Goal: Task Accomplishment & Management: Use online tool/utility

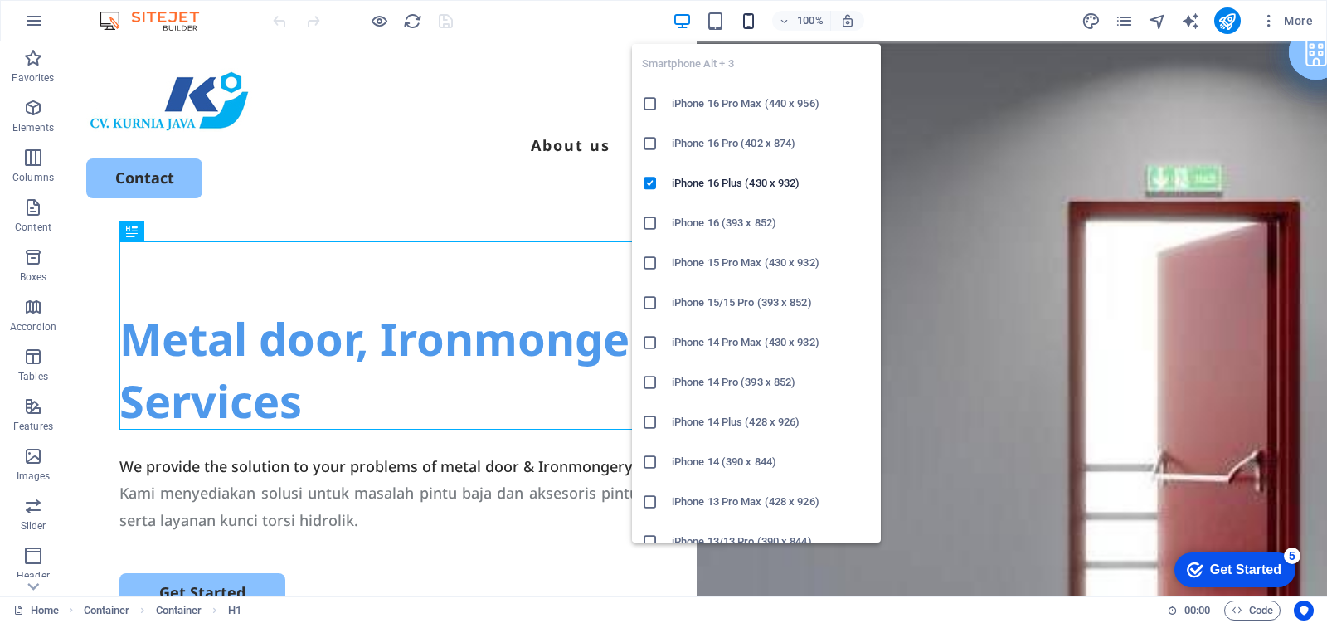
click at [747, 18] on icon "button" at bounding box center [748, 21] width 19 height 19
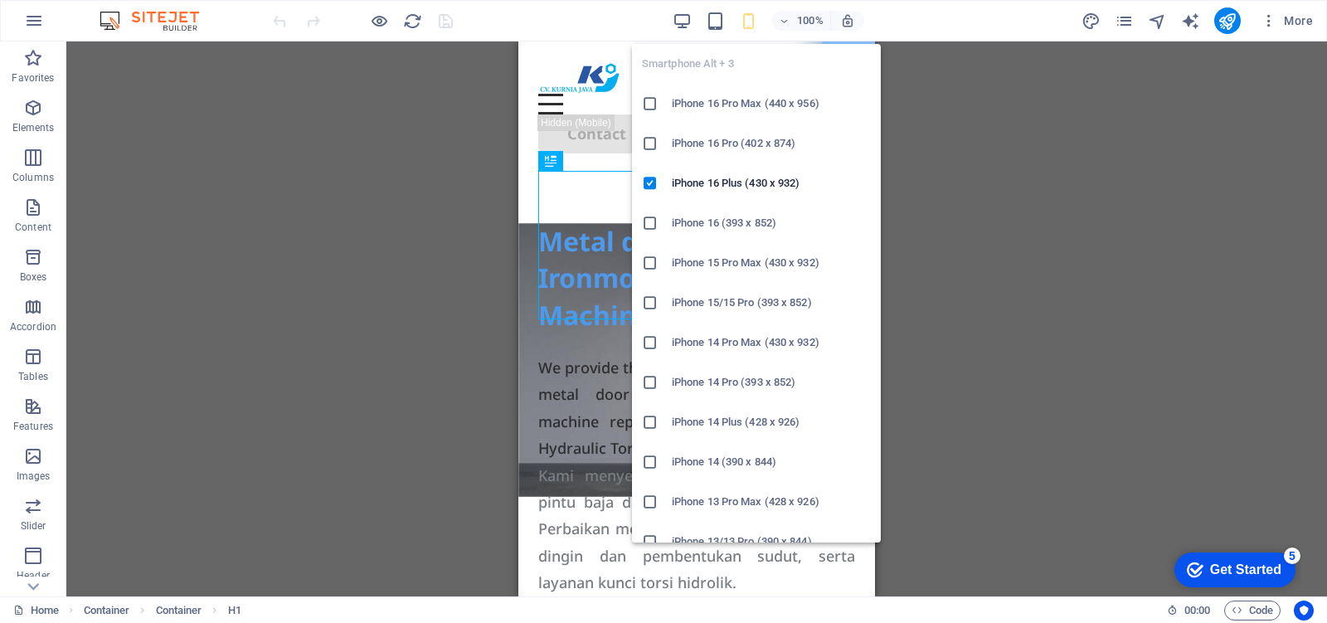
drag, startPoint x: 648, startPoint y: 146, endPoint x: 123, endPoint y: 104, distance: 526.4
click at [648, 146] on icon at bounding box center [650, 143] width 17 height 17
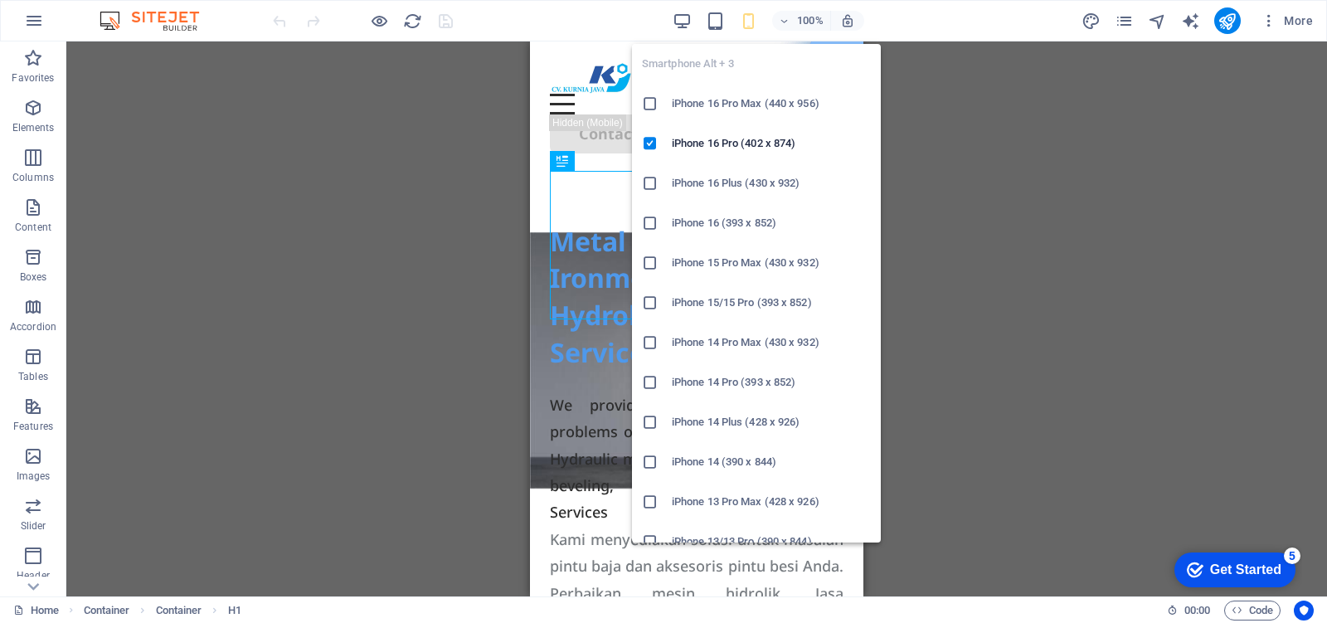
click at [744, 19] on icon "button" at bounding box center [748, 21] width 19 height 19
drag, startPoint x: 657, startPoint y: 182, endPoint x: 139, endPoint y: 139, distance: 519.1
click at [657, 182] on icon at bounding box center [650, 183] width 17 height 17
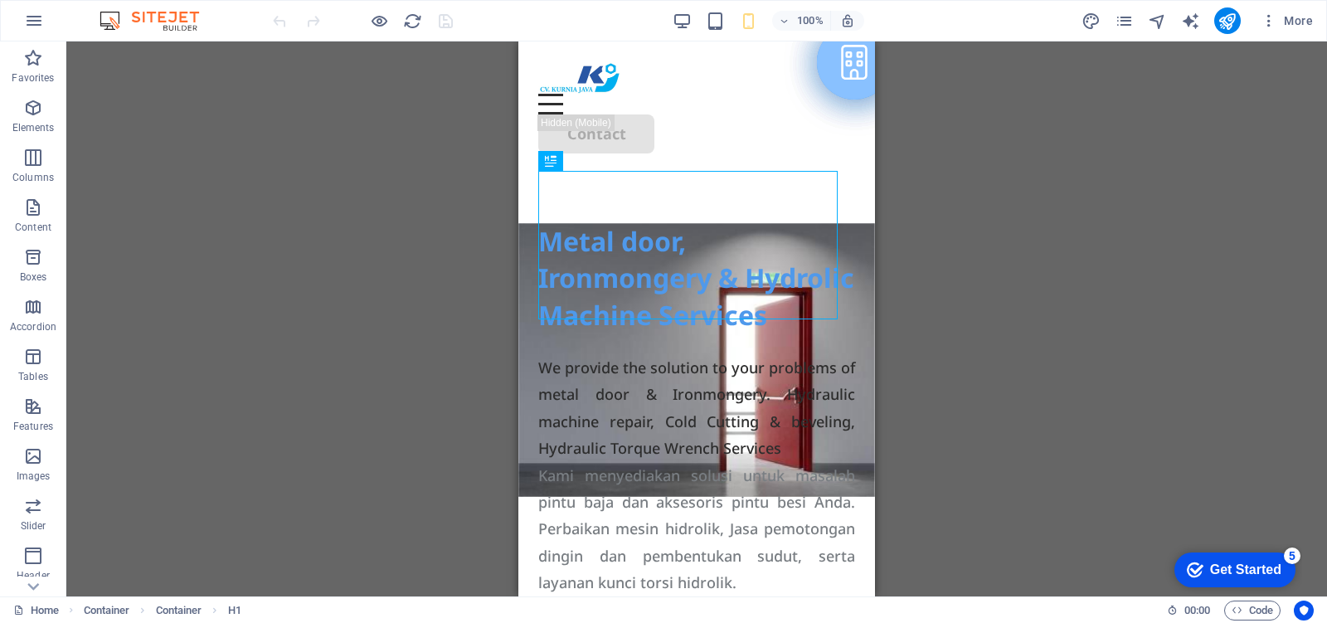
click at [1006, 193] on div "Drag here to replace the existing content. Press “Ctrl” if you want to create a…" at bounding box center [696, 318] width 1260 height 555
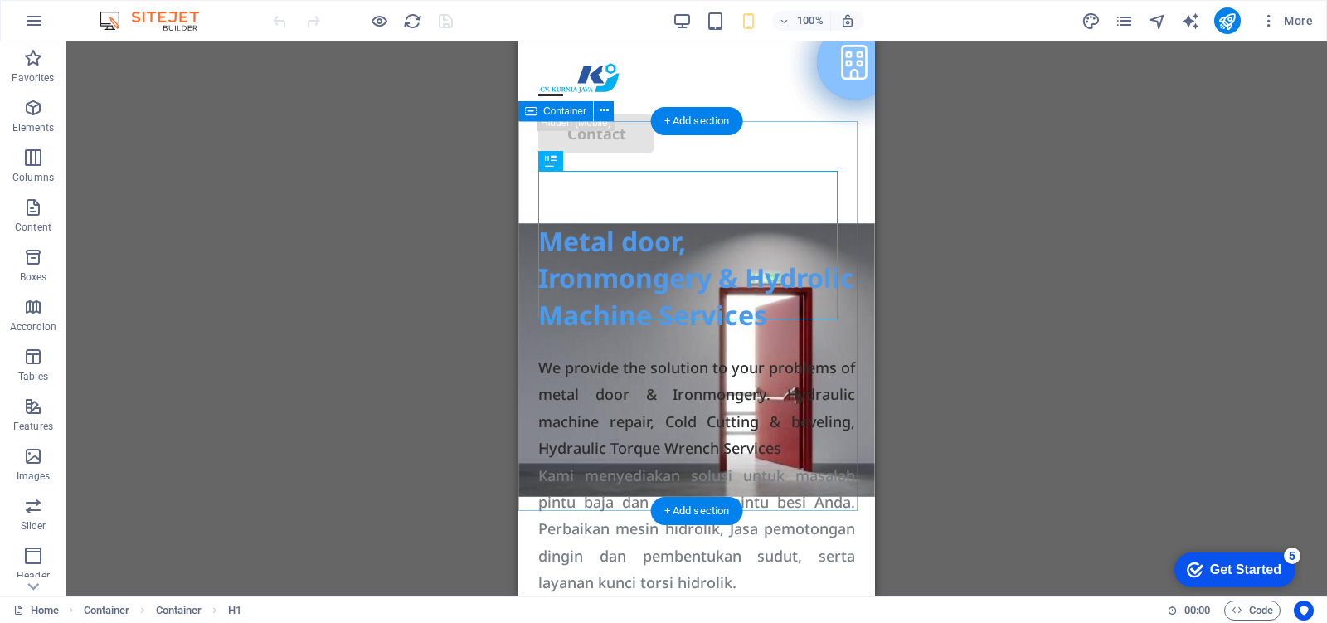
click at [842, 246] on div "Metal door, Ironmongery & Hydrolic Machine Services We provide the solution to …" at bounding box center [696, 368] width 357 height 390
click at [843, 271] on div "Metal door, Ironmongery & Hydrolic Machine Services We provide the solution to …" at bounding box center [696, 368] width 357 height 390
click at [842, 259] on div "Metal door, Ironmongery & Hydrolic Machine Services We provide the solution to …" at bounding box center [696, 368] width 357 height 390
click at [839, 283] on div "Metal door, Ironmongery & Hydrolic Machine Services We provide the solution to …" at bounding box center [696, 368] width 357 height 390
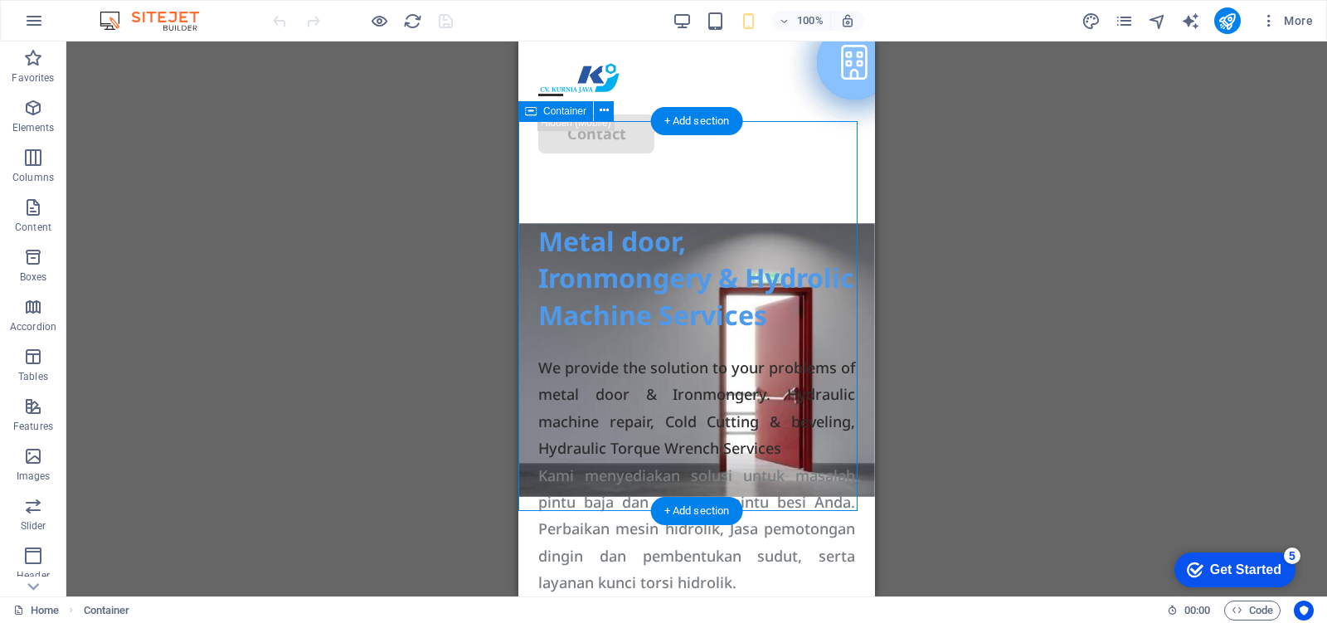
select select "px"
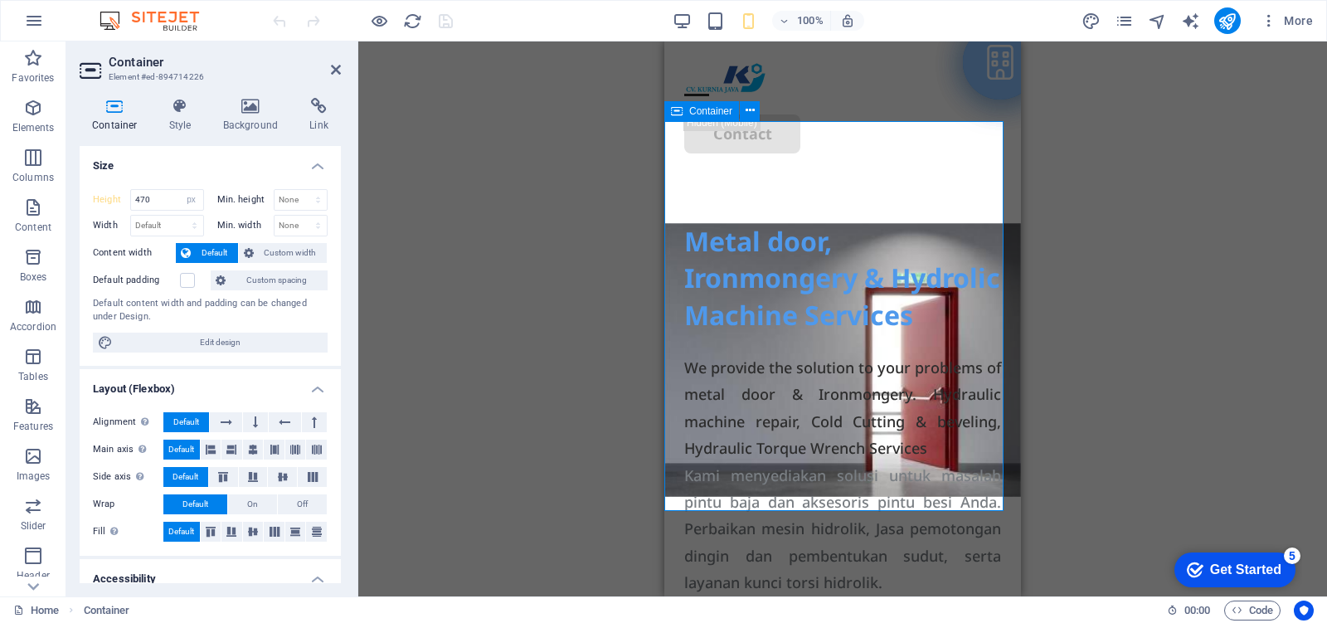
click at [987, 257] on div "Metal door, Ironmongery & Hydrolic Machine Services We provide the solution to …" at bounding box center [842, 368] width 357 height 390
click at [992, 357] on div "Metal door, Ironmongery & Hydrolic Machine Services We provide the solution to …" at bounding box center [842, 368] width 357 height 390
drag, startPoint x: 143, startPoint y: 200, endPoint x: 129, endPoint y: 200, distance: 13.3
click at [130, 200] on div "470 Default px rem % vh vw" at bounding box center [167, 200] width 74 height 22
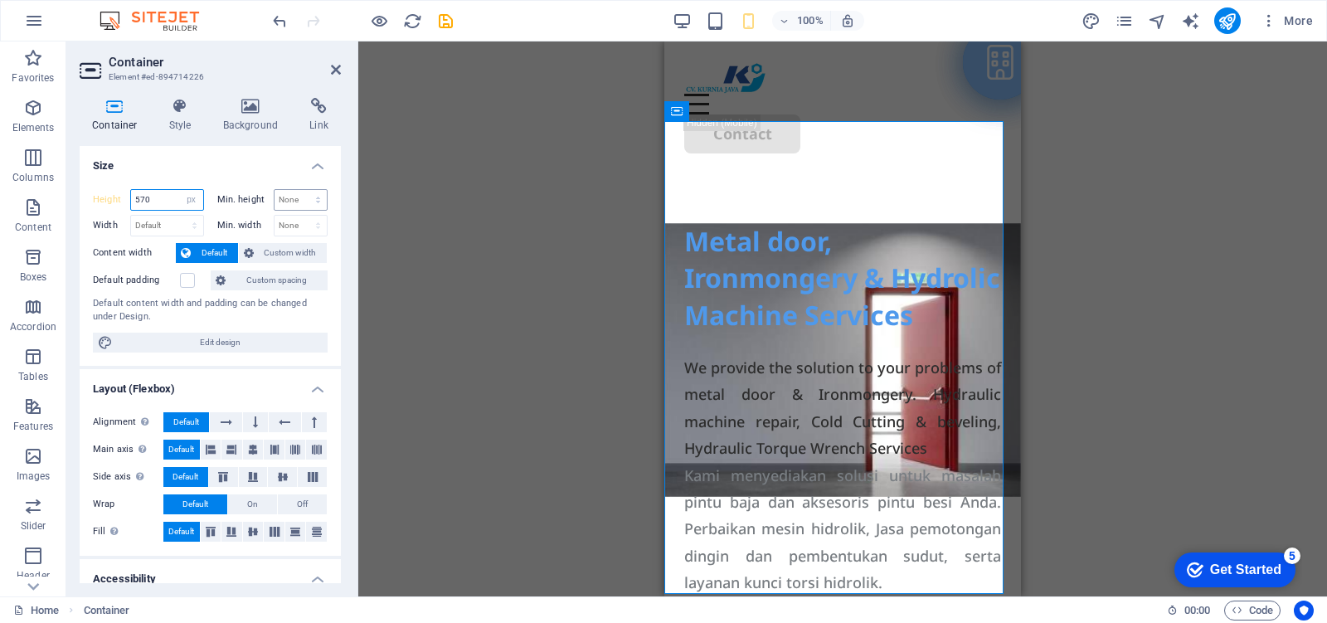
type input "570"
click at [284, 196] on select "None px rem % vh vw" at bounding box center [300, 200] width 53 height 20
click at [568, 230] on div "Drag here to replace the existing content. Press “Ctrl” if you want to create a…" at bounding box center [842, 318] width 968 height 555
click at [987, 253] on div "Metal door, Ironmongery & Hydrolic Machine Services We provide the solution to …" at bounding box center [842, 409] width 357 height 473
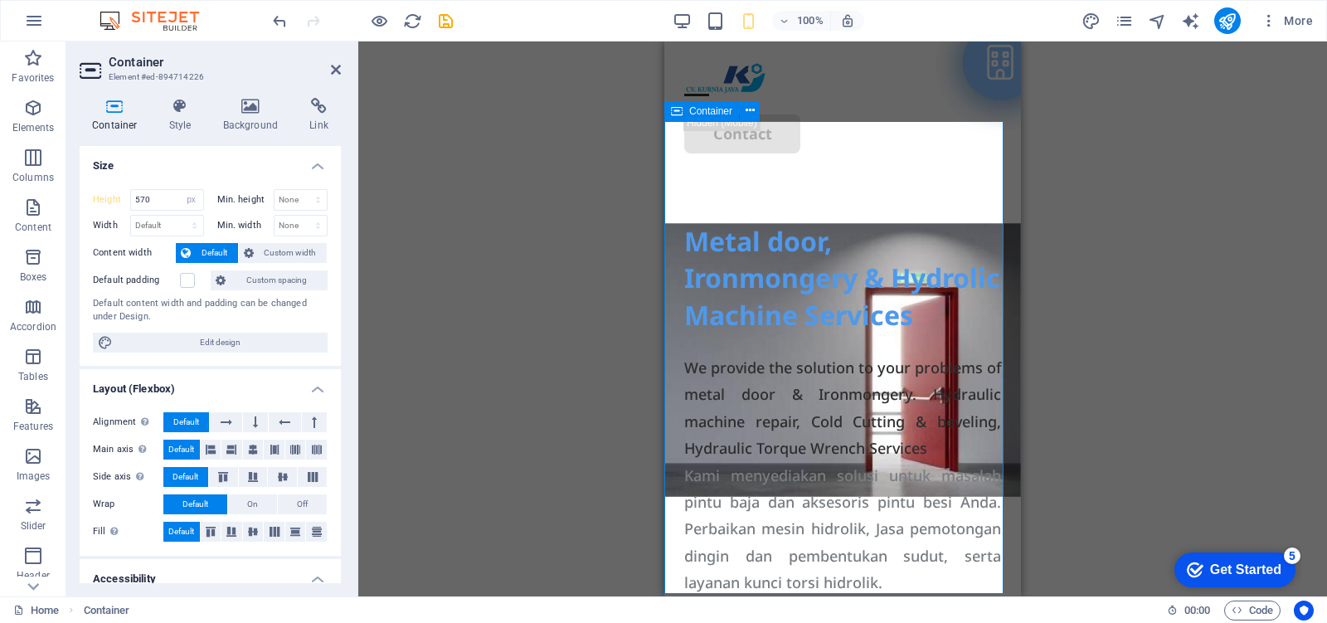
click at [672, 259] on div "Metal door, Ironmongery & Hydrolic Machine Services We provide the solution to …" at bounding box center [842, 409] width 357 height 473
click at [952, 458] on div "We provide the solution to your problems of metal door & Ironmongery. Hydraulic…" at bounding box center [842, 408] width 317 height 108
click at [993, 305] on div "Metal door, Ironmongery & Hydrolic Machine Services We provide the solution to …" at bounding box center [842, 409] width 357 height 473
click at [997, 261] on div "Metal door, Ironmongery & Hydrolic Machine Services We provide the solution to …" at bounding box center [842, 409] width 357 height 473
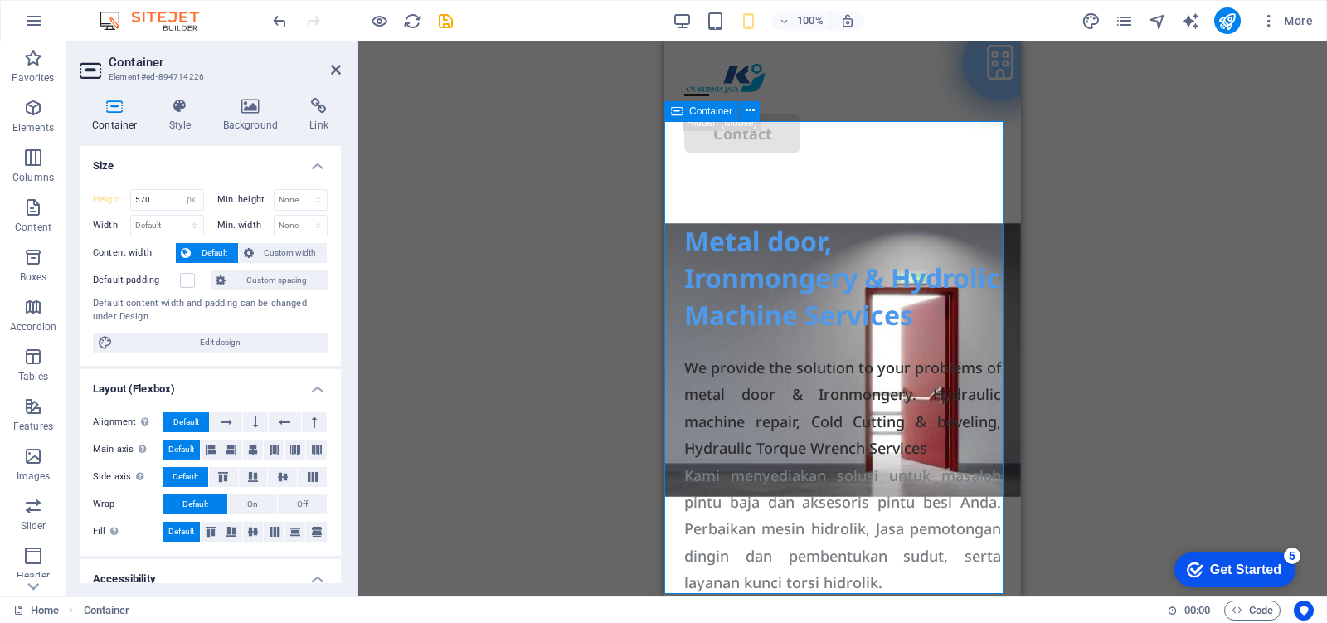
click at [997, 261] on div "Metal door, Ironmongery & Hydrolic Machine Services We provide the solution to …" at bounding box center [842, 409] width 357 height 473
click at [768, 163] on icon at bounding box center [768, 160] width 9 height 17
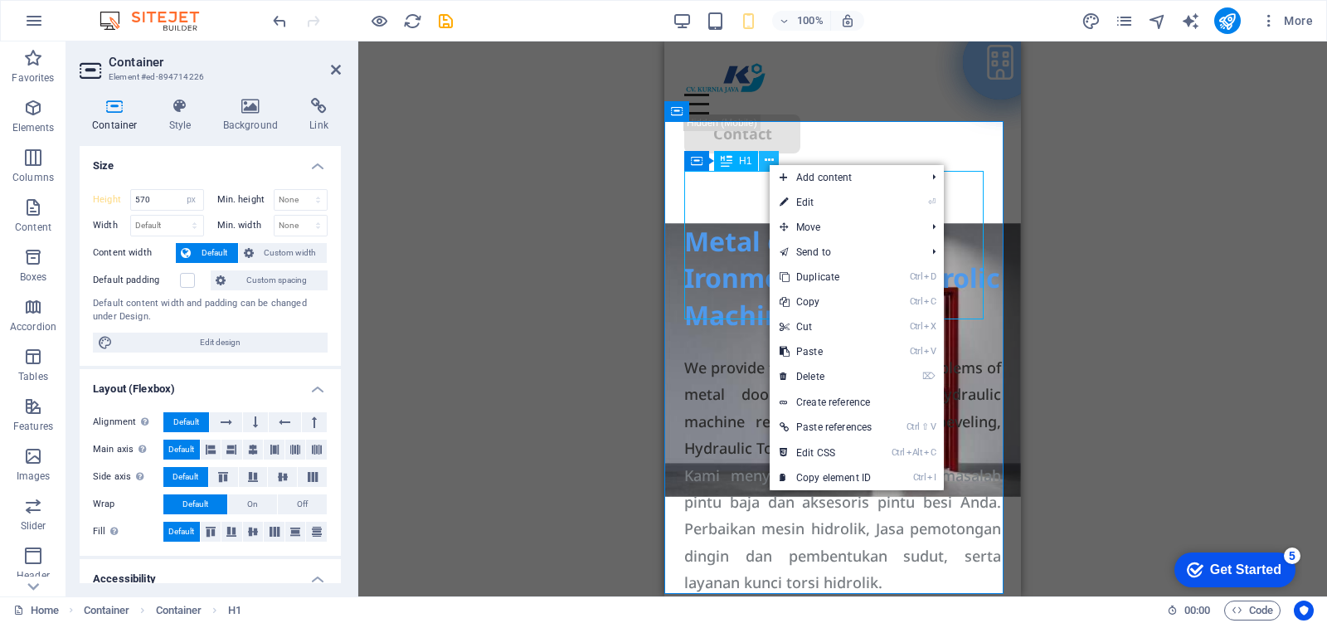
click at [768, 163] on icon at bounding box center [768, 160] width 9 height 17
click at [772, 158] on icon at bounding box center [769, 160] width 9 height 17
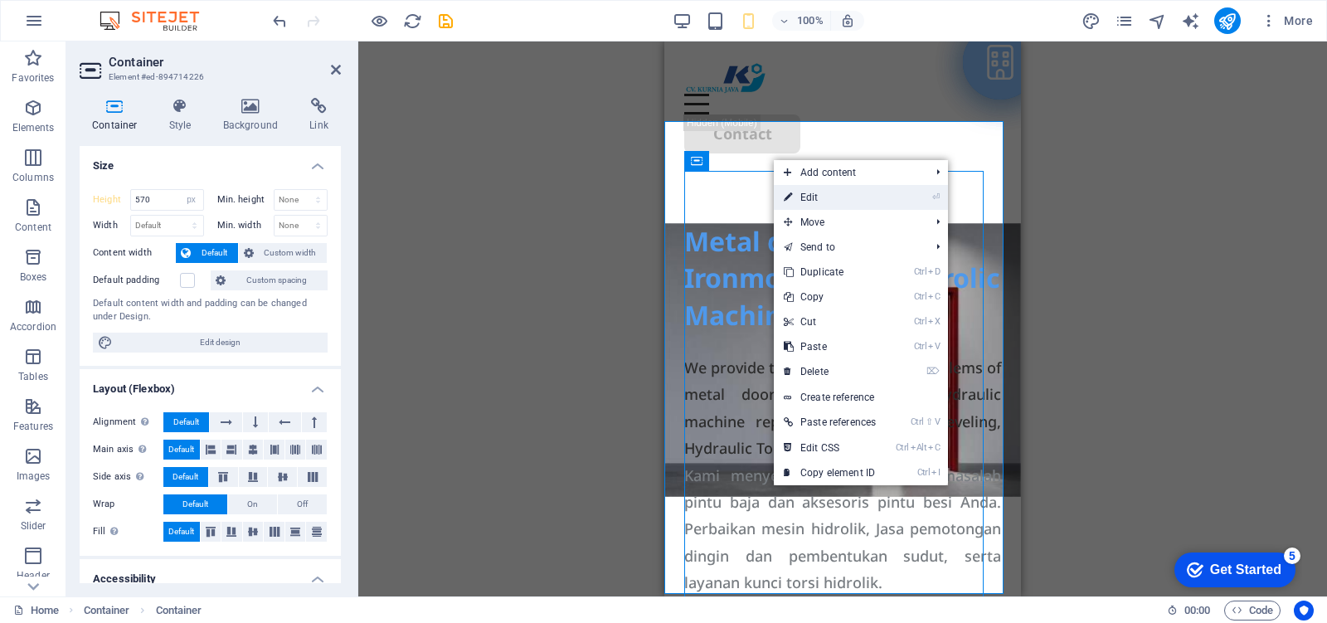
drag, startPoint x: 802, startPoint y: 192, endPoint x: 78, endPoint y: 242, distance: 725.5
click at [802, 192] on link "⏎ Edit" at bounding box center [830, 197] width 112 height 25
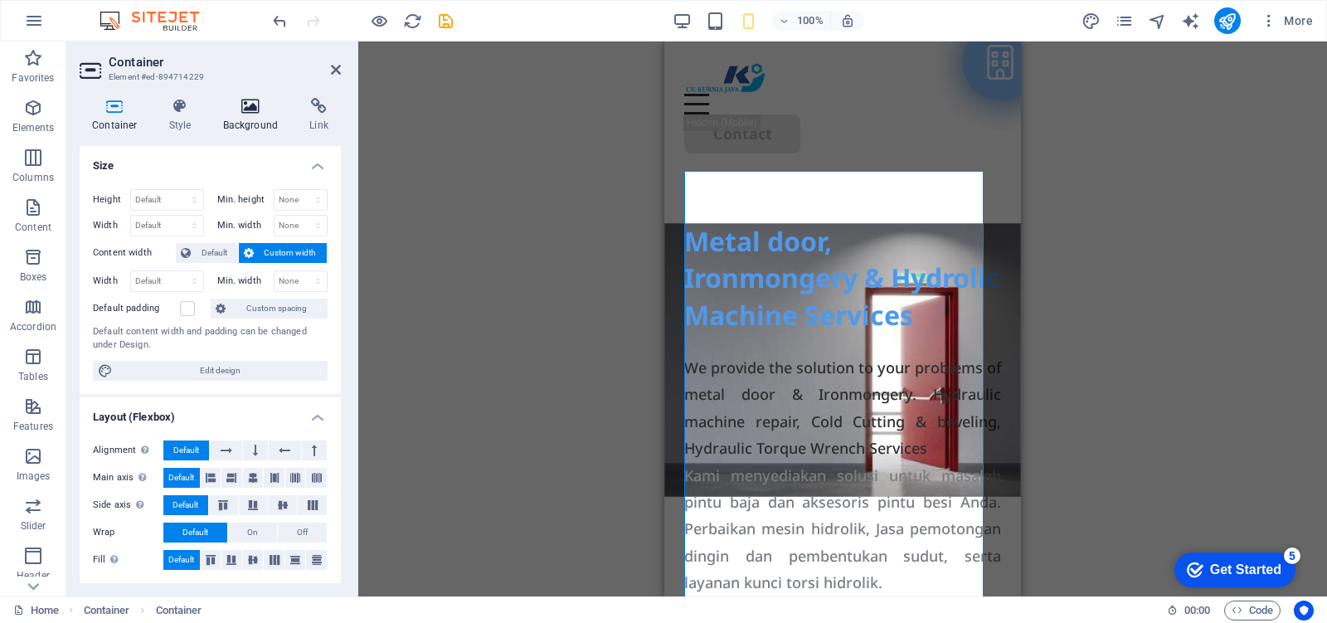
click at [258, 113] on icon at bounding box center [251, 106] width 80 height 17
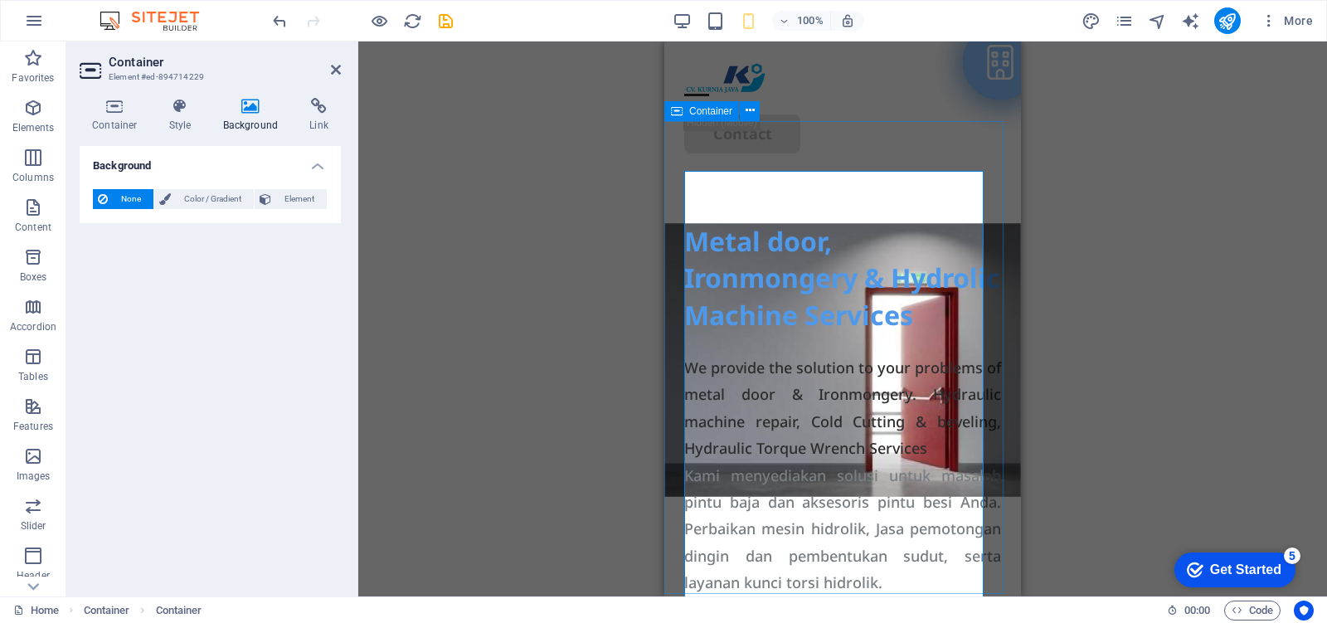
click at [989, 313] on div "Metal door, Ironmongery & Hydrolic Machine Services We provide the solution to …" at bounding box center [842, 409] width 357 height 473
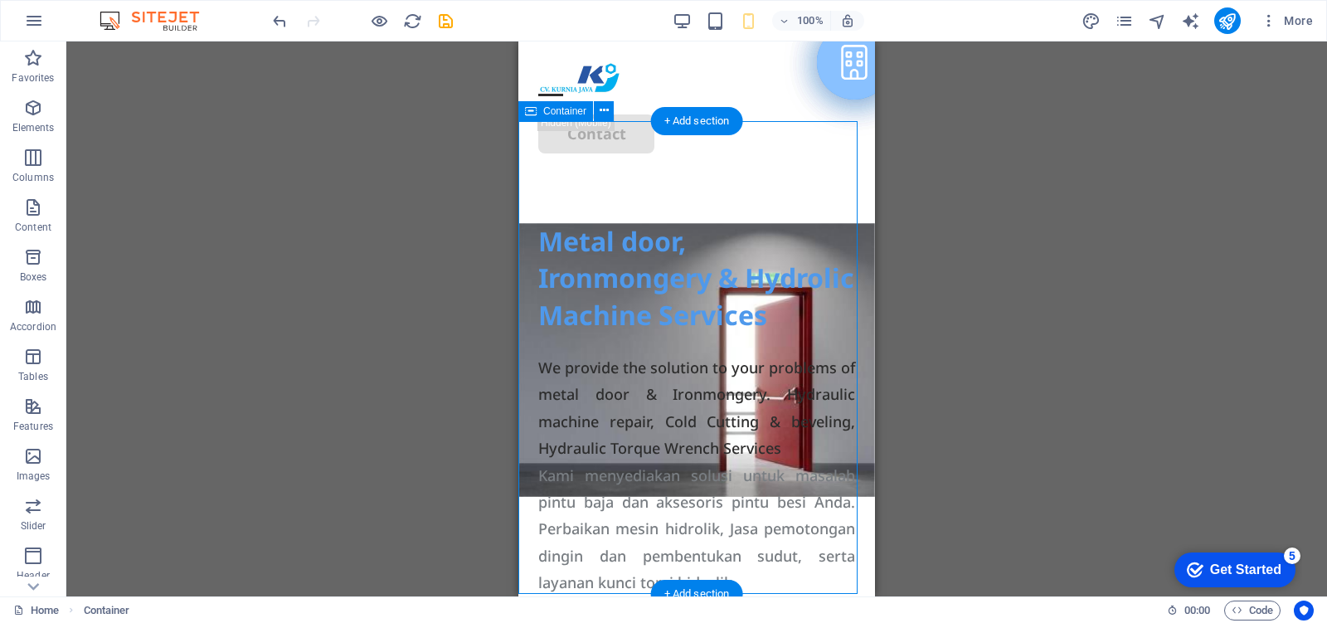
click at [847, 268] on div "Metal door, Ironmongery & Hydrolic Machine Services We provide the solution to …" at bounding box center [696, 409] width 357 height 473
select select "px"
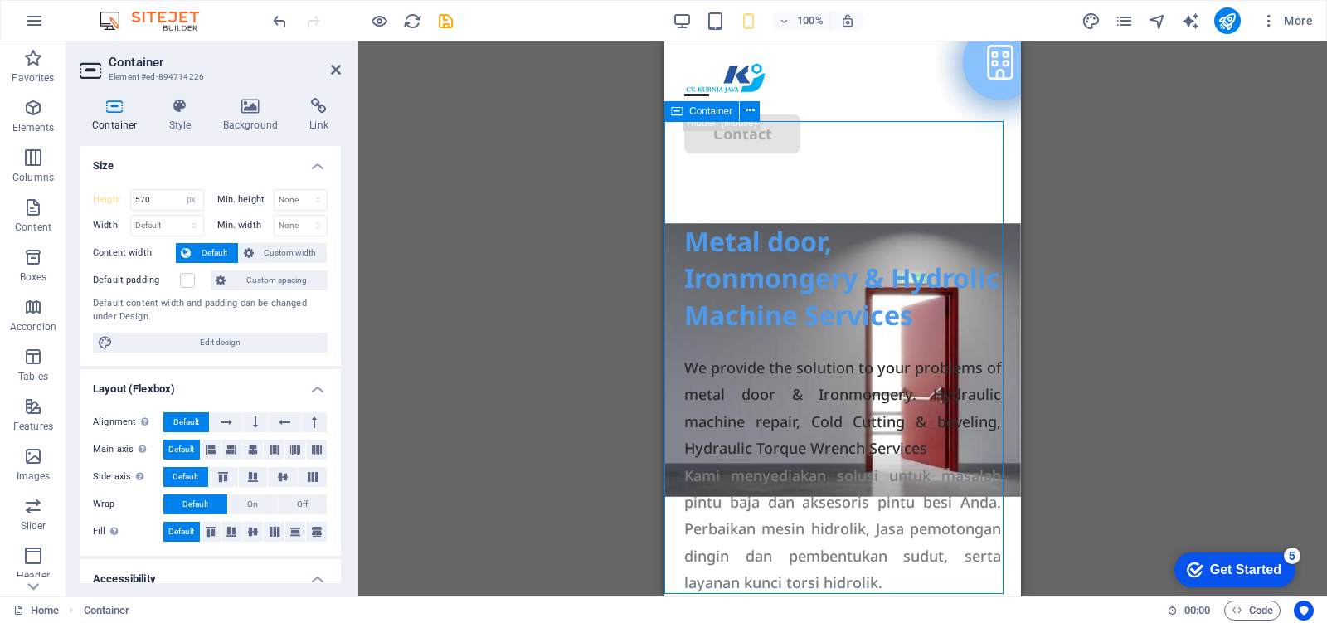
drag, startPoint x: 995, startPoint y: 444, endPoint x: 997, endPoint y: 353, distance: 90.4
click at [997, 353] on div "Metal door, Ironmongery & Hydrolic Machine Services We provide the solution to …" at bounding box center [842, 409] width 357 height 473
click at [673, 444] on div "Metal door, Ironmongery & Hydrolic Machine Services We provide the solution to …" at bounding box center [842, 409] width 357 height 473
click at [673, 242] on div "Metal door, Ironmongery & Hydrolic Machine Services We provide the solution to …" at bounding box center [842, 409] width 357 height 473
click at [800, 223] on div "Metal door, Ironmongery & Hydrolic Machine Services" at bounding box center [842, 278] width 317 height 111
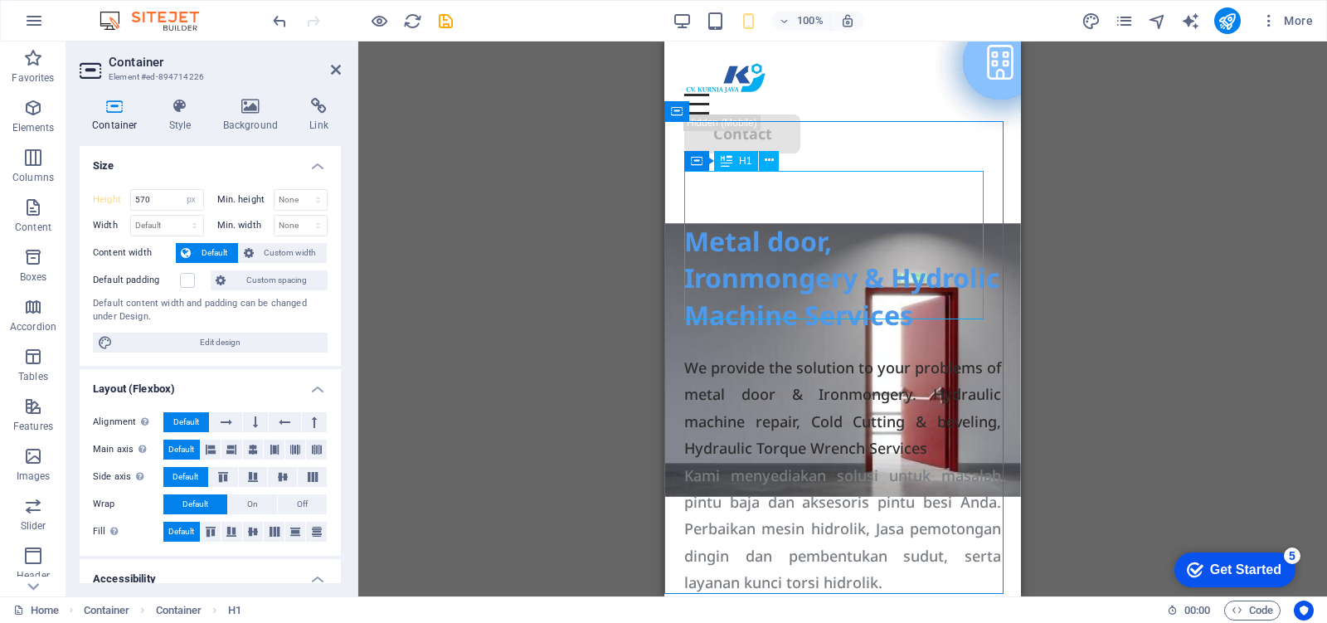
click at [846, 223] on div "Metal door, Ironmongery & Hydrolic Machine Services" at bounding box center [842, 278] width 317 height 111
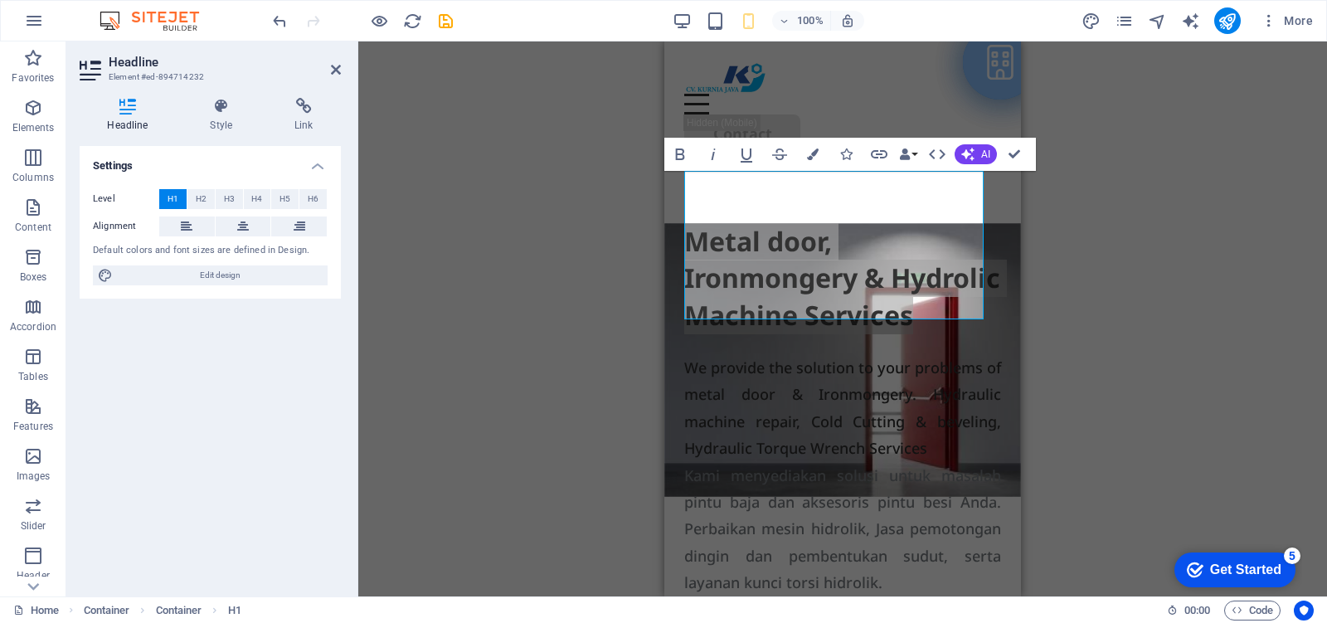
click at [1054, 319] on div "Drag here to replace the existing content. Press “Ctrl” if you want to create a…" at bounding box center [842, 318] width 968 height 555
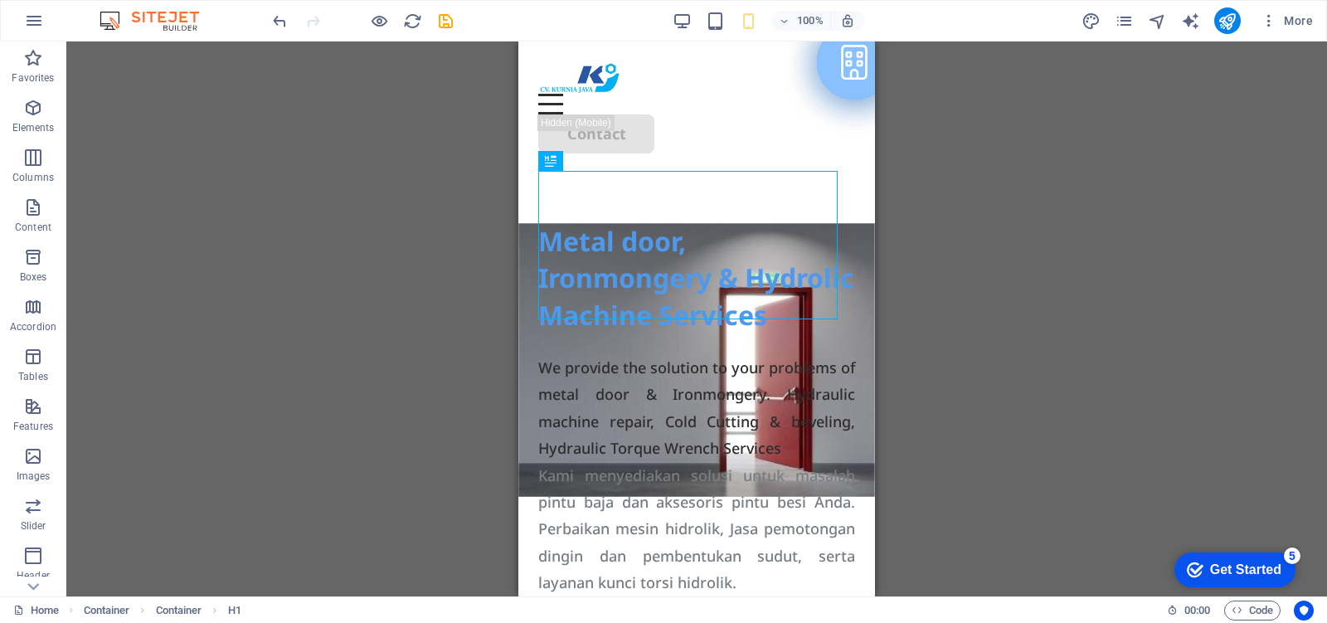
click at [996, 380] on div "Drag here to replace the existing content. Press “Ctrl” if you want to create a…" at bounding box center [696, 318] width 1260 height 555
click at [411, 218] on div "Drag here to replace the existing content. Press “Ctrl” if you want to create a…" at bounding box center [696, 318] width 1260 height 555
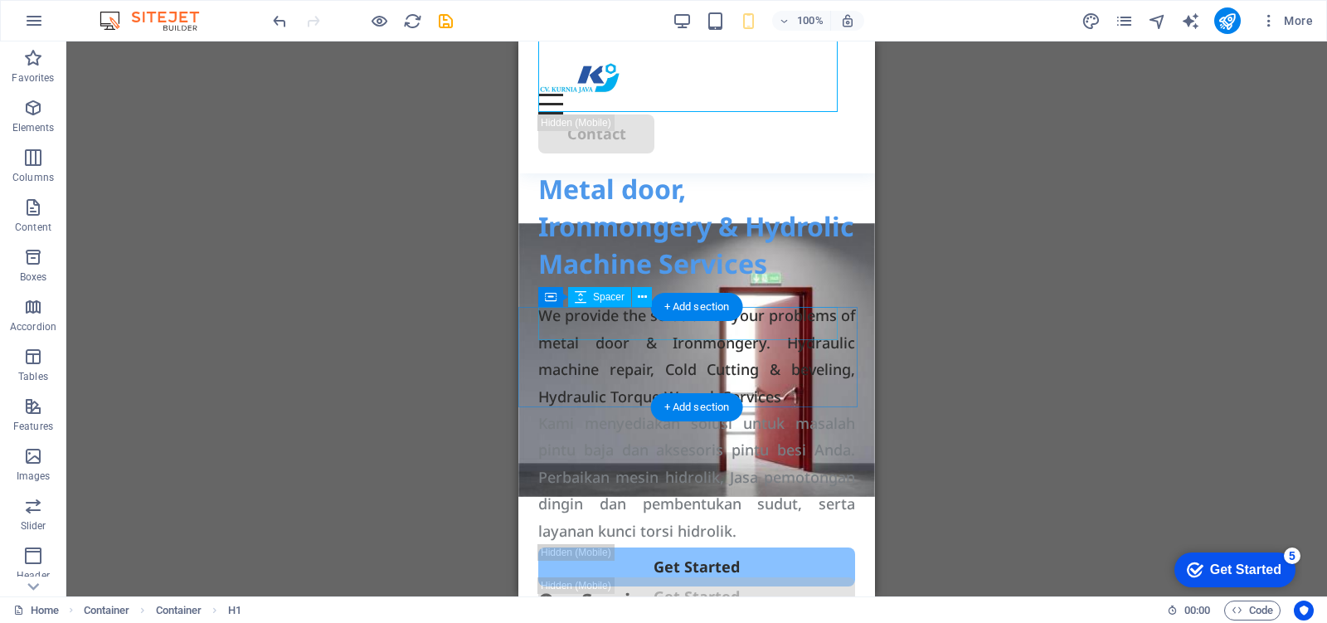
scroll to position [207, 0]
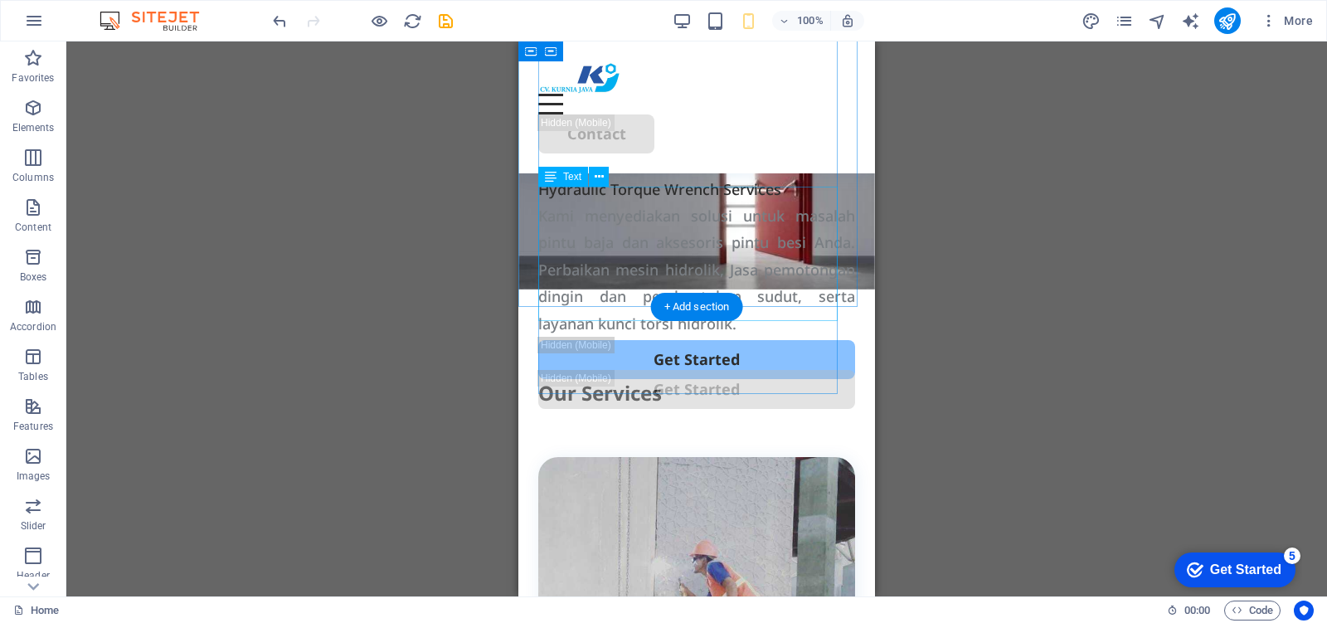
click at [623, 289] on div "Kami menyediakan solusi untuk masalah pintu baja dan aksesoris pintu besi Anda.…" at bounding box center [696, 269] width 317 height 134
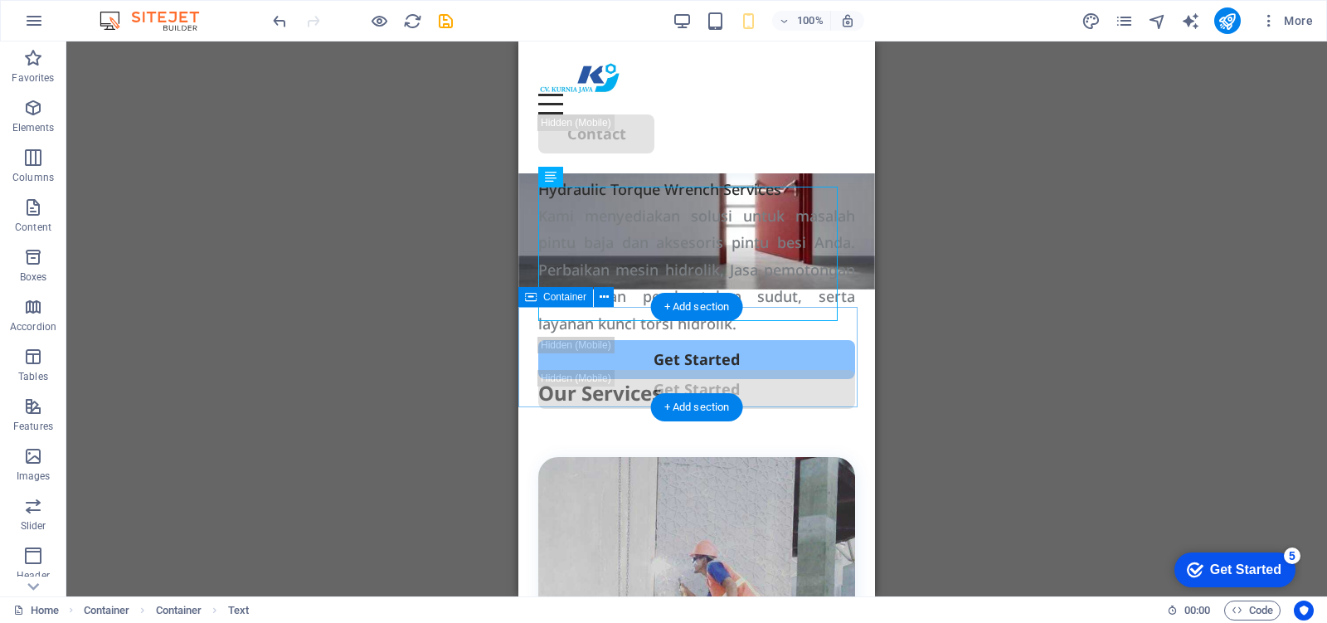
click at [527, 337] on div "Get Started Our Services" at bounding box center [696, 357] width 357 height 100
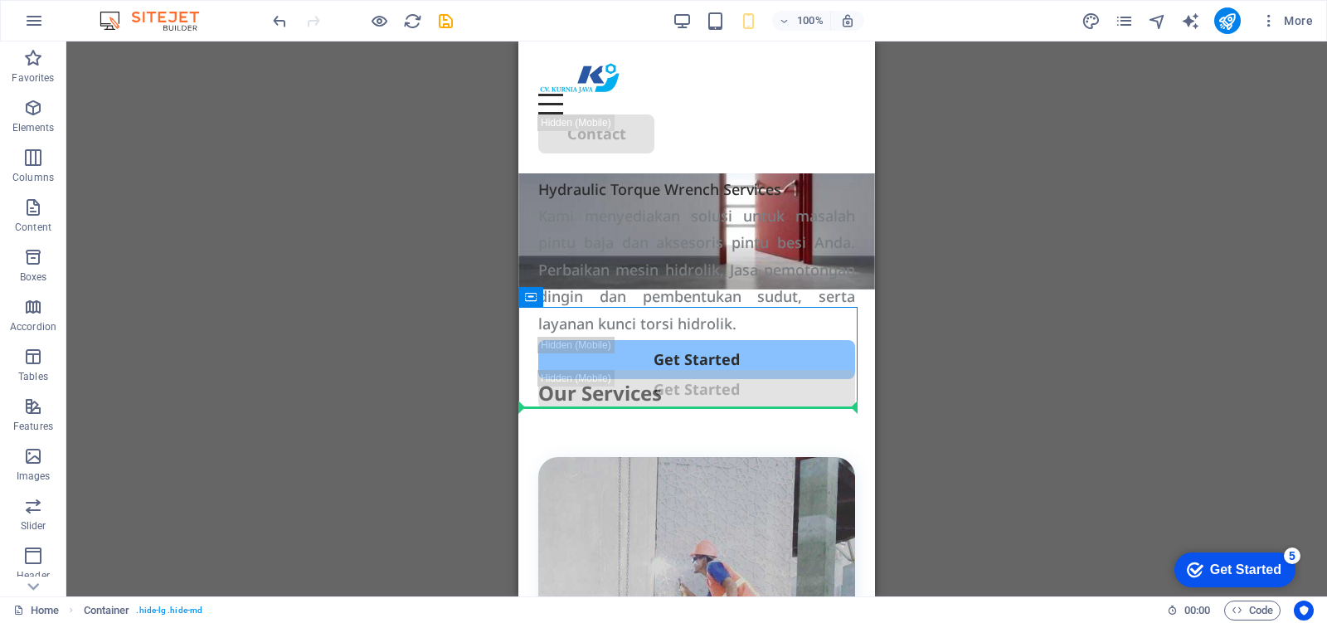
drag, startPoint x: 846, startPoint y: 353, endPoint x: 847, endPoint y: 411, distance: 58.0
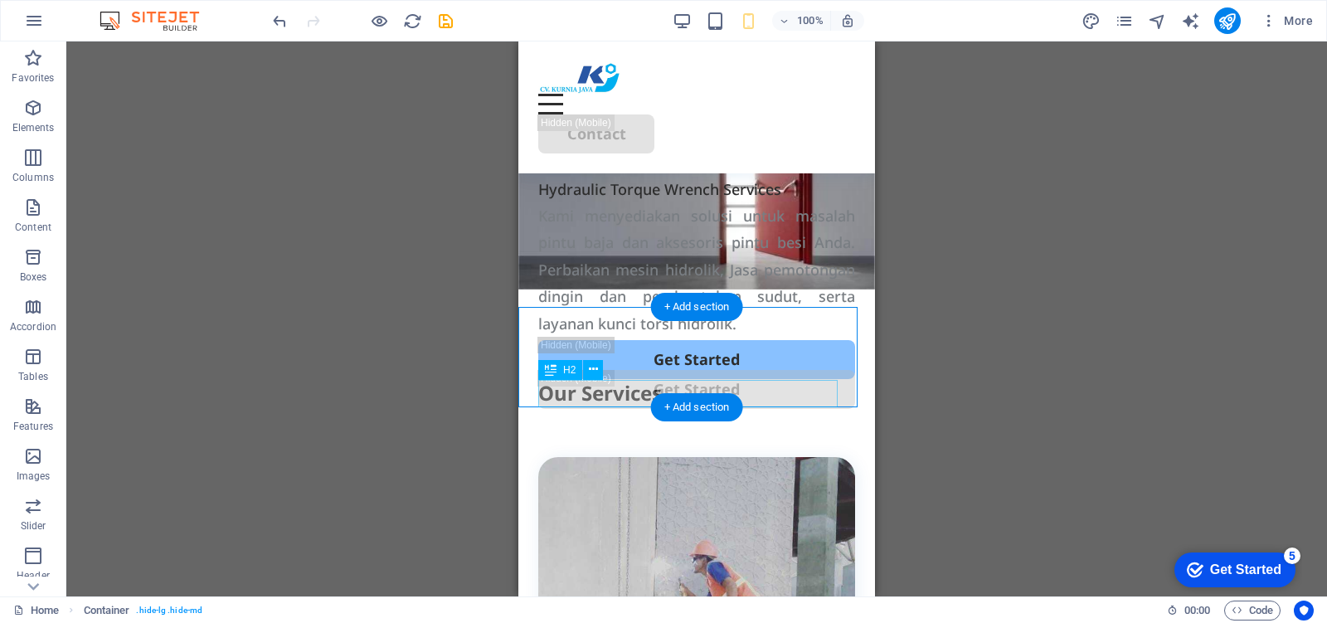
click at [605, 384] on div "Our Services" at bounding box center [696, 393] width 317 height 28
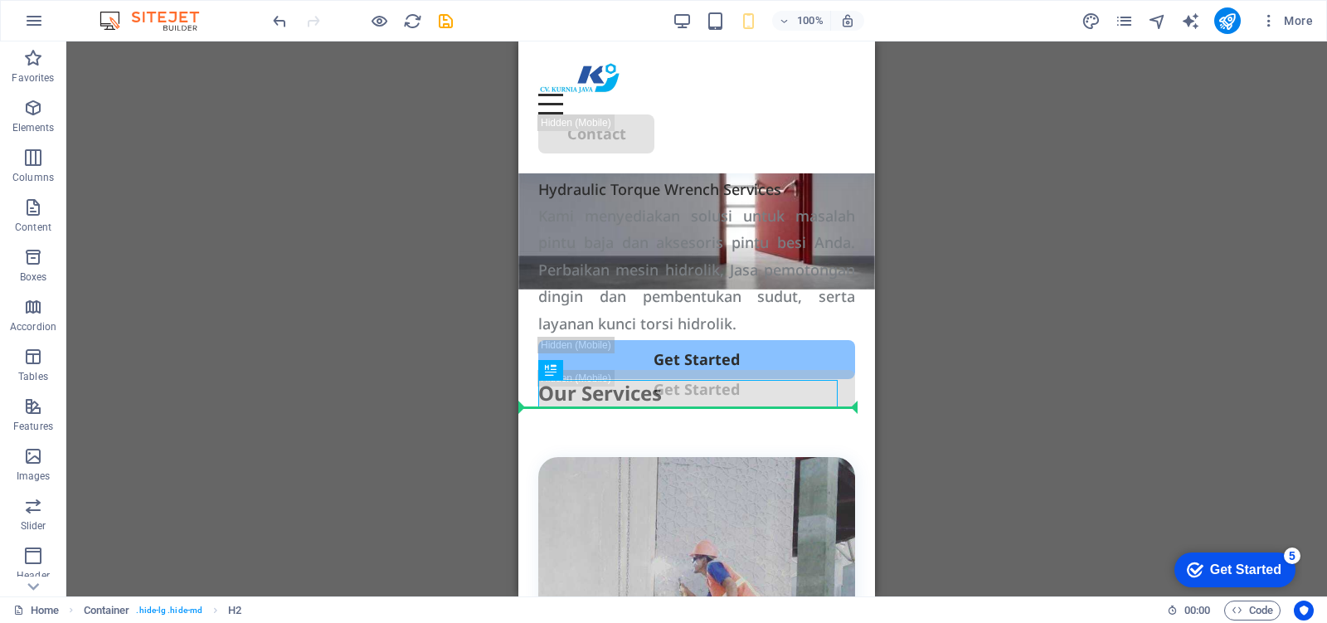
drag, startPoint x: 610, startPoint y: 388, endPoint x: 623, endPoint y: 415, distance: 30.1
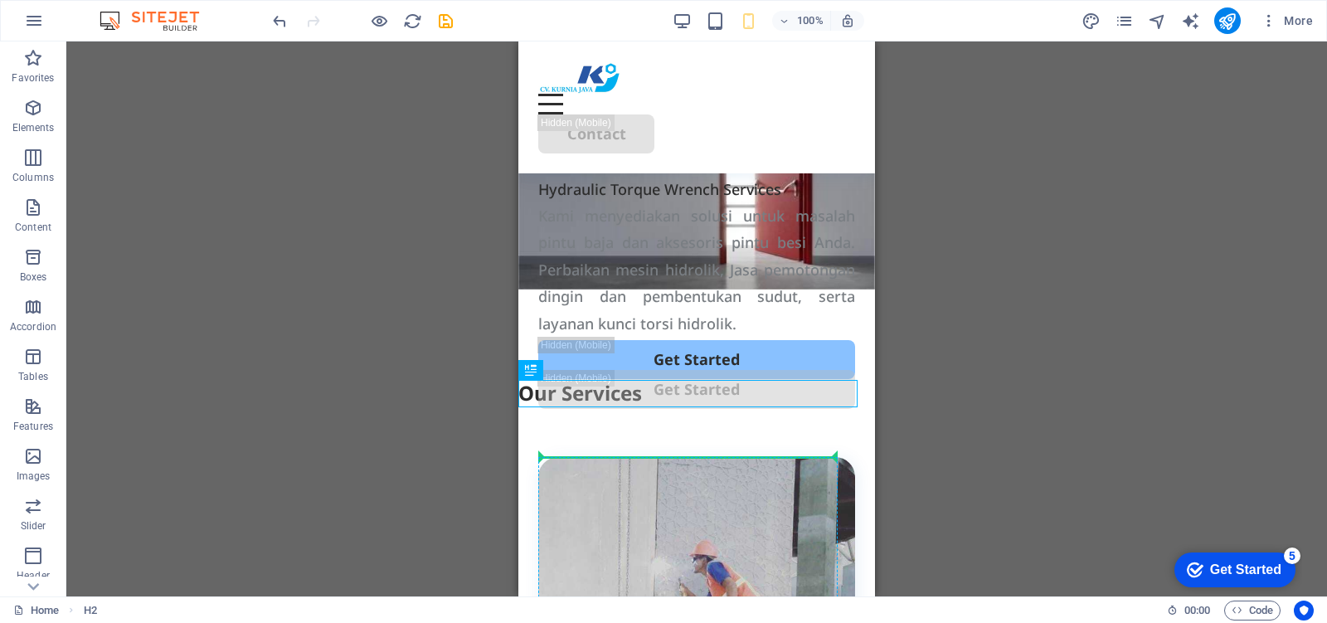
drag, startPoint x: 648, startPoint y: 395, endPoint x: 735, endPoint y: 458, distance: 107.3
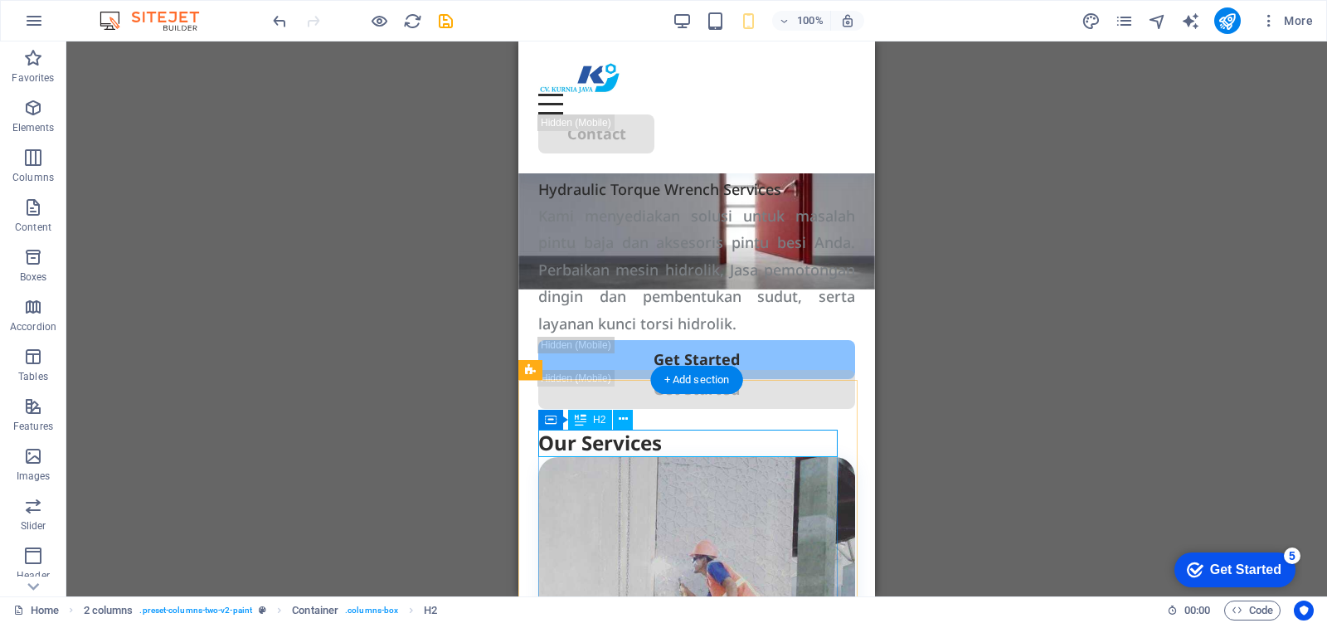
click at [688, 440] on div "Our Services" at bounding box center [696, 443] width 317 height 28
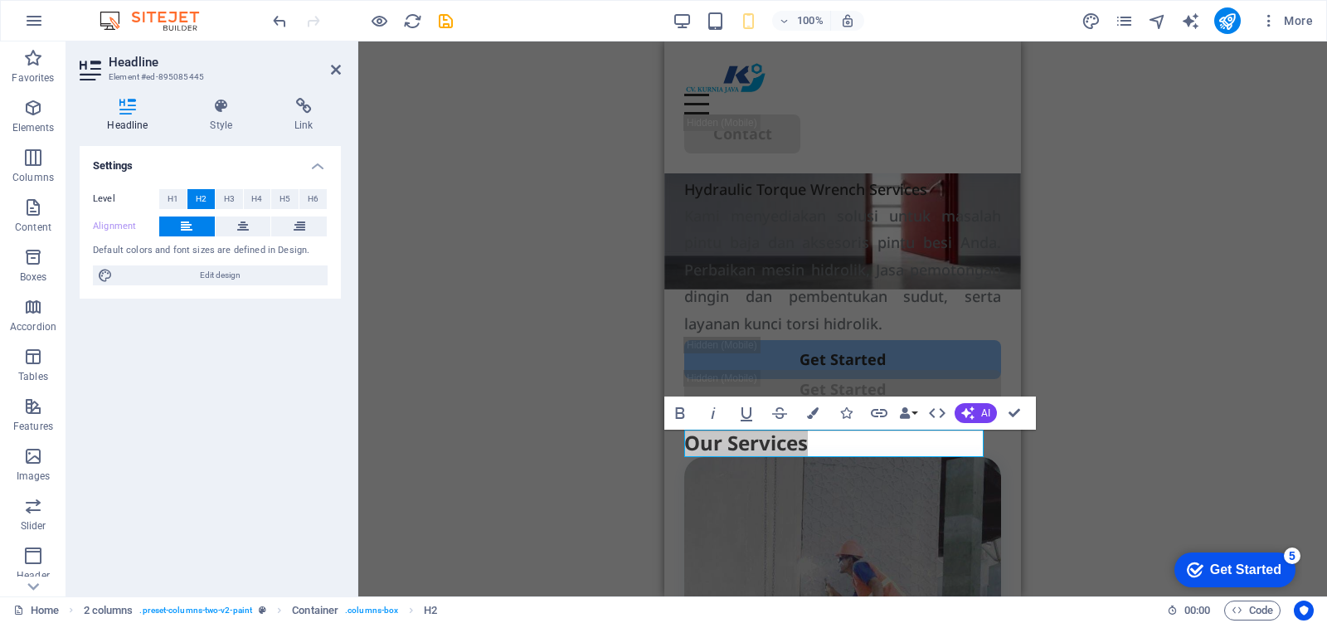
click at [131, 122] on h4 "Headline" at bounding box center [131, 115] width 103 height 35
click at [1066, 450] on div "H1 Container Container Container Container Container Menu Bar Button HTML Conta…" at bounding box center [842, 318] width 968 height 555
click at [865, 435] on h2 "Our Services" at bounding box center [842, 443] width 317 height 28
click at [1118, 429] on div "H1 Container Container Container Container Container Menu Bar Button HTML Conta…" at bounding box center [842, 318] width 968 height 555
click at [938, 415] on icon "button" at bounding box center [937, 413] width 20 height 20
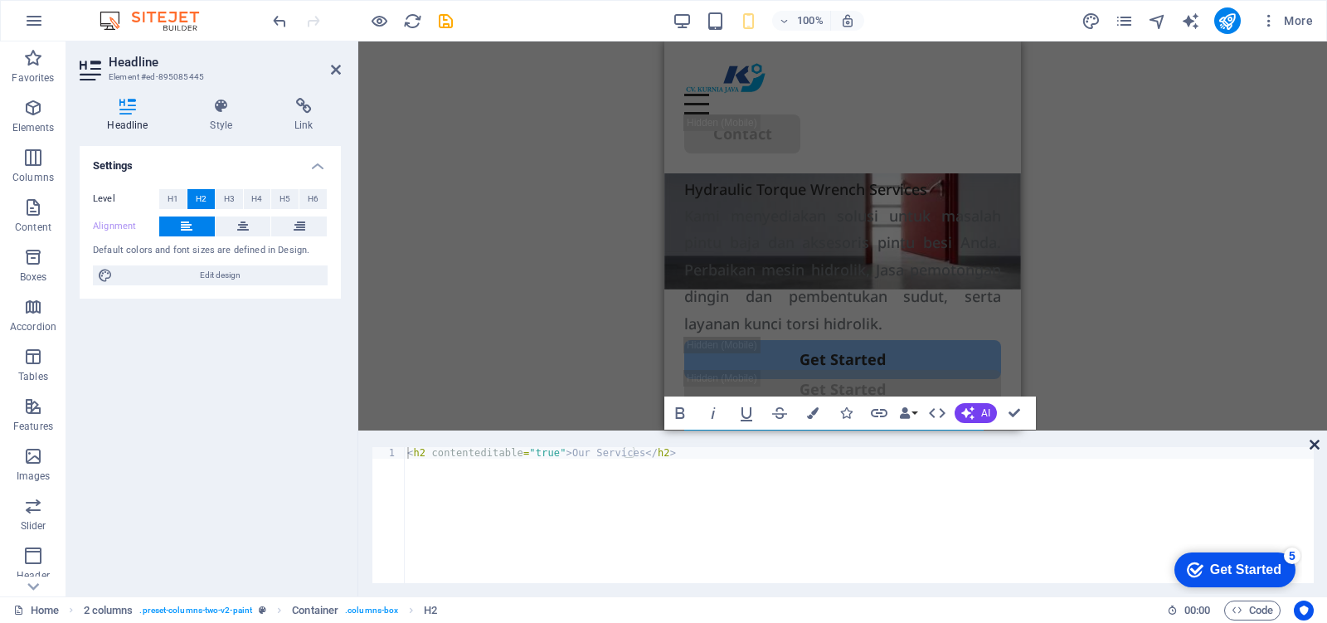
click at [1316, 445] on icon at bounding box center [1314, 444] width 10 height 13
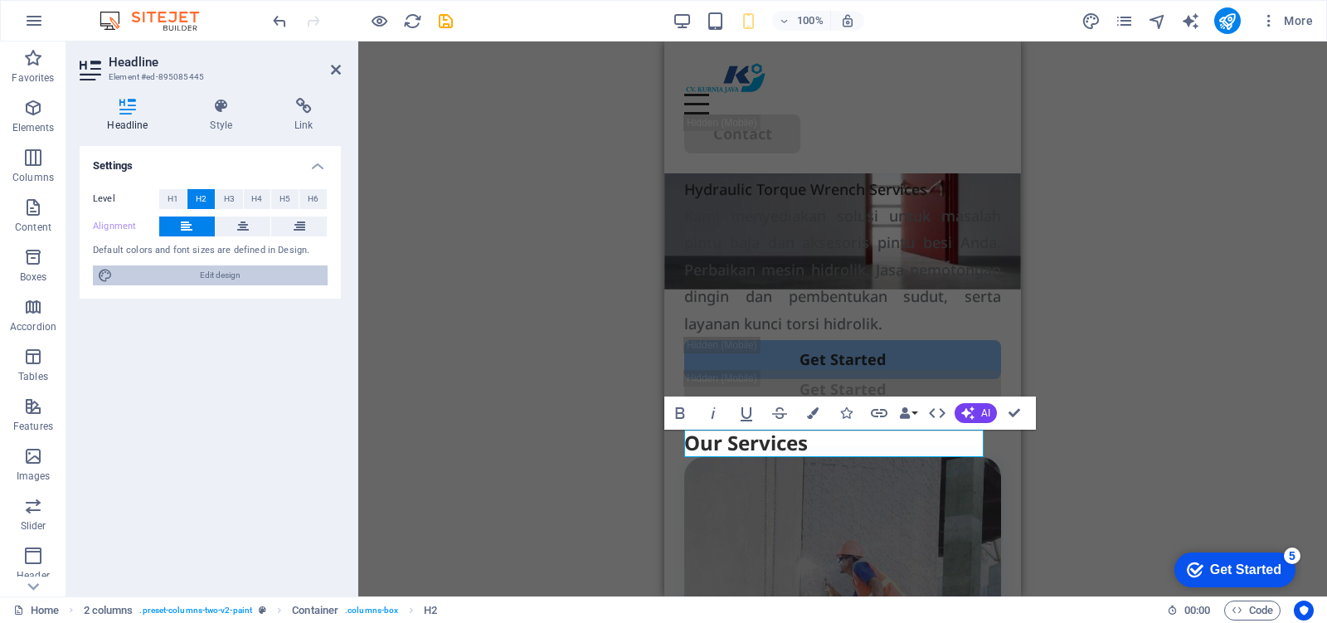
click at [247, 275] on span "Edit design" at bounding box center [220, 275] width 205 height 20
select select "px"
select select "500"
select select "px"
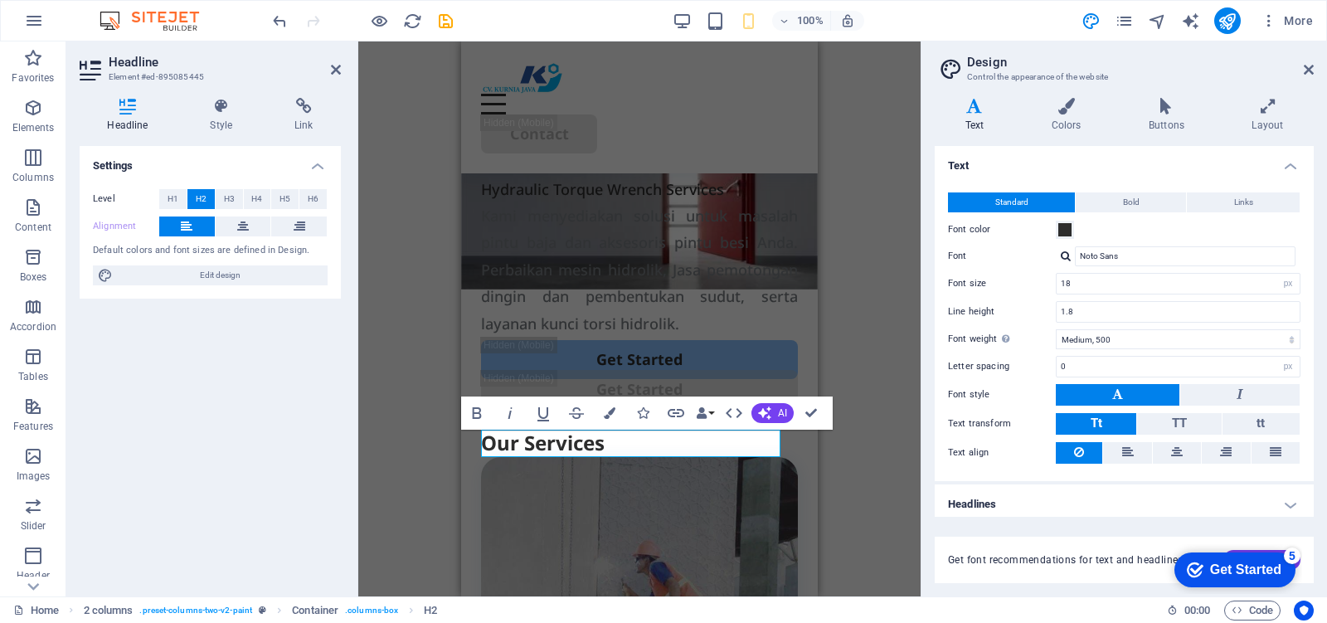
scroll to position [5, 0]
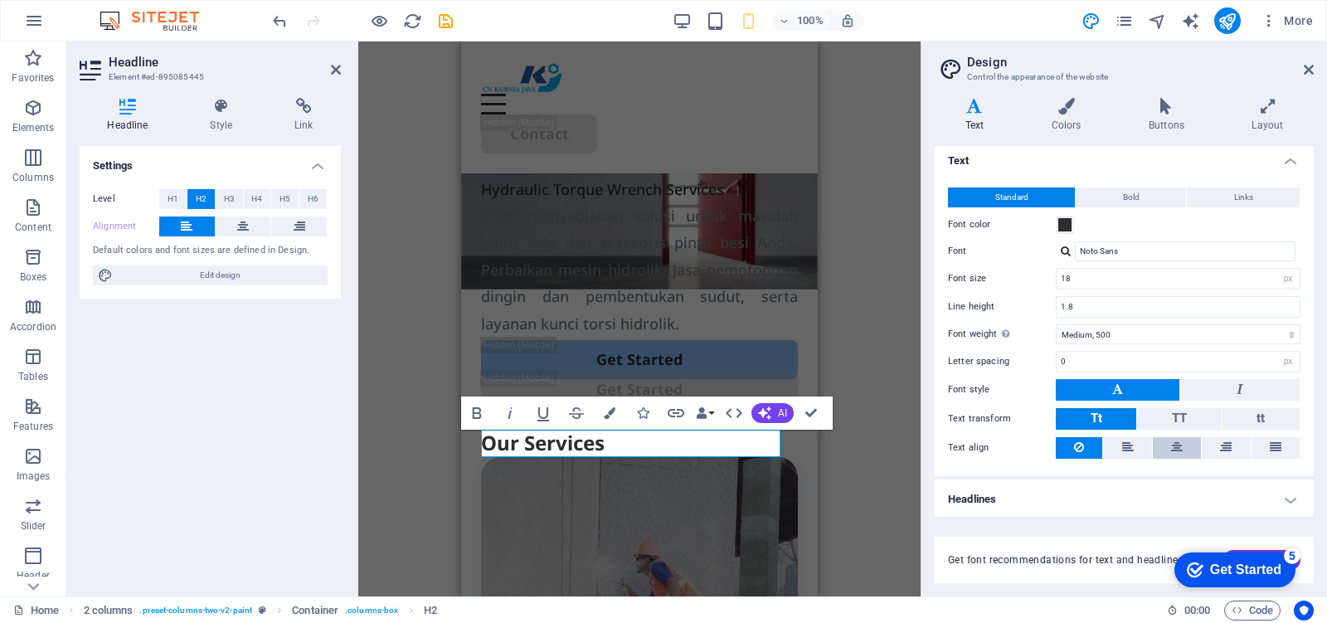
click at [1171, 449] on icon at bounding box center [1177, 447] width 12 height 20
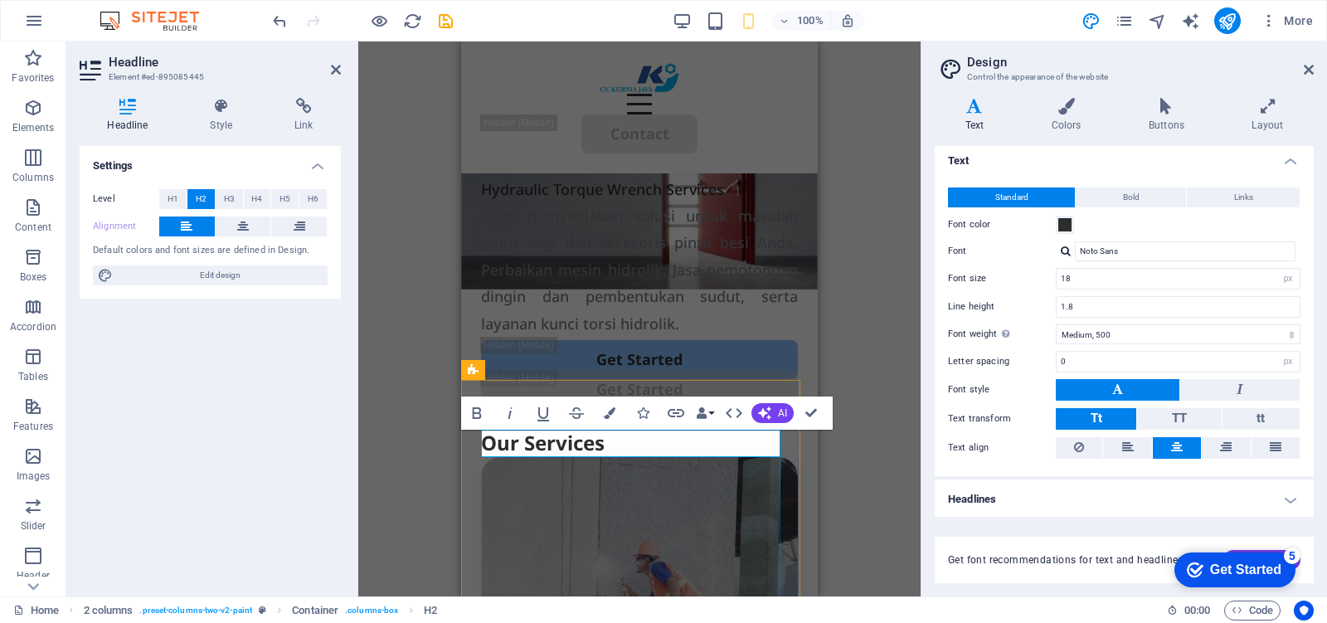
click at [630, 439] on h2 "Our Services" at bounding box center [639, 443] width 317 height 28
drag, startPoint x: 581, startPoint y: 453, endPoint x: 468, endPoint y: 457, distance: 112.8
click at [1171, 446] on icon at bounding box center [1177, 447] width 12 height 20
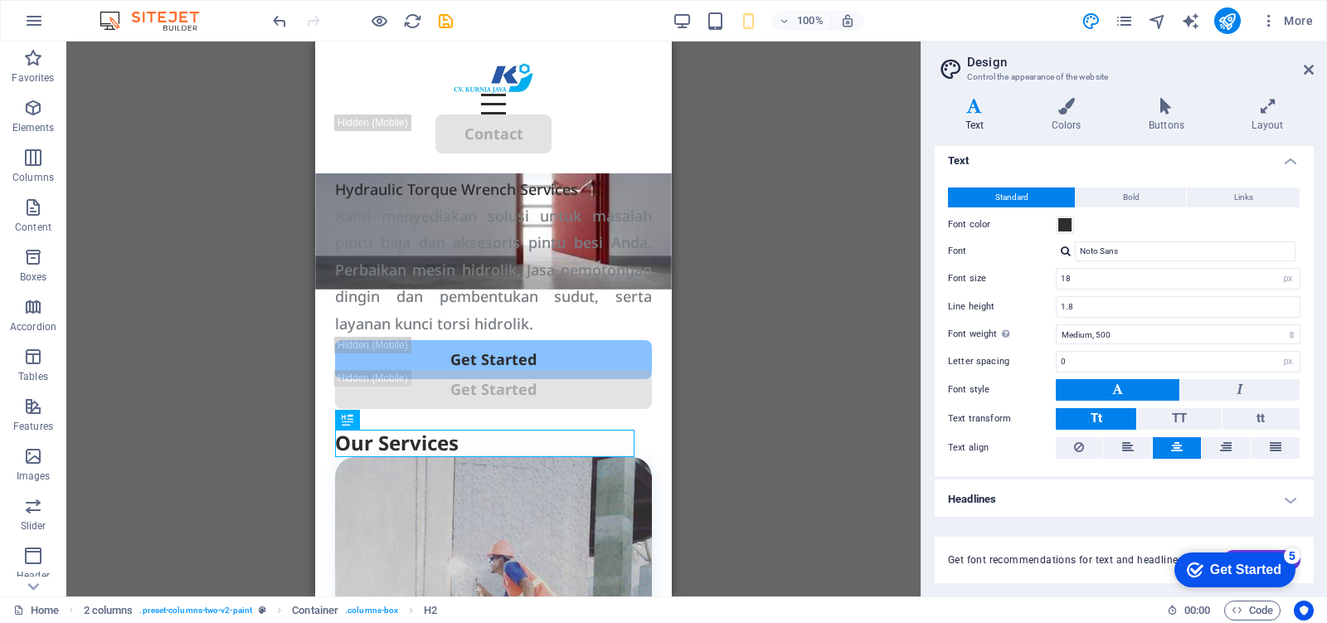
click at [806, 416] on div "H1 Container Container Container Container Container Menu Bar Button HTML Conta…" at bounding box center [493, 318] width 854 height 555
click at [765, 239] on div "H1 Container Container Container Container Container Menu Bar Button HTML Conta…" at bounding box center [493, 318] width 854 height 555
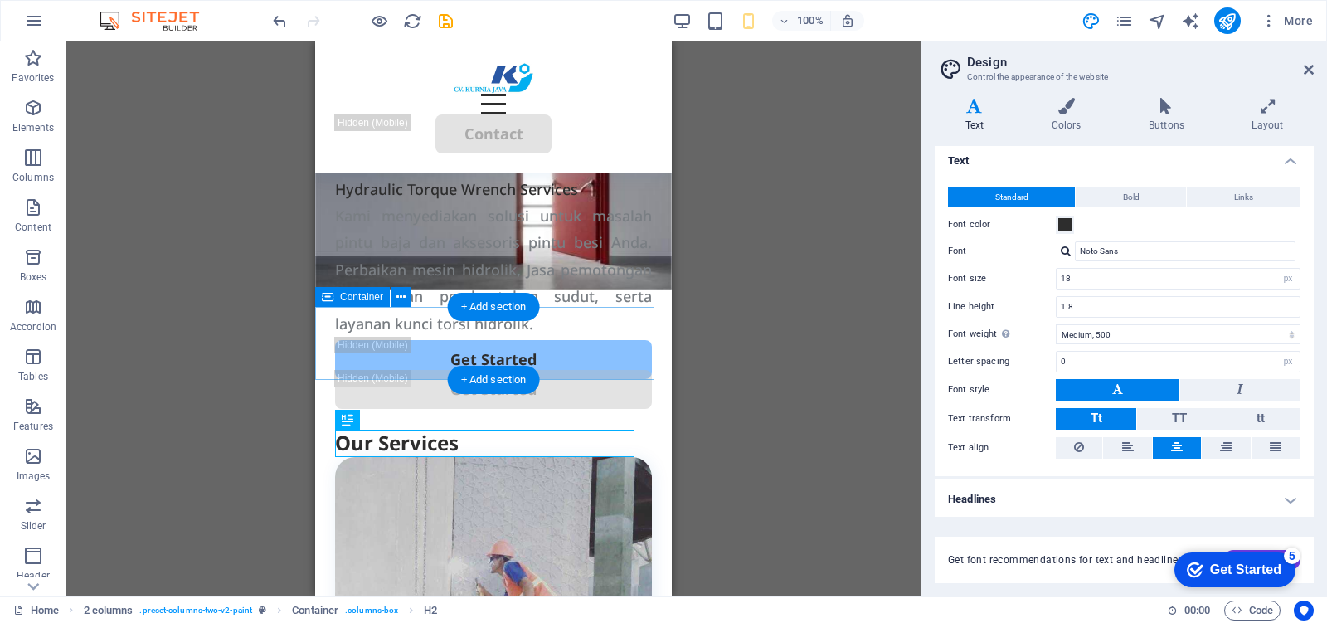
click at [651, 338] on div "Get Started" at bounding box center [493, 343] width 357 height 72
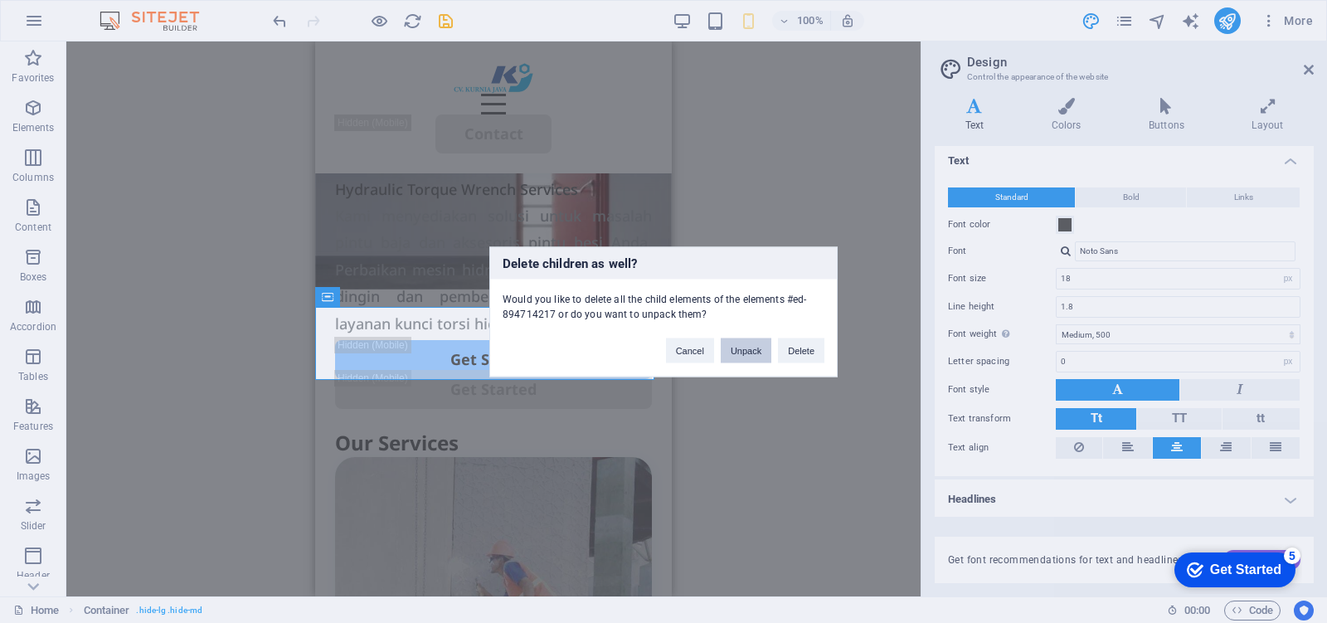
click at [738, 357] on button "Unpack" at bounding box center [745, 349] width 51 height 25
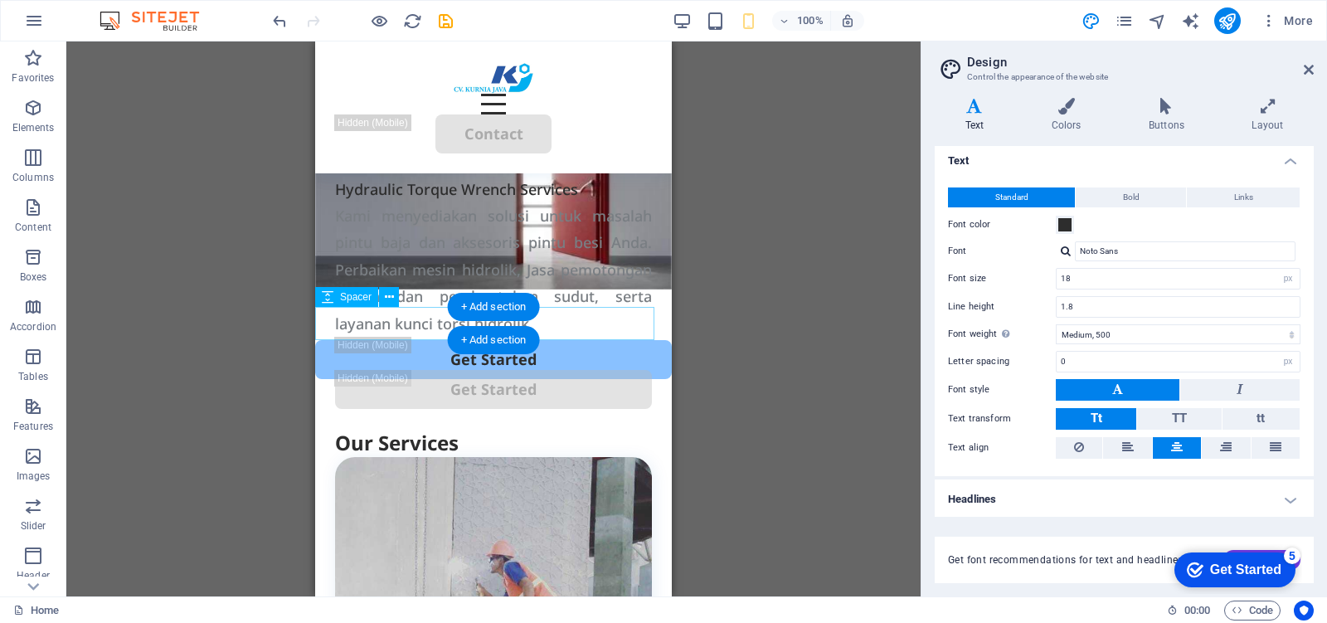
click at [637, 323] on div at bounding box center [493, 323] width 357 height 33
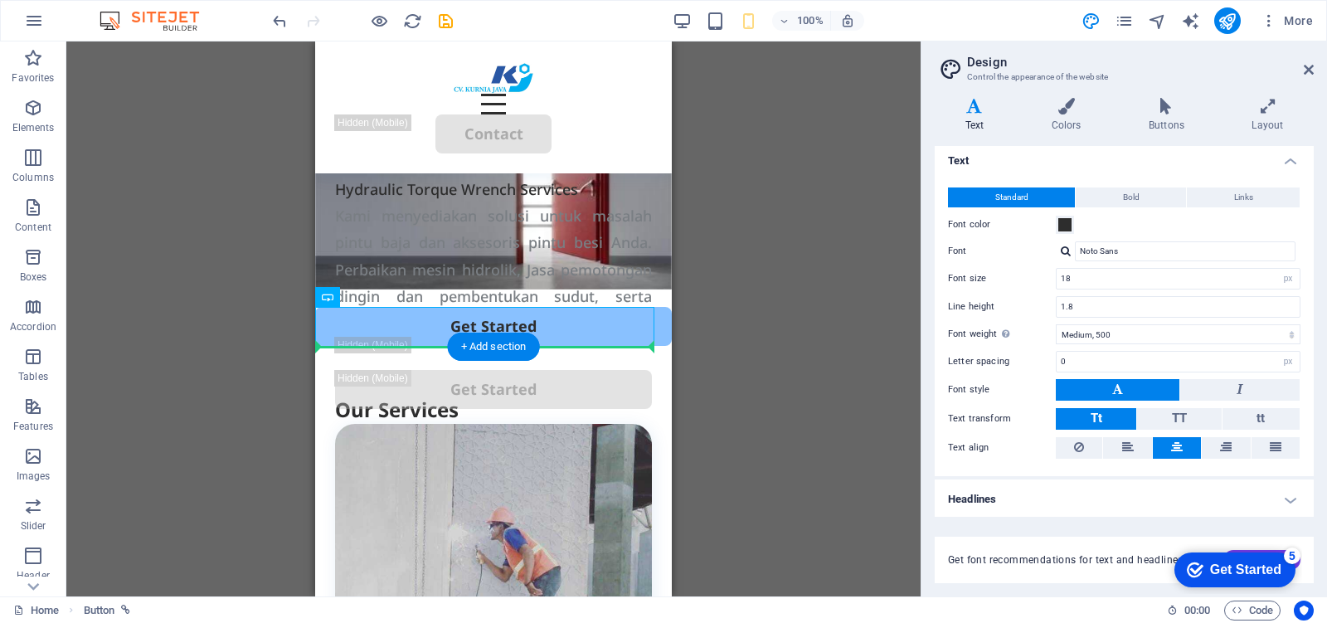
drag, startPoint x: 605, startPoint y: 322, endPoint x: 599, endPoint y: 387, distance: 65.8
drag, startPoint x: 591, startPoint y: 321, endPoint x: 586, endPoint y: 395, distance: 74.8
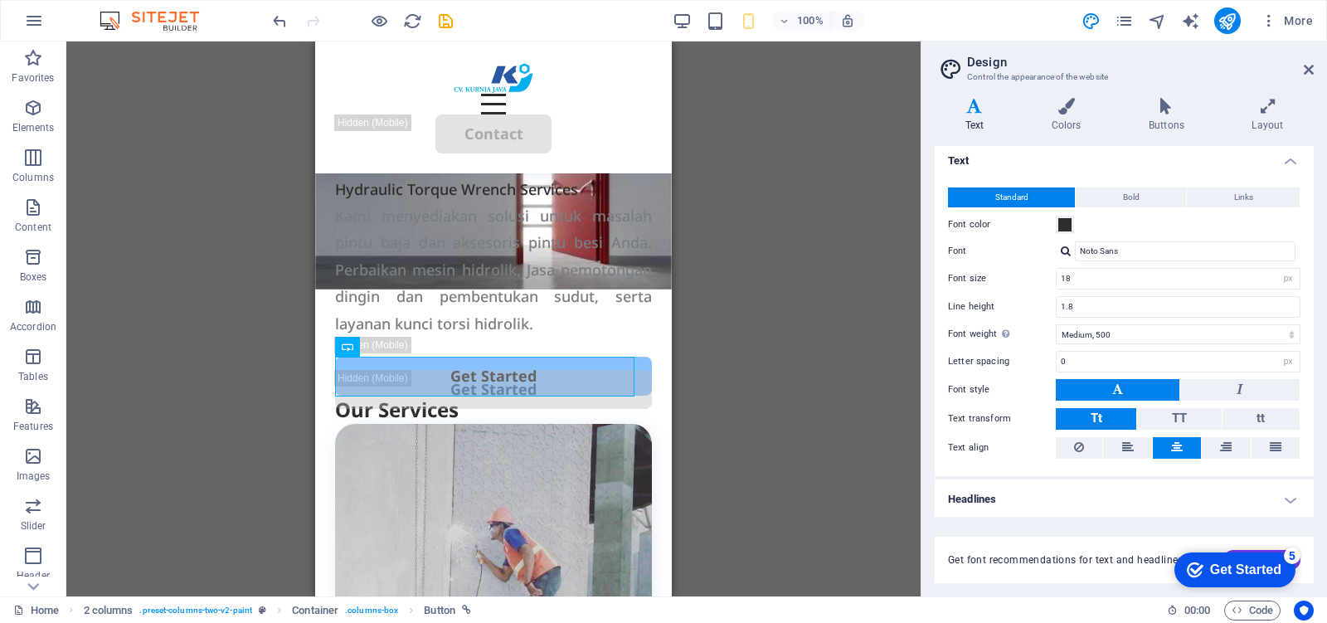
click at [763, 329] on div "H1 Container Container Container Container Container Menu Bar Button HTML Conta…" at bounding box center [493, 318] width 854 height 555
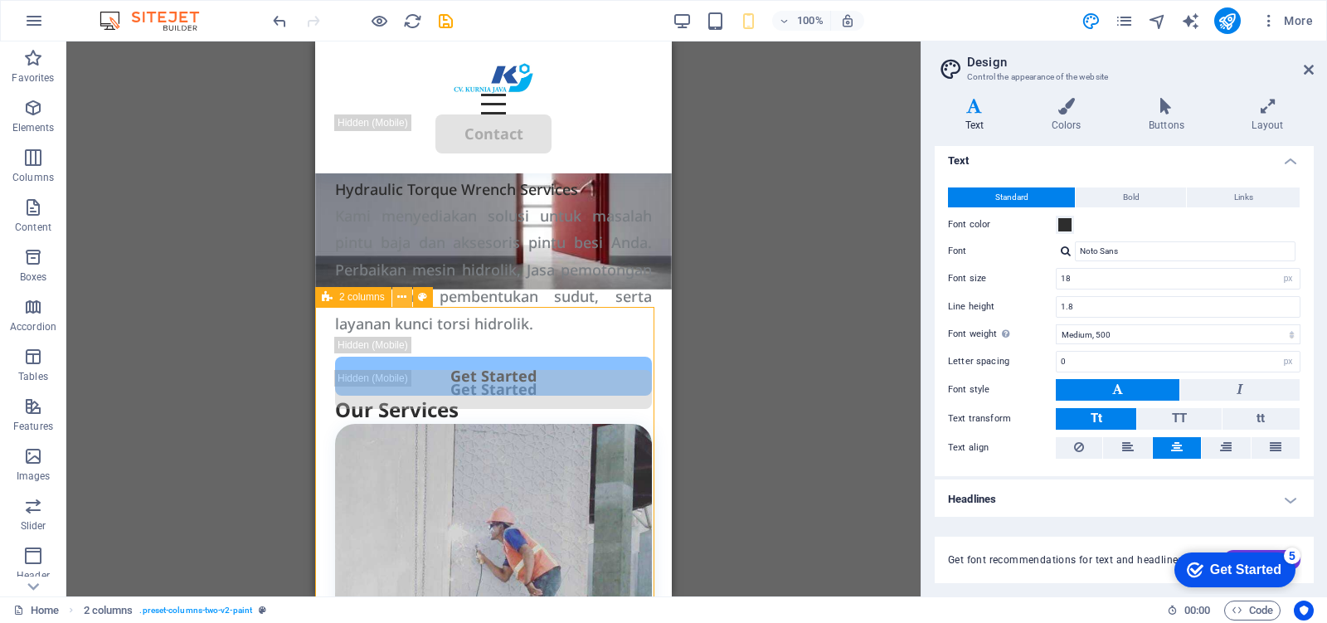
click at [406, 298] on icon at bounding box center [401, 297] width 9 height 17
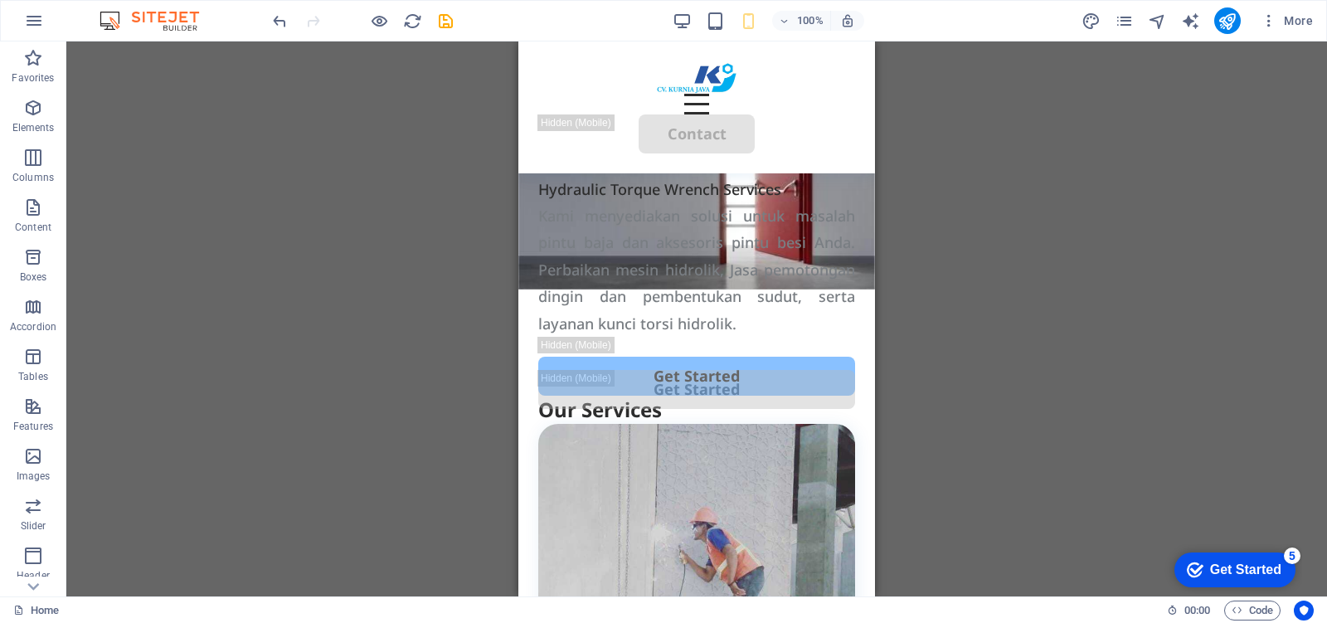
click at [925, 308] on div "H1 Container Container Container Container Container Menu Bar Button HTML Conta…" at bounding box center [696, 318] width 1260 height 555
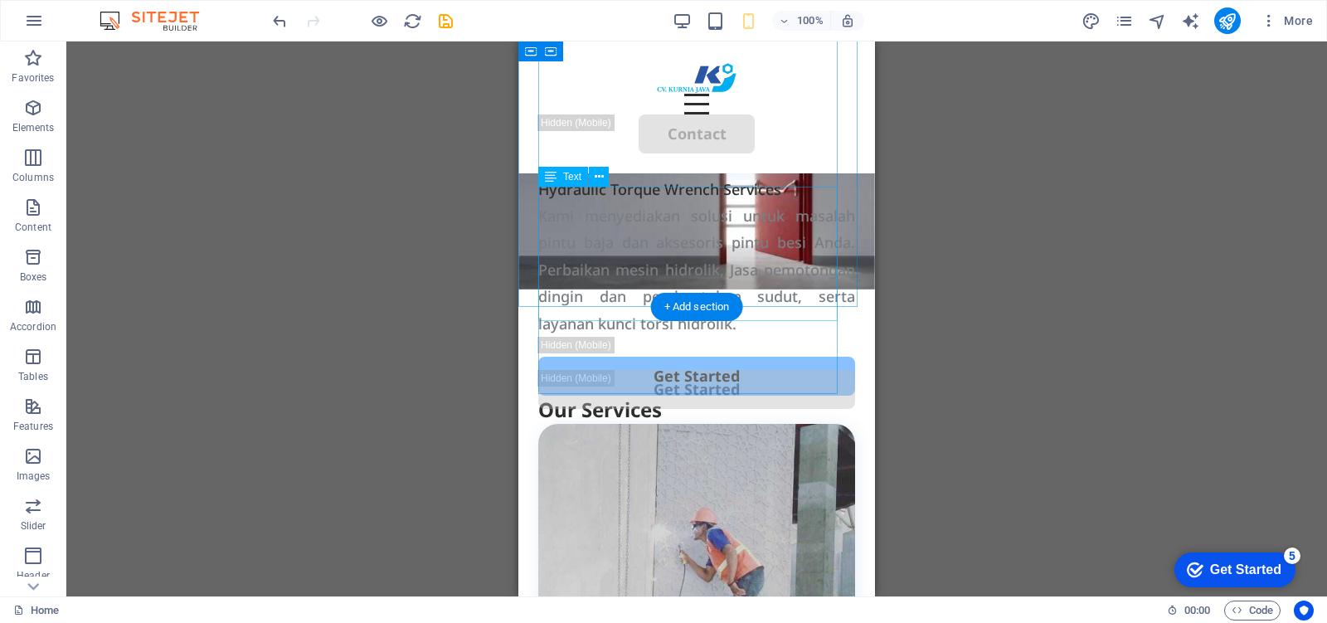
click at [822, 297] on div "Kami menyediakan solusi untuk masalah pintu baja dan aksesoris pintu besi Anda.…" at bounding box center [696, 269] width 317 height 134
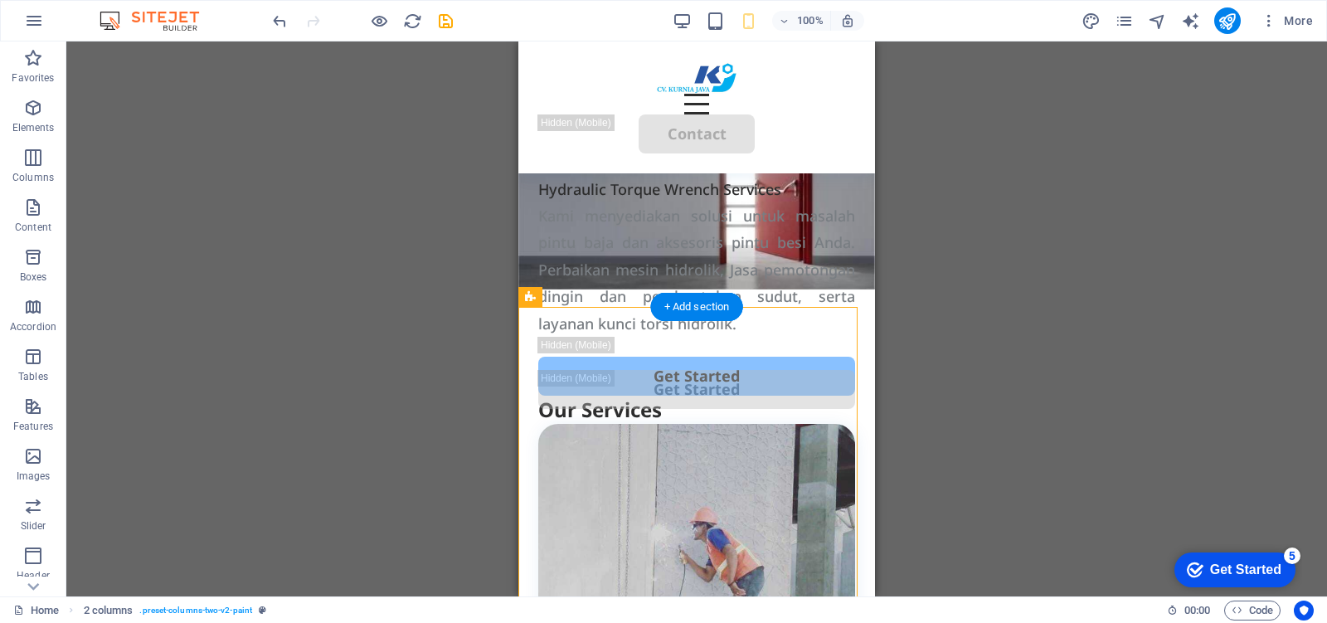
drag, startPoint x: 826, startPoint y: 323, endPoint x: 827, endPoint y: 464, distance: 140.9
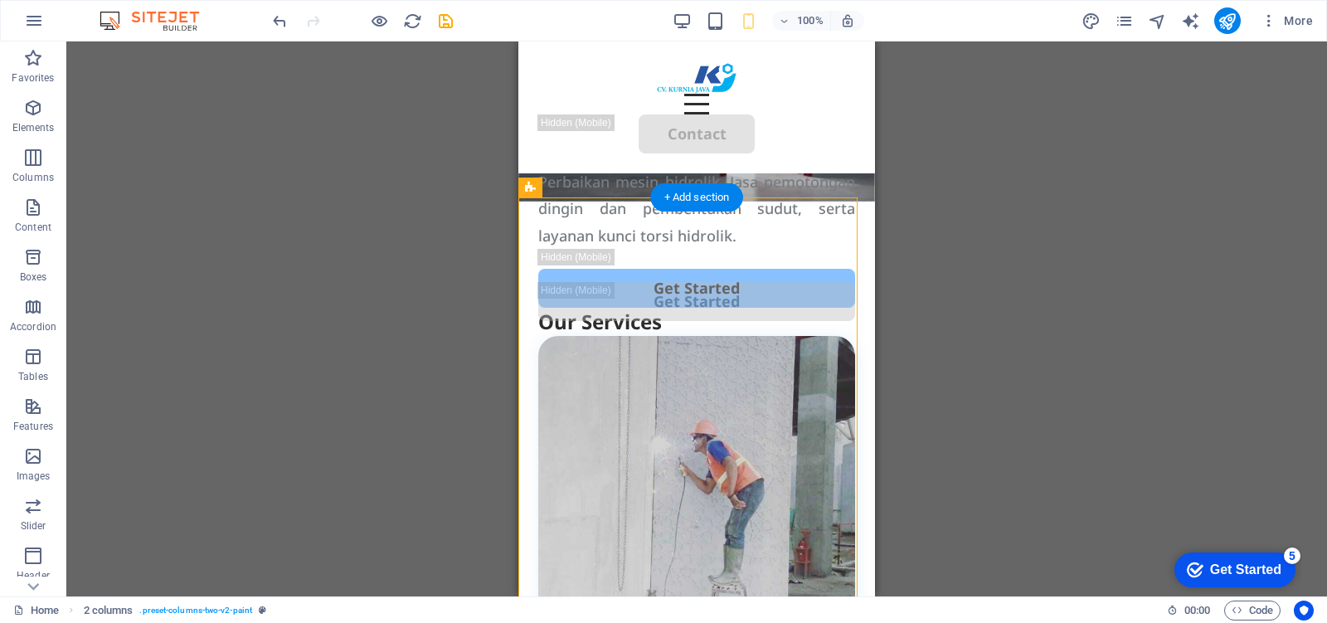
scroll to position [317, 0]
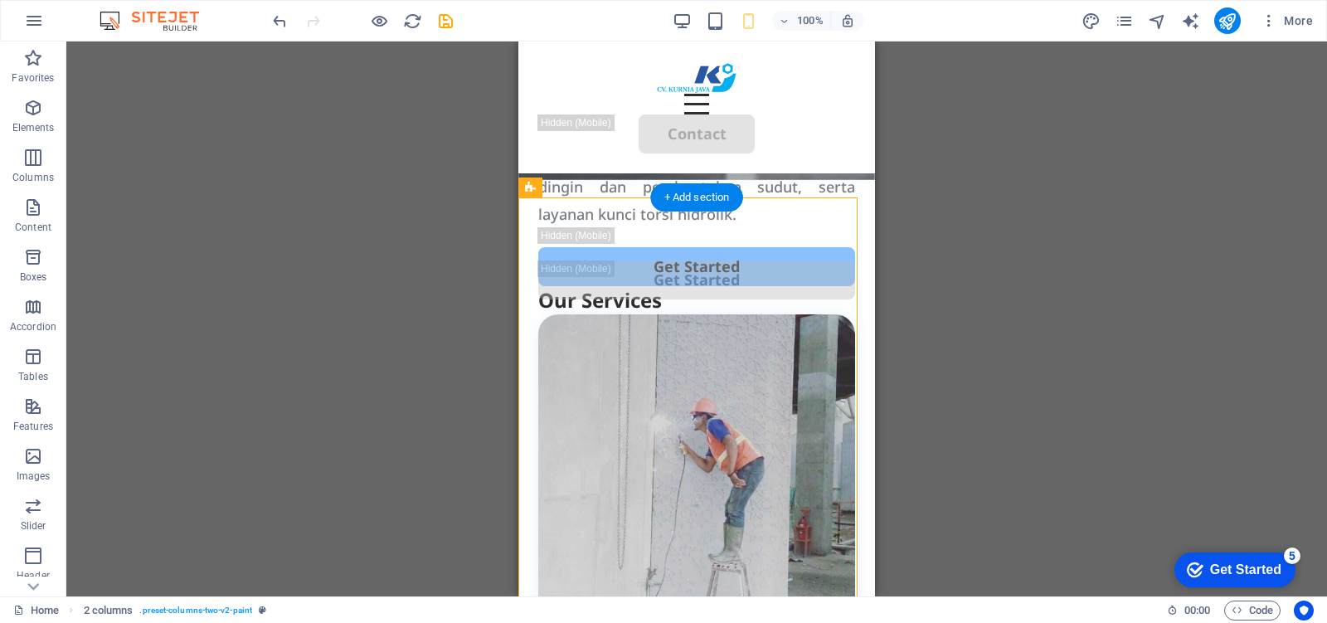
drag, startPoint x: 825, startPoint y: 320, endPoint x: 626, endPoint y: 325, distance: 199.0
click at [578, 189] on span "2 columns" at bounding box center [565, 187] width 46 height 10
click at [606, 187] on icon at bounding box center [604, 186] width 9 height 17
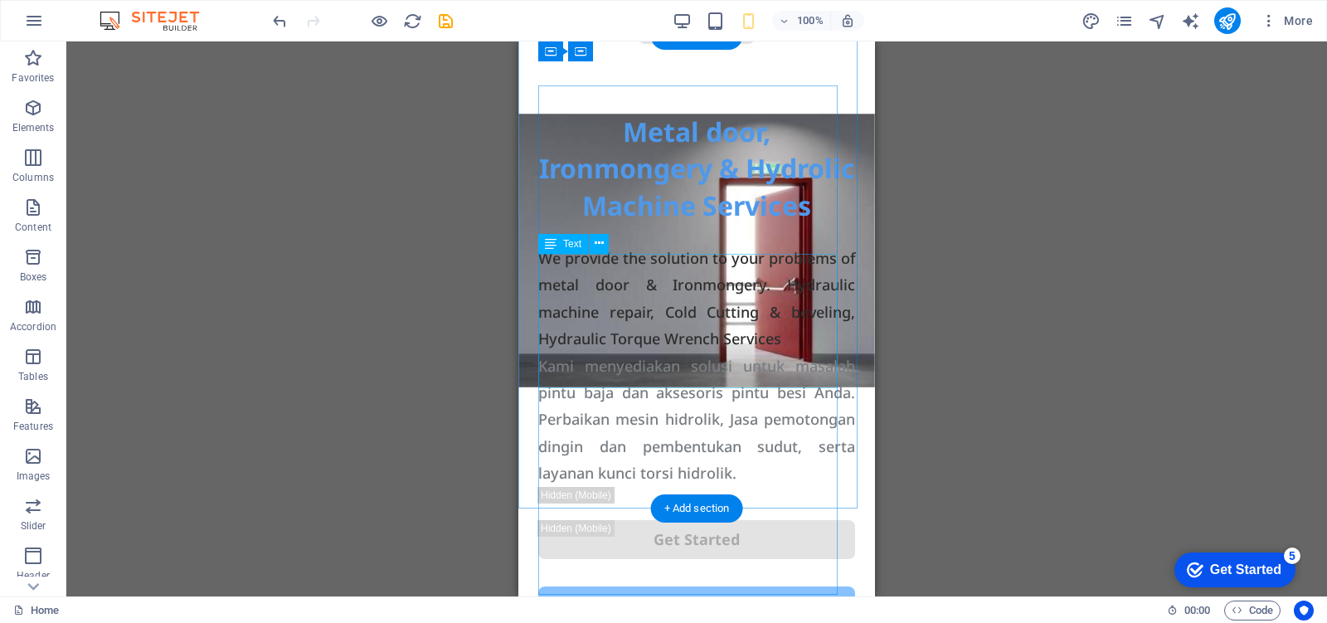
scroll to position [0, 0]
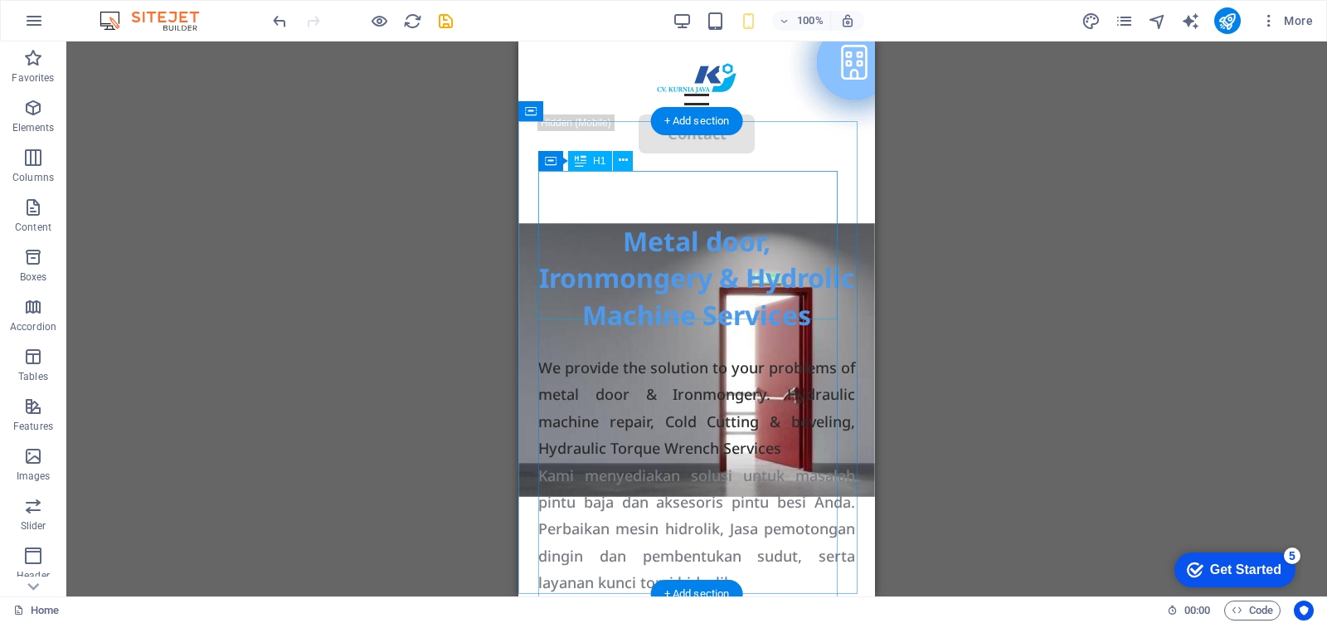
click at [677, 267] on div "Metal door, Ironmongery & Hydrolic Machine Services" at bounding box center [696, 278] width 317 height 111
click at [684, 264] on div "Metal door, Ironmongery & Hydrolic Machine Services" at bounding box center [696, 278] width 317 height 111
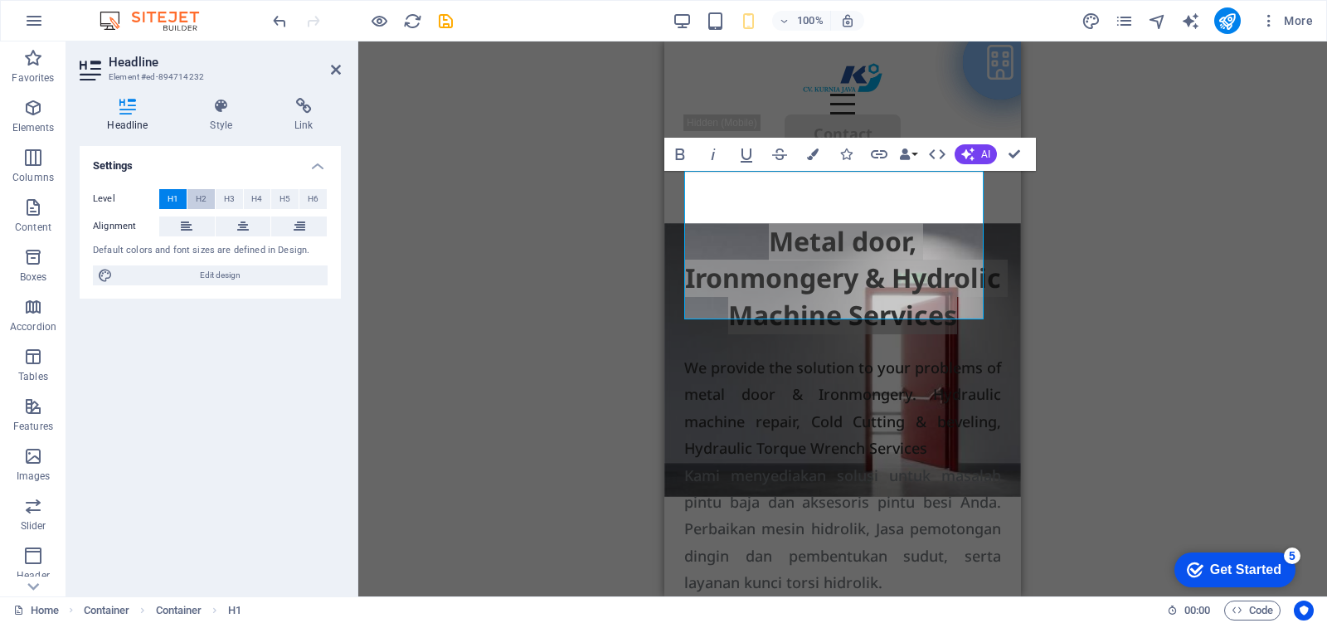
click at [201, 193] on span "H2" at bounding box center [201, 199] width 11 height 20
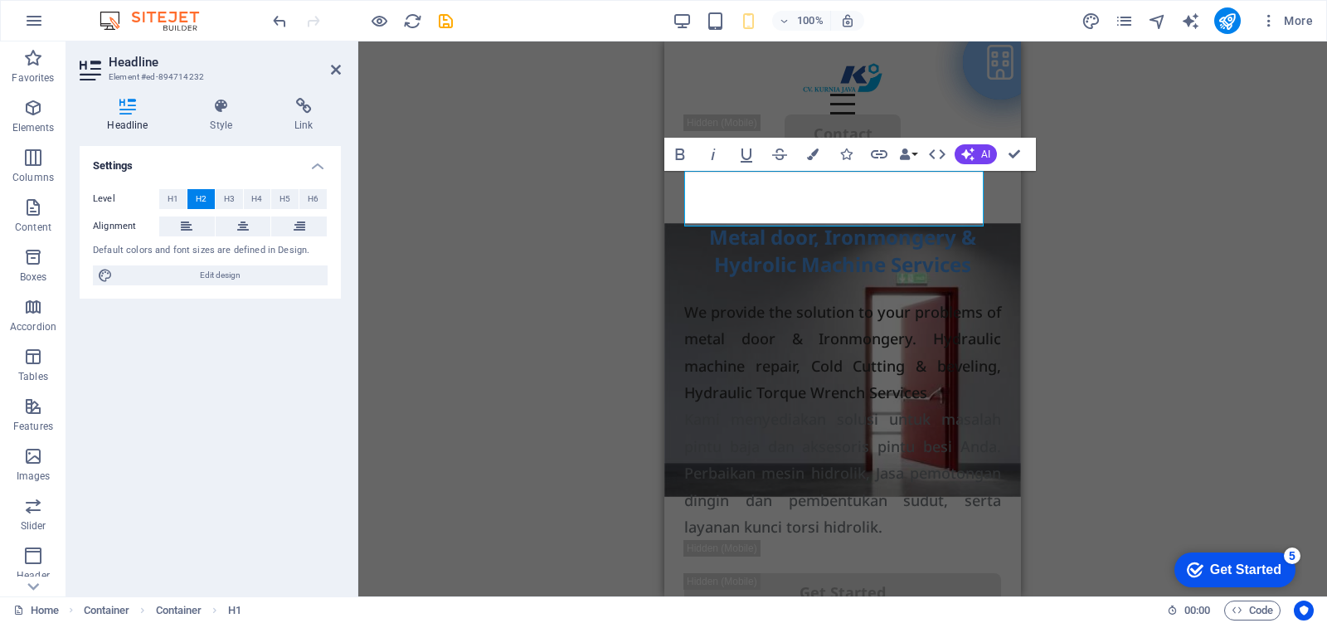
click at [1071, 245] on div "Container H2 Container Container Container Container Container Menu Bar Button …" at bounding box center [842, 318] width 968 height 555
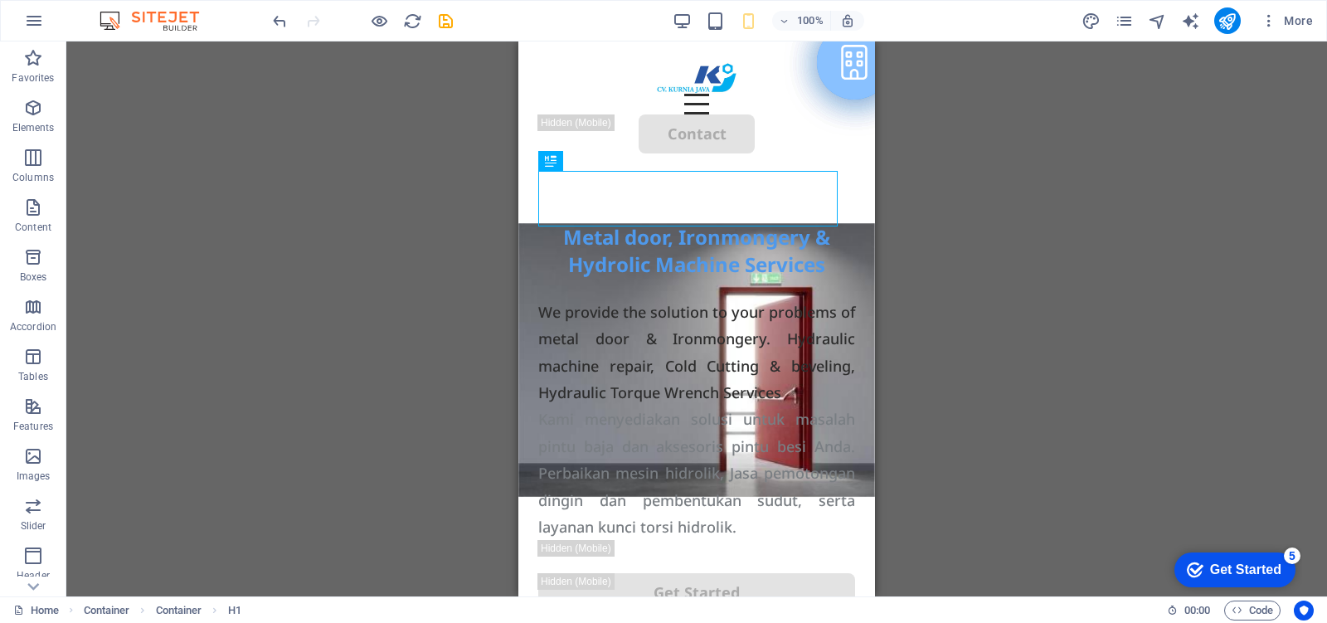
click at [1028, 290] on div "Container H2 Container Container Container Container Container Menu Bar Button …" at bounding box center [696, 318] width 1260 height 555
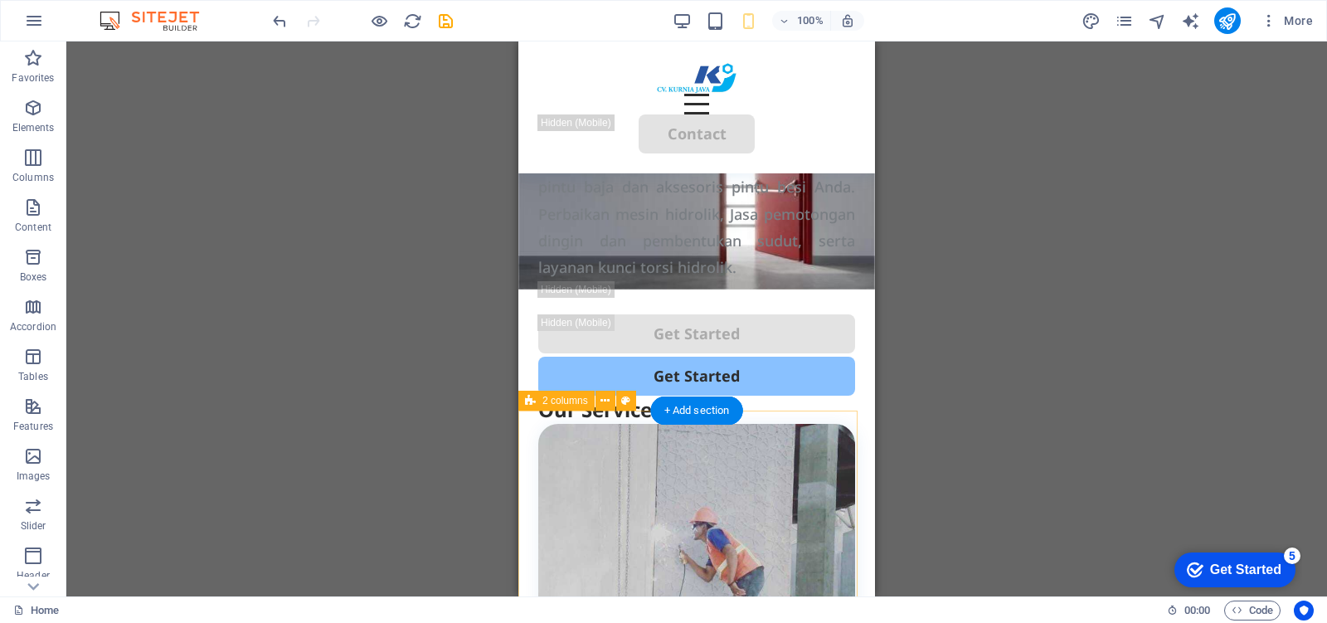
scroll to position [104, 0]
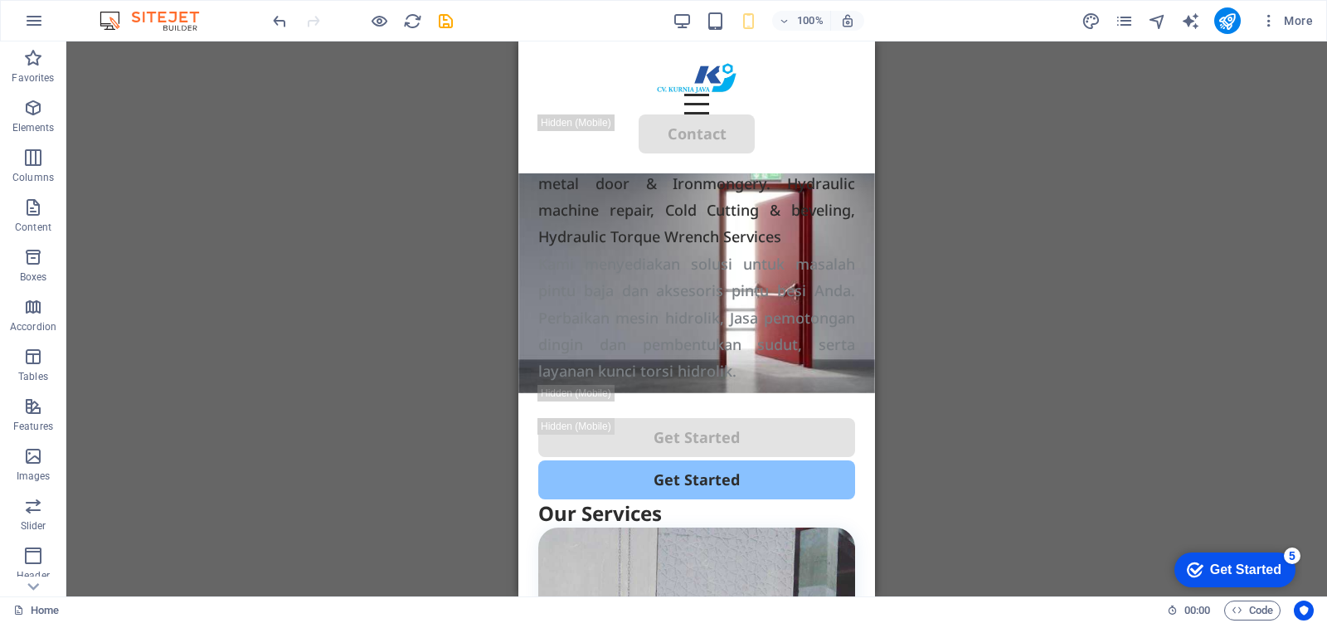
click at [946, 371] on div "H2 Container Container Container Container Container Menu Bar Button HTML Conta…" at bounding box center [696, 318] width 1260 height 555
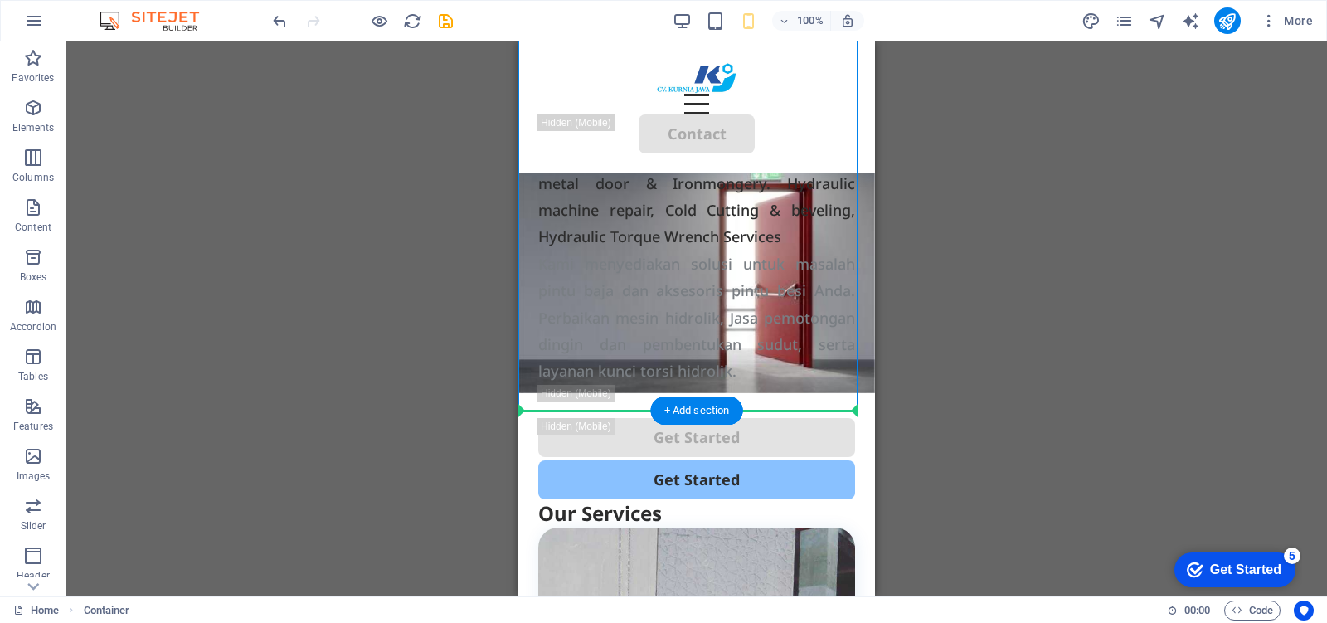
drag, startPoint x: 780, startPoint y: 386, endPoint x: 810, endPoint y: 428, distance: 51.8
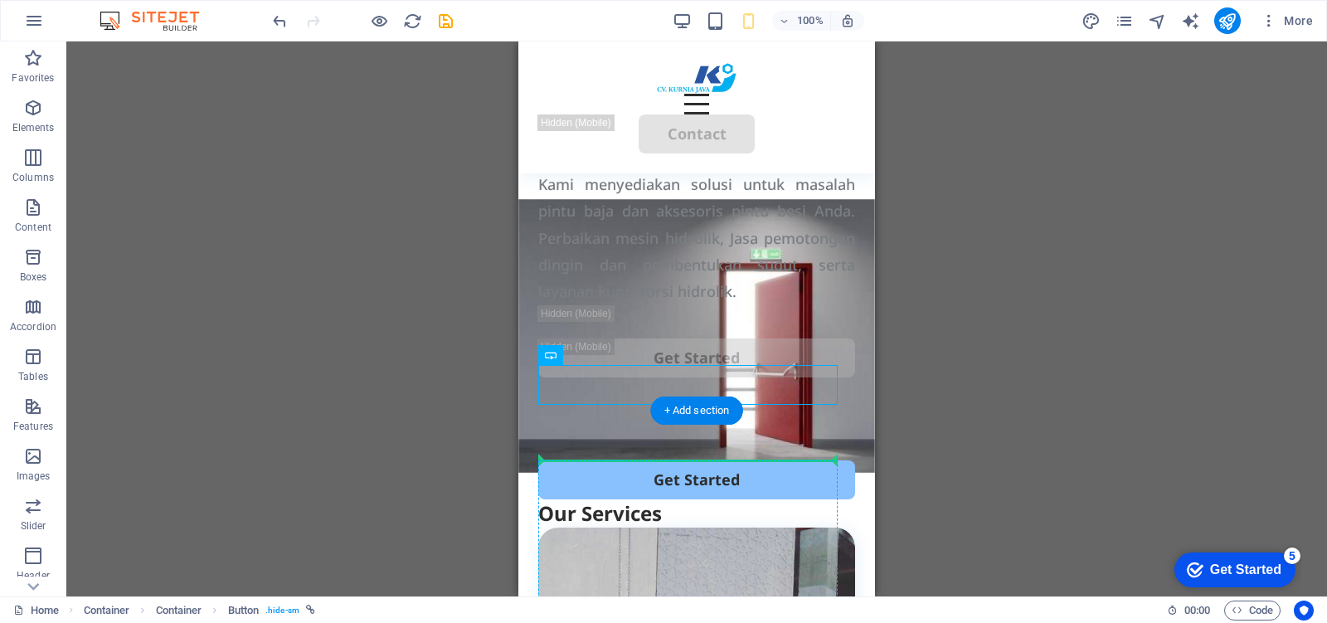
drag, startPoint x: 785, startPoint y: 377, endPoint x: 802, endPoint y: 449, distance: 74.0
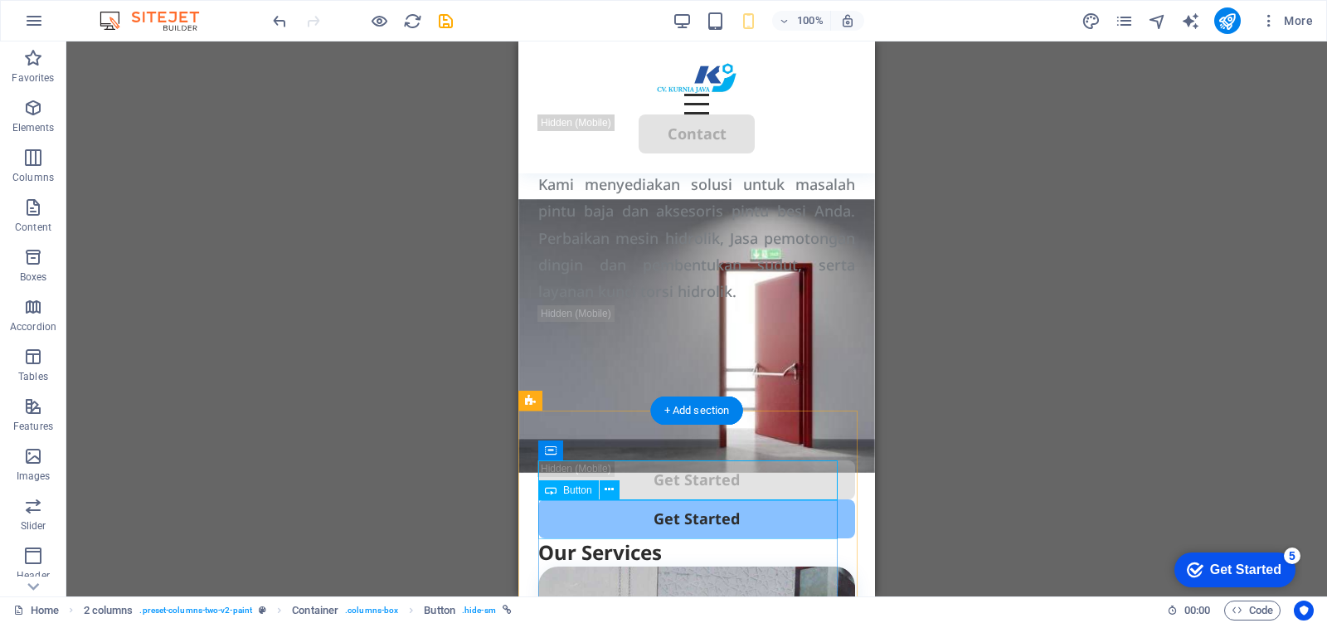
click at [756, 518] on div "Get Started" at bounding box center [696, 518] width 317 height 39
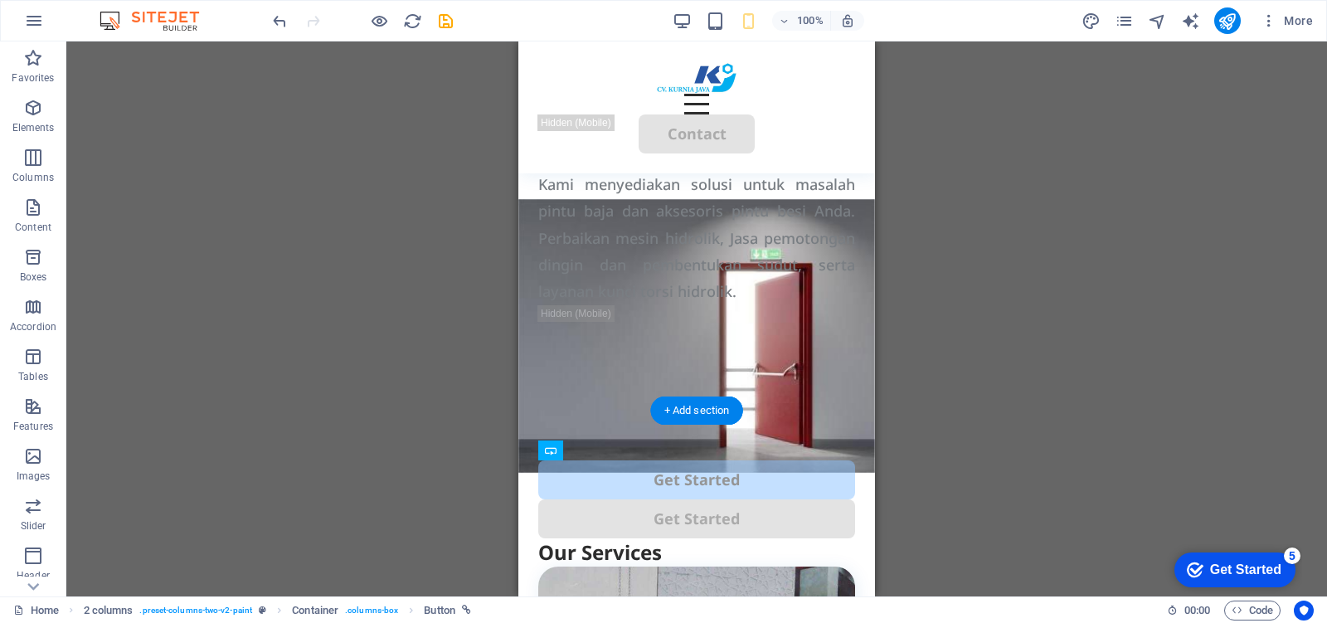
drag, startPoint x: 724, startPoint y: 519, endPoint x: 728, endPoint y: 487, distance: 32.6
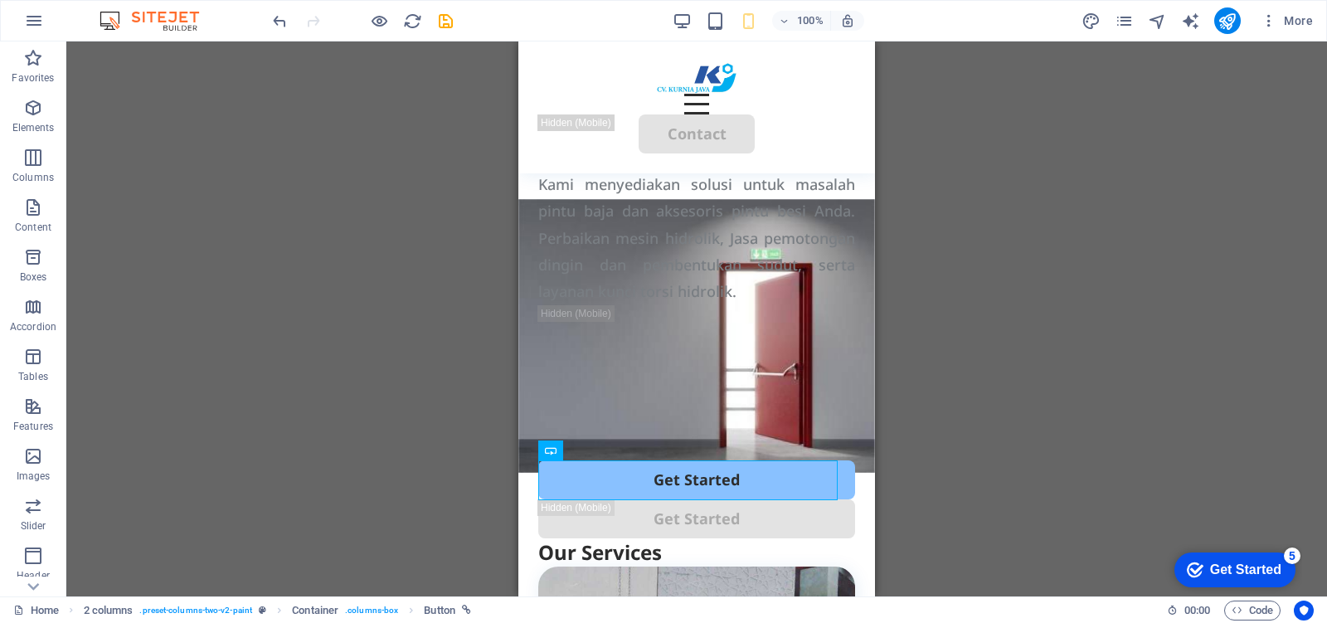
click at [927, 409] on div "H2 Container Container Container Container Container Menu Bar Button HTML Conta…" at bounding box center [696, 318] width 1260 height 555
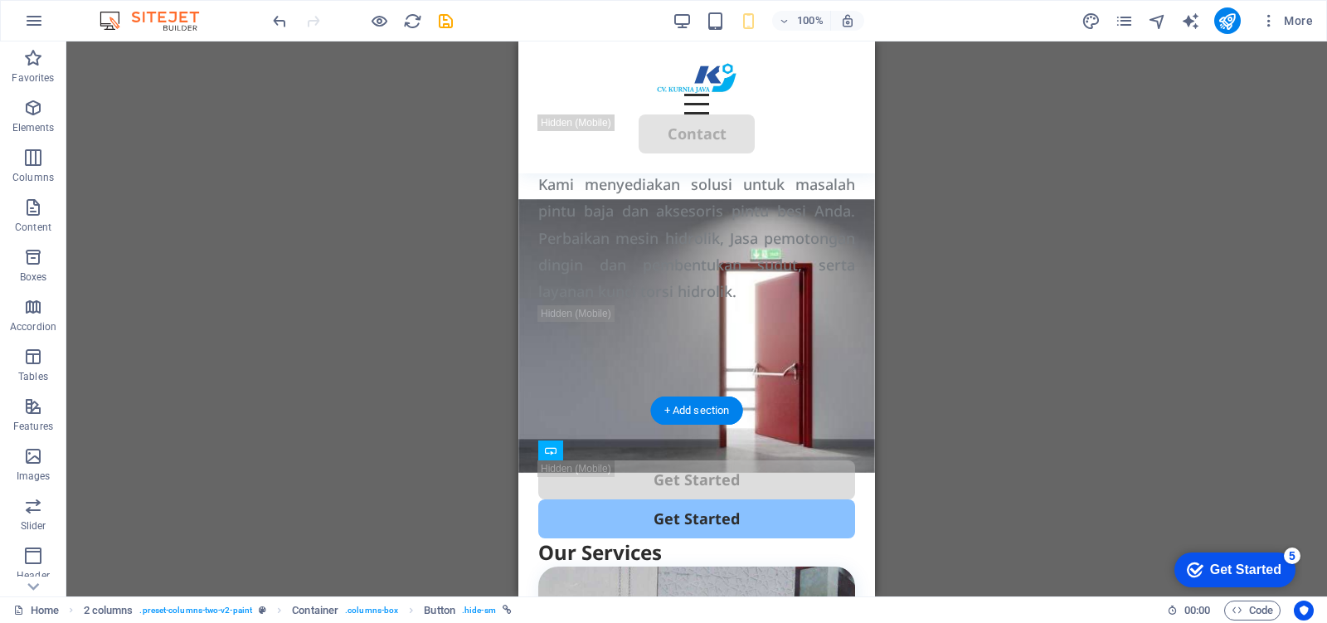
drag, startPoint x: 764, startPoint y: 514, endPoint x: 768, endPoint y: 491, distance: 23.6
click at [768, 483] on div "Get Started" at bounding box center [696, 479] width 317 height 39
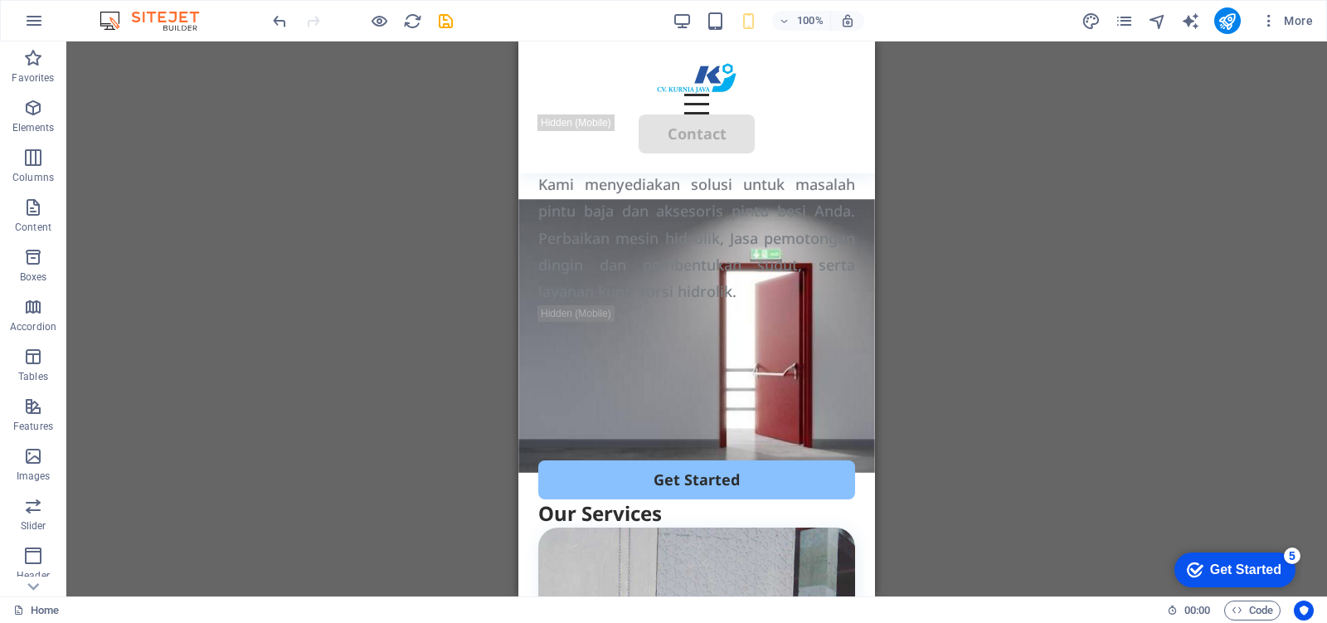
click at [943, 390] on div "H2 Container Container Container Container Container Menu Bar Button HTML Conta…" at bounding box center [696, 318] width 1260 height 555
click at [612, 323] on icon at bounding box center [612, 321] width 9 height 17
click at [1002, 381] on div "H2 Container Container Container Container Container Menu Bar Button HTML Conta…" at bounding box center [696, 318] width 1260 height 555
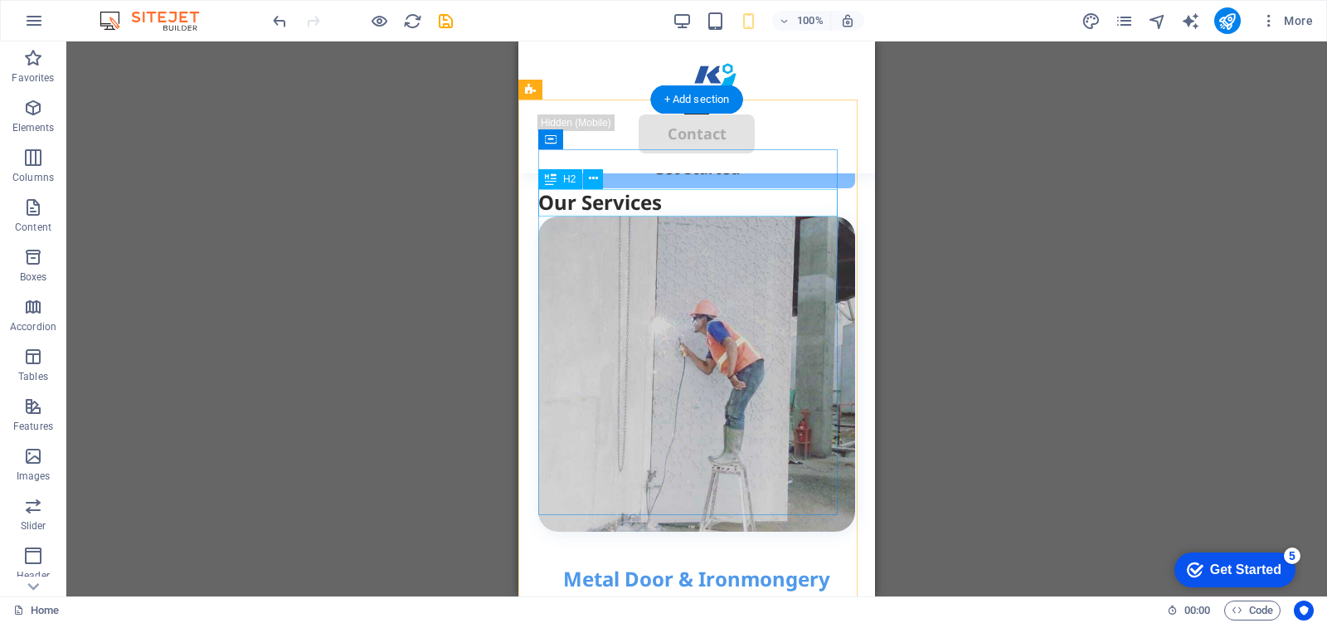
click at [634, 205] on div "Our Services" at bounding box center [696, 202] width 317 height 28
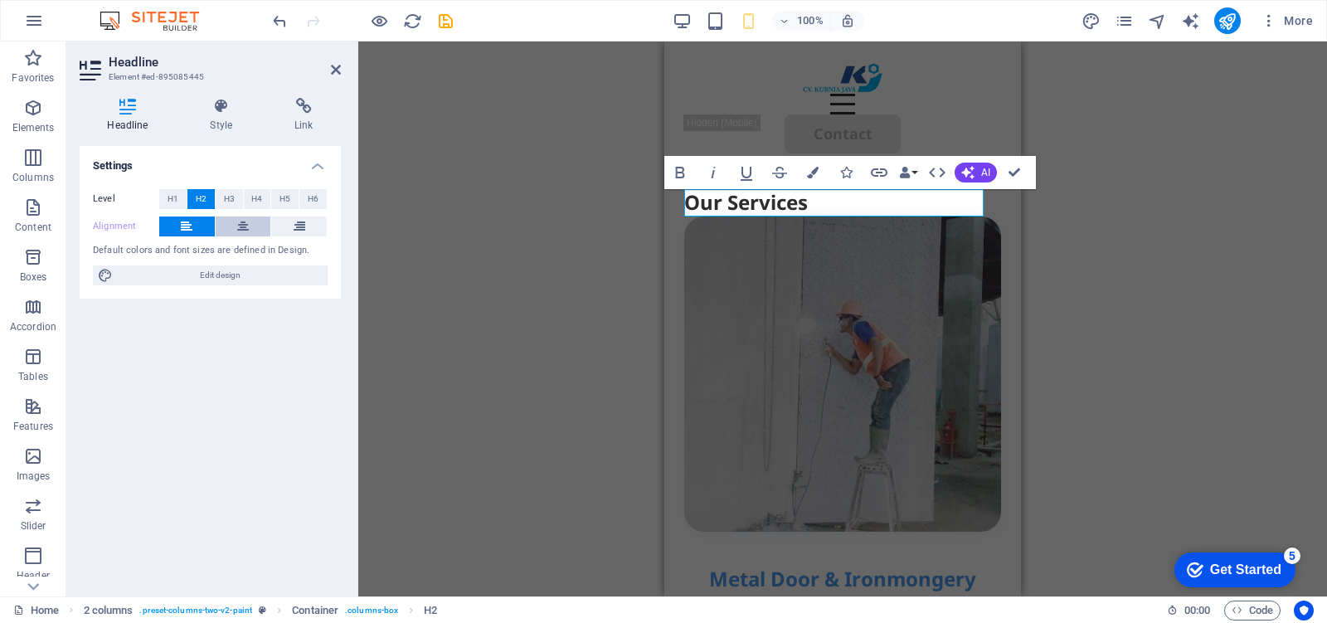
click at [243, 229] on icon at bounding box center [243, 226] width 12 height 20
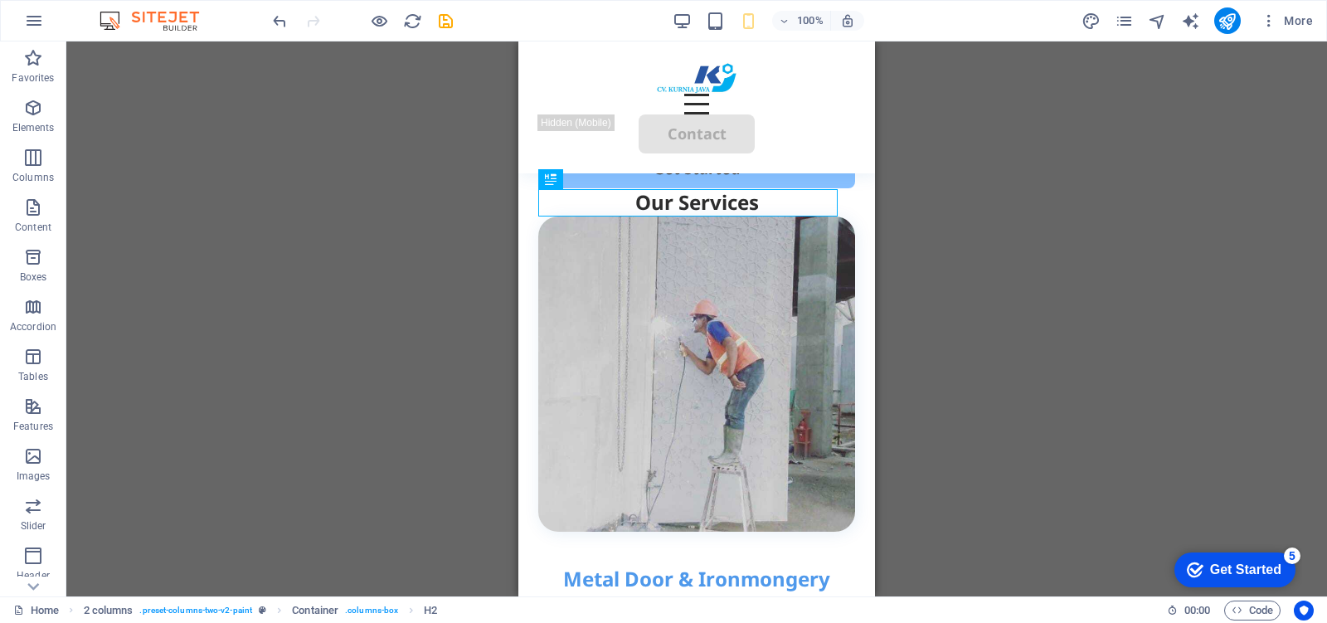
click at [999, 344] on div "H2 Container Container Container Container Container Menu Bar Button HTML Conta…" at bounding box center [696, 318] width 1260 height 555
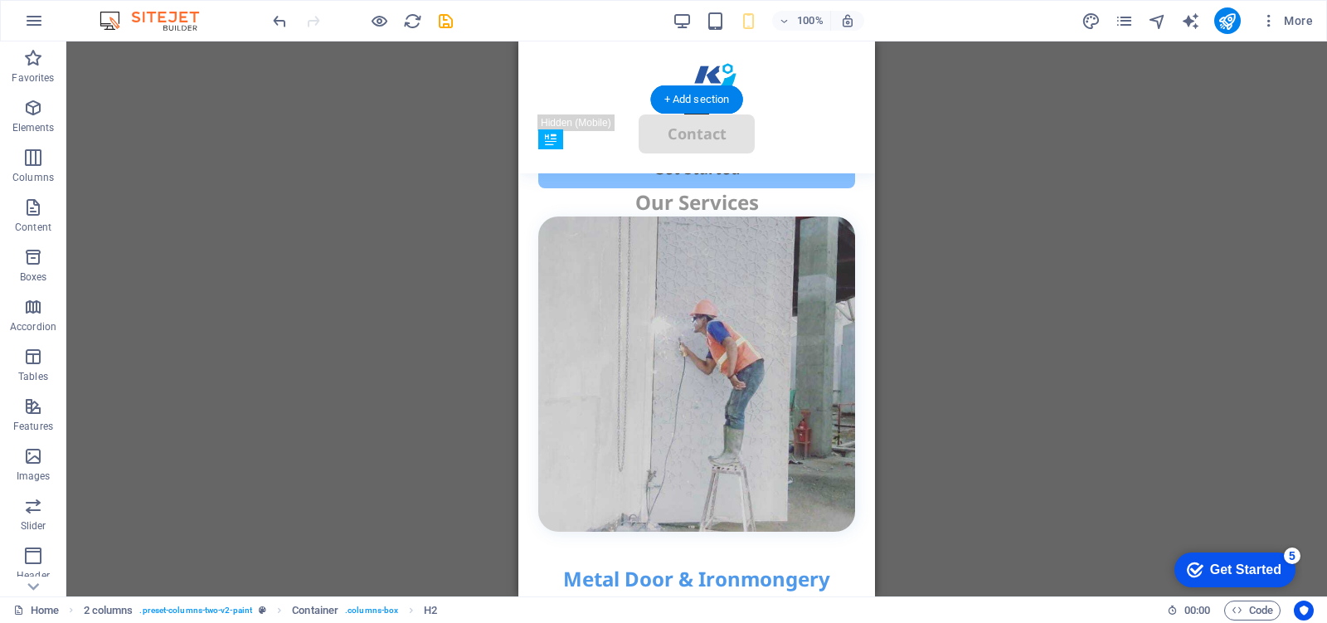
drag, startPoint x: 796, startPoint y: 204, endPoint x: 798, endPoint y: 185, distance: 19.2
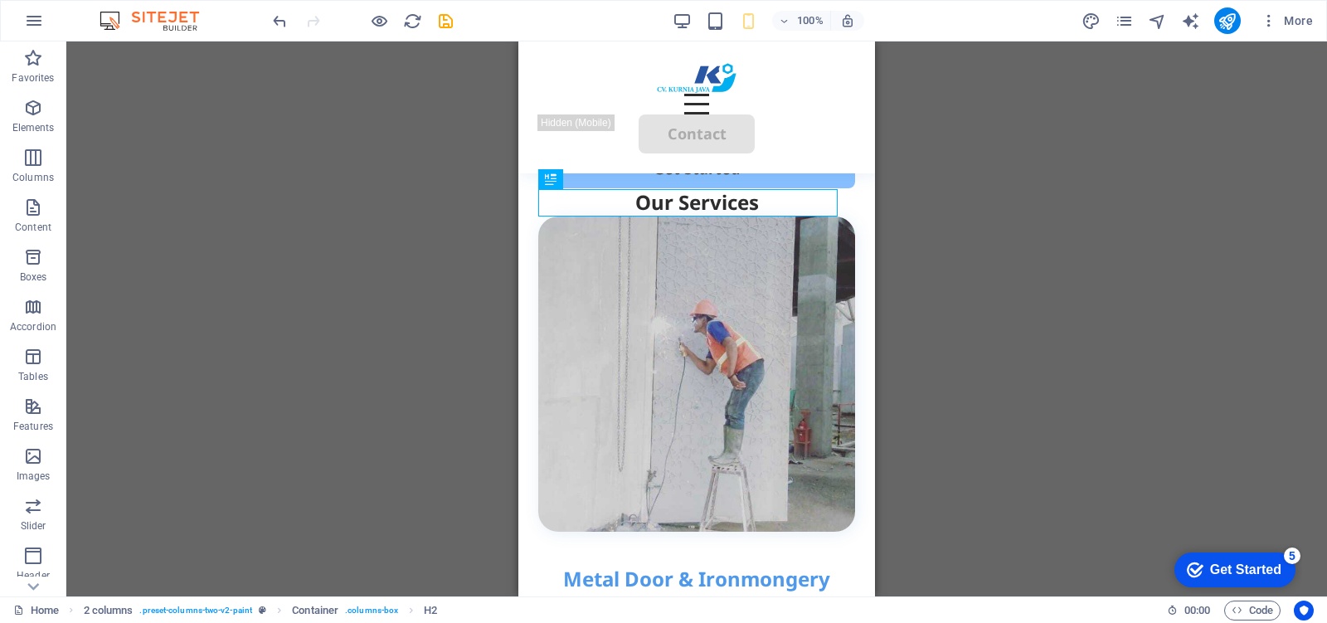
click at [1072, 253] on div "H2 Container Container Container Container Container Menu Bar Button HTML Conta…" at bounding box center [696, 318] width 1260 height 555
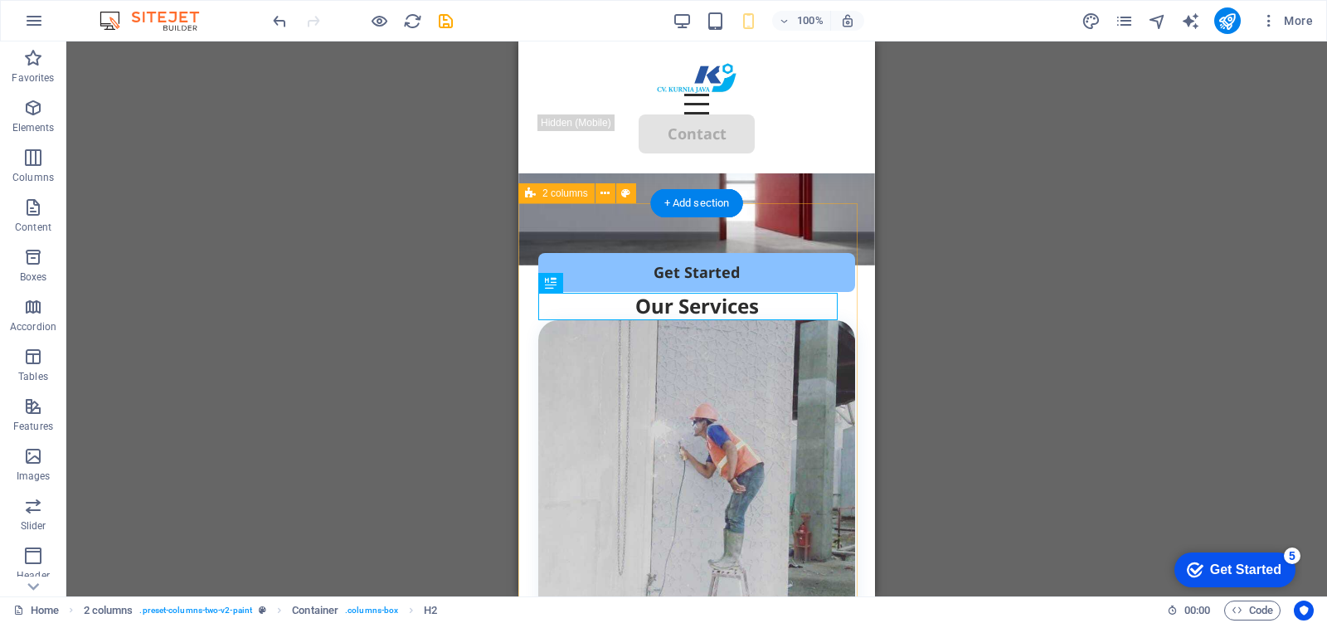
scroll to position [207, 0]
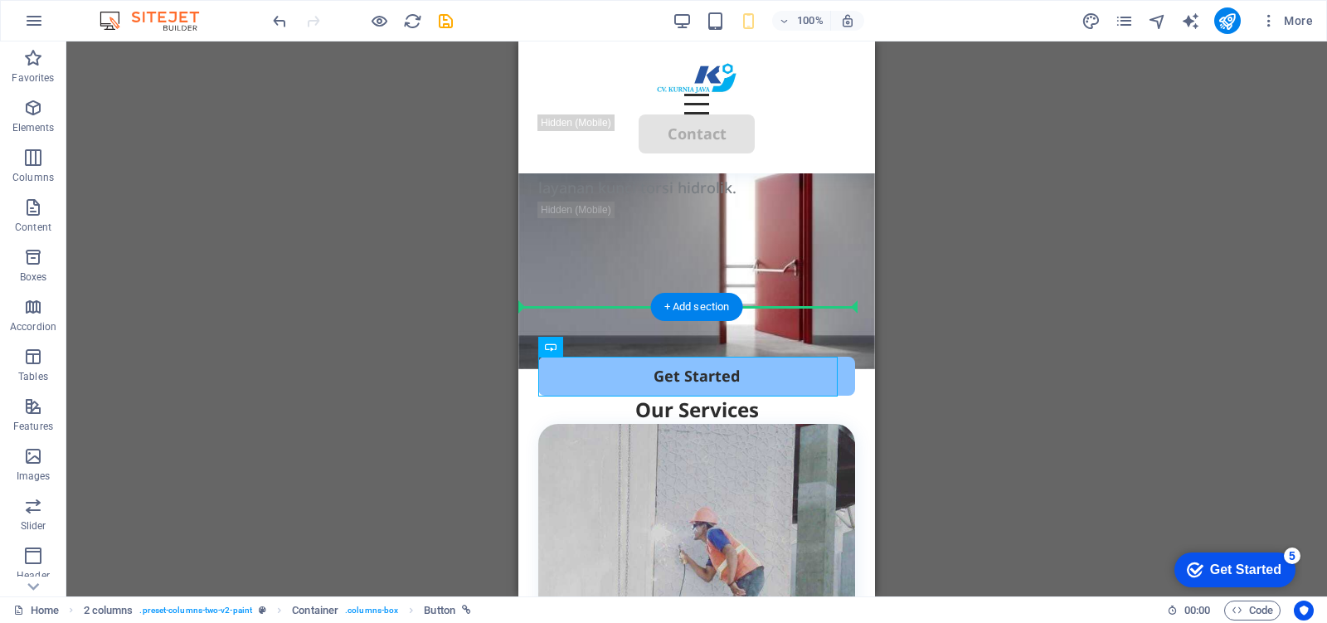
drag, startPoint x: 769, startPoint y: 292, endPoint x: 863, endPoint y: 316, distance: 96.7
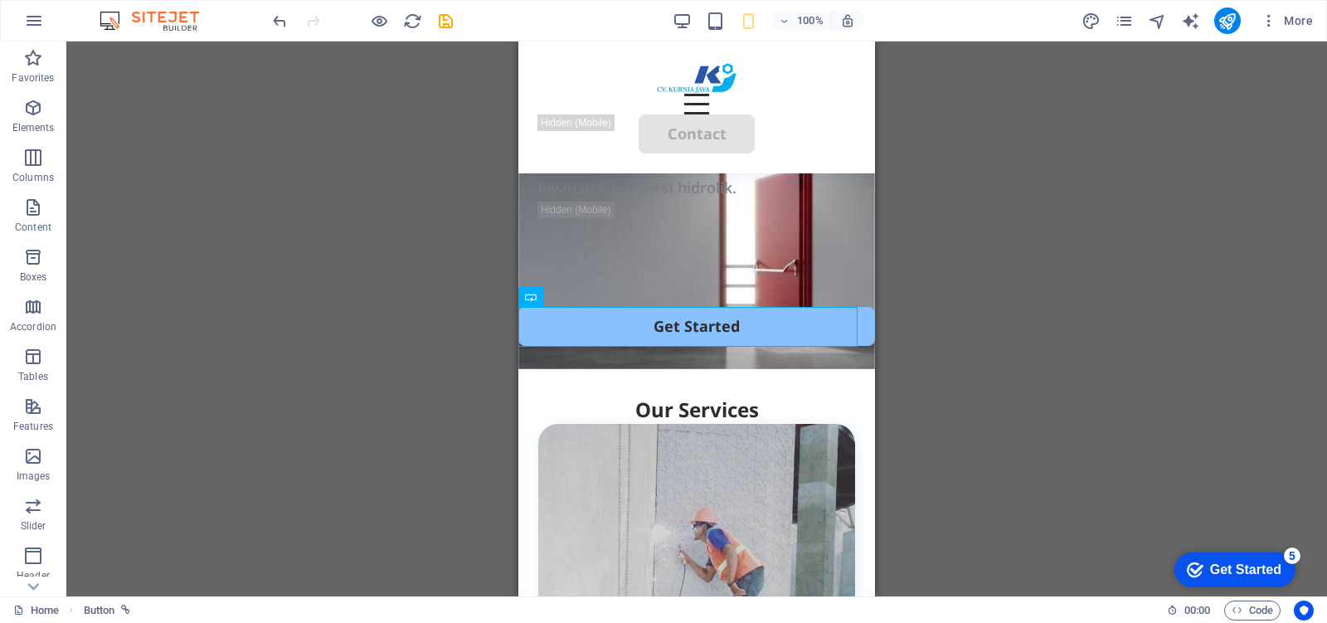
click at [943, 318] on div "H2 Container Container Container Container Container Menu Bar Button HTML Conta…" at bounding box center [696, 318] width 1260 height 555
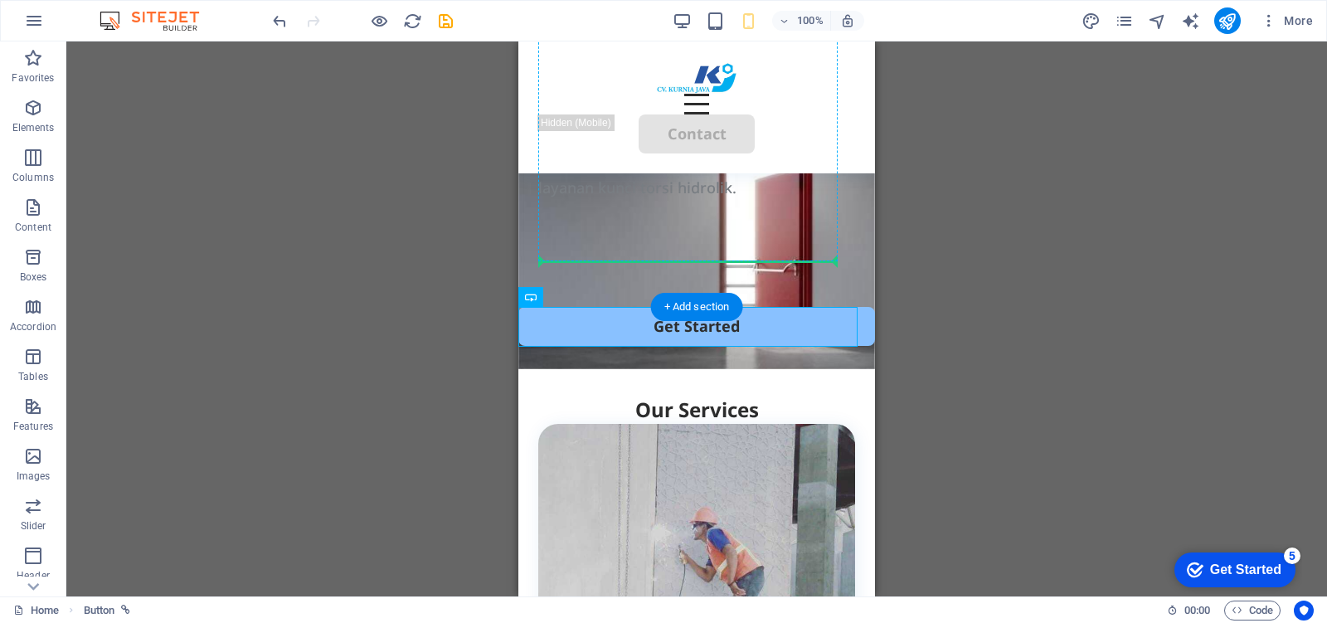
drag, startPoint x: 749, startPoint y: 329, endPoint x: 760, endPoint y: 250, distance: 80.4
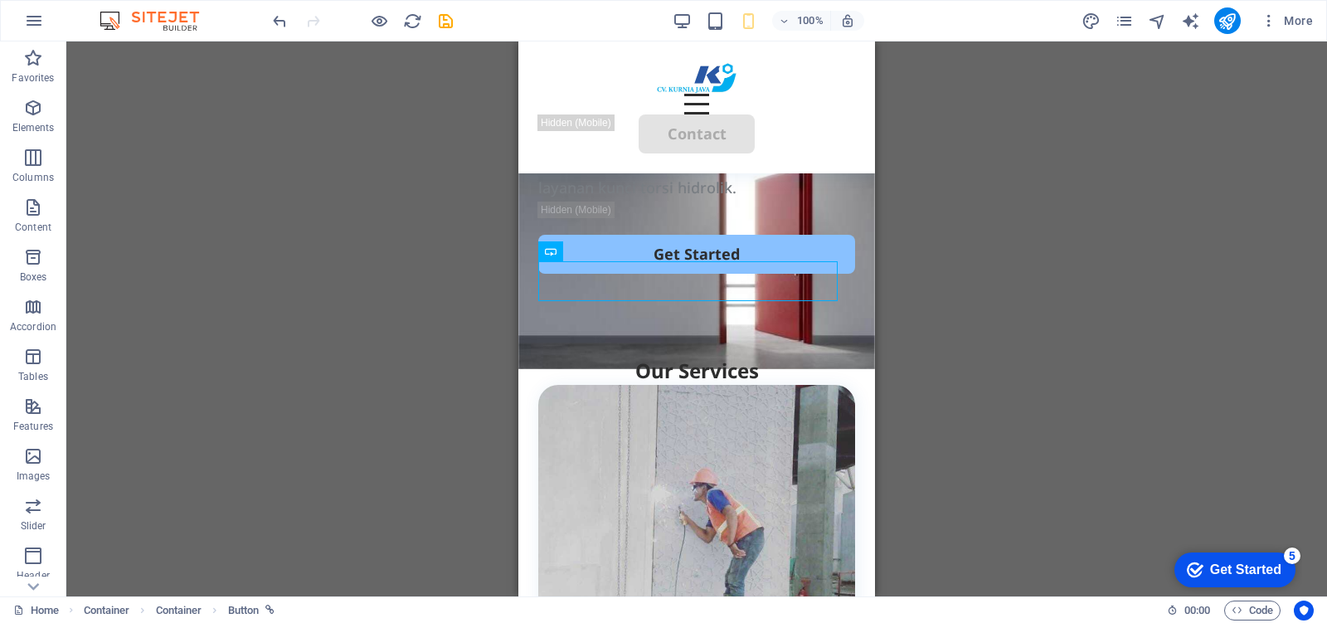
click at [1003, 269] on div "H2 Container Container Container Container Container Menu Bar Button HTML Conta…" at bounding box center [696, 318] width 1260 height 555
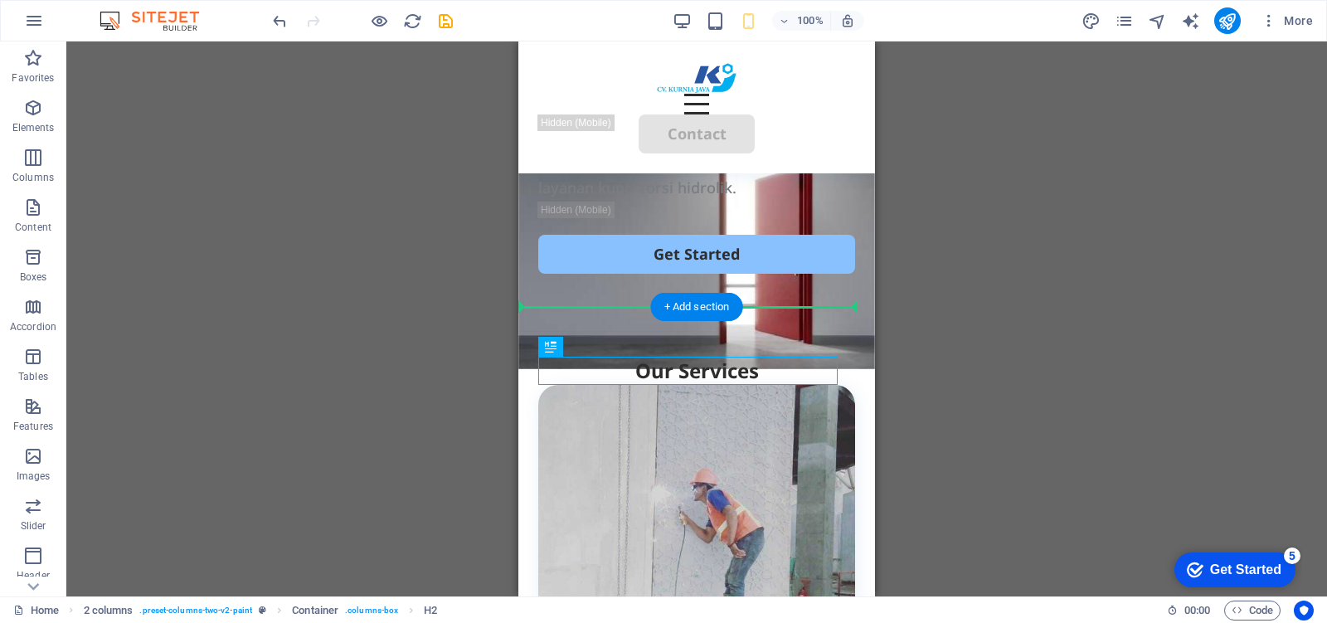
drag, startPoint x: 680, startPoint y: 370, endPoint x: 1225, endPoint y: 371, distance: 544.7
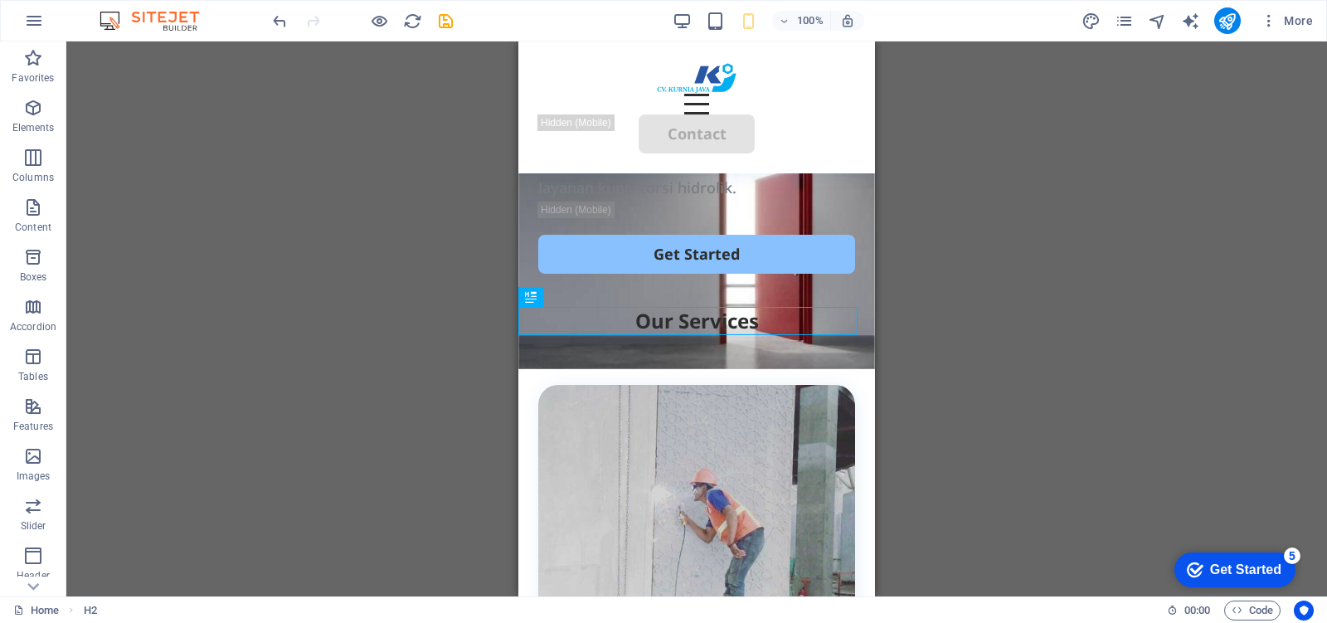
drag, startPoint x: 925, startPoint y: 327, endPoint x: 232, endPoint y: 321, distance: 693.1
click at [925, 327] on div "H2 Container Container Container Container Container Menu Bar Button HTML Conta…" at bounding box center [696, 318] width 1260 height 555
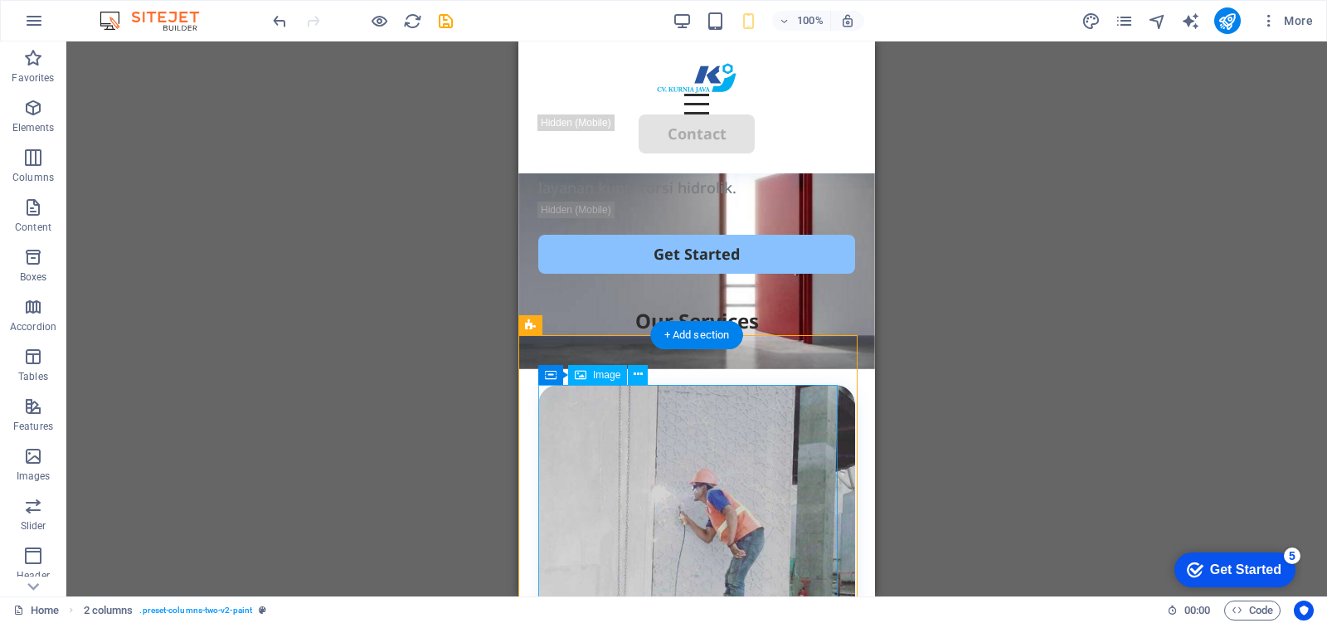
click at [705, 399] on figure at bounding box center [696, 542] width 317 height 315
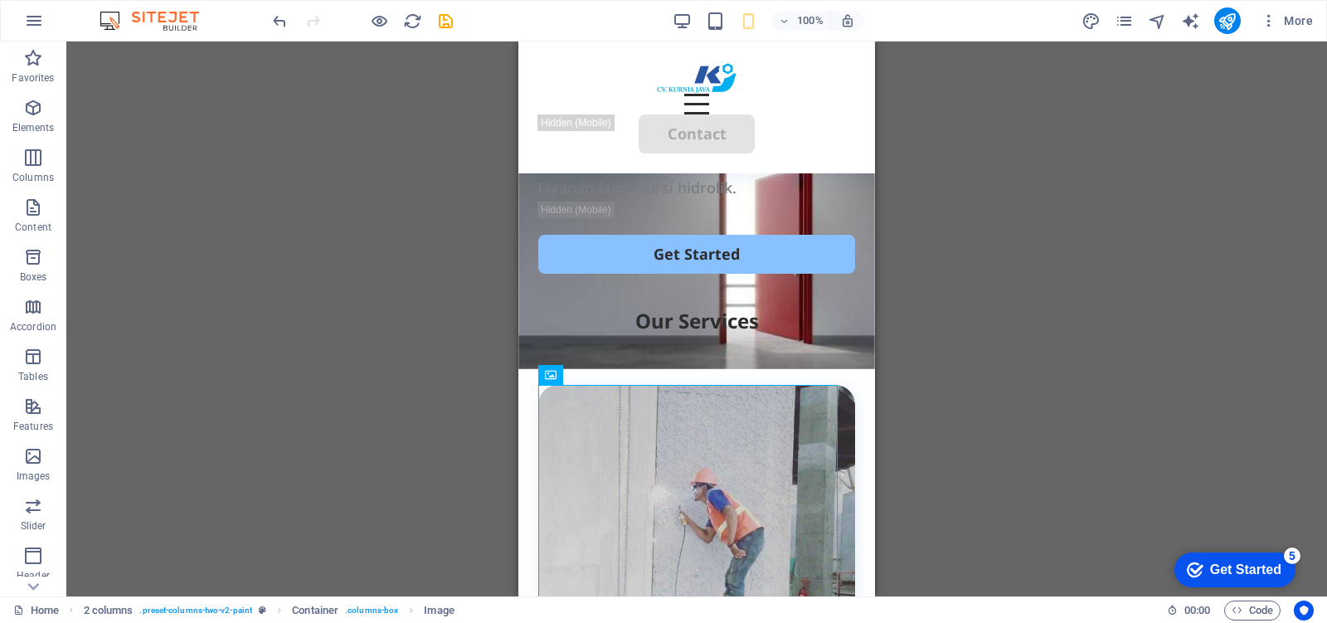
click at [926, 353] on div "H2 Container Container Container Container Container Menu Bar Button HTML Conta…" at bounding box center [696, 318] width 1260 height 555
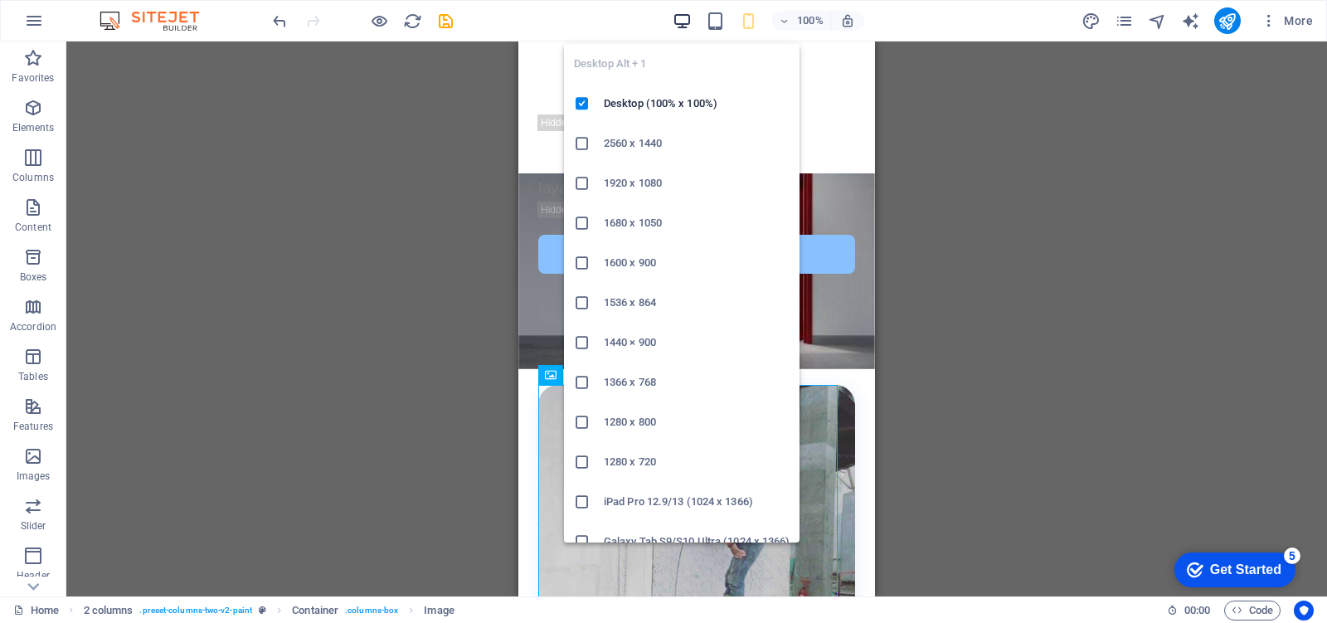
click at [677, 19] on icon "button" at bounding box center [681, 21] width 19 height 19
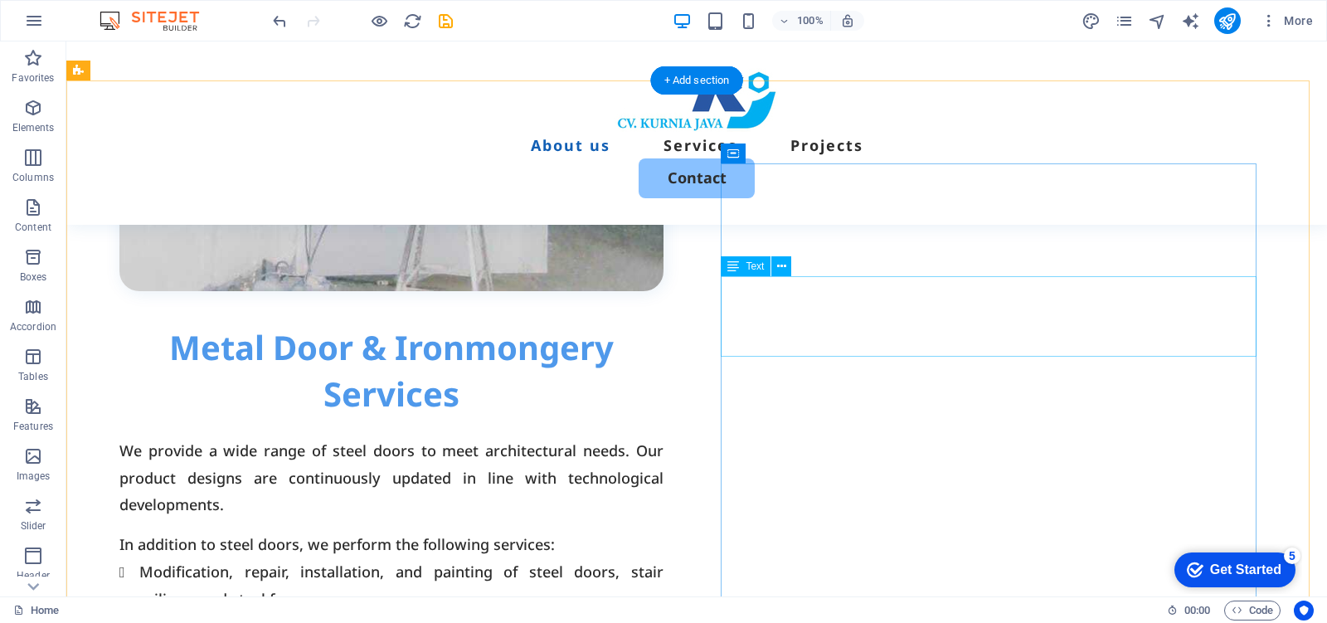
scroll to position [645, 0]
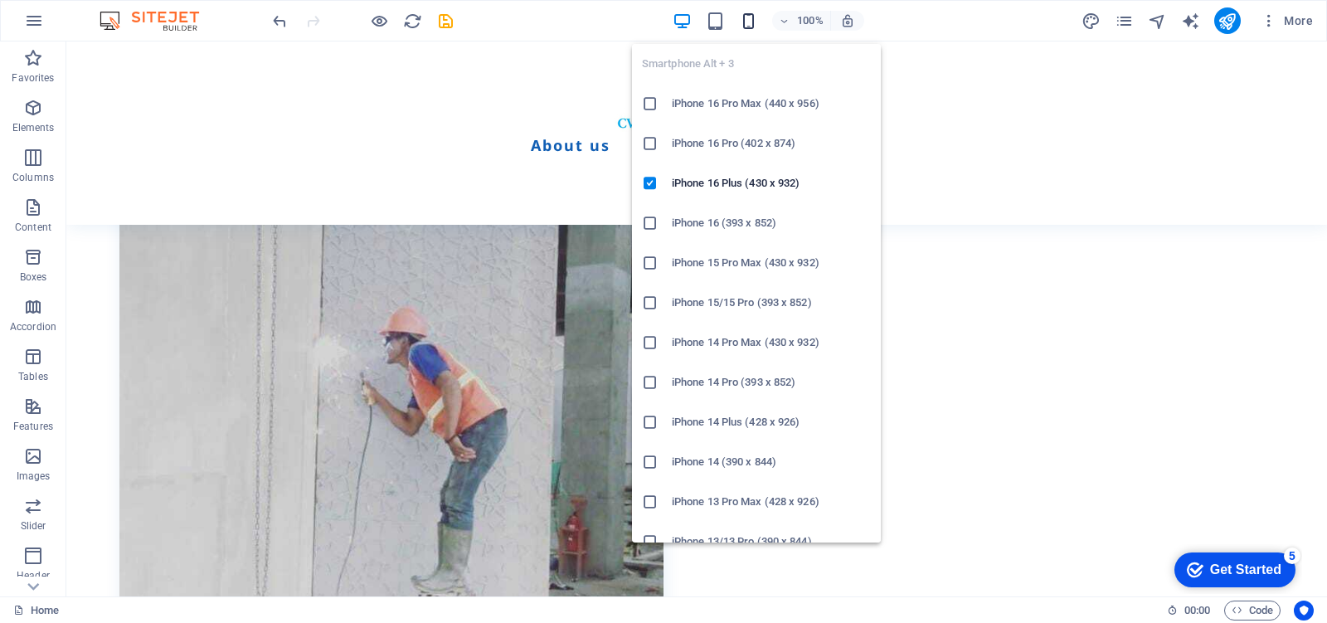
click at [748, 18] on icon "button" at bounding box center [748, 21] width 19 height 19
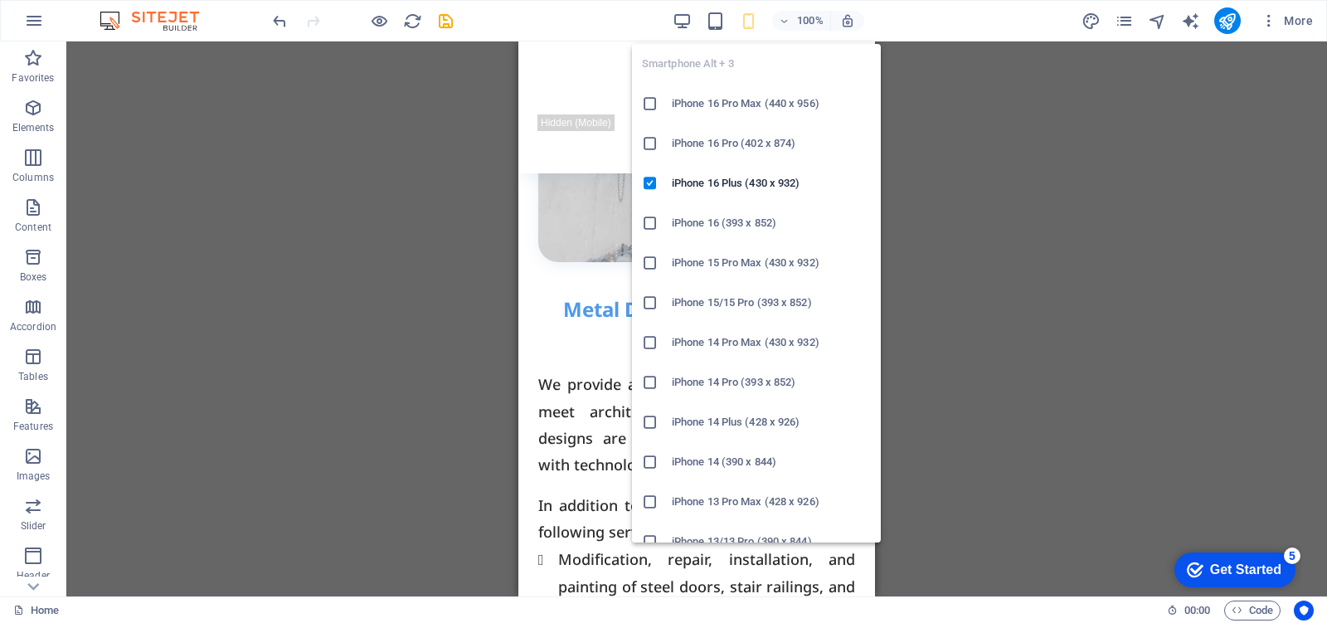
scroll to position [479, 0]
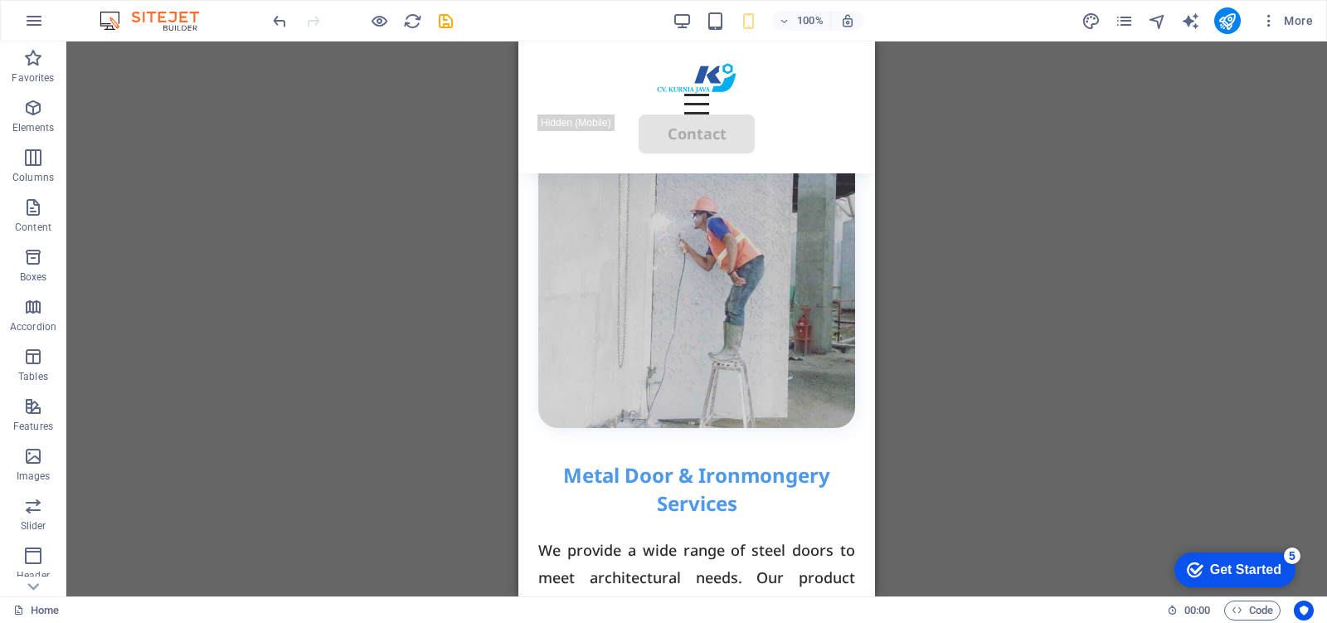
click at [1047, 242] on div "H2 Container Container Container Container Container Menu Bar Button HTML Conta…" at bounding box center [696, 318] width 1260 height 555
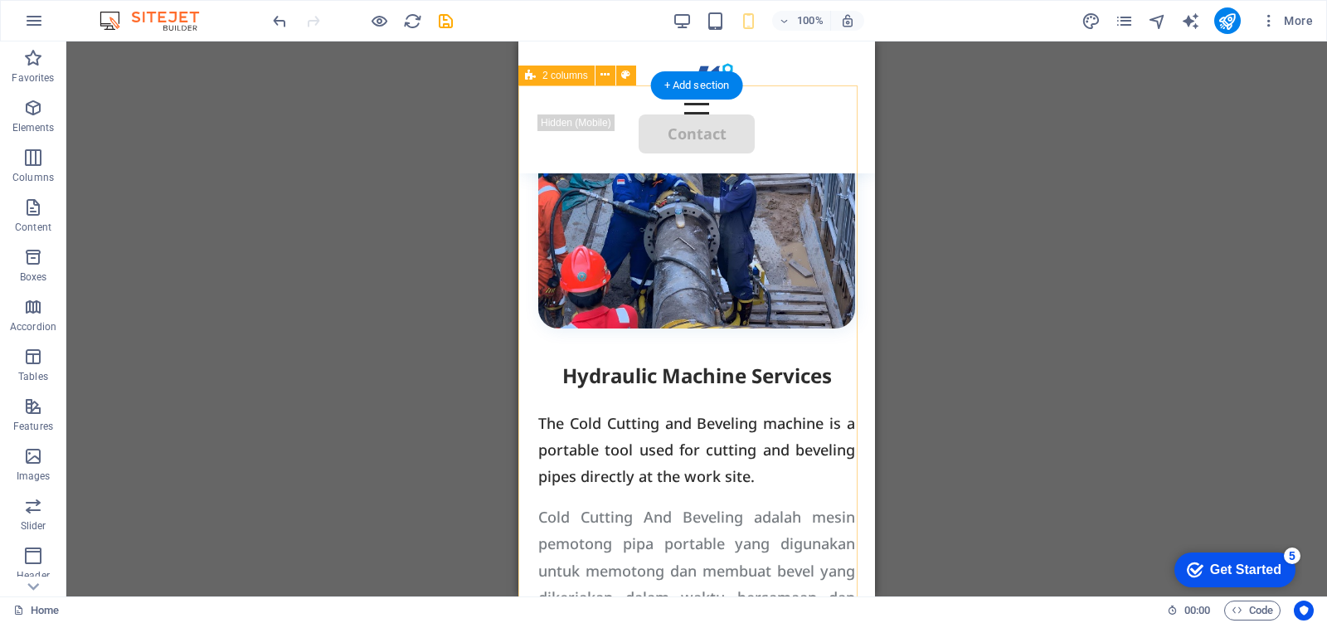
scroll to position [1826, 0]
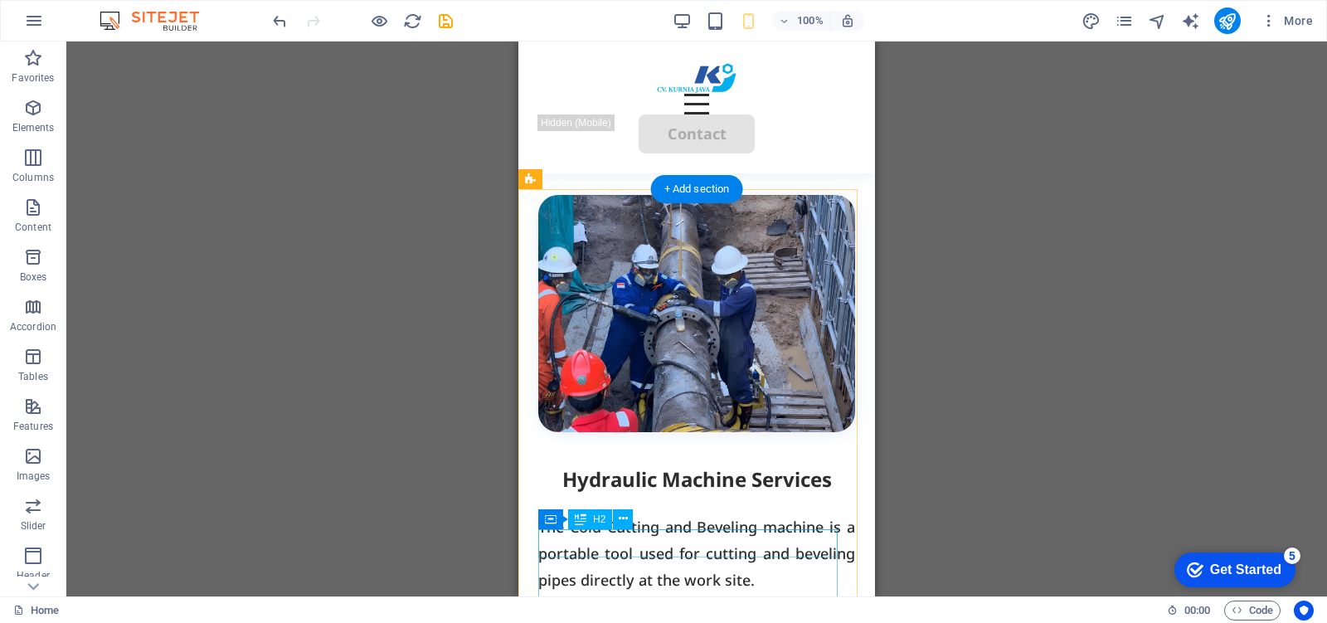
click at [722, 493] on div "Hydraulic Machine Services" at bounding box center [696, 479] width 317 height 28
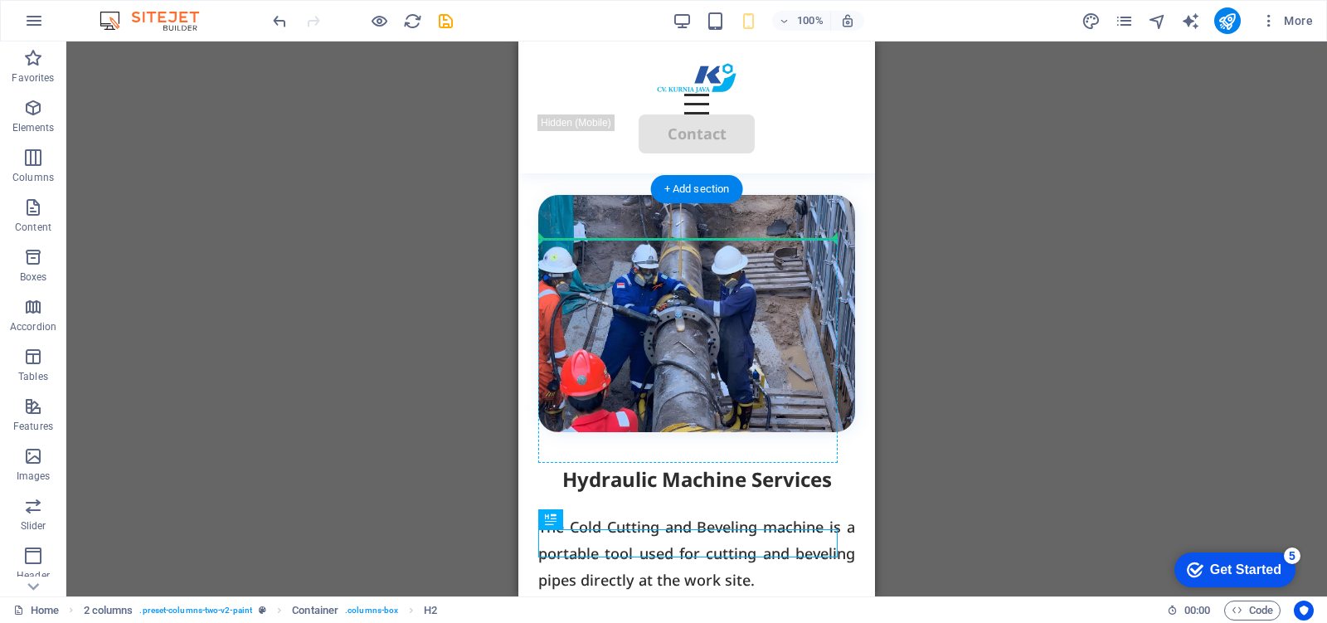
drag, startPoint x: 730, startPoint y: 539, endPoint x: 730, endPoint y: 253, distance: 286.0
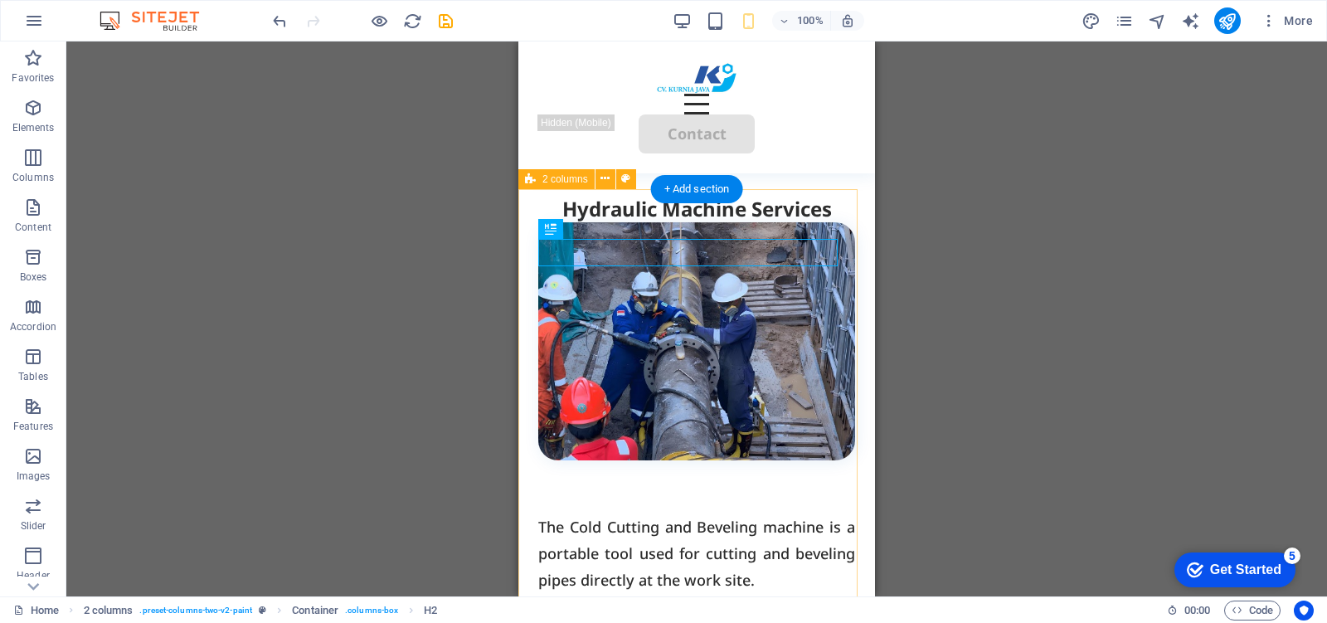
click at [701, 515] on div "Hydraulic Machine Services The Cold Cutting and Beveling machine is a portable …" at bounding box center [696, 609] width 357 height 928
click at [672, 529] on div "Hydraulic Machine Services The Cold Cutting and Beveling machine is a portable …" at bounding box center [696, 609] width 357 height 928
click at [698, 458] on figure at bounding box center [696, 340] width 317 height 237
click at [595, 424] on div "H2 Container Container Container Container Container Menu Bar Button HTML Conta…" at bounding box center [696, 318] width 1260 height 555
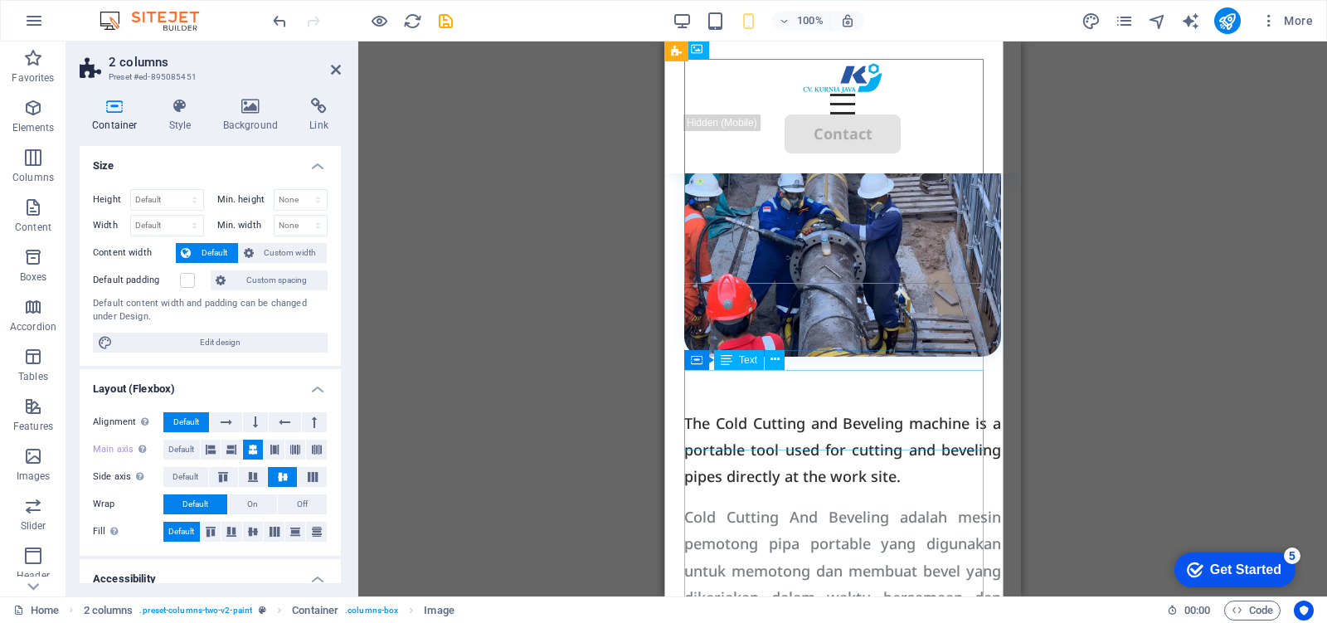
scroll to position [2034, 0]
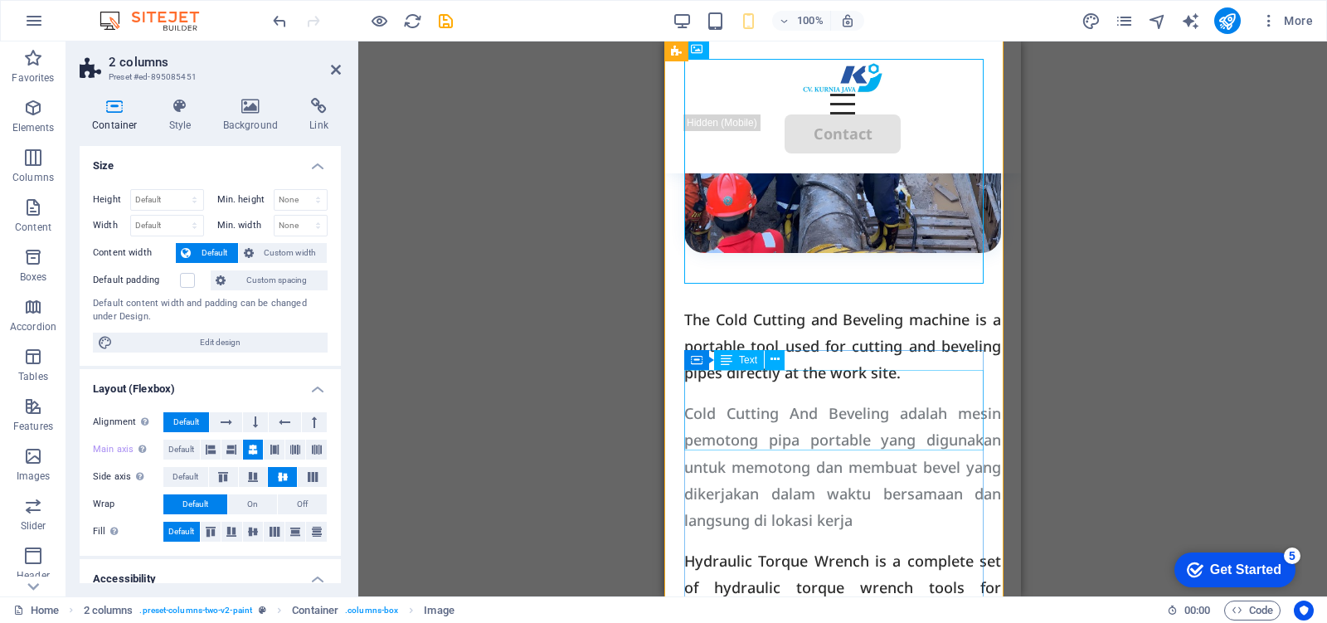
click at [891, 386] on div "The Cold Cutting and Beveling machine is a portable tool used for cutting and b…" at bounding box center [842, 346] width 317 height 80
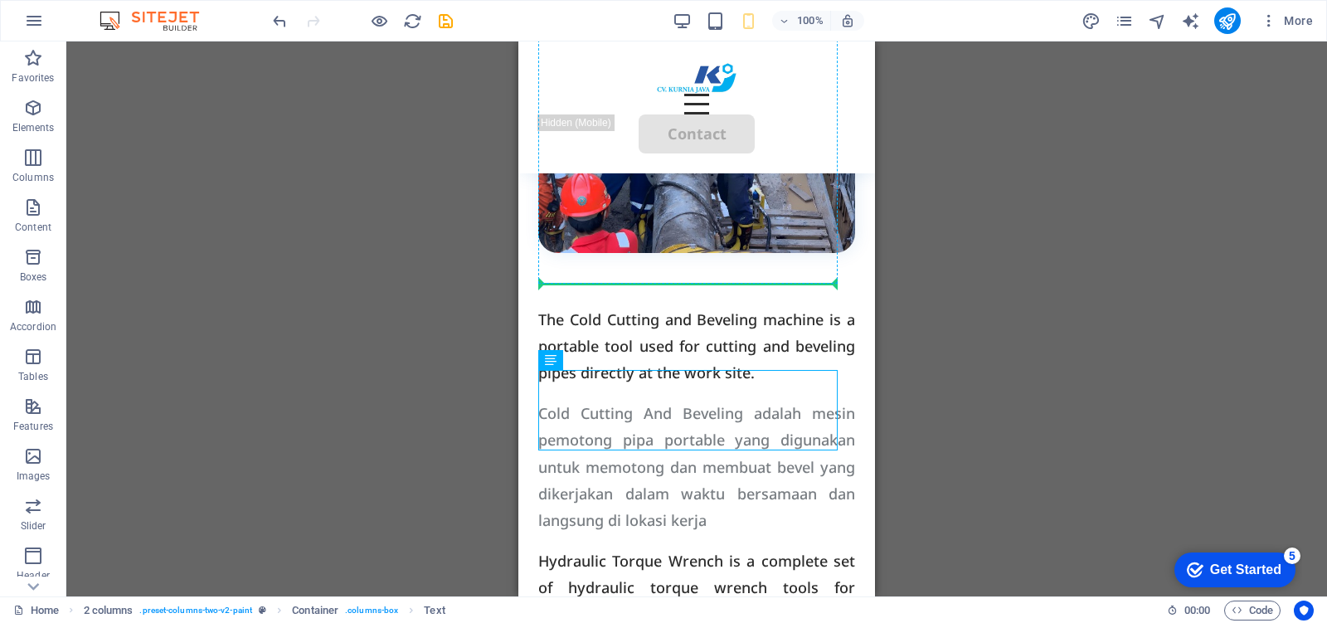
drag, startPoint x: 735, startPoint y: 417, endPoint x: 678, endPoint y: 274, distance: 154.1
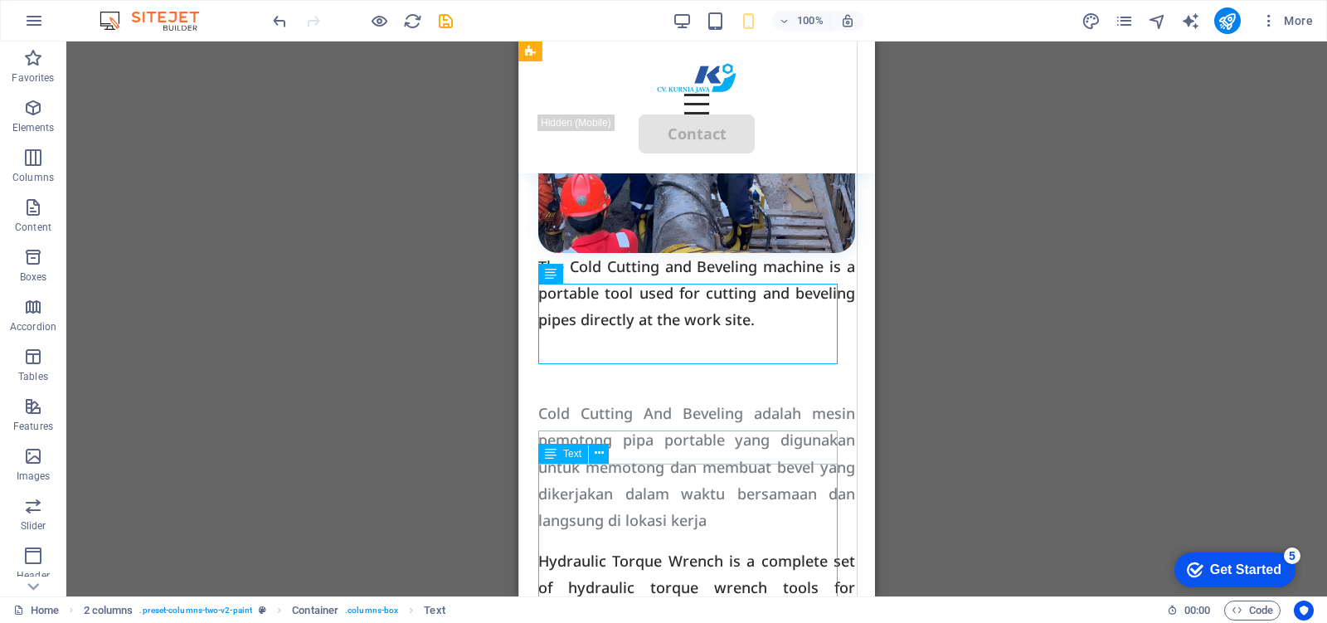
click at [645, 495] on div "Cold Cutting And Beveling adalah mesin pemotong pipa portable yang digunakan un…" at bounding box center [696, 467] width 317 height 134
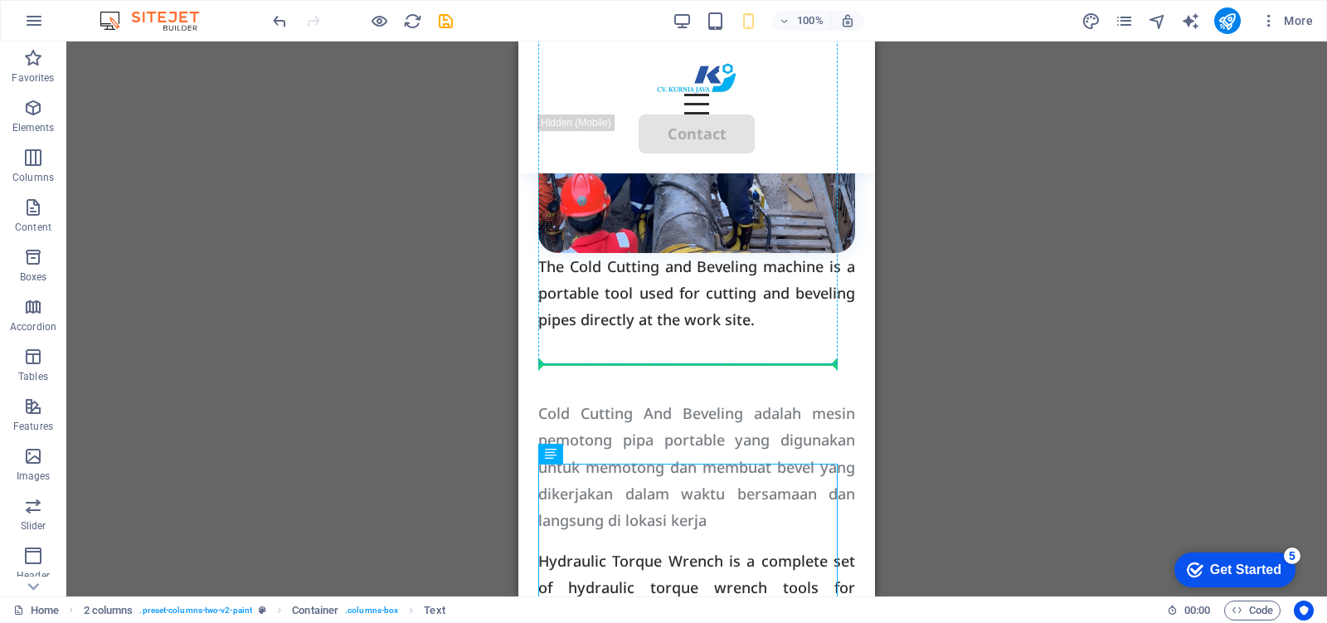
drag, startPoint x: 668, startPoint y: 483, endPoint x: 674, endPoint y: 354, distance: 128.6
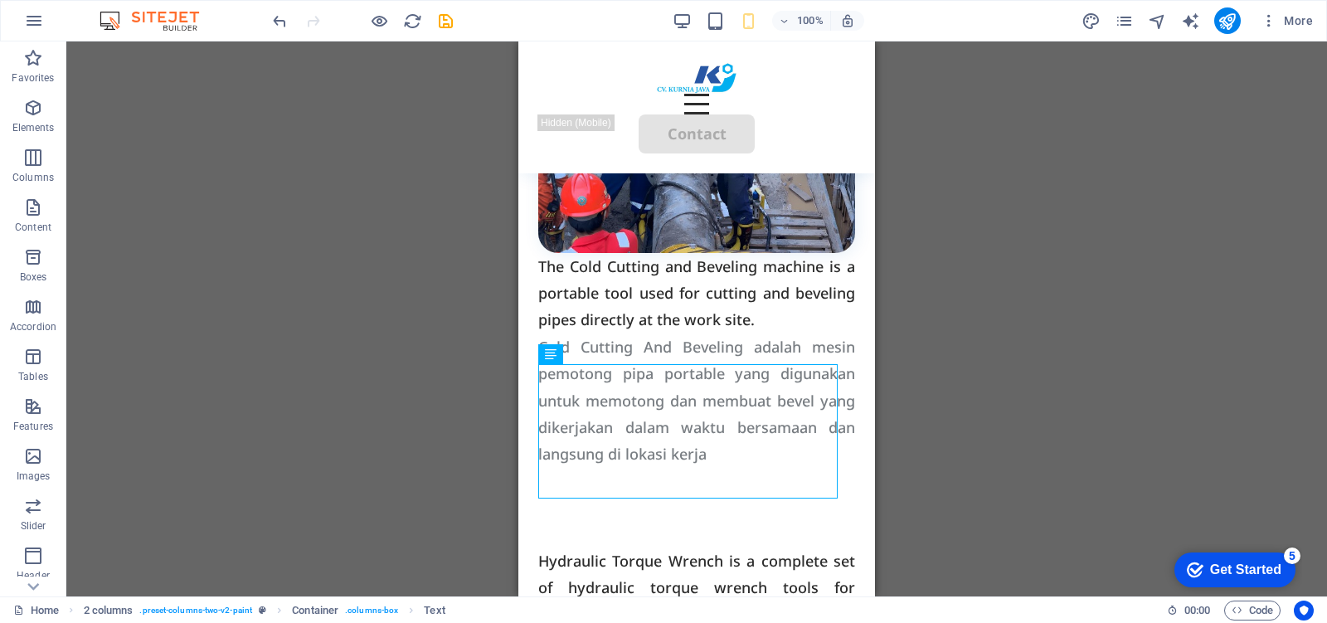
click at [963, 294] on div "Drag here to replace the existing content. Press “Ctrl” if you want to create a…" at bounding box center [696, 318] width 1260 height 555
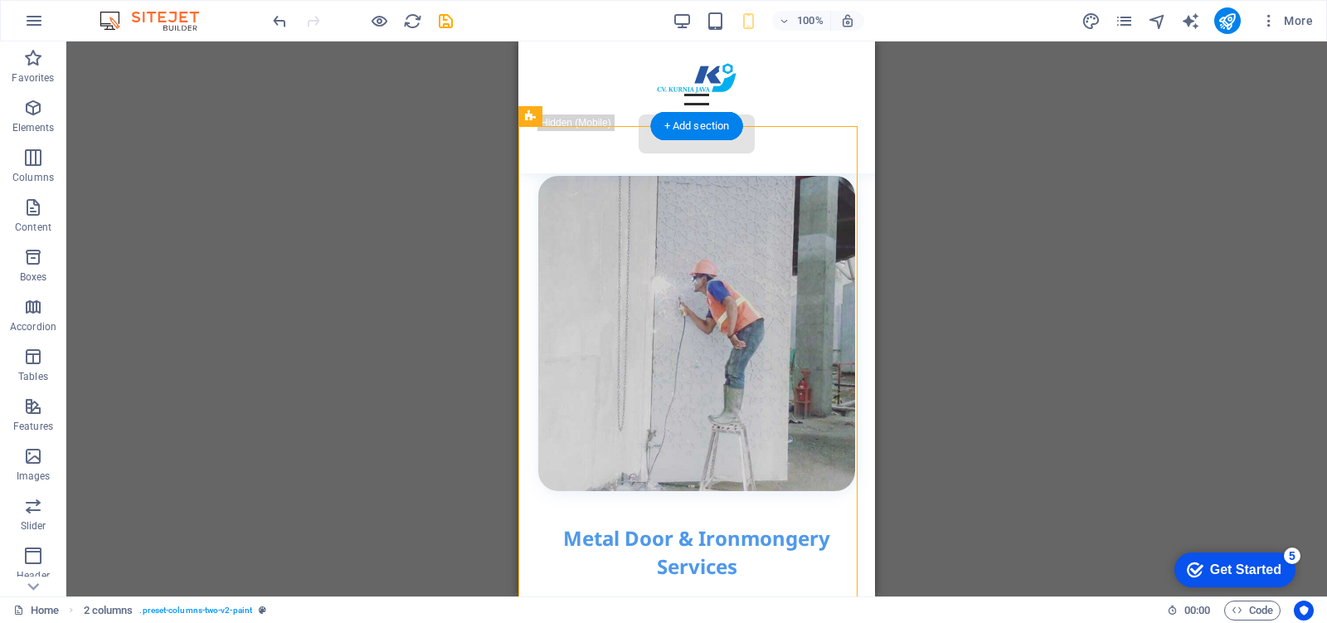
scroll to position [415, 0]
drag, startPoint x: 696, startPoint y: 494, endPoint x: 707, endPoint y: 444, distance: 51.7
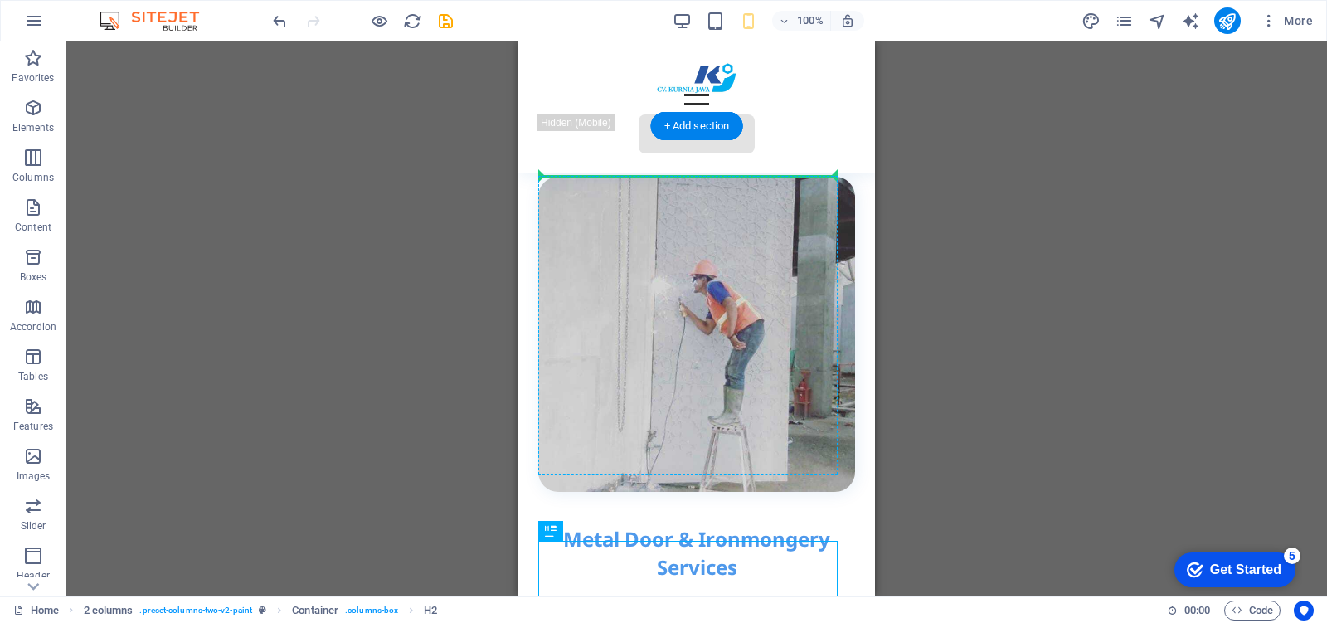
drag, startPoint x: 686, startPoint y: 569, endPoint x: 688, endPoint y: 187, distance: 382.2
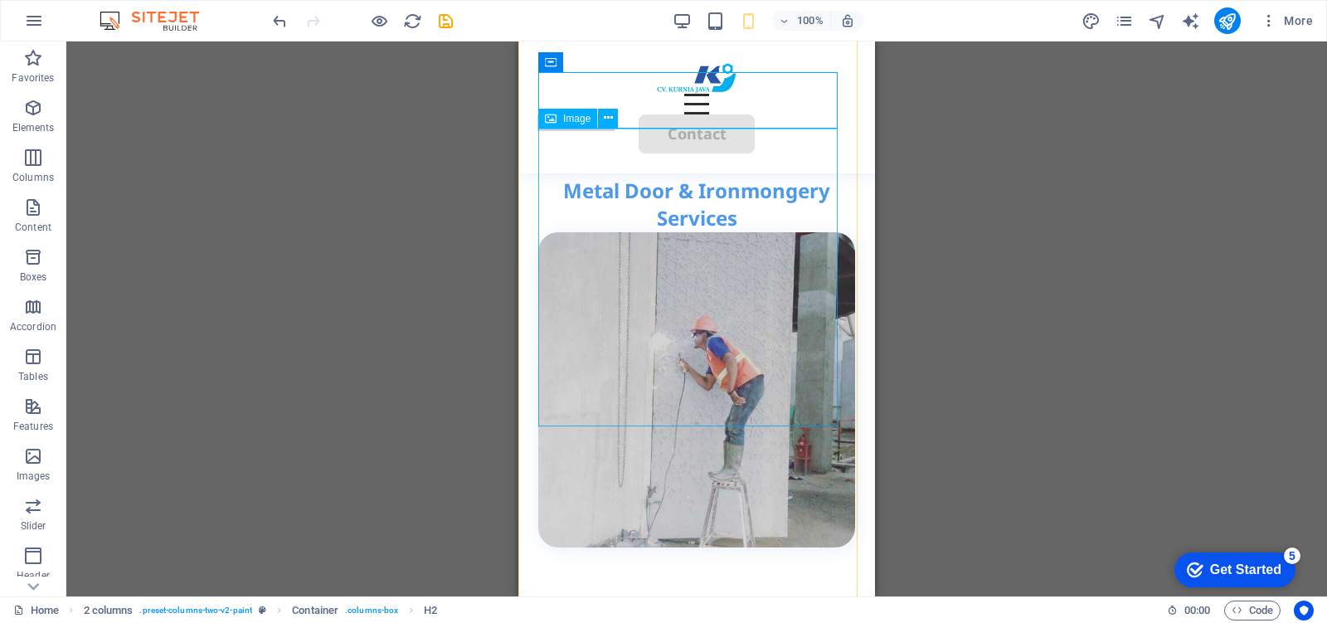
scroll to position [519, 0]
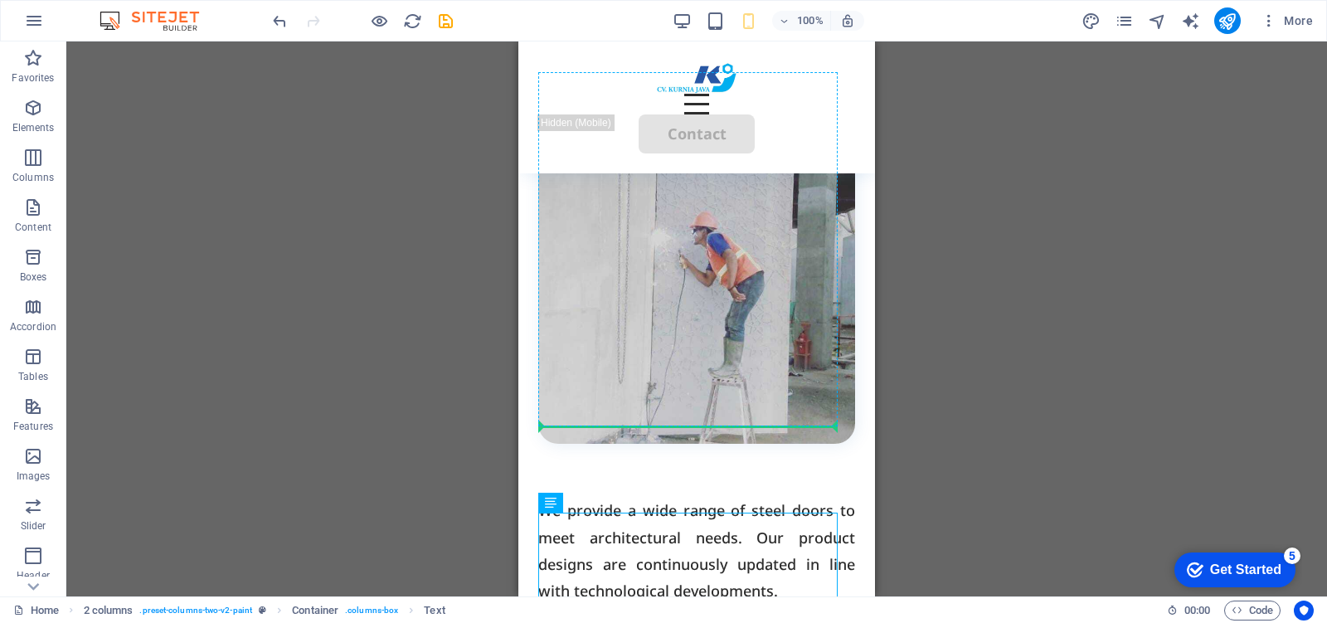
drag, startPoint x: 623, startPoint y: 527, endPoint x: 647, endPoint y: 424, distance: 106.2
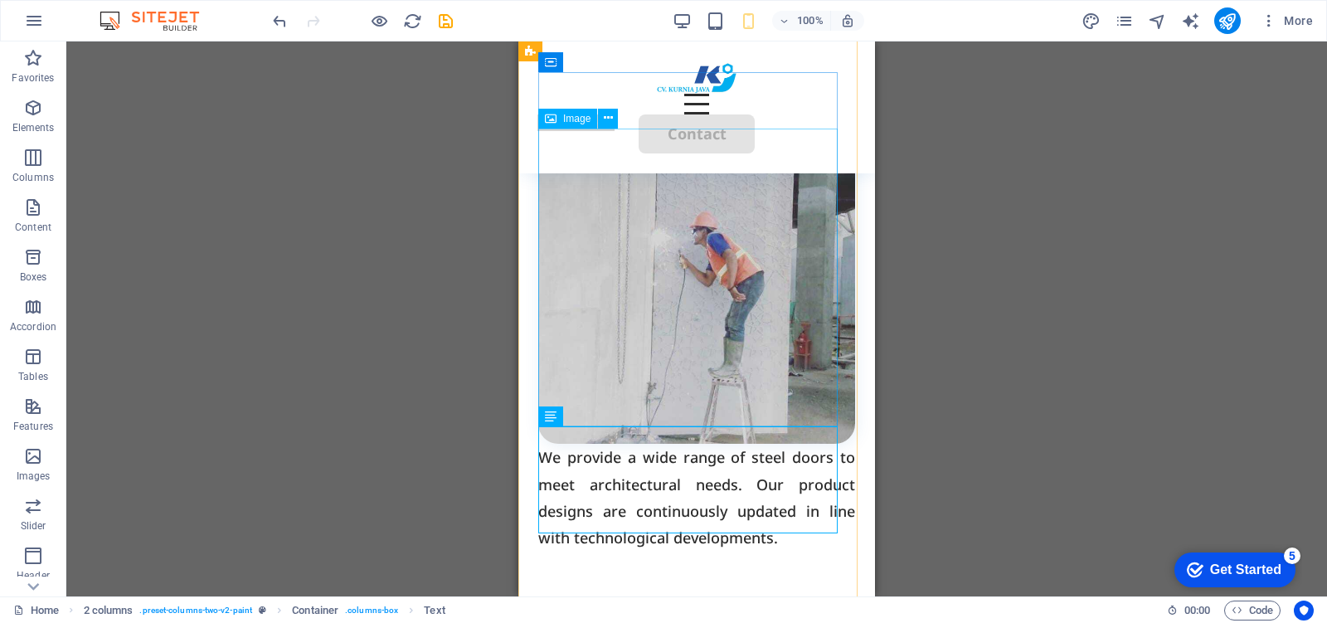
scroll to position [726, 0]
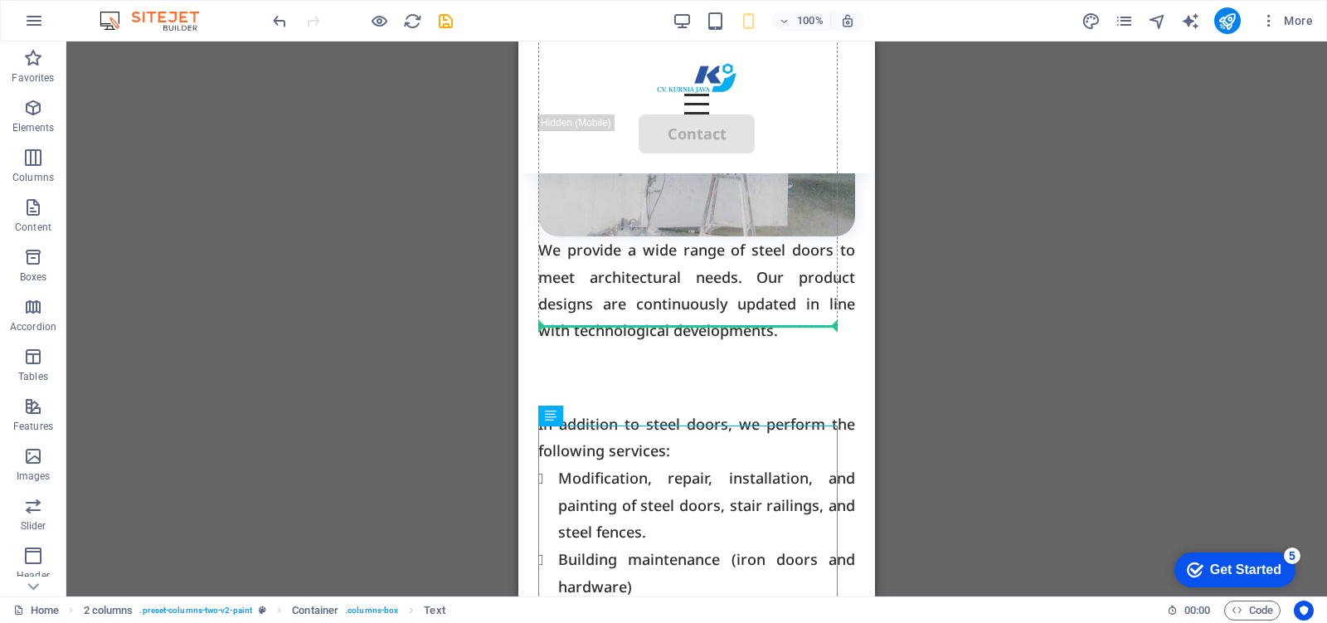
drag, startPoint x: 681, startPoint y: 449, endPoint x: 689, endPoint y: 319, distance: 129.6
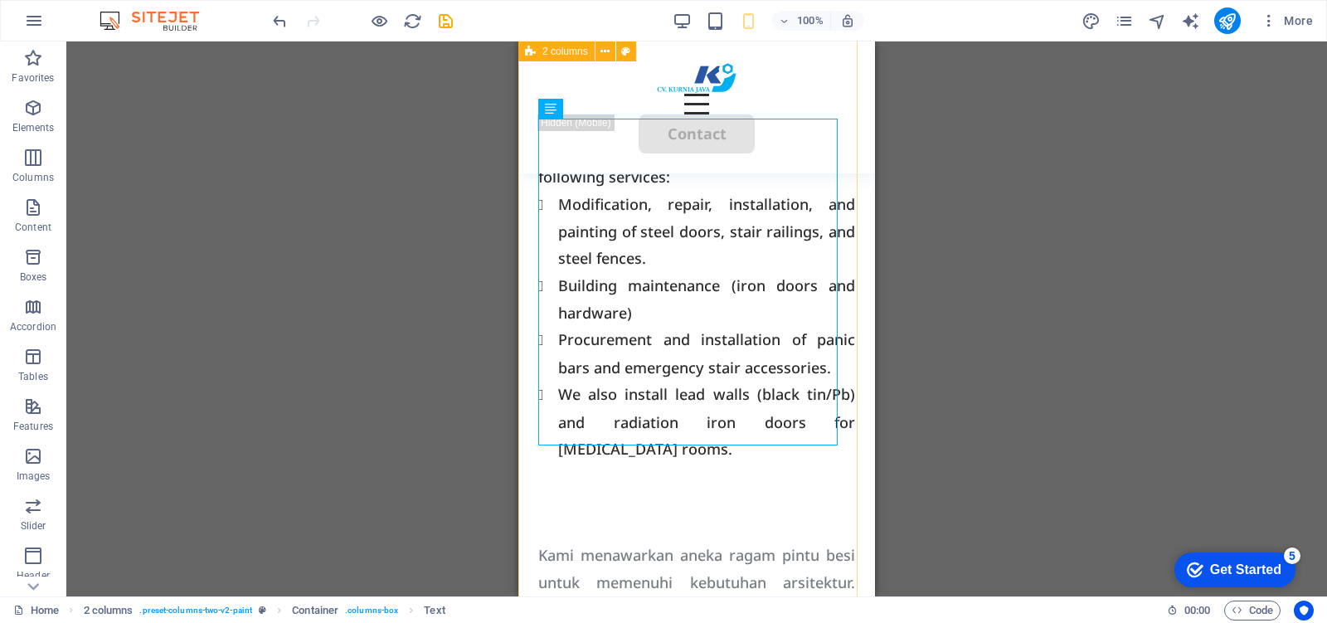
scroll to position [1141, 0]
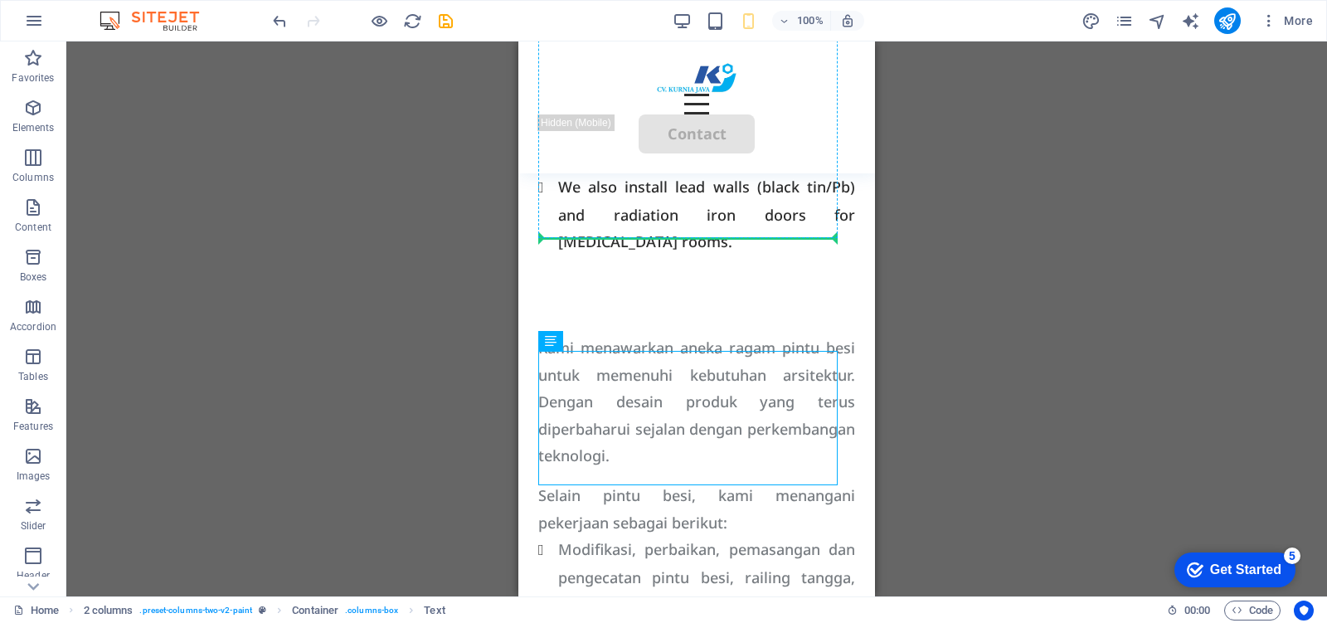
drag, startPoint x: 678, startPoint y: 386, endPoint x: 685, endPoint y: 229, distance: 156.8
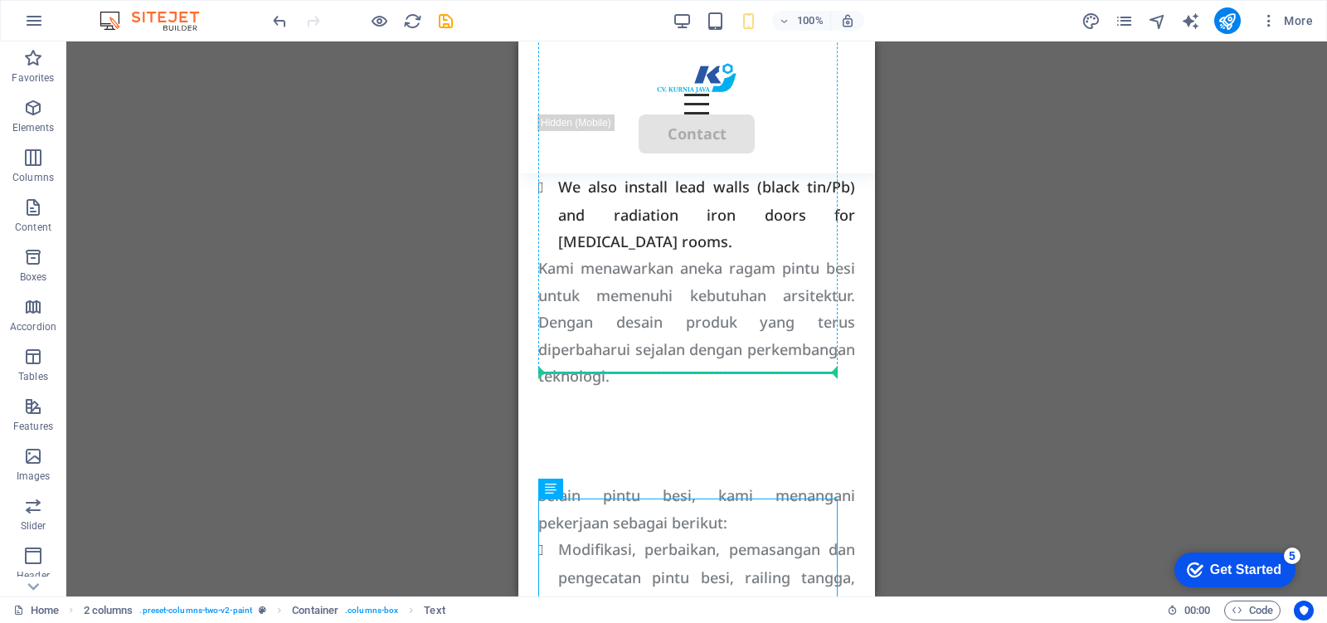
drag, startPoint x: 623, startPoint y: 521, endPoint x: 637, endPoint y: 361, distance: 160.6
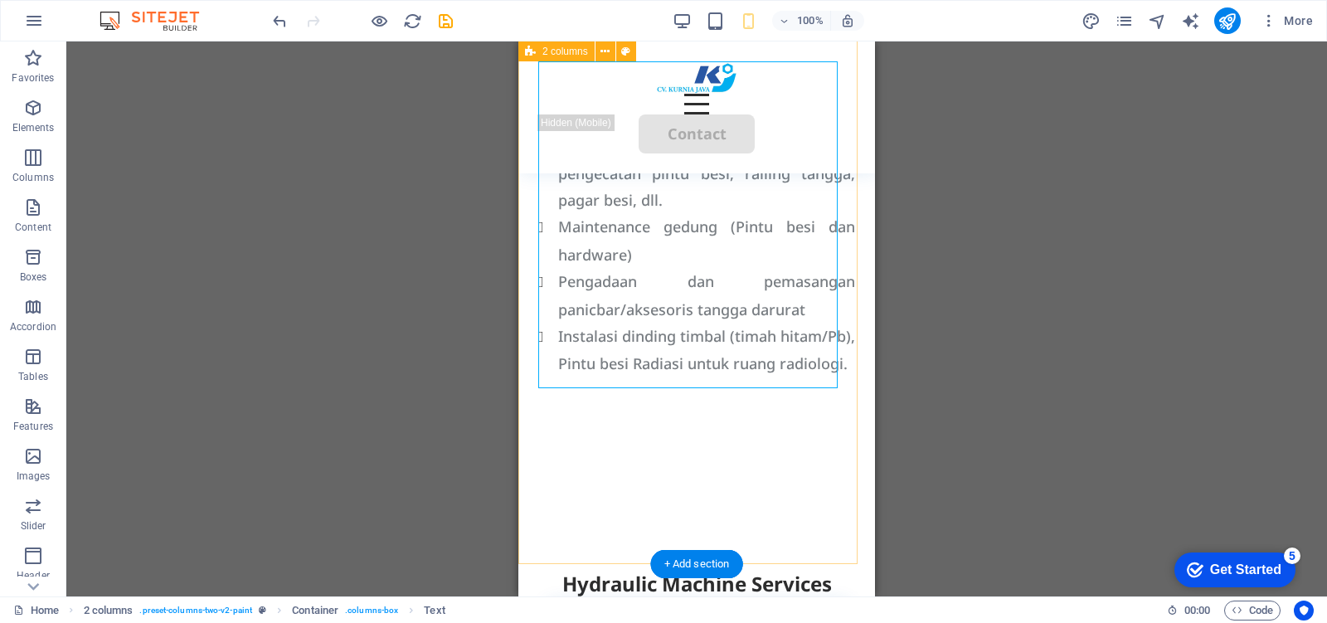
scroll to position [1555, 0]
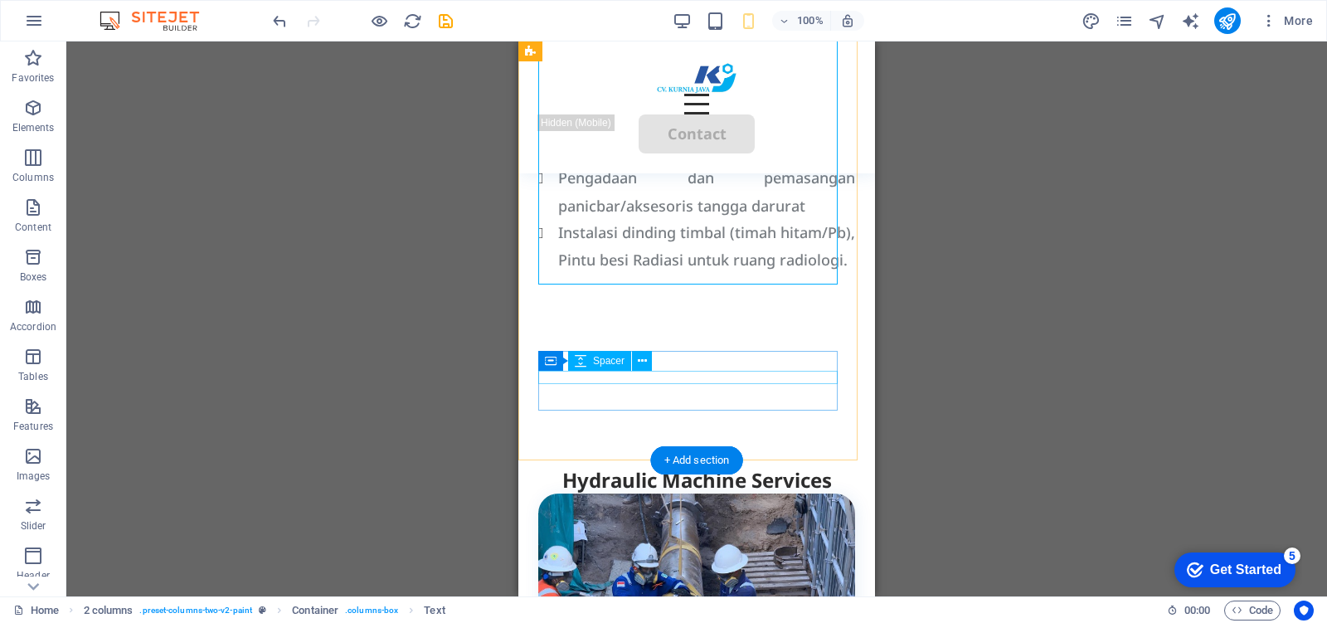
click at [686, 340] on div at bounding box center [696, 333] width 317 height 13
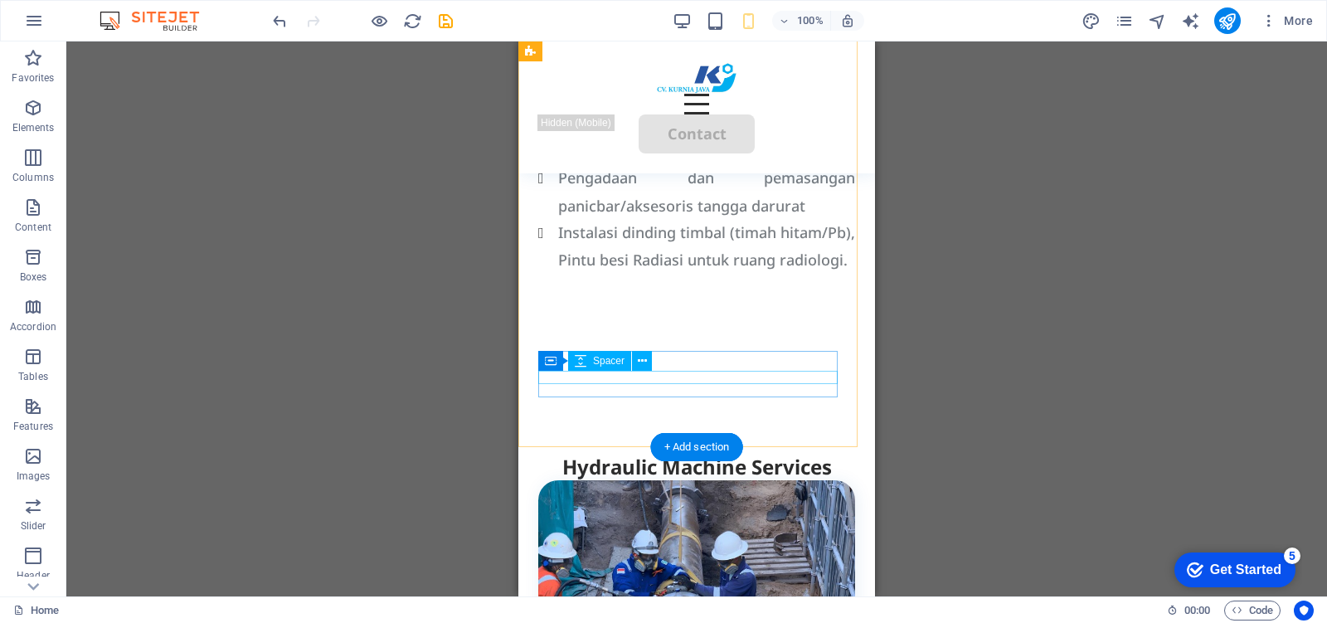
click at [686, 340] on div at bounding box center [696, 333] width 317 height 13
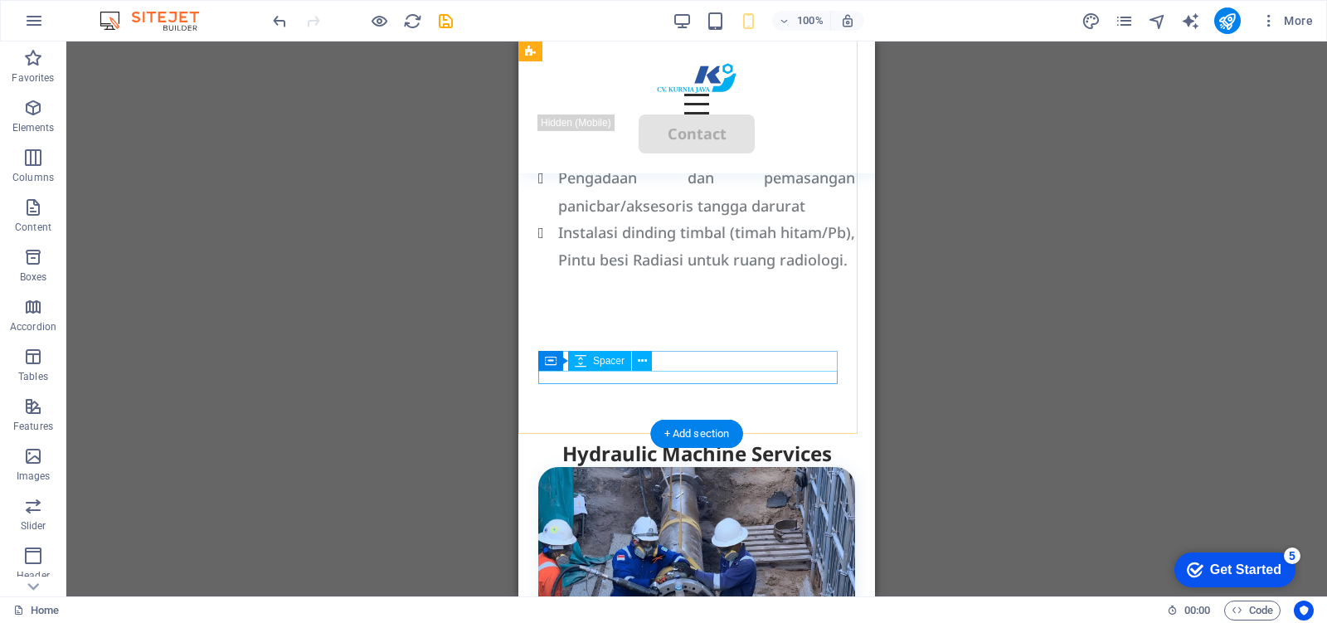
click at [686, 340] on div at bounding box center [696, 333] width 317 height 13
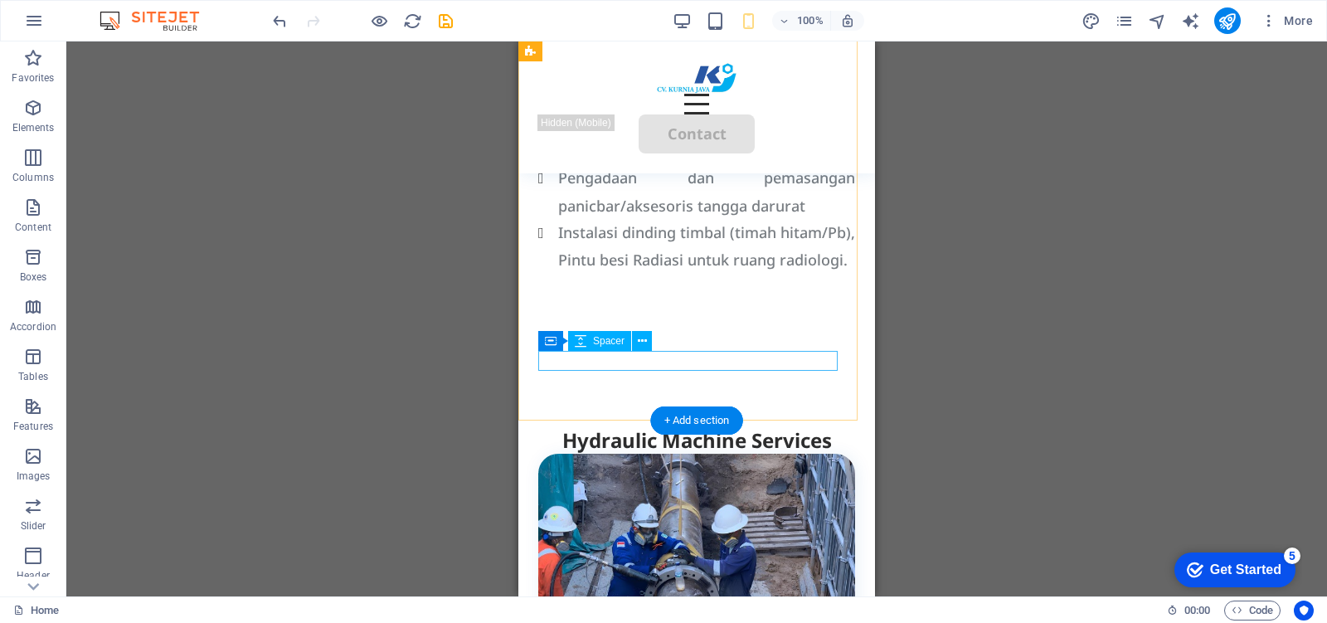
click at [685, 327] on div at bounding box center [696, 317] width 317 height 20
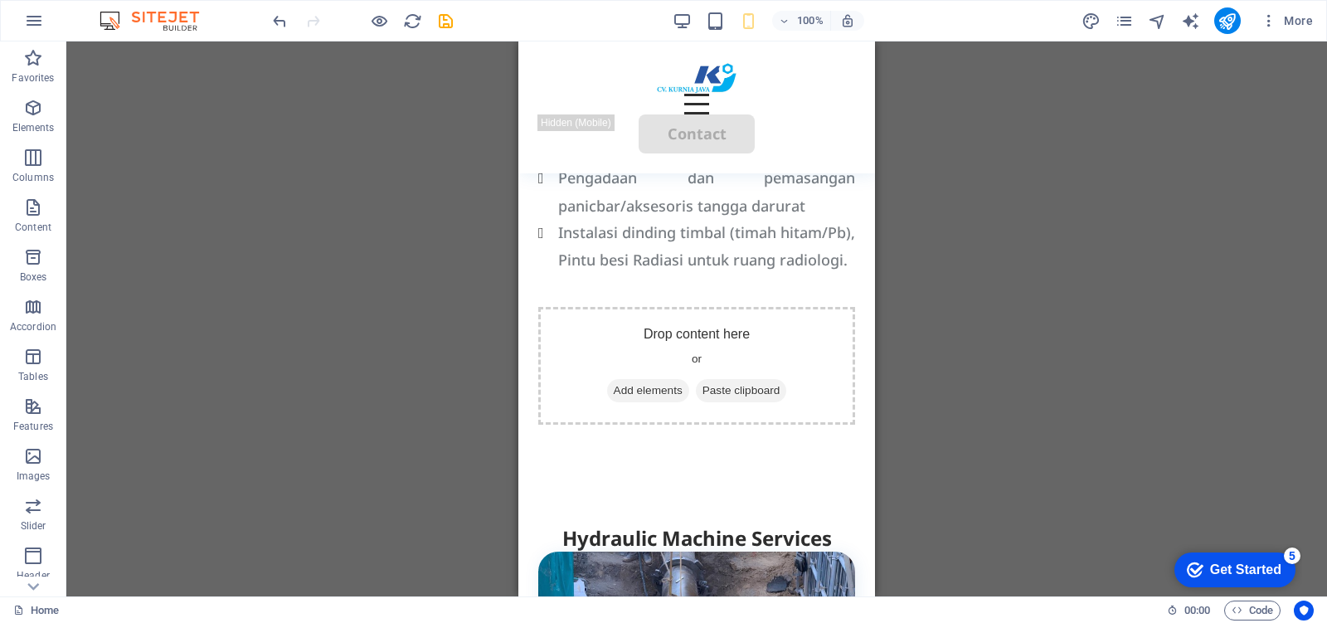
click at [975, 380] on div "Drag here to replace the existing content. Press “Ctrl” if you want to create a…" at bounding box center [696, 318] width 1260 height 555
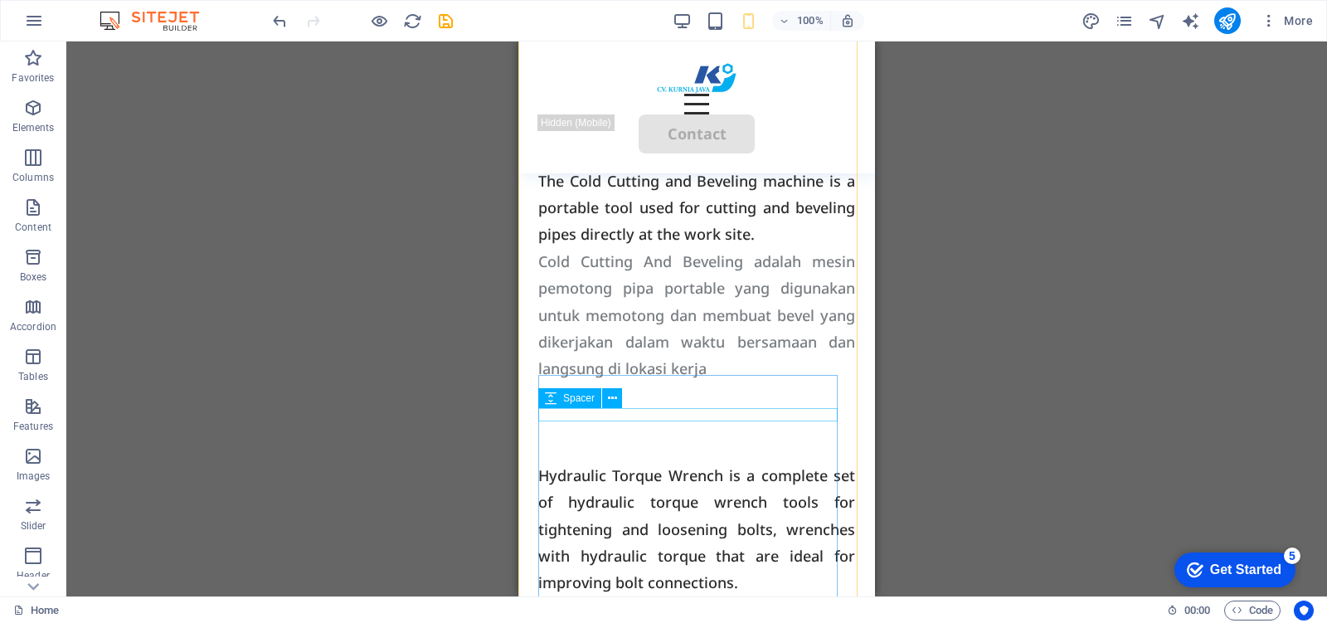
scroll to position [2281, 0]
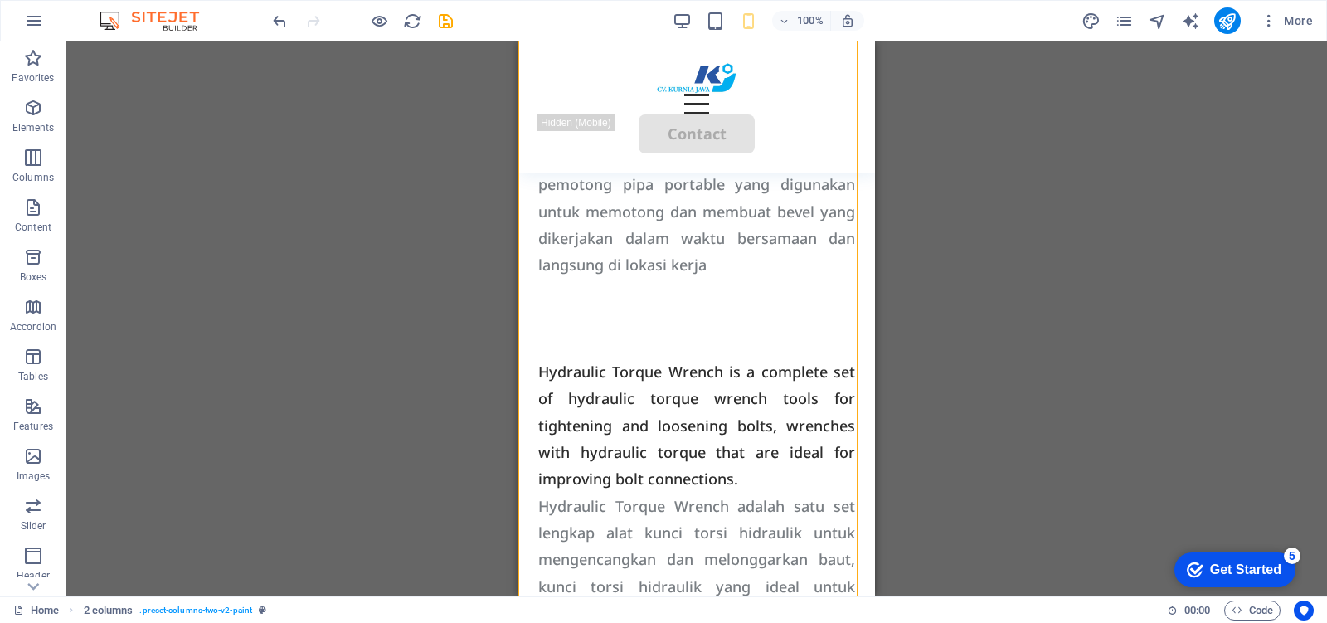
drag, startPoint x: 714, startPoint y: 434, endPoint x: 678, endPoint y: 474, distance: 54.0
click at [699, 400] on div "Hydraulic Torque Wrench is a complete set of hydraulic torque wrench tools for …" at bounding box center [696, 469] width 317 height 315
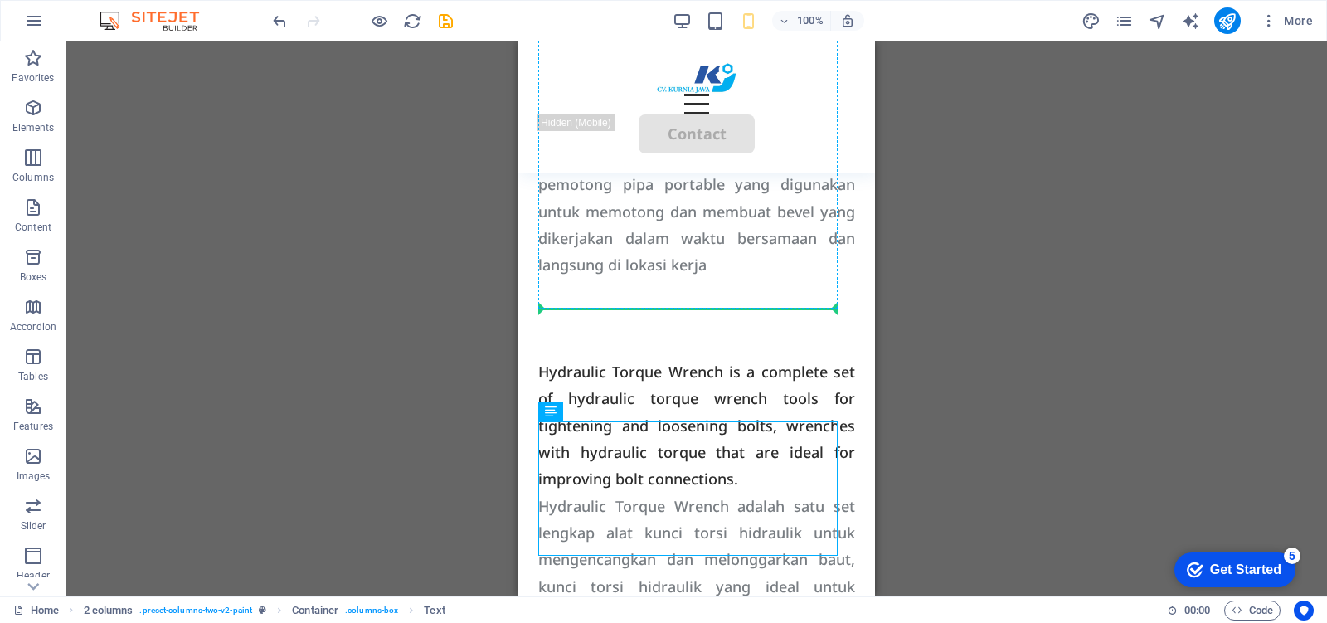
drag, startPoint x: 673, startPoint y: 483, endPoint x: 686, endPoint y: 289, distance: 194.5
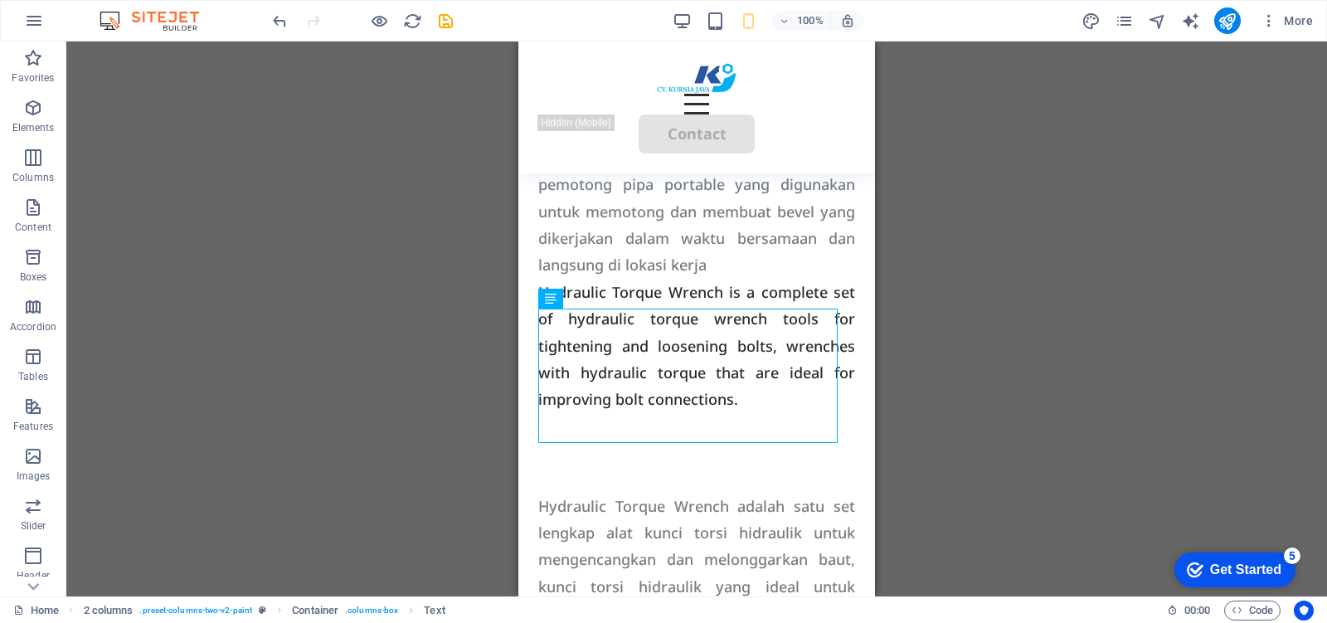
click at [1024, 327] on div "Drag here to replace the existing content. Press “Ctrl” if you want to create a…" at bounding box center [696, 318] width 1260 height 555
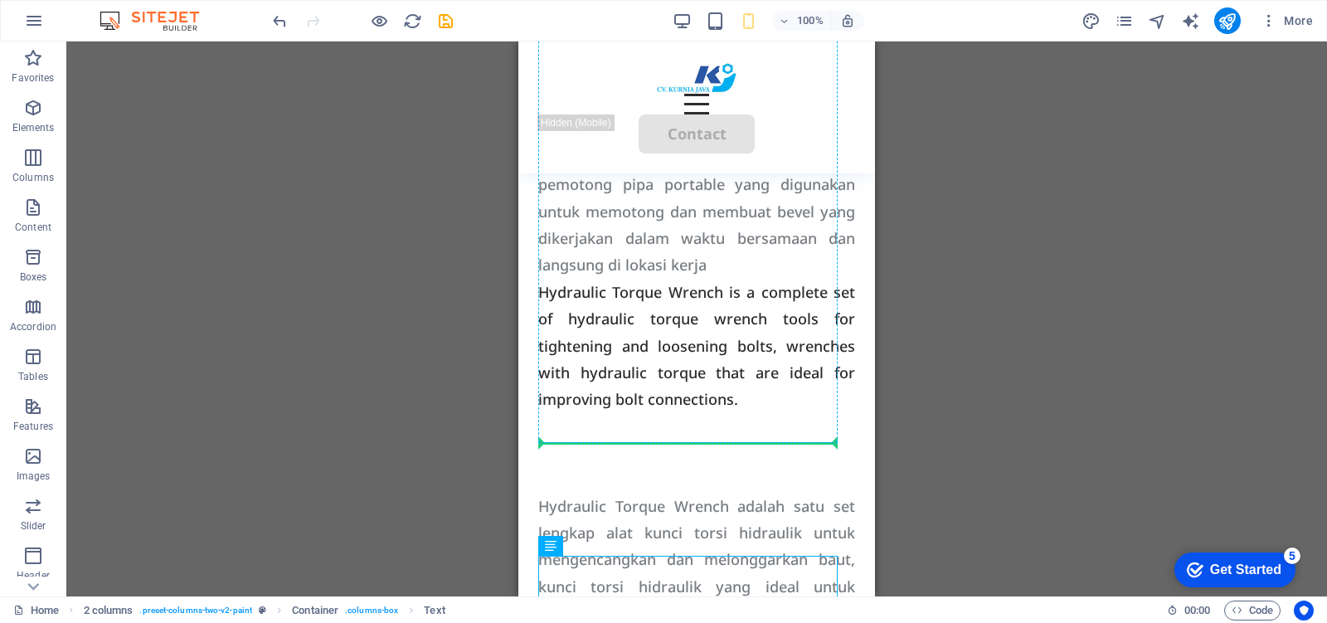
drag, startPoint x: 726, startPoint y: 575, endPoint x: 736, endPoint y: 433, distance: 142.1
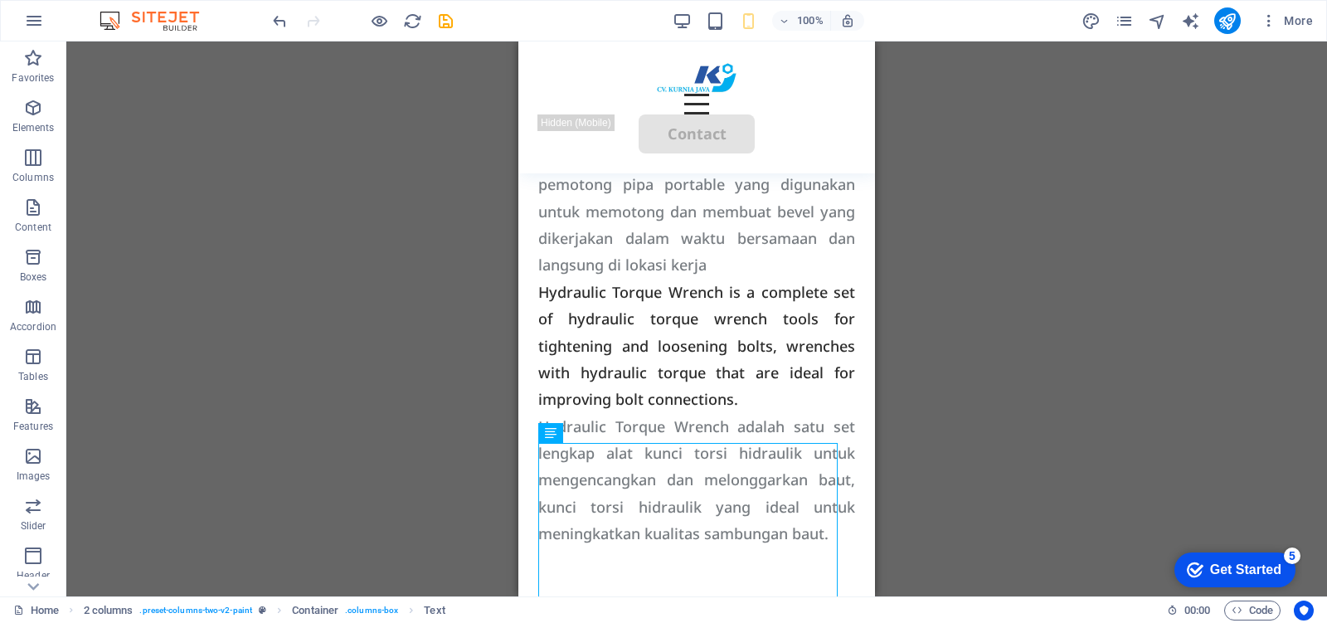
click at [1018, 341] on div "Drag here to replace the existing content. Press “Ctrl” if you want to create a…" at bounding box center [696, 318] width 1260 height 555
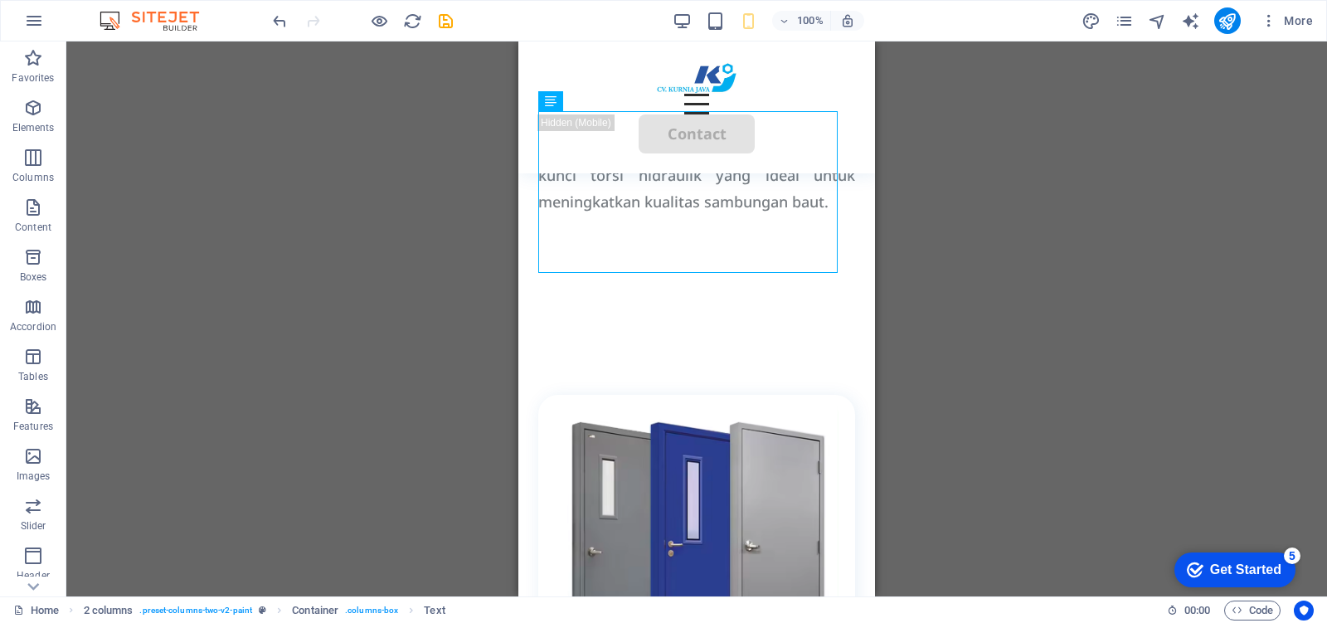
scroll to position [2654, 0]
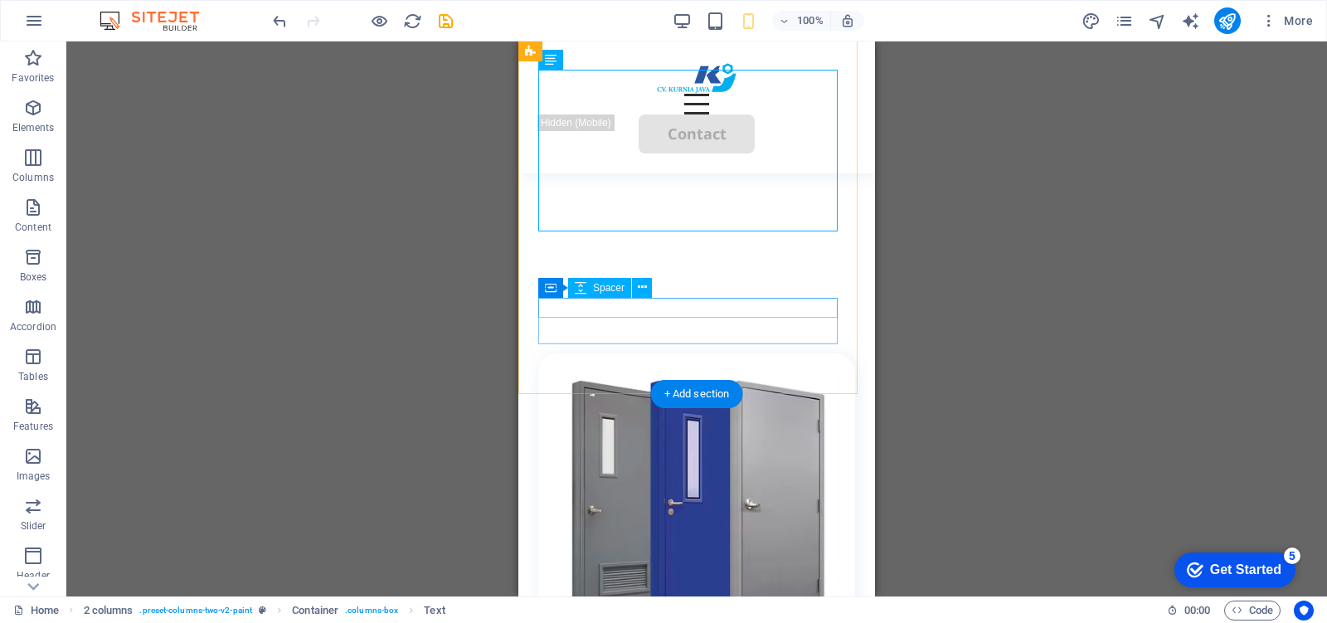
click at [703, 227] on div at bounding box center [696, 217] width 317 height 20
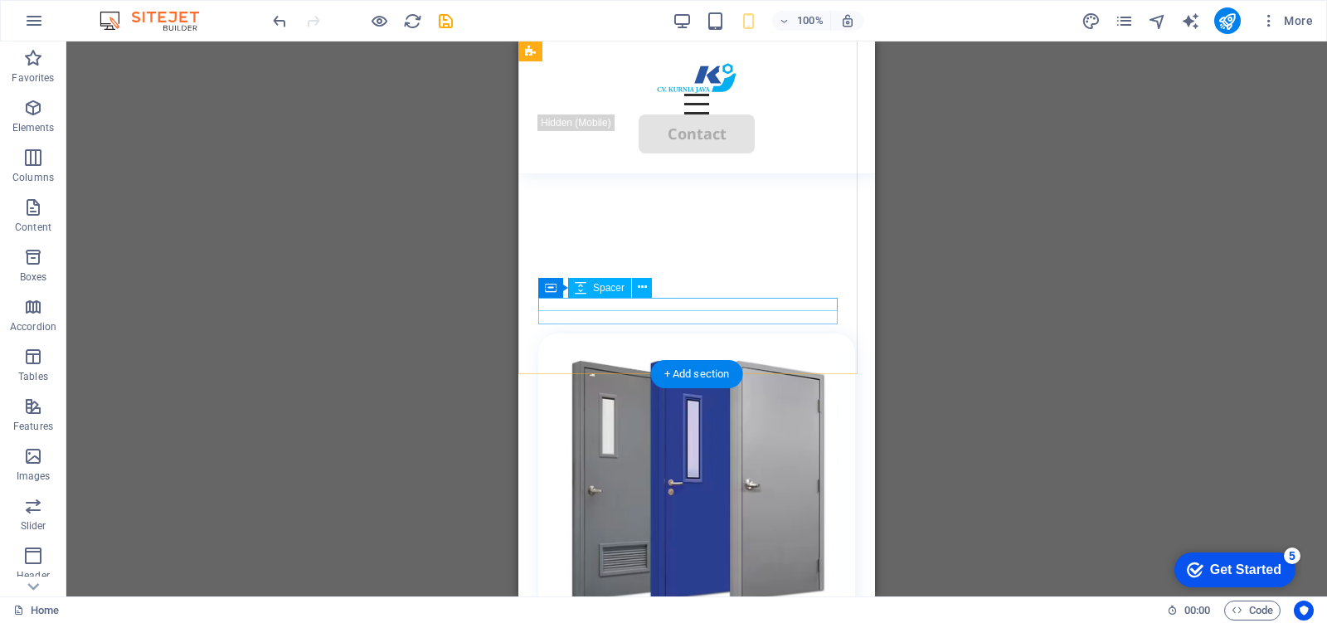
click at [703, 221] on div at bounding box center [696, 213] width 317 height 13
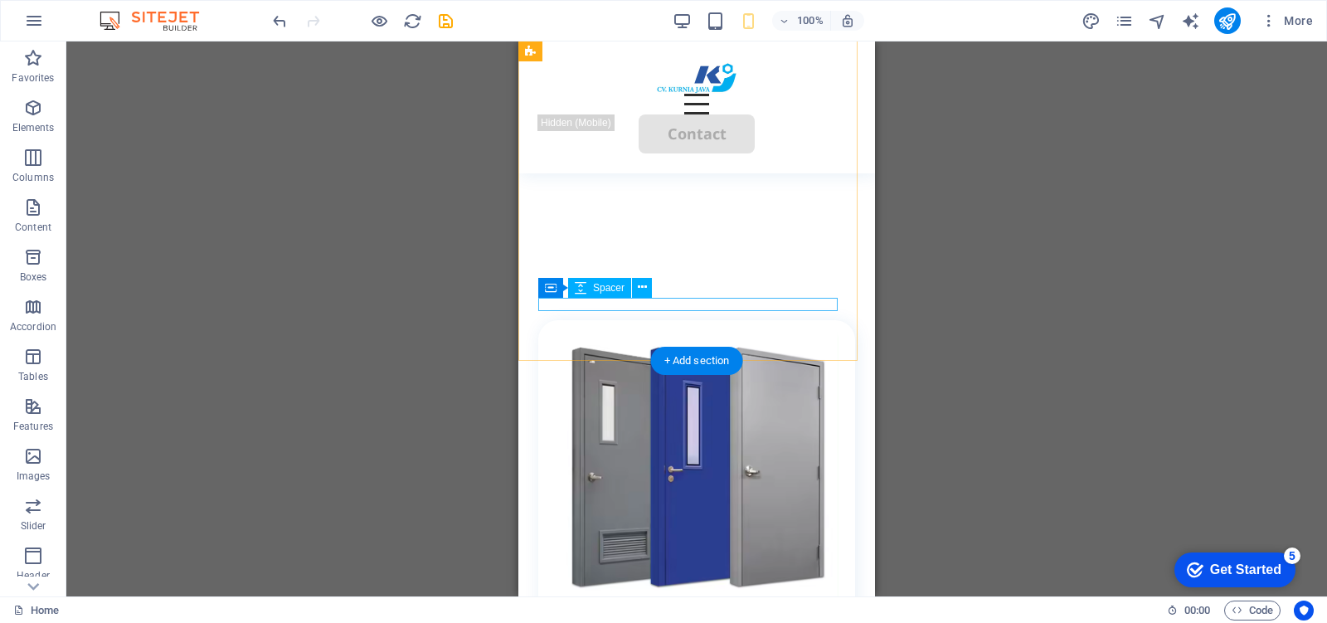
click at [703, 221] on div at bounding box center [696, 213] width 317 height 13
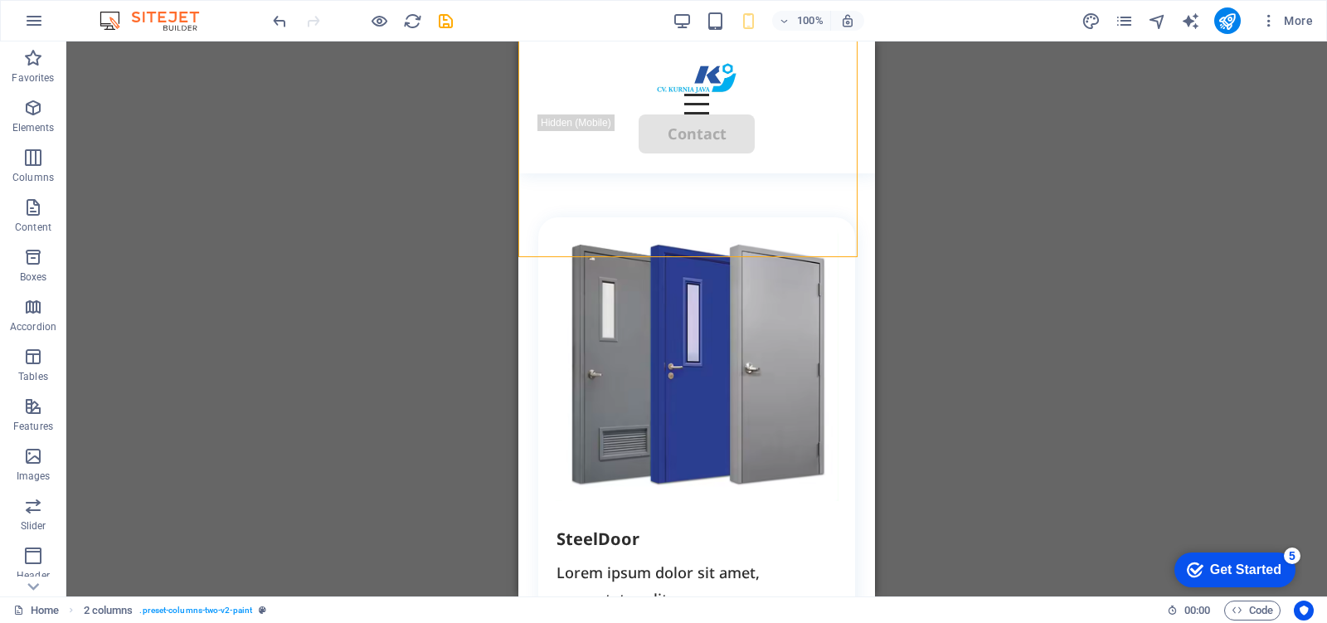
scroll to position [2965, 0]
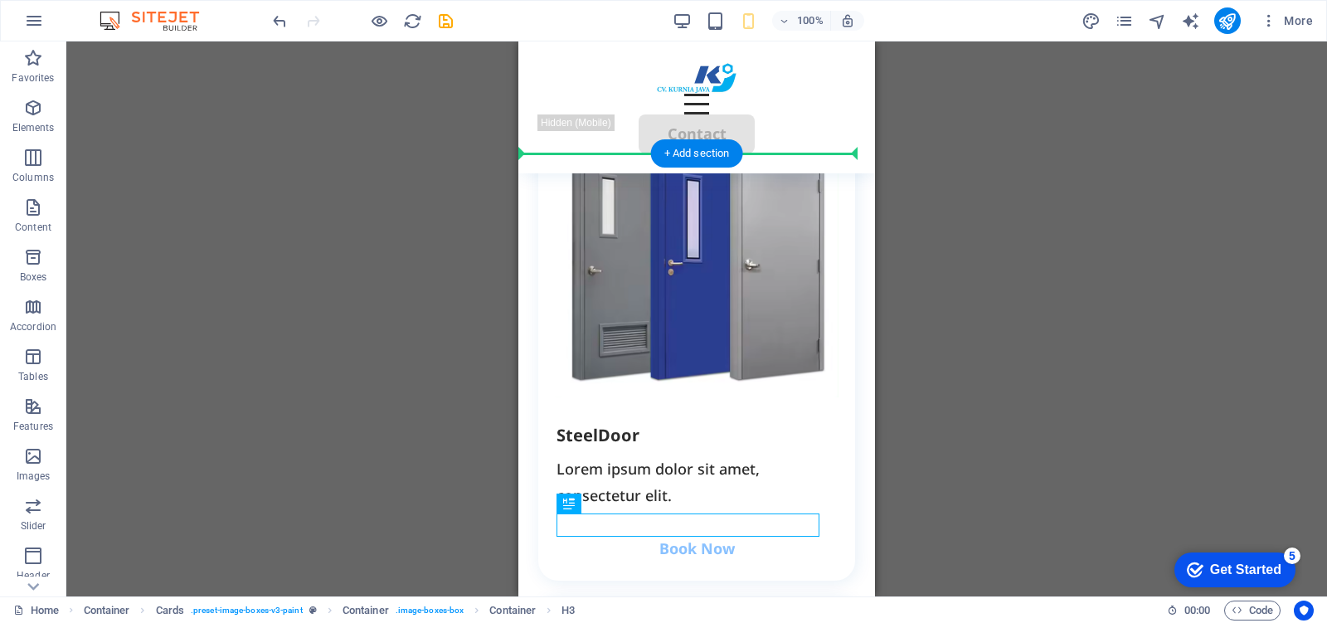
drag, startPoint x: 669, startPoint y: 525, endPoint x: 677, endPoint y: 187, distance: 337.5
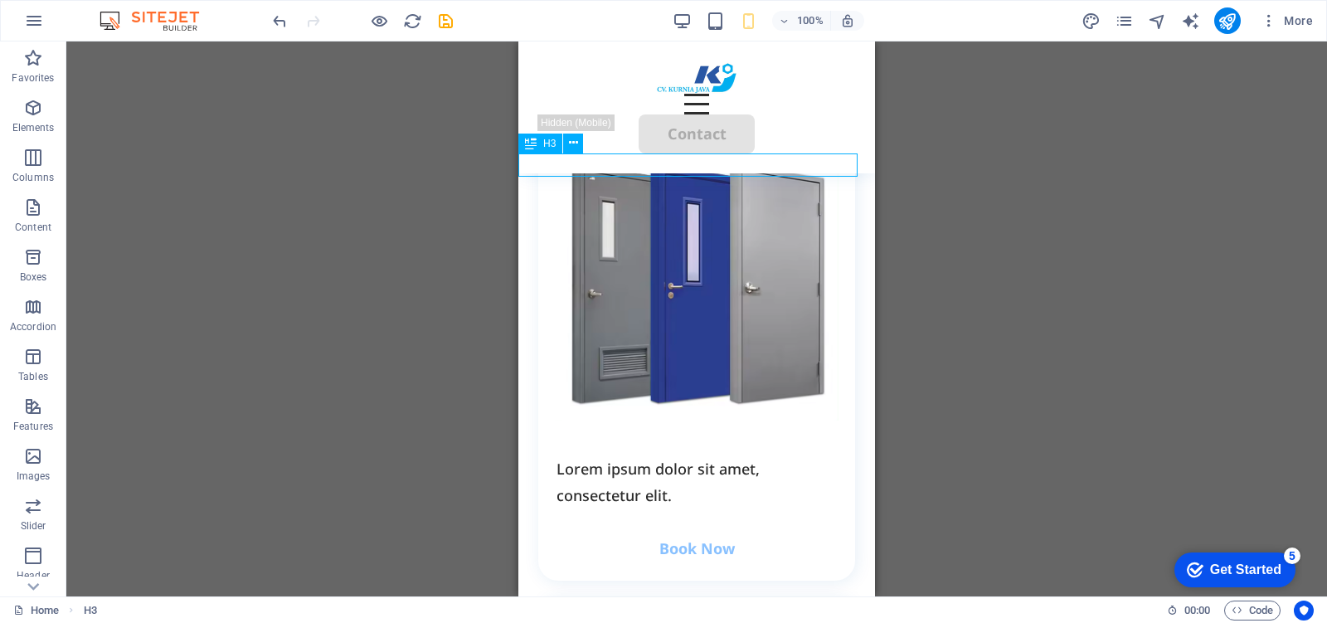
click at [615, 87] on div "SteelDoor" at bounding box center [696, 75] width 357 height 23
click at [684, 87] on div "SteelDoor" at bounding box center [696, 75] width 357 height 23
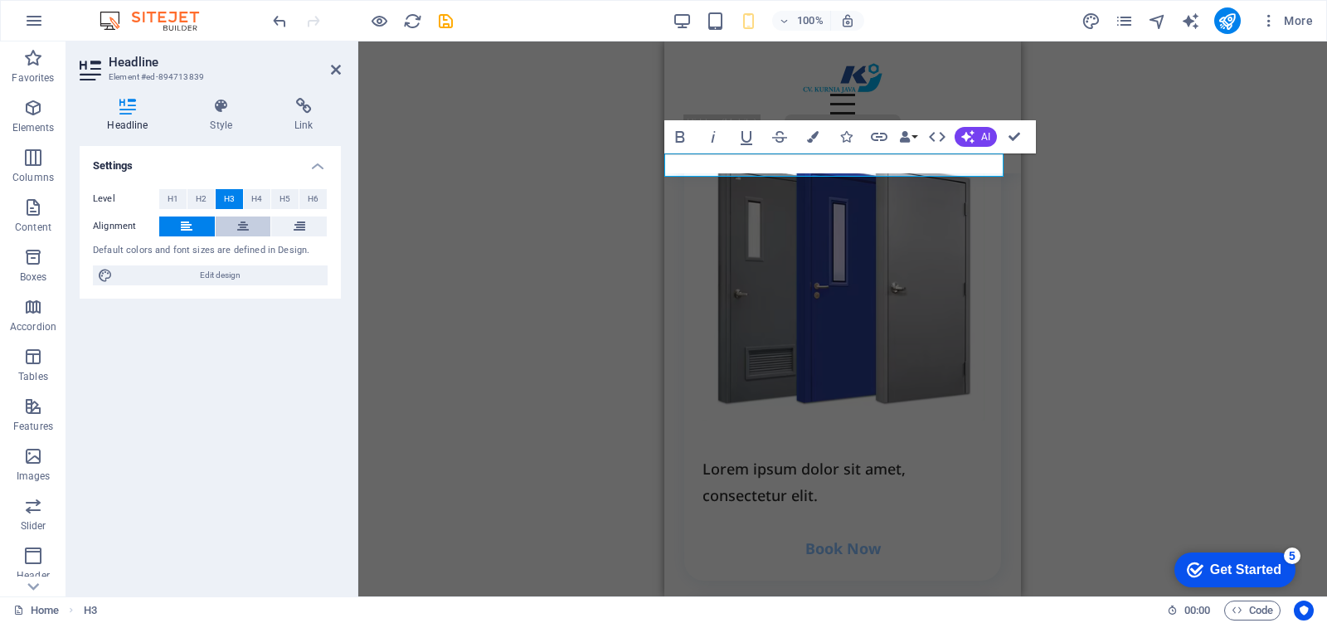
click at [234, 224] on button at bounding box center [244, 226] width 56 height 20
click at [450, 272] on div "H2 Container Container Container Container Container Menu Bar Button HTML Conta…" at bounding box center [842, 318] width 968 height 555
click at [1138, 291] on div "H2 Container Container Container Container Container Menu Bar Button HTML Conta…" at bounding box center [842, 318] width 968 height 555
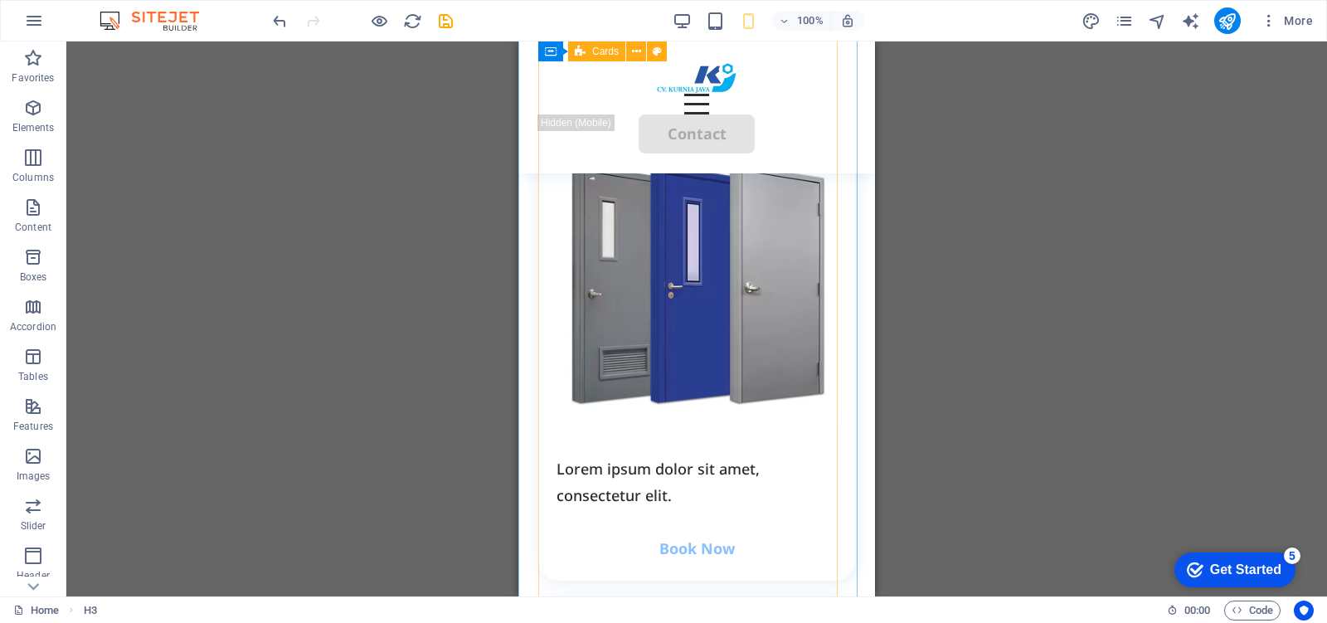
scroll to position [3172, 0]
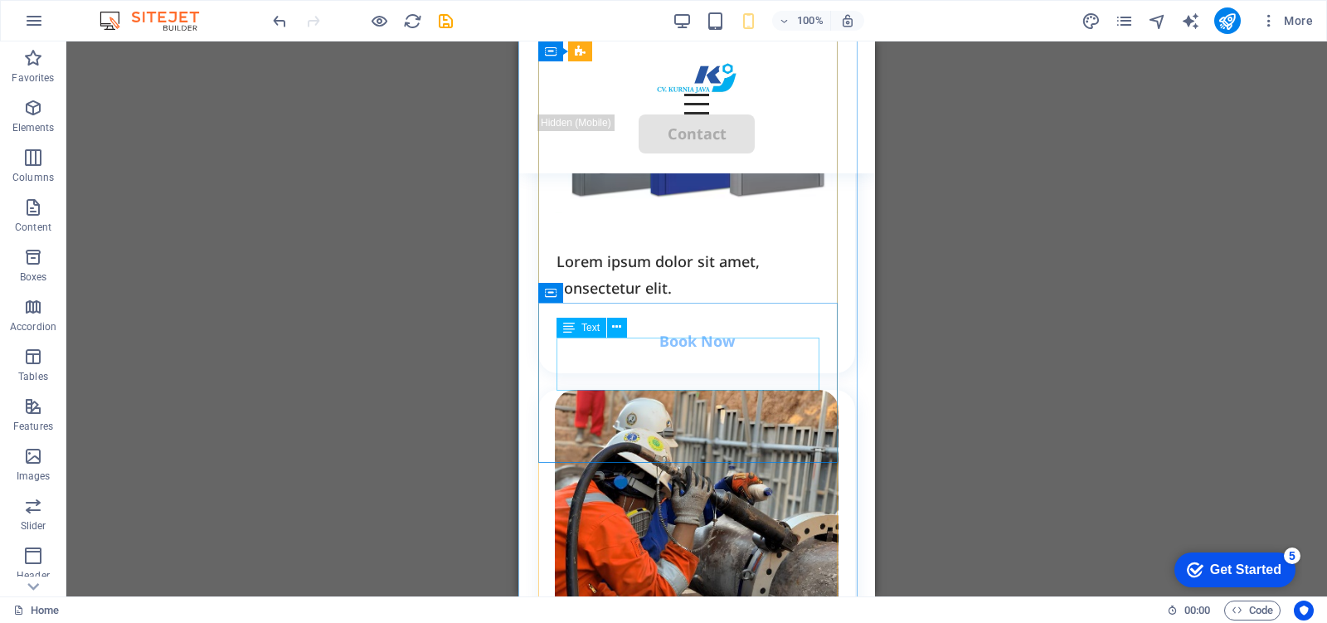
click at [726, 302] on div "Lorem ipsum dolor sit amet, consectetur elit." at bounding box center [696, 275] width 280 height 54
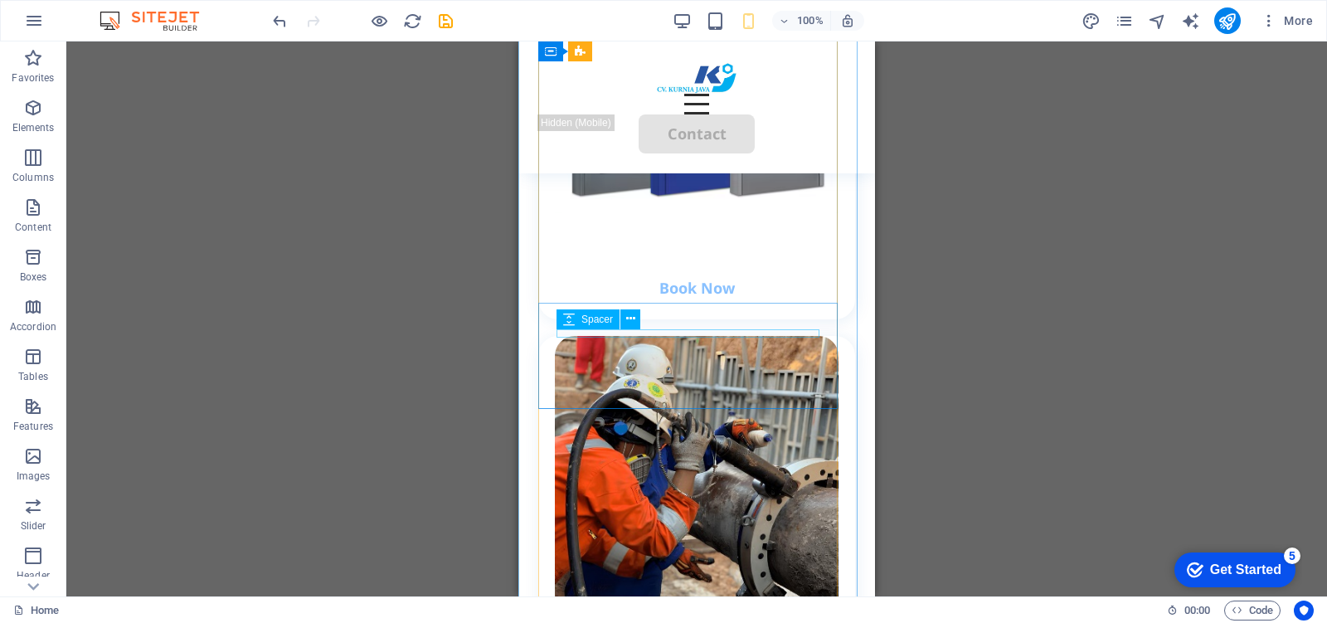
click at [693, 248] on div at bounding box center [696, 244] width 280 height 8
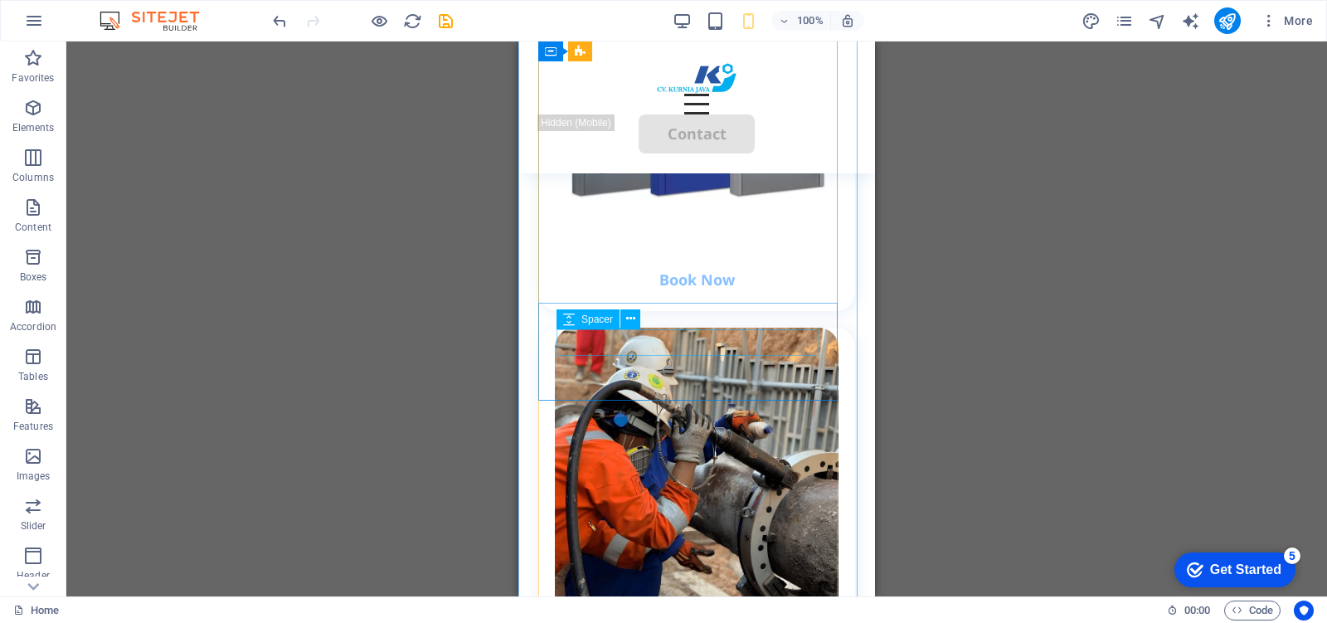
click at [701, 266] on div at bounding box center [696, 253] width 280 height 27
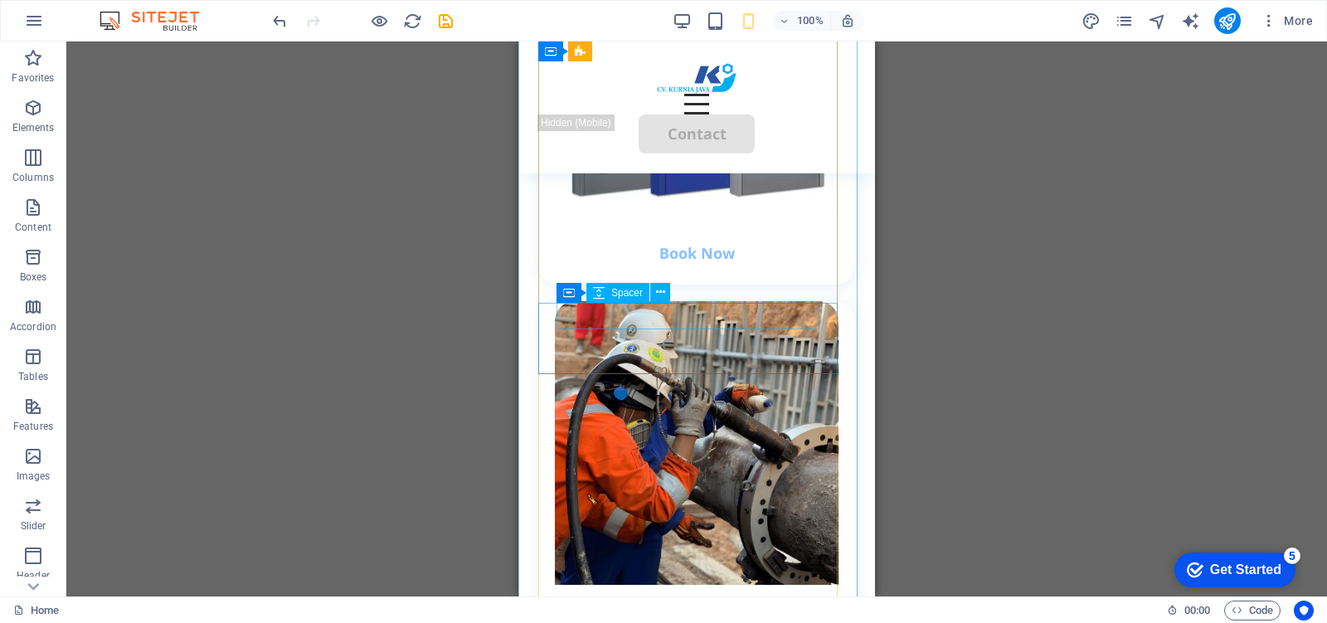
click at [717, 240] on div at bounding box center [696, 226] width 280 height 27
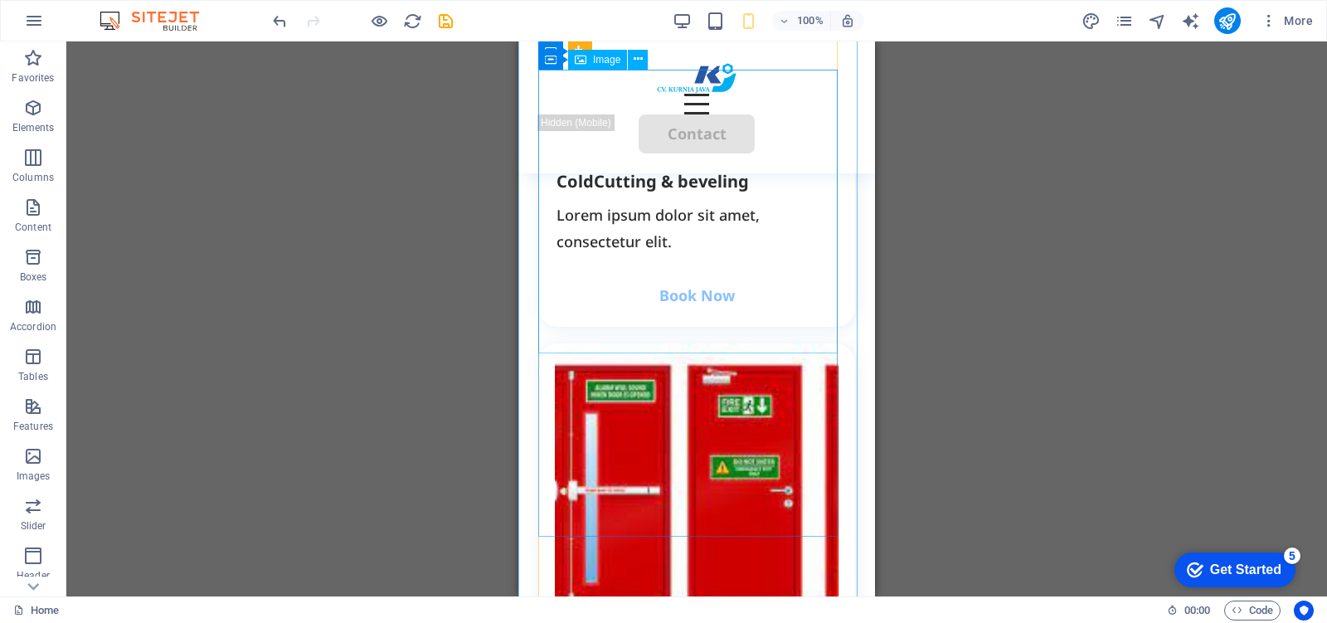
scroll to position [3483, 0]
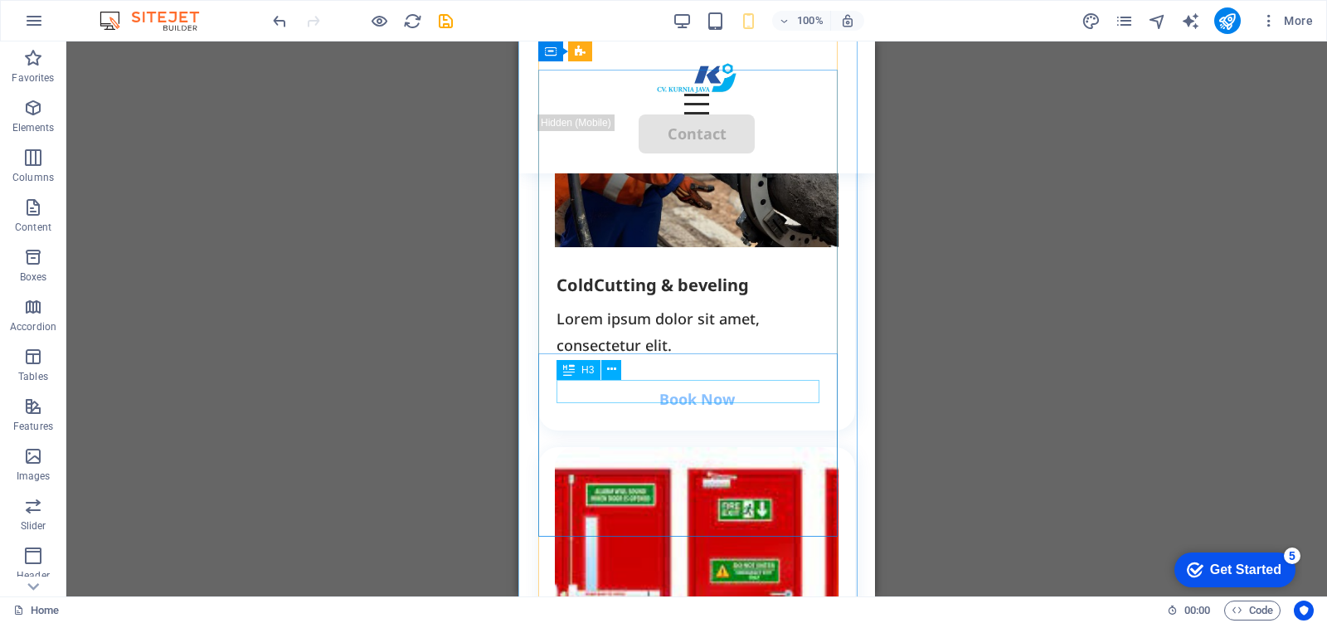
click at [711, 297] on div "ColdCutting & beveling" at bounding box center [696, 285] width 280 height 23
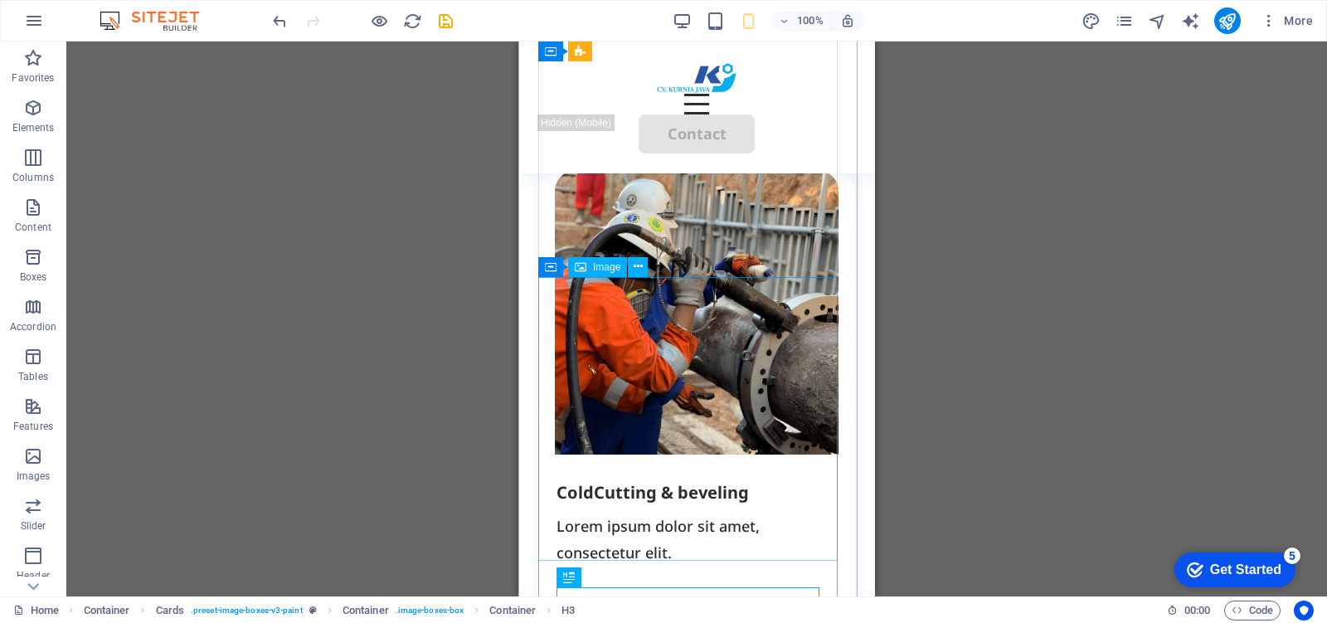
scroll to position [3379, 0]
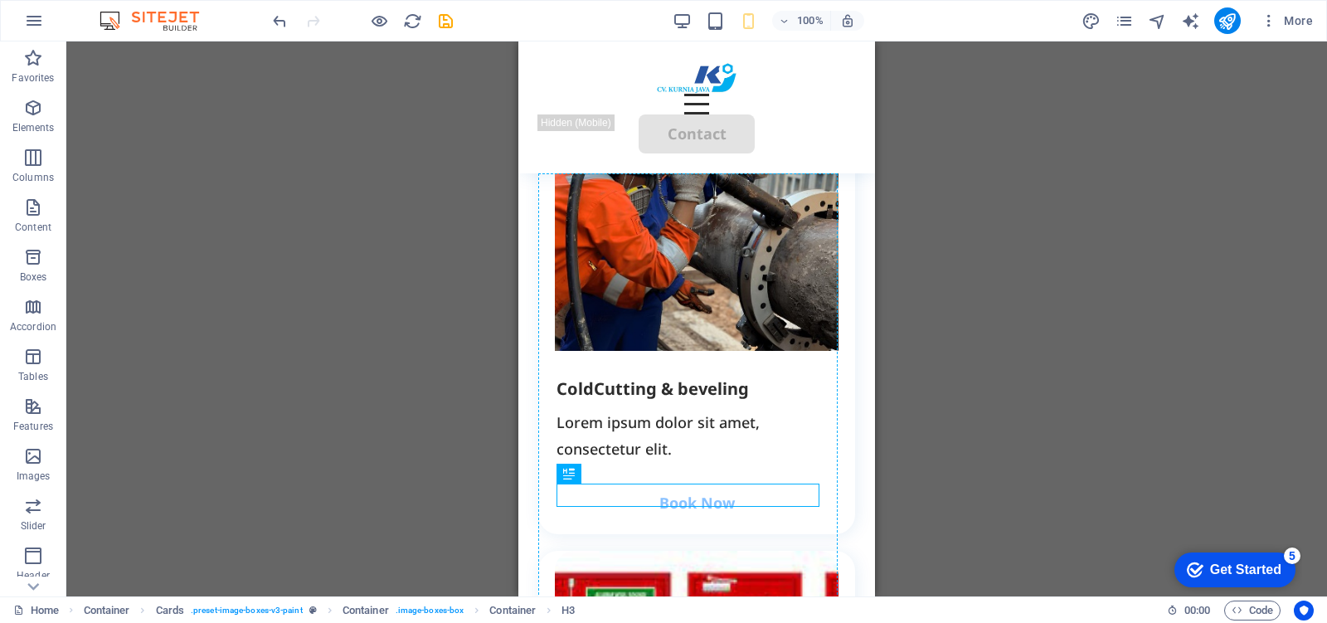
drag, startPoint x: 742, startPoint y: 496, endPoint x: 746, endPoint y: 177, distance: 319.2
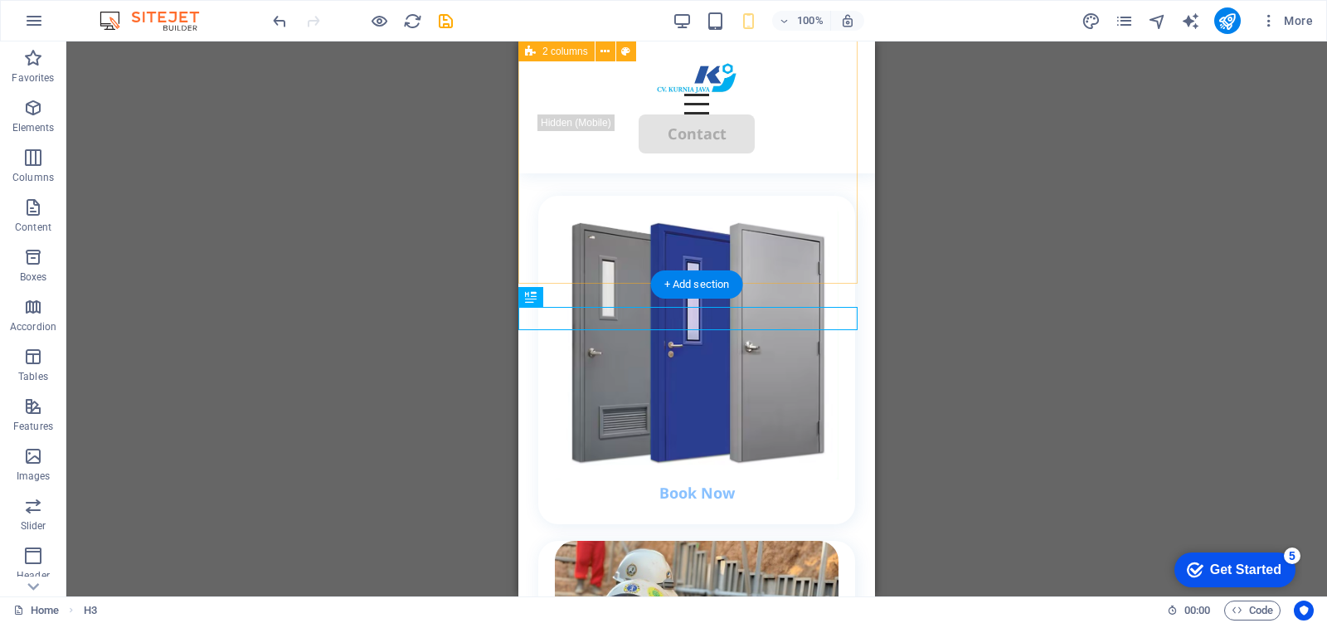
scroll to position [2834, 0]
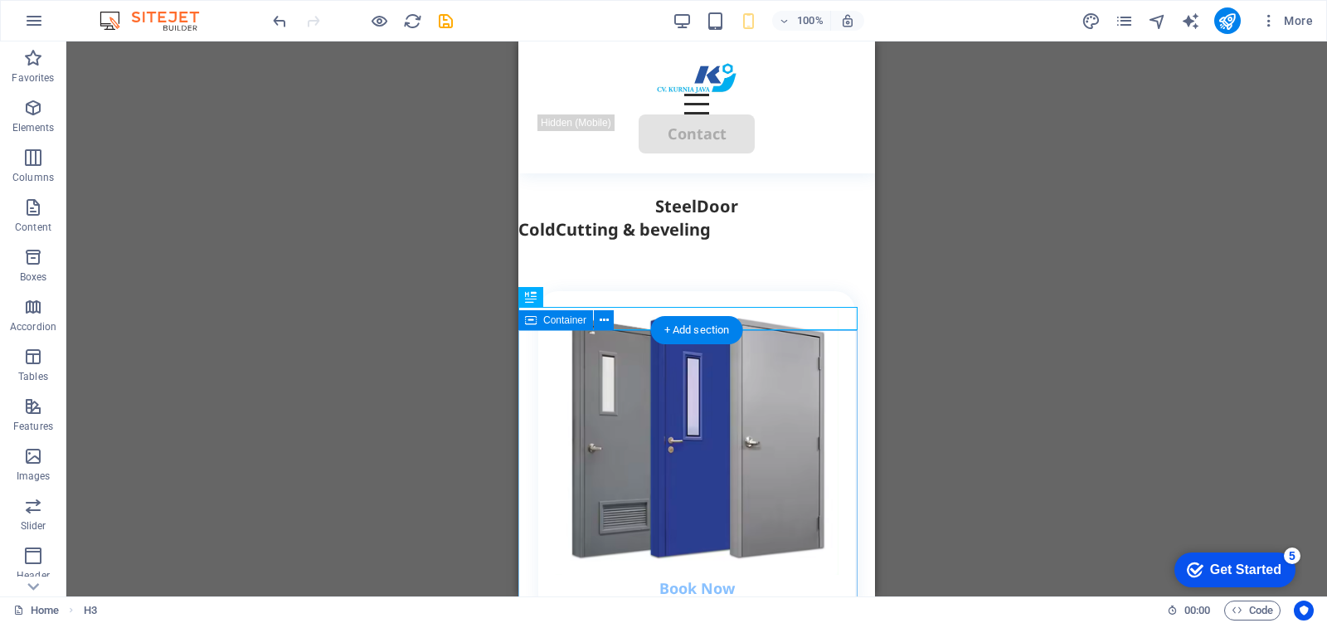
click at [743, 241] on div "ColdCutting & beveling" at bounding box center [696, 229] width 357 height 23
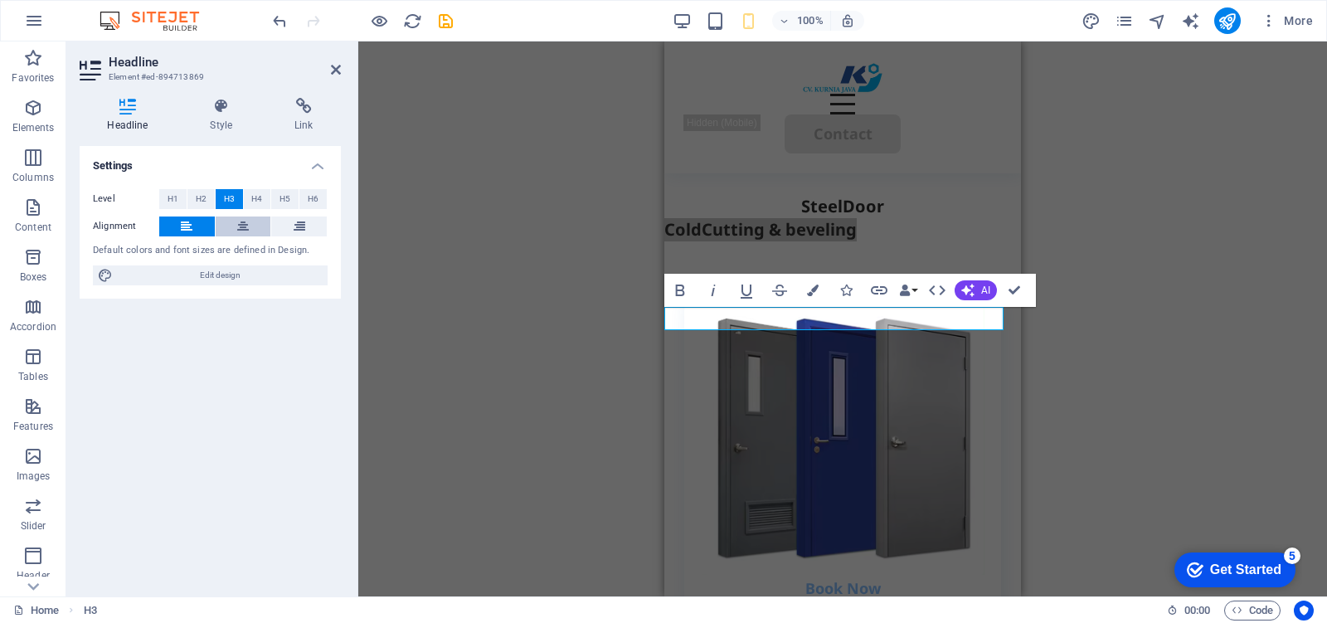
click at [242, 225] on icon at bounding box center [243, 226] width 12 height 20
click at [470, 355] on div "H2 Container Container Container Container Container Menu Bar Button HTML Conta…" at bounding box center [842, 318] width 968 height 555
click at [779, 241] on h3 "ColdCutting & beveling" at bounding box center [842, 229] width 357 height 23
click at [1171, 365] on div "H2 Container Container Container Container Container Menu Bar Button HTML Conta…" at bounding box center [842, 318] width 968 height 555
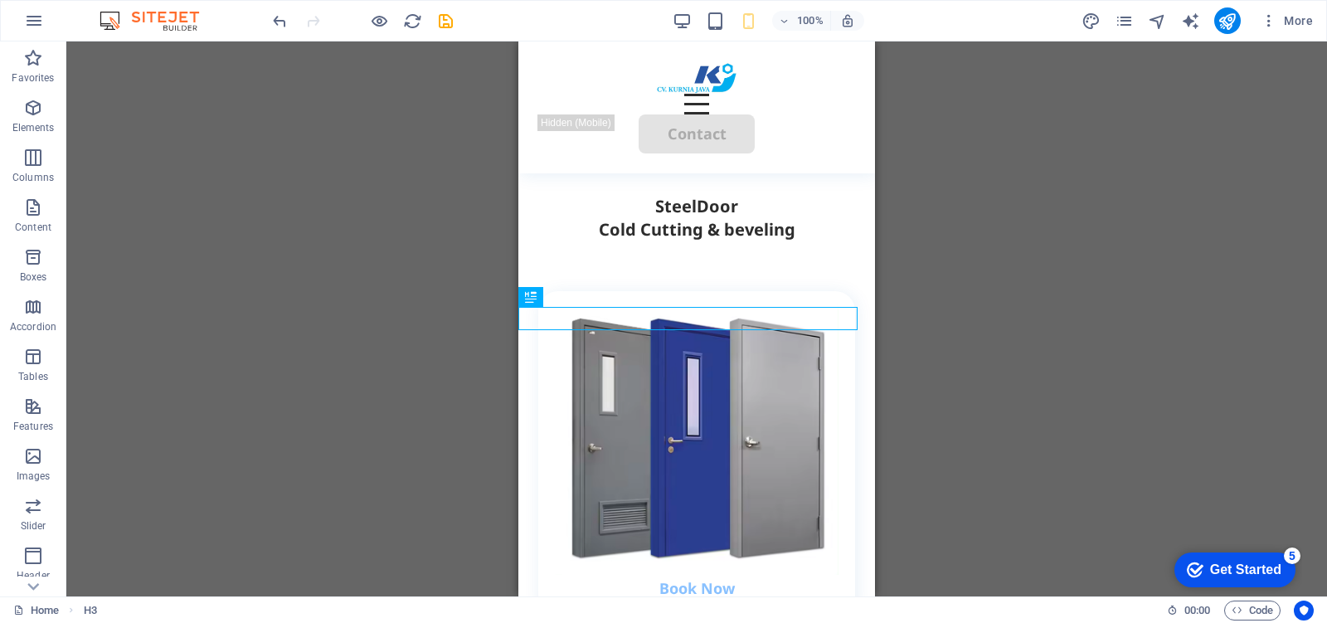
click at [1070, 346] on div "H2 Container Container Container Container Container Menu Bar Button HTML Conta…" at bounding box center [696, 318] width 1260 height 555
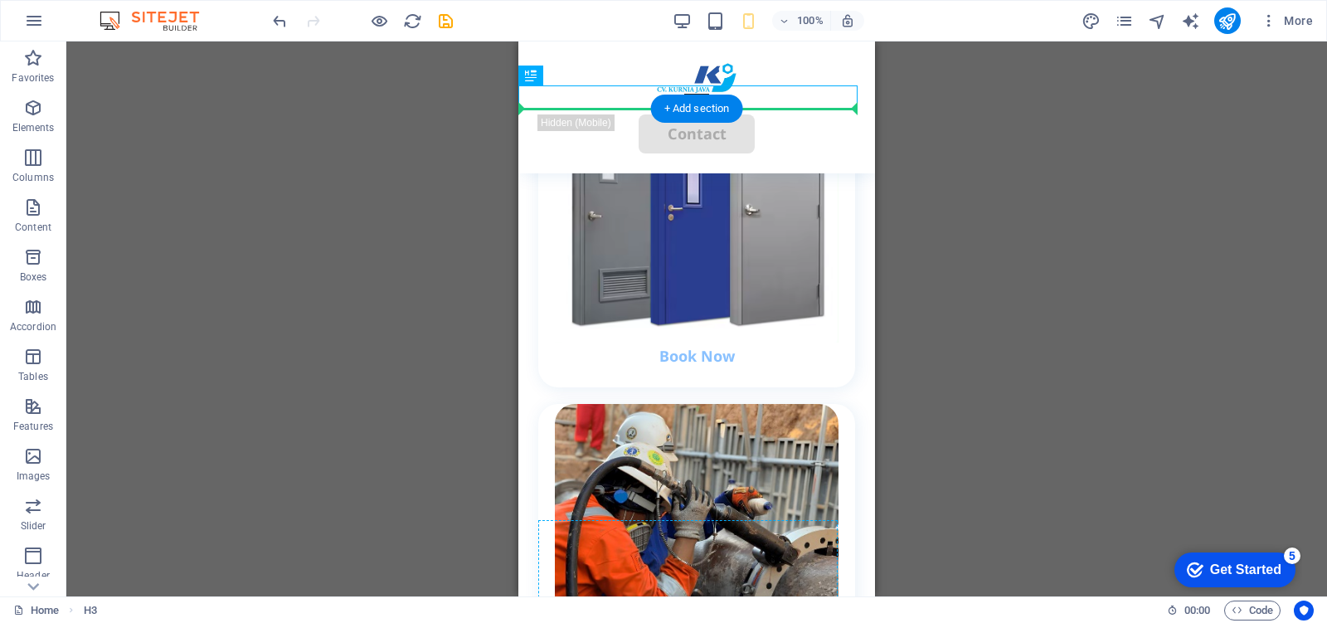
scroll to position [3077, 0]
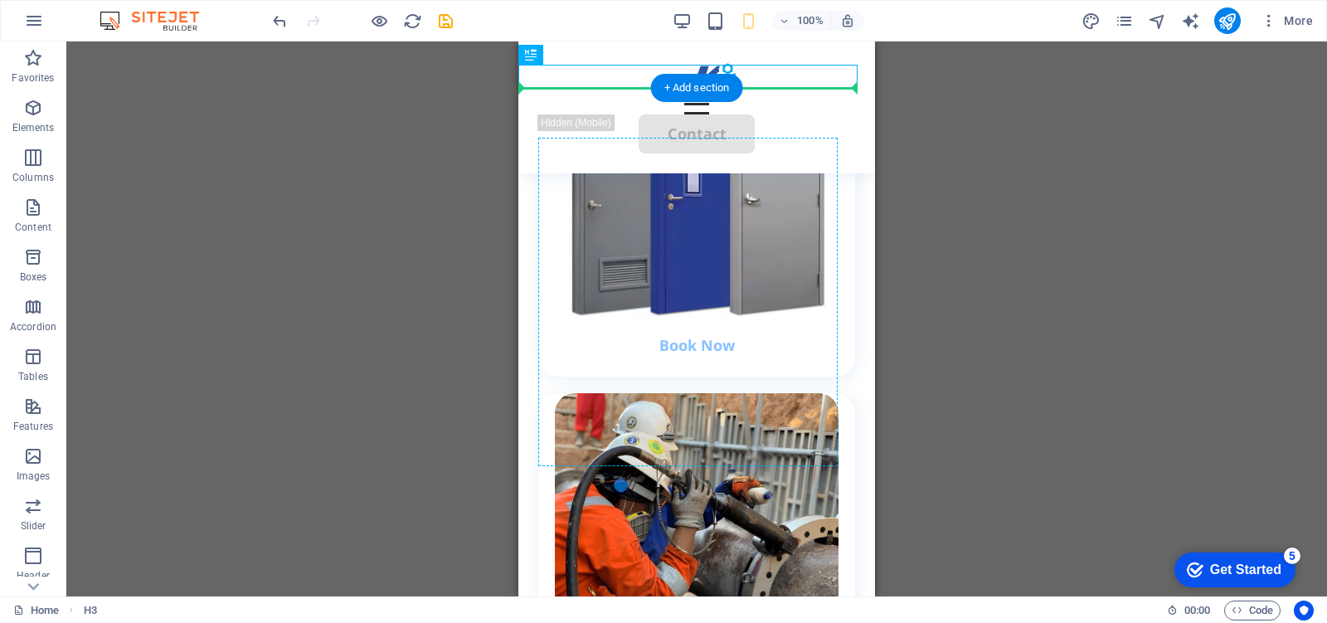
drag, startPoint x: 772, startPoint y: 209, endPoint x: 735, endPoint y: 457, distance: 250.7
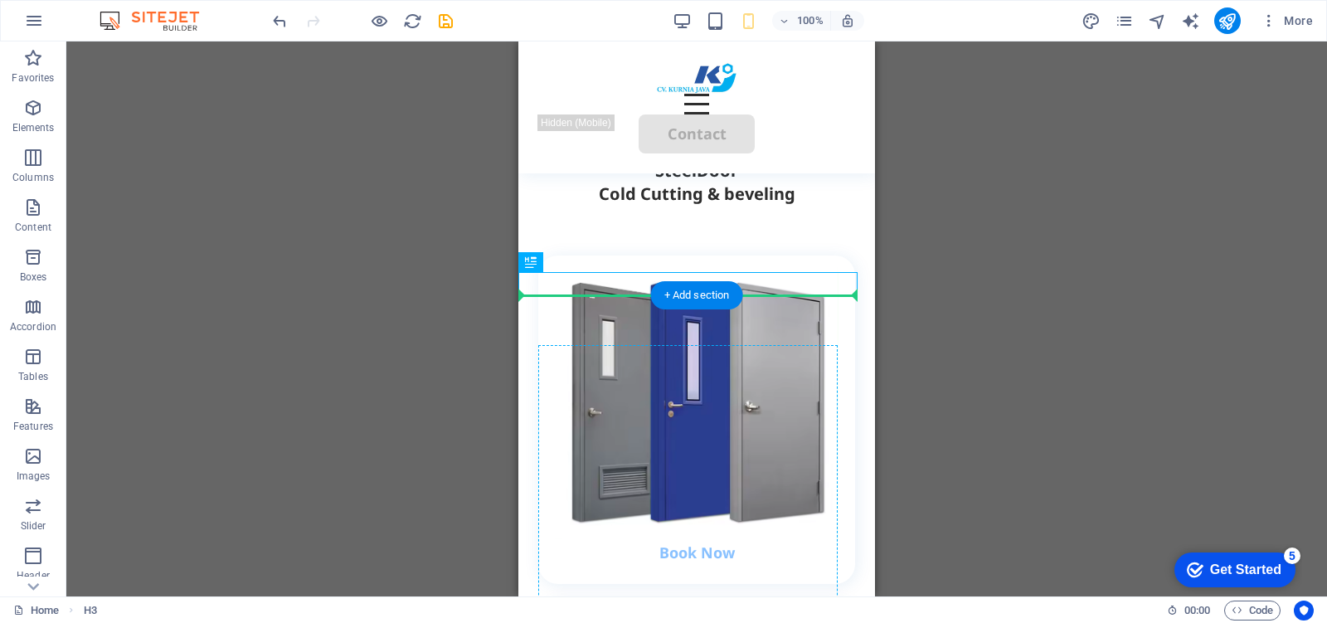
scroll to position [2898, 0]
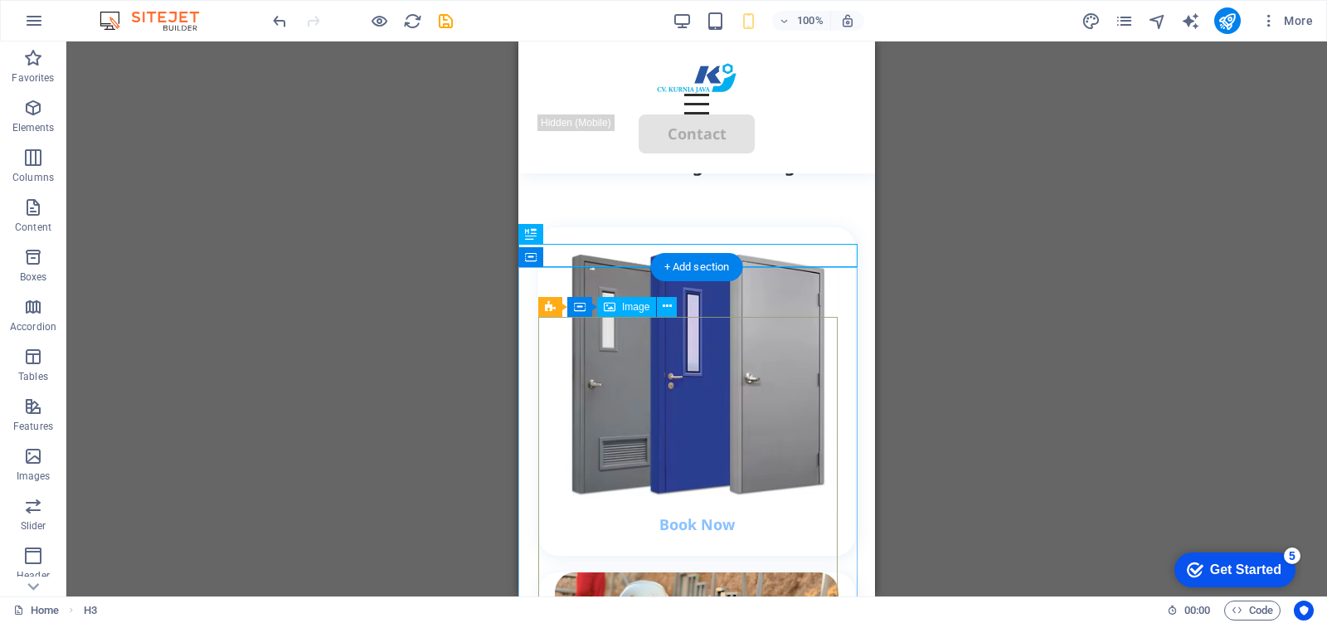
drag, startPoint x: 721, startPoint y: 280, endPoint x: 751, endPoint y: 367, distance: 92.0
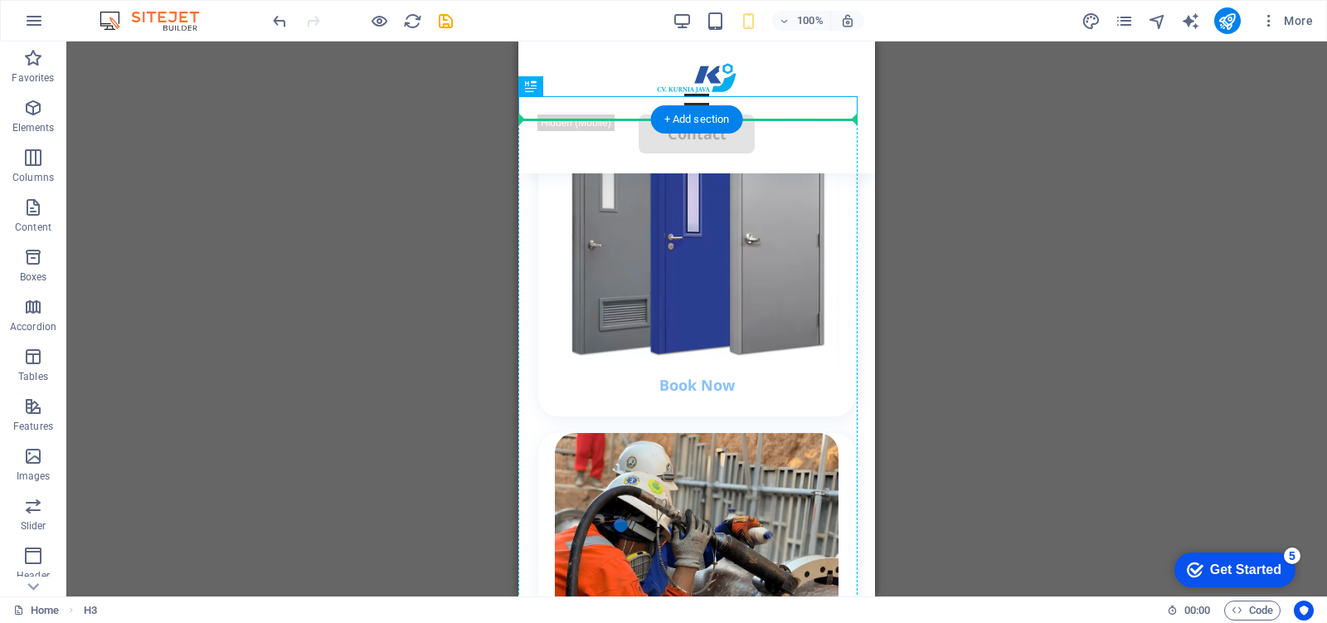
scroll to position [3066, 0]
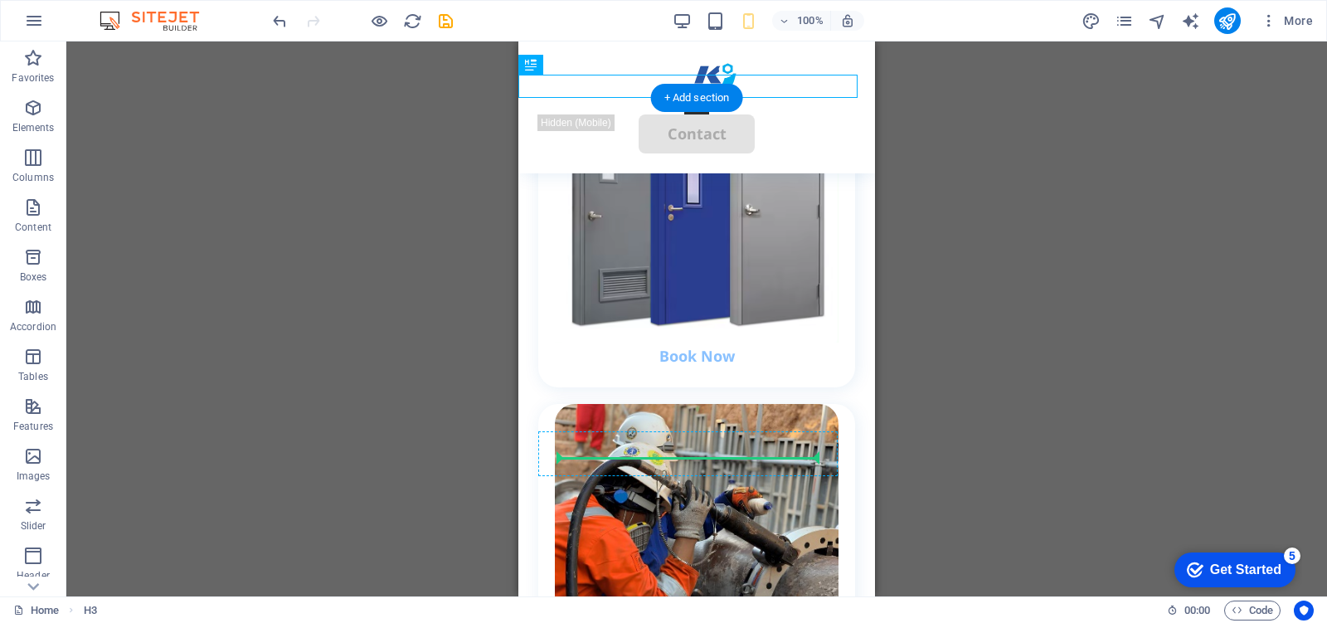
drag, startPoint x: 751, startPoint y: 153, endPoint x: 734, endPoint y: 445, distance: 292.4
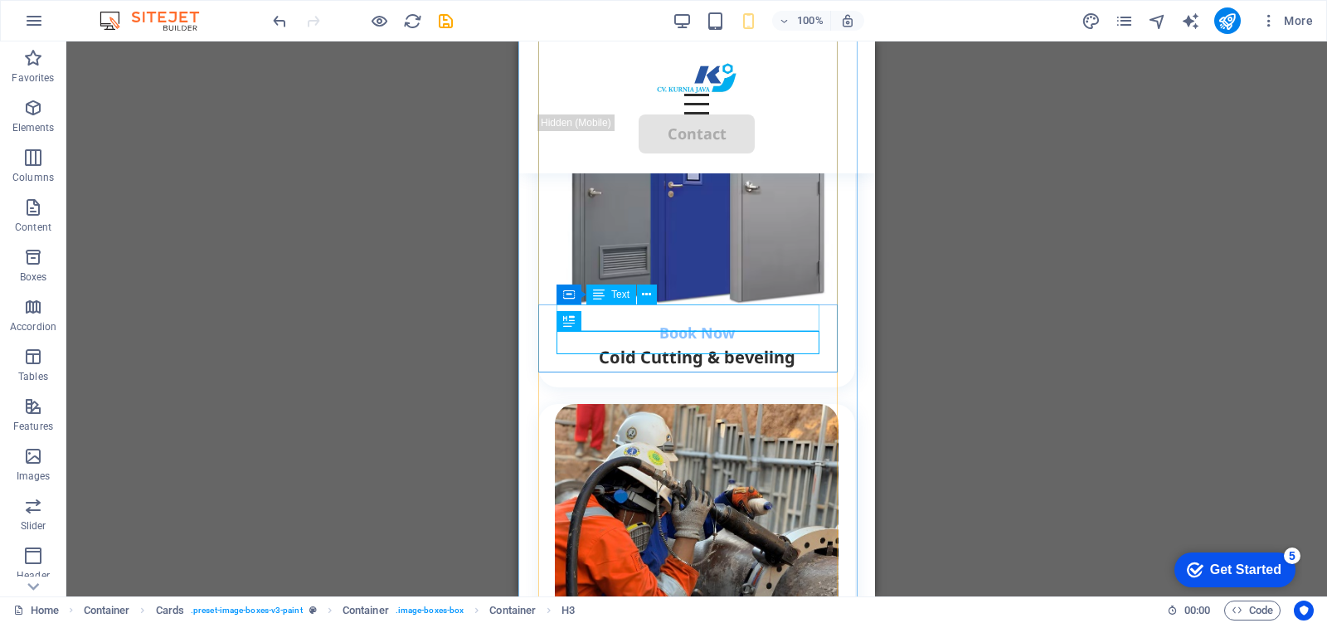
scroll to position [3170, 0]
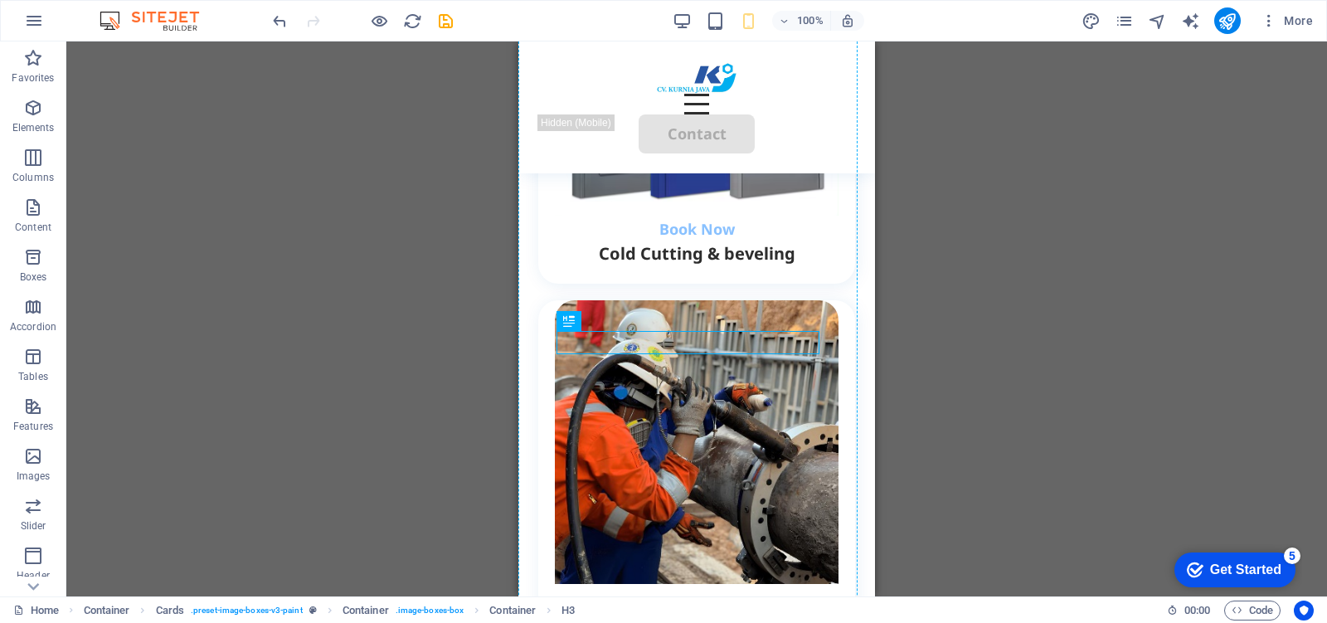
drag, startPoint x: 735, startPoint y: 345, endPoint x: 721, endPoint y: 386, distance: 43.5
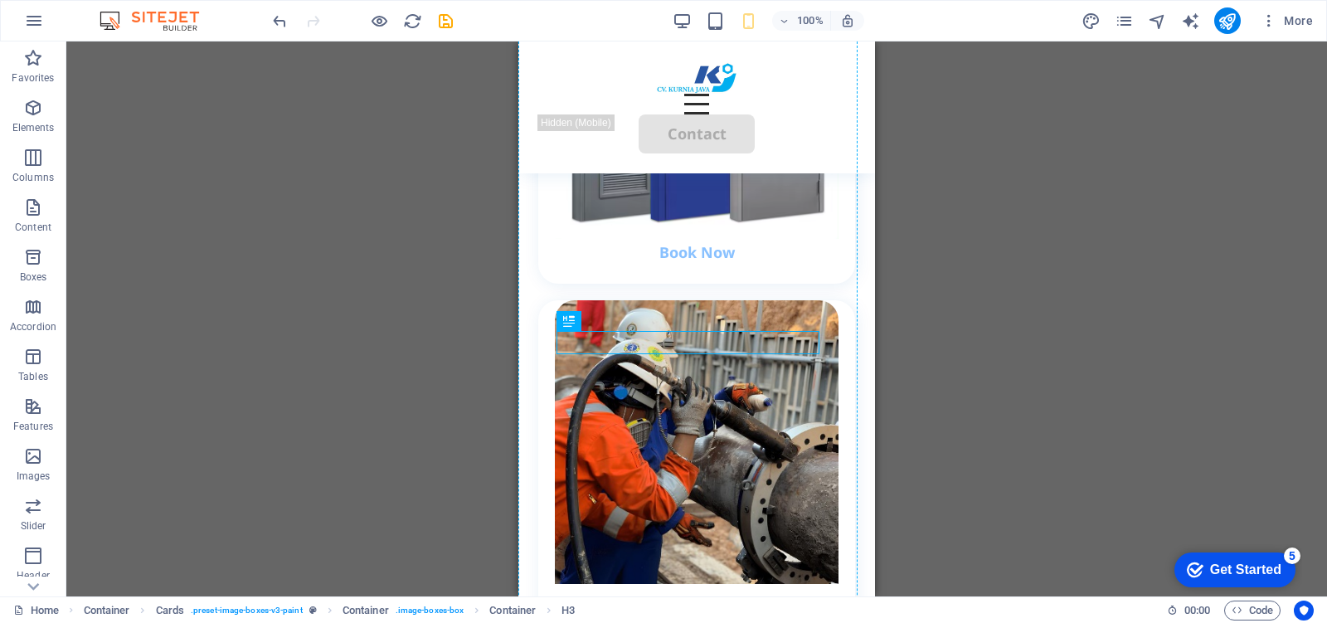
click at [1026, 342] on div "H2 Container Container Container Container Container Menu Bar Button HTML Conta…" at bounding box center [696, 318] width 1260 height 555
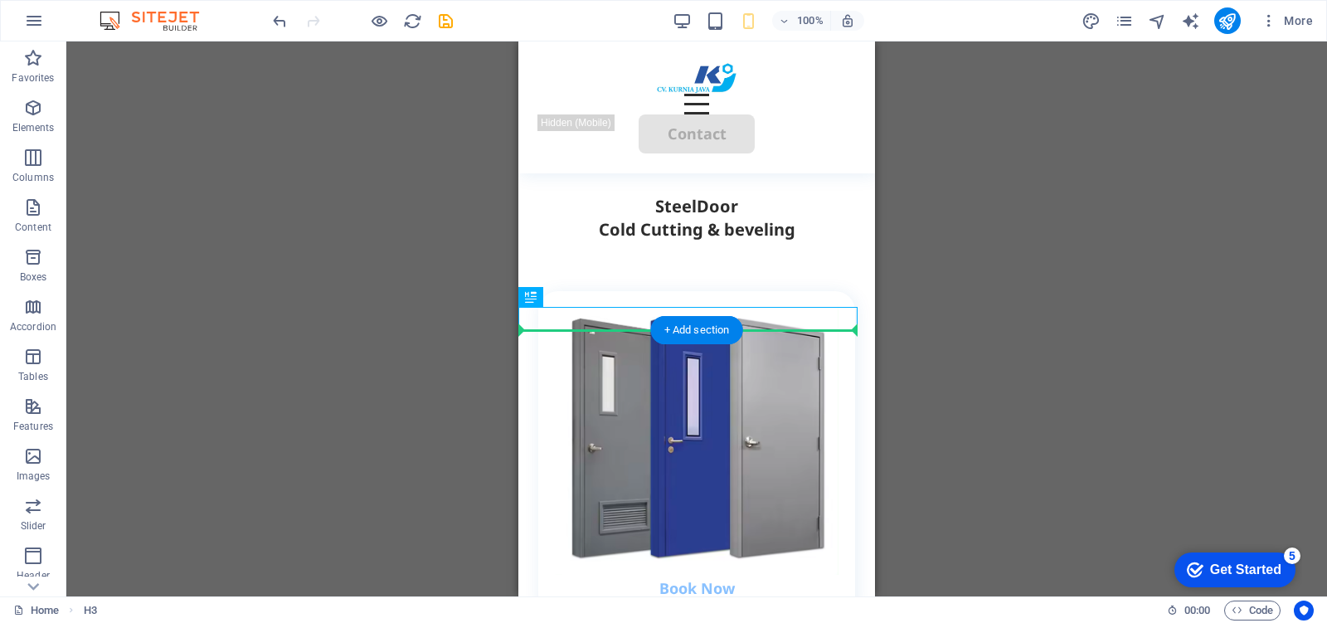
drag, startPoint x: 738, startPoint y: 313, endPoint x: 744, endPoint y: 366, distance: 52.6
drag, startPoint x: 743, startPoint y: 320, endPoint x: 740, endPoint y: 361, distance: 41.5
drag, startPoint x: 759, startPoint y: 313, endPoint x: 756, endPoint y: 392, distance: 79.7
click at [958, 316] on div "H2 Container Container Container Container Container Menu Bar Button HTML Conta…" at bounding box center [696, 318] width 1260 height 555
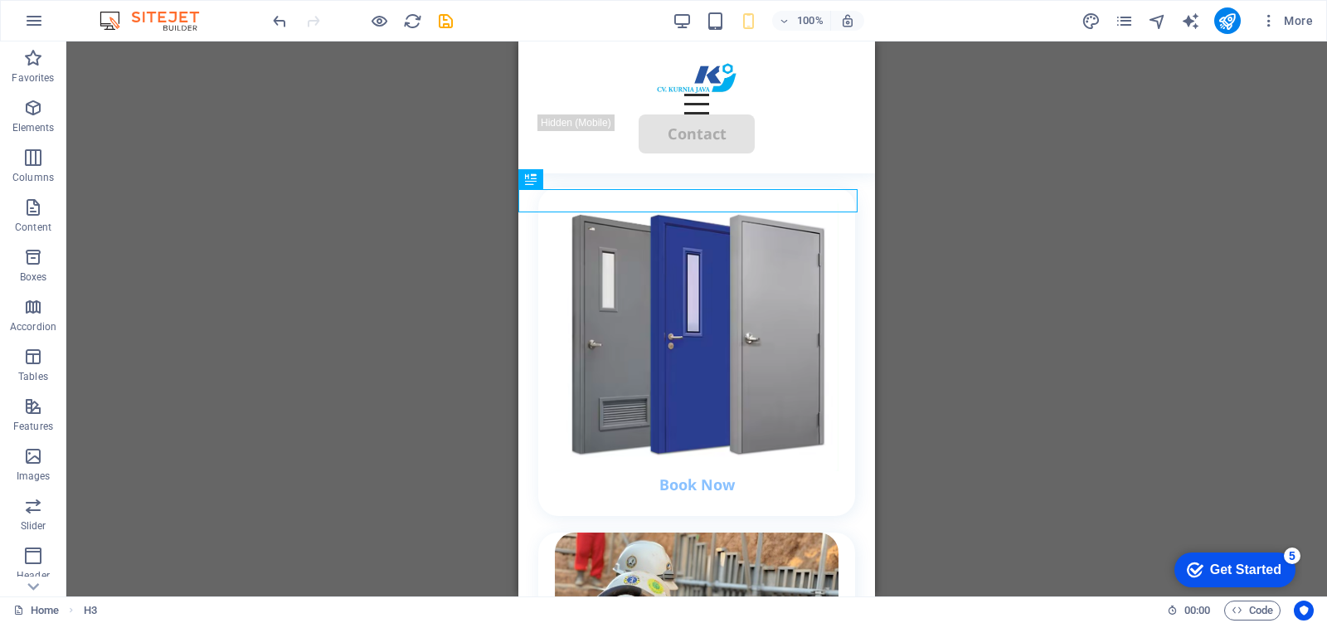
scroll to position [2952, 0]
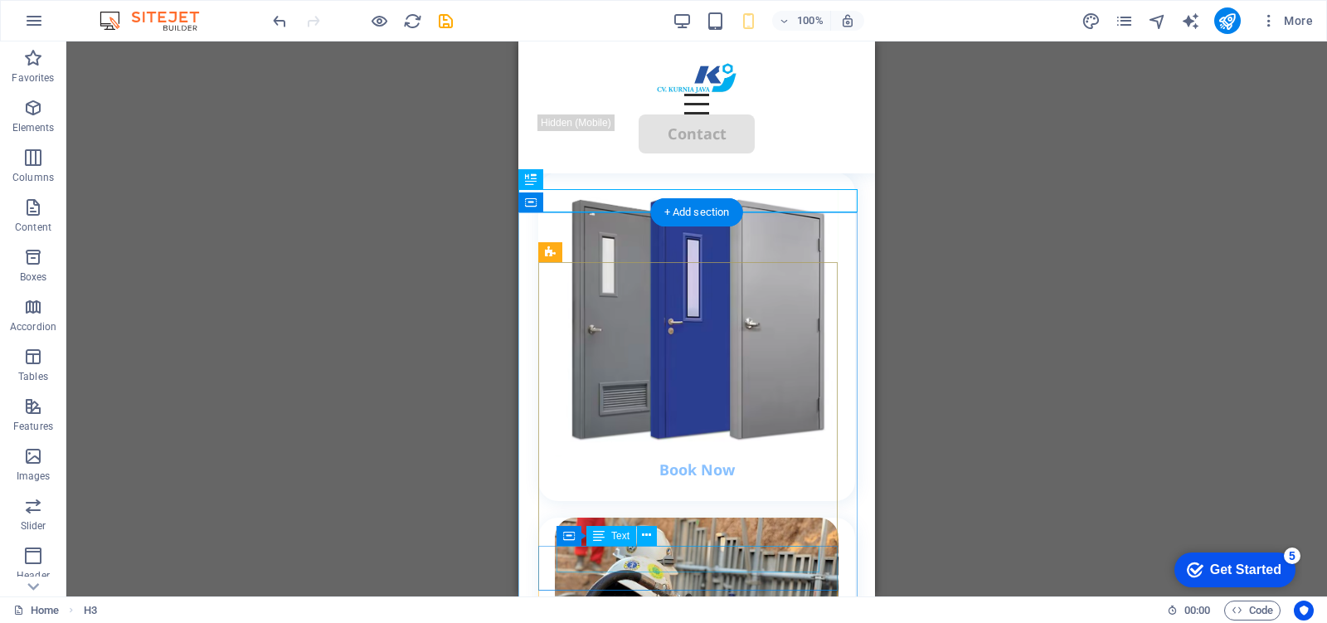
drag, startPoint x: 763, startPoint y: 212, endPoint x: 740, endPoint y: 557, distance: 345.7
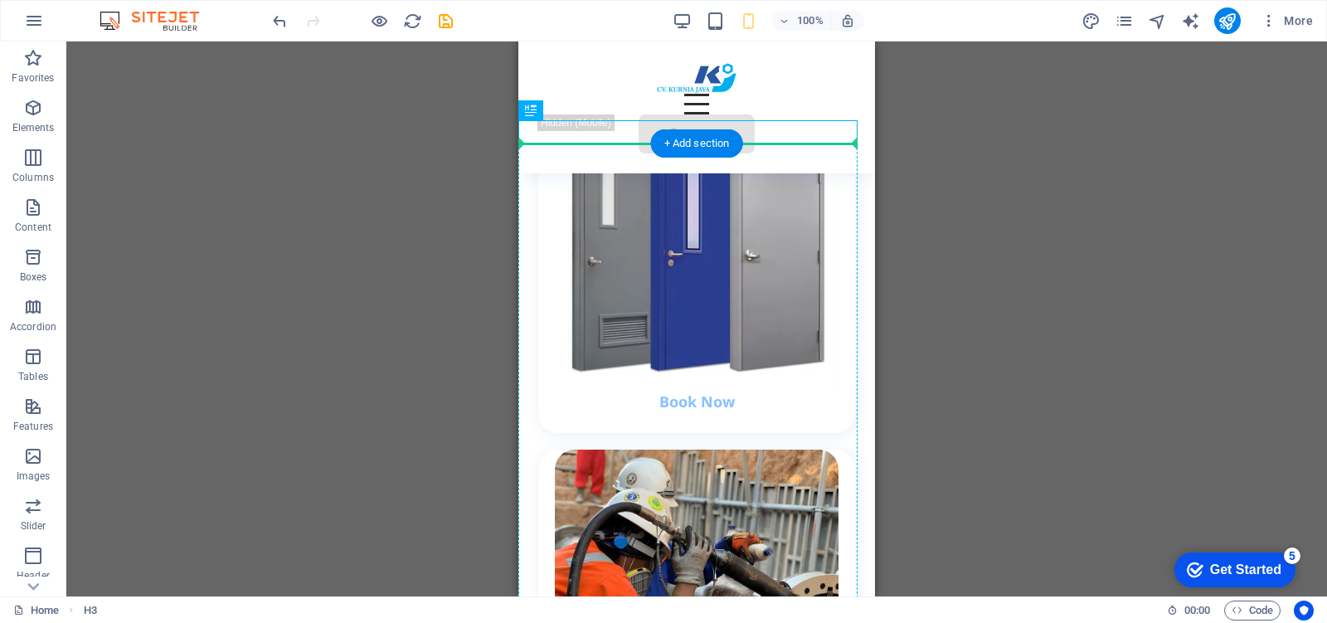
scroll to position [3024, 0]
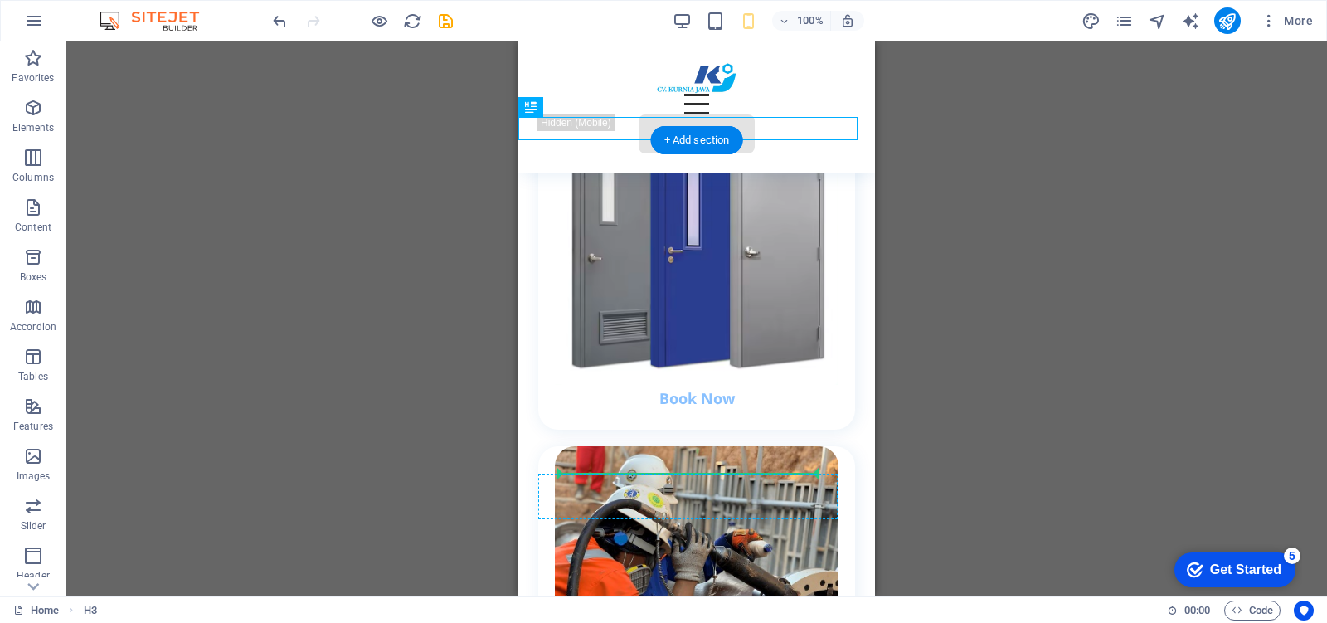
drag, startPoint x: 769, startPoint y: 197, endPoint x: 749, endPoint y: 481, distance: 284.2
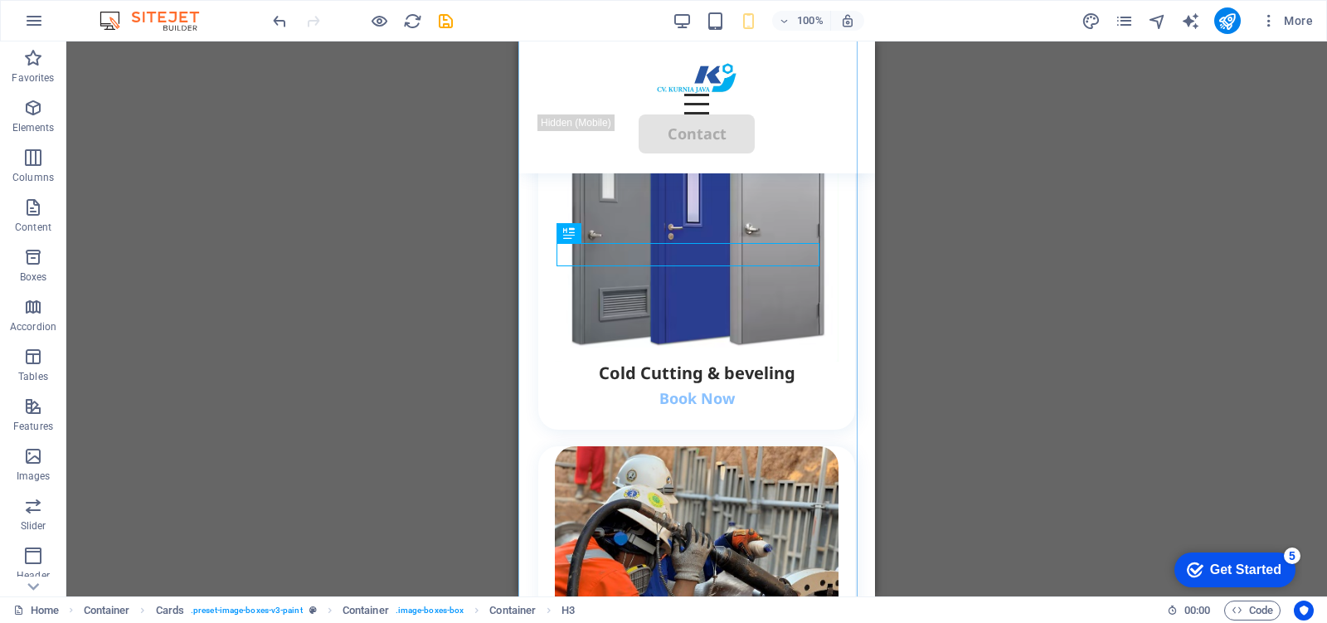
scroll to position [3231, 0]
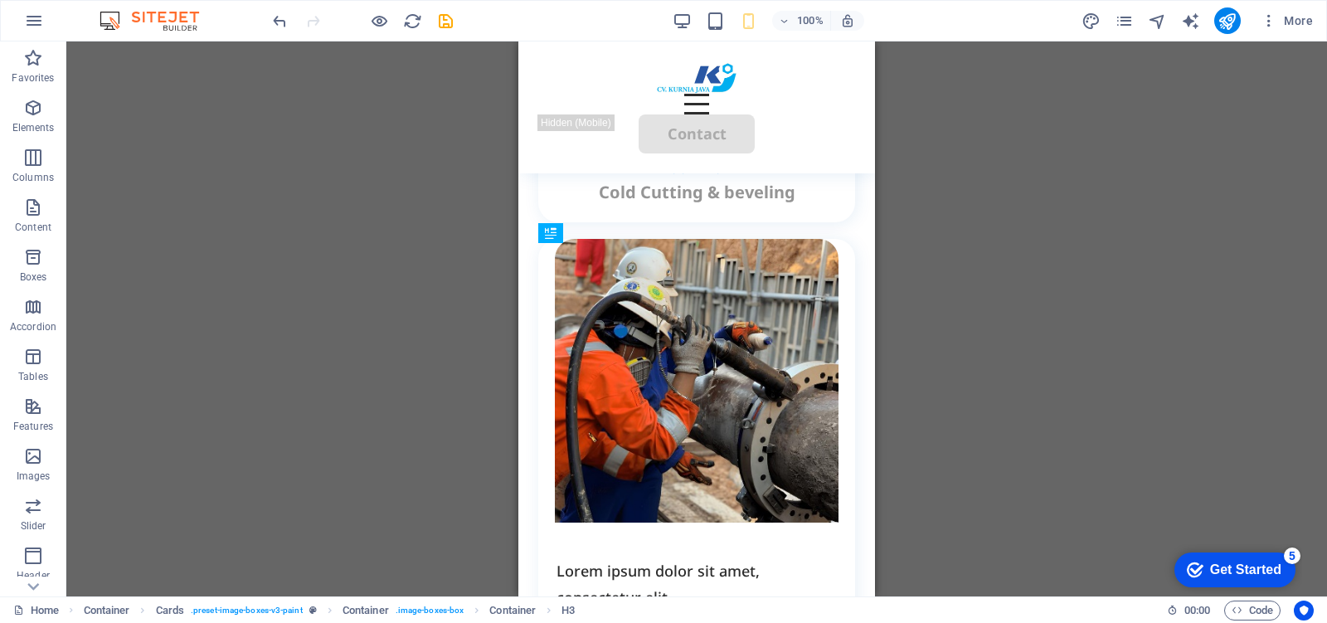
drag, startPoint x: 736, startPoint y: 253, endPoint x: 738, endPoint y: 290, distance: 37.3
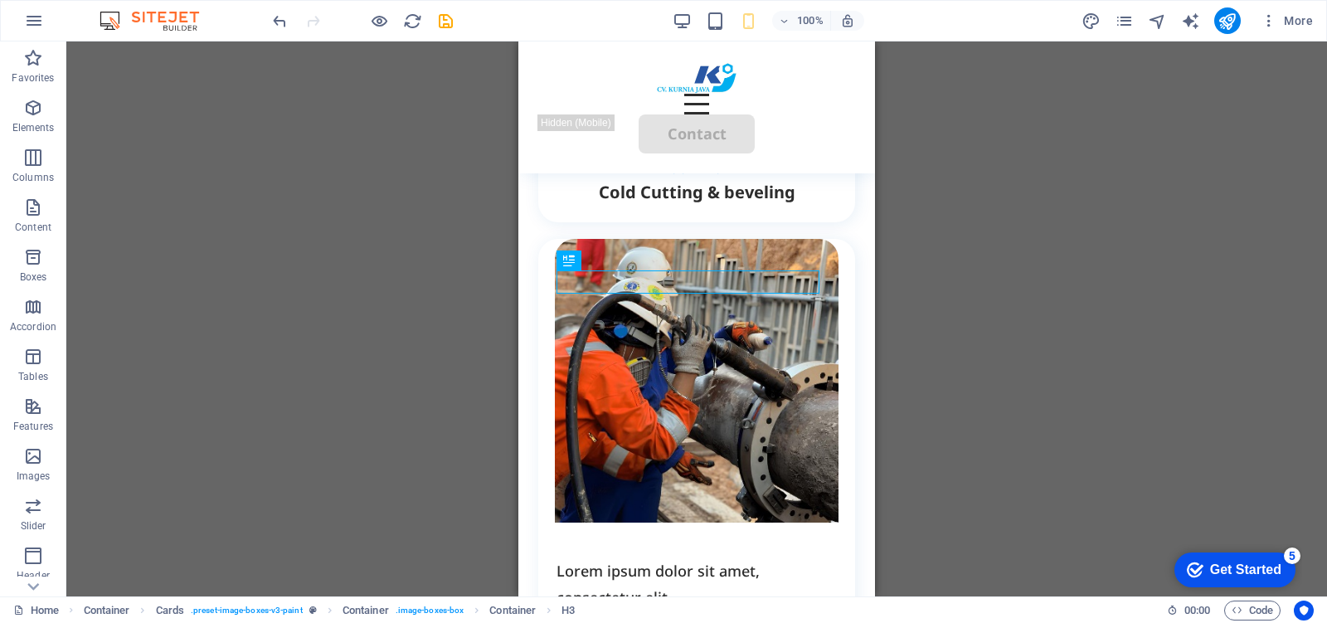
click at [1005, 270] on div "H2 Container Container Container Container Container Menu Bar Button HTML Conta…" at bounding box center [696, 318] width 1260 height 555
drag, startPoint x: 699, startPoint y: 279, endPoint x: 717, endPoint y: 272, distance: 19.4
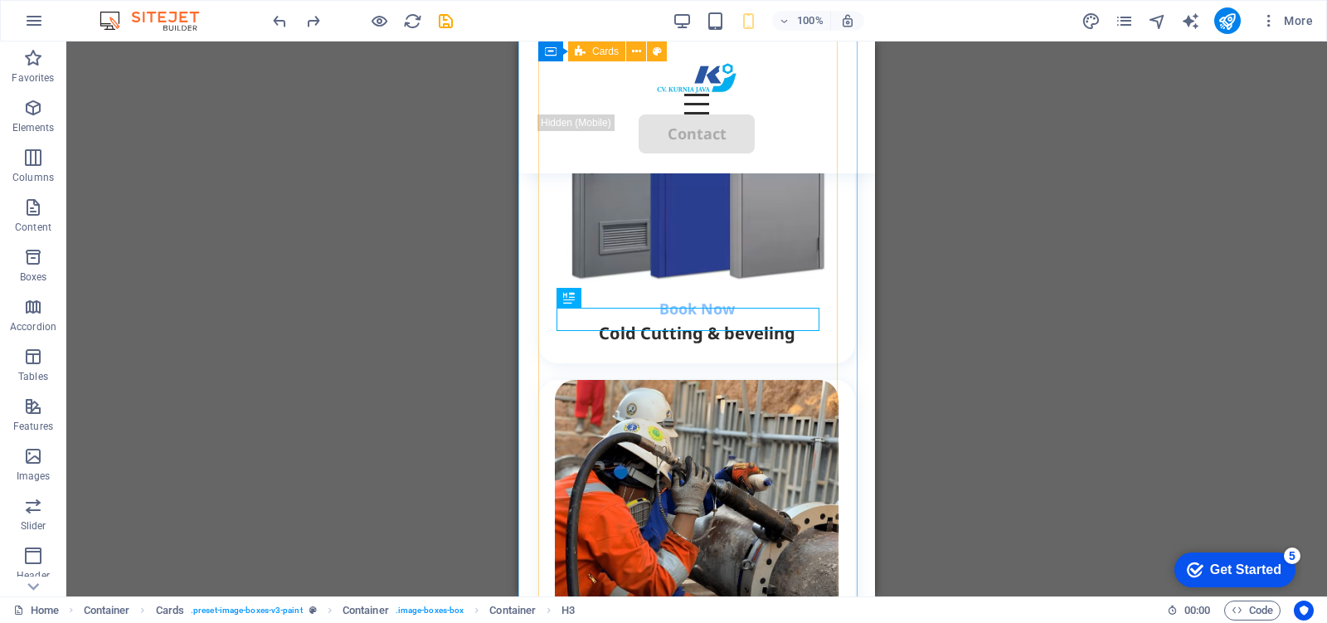
scroll to position [3194, 0]
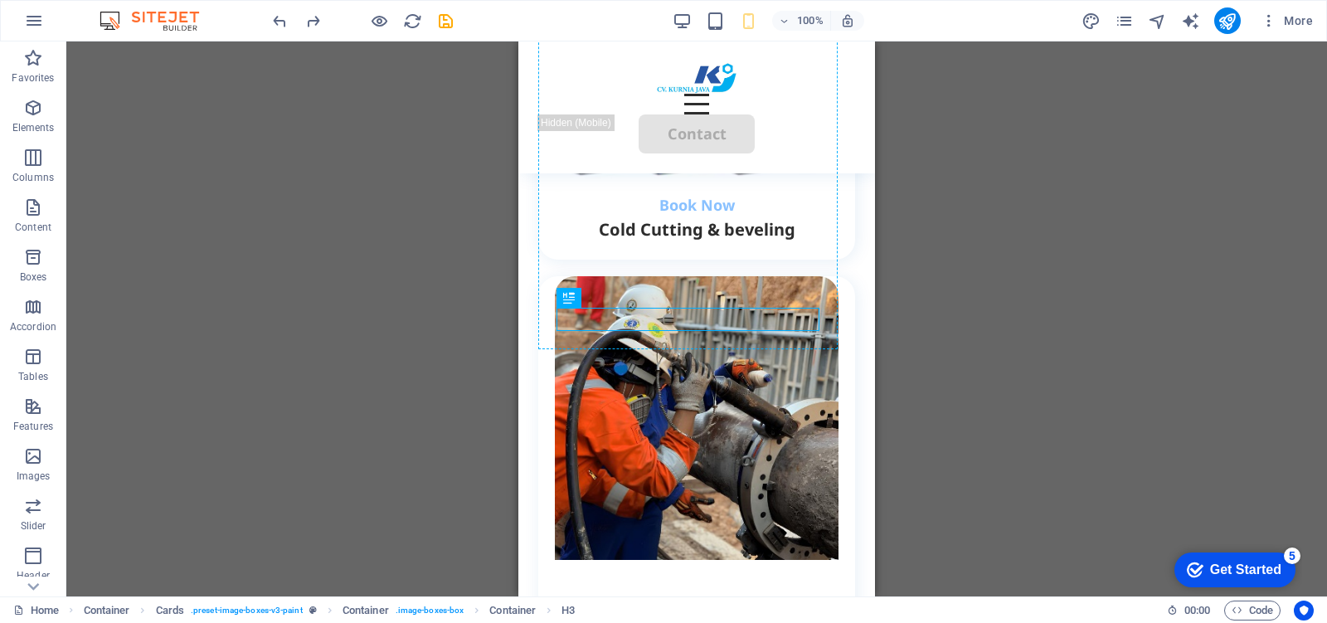
drag, startPoint x: 698, startPoint y: 323, endPoint x: 692, endPoint y: 347, distance: 23.9
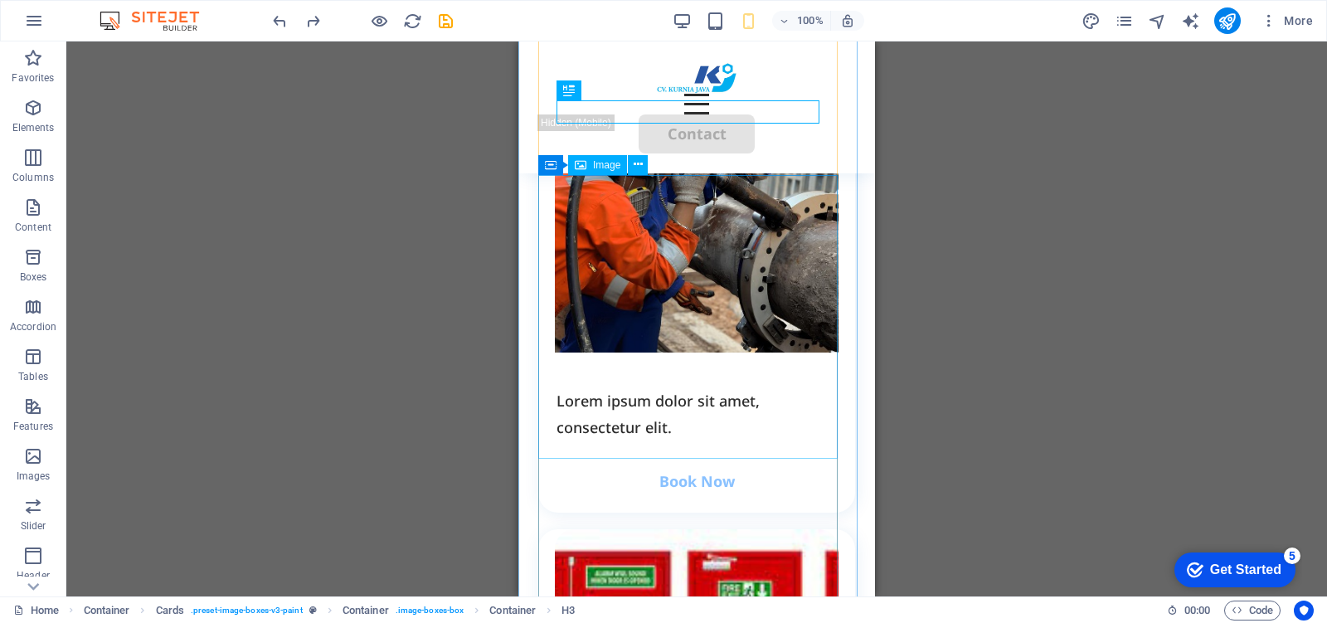
scroll to position [3297, 0]
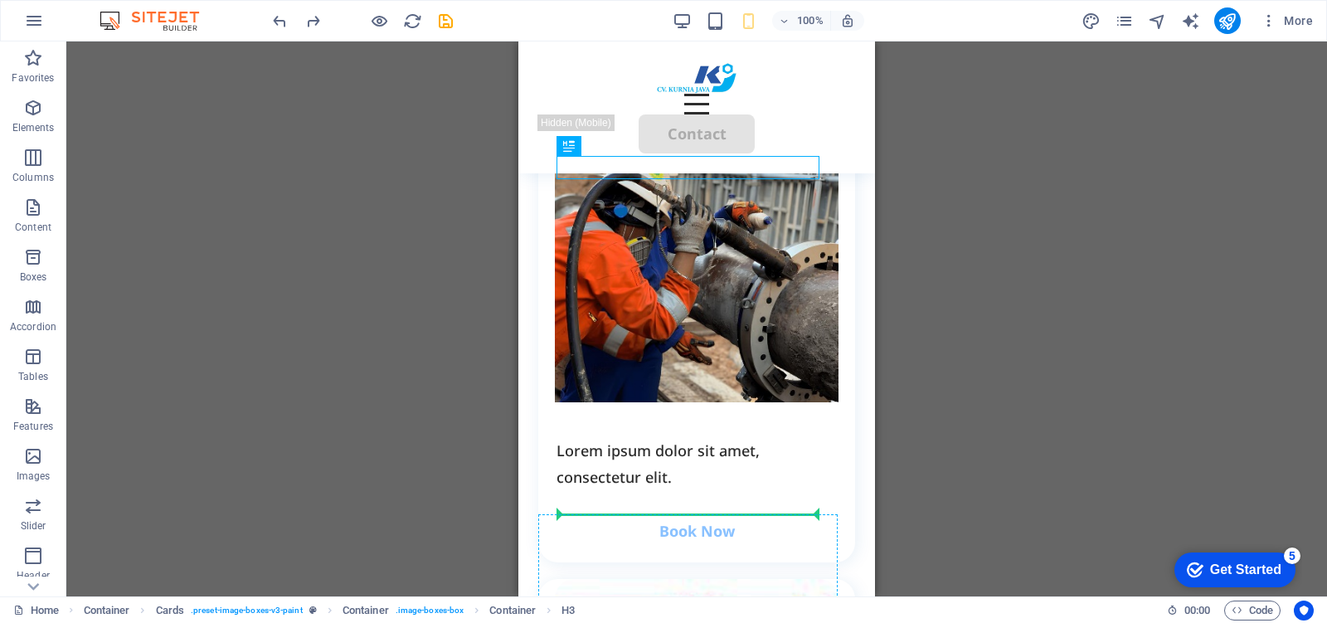
drag, startPoint x: 676, startPoint y: 213, endPoint x: 715, endPoint y: 504, distance: 293.6
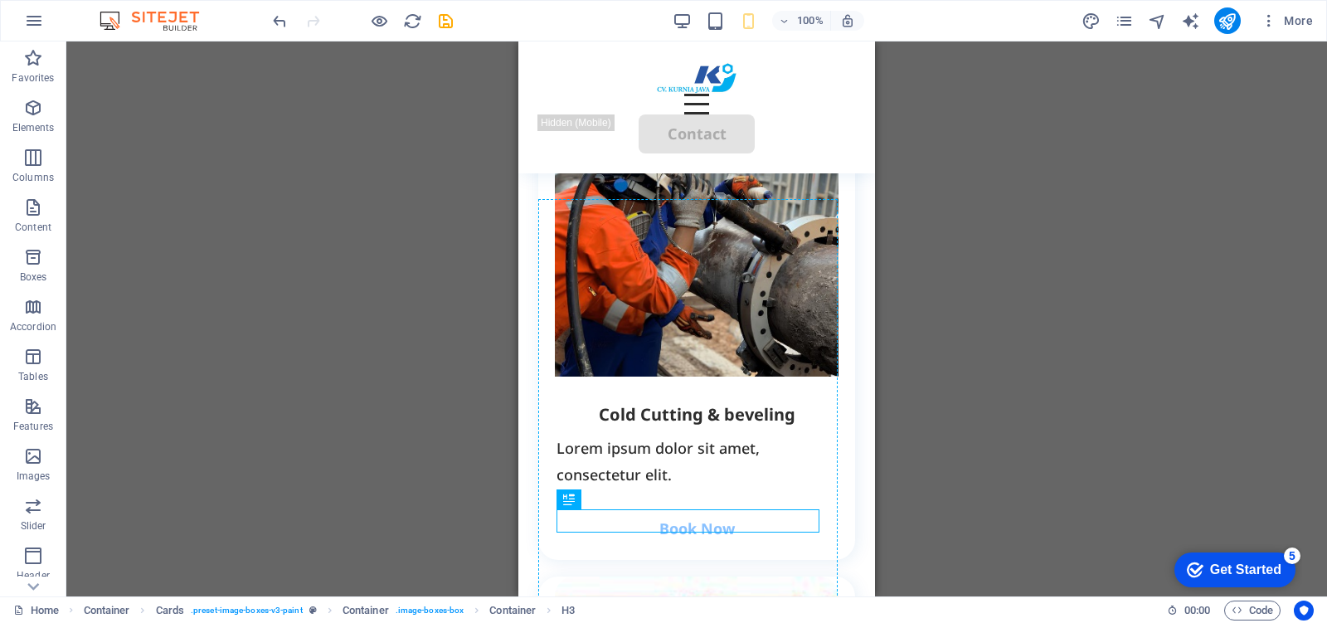
drag, startPoint x: 711, startPoint y: 521, endPoint x: 715, endPoint y: 206, distance: 315.1
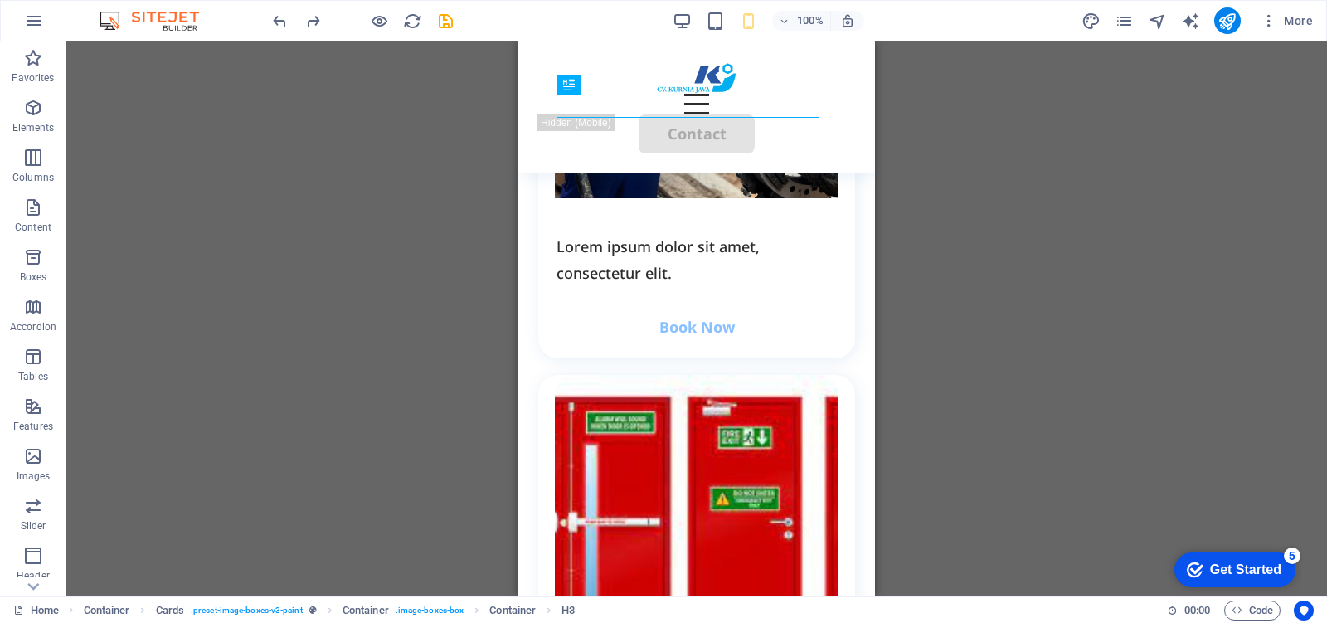
scroll to position [3194, 0]
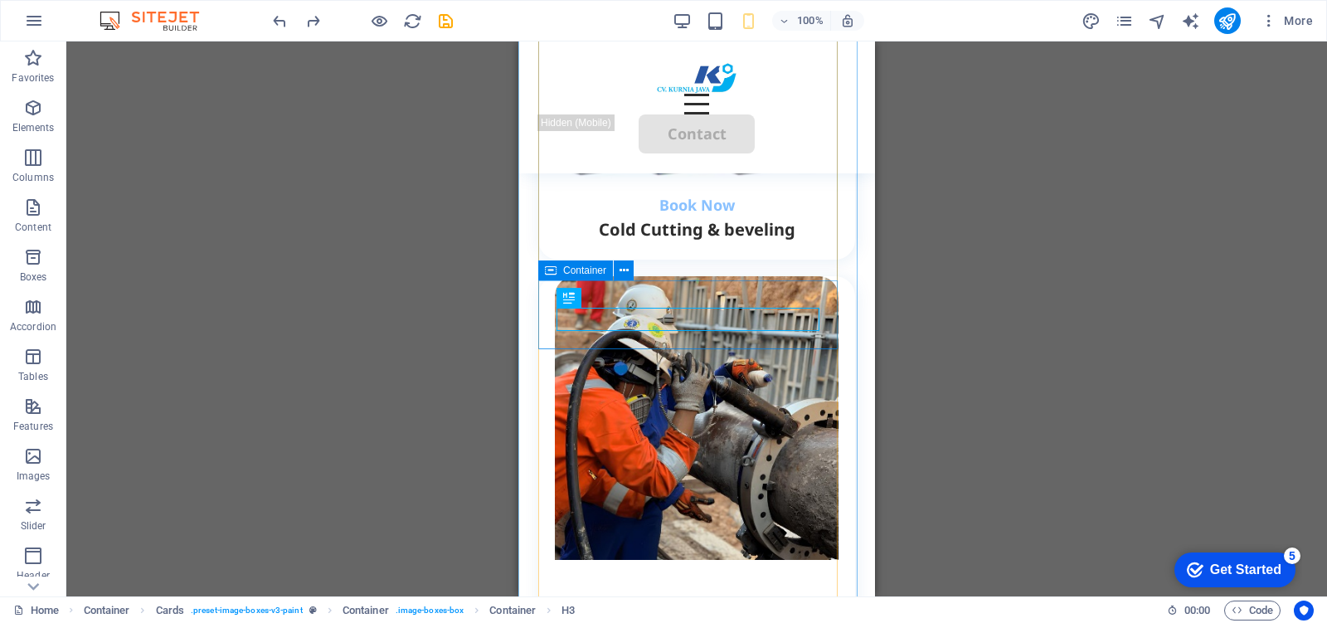
click at [823, 260] on div "Book Now Cold Cutting & beveling" at bounding box center [696, 226] width 317 height 68
click at [958, 301] on div "H2 Container Container Container Container Container Menu Bar Button HTML Conta…" at bounding box center [696, 318] width 1260 height 555
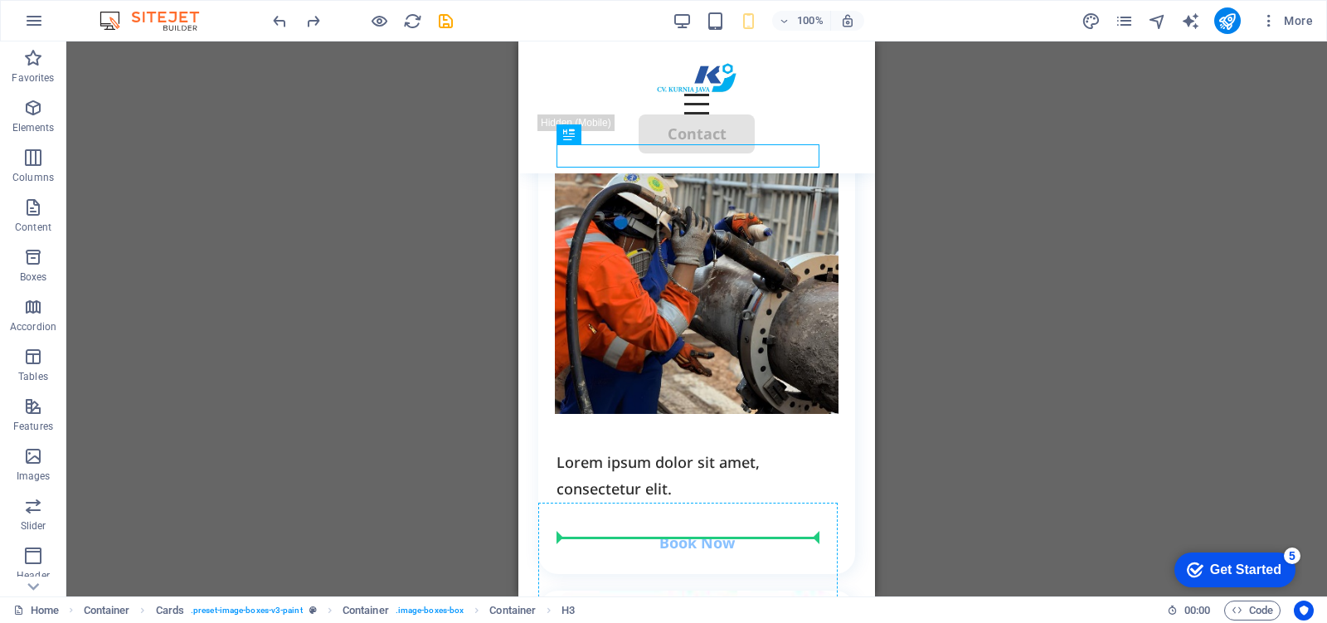
scroll to position [3356, 0]
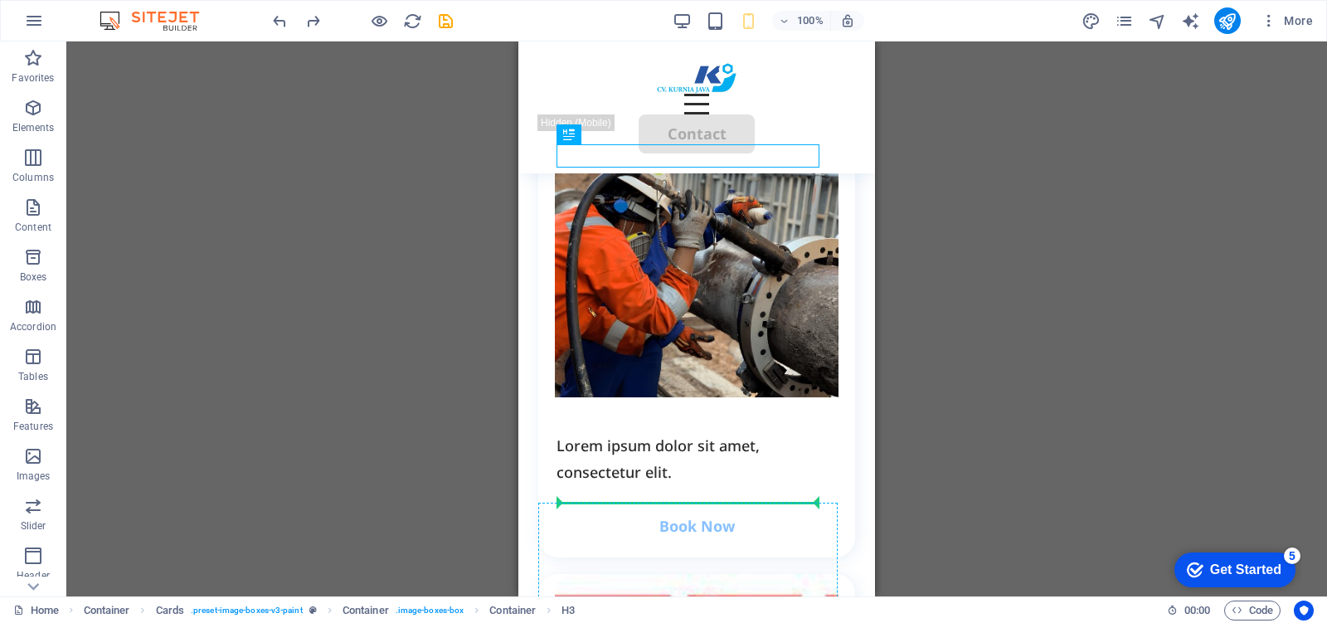
drag, startPoint x: 702, startPoint y: 221, endPoint x: 696, endPoint y: 506, distance: 284.4
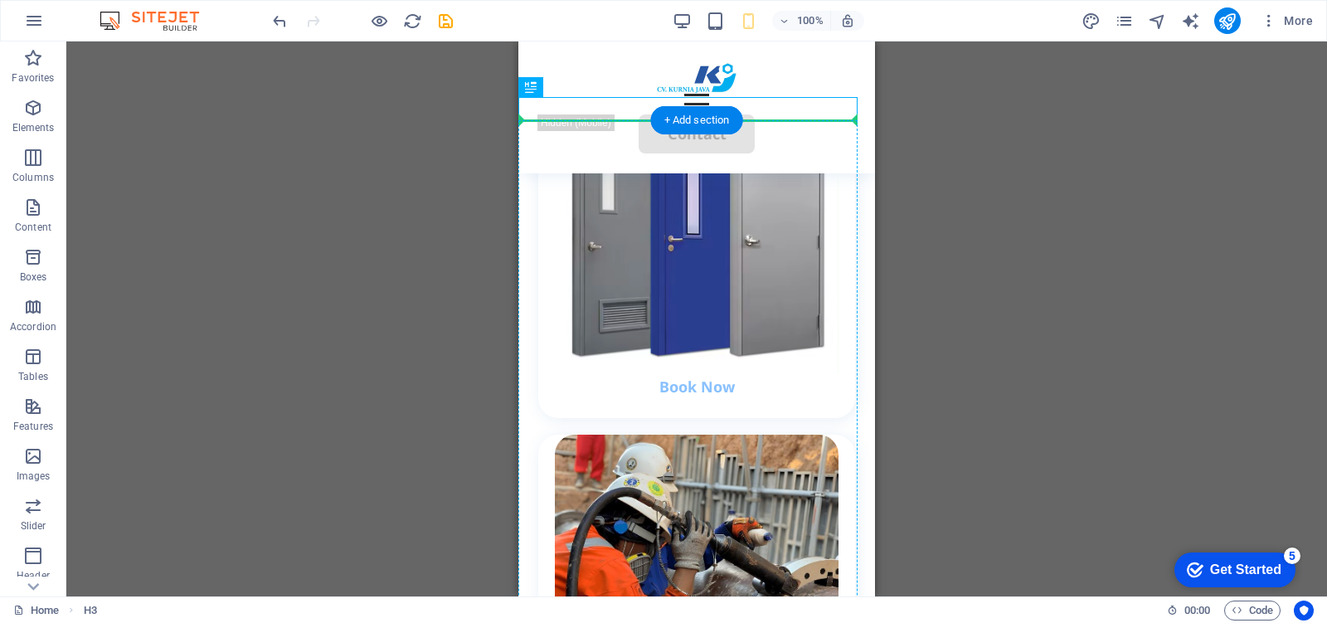
scroll to position [3020, 0]
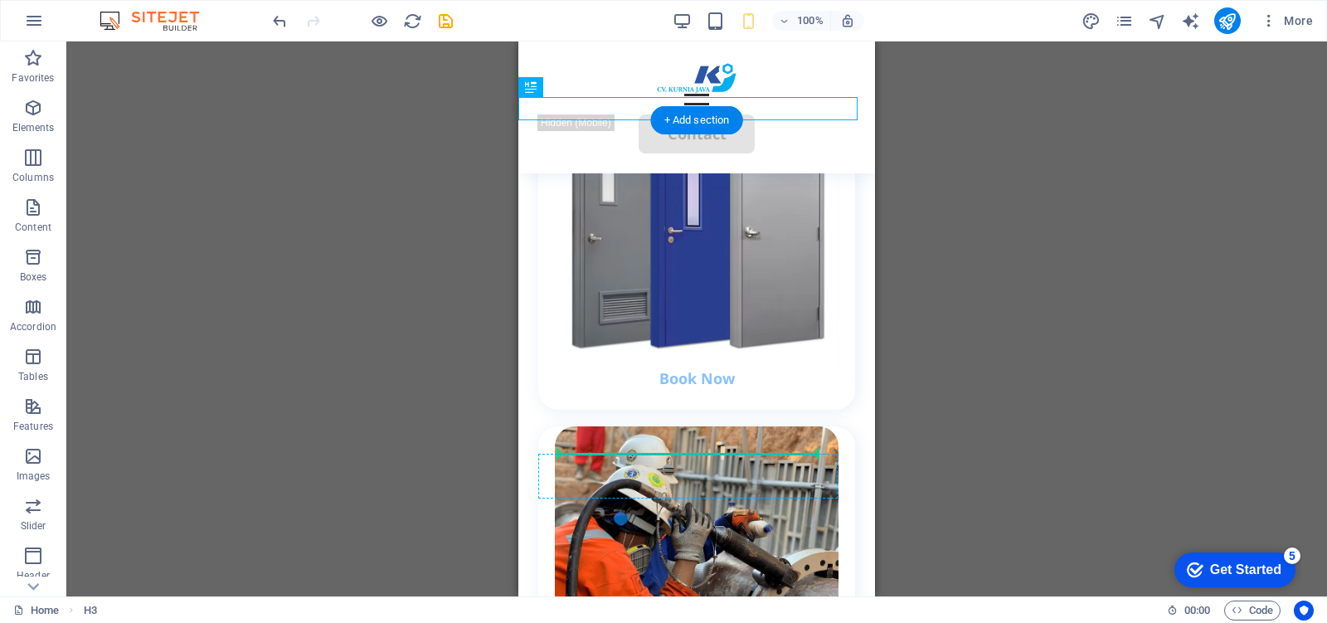
drag, startPoint x: 720, startPoint y: 291, endPoint x: 713, endPoint y: 453, distance: 161.8
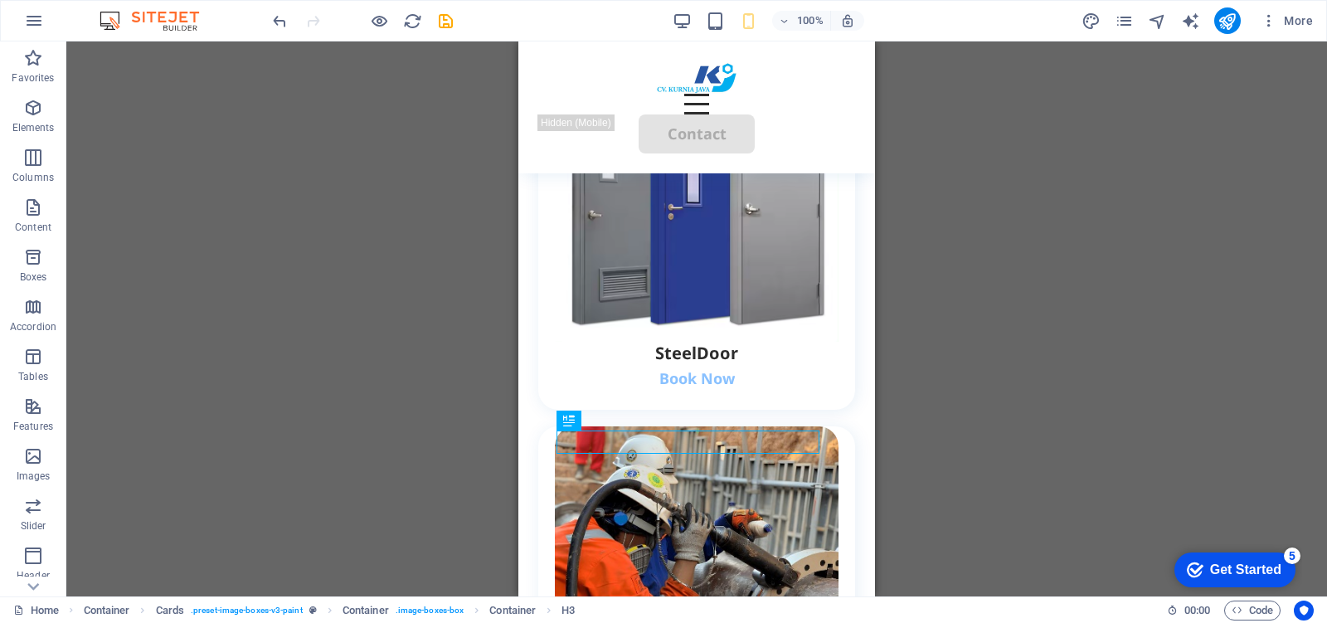
click at [964, 332] on div "H2 Container Container Container Container Container Menu Bar Button HTML Conta…" at bounding box center [696, 318] width 1260 height 555
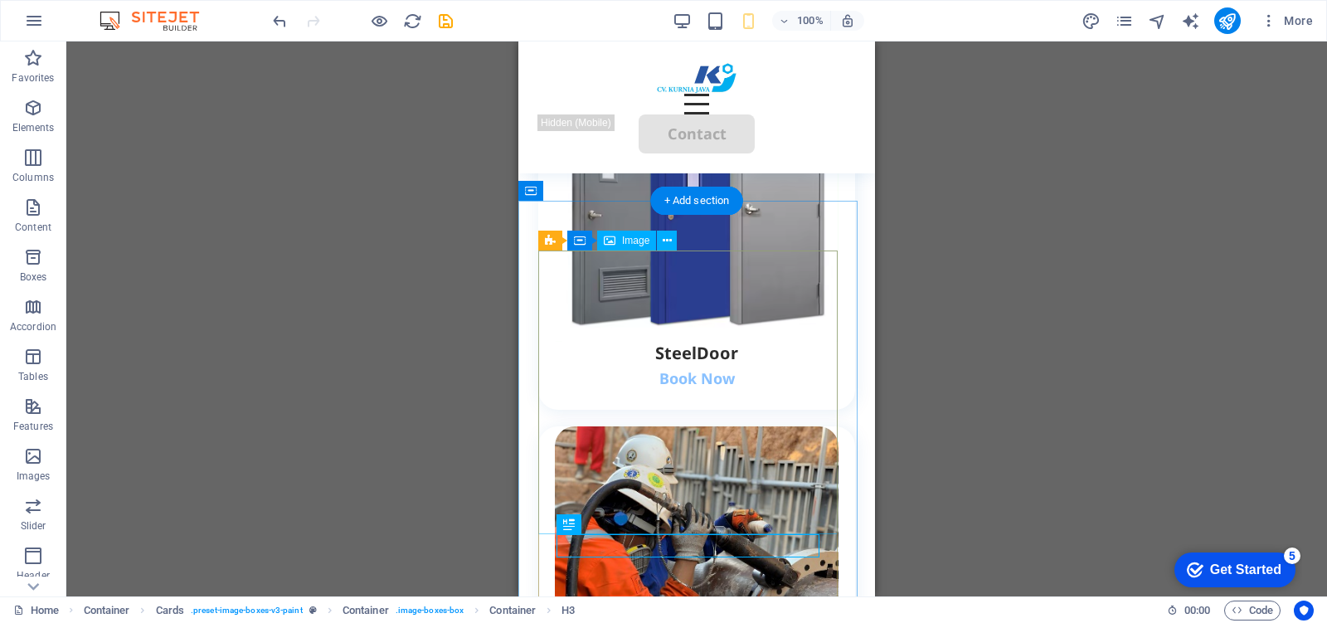
scroll to position [2813, 0]
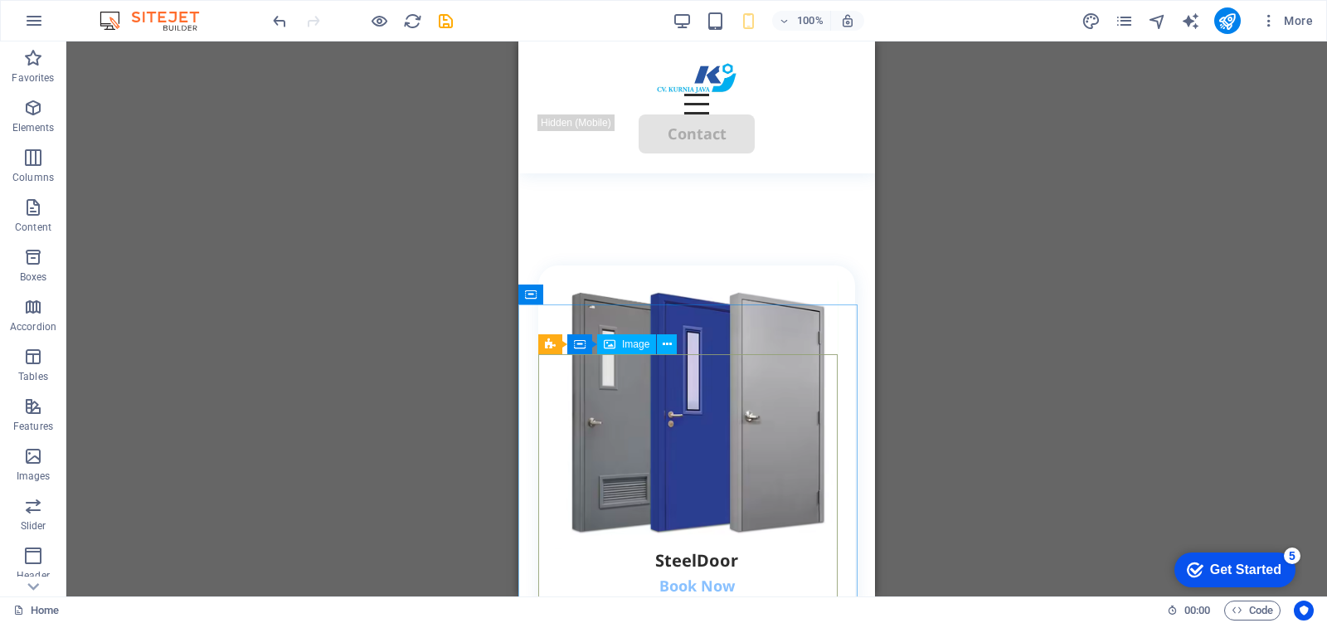
click at [686, 351] on div "Cards Container Image" at bounding box center [612, 344] width 149 height 21
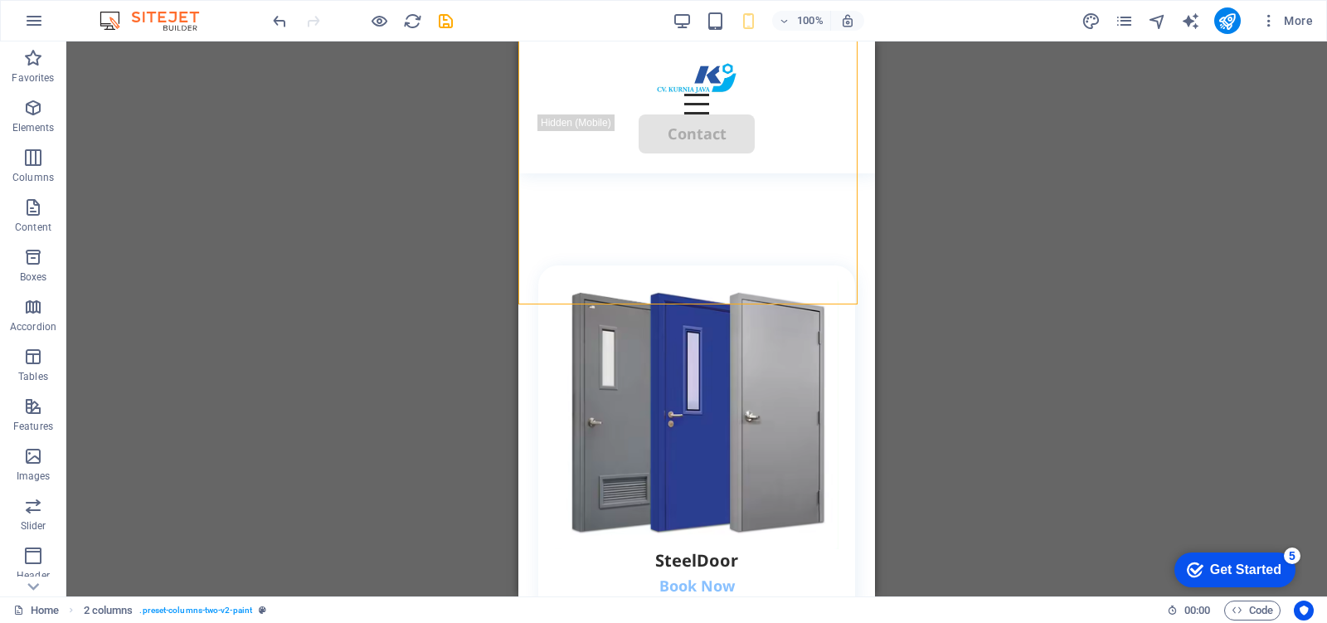
click at [995, 308] on div "H2 Container Container Container Container Container Menu Bar Button HTML Conta…" at bounding box center [696, 318] width 1260 height 555
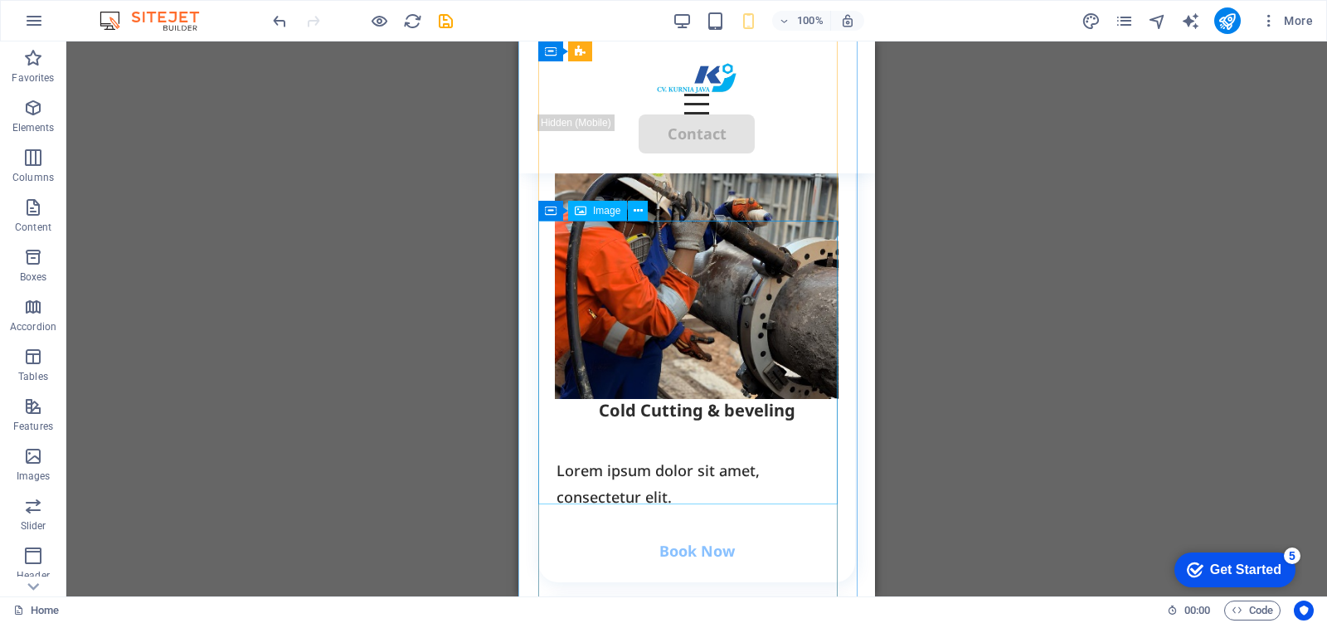
scroll to position [3435, 0]
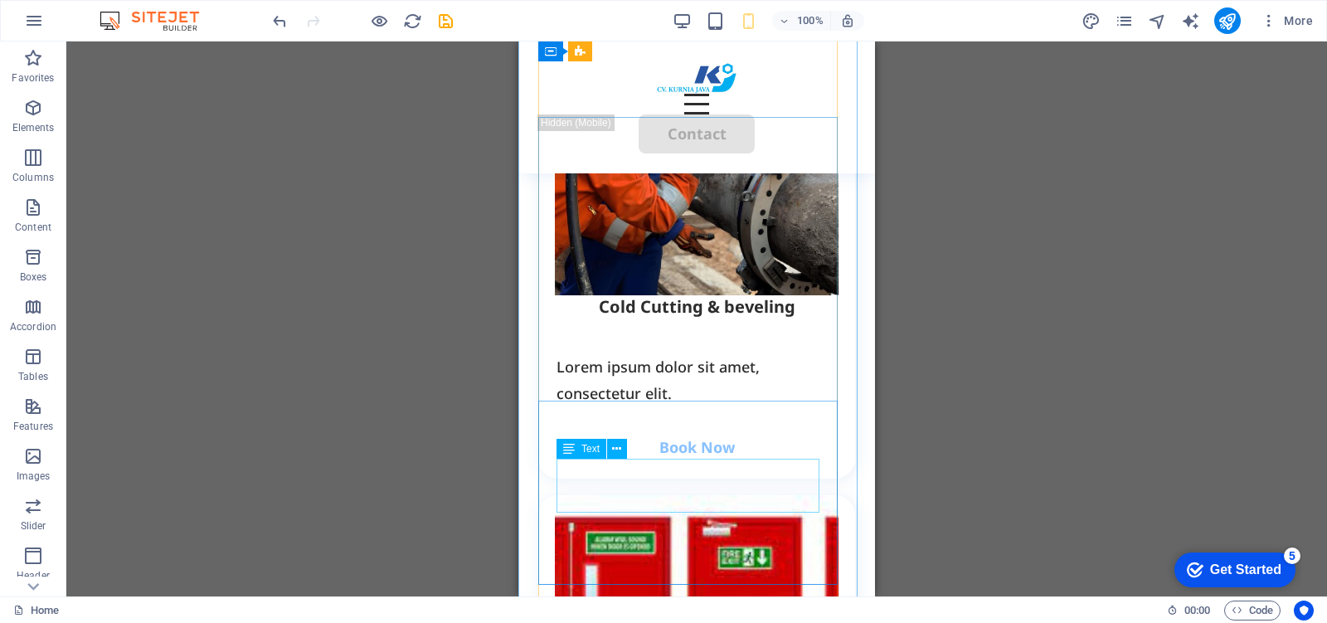
click at [711, 407] on div "Lorem ipsum dolor sit amet, consectetur elit." at bounding box center [696, 380] width 280 height 54
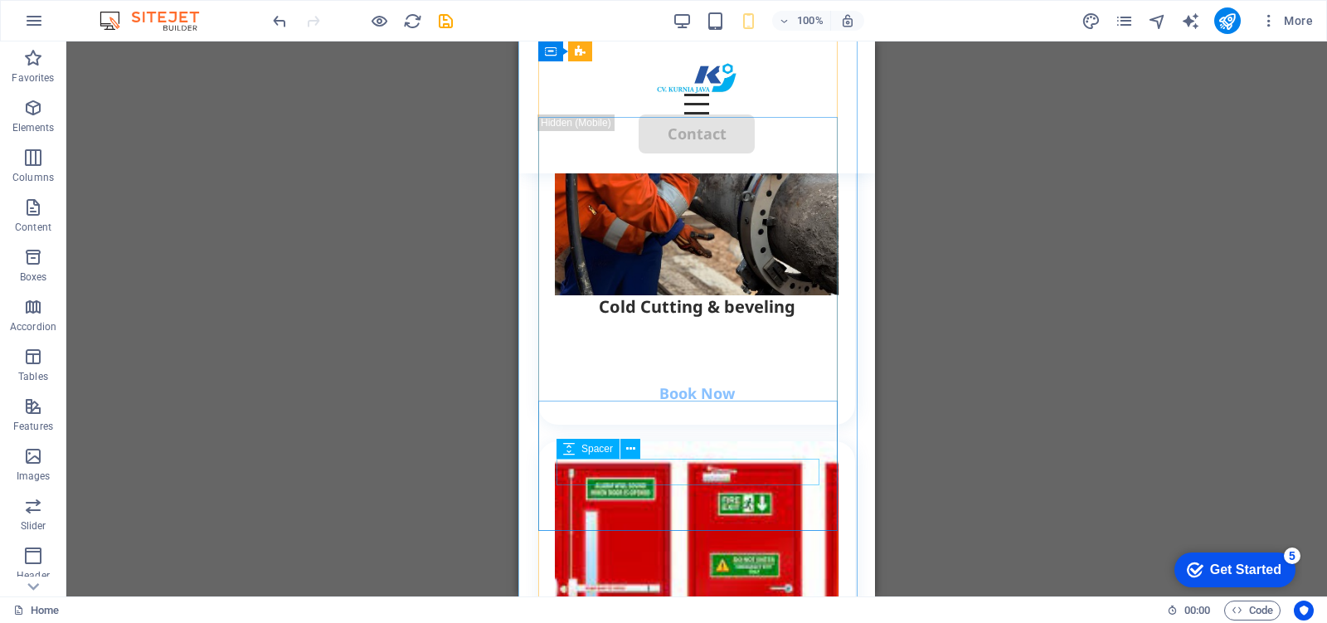
click at [692, 380] on div at bounding box center [696, 366] width 280 height 27
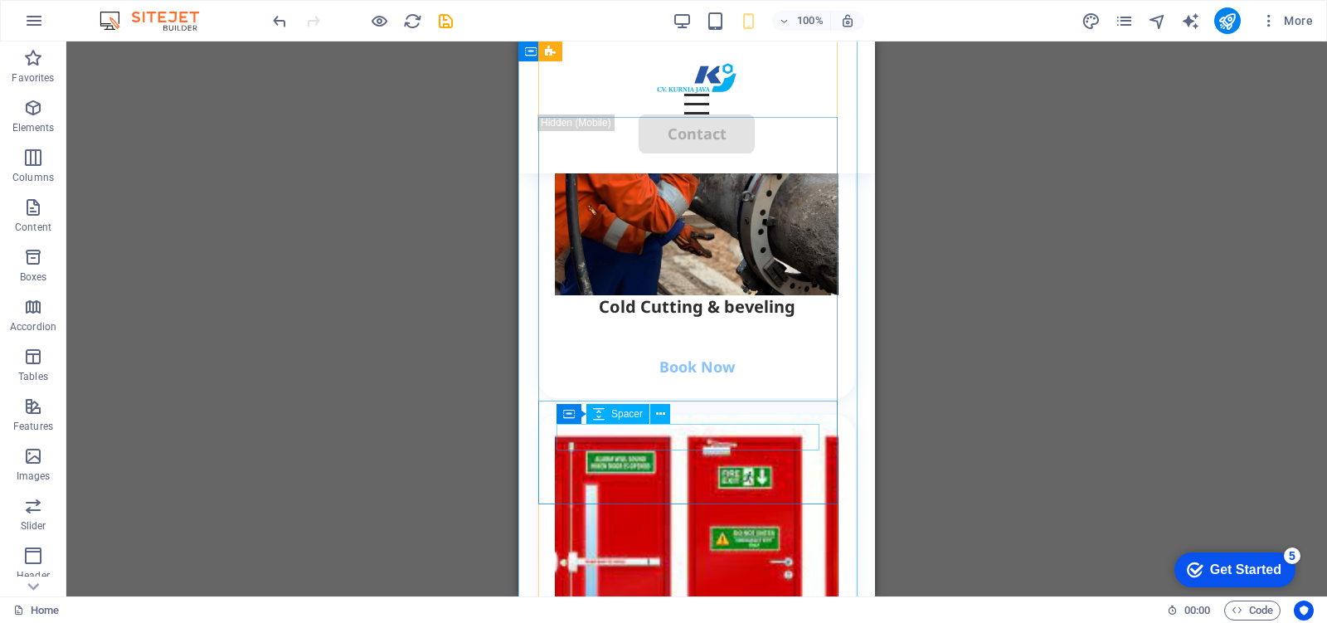
click at [713, 345] on div at bounding box center [696, 331] width 280 height 27
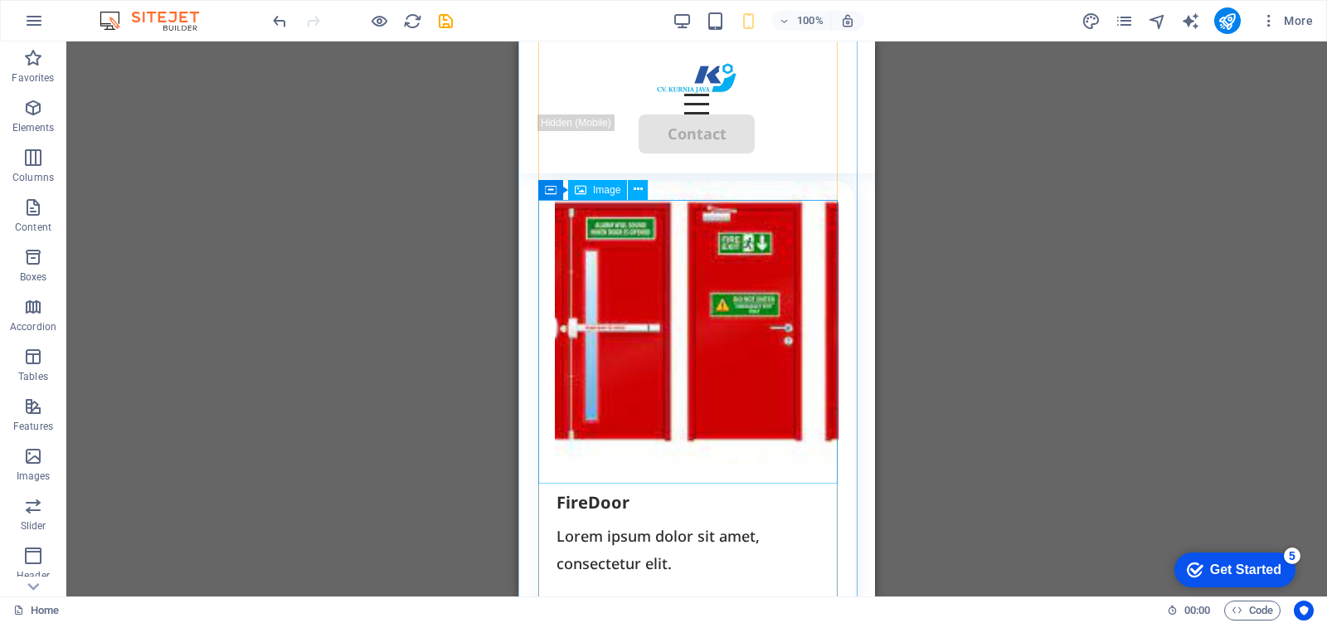
scroll to position [3849, 0]
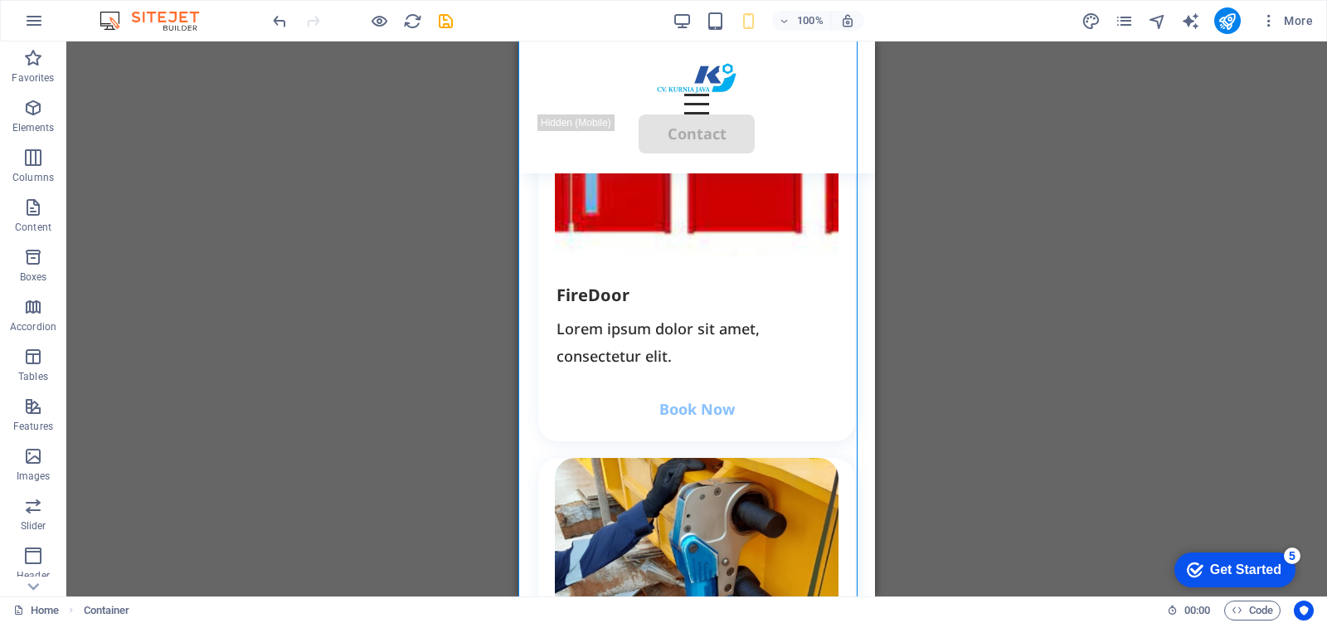
click at [652, 399] on div "FireDoor Lorem ipsum dolor sit amet, consectetur elit. Book Now" at bounding box center [696, 348] width 317 height 183
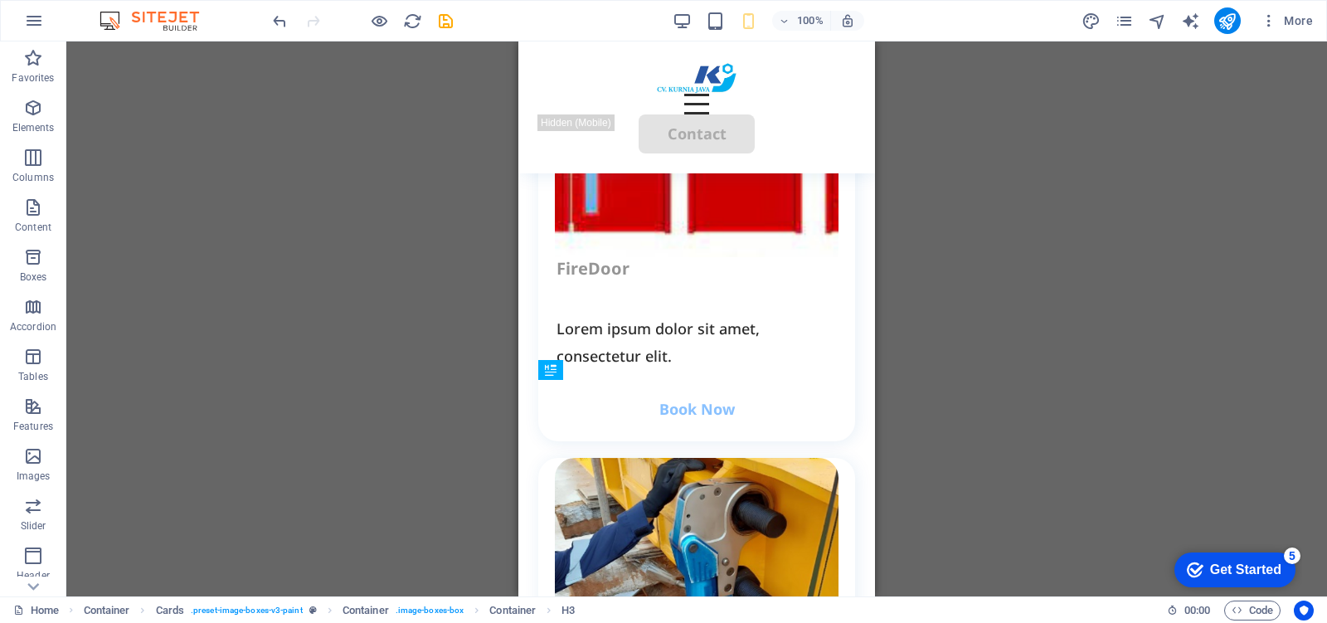
drag, startPoint x: 591, startPoint y: 420, endPoint x: 615, endPoint y: 398, distance: 32.9
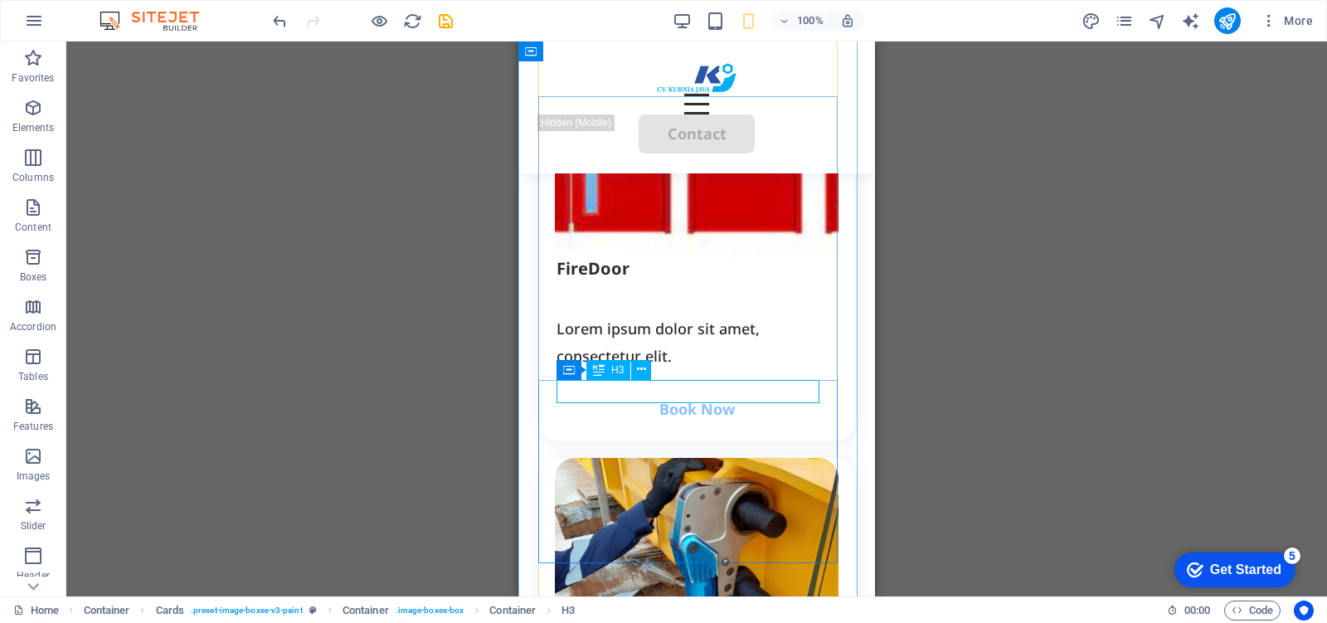
click at [657, 280] on div "FireDoor" at bounding box center [696, 268] width 280 height 23
drag, startPoint x: 657, startPoint y: 387, endPoint x: 1175, endPoint y: 429, distance: 519.9
click at [657, 280] on div "FireDoor" at bounding box center [696, 268] width 280 height 23
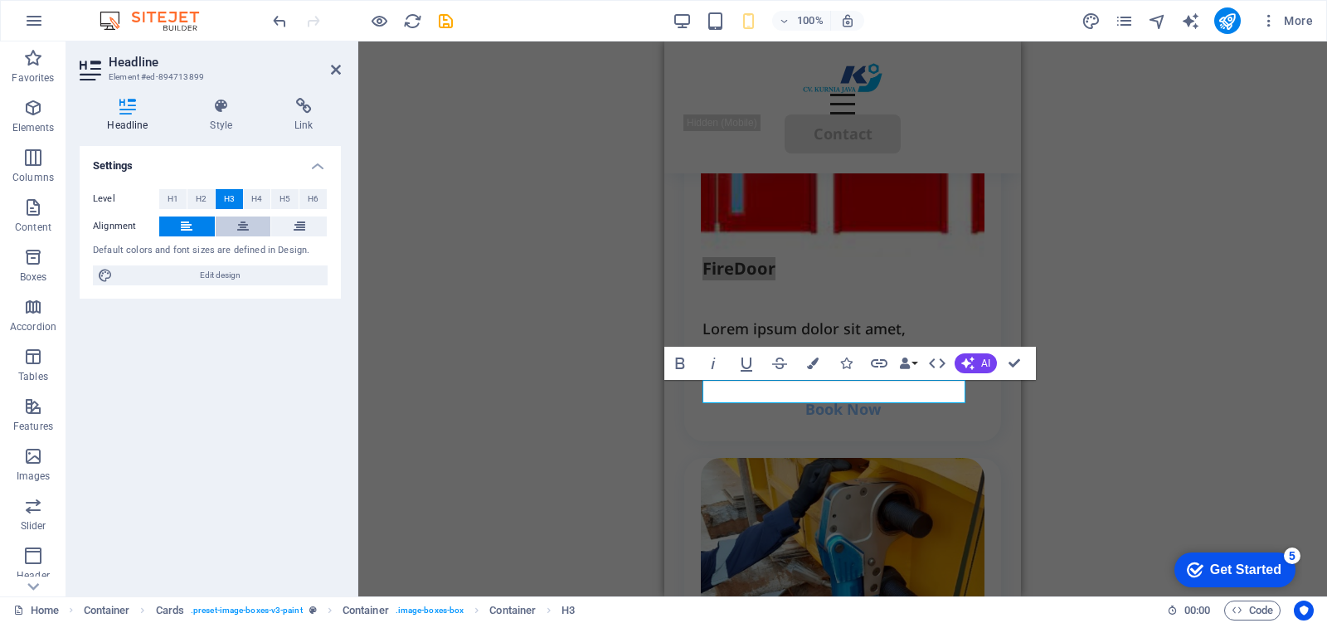
click at [237, 222] on icon at bounding box center [243, 226] width 12 height 20
click at [1231, 458] on div "H2 Container Container Container Container Container Menu Bar Button HTML Conta…" at bounding box center [842, 318] width 968 height 555
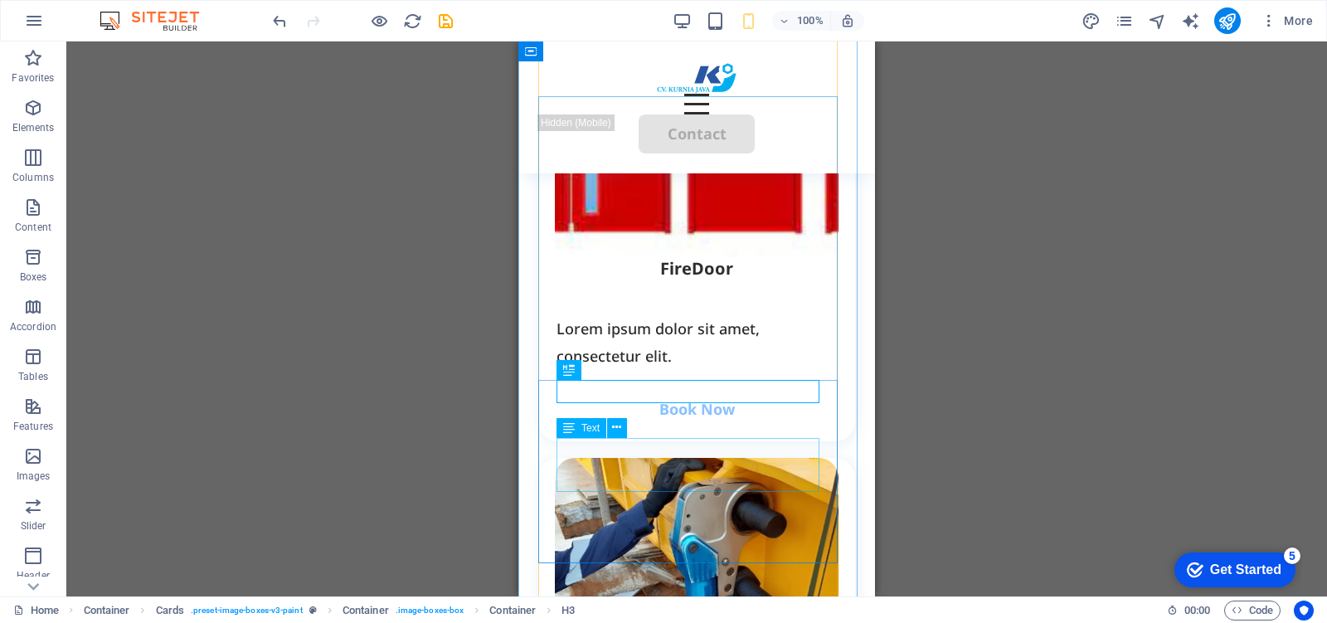
click at [717, 369] on div "Lorem ipsum dolor sit amet, consectetur elit." at bounding box center [696, 342] width 280 height 54
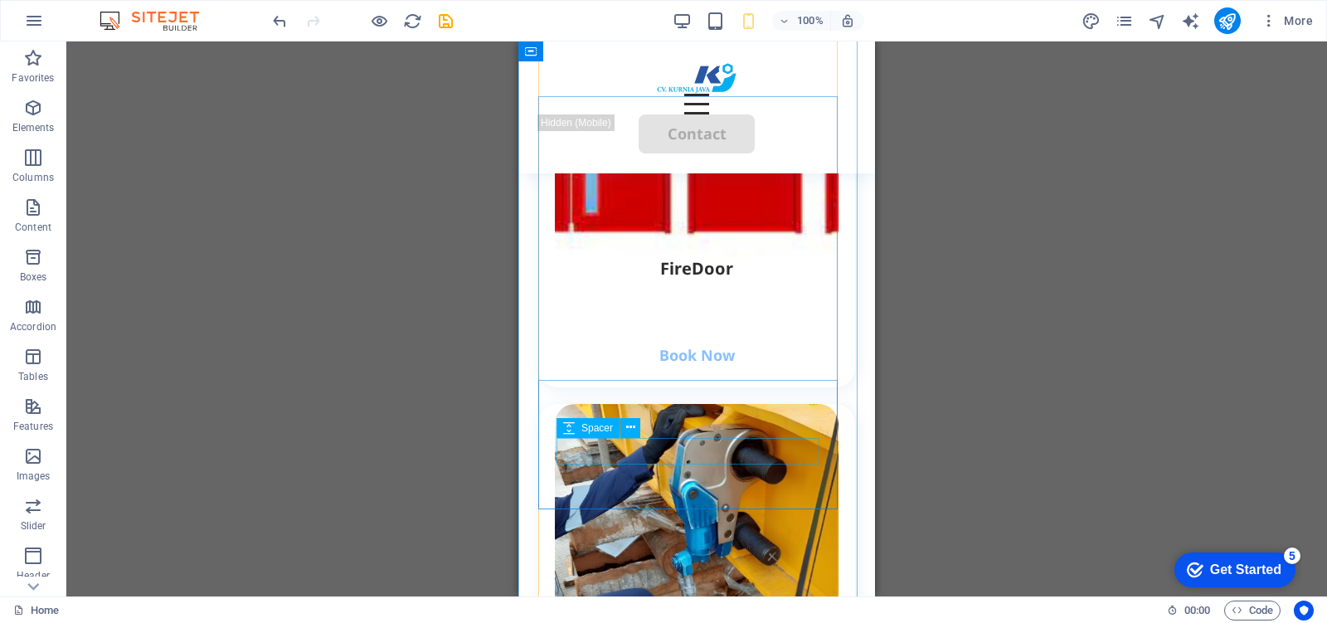
click at [739, 342] on div at bounding box center [696, 328] width 280 height 27
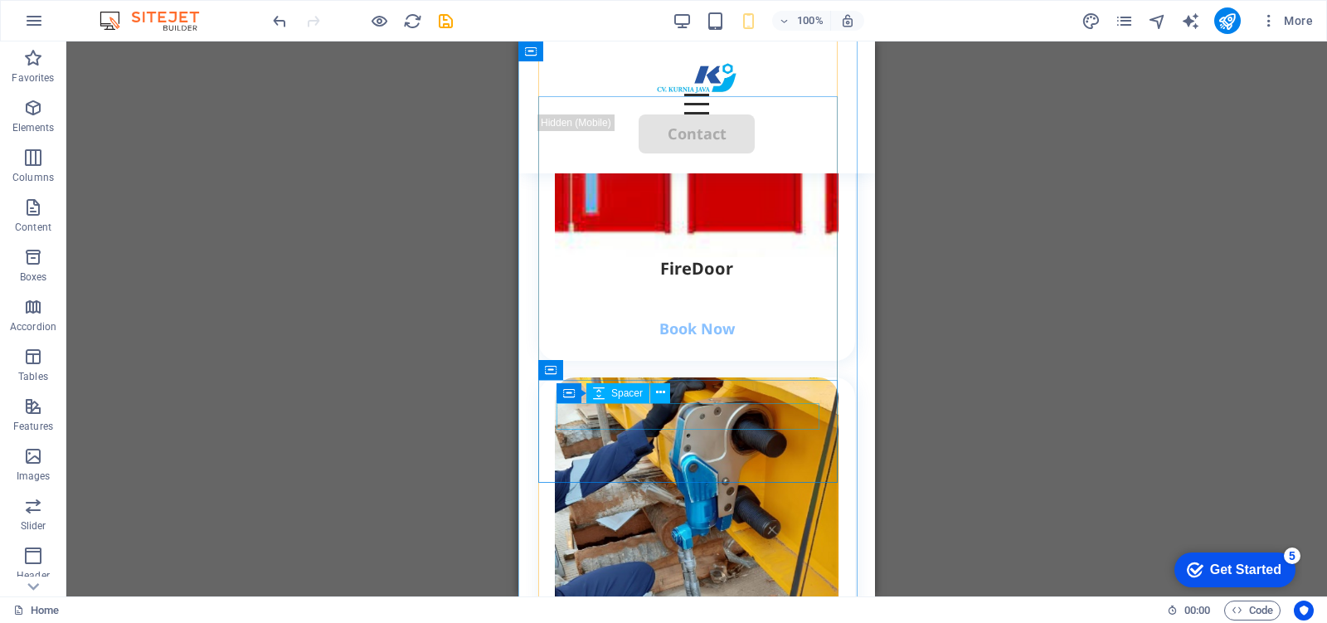
click at [717, 307] on div at bounding box center [696, 293] width 280 height 27
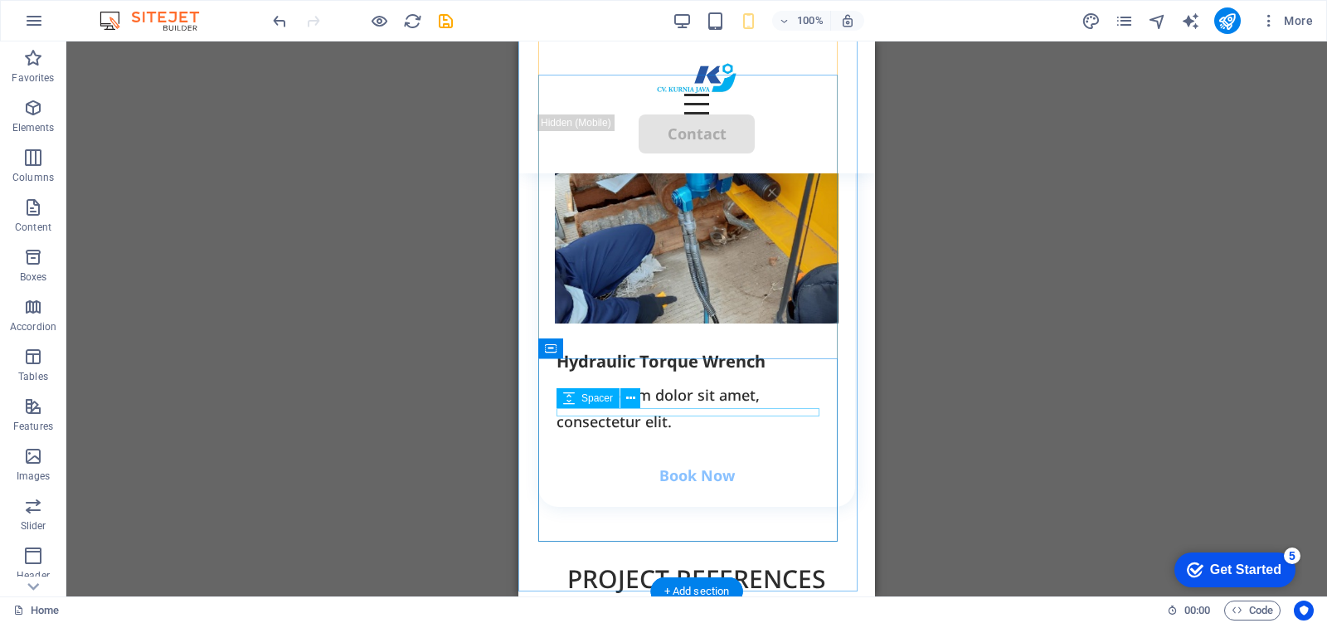
scroll to position [4264, 0]
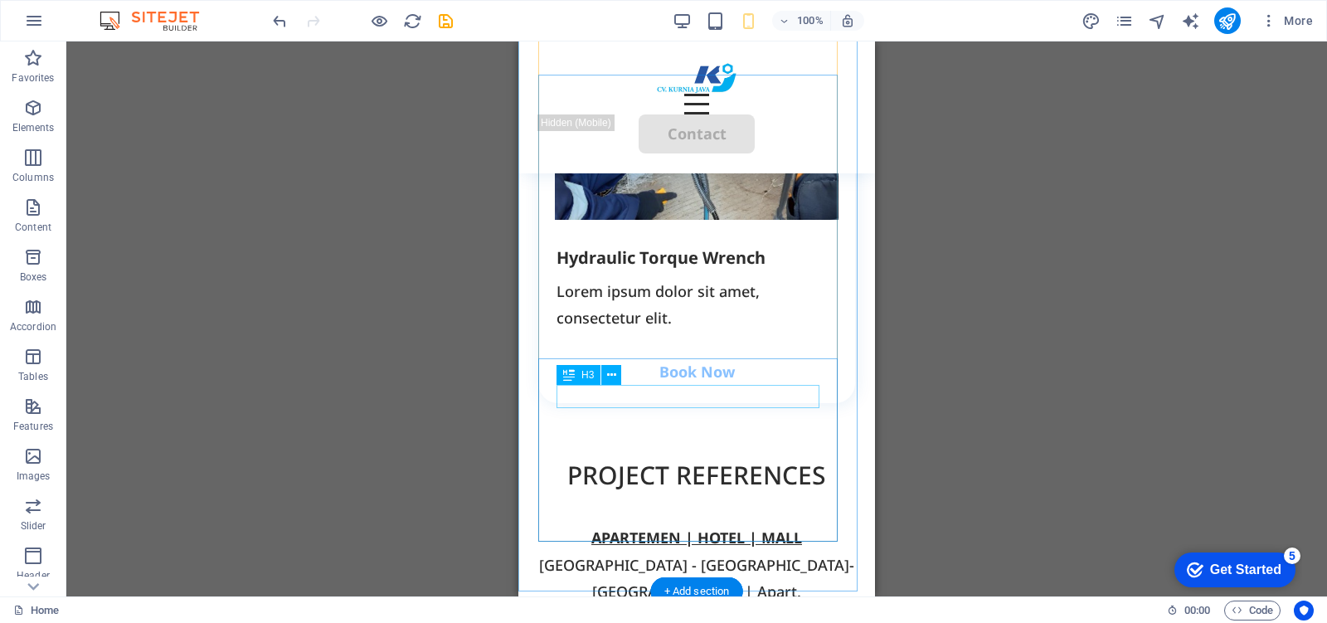
click at [699, 269] on div "Hydraulic Torque Wrench" at bounding box center [696, 257] width 280 height 23
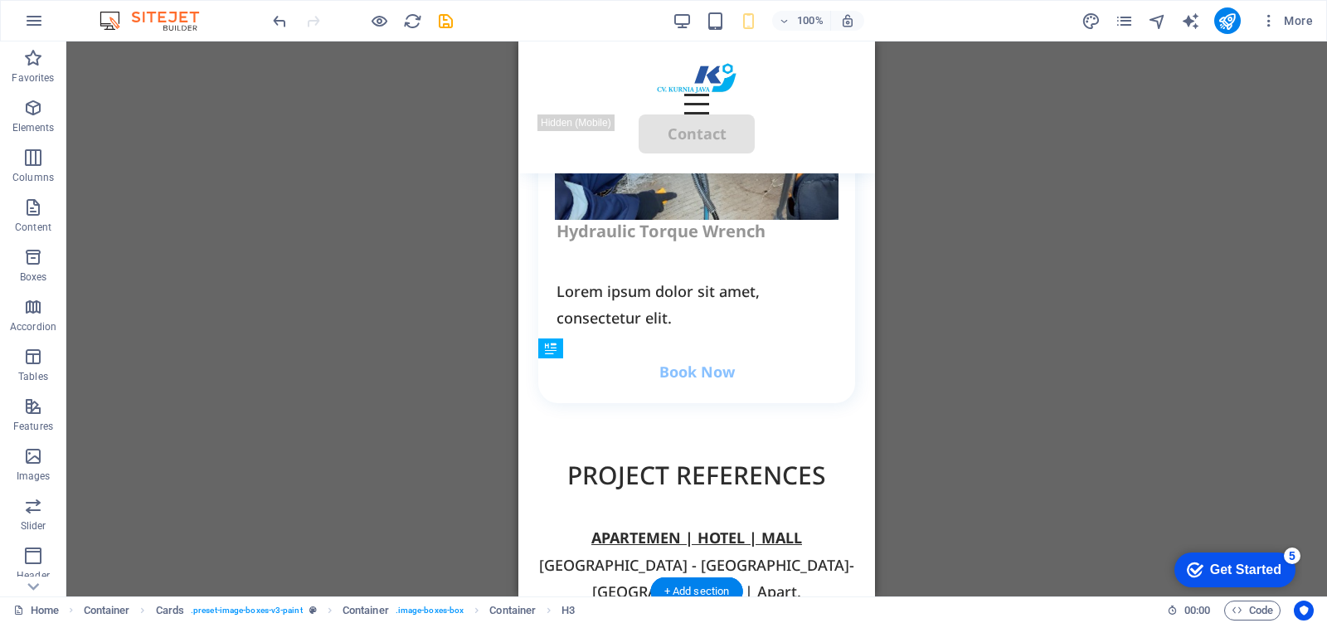
drag, startPoint x: 779, startPoint y: 392, endPoint x: 781, endPoint y: 369, distance: 23.3
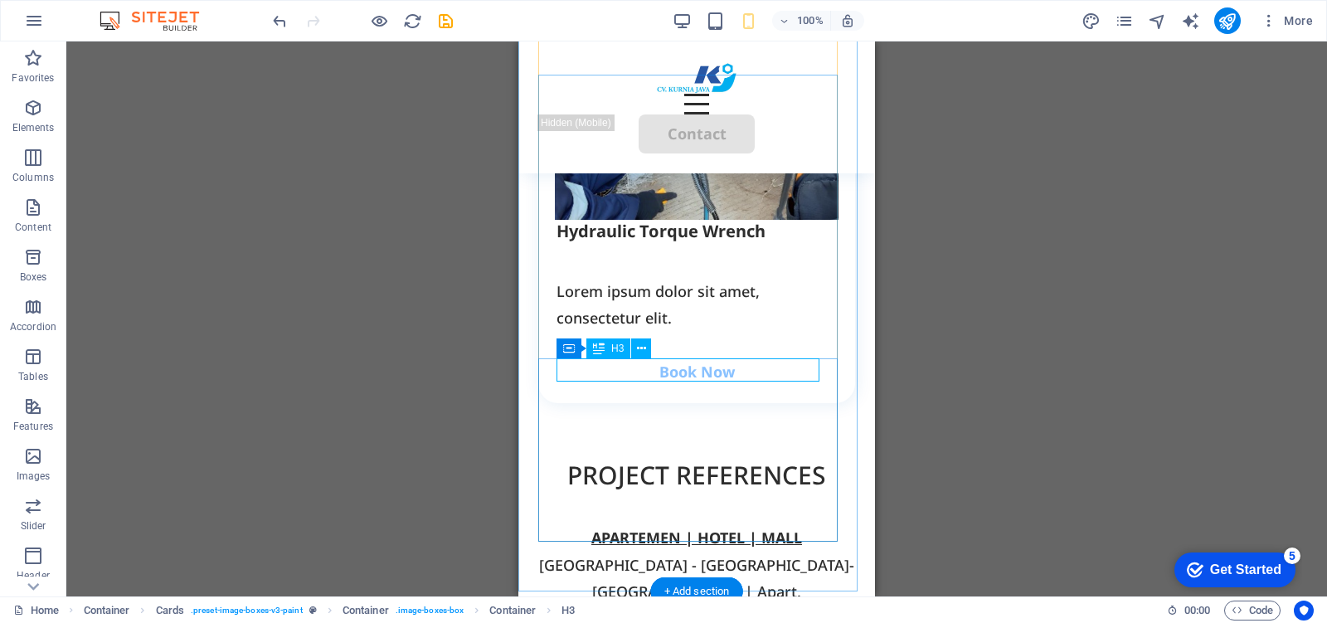
click at [724, 243] on div "Hydraulic Torque Wrench" at bounding box center [696, 231] width 280 height 23
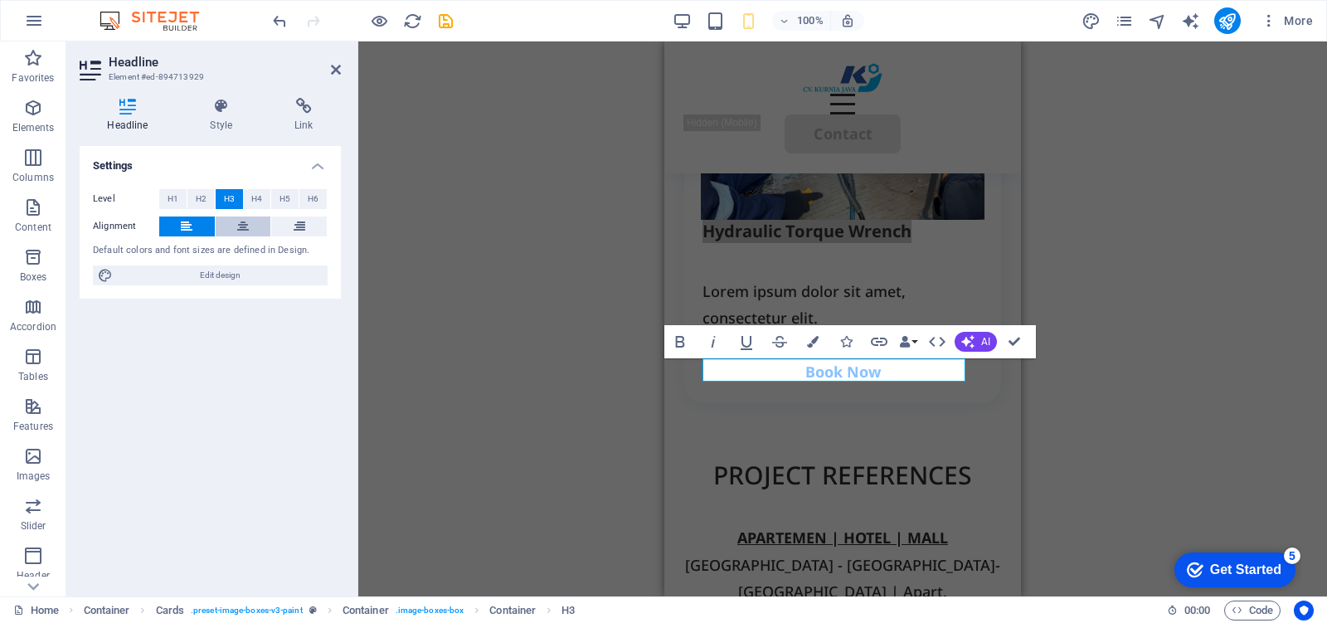
click at [232, 222] on button at bounding box center [244, 226] width 56 height 20
click at [1161, 384] on div "H2 Container Container Container Container Container Menu Bar Button HTML Conta…" at bounding box center [842, 318] width 968 height 555
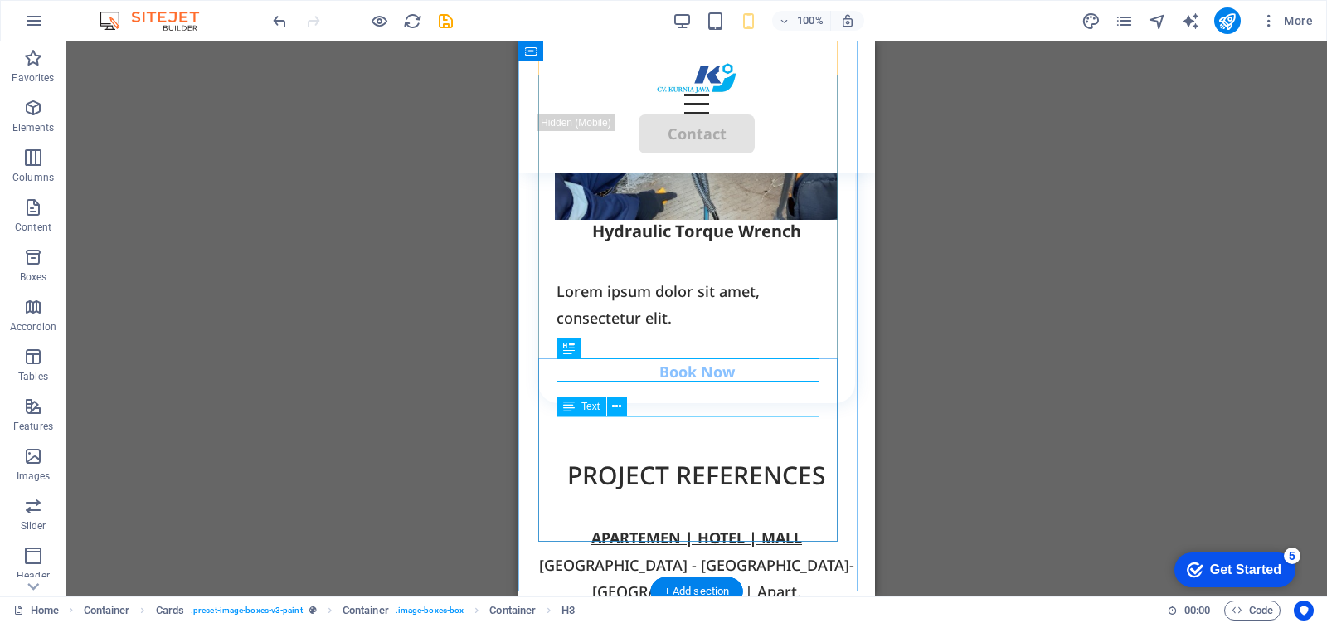
click at [701, 332] on div "Lorem ipsum dolor sit amet, consectetur elit." at bounding box center [696, 305] width 280 height 54
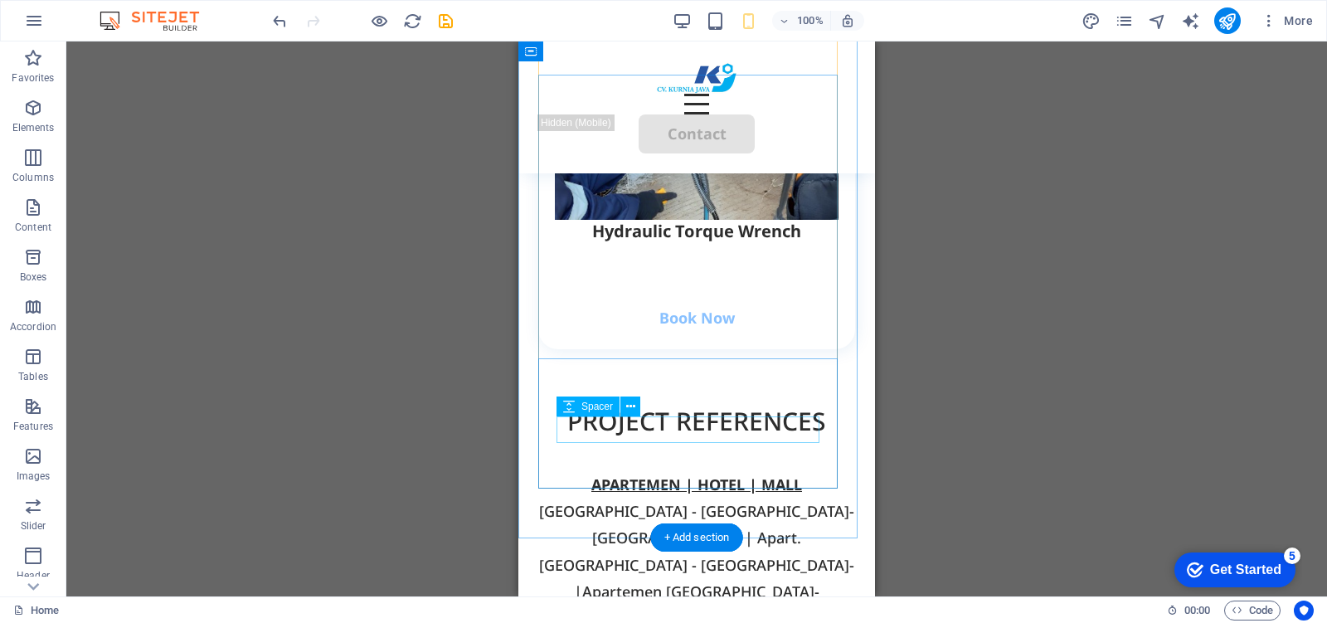
click at [677, 304] on div at bounding box center [696, 291] width 280 height 27
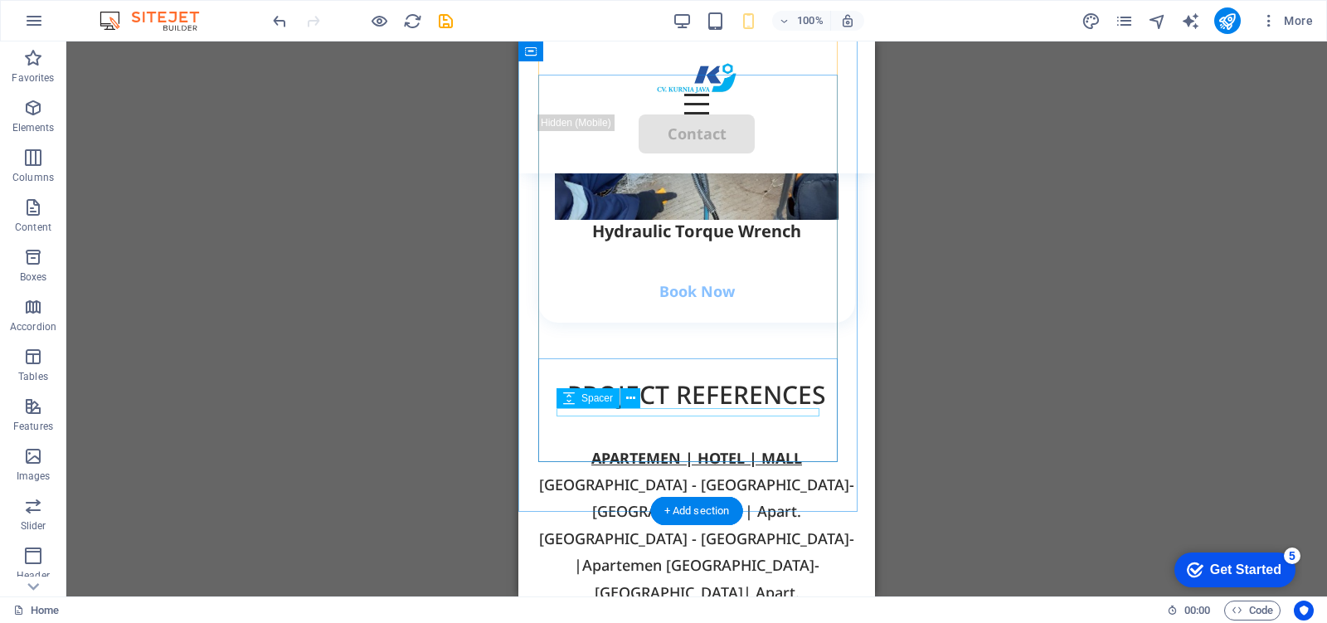
click at [693, 278] on div at bounding box center [696, 273] width 280 height 8
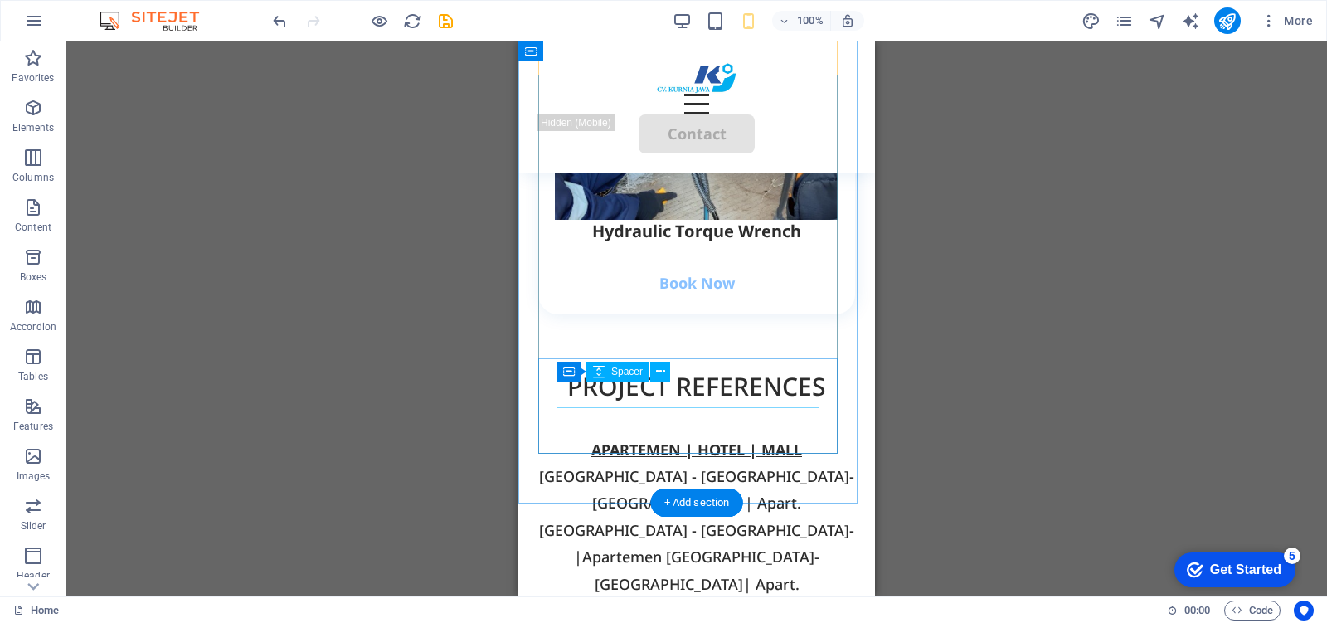
click at [695, 269] on div at bounding box center [696, 256] width 280 height 27
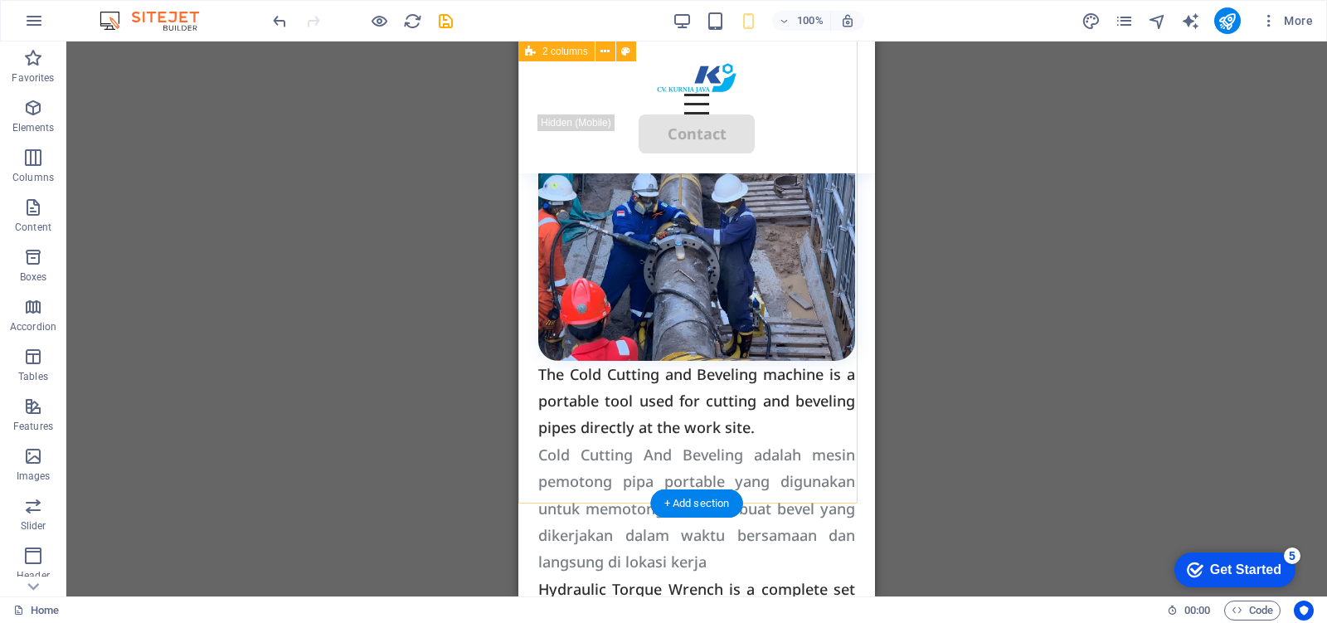
scroll to position [1569, 0]
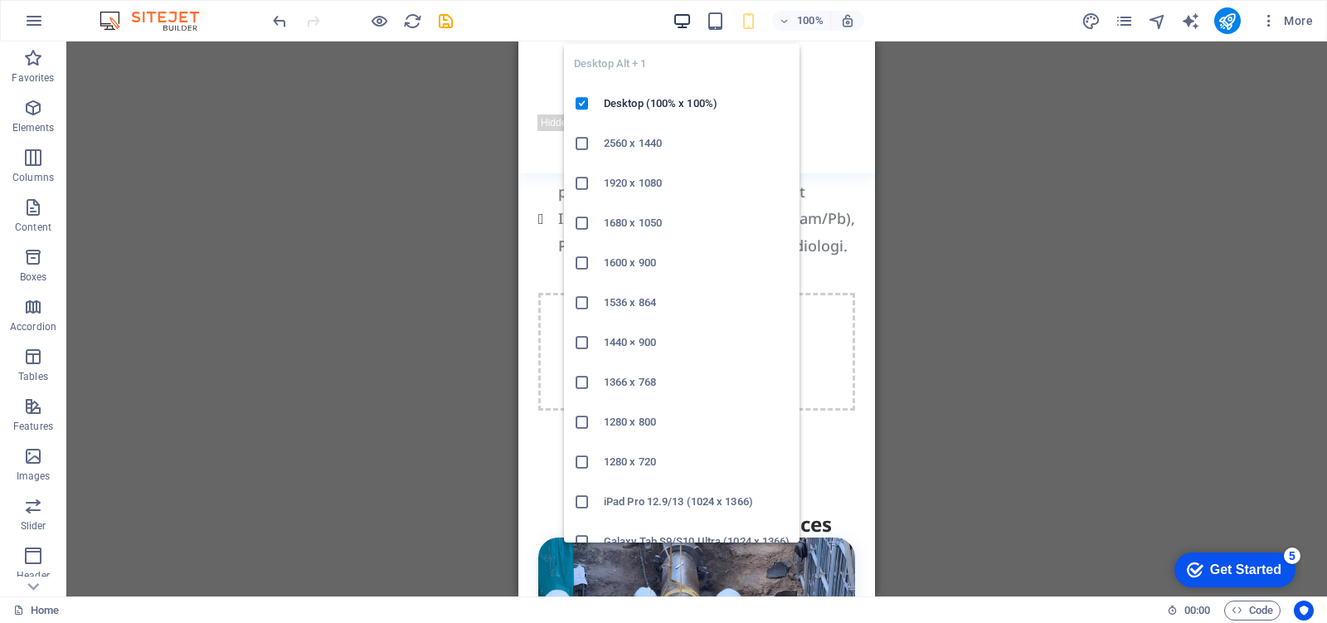
click at [681, 23] on icon "button" at bounding box center [681, 21] width 19 height 19
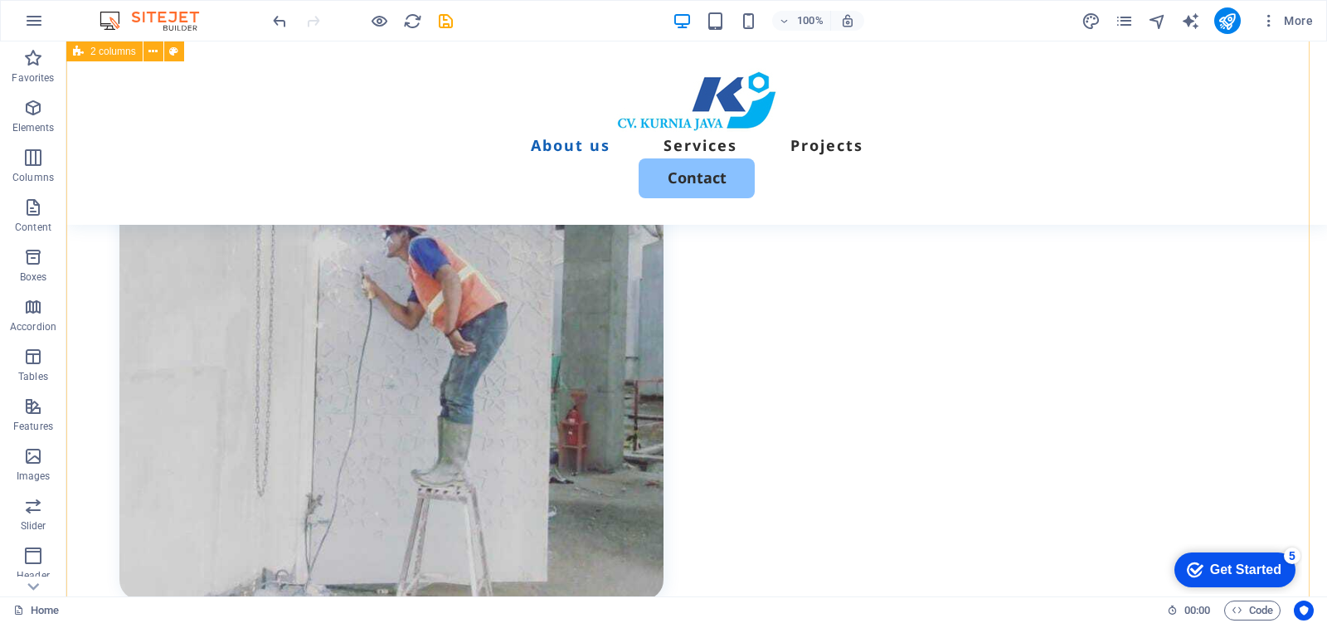
scroll to position [1051, 0]
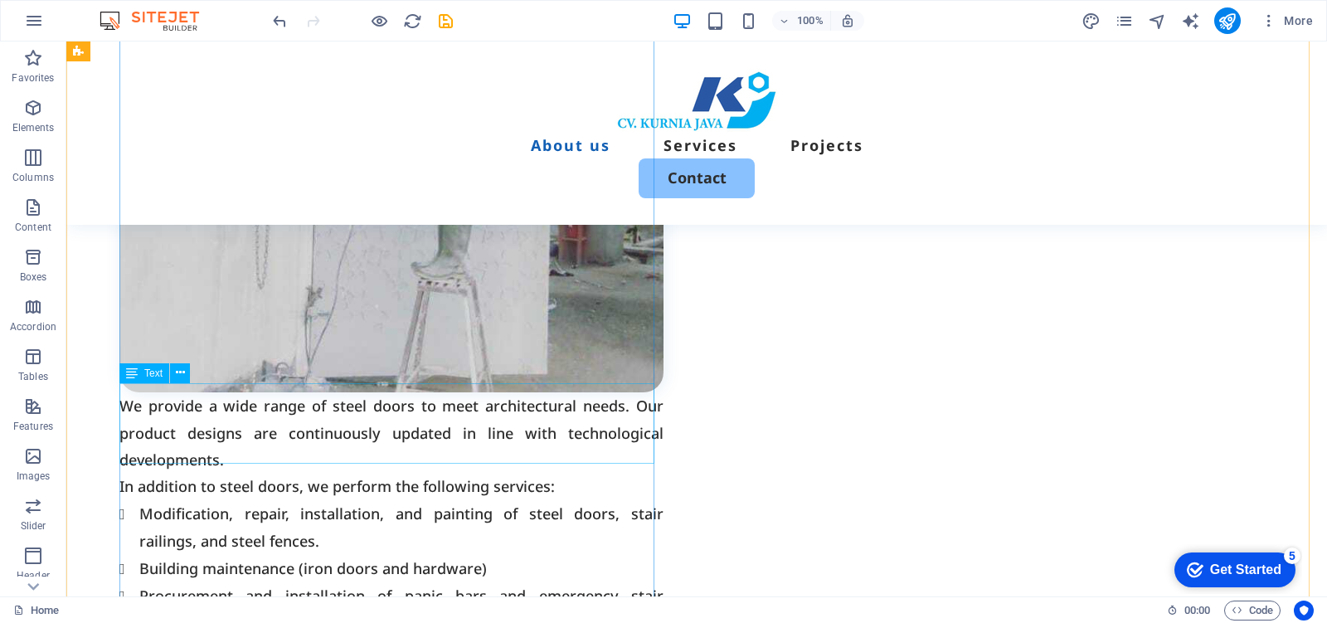
click at [488, 415] on div "We provide a wide range of steel doors to meet architectural needs. Our product…" at bounding box center [391, 432] width 544 height 80
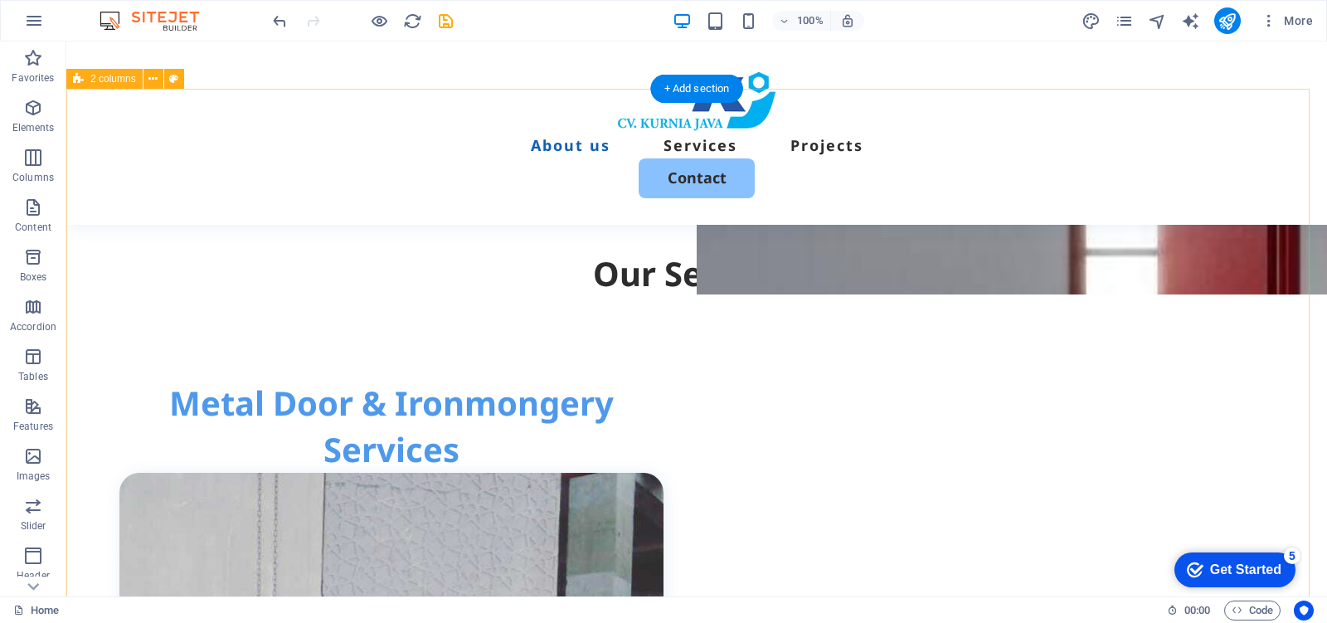
scroll to position [637, 0]
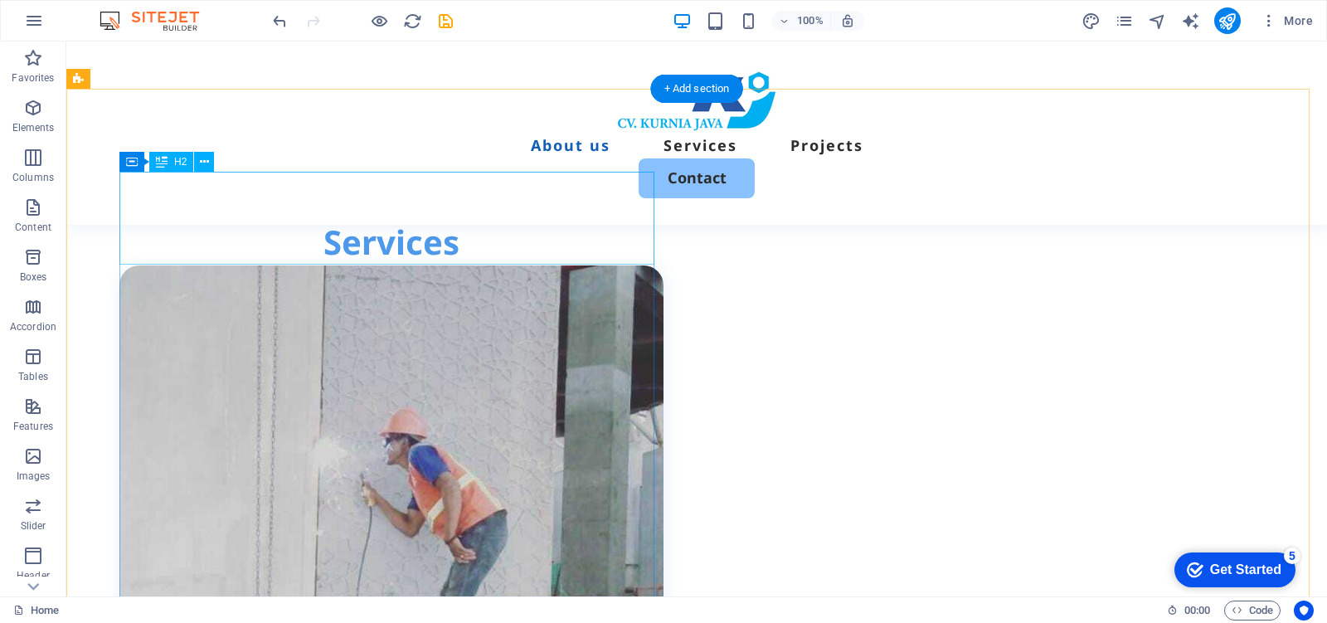
click at [593, 203] on div "Metal Door & Ironmongery Services" at bounding box center [391, 218] width 544 height 93
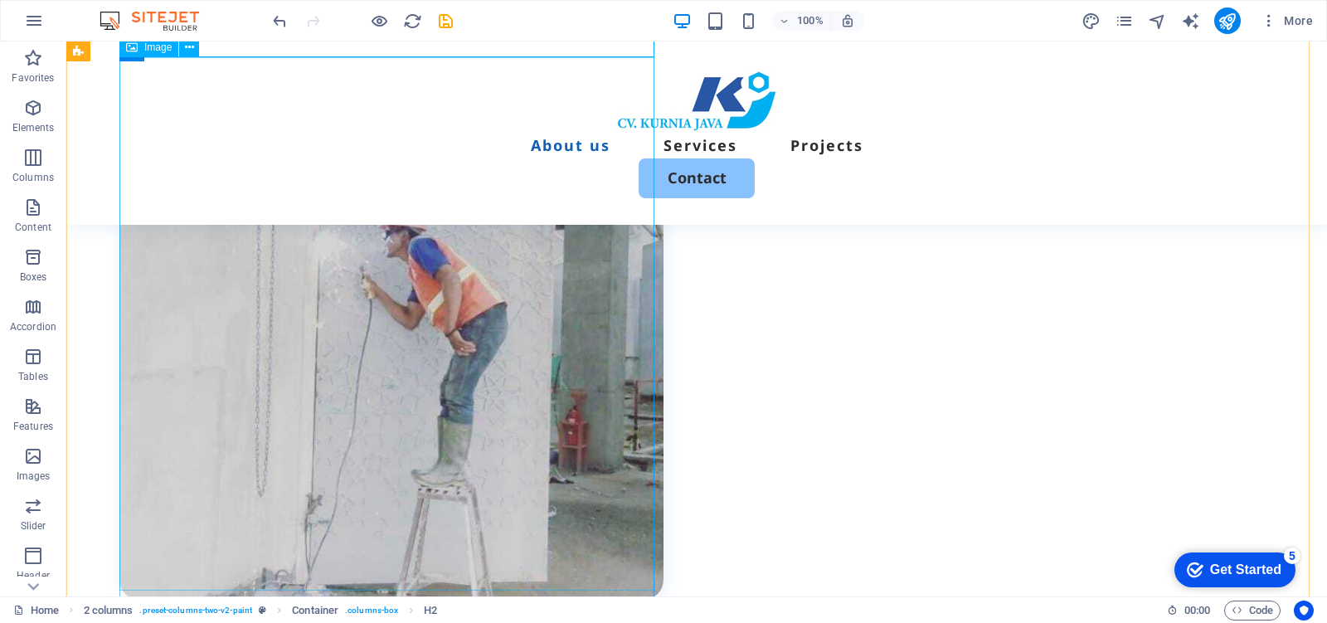
scroll to position [948, 0]
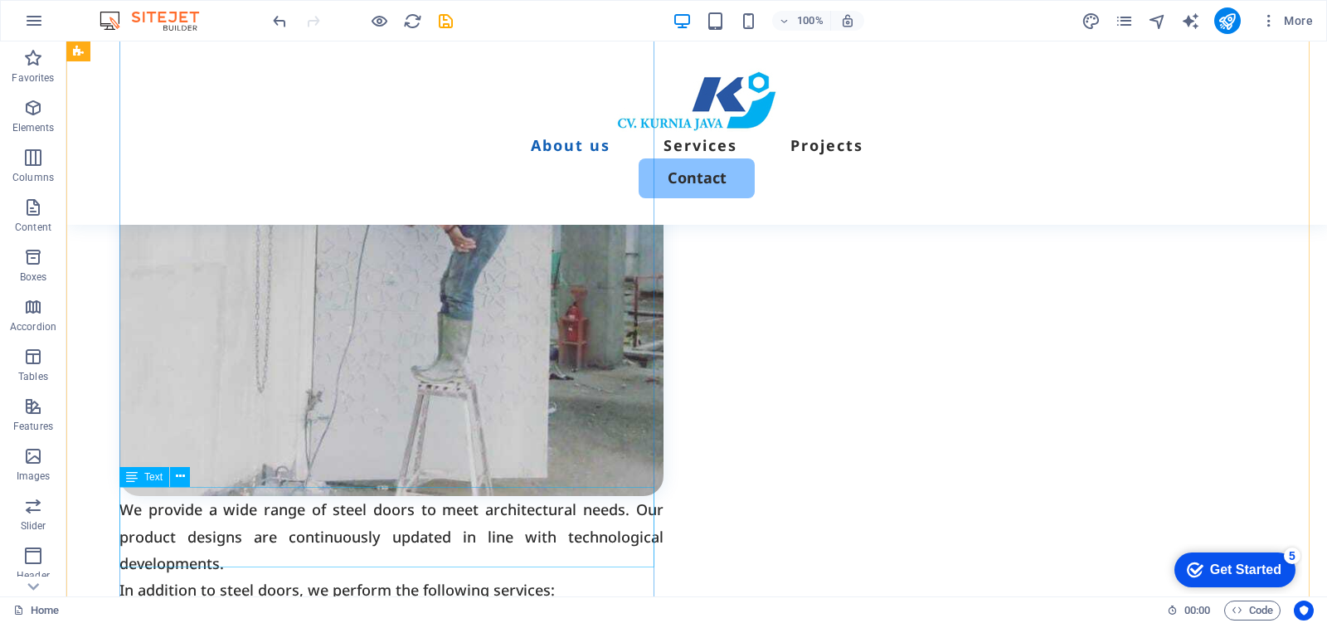
click at [551, 508] on div "We provide a wide range of steel doors to meet architectural needs. Our product…" at bounding box center [391, 536] width 544 height 80
drag, startPoint x: 514, startPoint y: 520, endPoint x: 992, endPoint y: 433, distance: 486.2
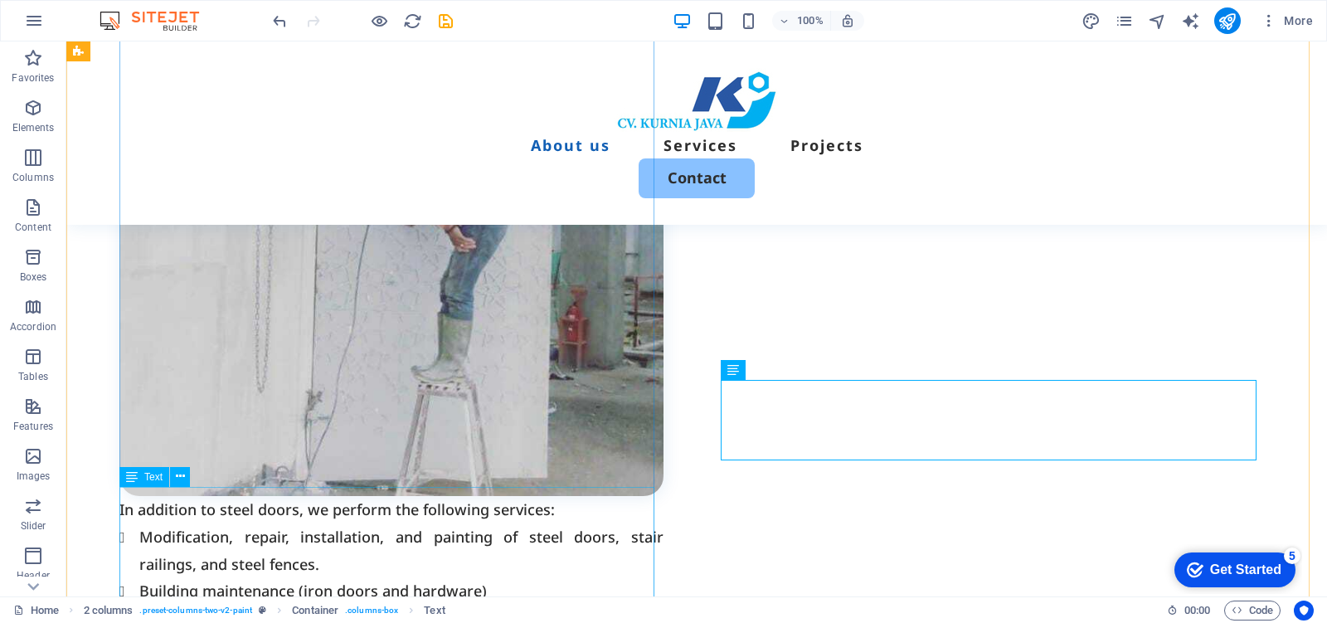
click at [379, 521] on div "In addition to steel doors, we perform the following services: Modification, re…" at bounding box center [391, 605] width 544 height 218
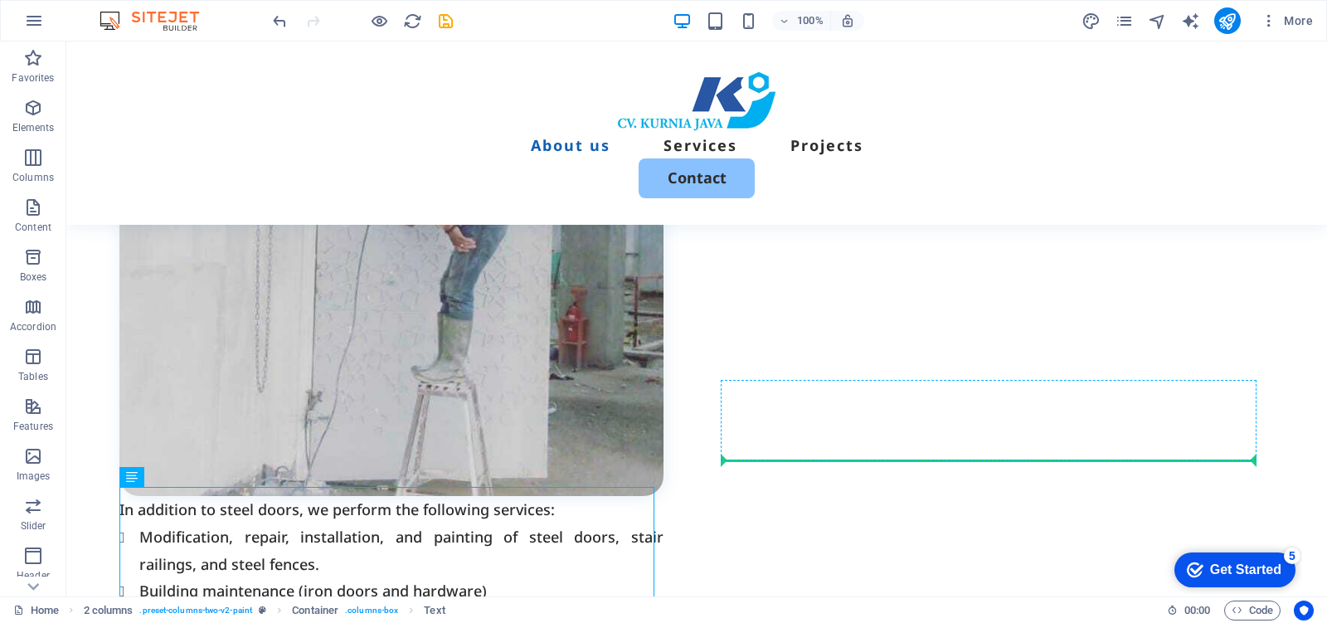
drag, startPoint x: 420, startPoint y: 518, endPoint x: 798, endPoint y: 454, distance: 383.4
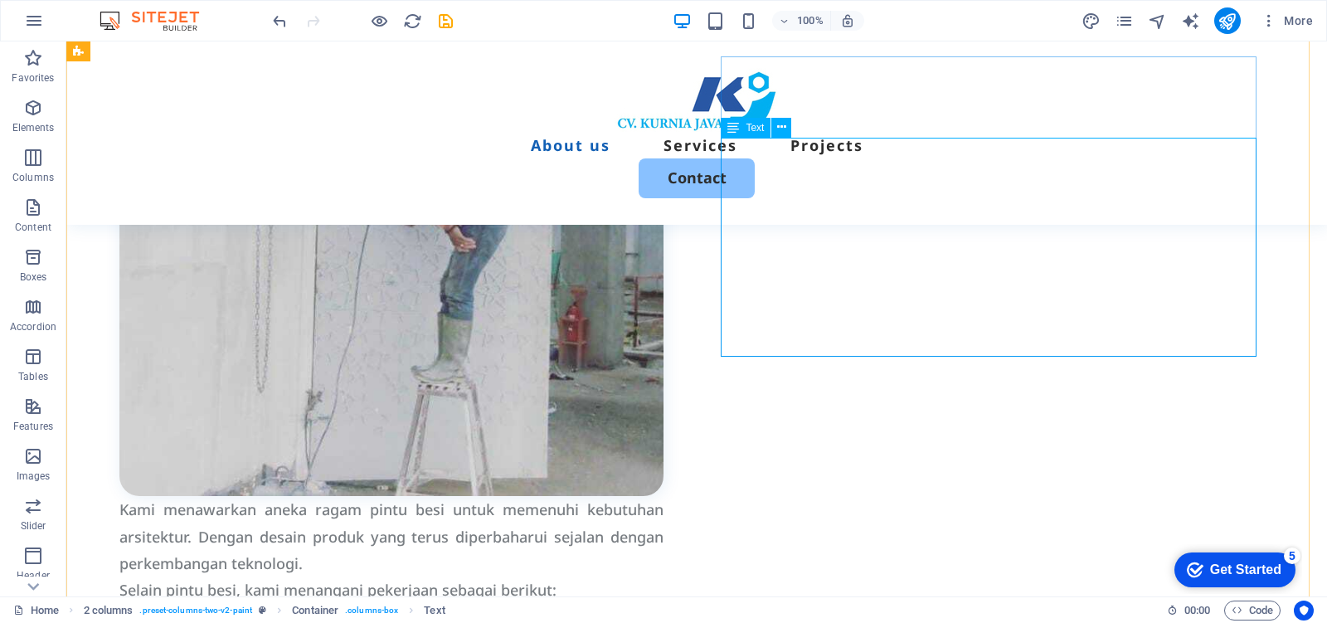
scroll to position [1051, 0]
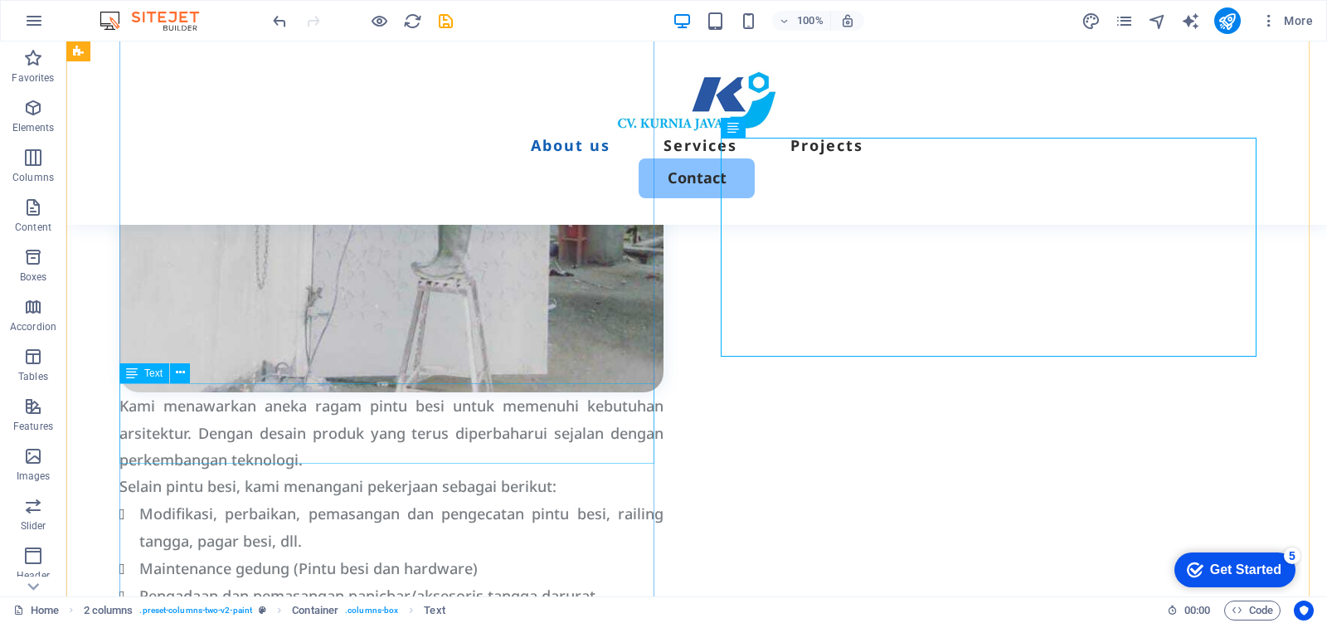
click at [470, 415] on div "Kami menawarkan aneka ragam pintu besi untuk memenuhi kebutuhan arsitektur. Den…" at bounding box center [391, 432] width 544 height 80
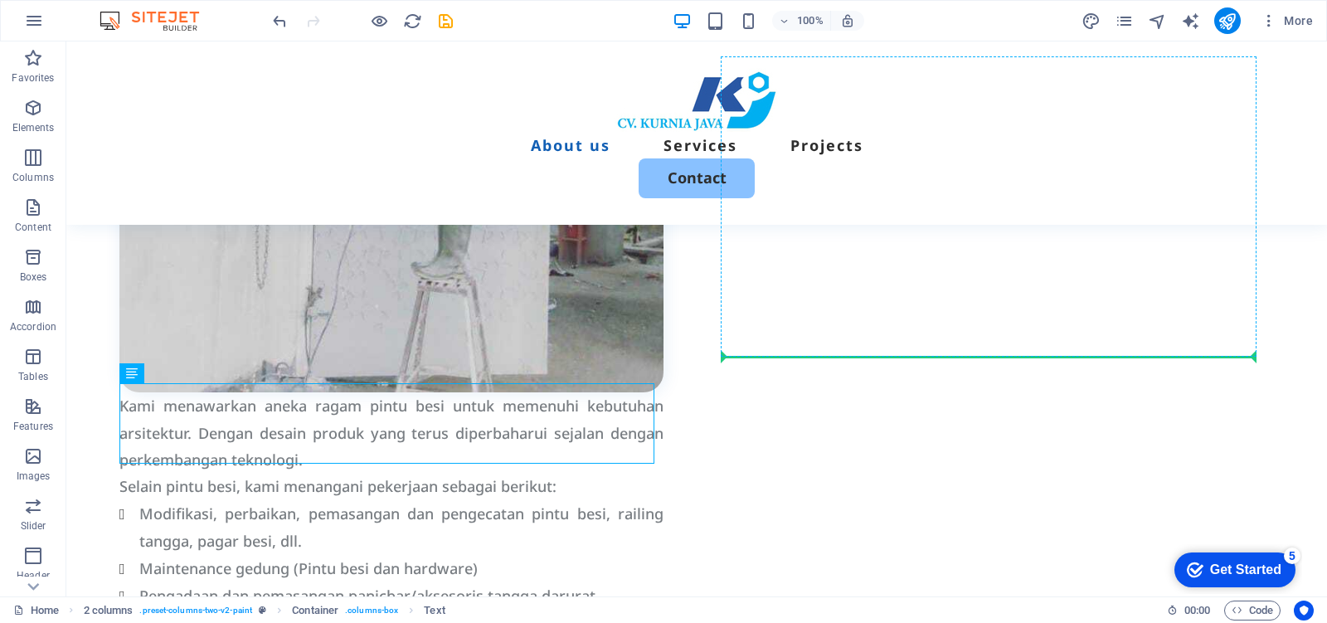
drag, startPoint x: 454, startPoint y: 411, endPoint x: 794, endPoint y: 348, distance: 346.5
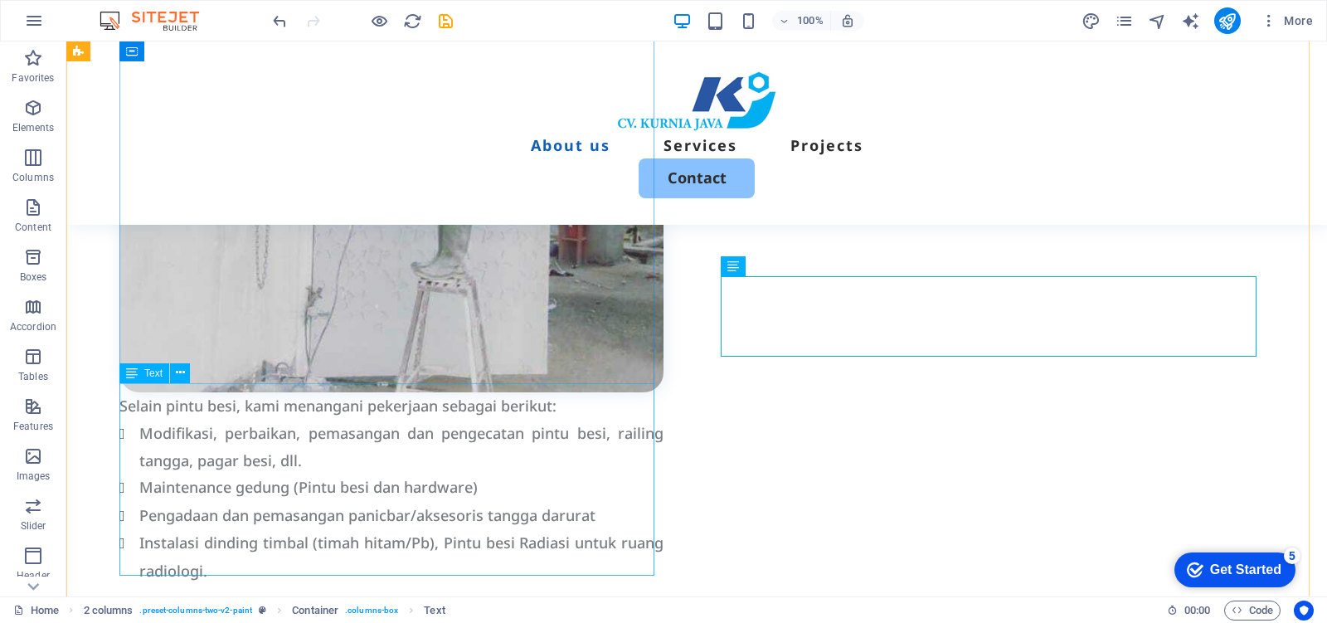
click at [444, 416] on div "Selain pintu besi, kami menangani pekerjaan sebagai berikut: Modifikasi, perbai…" at bounding box center [391, 488] width 544 height 192
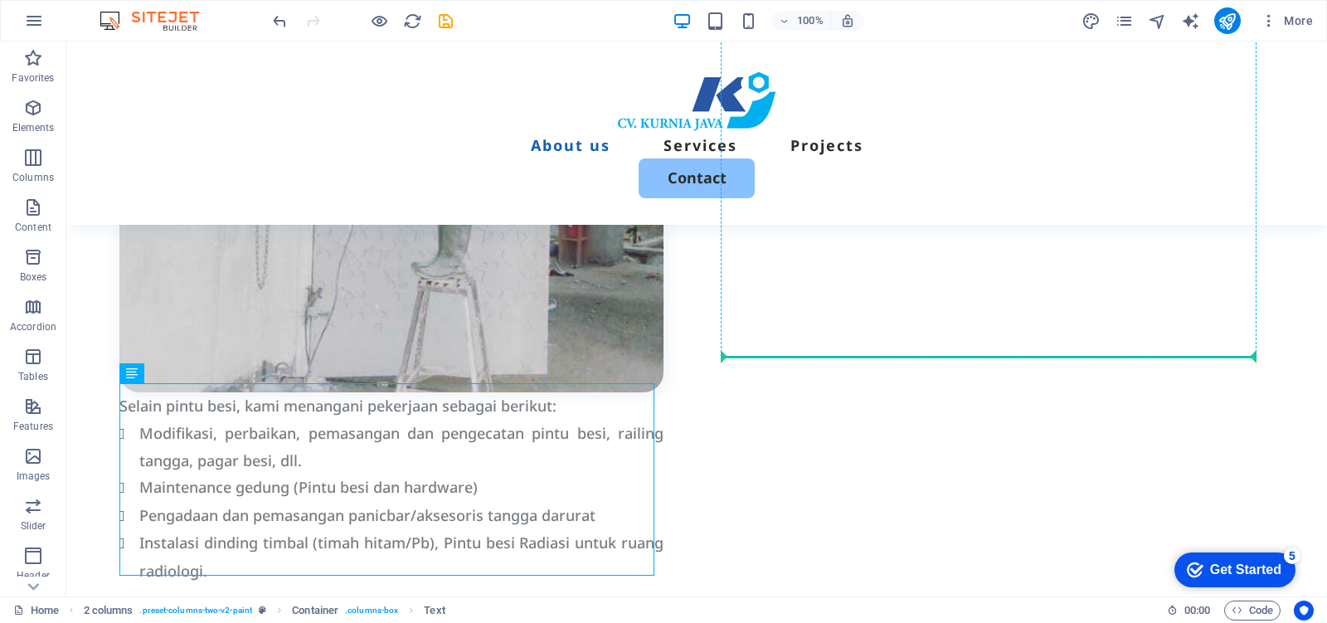
drag, startPoint x: 338, startPoint y: 435, endPoint x: 759, endPoint y: 351, distance: 429.6
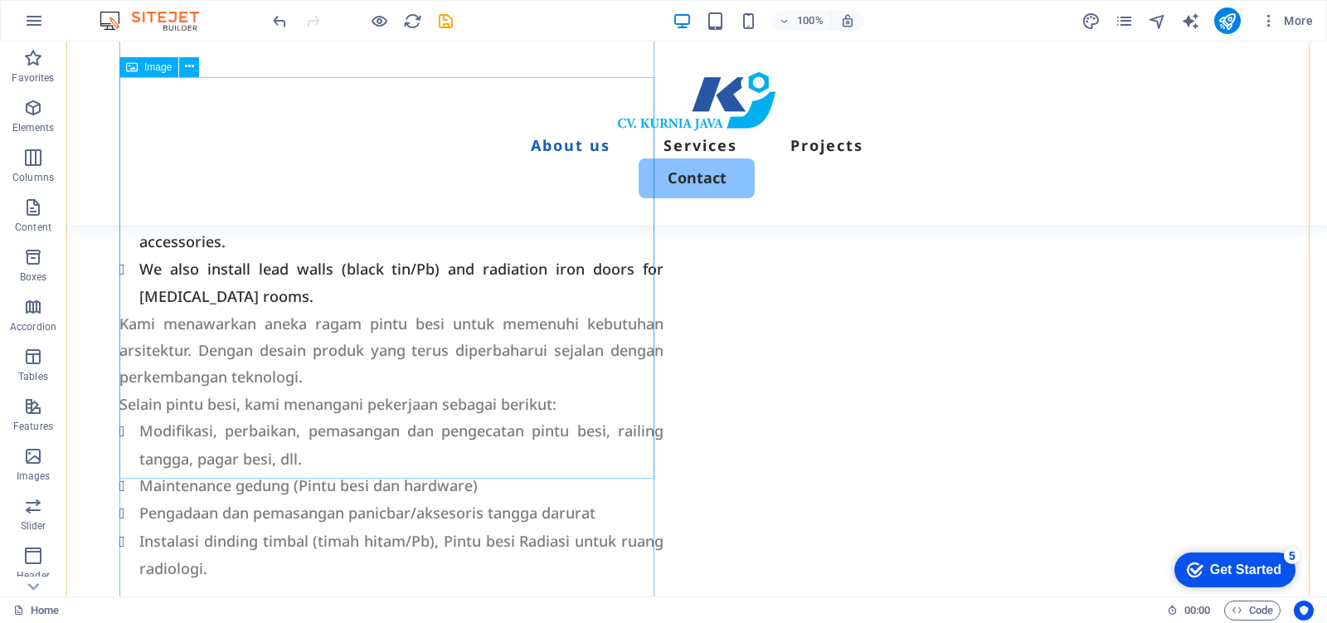
scroll to position [1569, 0]
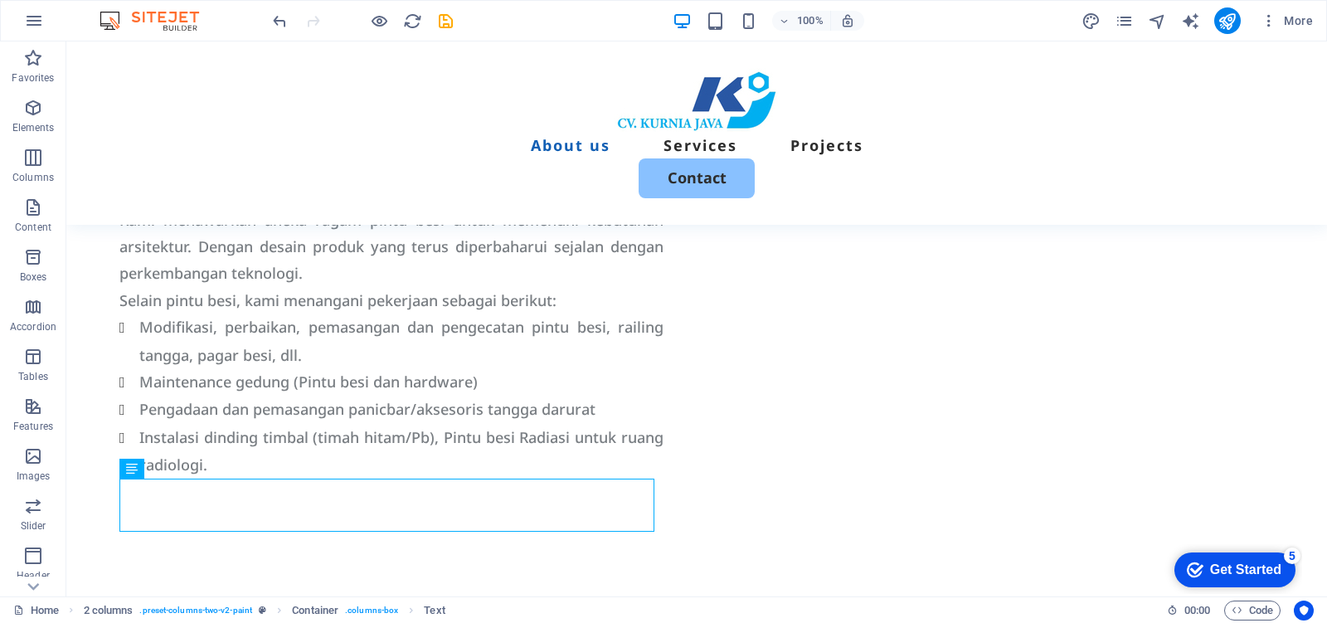
drag, startPoint x: 490, startPoint y: 504, endPoint x: 872, endPoint y: 408, distance: 394.1
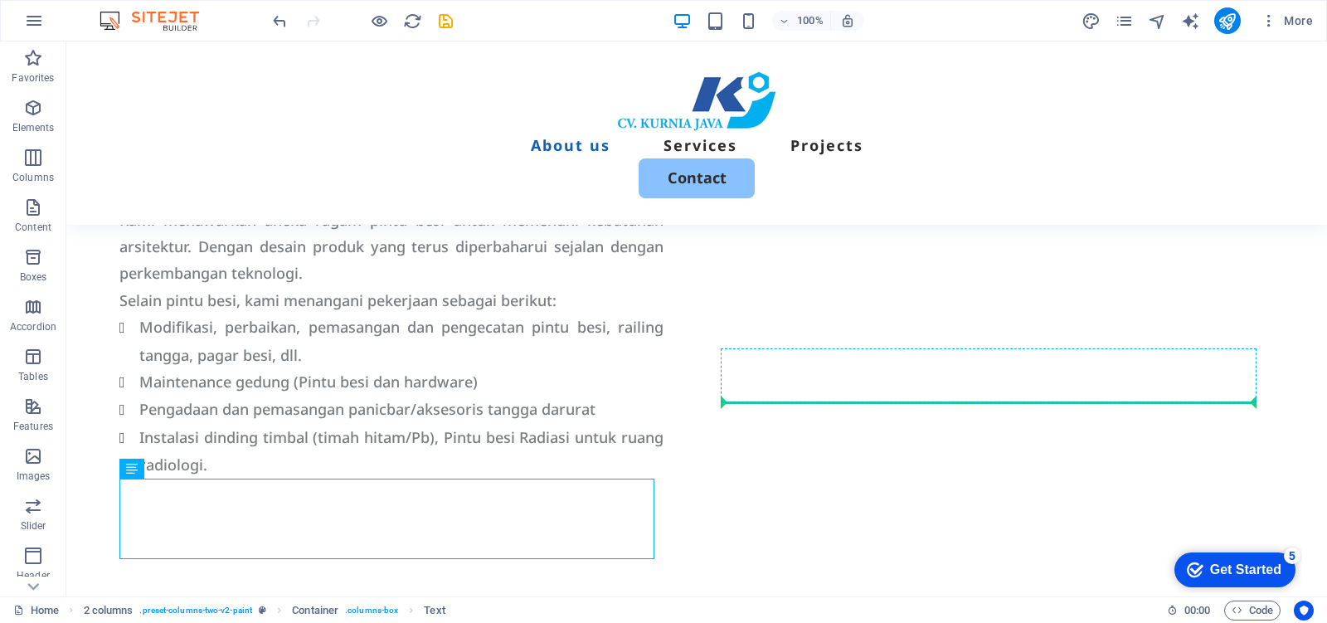
drag, startPoint x: 424, startPoint y: 506, endPoint x: 792, endPoint y: 396, distance: 384.0
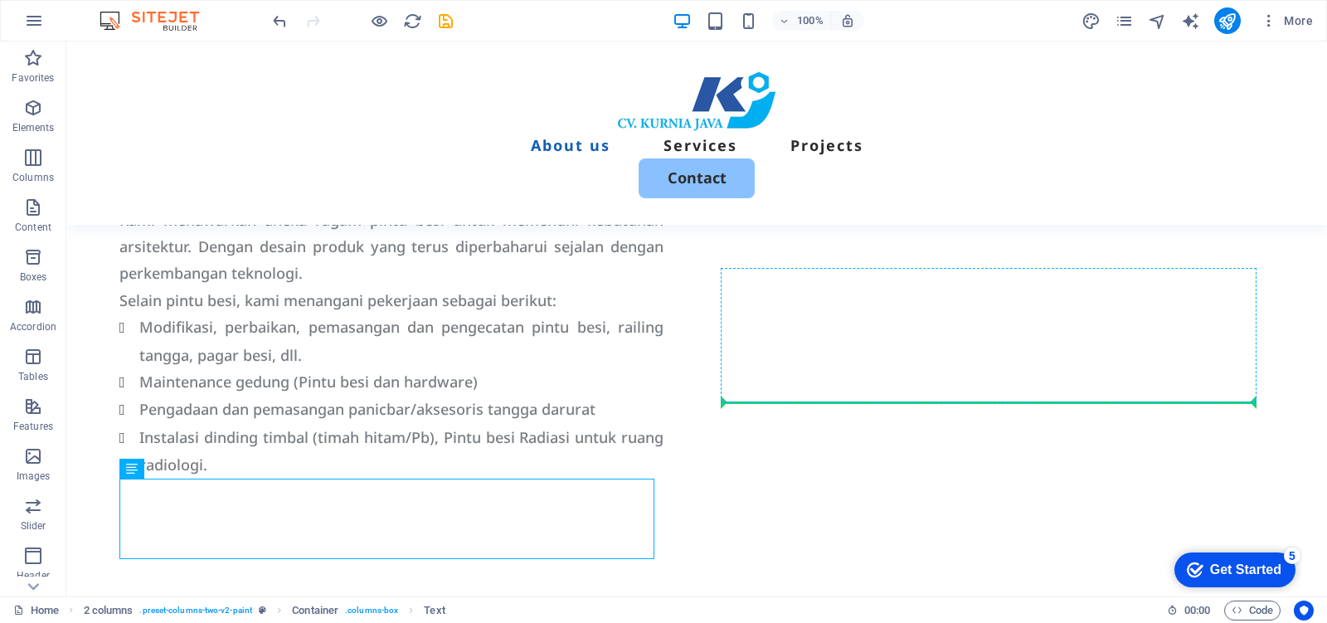
drag, startPoint x: 488, startPoint y: 507, endPoint x: 811, endPoint y: 398, distance: 341.4
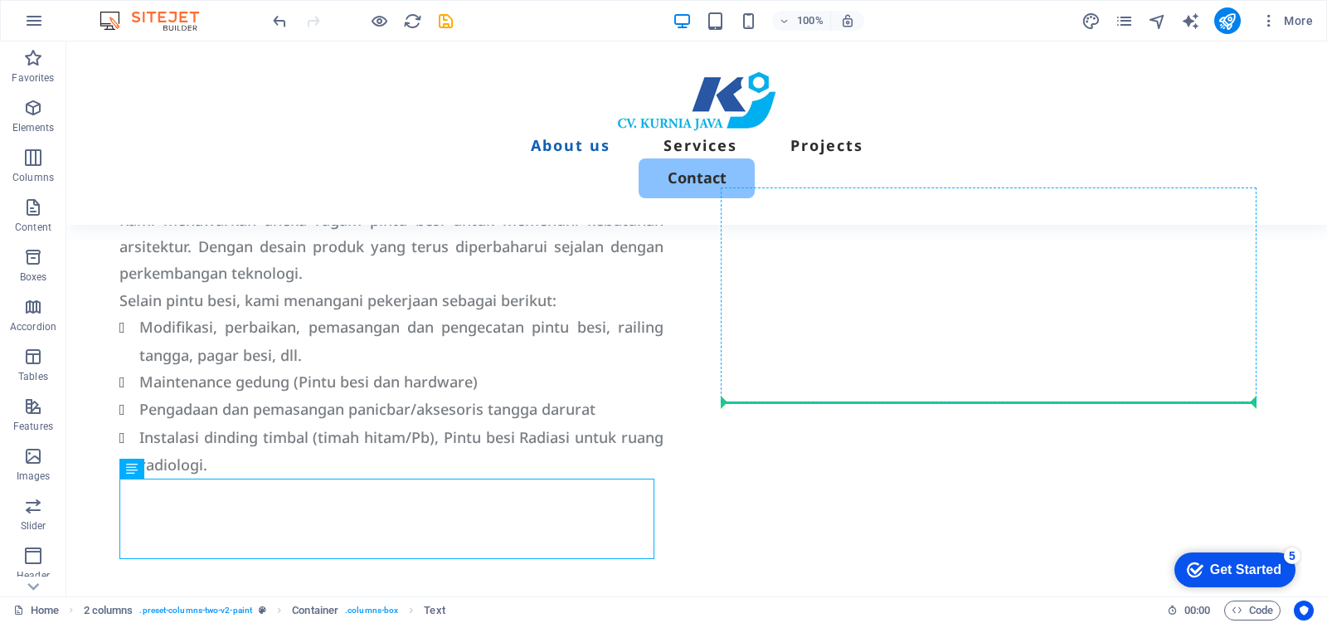
drag, startPoint x: 531, startPoint y: 508, endPoint x: 786, endPoint y: 396, distance: 278.1
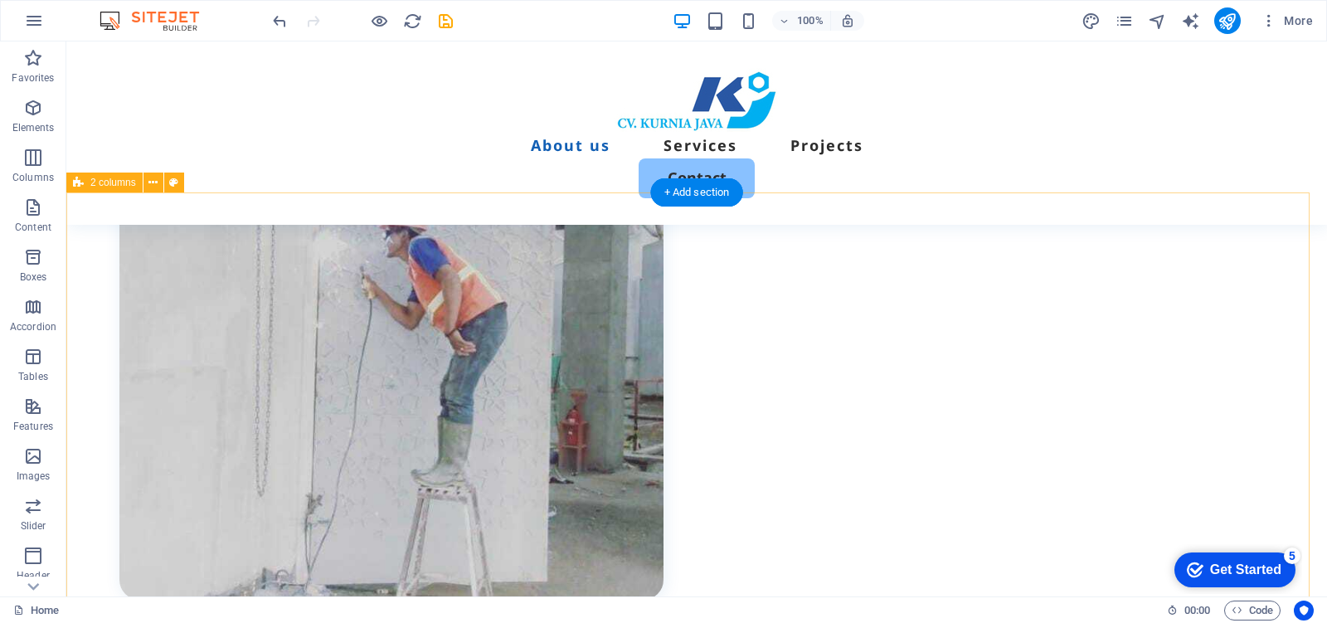
scroll to position [533, 0]
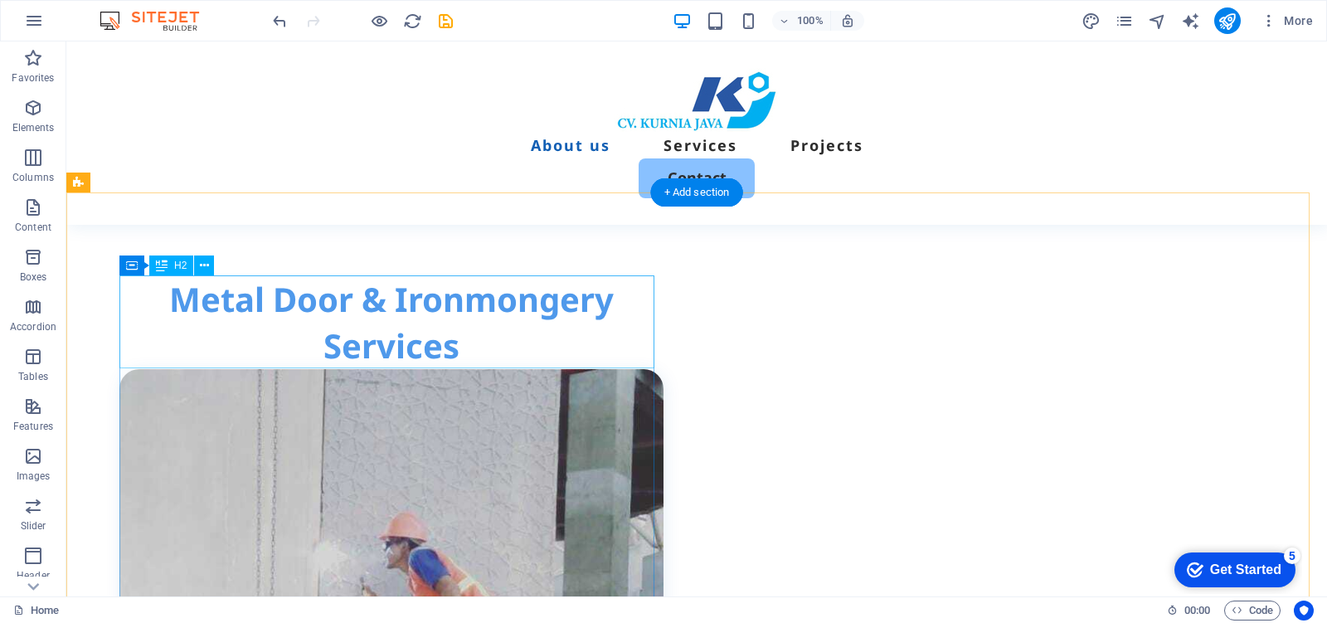
click at [453, 296] on div "Metal Door & Ironmongery Services" at bounding box center [391, 322] width 544 height 93
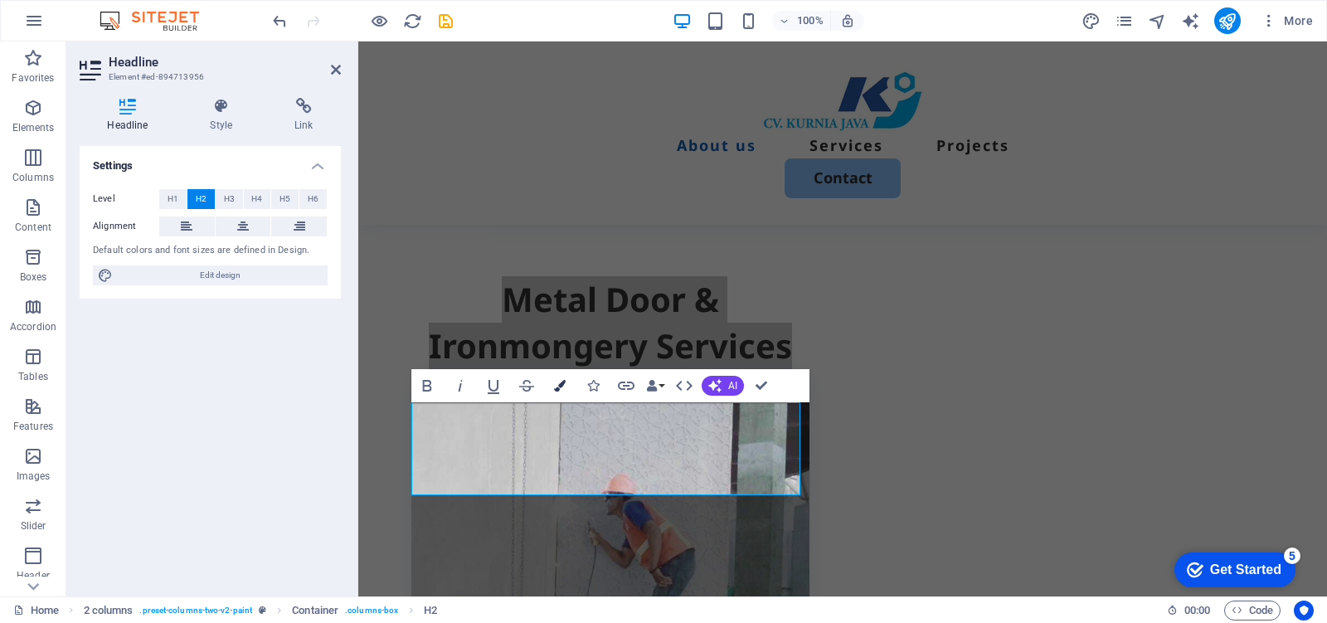
click at [554, 384] on icon "button" at bounding box center [560, 386] width 12 height 12
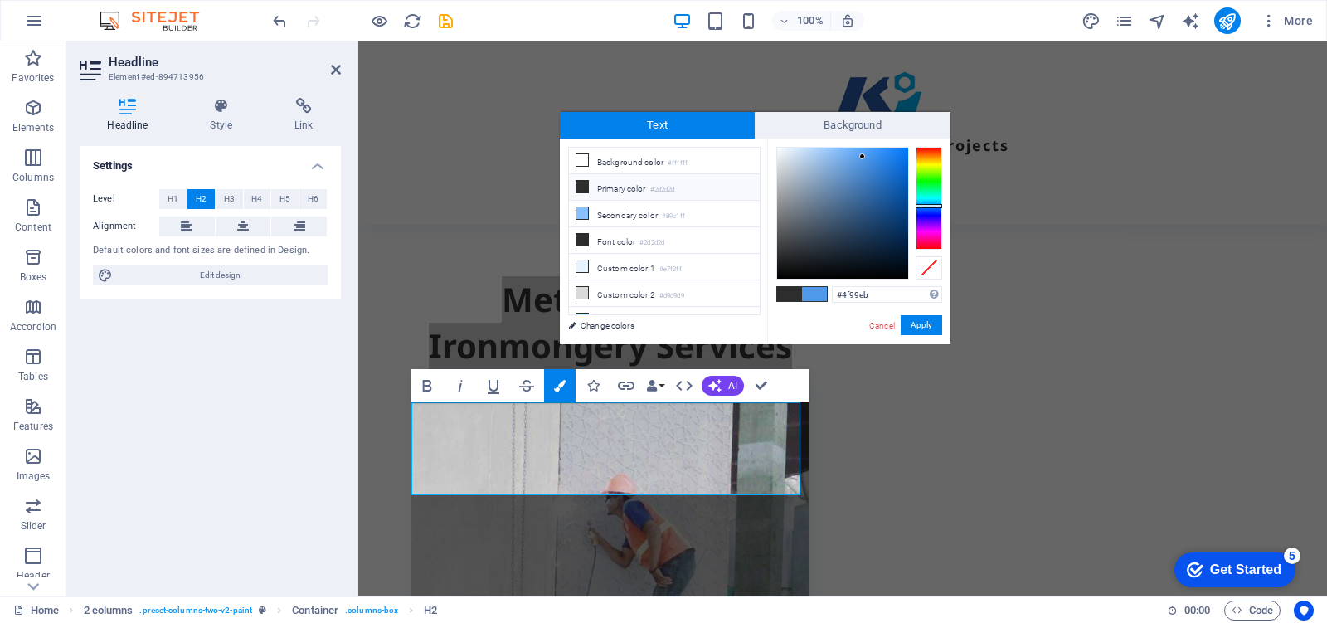
drag, startPoint x: 892, startPoint y: 298, endPoint x: 806, endPoint y: 305, distance: 86.5
click at [806, 305] on div "#4f99eb Supported formats #0852ed rgb(8, 82, 237) rgba(8, 82, 237, 90%) hsv(221…" at bounding box center [858, 361] width 183 height 446
click at [910, 329] on button "Apply" at bounding box center [920, 325] width 41 height 20
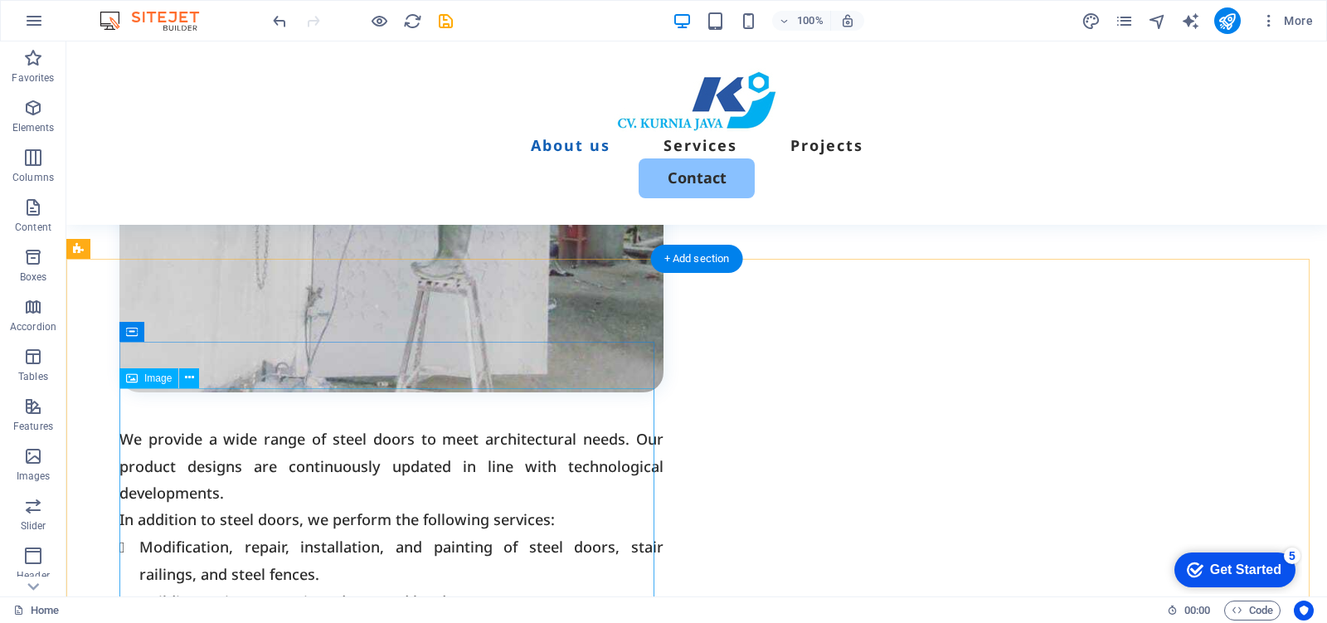
scroll to position [1259, 0]
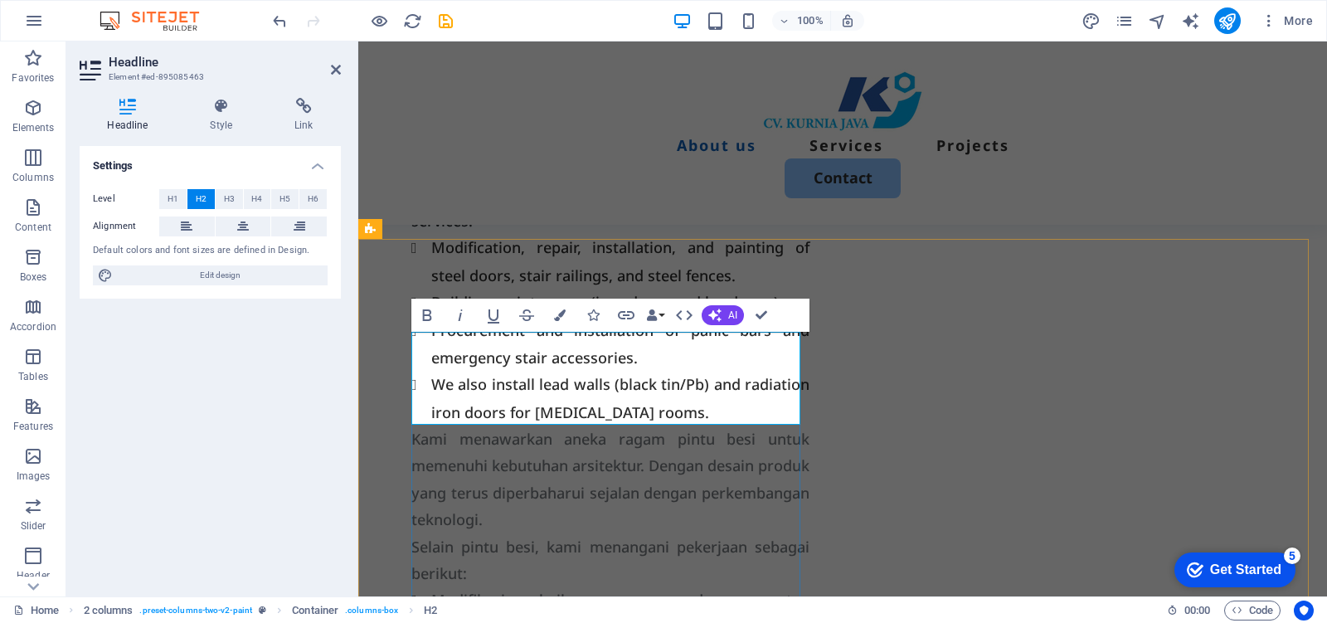
scroll to position [1386, 0]
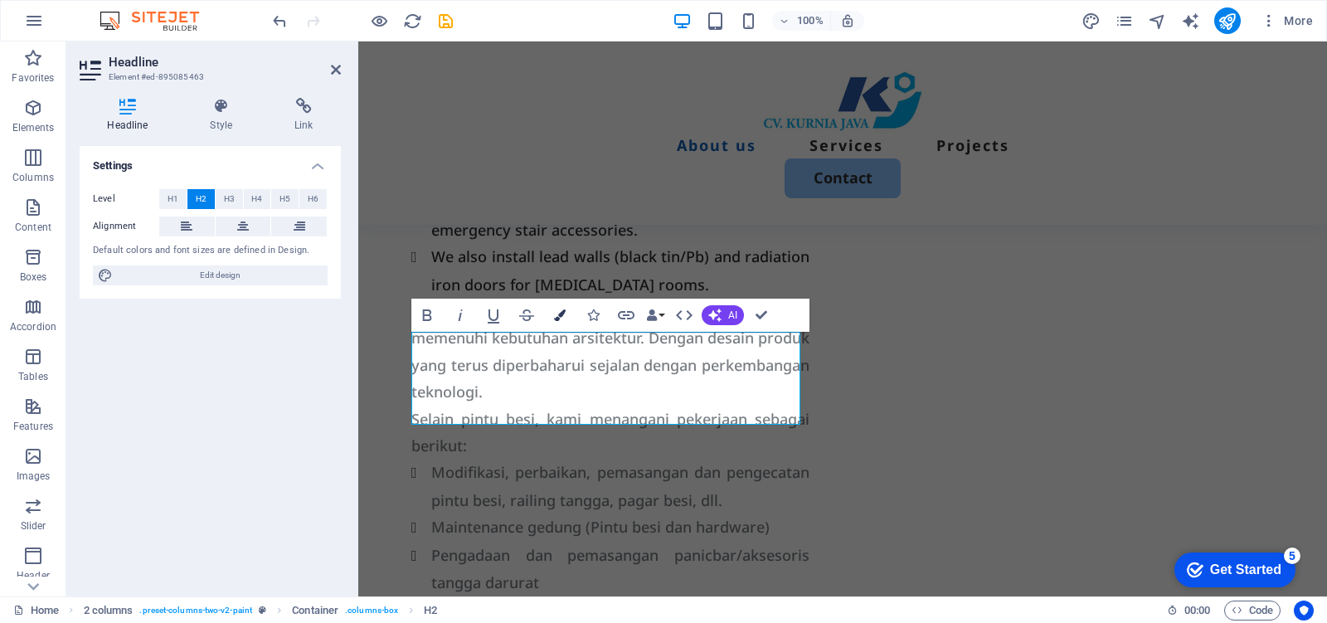
click at [562, 313] on icon "button" at bounding box center [560, 315] width 12 height 12
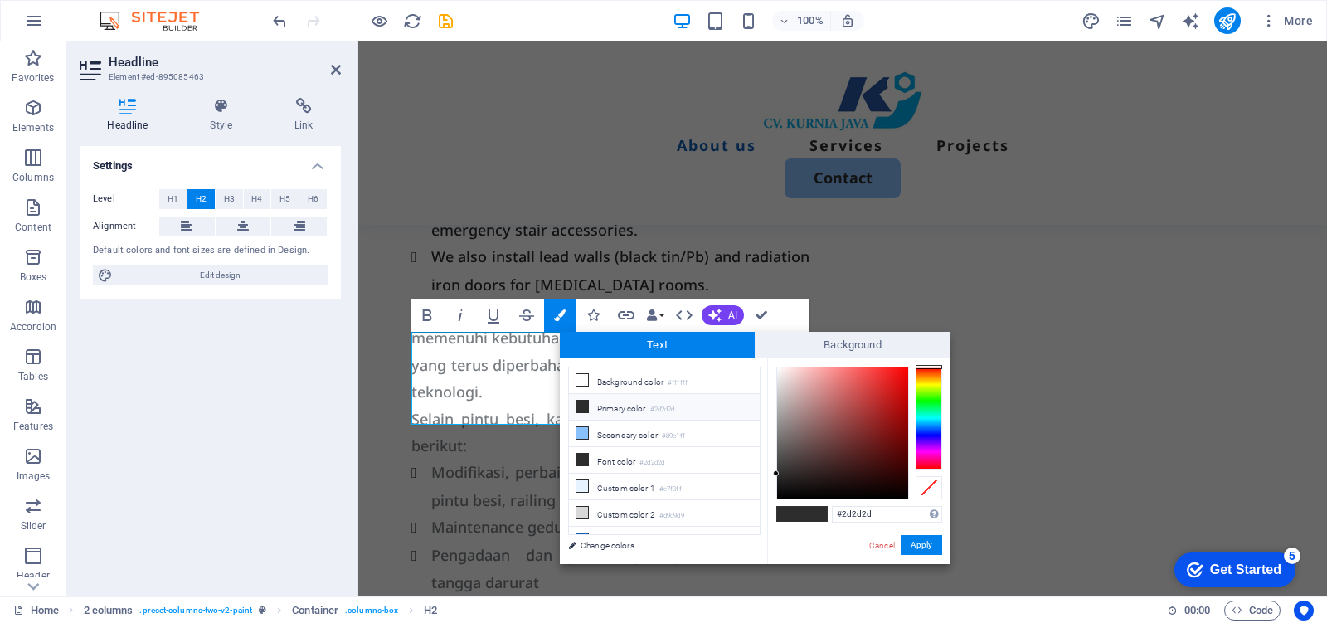
drag, startPoint x: 852, startPoint y: 507, endPoint x: 832, endPoint y: 503, distance: 21.0
click at [833, 503] on div "#2d2d2d Supported formats #0852ed rgb(8, 82, 237) rgba(8, 82, 237, 90%) hsv(221…" at bounding box center [858, 581] width 183 height 446
type input "#4f99eb"
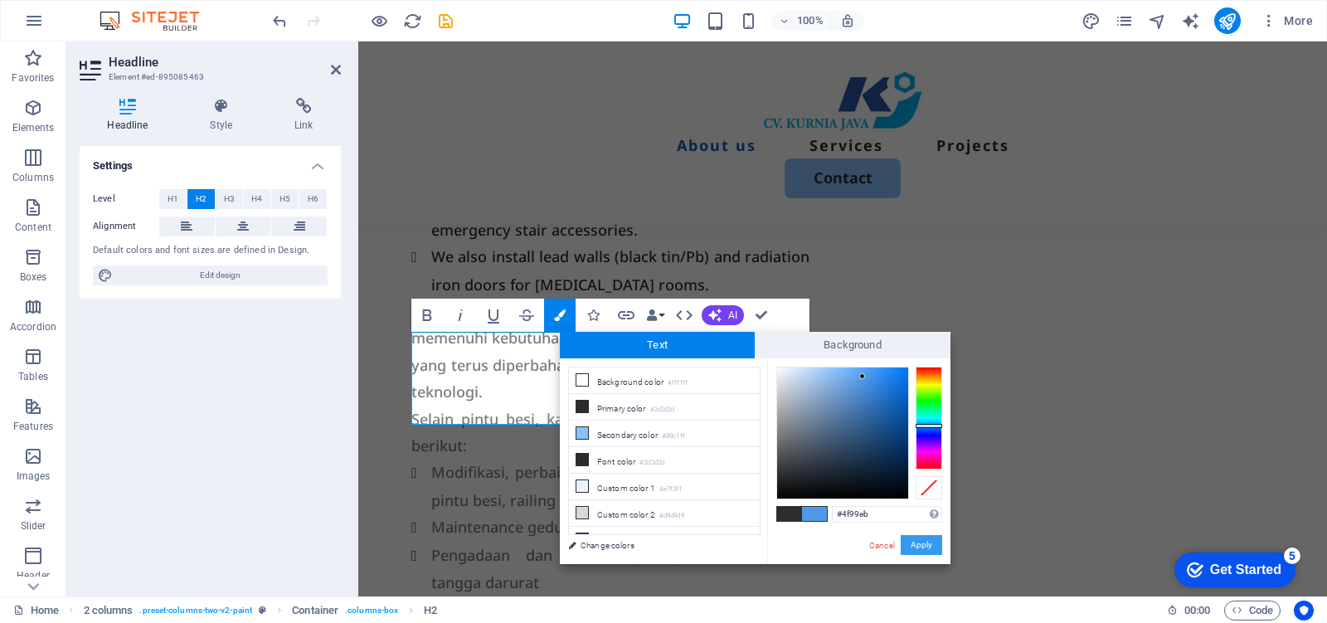
click at [920, 548] on button "Apply" at bounding box center [920, 545] width 41 height 20
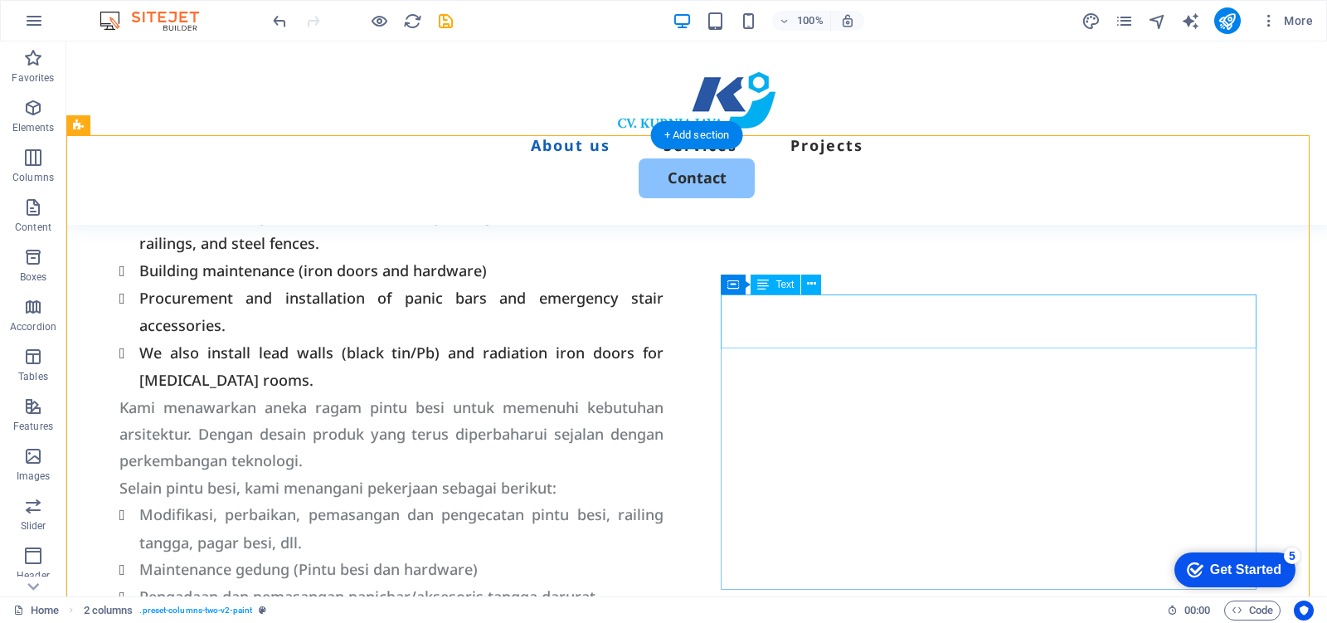
scroll to position [1278, 0]
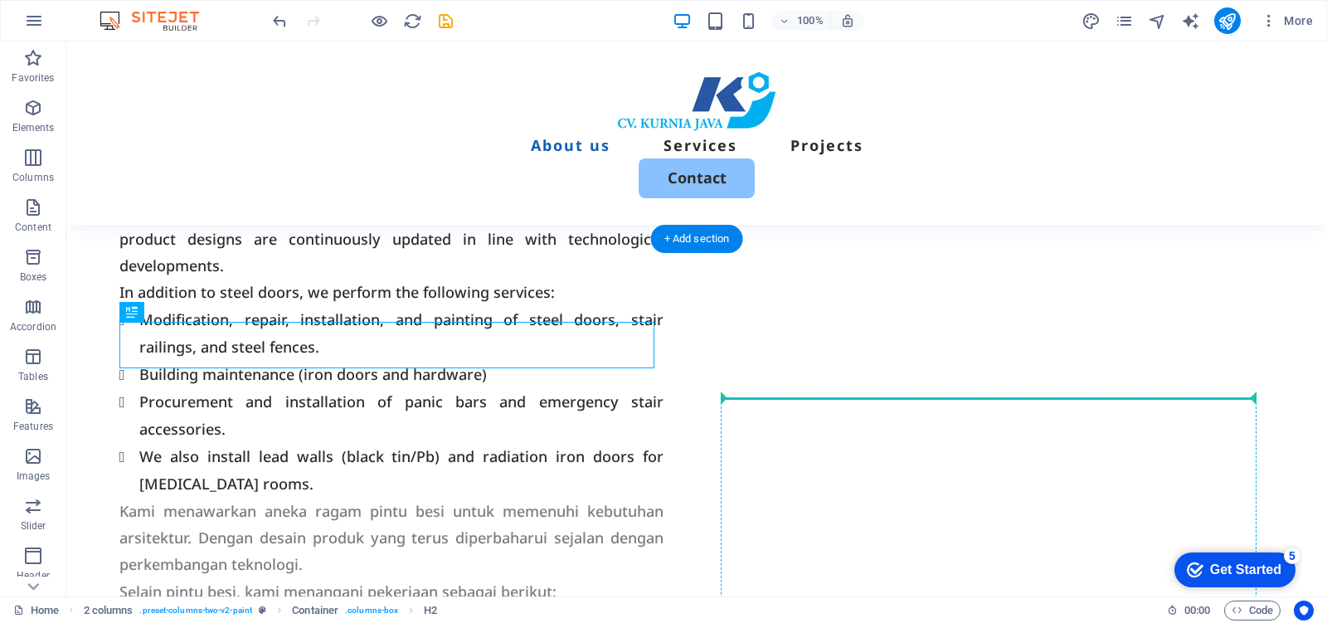
drag, startPoint x: 507, startPoint y: 342, endPoint x: 778, endPoint y: 399, distance: 276.9
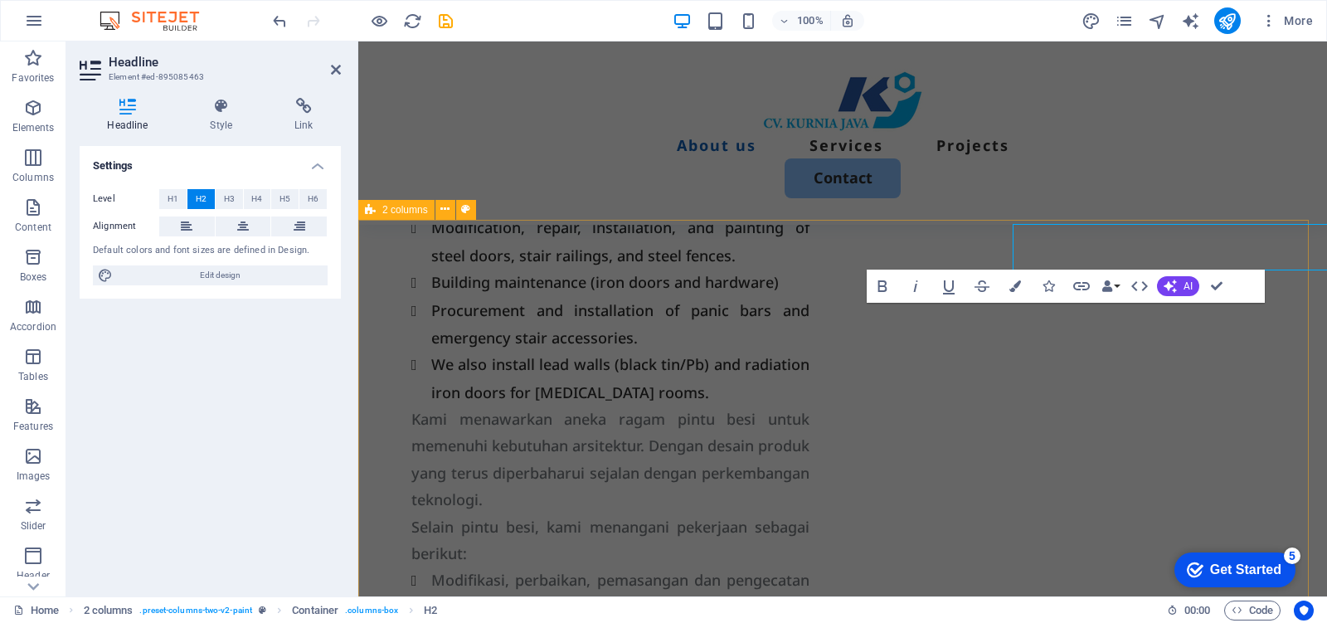
scroll to position [1406, 0]
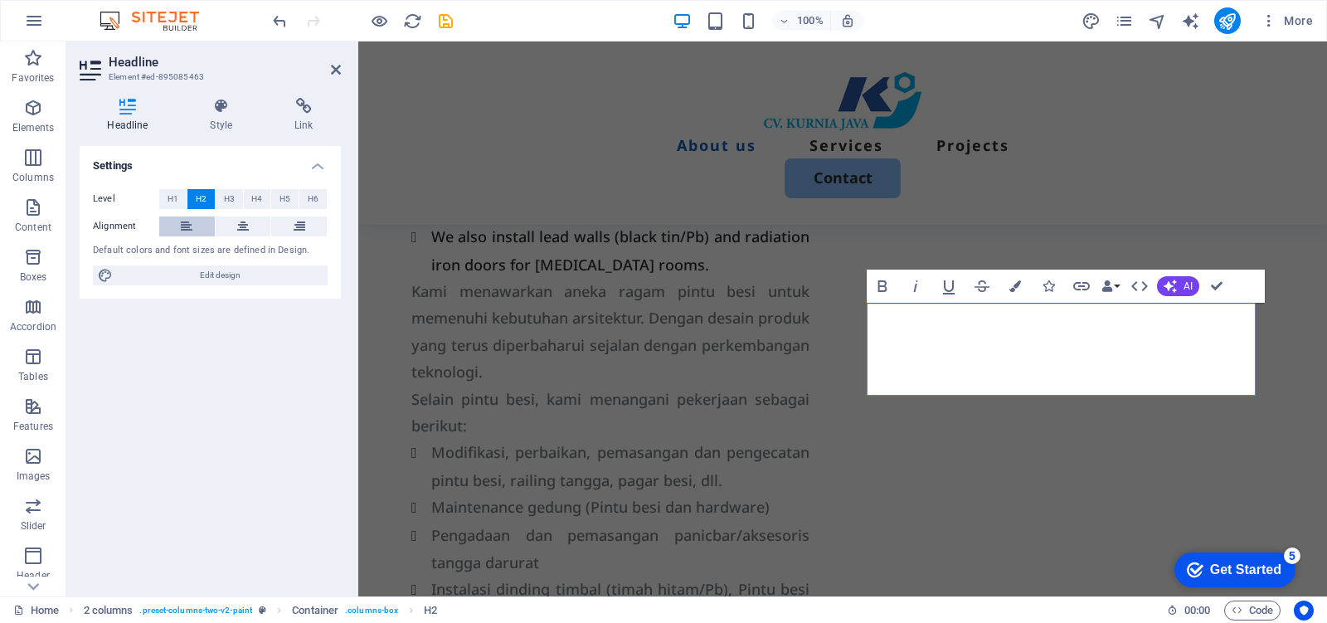
click at [187, 224] on icon at bounding box center [187, 226] width 12 height 20
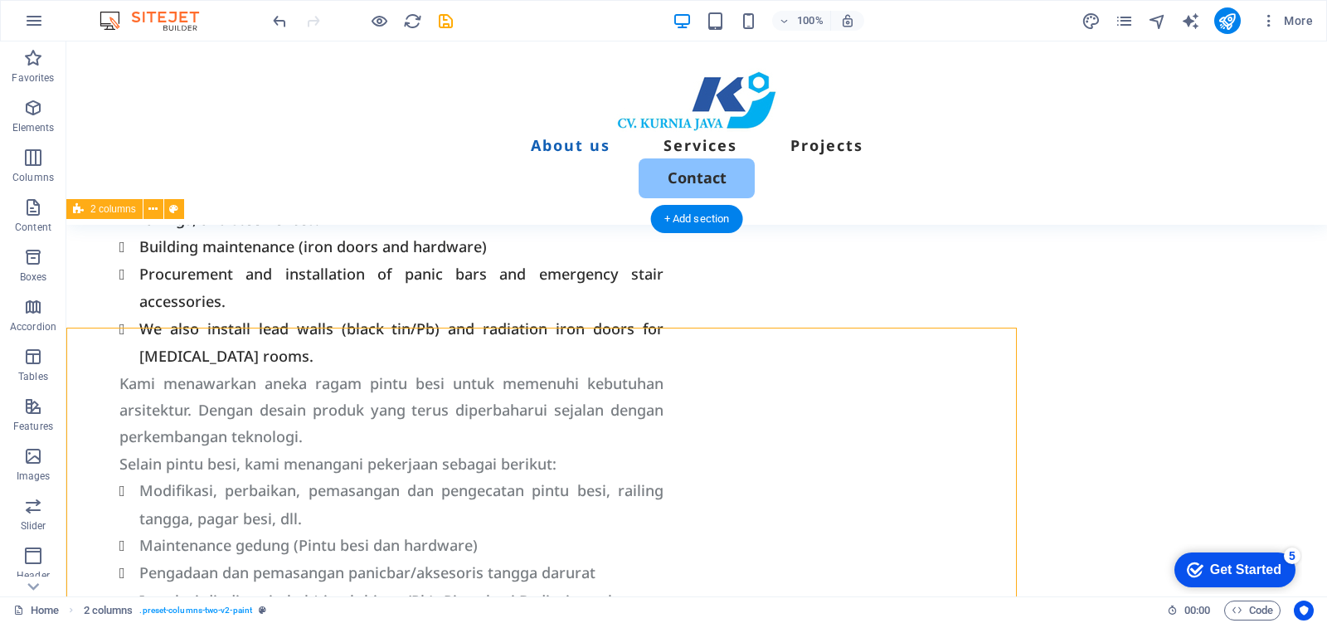
scroll to position [1298, 0]
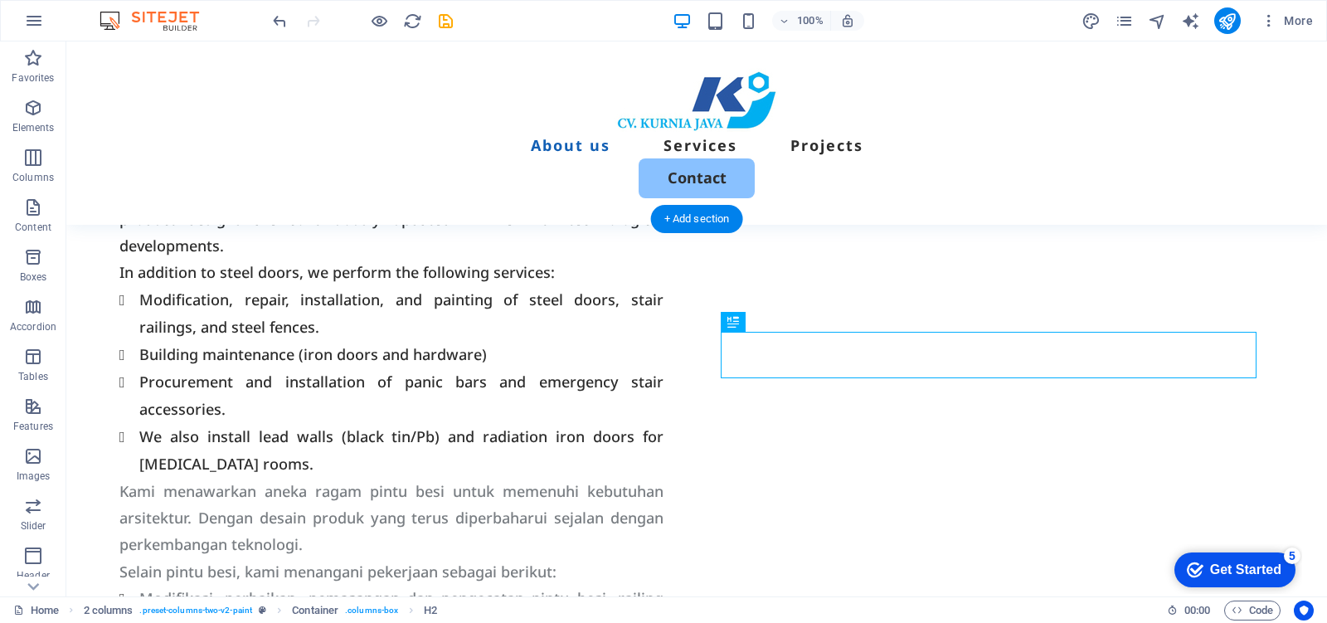
drag, startPoint x: 951, startPoint y: 351, endPoint x: 912, endPoint y: 378, distance: 47.6
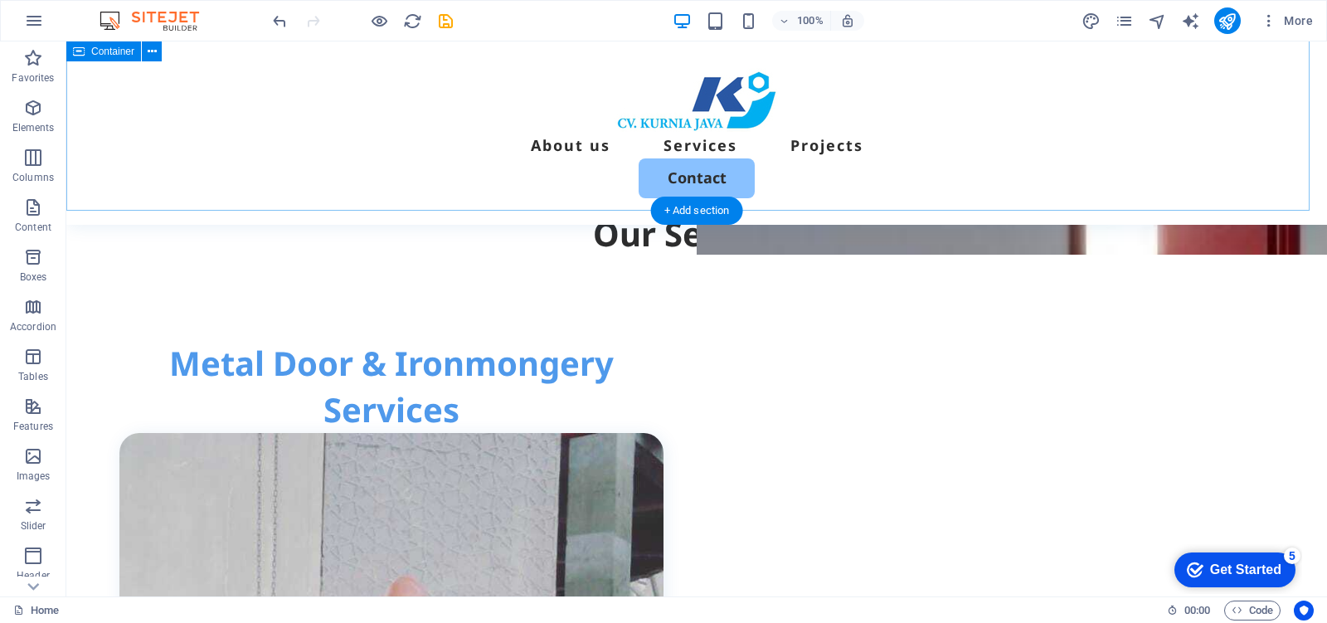
scroll to position [366, 0]
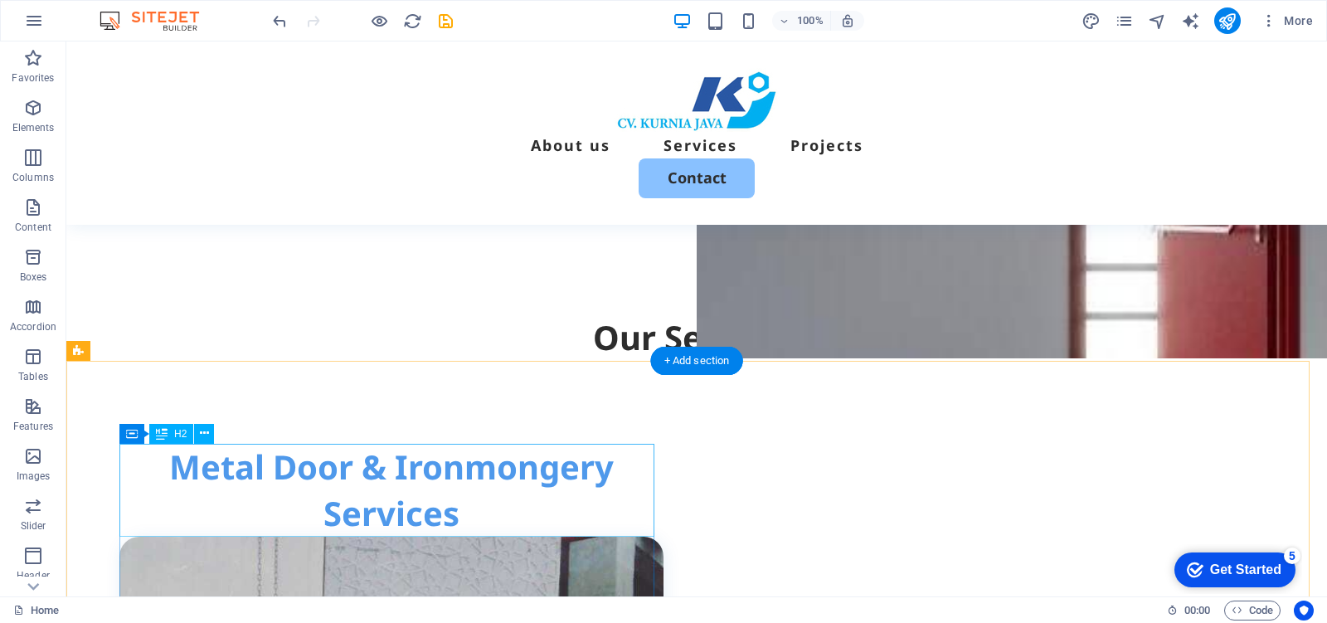
click at [423, 479] on div "Metal Door & Ironmongery Services" at bounding box center [391, 490] width 544 height 93
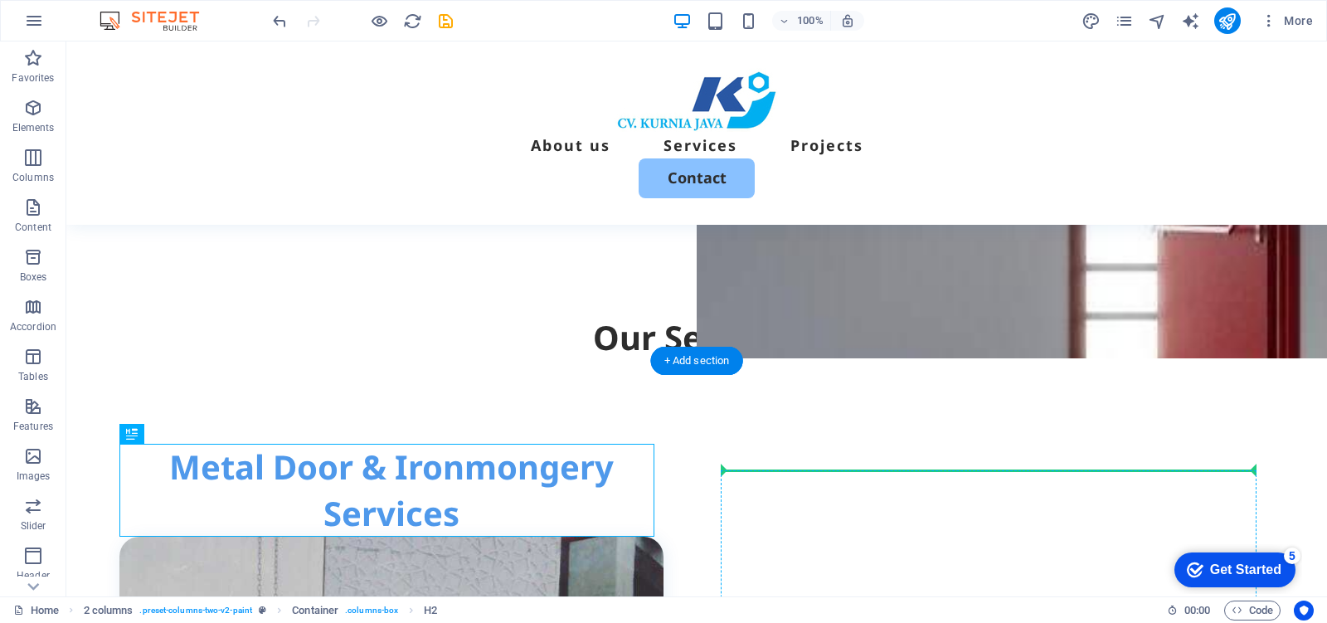
drag, startPoint x: 398, startPoint y: 473, endPoint x: 743, endPoint y: 473, distance: 344.9
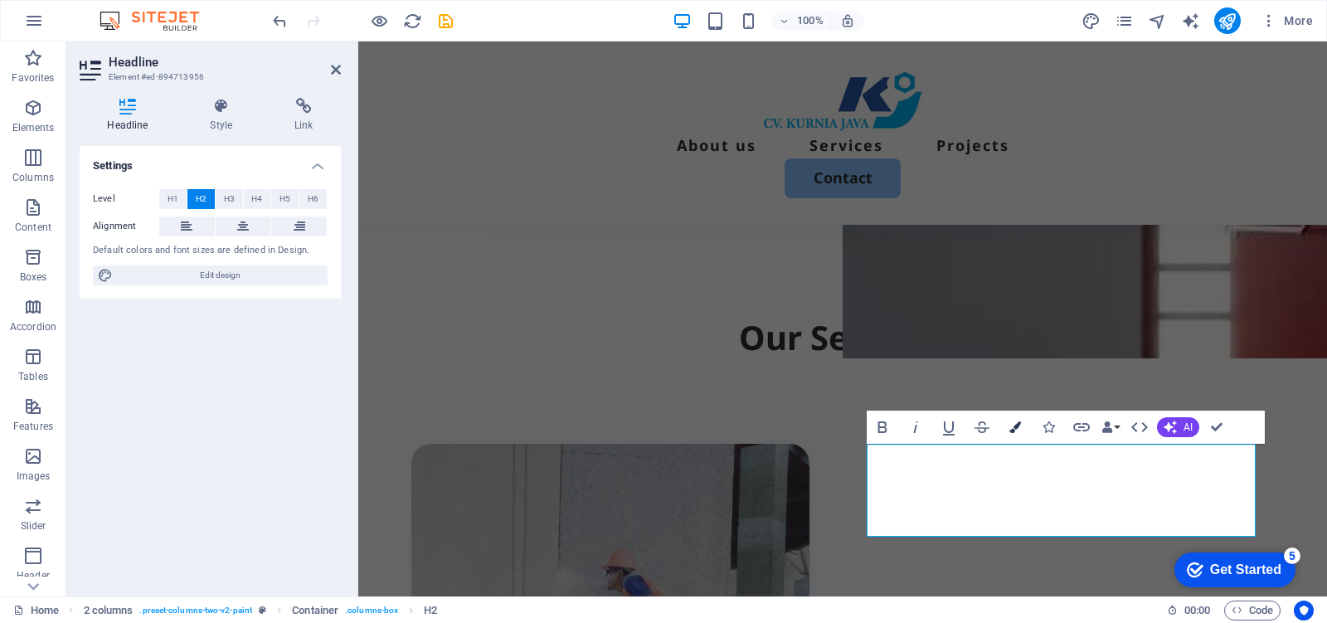
click at [1016, 432] on icon "button" at bounding box center [1015, 427] width 12 height 12
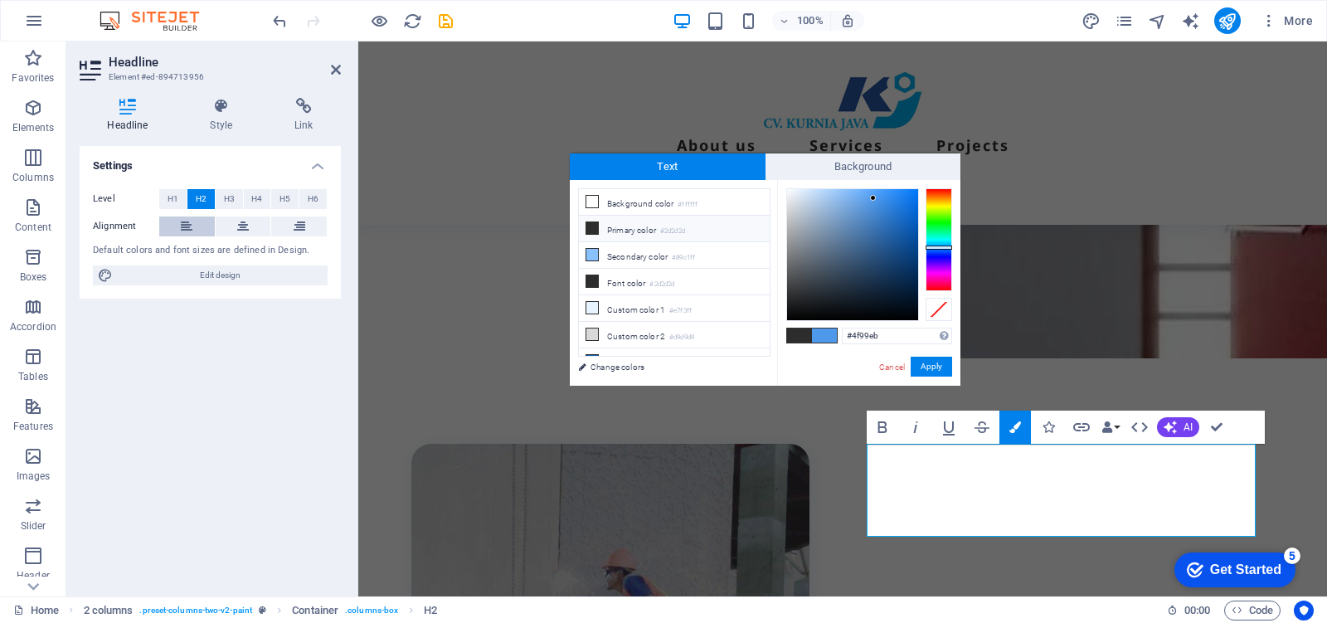
click at [182, 225] on icon at bounding box center [187, 226] width 12 height 20
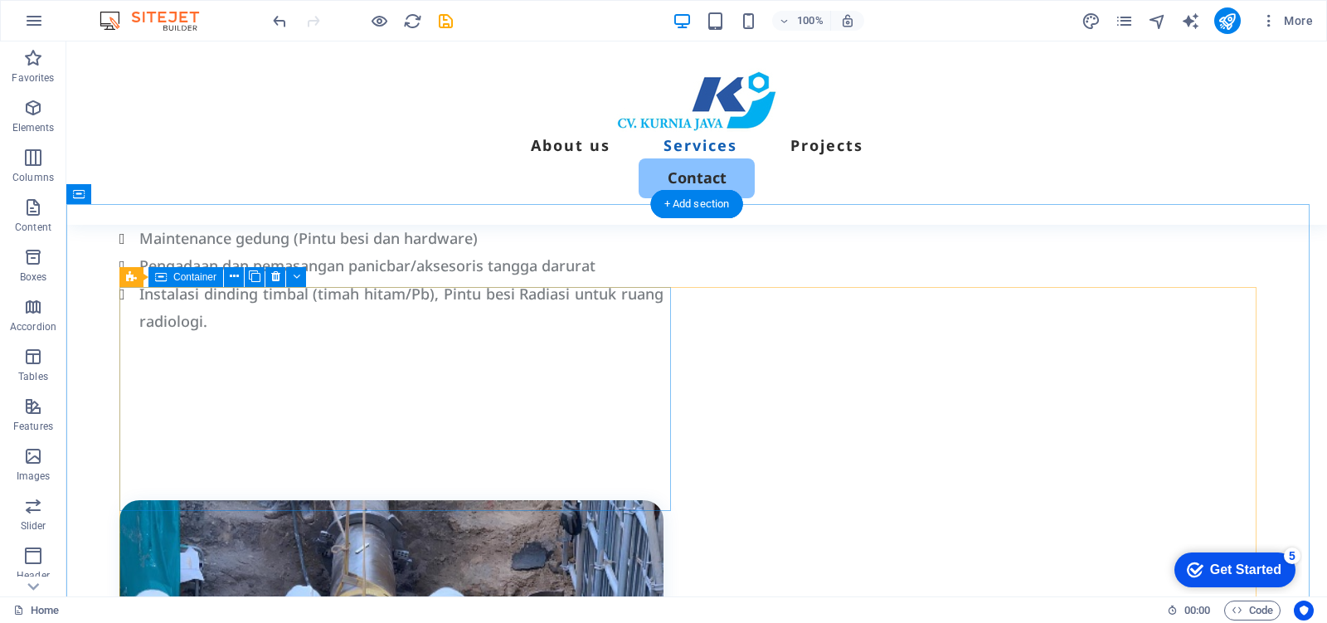
scroll to position [1920, 0]
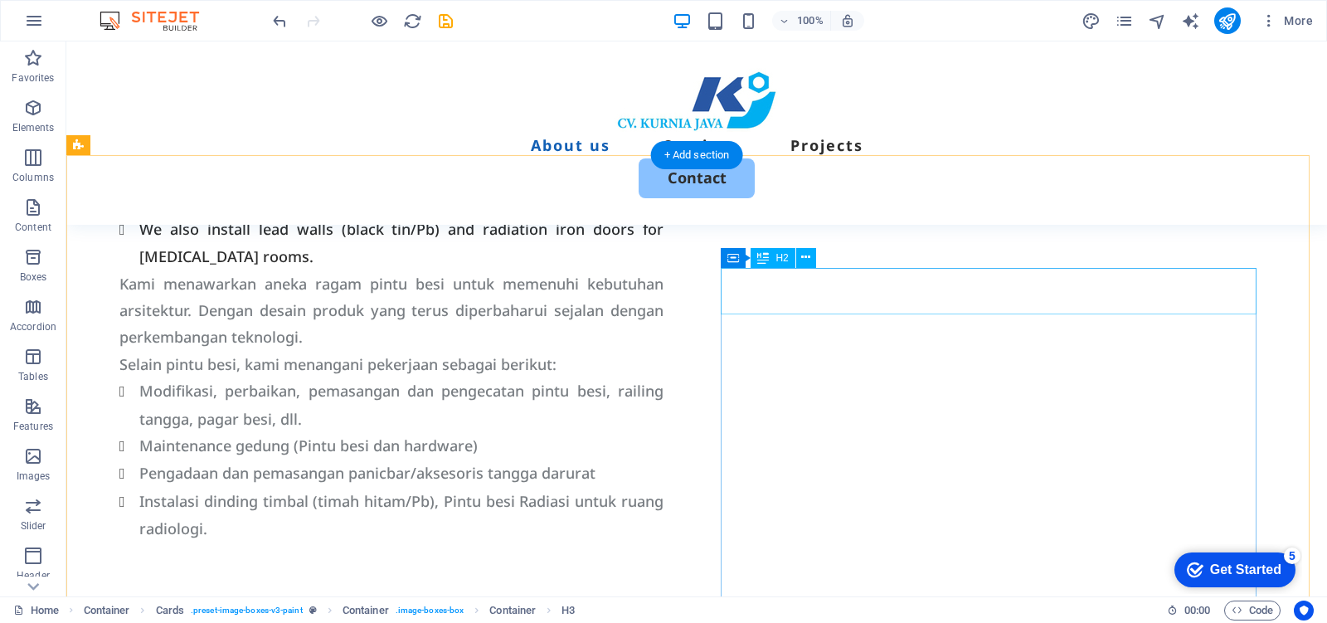
scroll to position [1402, 0]
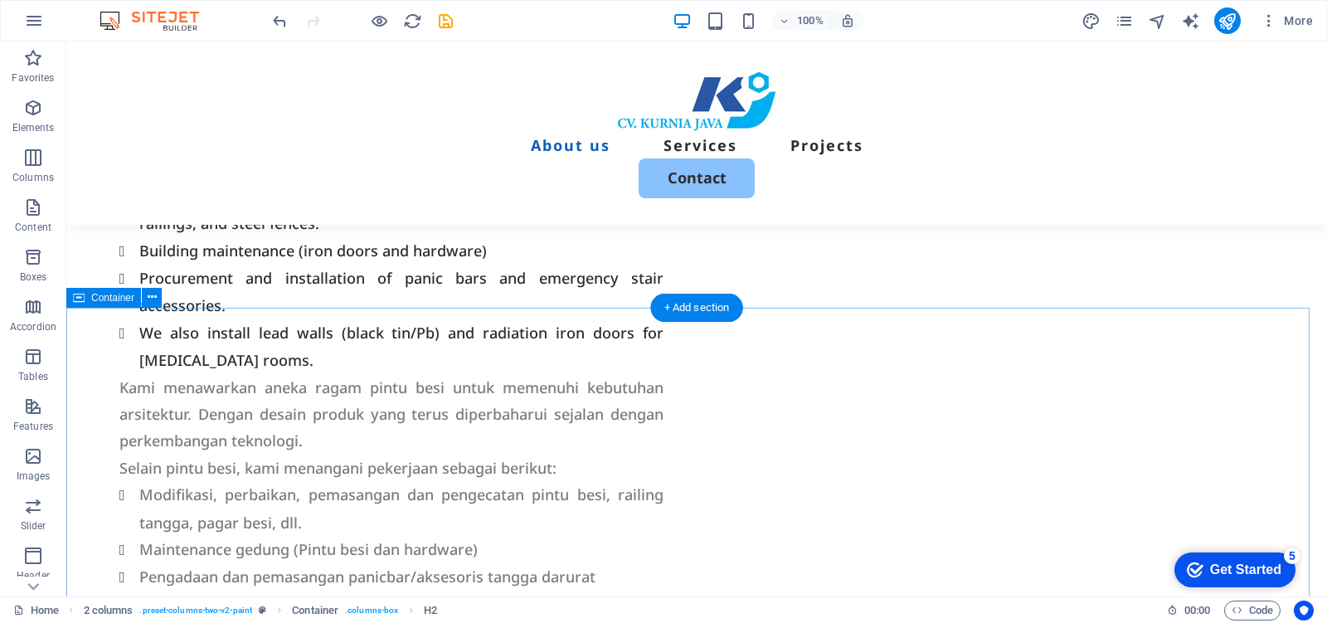
scroll to position [1817, 0]
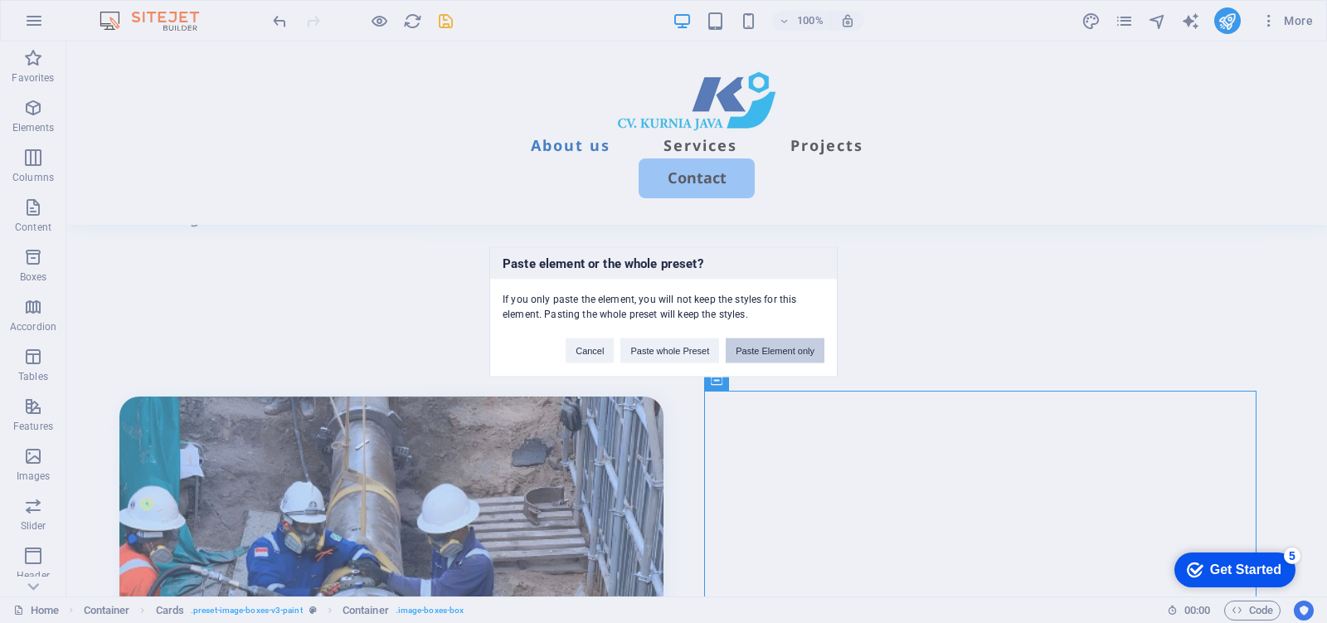
click at [775, 351] on button "Paste Element only" at bounding box center [774, 349] width 99 height 25
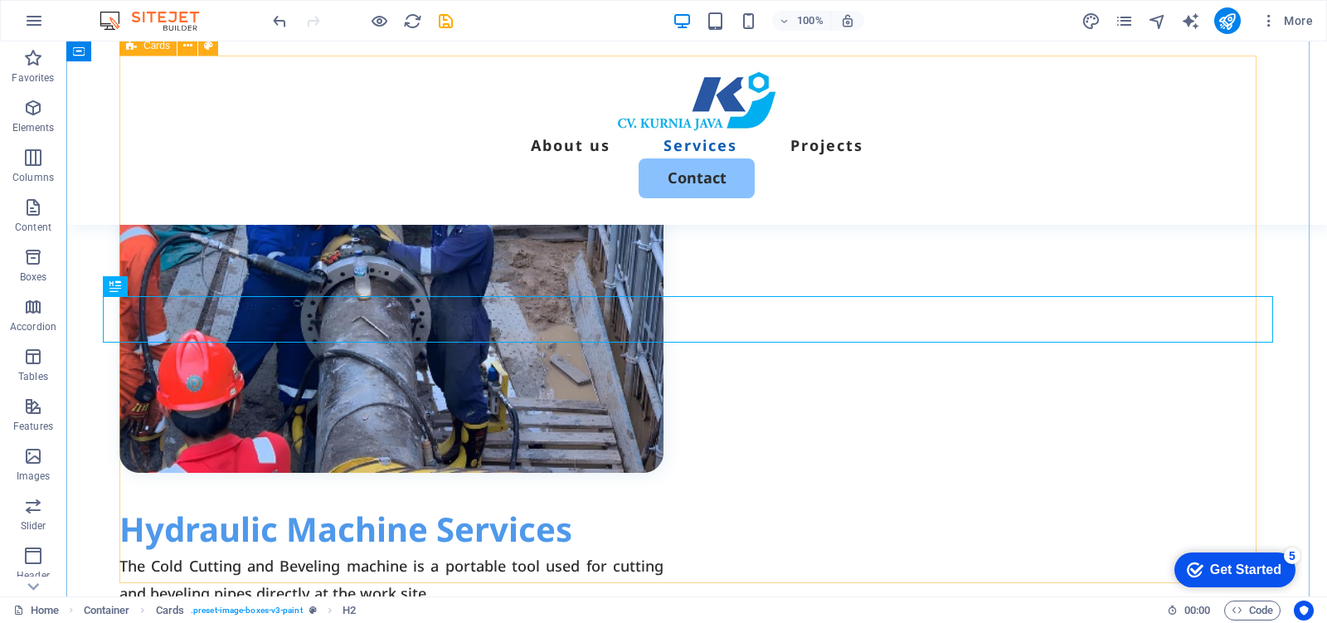
scroll to position [2151, 0]
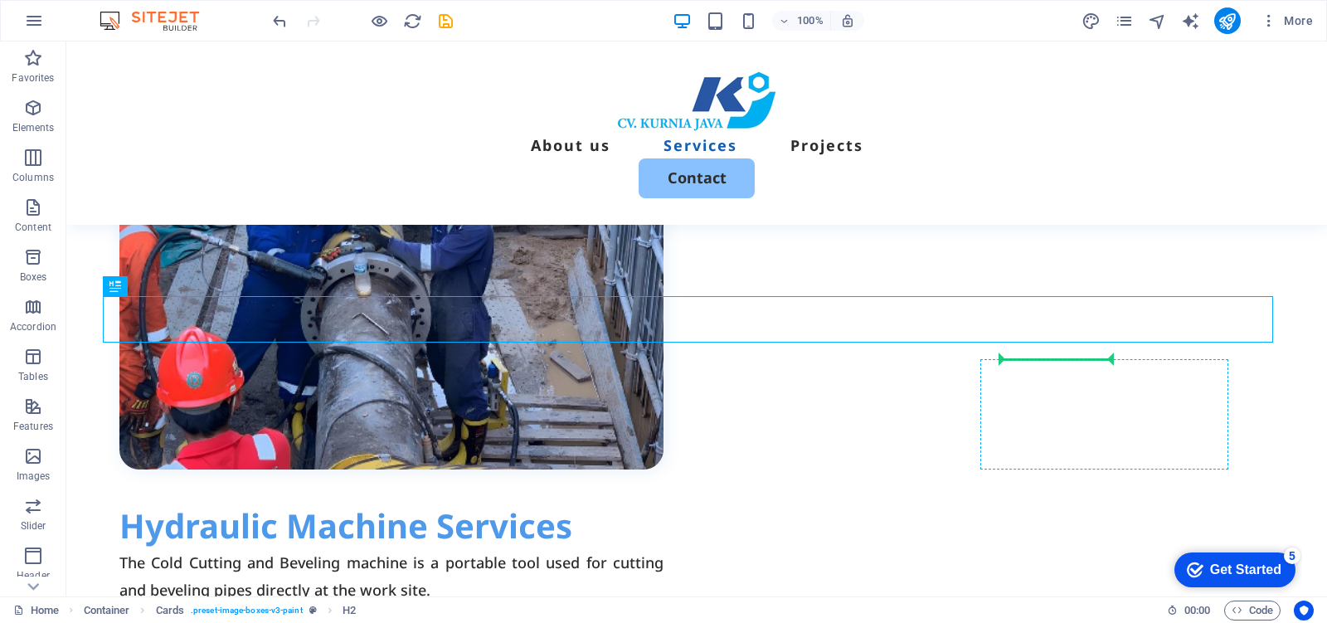
drag, startPoint x: 885, startPoint y: 376, endPoint x: 1016, endPoint y: 375, distance: 131.8
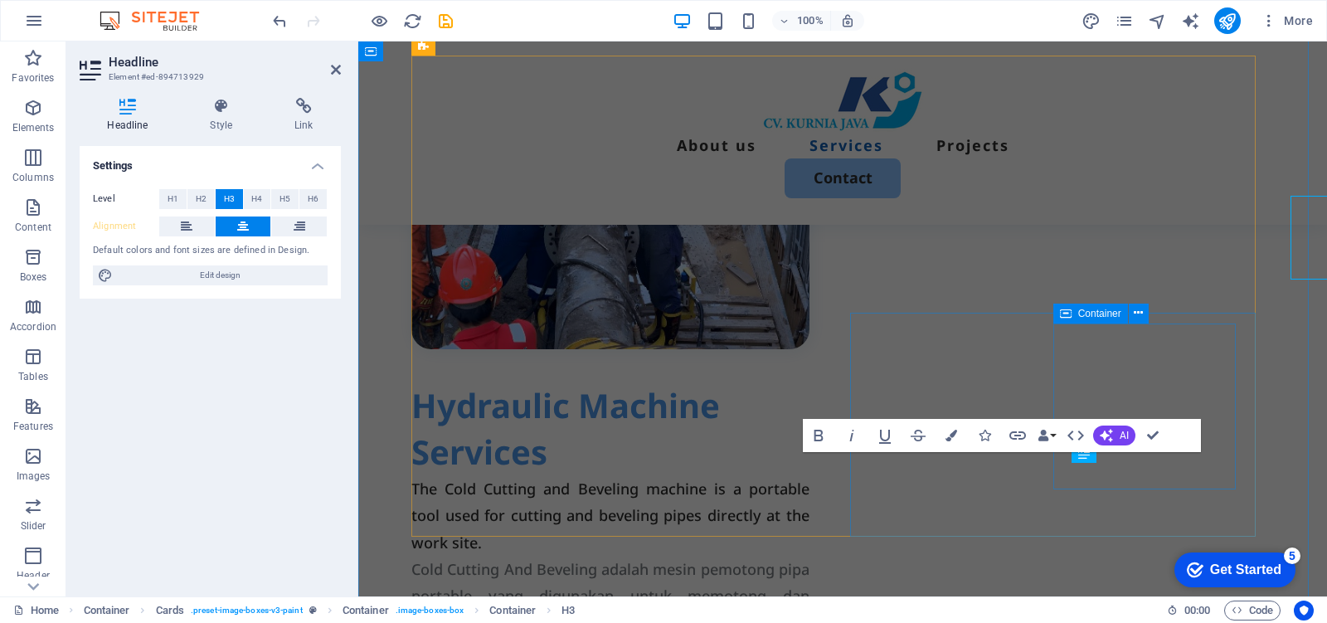
scroll to position [2407, 0]
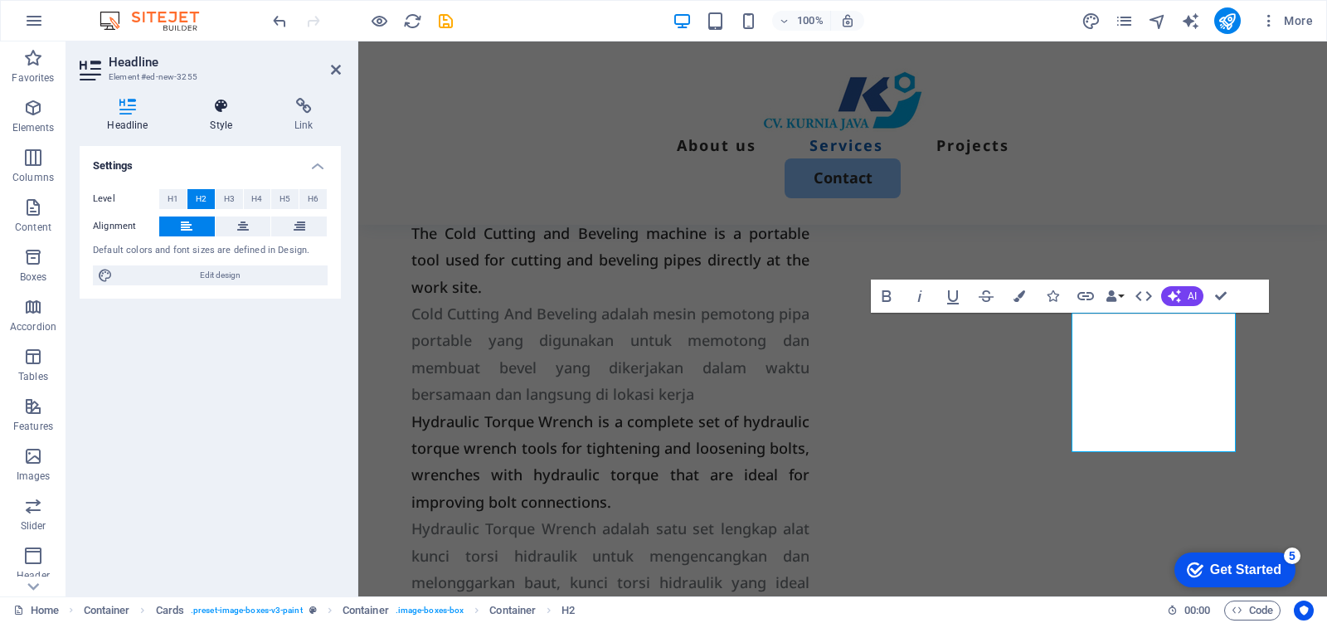
click at [218, 118] on h4 "Style" at bounding box center [224, 115] width 85 height 35
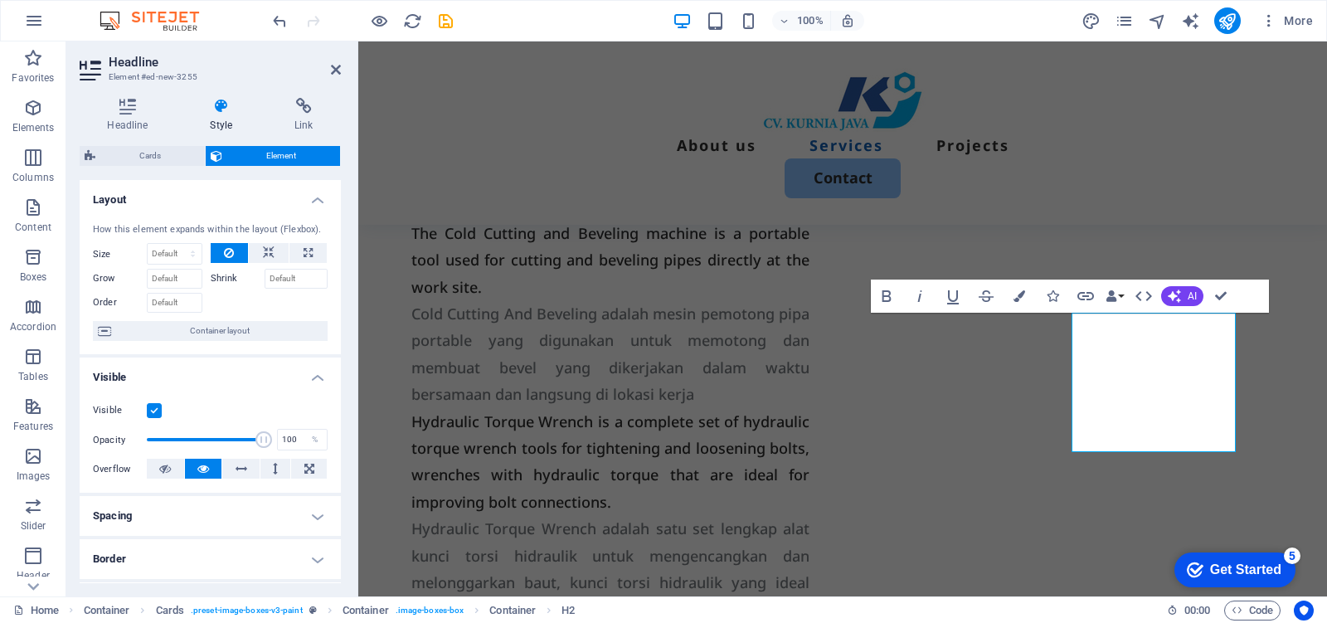
scroll to position [207, 0]
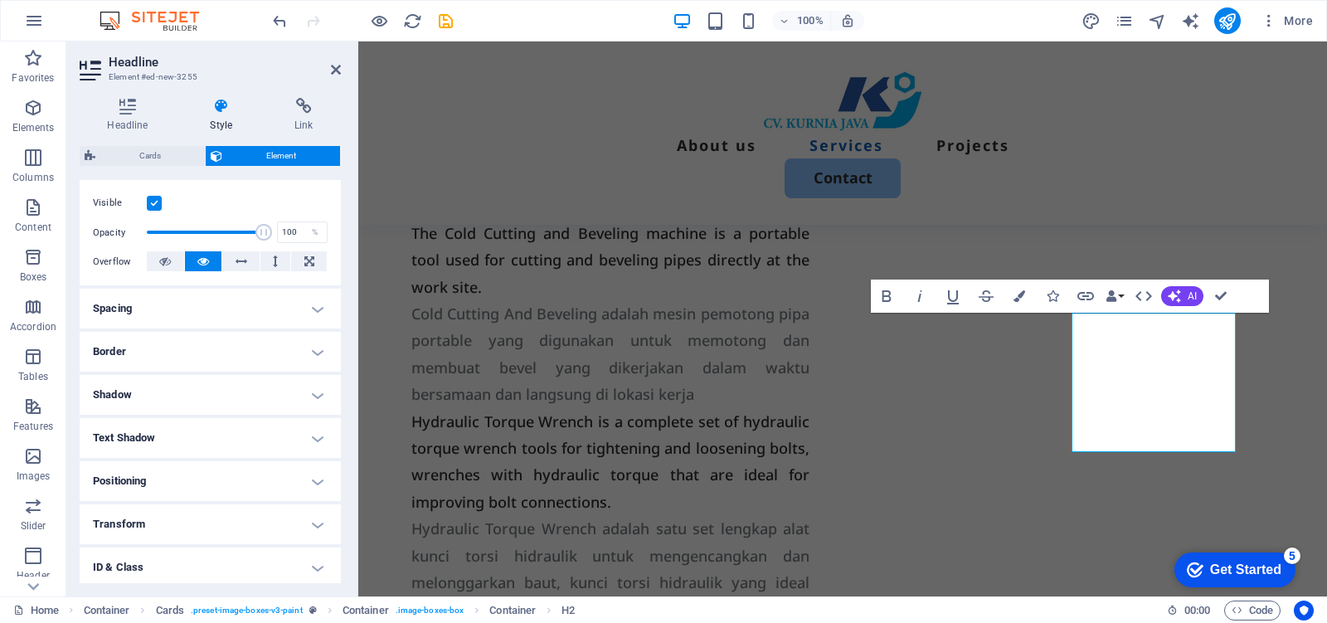
click at [299, 307] on h4 "Spacing" at bounding box center [210, 309] width 261 height 40
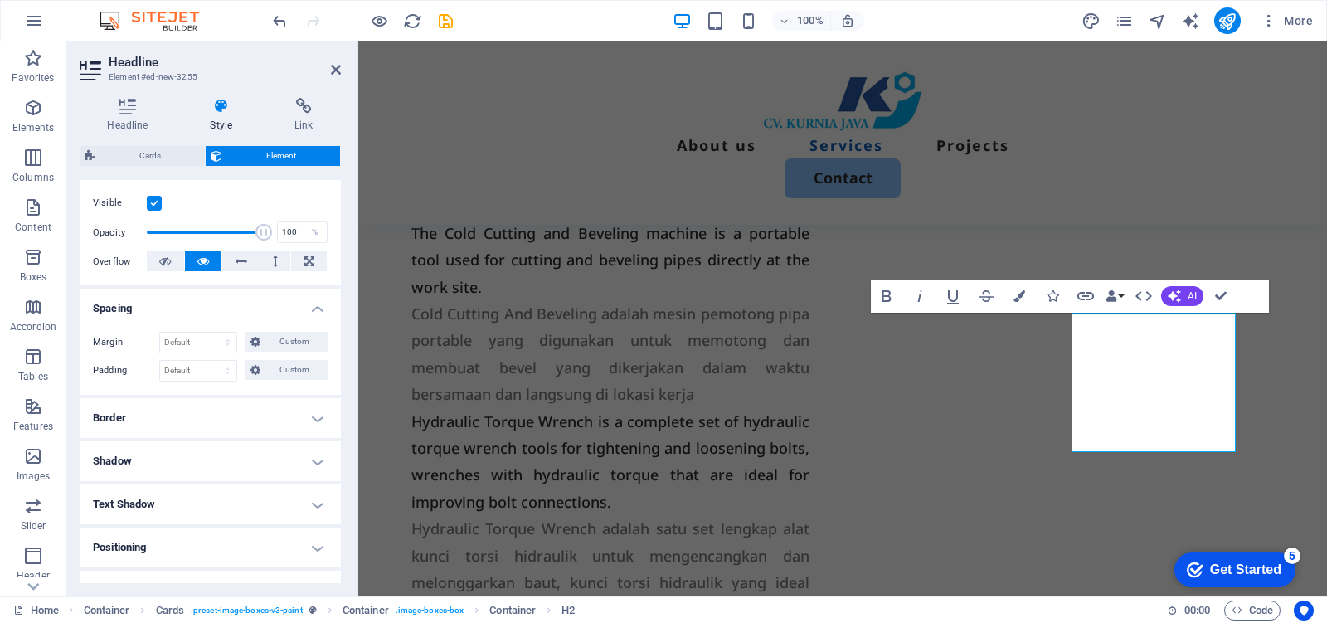
click at [299, 307] on h4 "Spacing" at bounding box center [210, 304] width 261 height 30
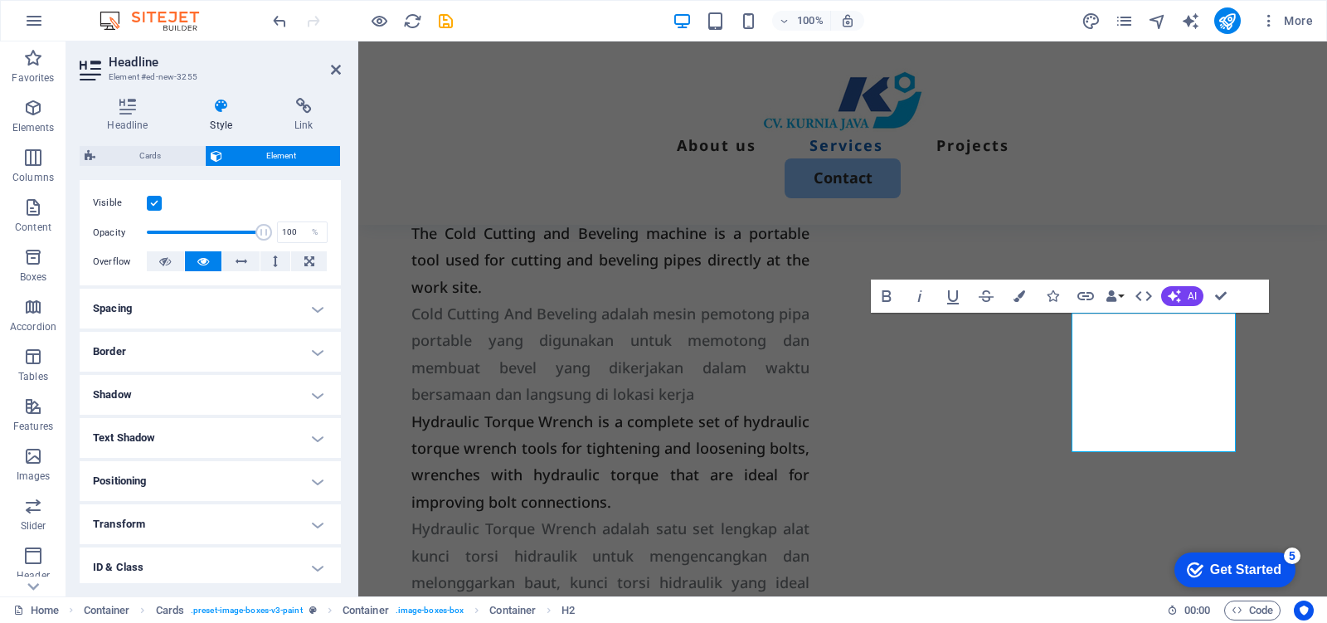
click at [258, 433] on h4 "Text Shadow" at bounding box center [210, 438] width 261 height 40
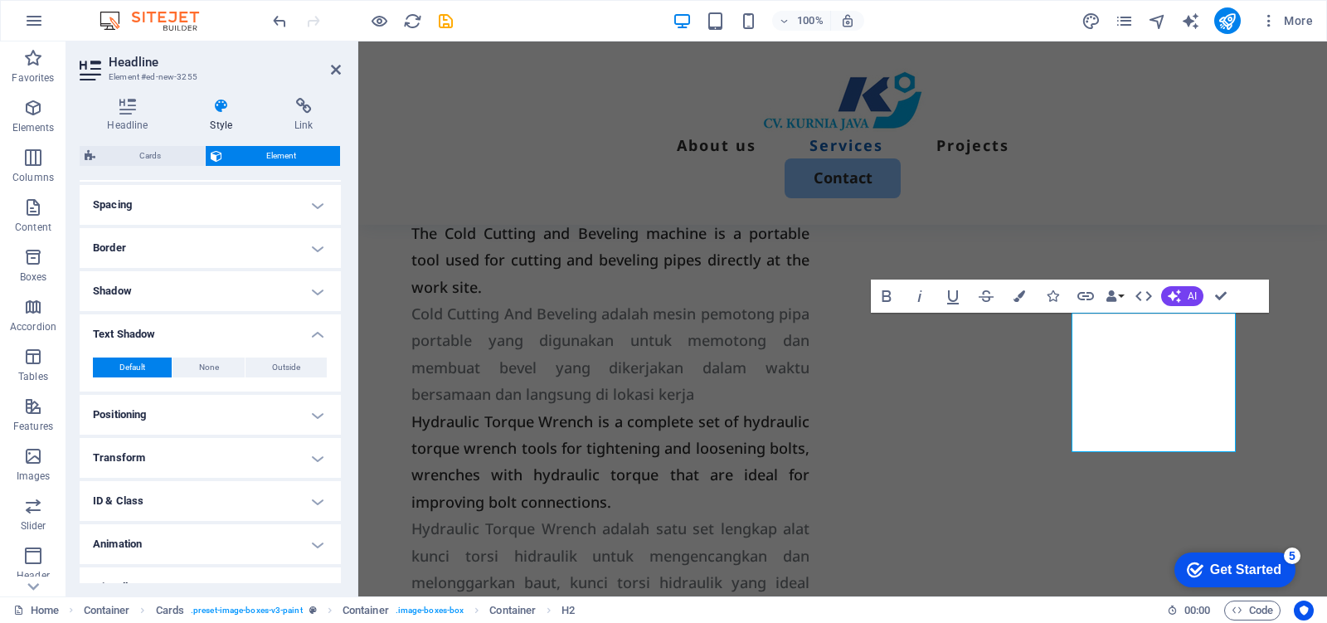
scroll to position [333, 0]
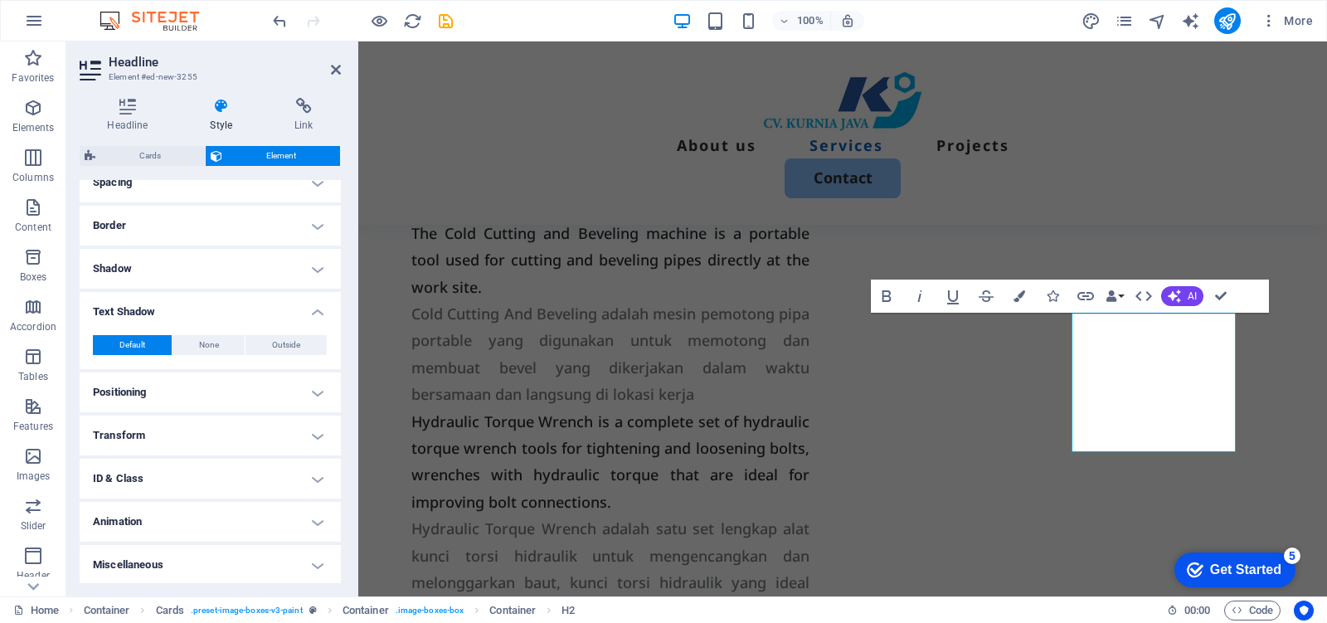
click at [305, 391] on h4 "Positioning" at bounding box center [210, 392] width 261 height 40
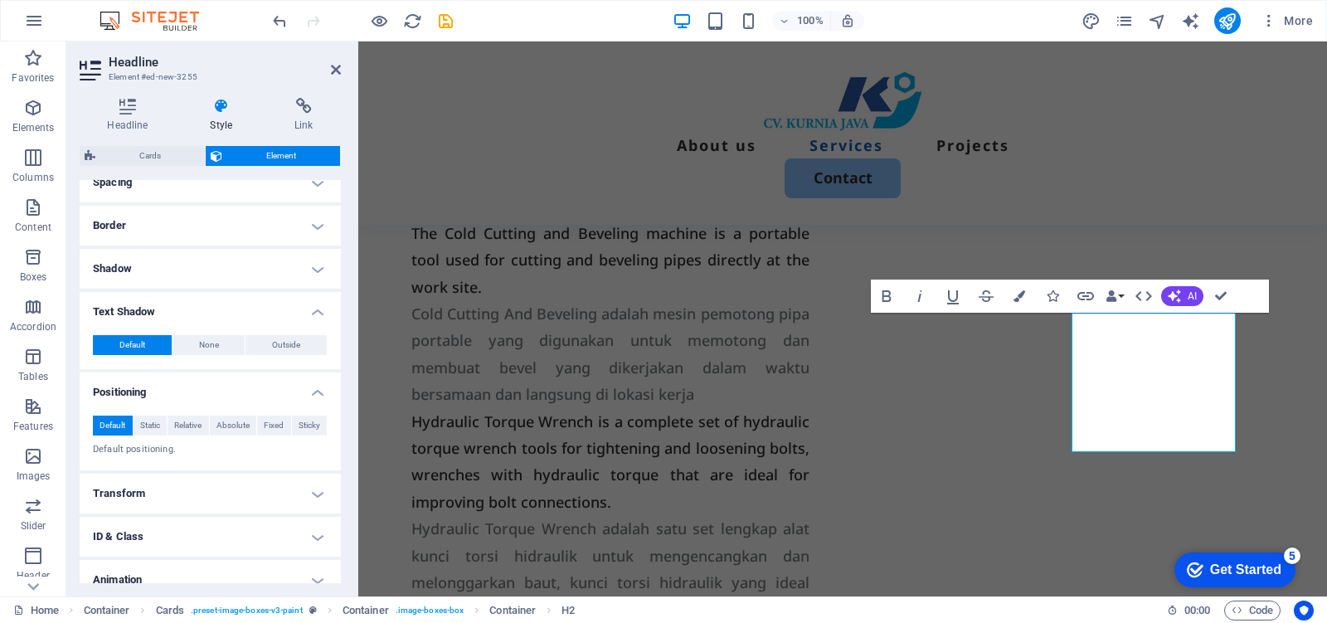
click at [305, 391] on h4 "Positioning" at bounding box center [210, 387] width 261 height 30
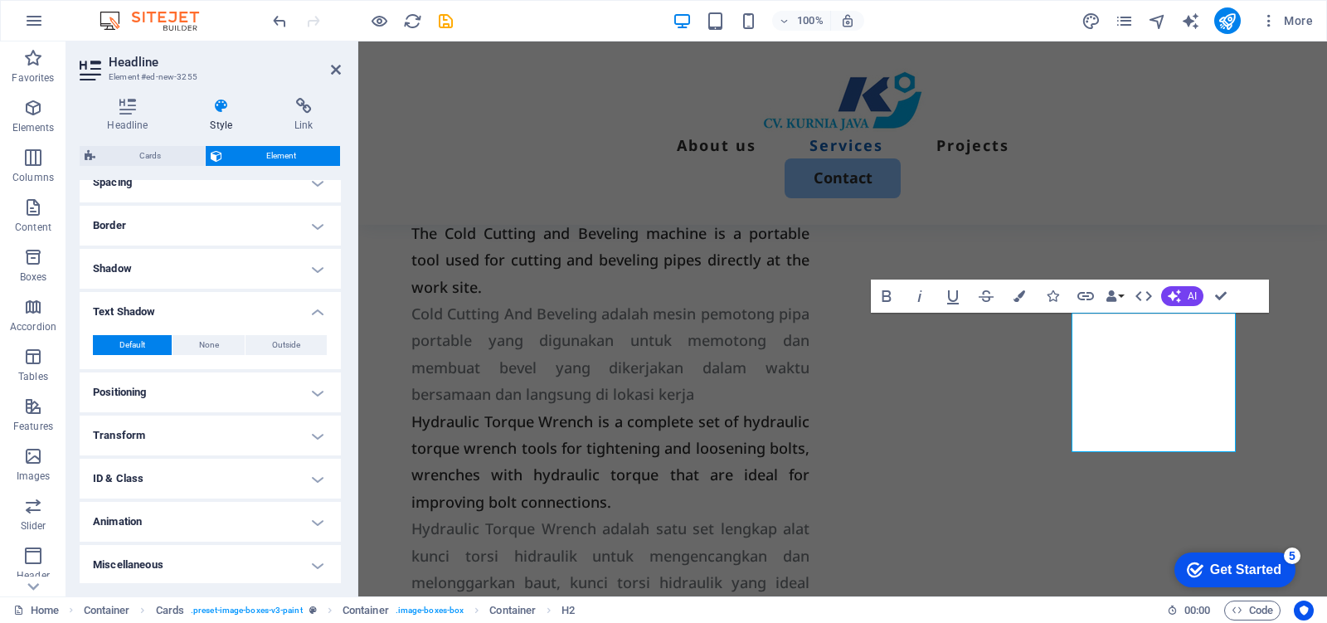
click at [291, 516] on h4 "Animation" at bounding box center [210, 522] width 261 height 40
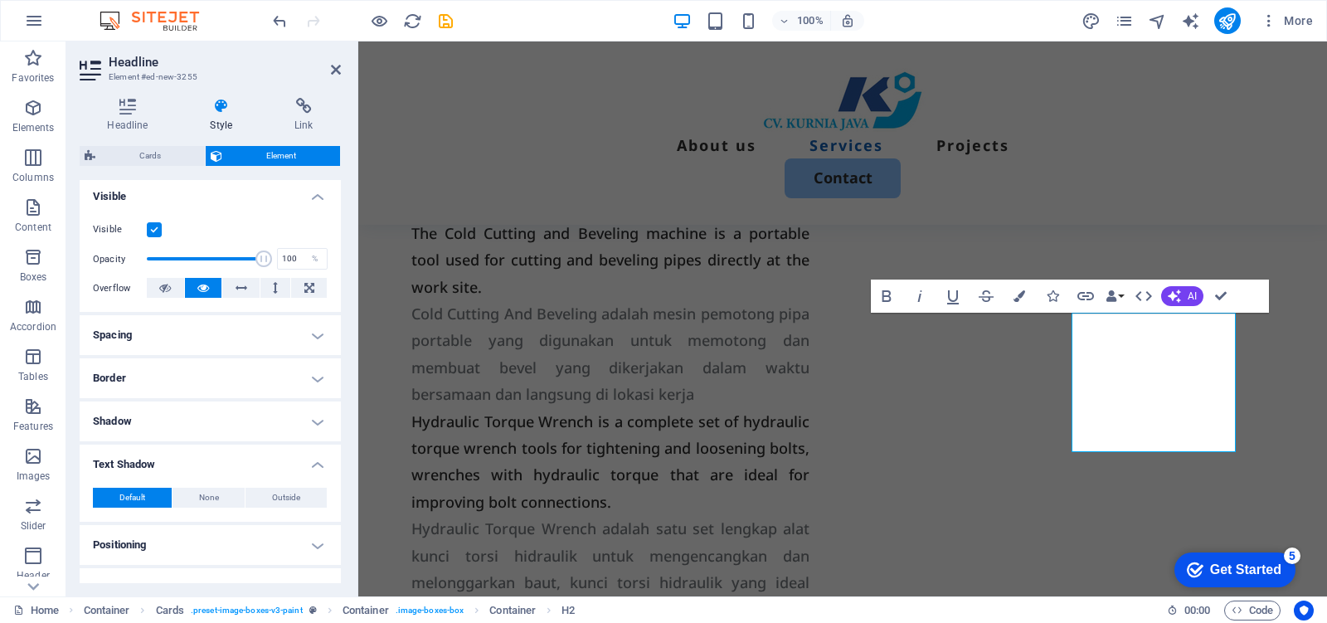
scroll to position [0, 0]
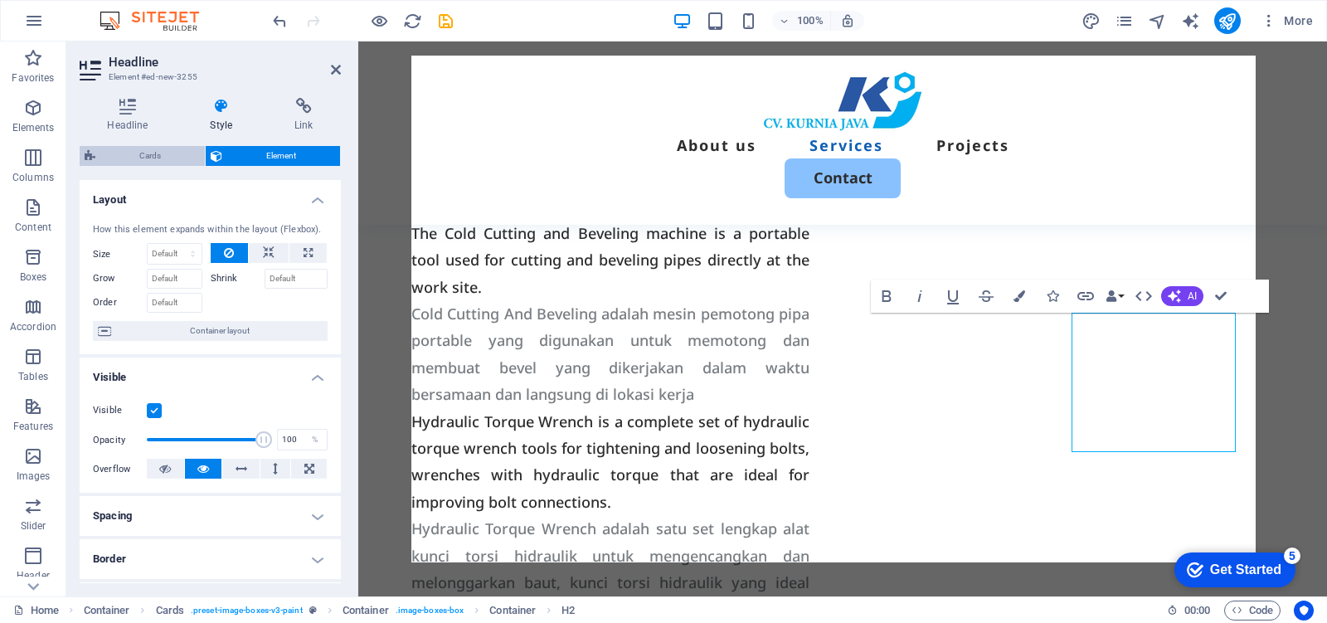
click at [141, 155] on span "Cards" at bounding box center [149, 156] width 99 height 20
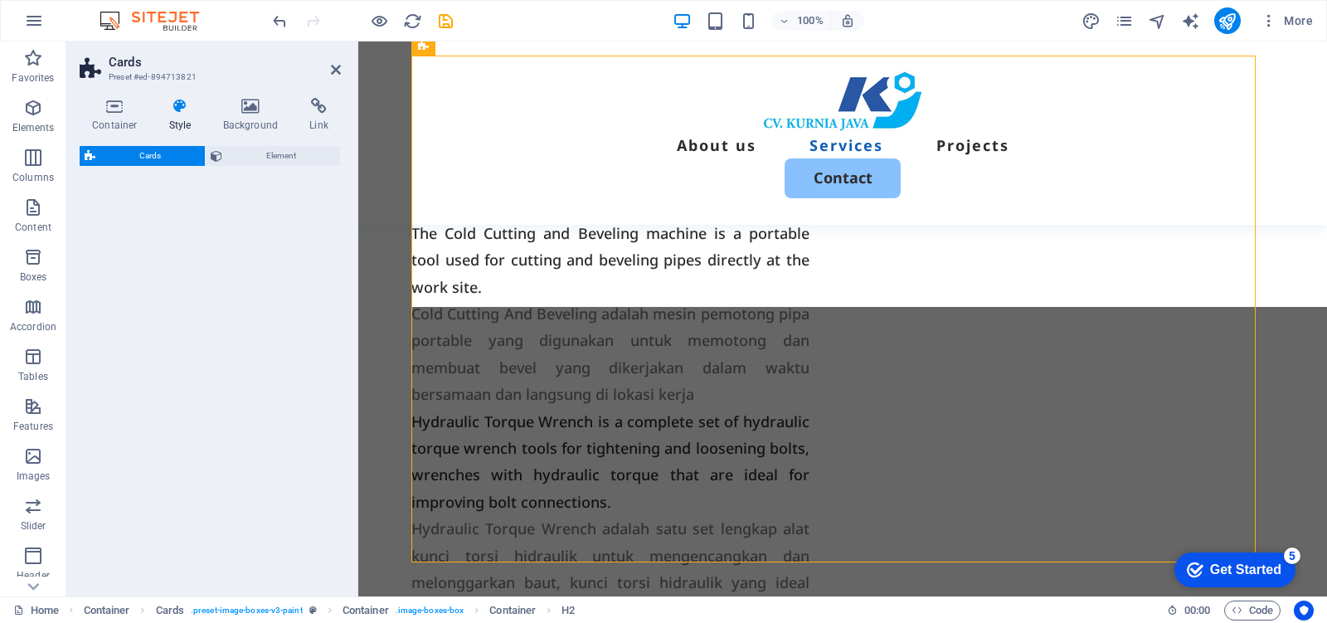
select select "rem"
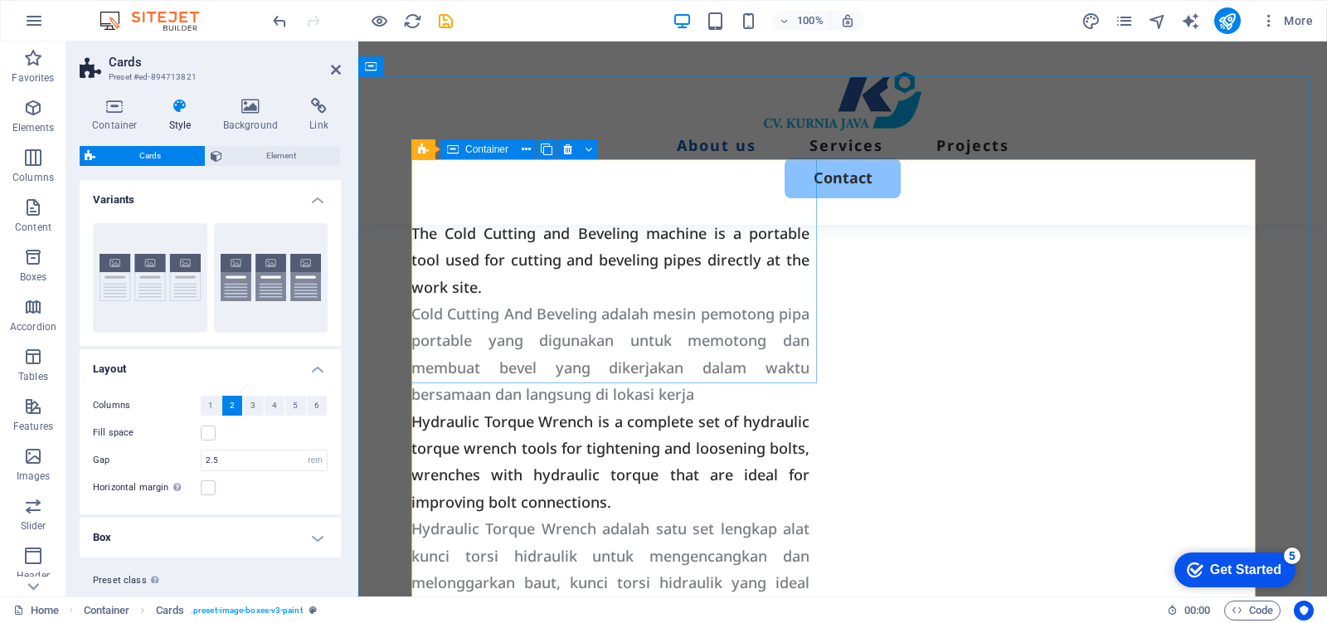
scroll to position [2096, 0]
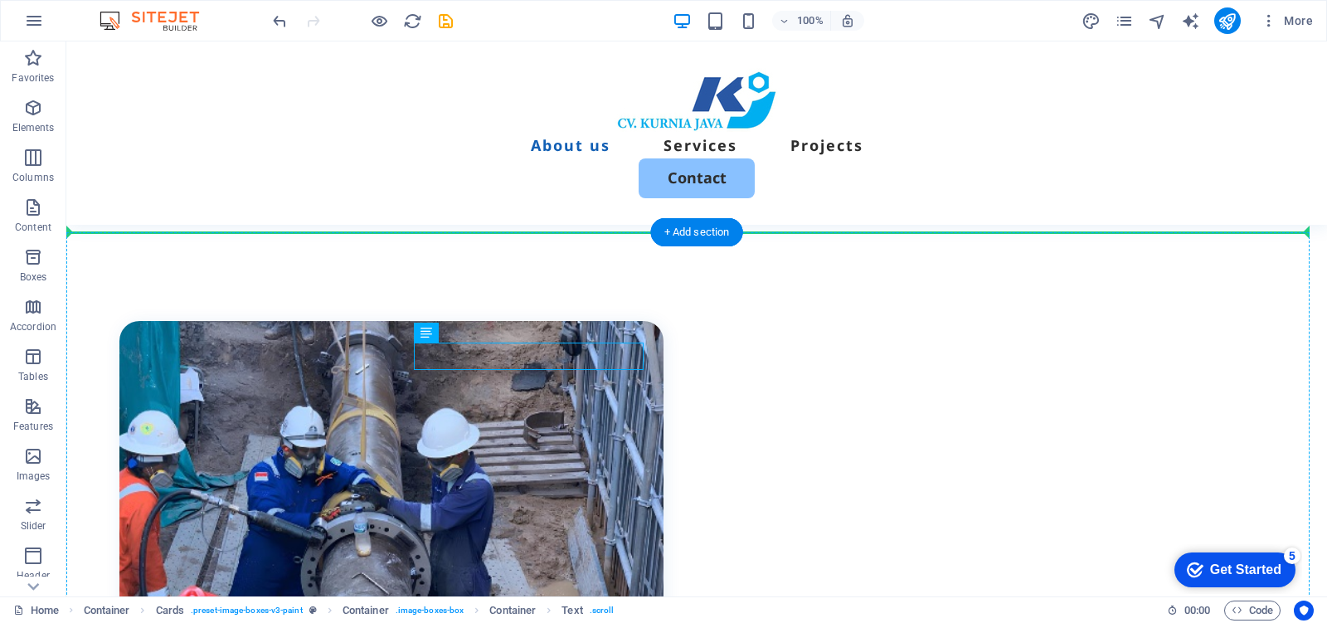
scroll to position [1917, 0]
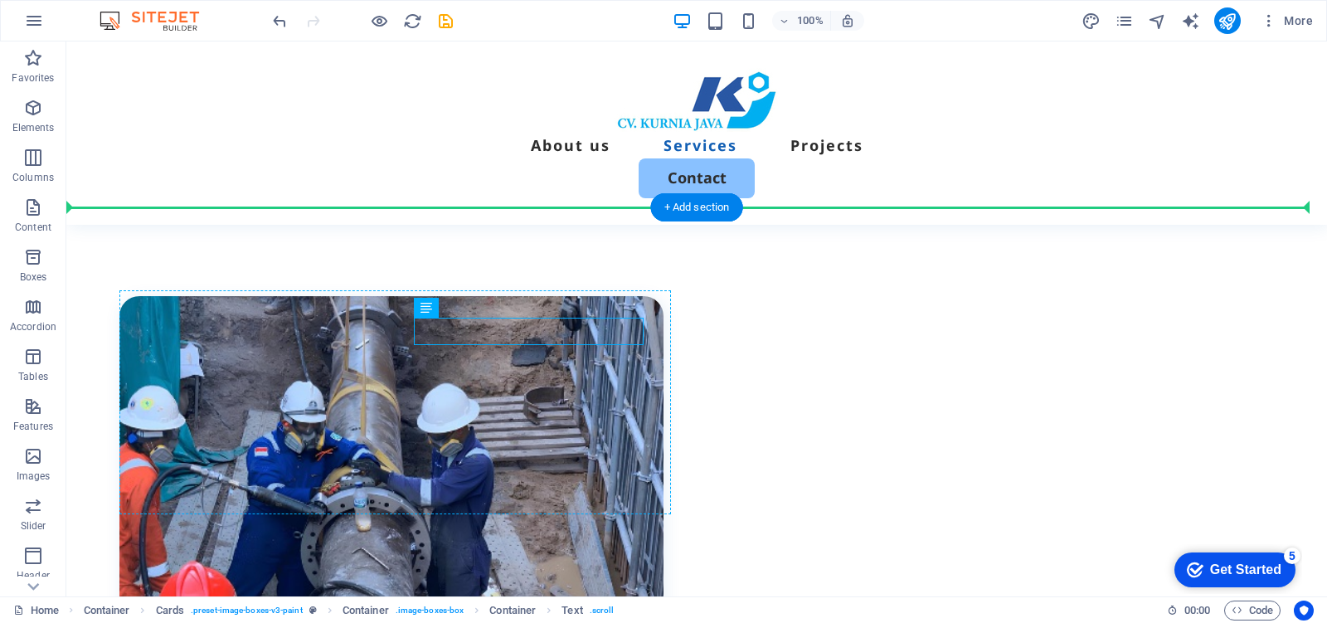
drag, startPoint x: 415, startPoint y: 409, endPoint x: 225, endPoint y: 506, distance: 213.9
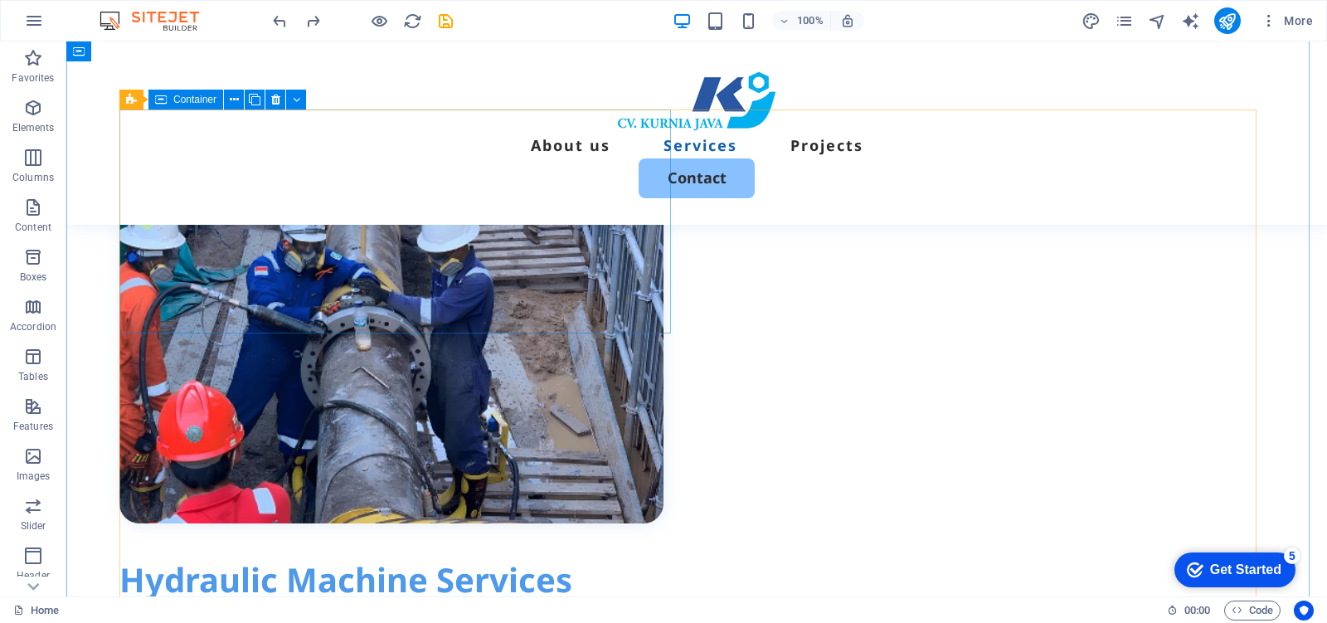
scroll to position [1994, 0]
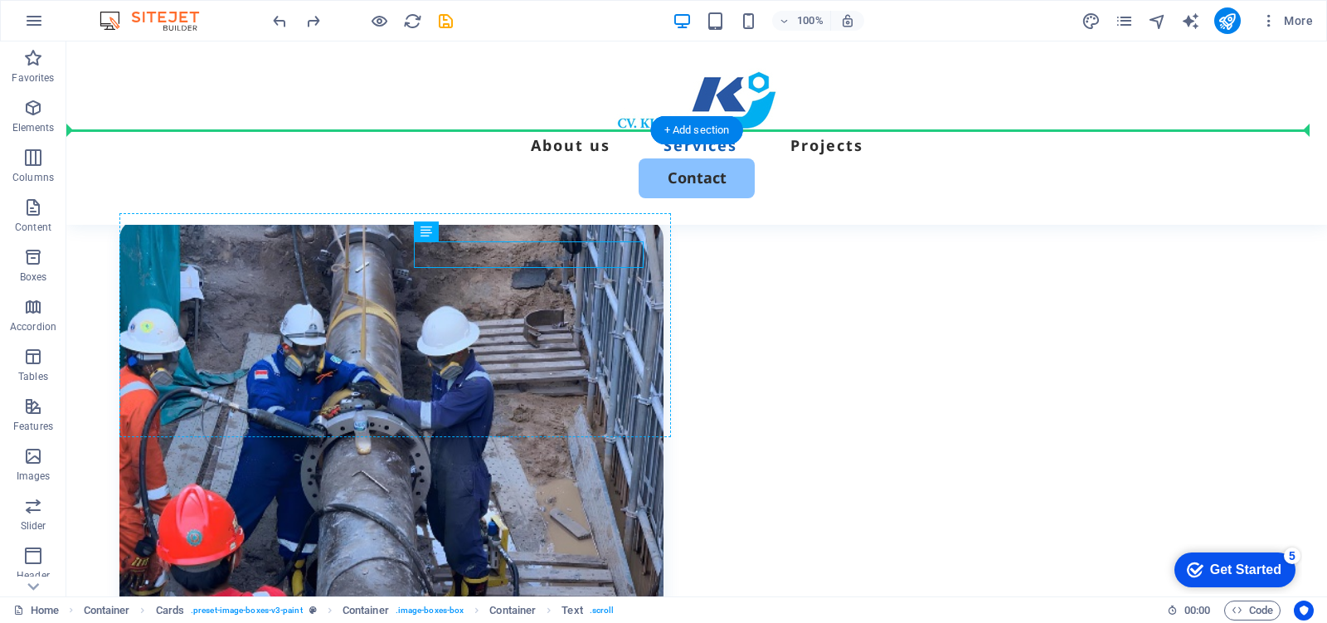
drag, startPoint x: 553, startPoint y: 260, endPoint x: 332, endPoint y: 429, distance: 278.6
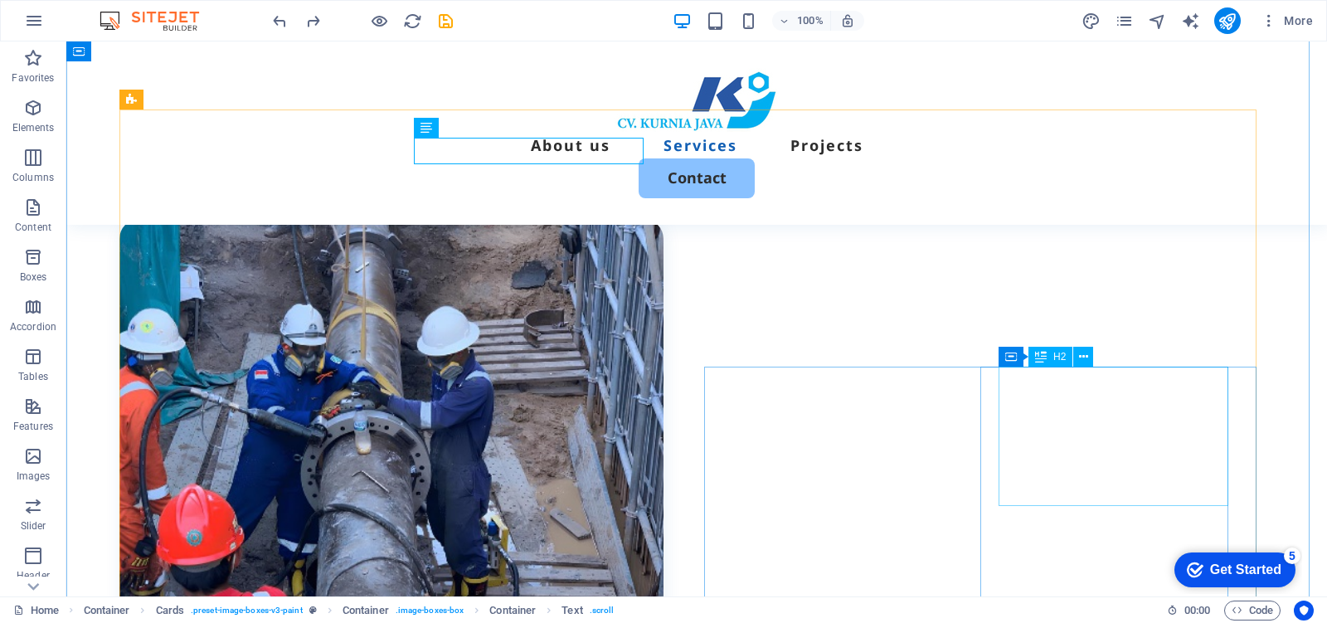
scroll to position [2098, 0]
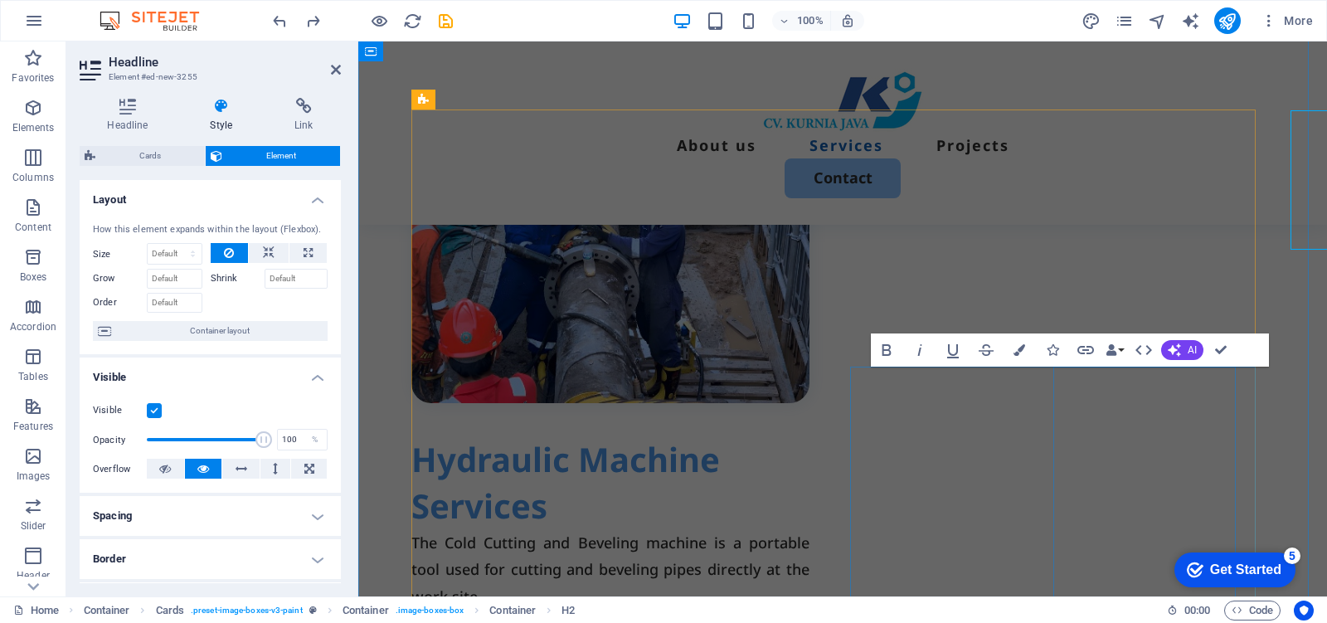
scroll to position [2353, 0]
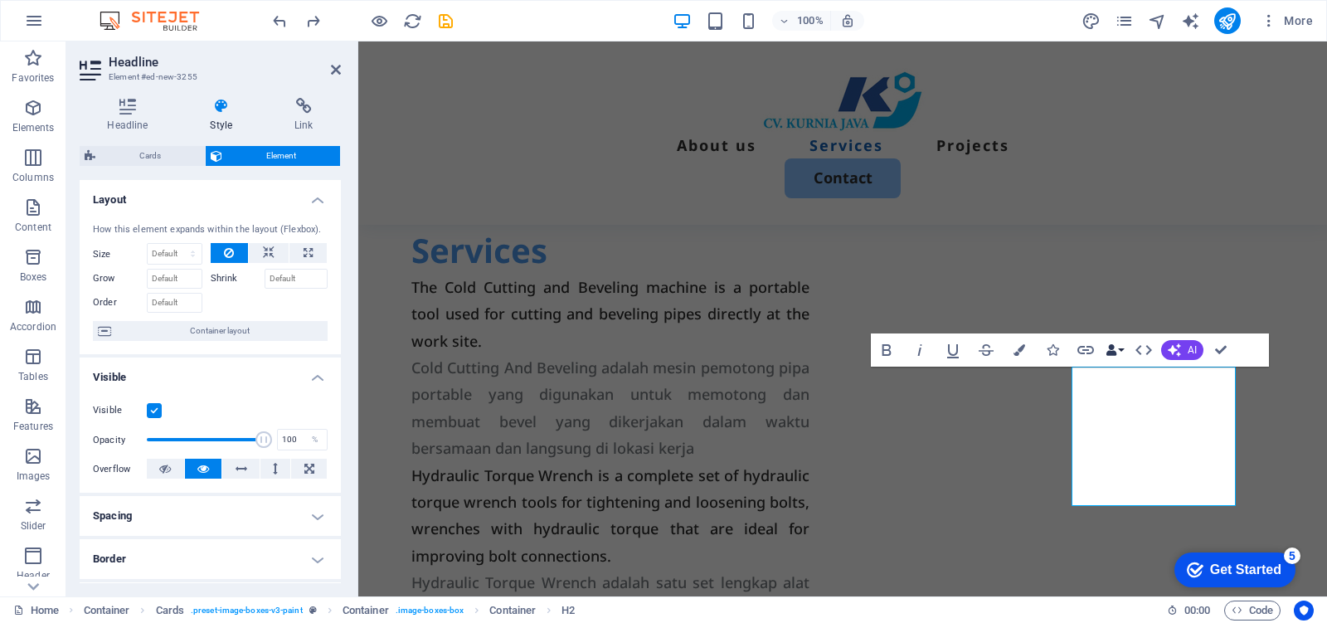
click at [1120, 352] on button "Data Bindings" at bounding box center [1114, 349] width 23 height 33
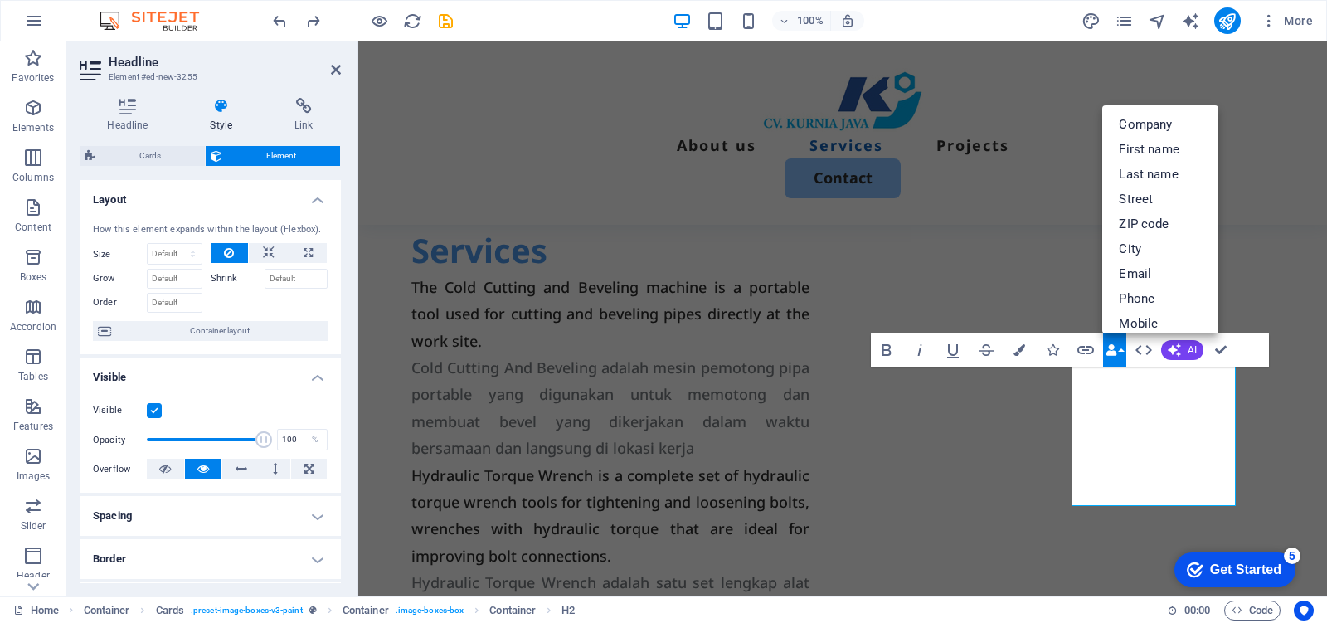
click at [1120, 352] on button "Data Bindings" at bounding box center [1114, 349] width 23 height 33
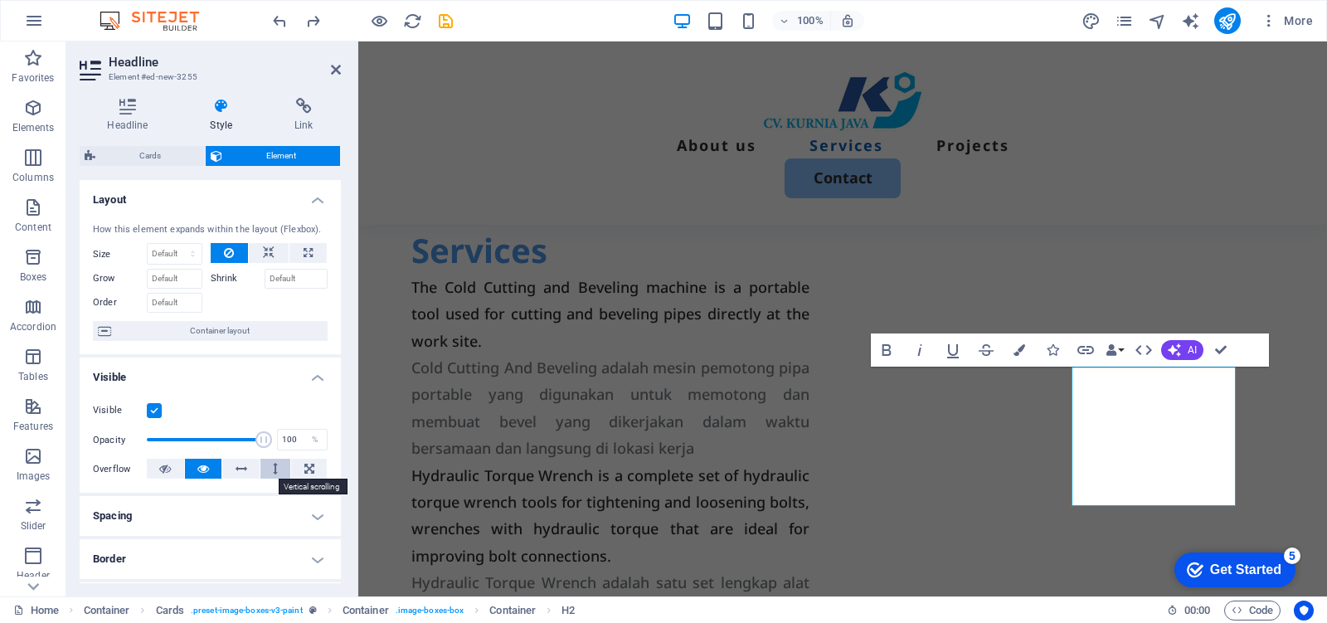
click at [268, 465] on button at bounding box center [275, 468] width 31 height 20
drag, startPoint x: 255, startPoint y: 438, endPoint x: 180, endPoint y: 438, distance: 74.6
click at [180, 438] on span at bounding box center [180, 439] width 17 height 17
type input "100"
drag, startPoint x: 180, startPoint y: 439, endPoint x: 278, endPoint y: 442, distance: 97.9
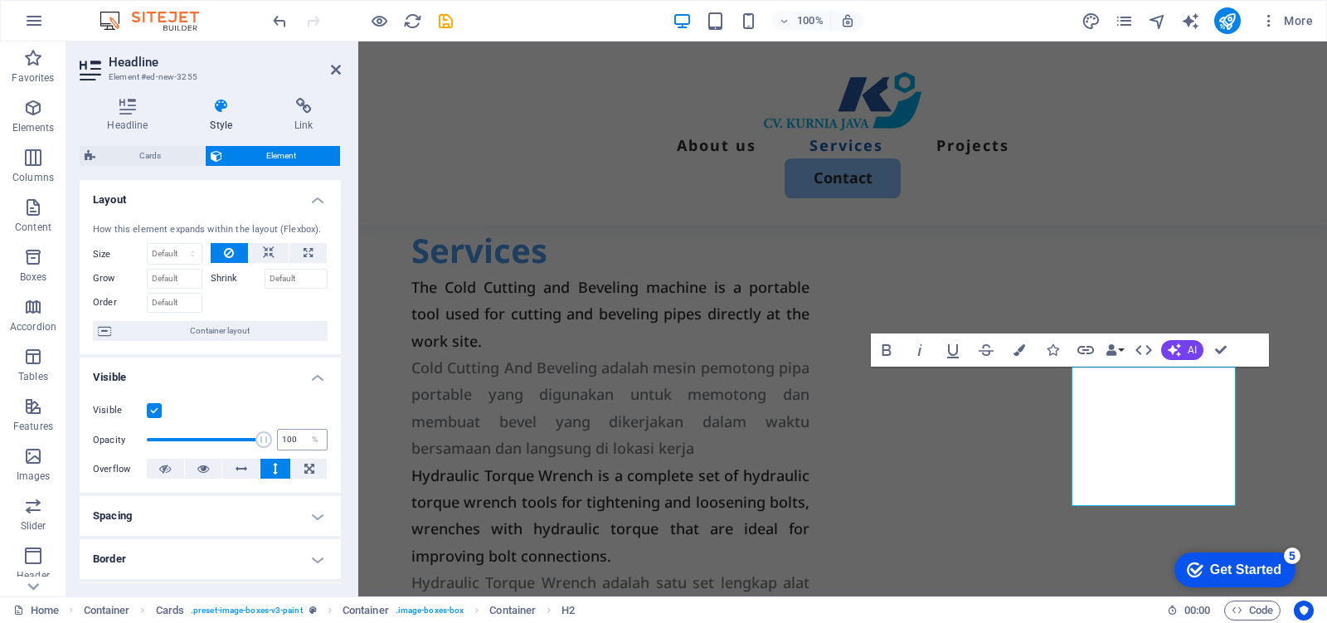
click at [278, 442] on div "Opacity 100 %" at bounding box center [210, 439] width 235 height 25
click at [293, 514] on h4 "Spacing" at bounding box center [210, 516] width 261 height 40
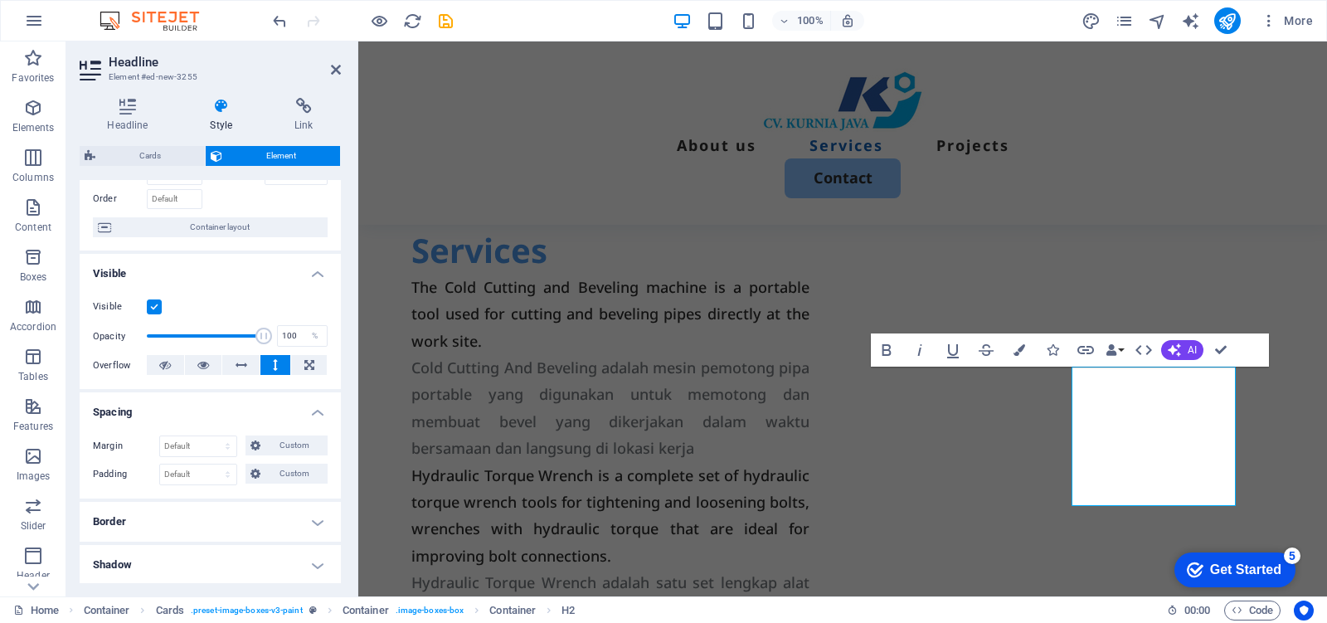
scroll to position [0, 0]
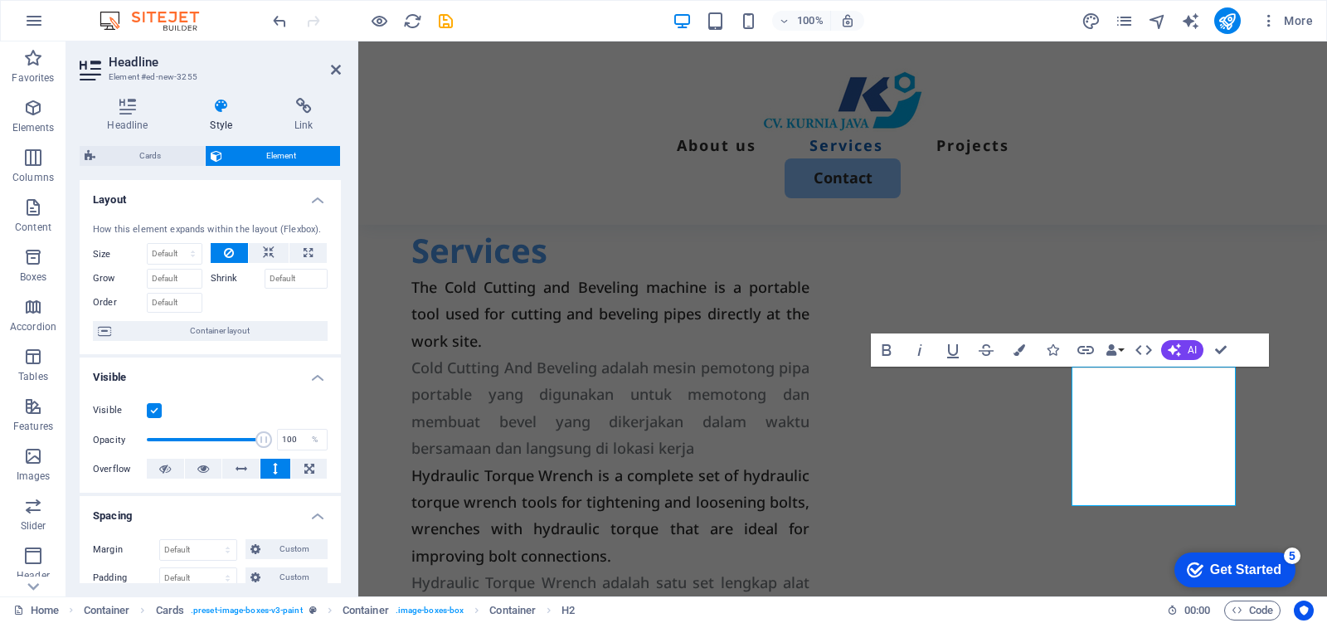
click at [221, 119] on h4 "Style" at bounding box center [224, 115] width 85 height 35
click at [134, 112] on icon at bounding box center [128, 106] width 96 height 17
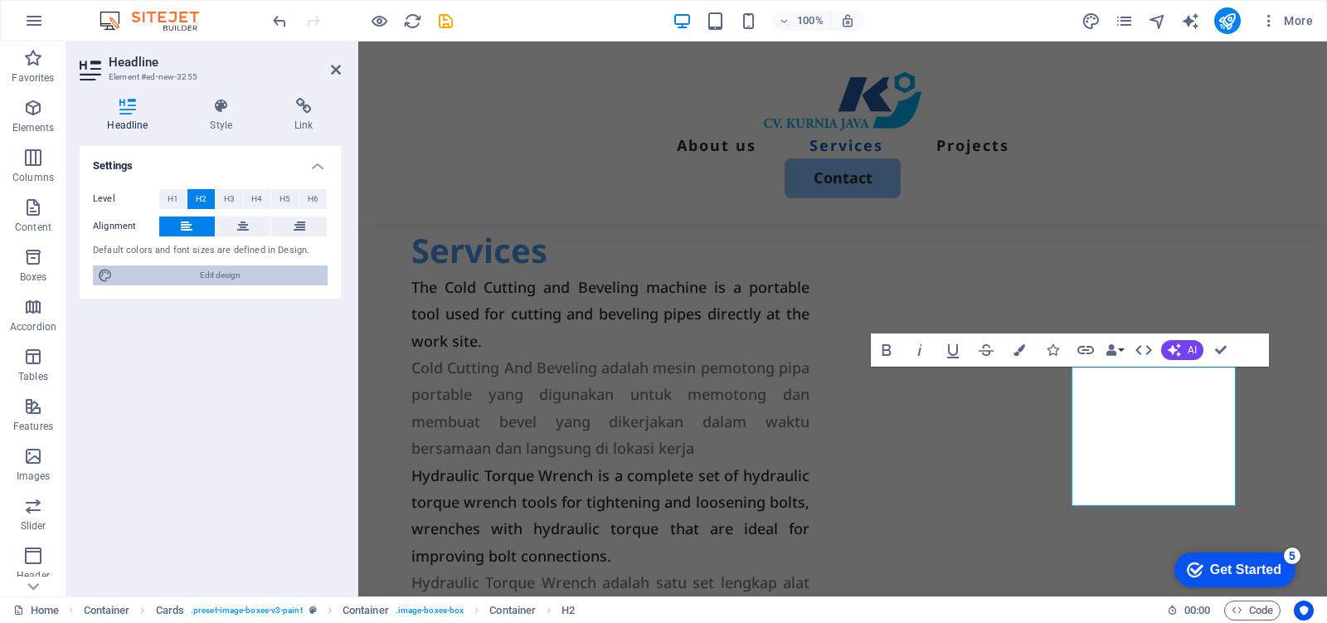
click at [255, 276] on span "Edit design" at bounding box center [220, 275] width 205 height 20
select select "px"
select select "500"
select select "px"
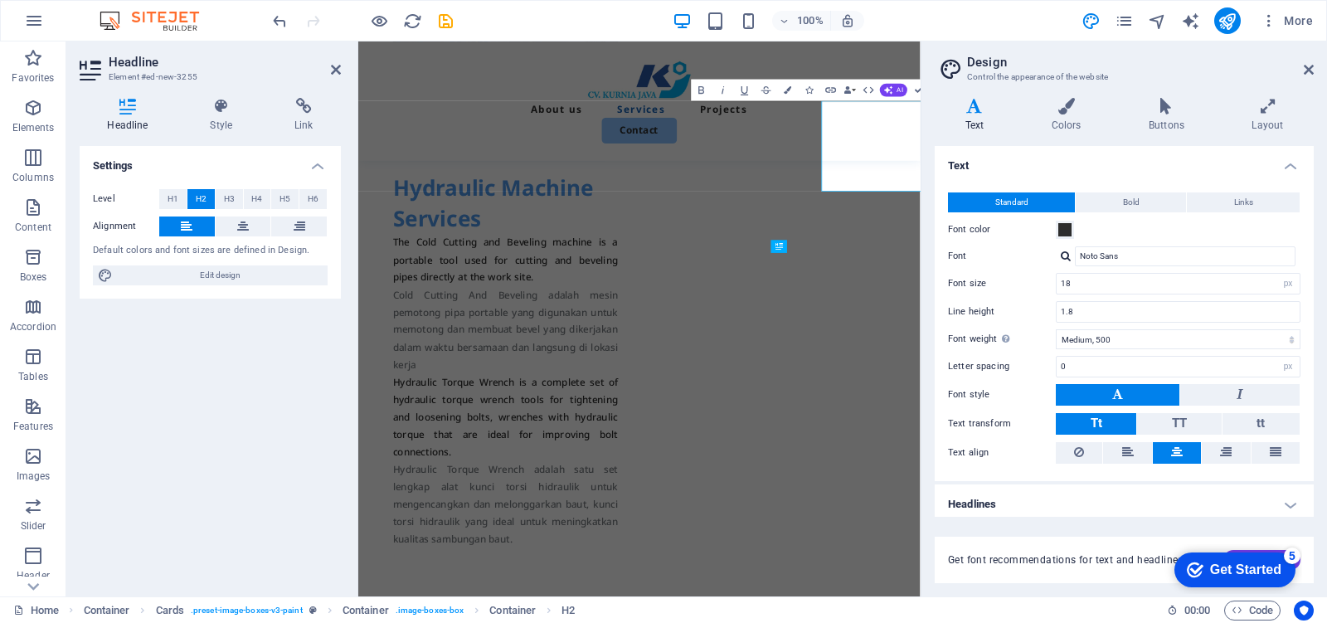
scroll to position [2588, 0]
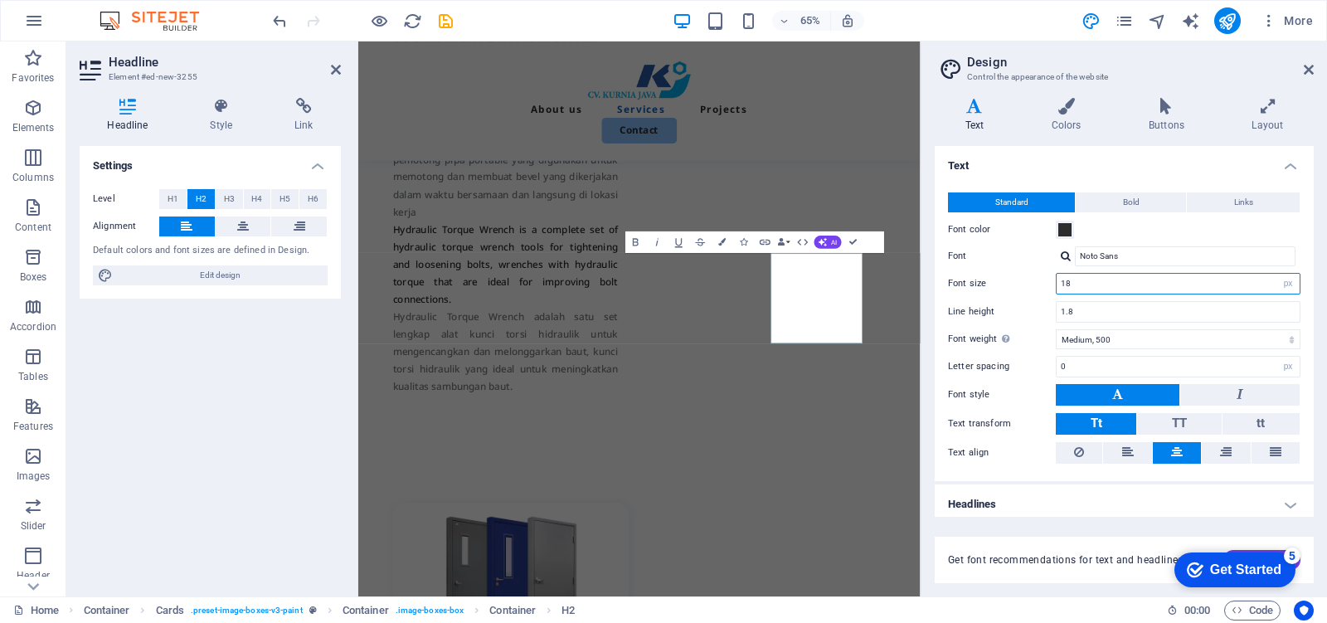
click at [1202, 284] on input "18" at bounding box center [1177, 284] width 243 height 20
drag, startPoint x: 1146, startPoint y: 284, endPoint x: 1039, endPoint y: 287, distance: 107.0
click at [1042, 287] on div "Font size 18 rem px" at bounding box center [1124, 284] width 352 height 22
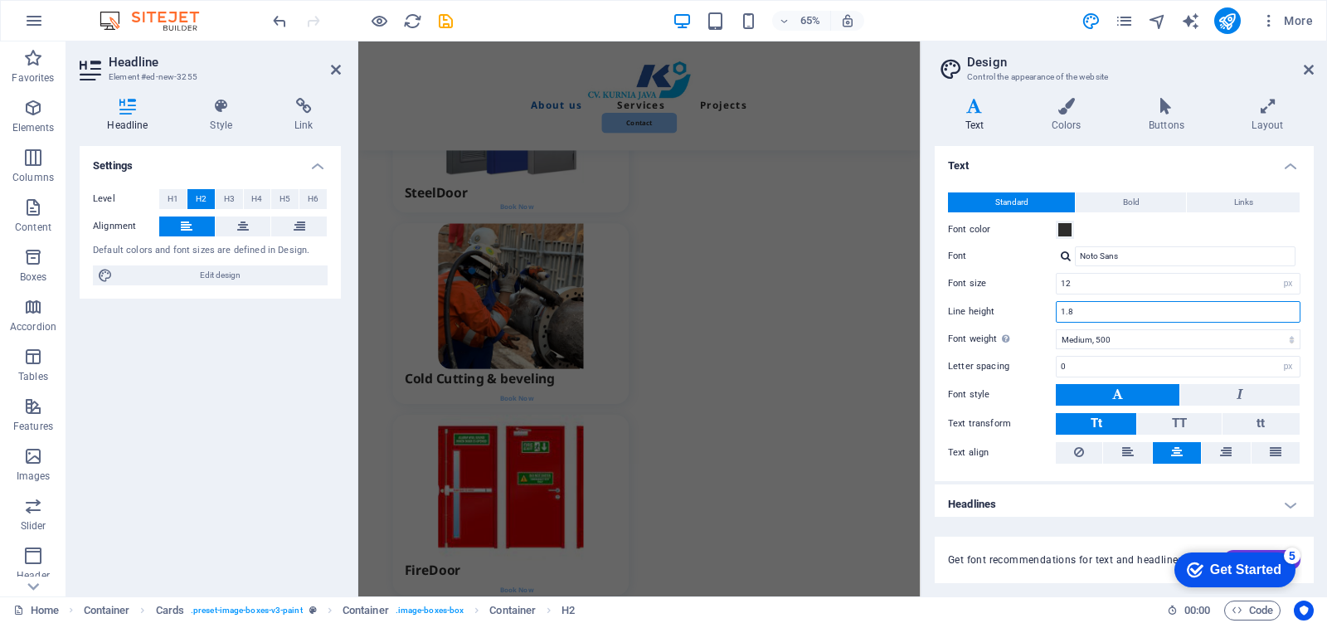
click at [1137, 312] on input "1.8" at bounding box center [1177, 312] width 243 height 20
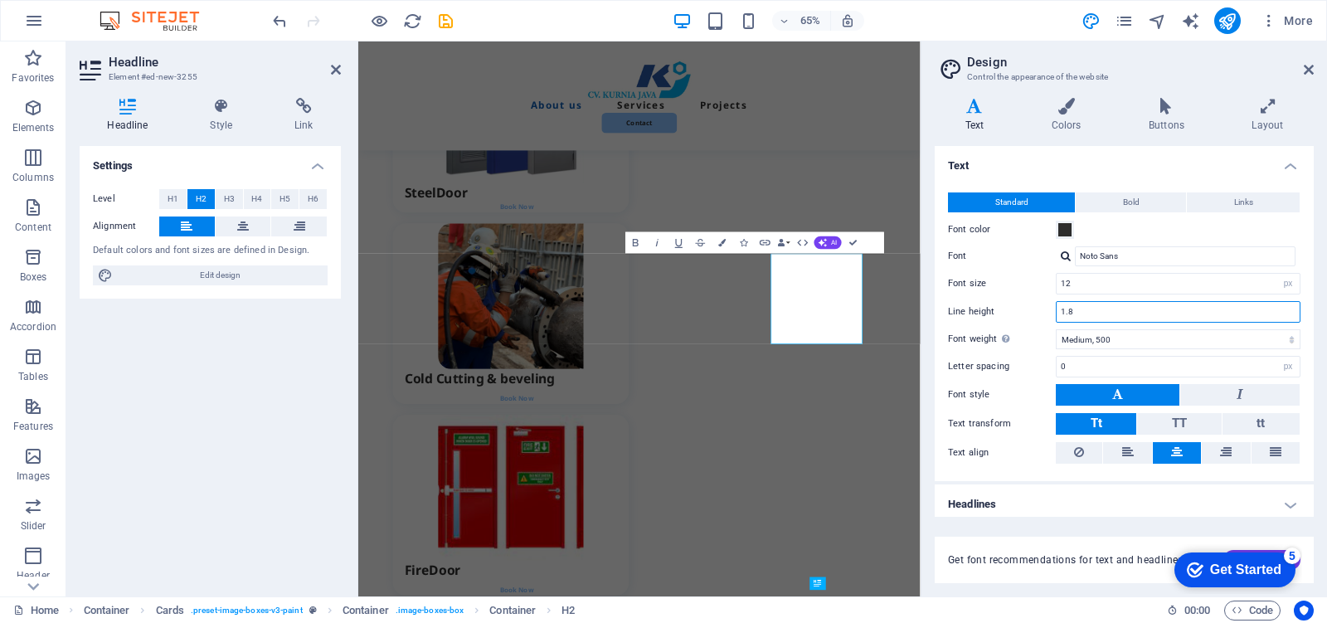
scroll to position [1835, 0]
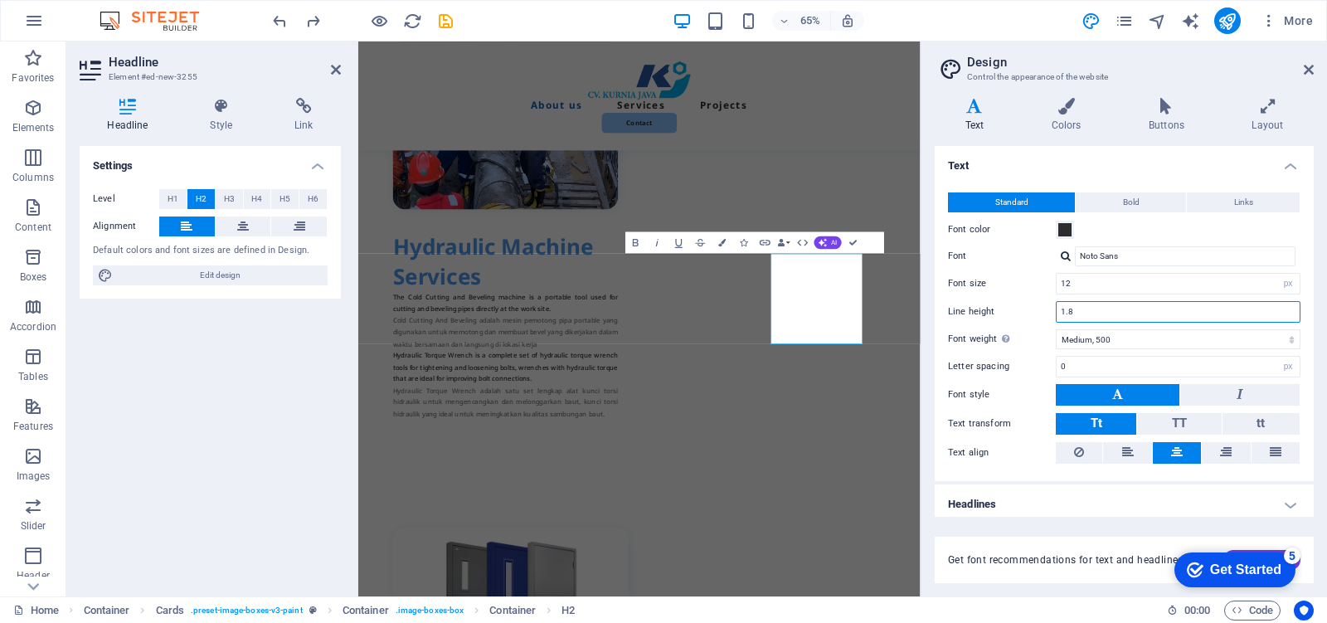
type input "18"
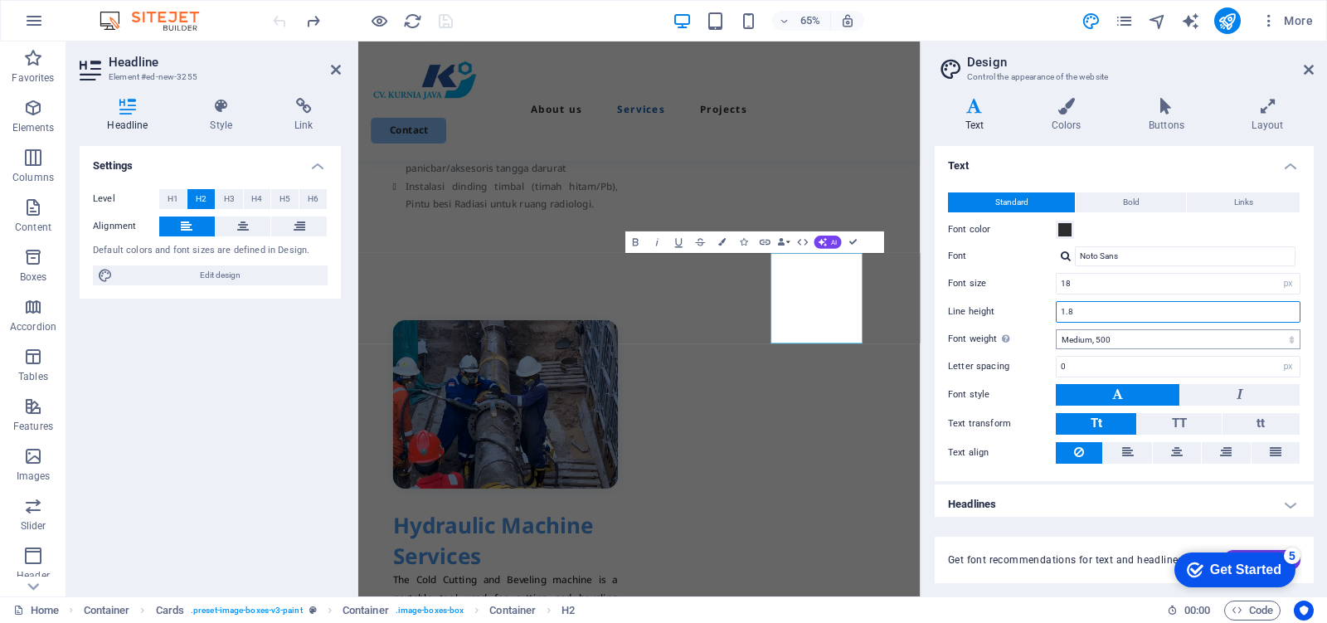
scroll to position [2588, 0]
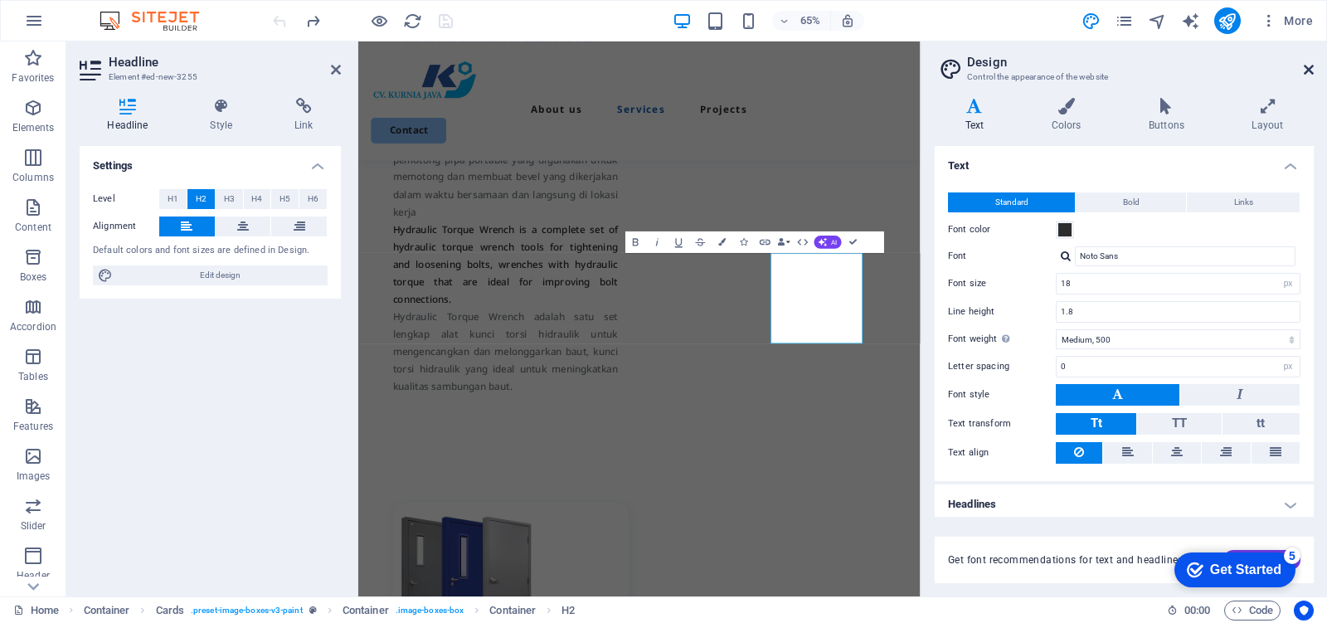
drag, startPoint x: 1307, startPoint y: 68, endPoint x: 852, endPoint y: 109, distance: 456.2
click at [1307, 68] on icon at bounding box center [1308, 69] width 10 height 13
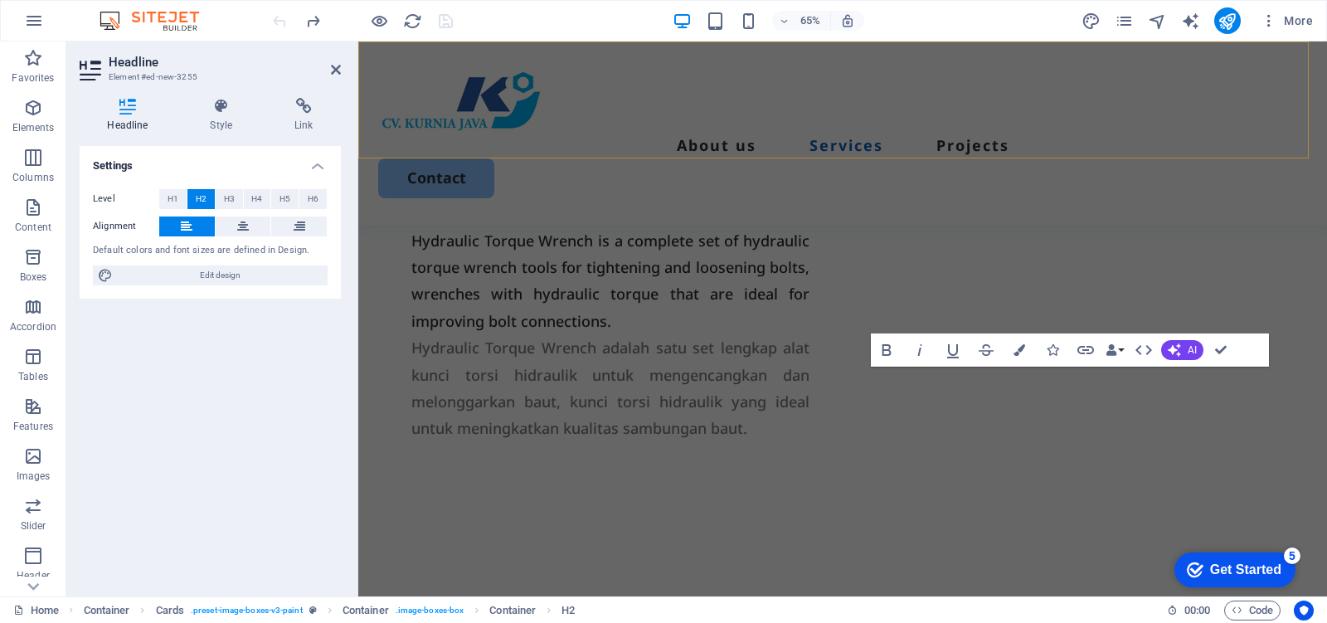
scroll to position [2353, 0]
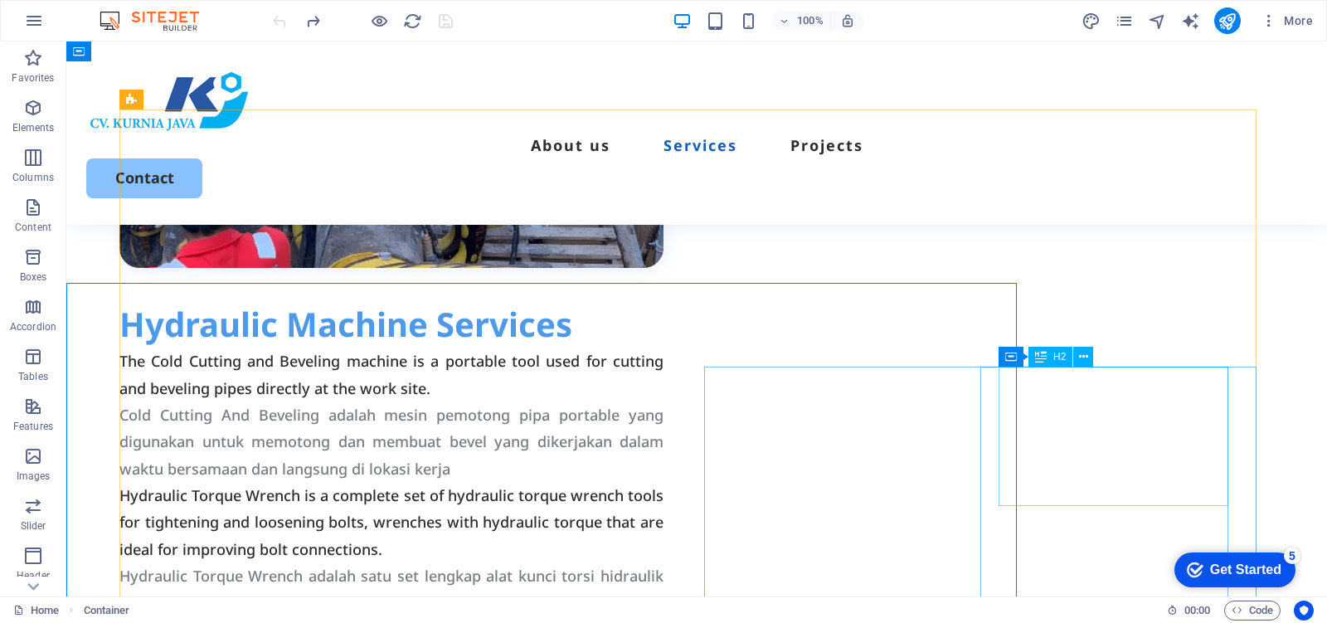
scroll to position [2098, 0]
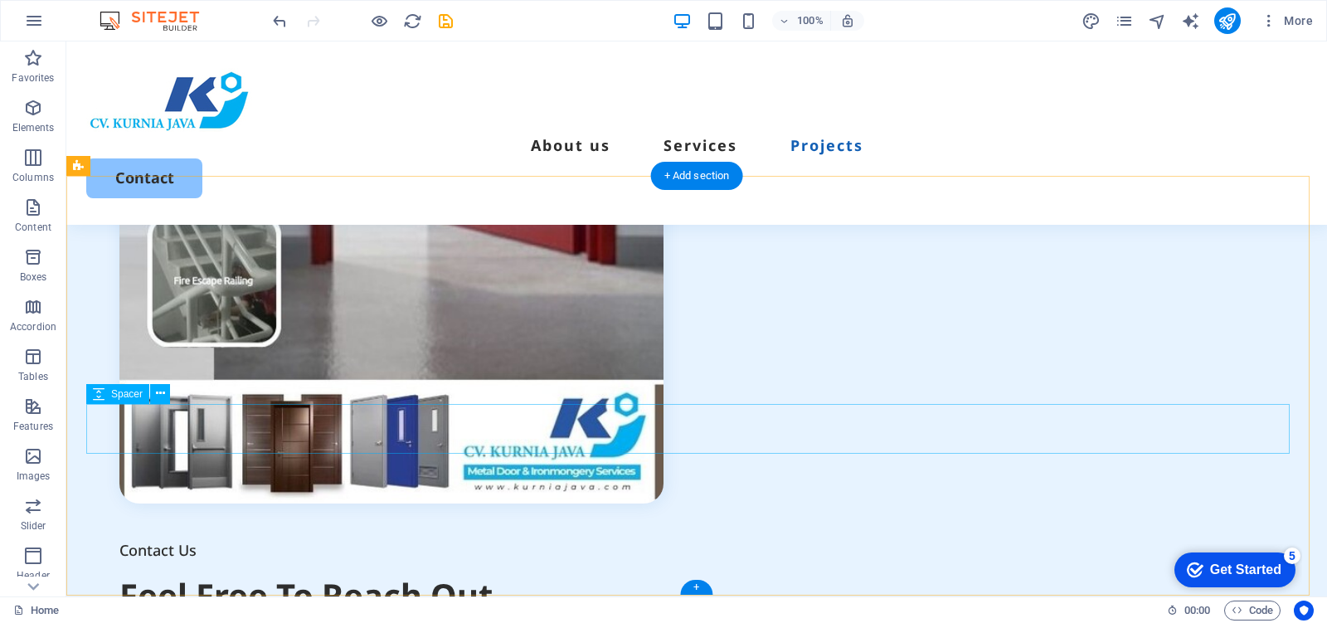
scroll to position [6452, 0]
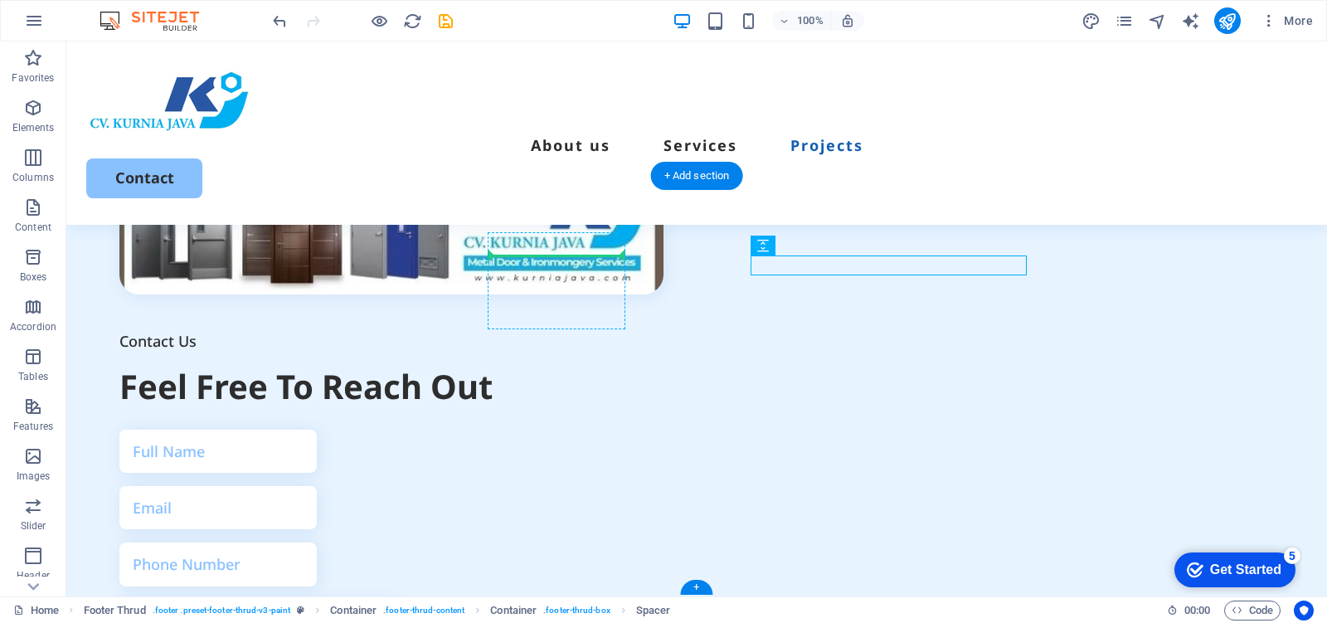
drag, startPoint x: 897, startPoint y: 267, endPoint x: 602, endPoint y: 262, distance: 295.2
drag, startPoint x: 823, startPoint y: 245, endPoint x: 522, endPoint y: 245, distance: 301.0
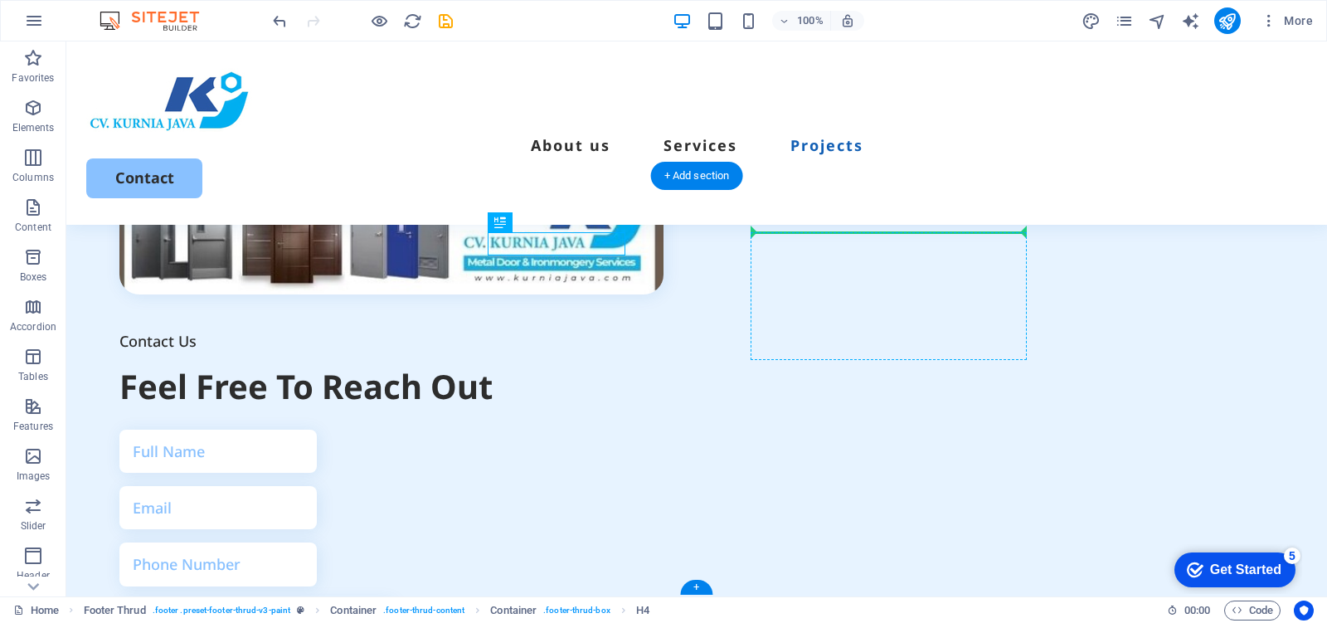
drag, startPoint x: 608, startPoint y: 241, endPoint x: 777, endPoint y: 241, distance: 169.1
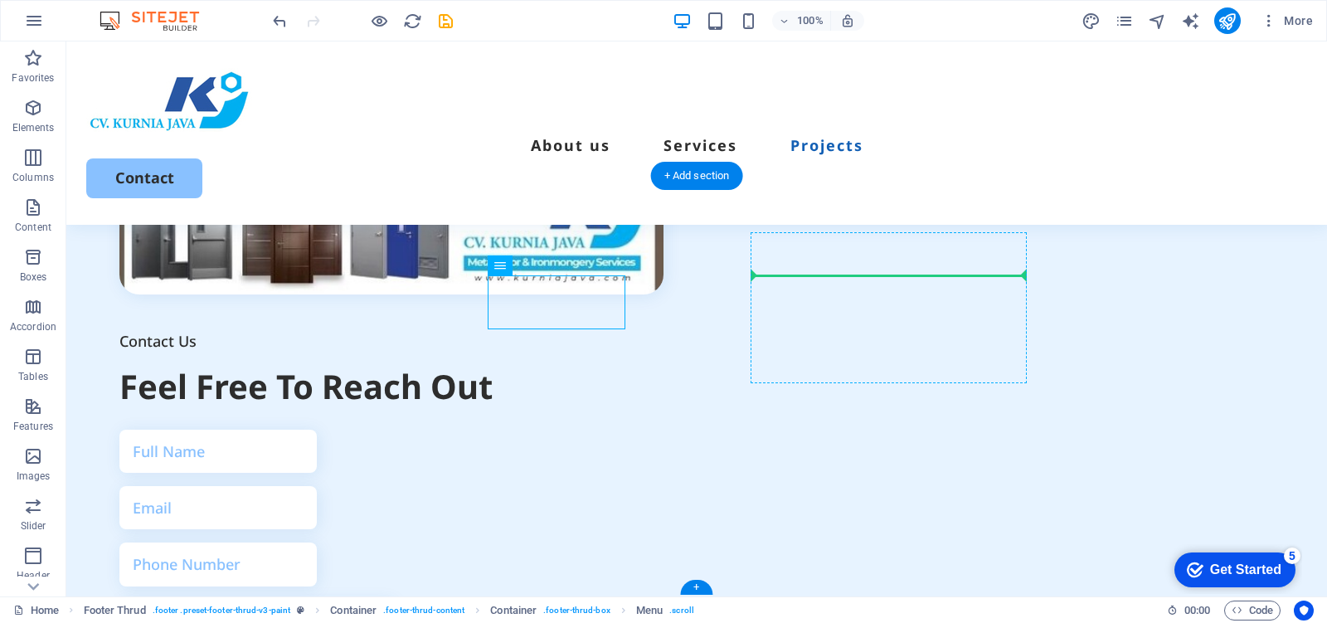
drag, startPoint x: 549, startPoint y: 290, endPoint x: 781, endPoint y: 275, distance: 232.6
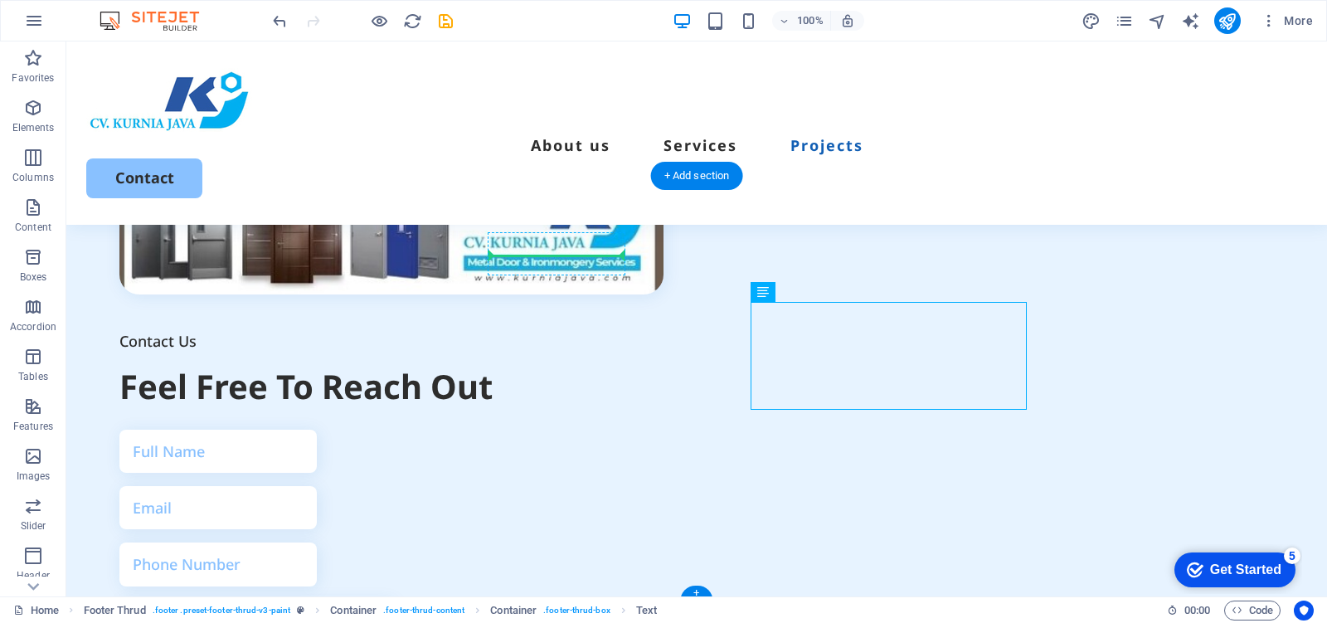
drag, startPoint x: 785, startPoint y: 348, endPoint x: 525, endPoint y: 261, distance: 274.5
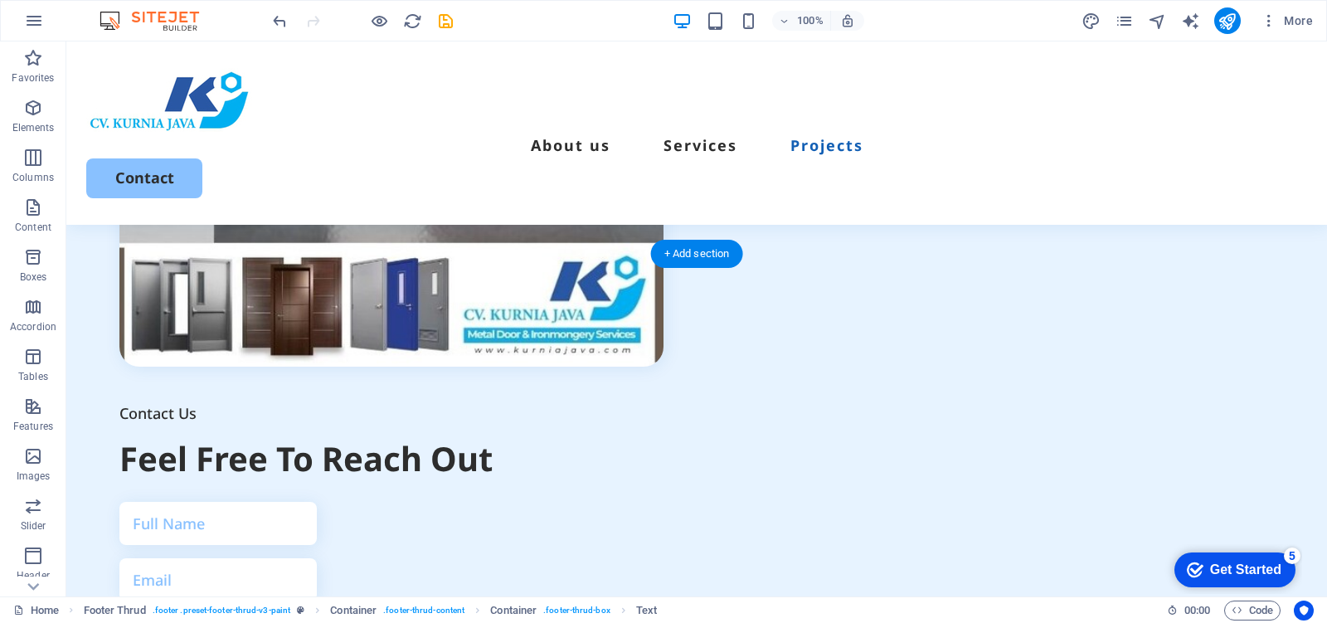
scroll to position [6406, 0]
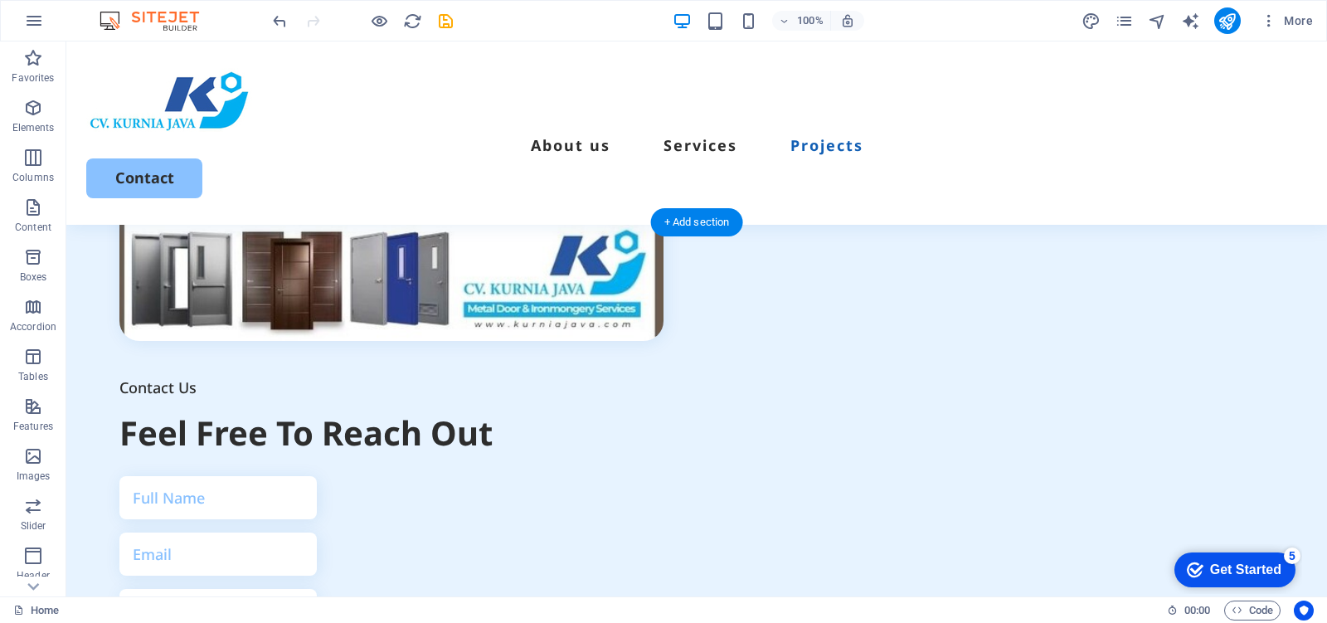
drag, startPoint x: 532, startPoint y: 373, endPoint x: 550, endPoint y: 526, distance: 154.4
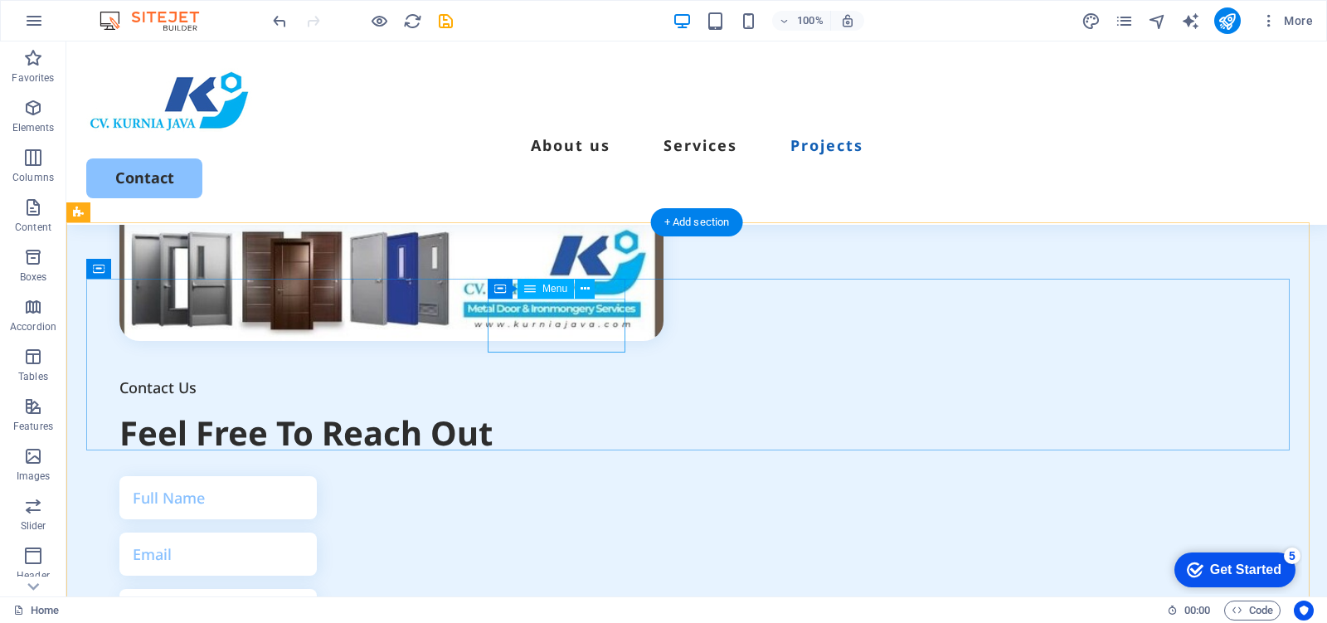
drag, startPoint x: 638, startPoint y: 309, endPoint x: 624, endPoint y: 303, distance: 15.6
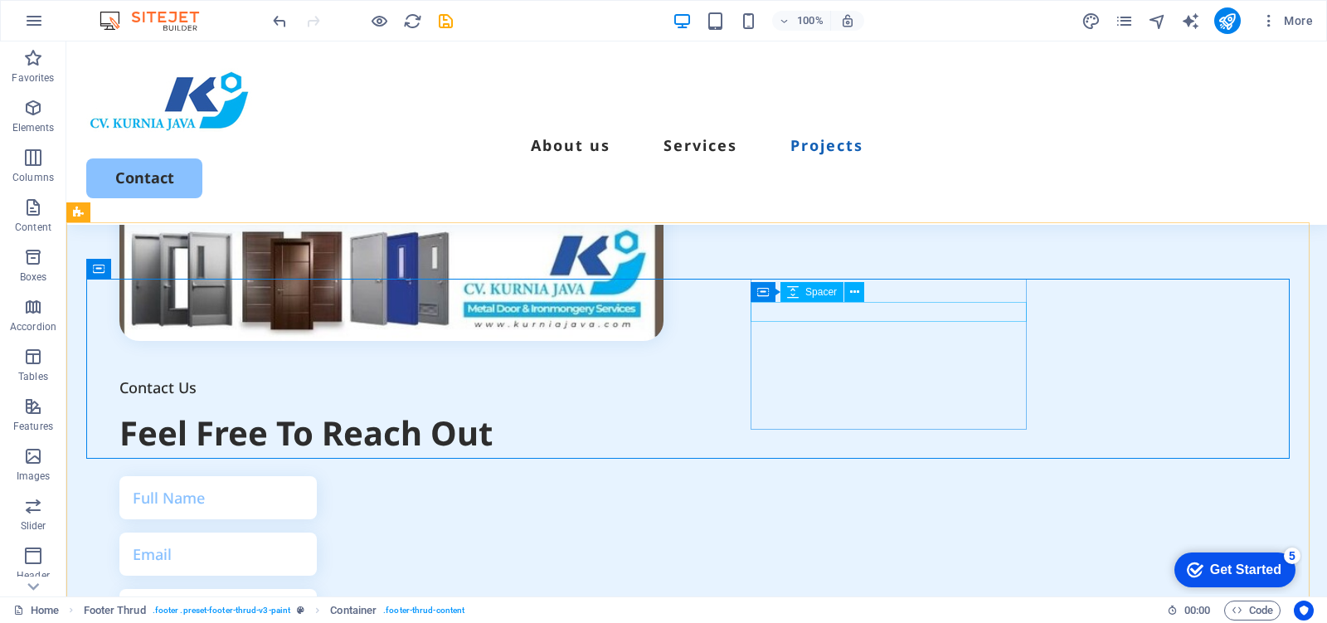
click at [817, 297] on span "Spacer" at bounding box center [821, 292] width 32 height 10
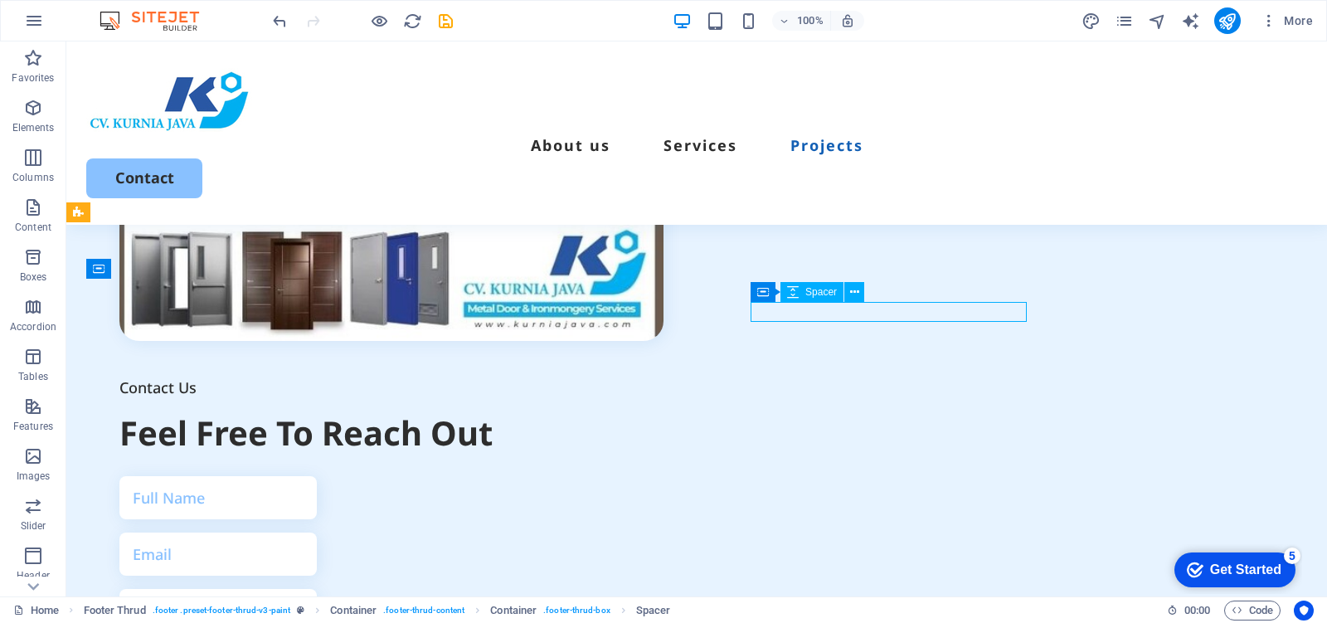
click at [817, 288] on span "Spacer" at bounding box center [821, 292] width 32 height 10
drag, startPoint x: 817, startPoint y: 288, endPoint x: 555, endPoint y: 257, distance: 264.6
click at [817, 288] on span "Spacer" at bounding box center [821, 292] width 32 height 10
select select "px"
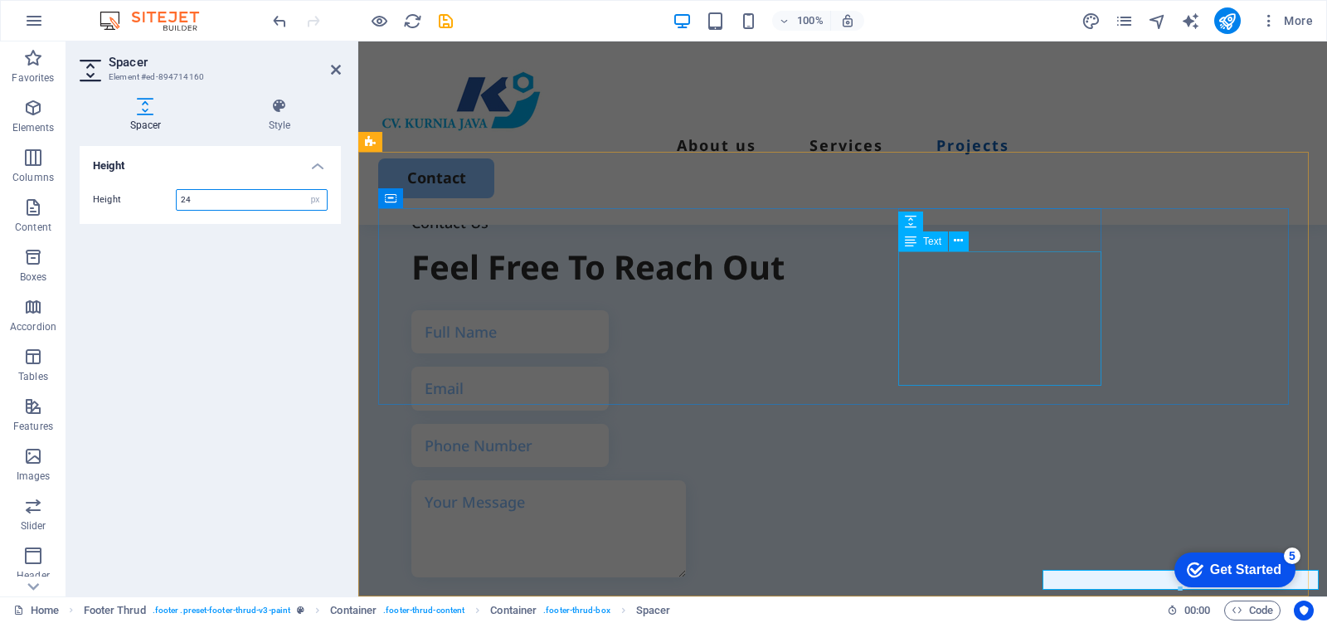
scroll to position [6138, 0]
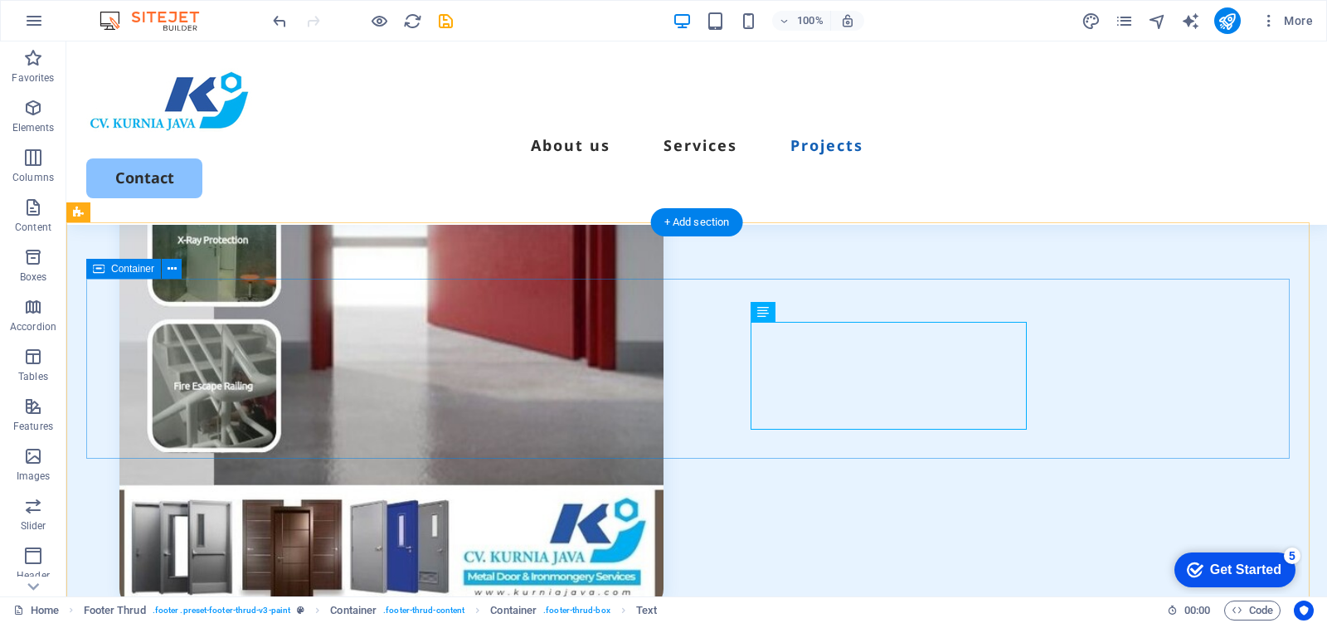
scroll to position [6406, 0]
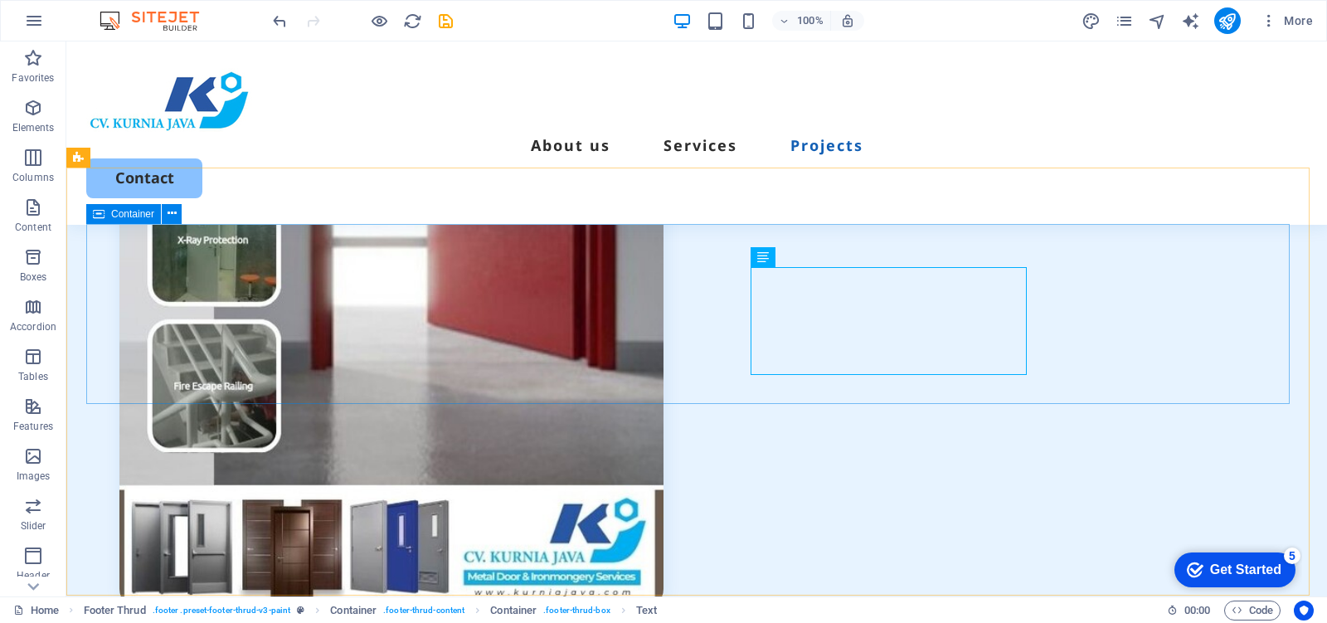
scroll to position [6460, 0]
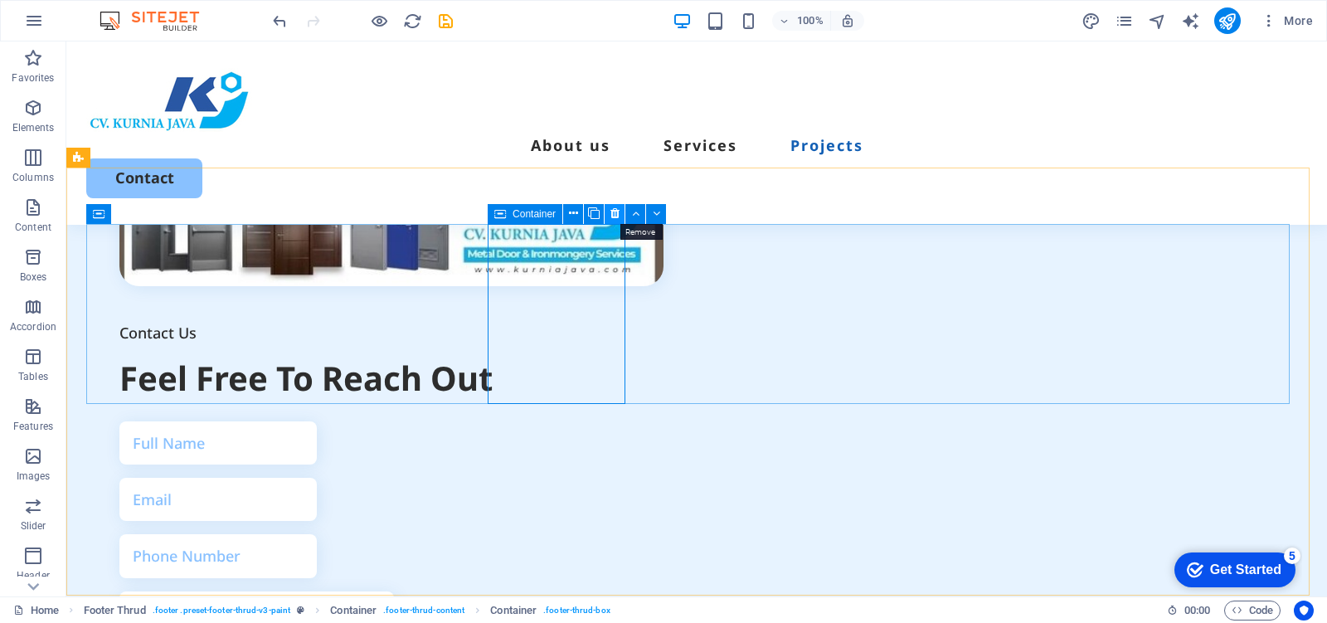
click at [615, 211] on icon at bounding box center [614, 213] width 9 height 17
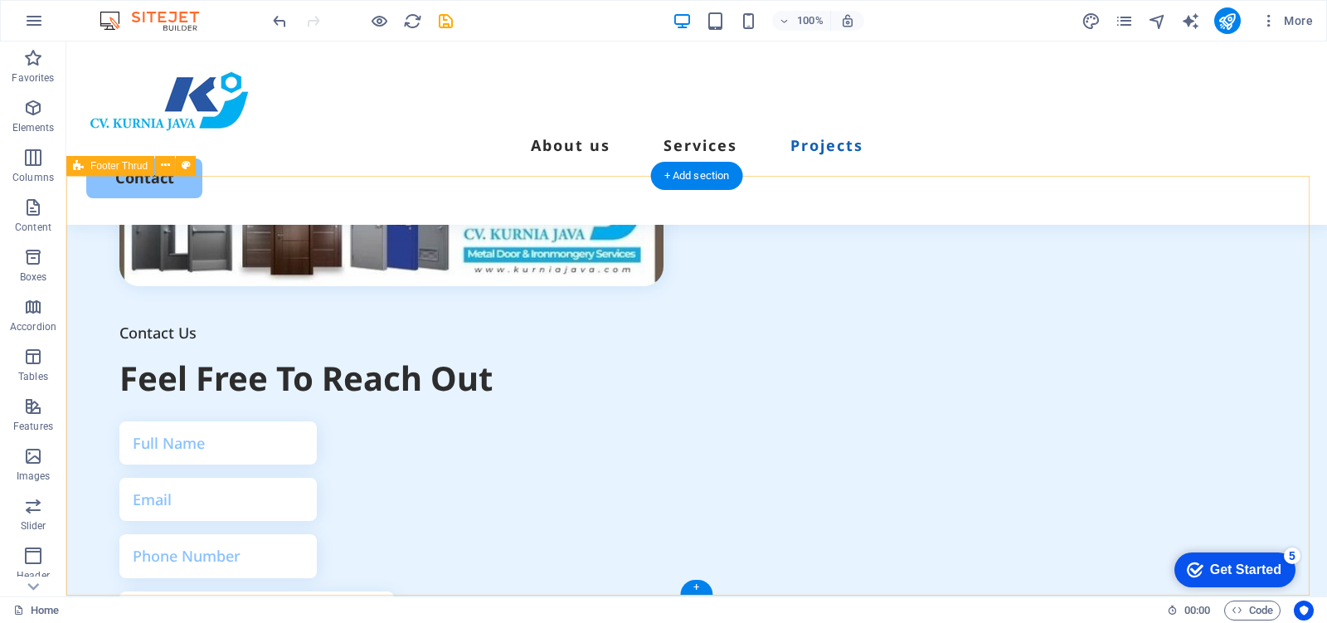
scroll to position [6452, 0]
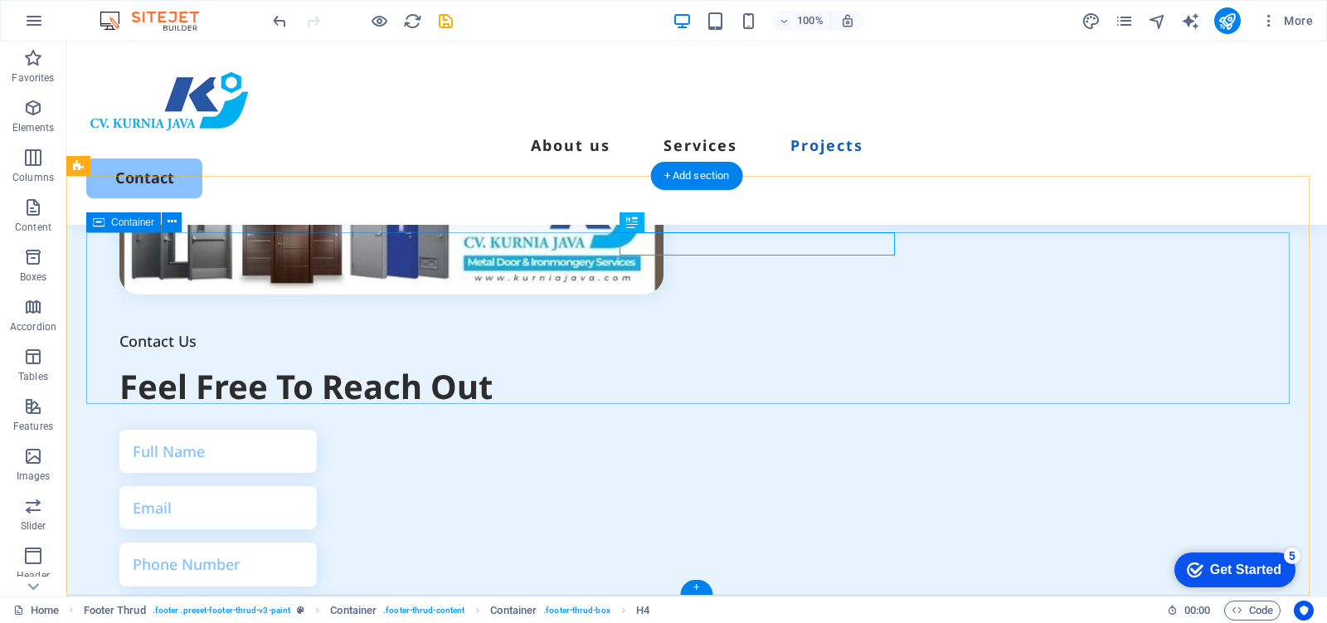
drag, startPoint x: 788, startPoint y: 245, endPoint x: 657, endPoint y: 233, distance: 130.8
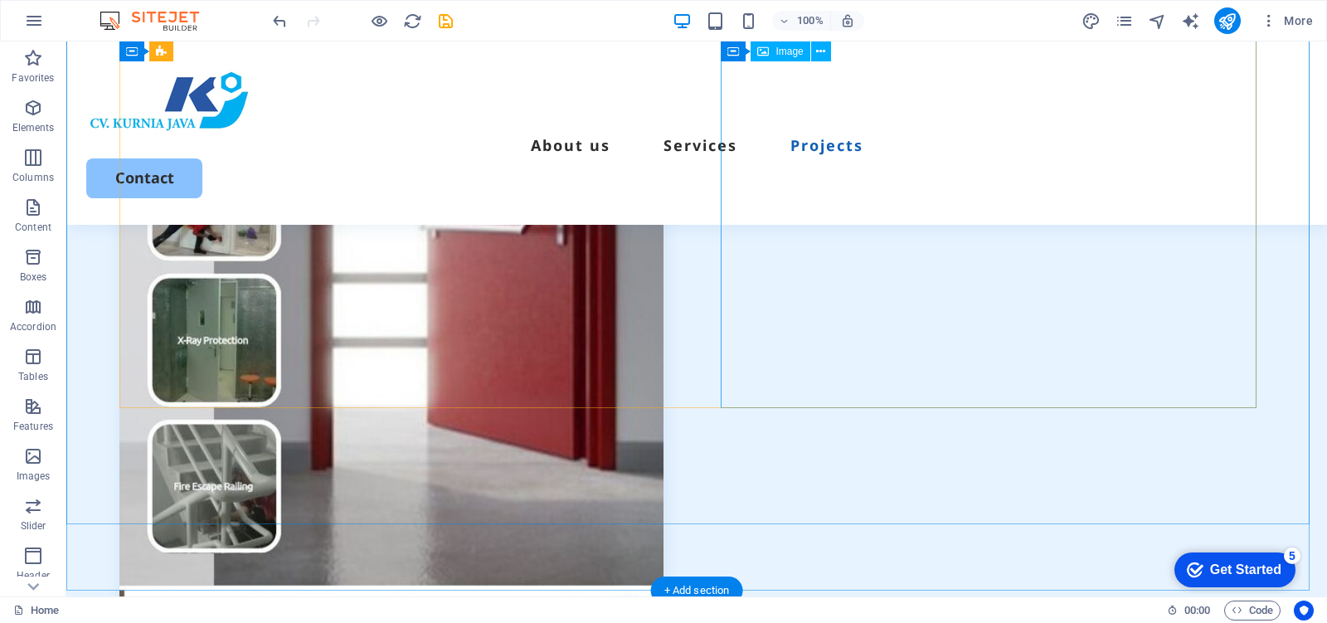
scroll to position [6245, 0]
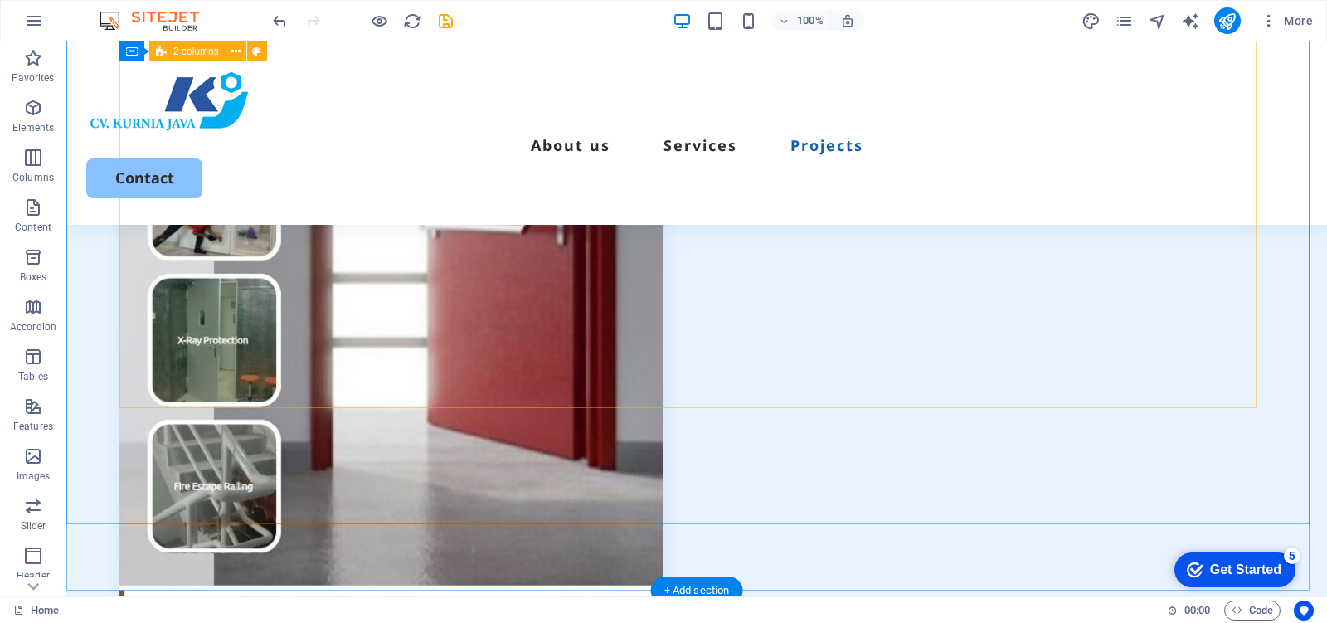
scroll to position [5934, 0]
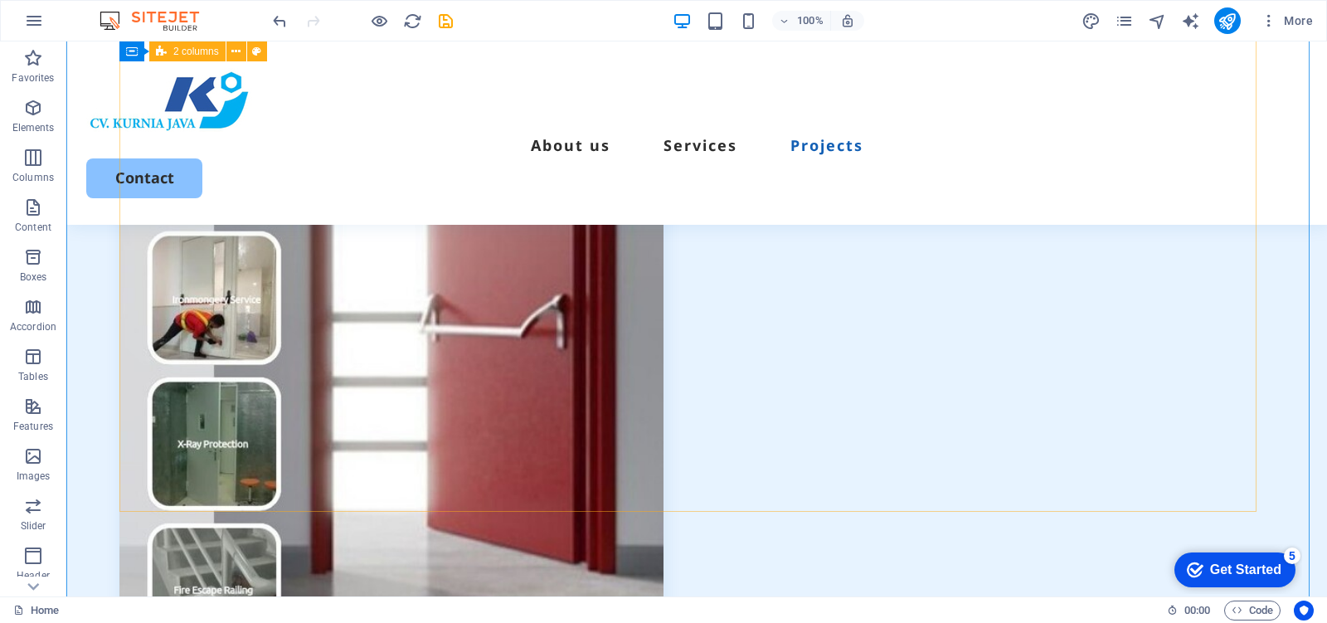
click at [187, 313] on div "Contact Us Feel Free To Reach Out I have read and understand the privacy policy…" at bounding box center [696, 564] width 1154 height 1626
click at [213, 236] on div "Contact Us Feel Free To Reach Out I have read and understand the privacy policy…" at bounding box center [696, 564] width 1154 height 1626
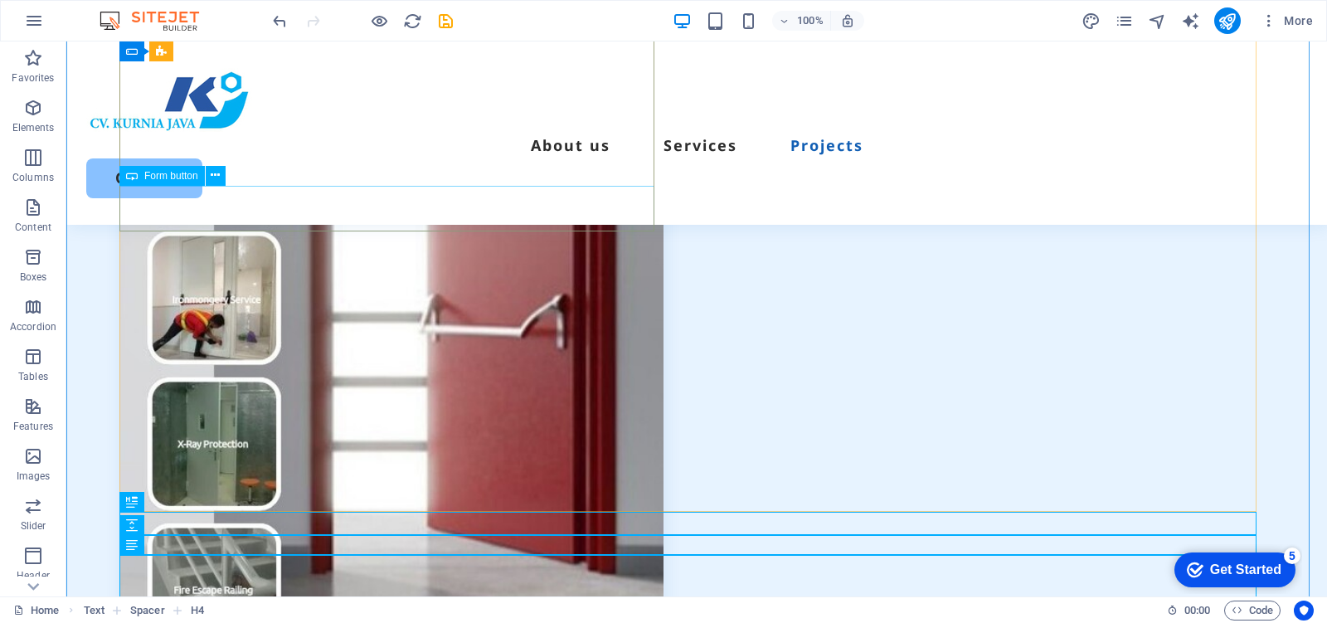
drag, startPoint x: 204, startPoint y: 512, endPoint x: 226, endPoint y: 229, distance: 284.4
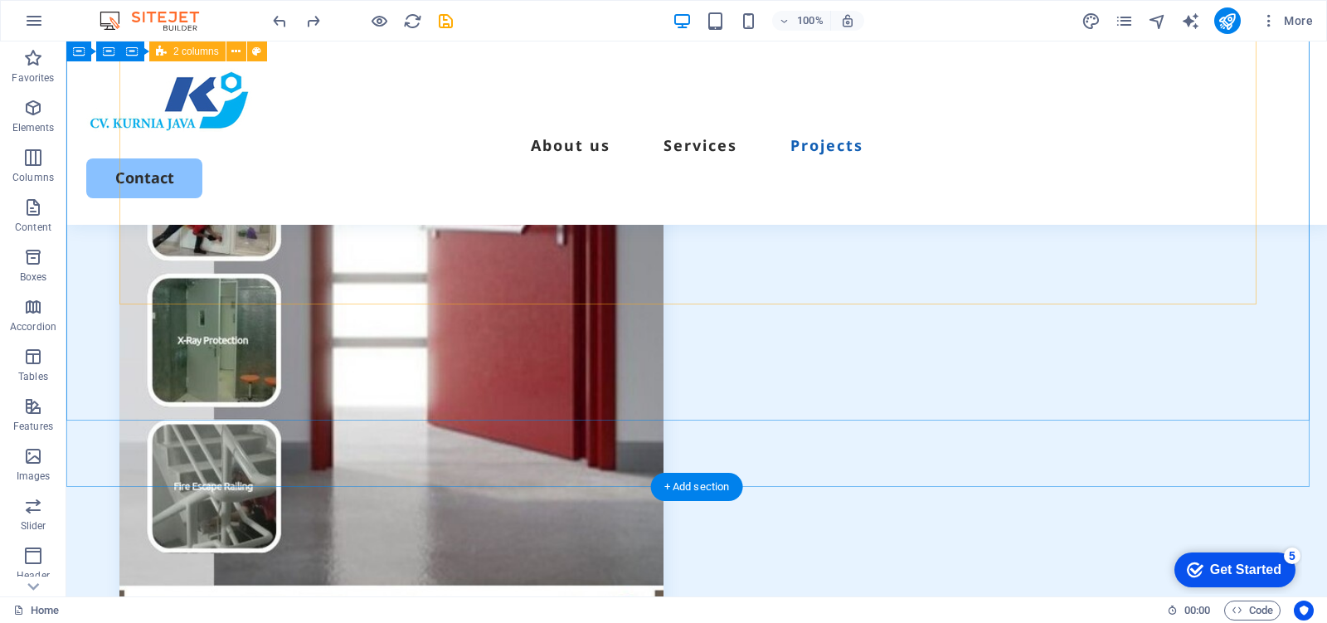
scroll to position [6245, 0]
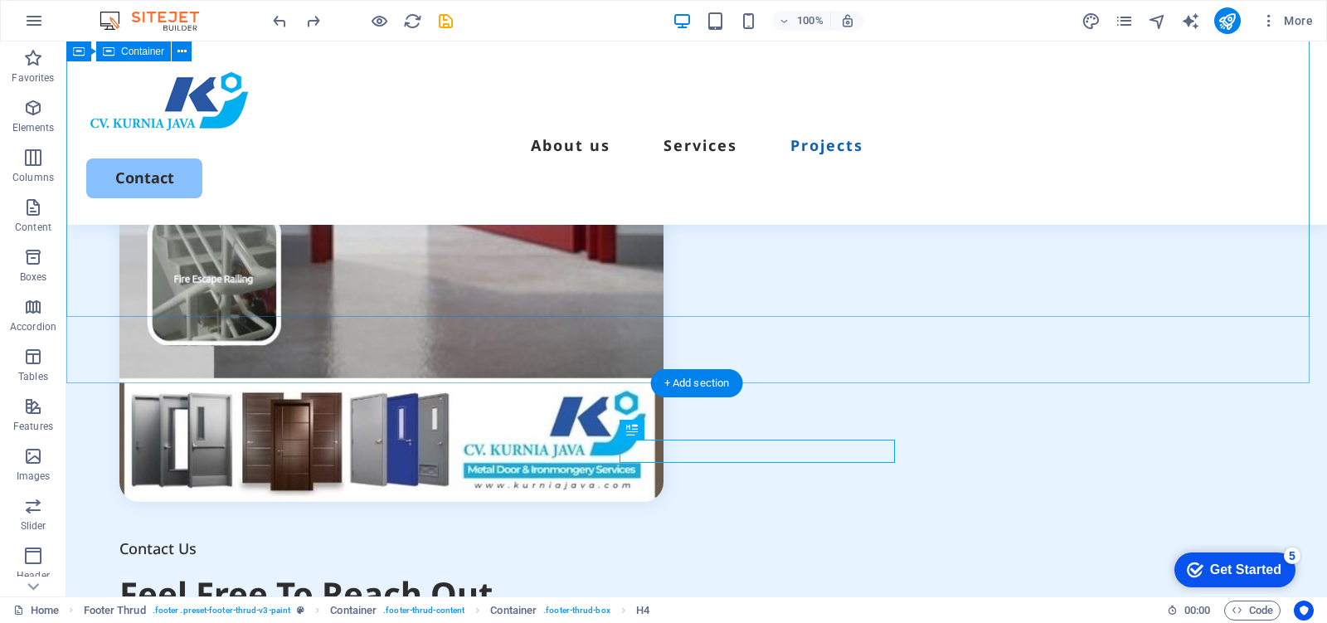
click at [359, 251] on div "Contact Us Feel Free To Reach Out I have read and understand the privacy policy…" at bounding box center [696, 253] width 1260 height 1858
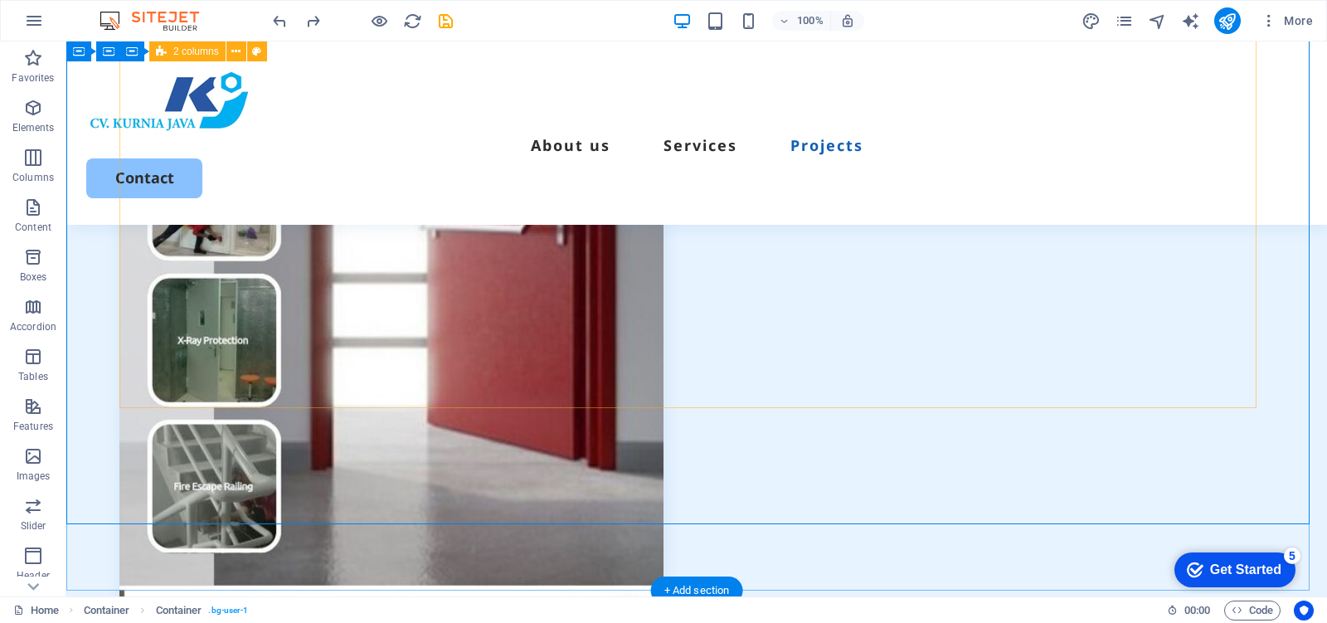
scroll to position [5934, 0]
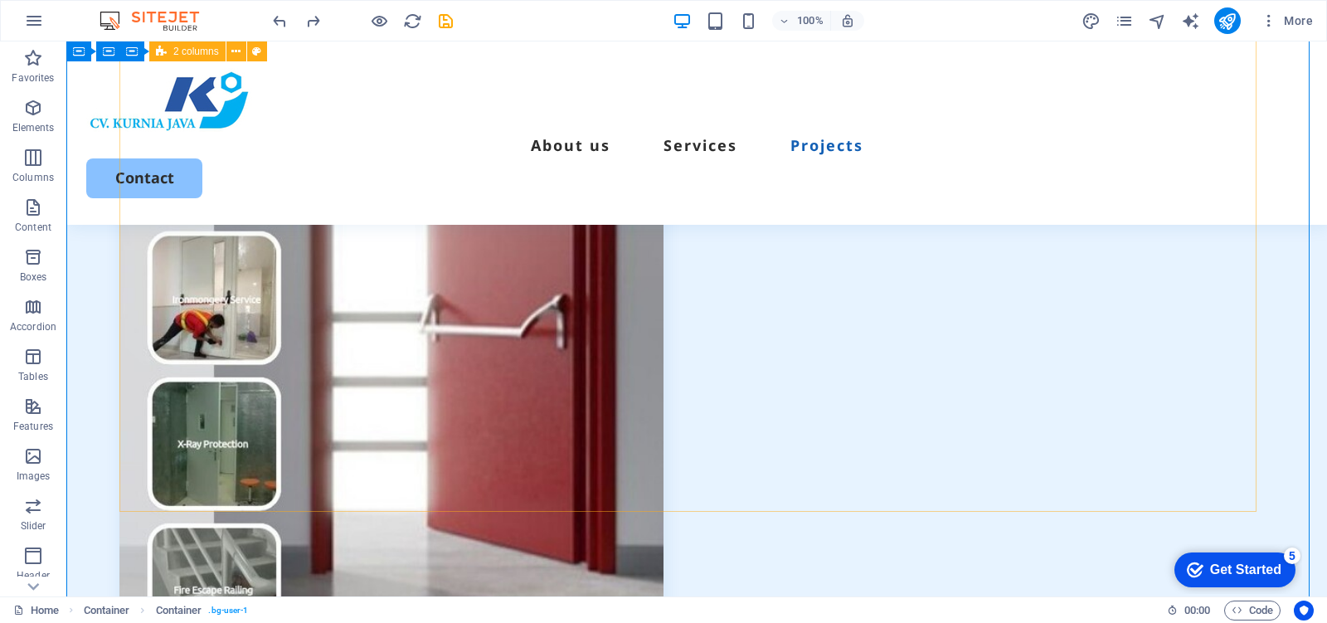
click at [235, 257] on div "Contact Us Feel Free To Reach Out I have read and understand the privacy policy…" at bounding box center [696, 564] width 1154 height 1626
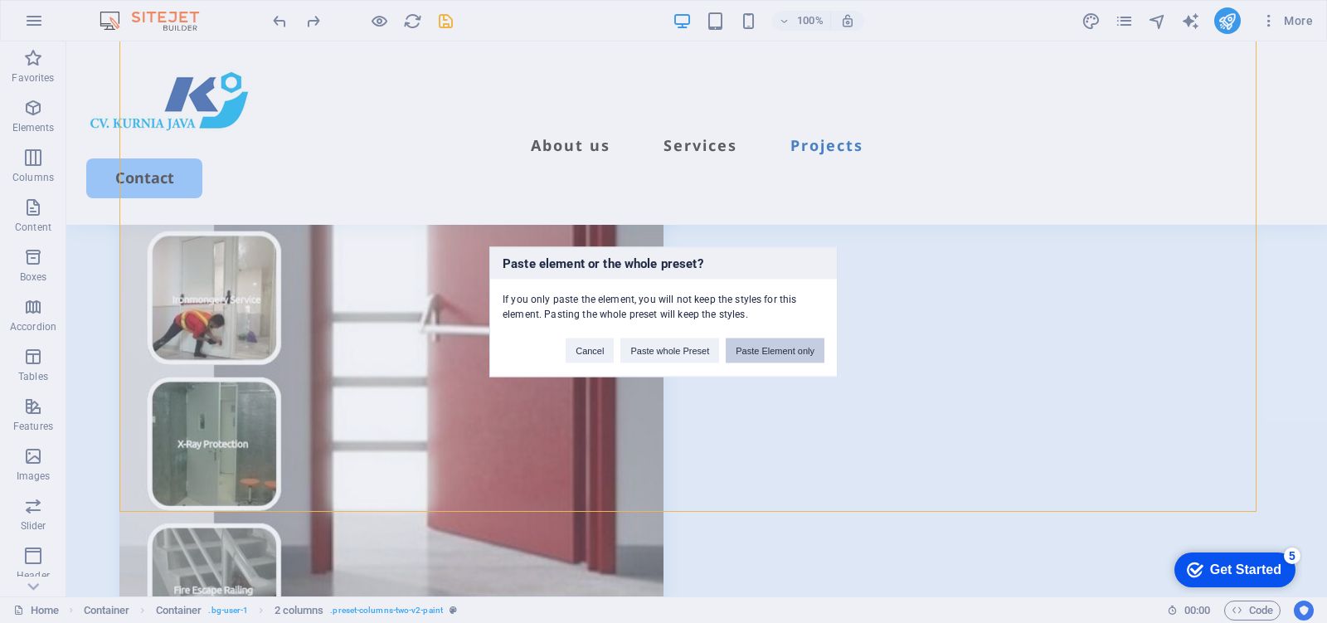
click at [731, 352] on button "Paste Element only" at bounding box center [774, 349] width 99 height 25
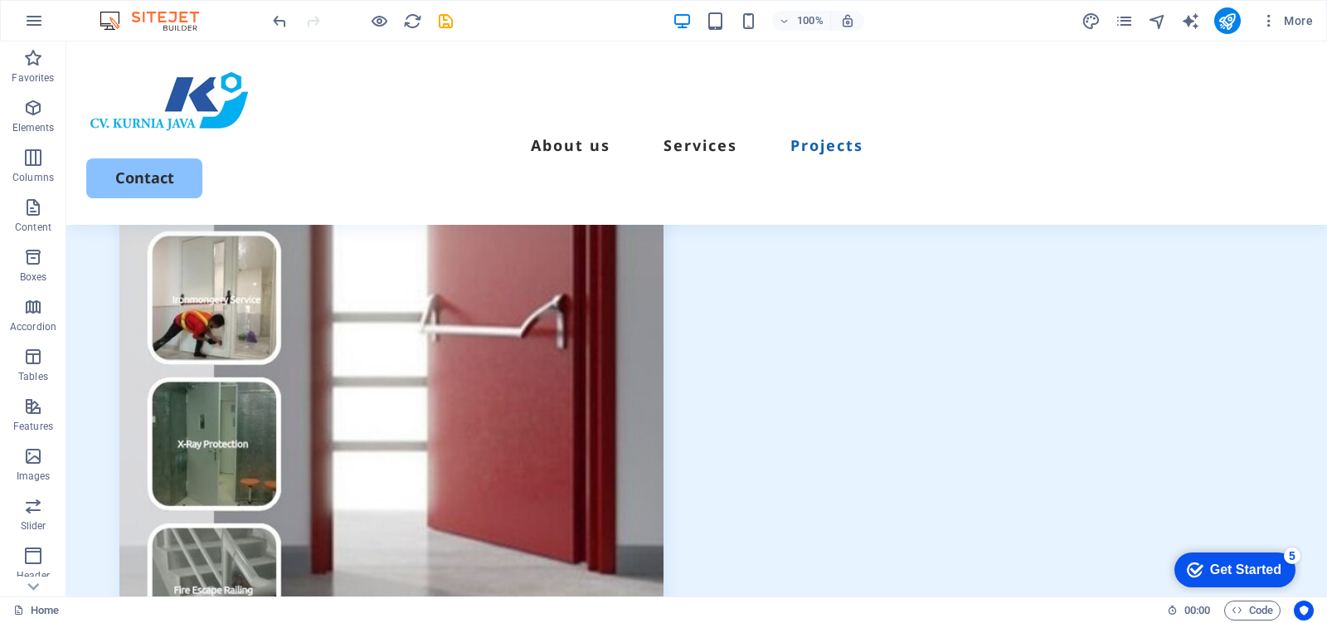
drag, startPoint x: 288, startPoint y: 526, endPoint x: 279, endPoint y: 232, distance: 294.5
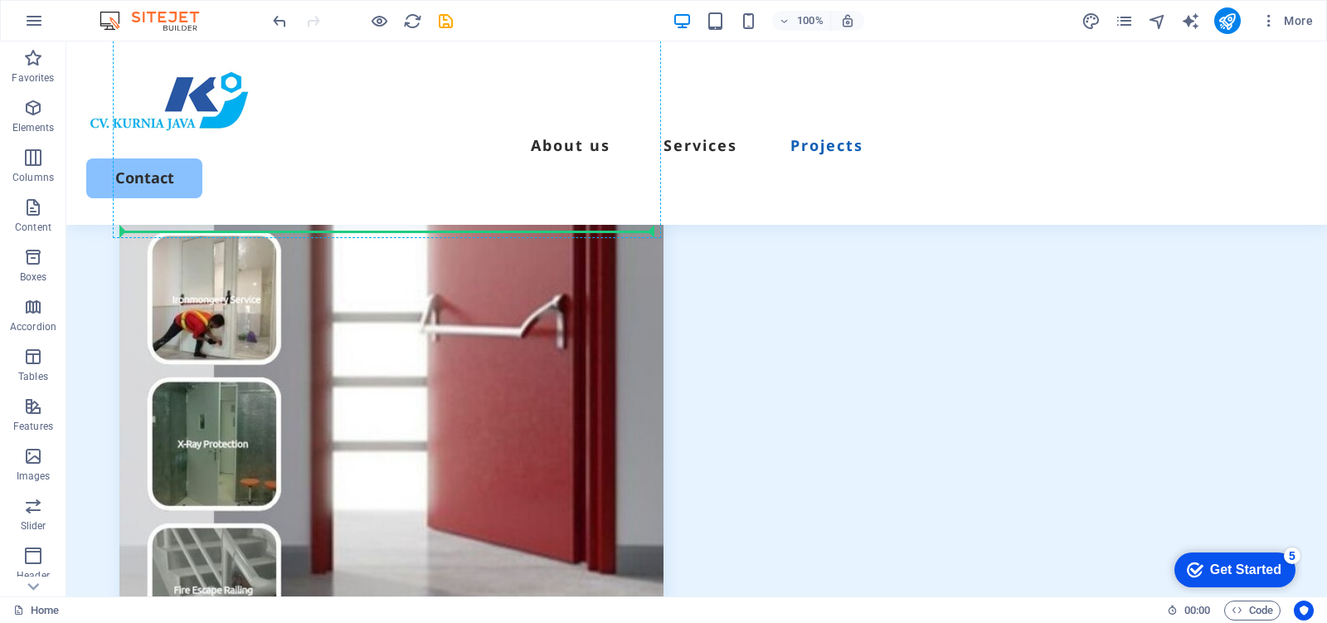
drag, startPoint x: 163, startPoint y: 524, endPoint x: 268, endPoint y: 221, distance: 320.1
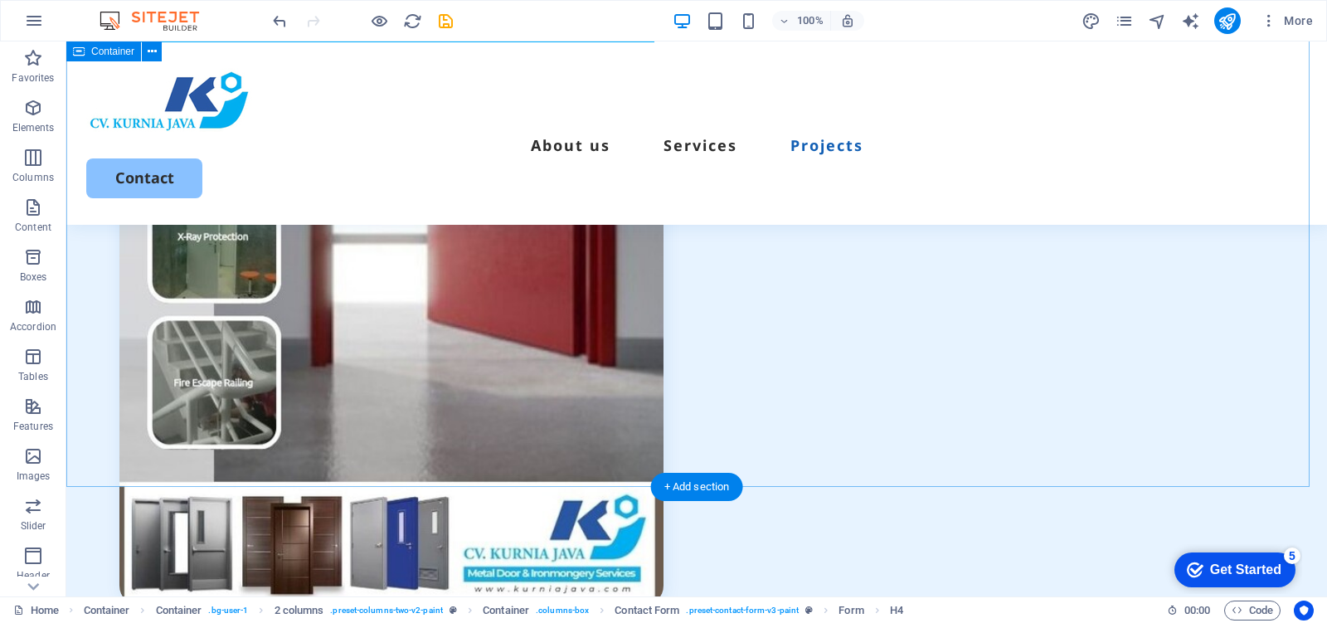
scroll to position [6245, 0]
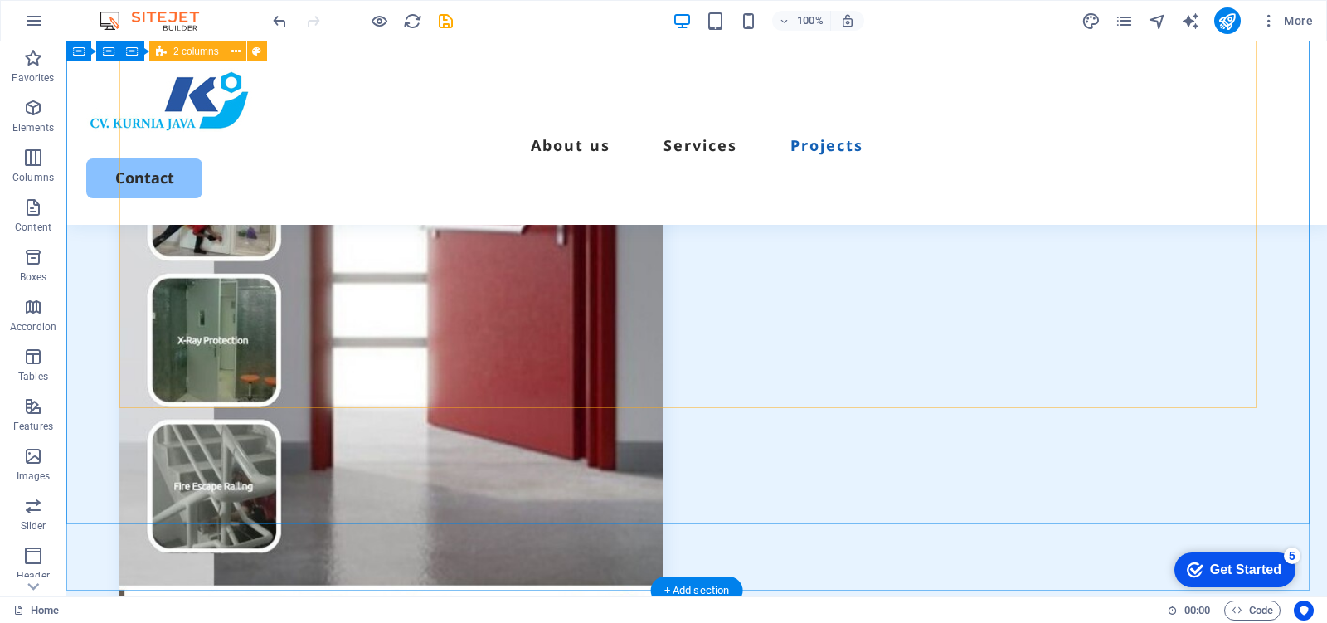
scroll to position [5934, 0]
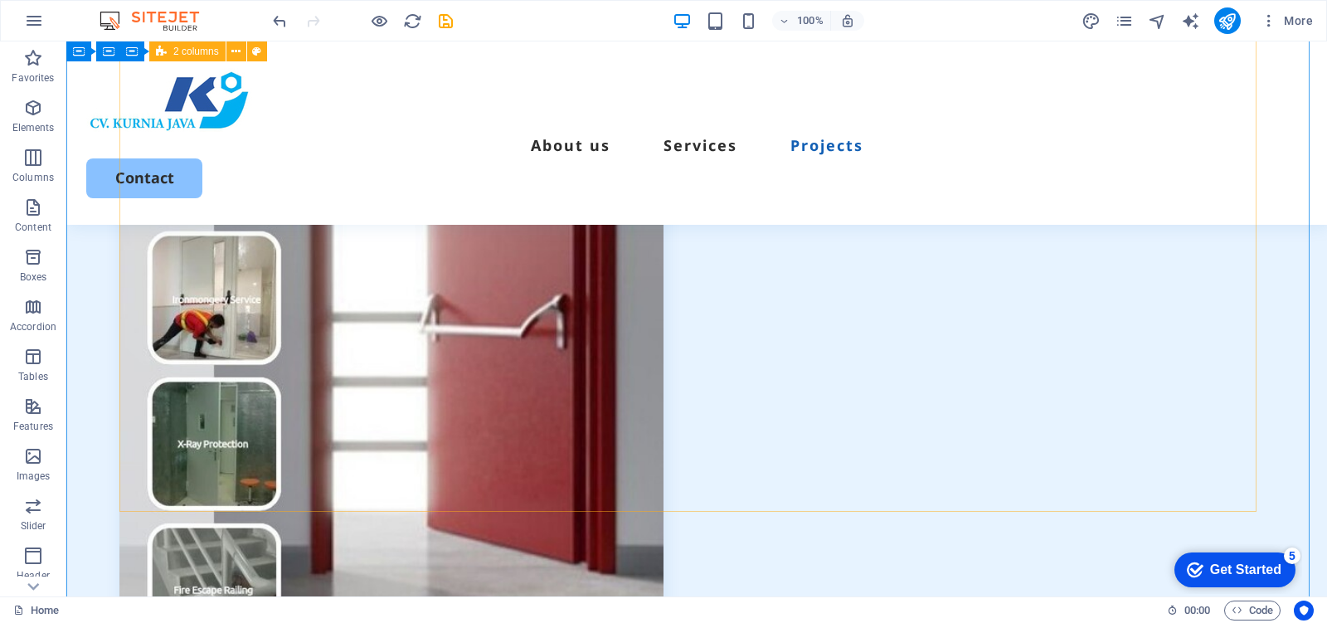
click at [153, 250] on div "Contact Us Feel Free To Reach Out I have read and understand the privacy policy…" at bounding box center [696, 582] width 1154 height 1662
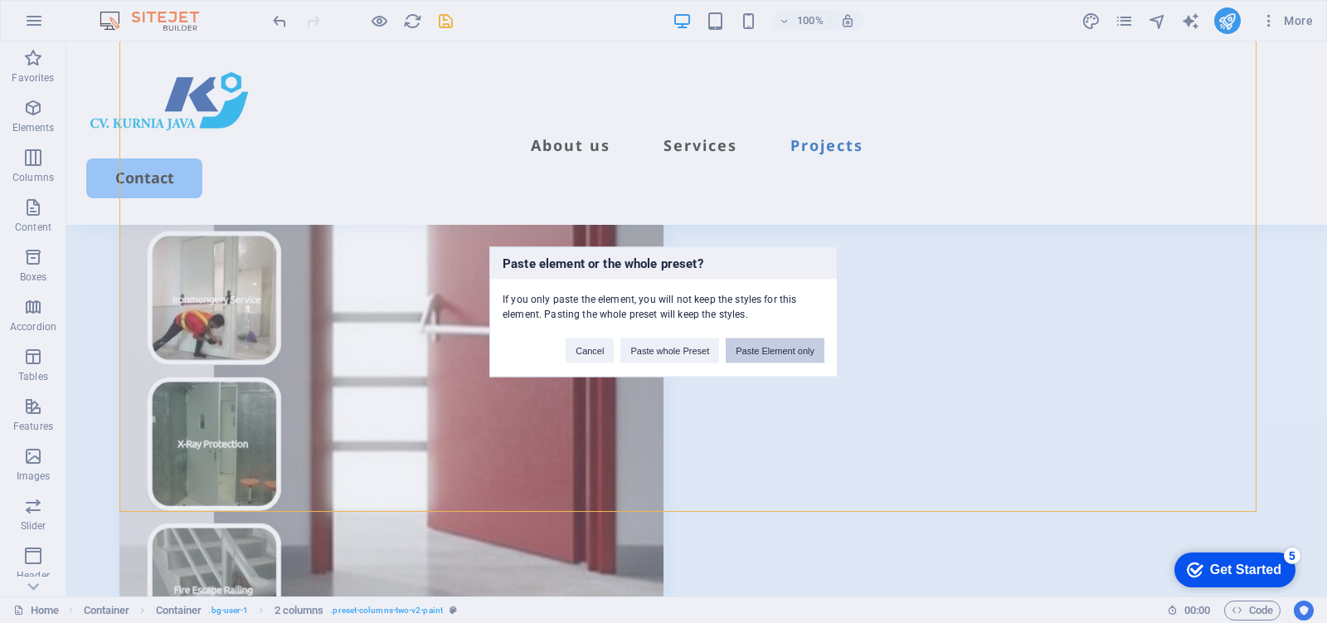
click at [767, 351] on button "Paste Element only" at bounding box center [774, 349] width 99 height 25
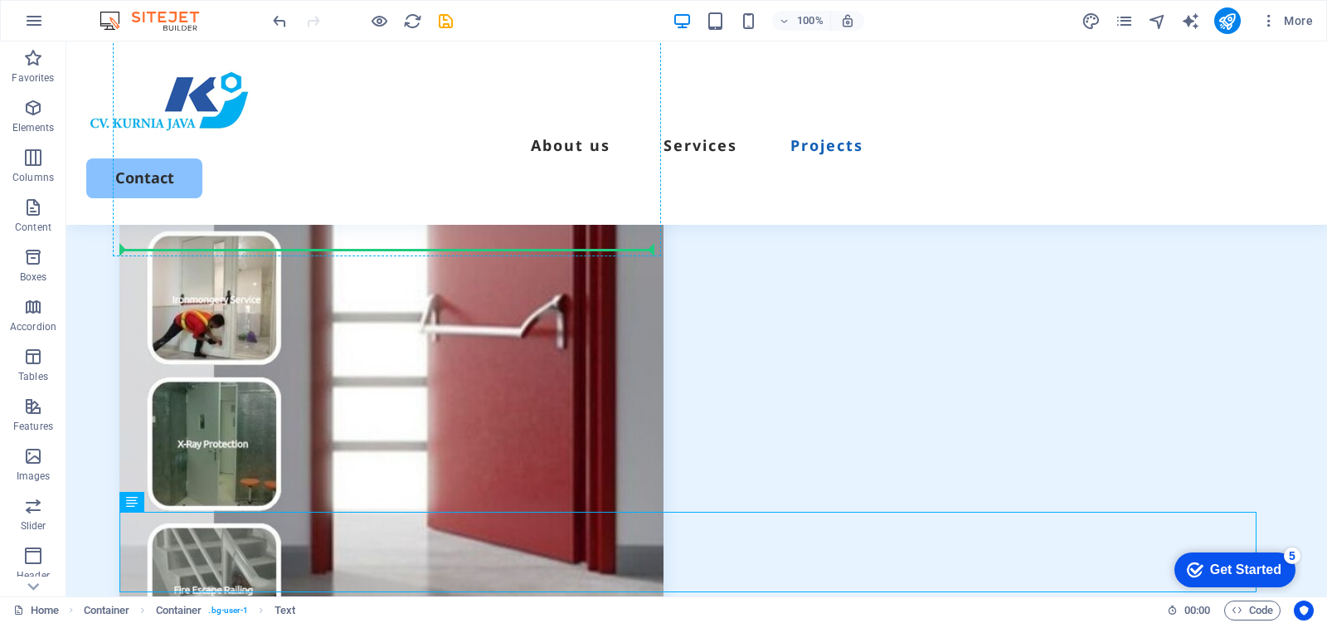
drag, startPoint x: 204, startPoint y: 524, endPoint x: 168, endPoint y: 243, distance: 283.3
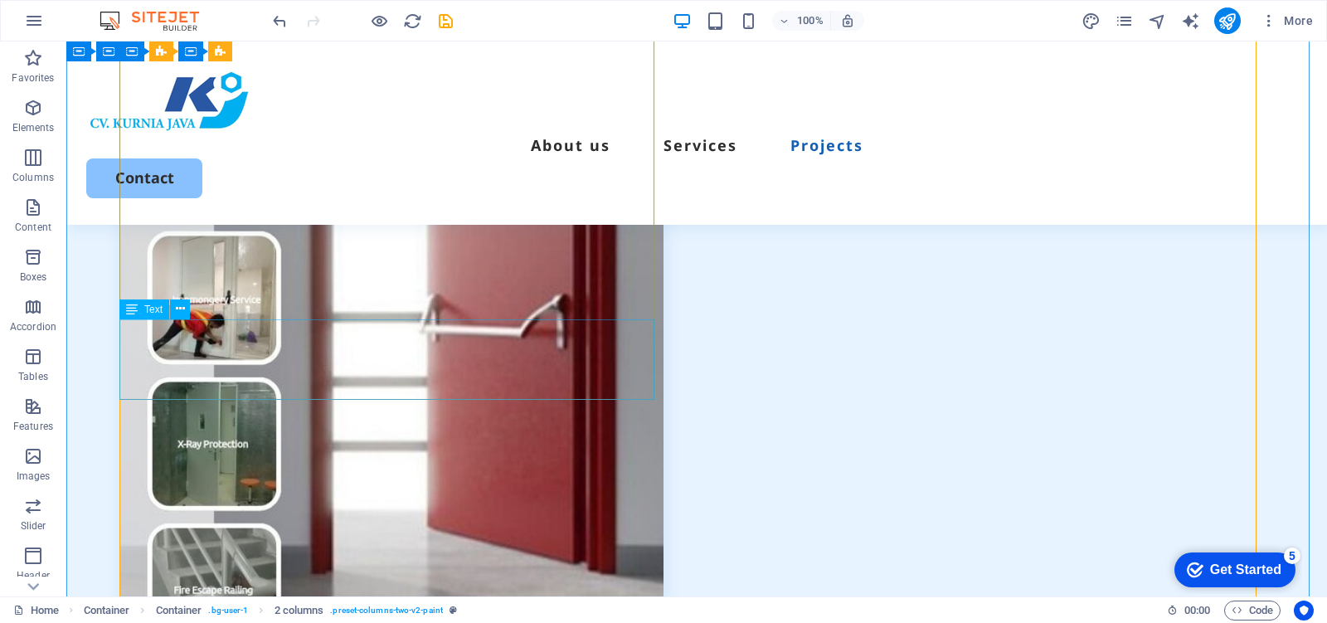
scroll to position [5830, 0]
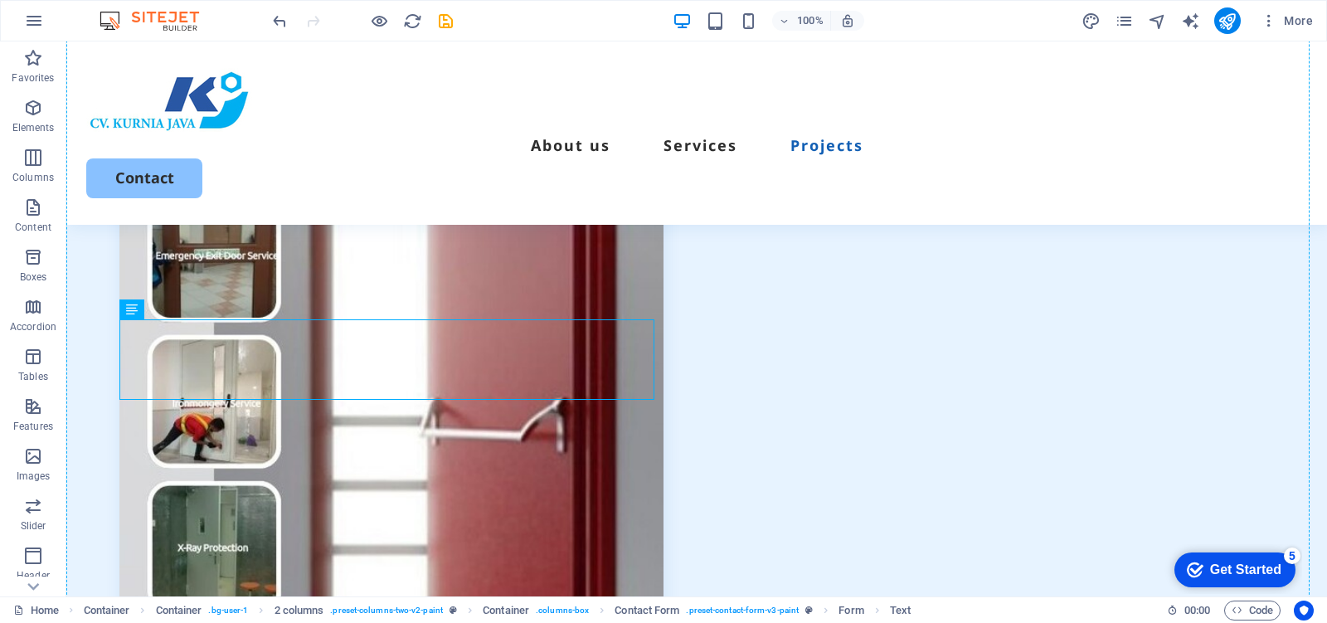
drag, startPoint x: 224, startPoint y: 342, endPoint x: 216, endPoint y: 497, distance: 156.0
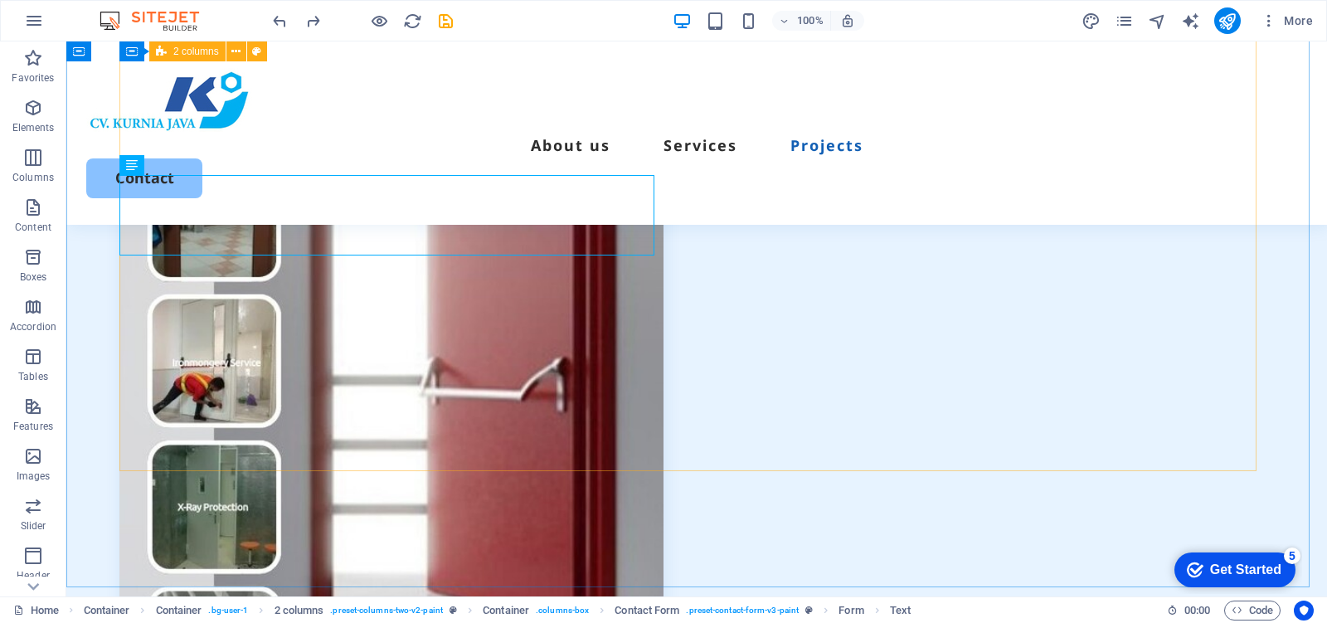
scroll to position [5974, 0]
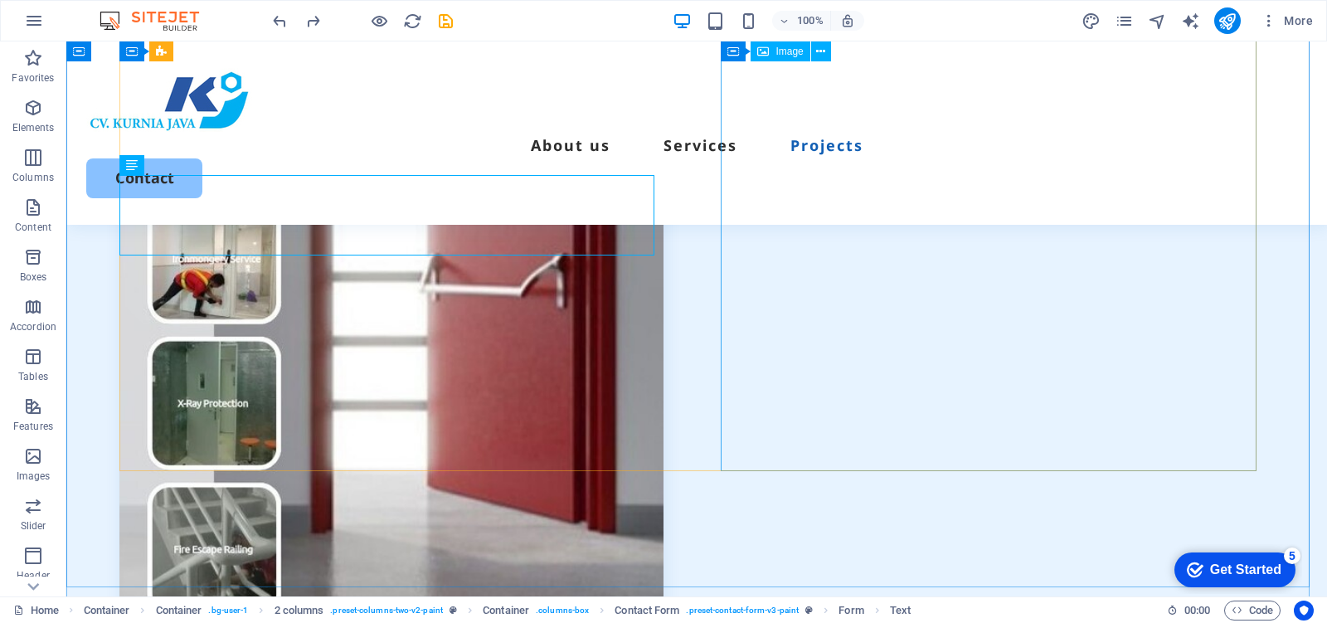
click at [663, 299] on figure at bounding box center [391, 241] width 544 height 1061
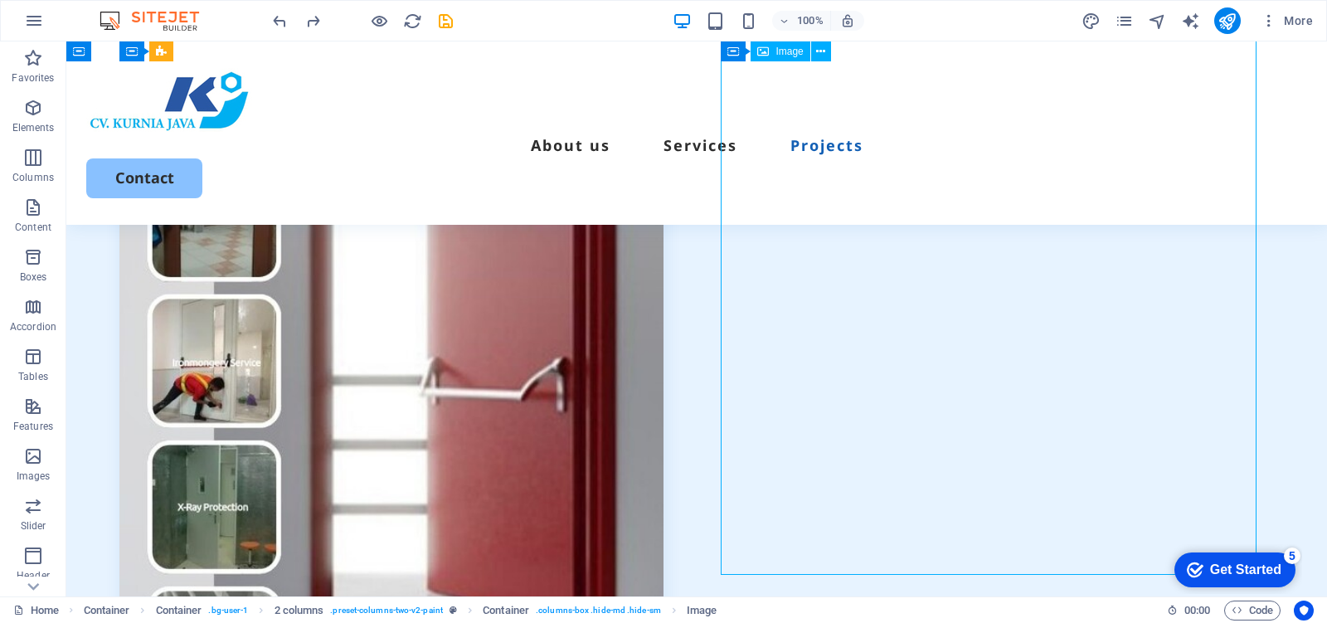
scroll to position [6078, 0]
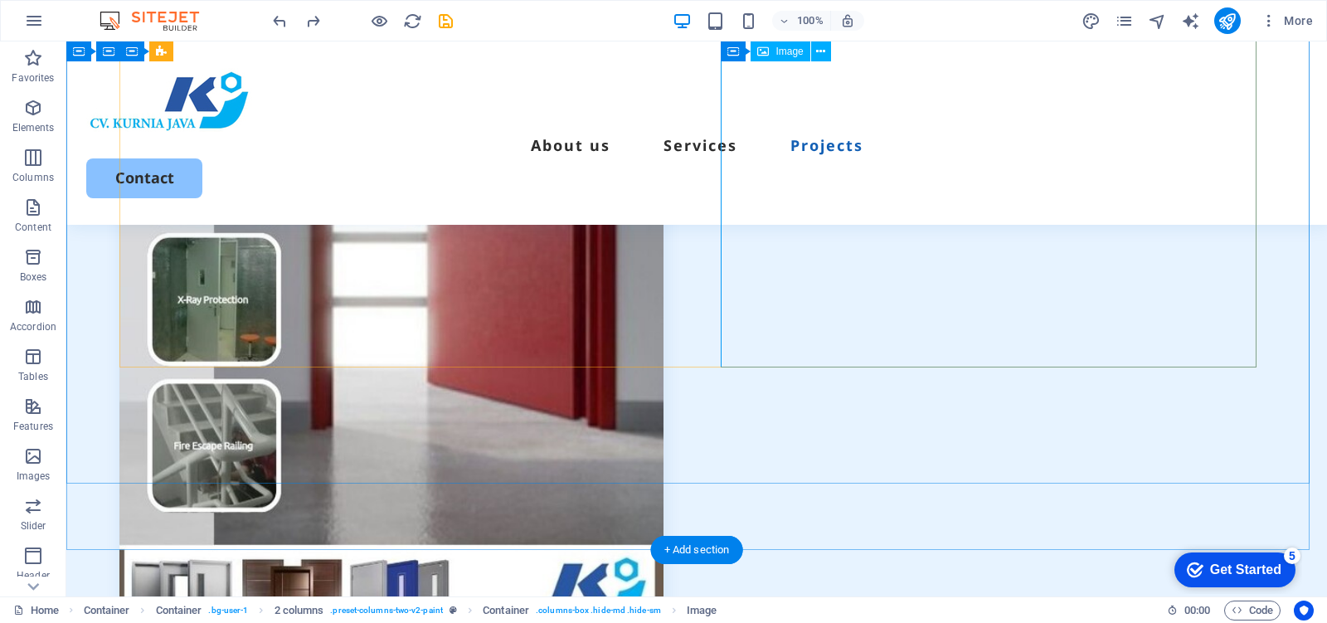
click at [663, 241] on figure at bounding box center [391, 137] width 544 height 1061
select select "%"
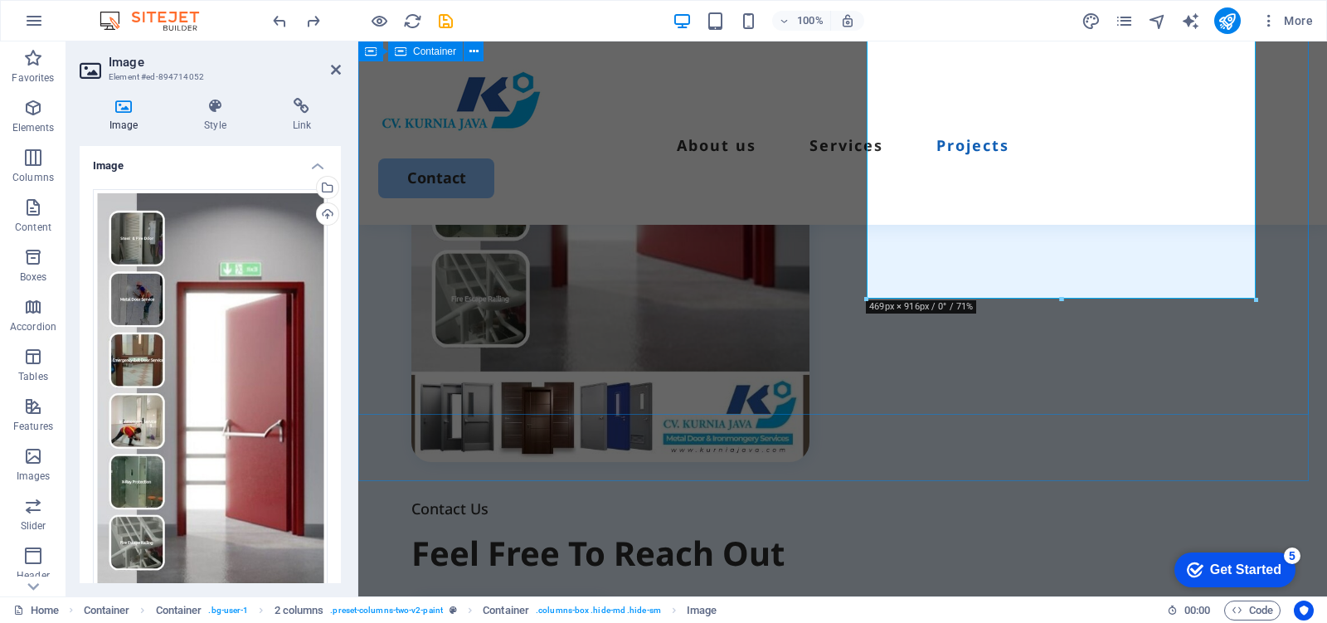
scroll to position [5809, 0]
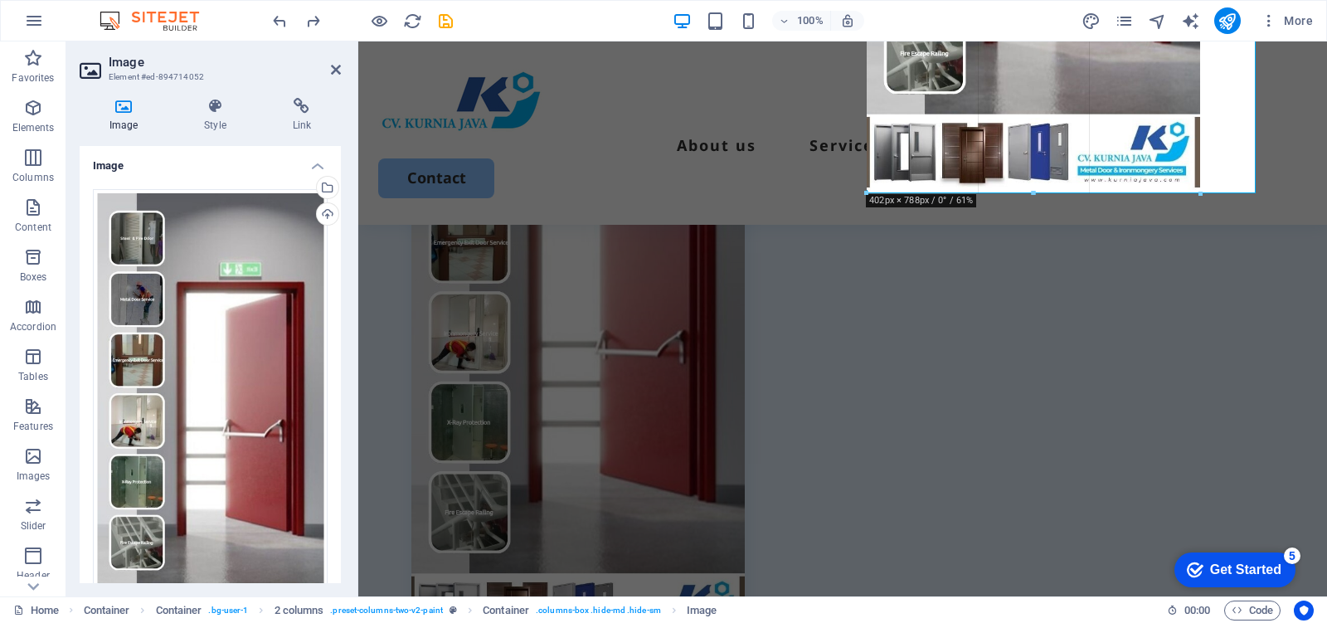
drag, startPoint x: 868, startPoint y: 298, endPoint x: 612, endPoint y: 205, distance: 272.8
type input "402"
select select "px"
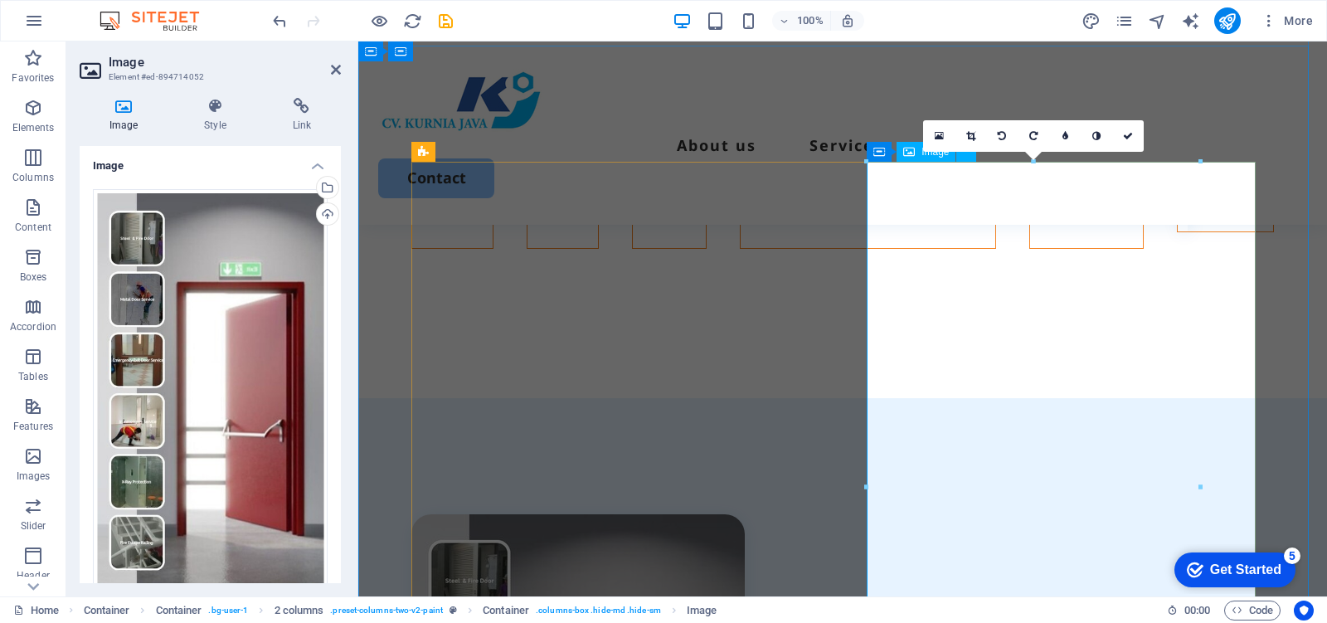
scroll to position [5083, 0]
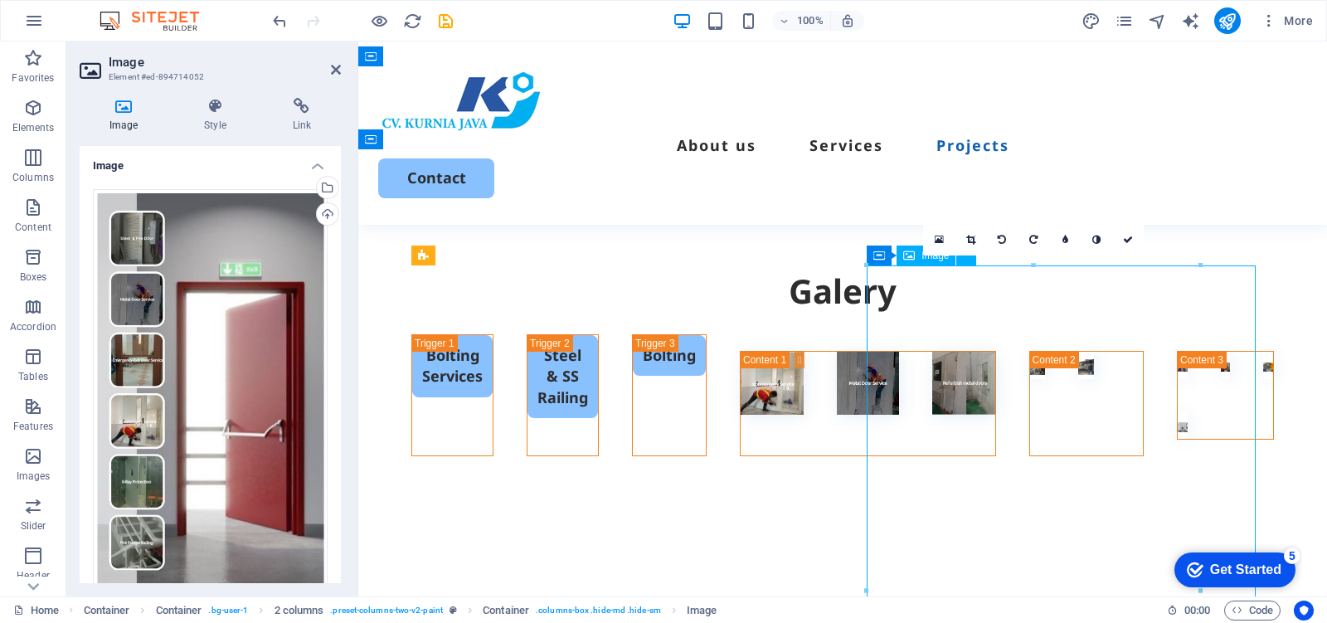
drag, startPoint x: 1068, startPoint y: 330, endPoint x: 1223, endPoint y: 320, distance: 155.4
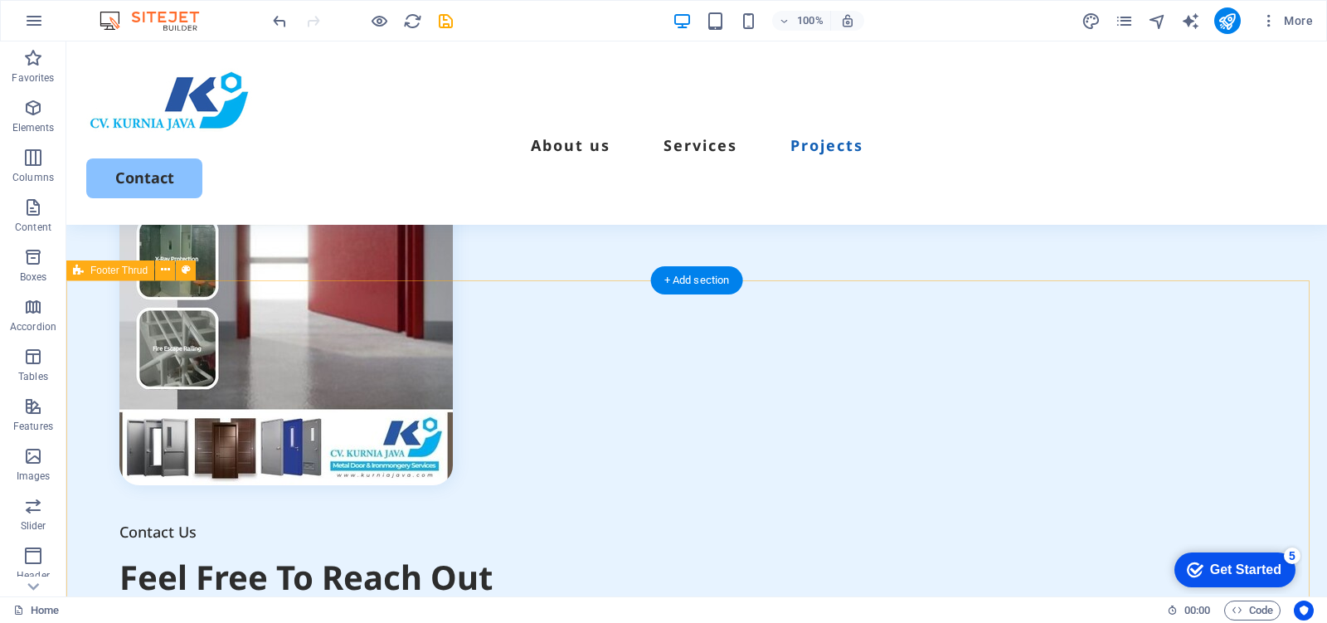
scroll to position [6058, 0]
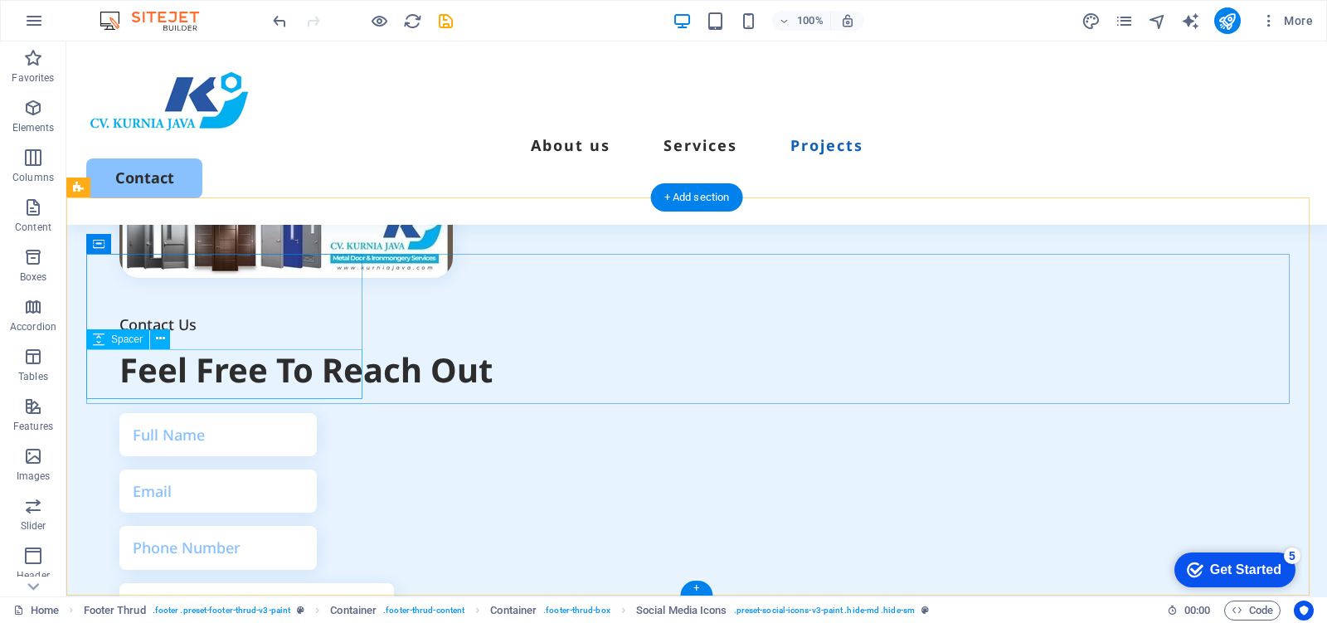
scroll to position [6037, 0]
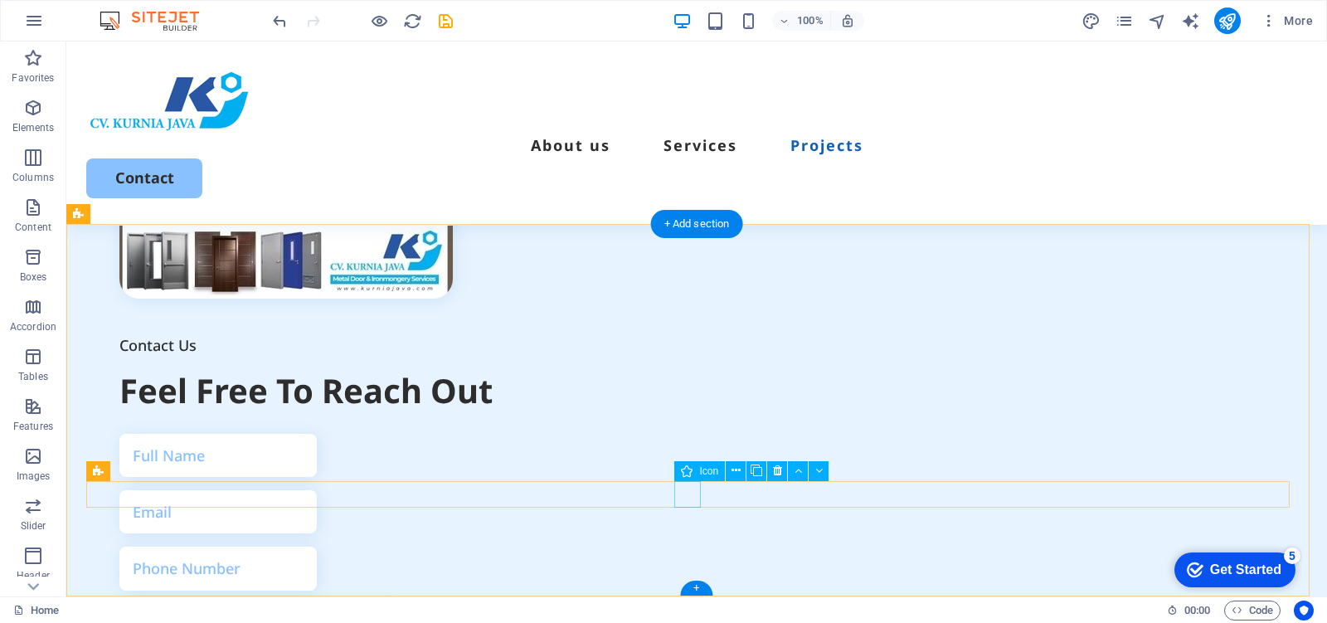
scroll to position [6011, 0]
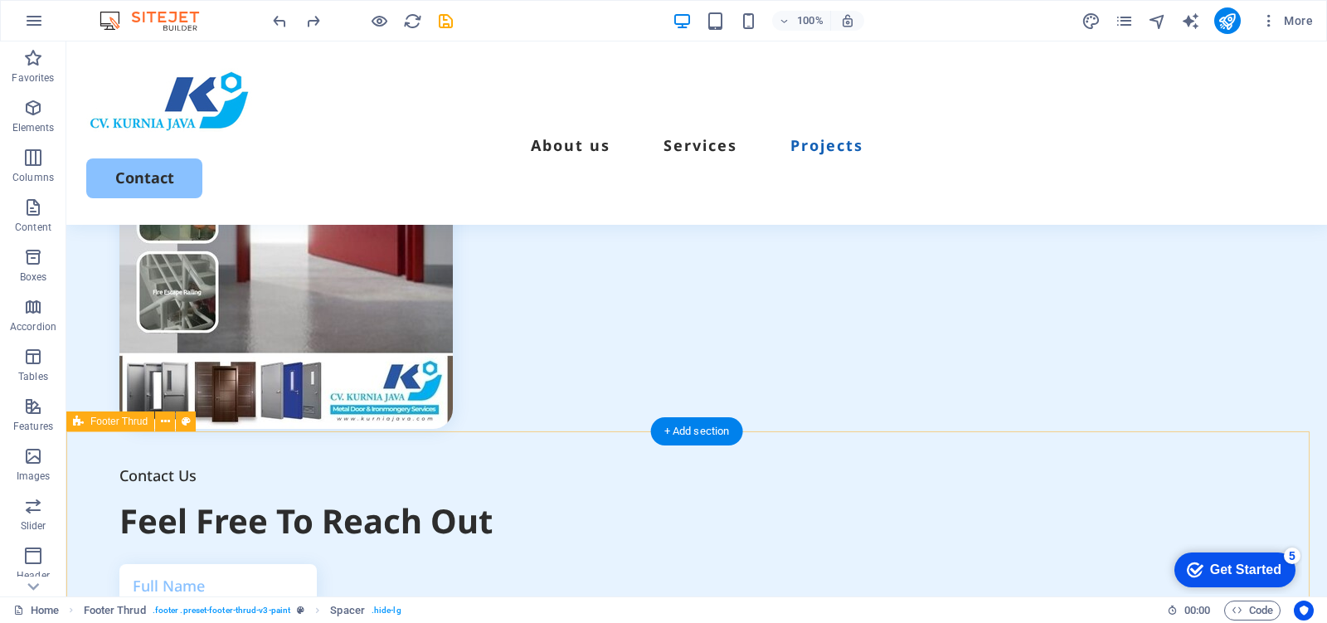
scroll to position [5700, 0]
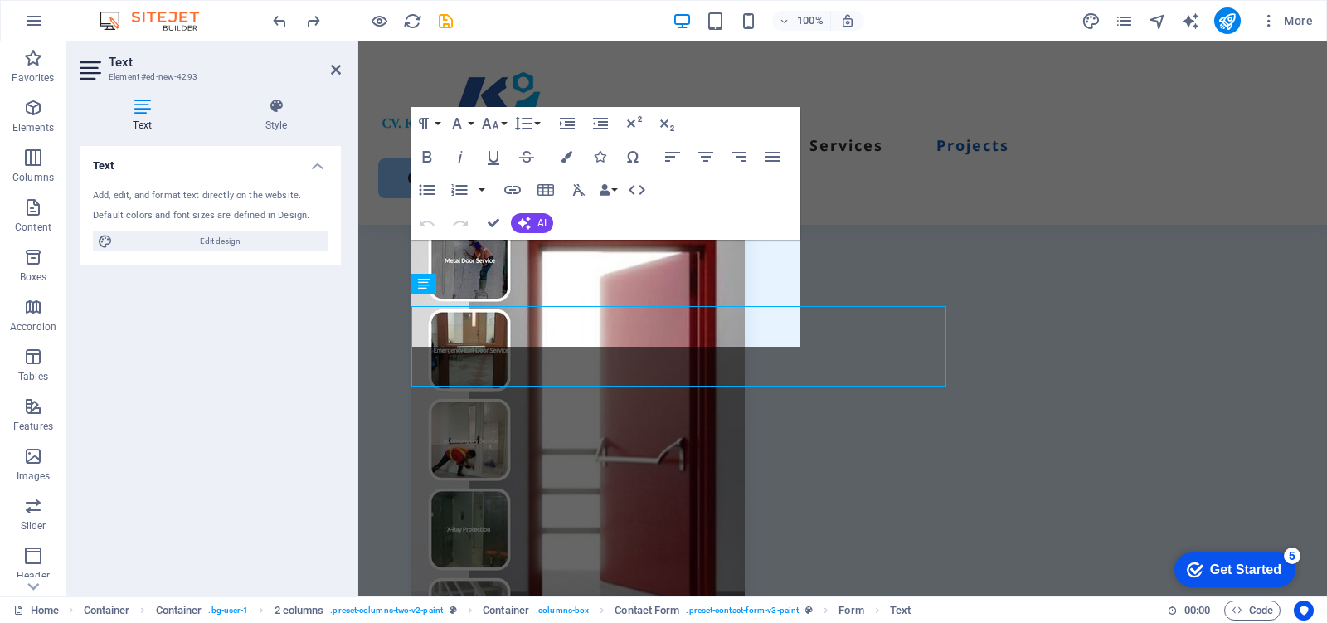
scroll to position [5647, 0]
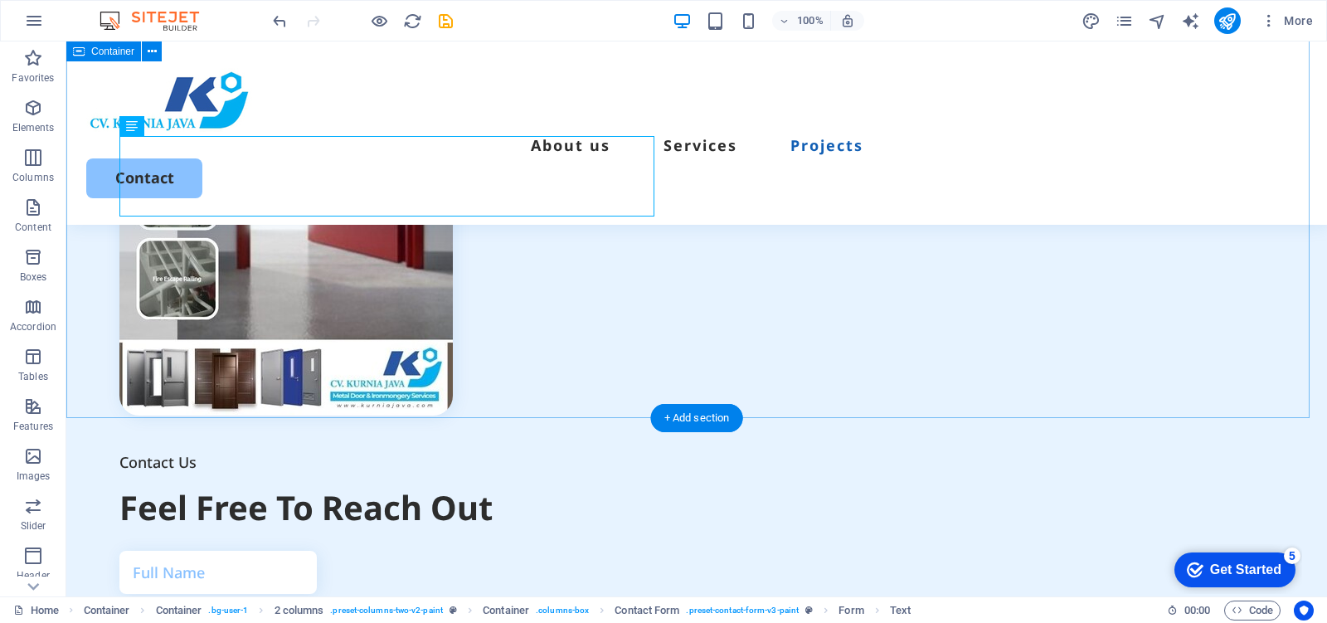
scroll to position [5713, 0]
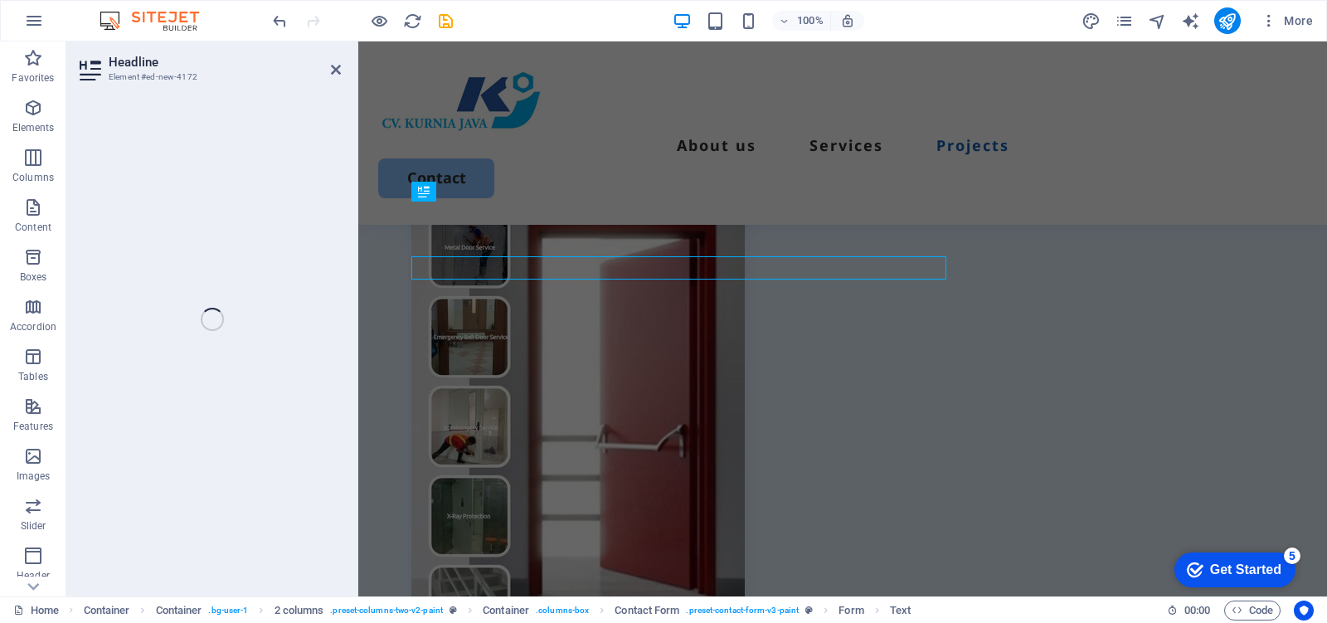
scroll to position [5660, 0]
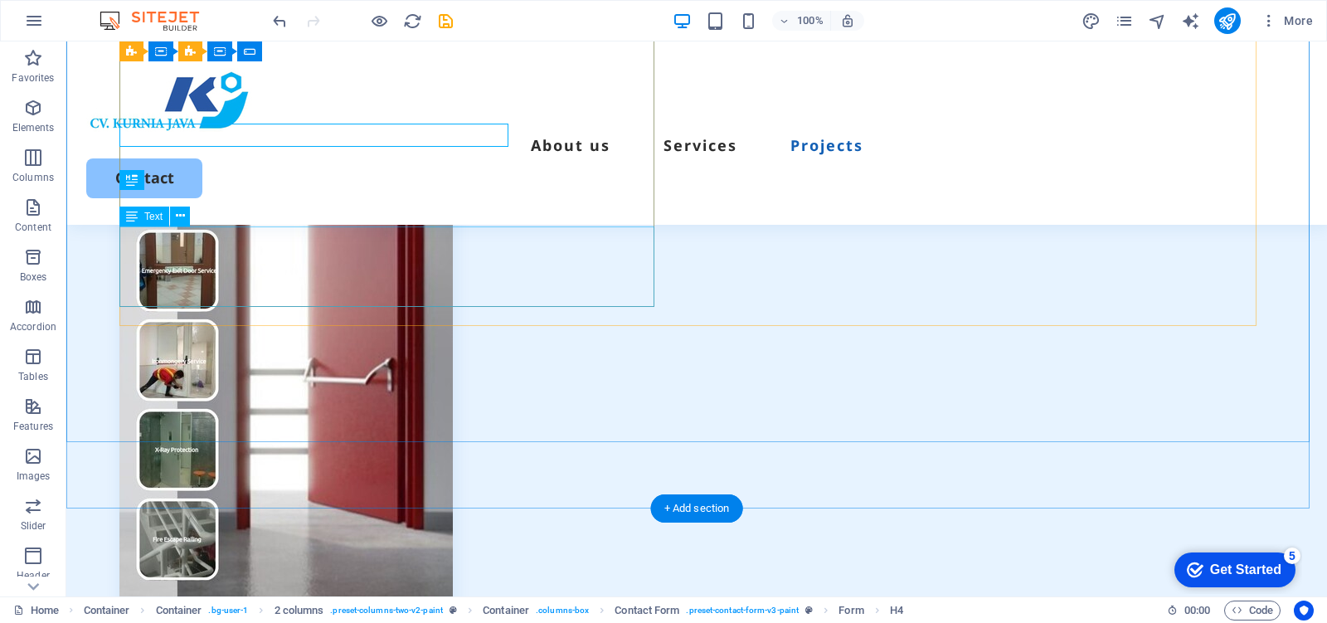
scroll to position [5726, 0]
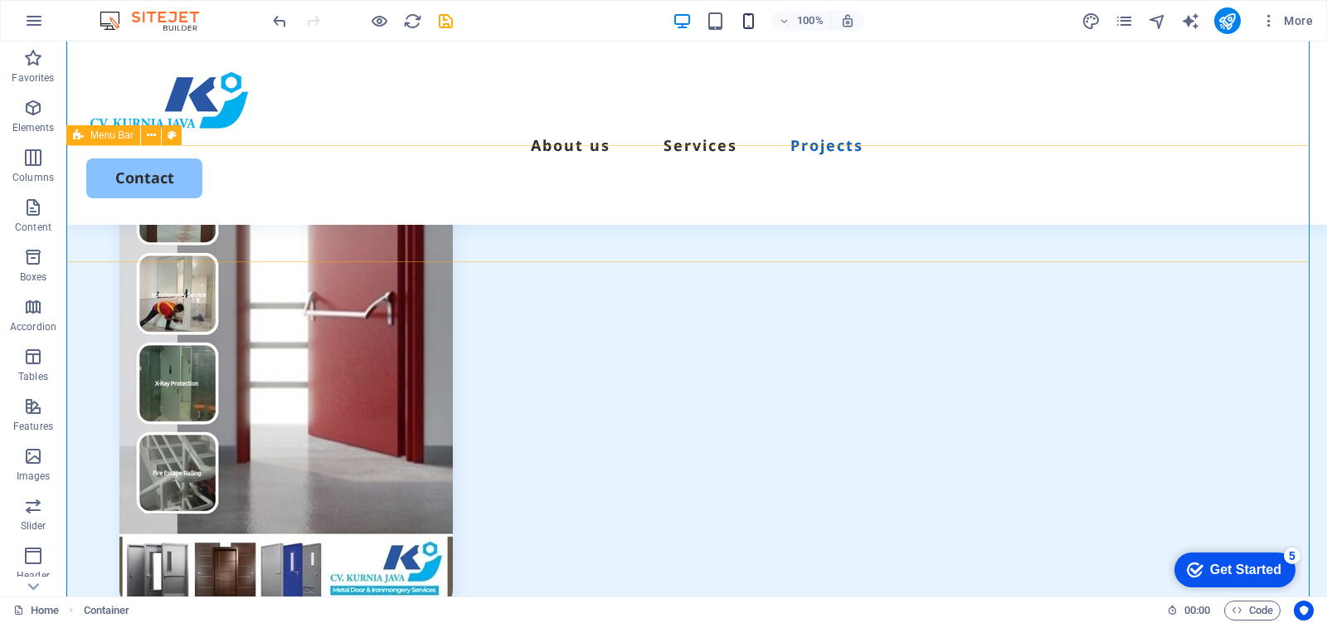
scroll to position [5208, 0]
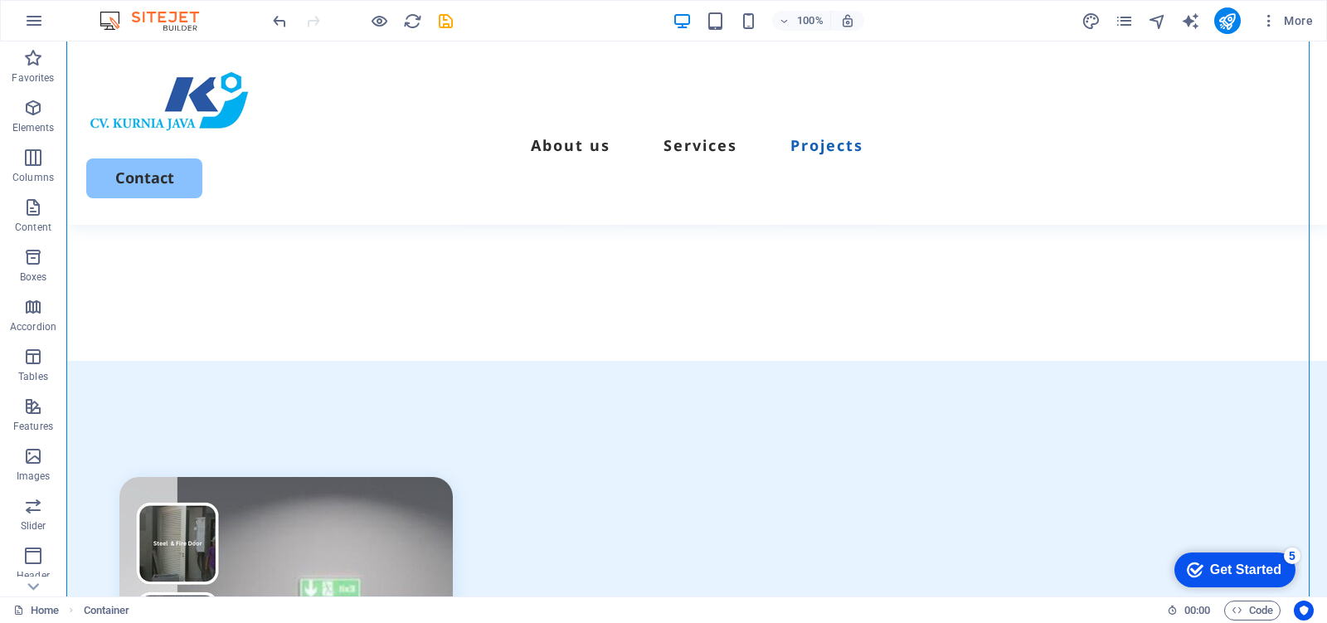
click at [735, 17] on div "100%" at bounding box center [768, 20] width 192 height 27
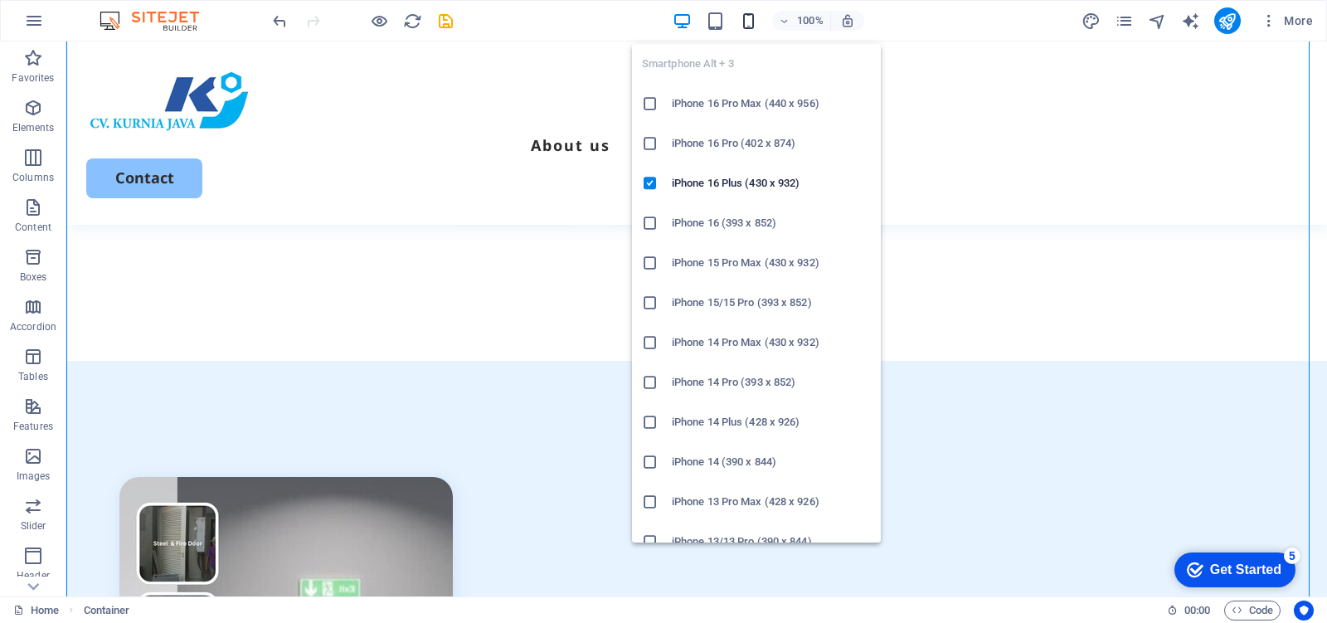
click at [750, 22] on icon "button" at bounding box center [748, 21] width 19 height 19
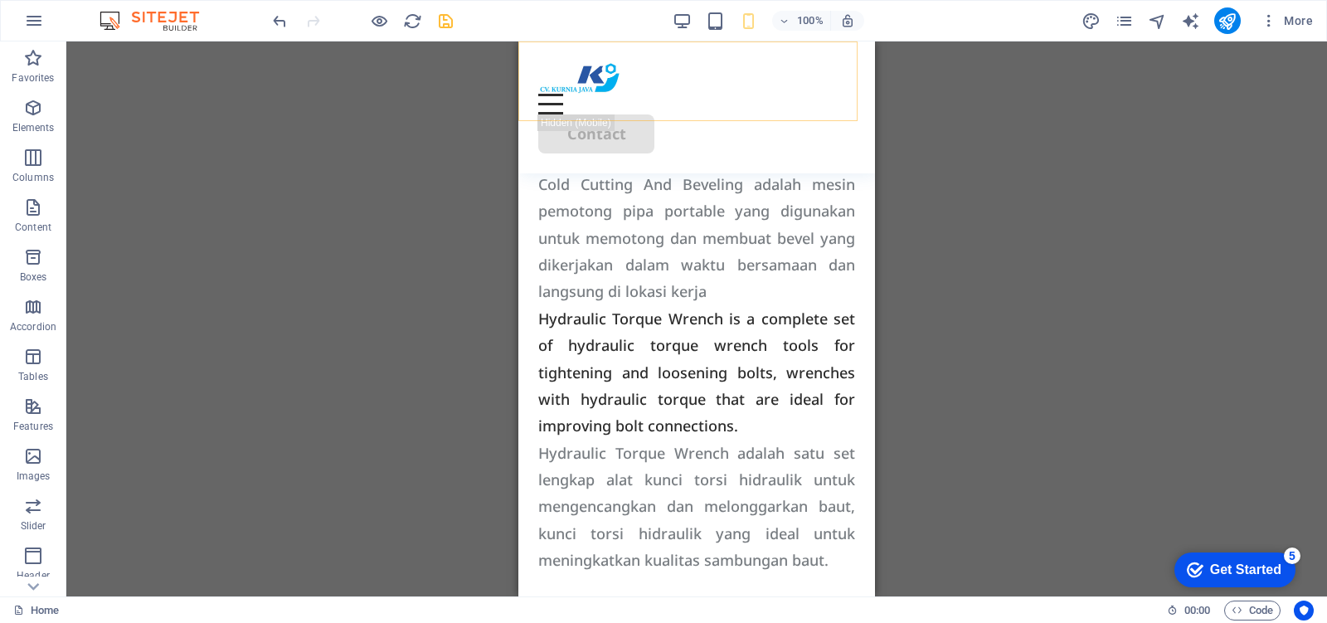
scroll to position [1755, 0]
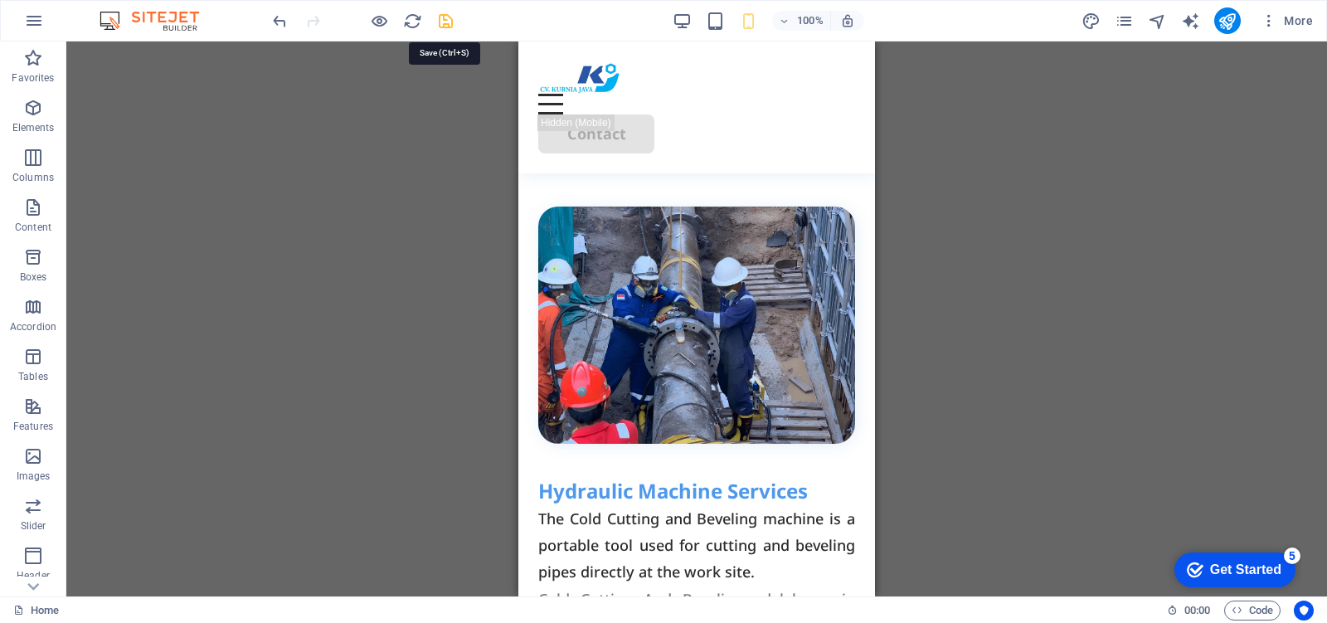
click at [442, 17] on icon "save" at bounding box center [445, 21] width 19 height 19
click at [1225, 23] on icon "publish" at bounding box center [1226, 21] width 19 height 19
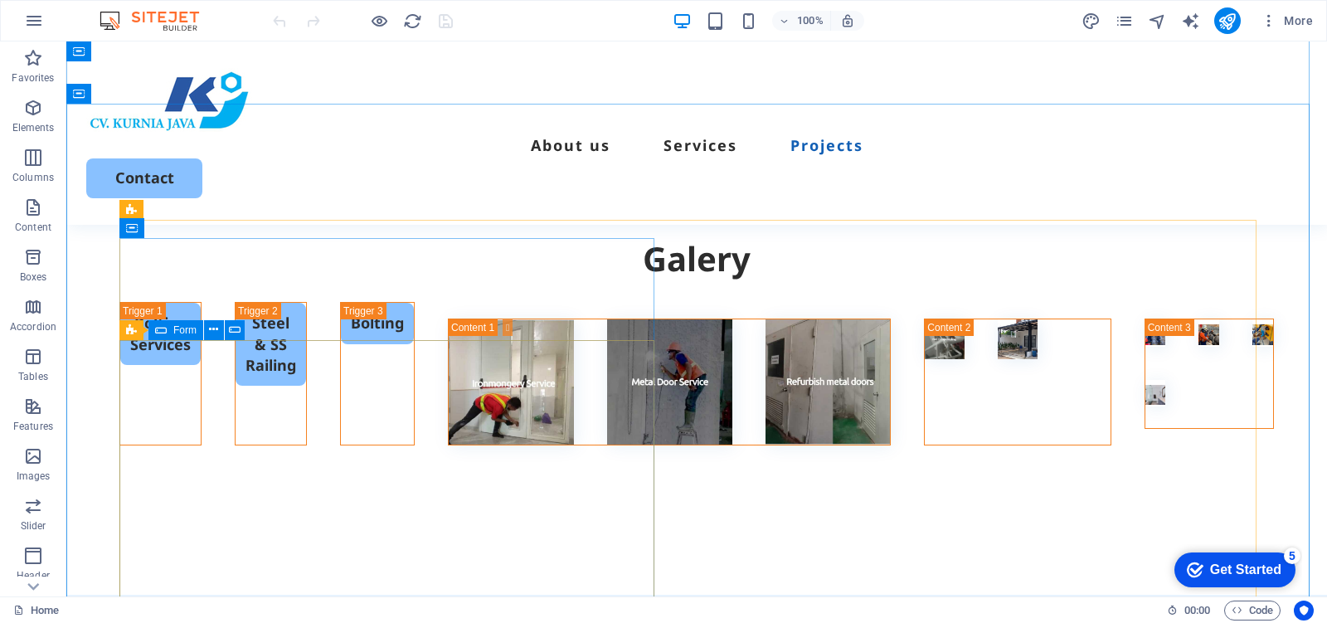
scroll to position [5285, 0]
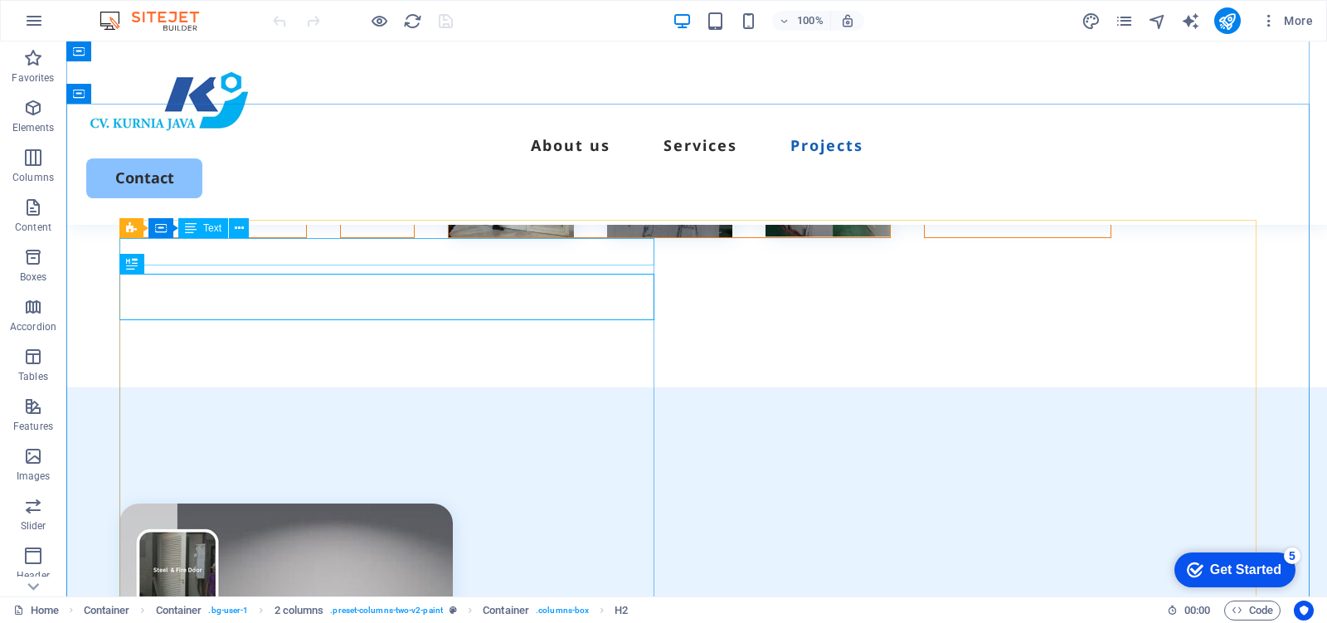
scroll to position [5078, 0]
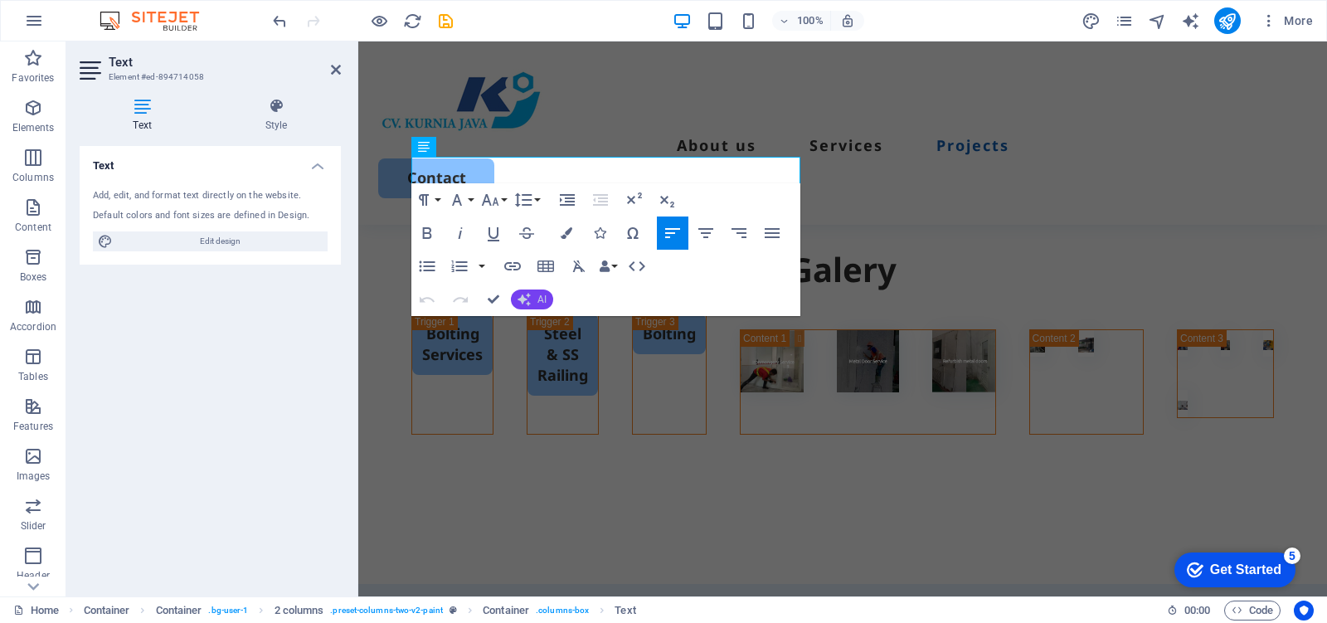
scroll to position [5220, 0]
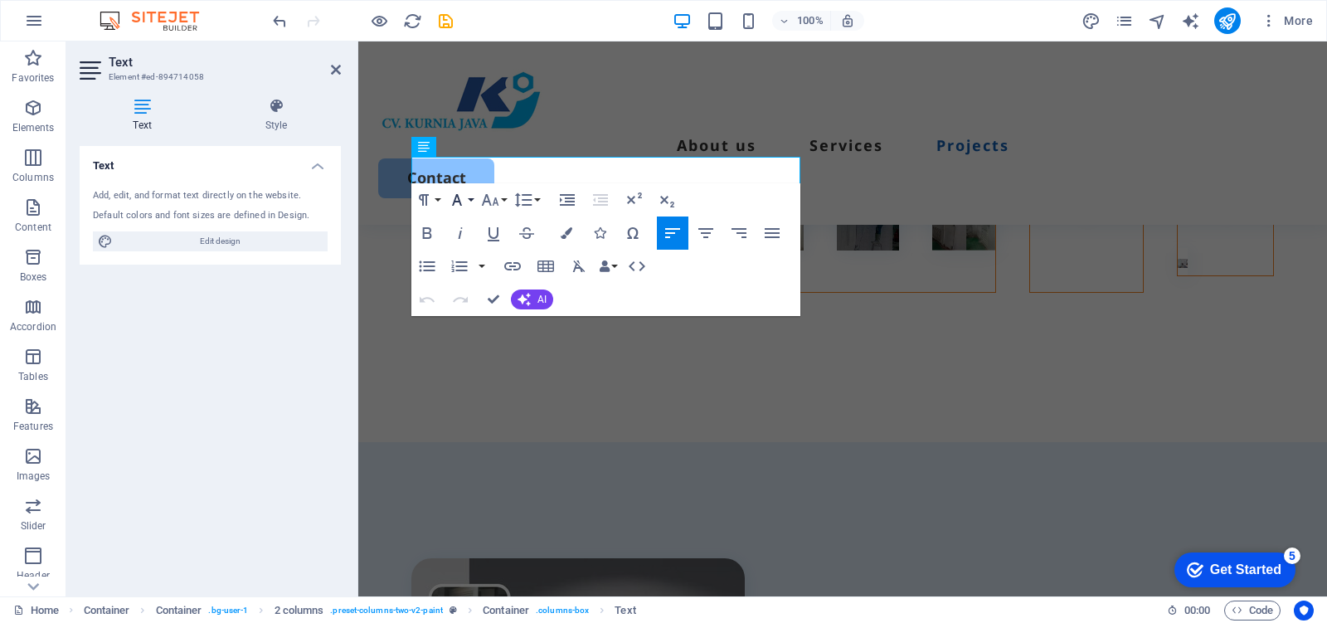
click at [474, 196] on button "Font Family" at bounding box center [460, 199] width 32 height 33
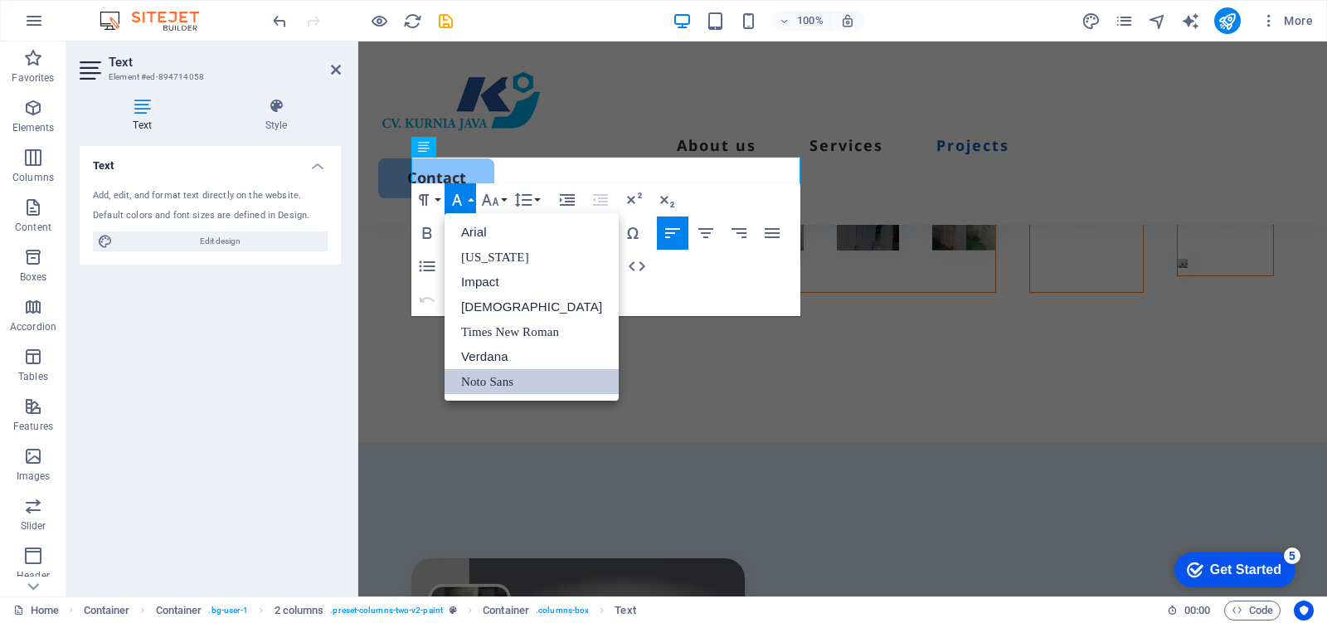
scroll to position [0, 0]
click at [499, 196] on icon "button" at bounding box center [490, 200] width 20 height 20
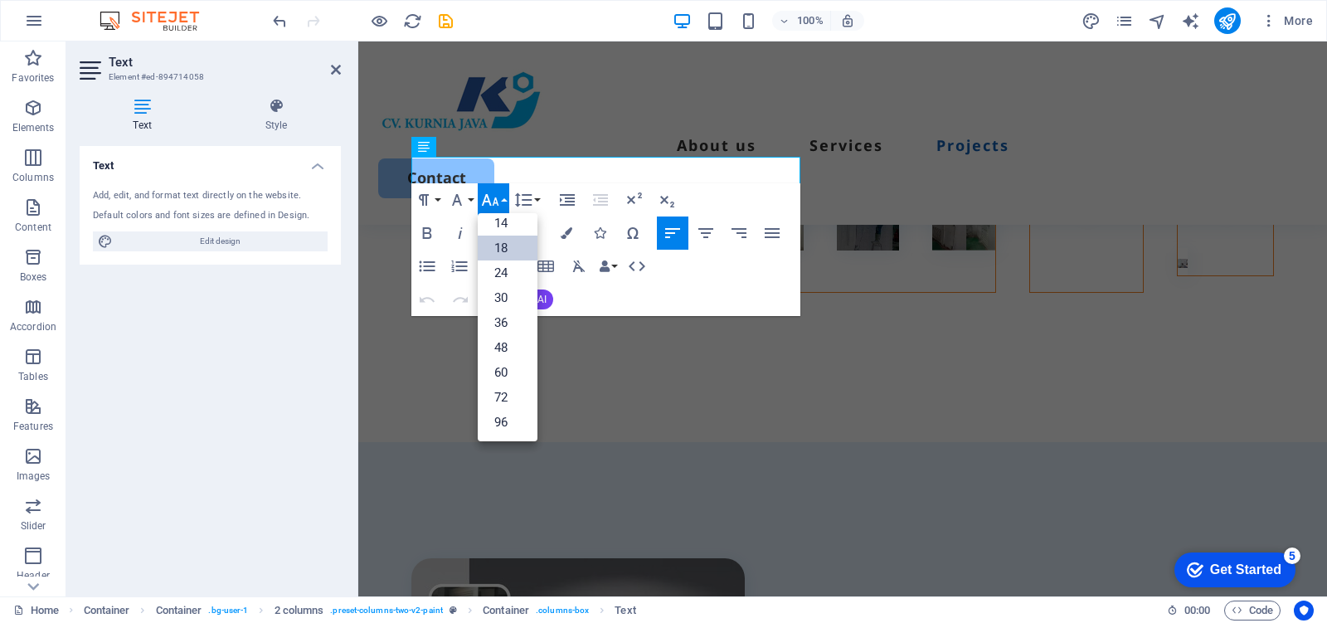
scroll to position [133, 0]
click at [497, 318] on link "36" at bounding box center [508, 322] width 60 height 25
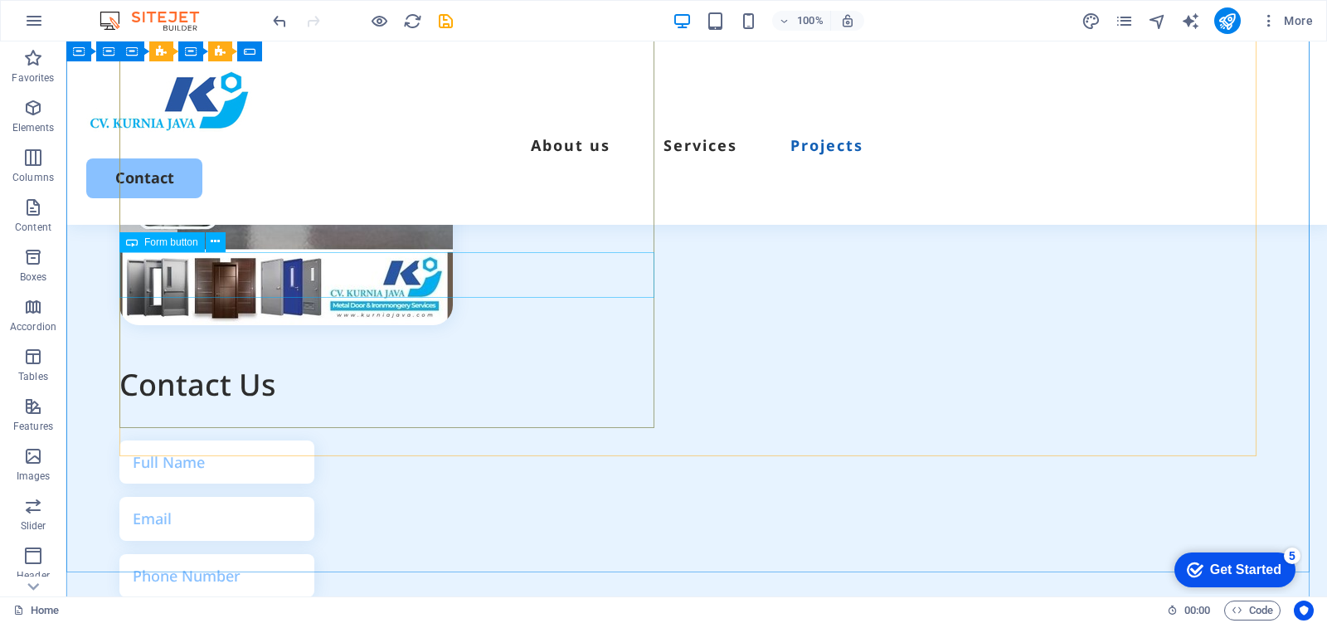
scroll to position [5596, 0]
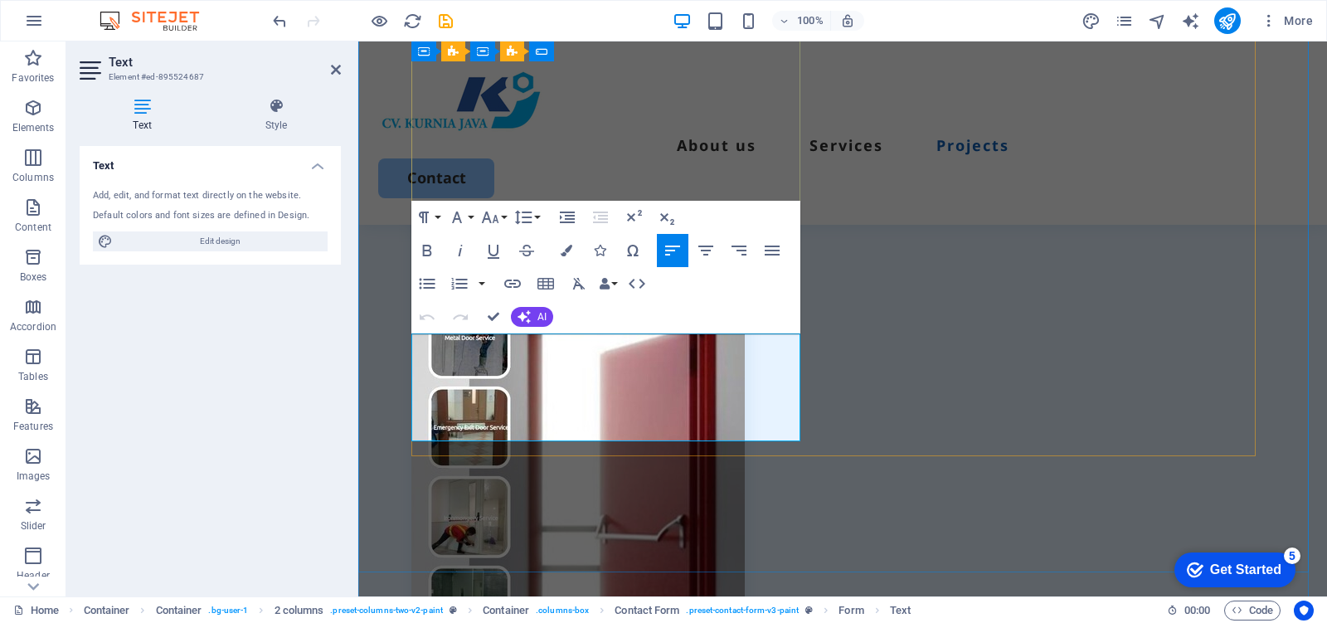
scroll to position [5543, 0]
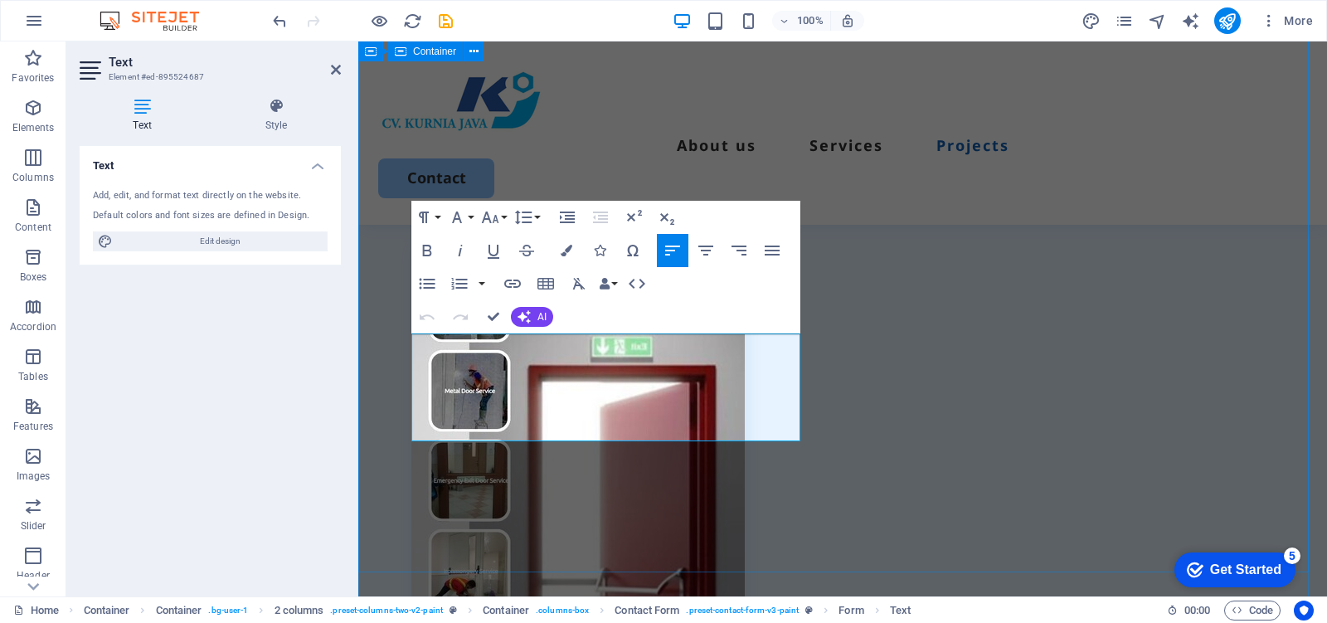
drag, startPoint x: 425, startPoint y: 396, endPoint x: 407, endPoint y: 398, distance: 18.3
drag, startPoint x: 436, startPoint y: 394, endPoint x: 499, endPoint y: 405, distance: 63.9
drag, startPoint x: 536, startPoint y: 421, endPoint x: 407, endPoint y: 396, distance: 130.9
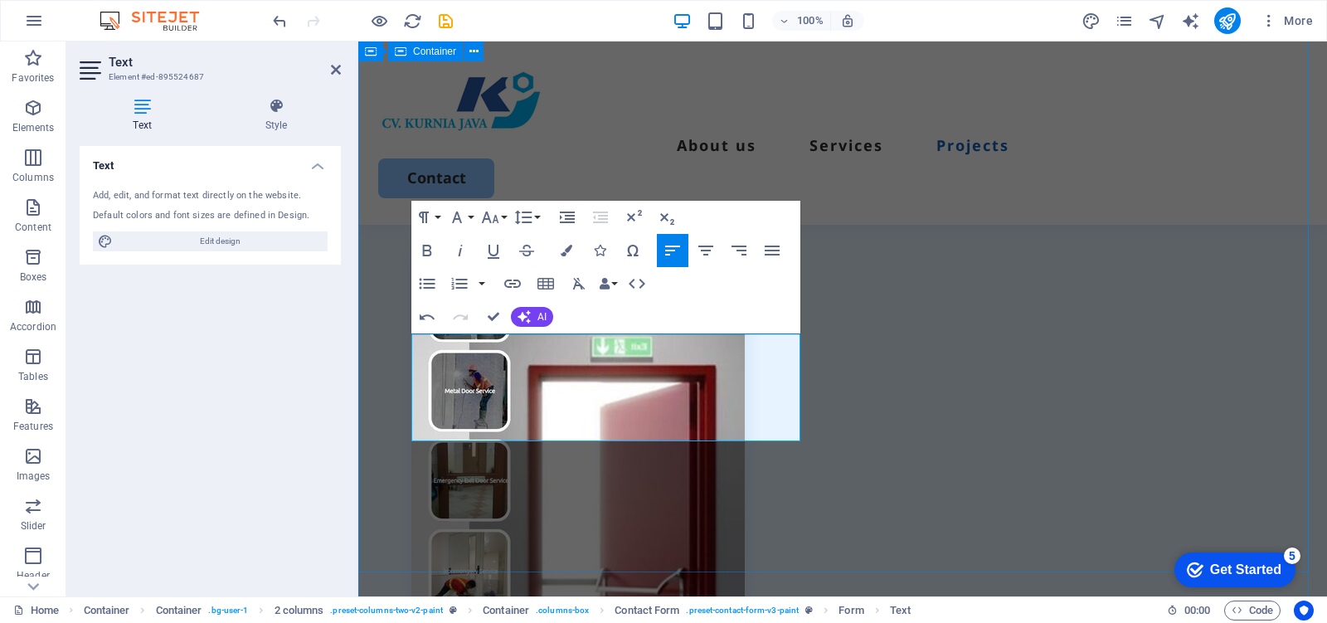
copy p "Office : Perum Bumyagara Blok CB3 No.12A Mustika Jaya Bekasi 17168"
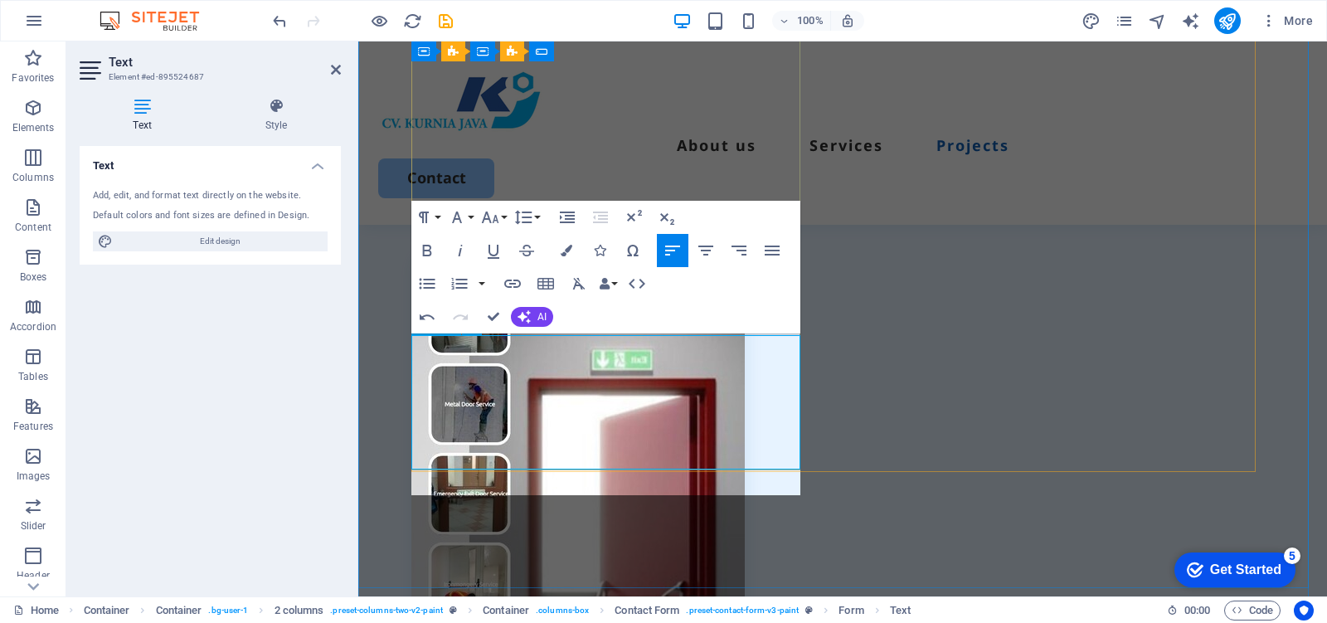
scroll to position [5528, 0]
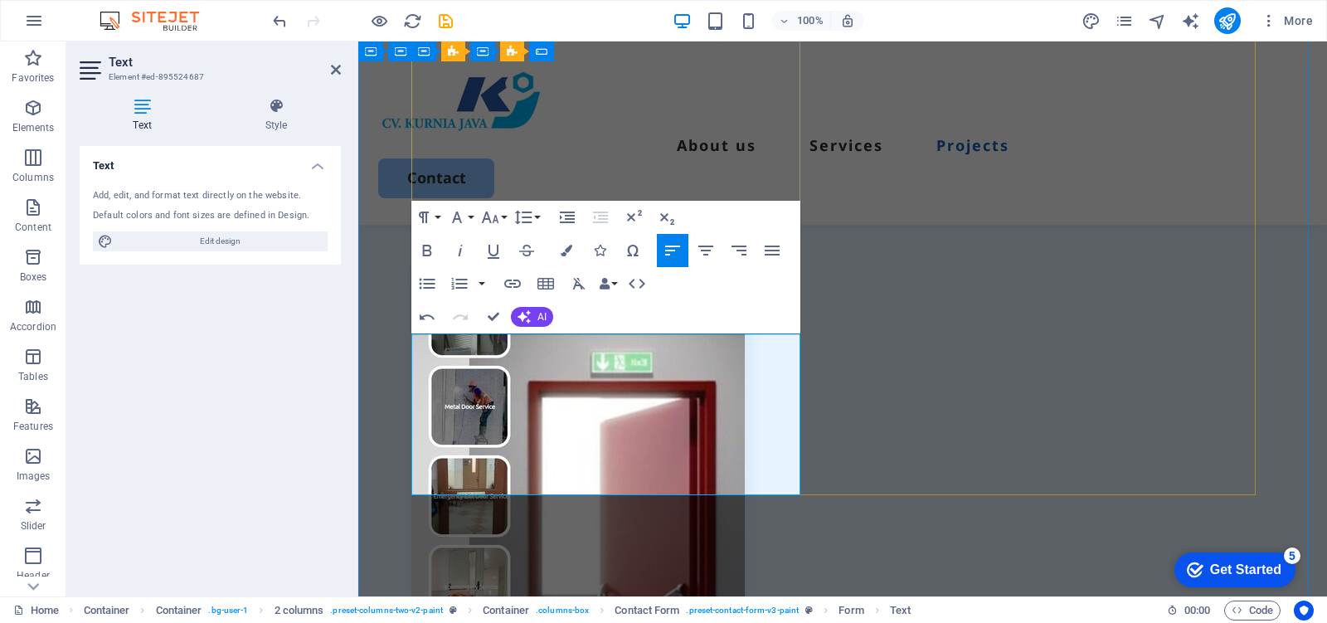
drag, startPoint x: 516, startPoint y: 457, endPoint x: 599, endPoint y: 492, distance: 90.7
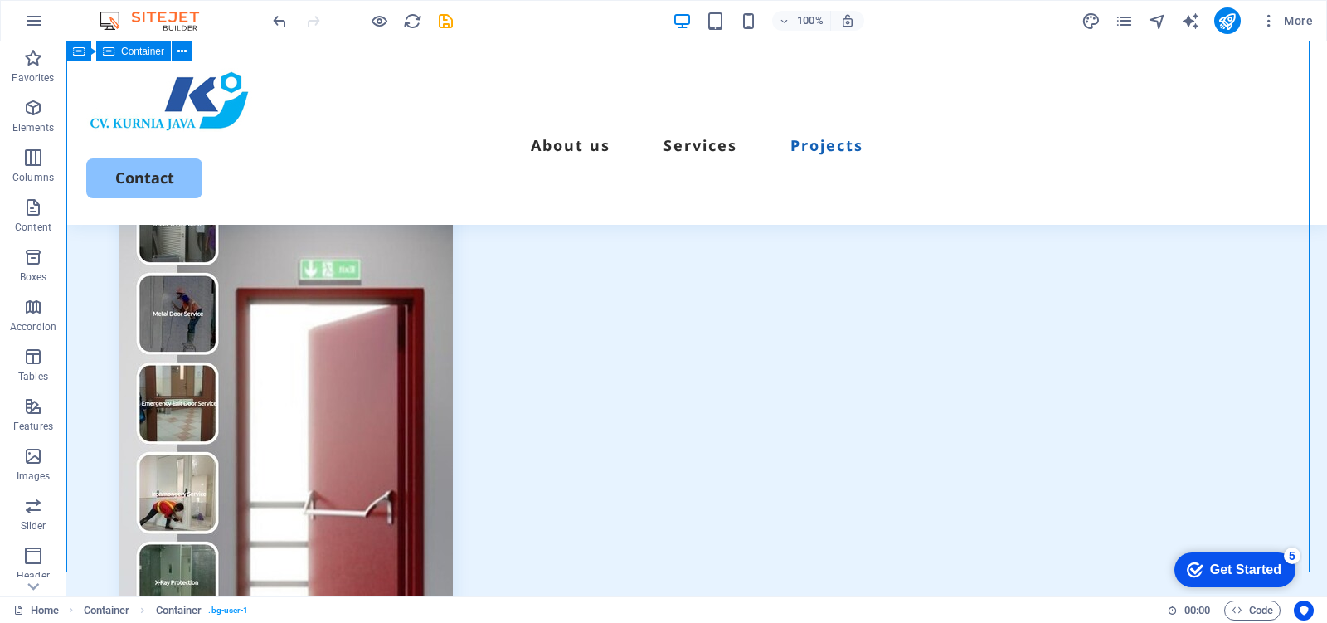
scroll to position [5596, 0]
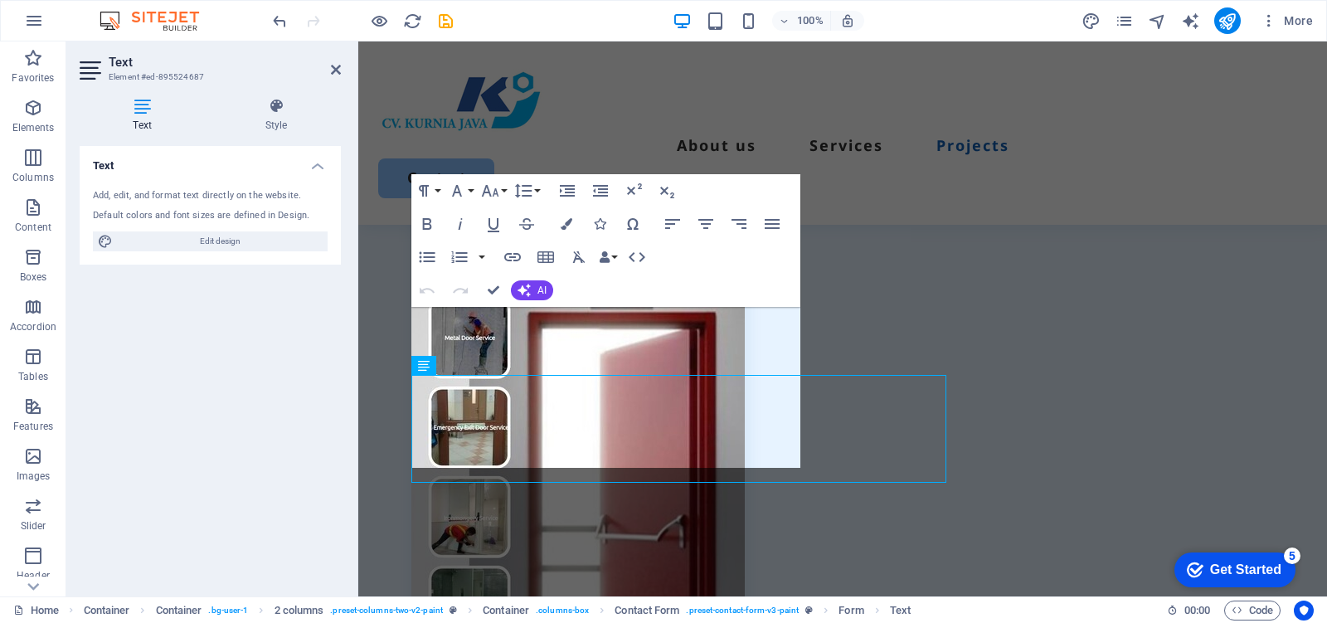
scroll to position [5555, 0]
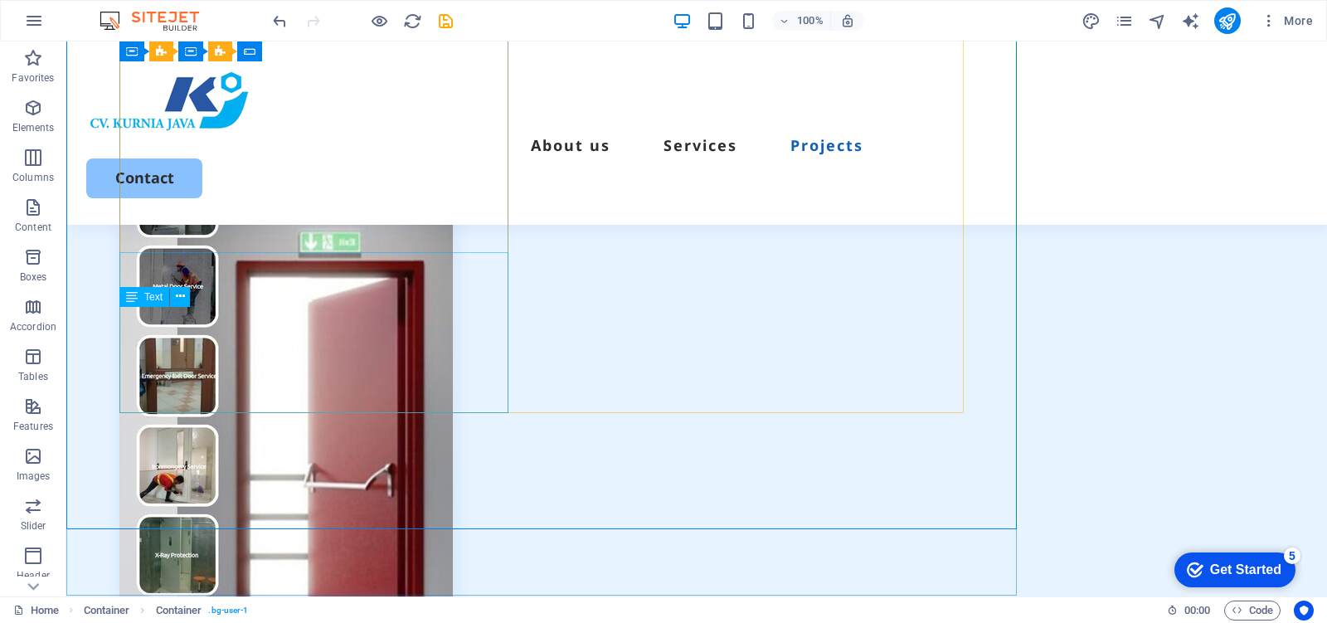
scroll to position [5610, 0]
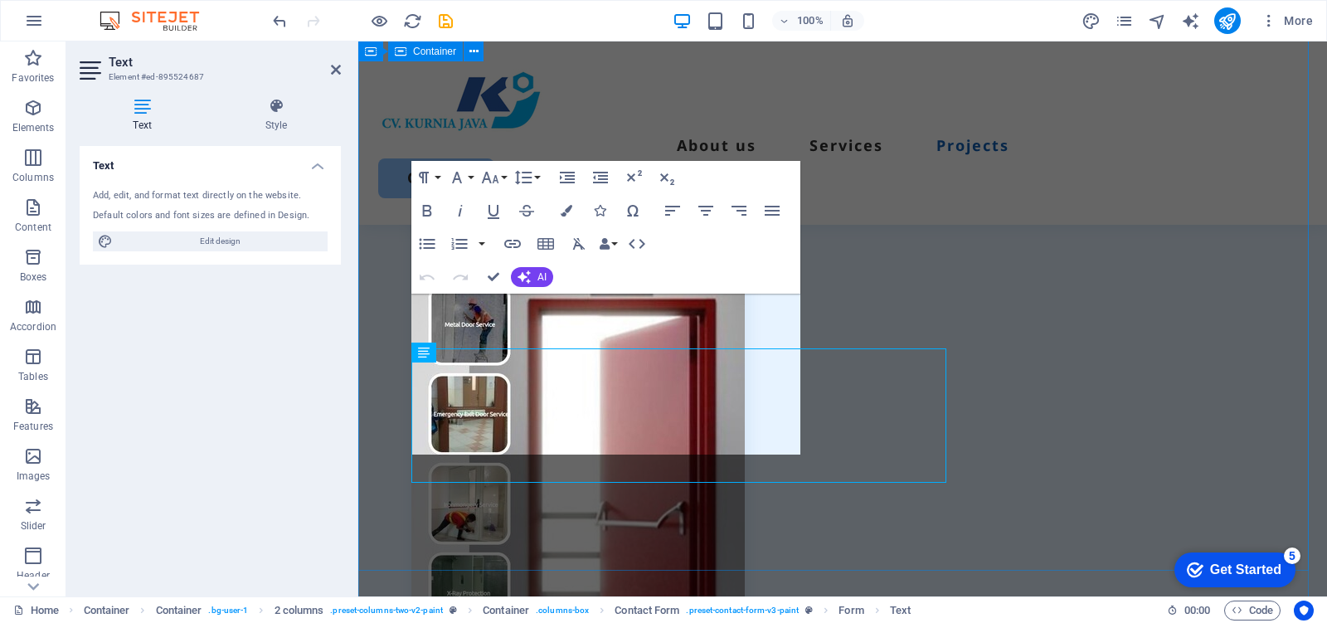
scroll to position [5568, 0]
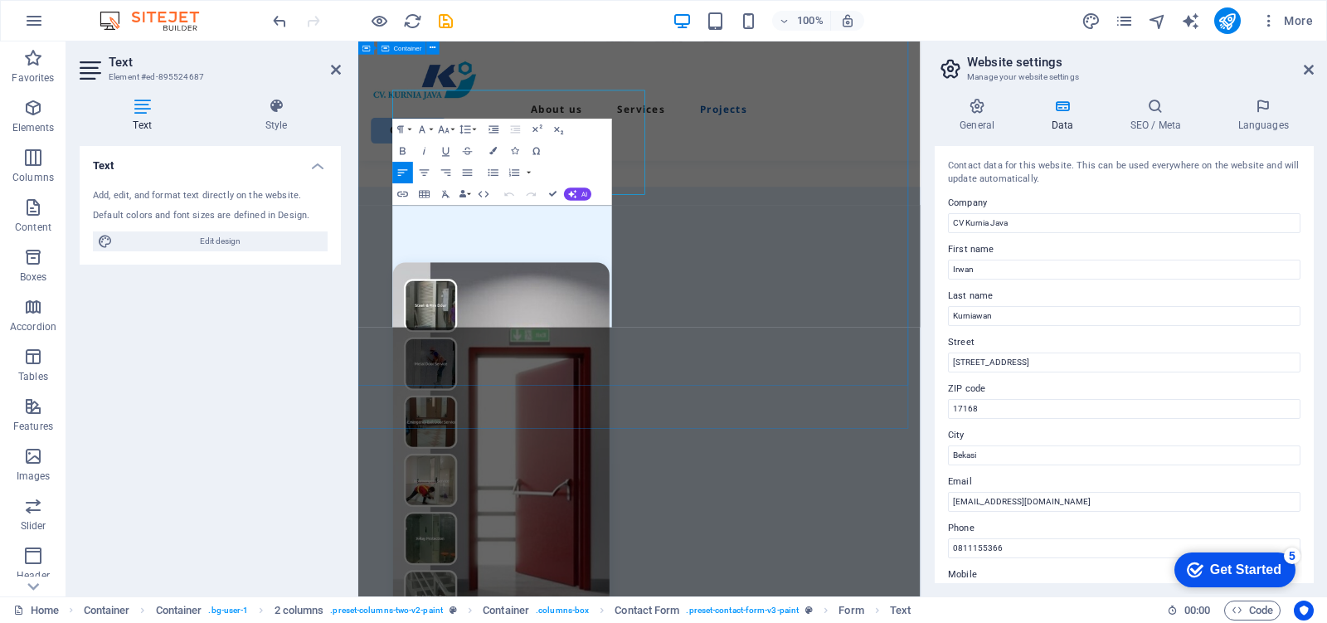
scroll to position [5746, 0]
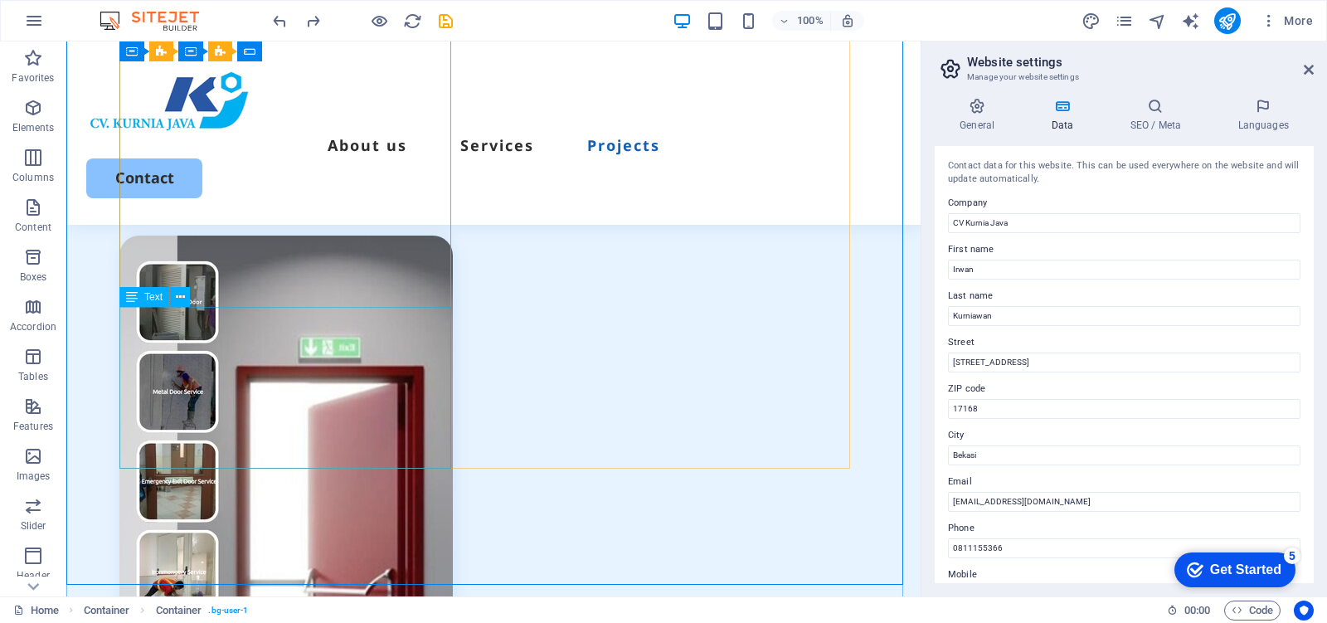
scroll to position [5717, 0]
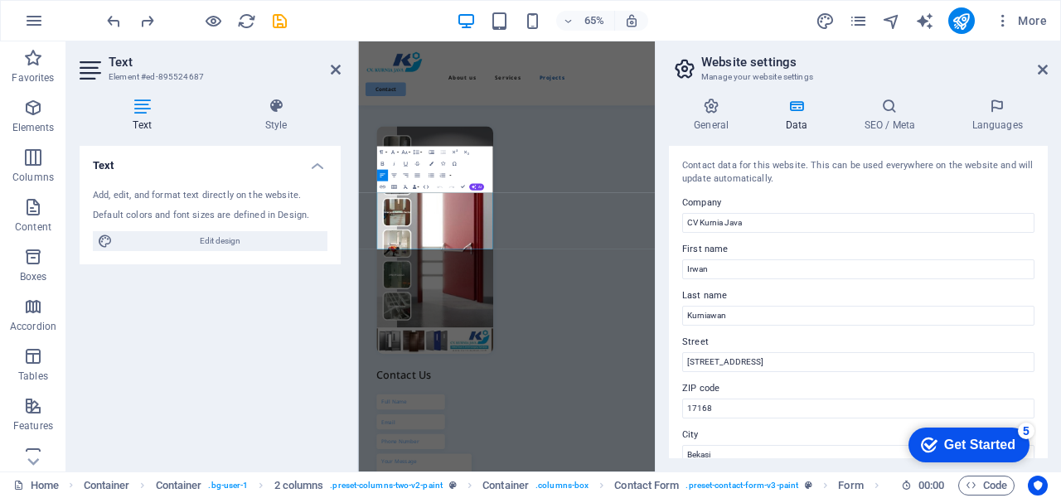
scroll to position [5566, 0]
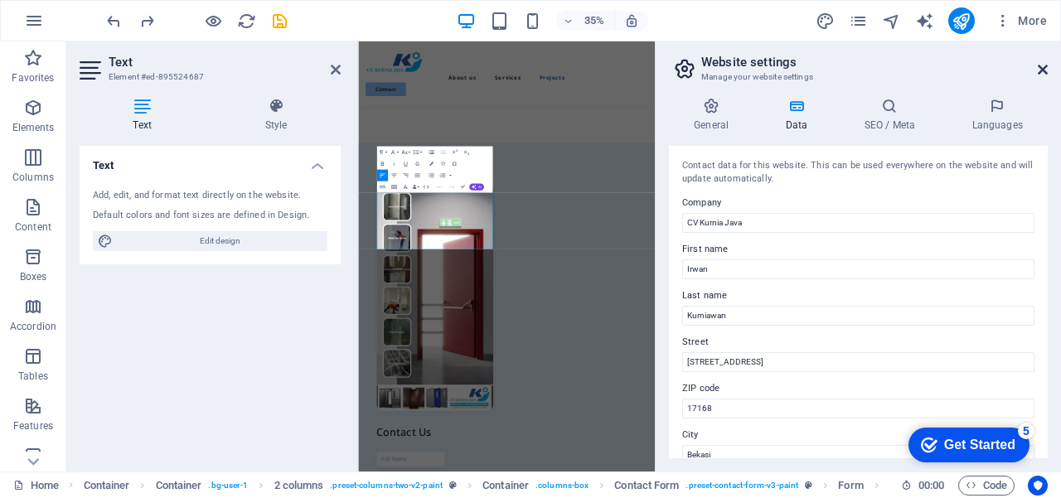
click at [1045, 70] on icon at bounding box center [1043, 69] width 10 height 13
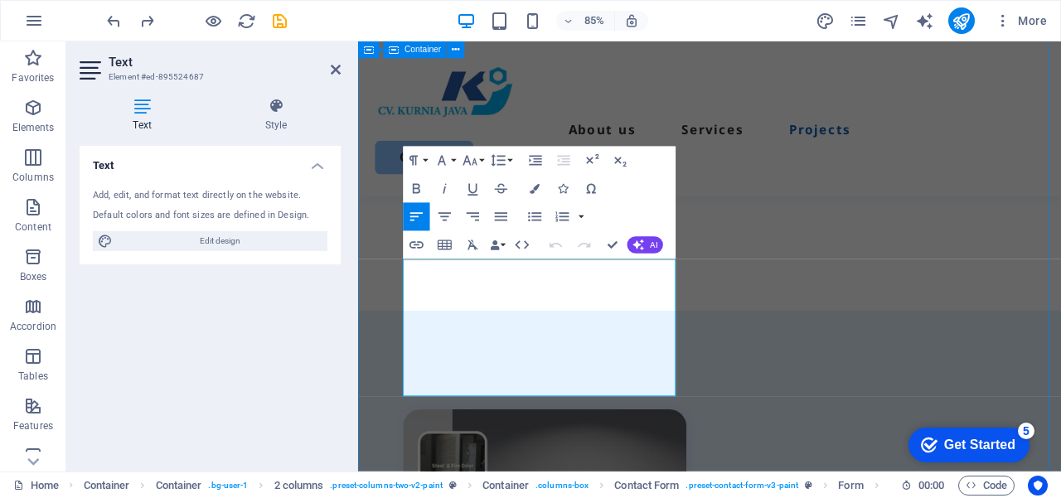
scroll to position [5741, 0]
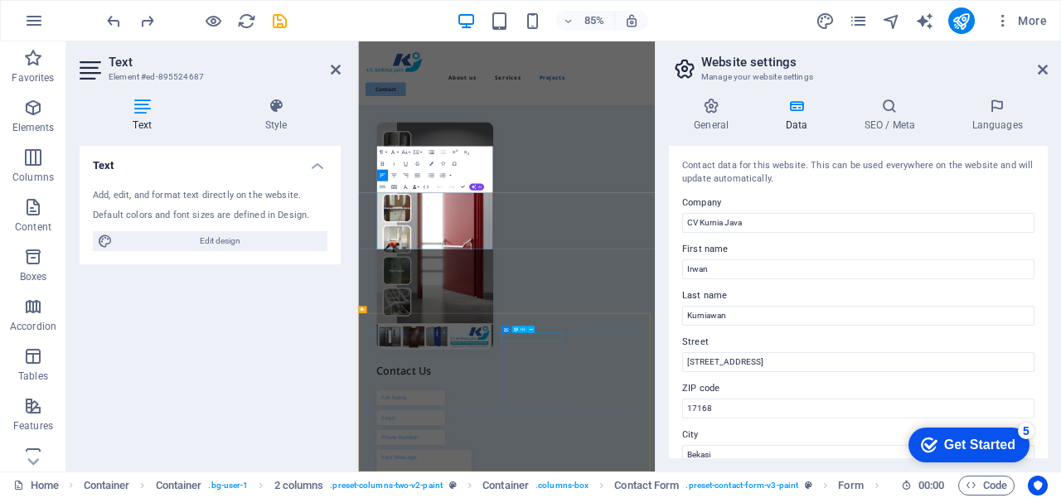
scroll to position [5566, 0]
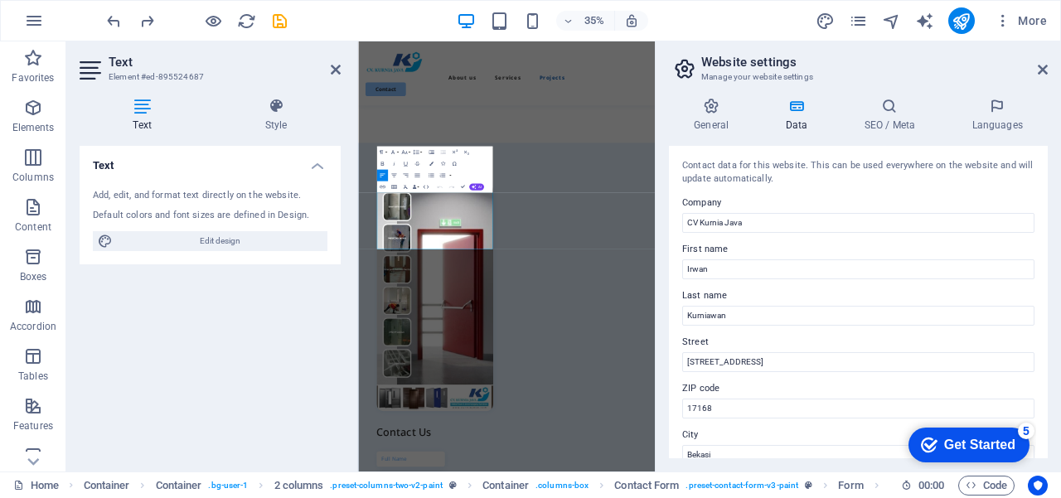
click at [246, 337] on div "Text Add, edit, and format text directly on the website. Default colors and fon…" at bounding box center [210, 302] width 261 height 313
click at [337, 68] on icon at bounding box center [336, 69] width 10 height 13
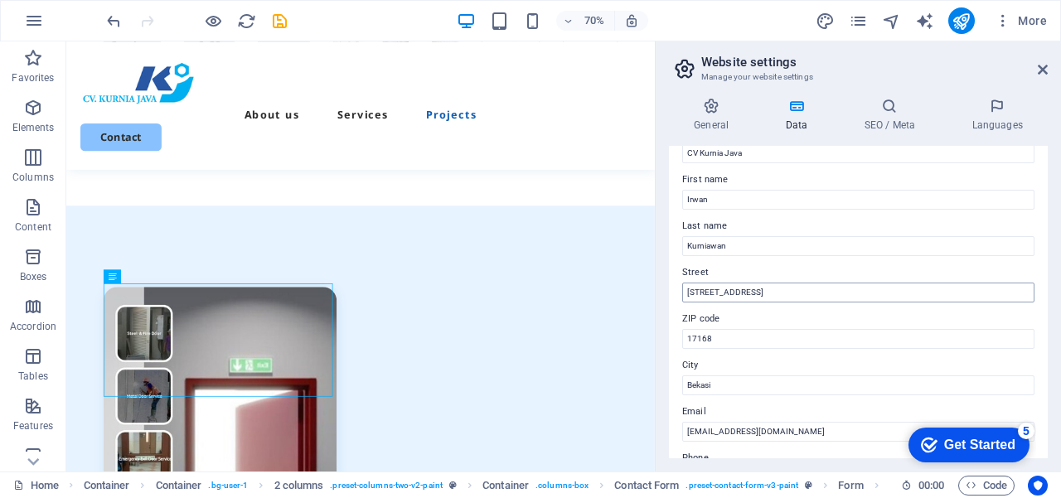
scroll to position [0, 0]
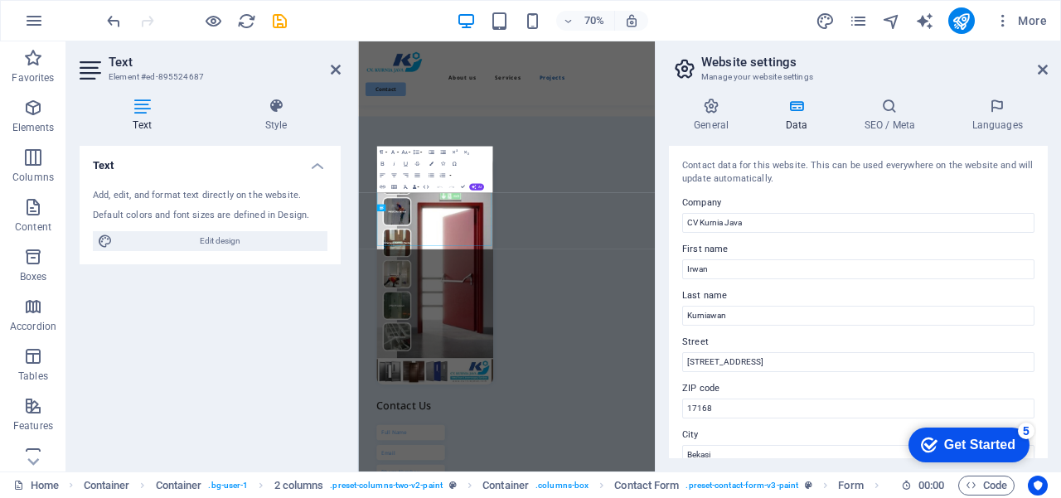
scroll to position [5566, 0]
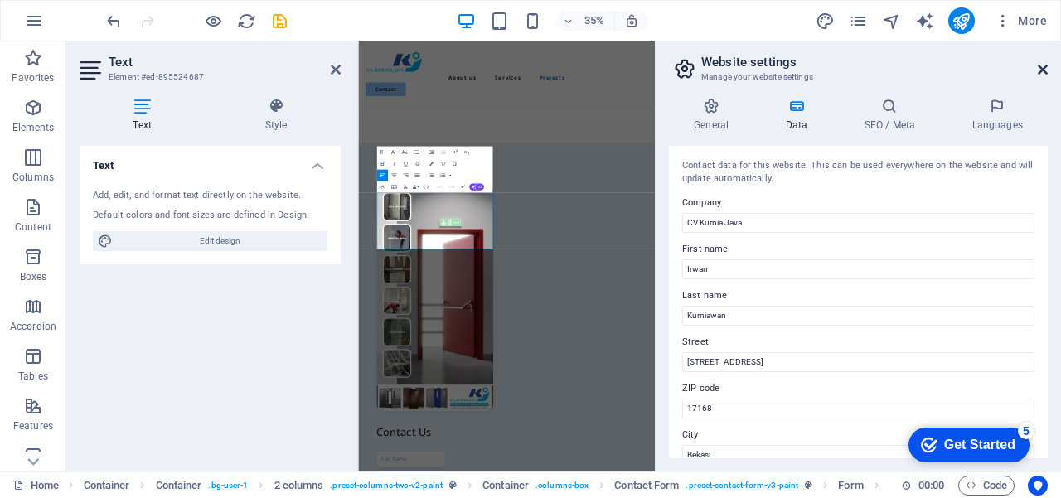
click at [1045, 69] on icon at bounding box center [1043, 69] width 10 height 13
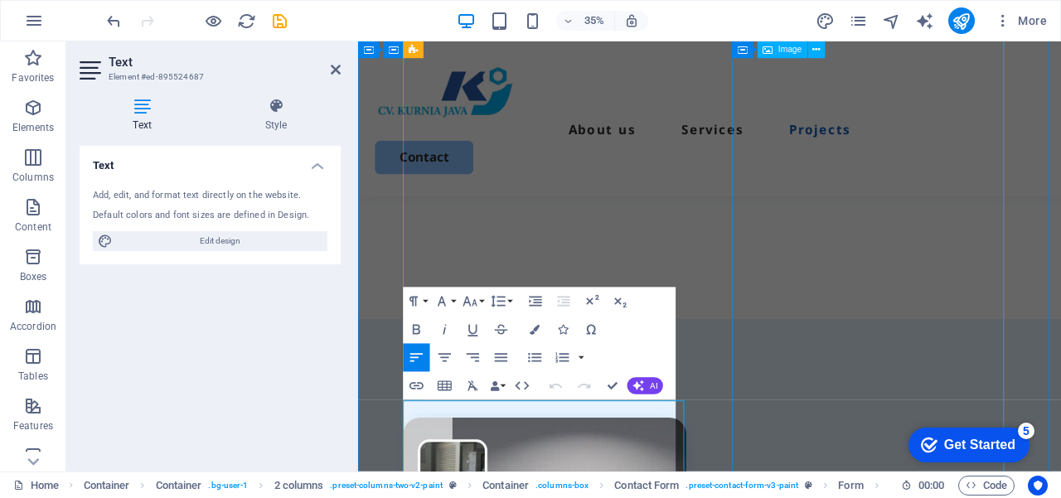
scroll to position [5576, 0]
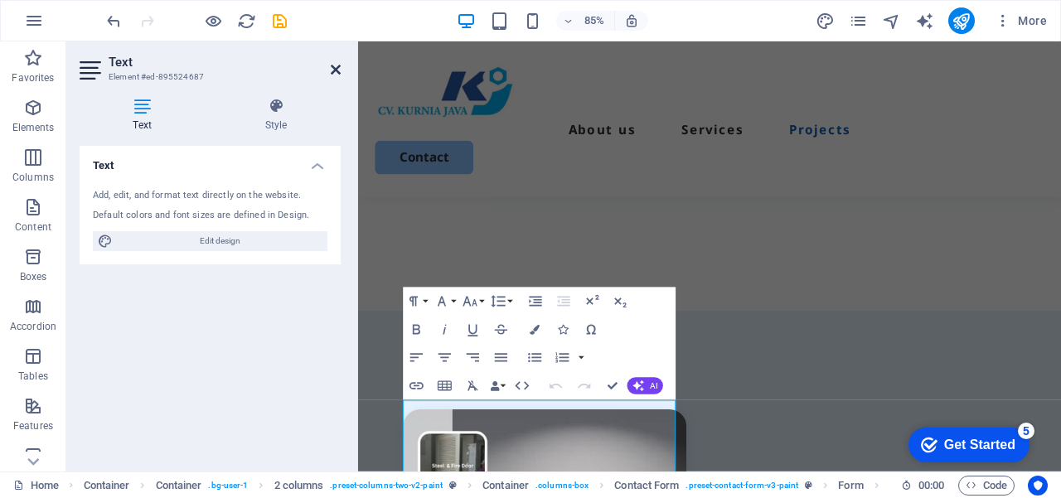
drag, startPoint x: 384, startPoint y: 165, endPoint x: 332, endPoint y: 68, distance: 109.8
click at [332, 68] on icon at bounding box center [336, 69] width 10 height 13
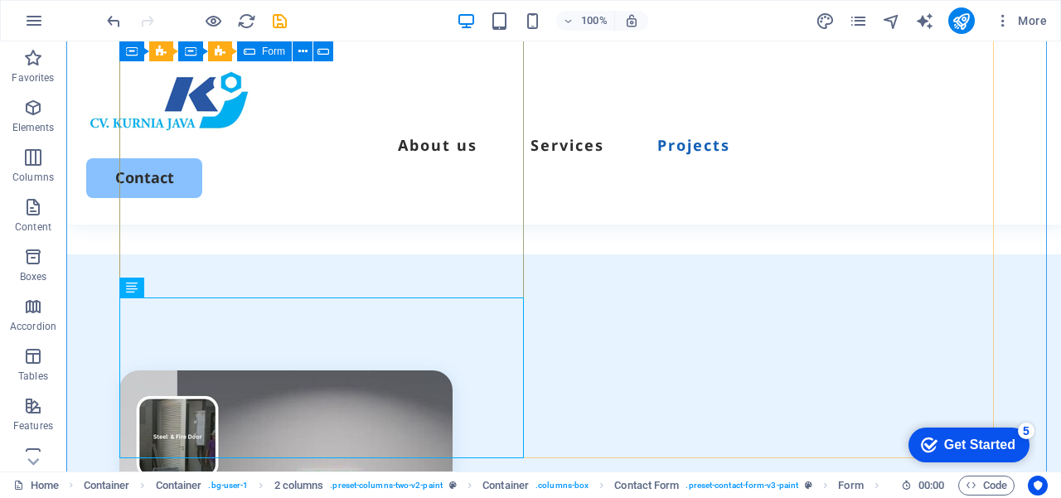
scroll to position [5762, 0]
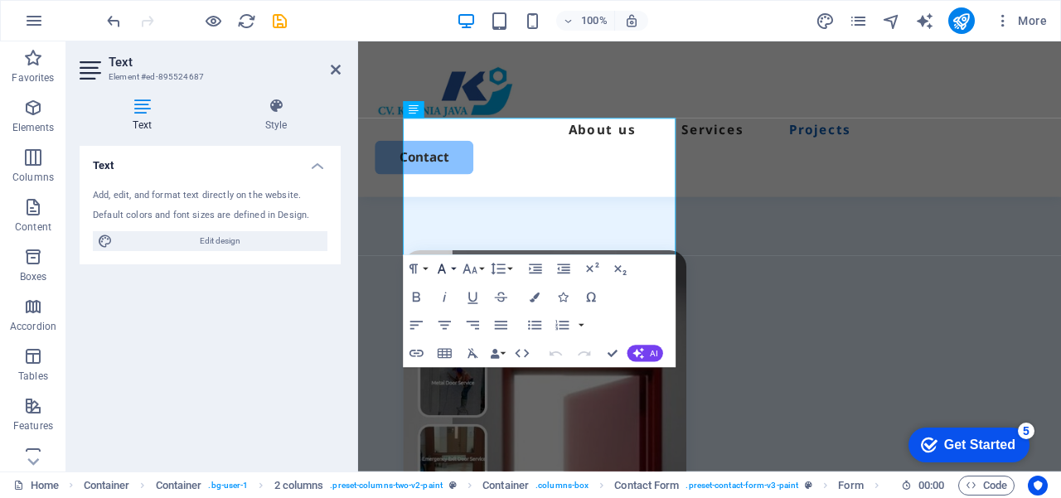
scroll to position [5907, 0]
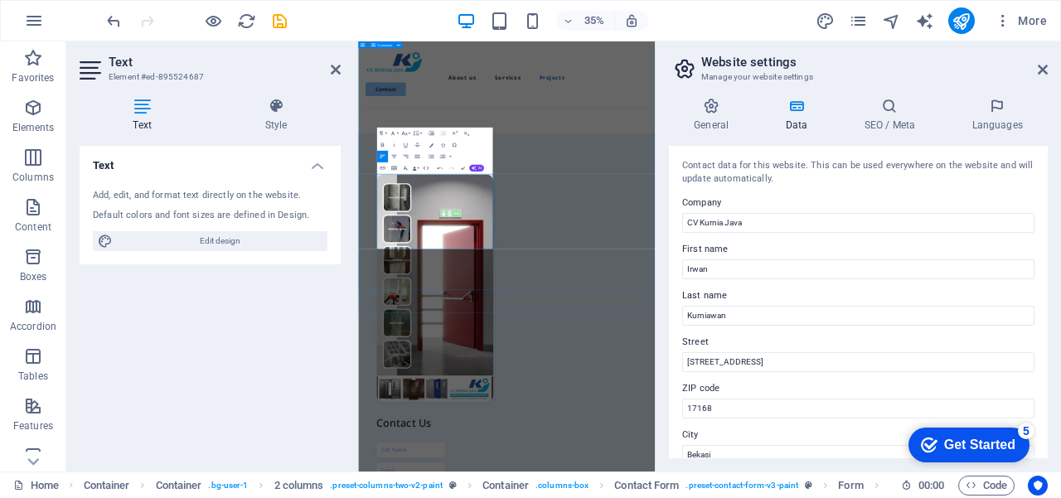
scroll to position [5620, 0]
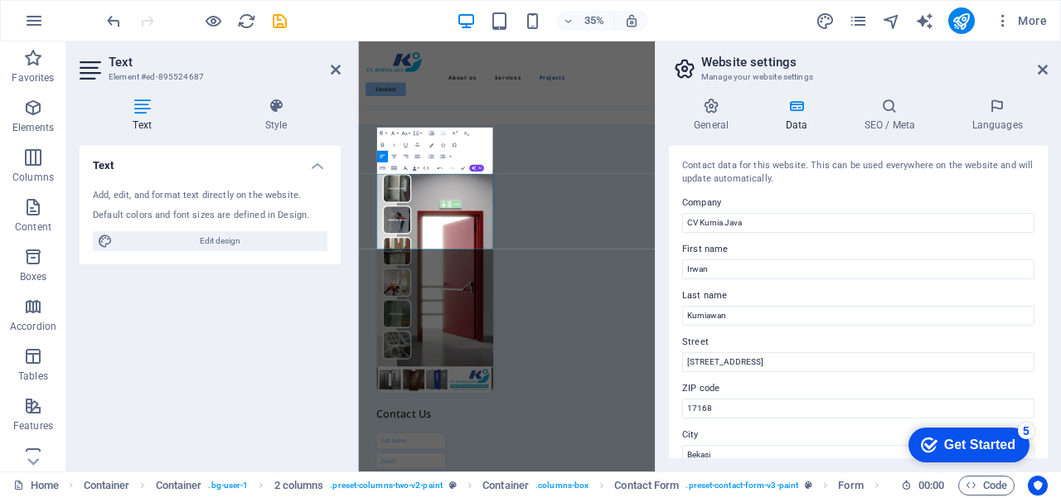
click at [219, 337] on div "Text Add, edit, and format text directly on the website. Default colors and fon…" at bounding box center [210, 302] width 261 height 313
drag, startPoint x: 331, startPoint y: 65, endPoint x: 347, endPoint y: 158, distance: 95.0
click at [331, 65] on icon at bounding box center [336, 69] width 10 height 13
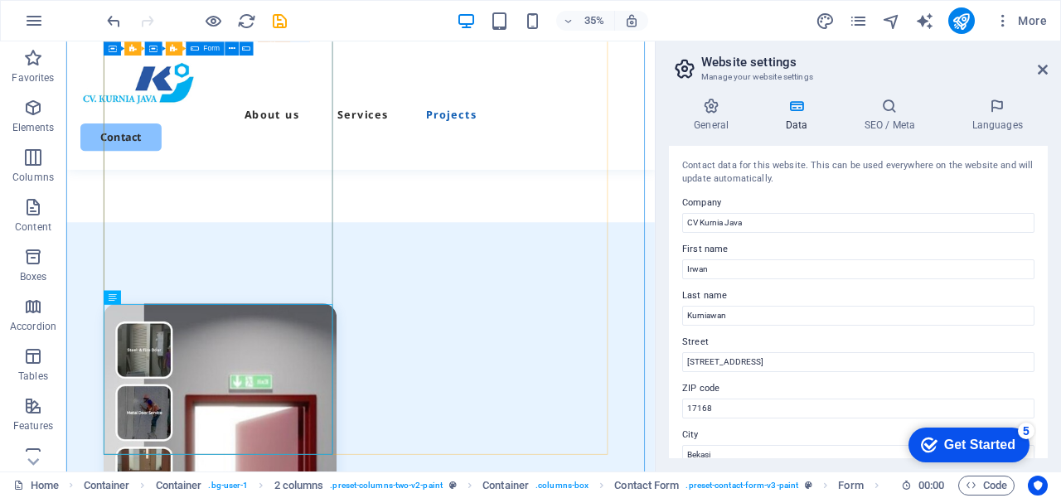
scroll to position [5613, 0]
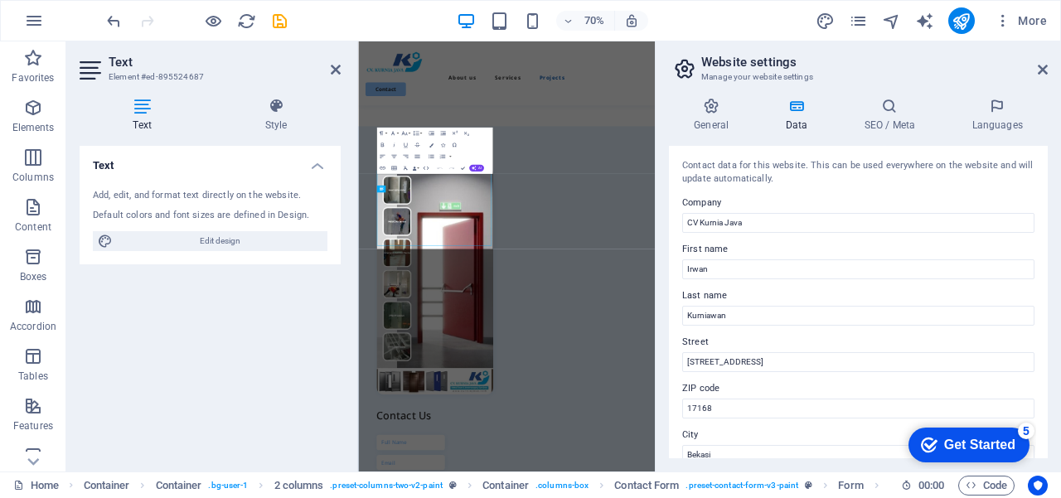
scroll to position [5620, 0]
click at [1042, 68] on icon at bounding box center [1043, 69] width 10 height 13
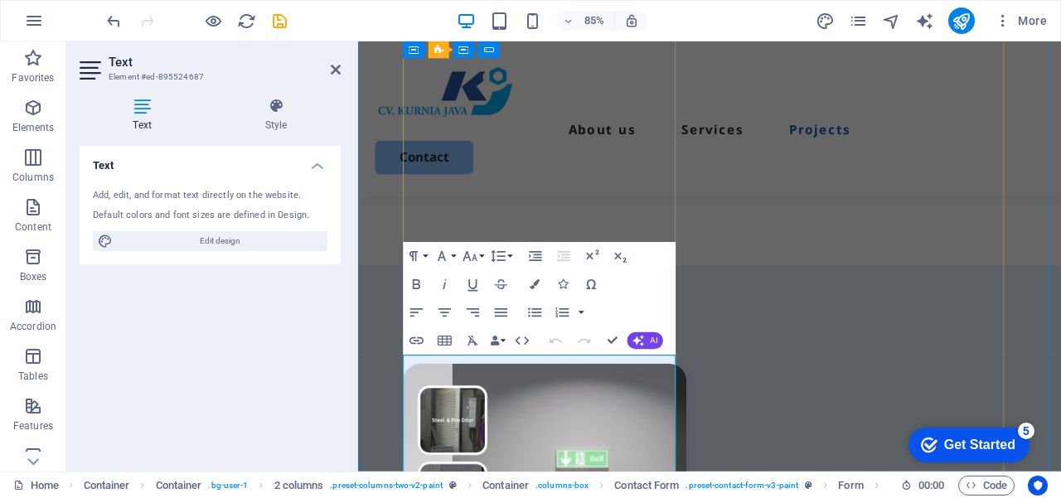
drag, startPoint x: 423, startPoint y: 479, endPoint x: 519, endPoint y: 473, distance: 96.3
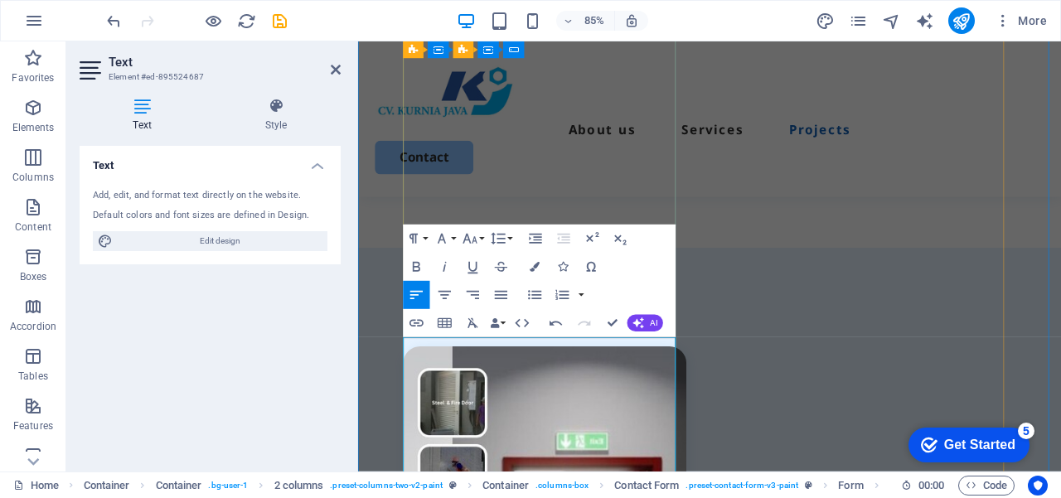
scroll to position [5676, 0]
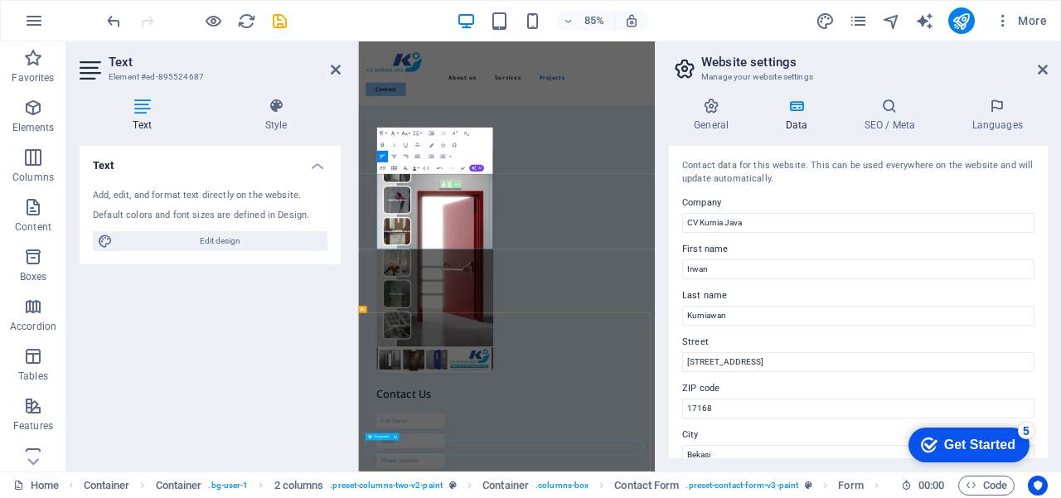
scroll to position [5620, 0]
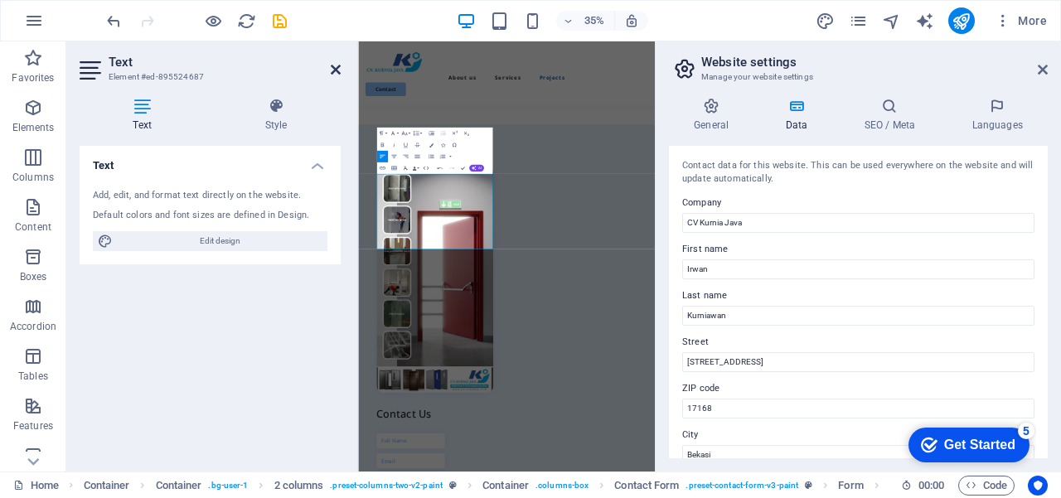
click at [334, 68] on icon at bounding box center [336, 69] width 10 height 13
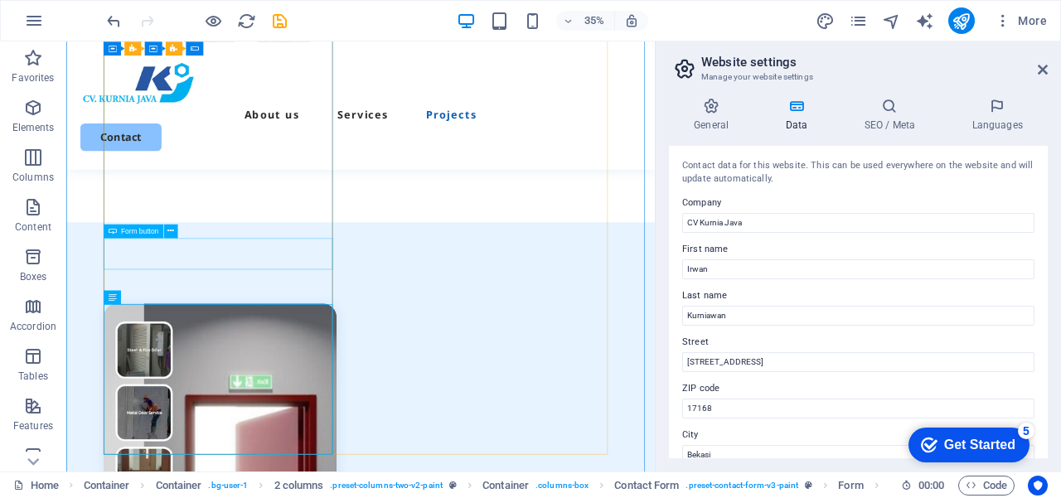
scroll to position [5613, 0]
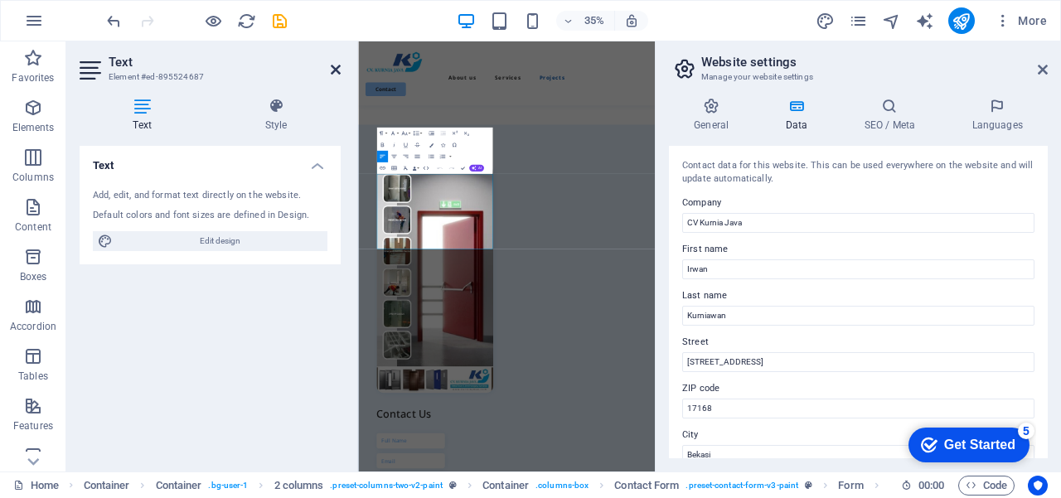
click at [332, 63] on icon at bounding box center [336, 69] width 10 height 13
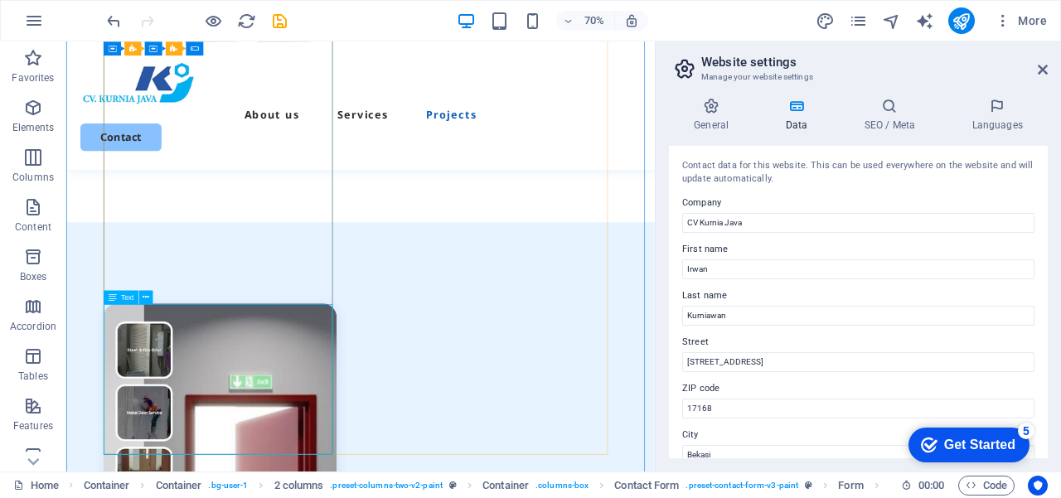
scroll to position [5613, 0]
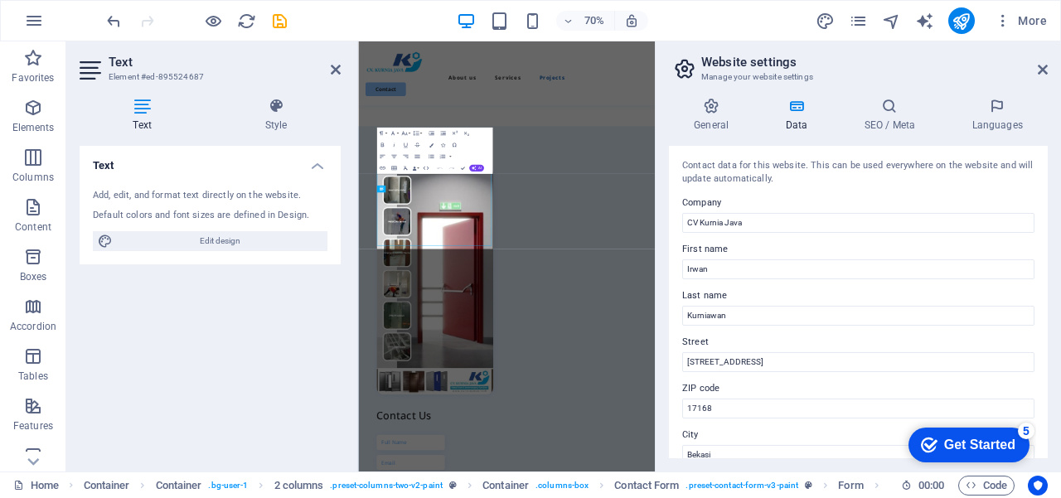
scroll to position [5620, 0]
click at [1046, 67] on icon at bounding box center [1043, 69] width 10 height 13
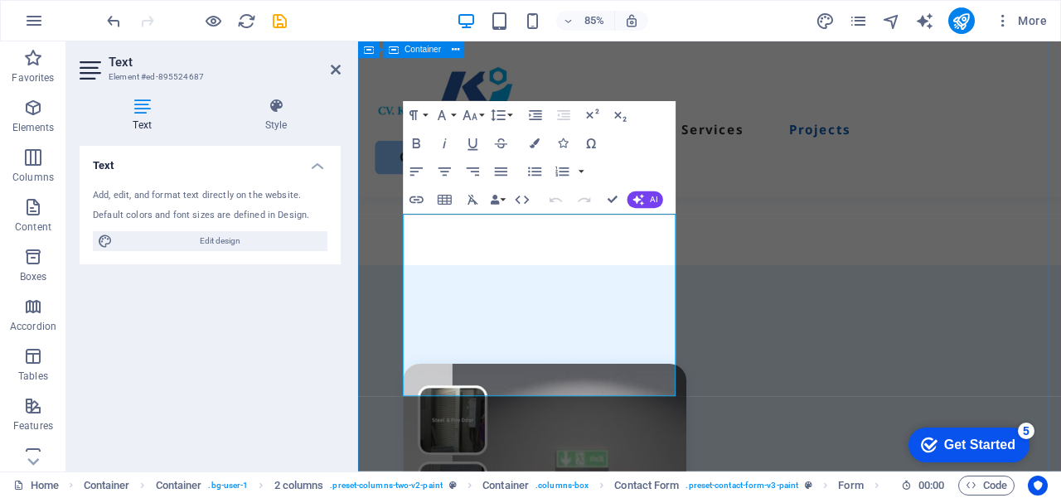
scroll to position [5794, 0]
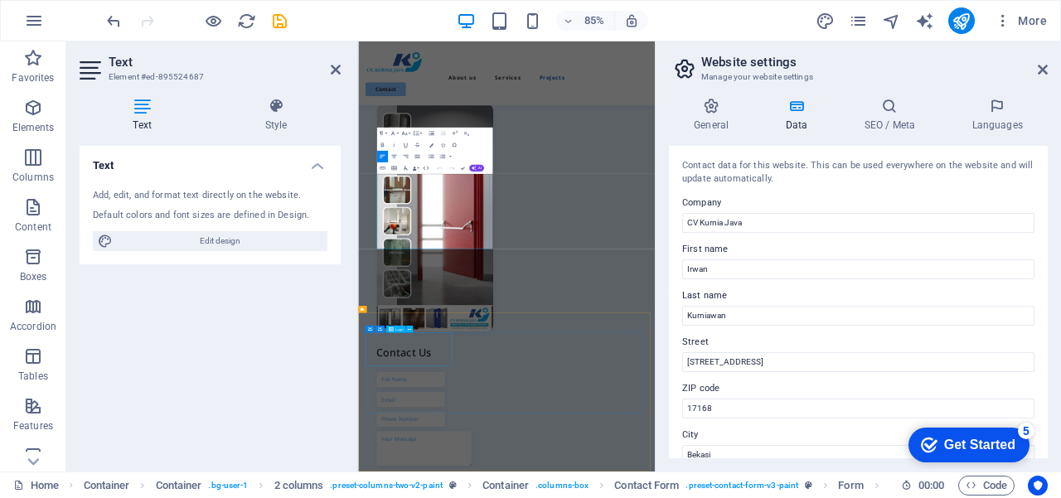
scroll to position [5620, 0]
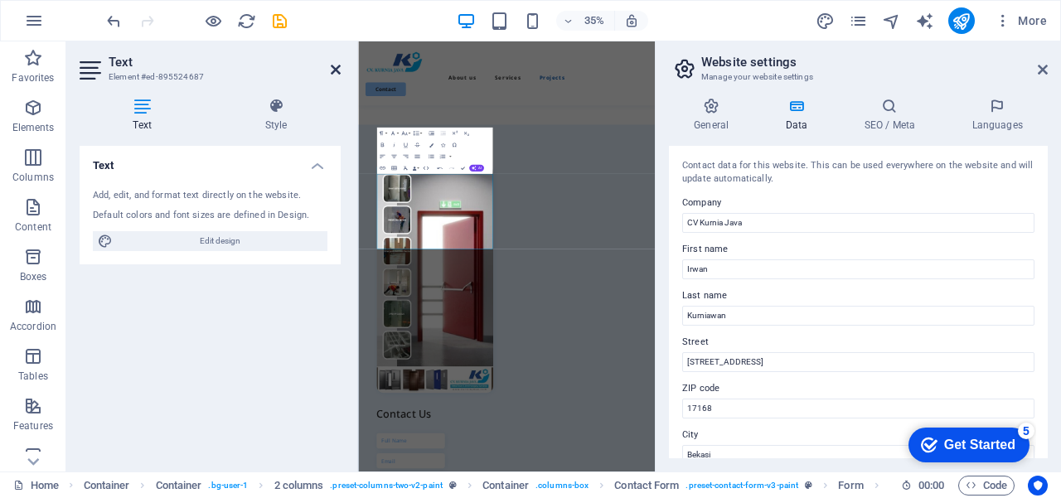
click at [338, 67] on icon at bounding box center [336, 69] width 10 height 13
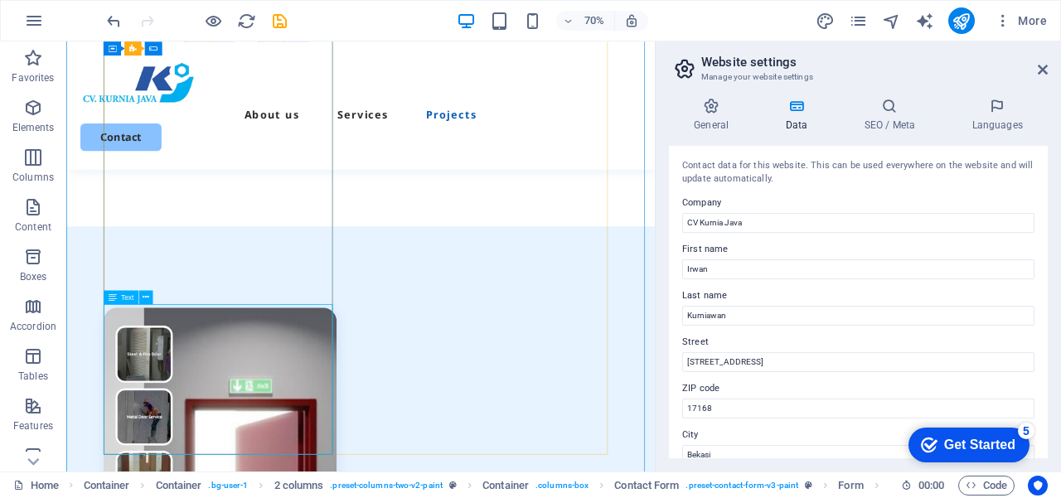
scroll to position [5696, 0]
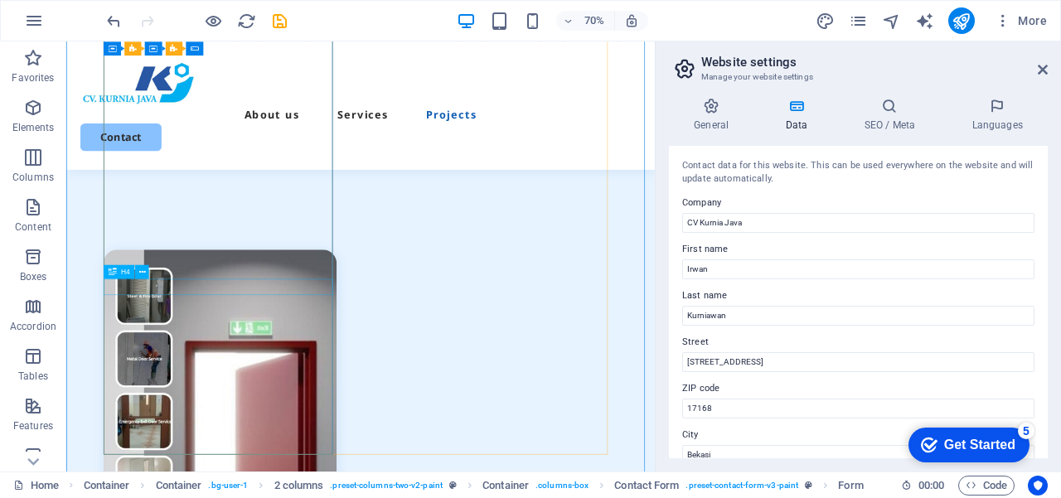
scroll to position [5613, 0]
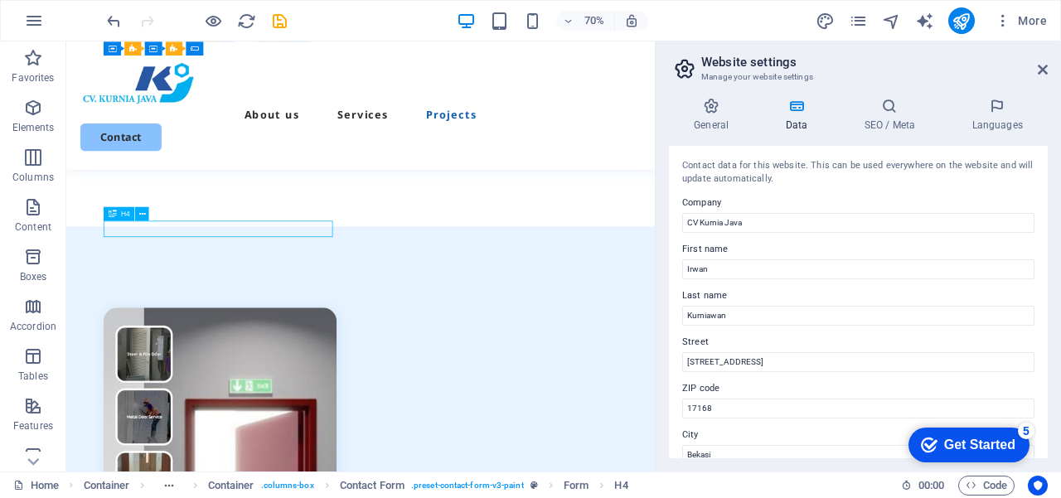
scroll to position [5779, 0]
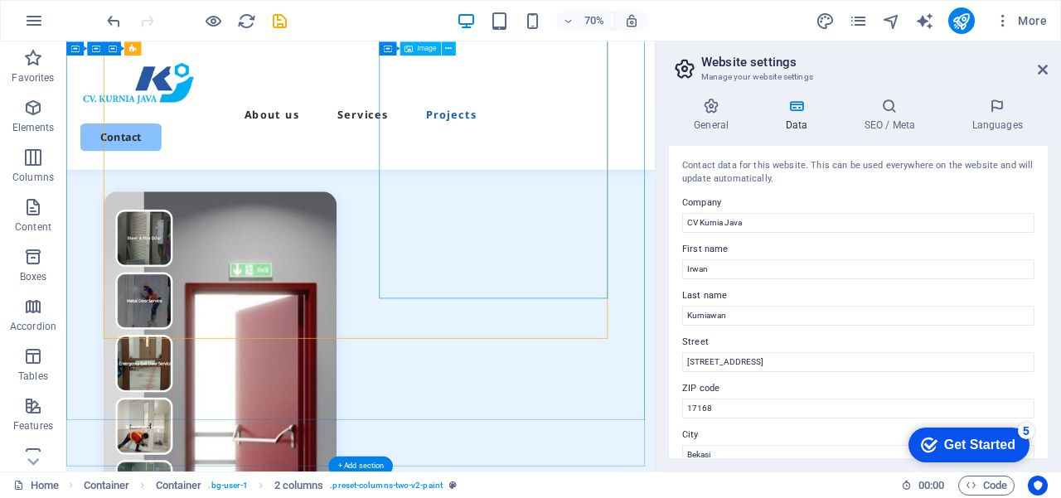
scroll to position [5530, 0]
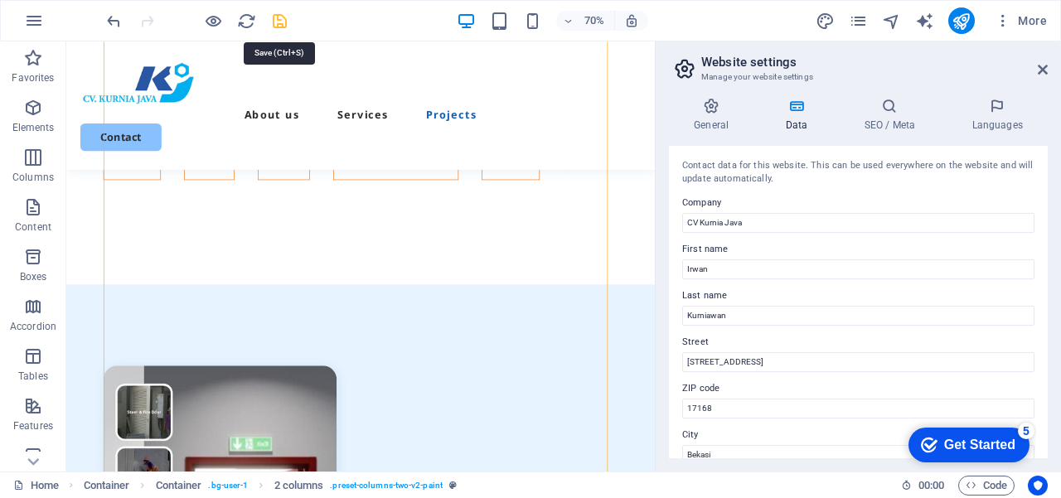
click at [280, 21] on icon "save" at bounding box center [279, 21] width 19 height 19
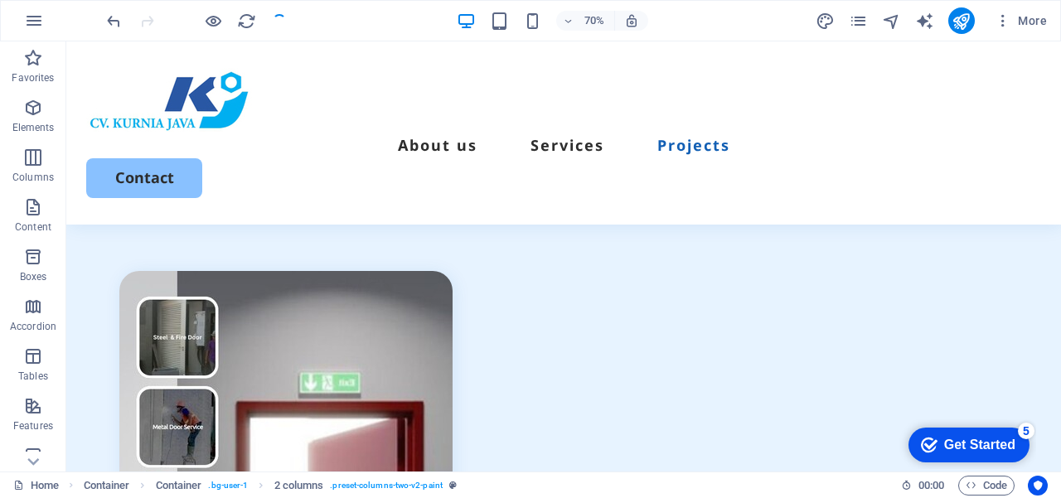
scroll to position [5388, 0]
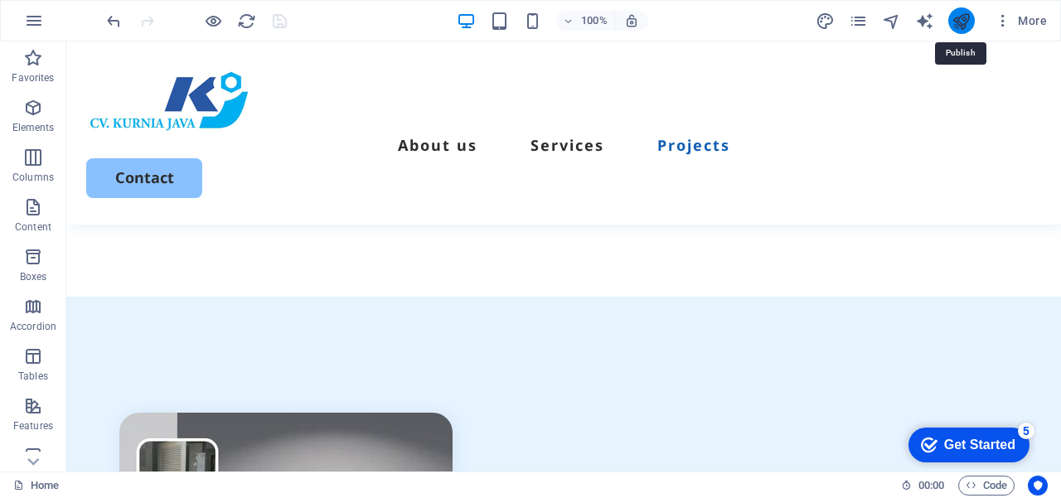
click at [966, 24] on icon "publish" at bounding box center [961, 21] width 19 height 19
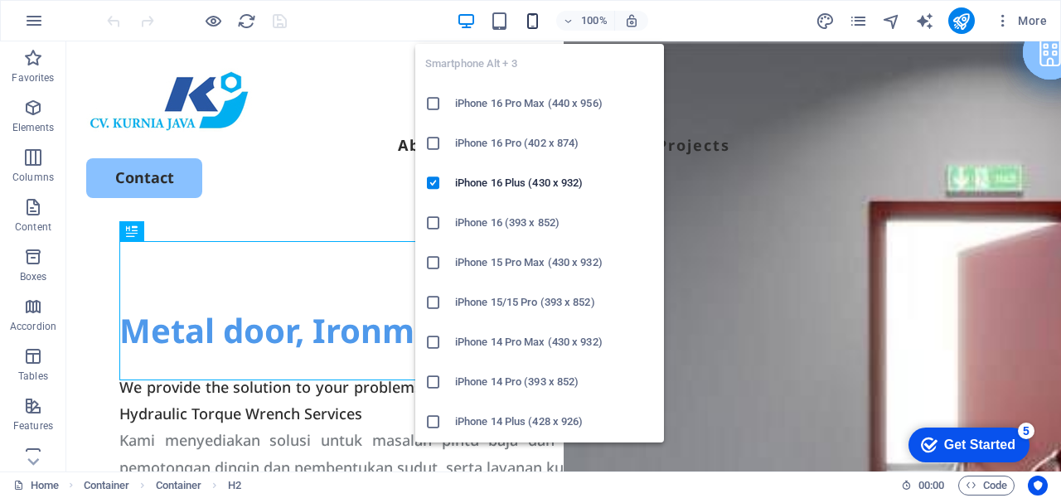
click at [532, 22] on icon "button" at bounding box center [532, 21] width 19 height 19
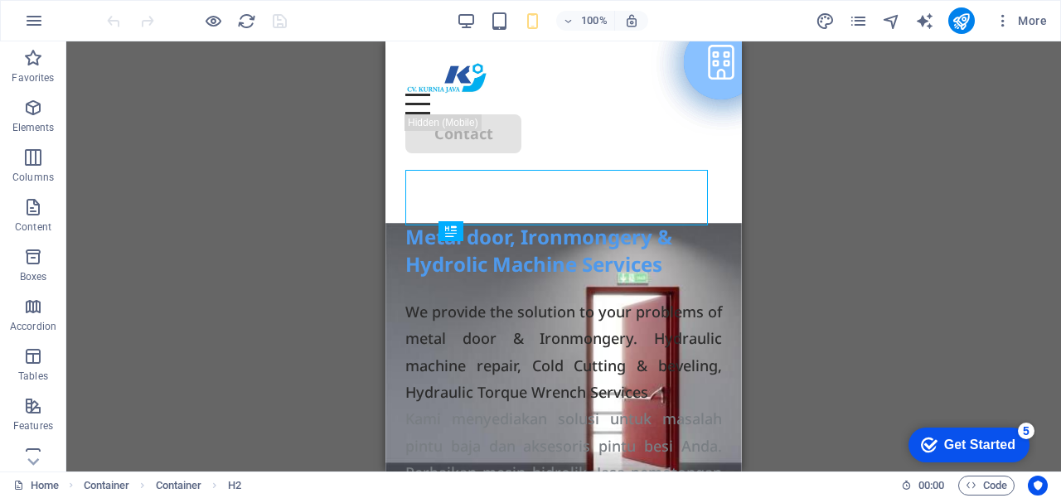
click at [850, 216] on div "Drag here to replace the existing content. Press “Ctrl” if you want to create a…" at bounding box center [563, 256] width 995 height 430
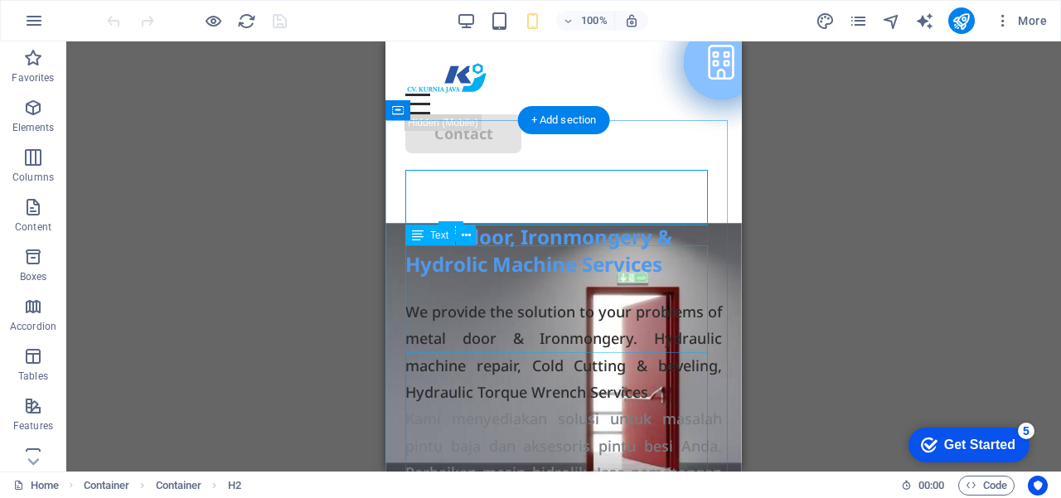
click at [565, 298] on div "We provide the solution to your problems of metal door & Ironmongery. Hydraulic…" at bounding box center [563, 352] width 317 height 108
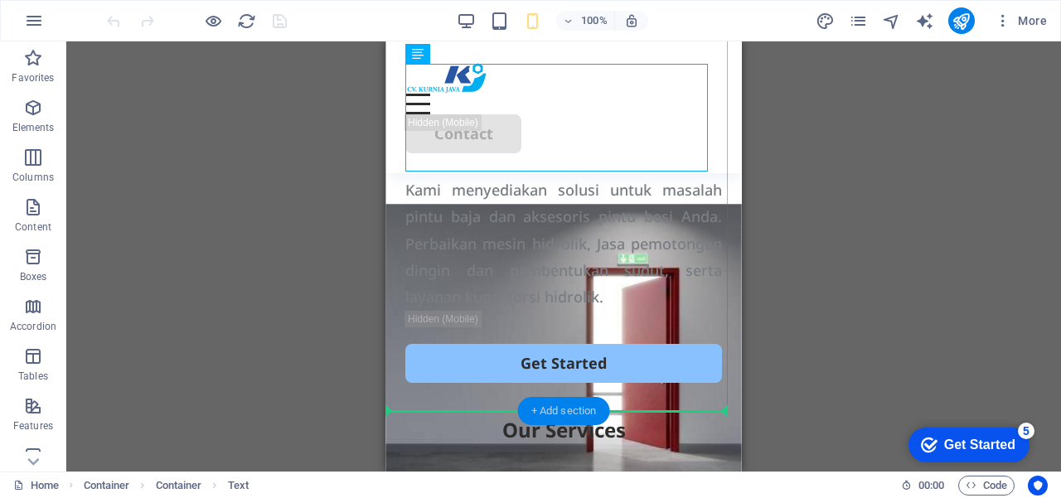
scroll to position [105, 0]
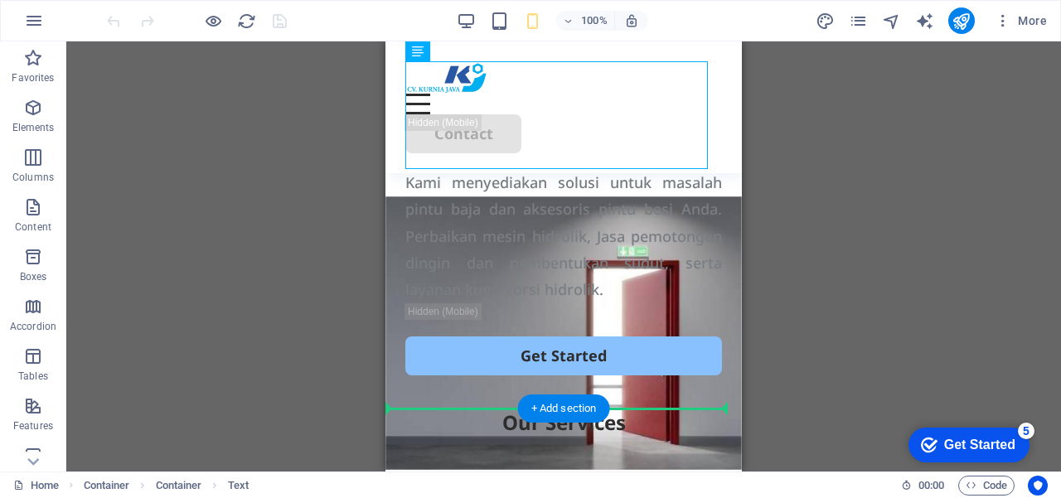
drag, startPoint x: 533, startPoint y: 158, endPoint x: 614, endPoint y: 350, distance: 207.7
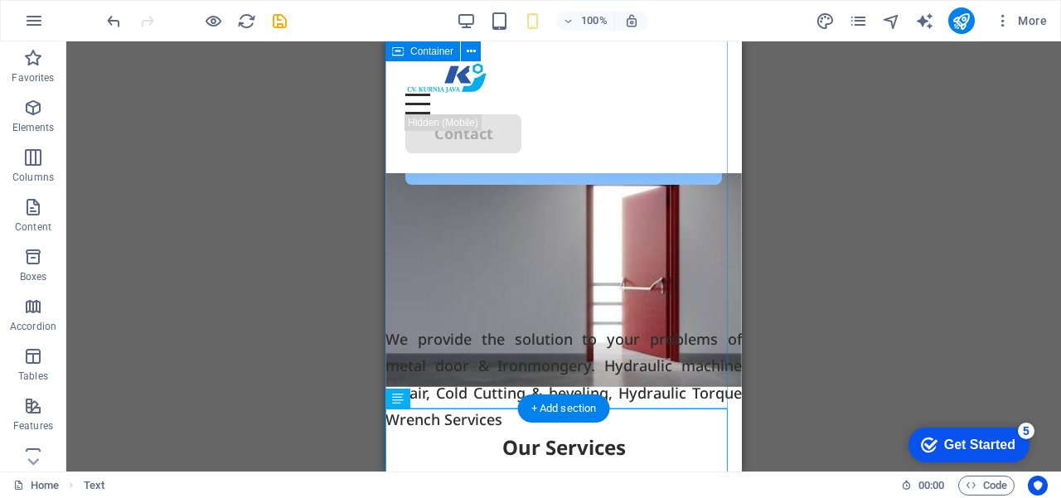
scroll to position [22, 0]
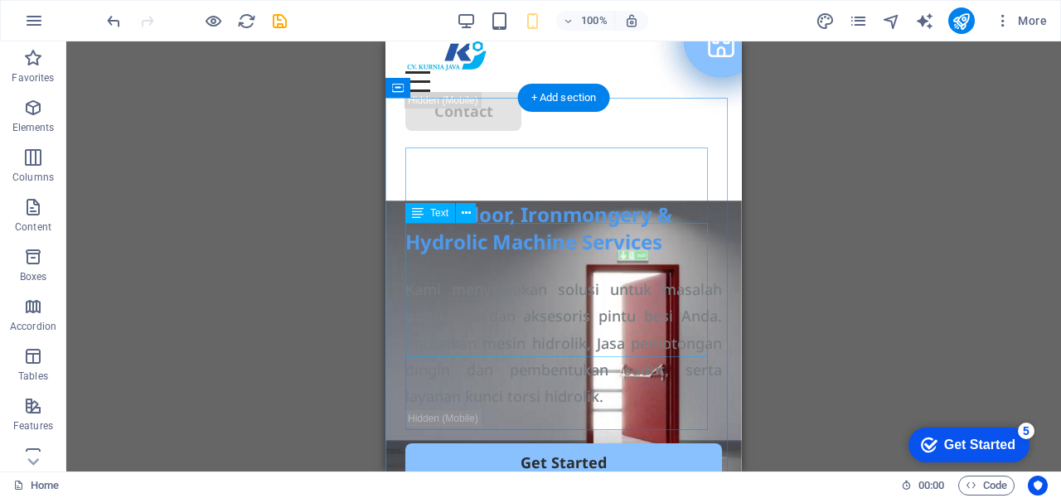
click at [543, 276] on div "Kami menyediakan solusi untuk masalah pintu baja dan aksesoris pintu besi Anda.…" at bounding box center [563, 343] width 317 height 134
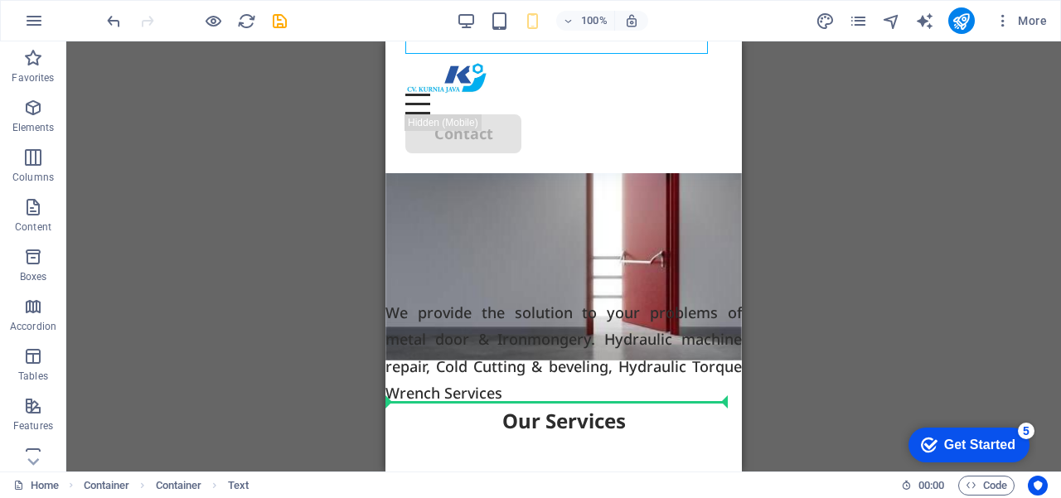
scroll to position [247, 0]
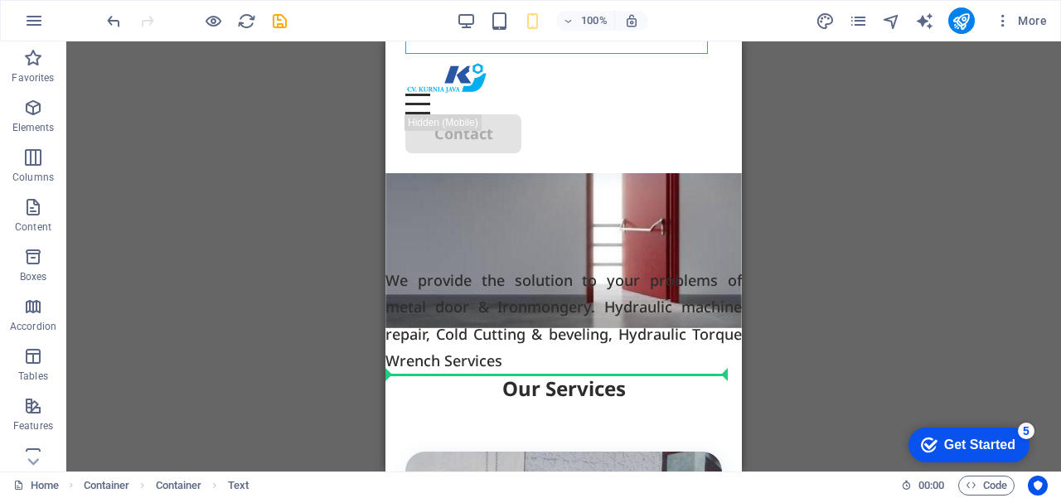
drag, startPoint x: 563, startPoint y: 154, endPoint x: 572, endPoint y: 381, distance: 227.4
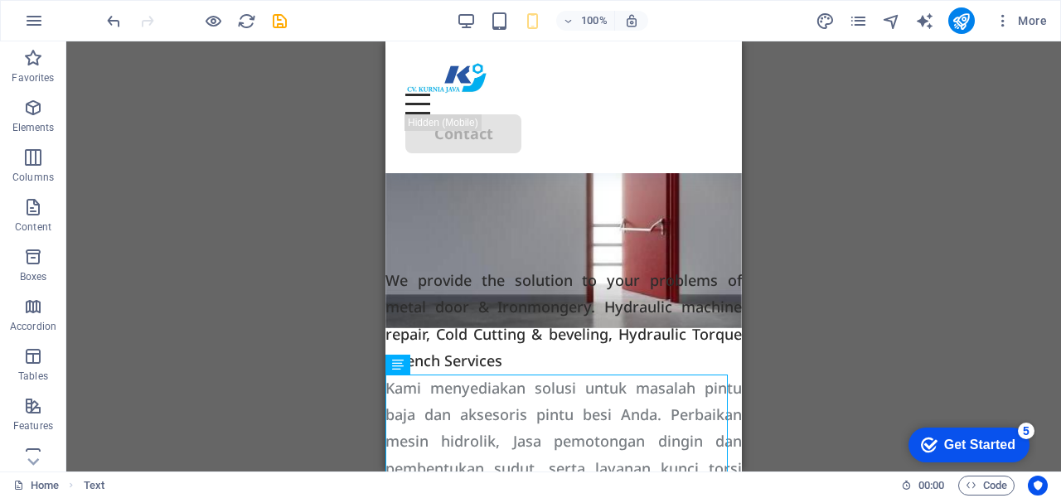
click at [810, 230] on div "Drag here to replace the existing content. Press “Ctrl” if you want to create a…" at bounding box center [563, 256] width 995 height 430
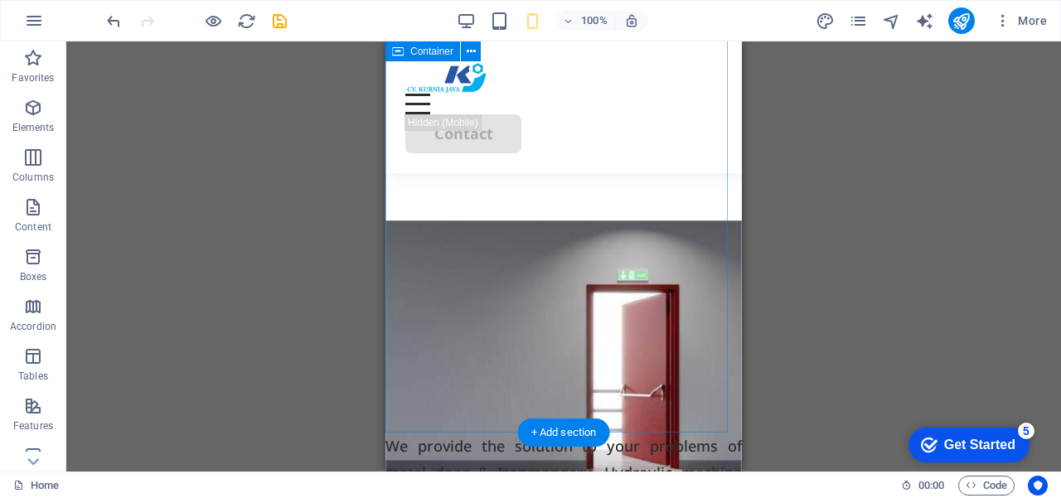
scroll to position [0, 0]
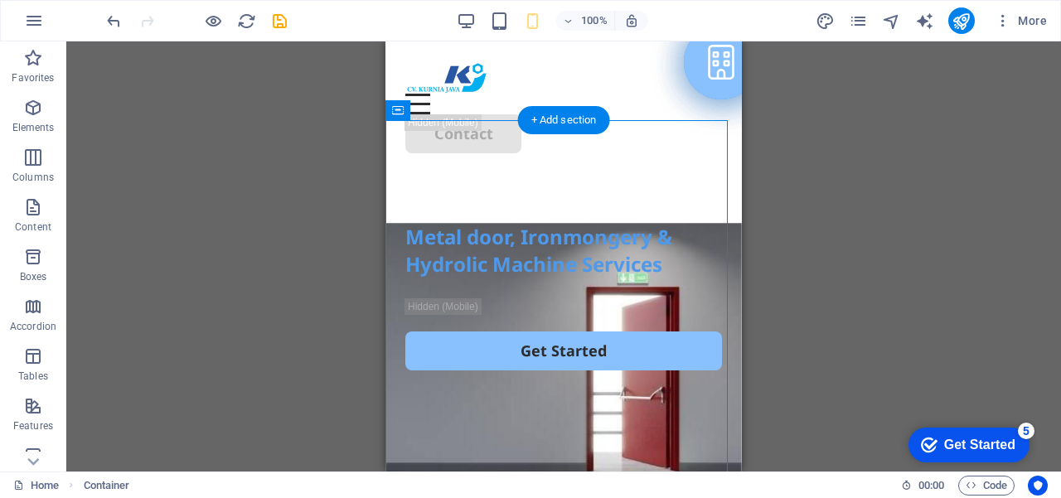
drag, startPoint x: 598, startPoint y: 198, endPoint x: 591, endPoint y: 328, distance: 130.3
click at [591, 328] on div "Metal door, Ironmongery & Hydrolic Machine Services Get Started" at bounding box center [564, 409] width 357 height 473
click at [713, 253] on div "Metal door, Ironmongery & Hydrolic Machine Services Get Started" at bounding box center [564, 409] width 357 height 473
click at [639, 223] on div "Metal door, Ironmongery & Hydrolic Machine Services" at bounding box center [563, 251] width 317 height 56
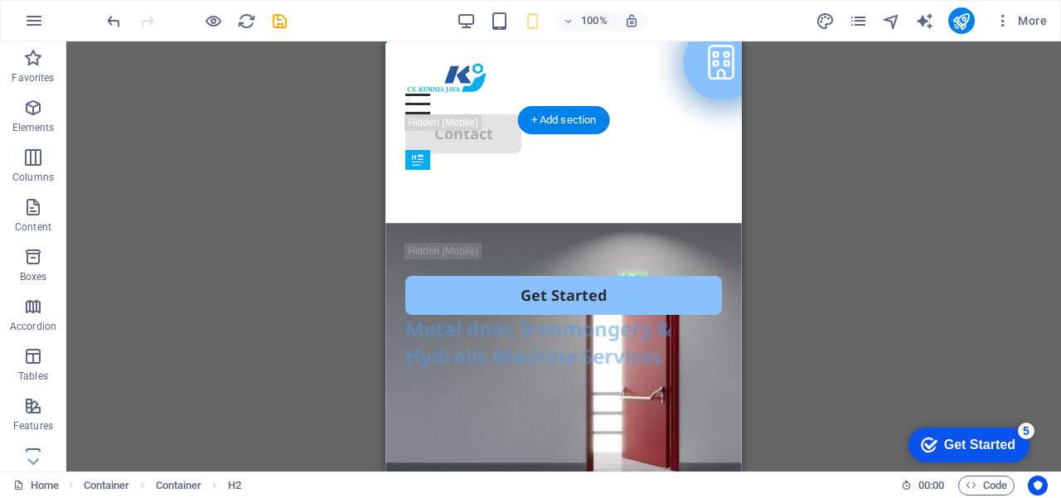
drag, startPoint x: 581, startPoint y: 187, endPoint x: 586, endPoint y: 317, distance: 130.3
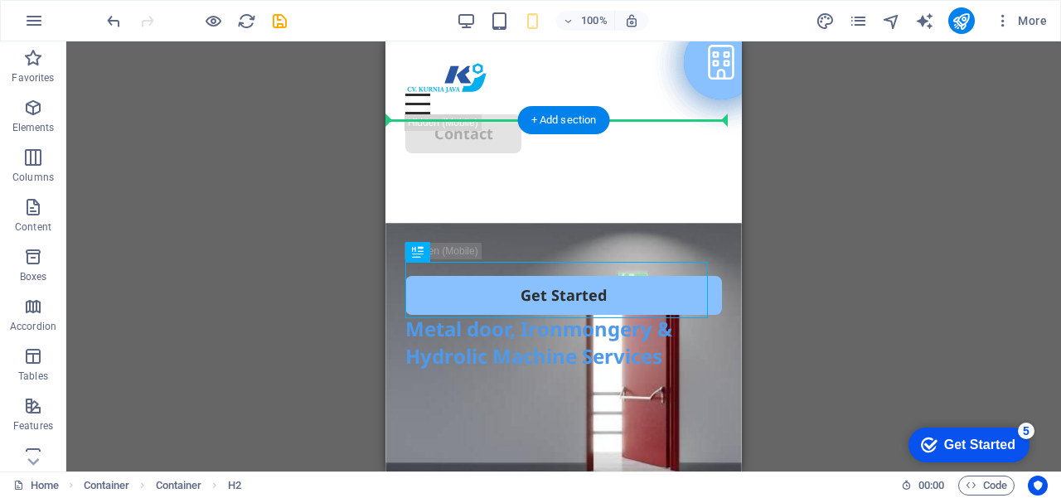
drag, startPoint x: 582, startPoint y: 292, endPoint x: 604, endPoint y: 319, distance: 34.8
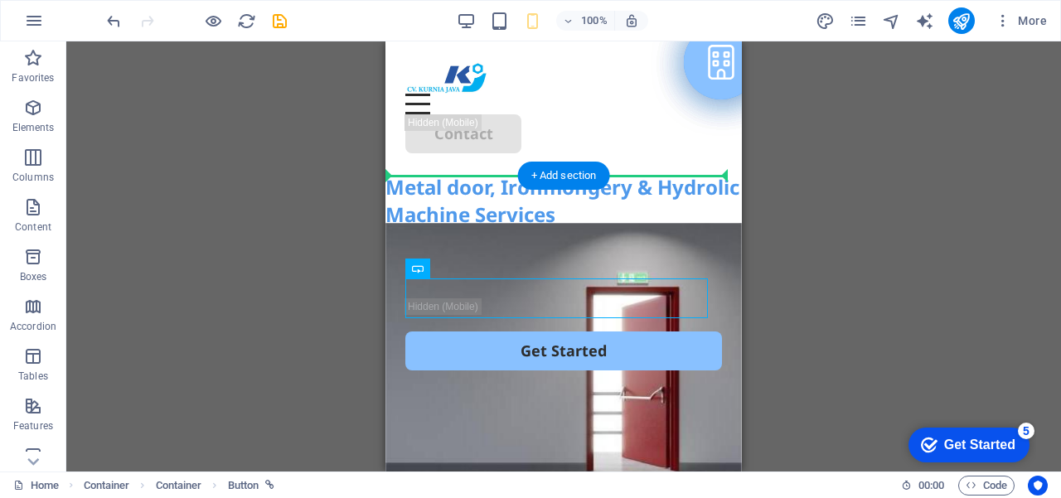
drag, startPoint x: 575, startPoint y: 290, endPoint x: 593, endPoint y: 380, distance: 91.2
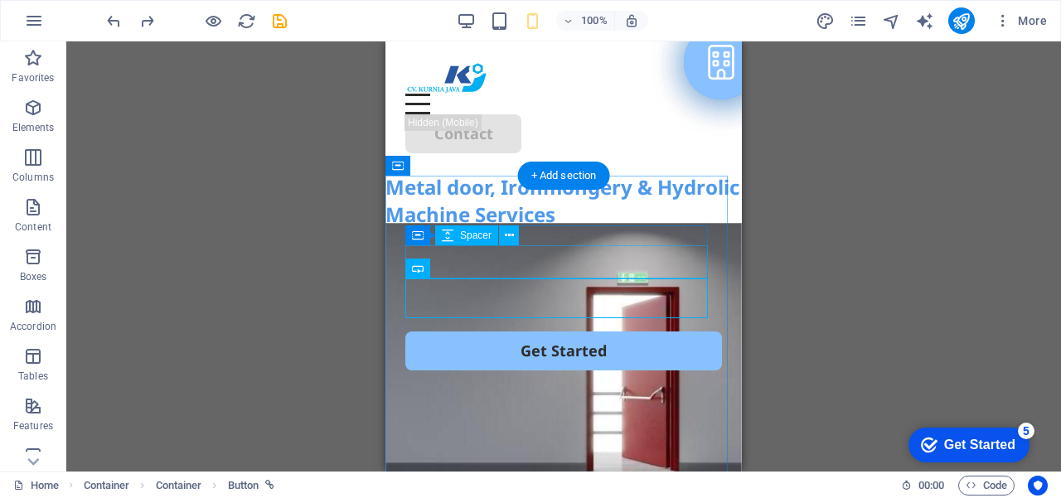
drag, startPoint x: 982, startPoint y: 177, endPoint x: 590, endPoint y: 276, distance: 404.6
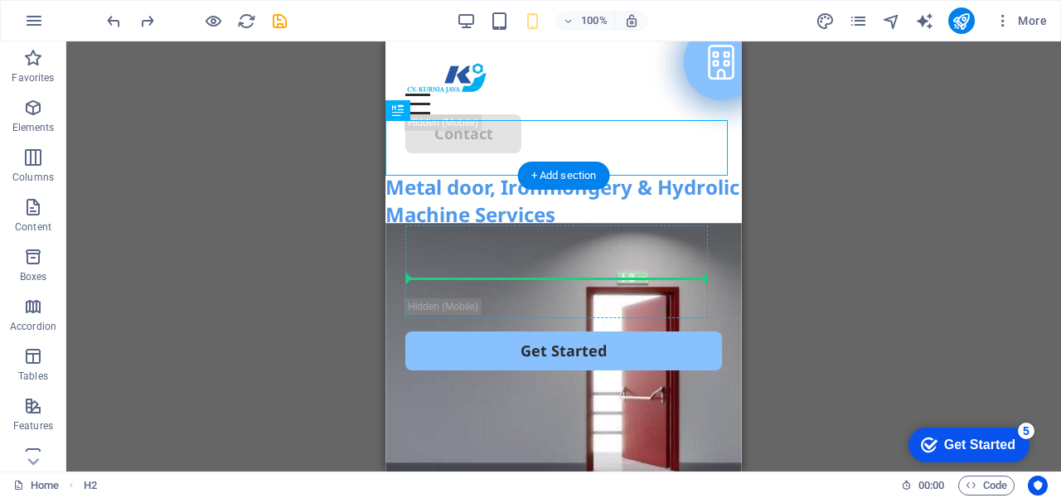
drag, startPoint x: 605, startPoint y: 135, endPoint x: 614, endPoint y: 284, distance: 149.5
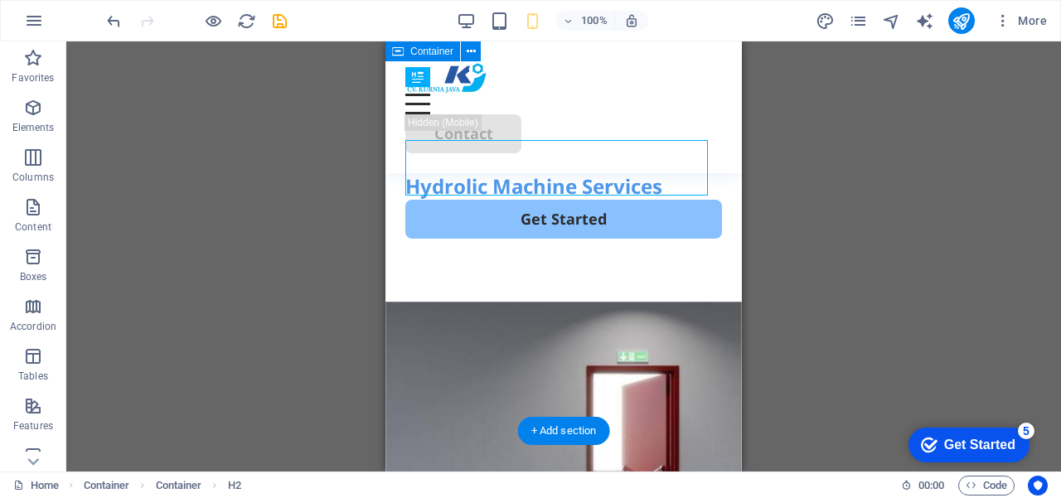
scroll to position [83, 0]
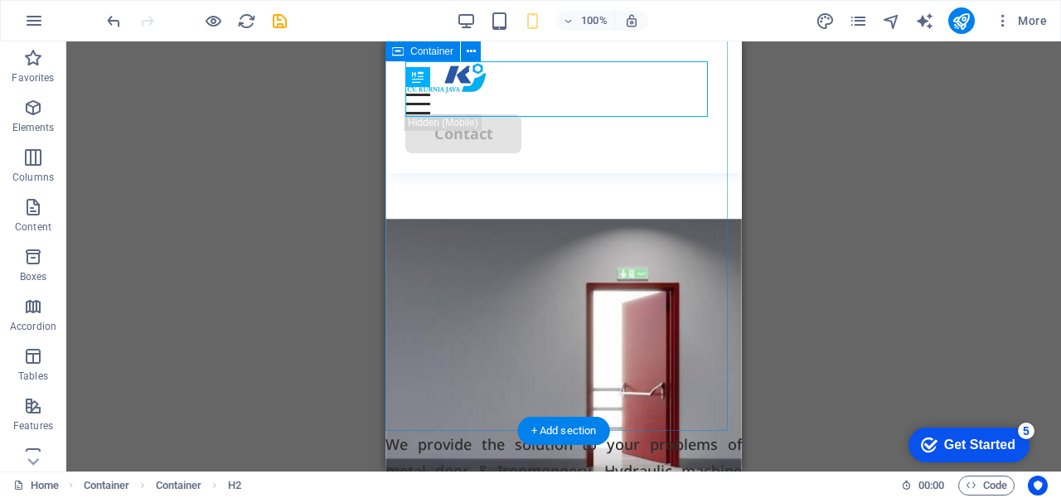
click at [695, 240] on div "Metal door, Ironmongery & Hydrolic Machine Services Get Started" at bounding box center [564, 195] width 357 height 473
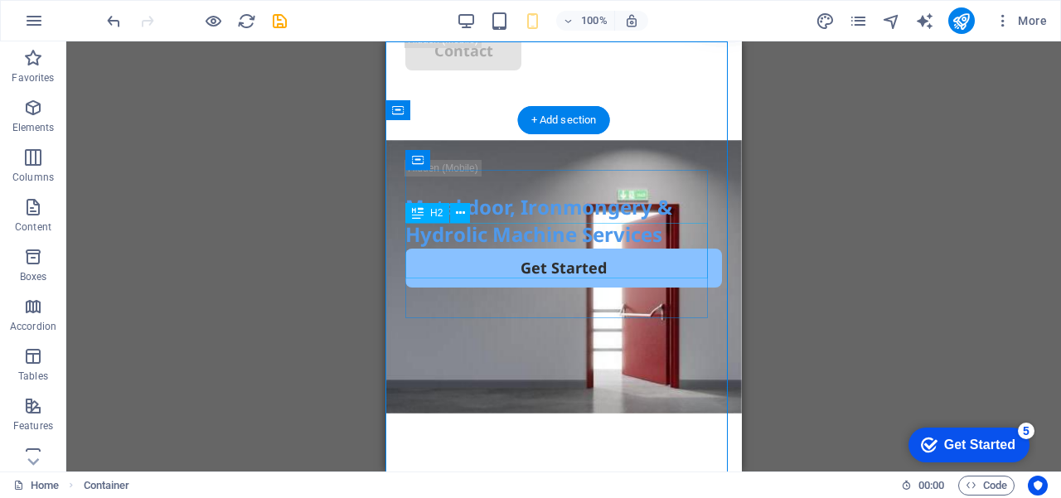
scroll to position [0, 0]
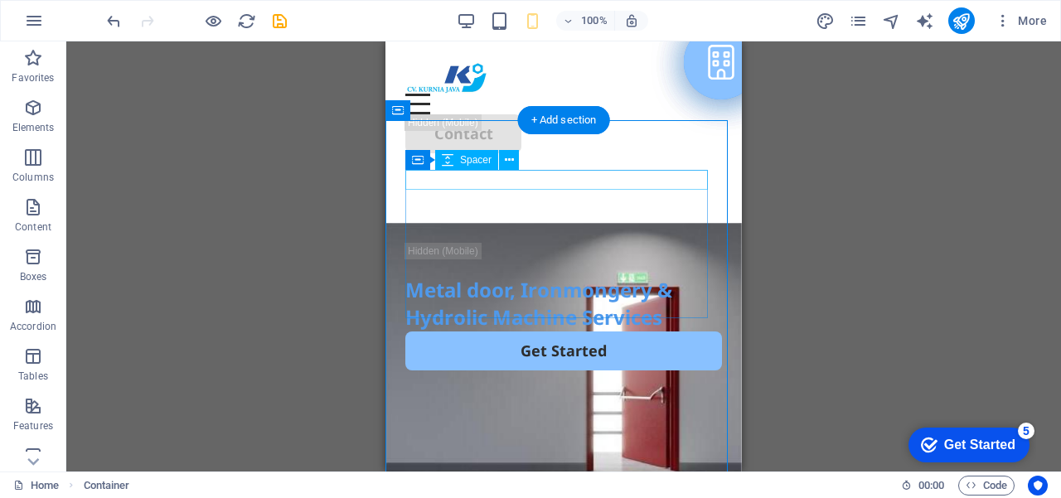
click at [643, 223] on div at bounding box center [563, 233] width 317 height 20
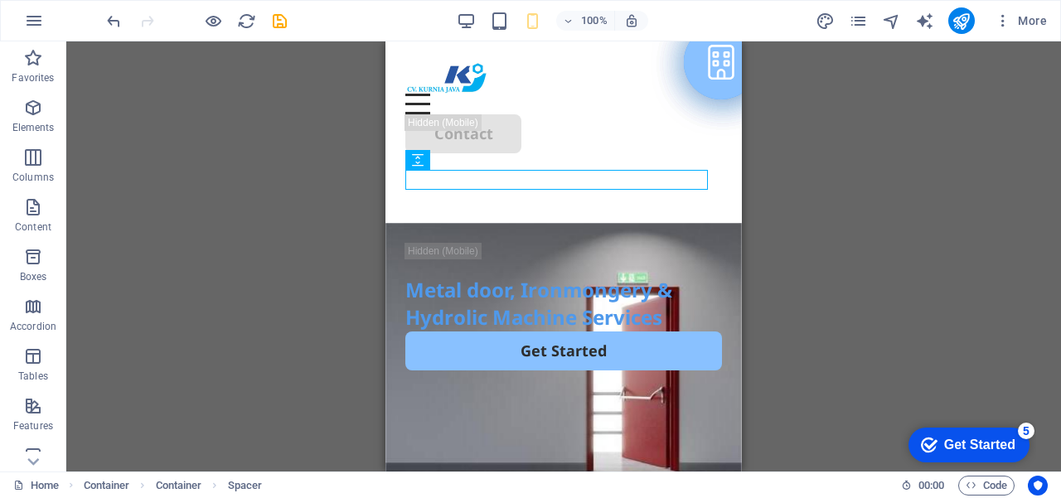
drag, startPoint x: 340, startPoint y: 263, endPoint x: 844, endPoint y: 294, distance: 505.1
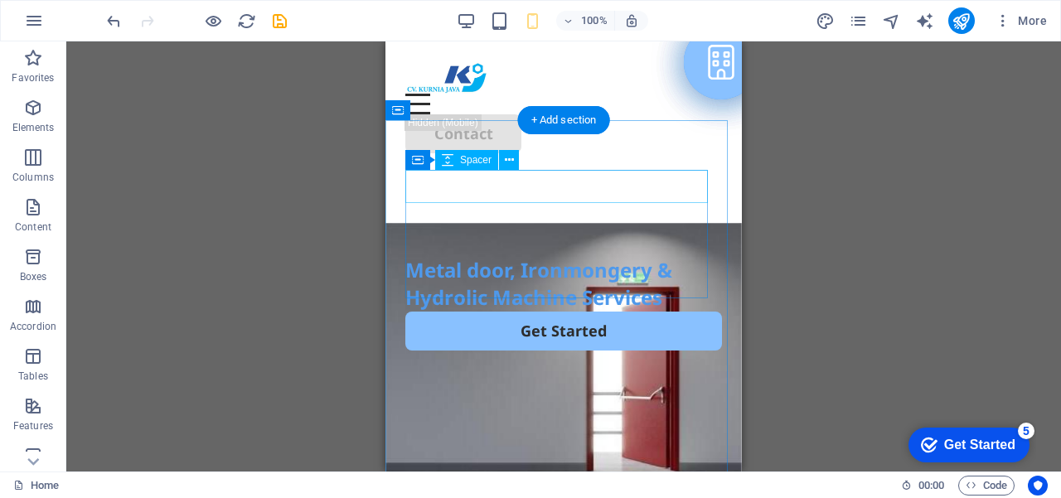
click at [589, 223] on div at bounding box center [563, 239] width 317 height 33
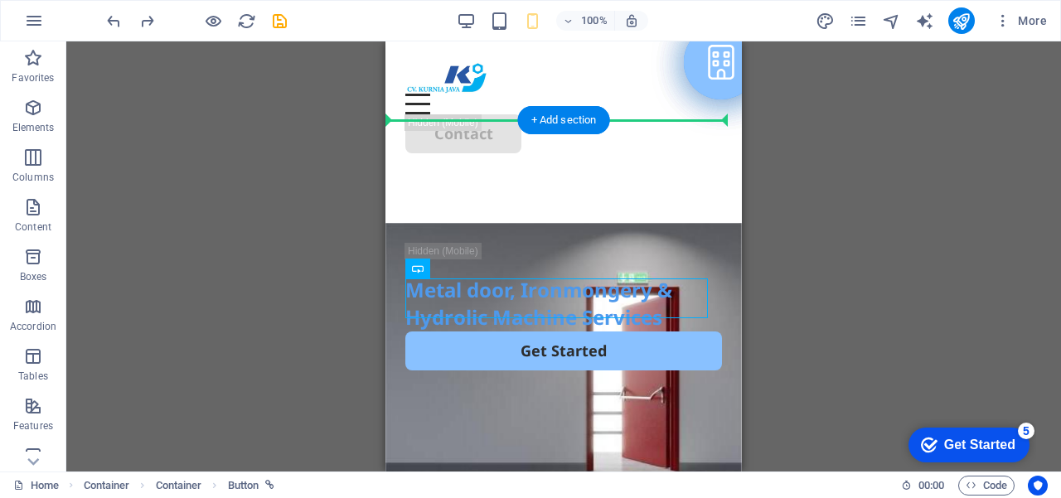
drag, startPoint x: 599, startPoint y: 297, endPoint x: 602, endPoint y: 340, distance: 43.2
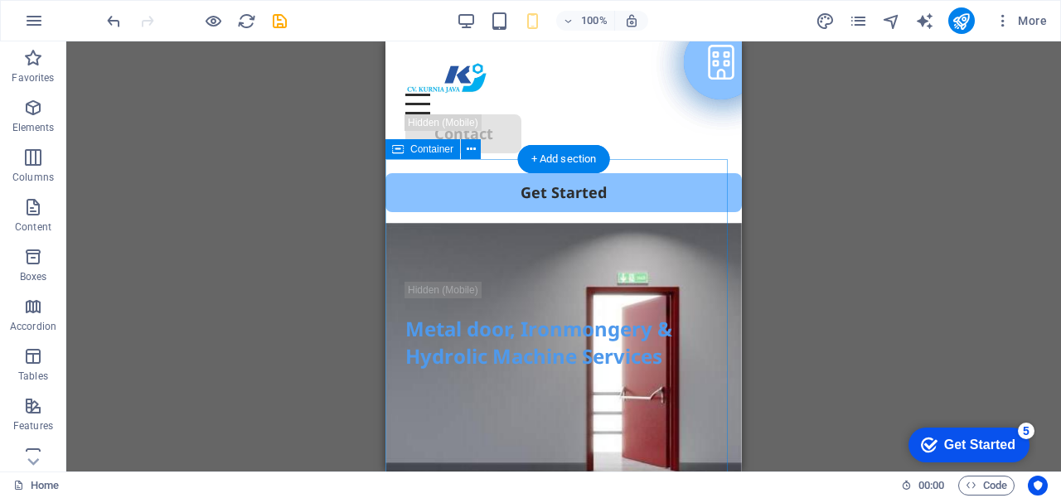
click at [502, 212] on div "Metal door, Ironmongery & Hydrolic Machine Services" at bounding box center [564, 448] width 357 height 473
drag, startPoint x: 538, startPoint y: 203, endPoint x: 561, endPoint y: 292, distance: 91.7
click at [536, 328] on div "Metal door, Ironmongery & Hydrolic Machine Services" at bounding box center [564, 448] width 357 height 473
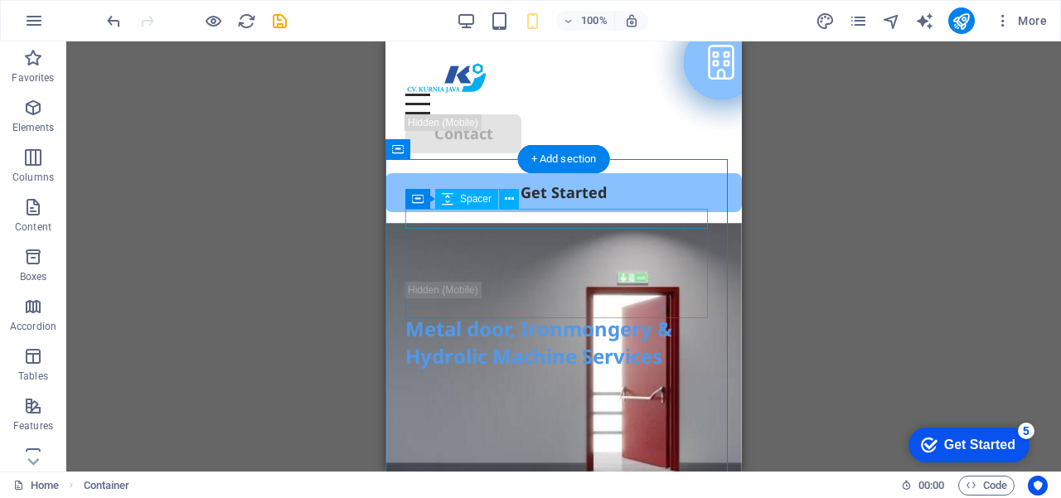
click at [556, 262] on div at bounding box center [563, 272] width 317 height 20
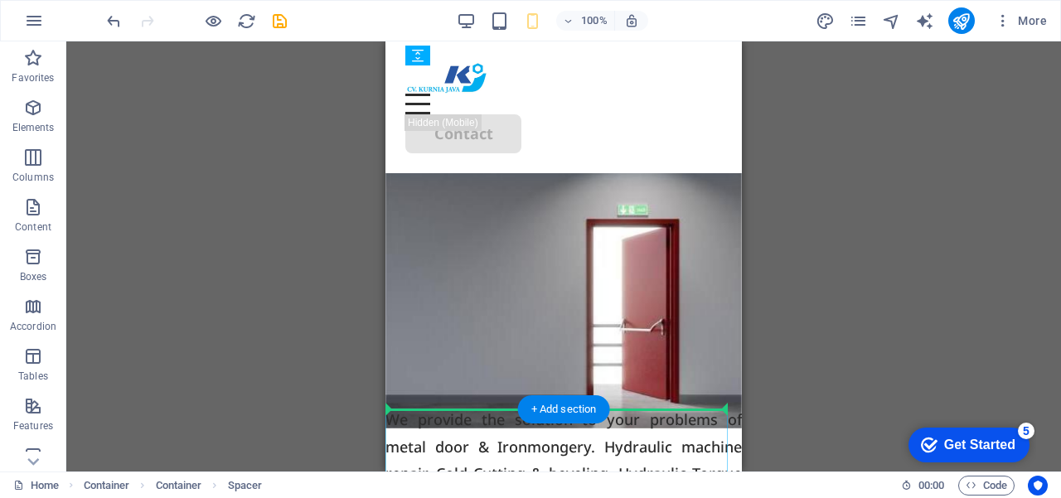
scroll to position [150, 0]
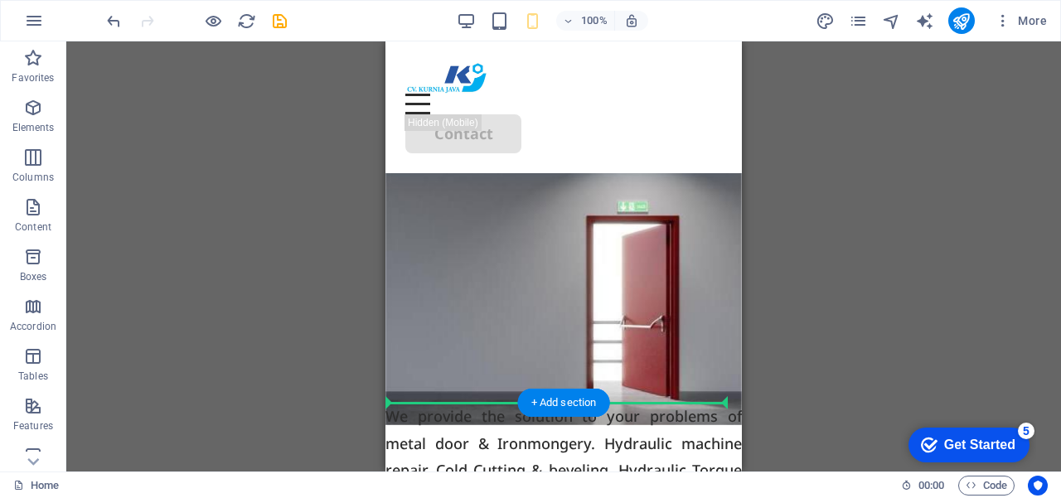
drag, startPoint x: 554, startPoint y: 219, endPoint x: 565, endPoint y: 352, distance: 133.9
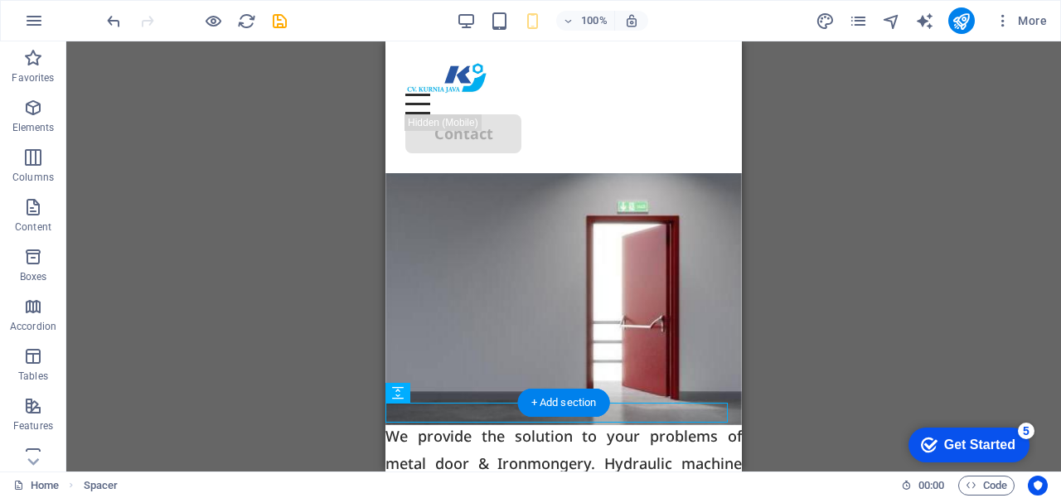
drag, startPoint x: 641, startPoint y: 410, endPoint x: 630, endPoint y: 139, distance: 271.3
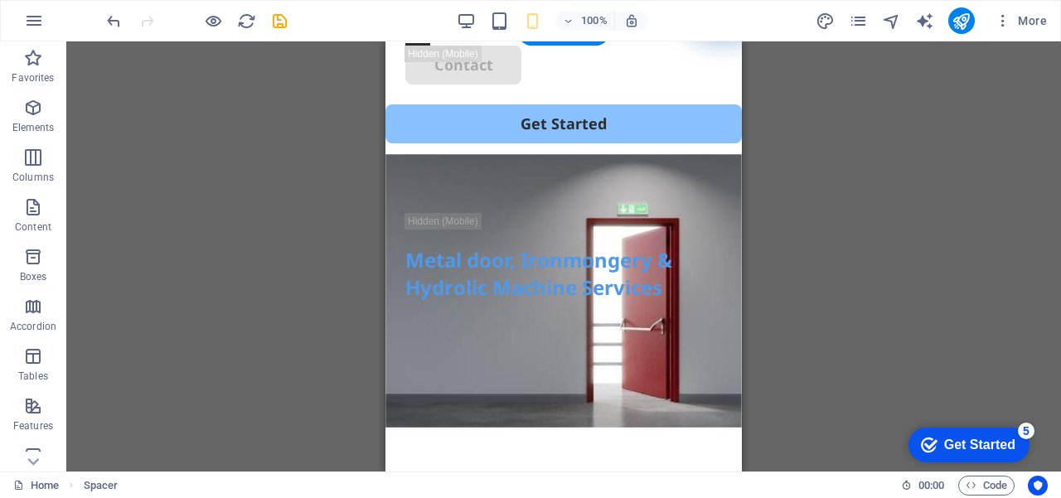
scroll to position [0, 0]
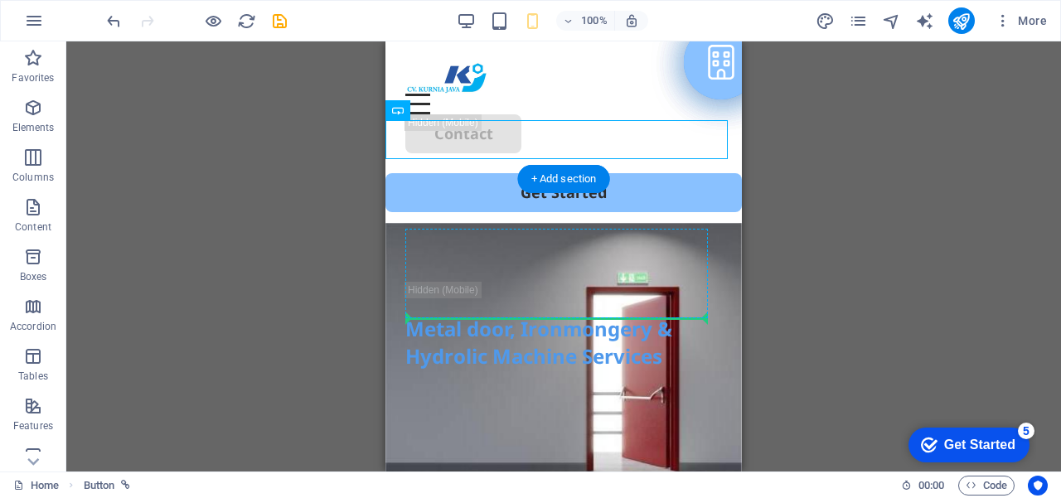
drag, startPoint x: 636, startPoint y: 134, endPoint x: 606, endPoint y: 310, distance: 178.3
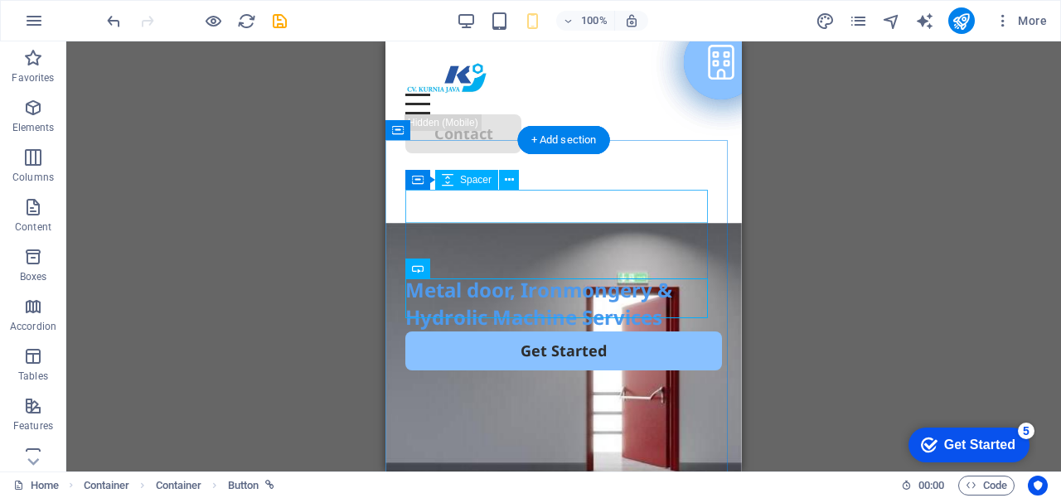
click at [565, 243] on div at bounding box center [563, 259] width 317 height 33
click at [570, 243] on div at bounding box center [563, 259] width 317 height 33
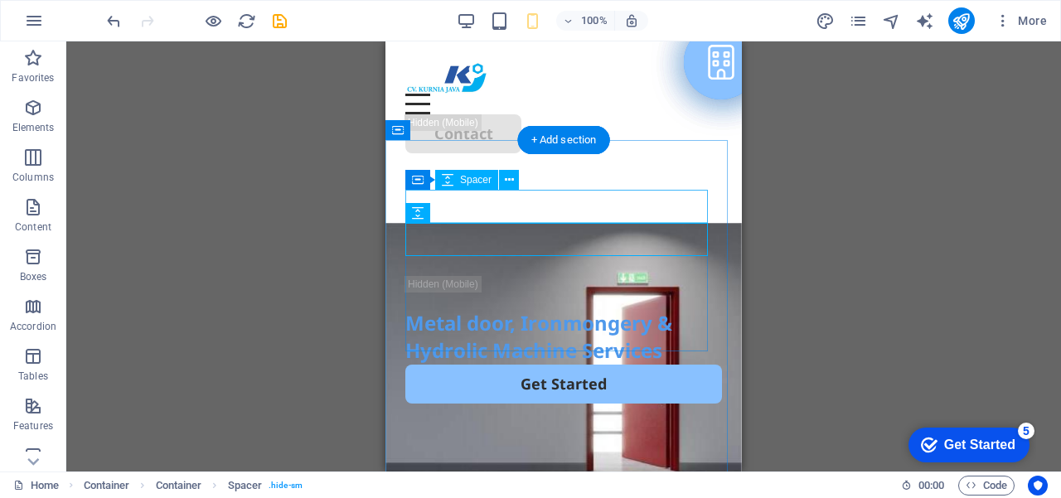
click at [600, 243] on div at bounding box center [563, 259] width 317 height 33
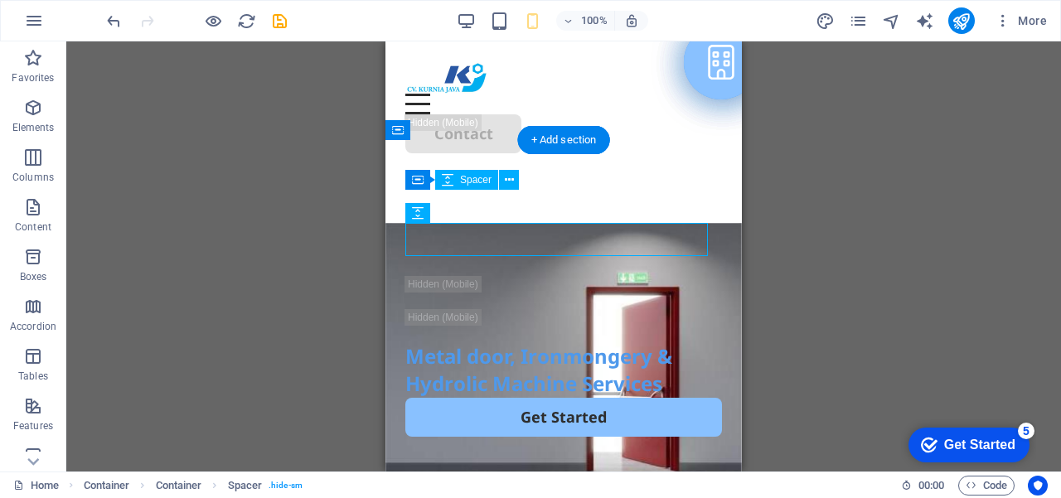
click at [585, 243] on div at bounding box center [563, 259] width 317 height 33
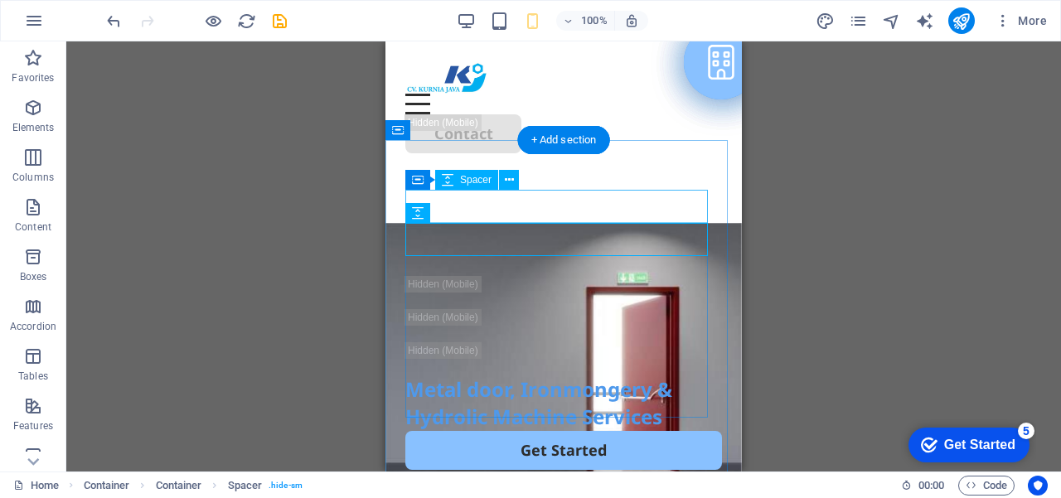
click at [577, 243] on div at bounding box center [563, 259] width 317 height 33
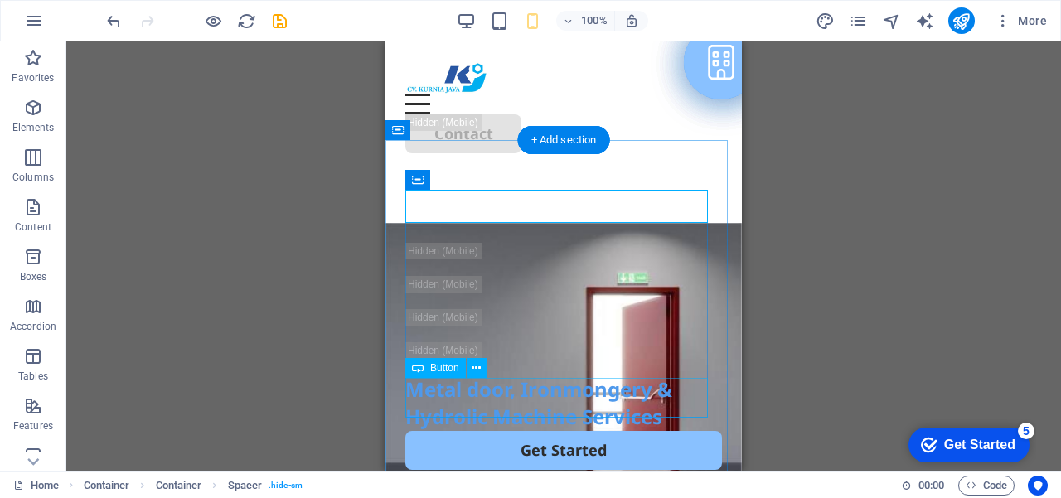
click at [628, 431] on div "Get Started" at bounding box center [563, 450] width 317 height 39
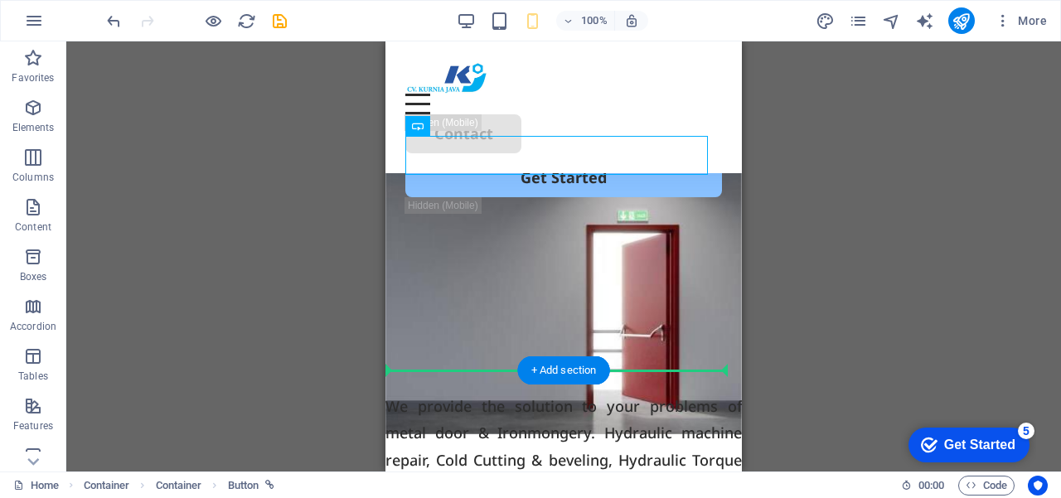
scroll to position [163, 0]
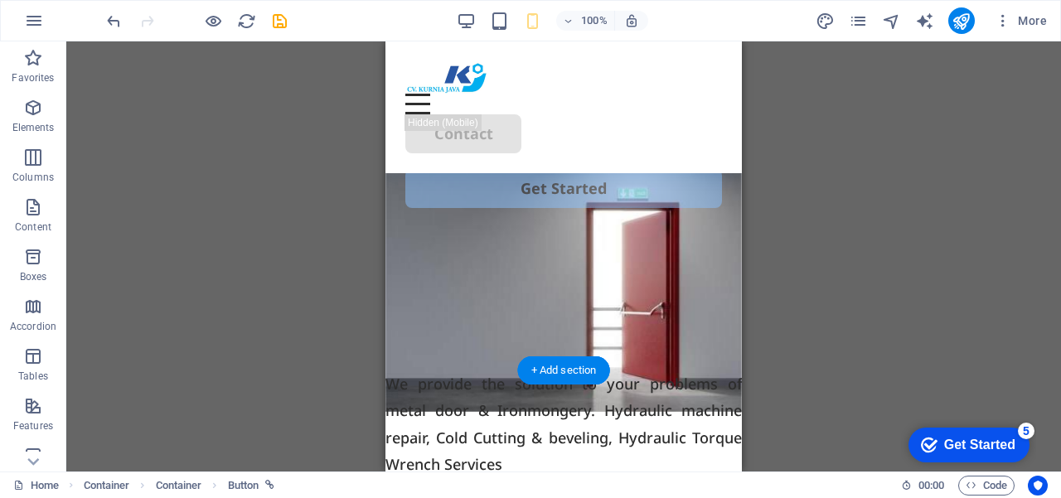
drag, startPoint x: 599, startPoint y: 398, endPoint x: 601, endPoint y: 196, distance: 202.3
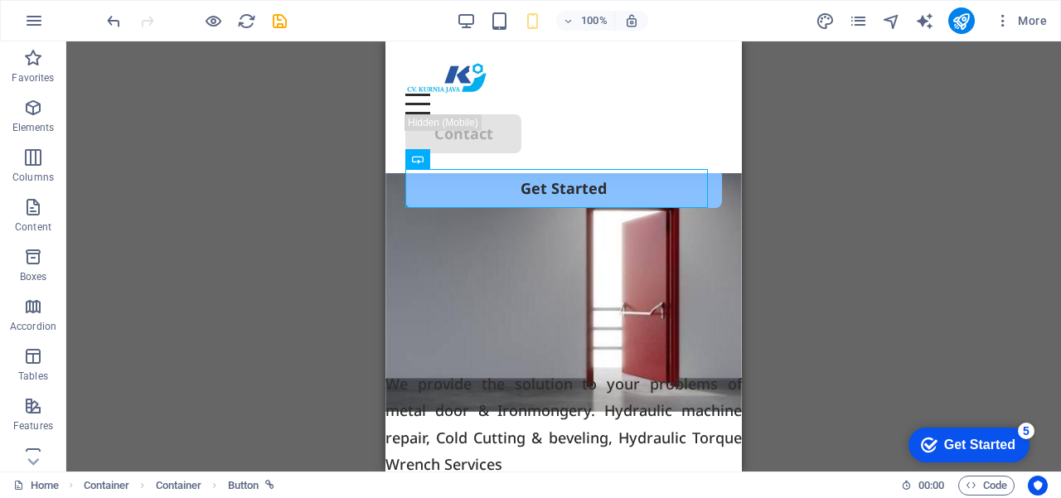
drag, startPoint x: 803, startPoint y: 230, endPoint x: 827, endPoint y: 239, distance: 25.4
click at [803, 230] on div "Drag here to replace the existing content. Press “Ctrl” if you want to create a…" at bounding box center [563, 256] width 995 height 430
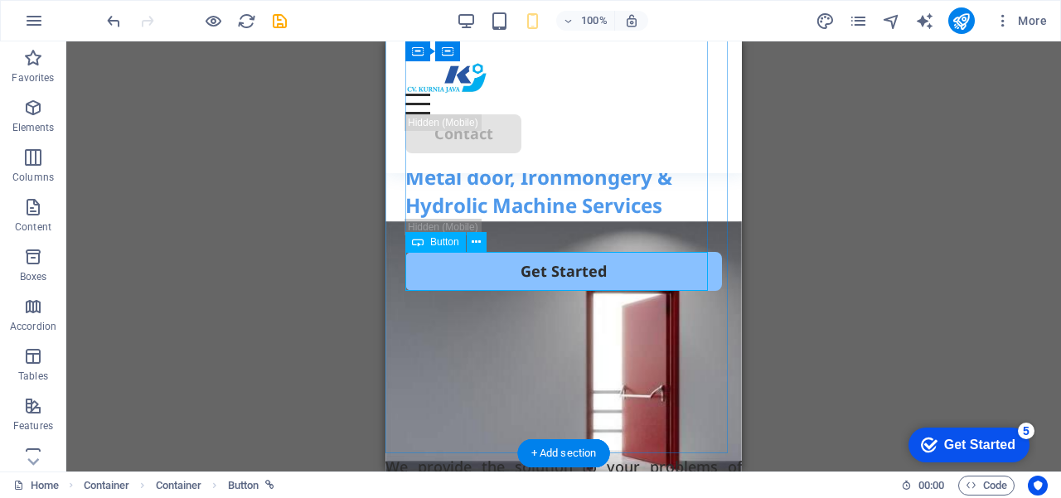
click at [643, 269] on div "Get Started" at bounding box center [563, 271] width 317 height 39
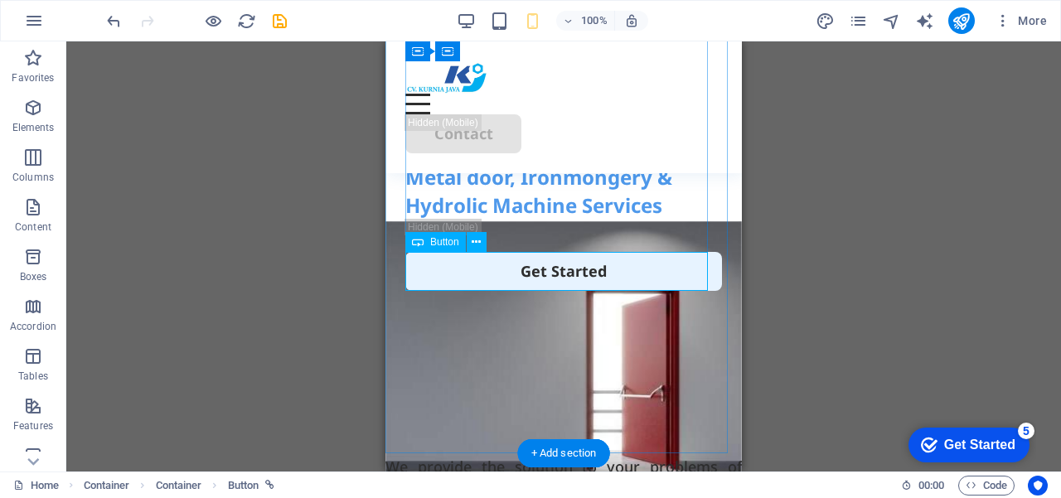
select select "%"
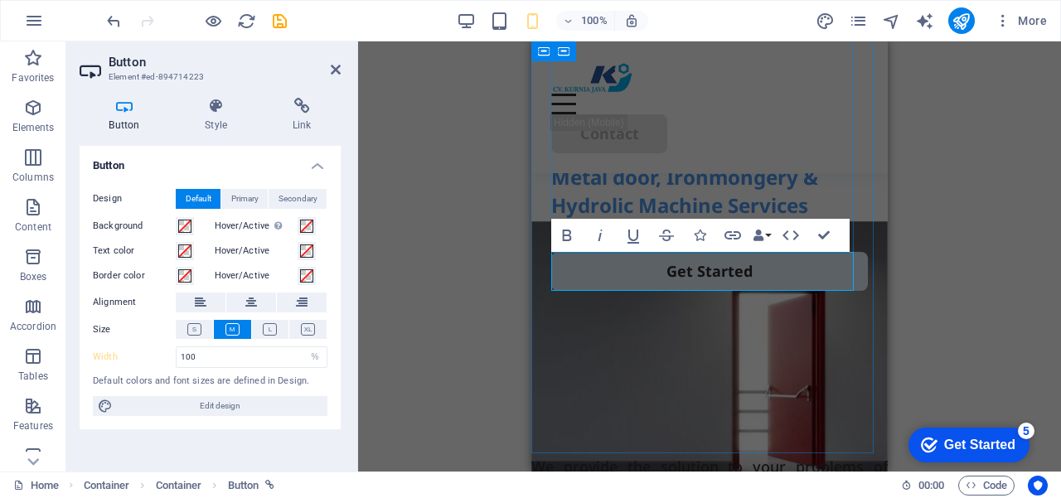
click at [806, 277] on link "Get Started" at bounding box center [709, 271] width 317 height 39
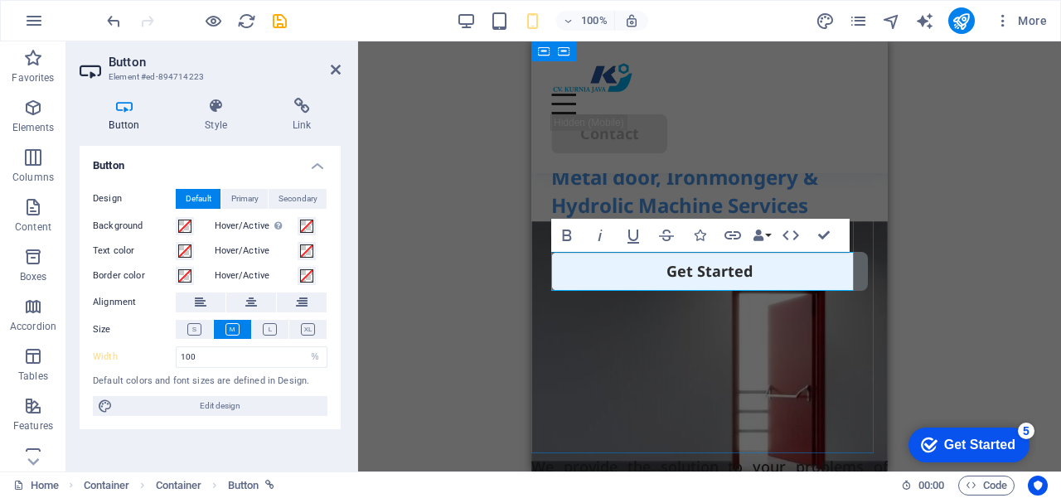
click at [561, 284] on link "Get Started" at bounding box center [709, 271] width 317 height 39
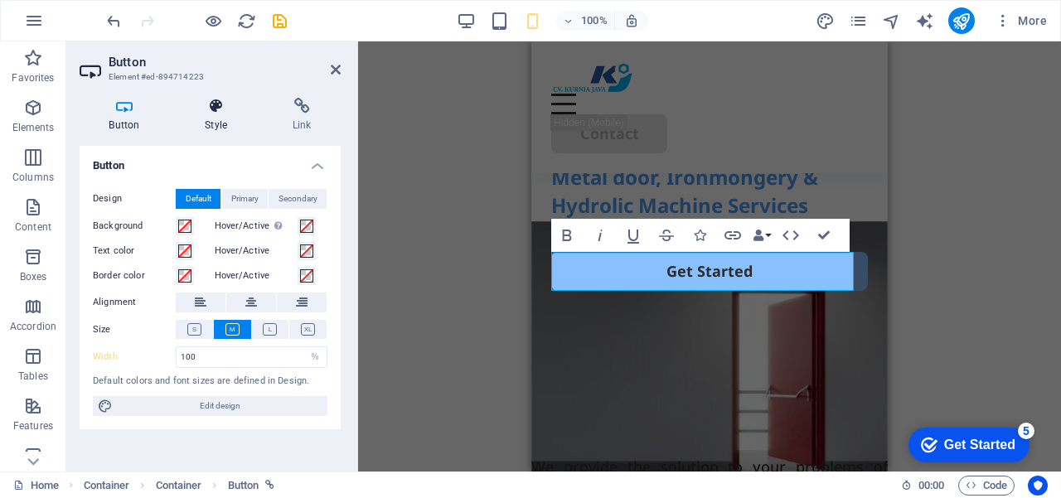
click at [216, 109] on icon at bounding box center [216, 106] width 81 height 17
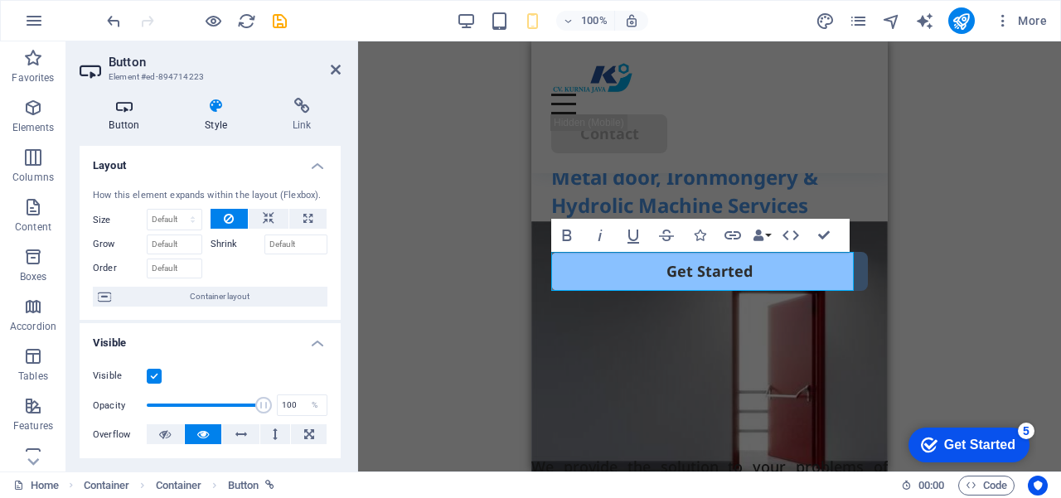
click at [127, 120] on h4 "Button" at bounding box center [128, 115] width 96 height 35
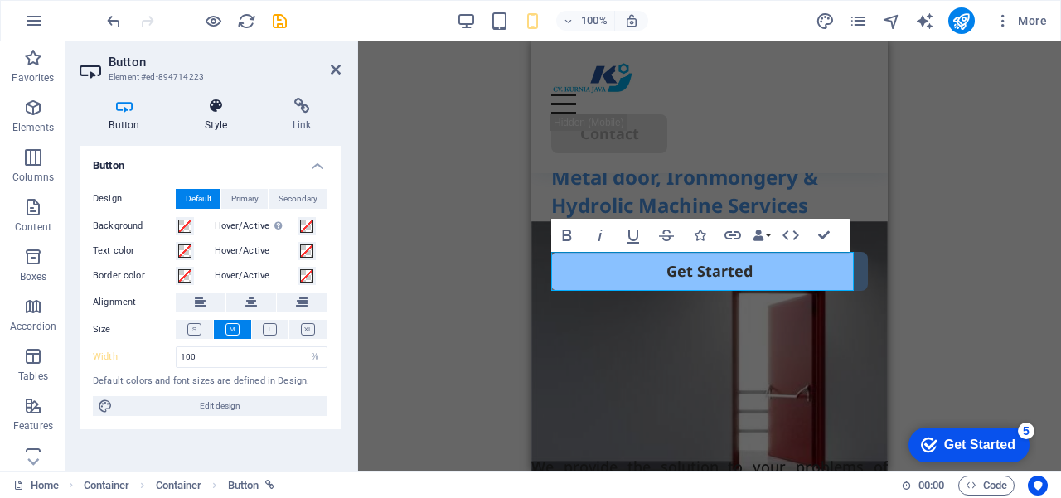
click at [211, 110] on icon at bounding box center [216, 106] width 81 height 17
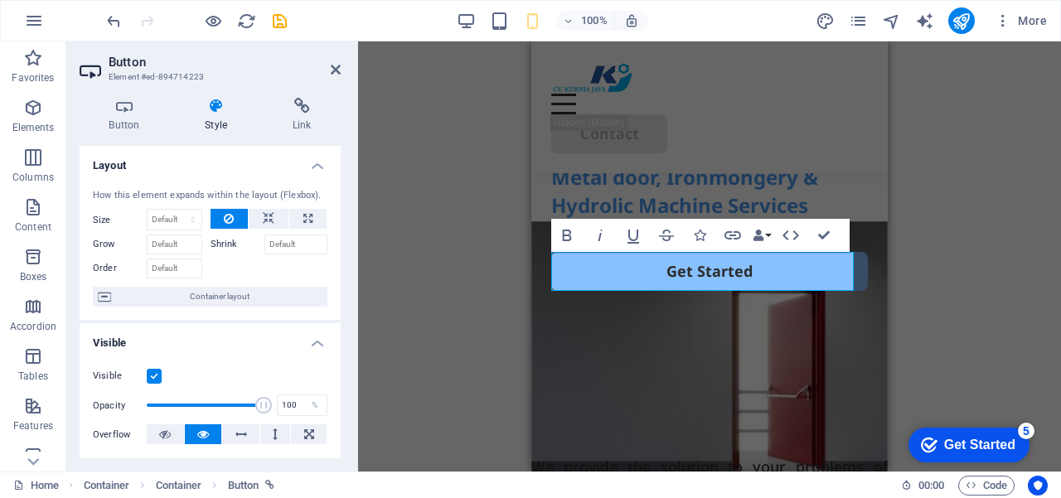
scroll to position [83, 0]
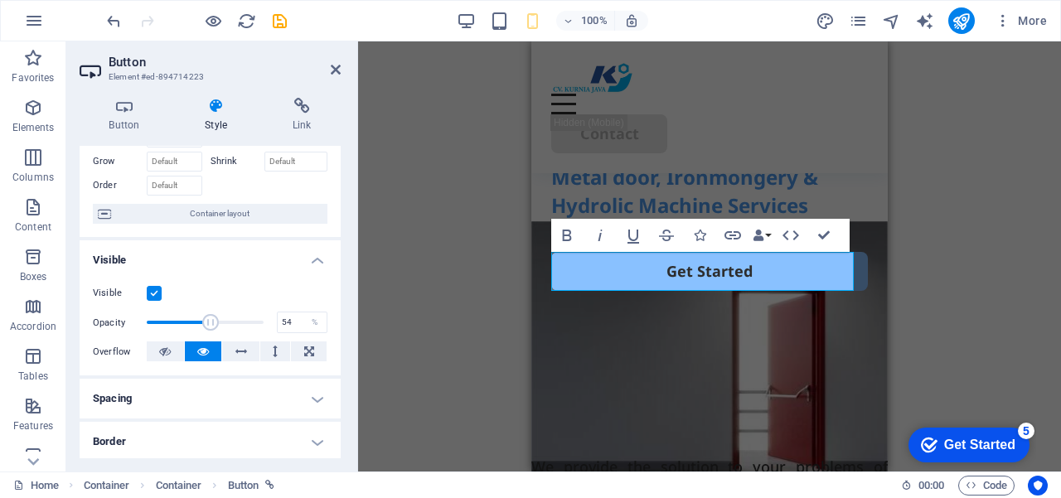
type input "53"
drag, startPoint x: 255, startPoint y: 326, endPoint x: 206, endPoint y: 327, distance: 48.9
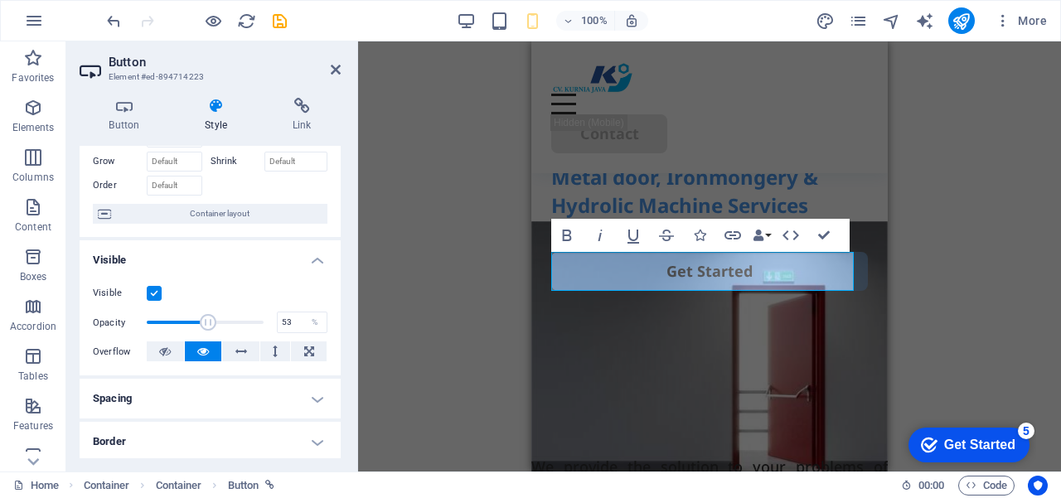
click at [206, 327] on span at bounding box center [208, 322] width 17 height 17
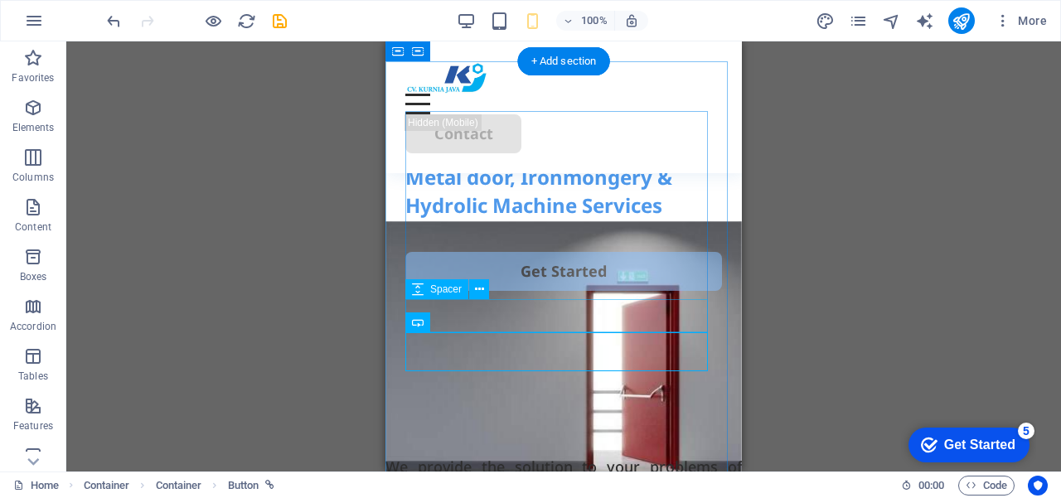
scroll to position [0, 0]
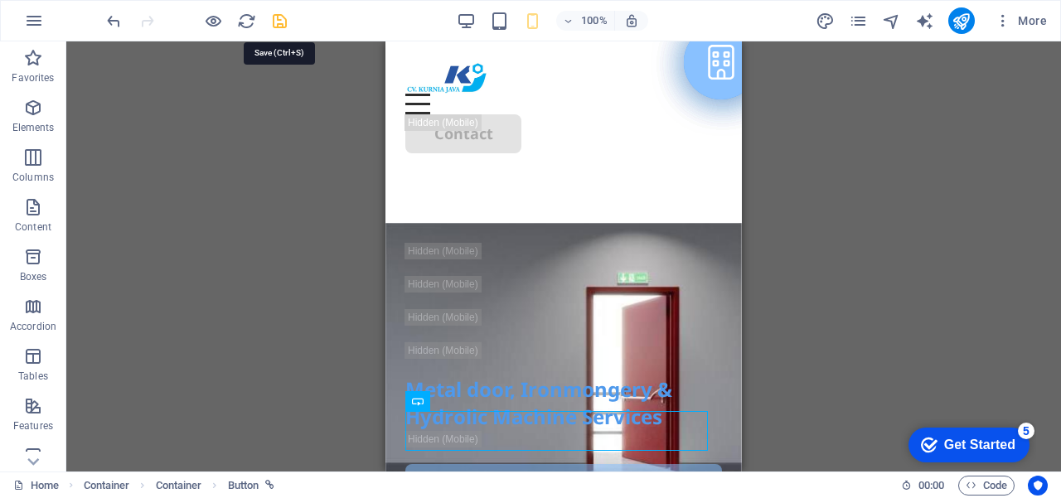
click at [282, 19] on icon "save" at bounding box center [279, 21] width 19 height 19
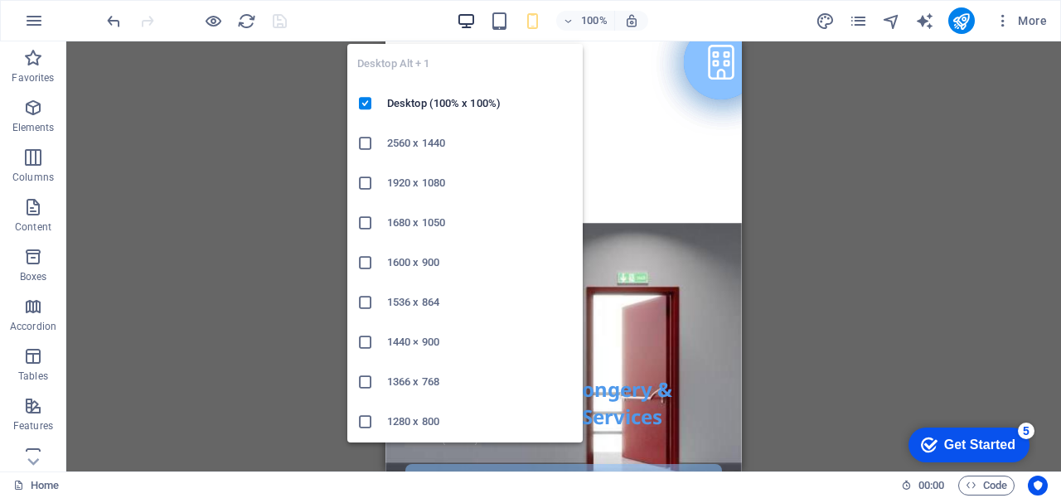
click at [466, 23] on icon "button" at bounding box center [466, 21] width 19 height 19
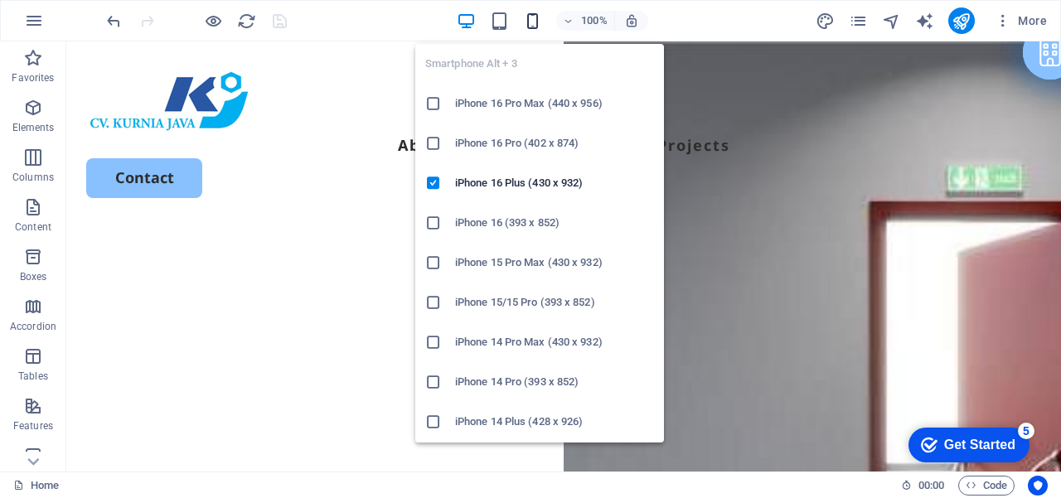
click at [534, 18] on icon "button" at bounding box center [532, 21] width 19 height 19
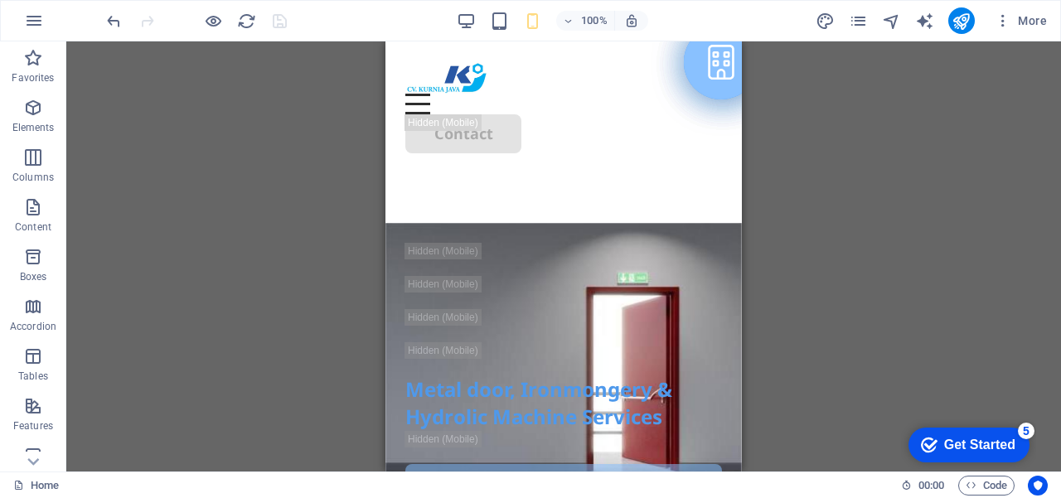
click at [876, 249] on div "H2 Container Container Menu Bar Button Text Text Spacer Button Container Spacer…" at bounding box center [563, 256] width 995 height 430
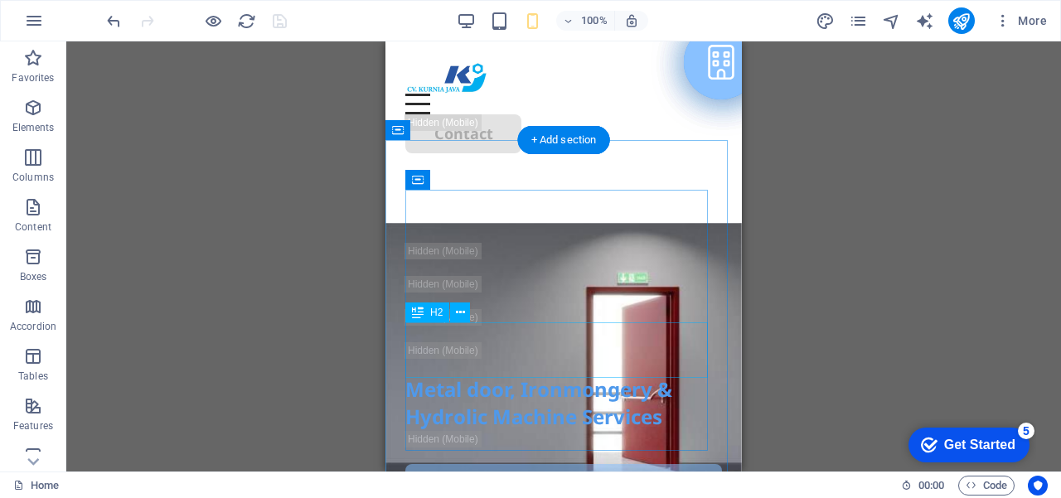
click at [604, 376] on div "Metal door, Ironmongery & Hydrolic Machine Services" at bounding box center [563, 404] width 317 height 56
click at [635, 376] on div "Metal door, Ironmongery & Hydrolic Machine Services" at bounding box center [563, 404] width 317 height 56
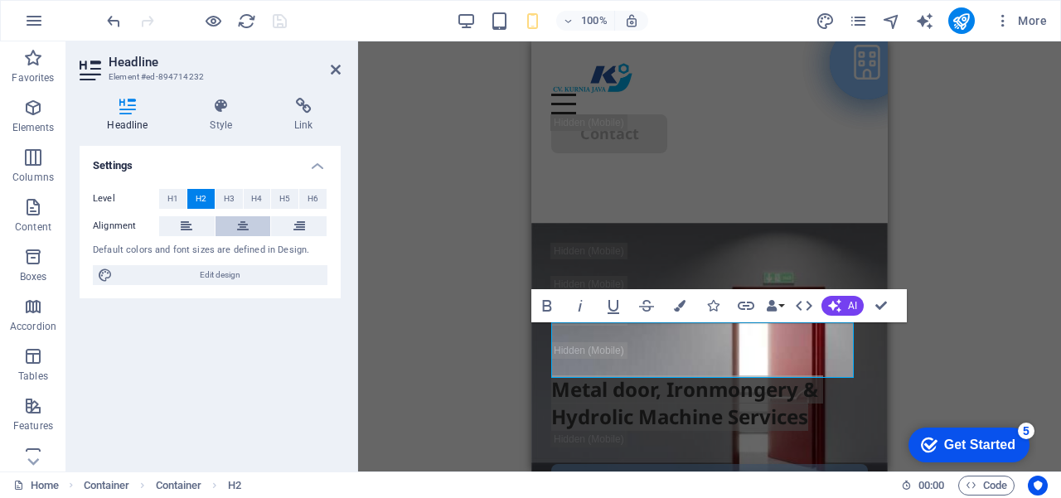
click at [245, 228] on icon at bounding box center [243, 226] width 12 height 20
click at [463, 323] on div "H2 Container Container Menu Bar Button Text Text Spacer Button Container Spacer…" at bounding box center [709, 256] width 703 height 430
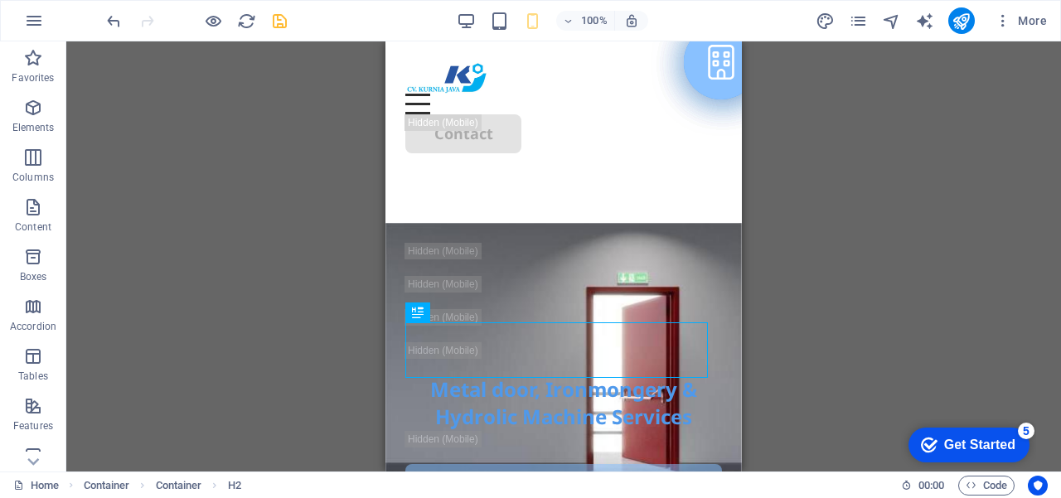
click at [818, 275] on div "H2 Container Container Menu Bar Button Text Text Spacer Button Container Spacer…" at bounding box center [563, 256] width 995 height 430
drag, startPoint x: 276, startPoint y: 21, endPoint x: 133, endPoint y: 40, distance: 143.9
click at [276, 21] on icon "save" at bounding box center [279, 21] width 19 height 19
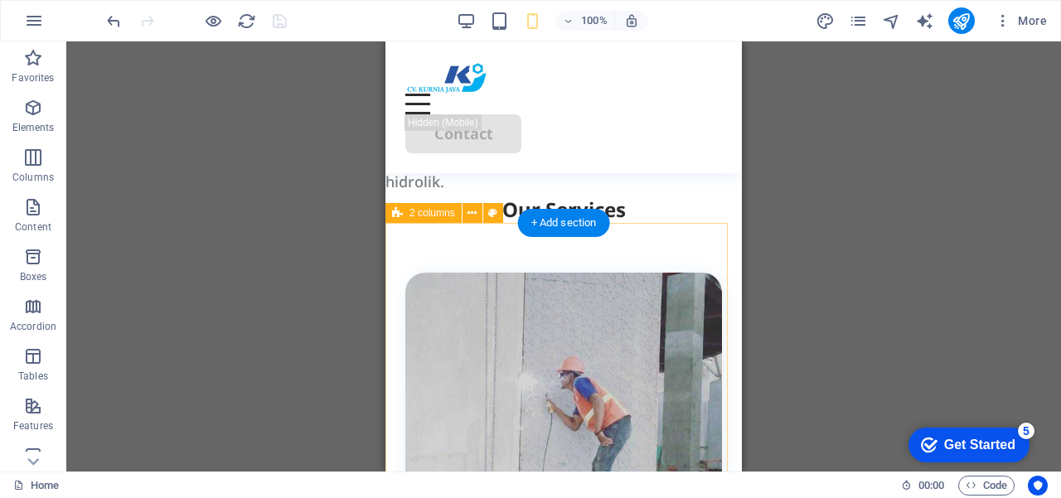
scroll to position [663, 0]
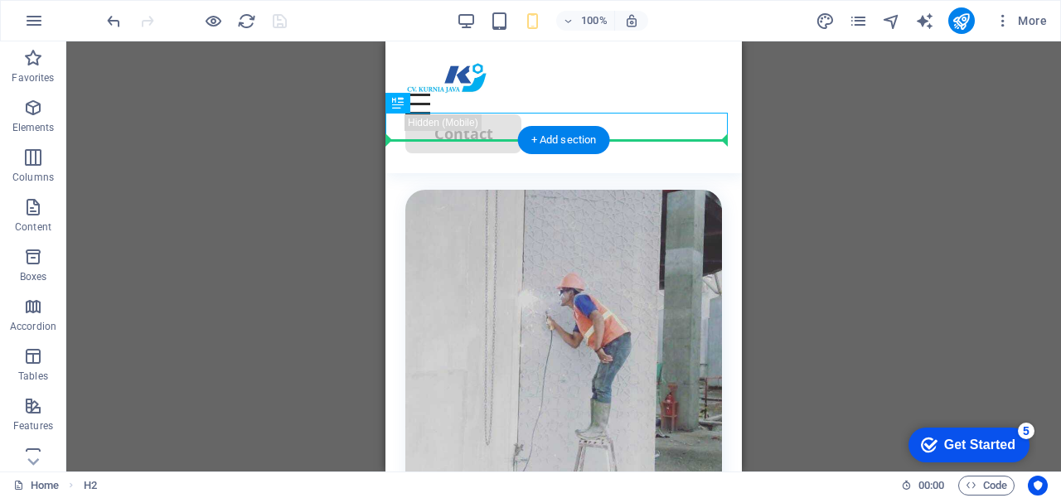
drag, startPoint x: 614, startPoint y: 127, endPoint x: 612, endPoint y: 152, distance: 25.0
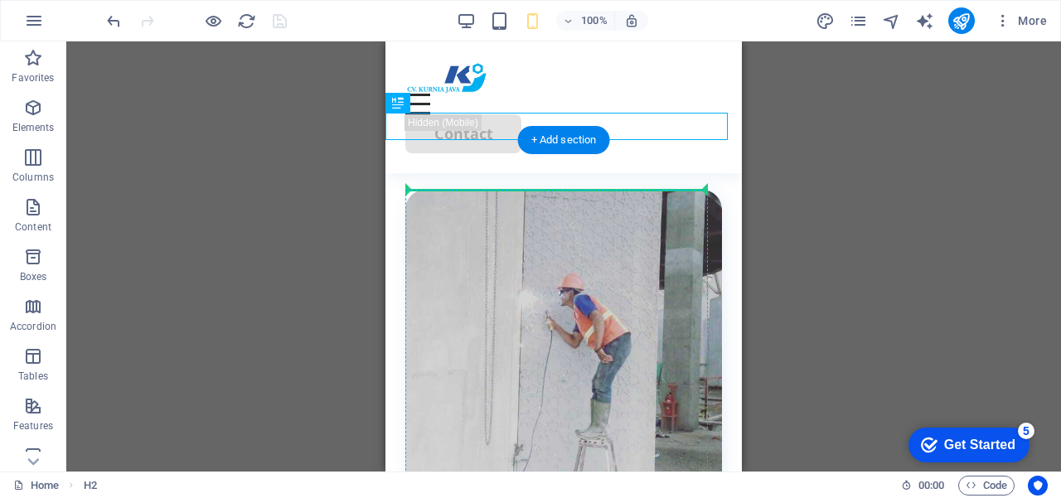
drag, startPoint x: 643, startPoint y: 128, endPoint x: 632, endPoint y: 193, distance: 66.4
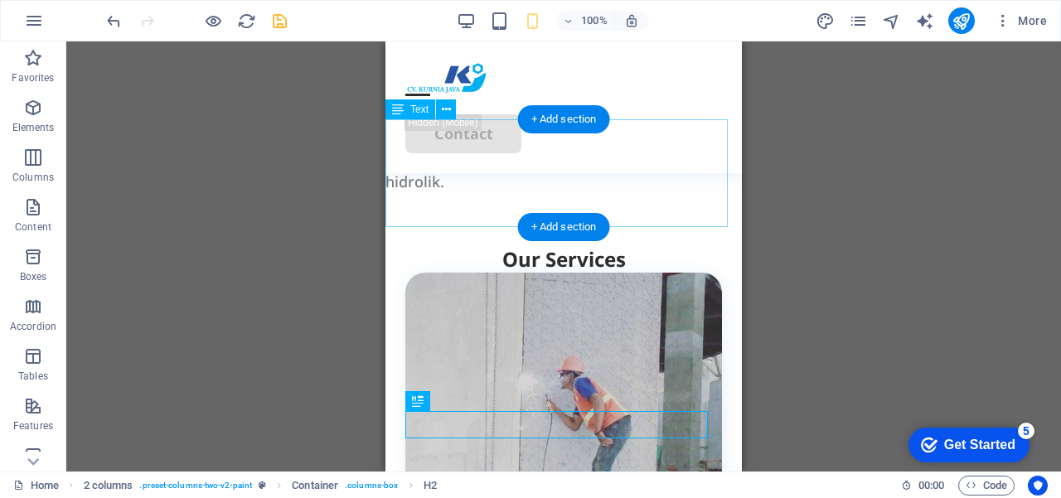
scroll to position [332, 0]
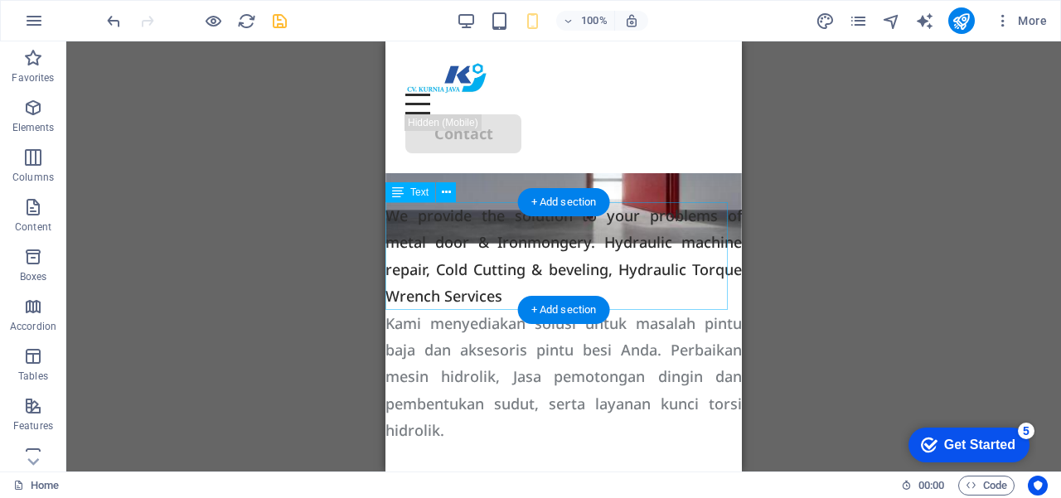
click at [633, 255] on div "We provide the solution to your problems of metal door & Ironmongery. Hydraulic…" at bounding box center [564, 256] width 357 height 108
click at [631, 255] on div "We provide the solution to your problems of metal door & Ironmongery. Hydraulic…" at bounding box center [564, 256] width 357 height 108
click at [626, 260] on div "We provide the solution to your problems of metal door & Ironmongery. Hydraulic…" at bounding box center [564, 256] width 357 height 108
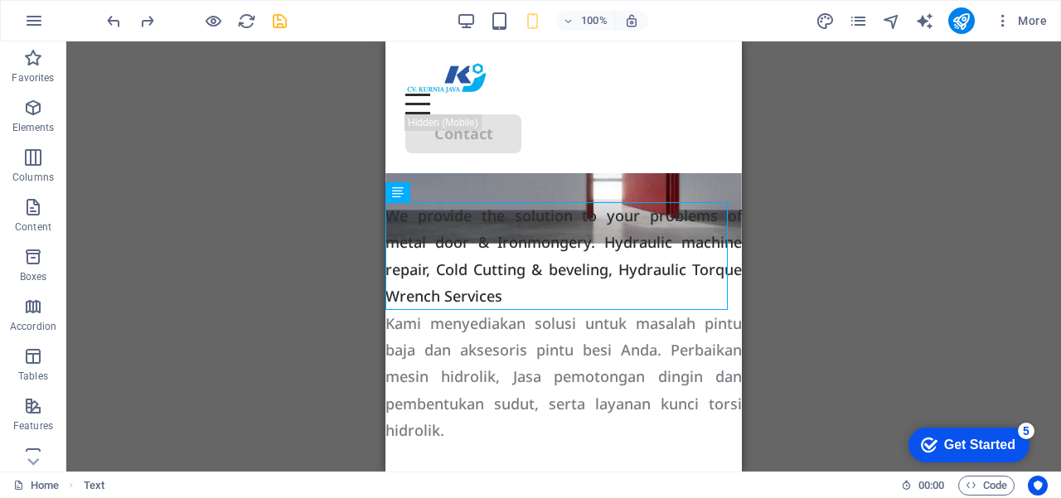
click at [784, 248] on div "H2 Container Container Menu Bar Button Text Text Spacer Button Container Spacer…" at bounding box center [563, 256] width 995 height 430
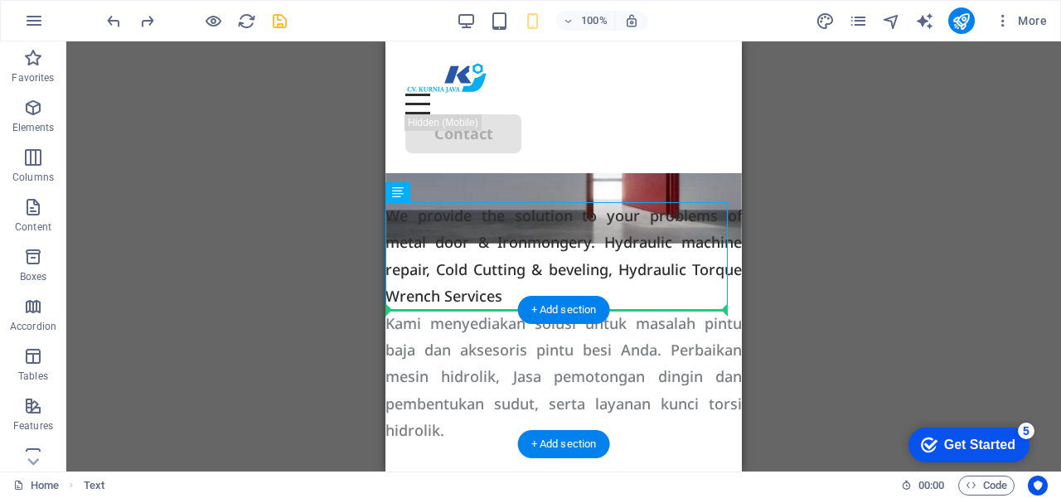
drag, startPoint x: 604, startPoint y: 239, endPoint x: 632, endPoint y: 318, distance: 83.7
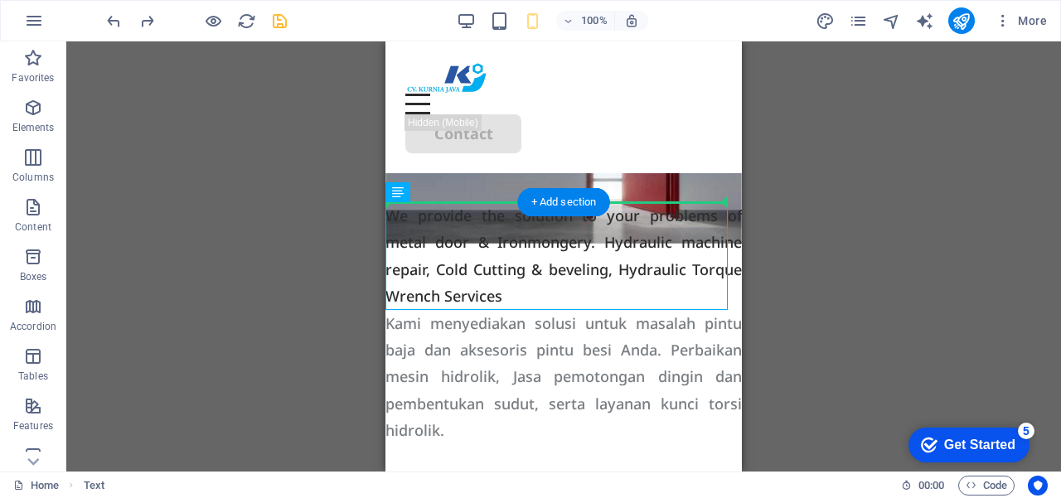
drag, startPoint x: 599, startPoint y: 242, endPoint x: 602, endPoint y: 143, distance: 98.7
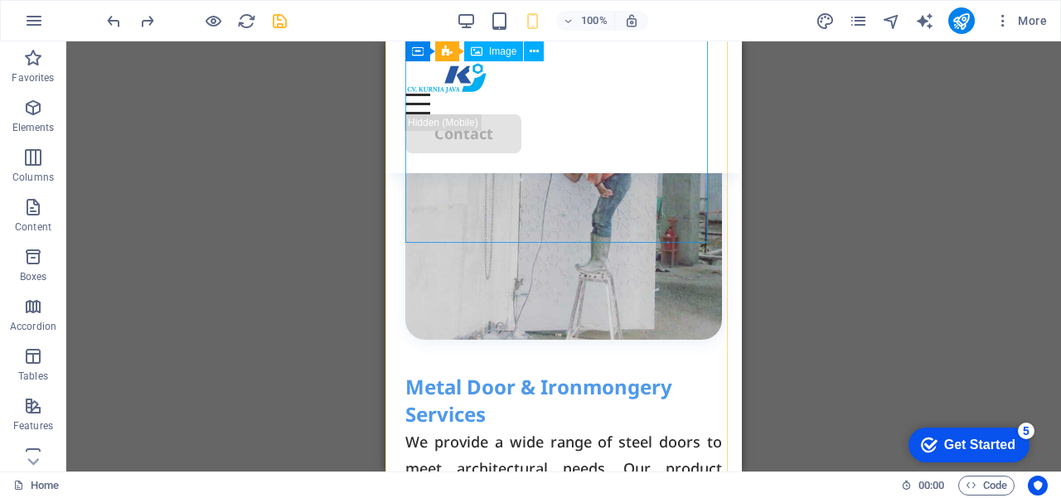
scroll to position [995, 0]
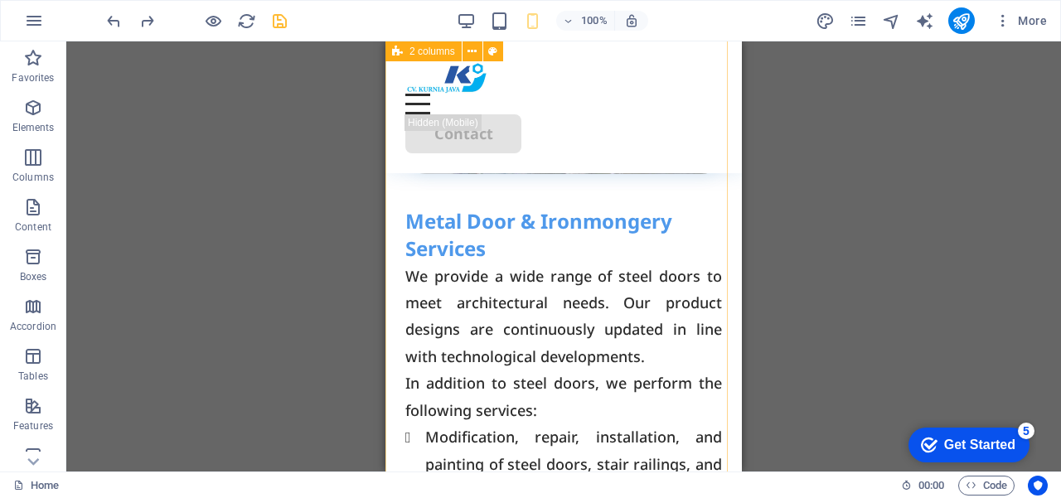
click at [515, 206] on div "Our Services Metal Door & Ironmongery Services We provide a wide range of steel…" at bounding box center [564, 480] width 357 height 1398
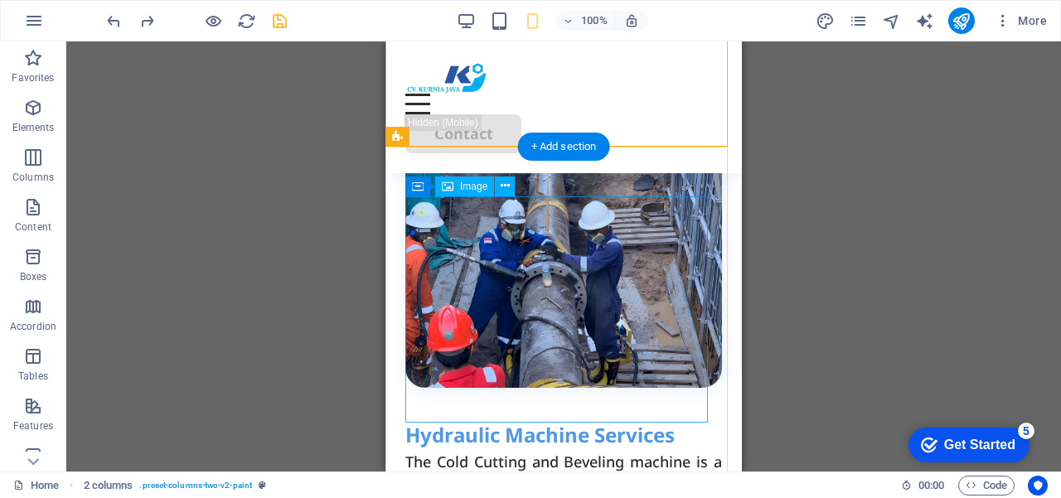
scroll to position [2156, 0]
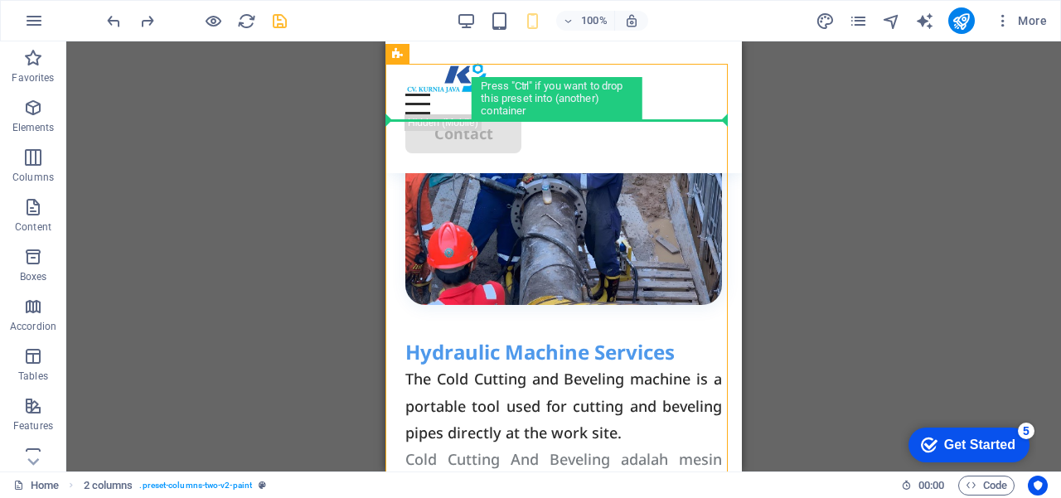
drag, startPoint x: 537, startPoint y: 420, endPoint x: 557, endPoint y: 109, distance: 312.4
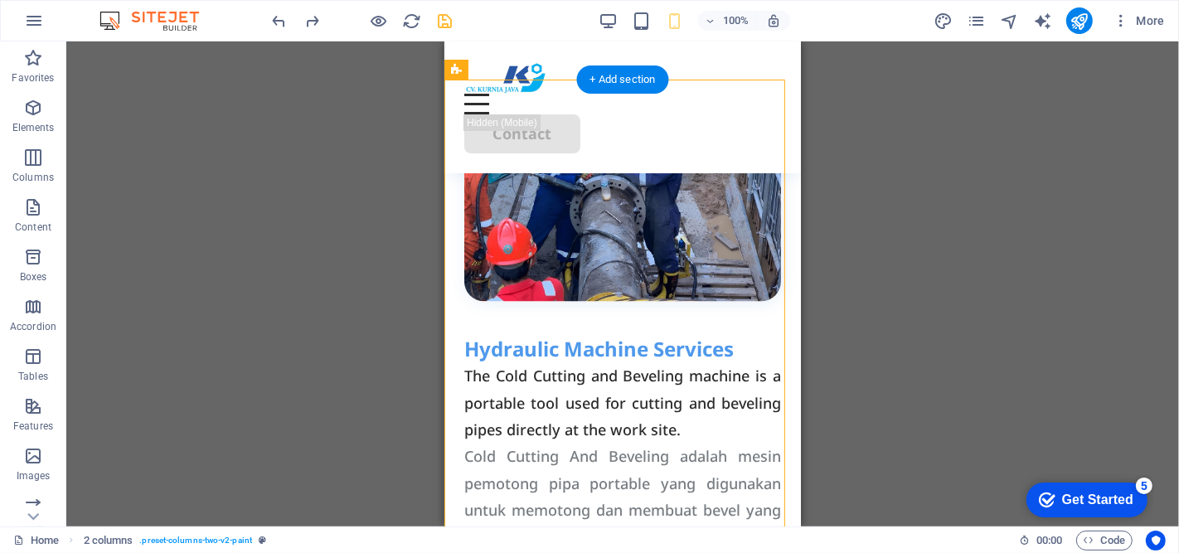
scroll to position [2195, 0]
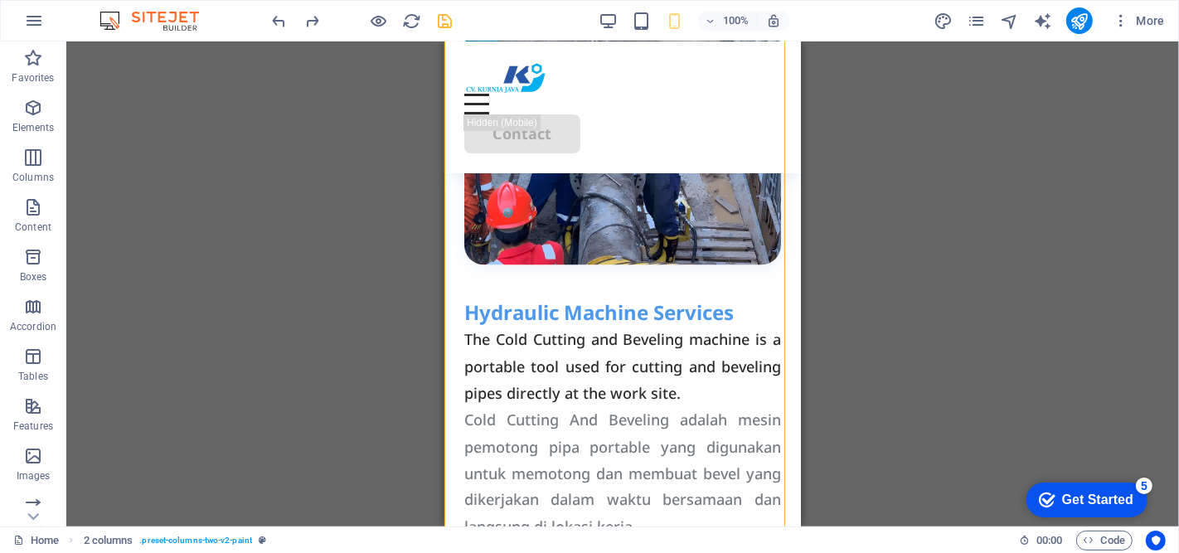
drag, startPoint x: 648, startPoint y: 504, endPoint x: 636, endPoint y: 328, distance: 176.2
click at [636, 328] on div "Hydraulic Machine Services The Cold Cutting and Beveling machine is a portable …" at bounding box center [622, 418] width 357 height 881
click at [630, 327] on div "Hydraulic Machine Services" at bounding box center [621, 312] width 317 height 28
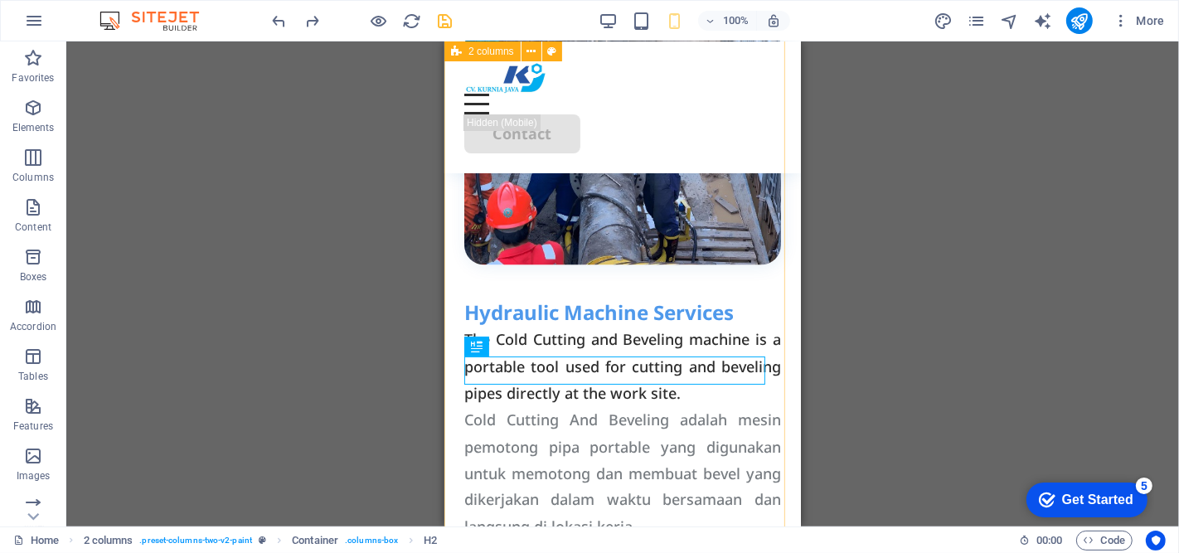
scroll to position [2103, 0]
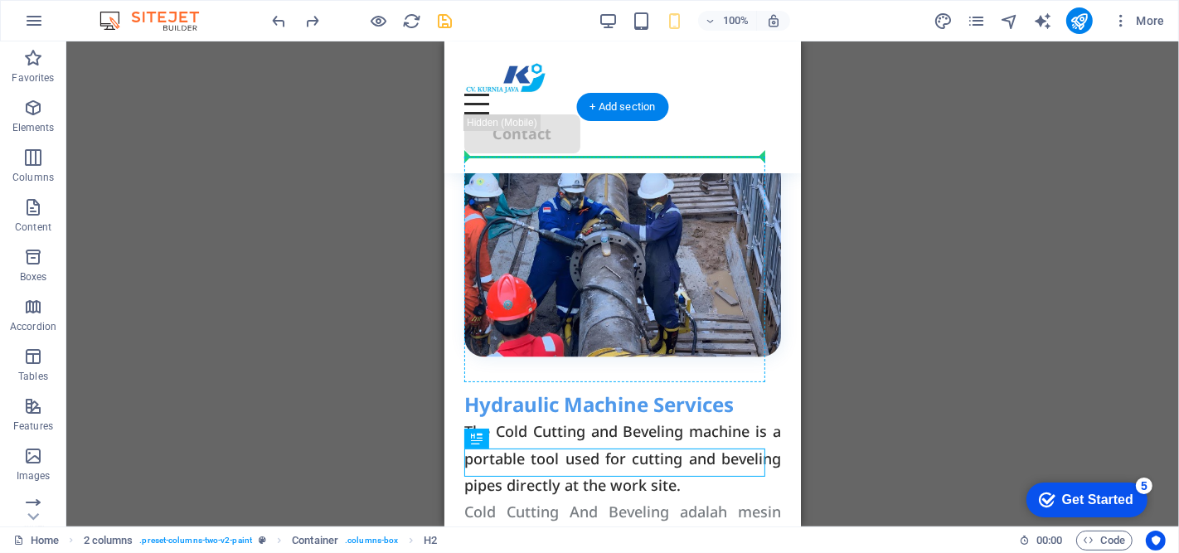
drag, startPoint x: 662, startPoint y: 462, endPoint x: 672, endPoint y: 174, distance: 287.9
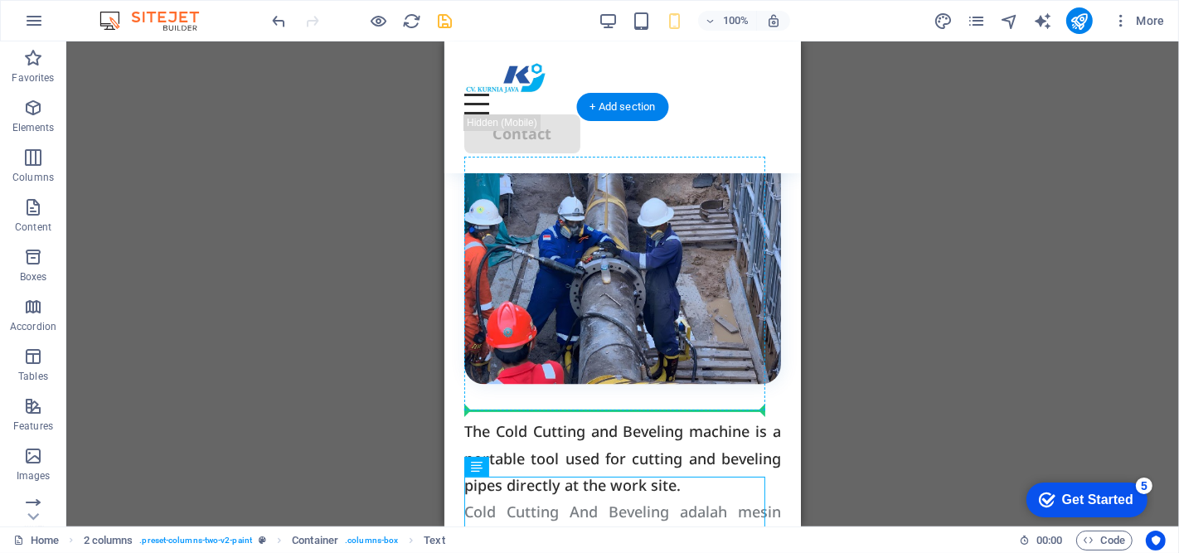
drag, startPoint x: 593, startPoint y: 491, endPoint x: 614, endPoint y: 401, distance: 91.9
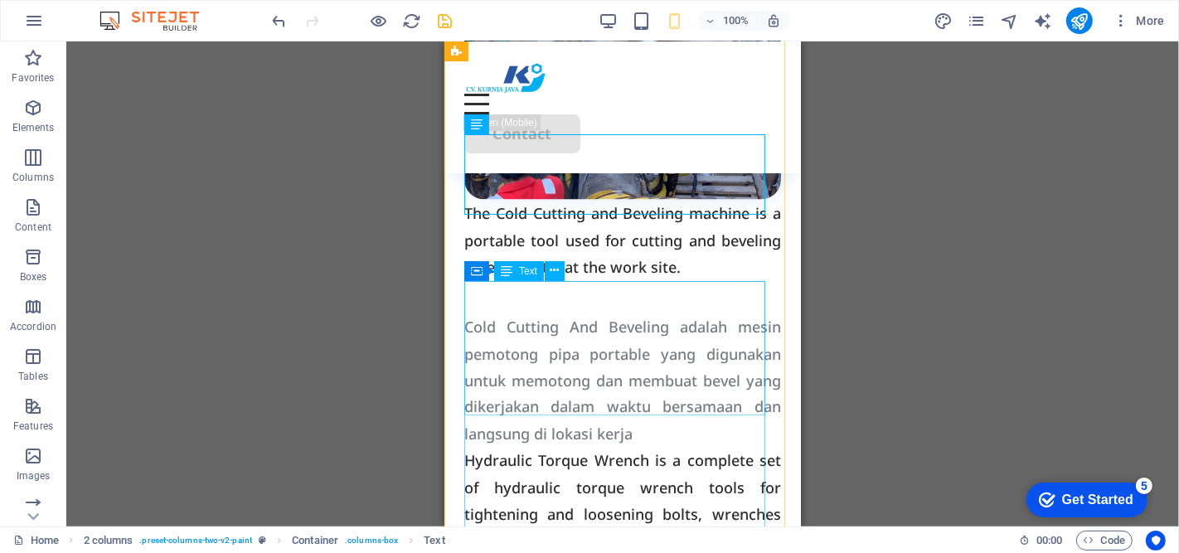
scroll to position [2380, 0]
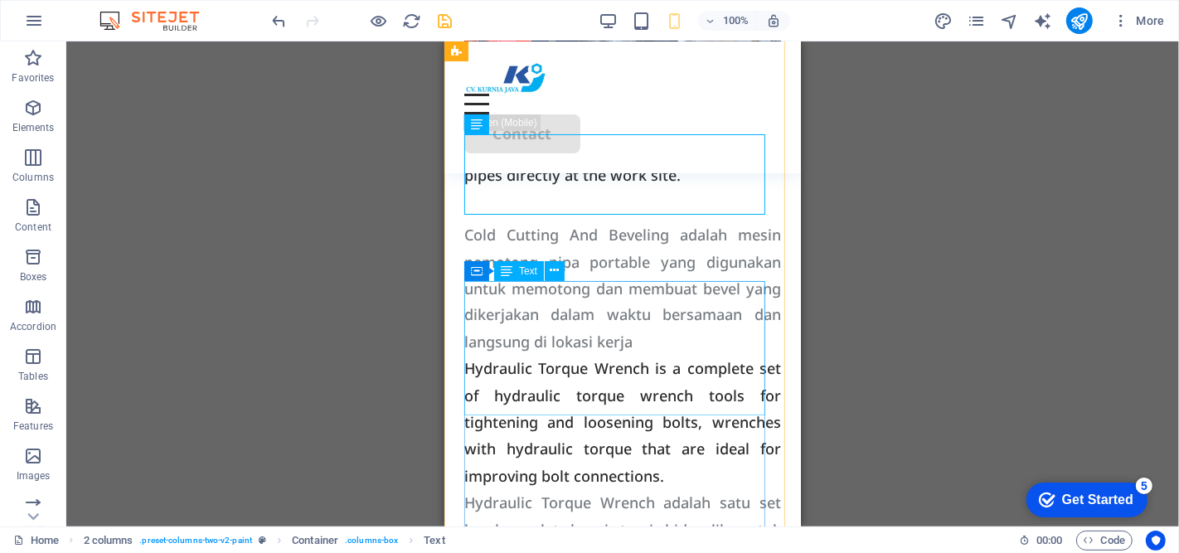
click at [614, 293] on div "Cold Cutting And Beveling adalah mesin pemotong pipa portable yang digunakan un…" at bounding box center [621, 288] width 317 height 134
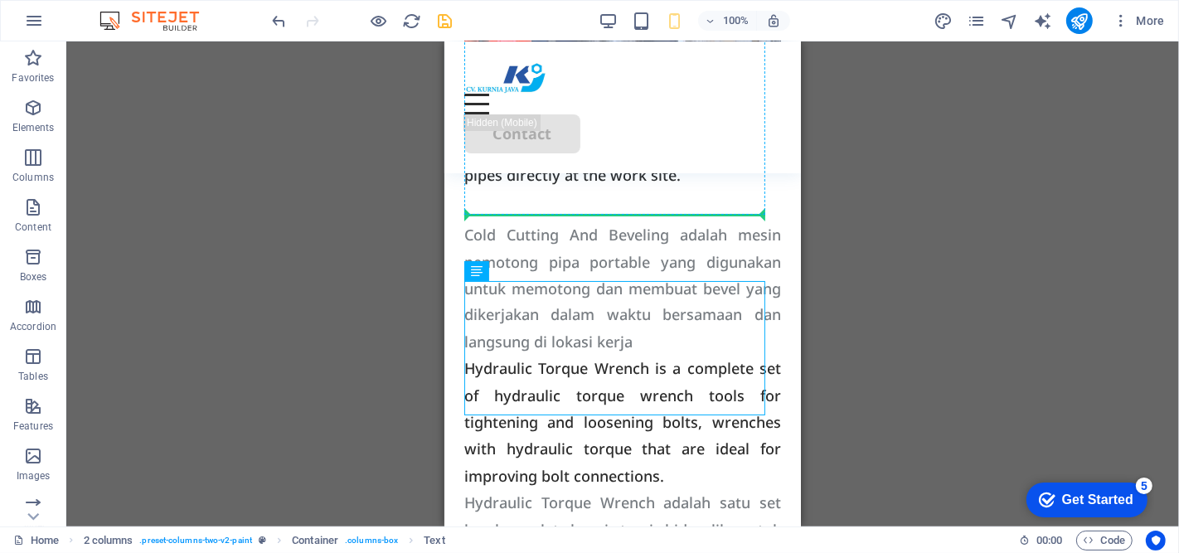
drag, startPoint x: 625, startPoint y: 293, endPoint x: 628, endPoint y: 207, distance: 86.3
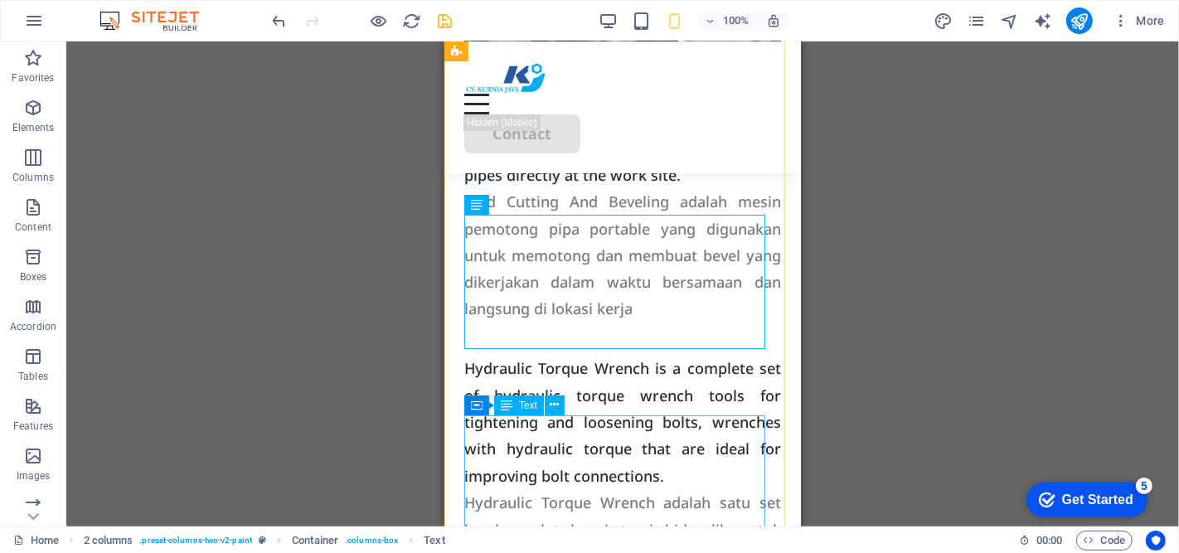
click at [581, 454] on div "Hydraulic Torque Wrench is a complete set of hydraulic torque wrench tools for …" at bounding box center [621, 423] width 317 height 134
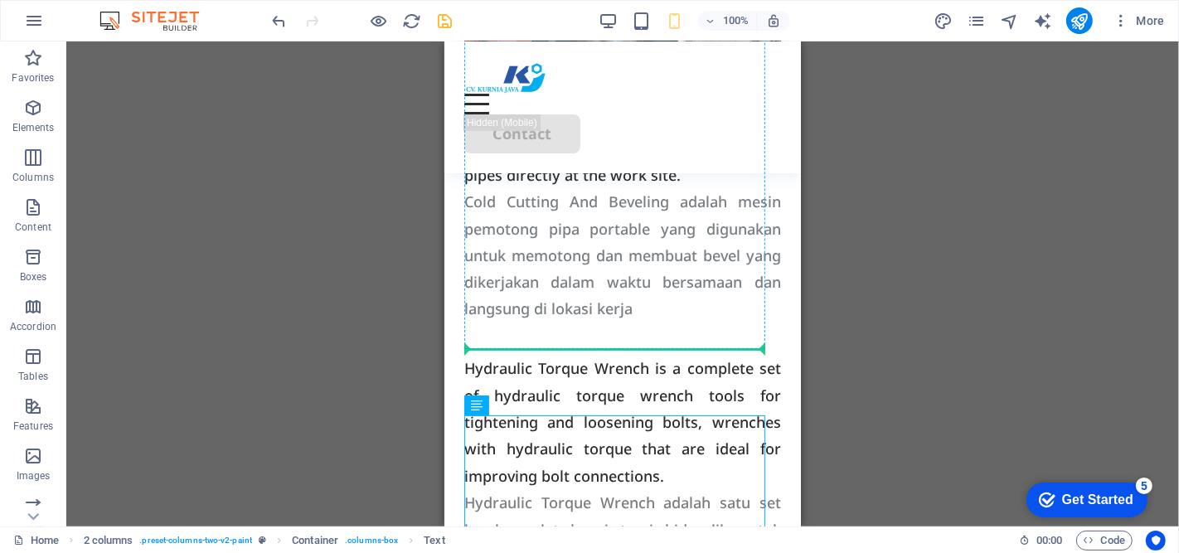
drag, startPoint x: 615, startPoint y: 443, endPoint x: 630, endPoint y: 340, distance: 103.9
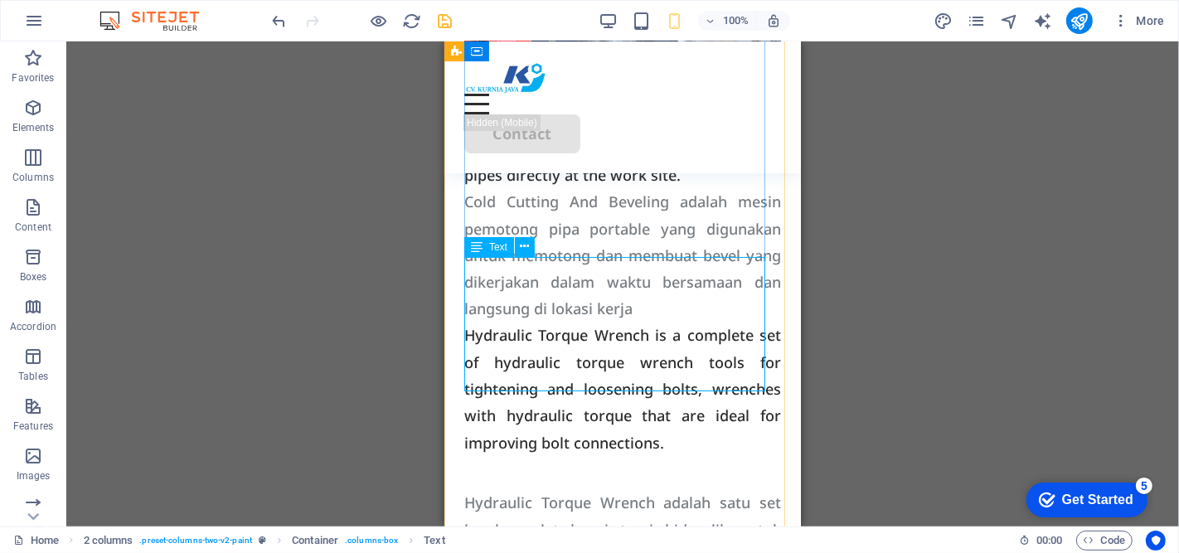
scroll to position [2472, 0]
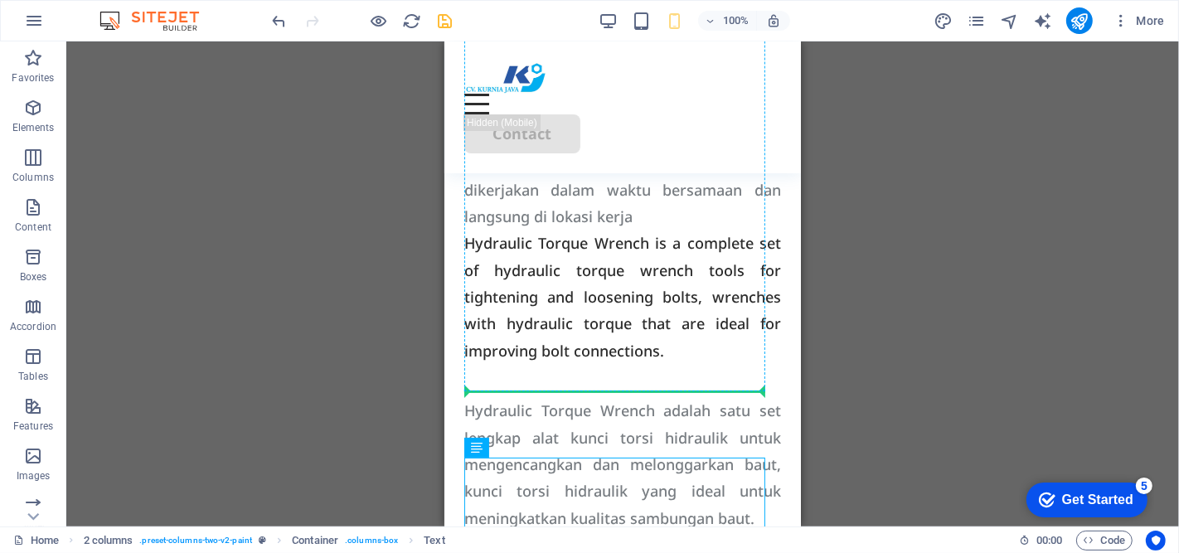
drag, startPoint x: 594, startPoint y: 491, endPoint x: 603, endPoint y: 380, distance: 111.4
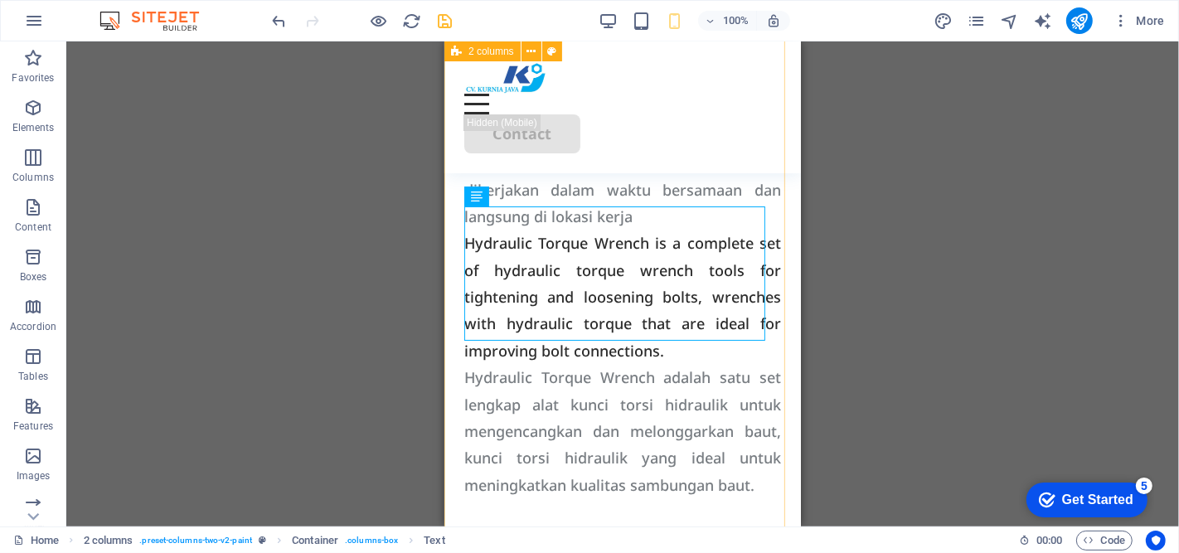
scroll to position [2748, 0]
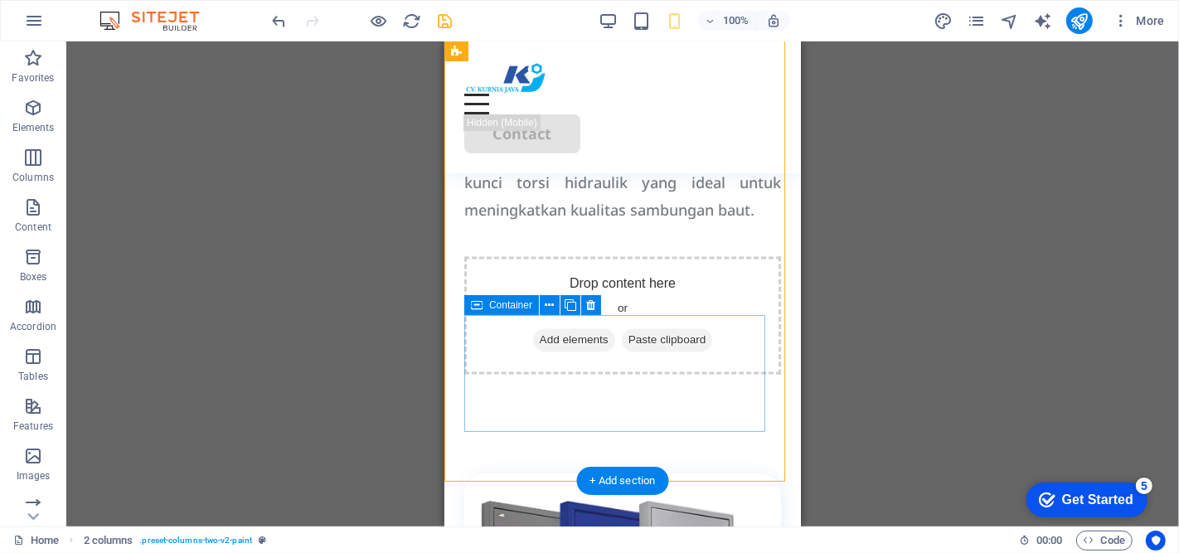
click at [644, 335] on div "Drop content here or Add elements Paste clipboard" at bounding box center [621, 315] width 317 height 118
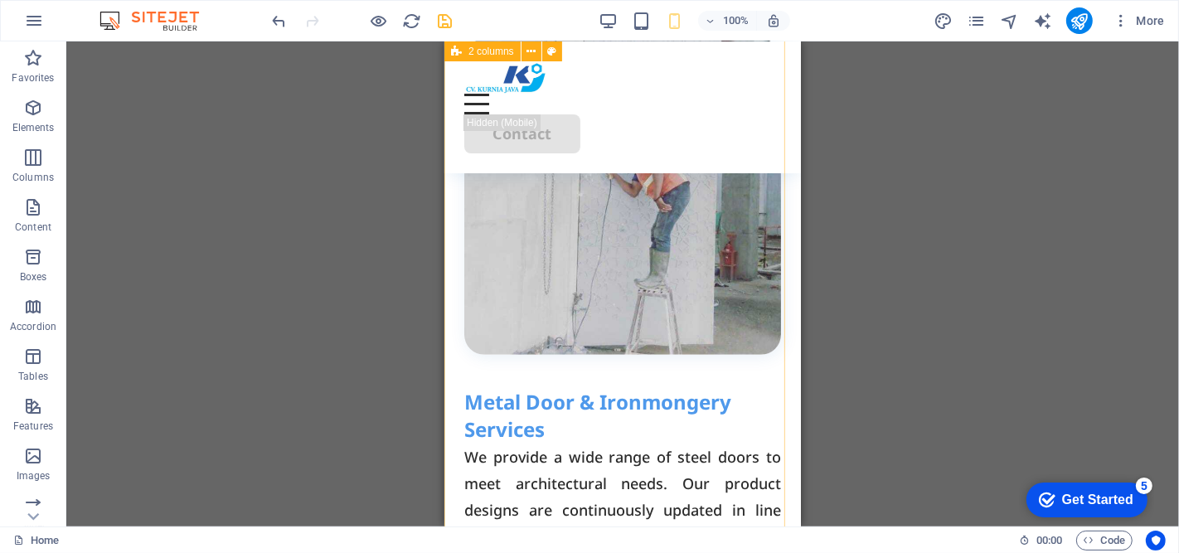
scroll to position [722, 0]
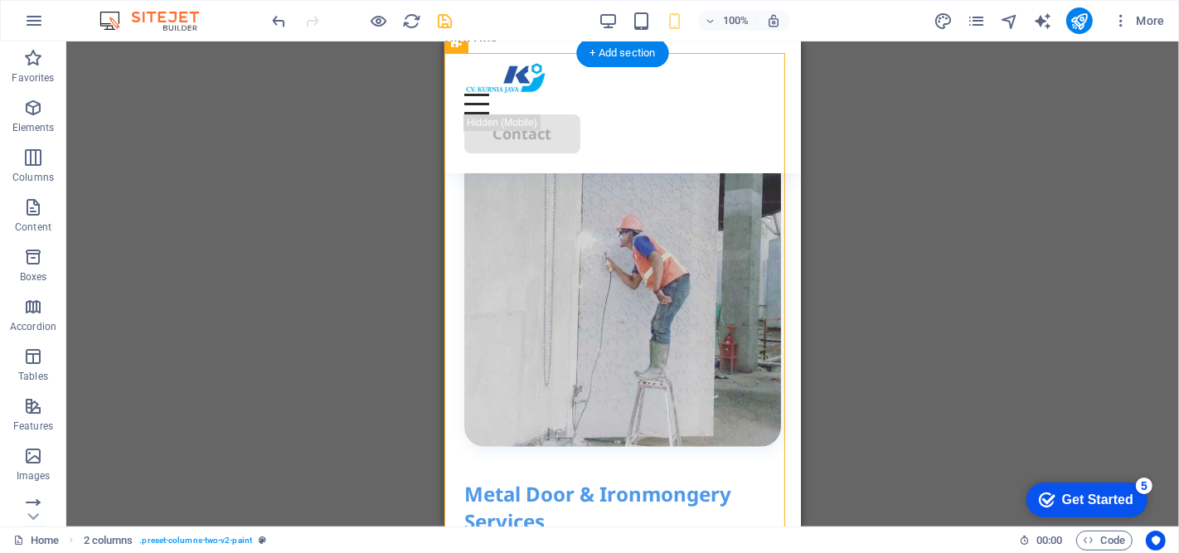
drag, startPoint x: 614, startPoint y: 512, endPoint x: 634, endPoint y: 123, distance: 389.4
drag, startPoint x: 623, startPoint y: 501, endPoint x: 641, endPoint y: 133, distance: 368.5
click at [581, 497] on div "Metal Door & Ironmongery Services" at bounding box center [621, 508] width 317 height 56
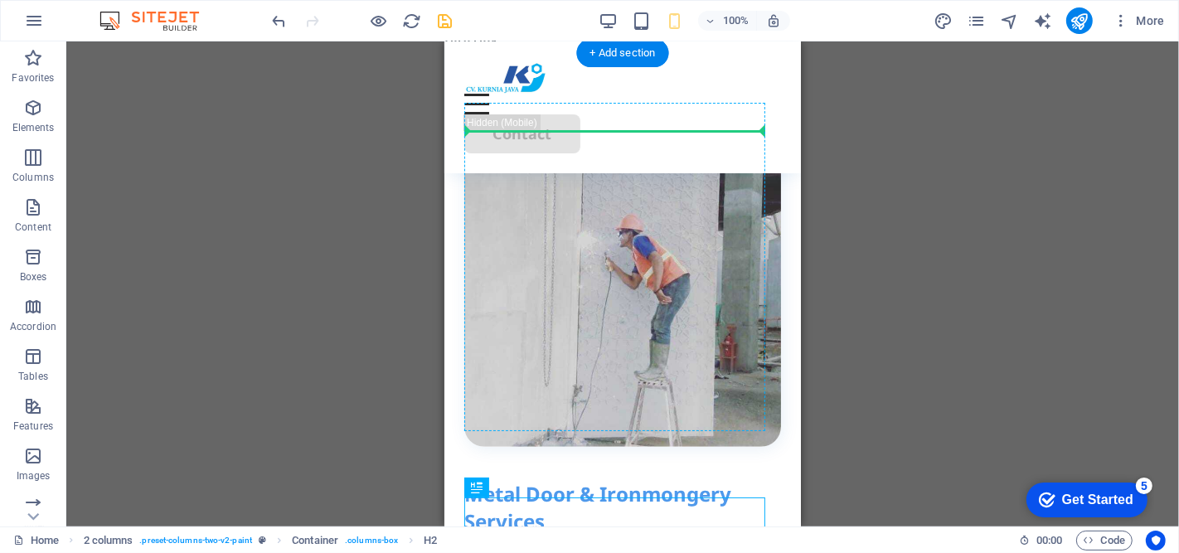
drag, startPoint x: 628, startPoint y: 507, endPoint x: 664, endPoint y: 159, distance: 350.0
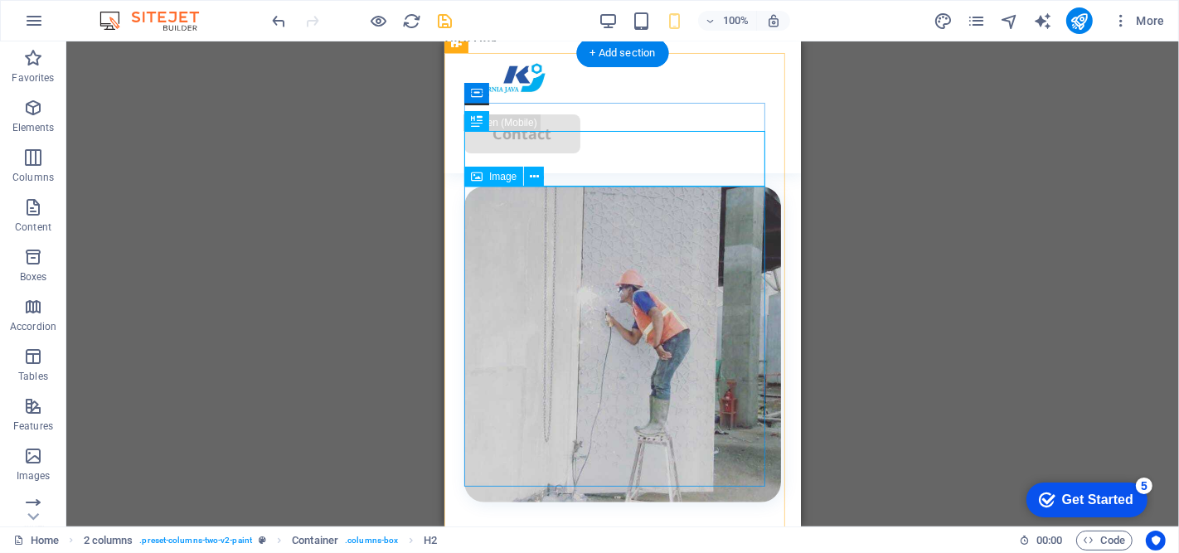
scroll to position [814, 0]
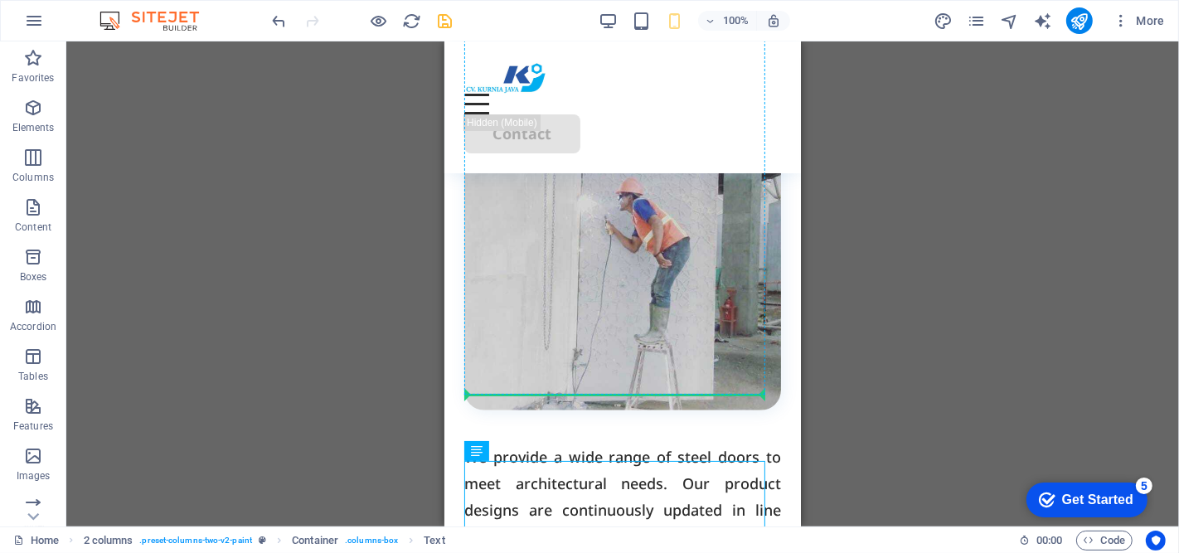
drag, startPoint x: 580, startPoint y: 476, endPoint x: 599, endPoint y: 393, distance: 84.9
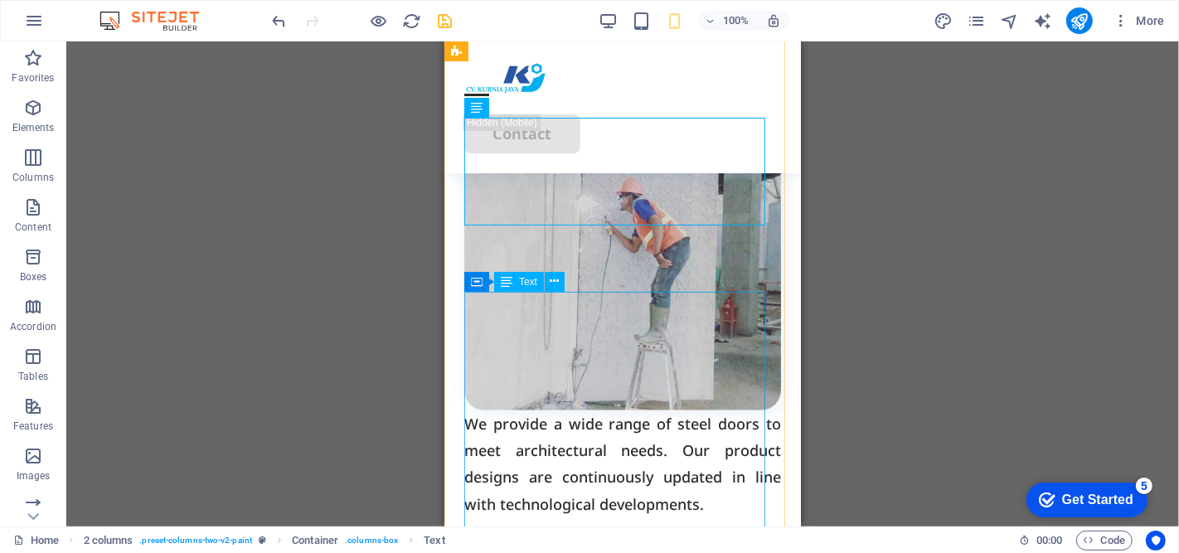
scroll to position [1090, 0]
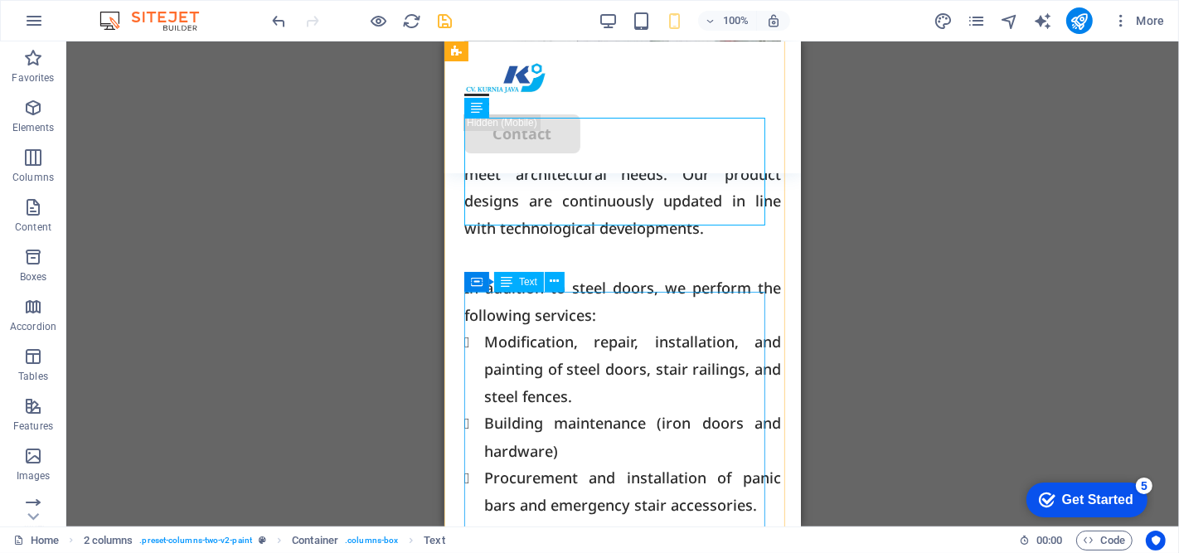
click at [608, 312] on div "In addition to steel doors, we perform the following services: Modification, re…" at bounding box center [621, 437] width 317 height 326
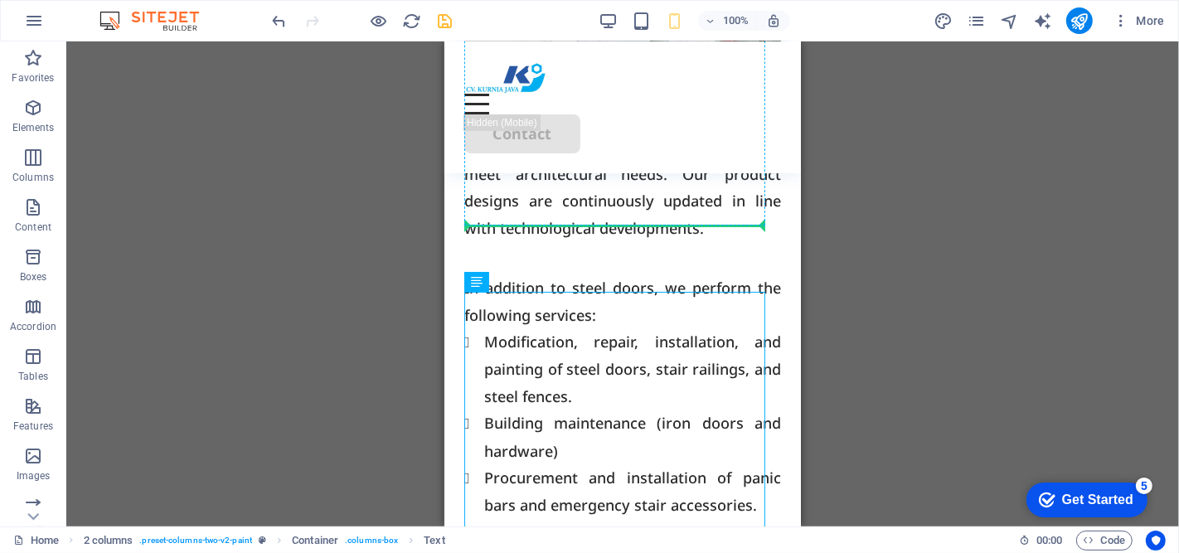
drag, startPoint x: 599, startPoint y: 311, endPoint x: 610, endPoint y: 221, distance: 91.0
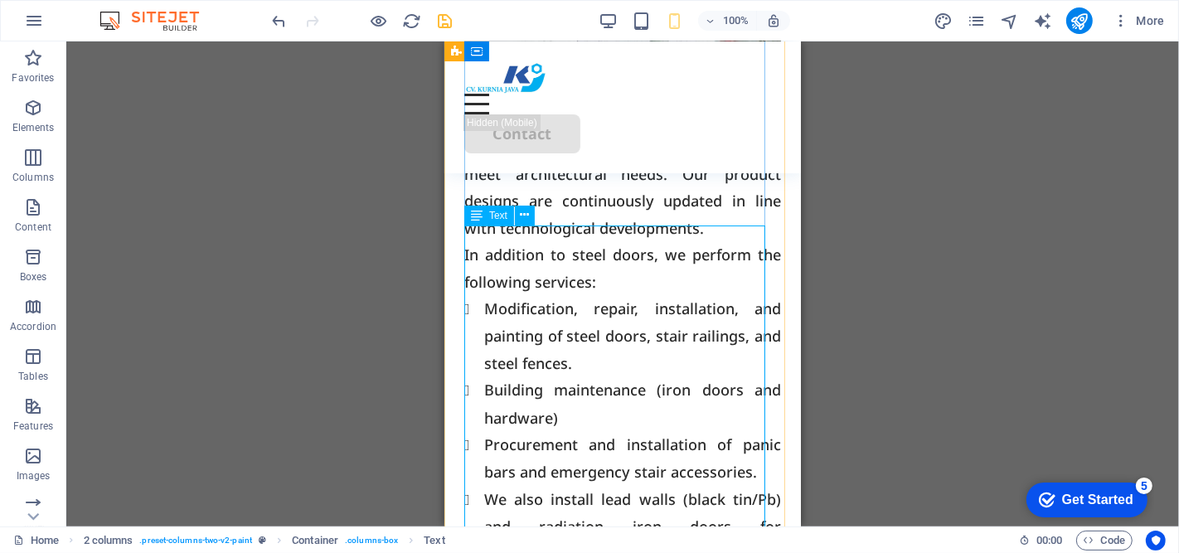
scroll to position [1274, 0]
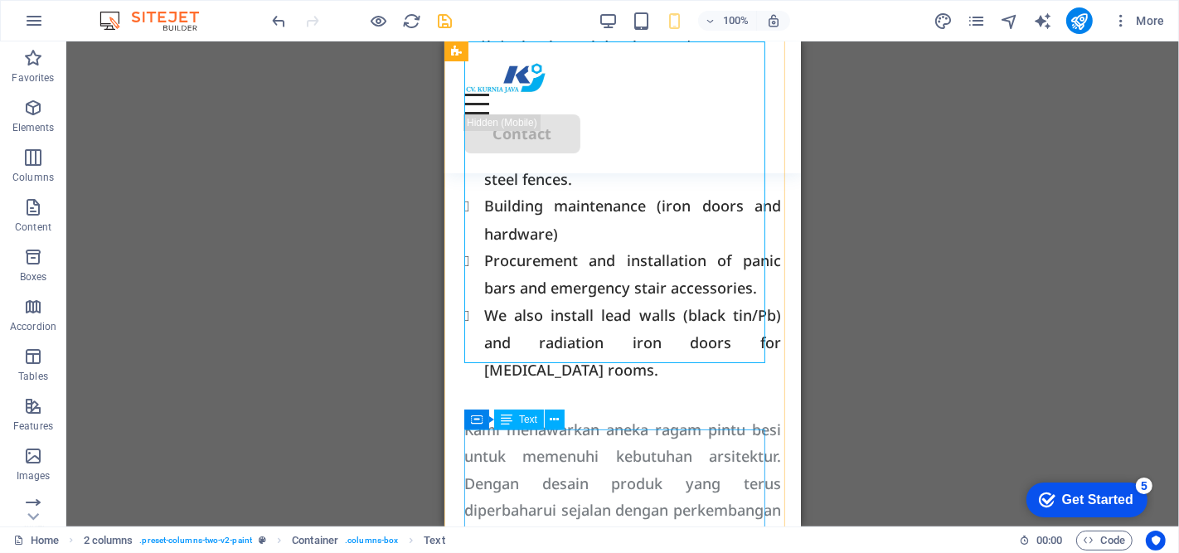
click at [556, 453] on div "Kami menawarkan aneka ragam pintu besi untuk memenuhi kebutuhan arsitektur. Den…" at bounding box center [621, 483] width 317 height 134
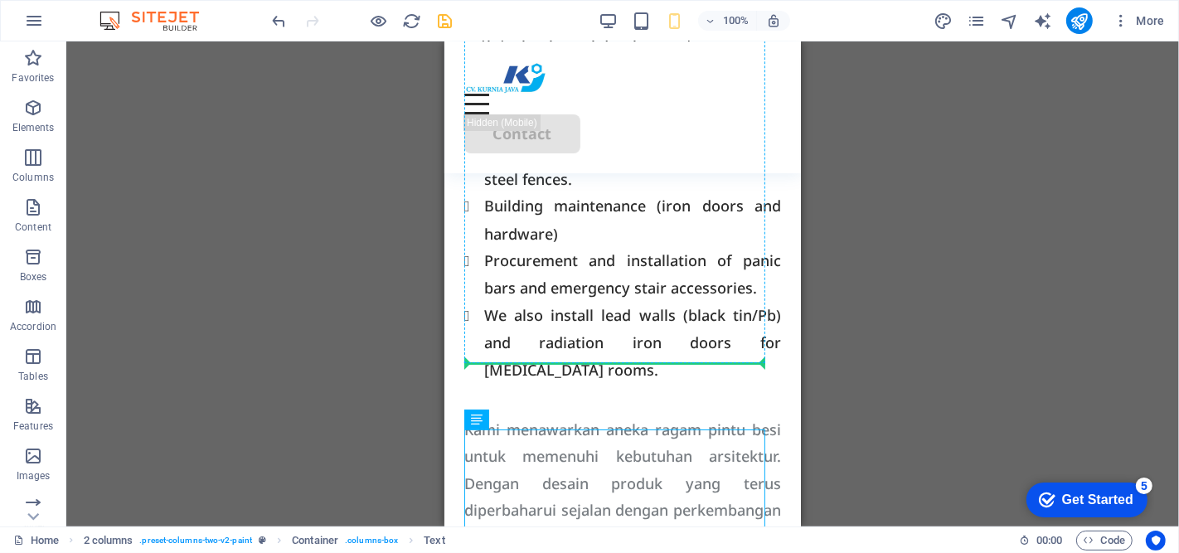
drag, startPoint x: 601, startPoint y: 454, endPoint x: 611, endPoint y: 357, distance: 97.5
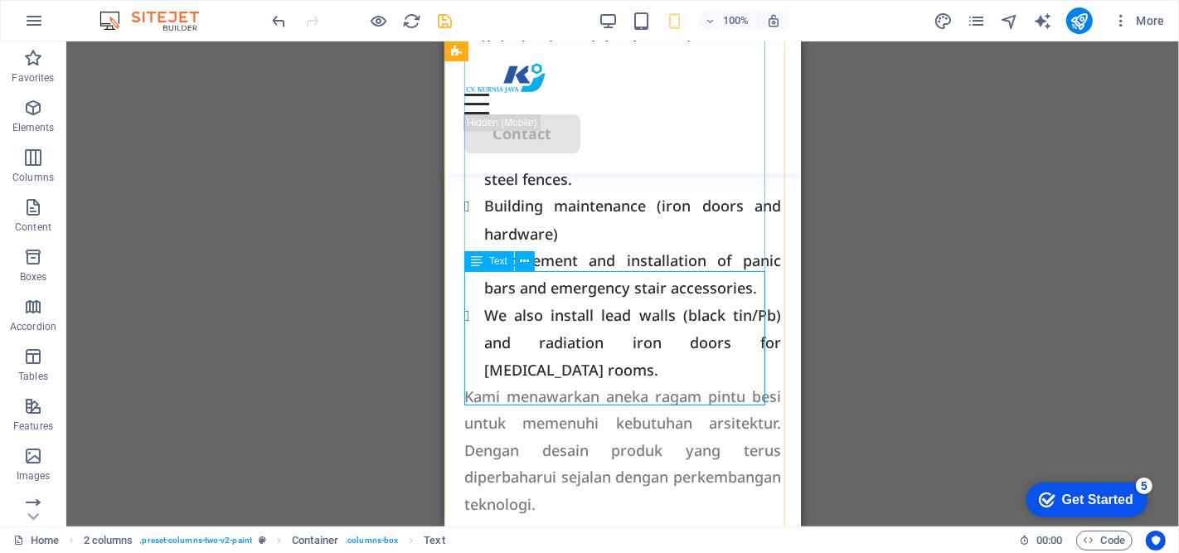
scroll to position [1459, 0]
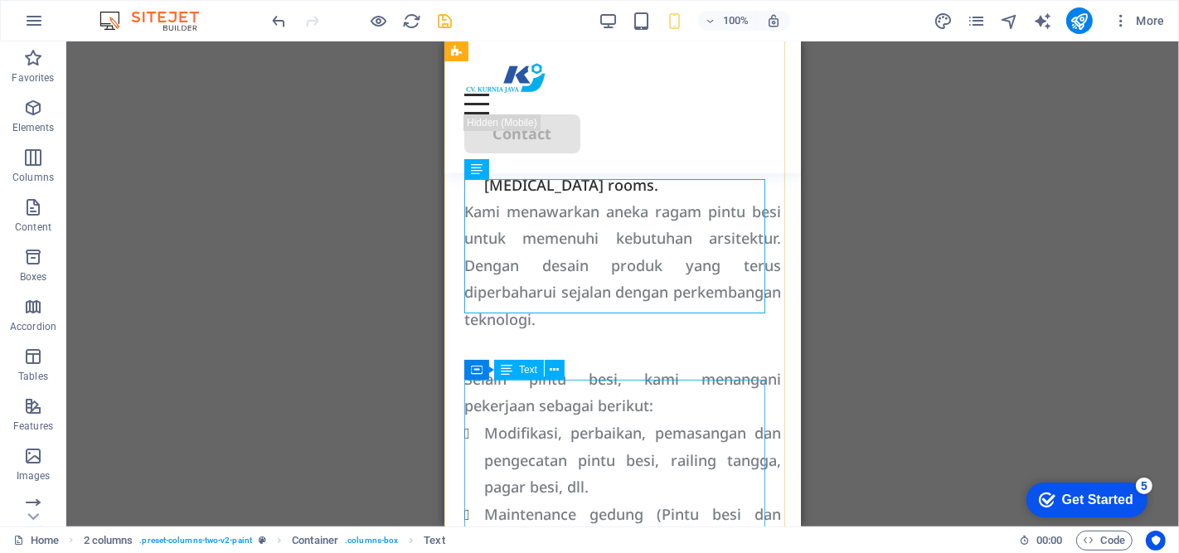
click at [575, 410] on div "Selain pintu besi, kami menangani pekerjaan sebagai berikut: Modifikasi, perbai…" at bounding box center [621, 515] width 317 height 298
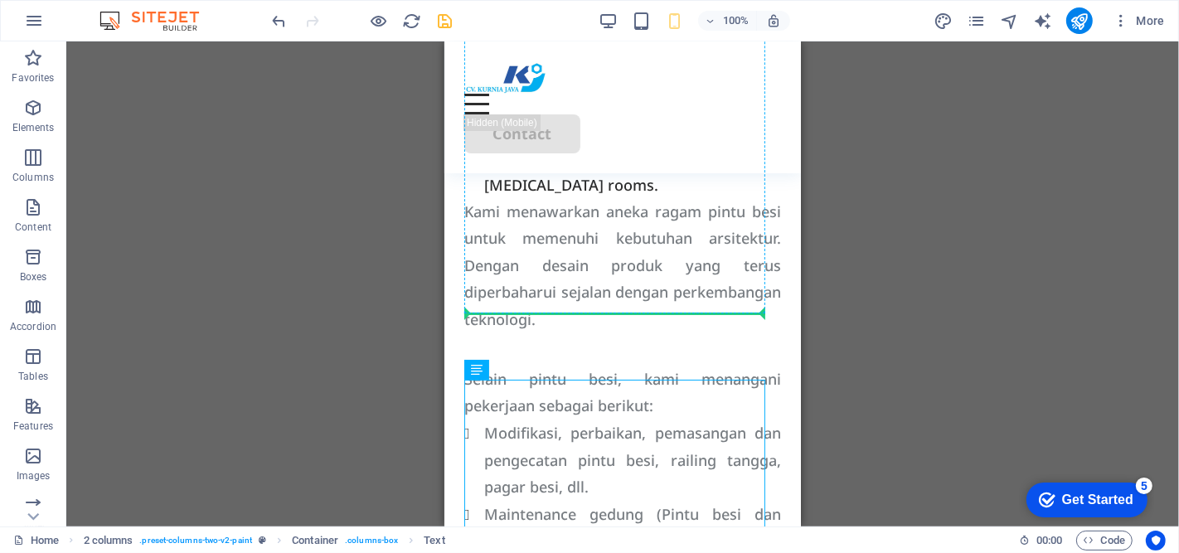
drag, startPoint x: 610, startPoint y: 412, endPoint x: 625, endPoint y: 308, distance: 104.7
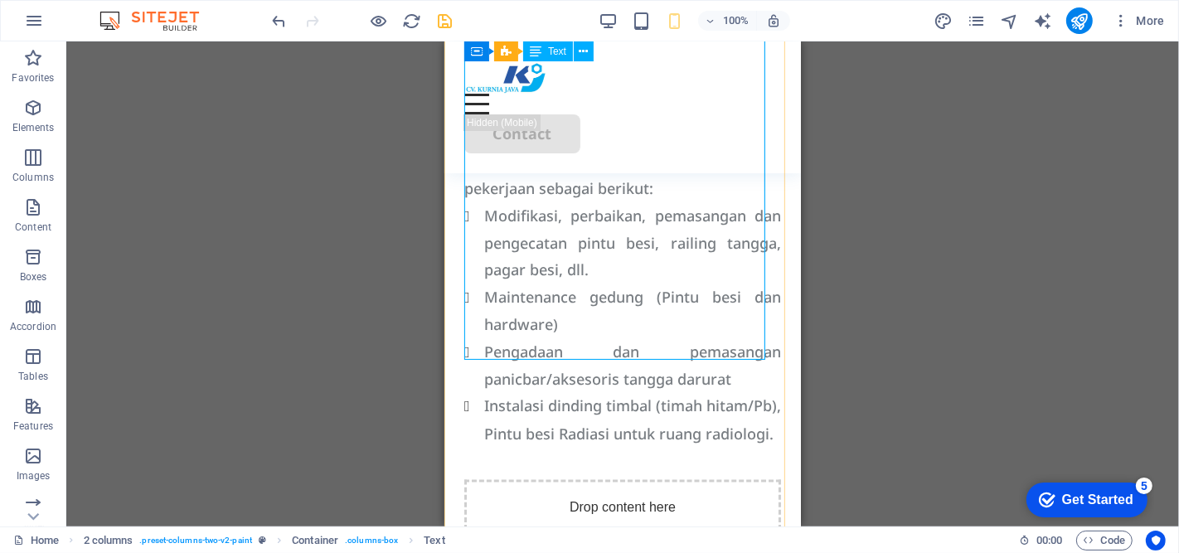
scroll to position [1827, 0]
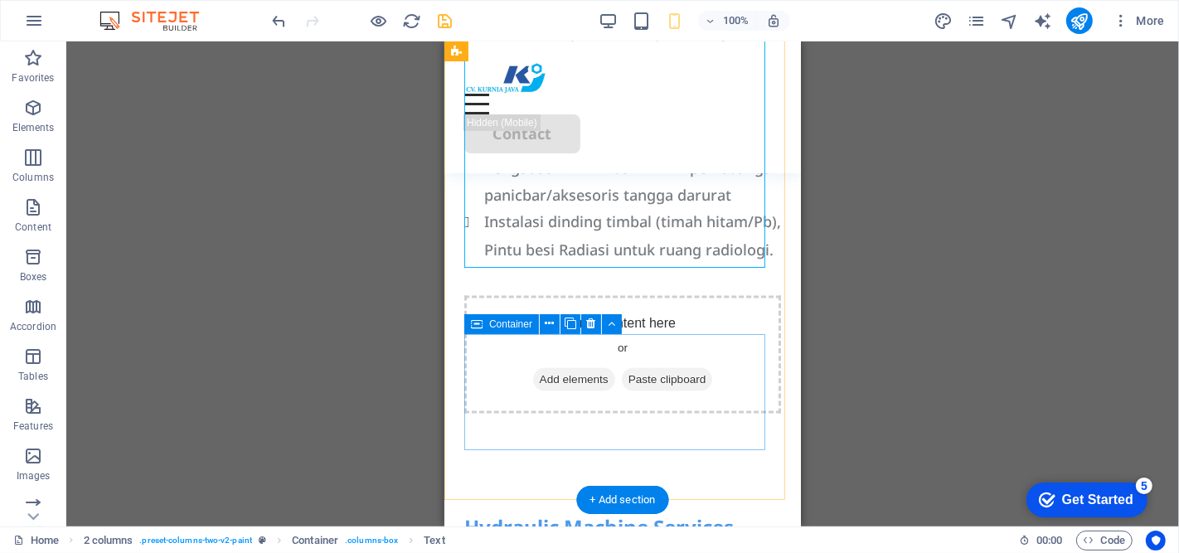
click at [672, 362] on div "Drop content here or Add elements Paste clipboard" at bounding box center [621, 355] width 317 height 118
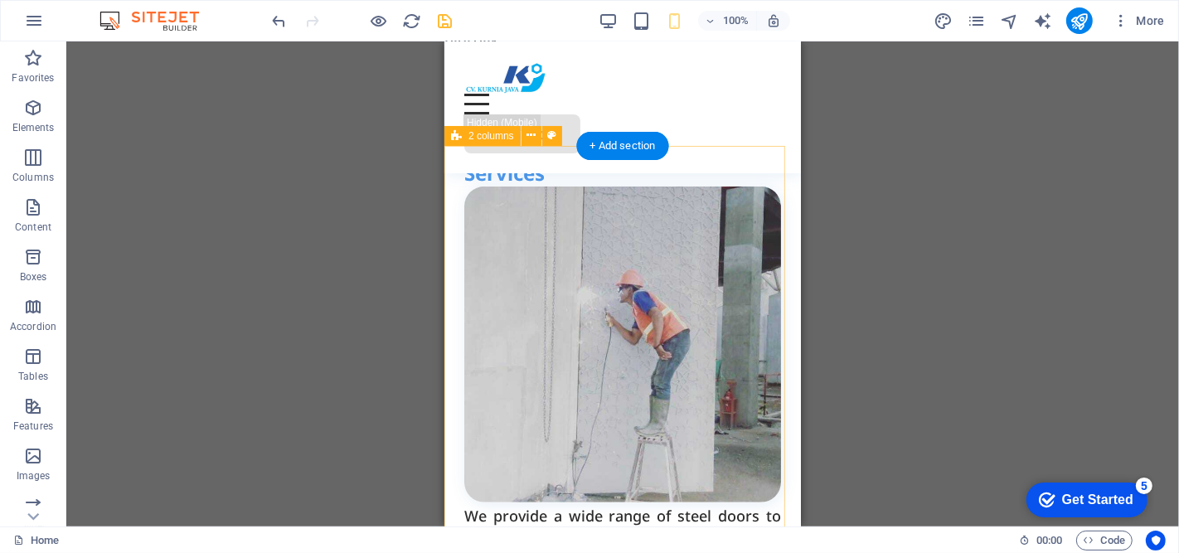
scroll to position [353, 0]
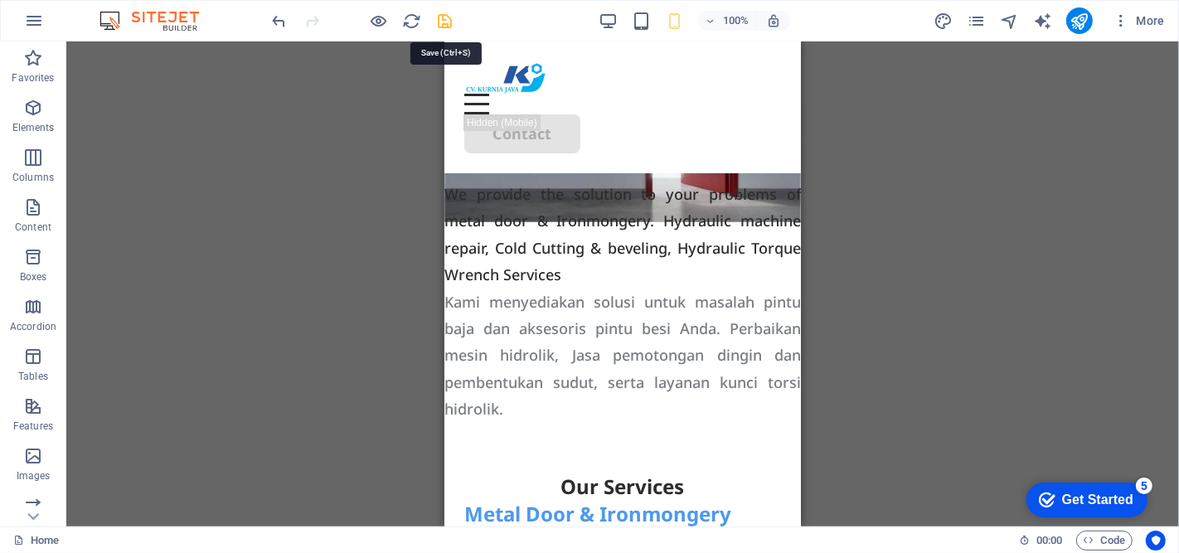
click at [444, 19] on icon "save" at bounding box center [445, 21] width 19 height 19
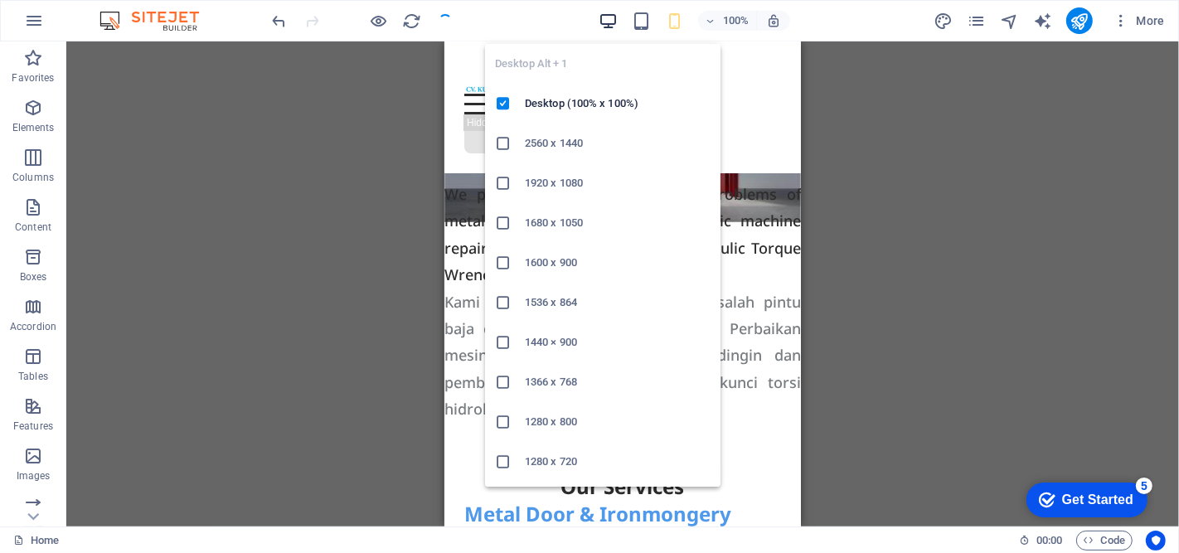
click at [609, 19] on icon "button" at bounding box center [608, 21] width 19 height 19
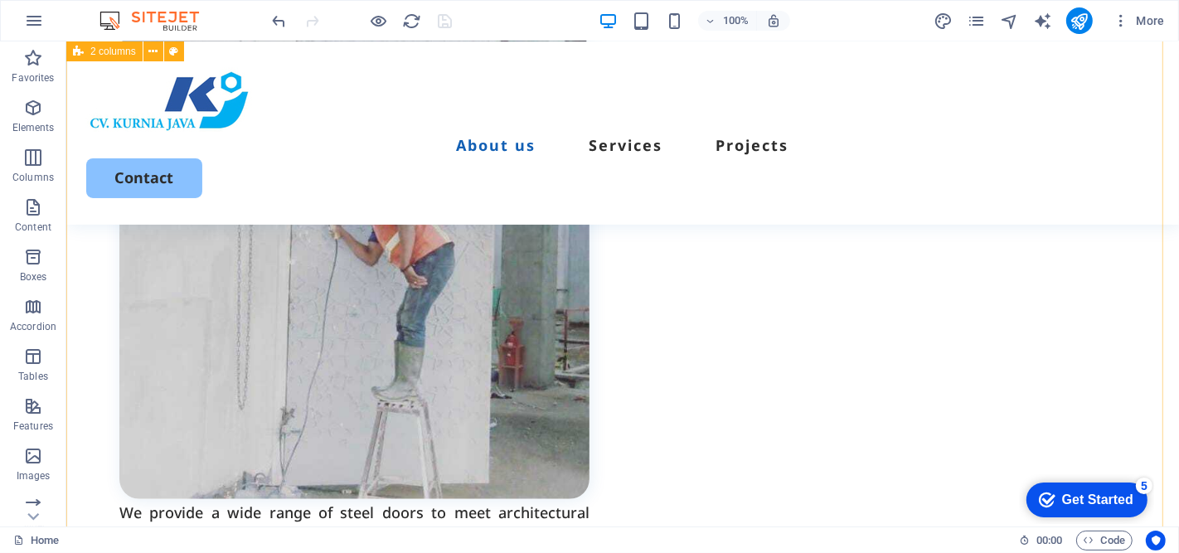
scroll to position [1090, 0]
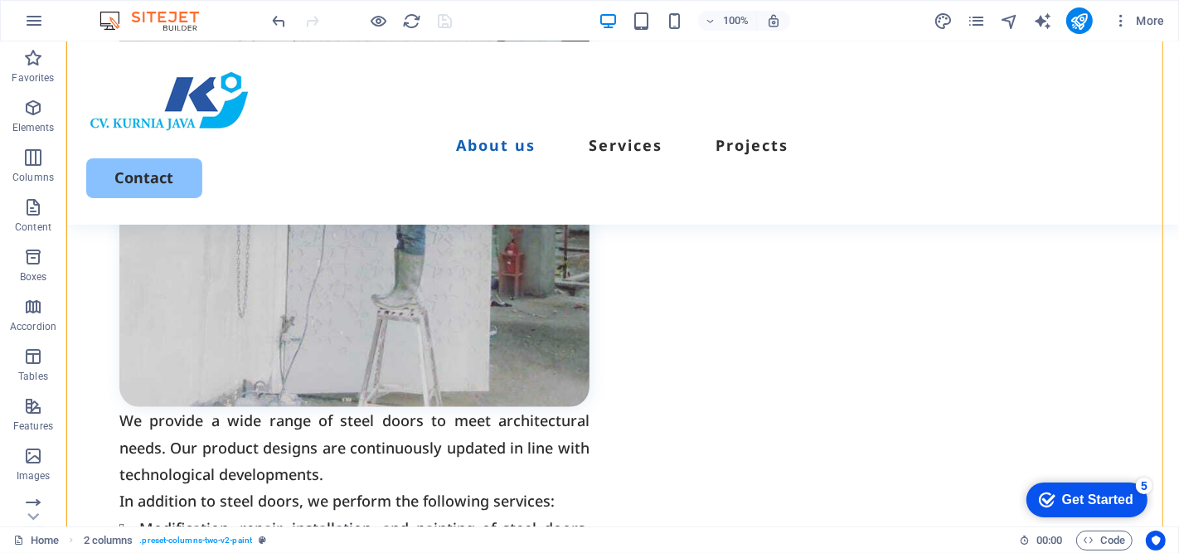
drag, startPoint x: 371, startPoint y: 417, endPoint x: 720, endPoint y: 214, distance: 404.6
click at [720, 214] on div "Our Services Metal Door & Ironmongery Services We provide a wide range of steel…" at bounding box center [621, 402] width 1113 height 1370
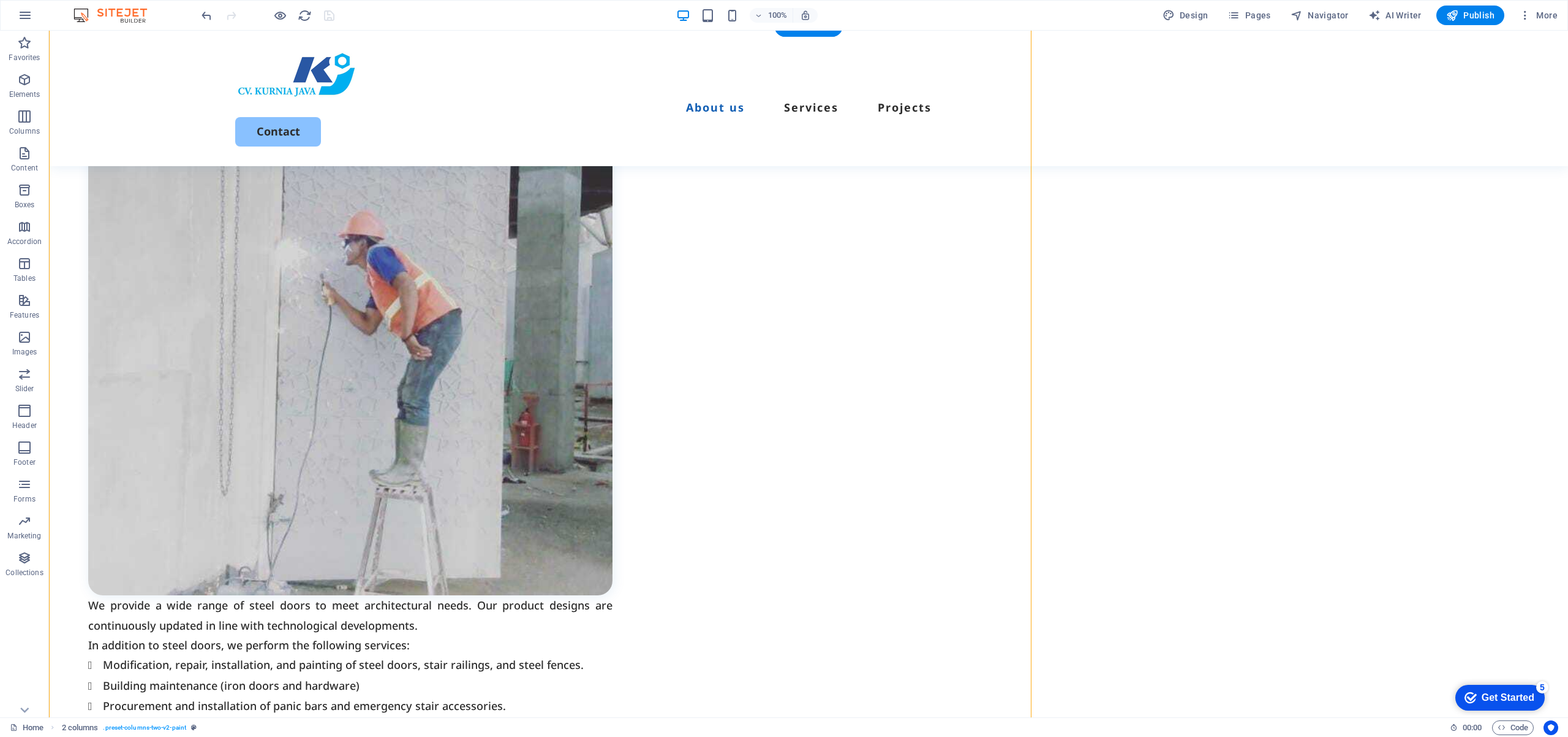
scroll to position [551, 0]
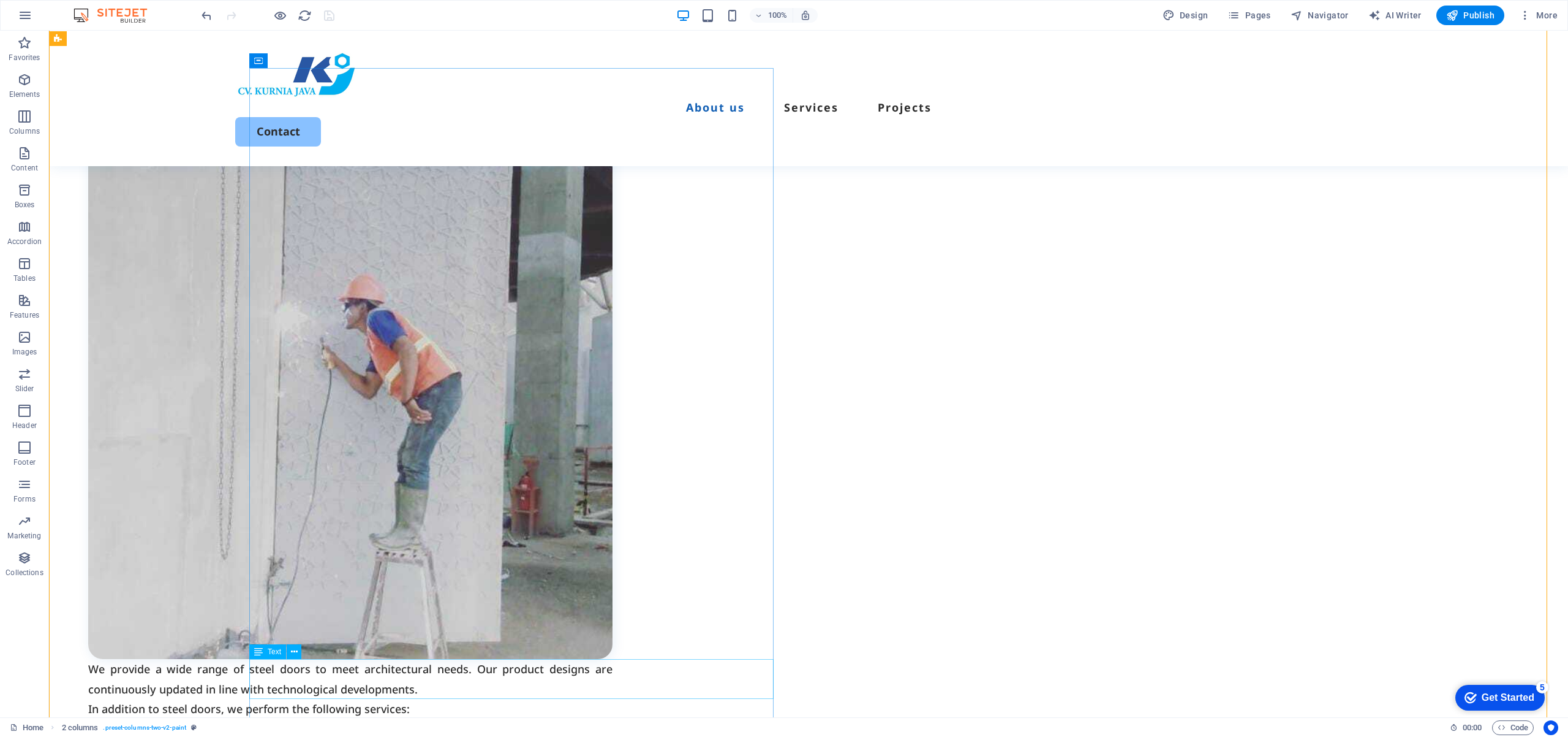
click at [613, 367] on div "We provide a wide range of steel doors to meet architectural needs. Our product…" at bounding box center [350, 679] width 525 height 40
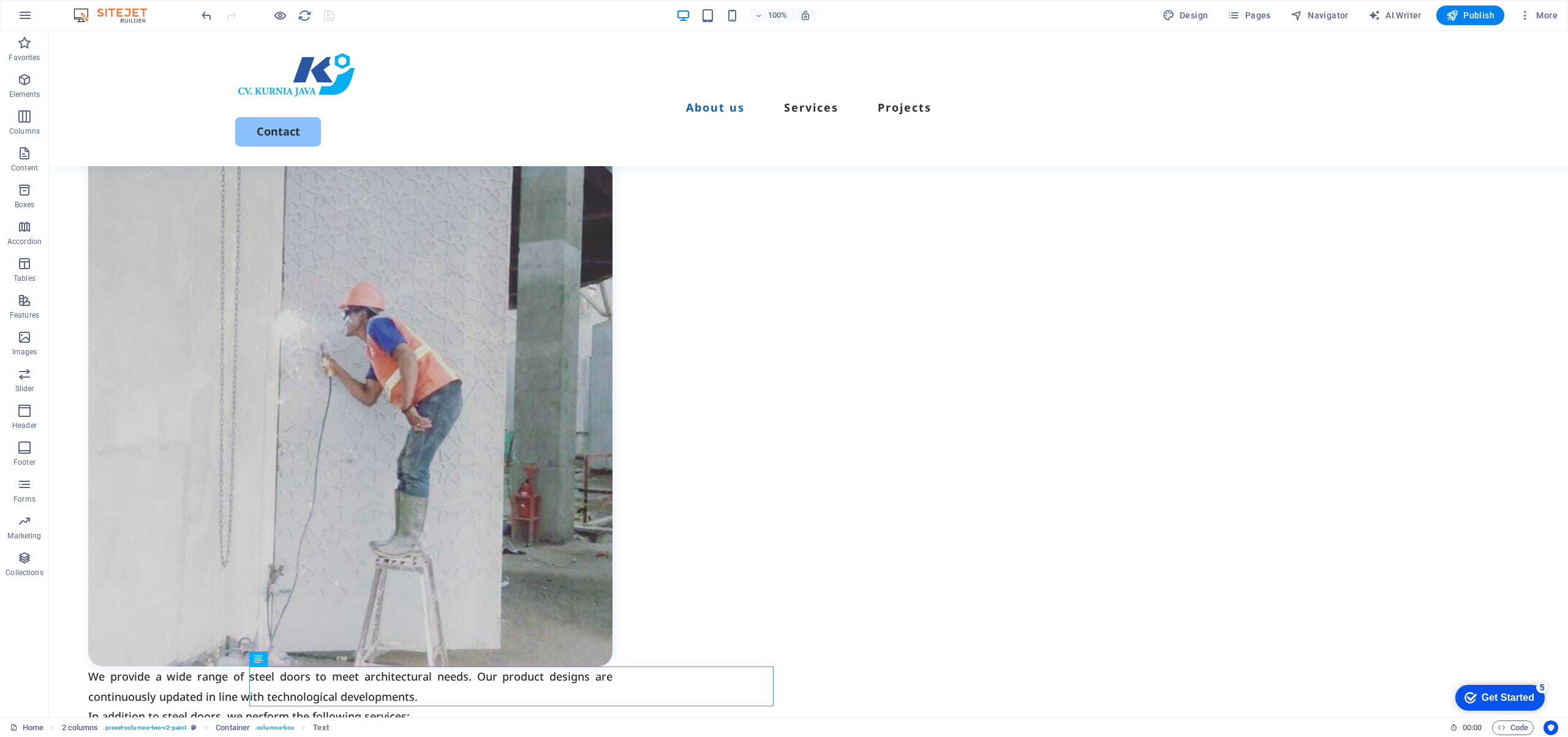
drag, startPoint x: 627, startPoint y: 676, endPoint x: 1184, endPoint y: 174, distance: 749.8
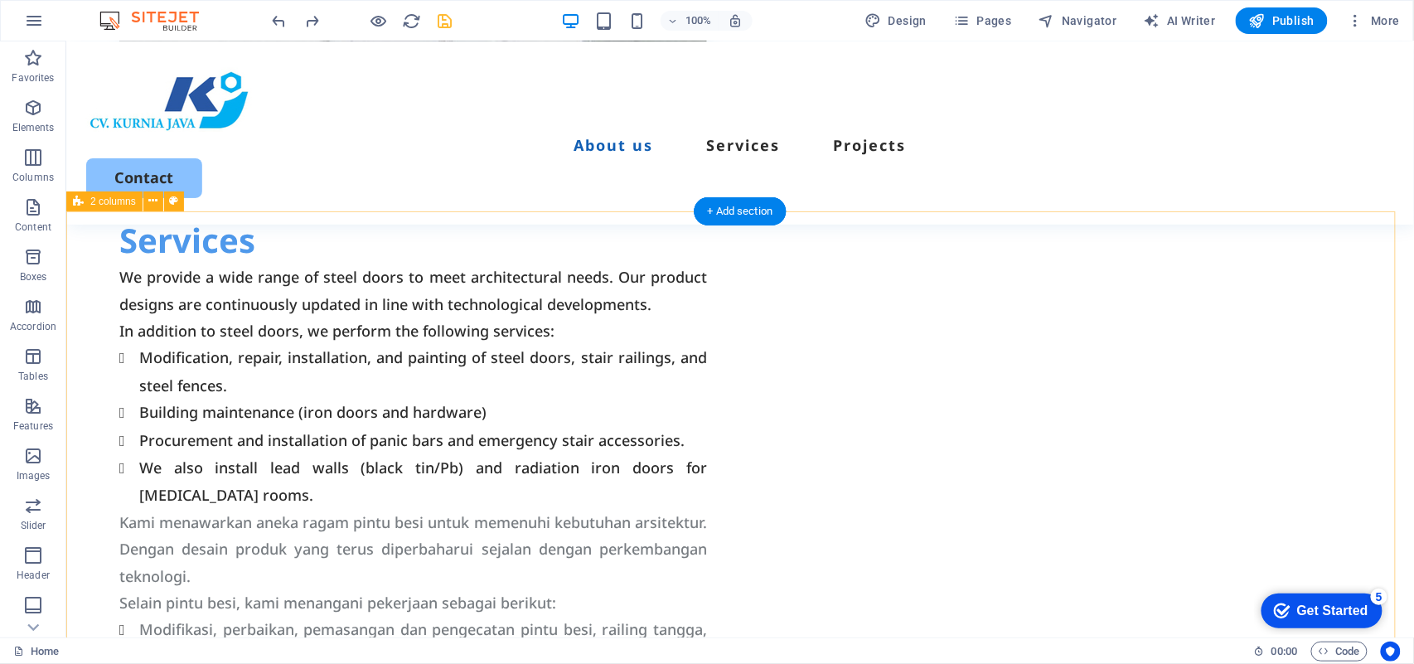
scroll to position [569, 0]
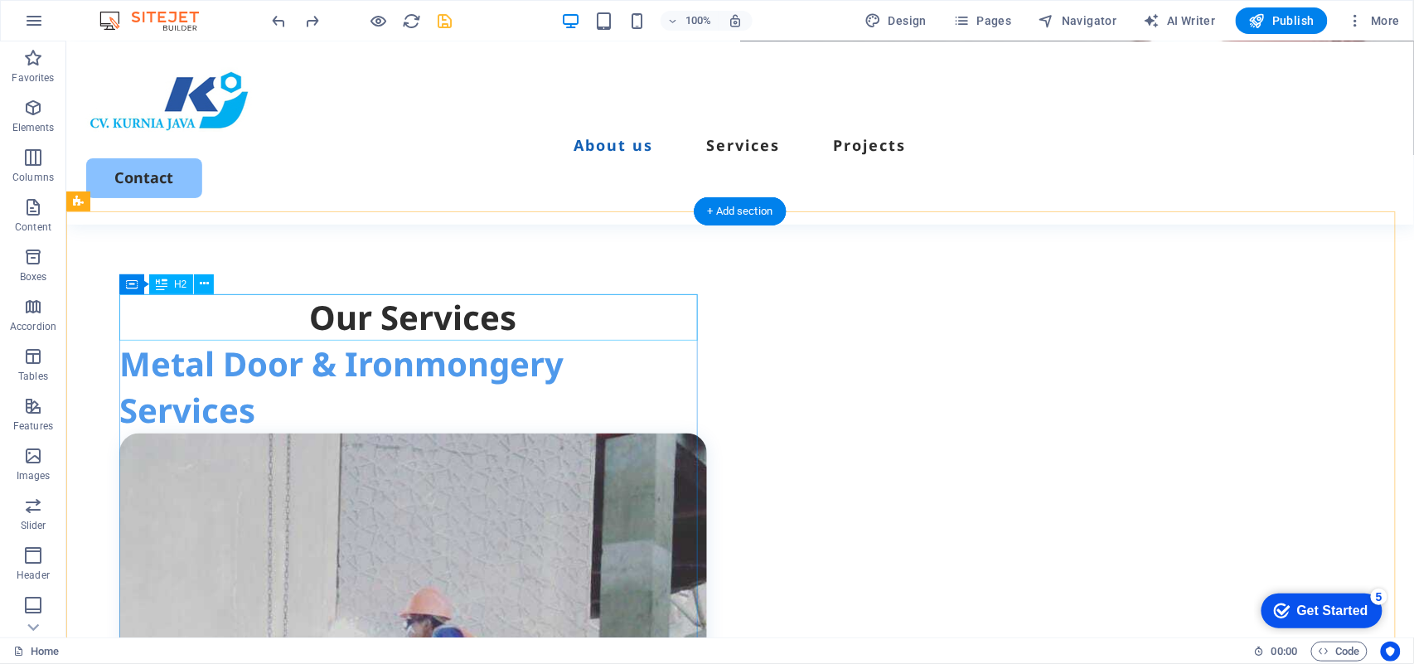
click at [452, 312] on div "Our Services" at bounding box center [413, 316] width 588 height 46
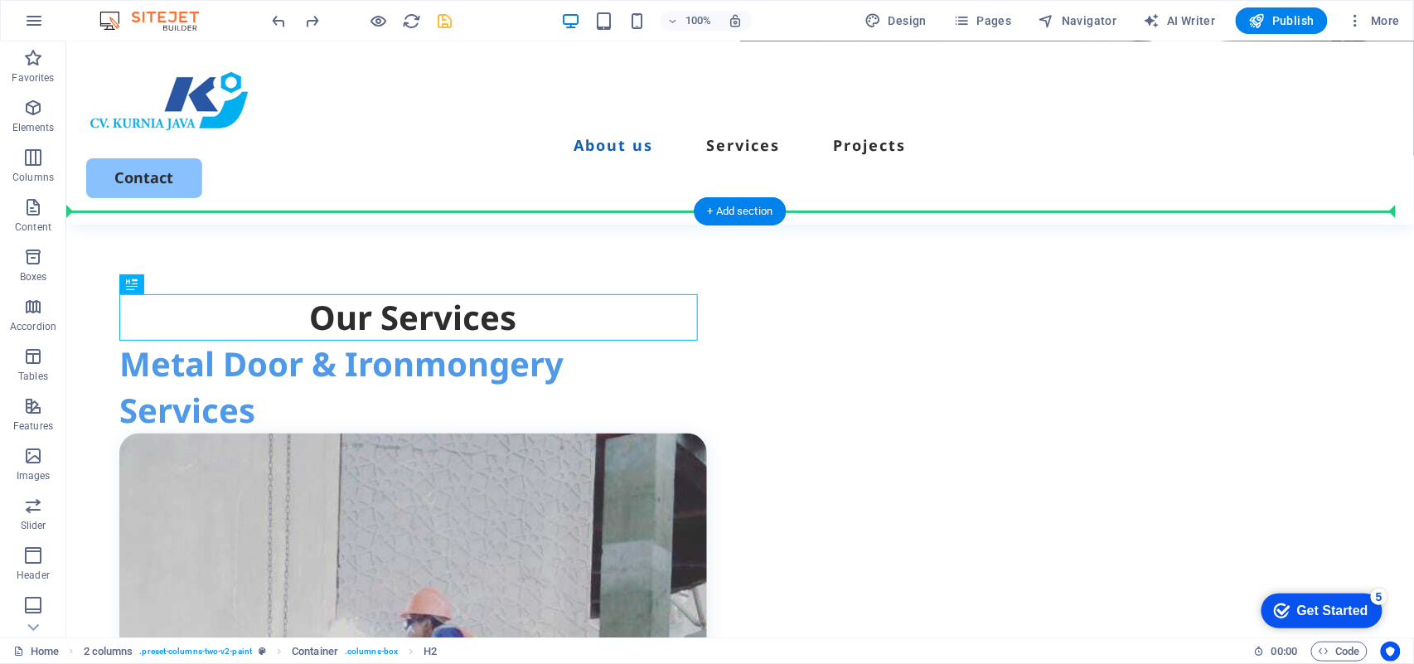
drag, startPoint x: 580, startPoint y: 264, endPoint x: 604, endPoint y: 253, distance: 26.7
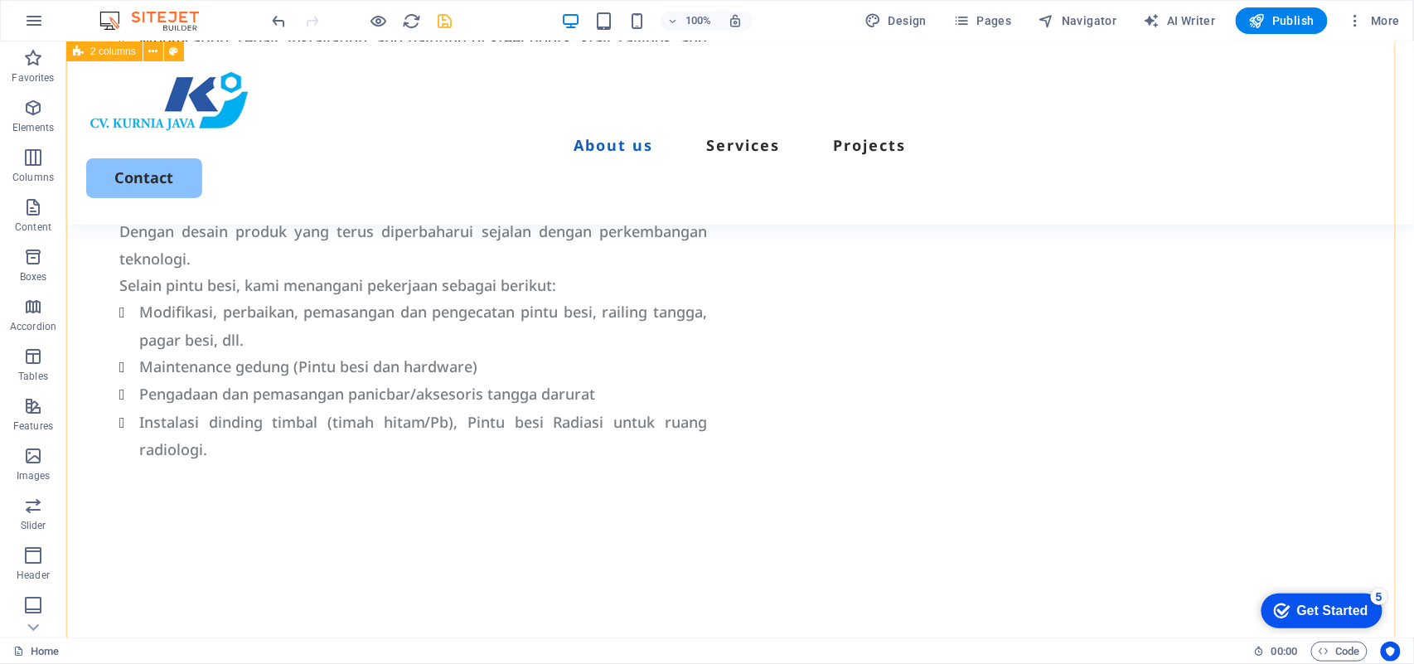
scroll to position [1895, 0]
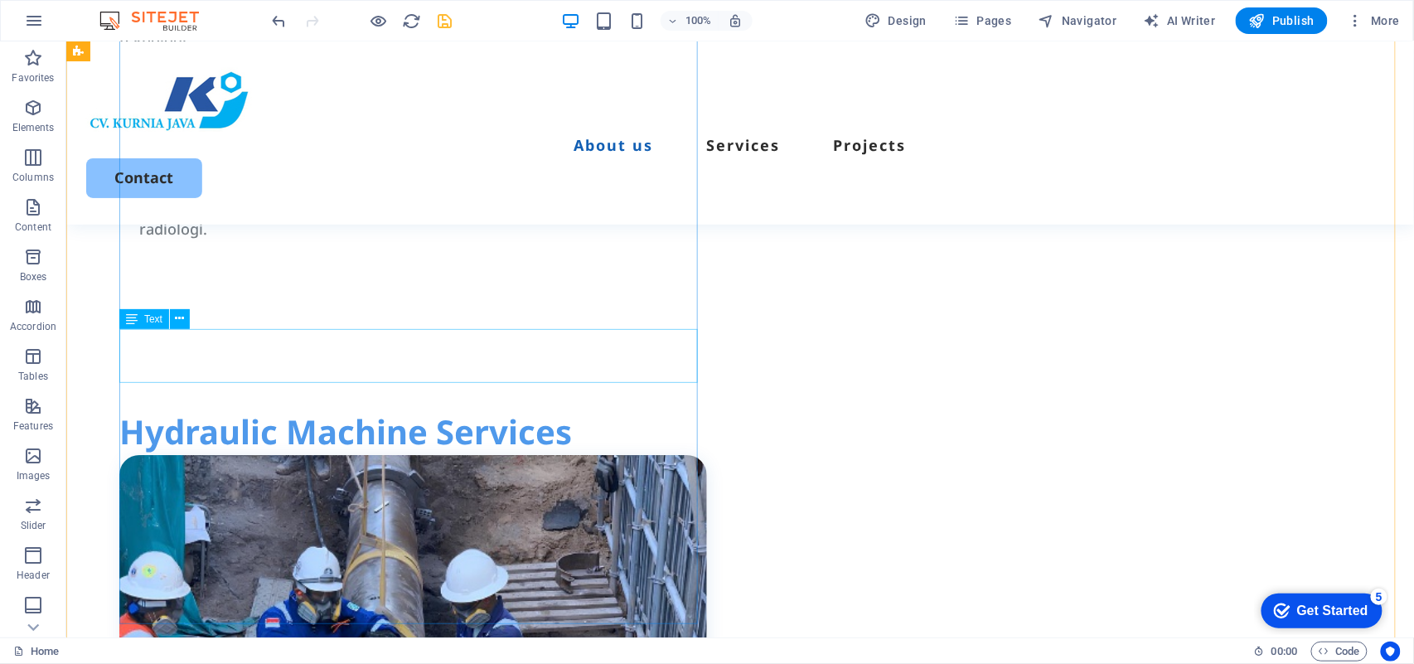
drag, startPoint x: 551, startPoint y: 359, endPoint x: 922, endPoint y: 211, distance: 398.9
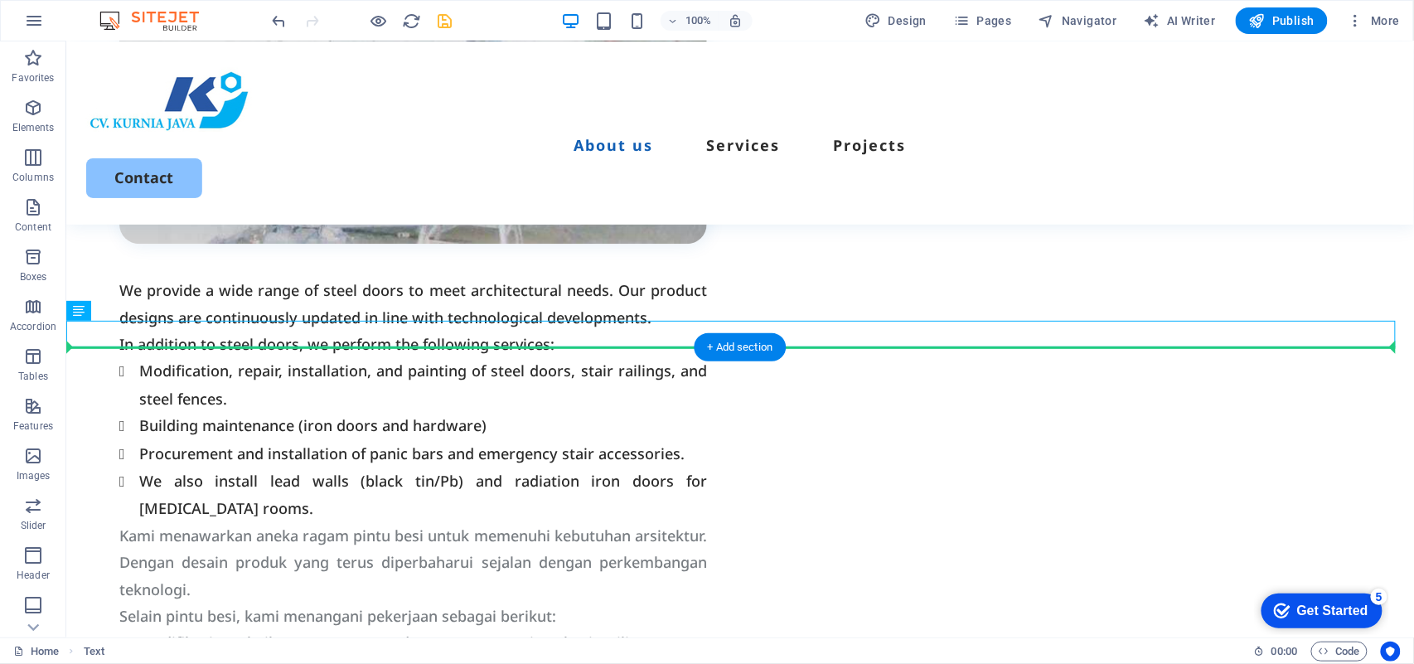
scroll to position [1348, 0]
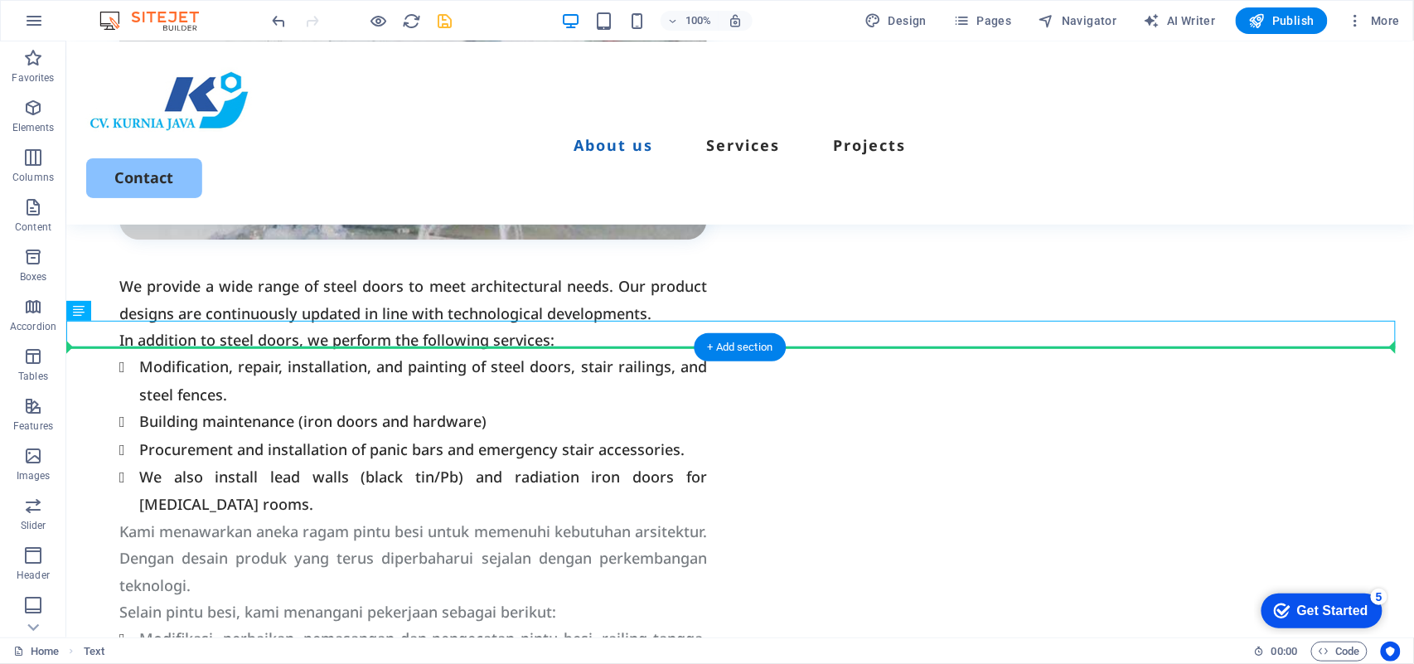
drag, startPoint x: 803, startPoint y: 337, endPoint x: 848, endPoint y: 507, distance: 175.0
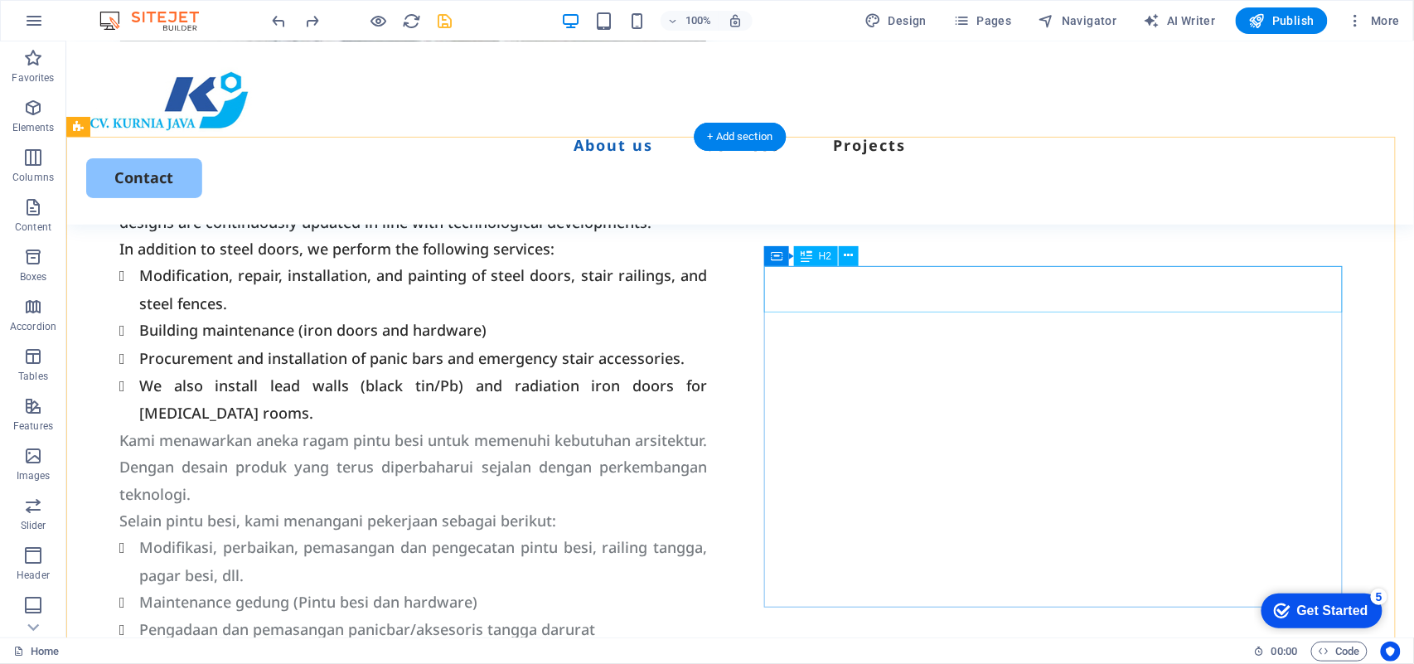
scroll to position [1218, 0]
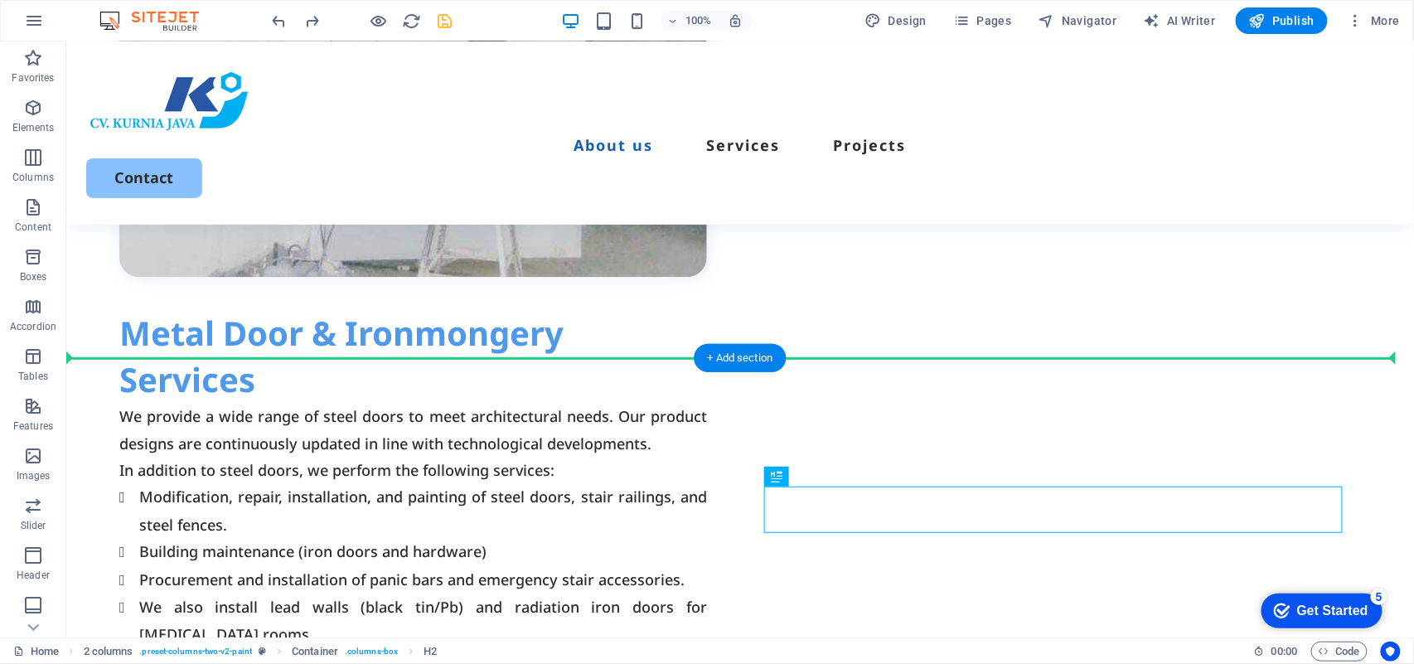
drag, startPoint x: 621, startPoint y: 422, endPoint x: 491, endPoint y: 405, distance: 131.3
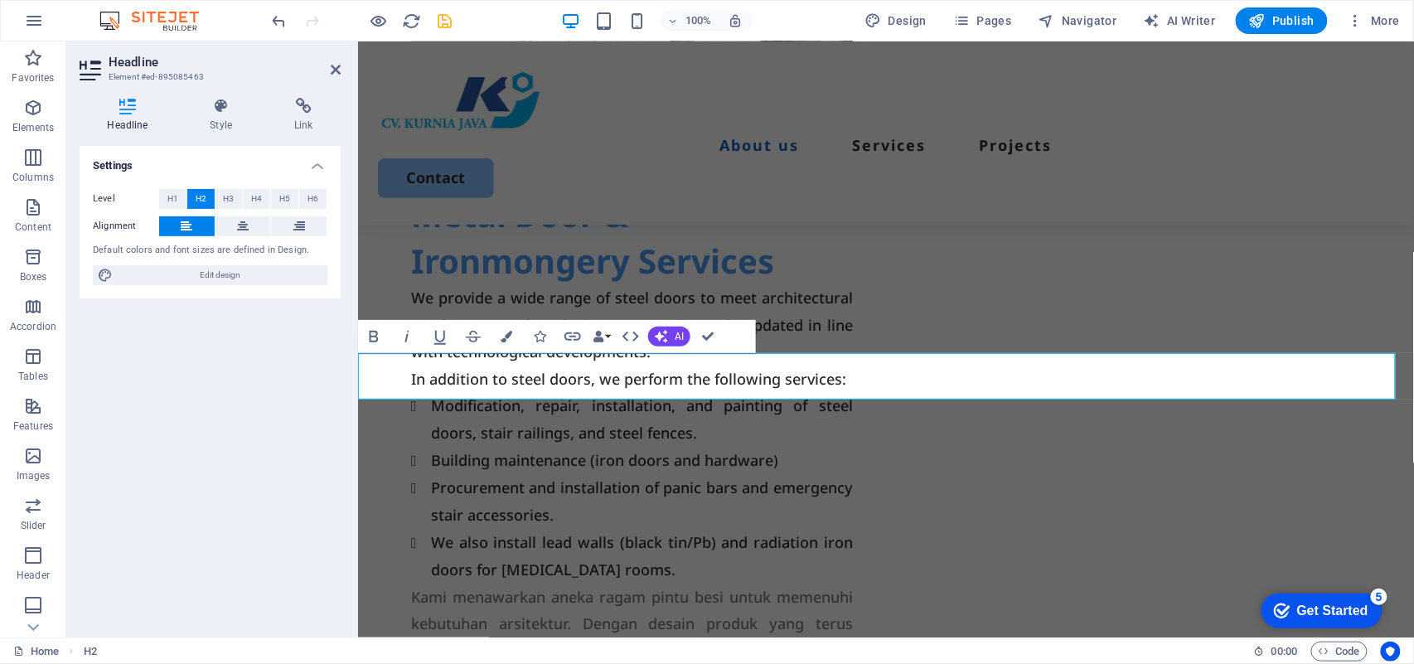
scroll to position [1384, 0]
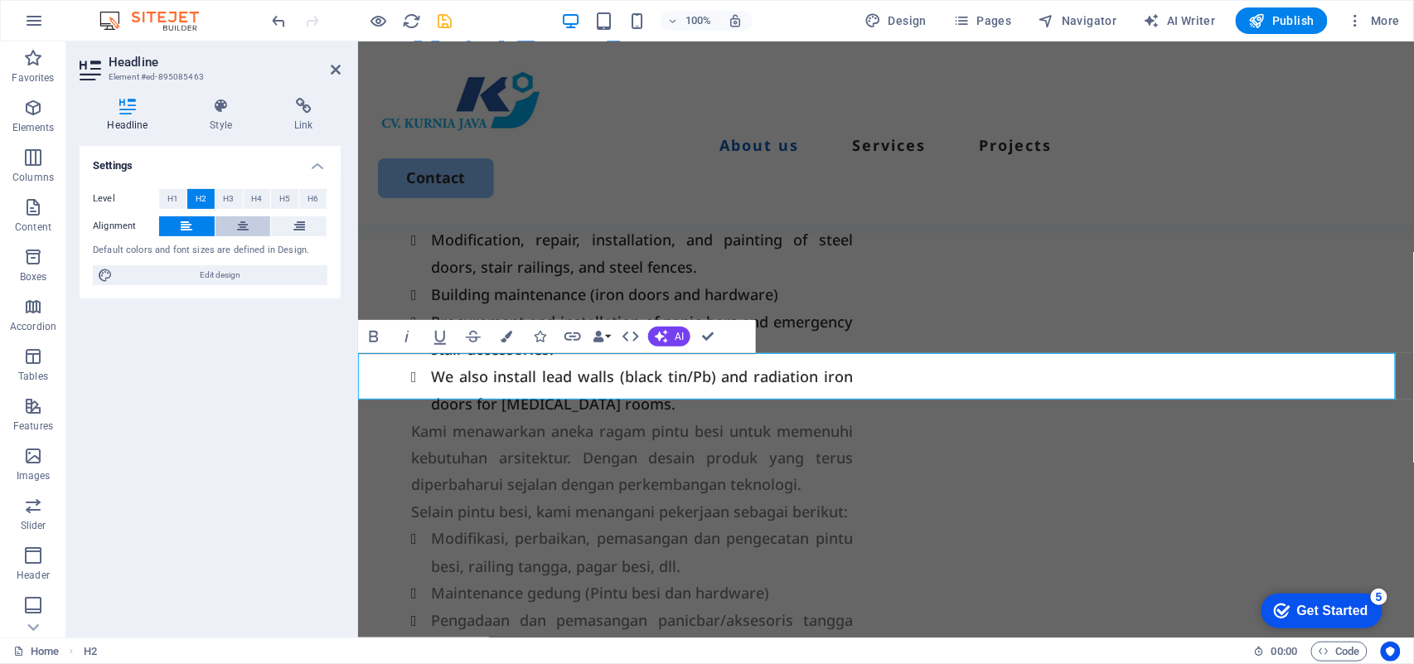
click at [237, 220] on icon at bounding box center [243, 226] width 12 height 20
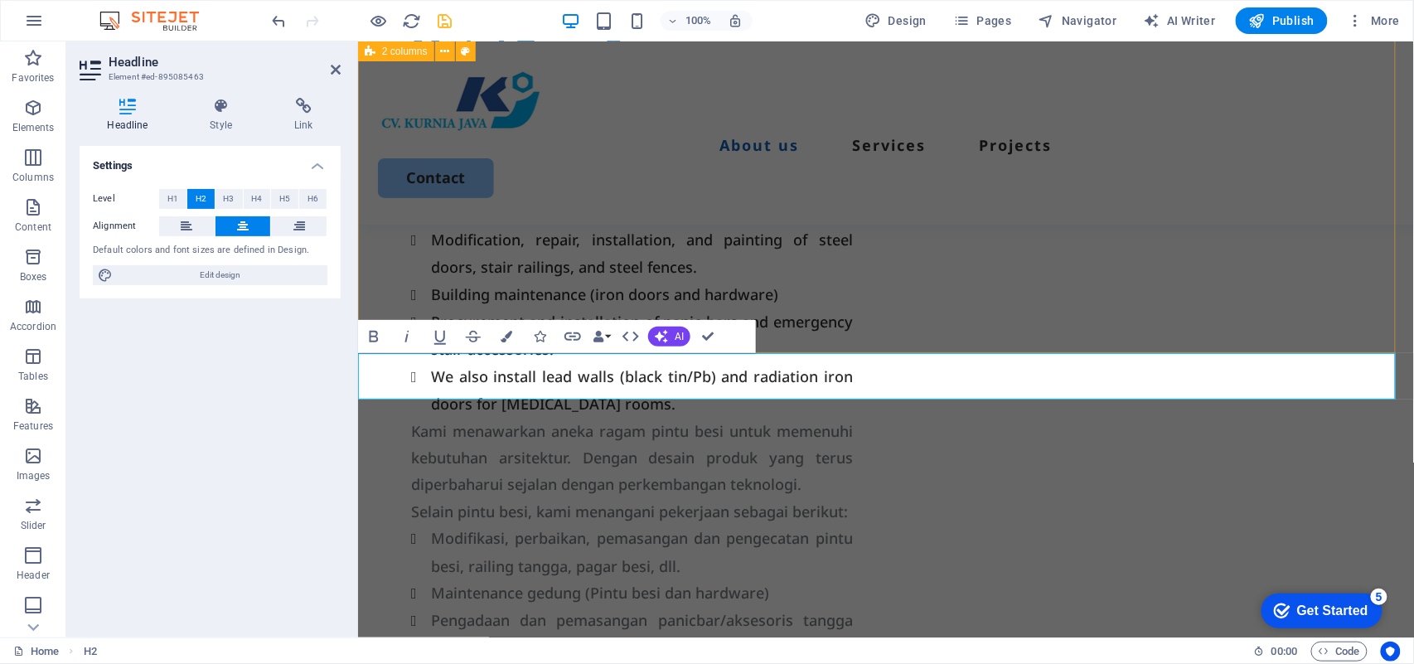
click at [732, 256] on div "Our Services Metal Door & Ironmongery Services We provide a wide range of steel…" at bounding box center [885, 110] width 1056 height 1375
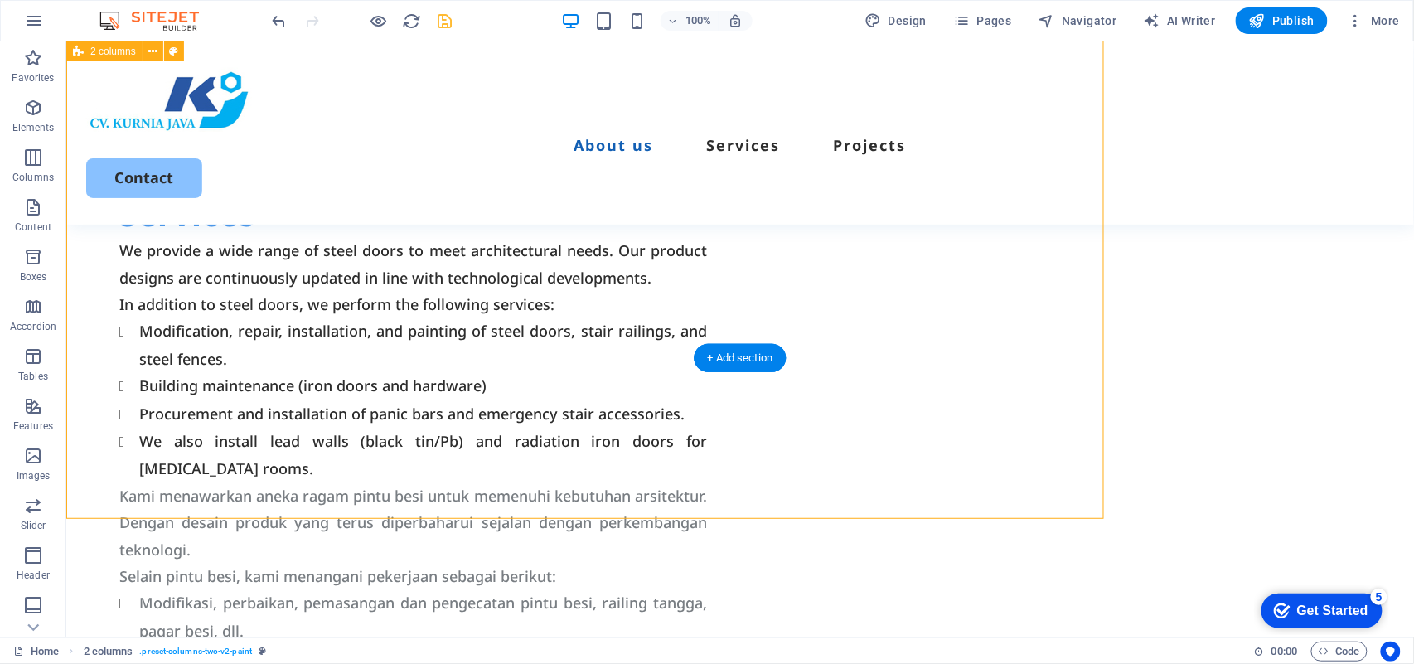
scroll to position [1218, 0]
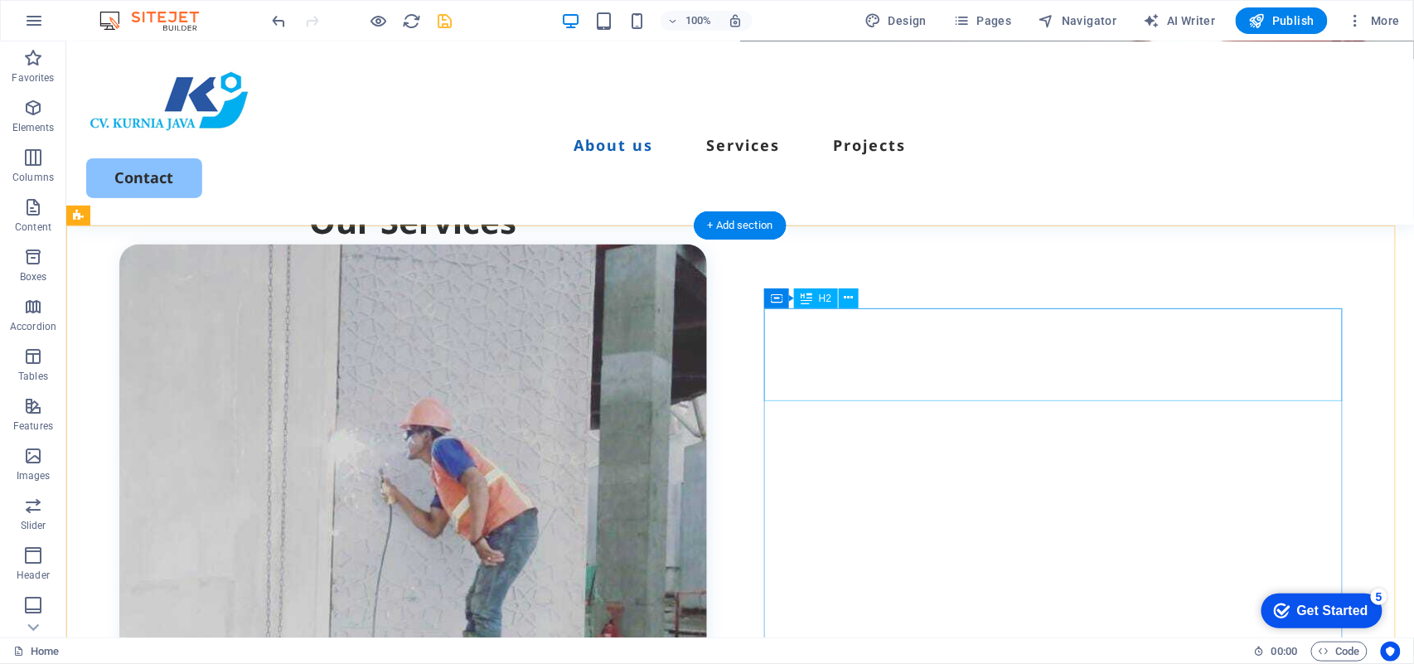
scroll to position [444, 0]
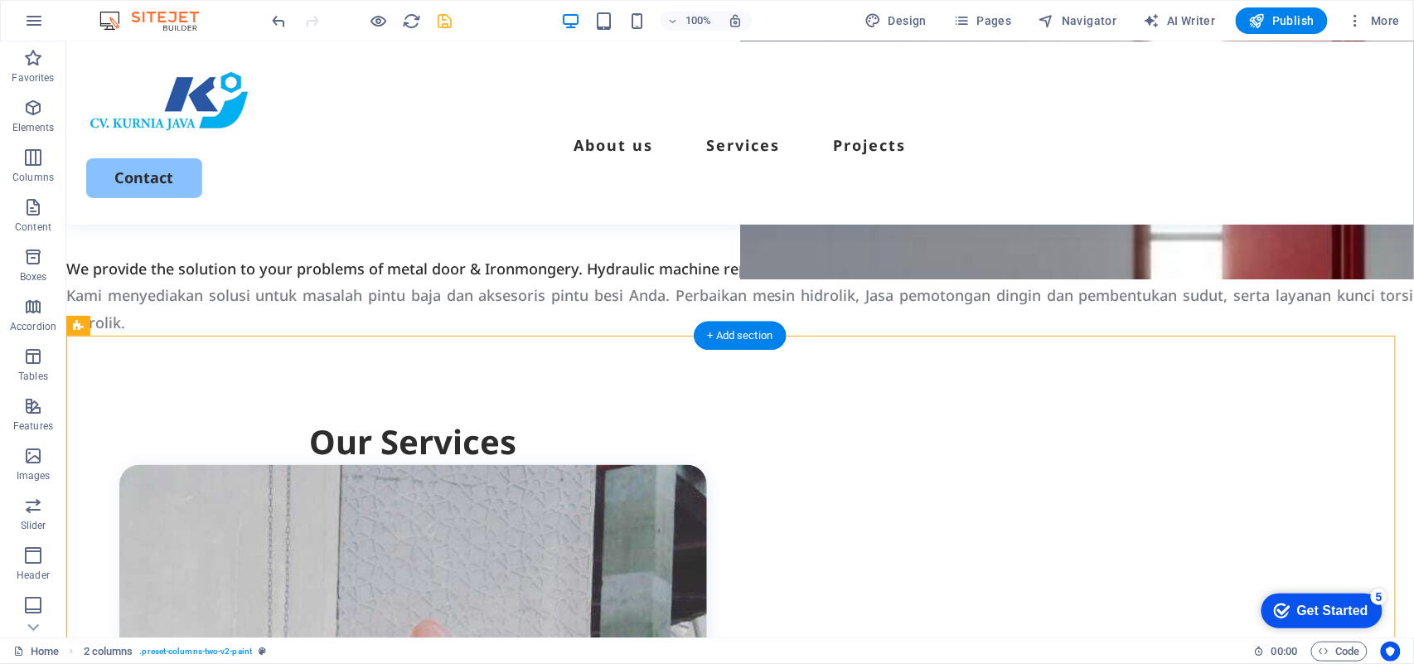
drag, startPoint x: 905, startPoint y: 454, endPoint x: 856, endPoint y: 335, distance: 127.9
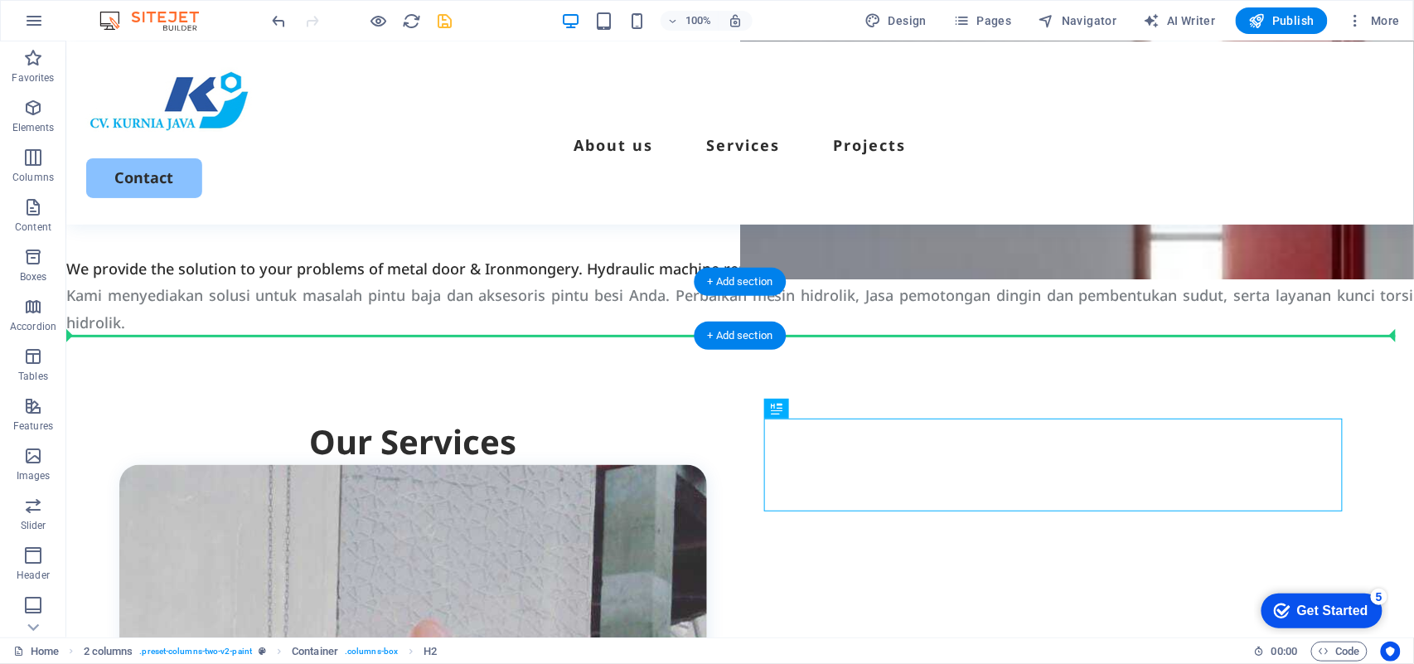
drag, startPoint x: 879, startPoint y: 442, endPoint x: 816, endPoint y: 318, distance: 139.4
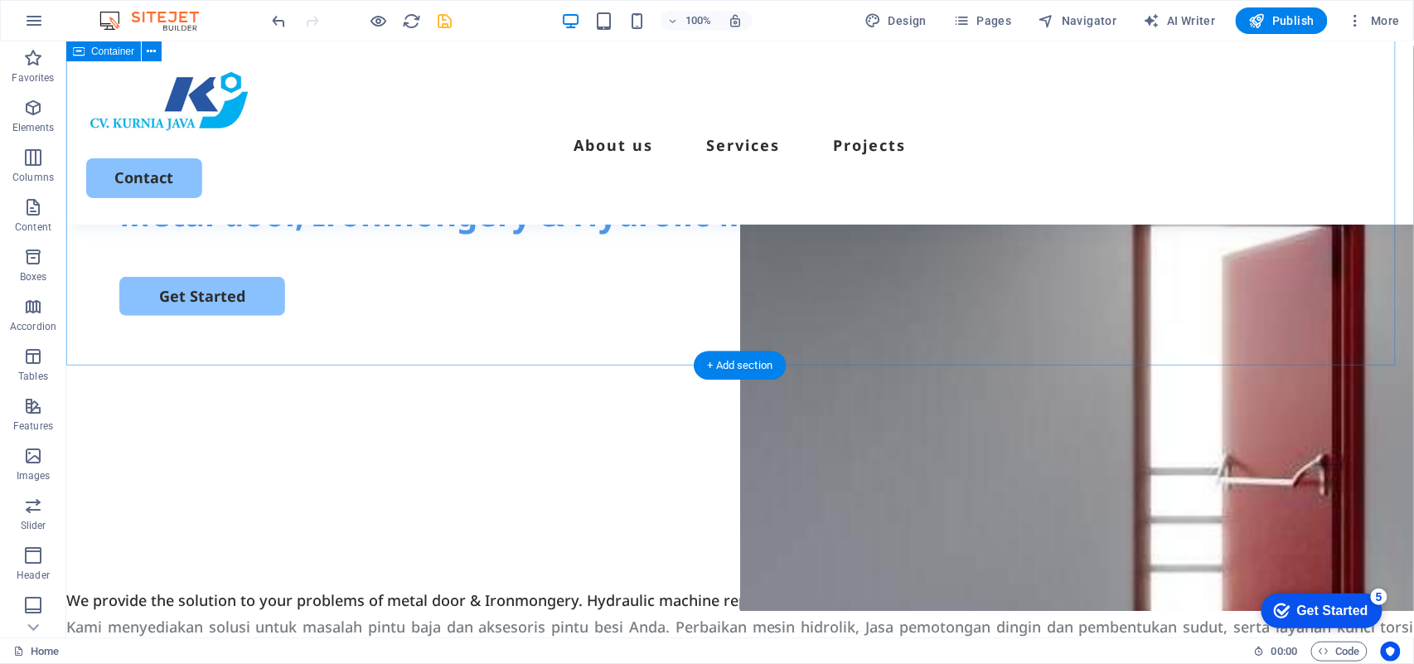
scroll to position [333, 0]
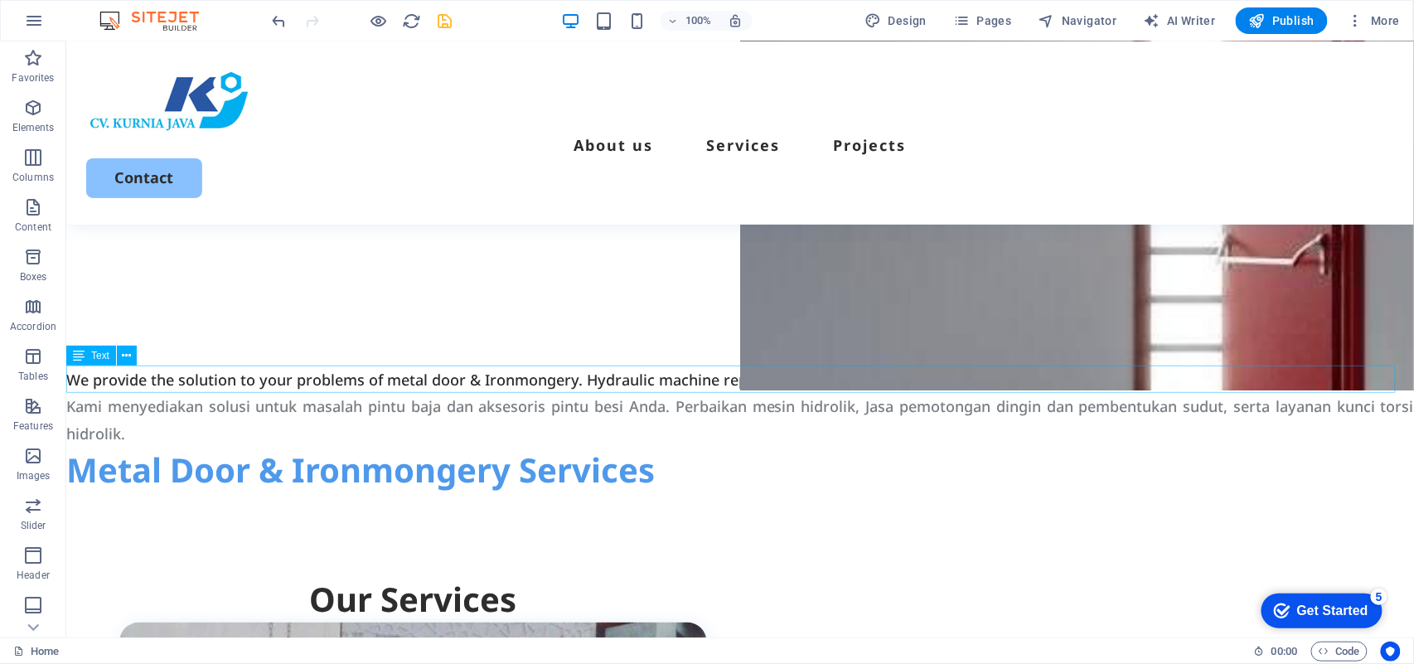
click at [429, 382] on div "We provide the solution to your problems of metal door & Ironmongery. Hydraulic…" at bounding box center [739, 379] width 1348 height 27
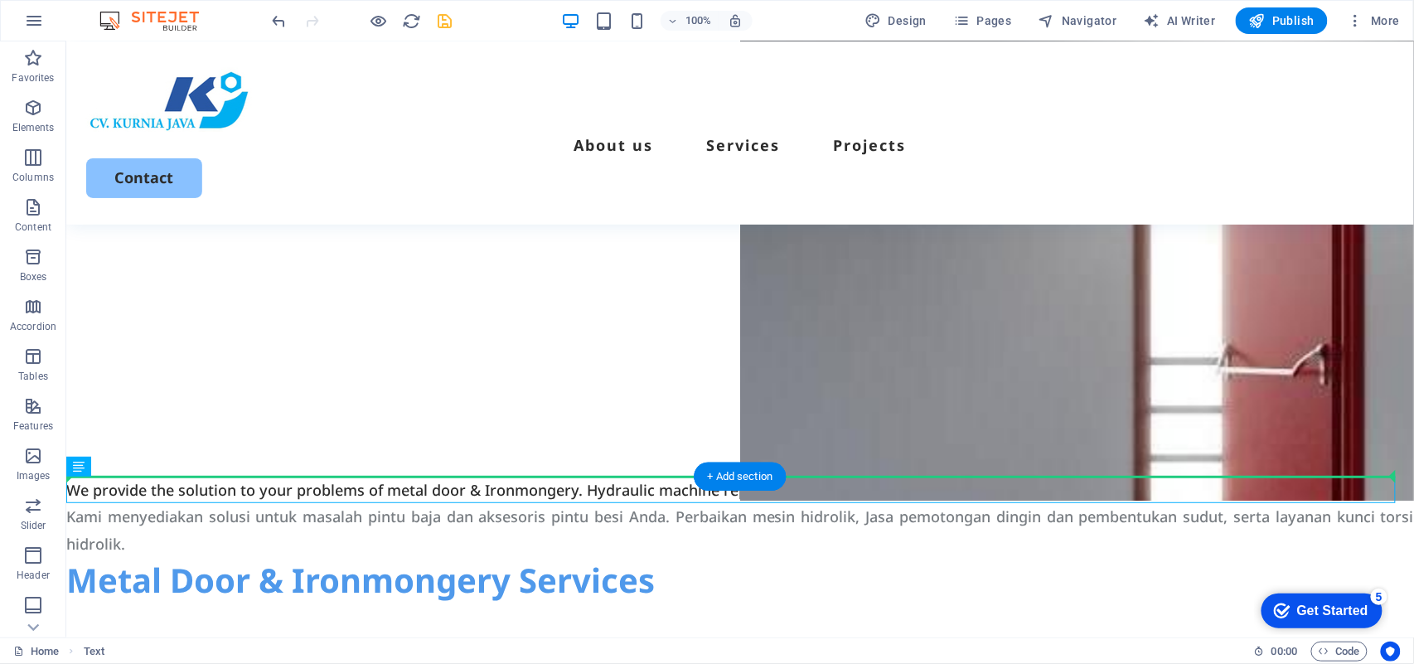
drag, startPoint x: 420, startPoint y: 488, endPoint x: 410, endPoint y: 289, distance: 198.4
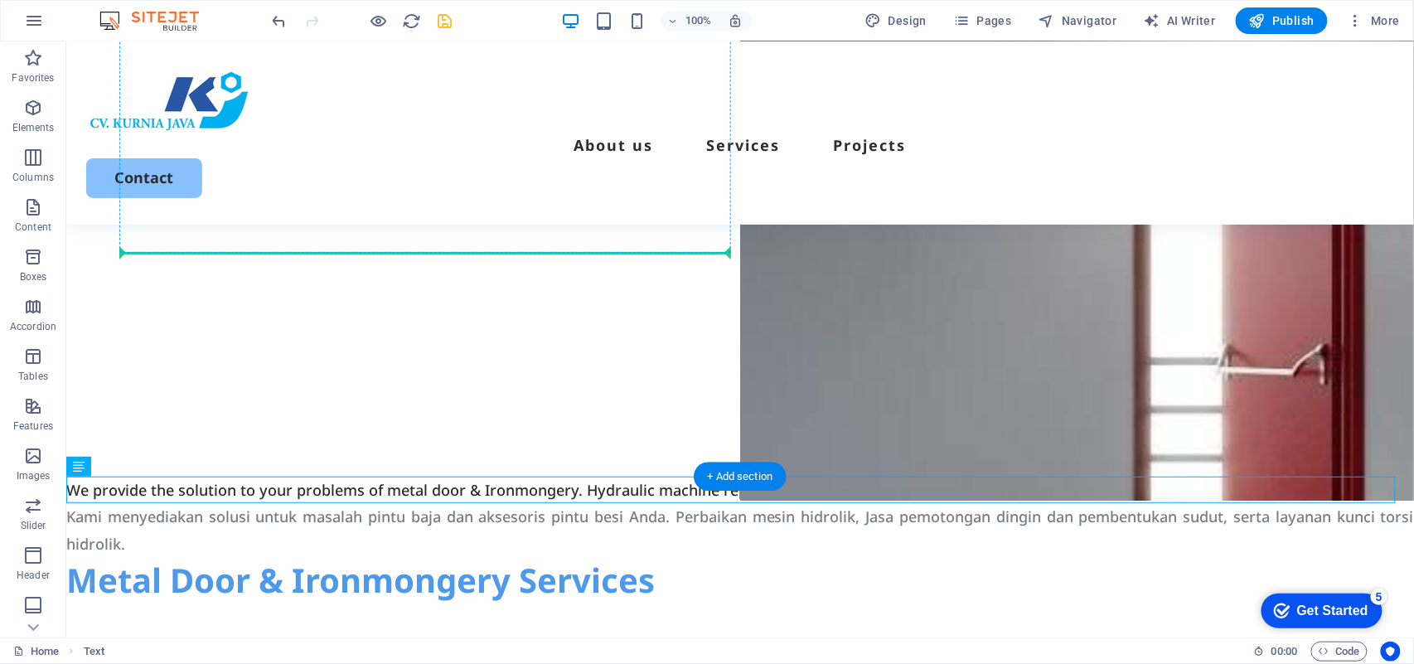
drag, startPoint x: 389, startPoint y: 487, endPoint x: 260, endPoint y: 245, distance: 273.7
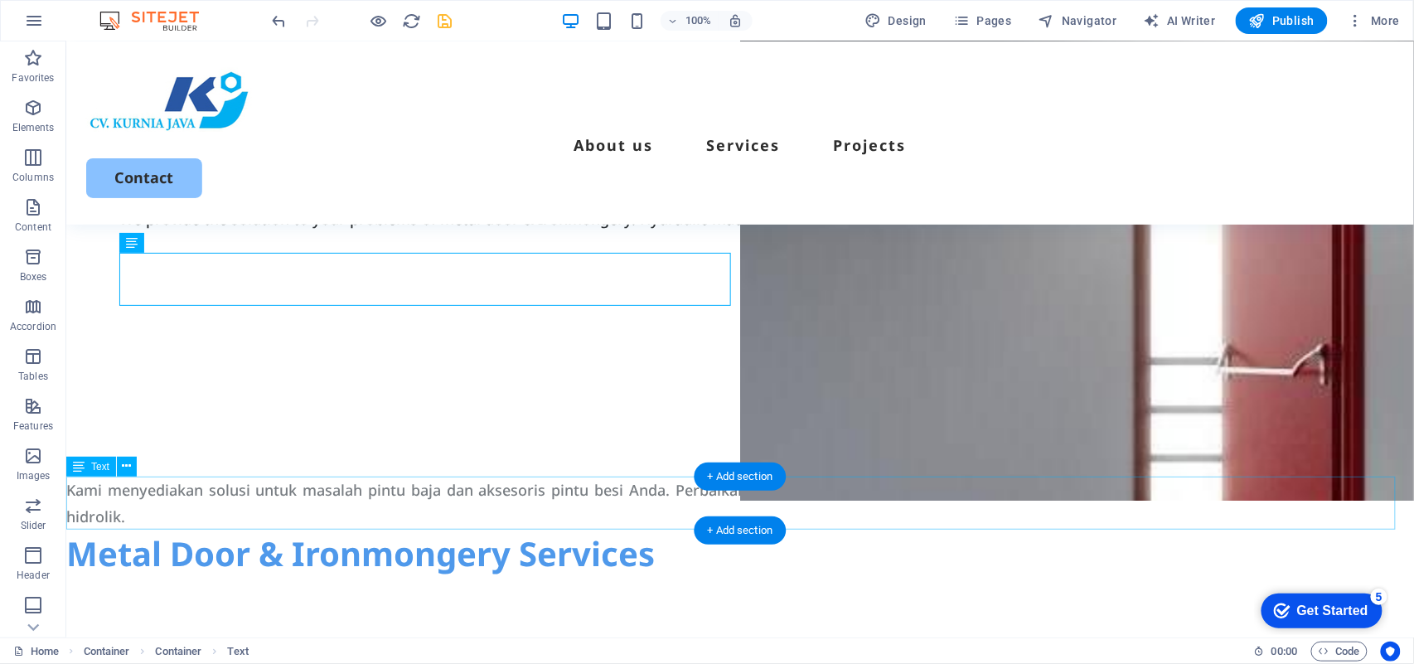
click at [339, 497] on div "Kami menyediakan solusi untuk masalah pintu baja dan aksesoris pintu besi Anda.…" at bounding box center [739, 503] width 1348 height 54
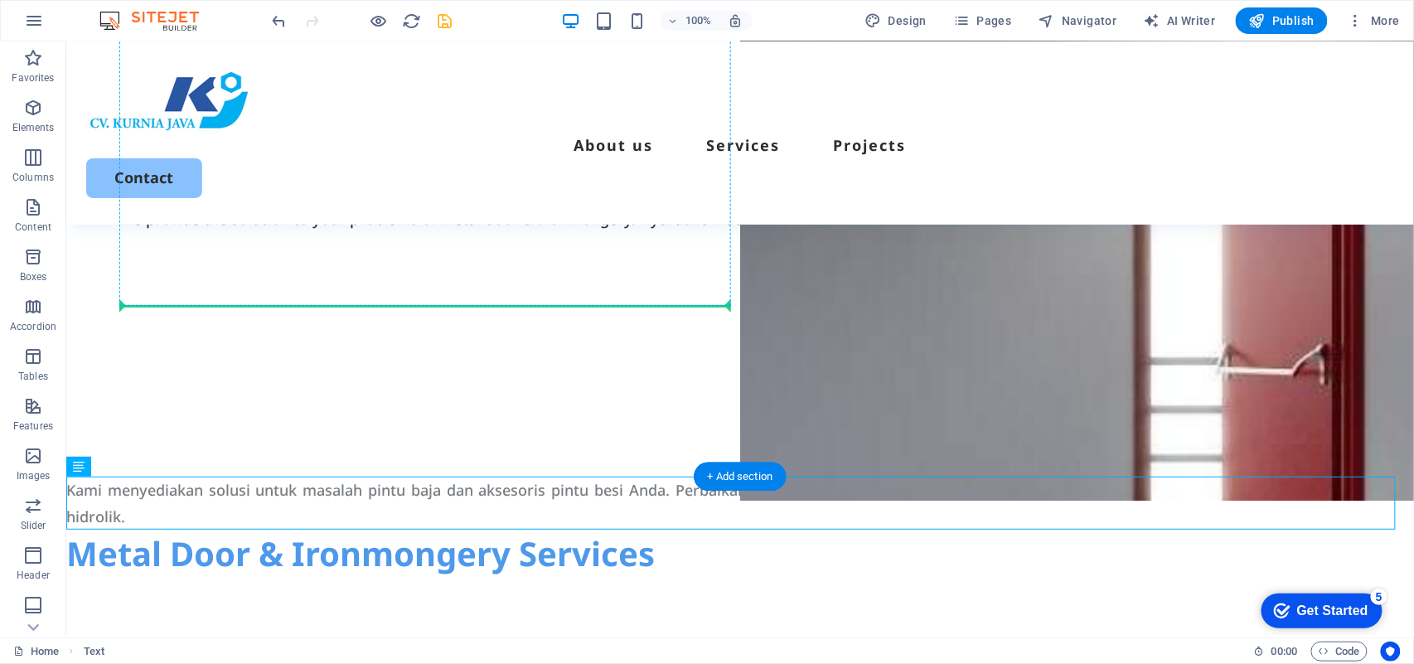
drag, startPoint x: 250, startPoint y: 500, endPoint x: 289, endPoint y: 295, distance: 208.5
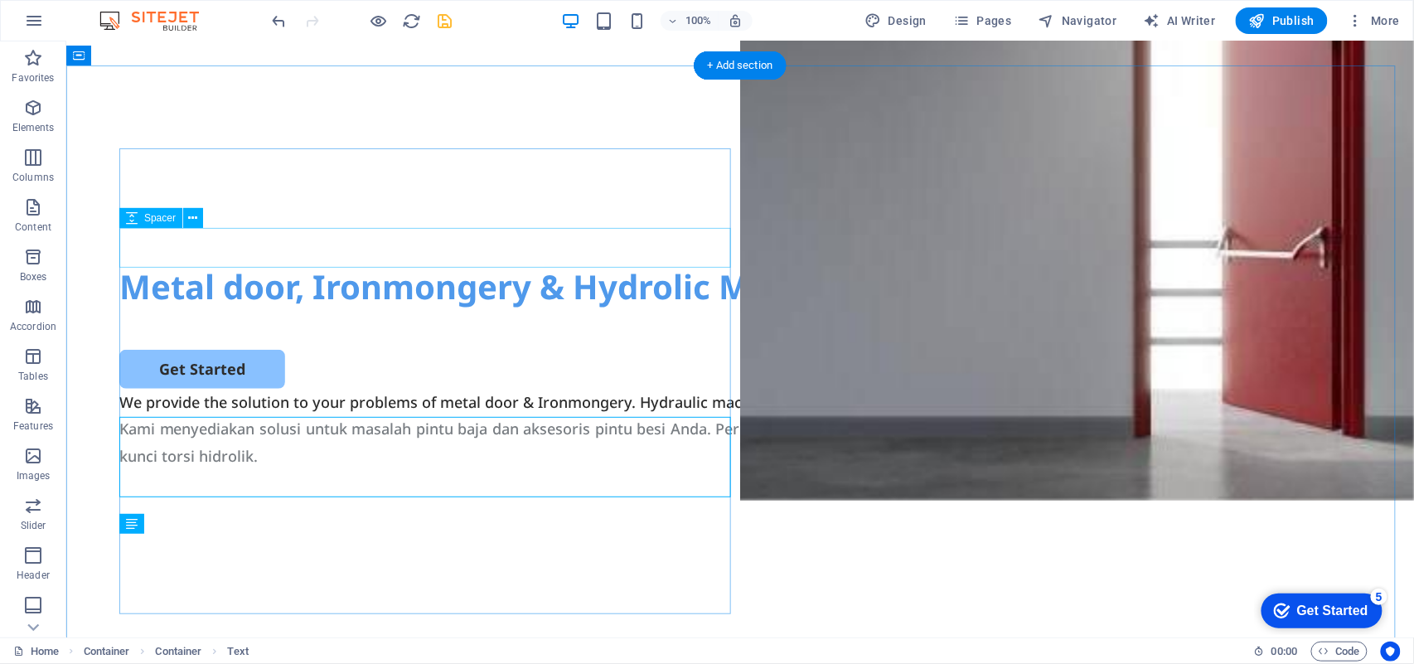
scroll to position [113, 0]
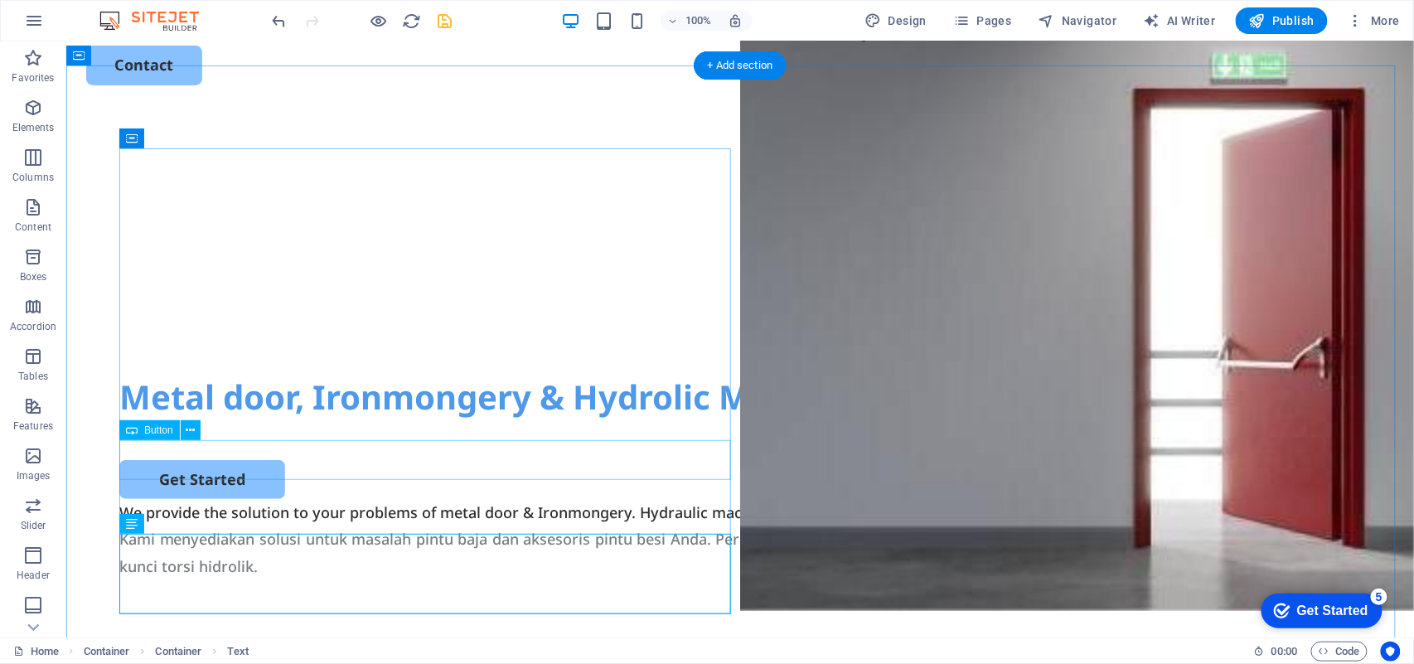
click at [308, 463] on div "Get Started" at bounding box center [740, 478] width 1242 height 39
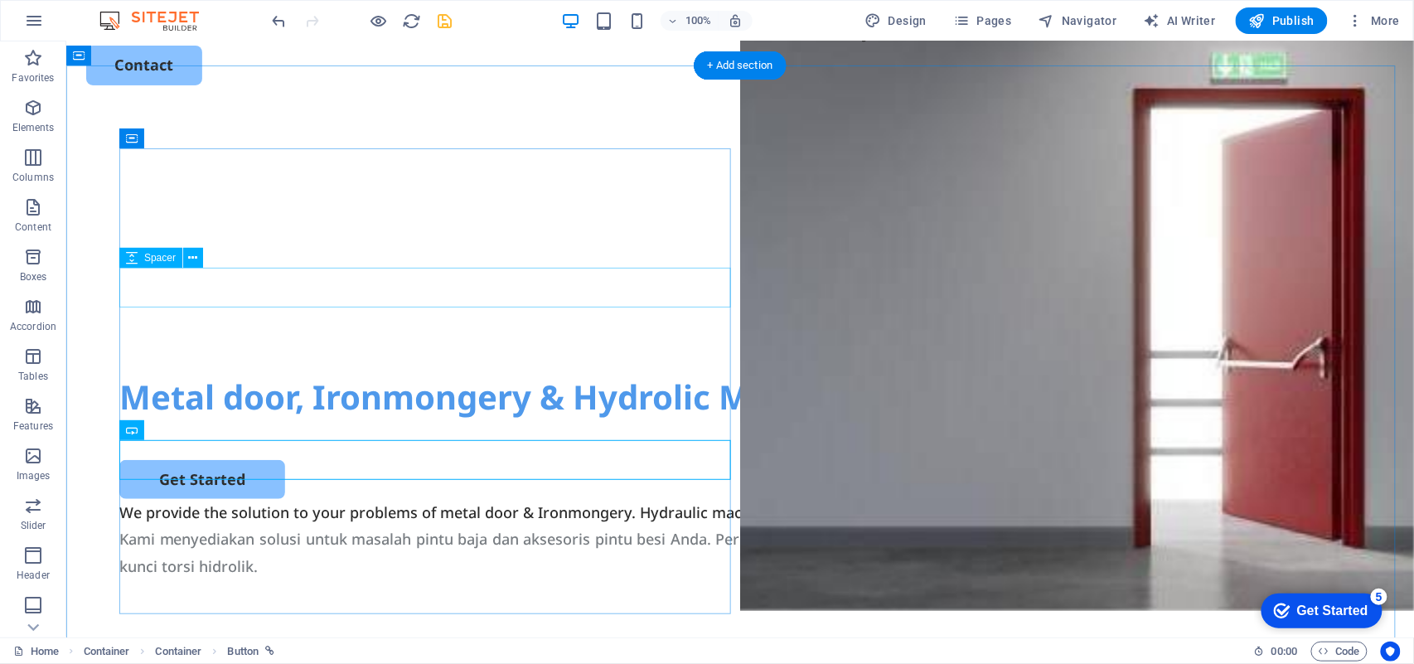
click at [336, 333] on div at bounding box center [740, 353] width 1242 height 40
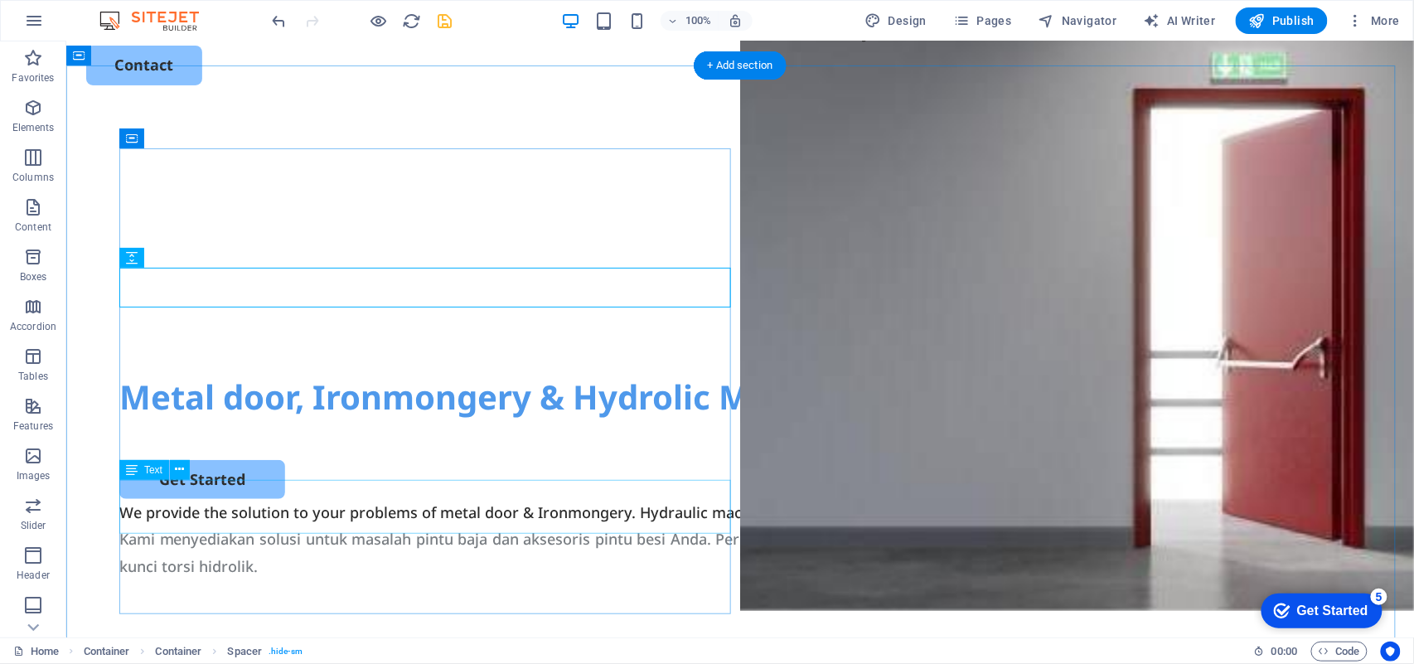
click at [269, 497] on div "We provide the solution to your problems of metal door & Ironmongery. Hydraulic…" at bounding box center [740, 511] width 1242 height 27
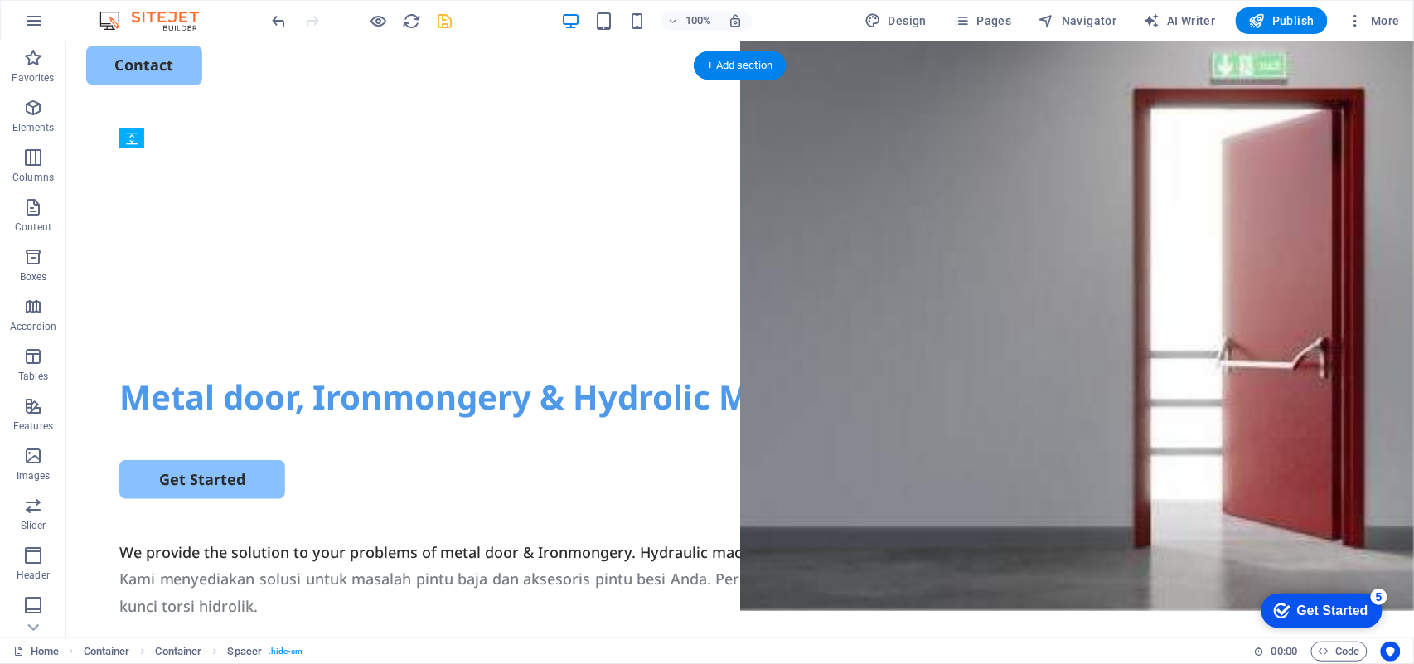
drag, startPoint x: 334, startPoint y: 547, endPoint x: 338, endPoint y: 485, distance: 62.3
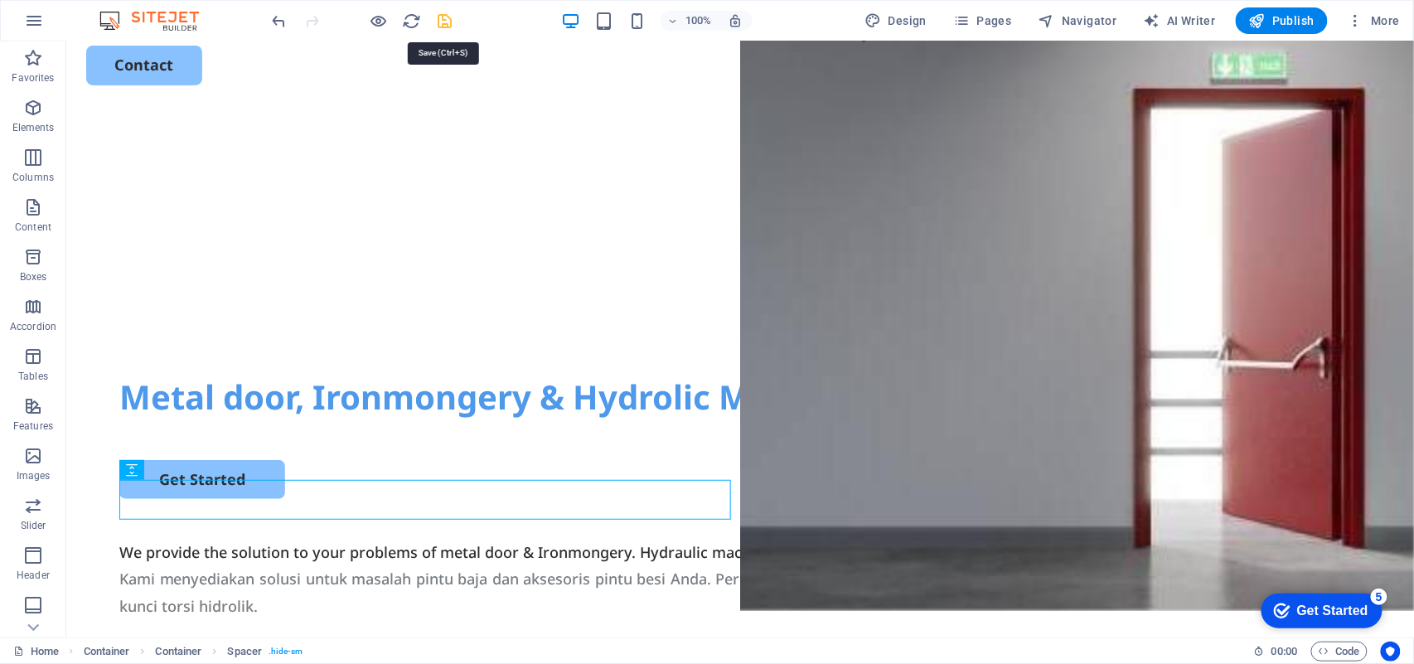
click at [441, 20] on icon "save" at bounding box center [445, 21] width 19 height 19
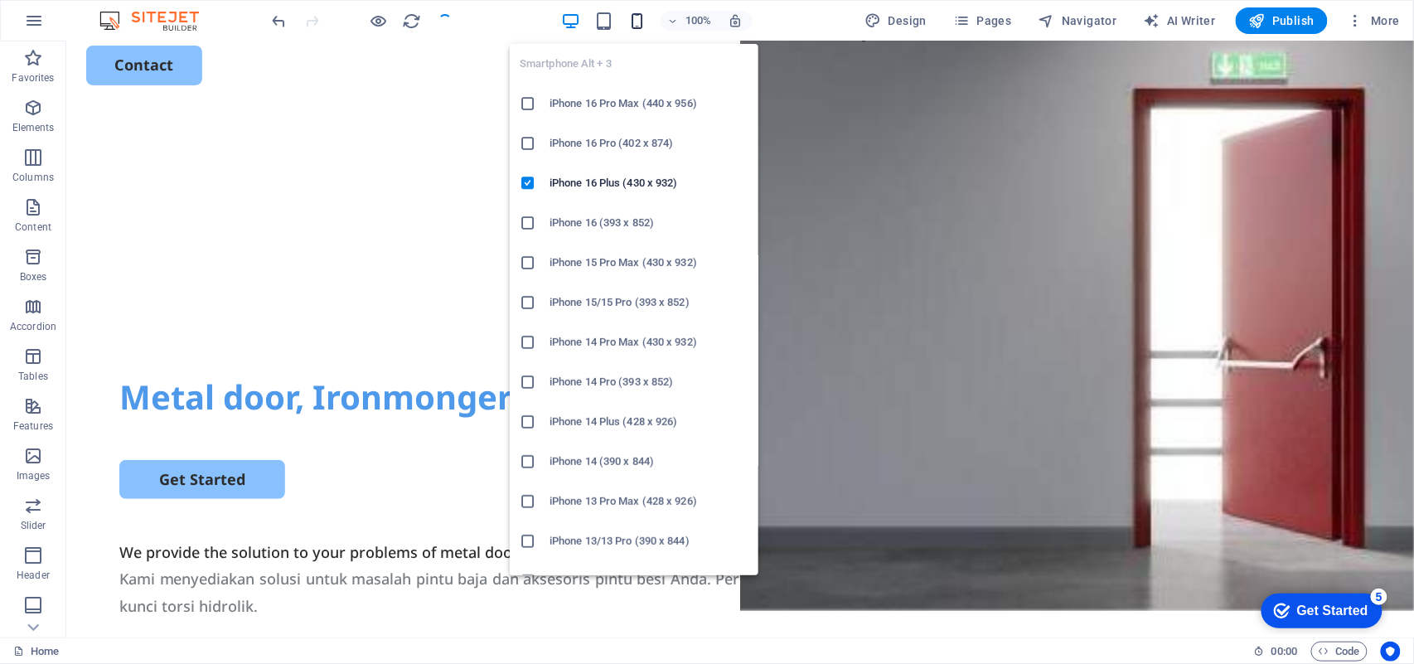
click at [632, 25] on icon "button" at bounding box center [637, 21] width 19 height 19
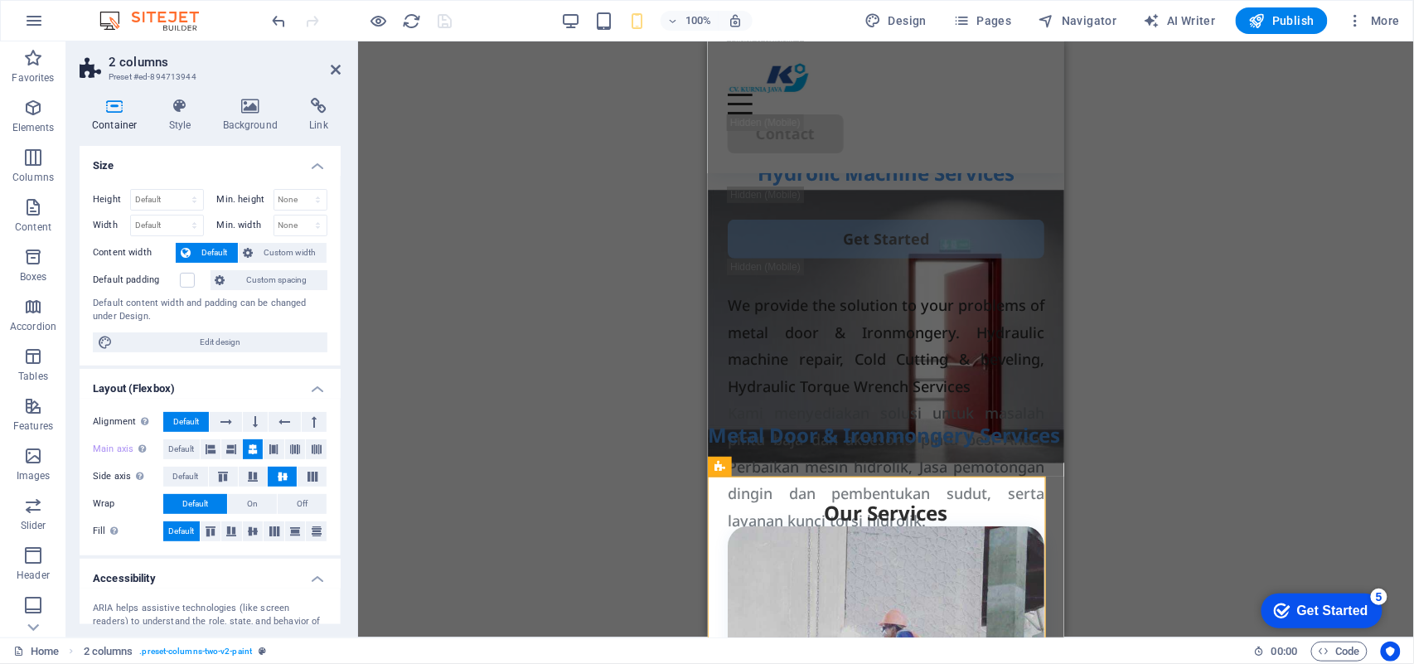
click at [597, 415] on div "Drag here to replace the existing content. Press “Ctrl” if you want to create a…" at bounding box center [886, 339] width 1056 height 596
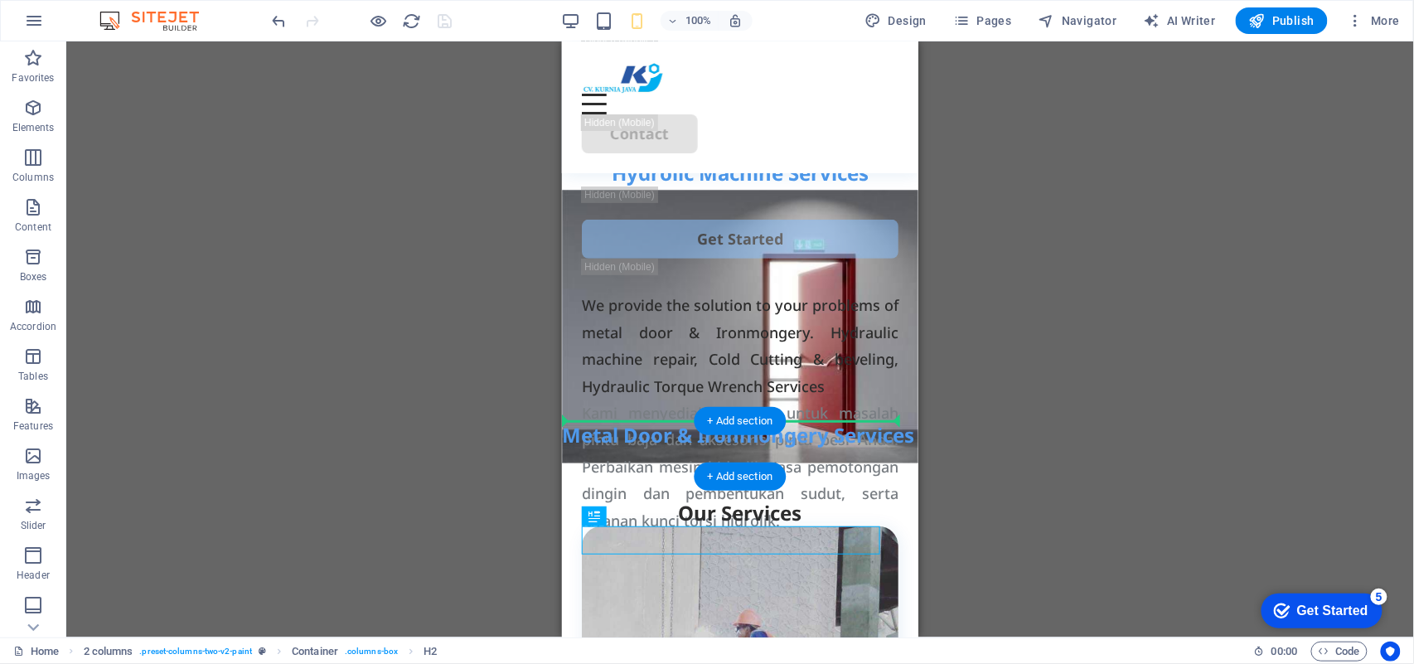
drag, startPoint x: 718, startPoint y: 541, endPoint x: 877, endPoint y: 434, distance: 191.8
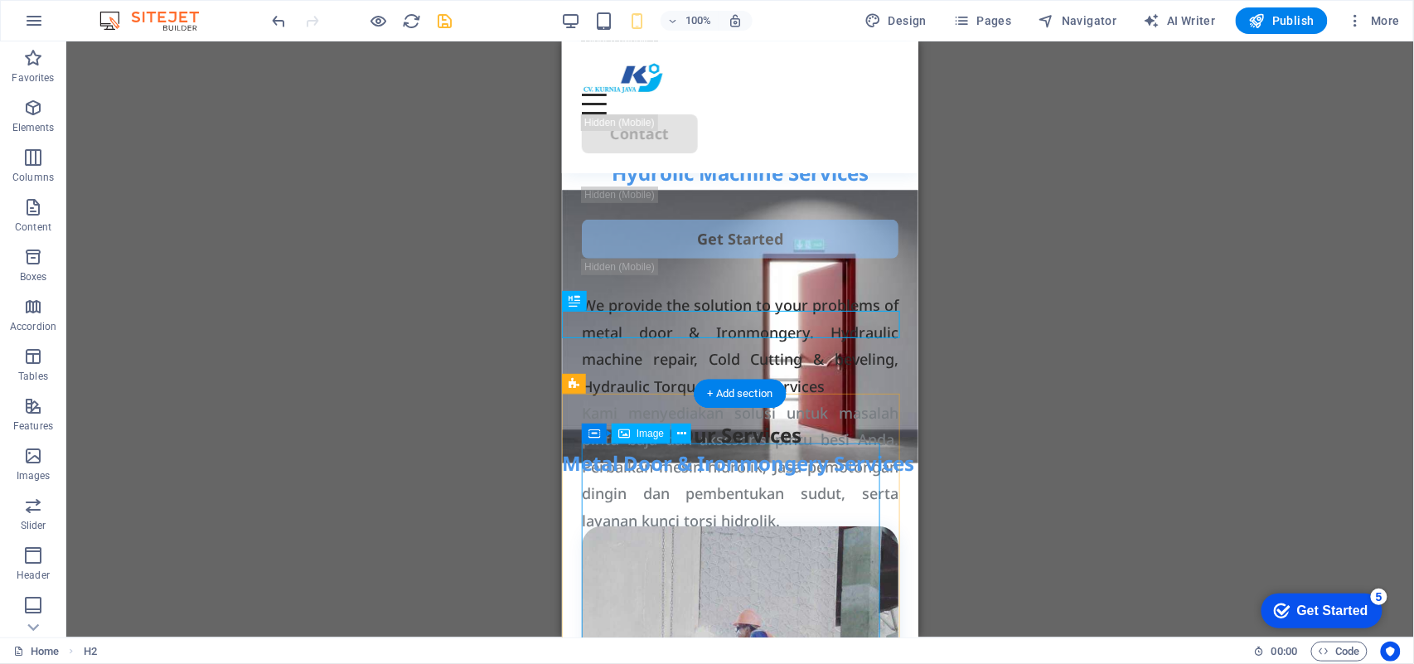
scroll to position [223, 0]
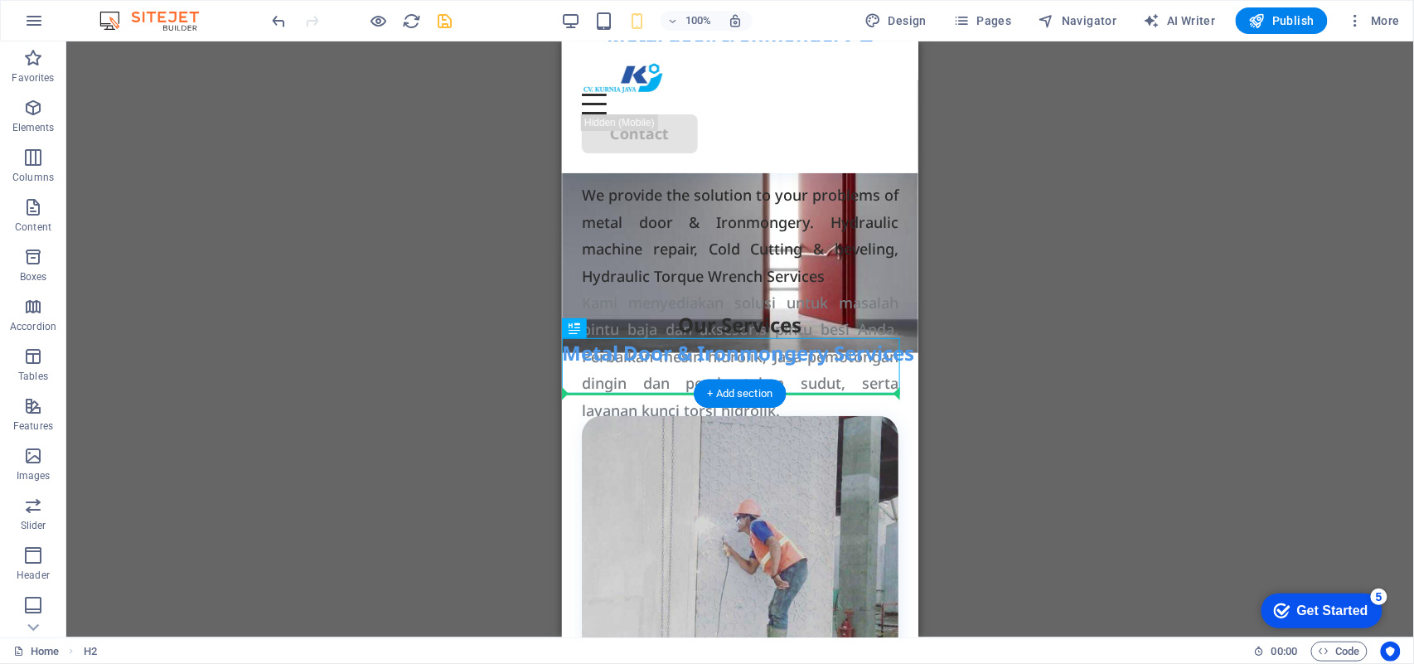
drag, startPoint x: 801, startPoint y: 369, endPoint x: 793, endPoint y: 421, distance: 52.9
drag, startPoint x: 794, startPoint y: 364, endPoint x: 824, endPoint y: 434, distance: 75.8
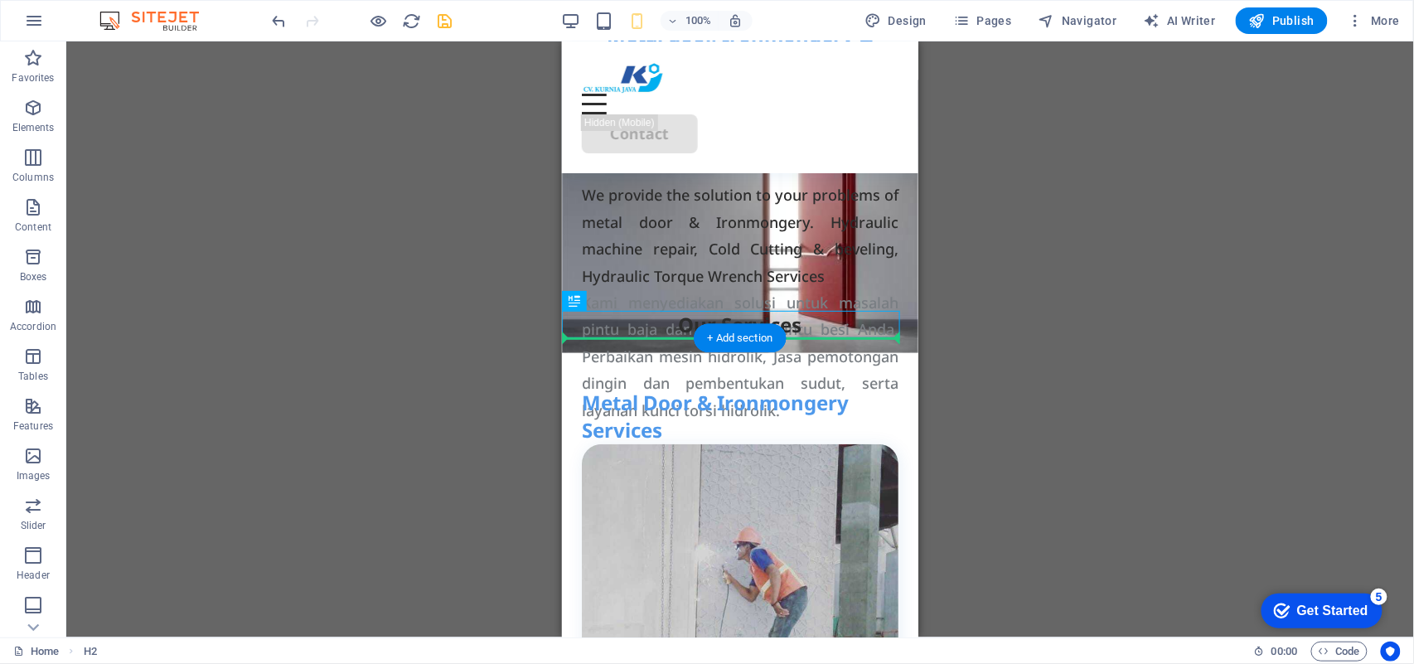
drag, startPoint x: 800, startPoint y: 323, endPoint x: 793, endPoint y: 357, distance: 35.6
drag, startPoint x: 793, startPoint y: 321, endPoint x: 793, endPoint y: 389, distance: 68.0
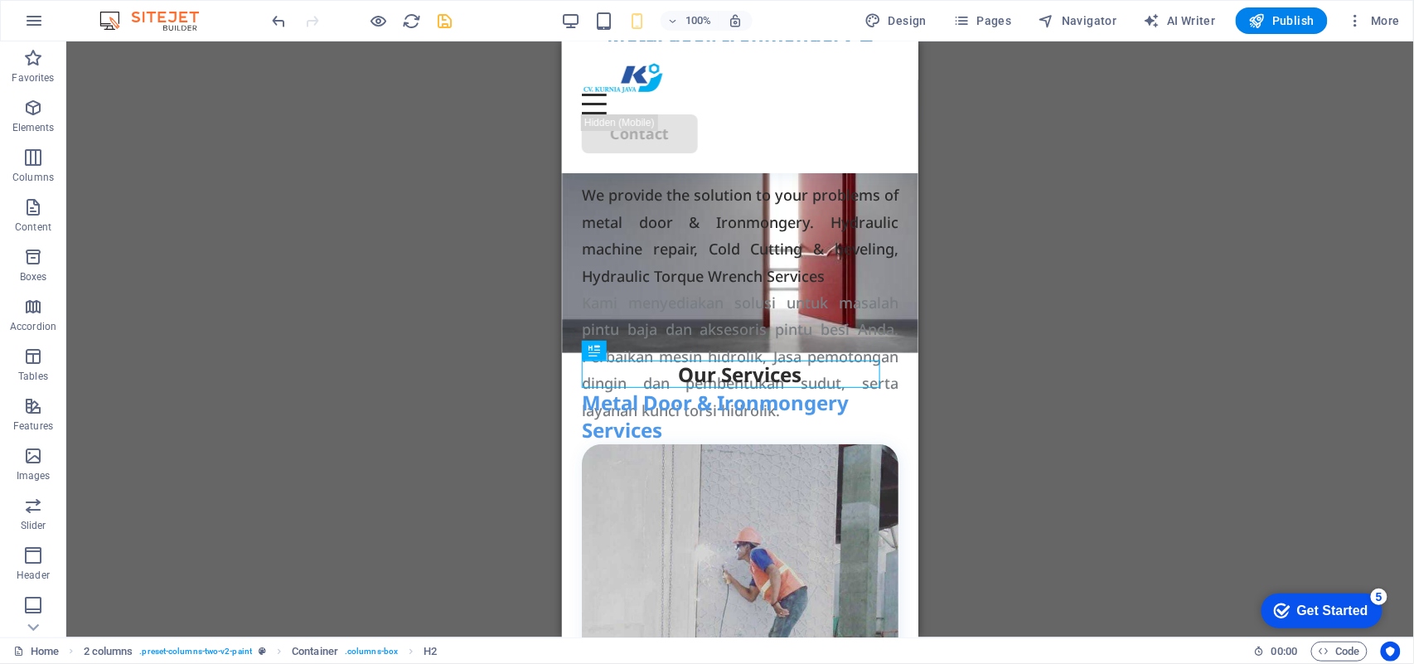
click at [970, 313] on div "Drag here to replace the existing content. Press “Ctrl” if you want to create a…" at bounding box center [740, 339] width 1348 height 596
drag, startPoint x: 36, startPoint y: 118, endPoint x: 449, endPoint y: 21, distance: 423.3
click at [443, 17] on icon "save" at bounding box center [445, 21] width 19 height 19
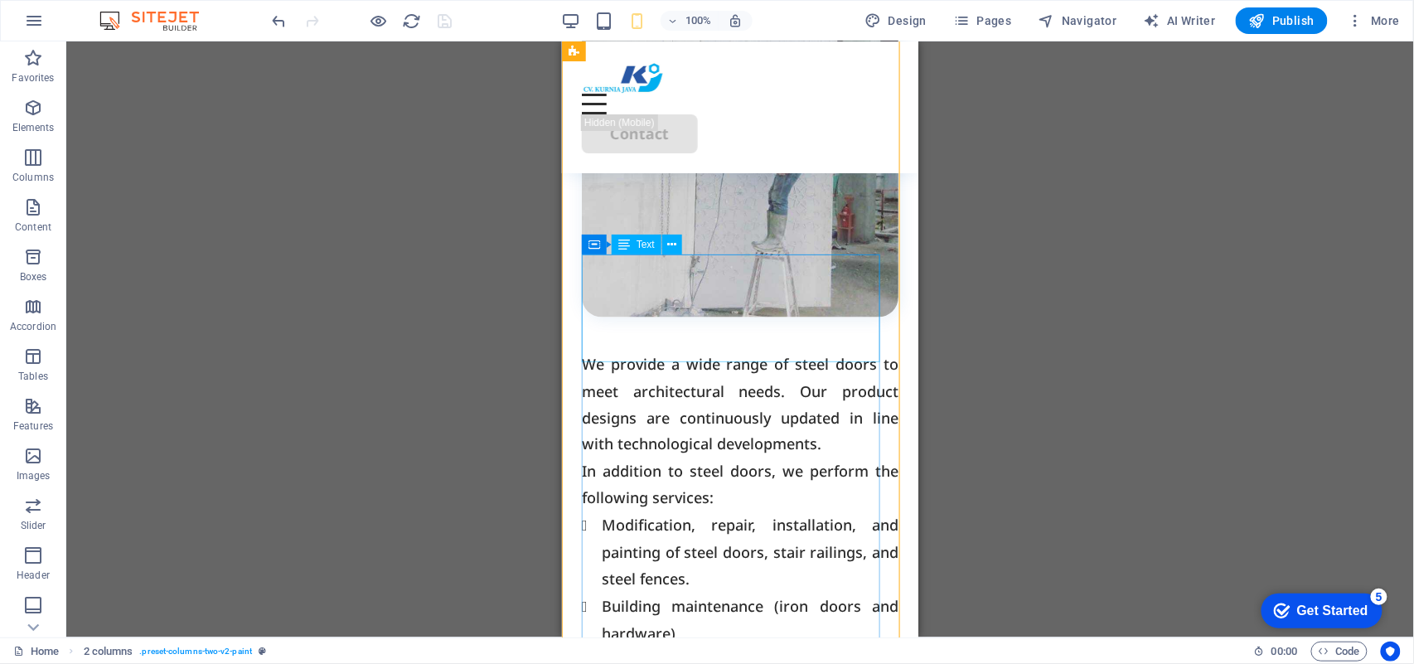
scroll to position [776, 0]
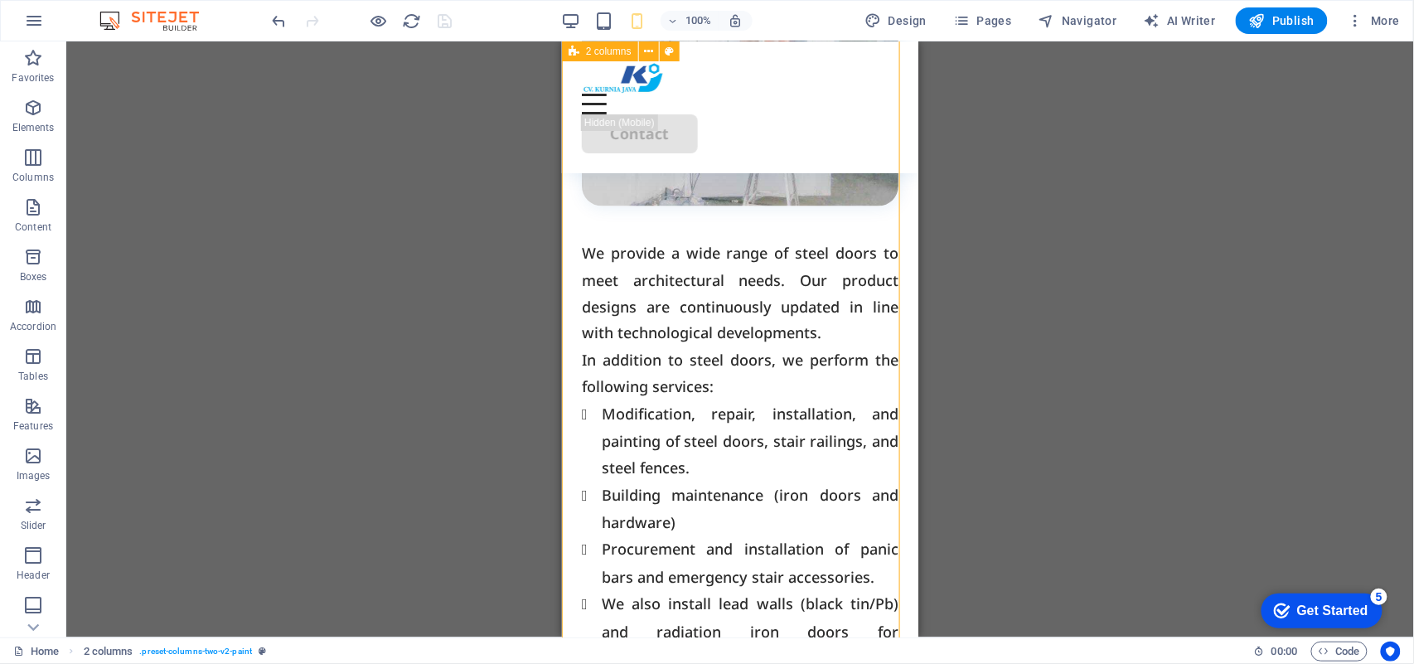
click at [740, 215] on div "Our Services Metal Door & Ironmongery Services We provide a wide range of steel…" at bounding box center [739, 456] width 357 height 1398
click at [738, 176] on figure at bounding box center [739, 48] width 317 height 315
click at [730, 222] on div "Our Services Metal Door & Ironmongery Services We provide a wide range of steel…" at bounding box center [739, 456] width 357 height 1398
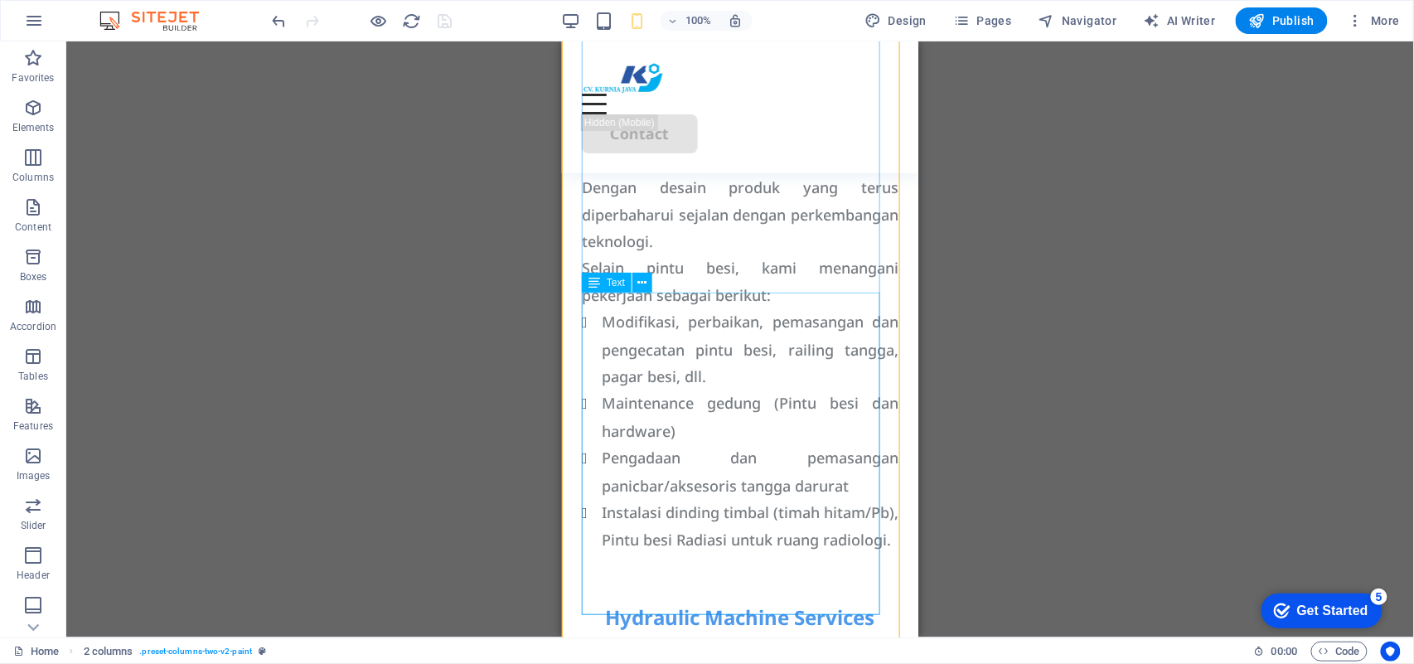
scroll to position [1771, 0]
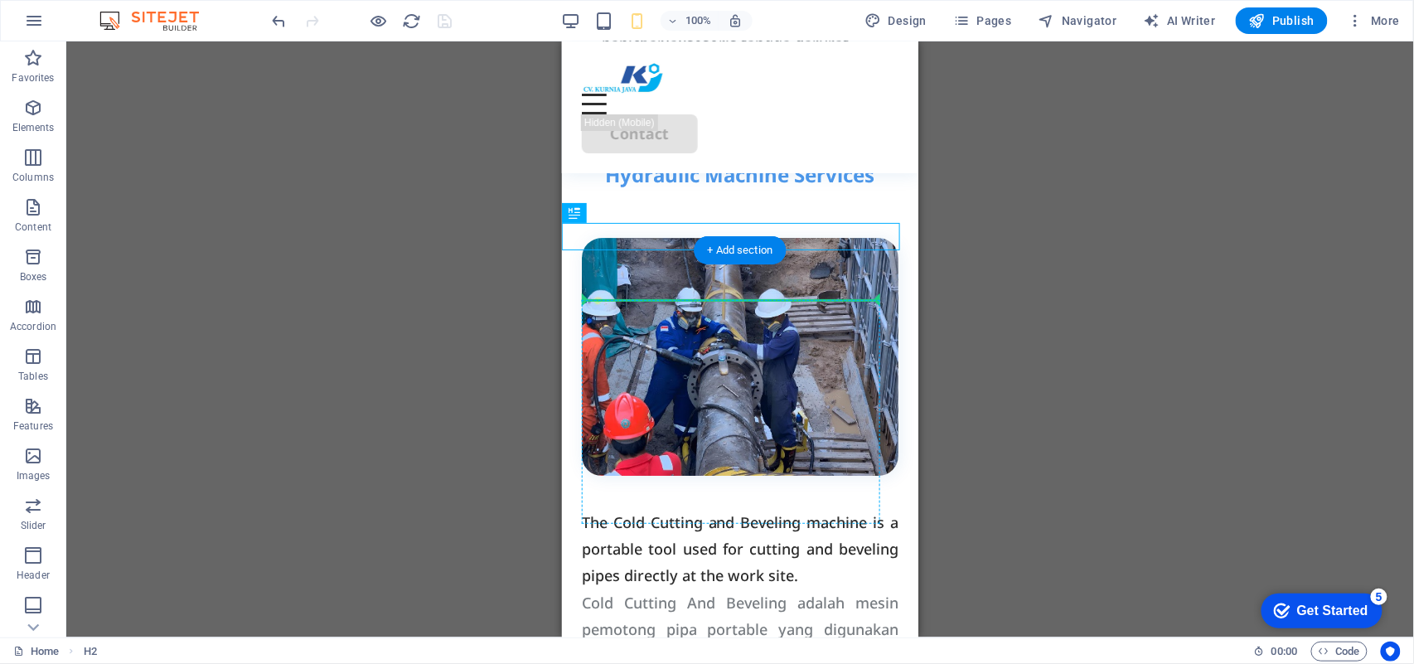
drag, startPoint x: 661, startPoint y: 238, endPoint x: 698, endPoint y: 288, distance: 62.2
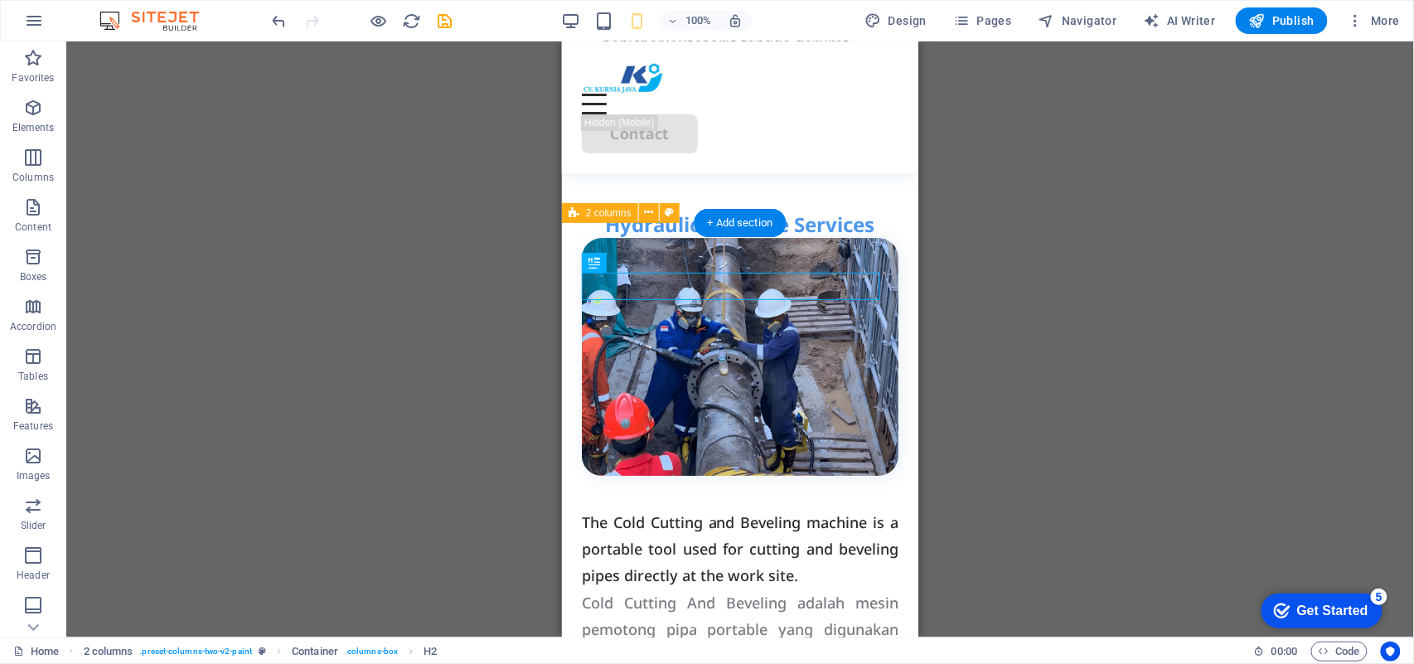
click at [641, 232] on div "Hydraulic Machine Services The Cold Cutting and Beveling machine is a portable …" at bounding box center [739, 600] width 357 height 881
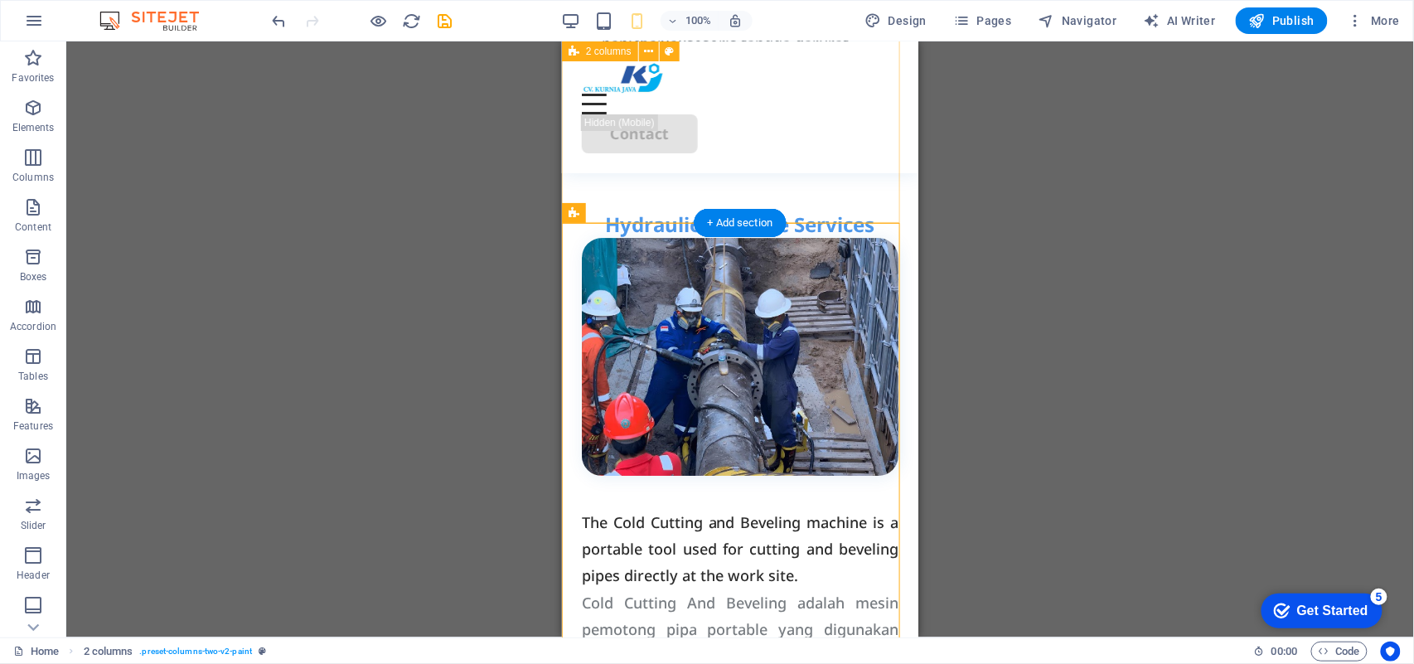
drag, startPoint x: 479, startPoint y: 186, endPoint x: 934, endPoint y: 285, distance: 465.1
click at [934, 285] on div "Drag here to replace the existing content. Press “Ctrl” if you want to create a…" at bounding box center [740, 339] width 1348 height 596
click at [1002, 276] on div "Drag here to replace the existing content. Press “Ctrl” if you want to create a…" at bounding box center [740, 339] width 1348 height 596
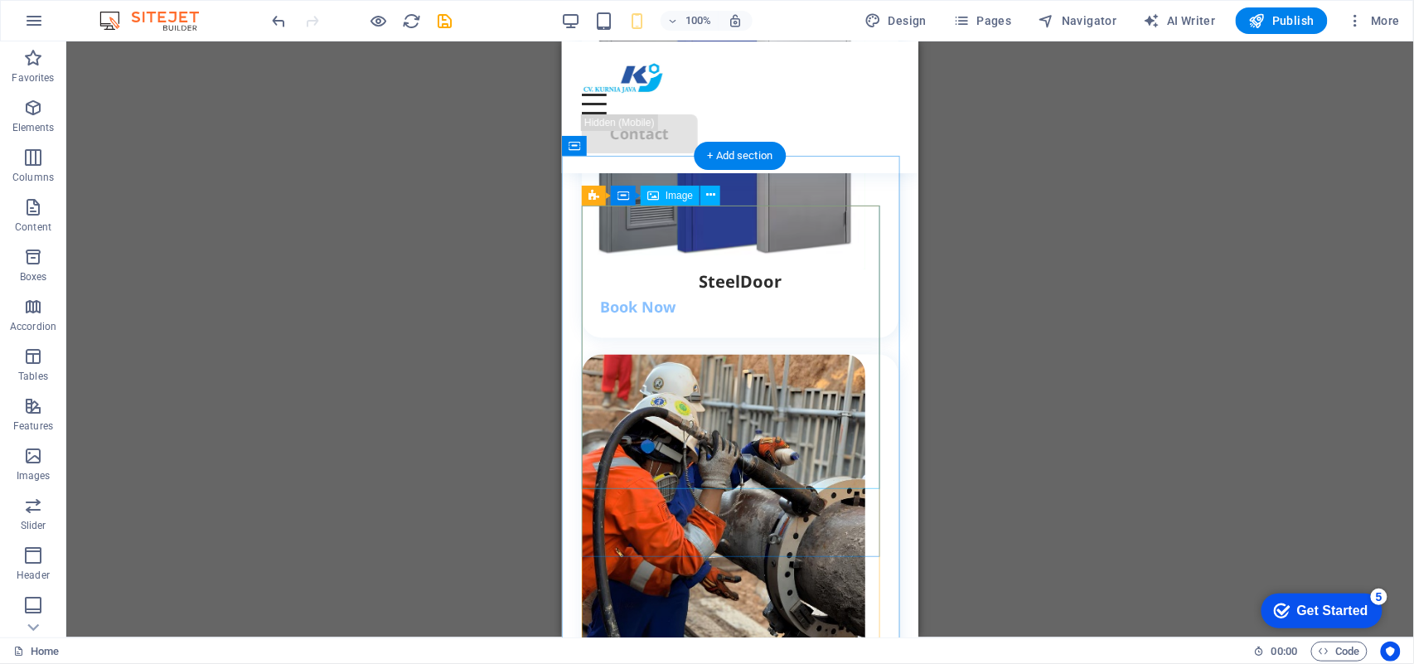
scroll to position [2766, 0]
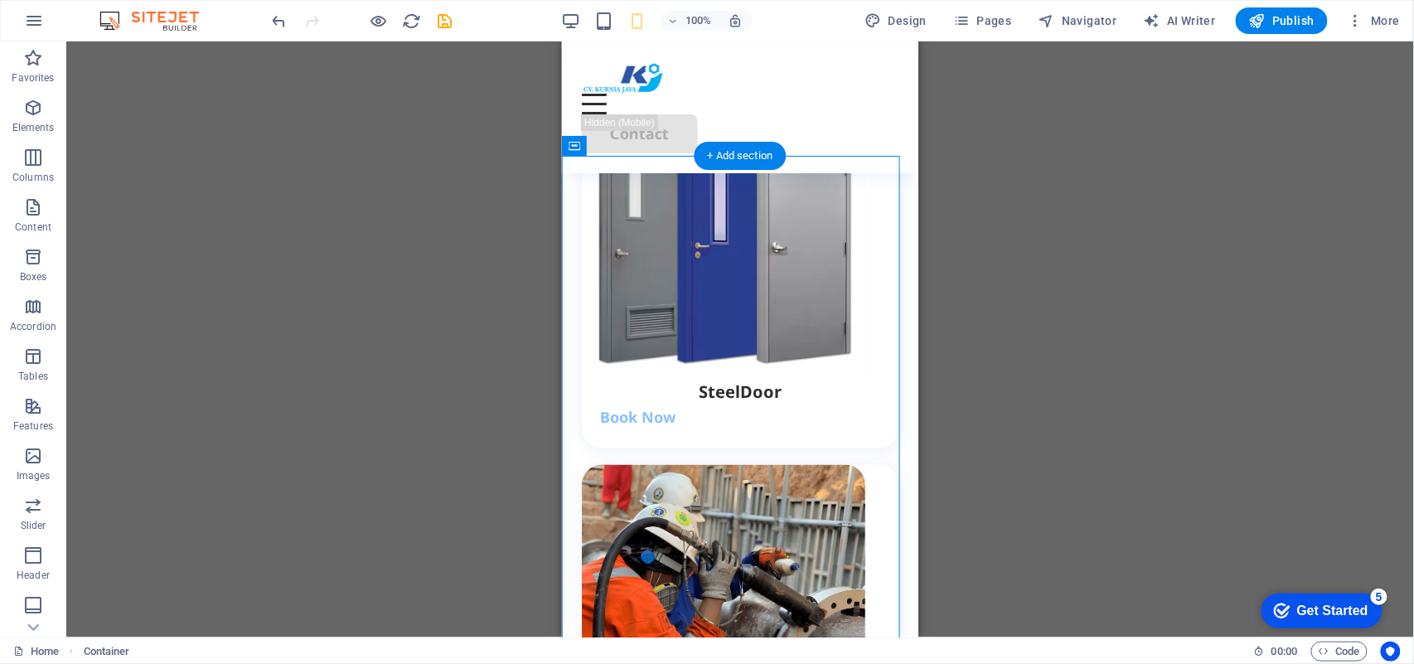
drag, startPoint x: 750, startPoint y: 500, endPoint x: 726, endPoint y: 518, distance: 30.2
click at [726, 448] on div "SteelDoor Book Now" at bounding box center [739, 414] width 317 height 68
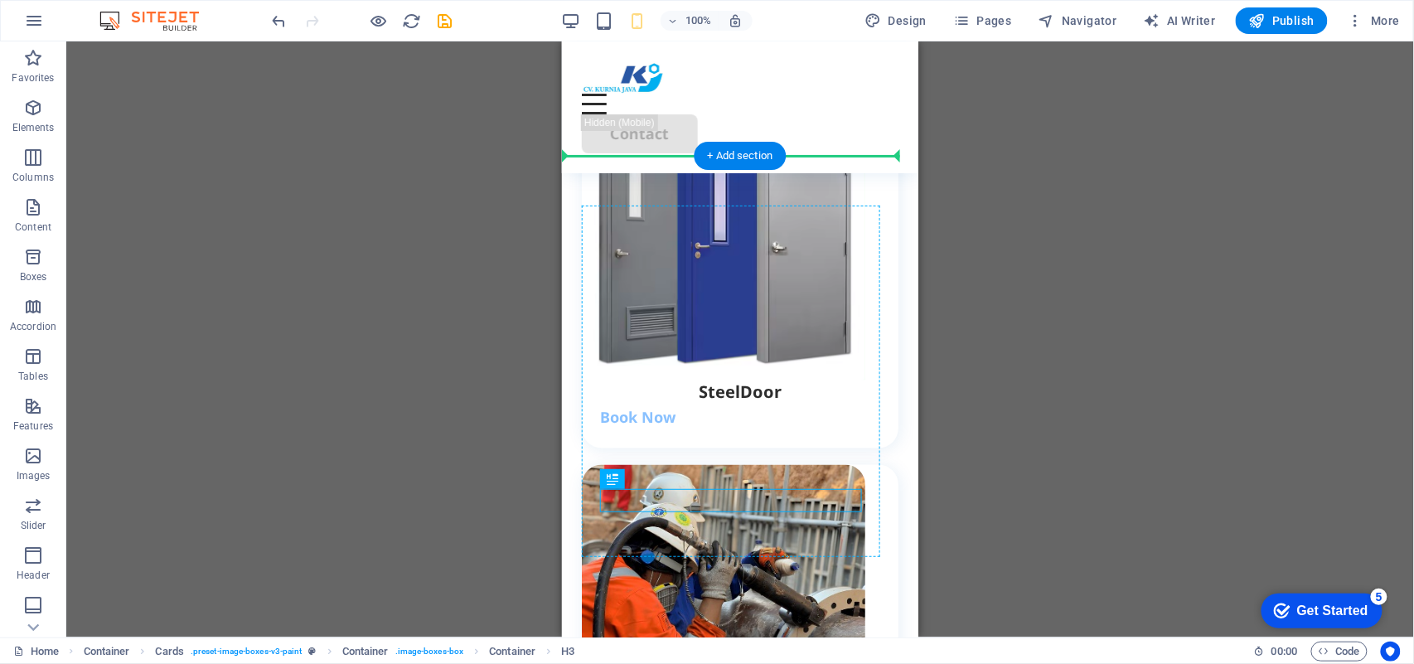
drag, startPoint x: 725, startPoint y: 501, endPoint x: 743, endPoint y: 400, distance: 102.0
click at [983, 358] on div "Drag here to replace the existing content. Press “Ctrl” if you want to create a…" at bounding box center [740, 339] width 1348 height 596
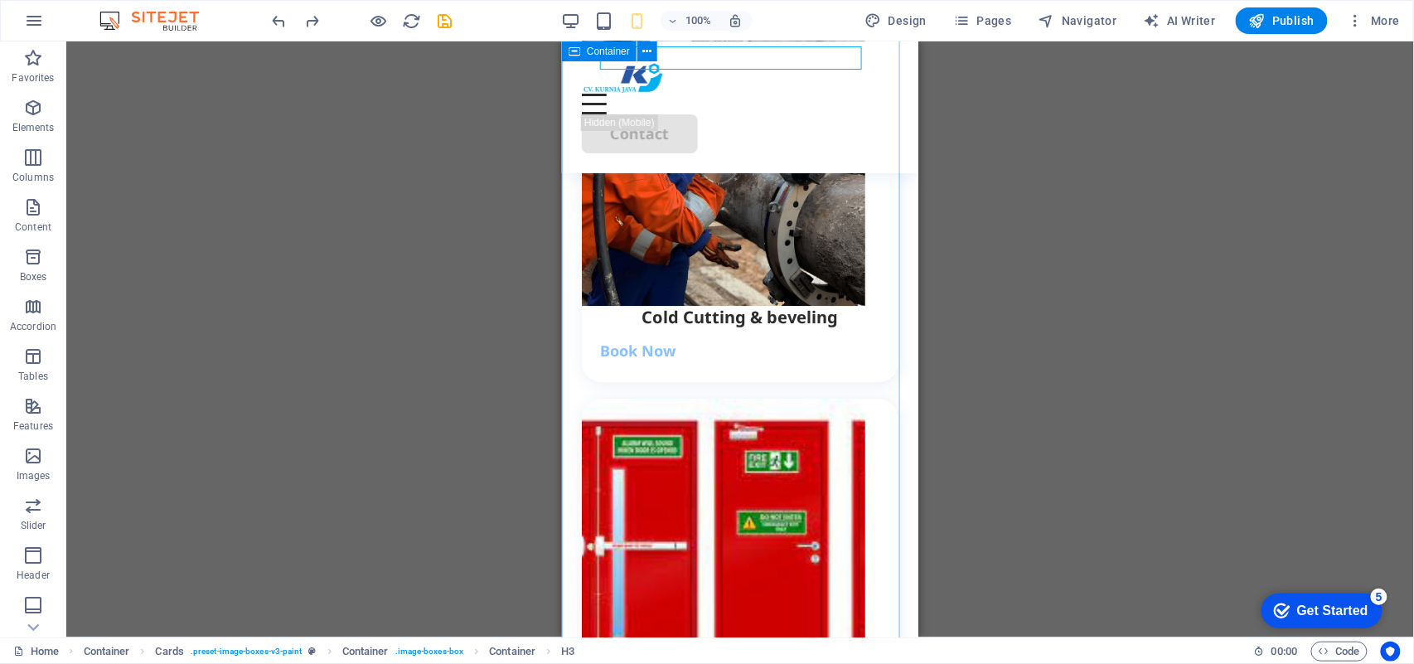
scroll to position [3318, 0]
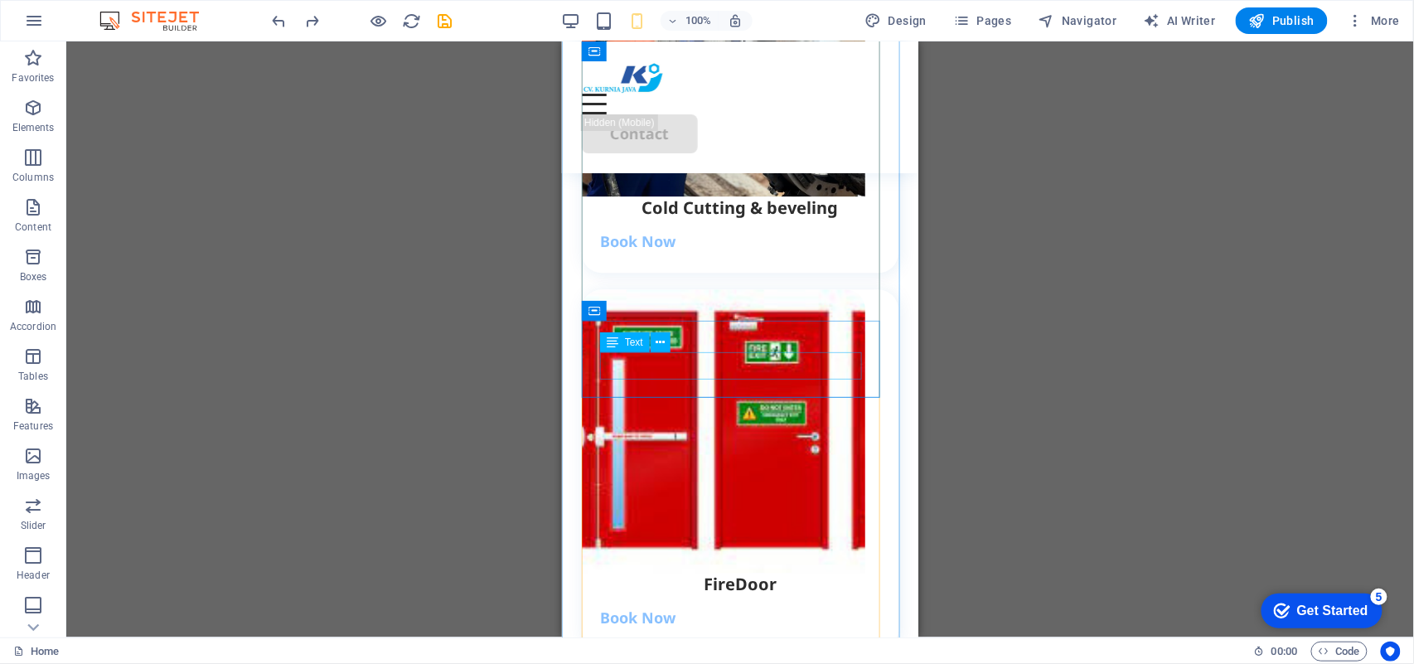
click at [650, 254] on div "Book Now" at bounding box center [739, 240] width 280 height 27
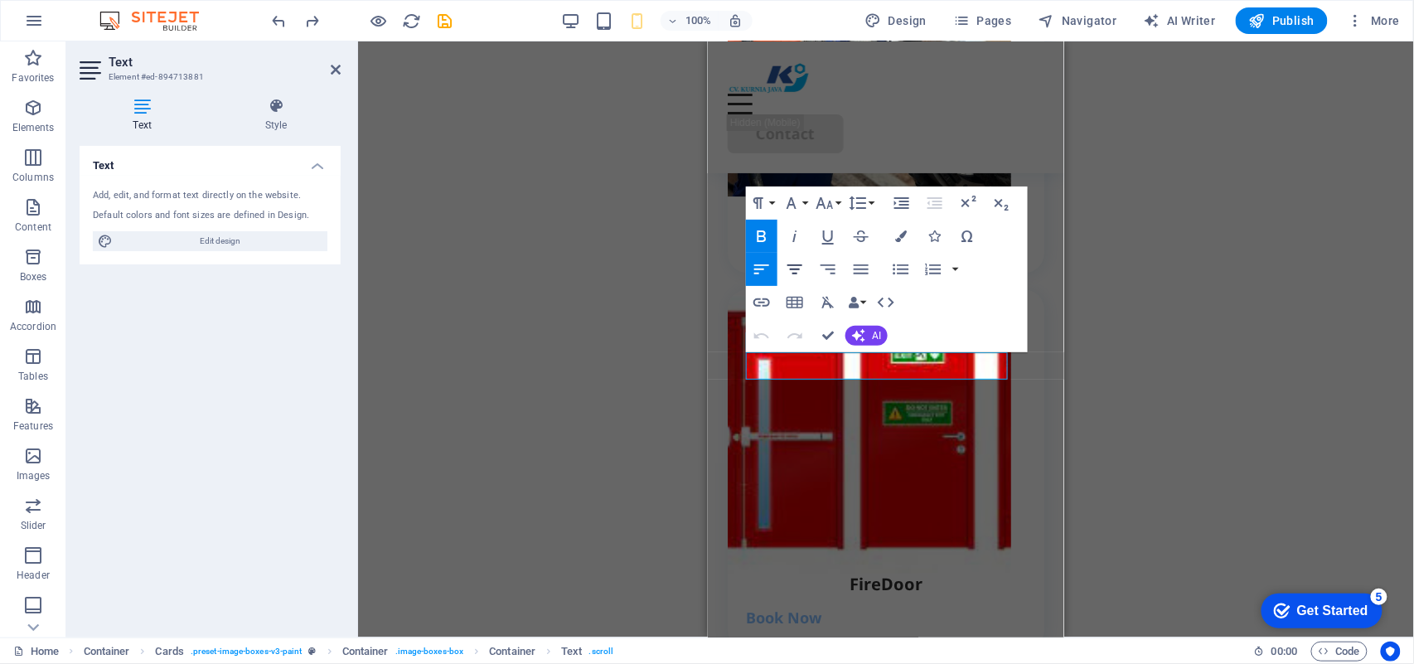
click at [796, 269] on icon "button" at bounding box center [795, 269] width 15 height 10
click at [660, 406] on div "H2 Container Container Menu Bar Button Text Text Spacer Button Container Spacer…" at bounding box center [886, 339] width 1056 height 596
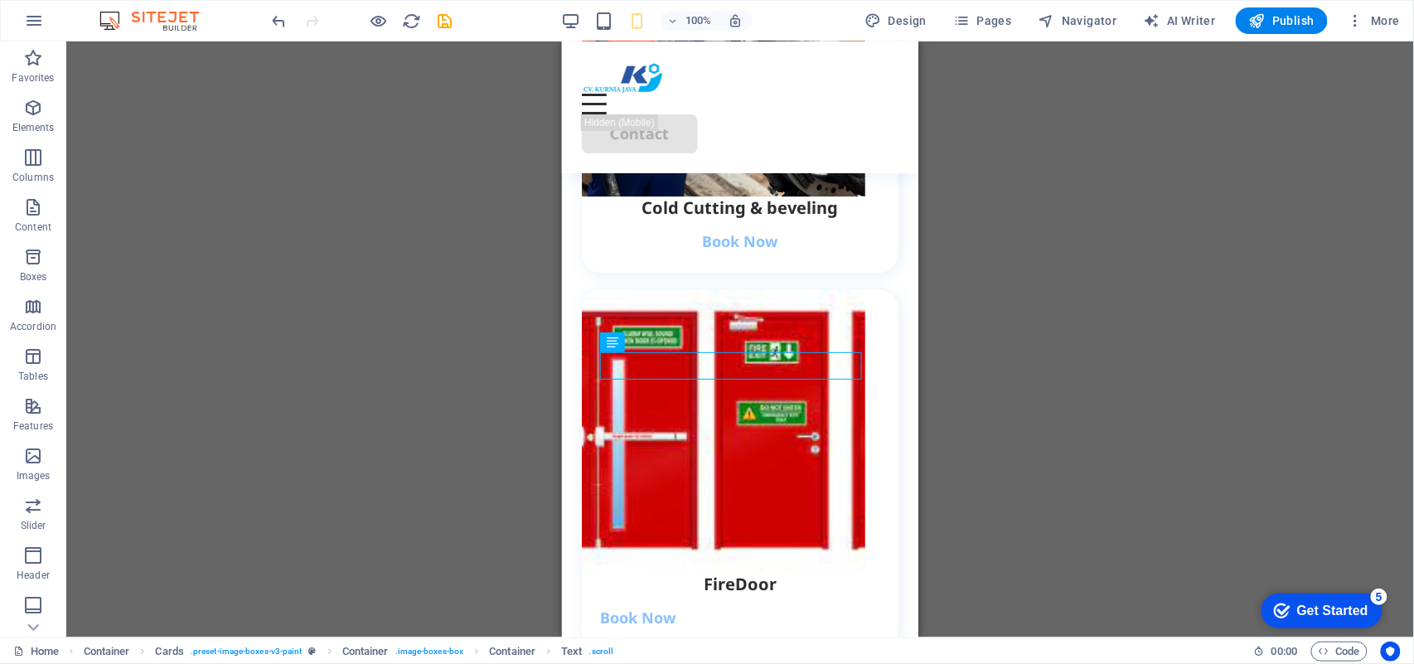
click at [1046, 316] on div "H2 Container Container Menu Bar Button Text Text Spacer Button Container Spacer…" at bounding box center [740, 339] width 1348 height 596
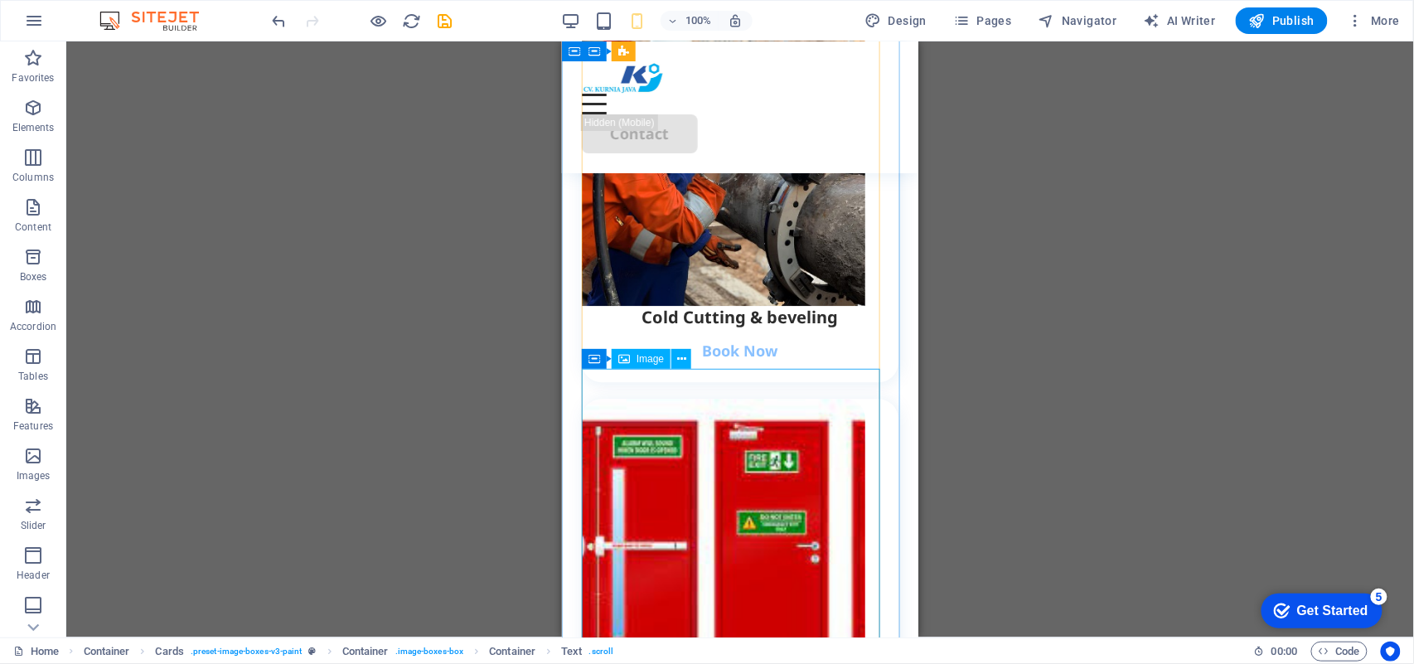
scroll to position [2986, 0]
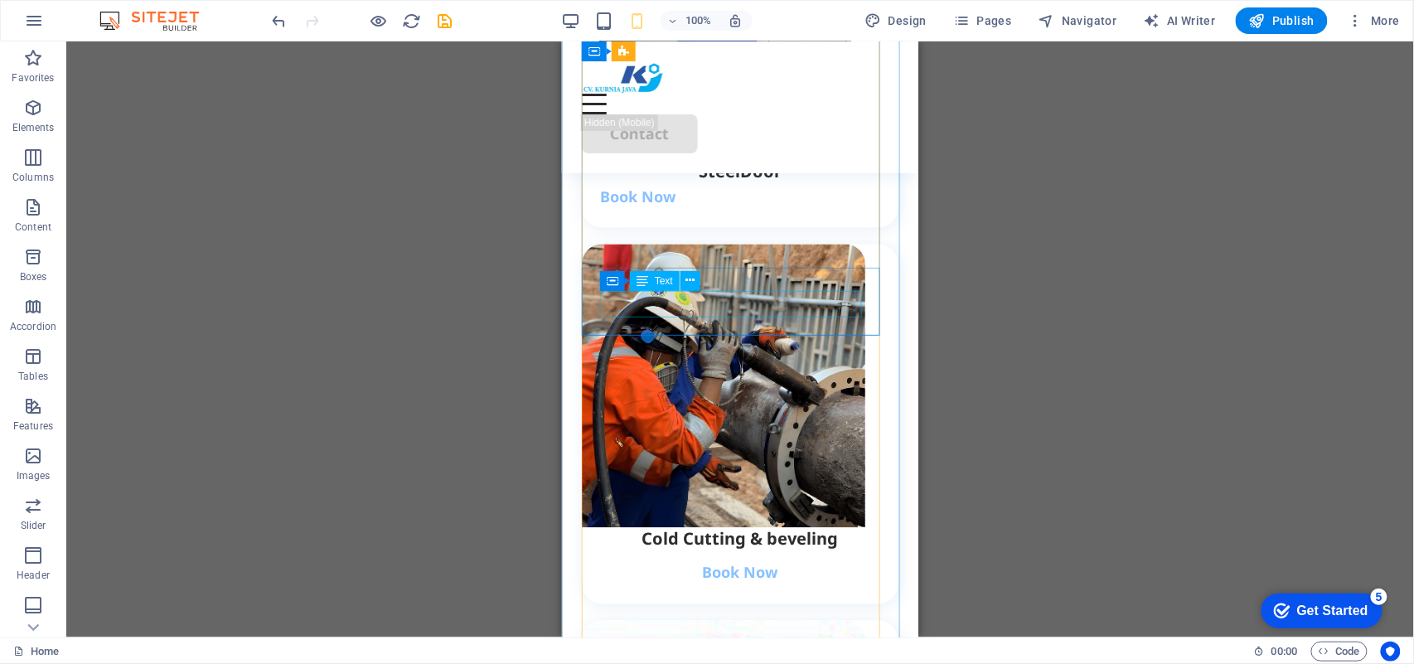
click at [652, 209] on div "Book Now" at bounding box center [739, 195] width 280 height 27
click at [651, 209] on div "Book Now" at bounding box center [739, 195] width 280 height 27
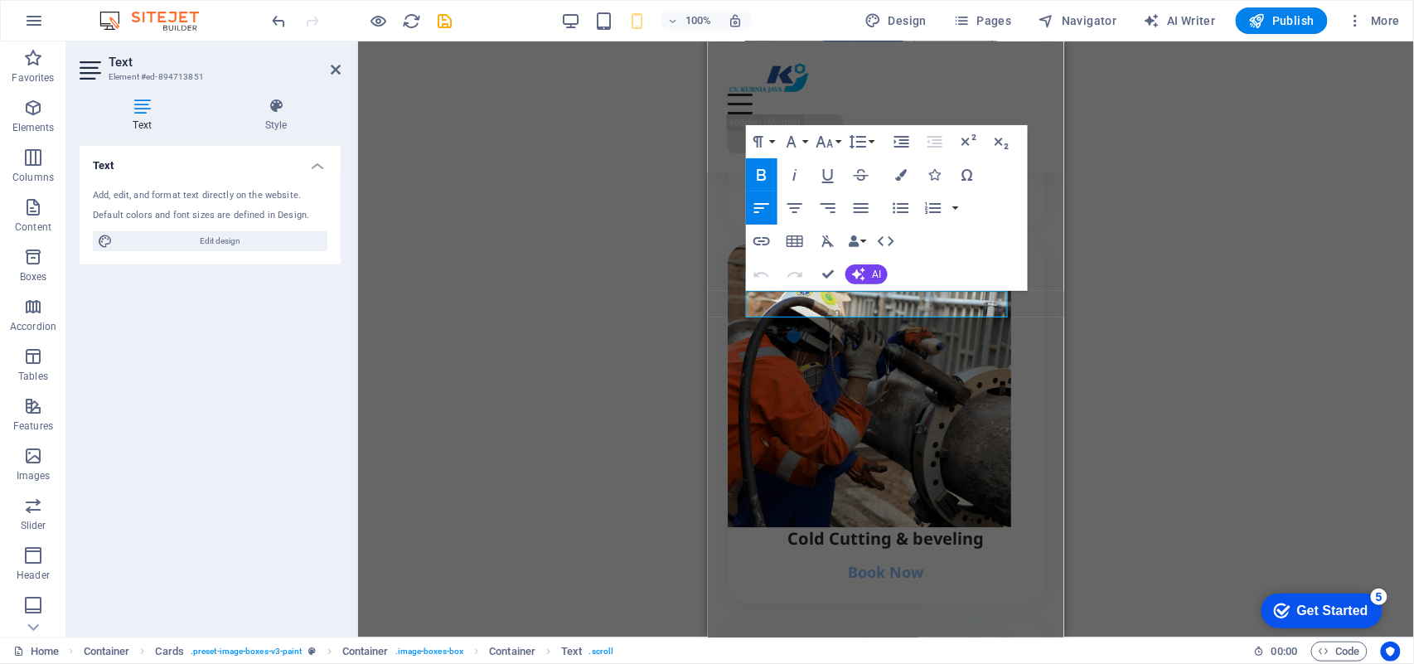
click at [794, 212] on icon "button" at bounding box center [795, 208] width 15 height 10
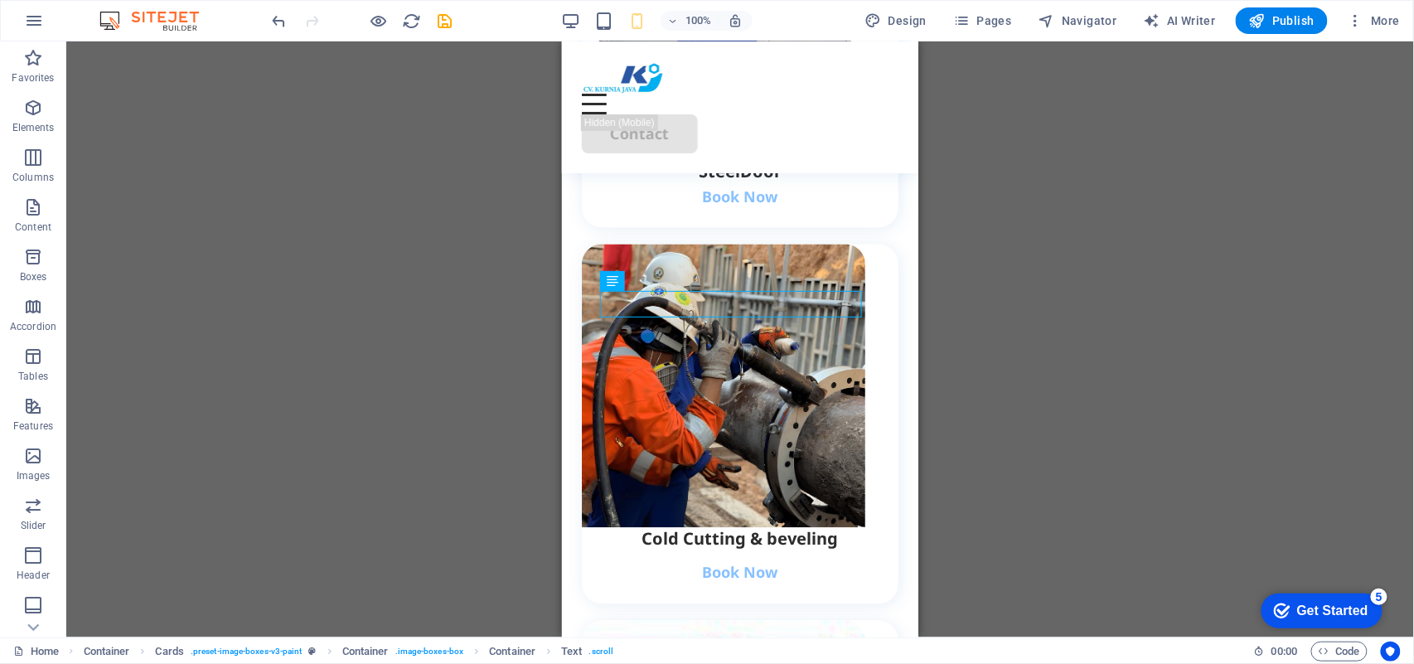
click at [1060, 293] on div "H2 Container Container Menu Bar Button Text Text Spacer Button Container Spacer…" at bounding box center [740, 339] width 1348 height 596
click at [468, 303] on div "H2 Container Container Menu Bar Button Text Text Spacer Button Container Spacer…" at bounding box center [740, 339] width 1348 height 596
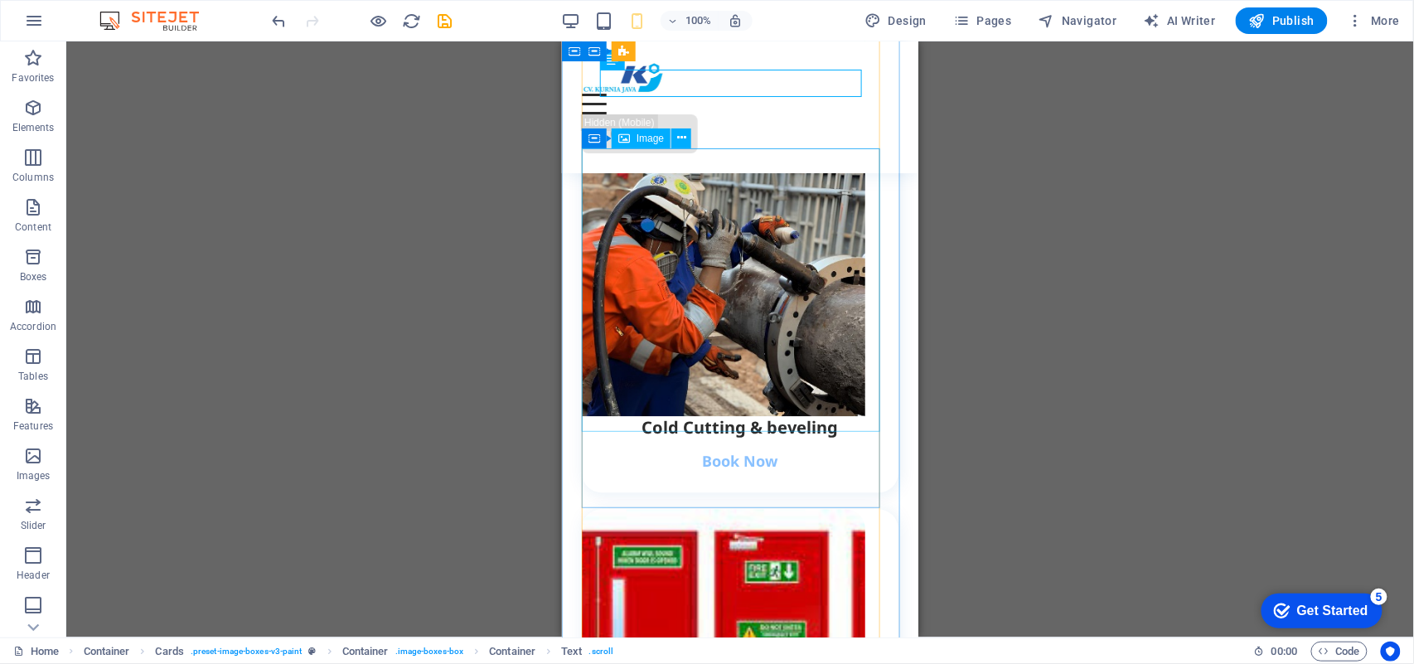
scroll to position [3429, 0]
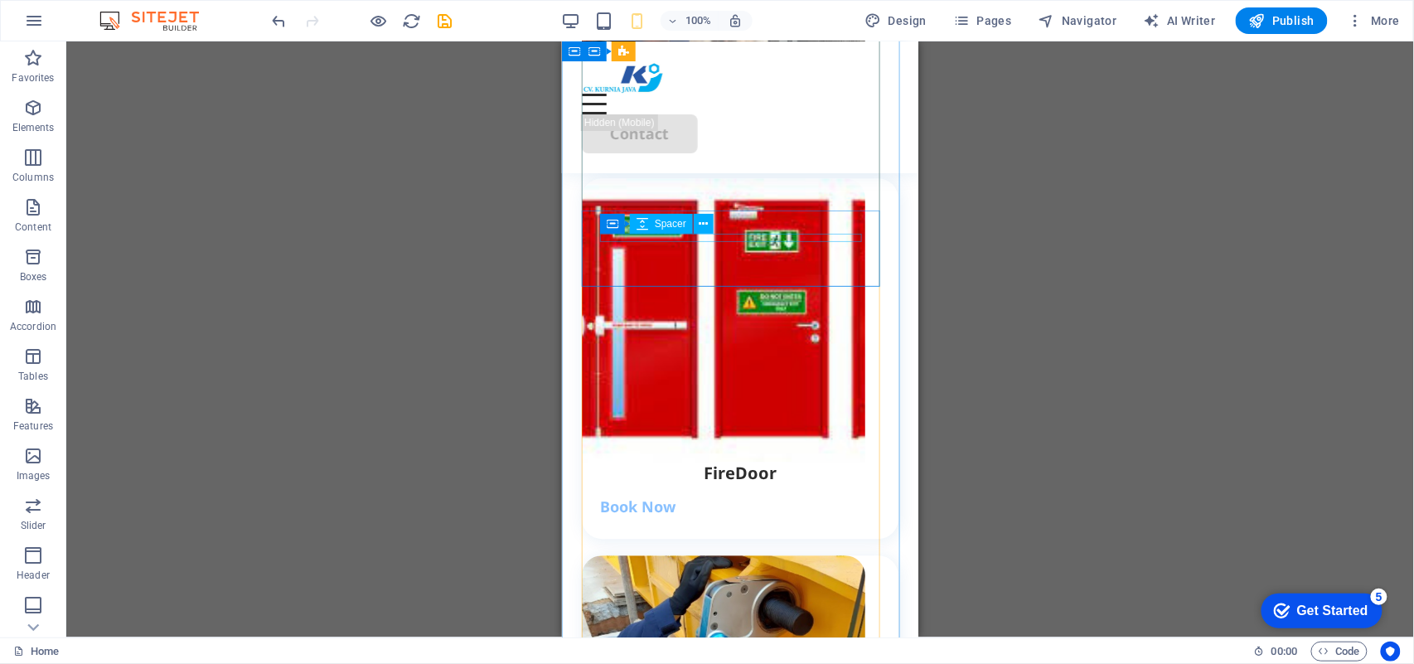
click at [730, 116] on div at bounding box center [739, 112] width 280 height 8
click at [768, 116] on div at bounding box center [739, 112] width 280 height 8
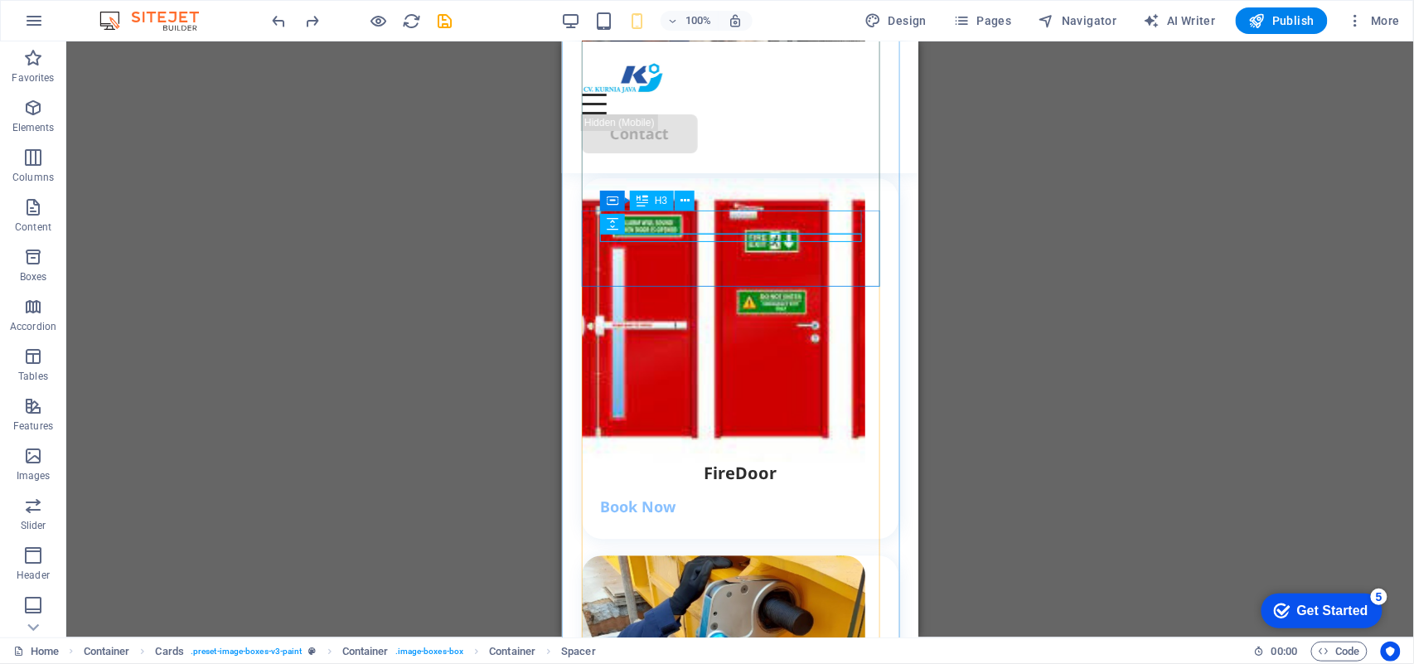
drag, startPoint x: 787, startPoint y: 235, endPoint x: 793, endPoint y: 216, distance: 19.9
click at [793, 161] on div "Cold Cutting & beveling Book Now" at bounding box center [739, 123] width 317 height 76
click at [778, 108] on div "Cold Cutting & beveling" at bounding box center [739, 96] width 280 height 23
click at [799, 116] on div at bounding box center [739, 112] width 280 height 8
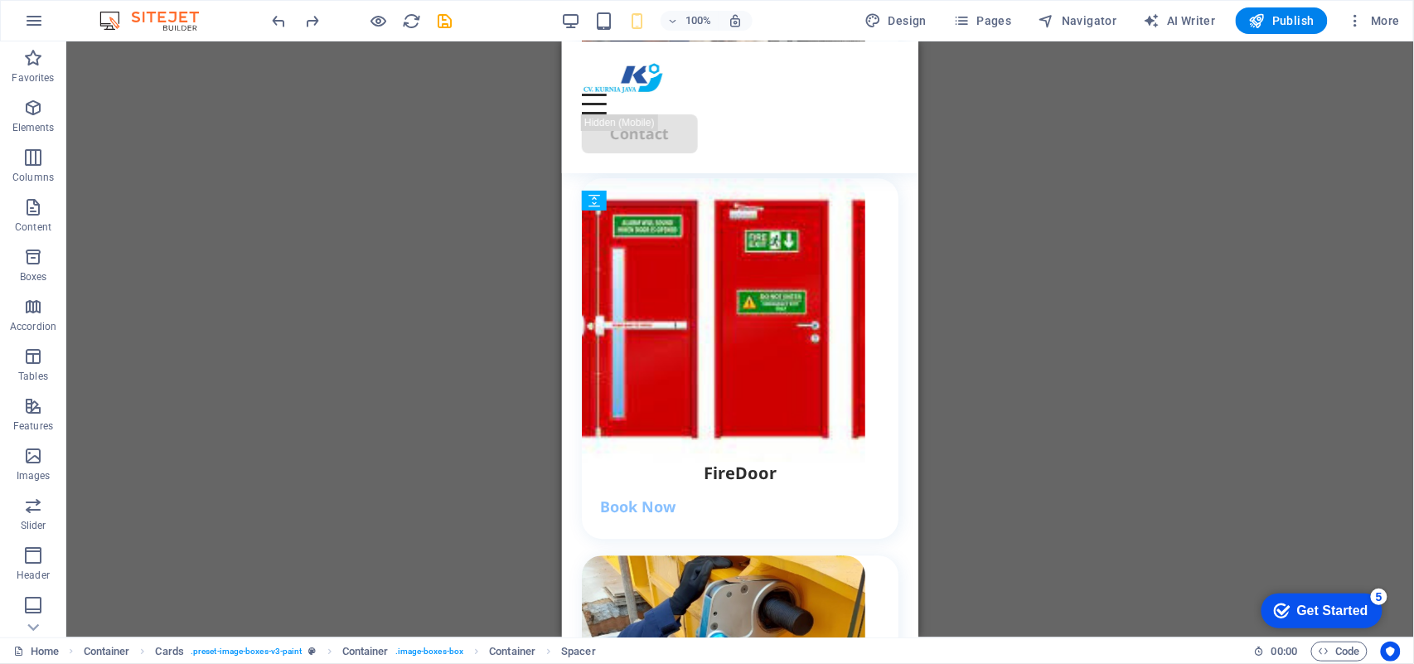
drag, startPoint x: 784, startPoint y: 238, endPoint x: 872, endPoint y: 235, distance: 87.9
click at [1056, 239] on div "H2 Container Container Menu Bar Button Text Text Spacer Button Container Spacer…" at bounding box center [740, 339] width 1348 height 596
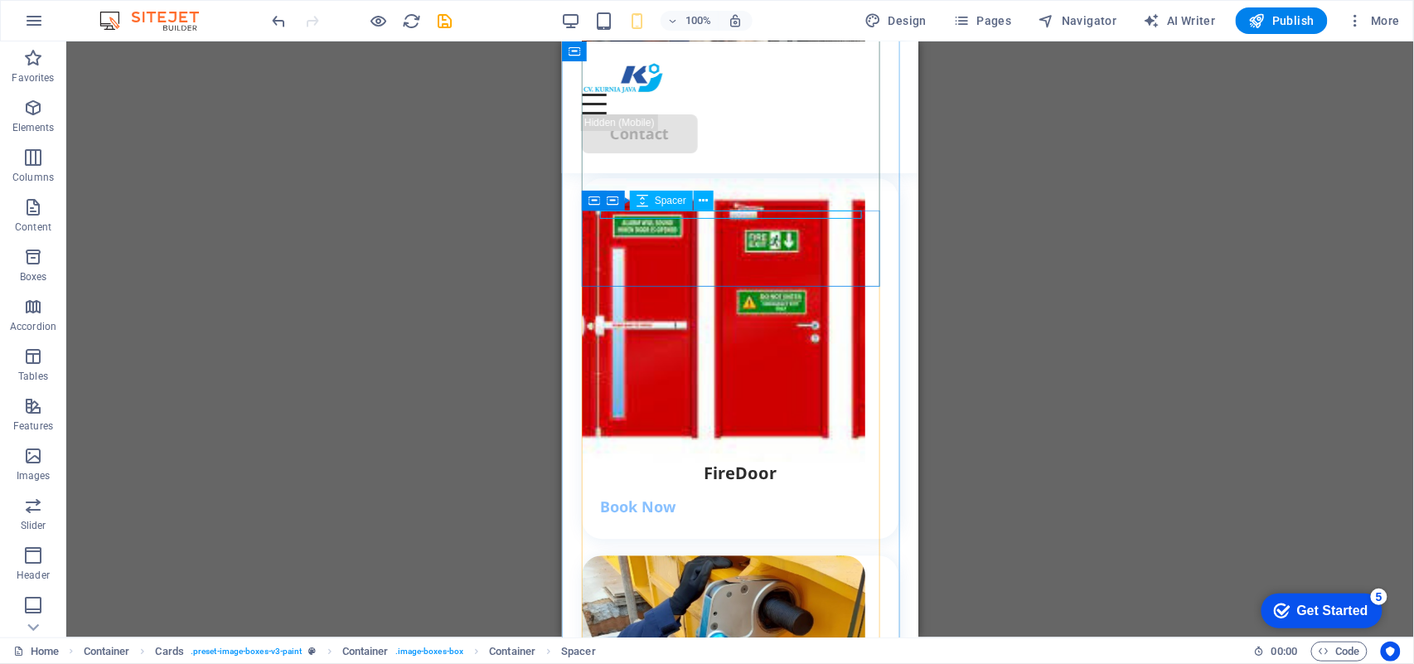
click at [822, 93] on div at bounding box center [739, 89] width 280 height 8
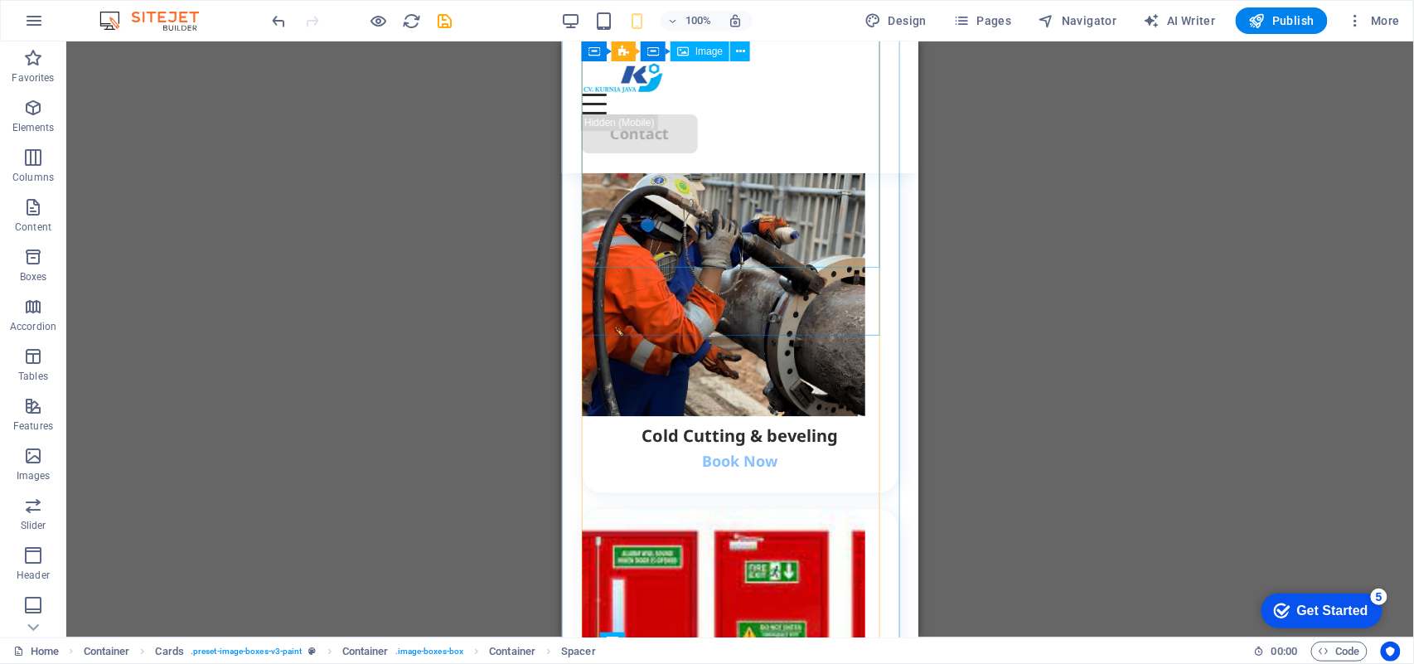
scroll to position [2986, 0]
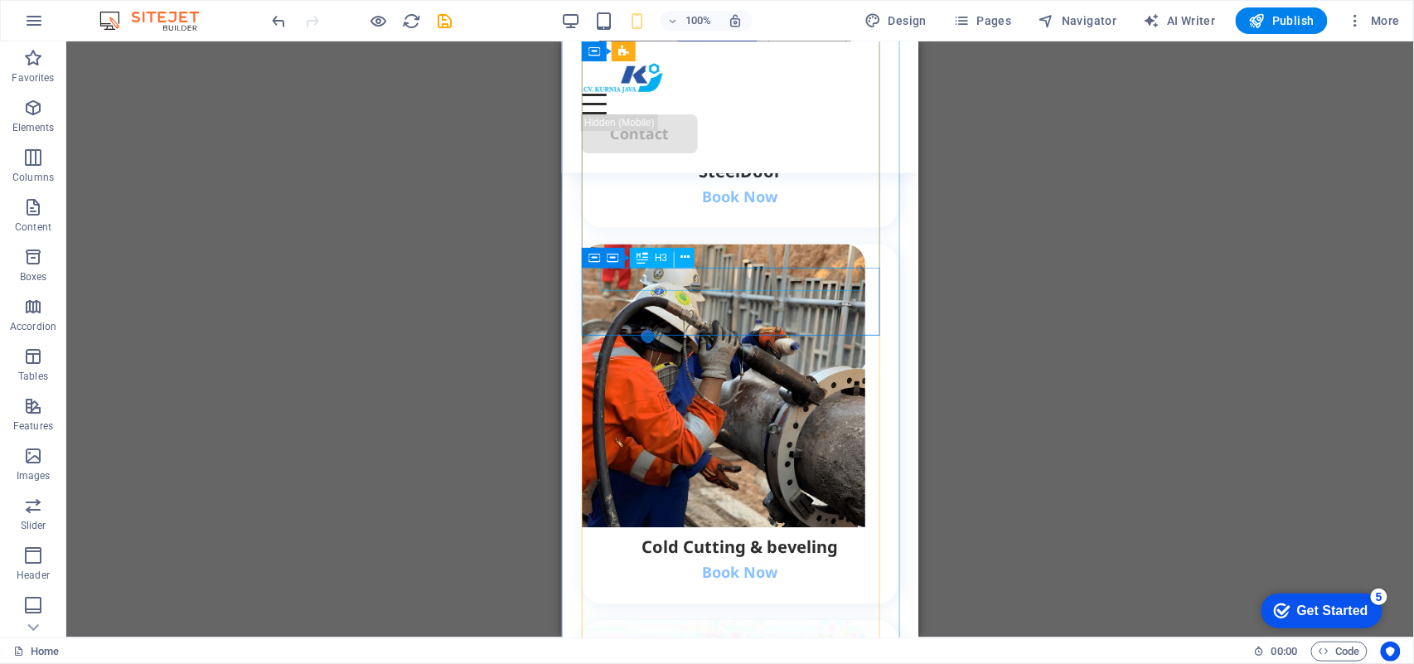
click at [746, 182] on div "SteelDoor" at bounding box center [739, 170] width 280 height 23
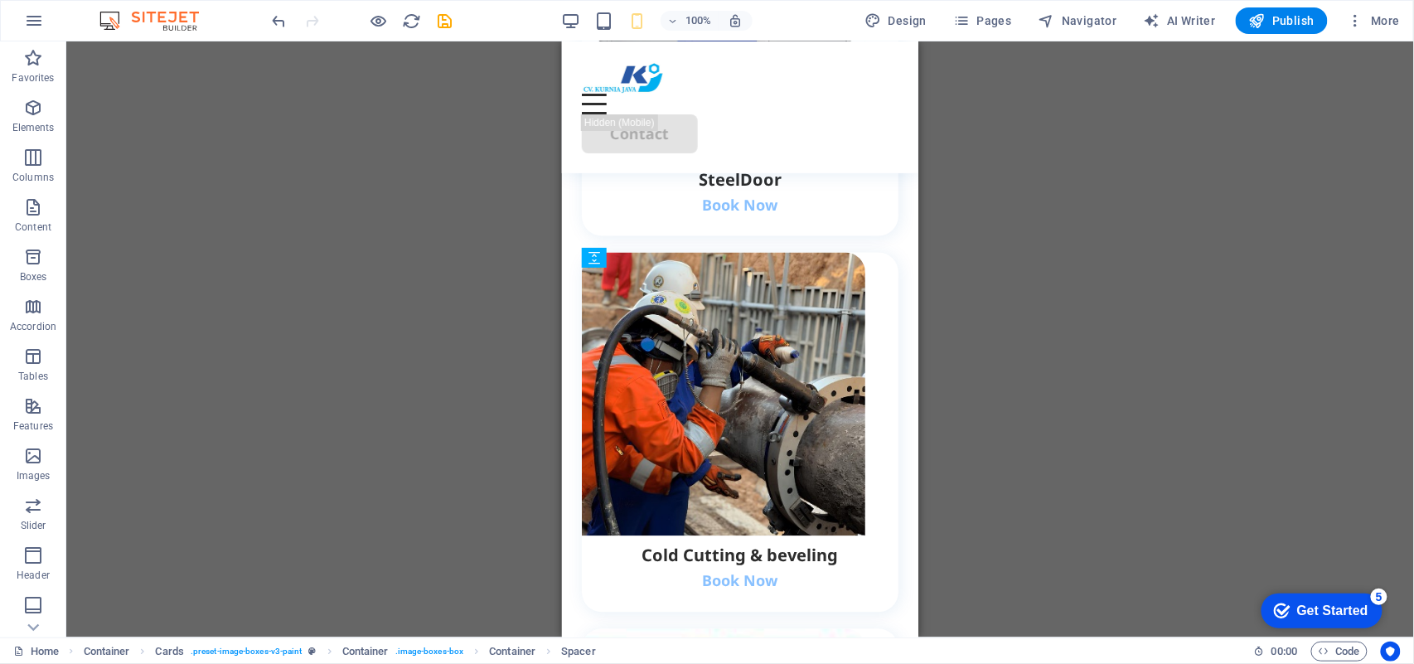
drag, startPoint x: 764, startPoint y: 293, endPoint x: 771, endPoint y: 273, distance: 21.3
click at [1060, 289] on div "H2 Container Container Menu Bar Button Text Text Spacer Button Container Spacer…" at bounding box center [740, 339] width 1348 height 596
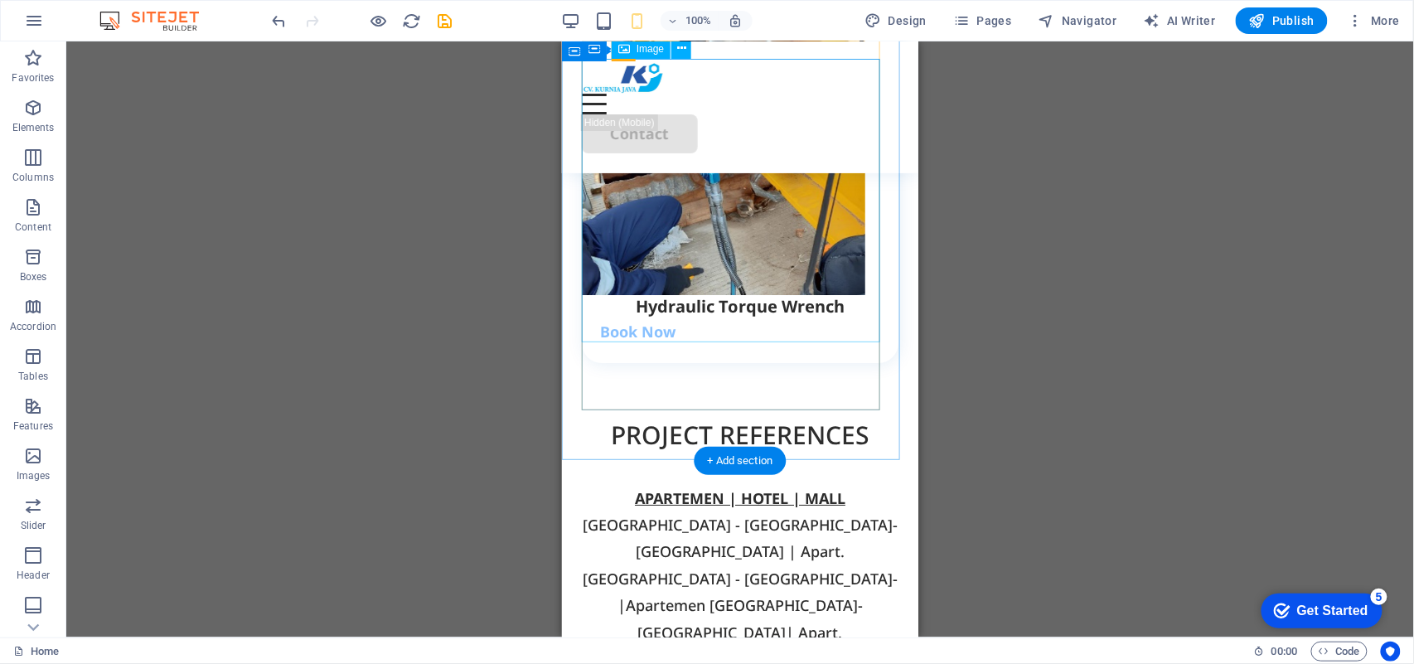
scroll to position [4092, 0]
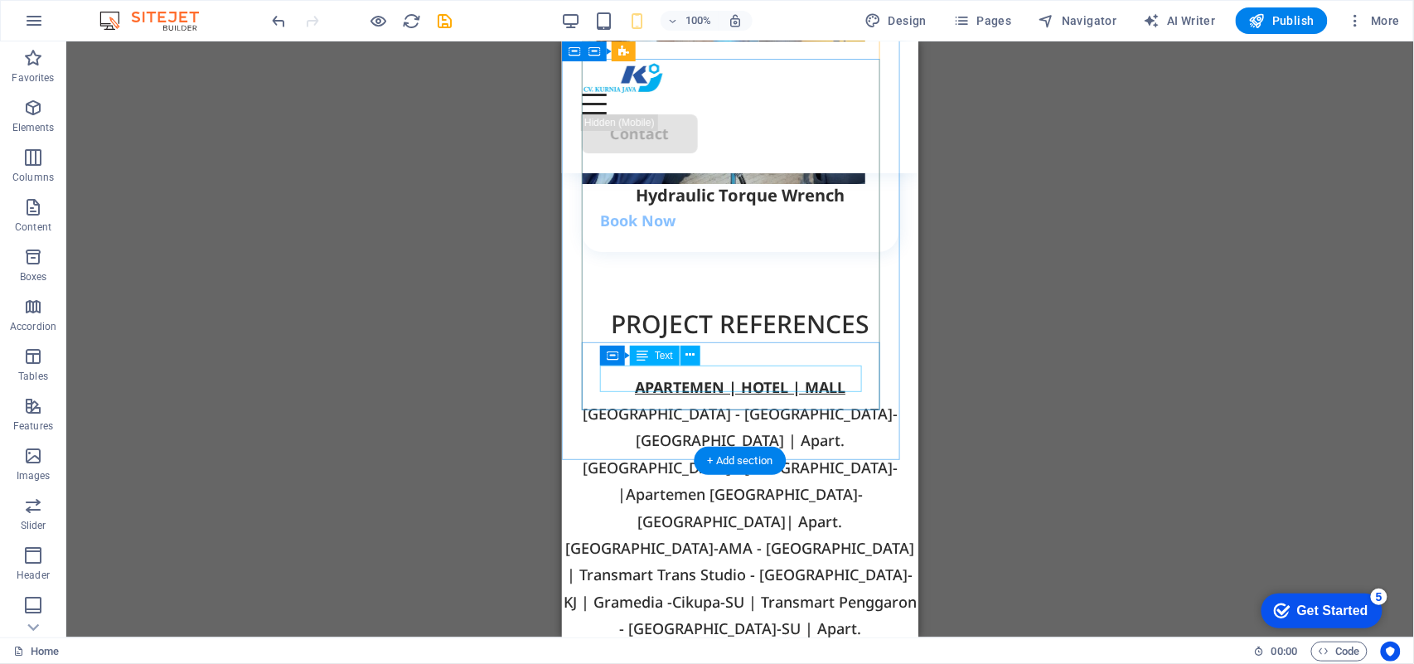
click at [662, 233] on div "Book Now" at bounding box center [739, 219] width 280 height 27
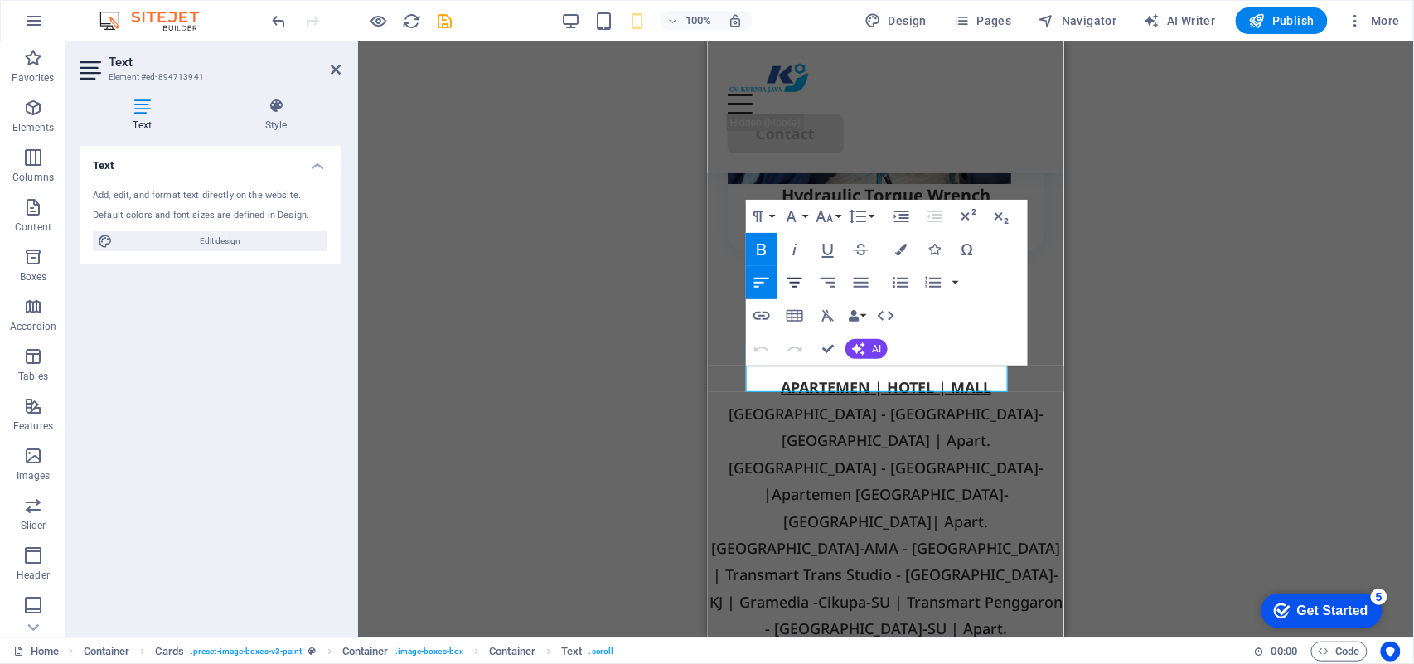
click at [793, 284] on icon "button" at bounding box center [795, 283] width 20 height 20
drag, startPoint x: 829, startPoint y: 343, endPoint x: 272, endPoint y: 307, distance: 558.3
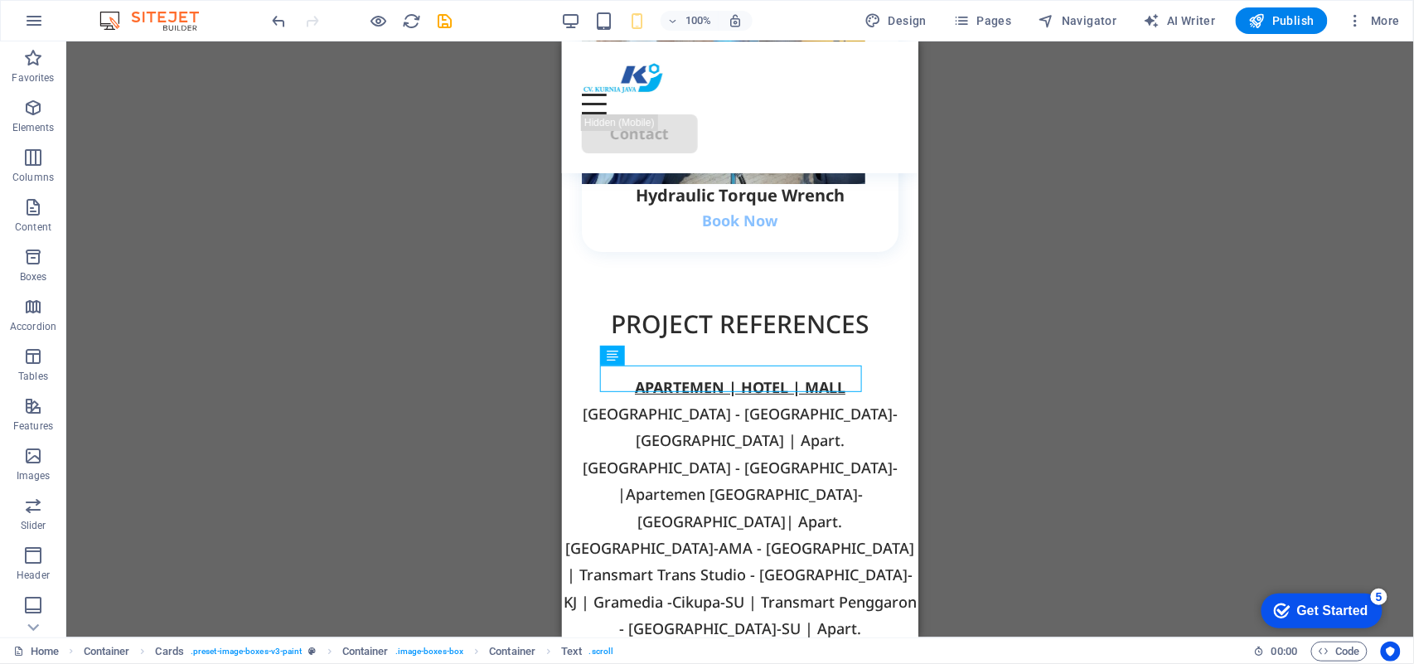
click at [1010, 333] on div "H2 Container Container Menu Bar Button Text Text Spacer Button Container Spacer…" at bounding box center [740, 339] width 1348 height 596
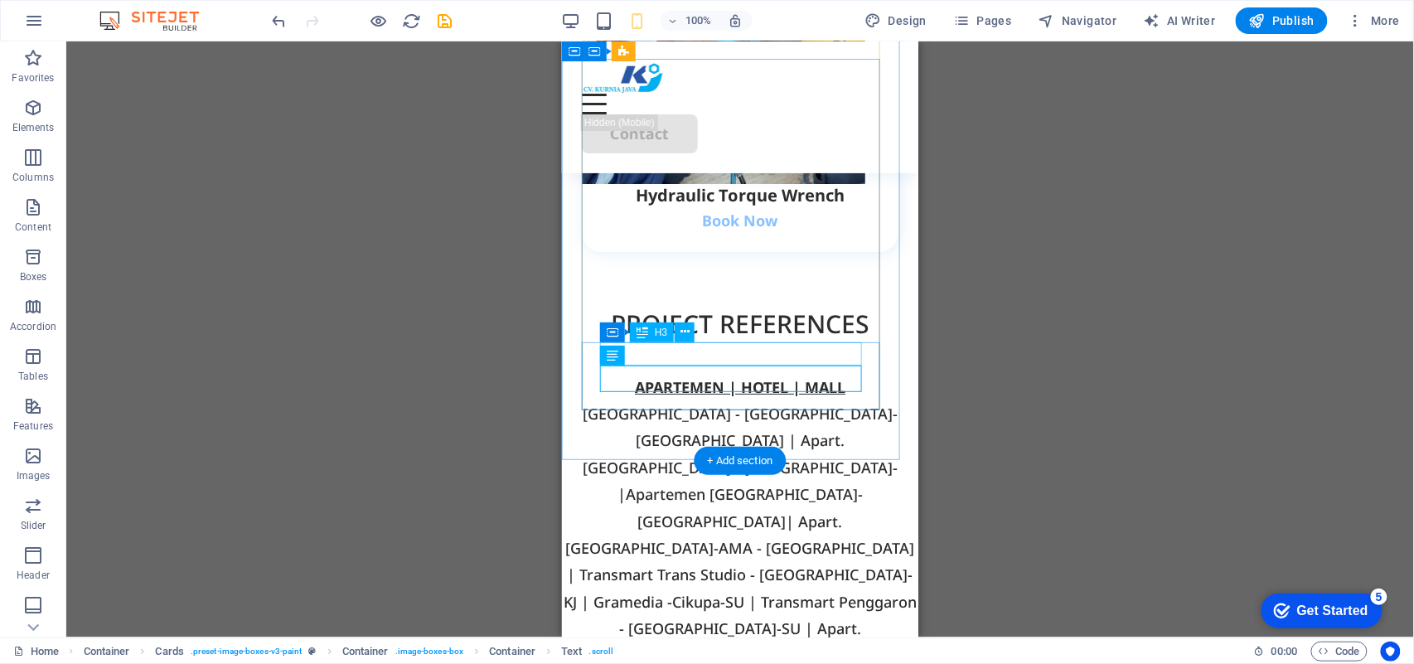
click at [774, 206] on div "Hydraulic Torque Wrench" at bounding box center [739, 194] width 280 height 23
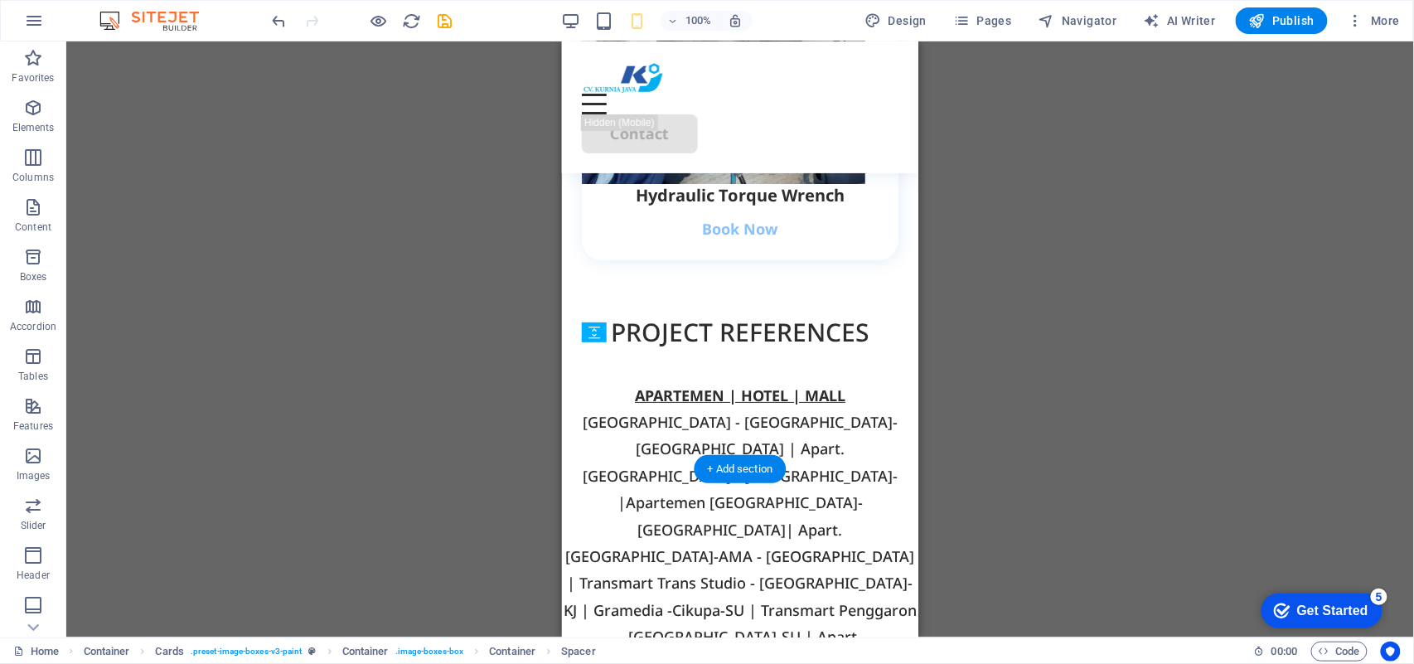
drag, startPoint x: 776, startPoint y: 367, endPoint x: 781, endPoint y: 352, distance: 16.5
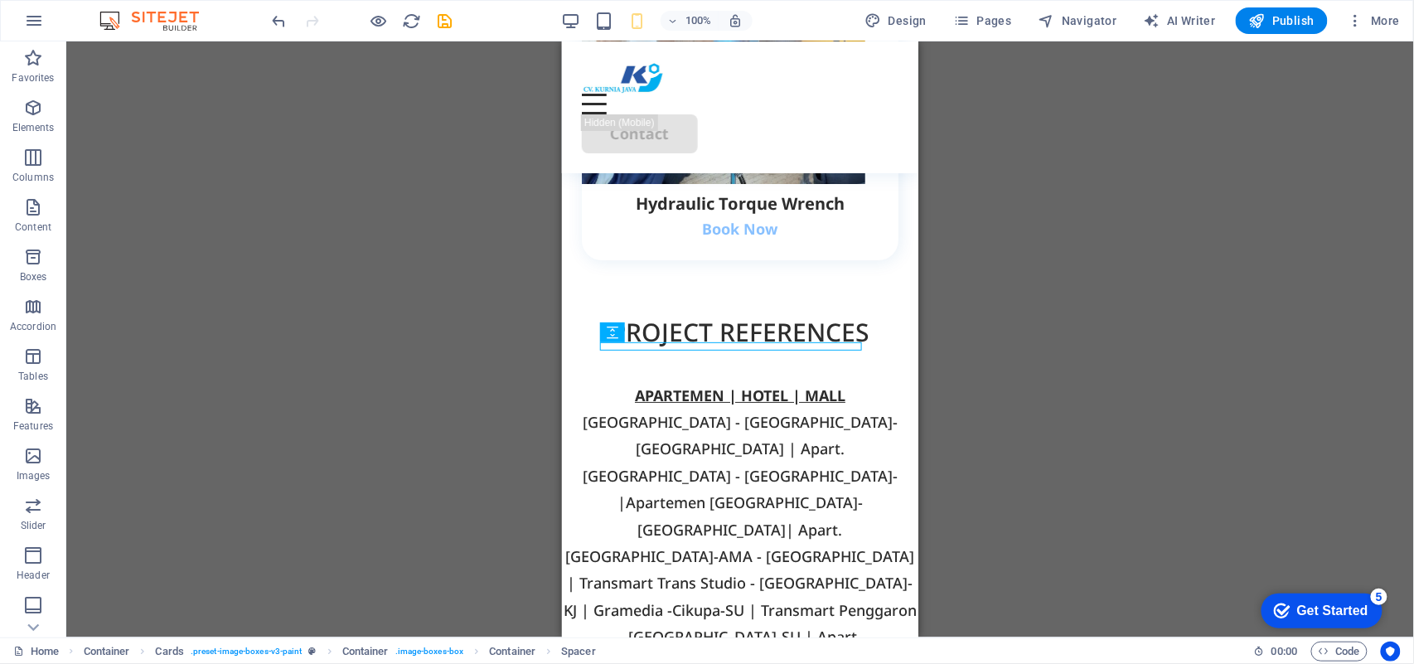
click at [982, 332] on div "H2 Container Container Menu Bar Button Text Text Spacer Button Container Spacer…" at bounding box center [740, 339] width 1348 height 596
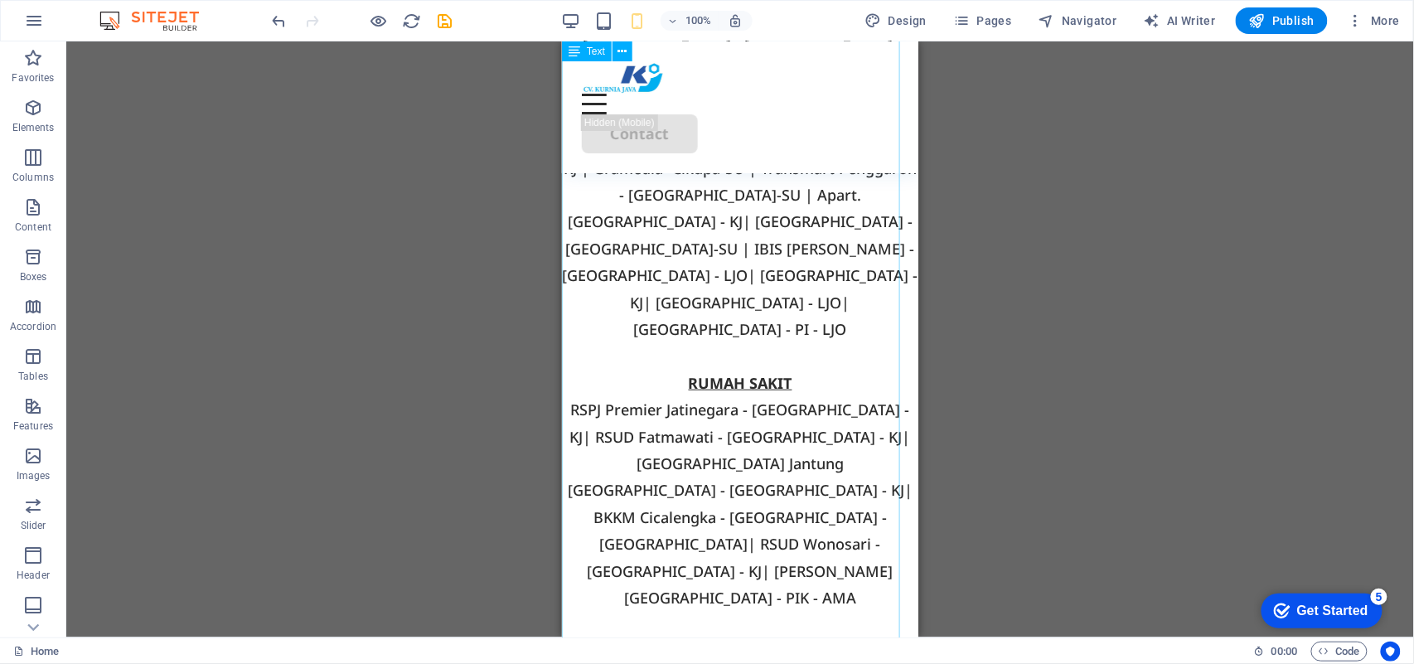
scroll to position [4313, 0]
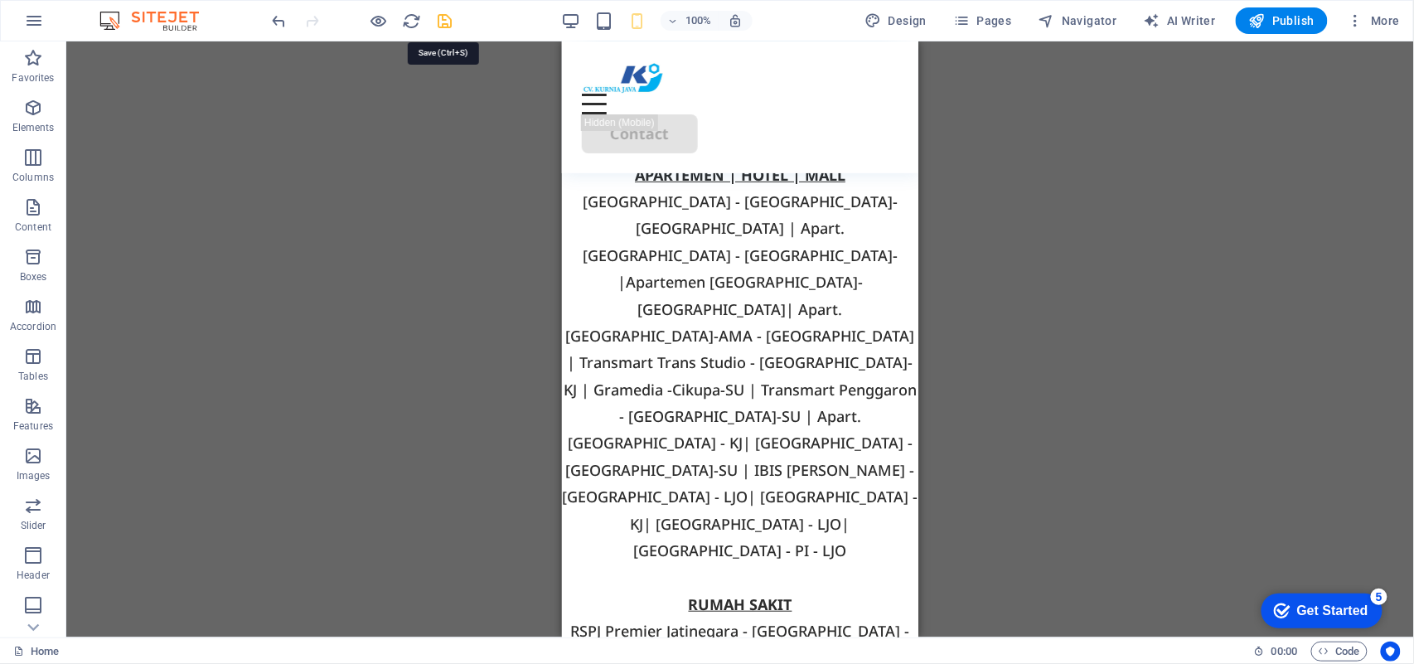
drag, startPoint x: 441, startPoint y: 17, endPoint x: 110, endPoint y: 75, distance: 335.9
click at [441, 17] on icon "save" at bounding box center [445, 21] width 19 height 19
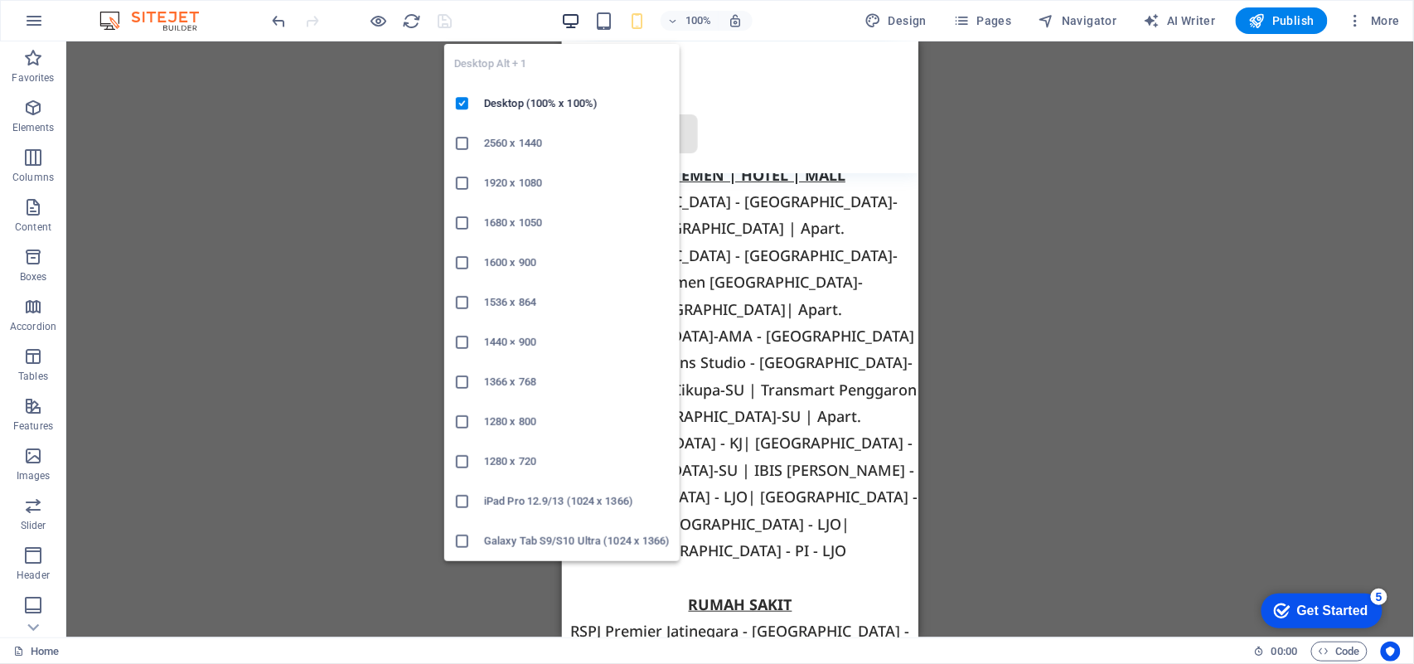
click at [565, 27] on icon "button" at bounding box center [570, 21] width 19 height 19
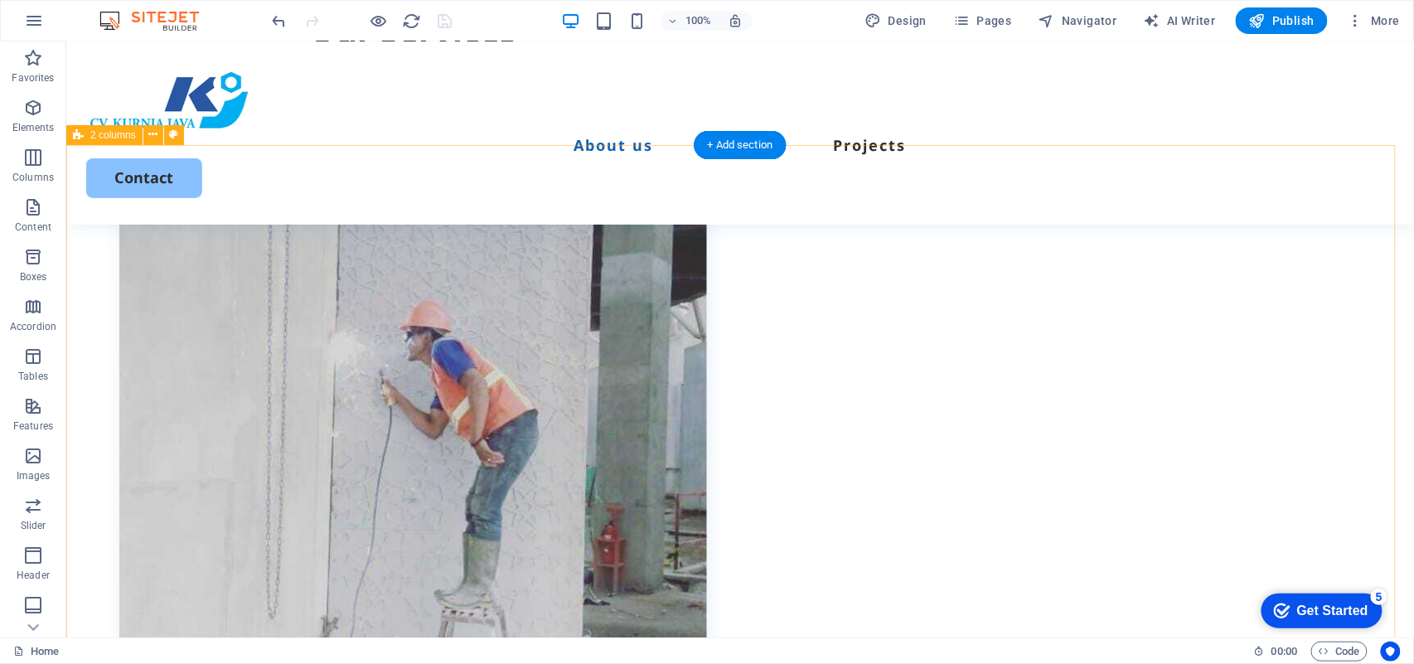
scroll to position [444, 0]
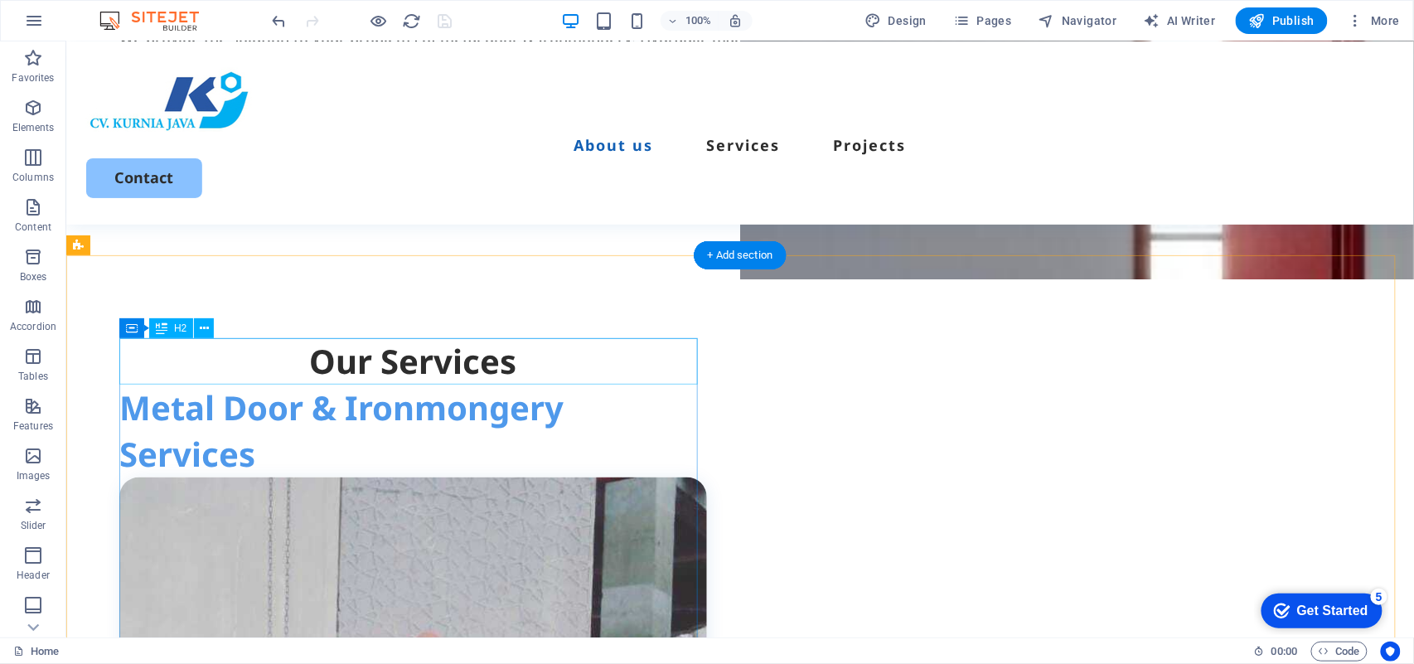
click at [512, 357] on div "Our Services" at bounding box center [413, 360] width 588 height 46
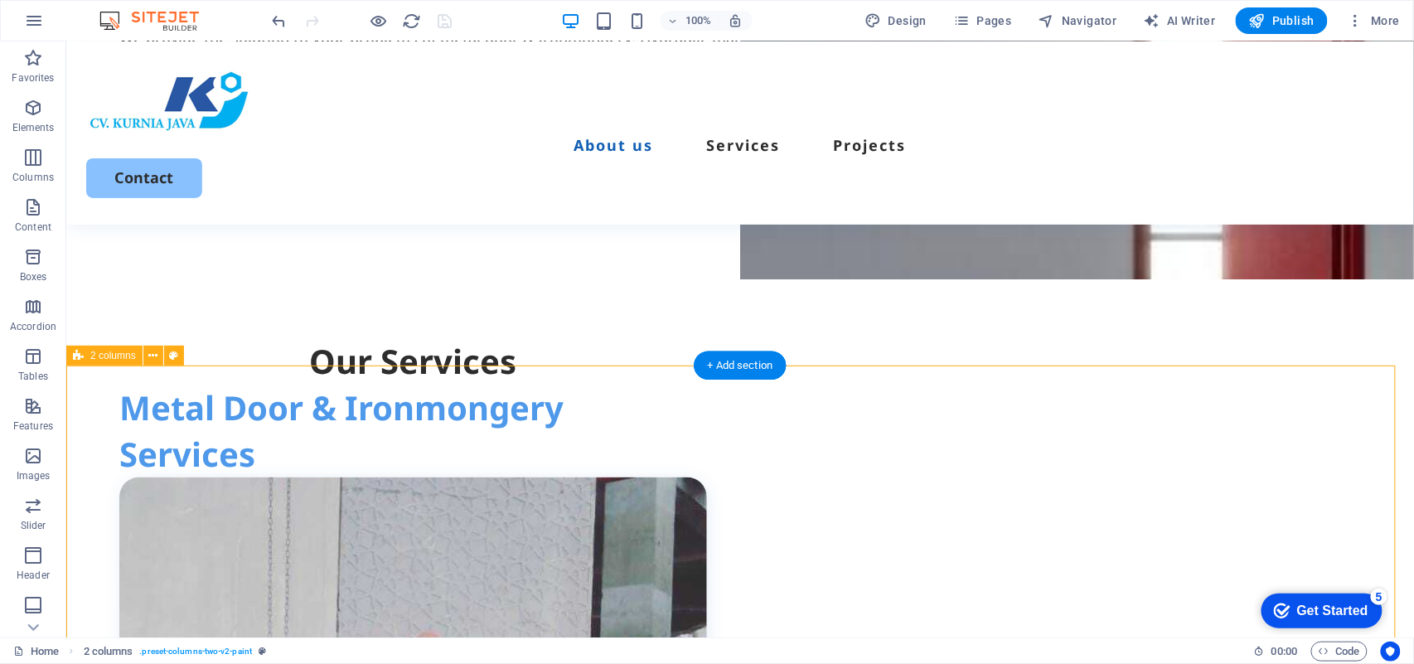
scroll to position [333, 0]
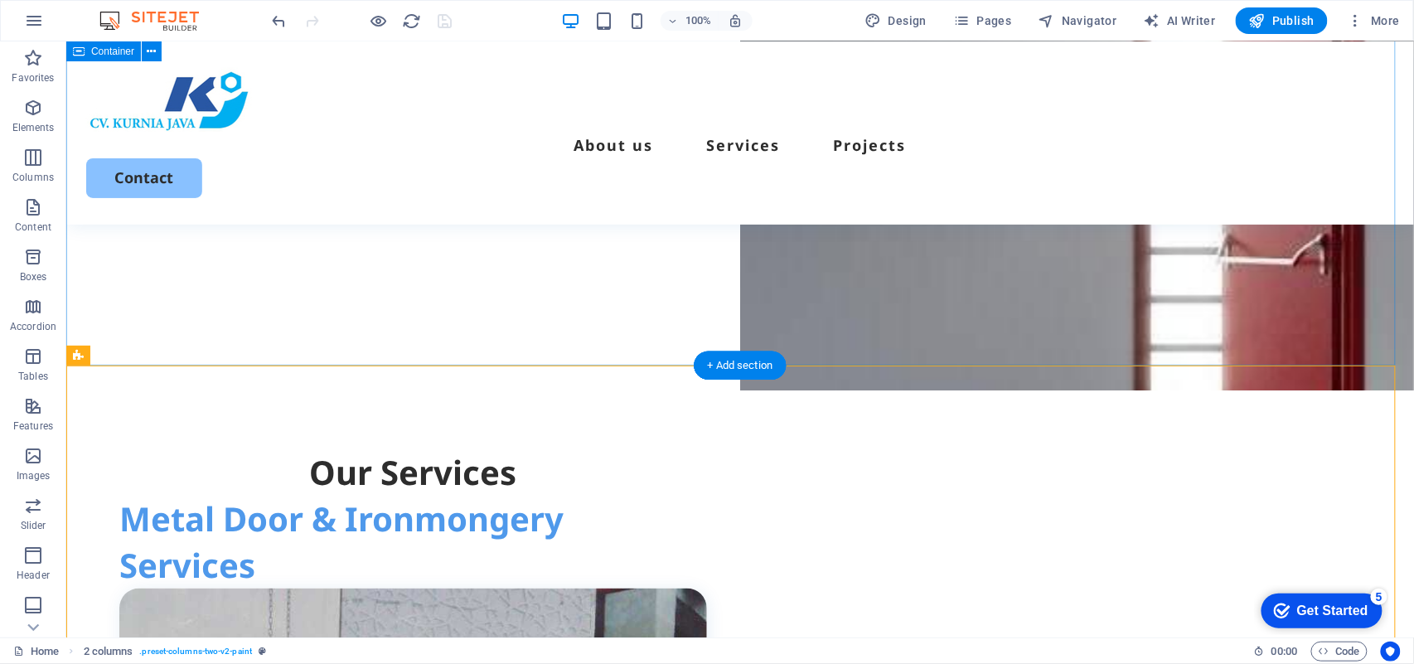
click at [1060, 331] on div "Metal door, Ironmongery & Hydrolic Machine Services Get Started We provide the …" at bounding box center [739, 46] width 1348 height 638
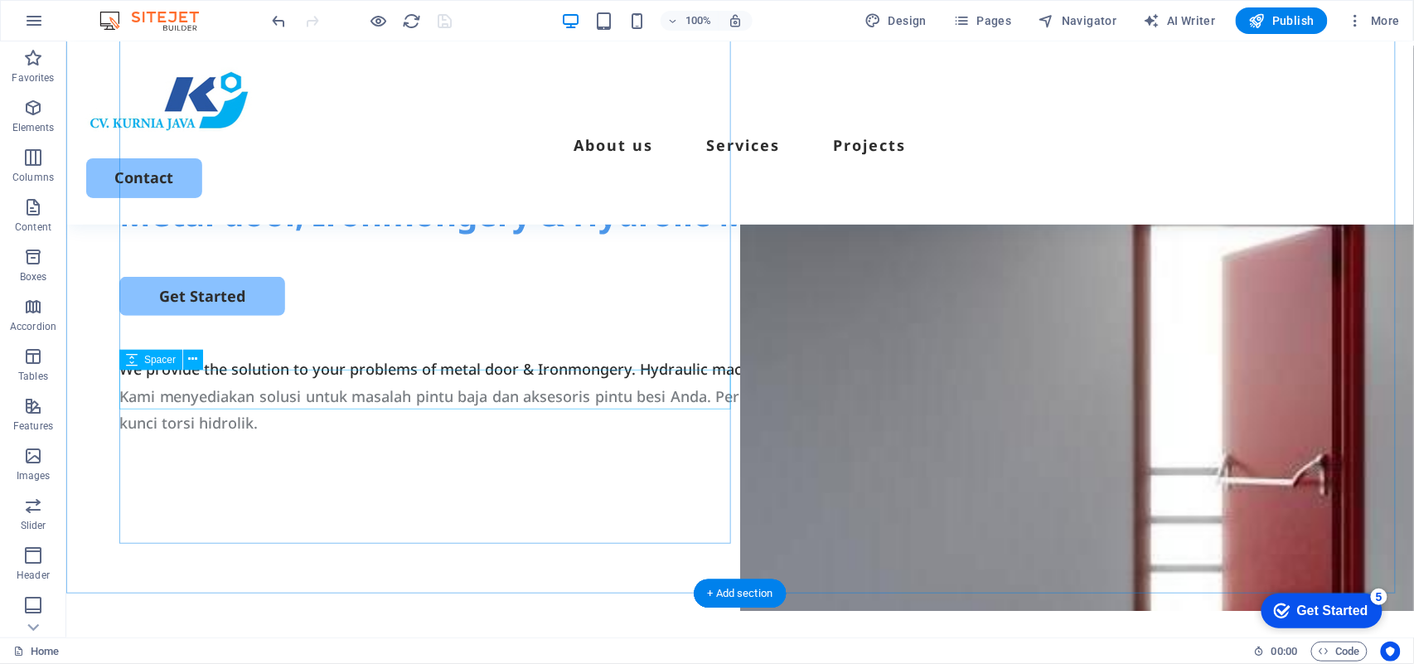
scroll to position [223, 0]
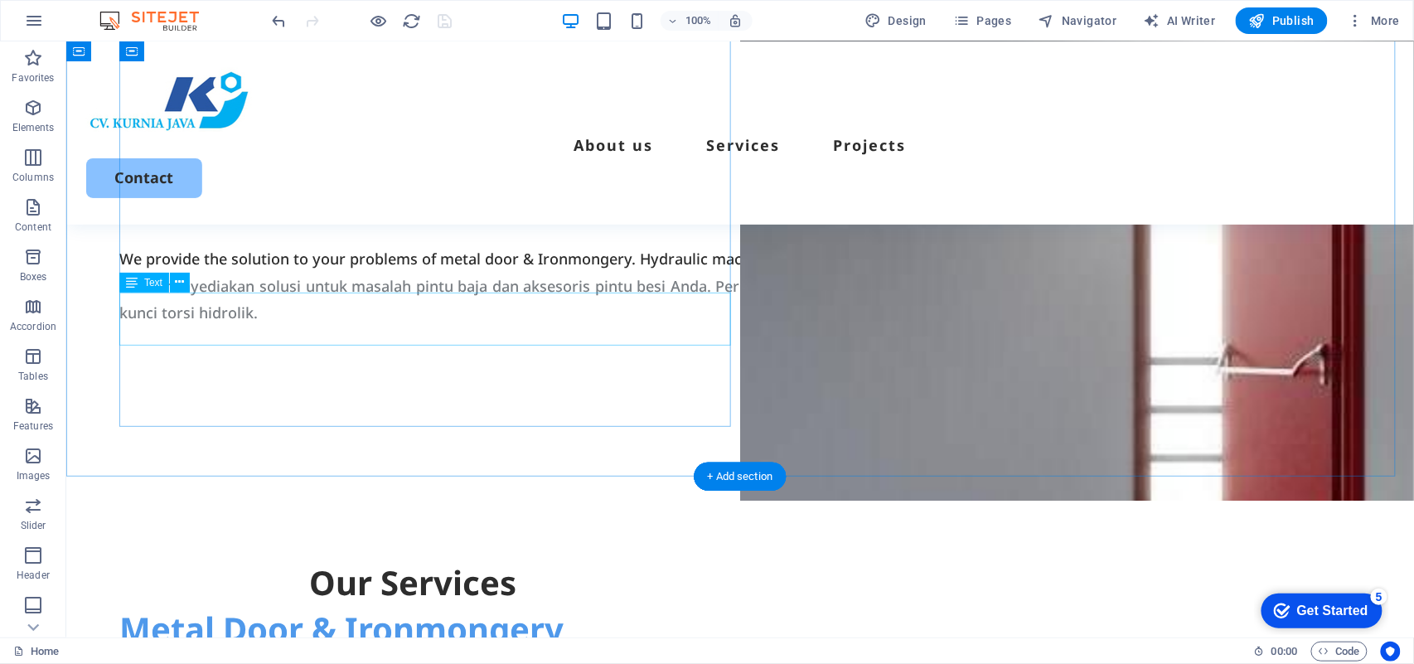
click at [465, 271] on div "We provide the solution to your problems of metal door & Ironmongery. Hydraulic…" at bounding box center [740, 258] width 1242 height 27
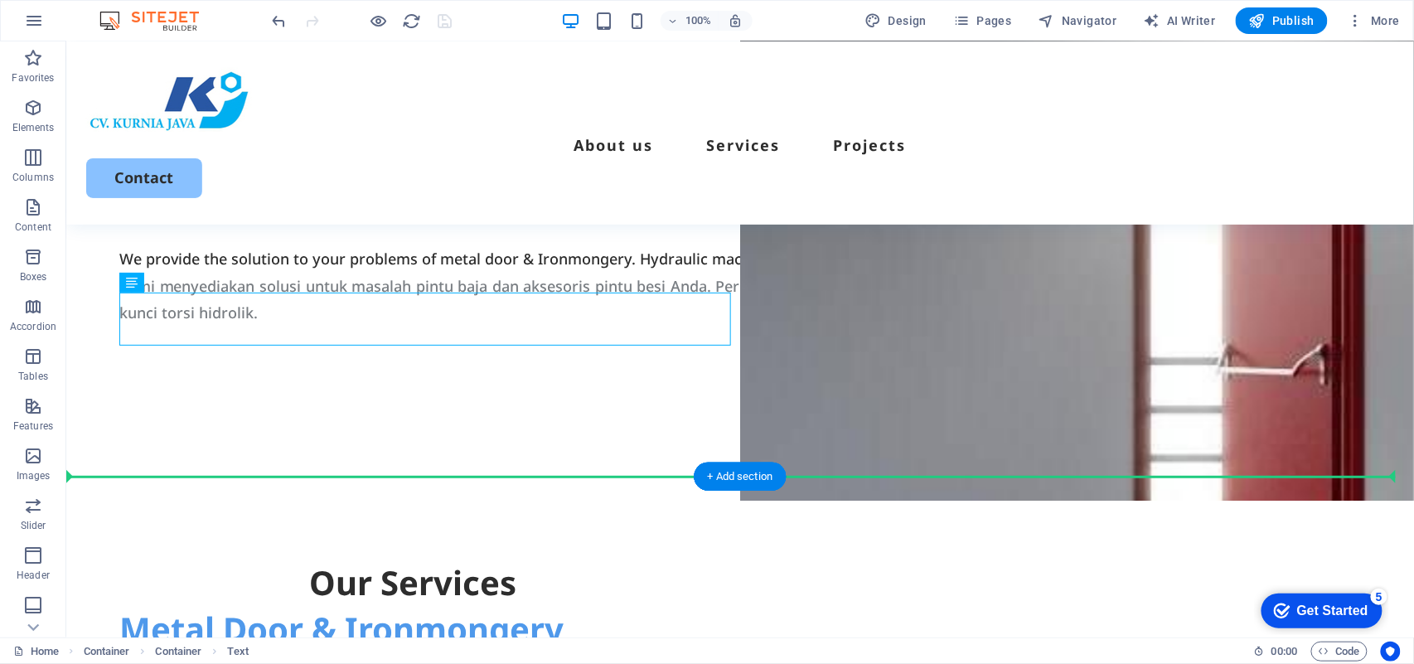
drag, startPoint x: 451, startPoint y: 319, endPoint x: 1014, endPoint y: 471, distance: 583.0
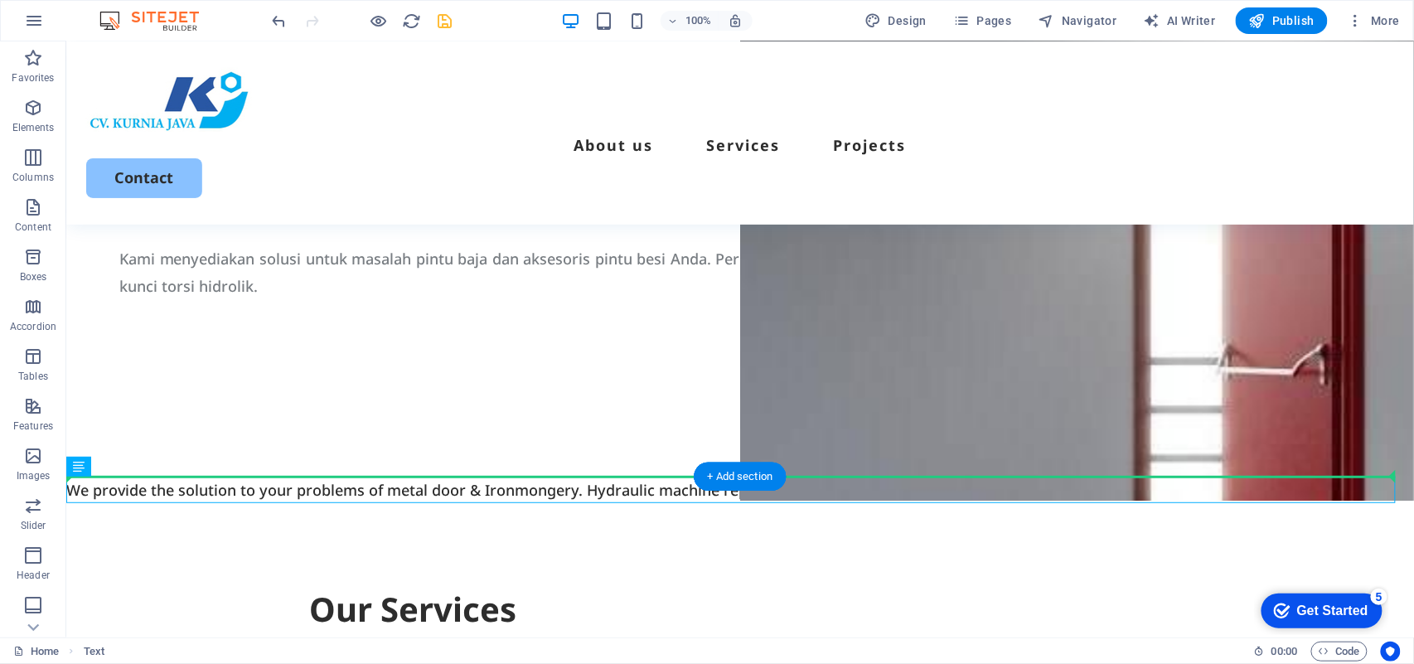
drag, startPoint x: 445, startPoint y: 490, endPoint x: 959, endPoint y: 430, distance: 517.5
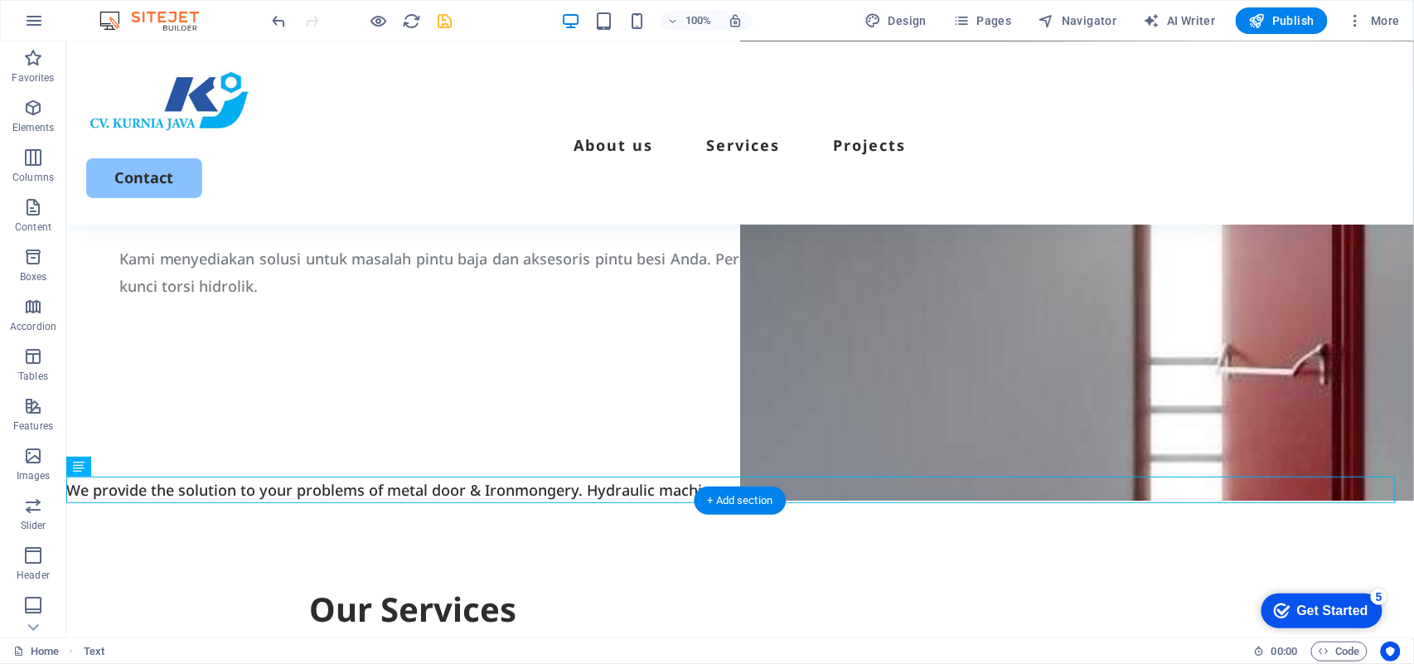
drag, startPoint x: 633, startPoint y: 490, endPoint x: 670, endPoint y: 488, distance: 36.5
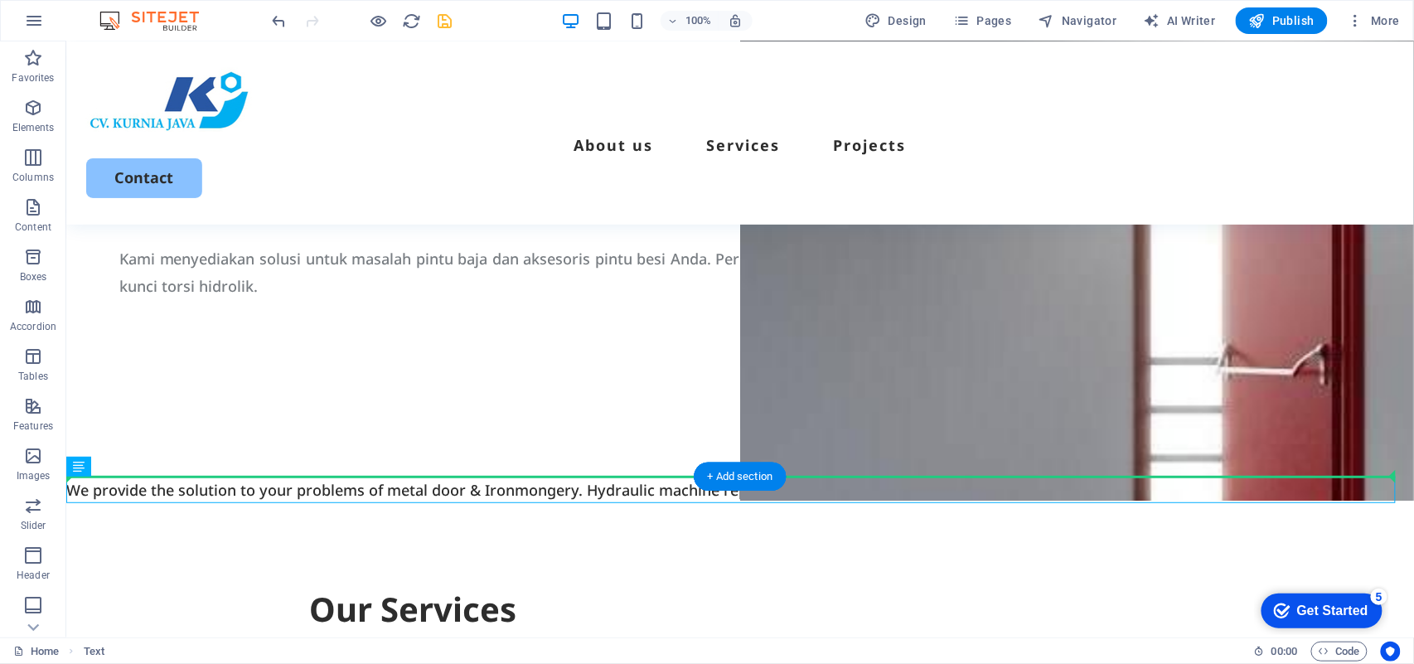
drag, startPoint x: 636, startPoint y: 495, endPoint x: 911, endPoint y: 430, distance: 282.8
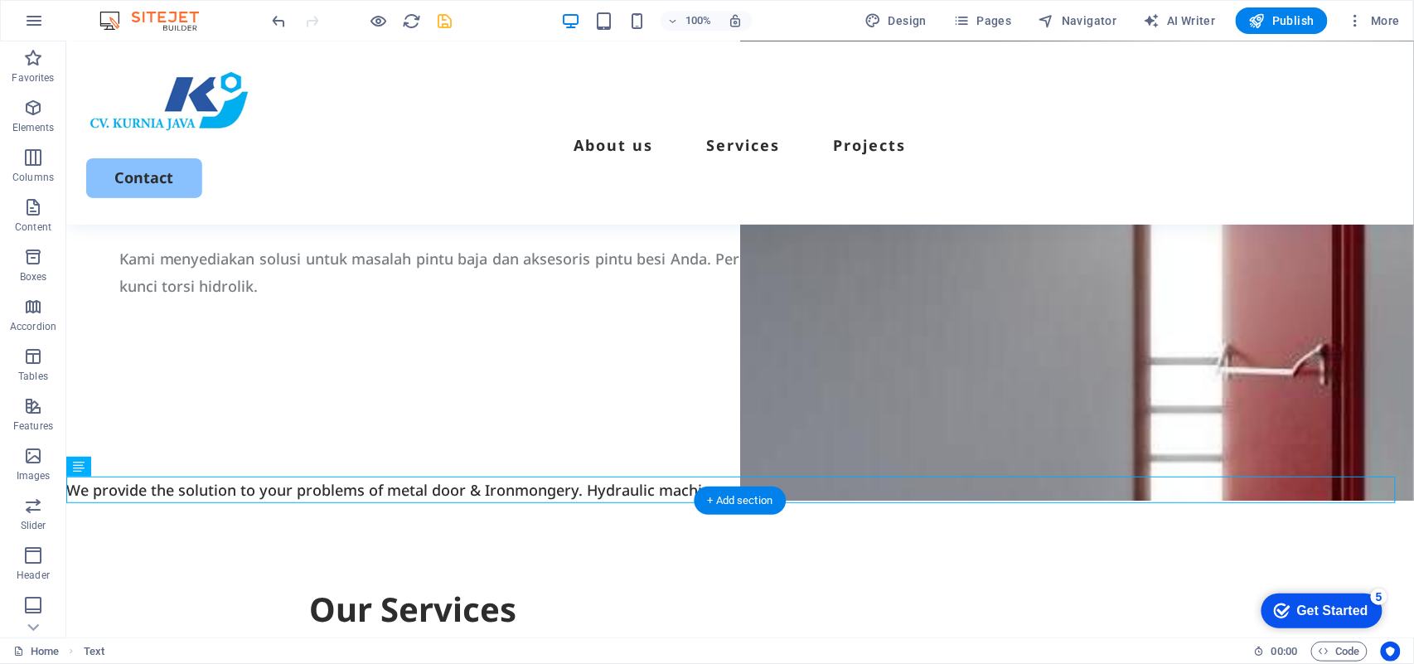
drag, startPoint x: 616, startPoint y: 485, endPoint x: 939, endPoint y: 477, distance: 322.6
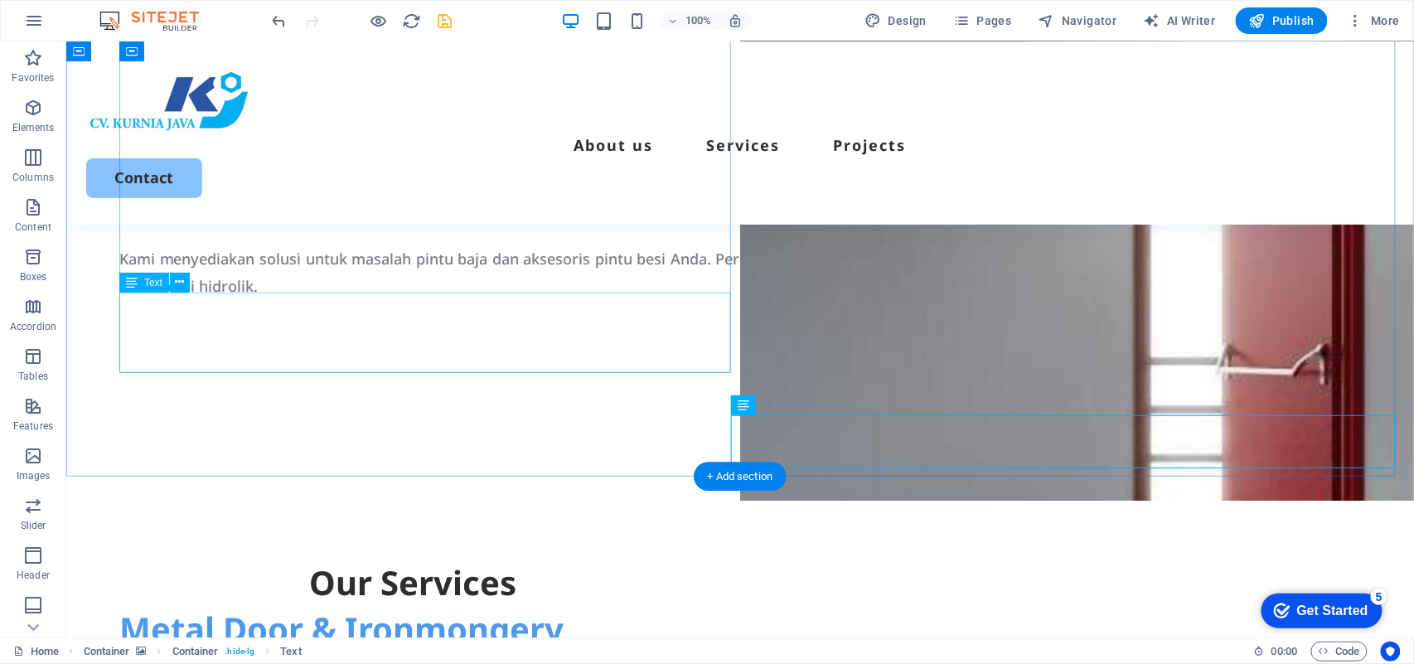
click at [279, 298] on div "Kami menyediakan solusi untuk masalah pintu baja dan aksesoris pintu besi Anda.…" at bounding box center [740, 272] width 1242 height 54
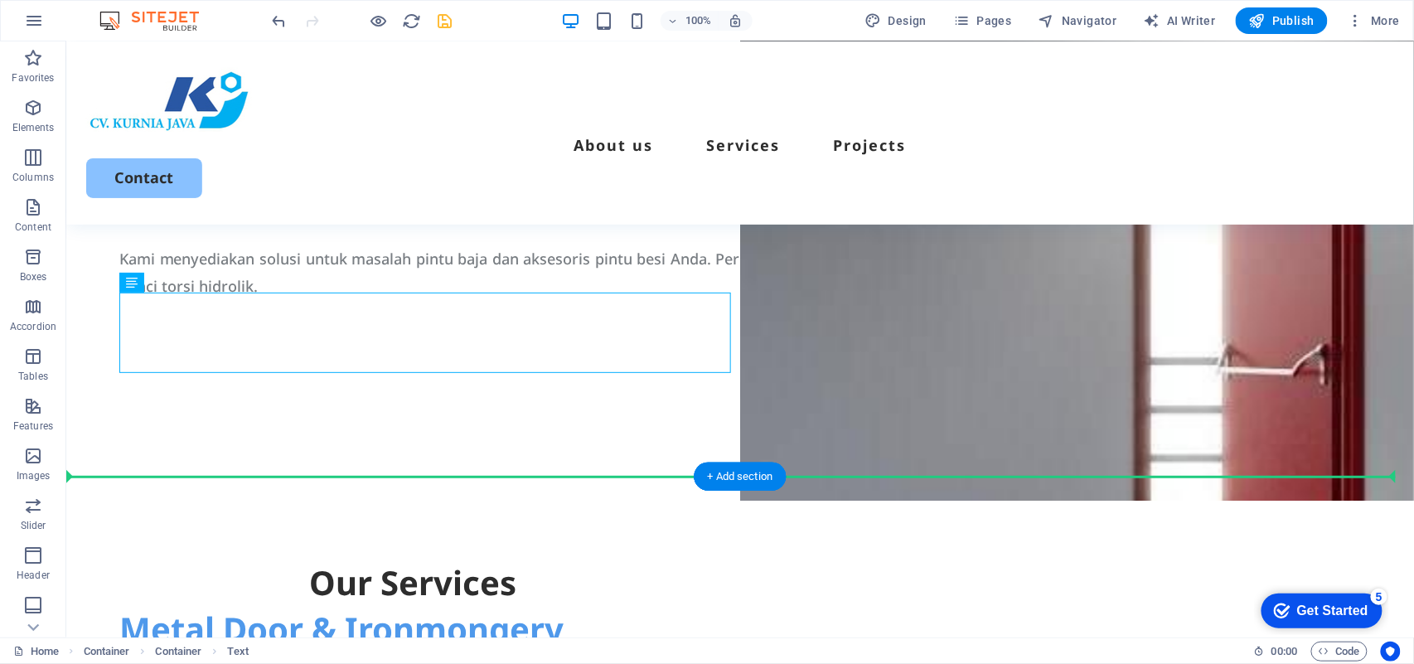
drag, startPoint x: 261, startPoint y: 325, endPoint x: 706, endPoint y: 460, distance: 465.3
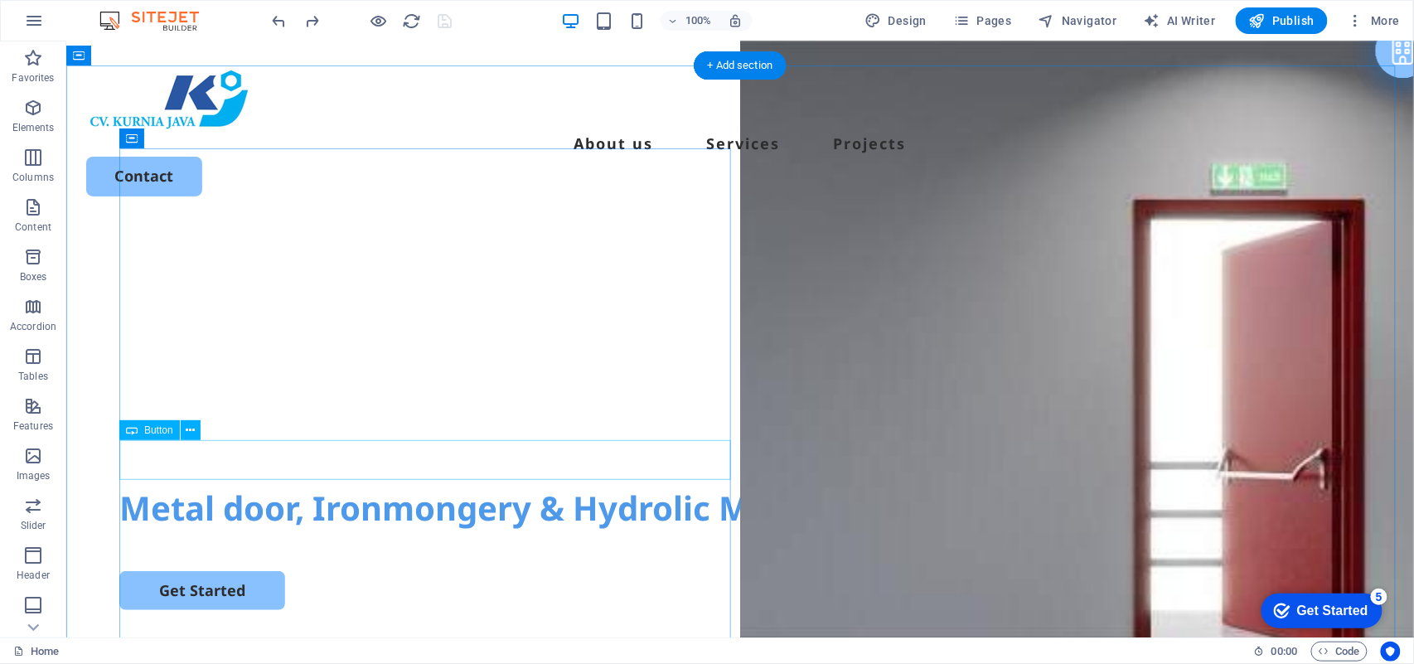
scroll to position [113, 0]
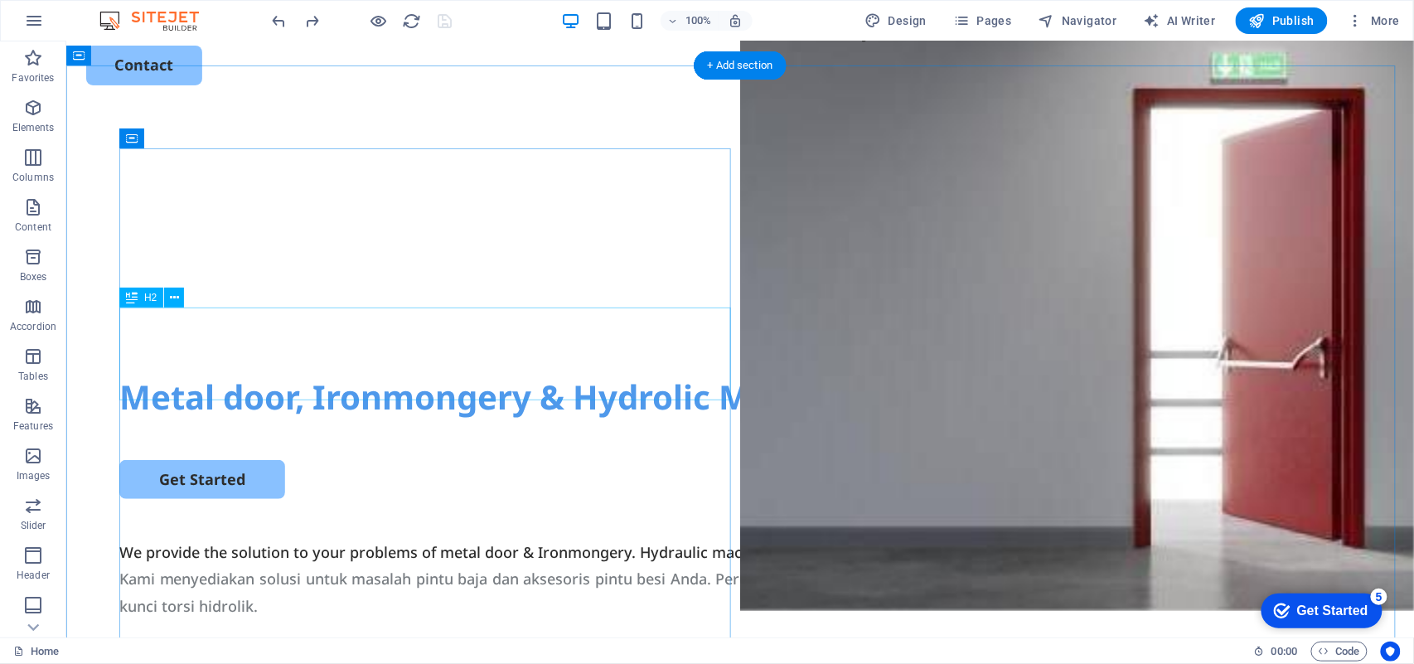
click at [430, 373] on div "Metal door, Ironmongery & Hydrolic Machine Services" at bounding box center [740, 396] width 1242 height 46
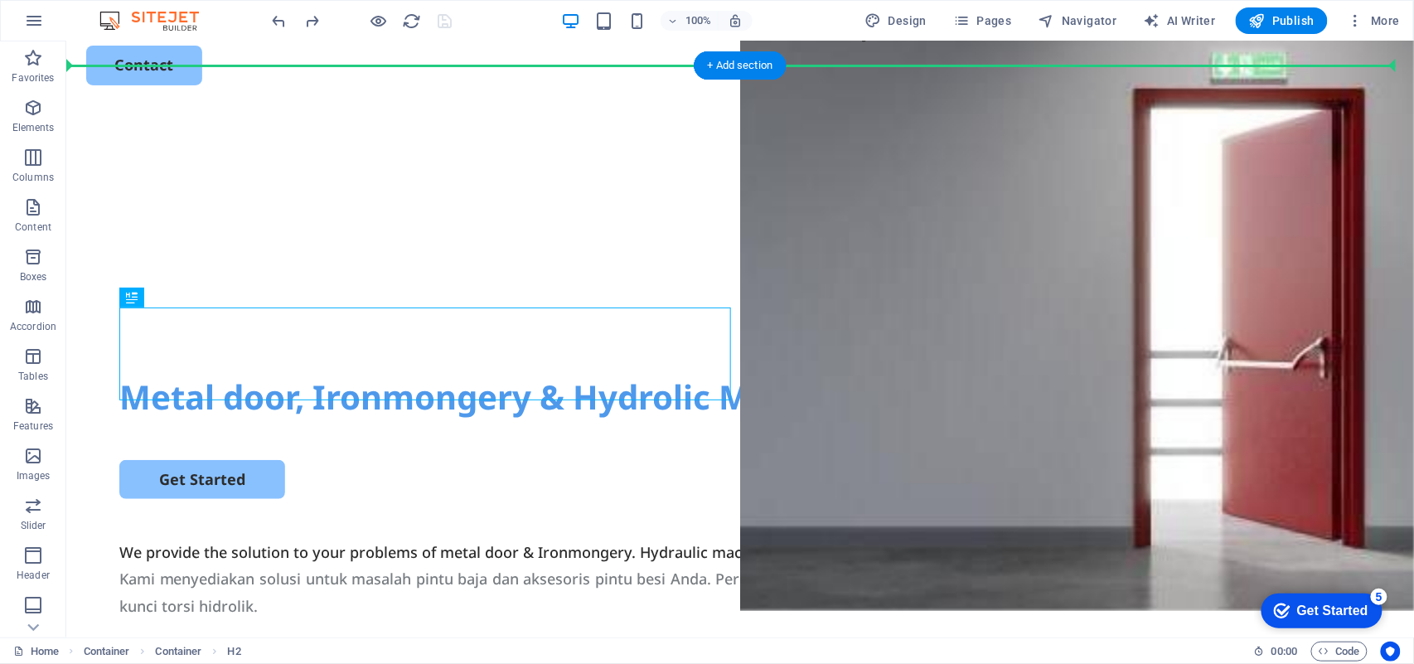
drag, startPoint x: 442, startPoint y: 352, endPoint x: 1067, endPoint y: 239, distance: 635.4
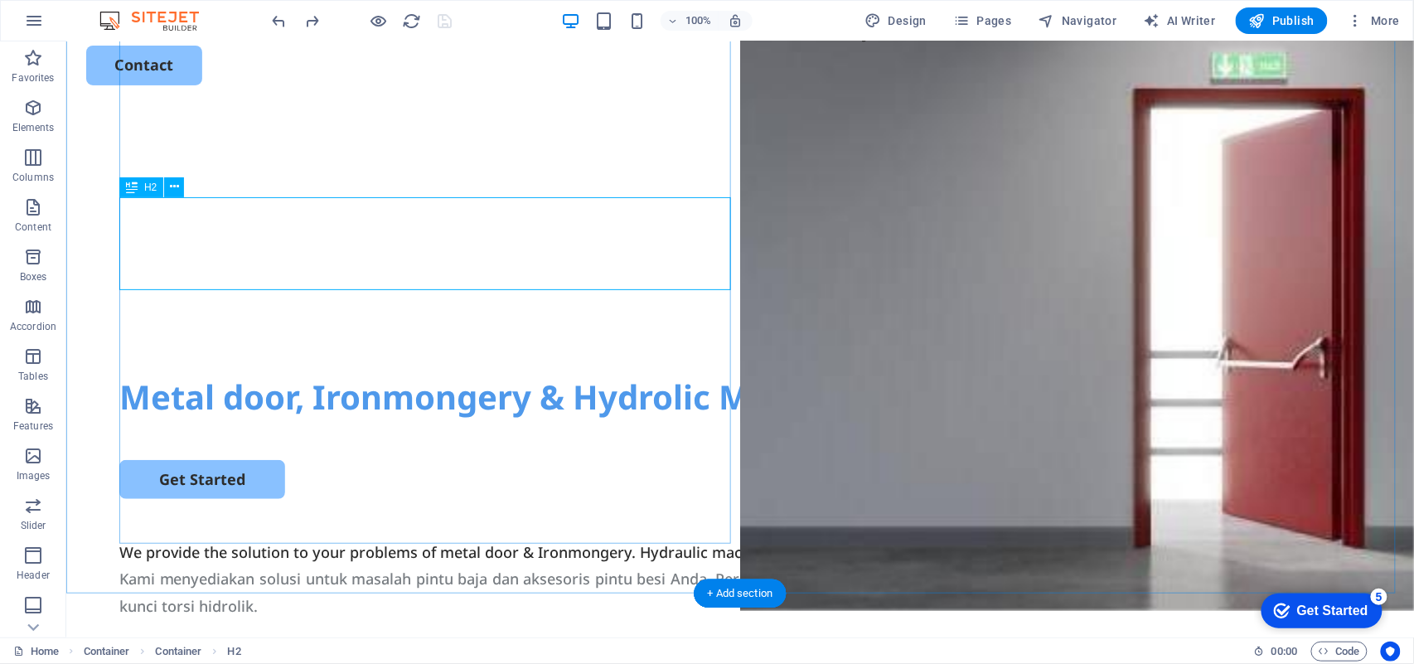
scroll to position [223, 0]
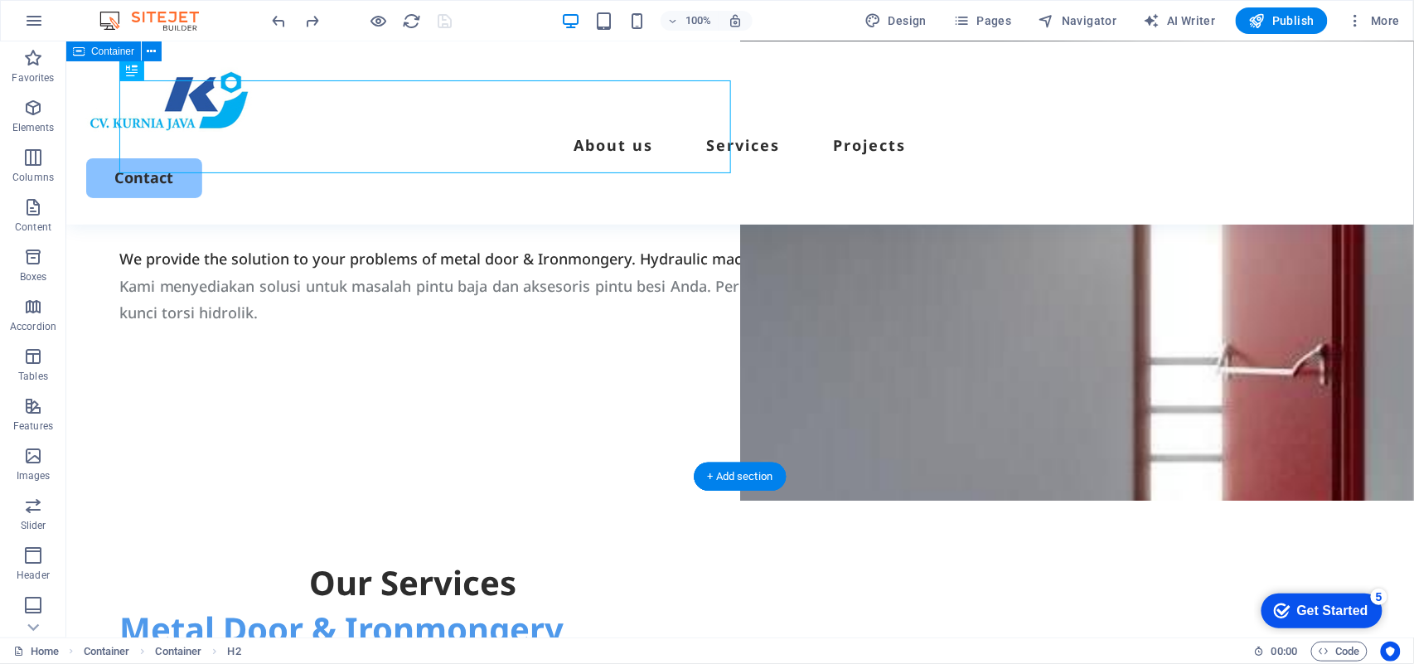
click at [371, 451] on div "Metal door, Ironmongery & Hydrolic Machine Services Get Started We provide the …" at bounding box center [739, 156] width 1348 height 638
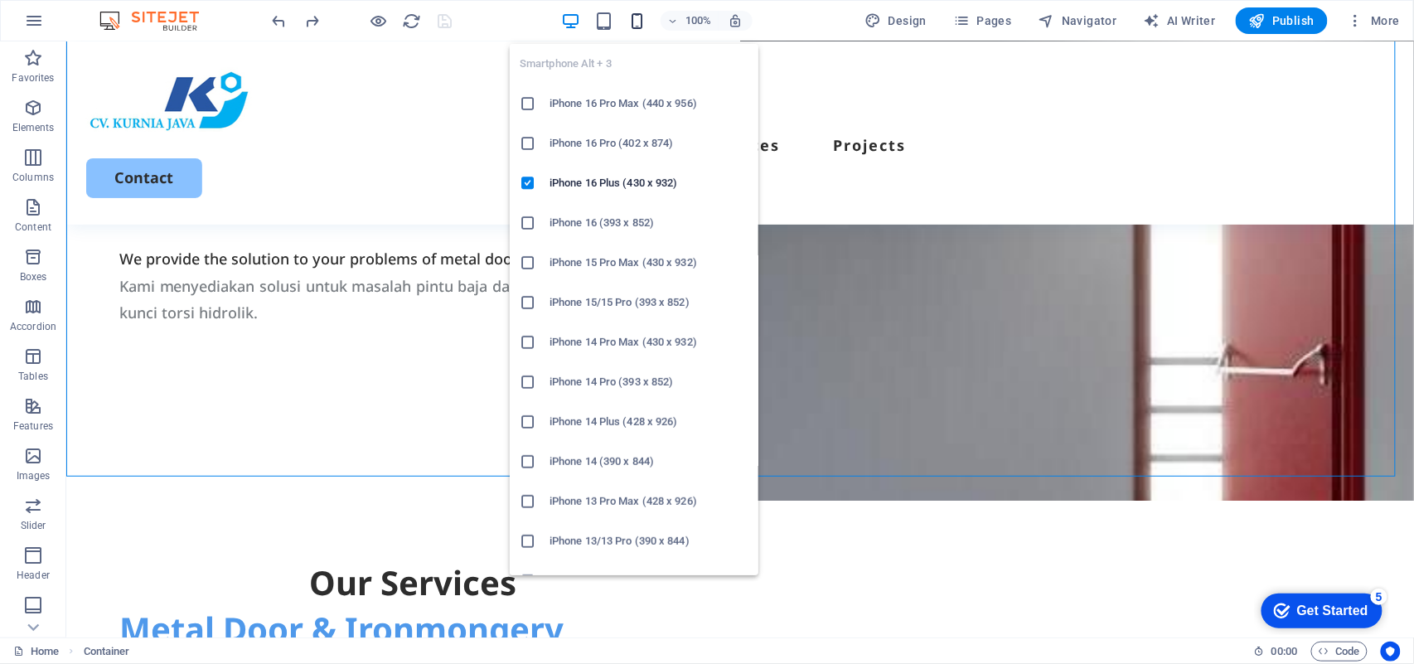
click at [631, 18] on icon "button" at bounding box center [637, 21] width 19 height 19
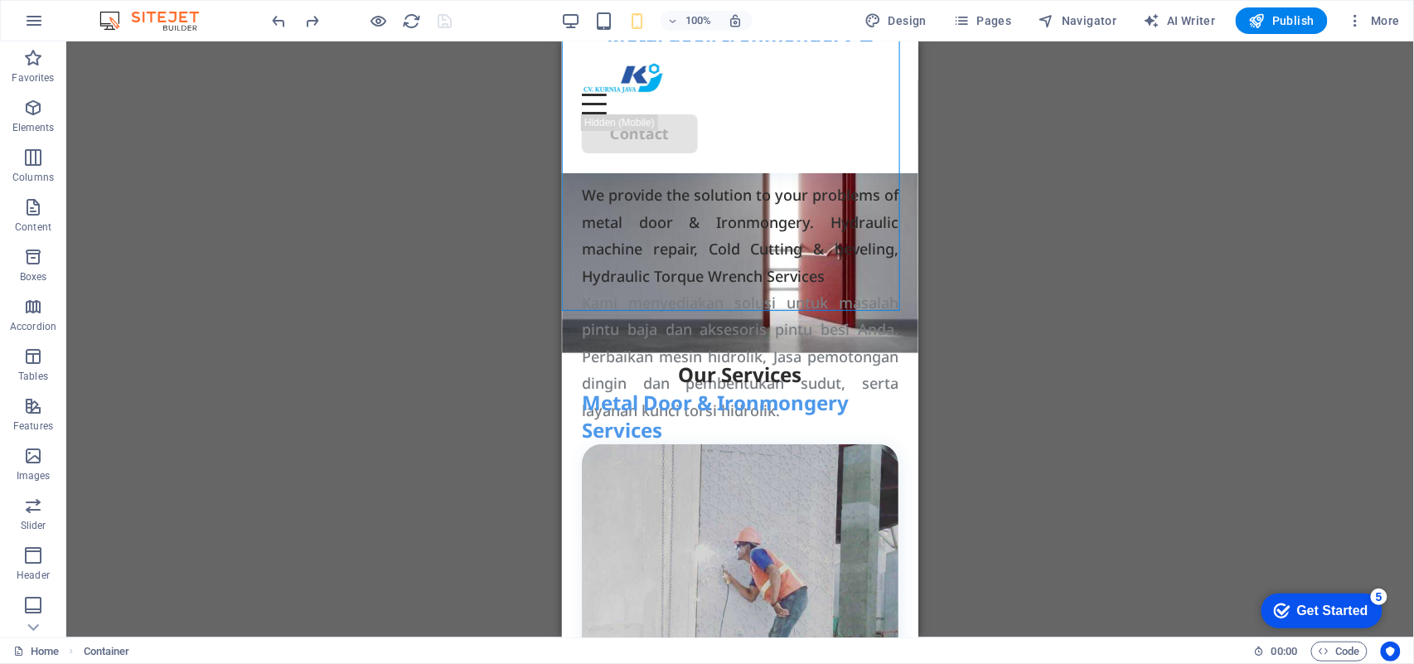
click at [1012, 240] on div "Drag here to replace the existing content. Press “Ctrl” if you want to create a…" at bounding box center [740, 339] width 1348 height 596
click at [804, 289] on div "We provide the solution to your problems of metal door & Ironmongery. Hydraulic…" at bounding box center [739, 235] width 317 height 108
click at [726, 313] on div "+ Add section" at bounding box center [741, 311] width 92 height 28
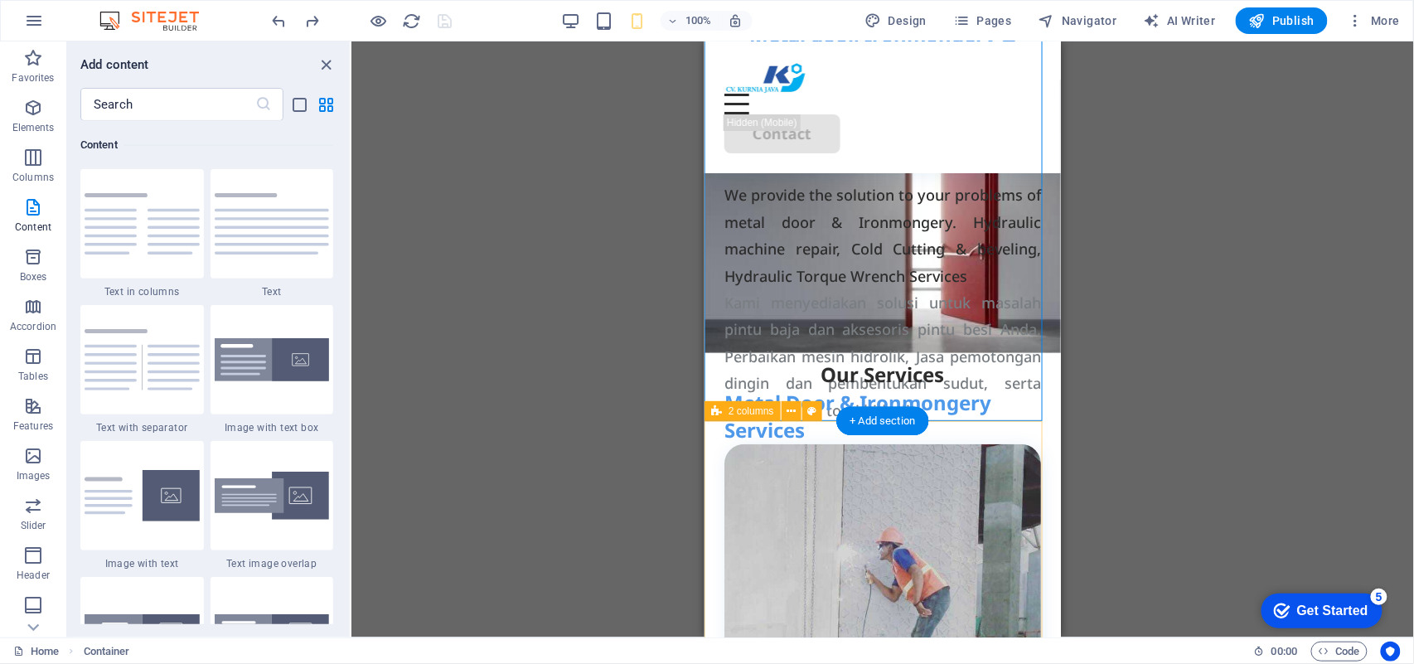
scroll to position [113, 0]
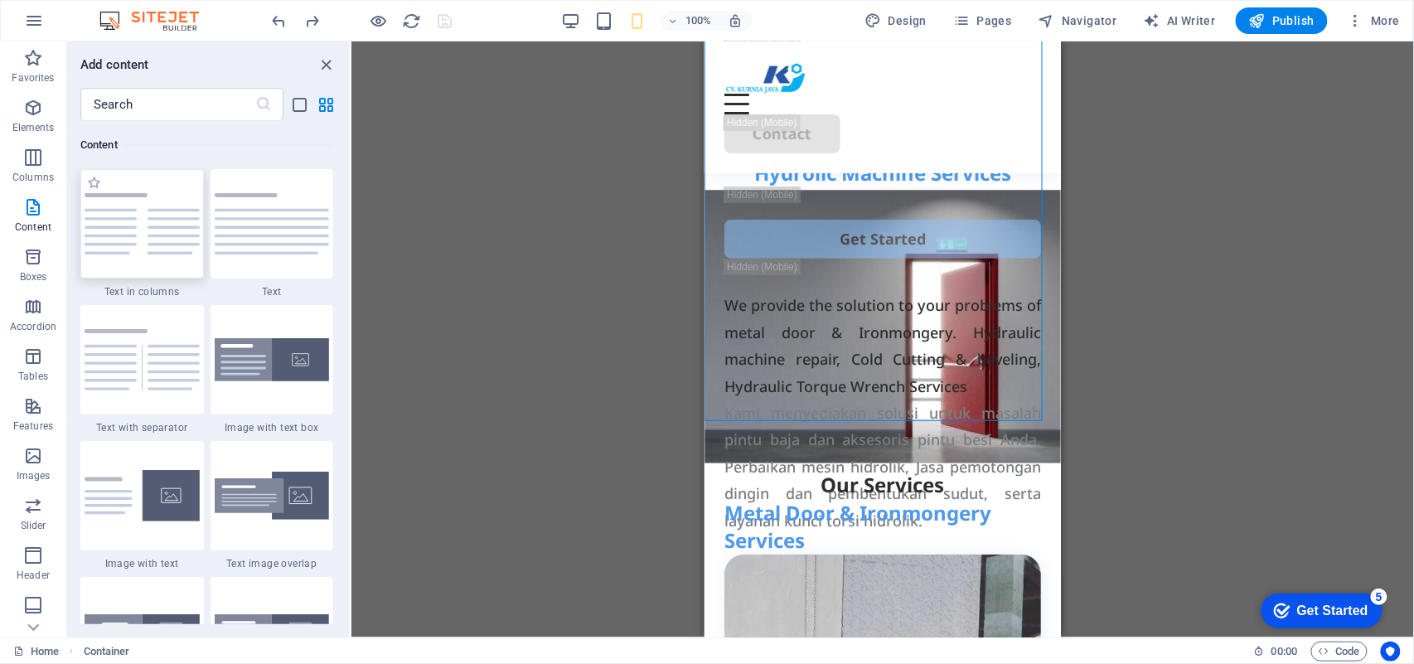
click at [153, 233] on img at bounding box center [142, 223] width 115 height 61
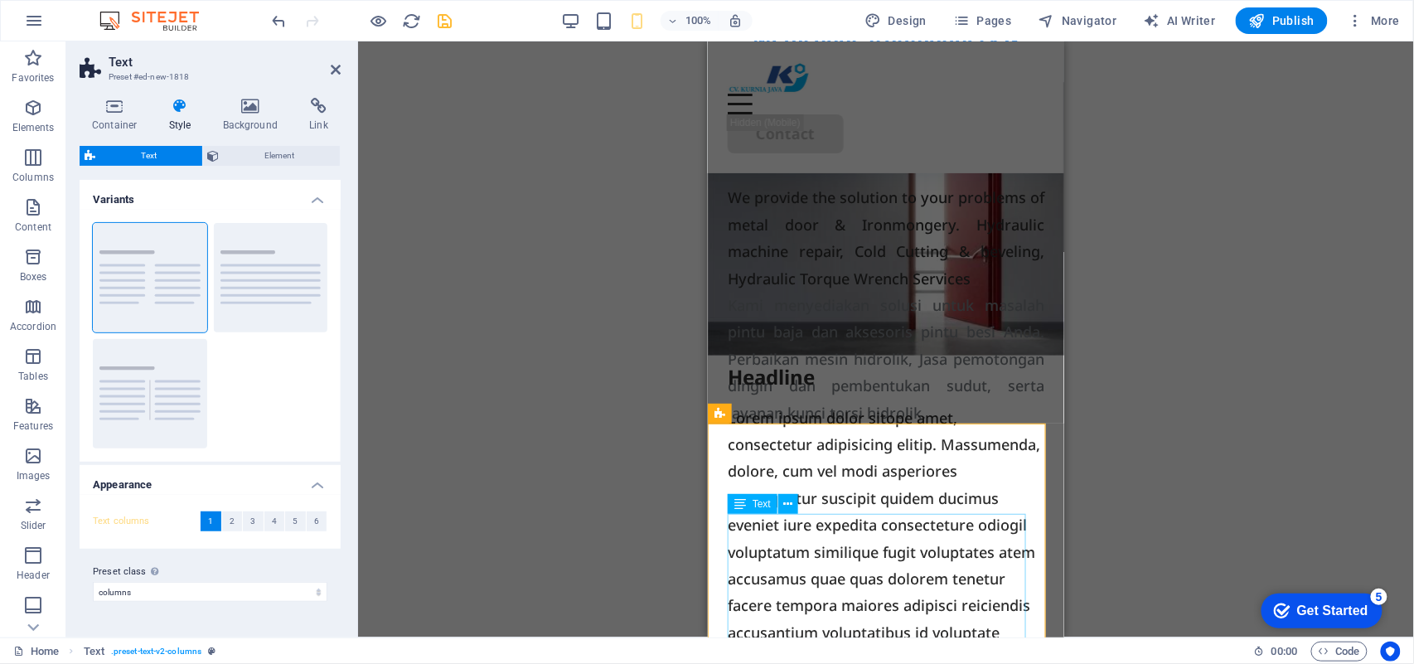
scroll to position [110, 0]
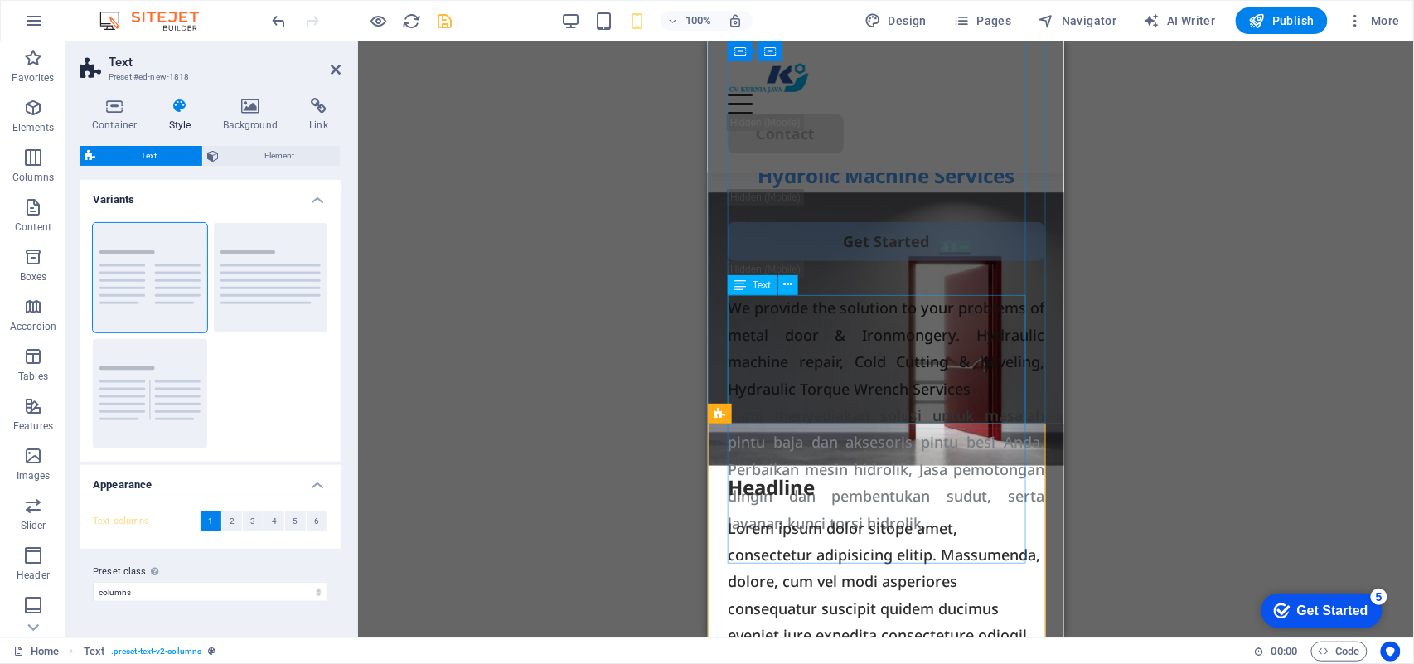
click at [866, 318] on div "We provide the solution to your problems of metal door & Ironmongery. Hydraulic…" at bounding box center [885, 347] width 317 height 108
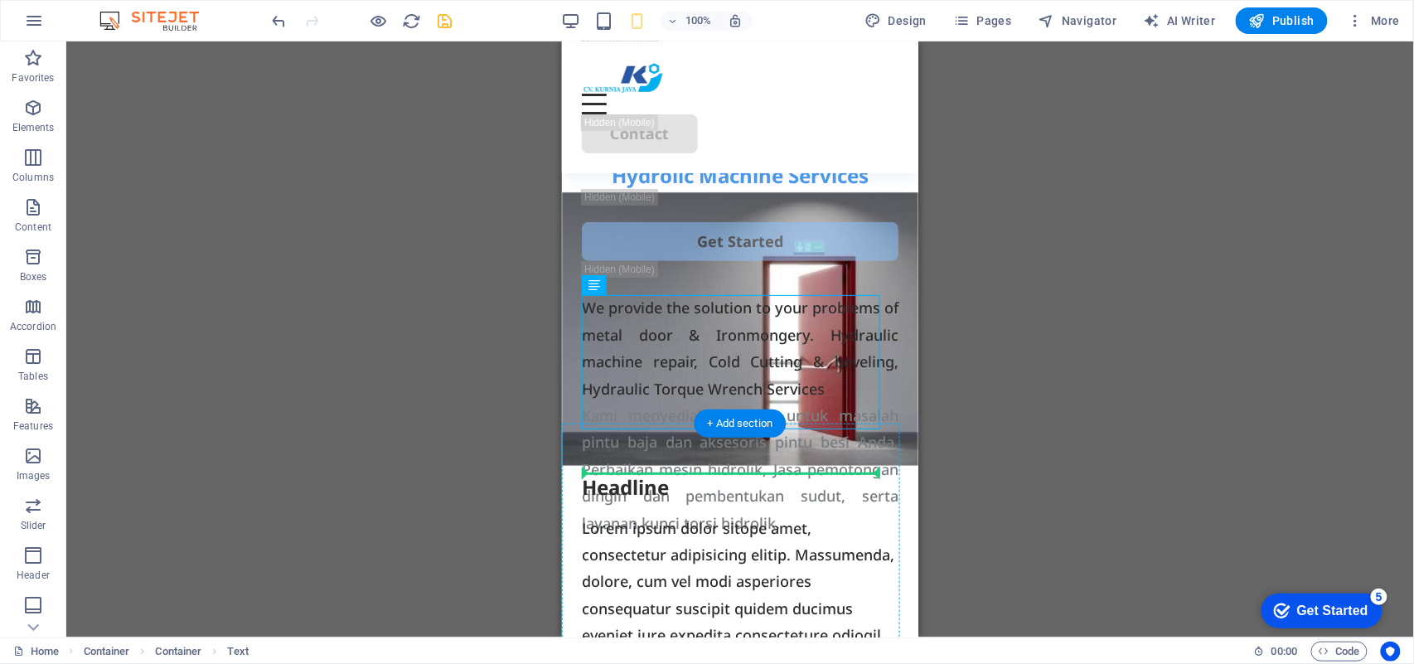
drag, startPoint x: 697, startPoint y: 332, endPoint x: 690, endPoint y: 484, distance: 152.7
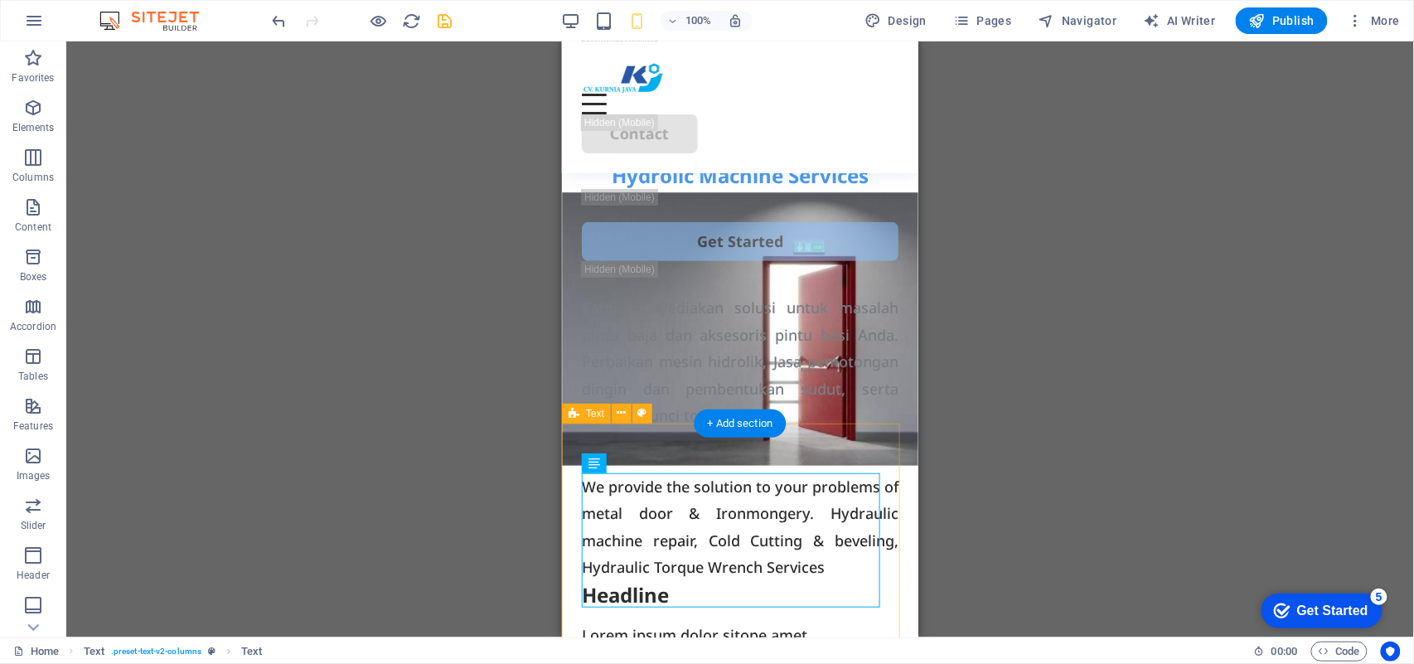
scroll to position [221, 0]
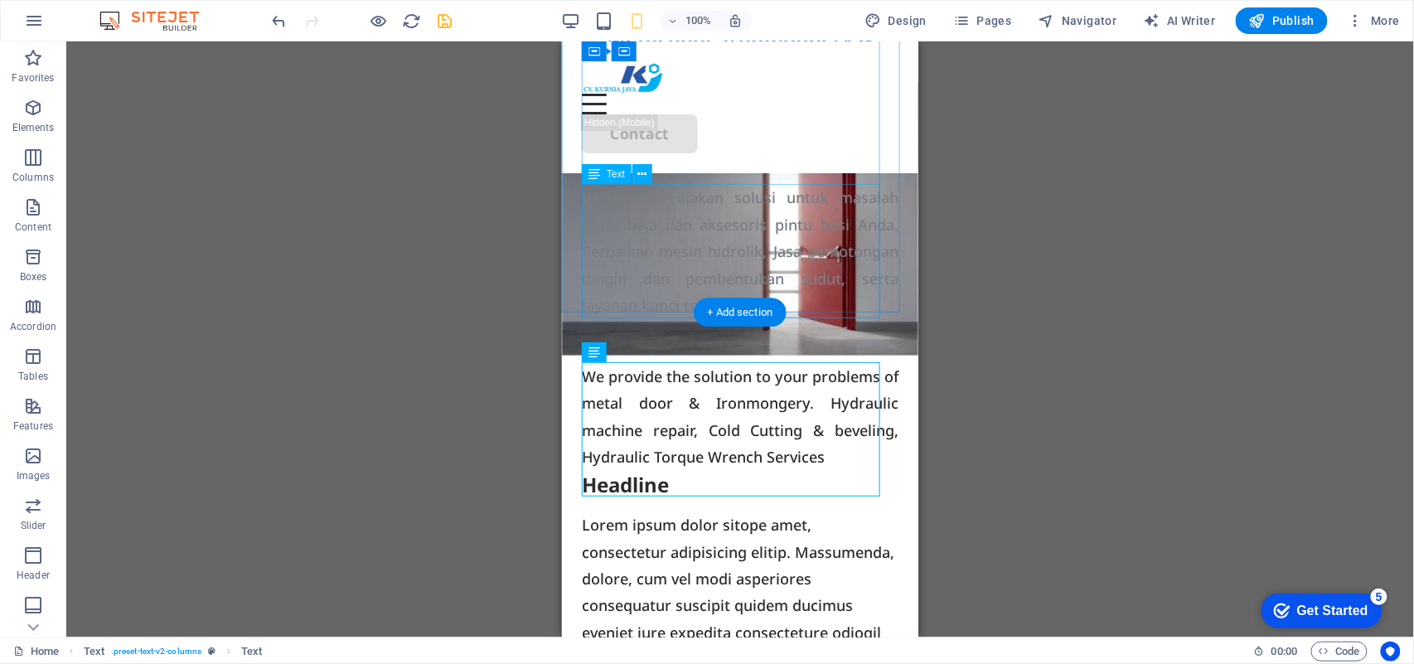
click at [671, 223] on div "Kami menyediakan solusi untuk masalah pintu baja dan aksesoris pintu besi Anda.…" at bounding box center [739, 250] width 317 height 134
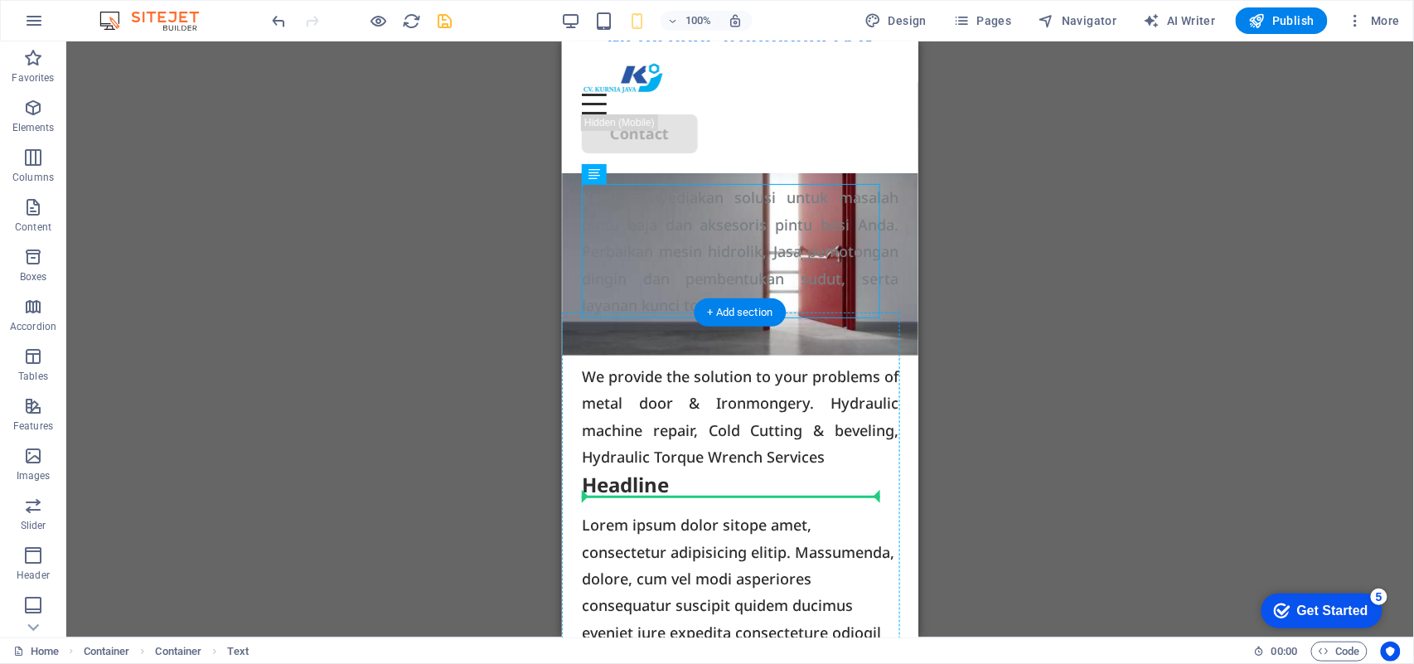
drag, startPoint x: 686, startPoint y: 221, endPoint x: 725, endPoint y: 500, distance: 281.2
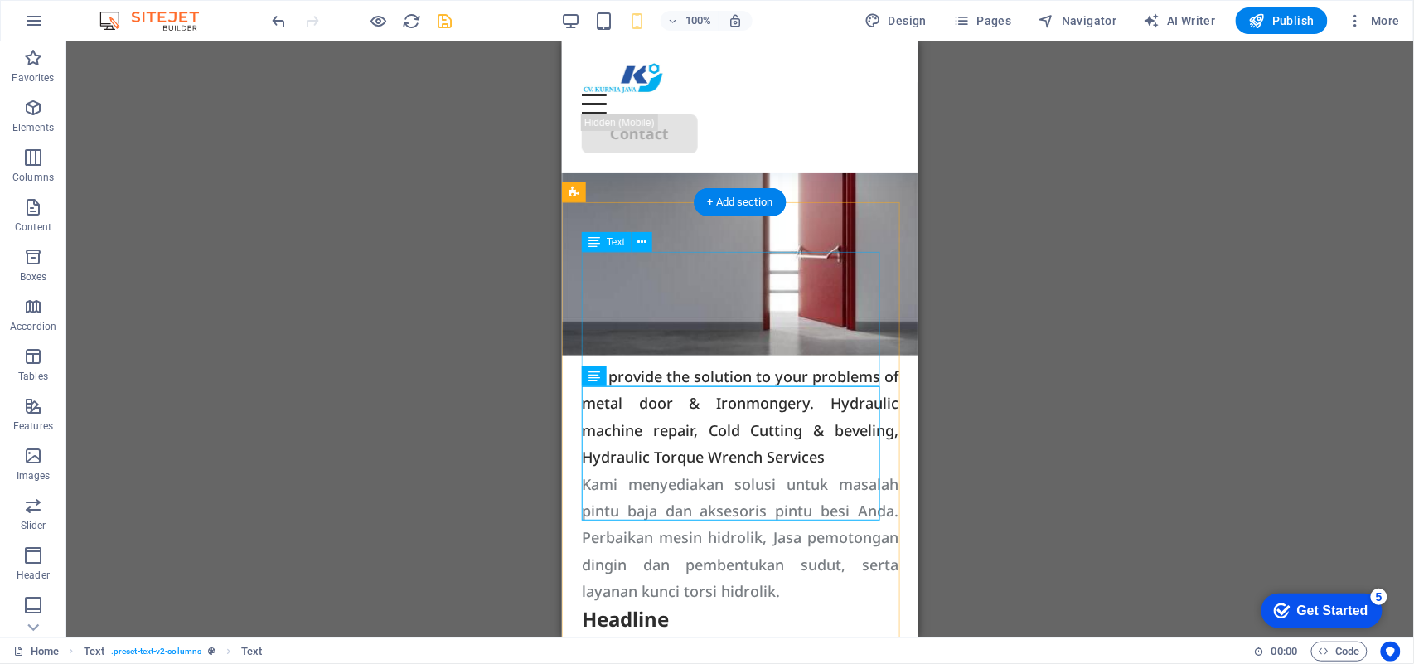
scroll to position [442, 0]
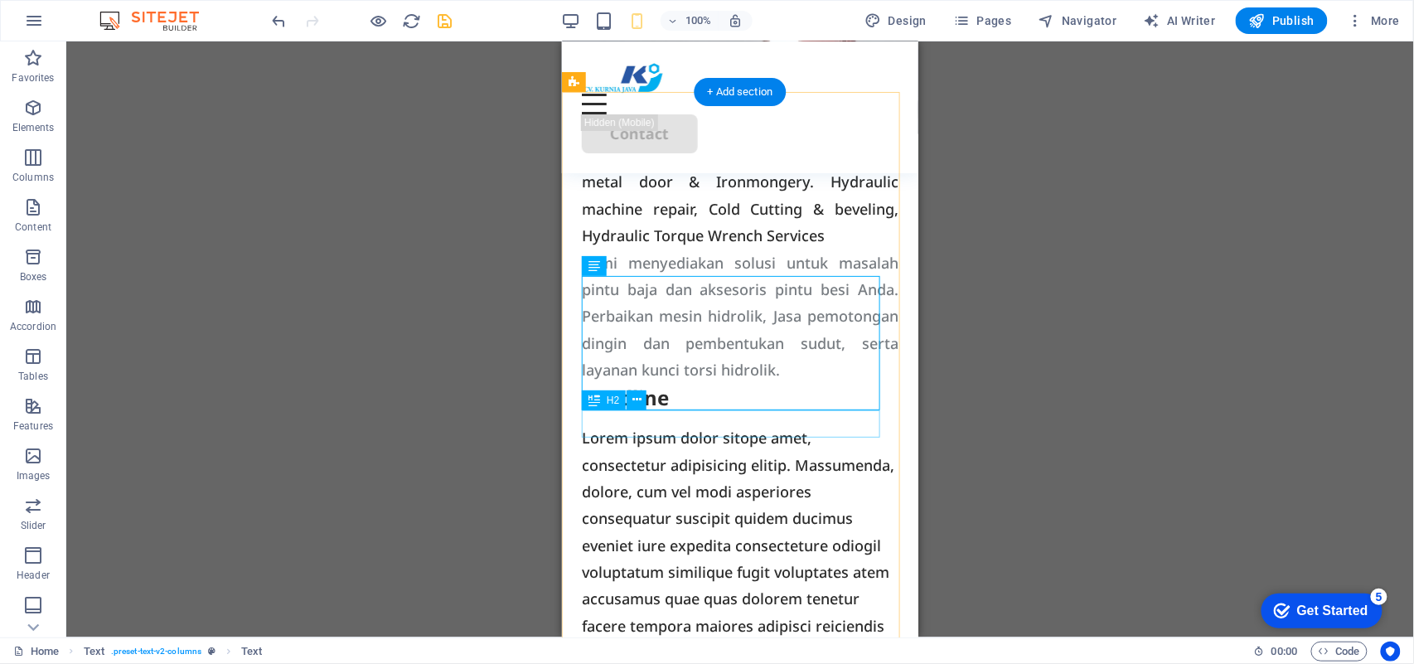
click at [663, 411] on div "Headline" at bounding box center [739, 397] width 317 height 28
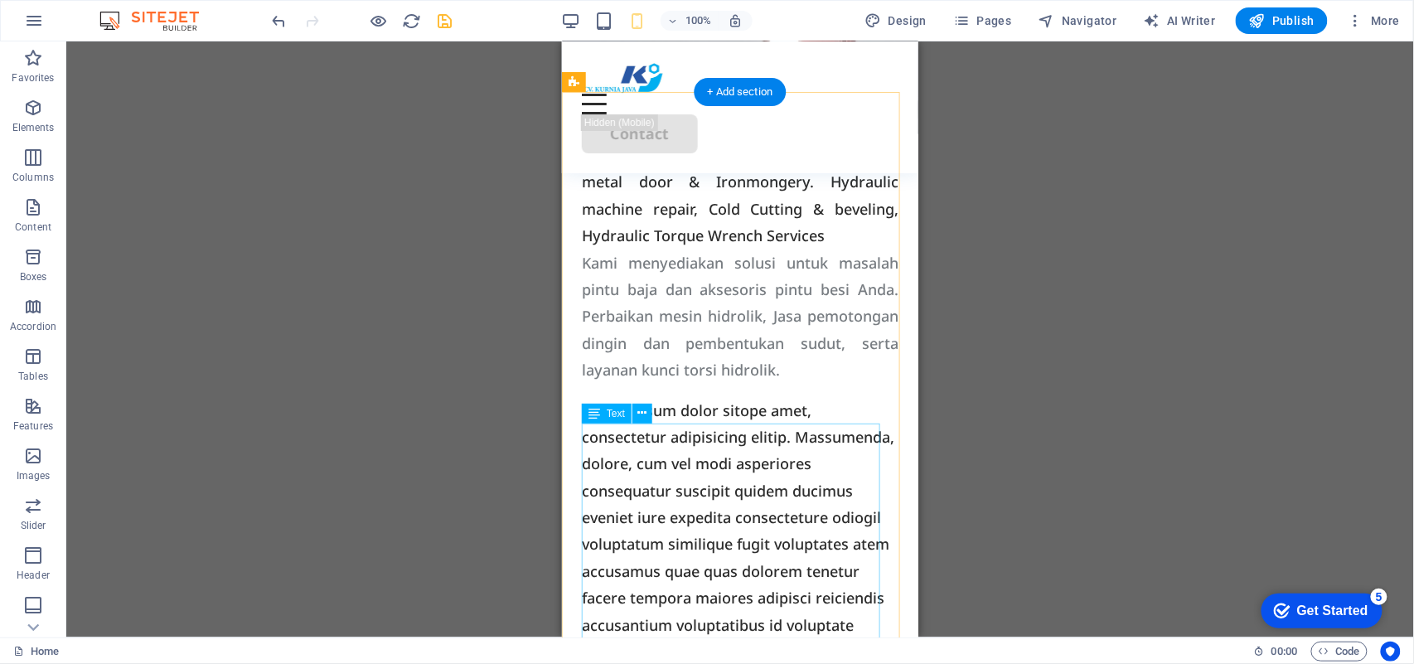
click at [667, 454] on div "Lorem ipsum dolor sitope amet, consectetur adipisicing elitip. Massumenda, dolo…" at bounding box center [739, 610] width 317 height 429
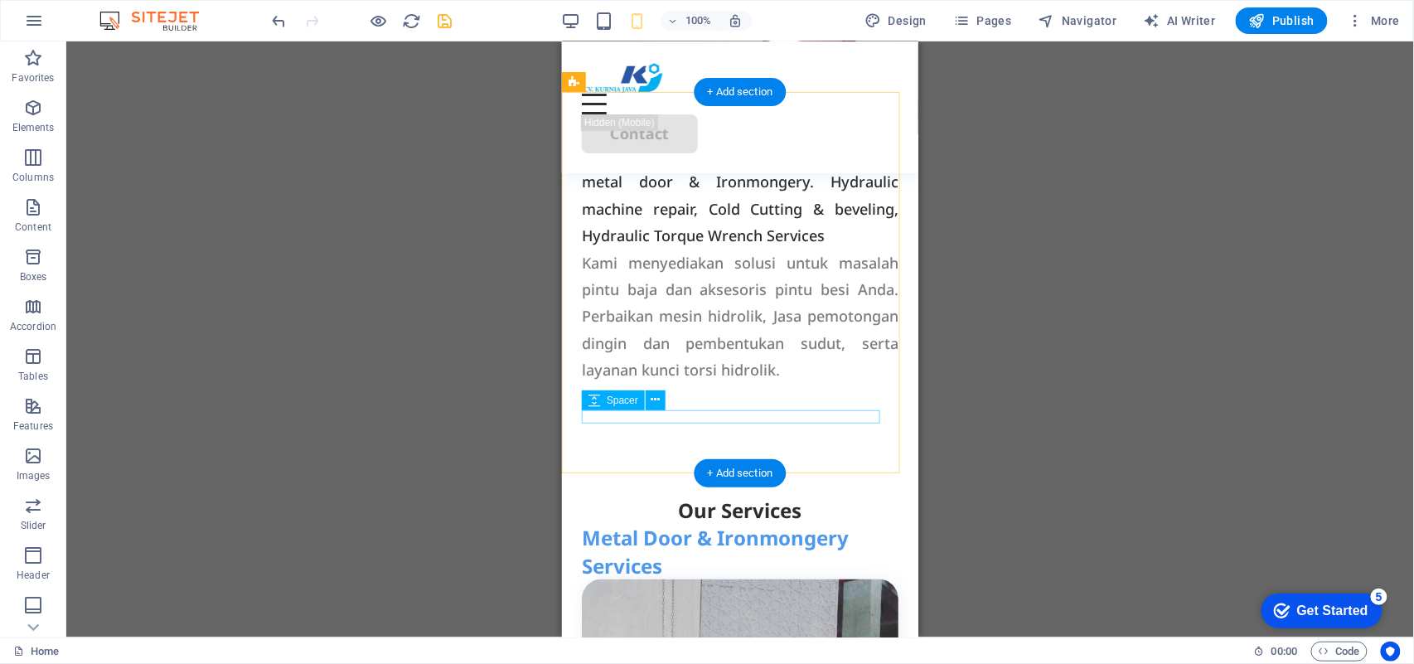
click at [736, 396] on div at bounding box center [739, 389] width 317 height 13
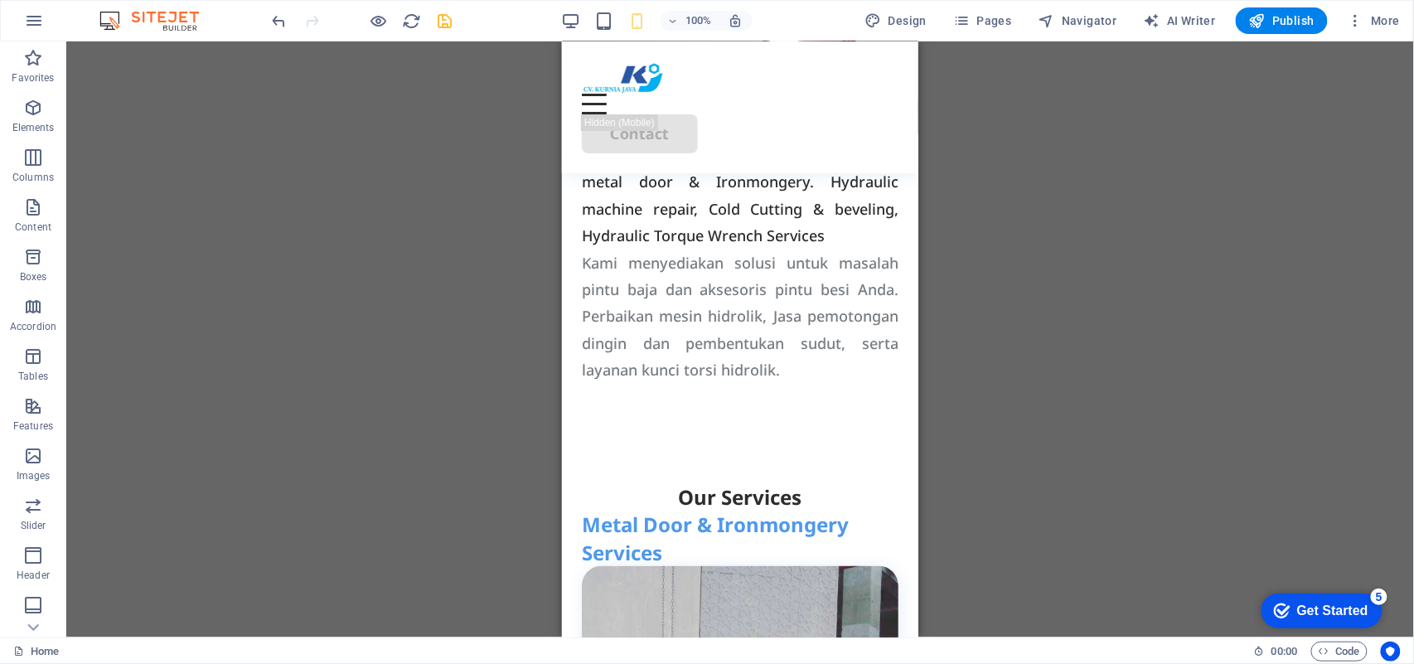
click at [1055, 327] on div "Drag here to replace the existing content. Press “Ctrl” if you want to create a…" at bounding box center [740, 339] width 1348 height 596
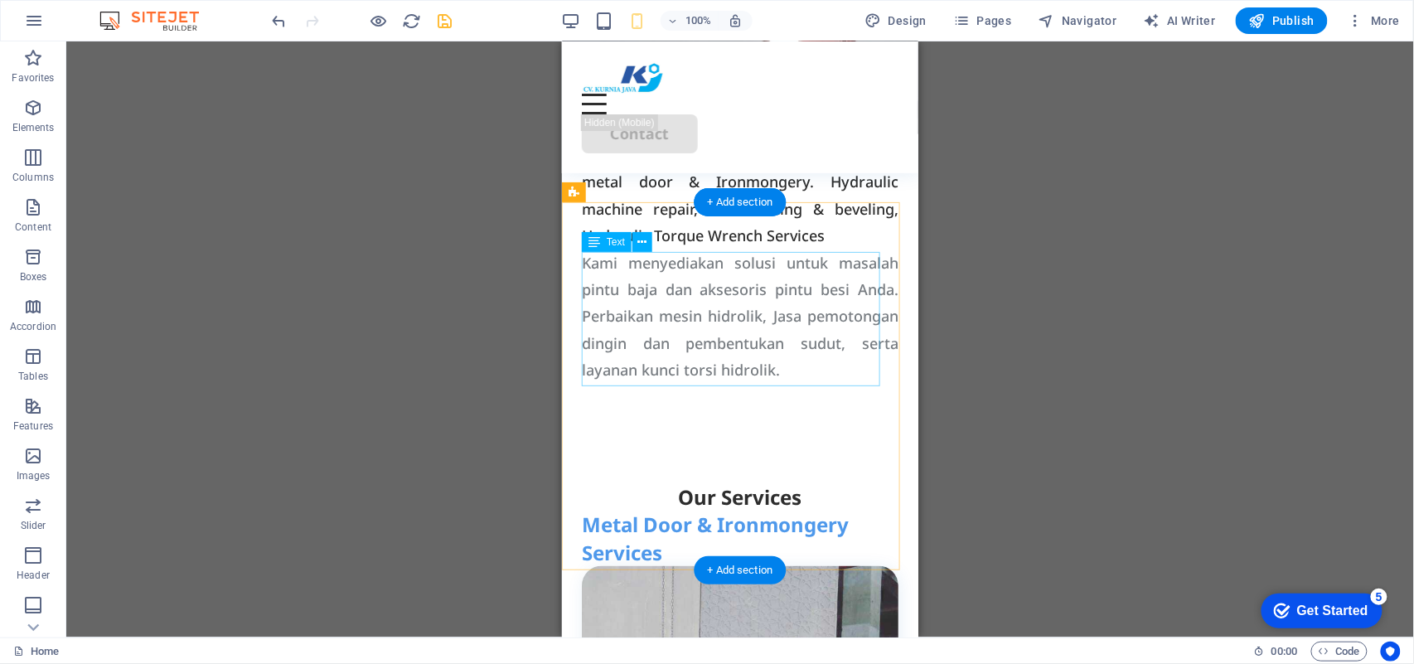
scroll to position [0, 0]
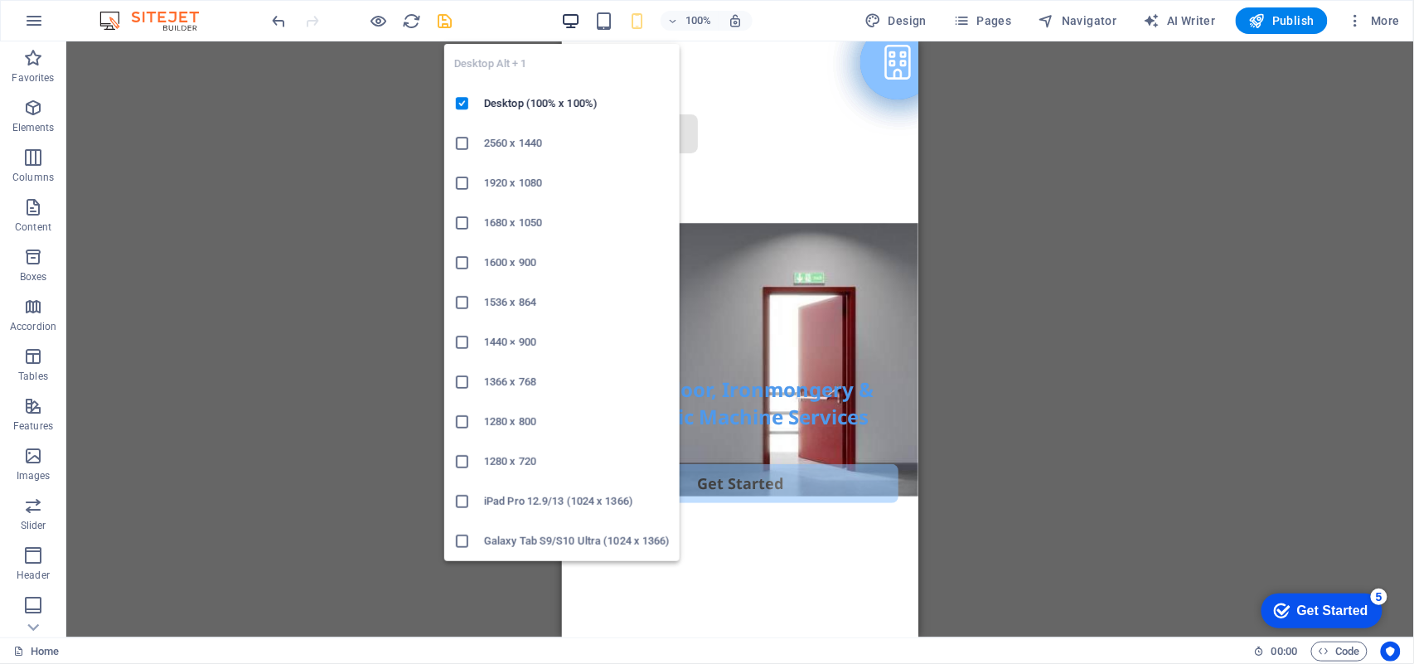
click at [571, 20] on icon "button" at bounding box center [570, 21] width 19 height 19
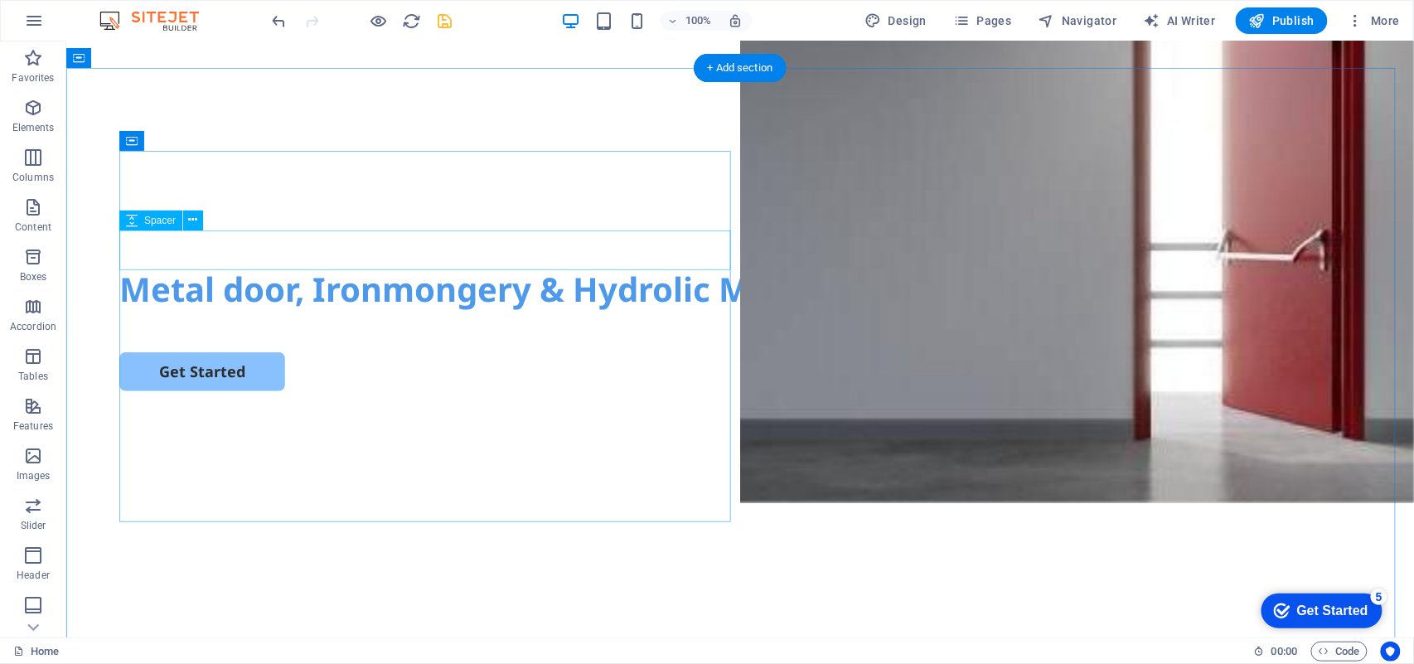
scroll to position [110, 0]
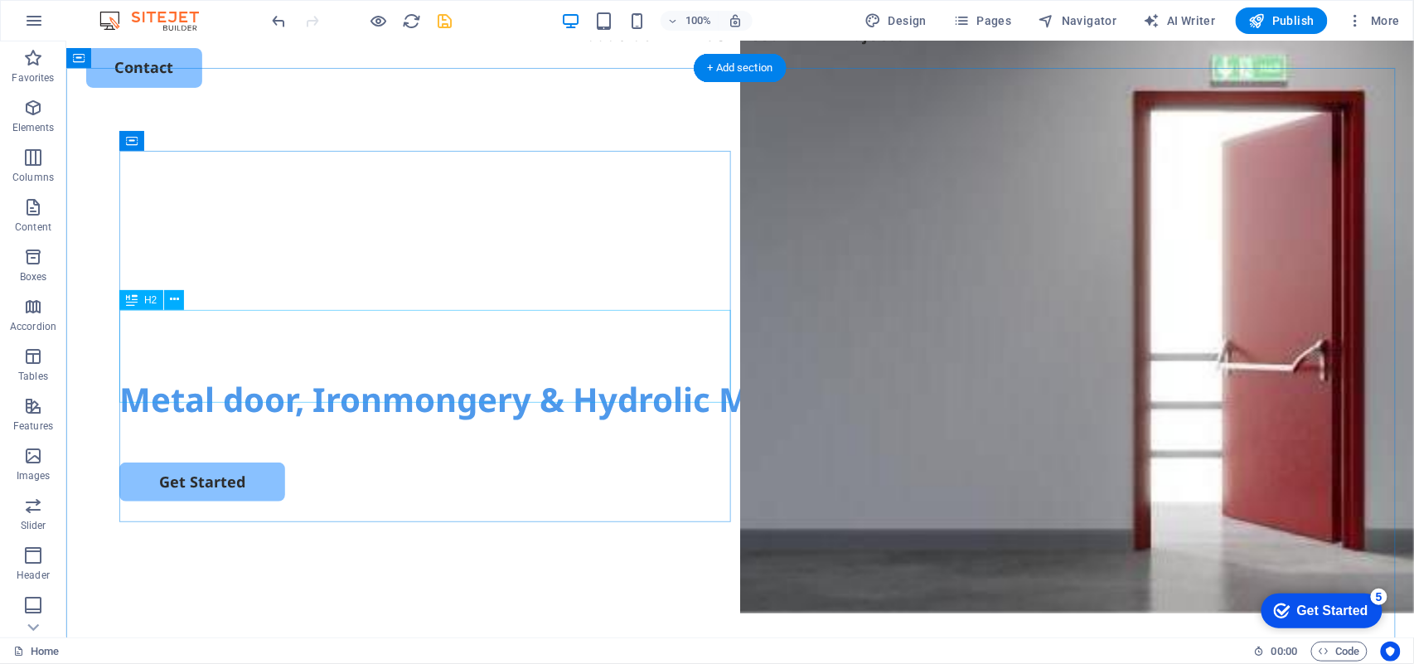
click at [490, 376] on div "Metal door, Ironmongery & Hydrolic Machine Services" at bounding box center [740, 399] width 1242 height 46
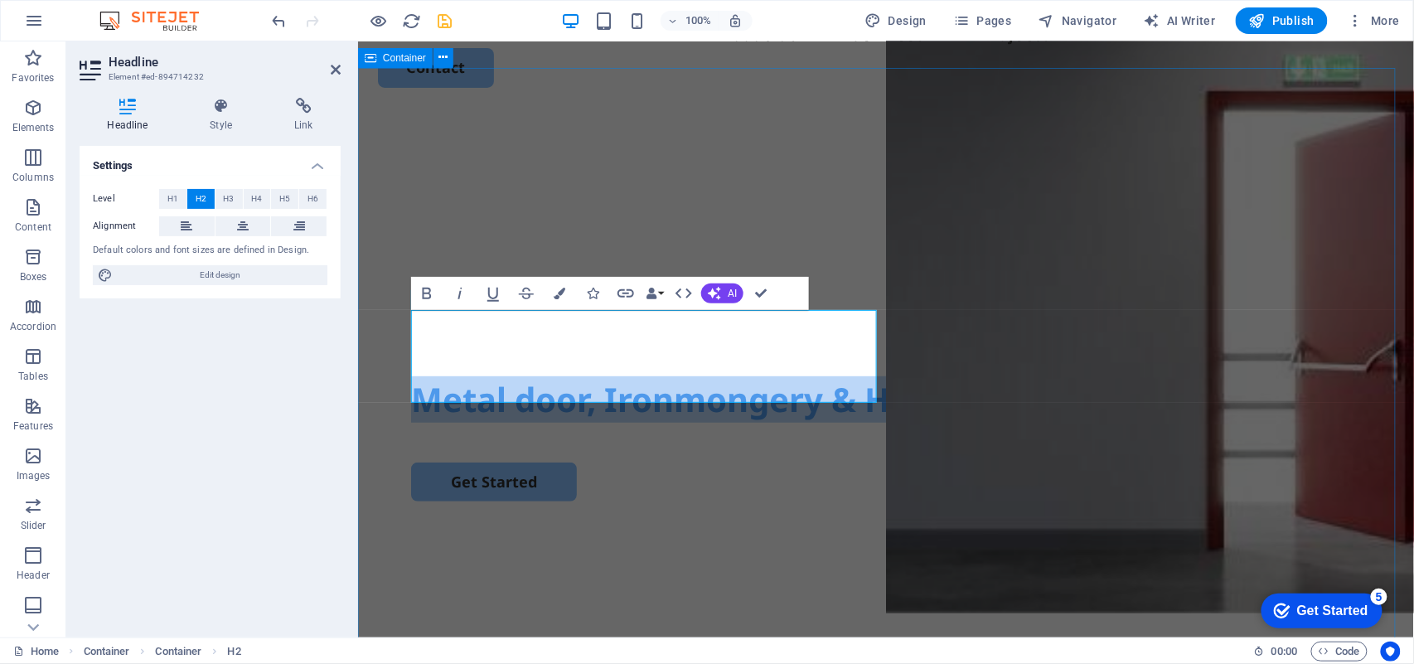
click at [1060, 196] on div "Metal door, Ironmongery & Hydrolic Machine Services Get Started" at bounding box center [885, 452] width 1056 height 638
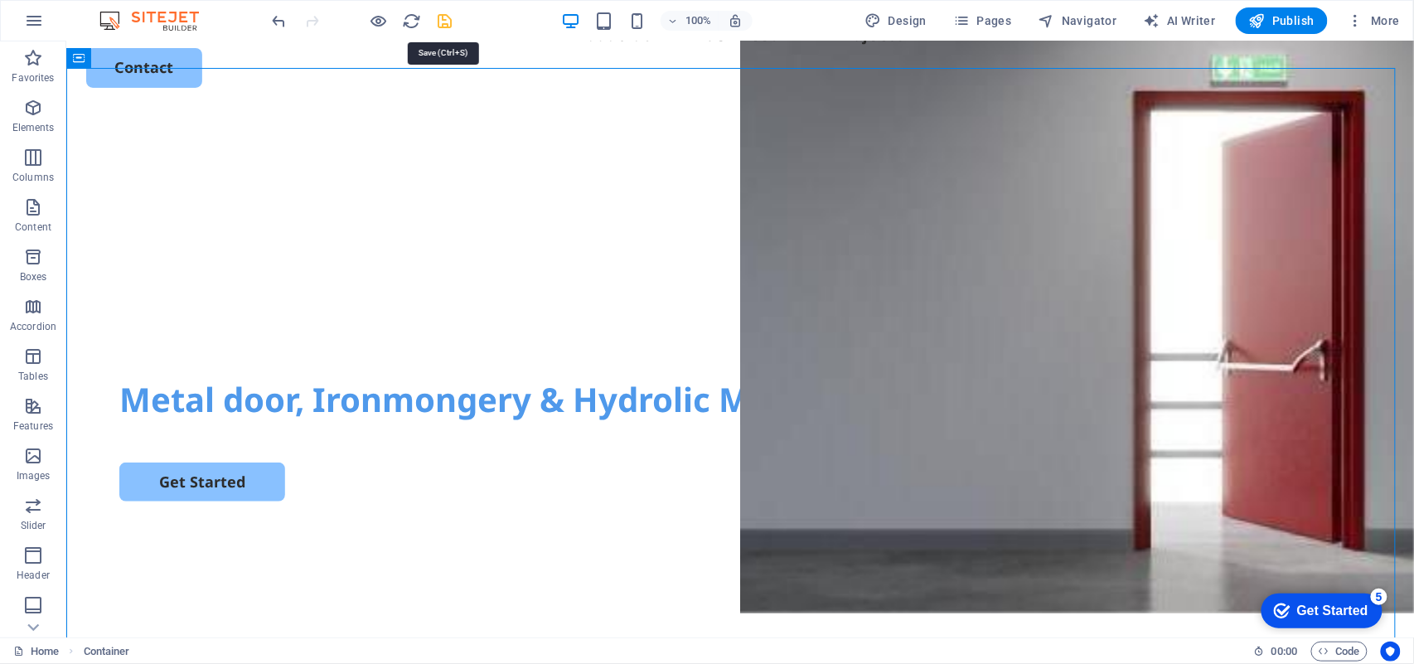
click at [444, 15] on icon "save" at bounding box center [445, 21] width 19 height 19
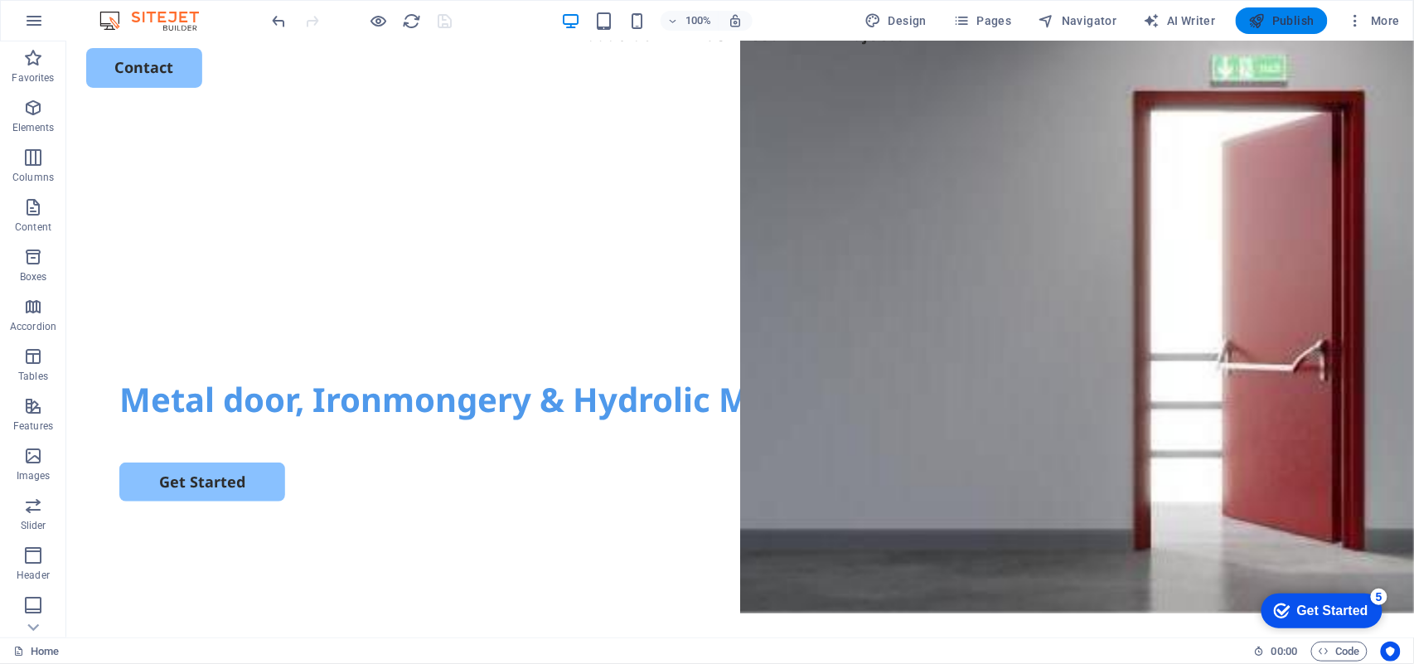
click at [1060, 22] on span "Publish" at bounding box center [1281, 20] width 65 height 17
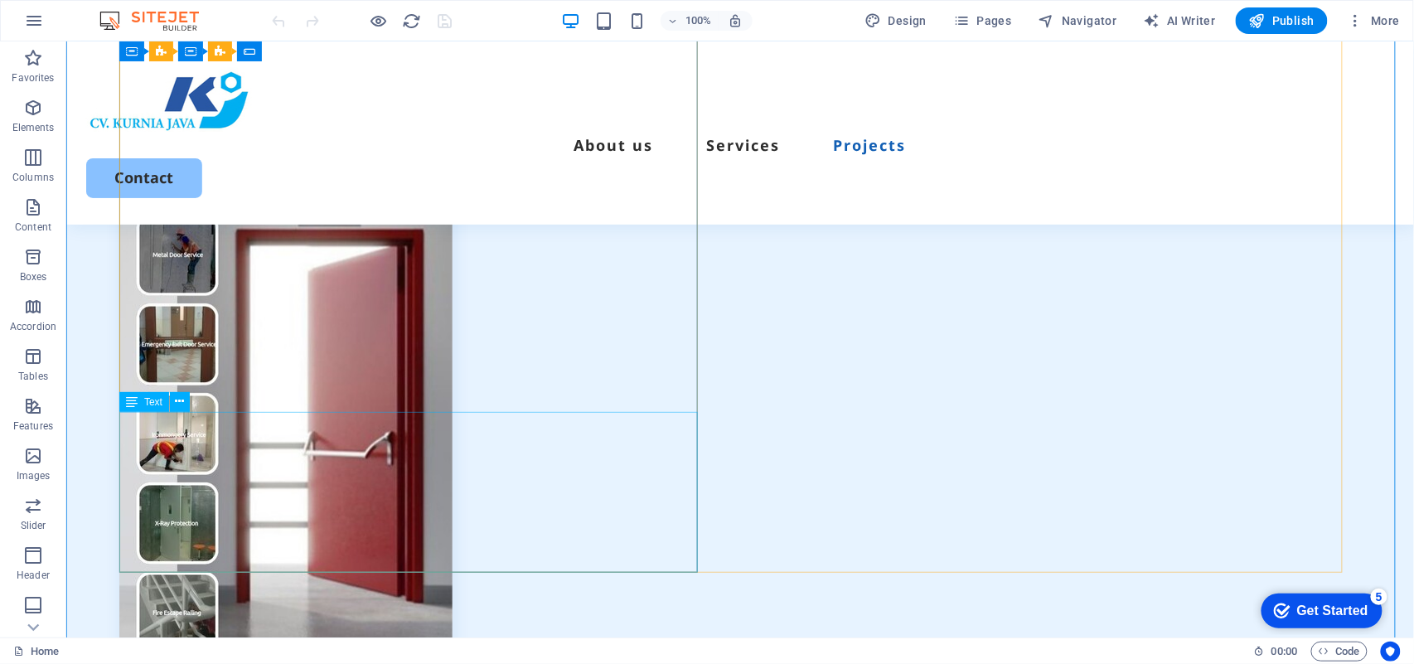
scroll to position [6080, 0]
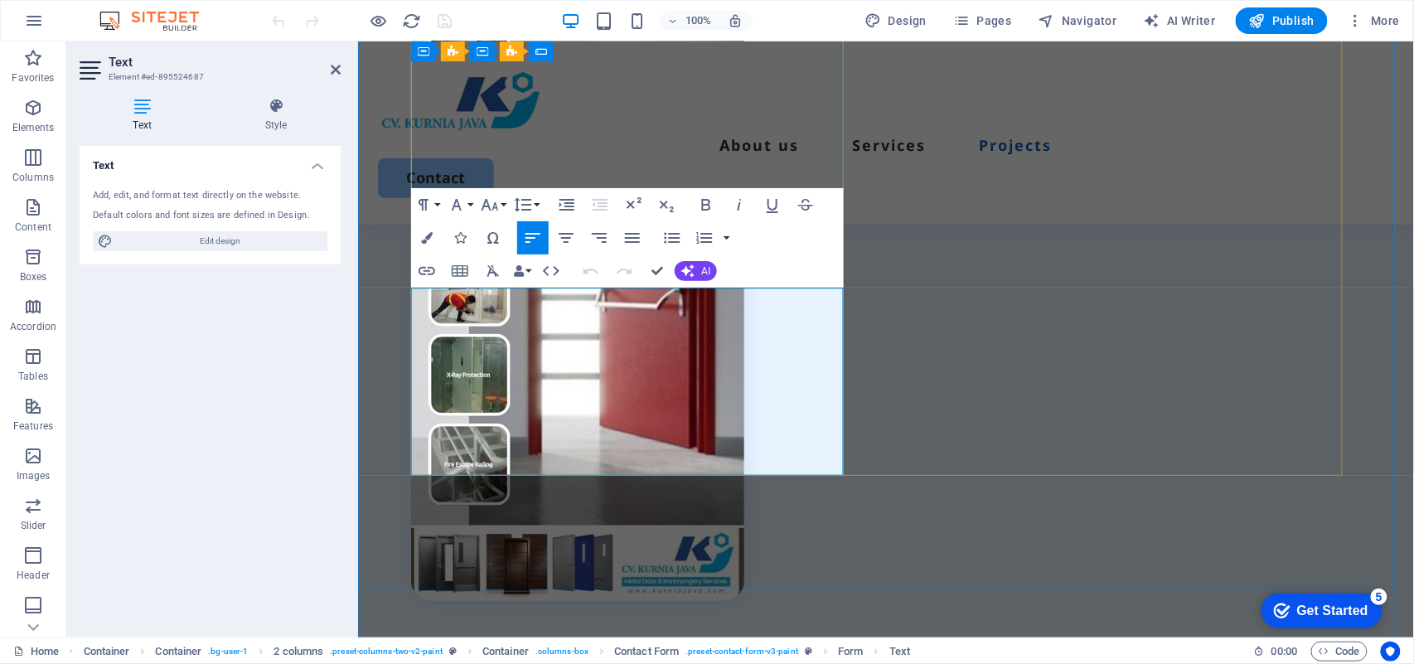
scroll to position [5651, 0]
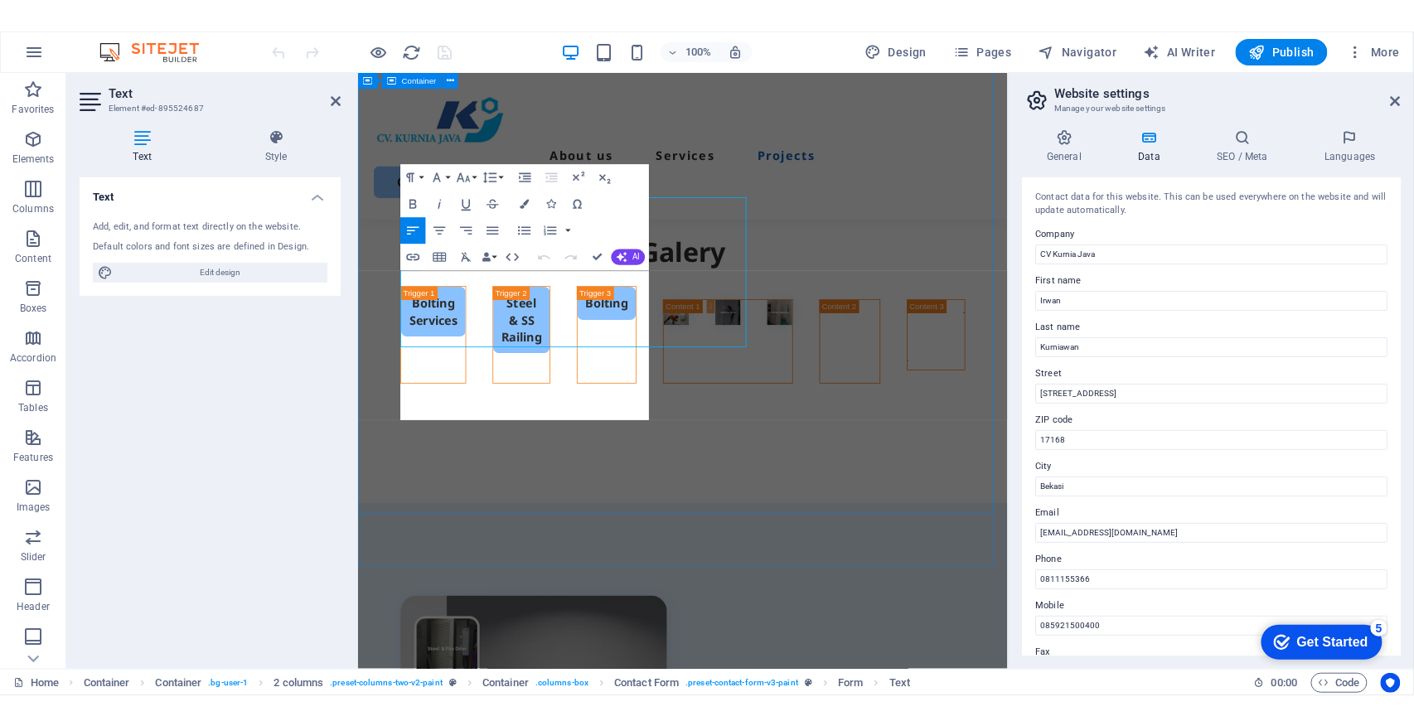
scroll to position [5741, 0]
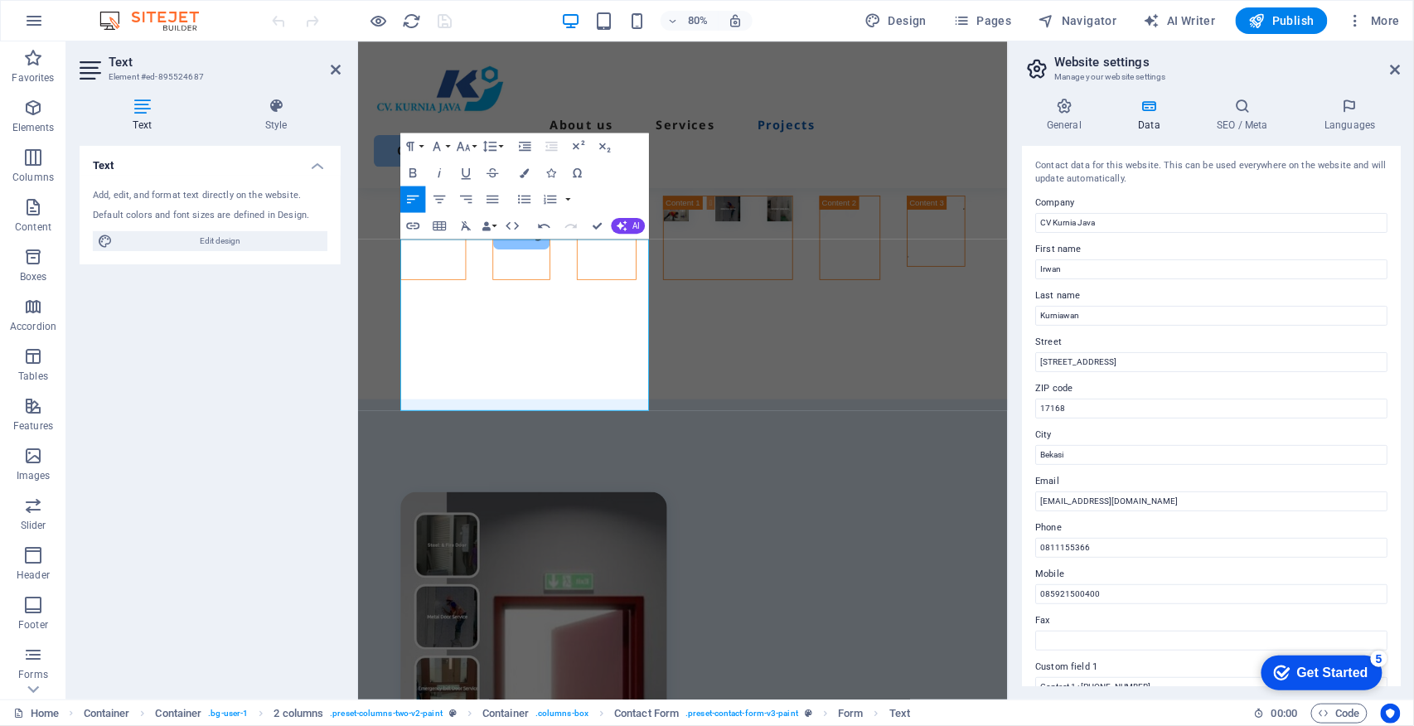
click at [316, 443] on div "Text Add, edit, and format text directly on the website. Default colors and fon…" at bounding box center [210, 416] width 261 height 541
click at [332, 67] on icon at bounding box center [336, 69] width 10 height 13
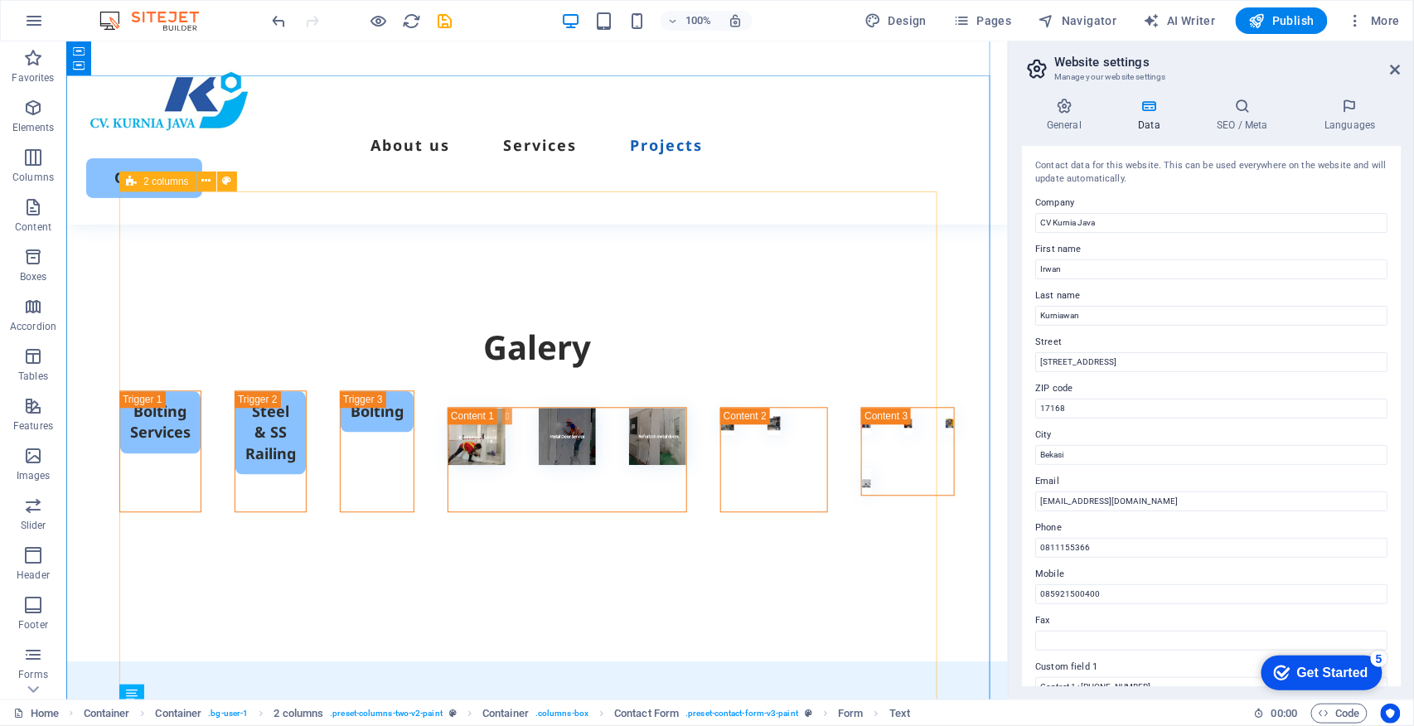
scroll to position [5228, 0]
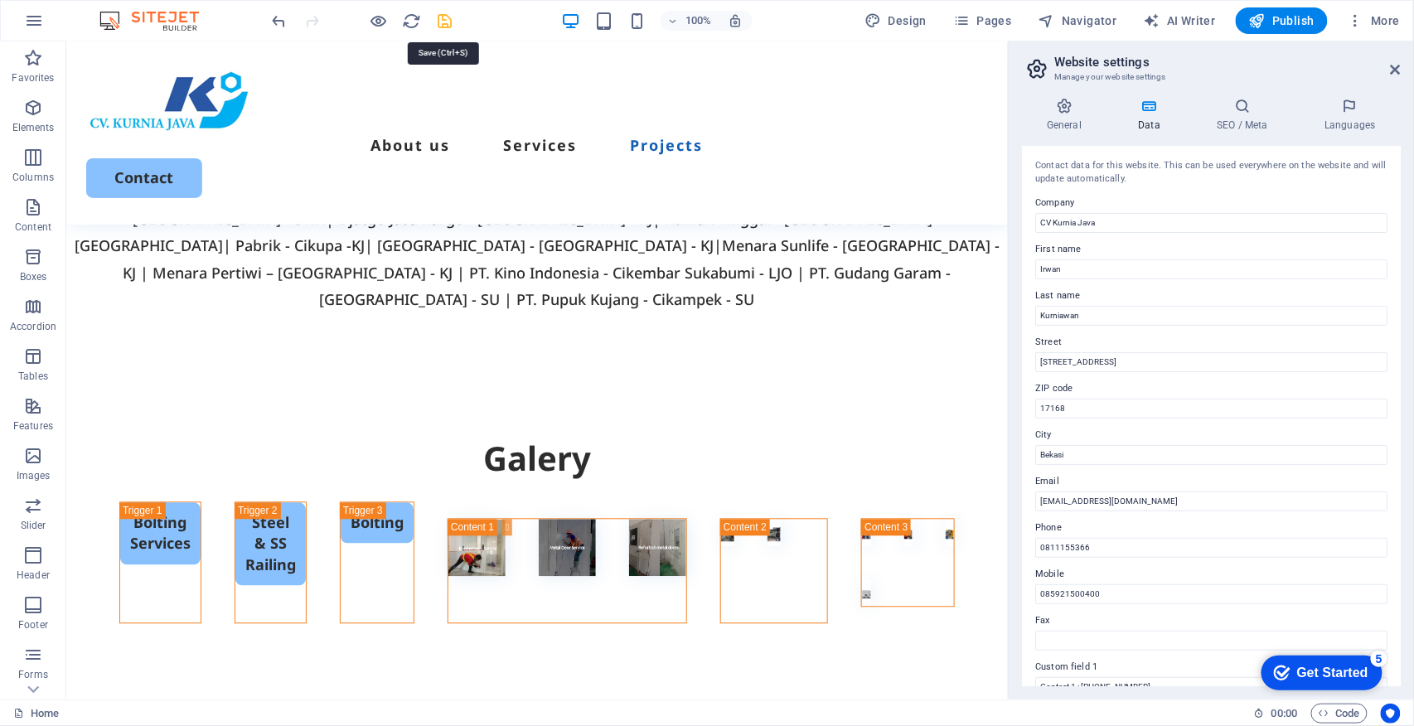
click at [444, 18] on icon "save" at bounding box center [445, 21] width 19 height 19
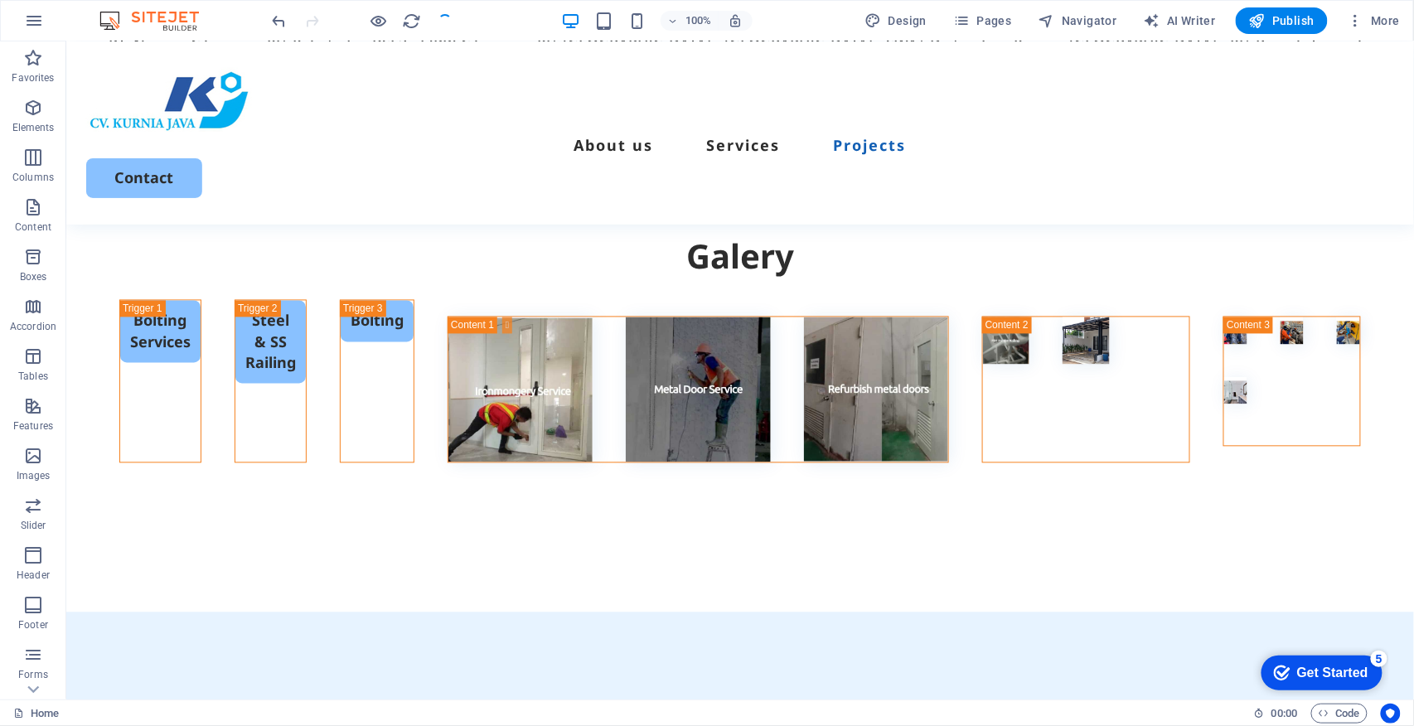
scroll to position [5662, 0]
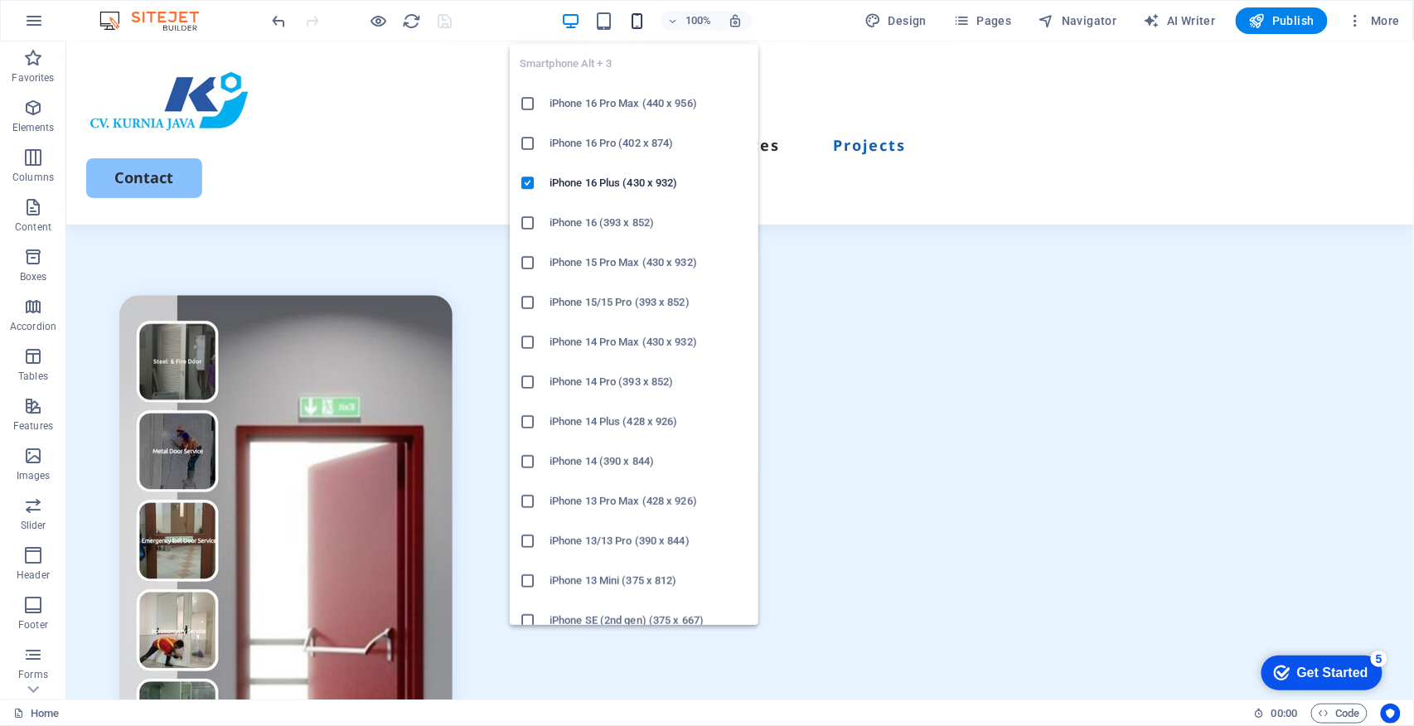
click at [631, 20] on icon "button" at bounding box center [637, 21] width 19 height 19
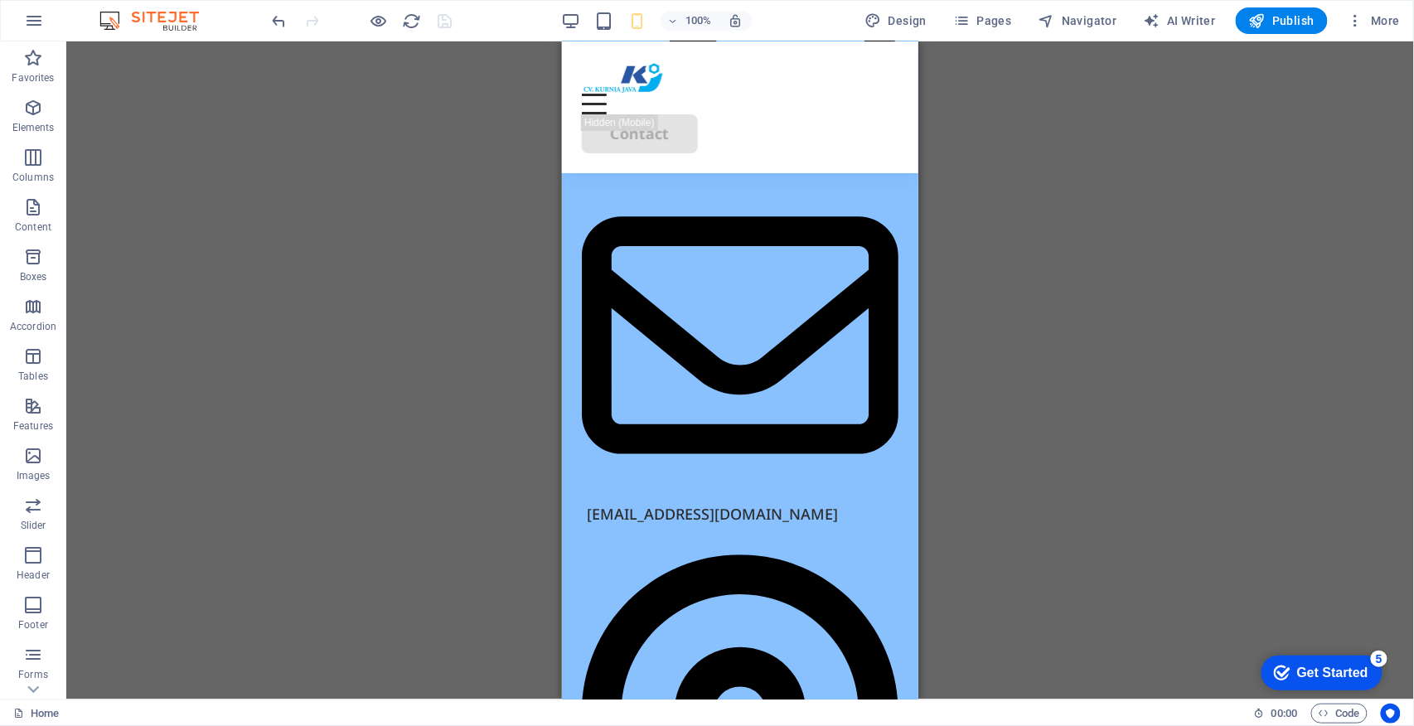
scroll to position [9662, 0]
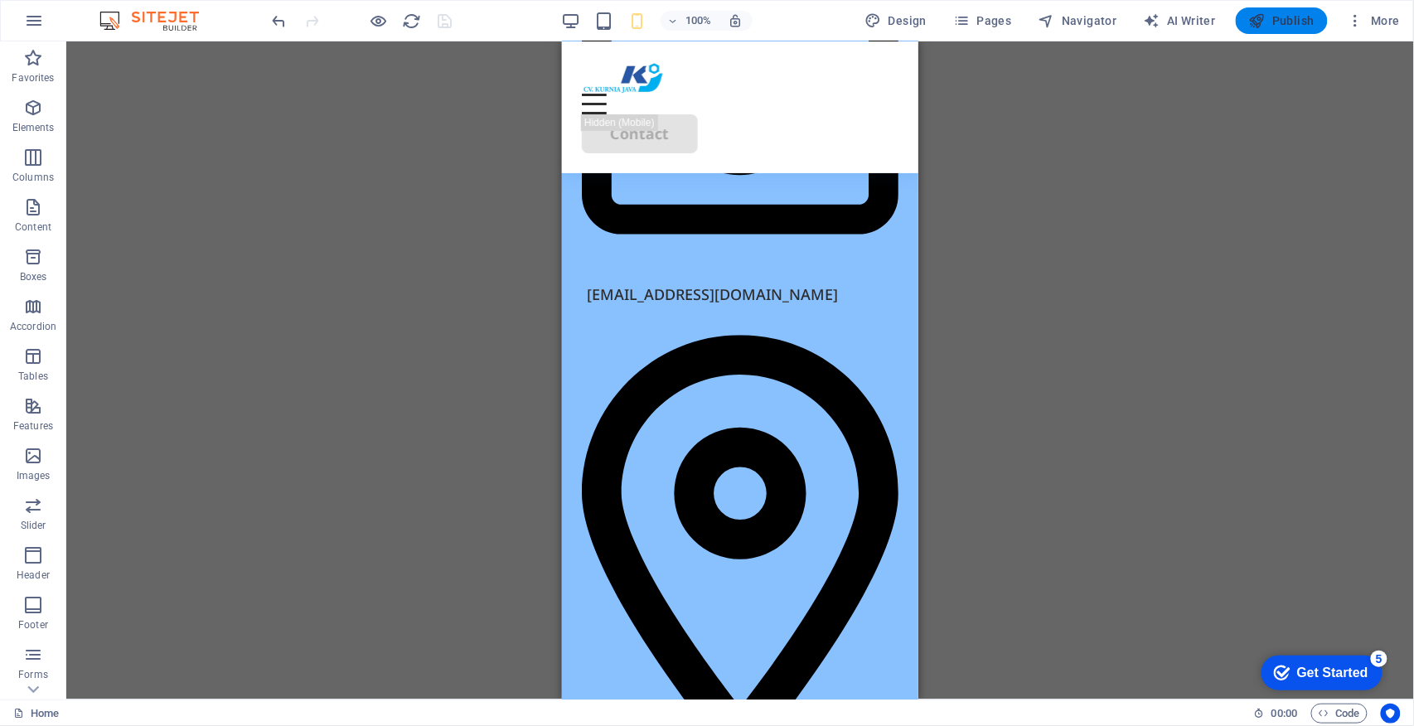
click at [1273, 21] on span "Publish" at bounding box center [1281, 20] width 65 height 17
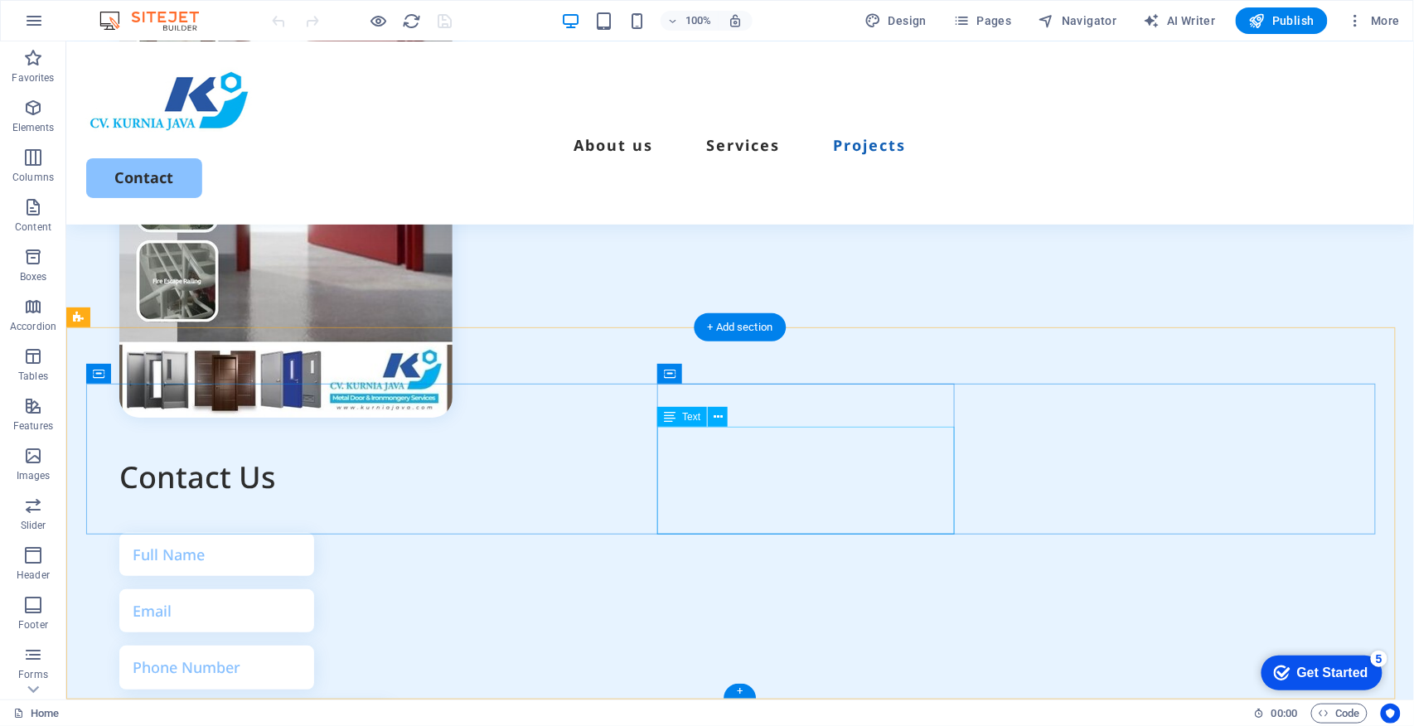
scroll to position [6397, 0]
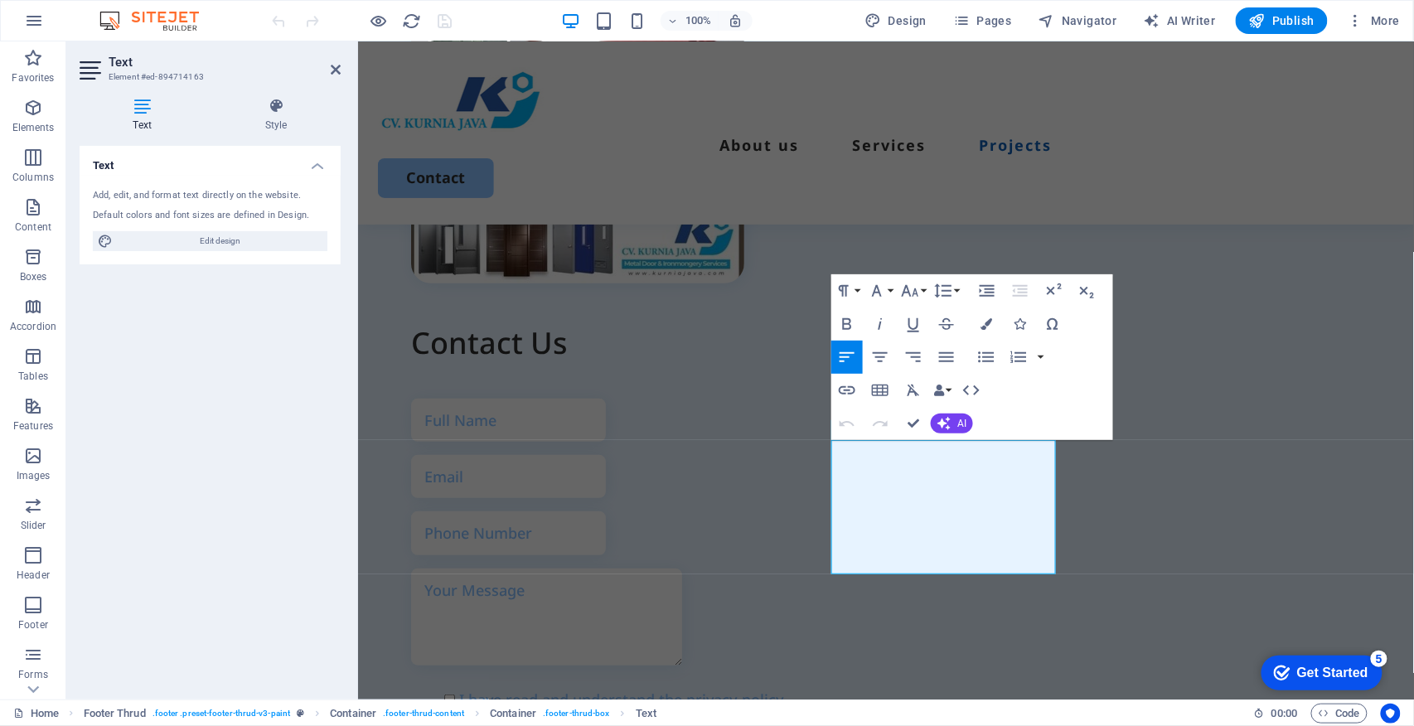
scroll to position [5968, 0]
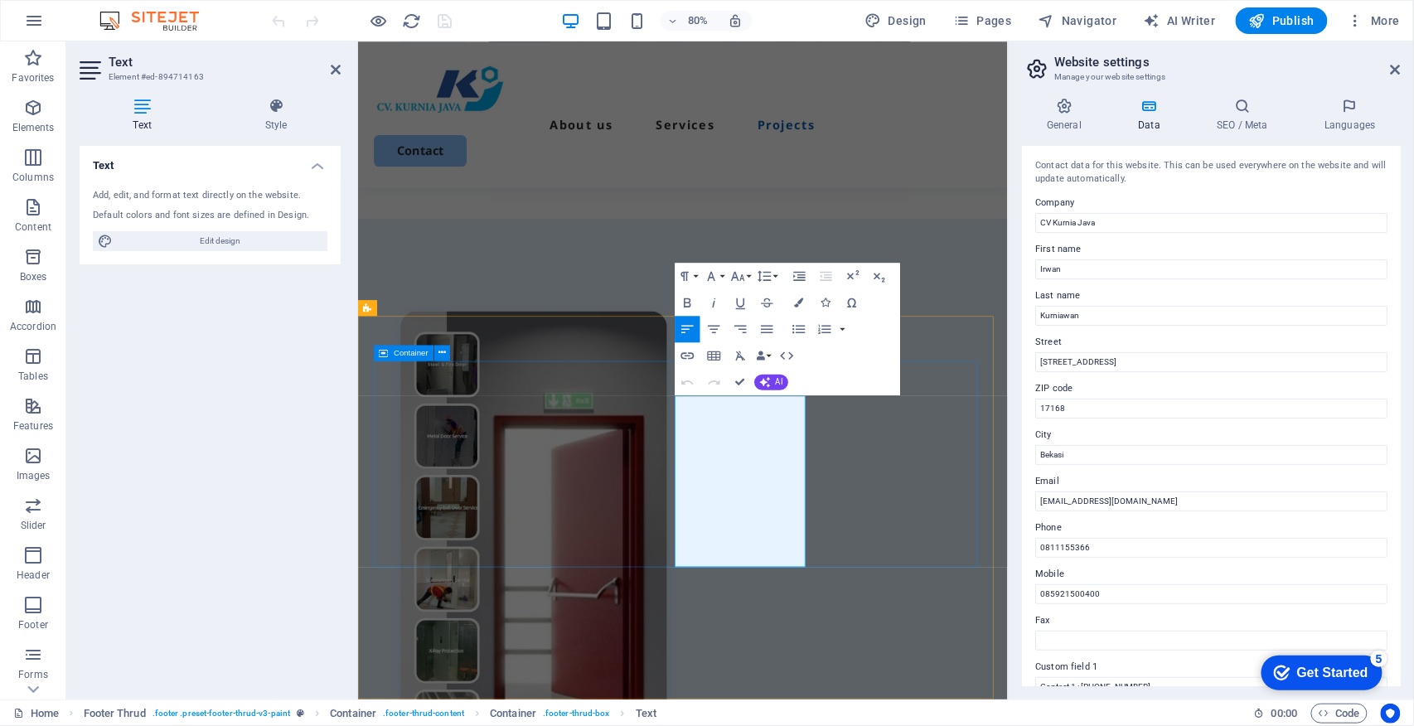
scroll to position [6016, 0]
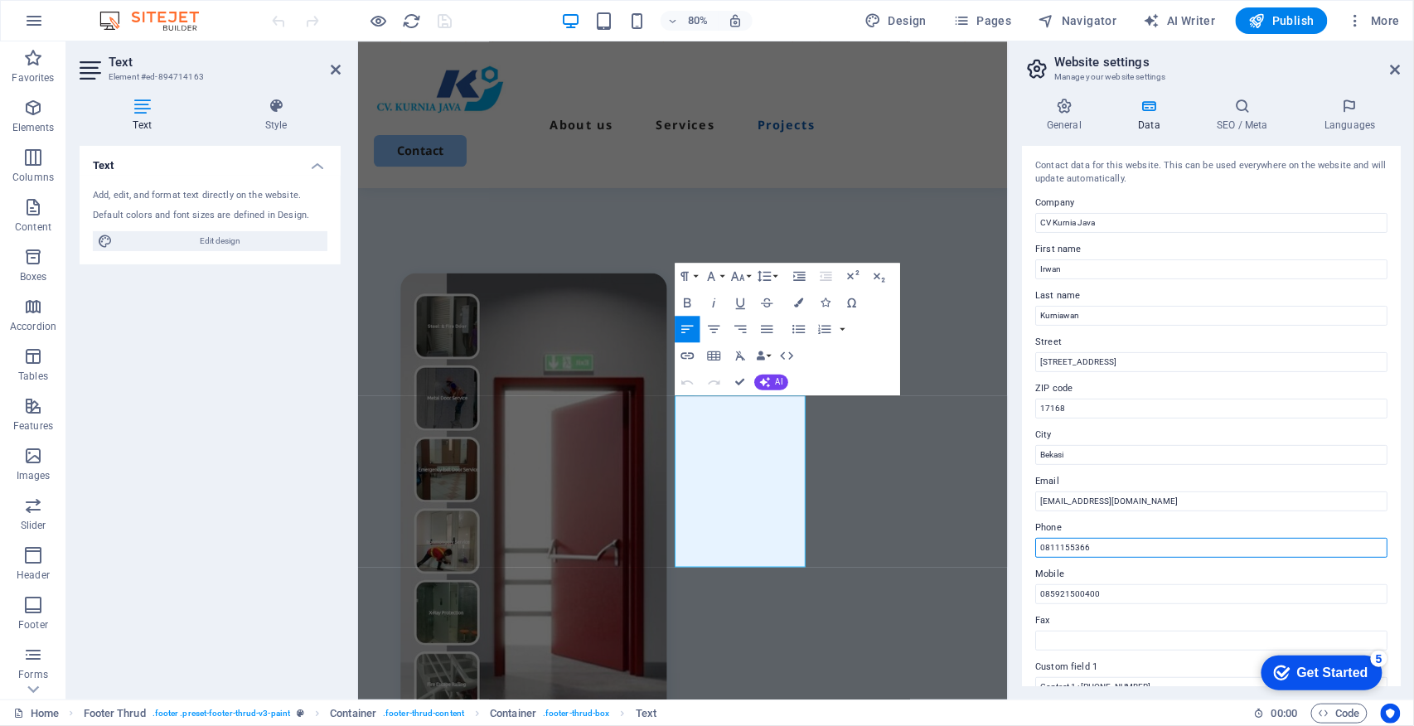
click at [1129, 541] on input "0811155366" at bounding box center [1212, 548] width 352 height 20
type input "0811155366 - 085921500400"
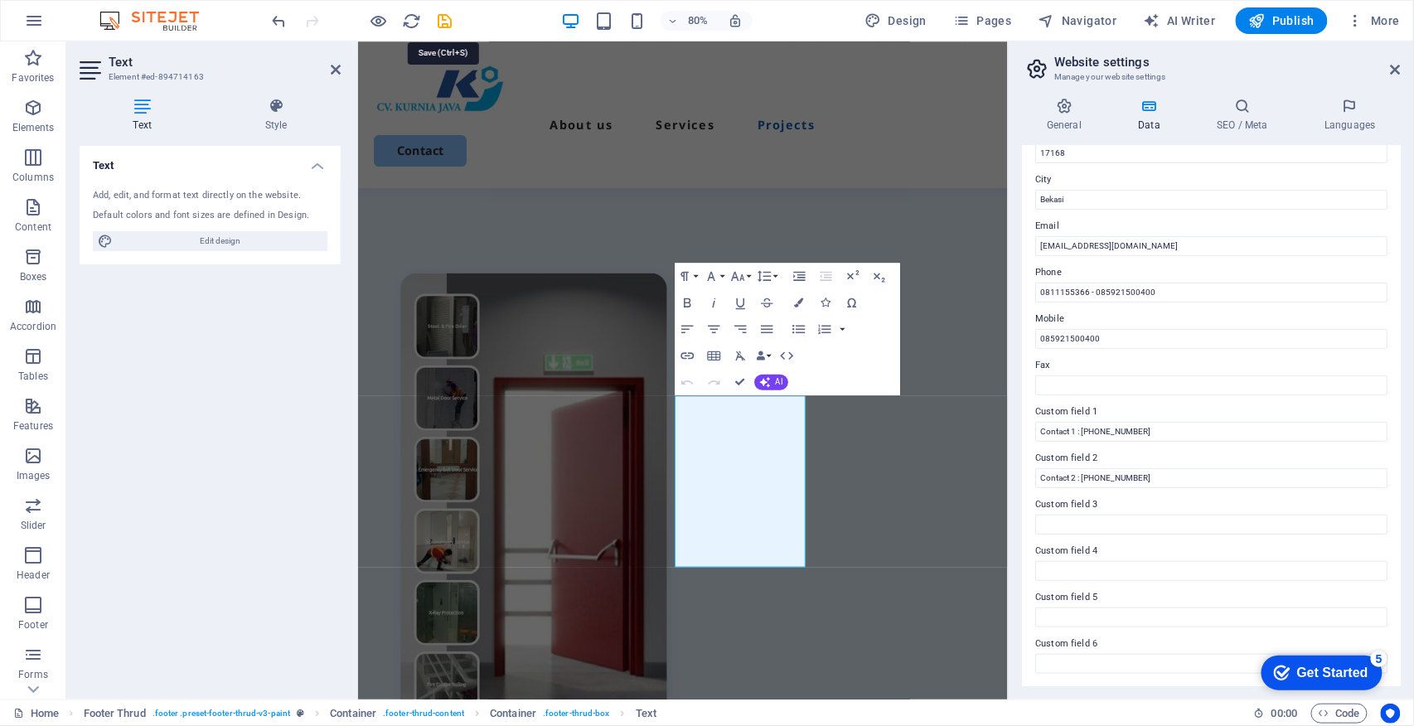
click at [448, 21] on icon "save" at bounding box center [445, 21] width 19 height 19
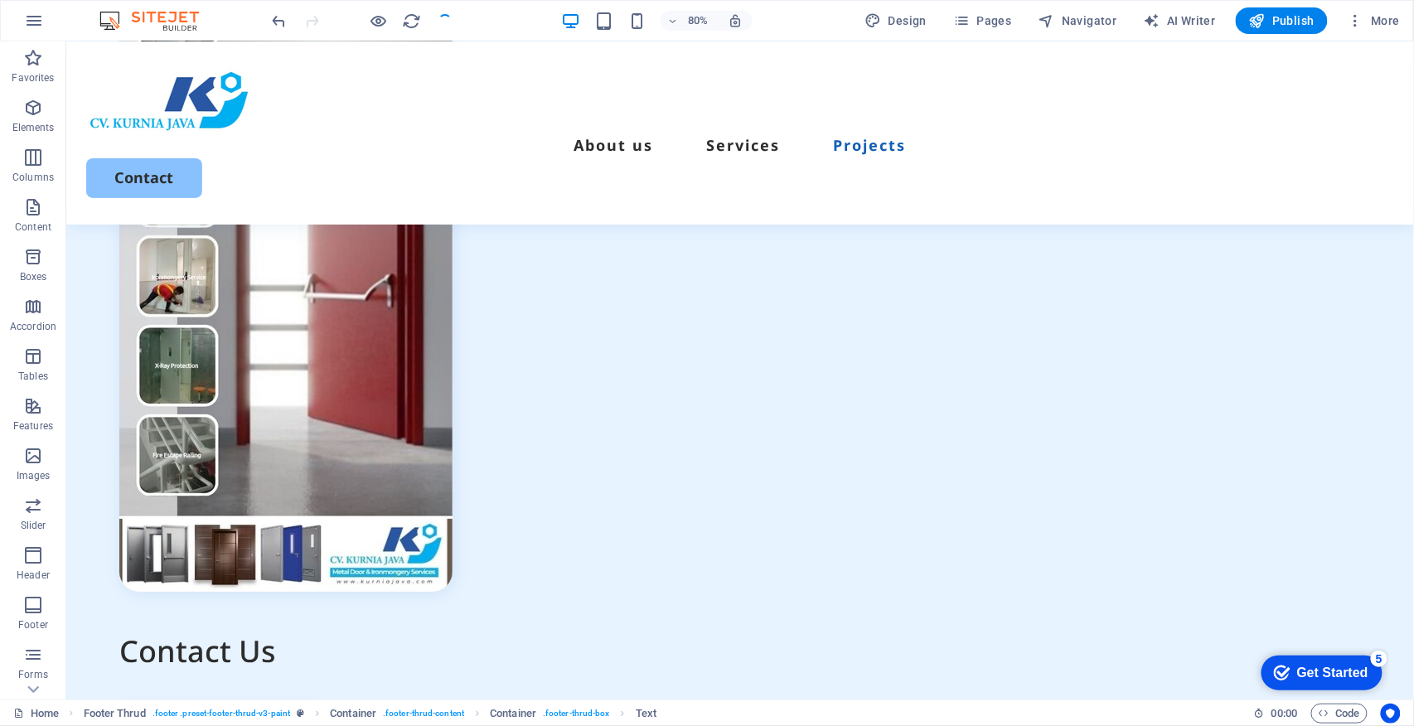
scroll to position [6345, 0]
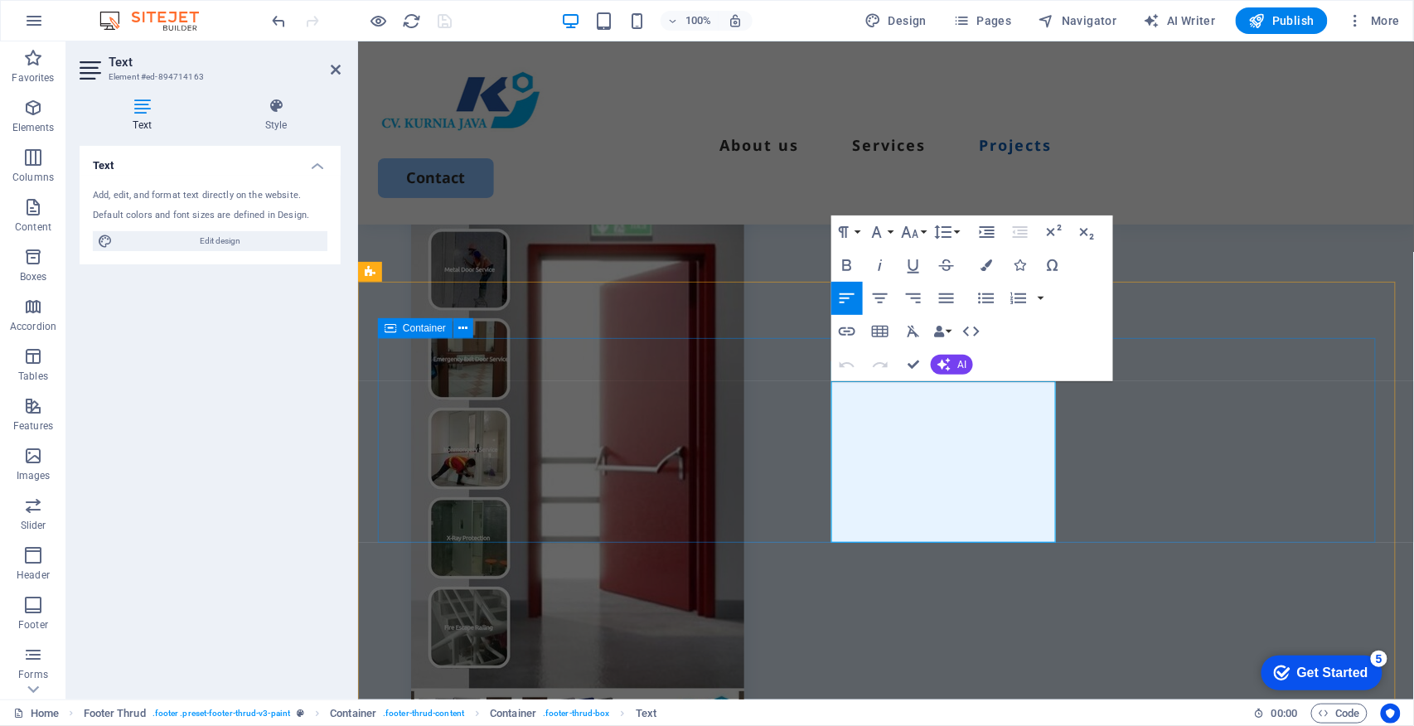
scroll to position [6027, 0]
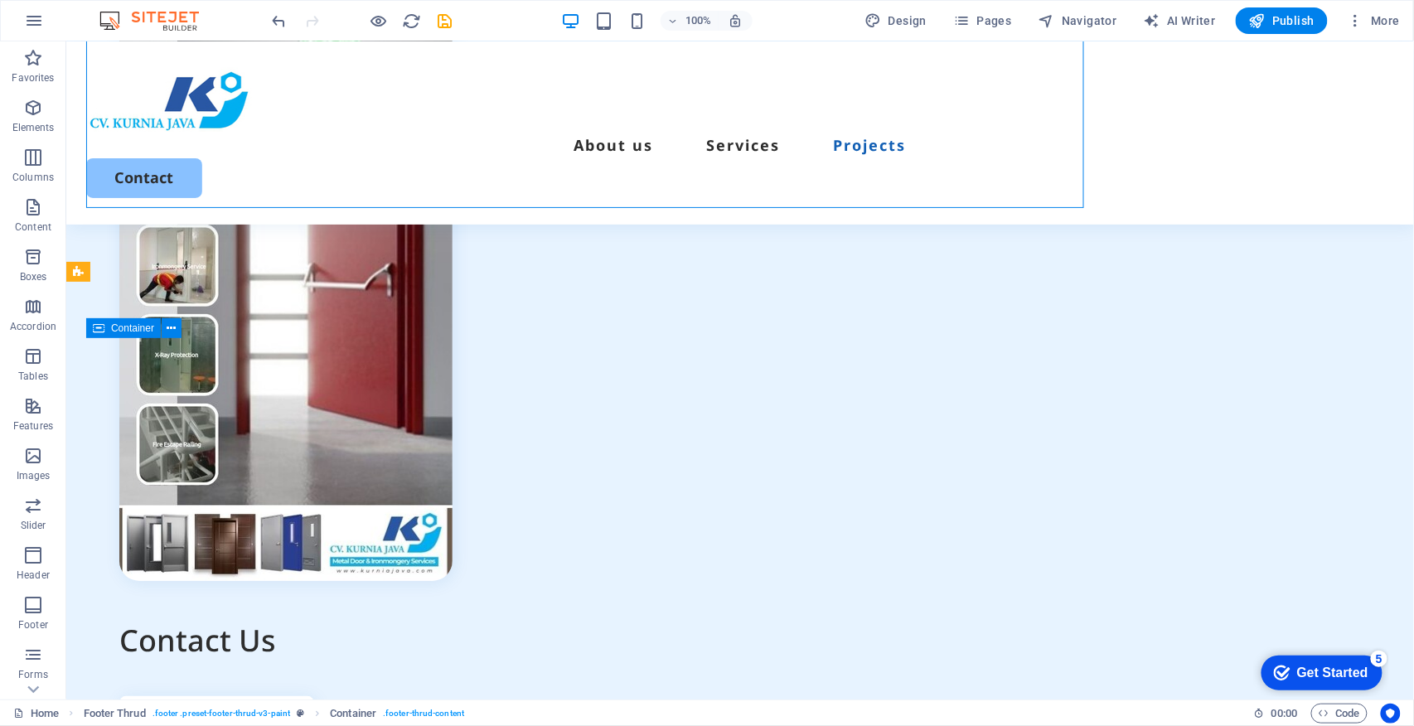
scroll to position [6442, 0]
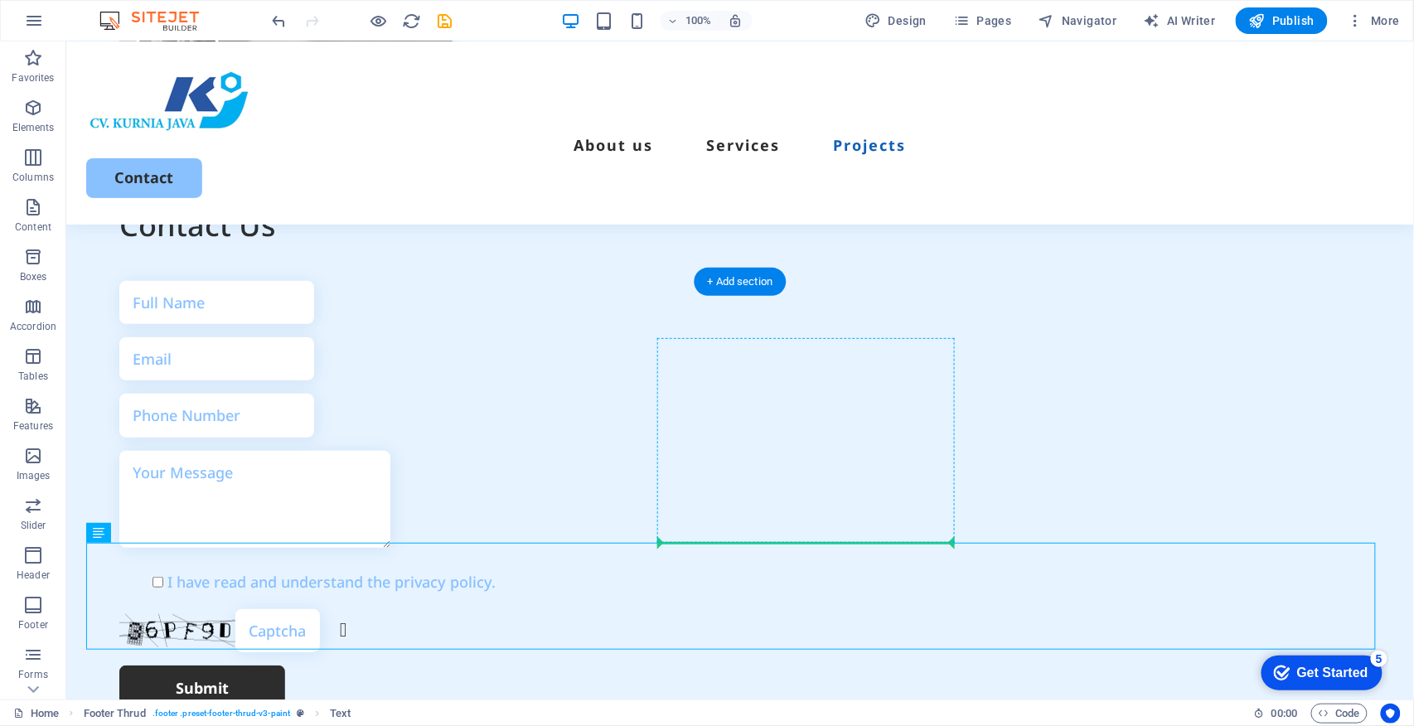
drag, startPoint x: 377, startPoint y: 580, endPoint x: 899, endPoint y: 540, distance: 523.0
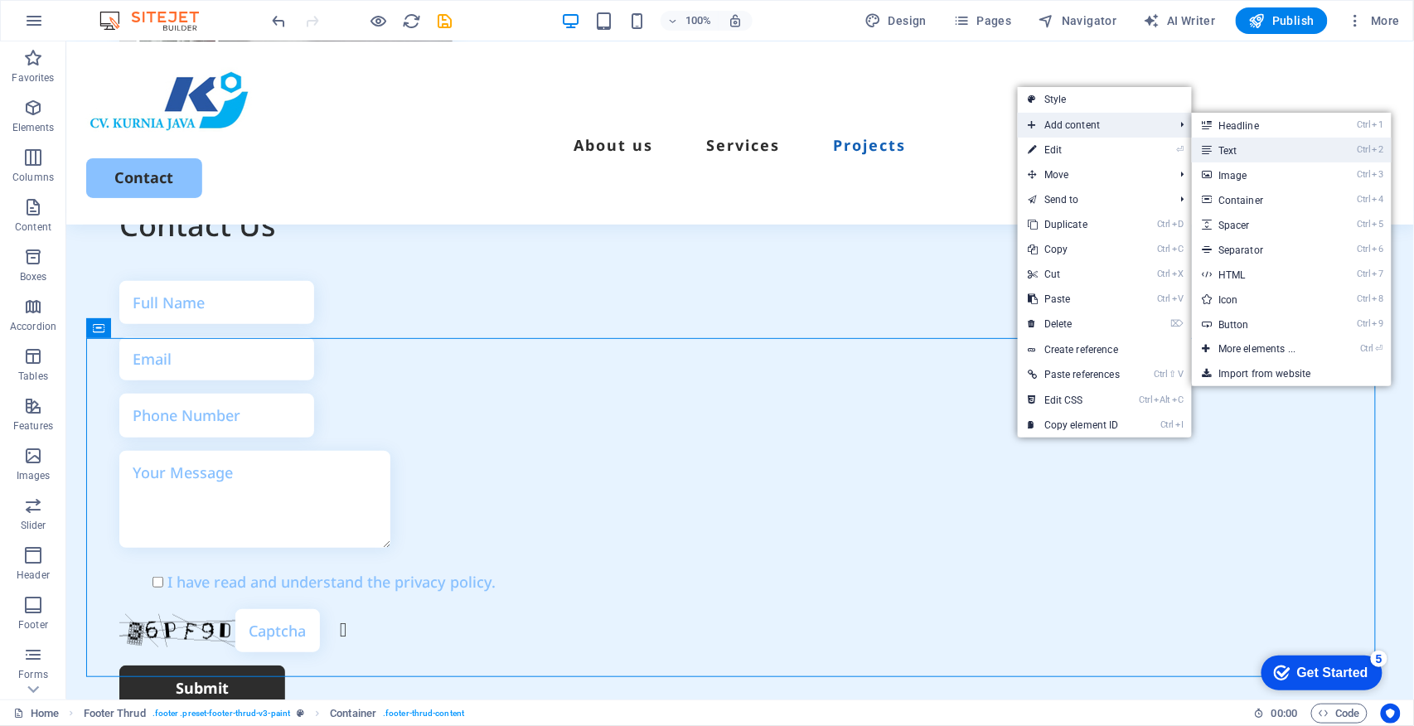
click at [1261, 148] on link "Ctrl 2 Text" at bounding box center [1260, 150] width 137 height 25
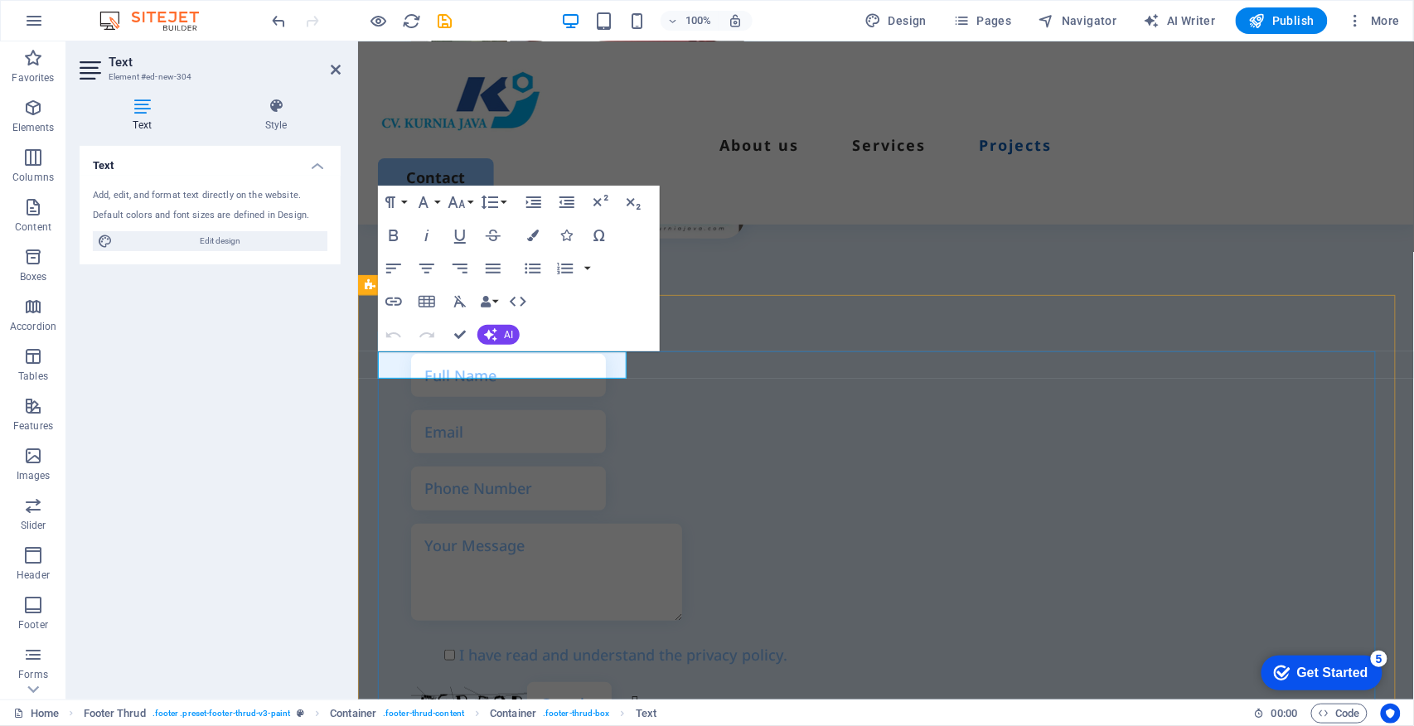
scroll to position [6013, 0]
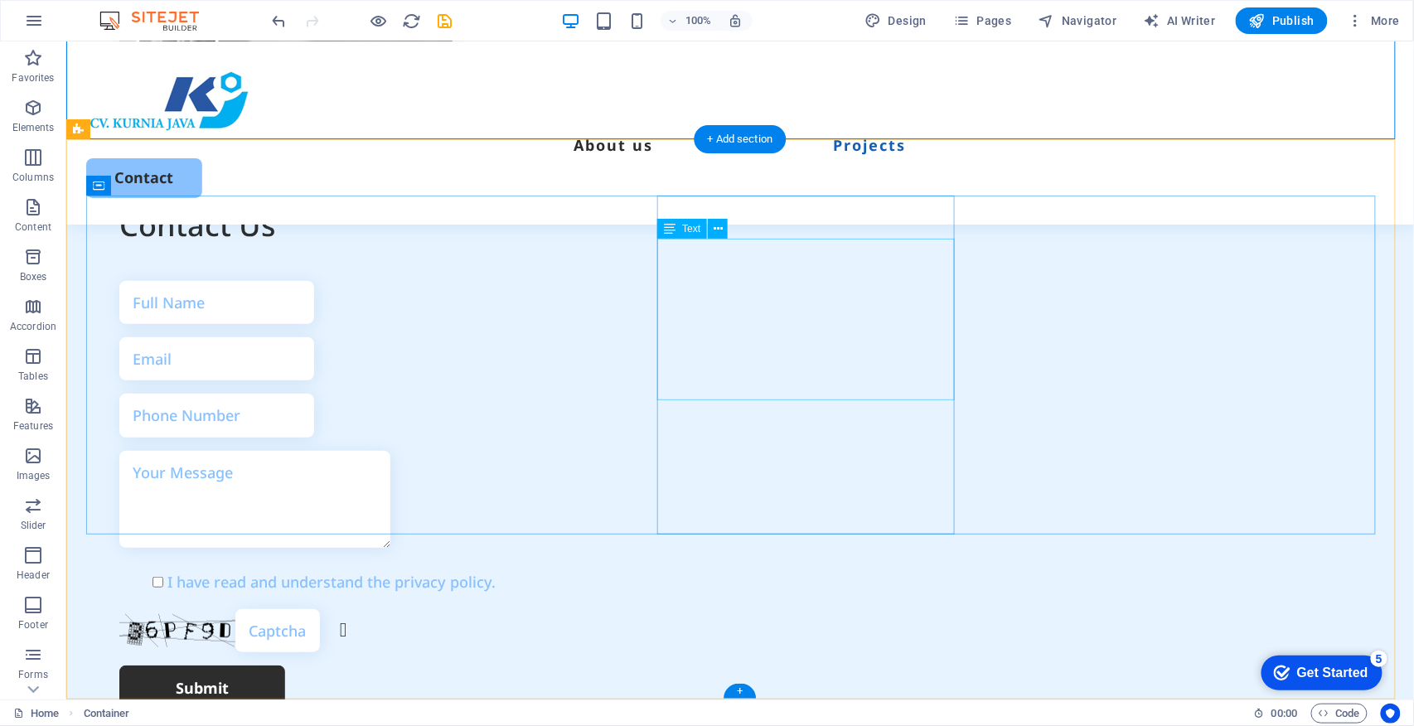
scroll to position [6585, 0]
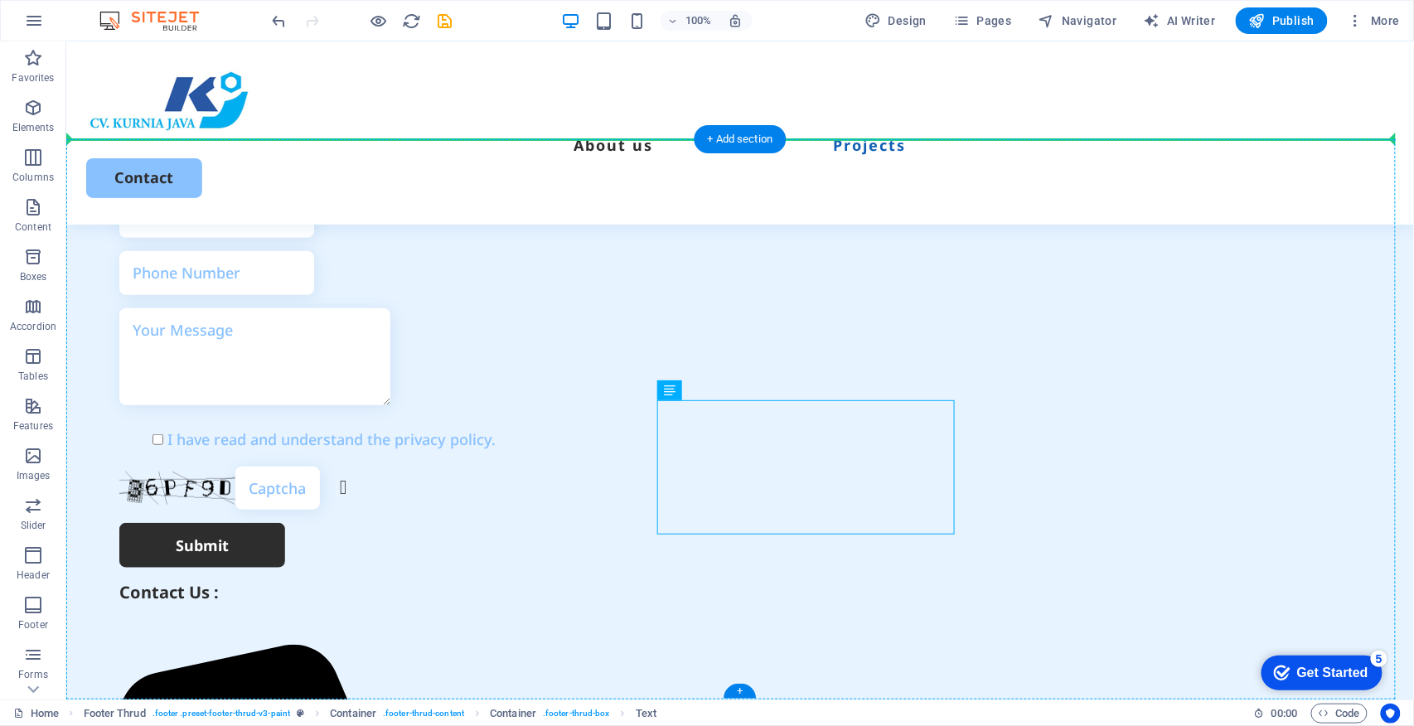
drag, startPoint x: 816, startPoint y: 431, endPoint x: 1100, endPoint y: 354, distance: 294.6
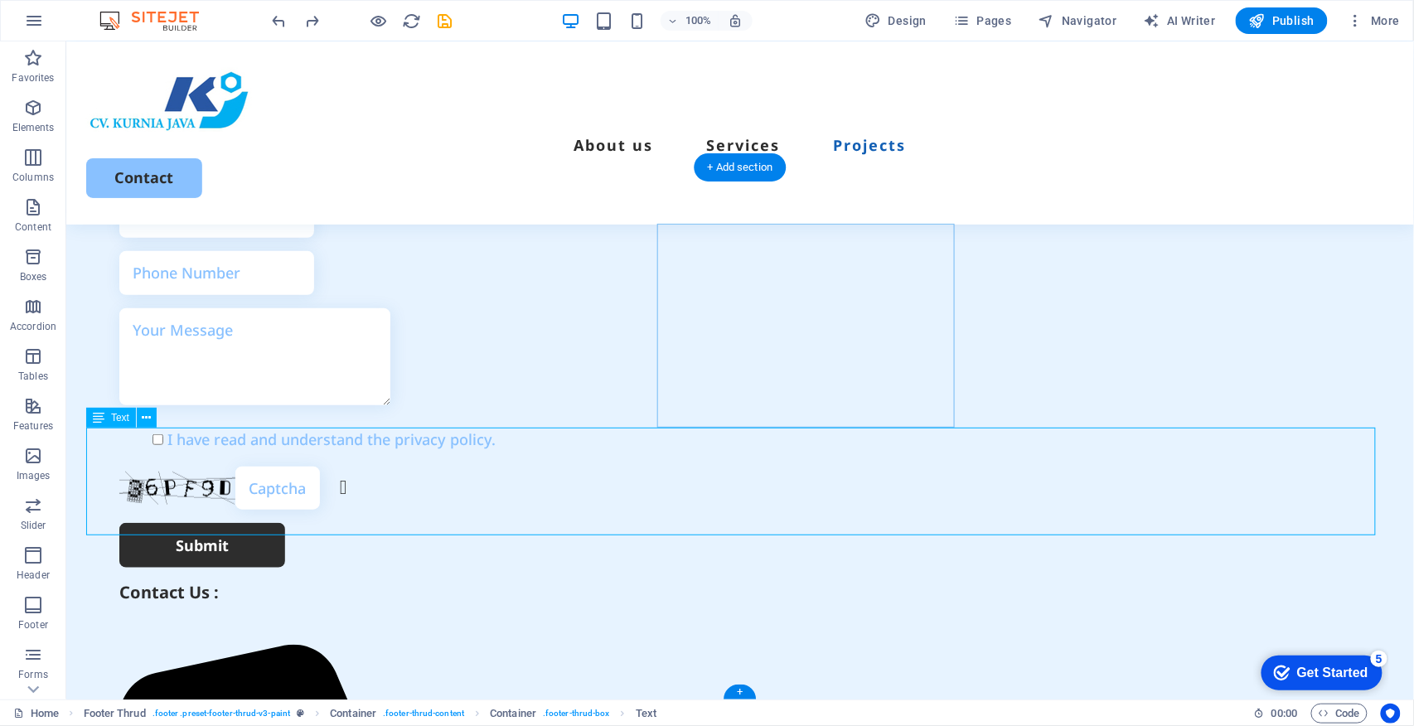
scroll to position [6557, 0]
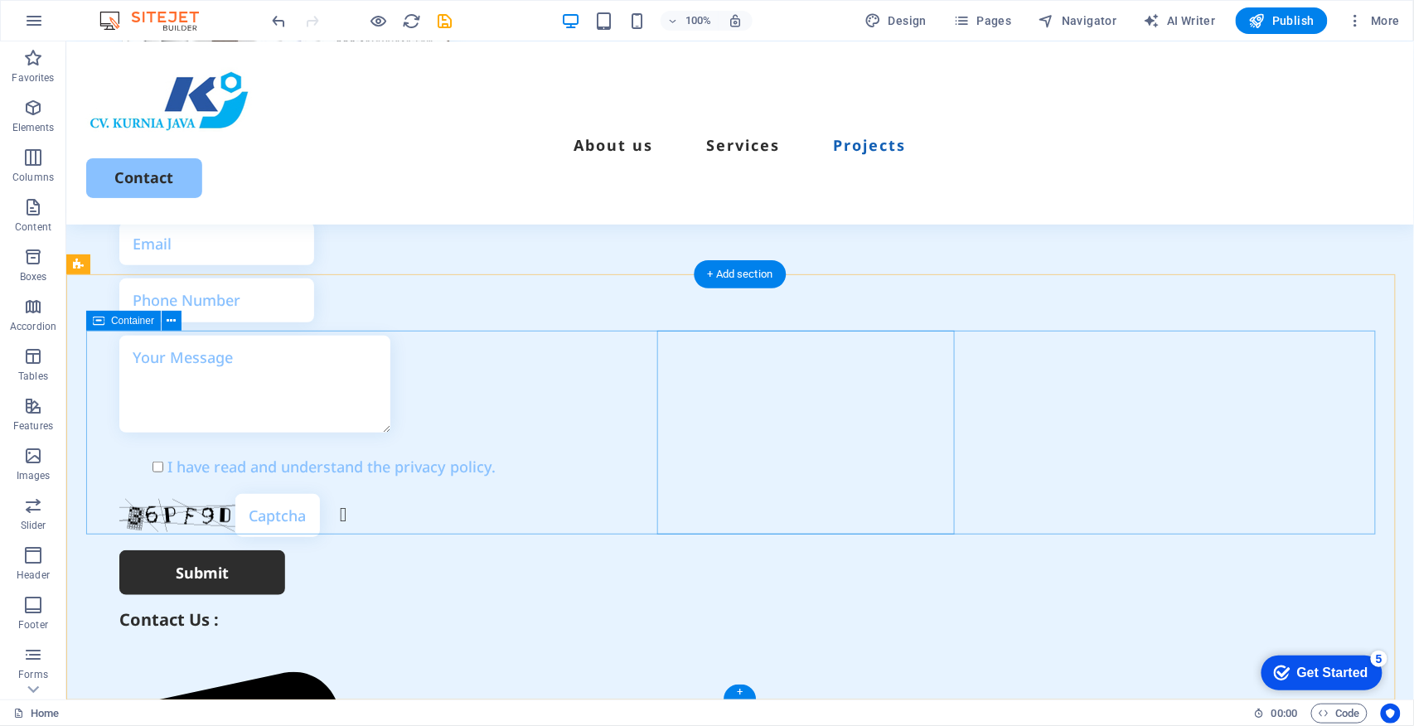
scroll to position [6450, 0]
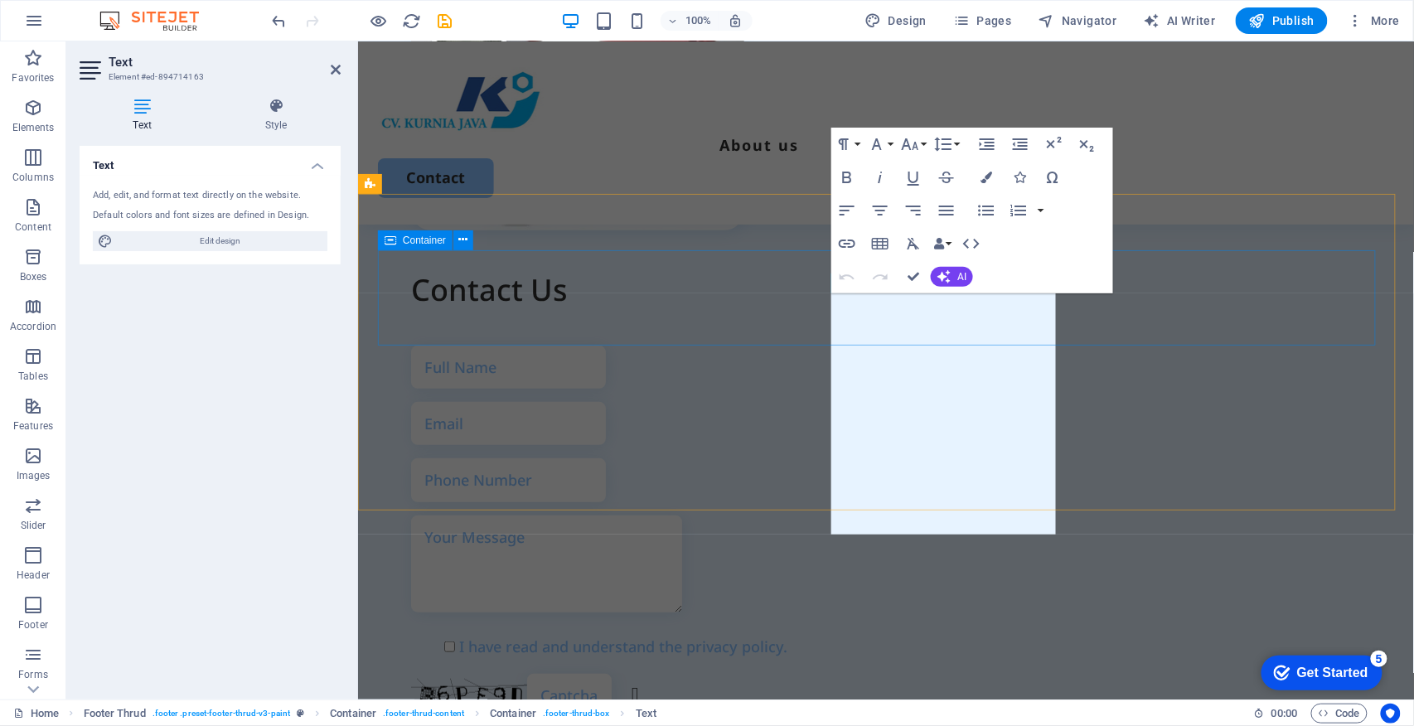
scroll to position [6115, 0]
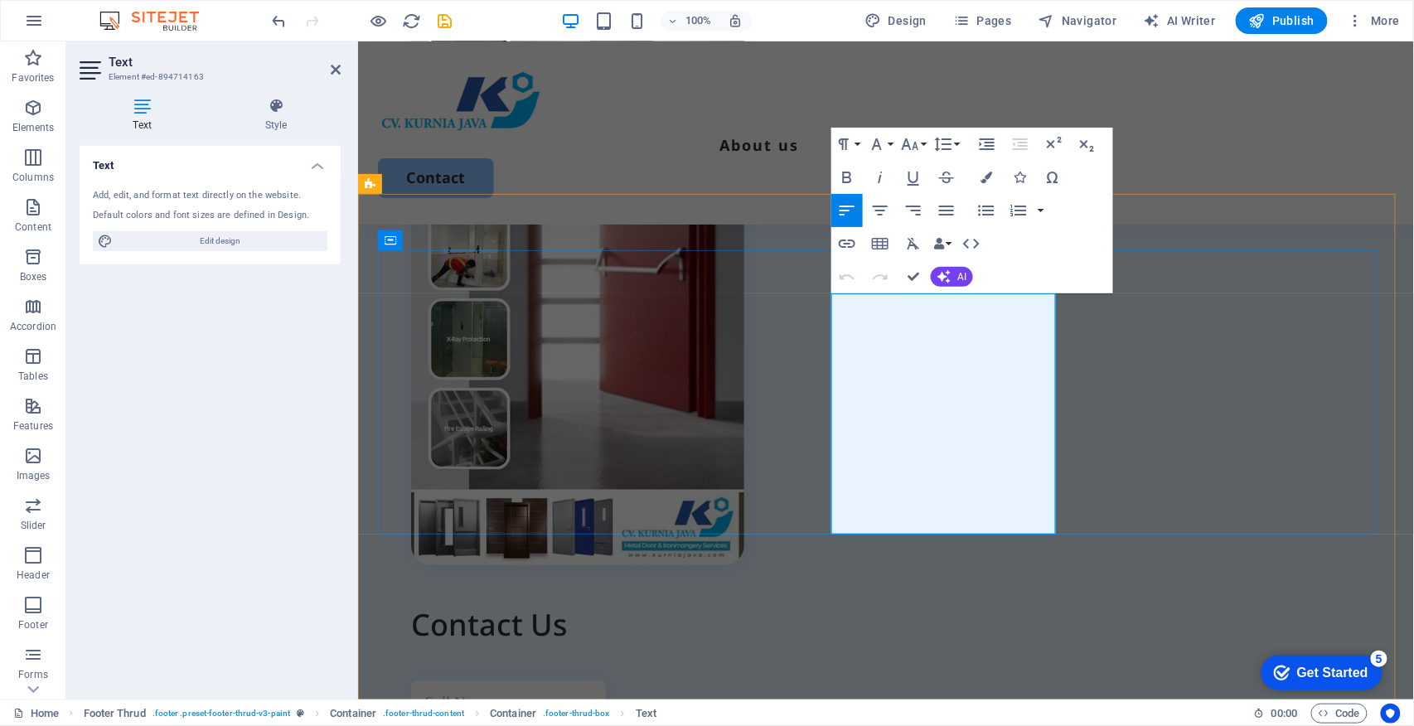
drag, startPoint x: 849, startPoint y: 390, endPoint x: 1098, endPoint y: 472, distance: 261.7
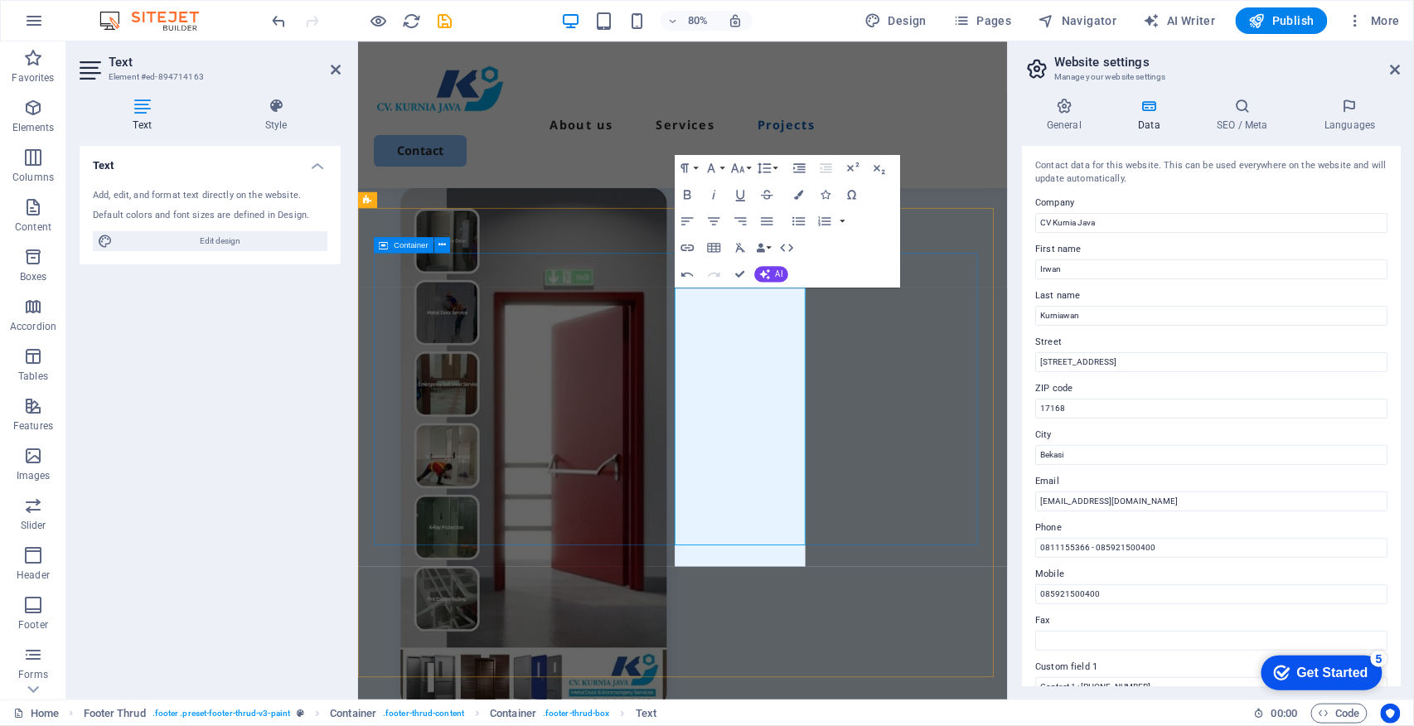
scroll to position [6150, 0]
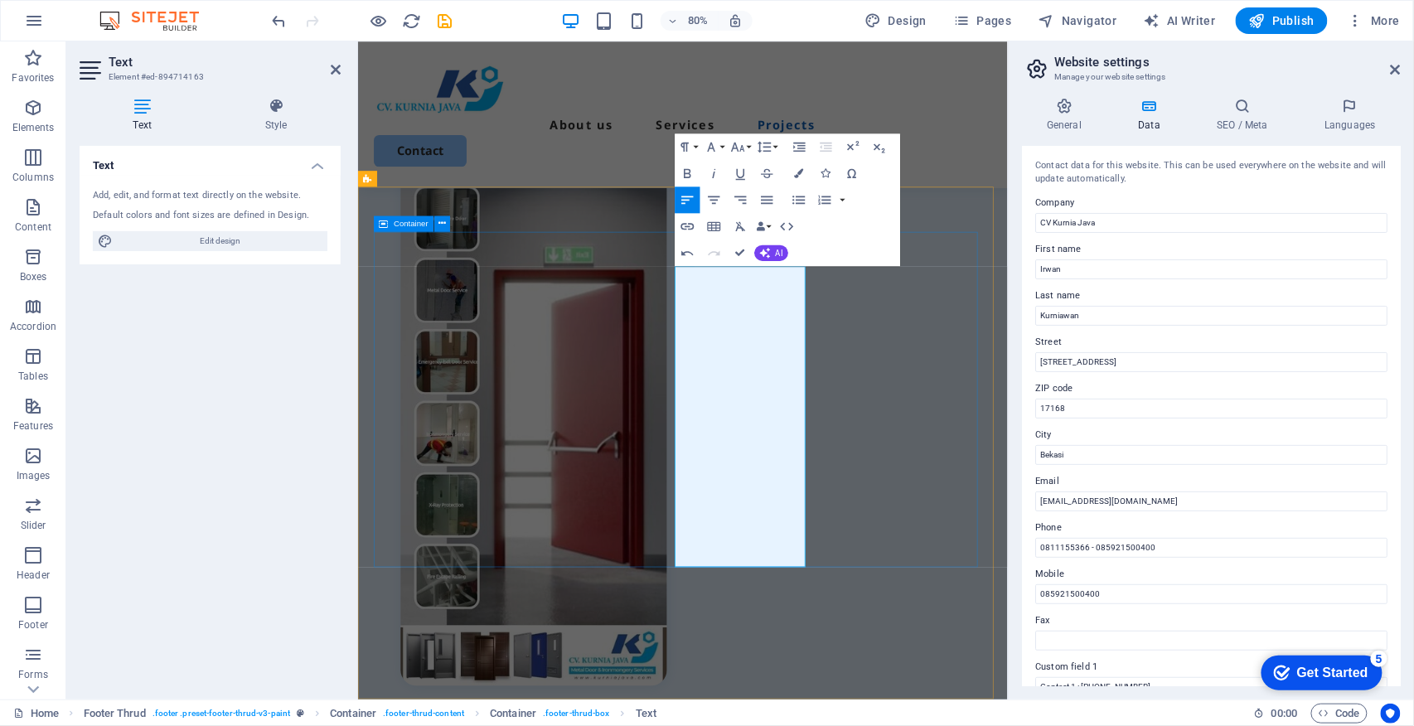
scroll to position [6177, 0]
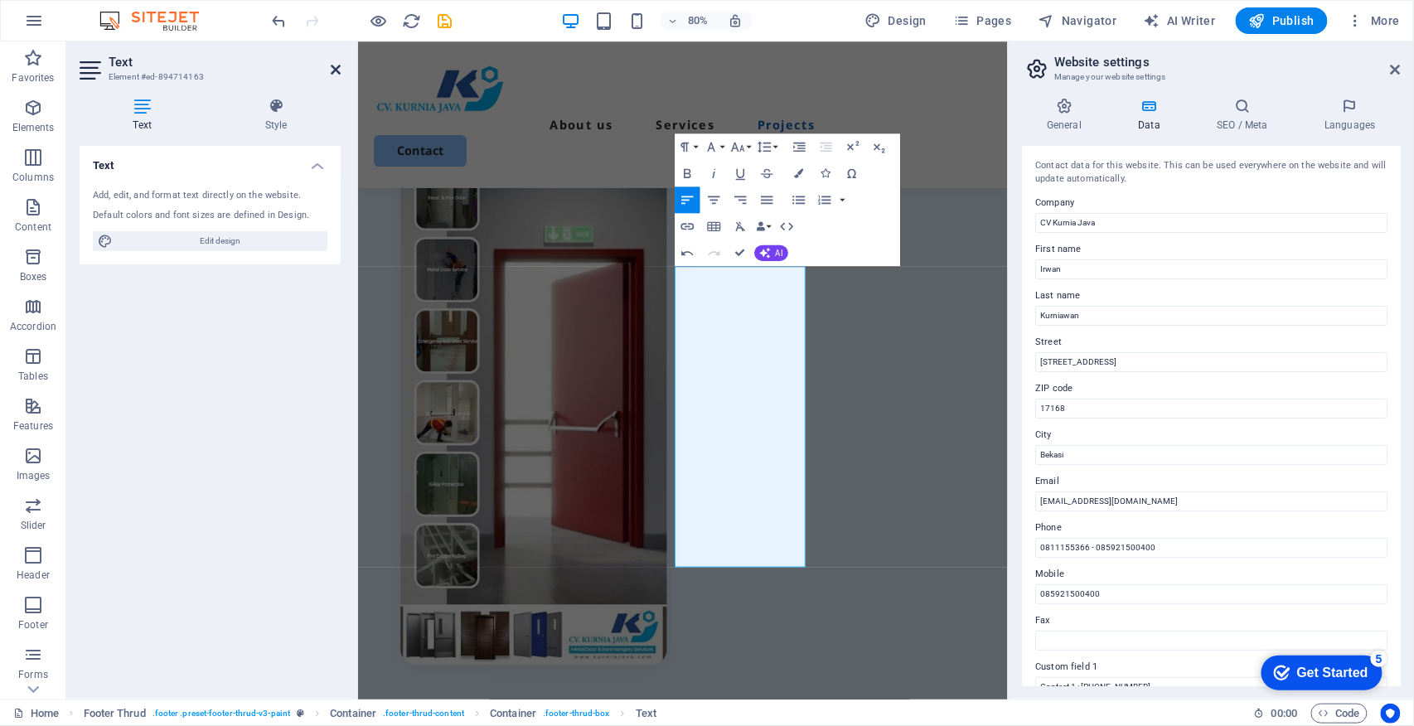
click at [332, 73] on icon at bounding box center [336, 69] width 10 height 13
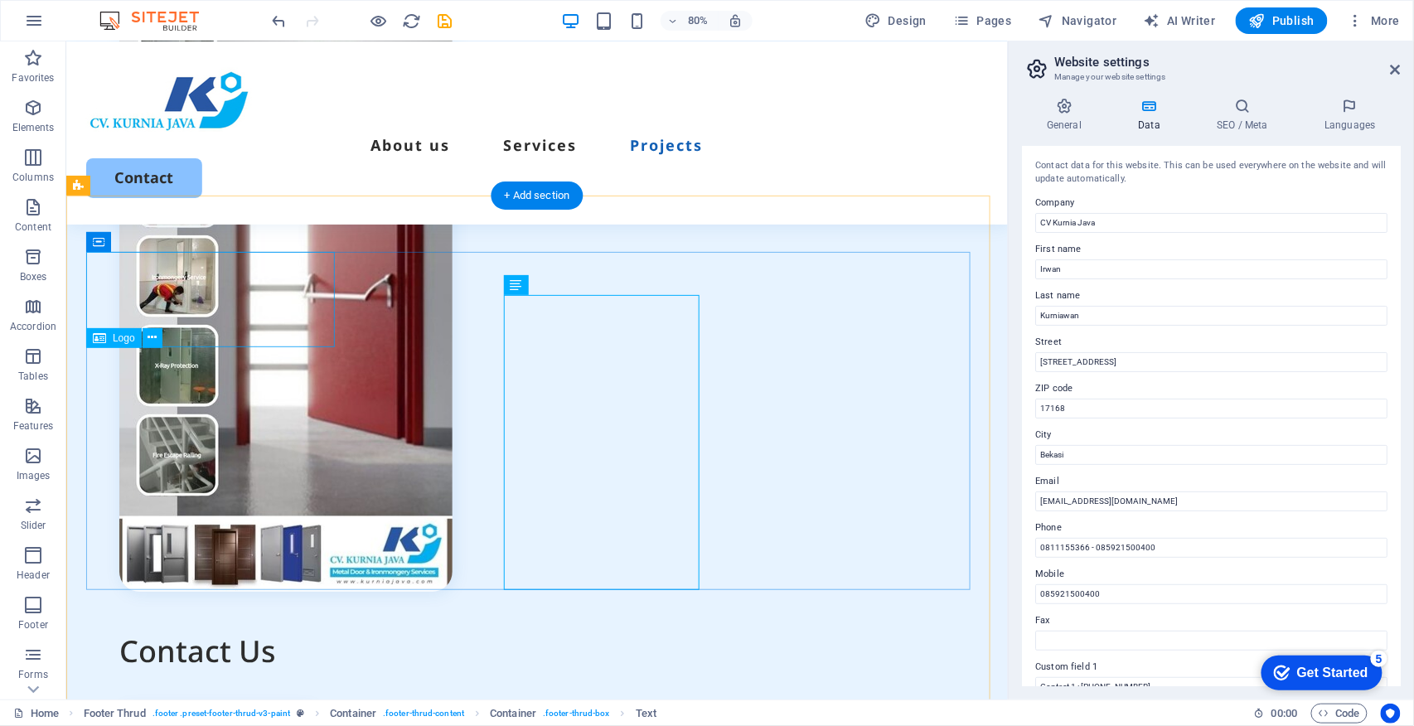
scroll to position [6109, 0]
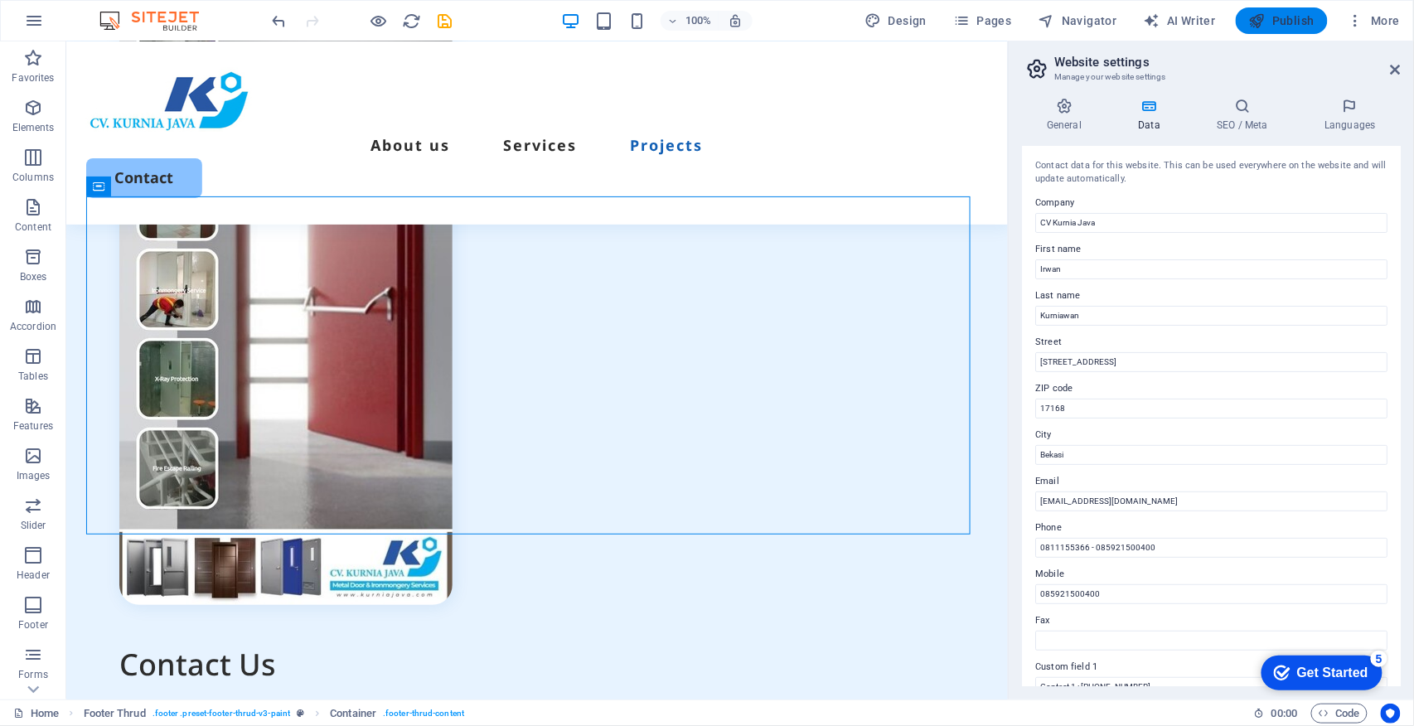
click at [1277, 17] on span "Publish" at bounding box center [1281, 20] width 65 height 17
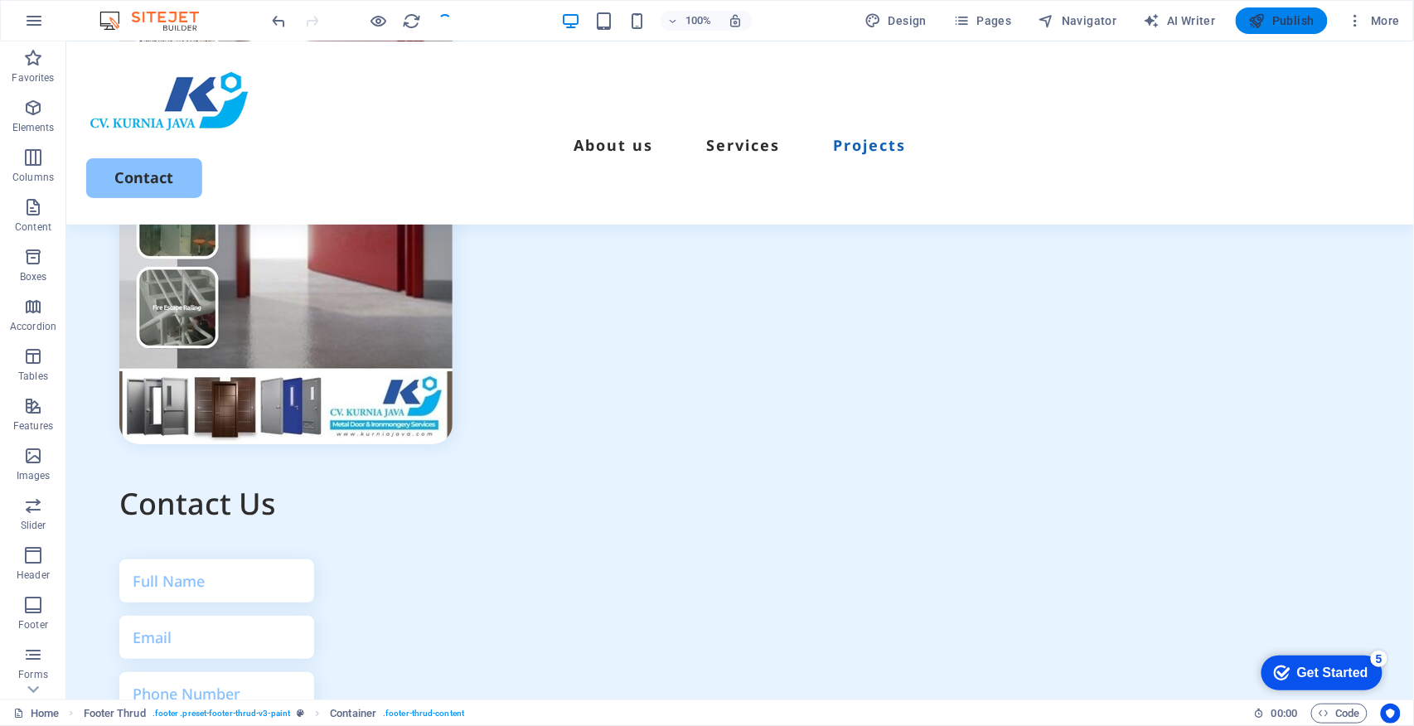
scroll to position [6504, 0]
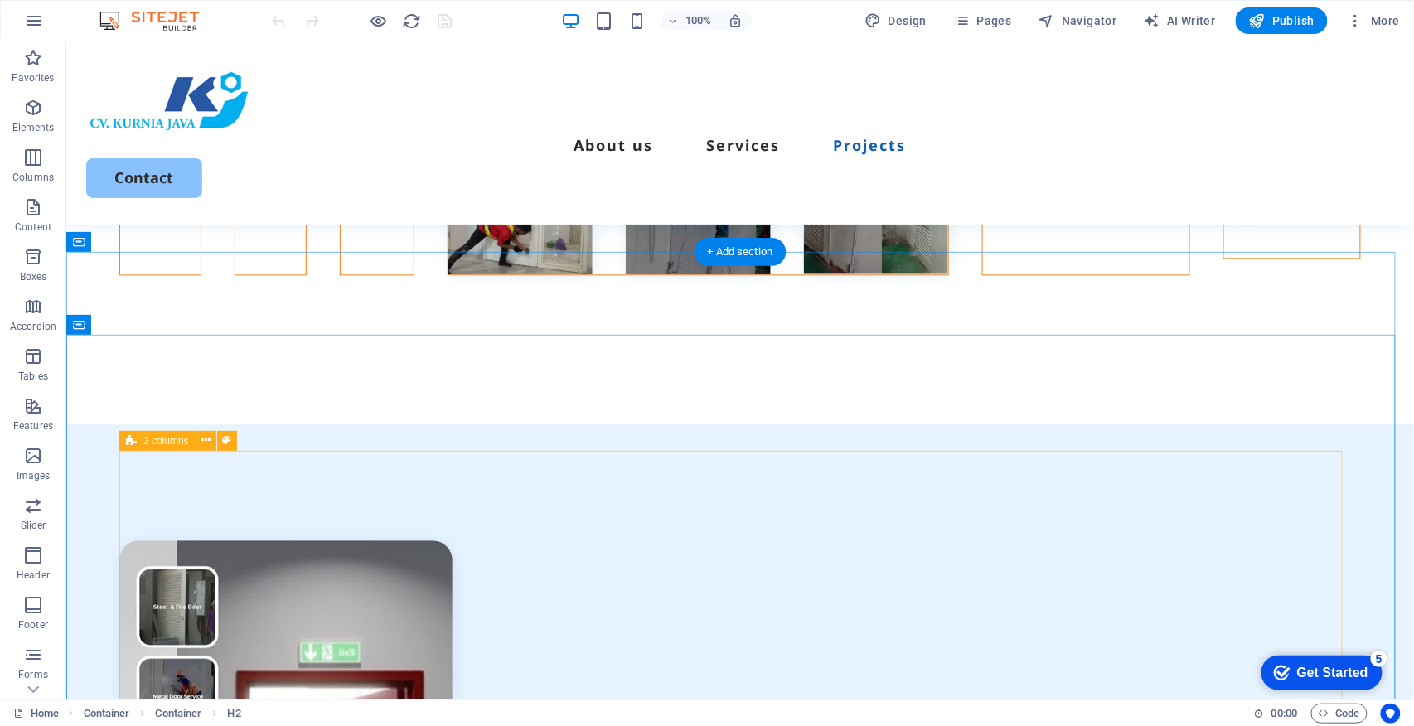
scroll to position [6080, 0]
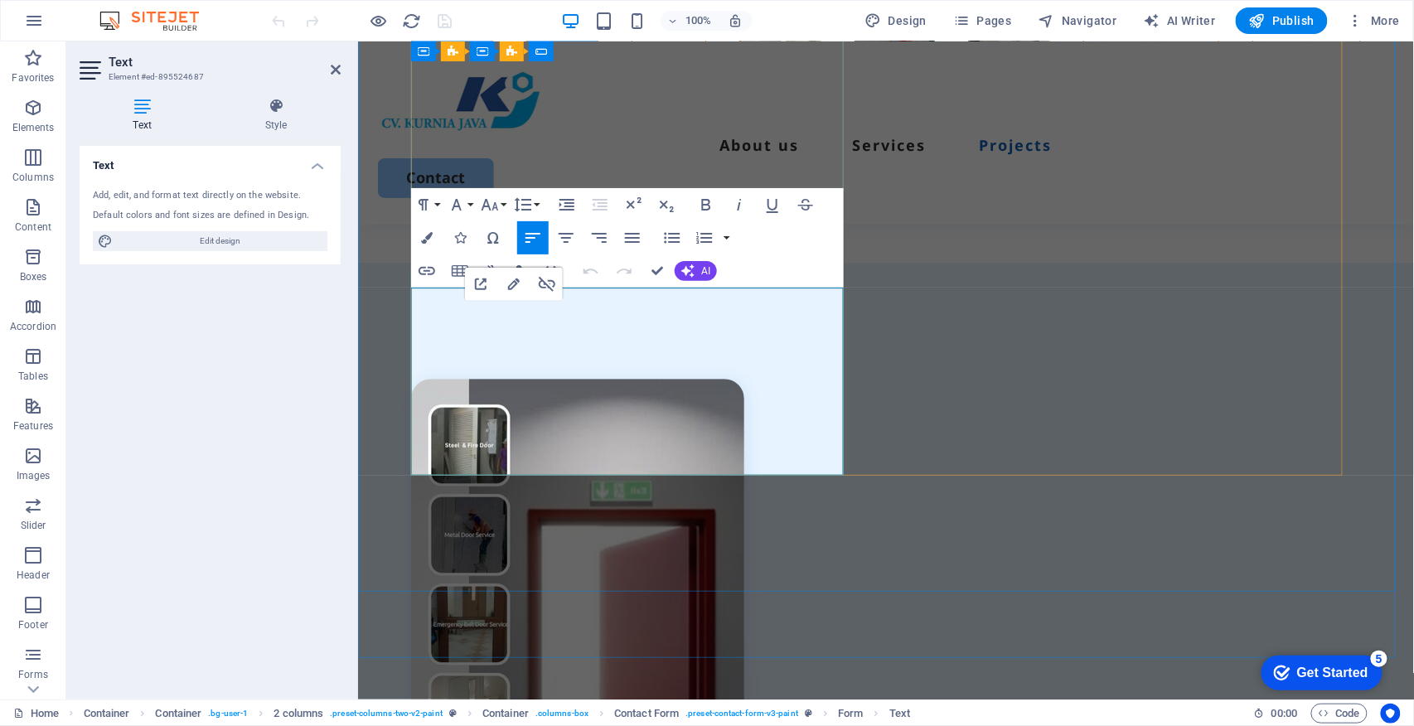
copy p "; [DOMAIN_NAME][EMAIL_ADDRESS][DOMAIN_NAME]"
drag, startPoint x: 332, startPoint y: 70, endPoint x: 191, endPoint y: 292, distance: 263.1
click at [332, 70] on icon at bounding box center [336, 69] width 10 height 13
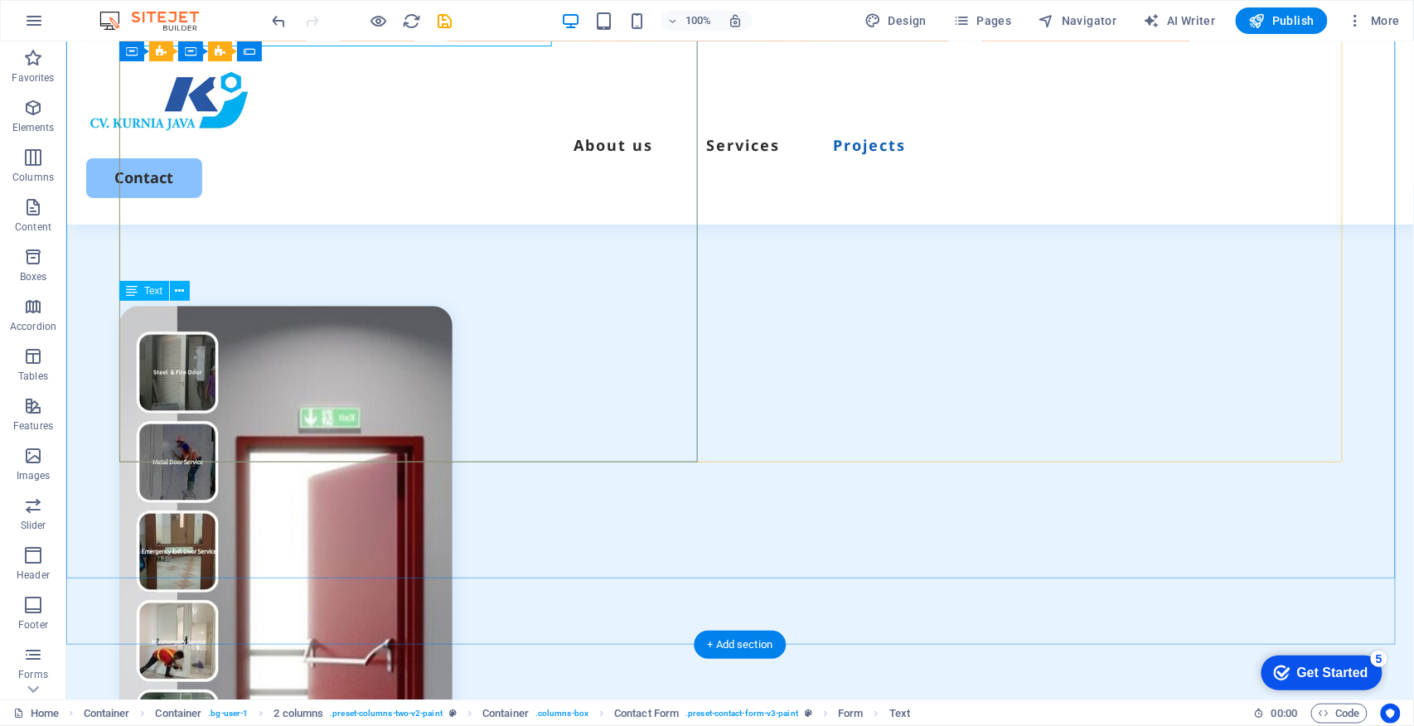
scroll to position [6080, 0]
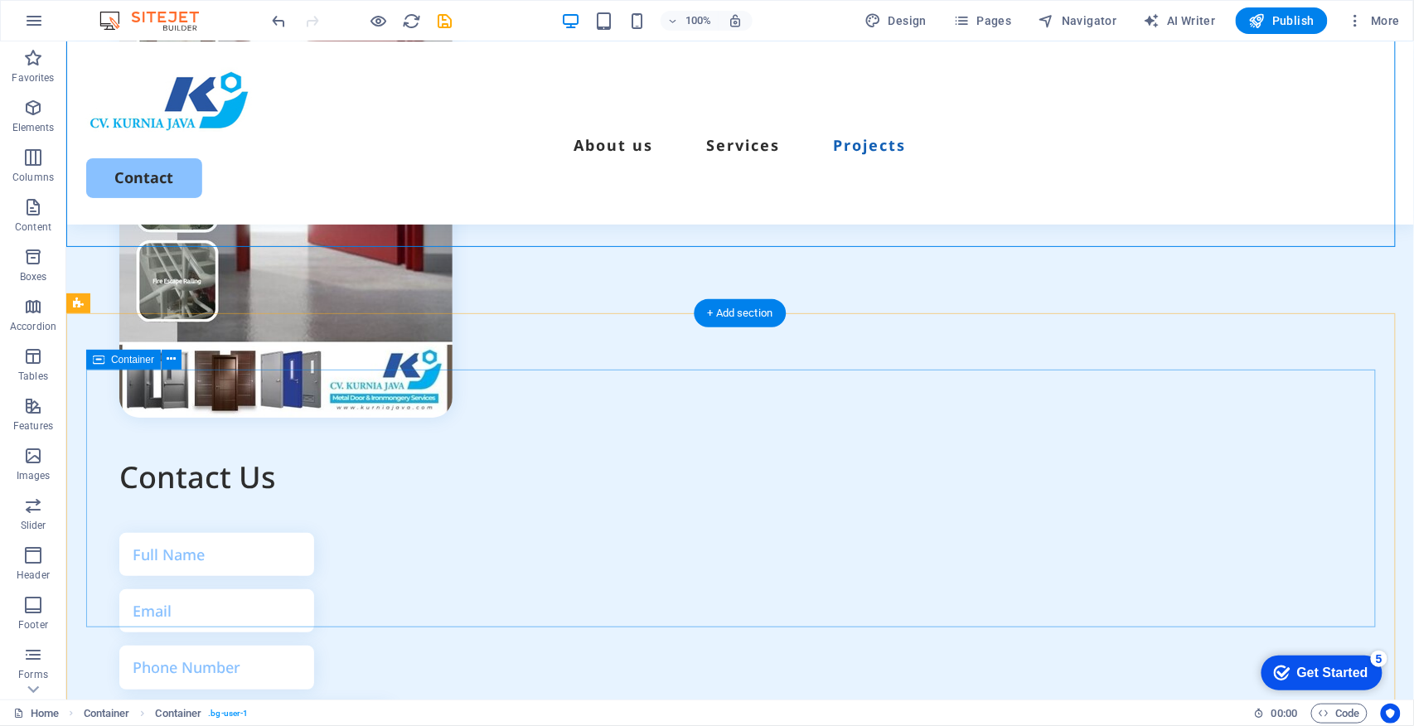
scroll to position [6411, 0]
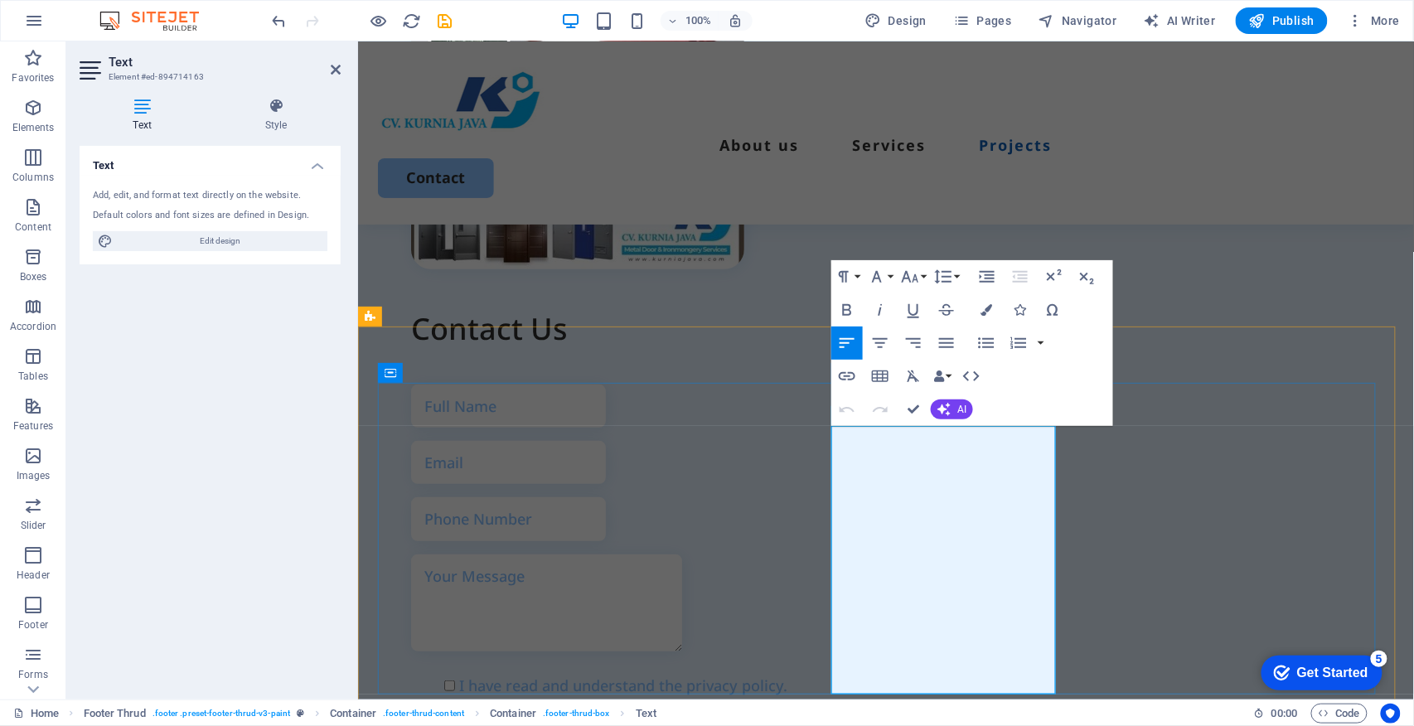
scroll to position [5983, 0]
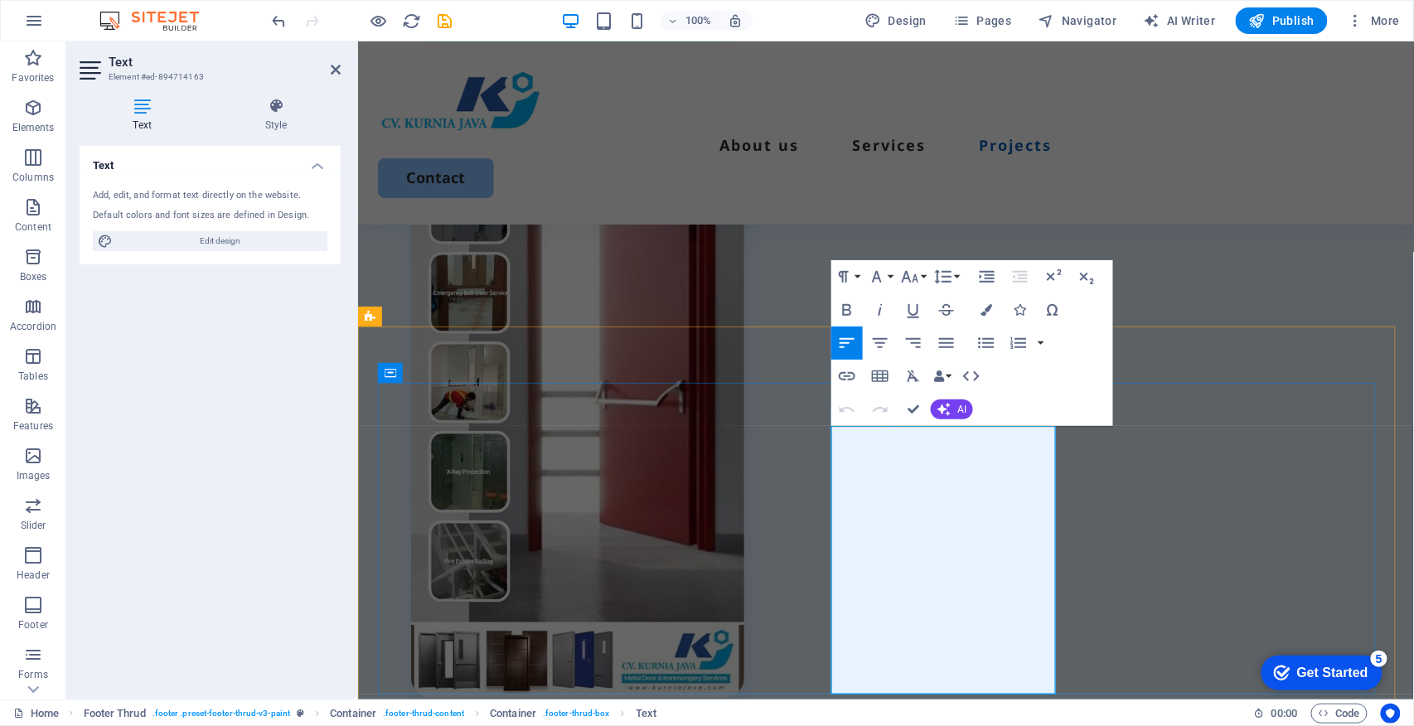
click at [333, 64] on icon at bounding box center [336, 69] width 10 height 13
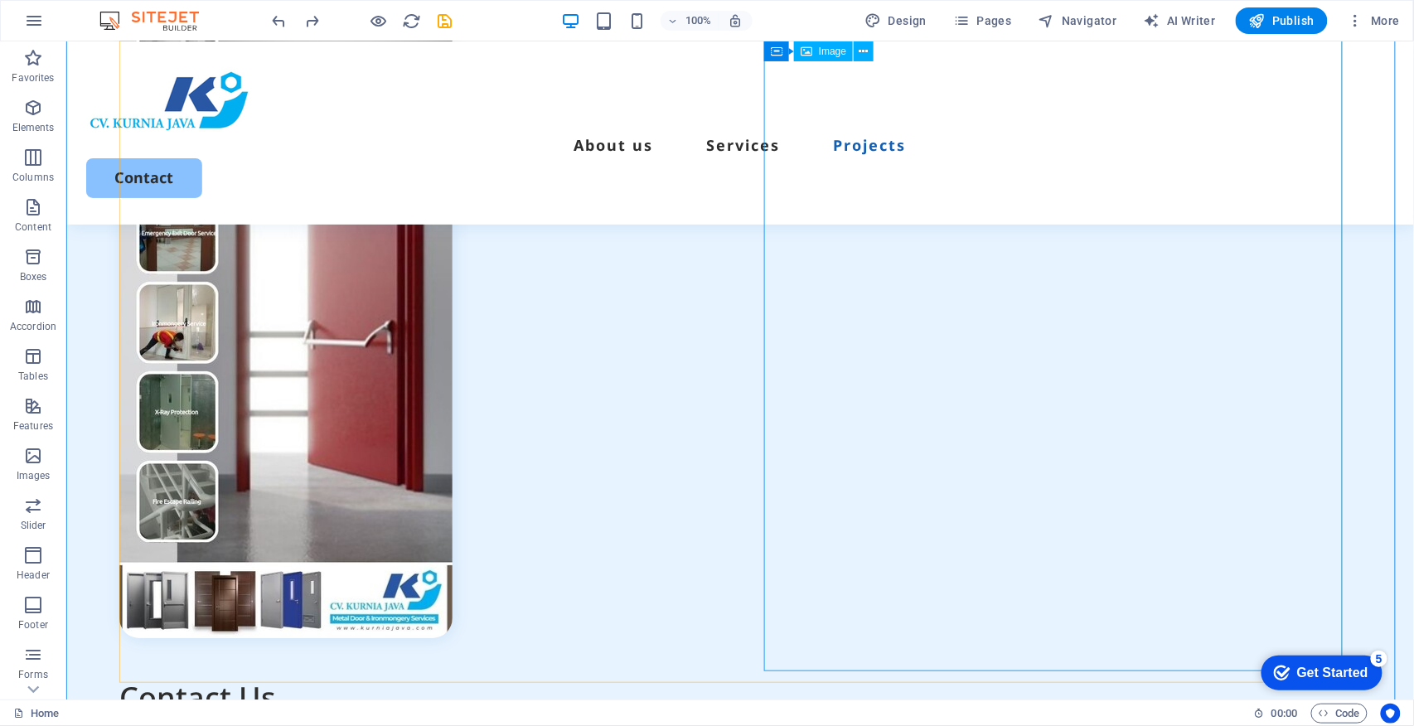
scroll to position [5858, 0]
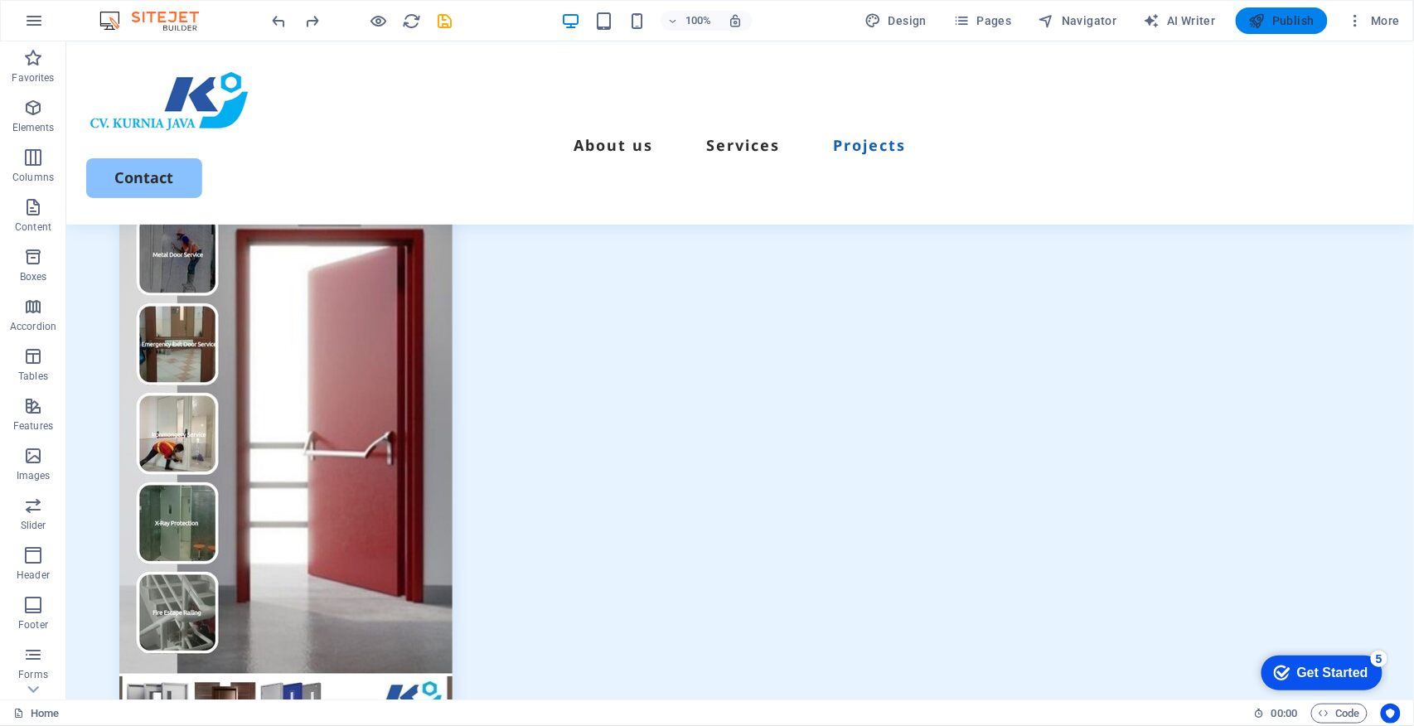
click at [1288, 20] on span "Publish" at bounding box center [1281, 20] width 65 height 17
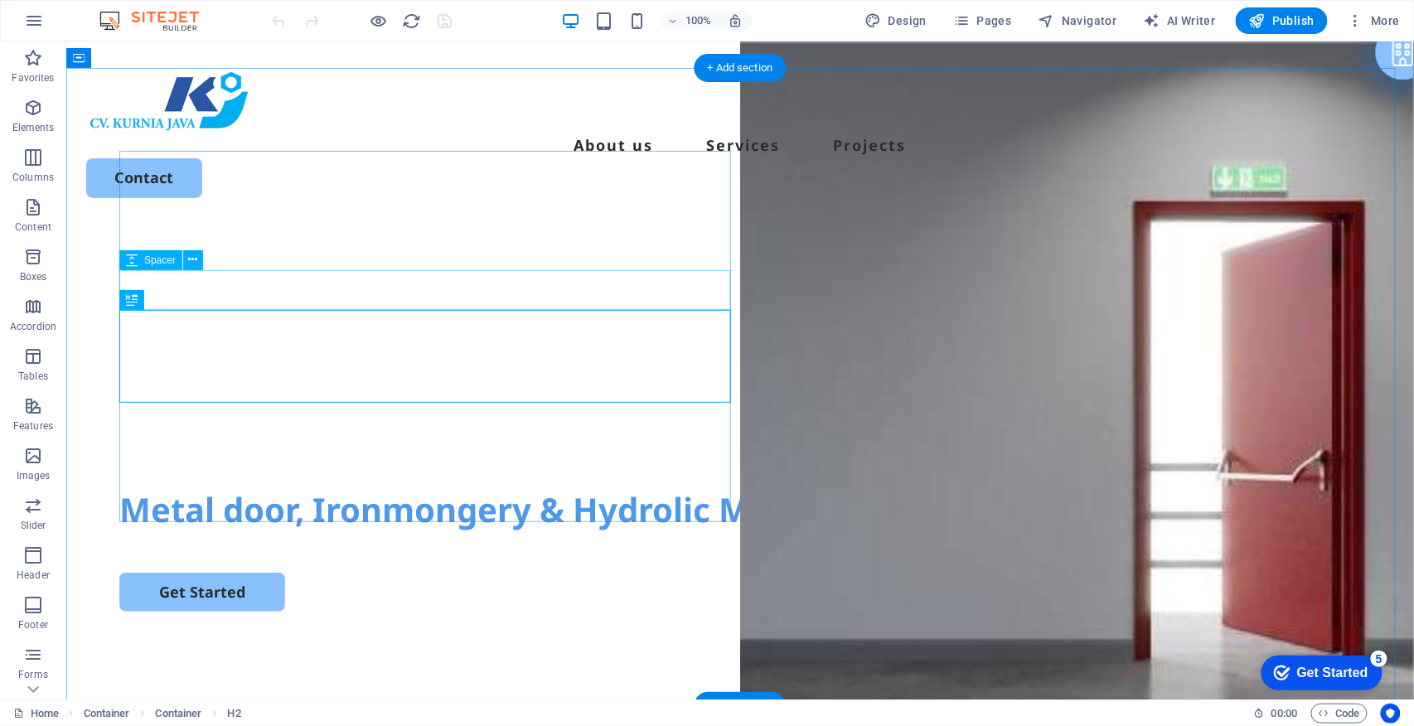
scroll to position [110, 0]
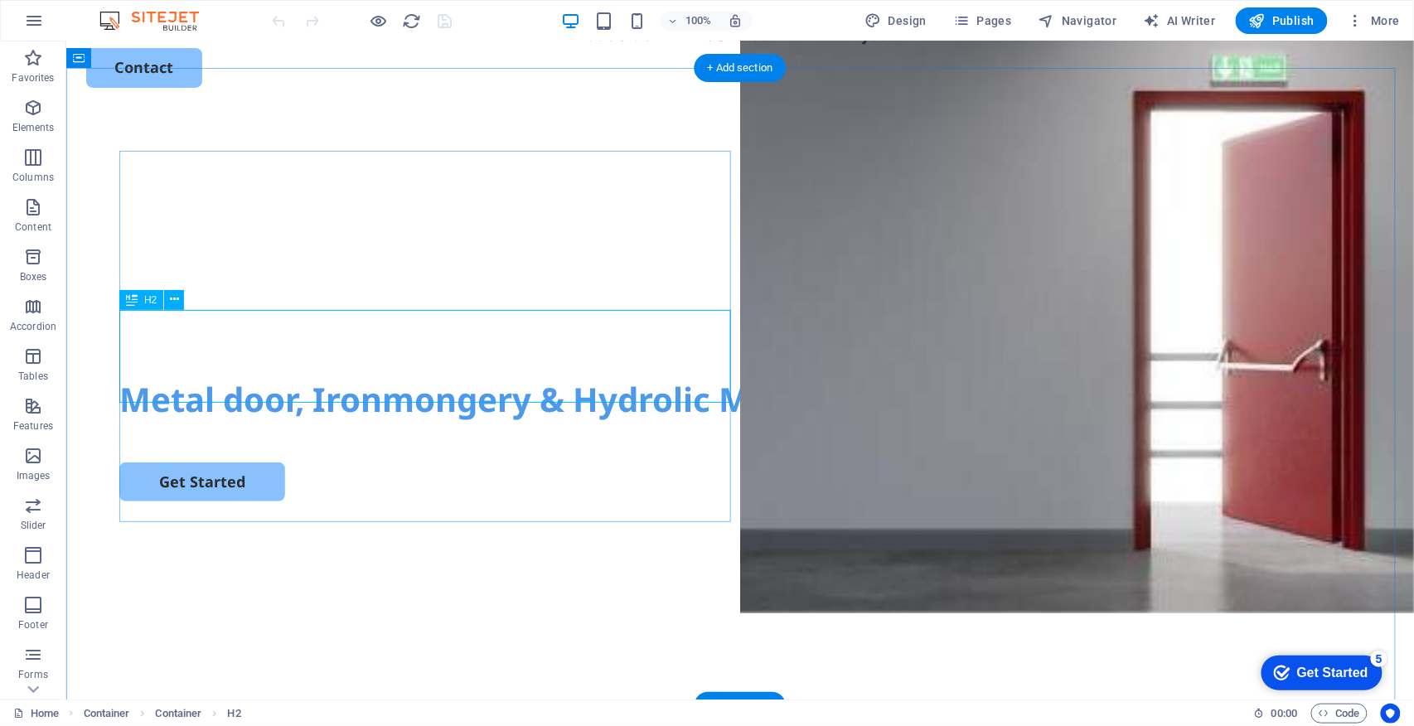
click at [445, 376] on div "Metal door, Ironmongery & Hydrolic Machine Services" at bounding box center [740, 399] width 1242 height 46
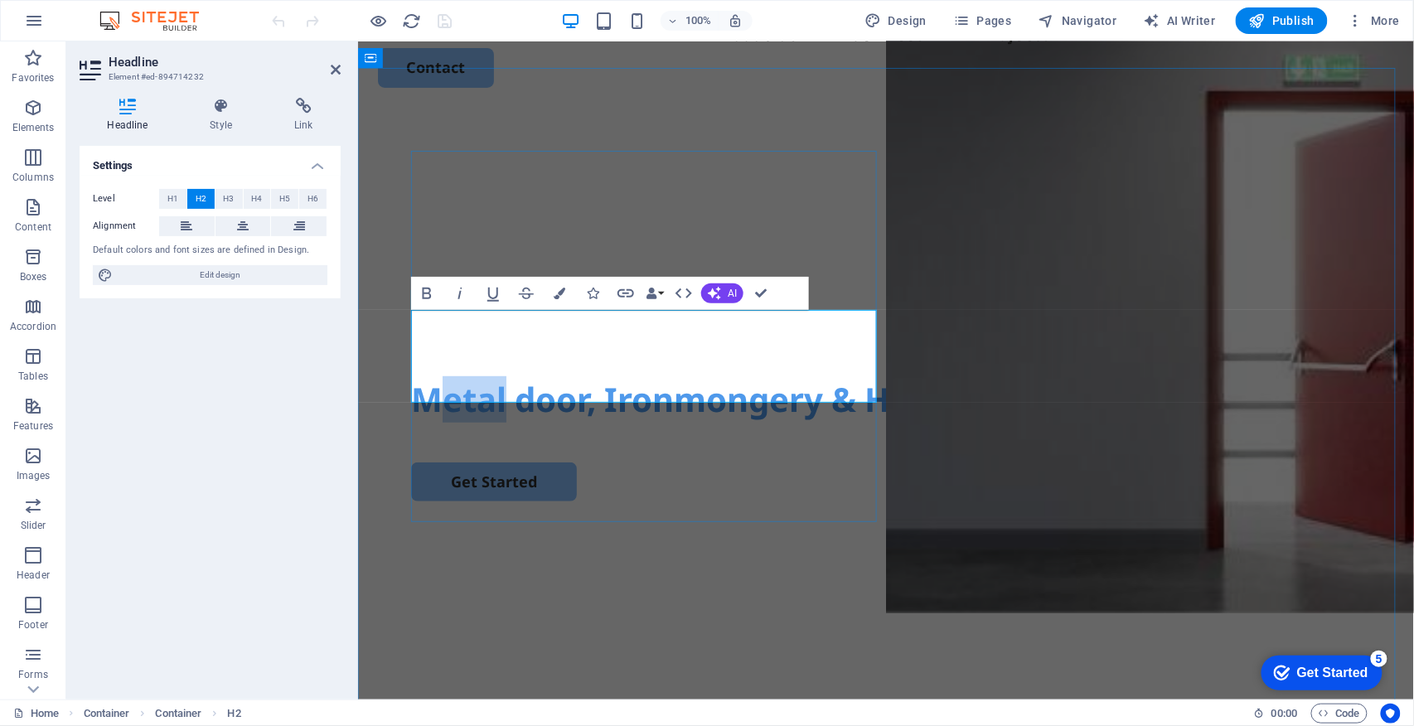
drag, startPoint x: 448, startPoint y: 335, endPoint x: 507, endPoint y: 334, distance: 58.9
click at [507, 376] on span "Metal door, Ironmongery & Hydrolic Machine Services" at bounding box center [852, 399] width 885 height 46
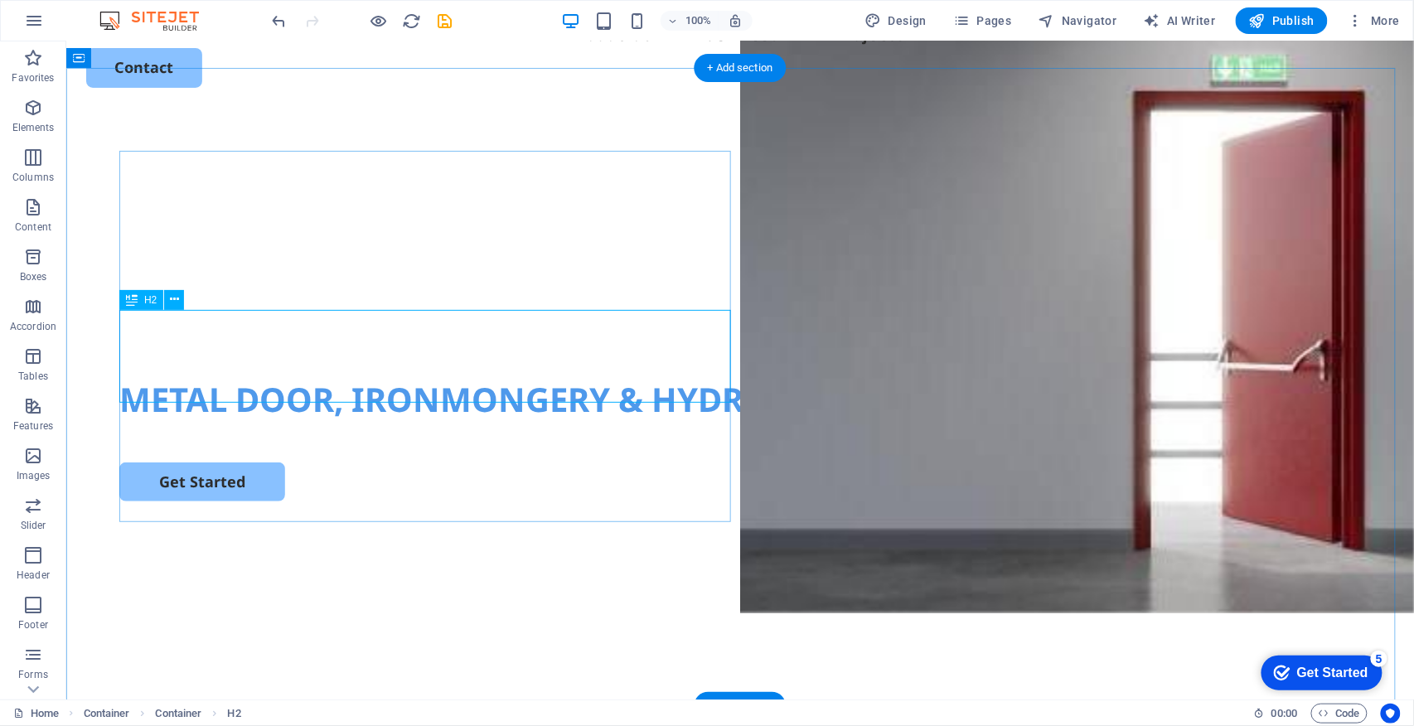
click at [434, 376] on div "METAL DOOR, IRONMONGERY & HYDROLIC MACHINE SERVICES" at bounding box center [740, 399] width 1242 height 46
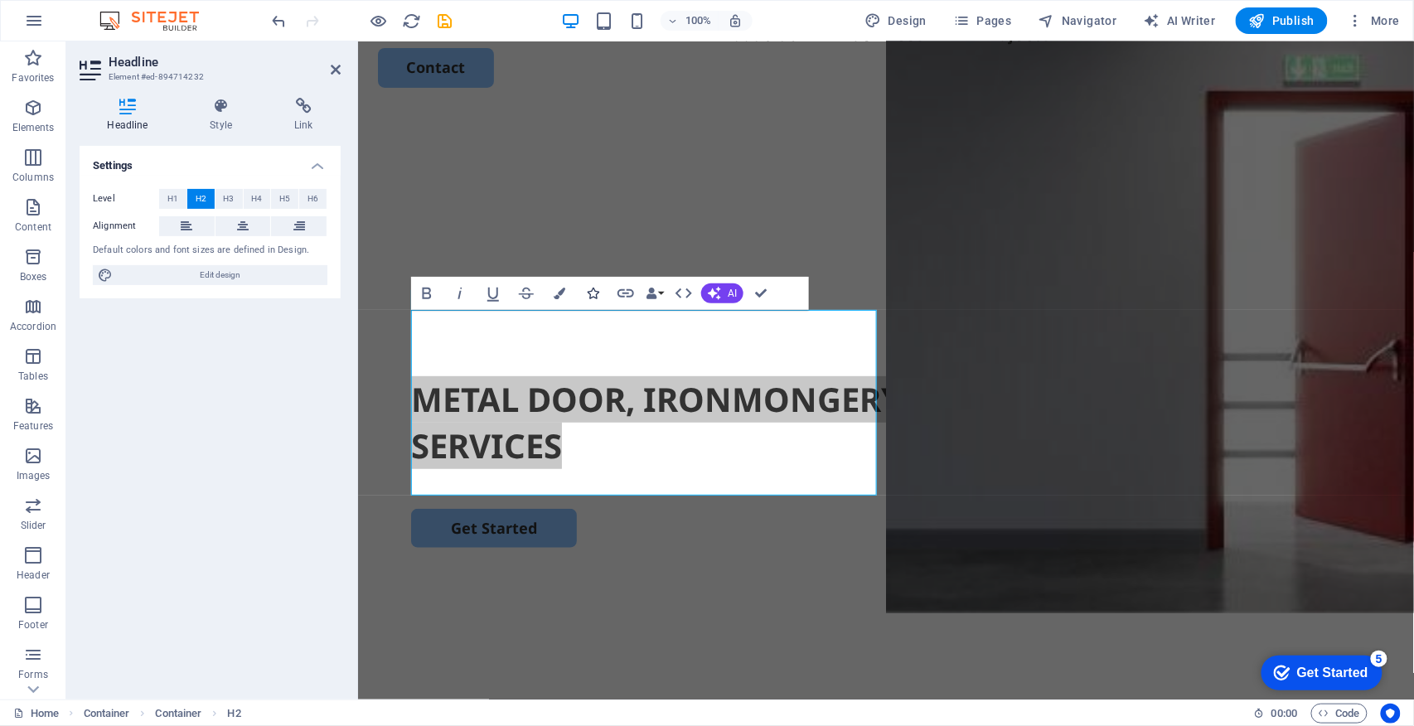
click at [594, 292] on icon "button" at bounding box center [593, 294] width 12 height 12
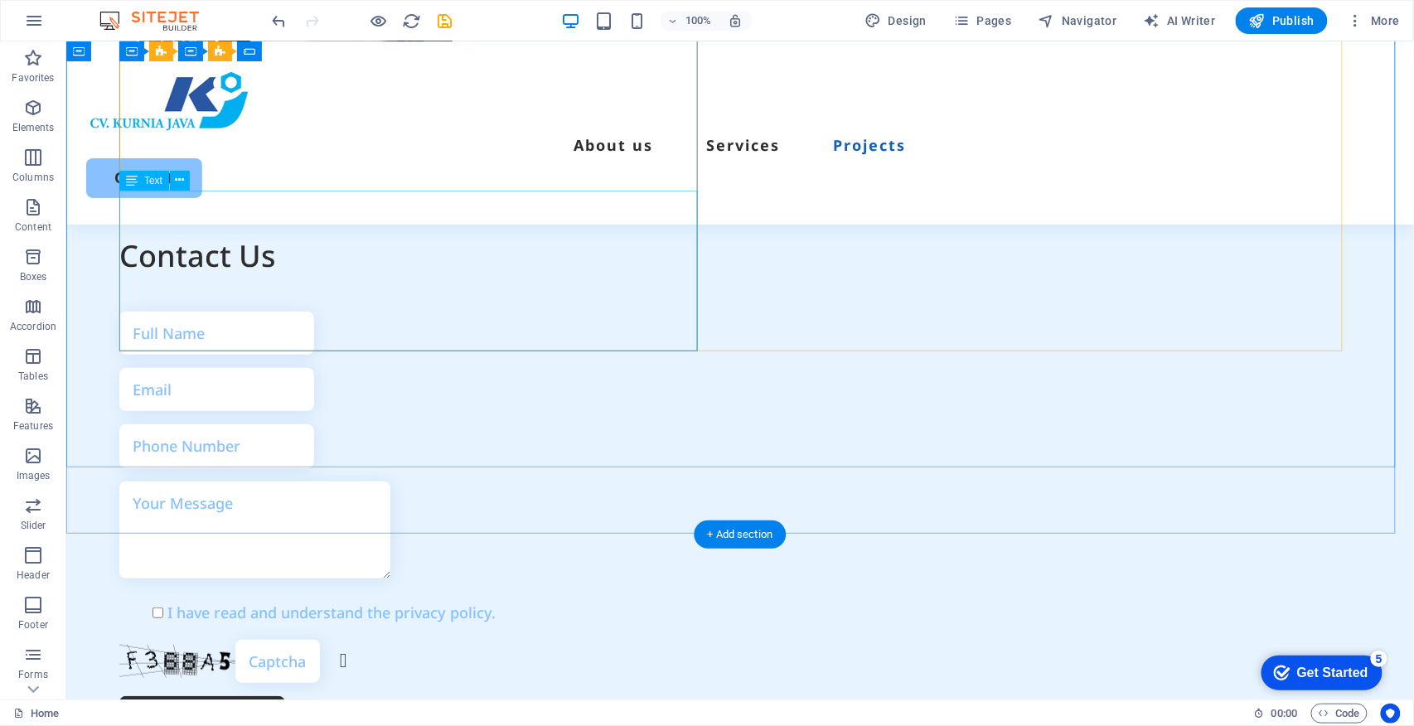
scroll to position [6080, 0]
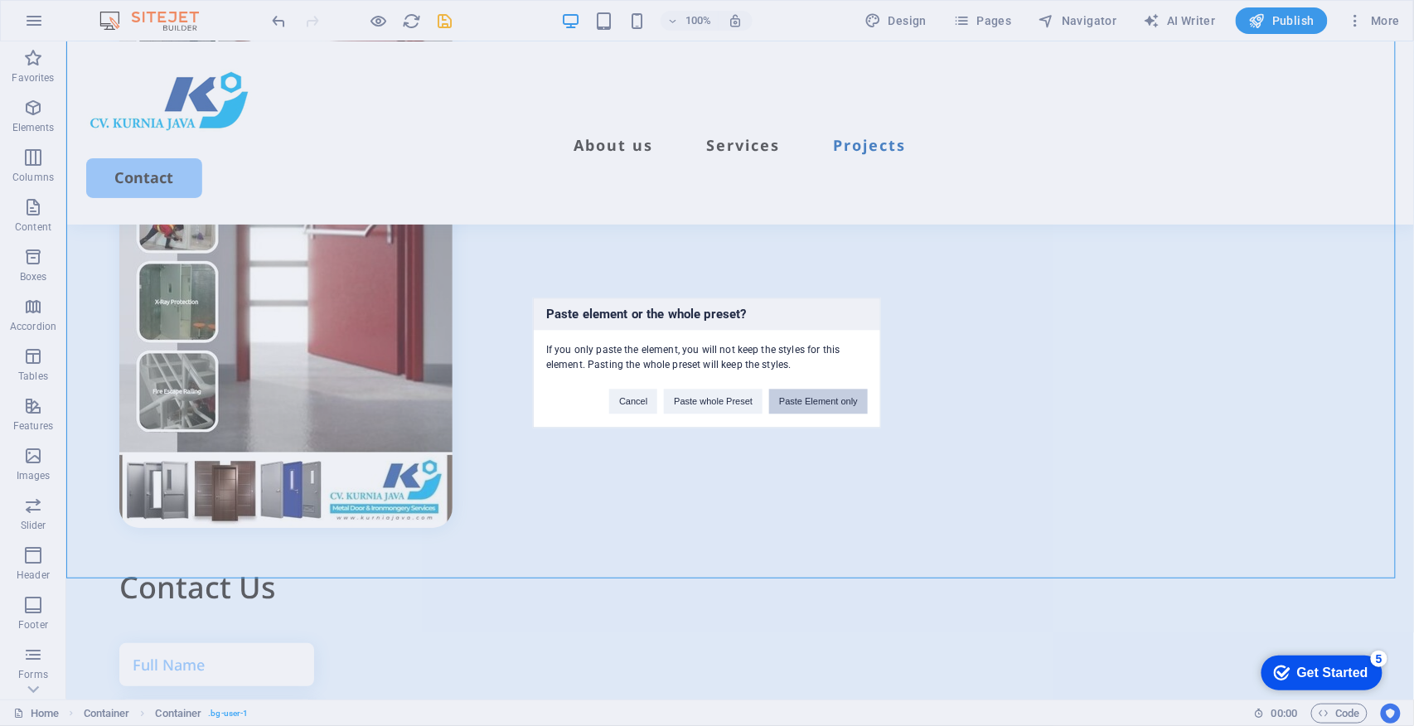
click at [793, 403] on button "Paste Element only" at bounding box center [818, 402] width 99 height 25
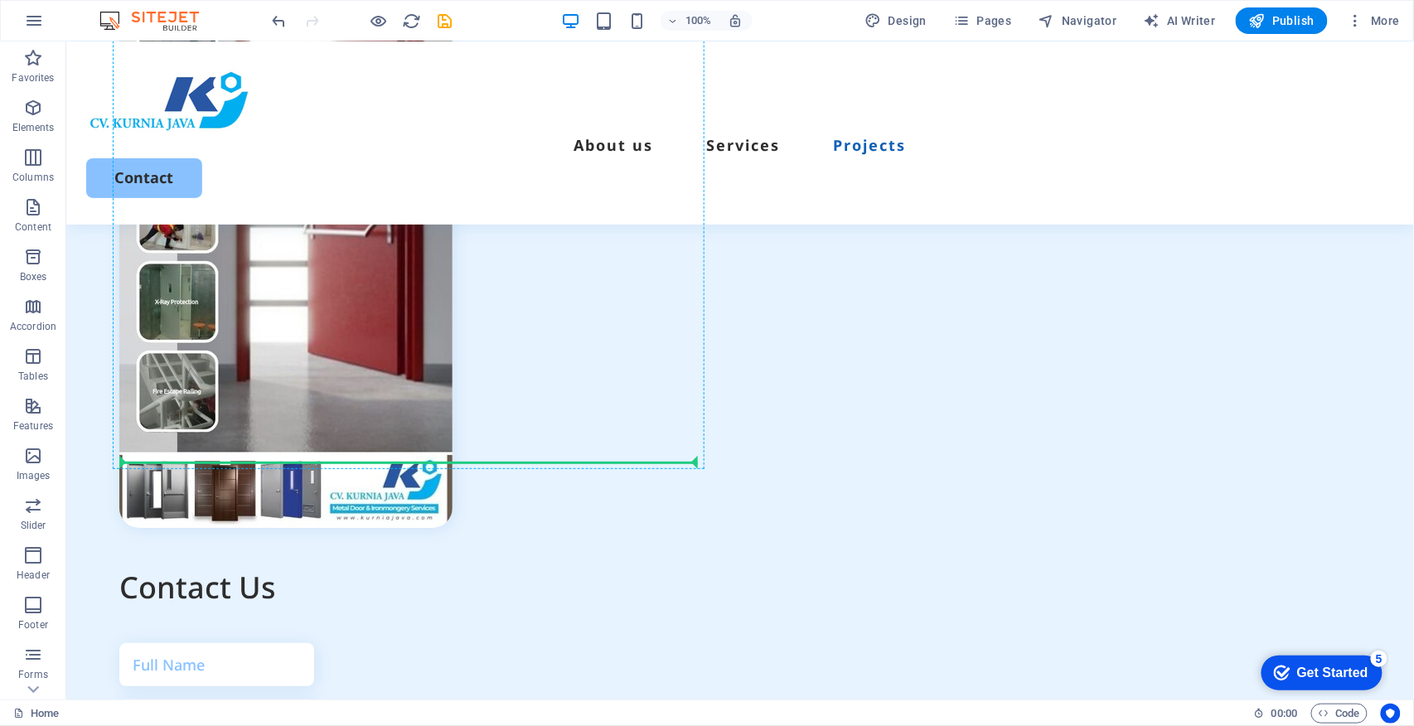
drag, startPoint x: 152, startPoint y: 603, endPoint x: 316, endPoint y: 450, distance: 224.1
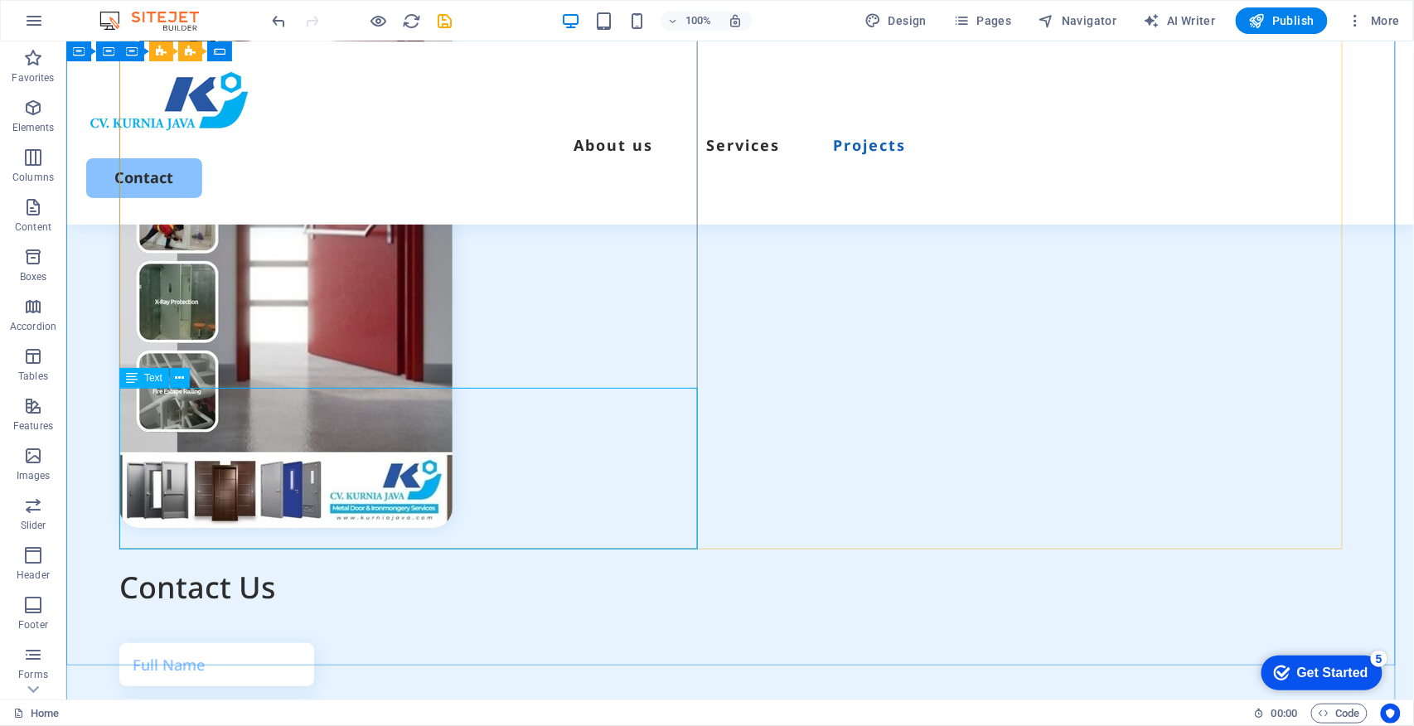
scroll to position [6167, 0]
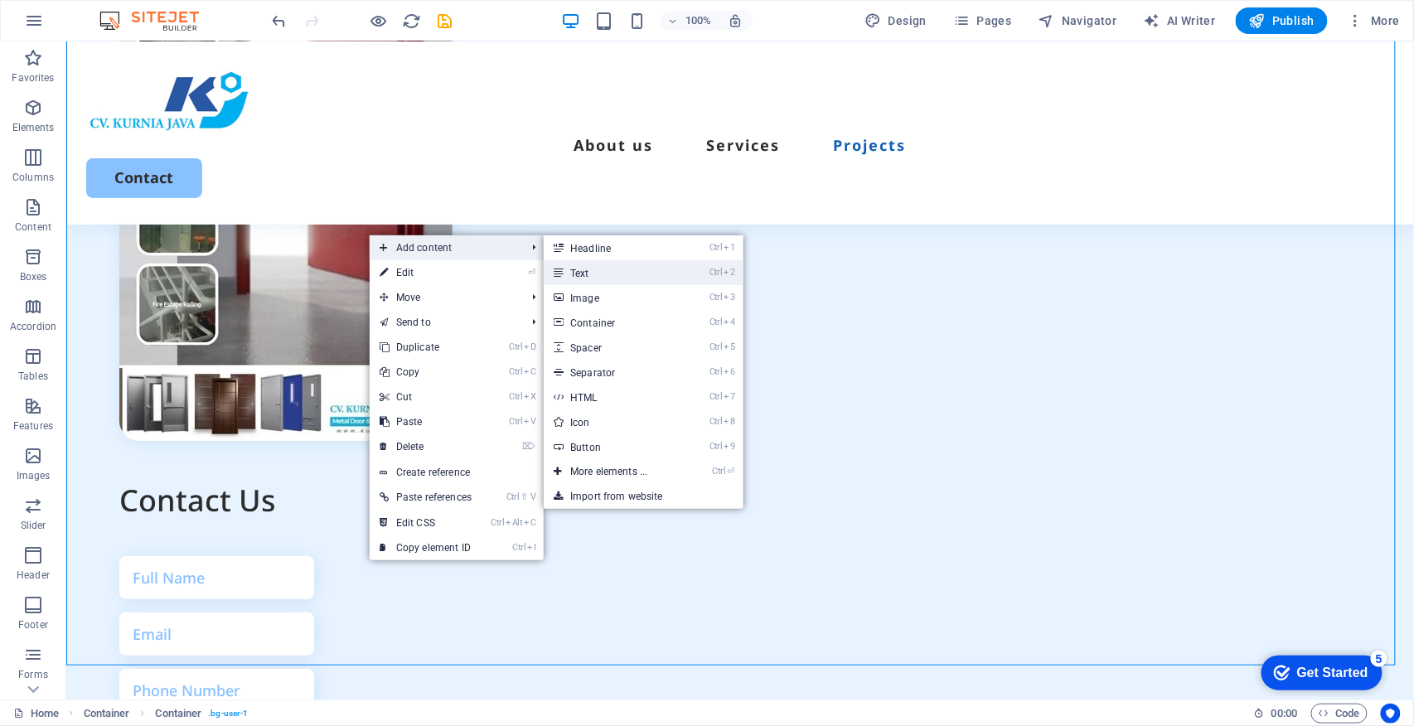
click at [604, 267] on link "Ctrl 2 Text" at bounding box center [612, 272] width 137 height 25
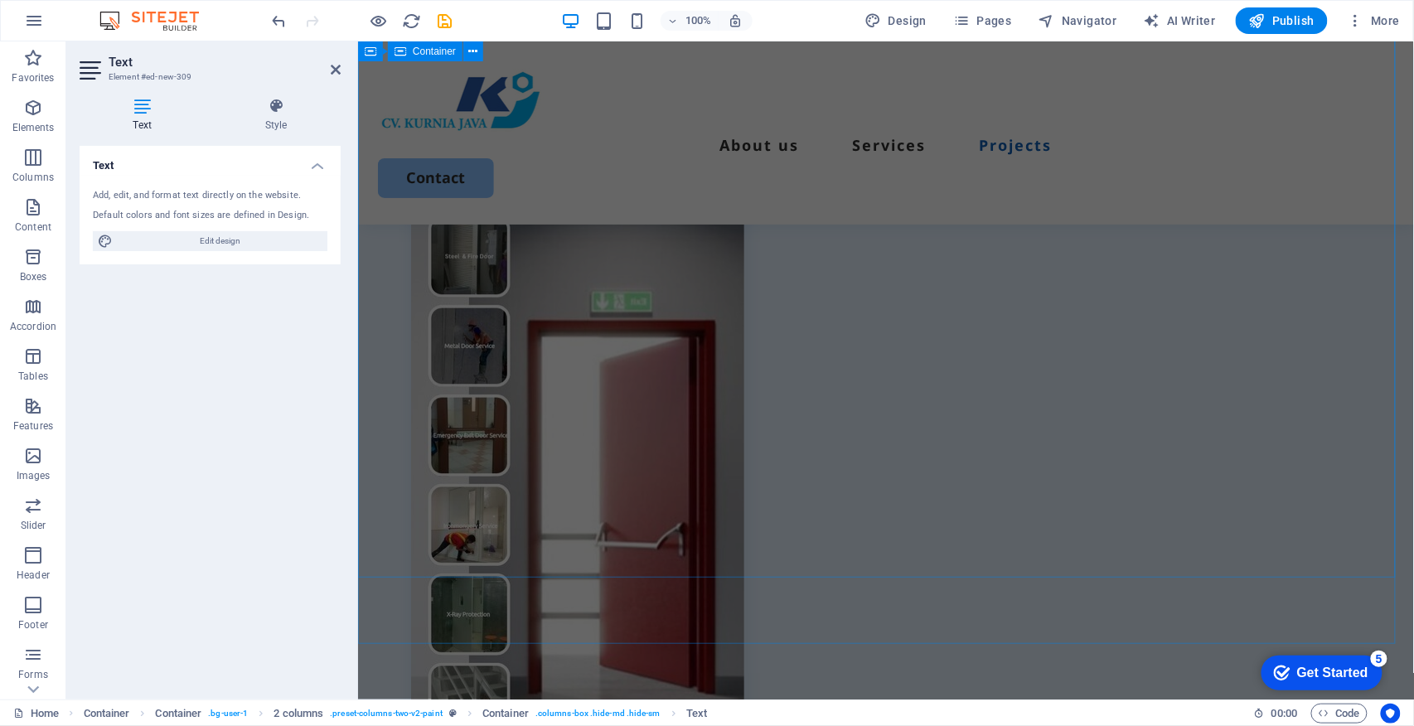
scroll to position [5977, 0]
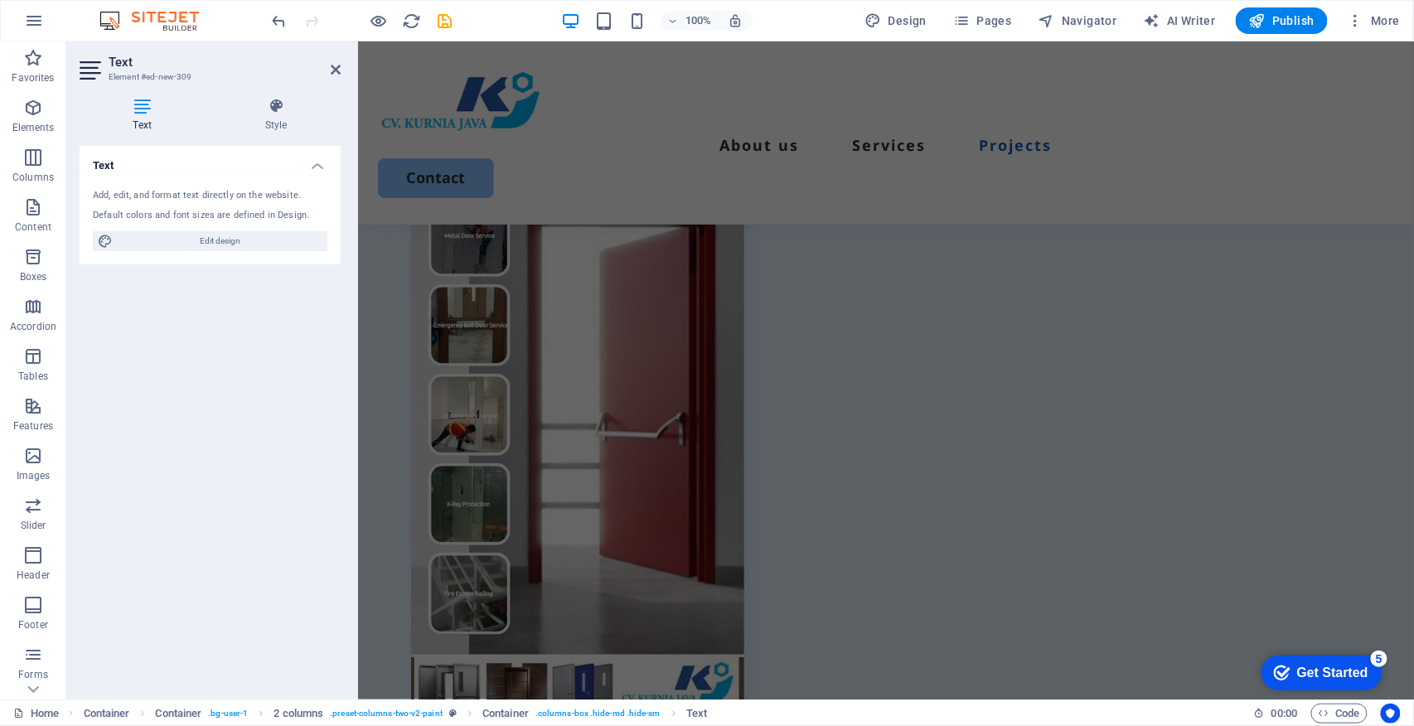
click at [207, 366] on div "Text Add, edit, and format text directly on the website. Default colors and fon…" at bounding box center [210, 416] width 261 height 541
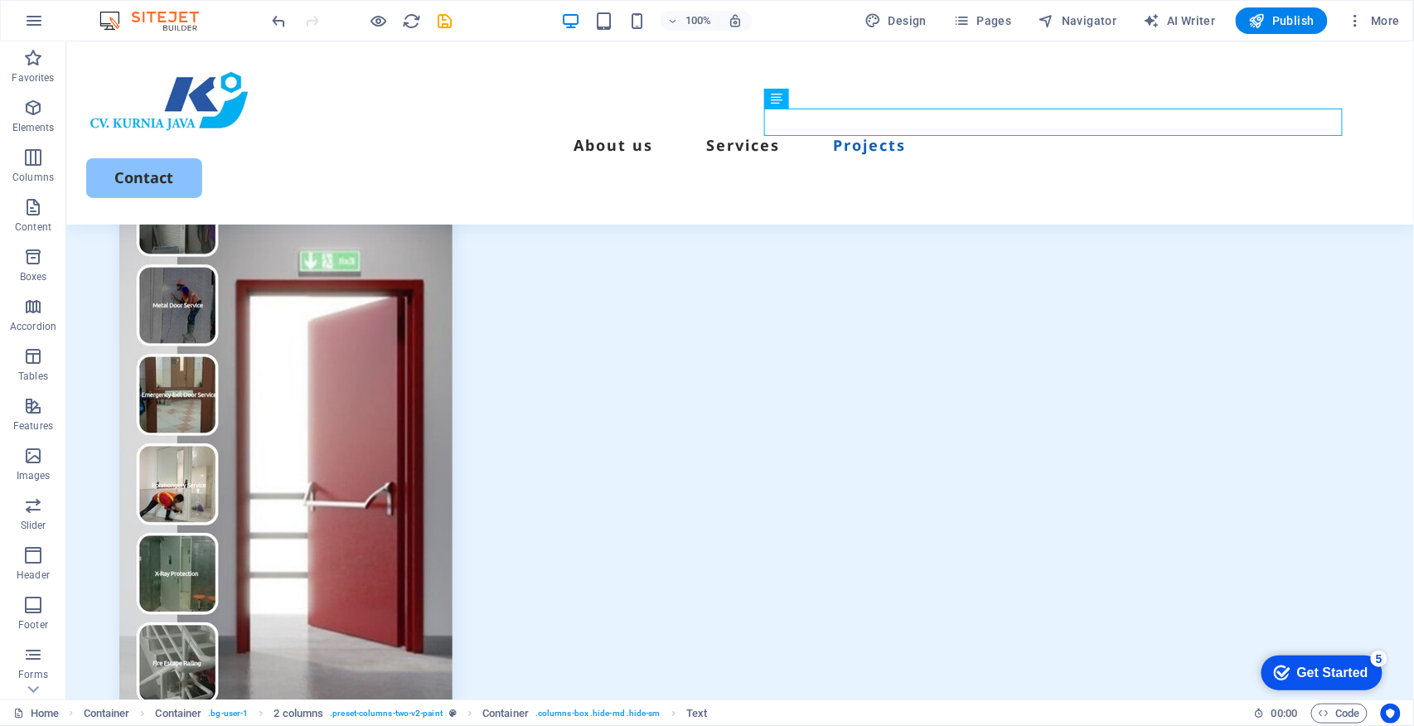
scroll to position [5844, 0]
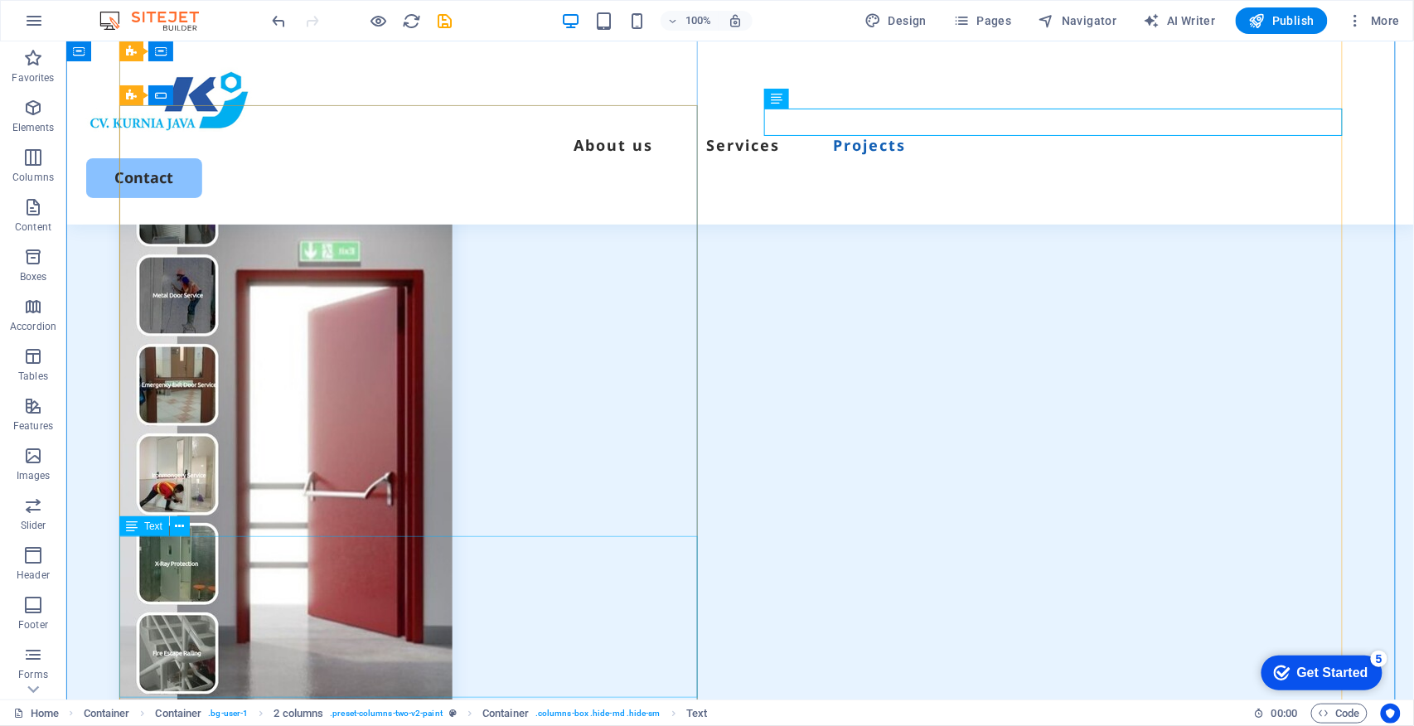
drag, startPoint x: 899, startPoint y: 372, endPoint x: 535, endPoint y: 541, distance: 401.3
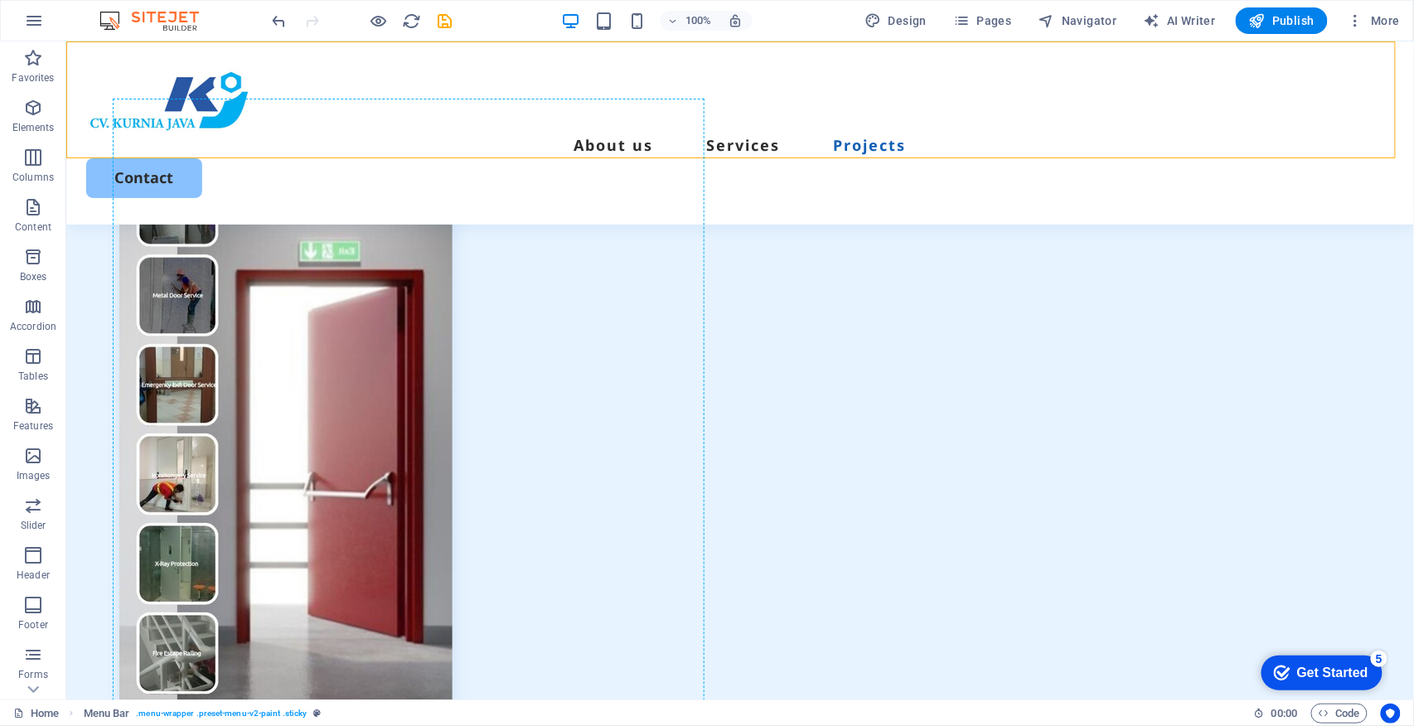
scroll to position [5867, 0]
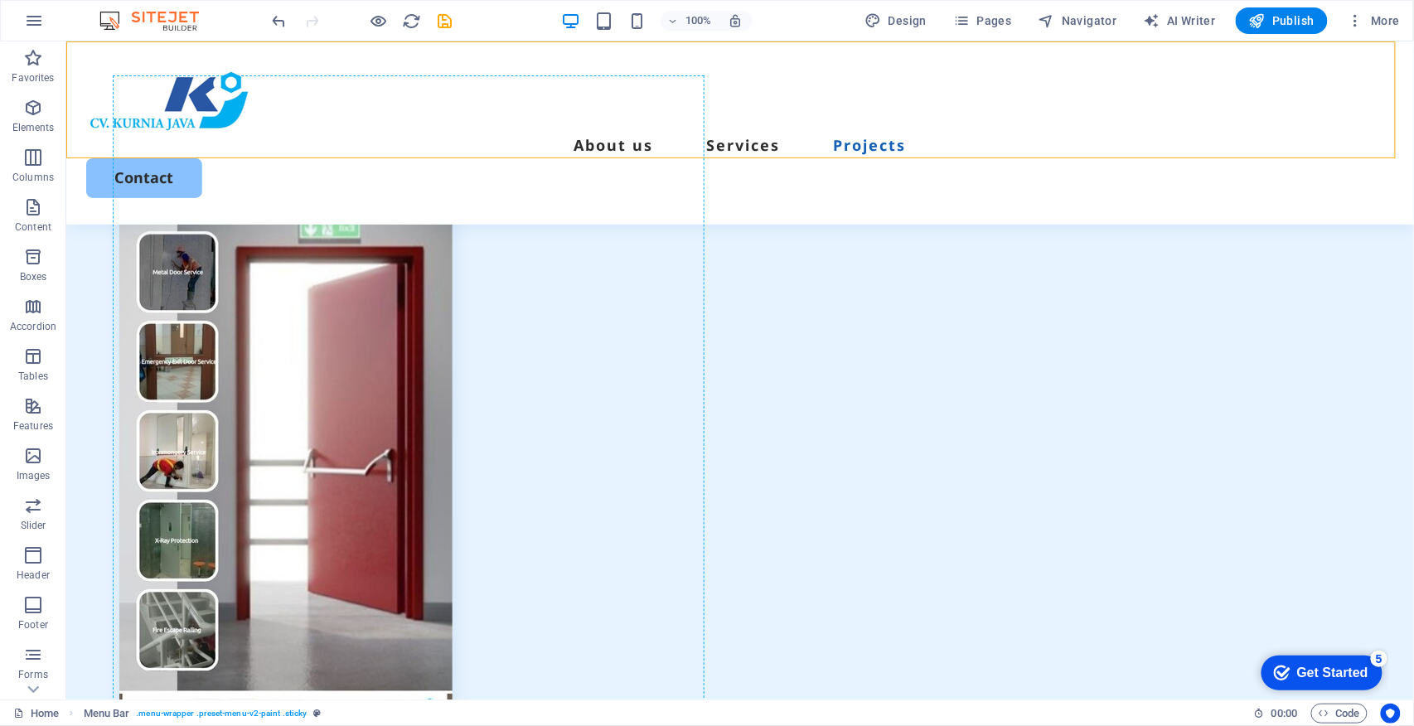
drag, startPoint x: 890, startPoint y: 123, endPoint x: 913, endPoint y: 178, distance: 60.2
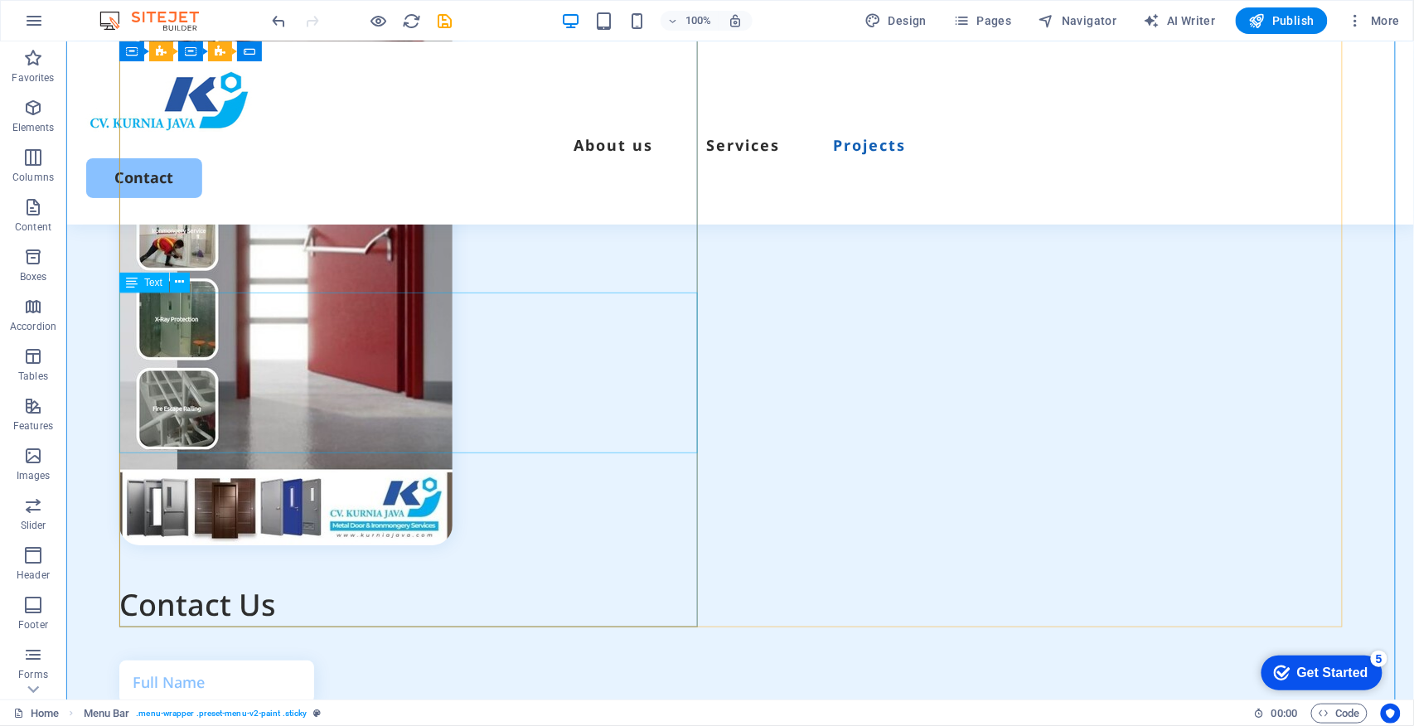
scroll to position [6199, 0]
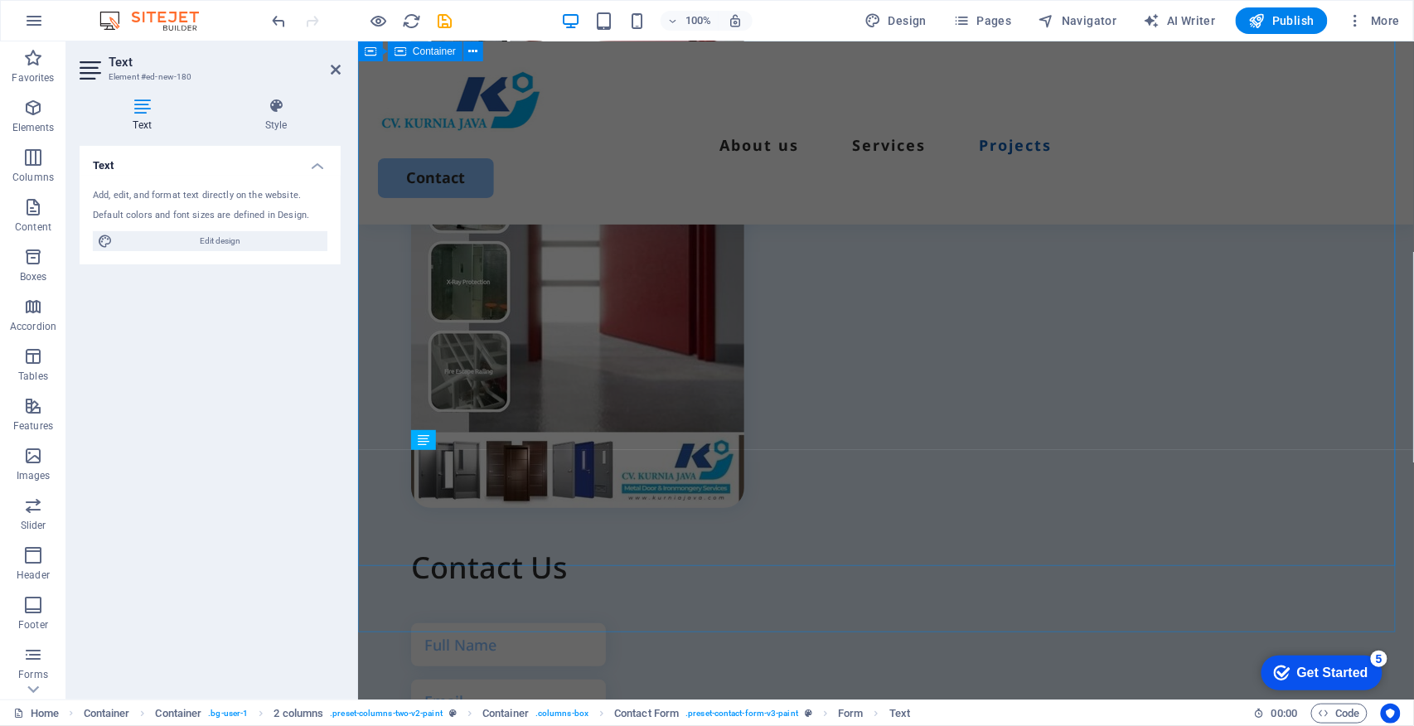
scroll to position [5784, 0]
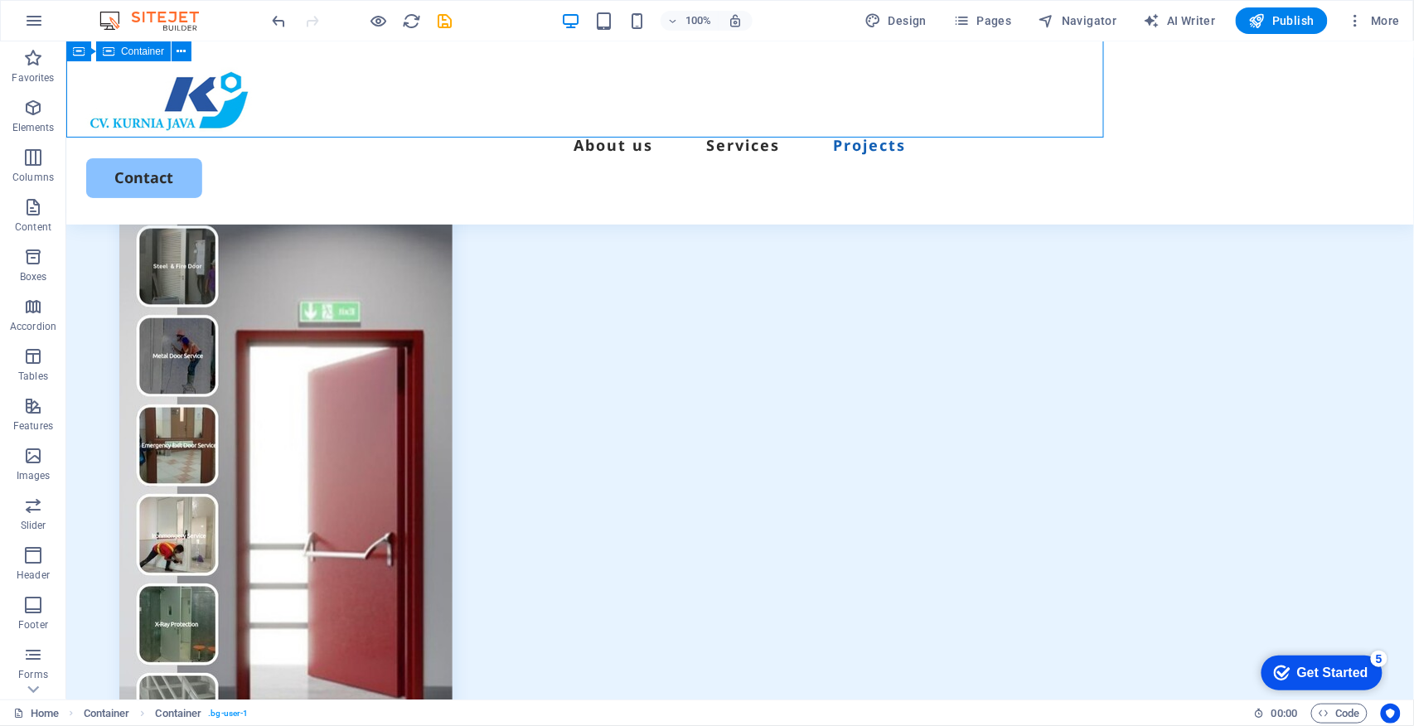
scroll to position [6199, 0]
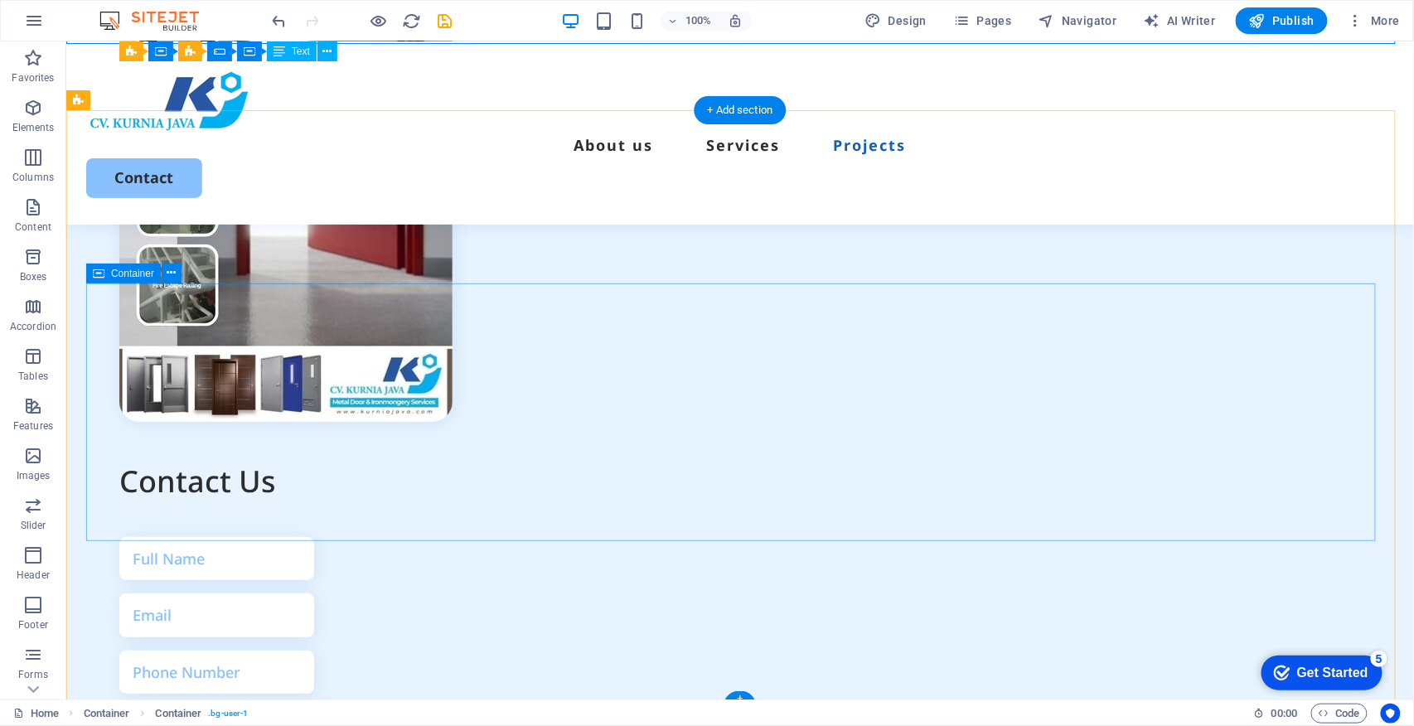
scroll to position [6654, 0]
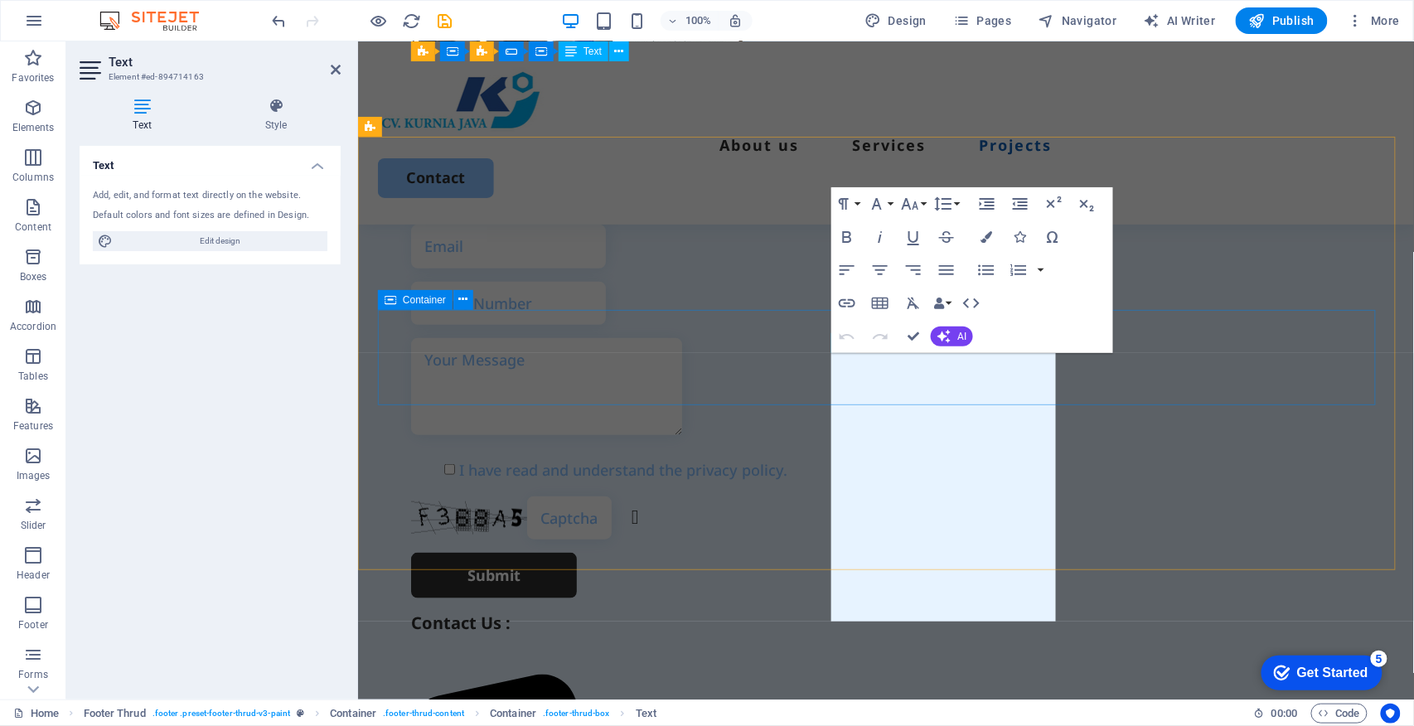
scroll to position [6212, 0]
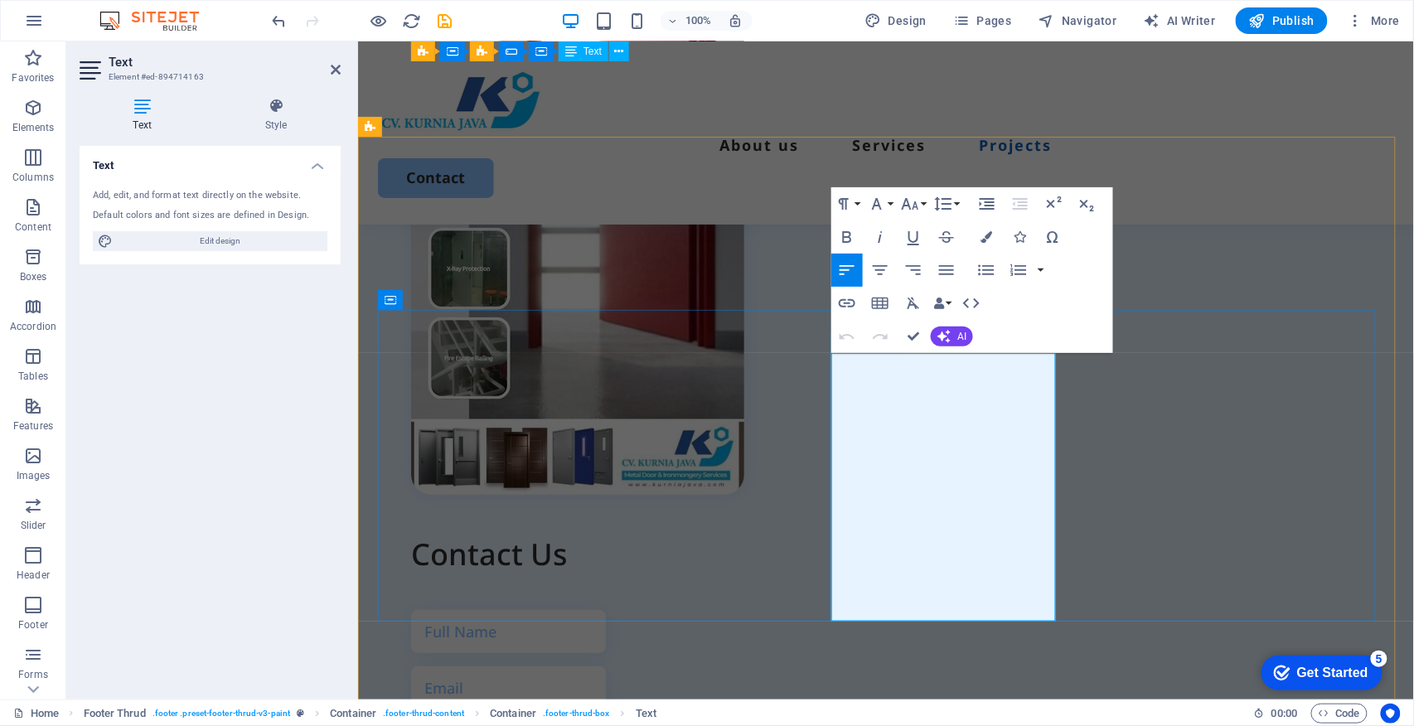
drag, startPoint x: 896, startPoint y: 603, endPoint x: 828, endPoint y: 570, distance: 75.6
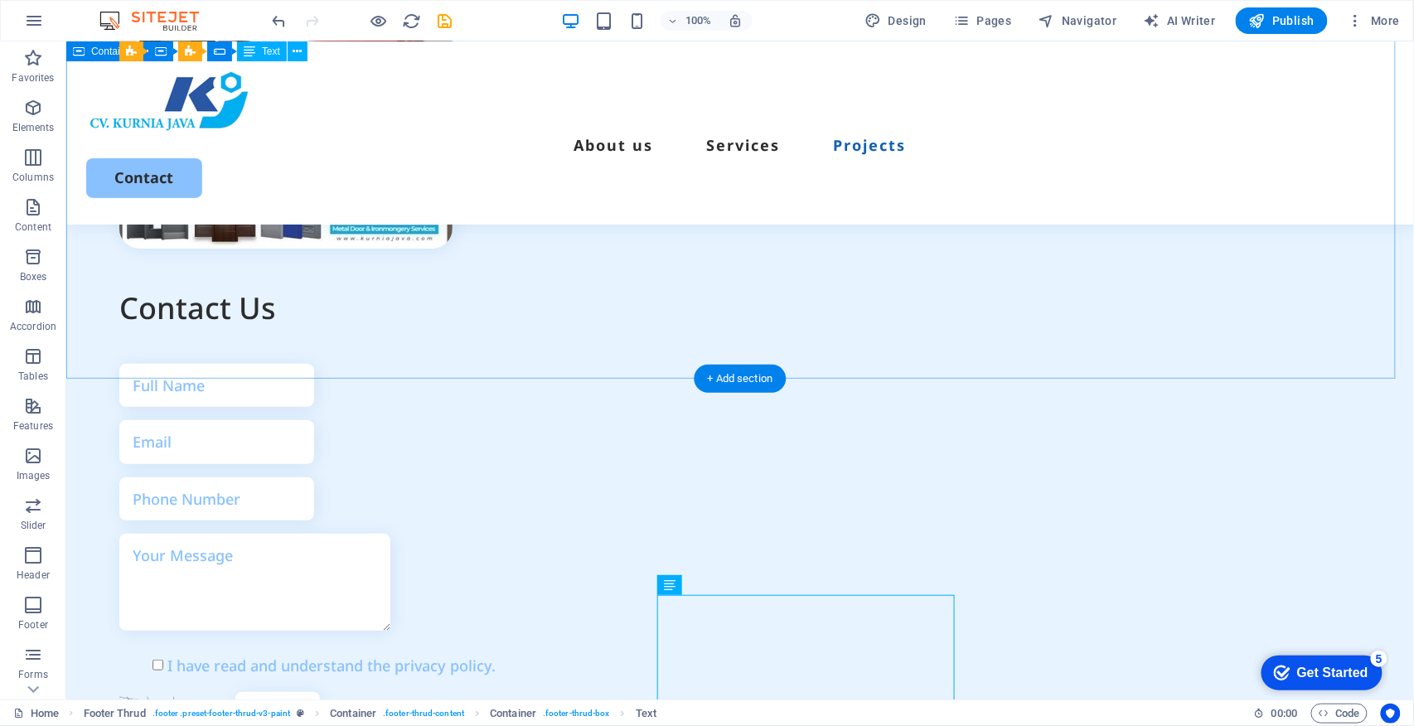
scroll to position [6275, 0]
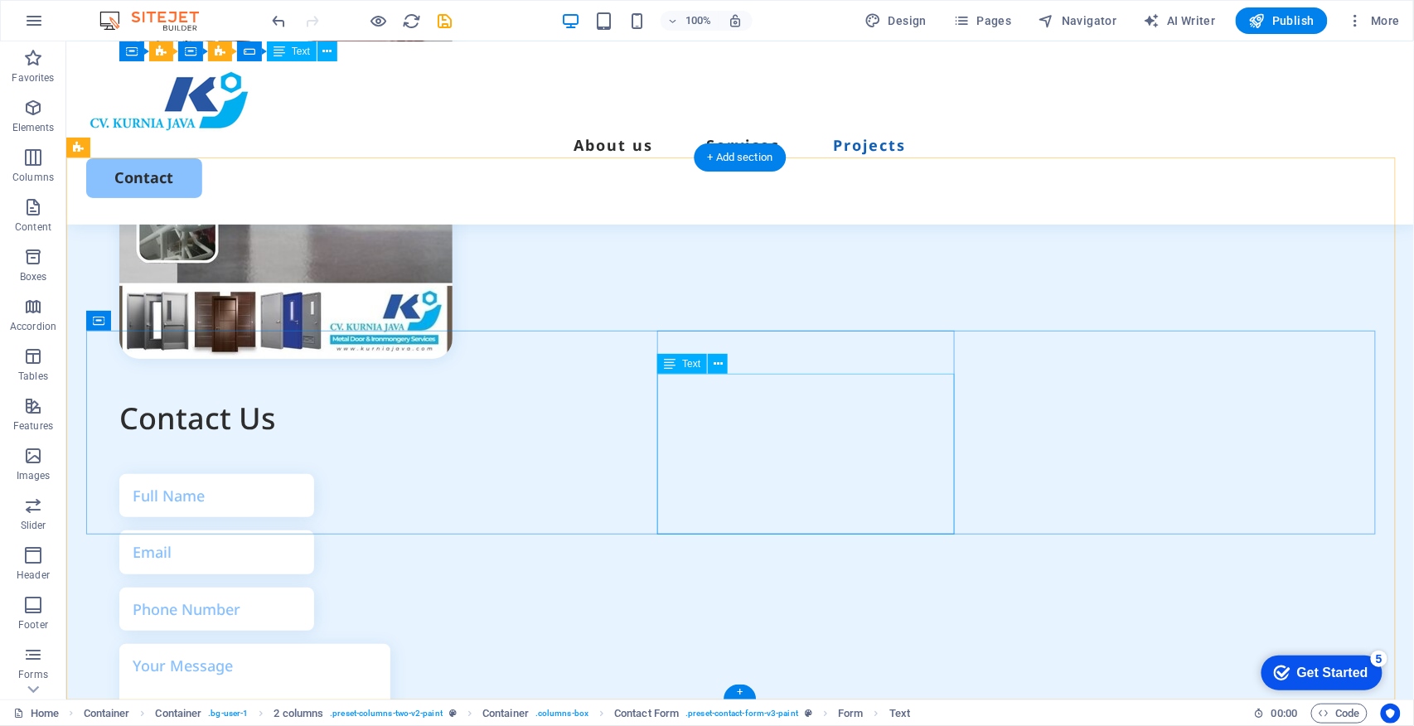
scroll to position [6607, 0]
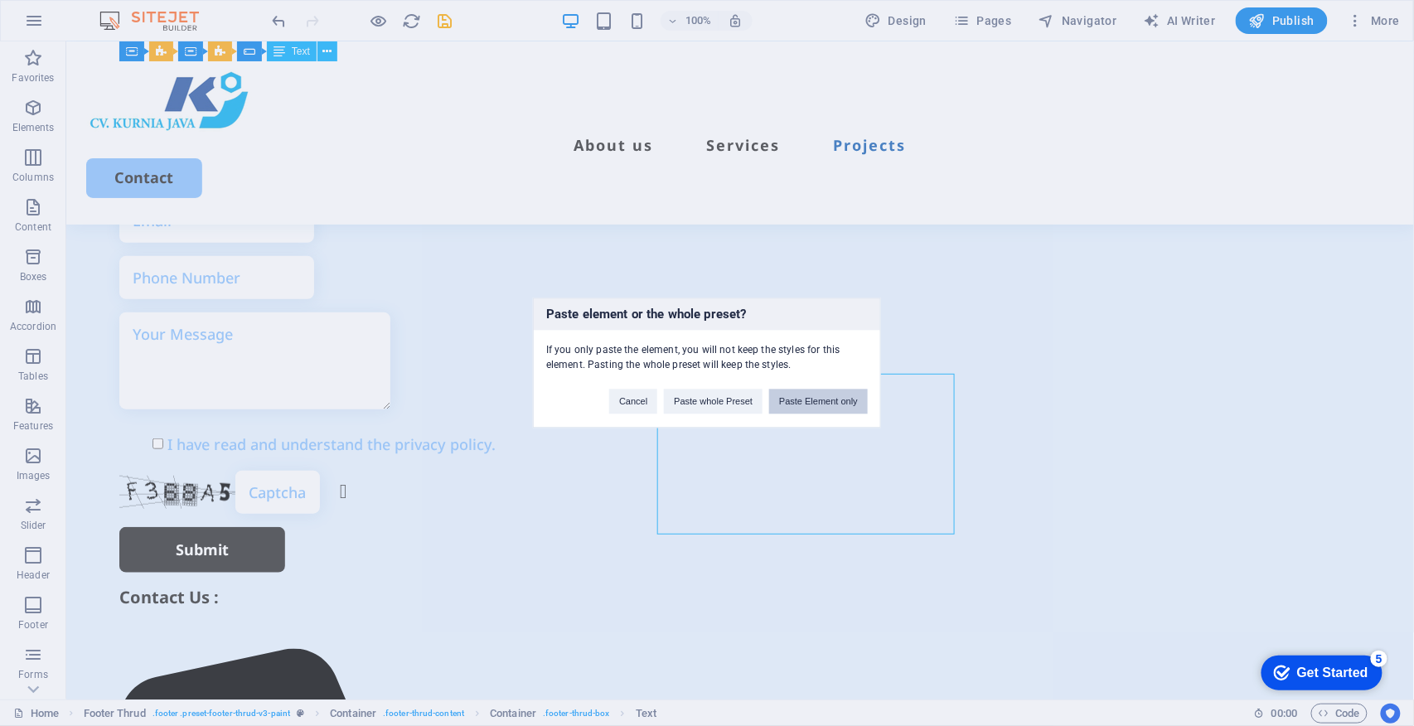
click at [806, 402] on button "Paste Element only" at bounding box center [818, 402] width 99 height 25
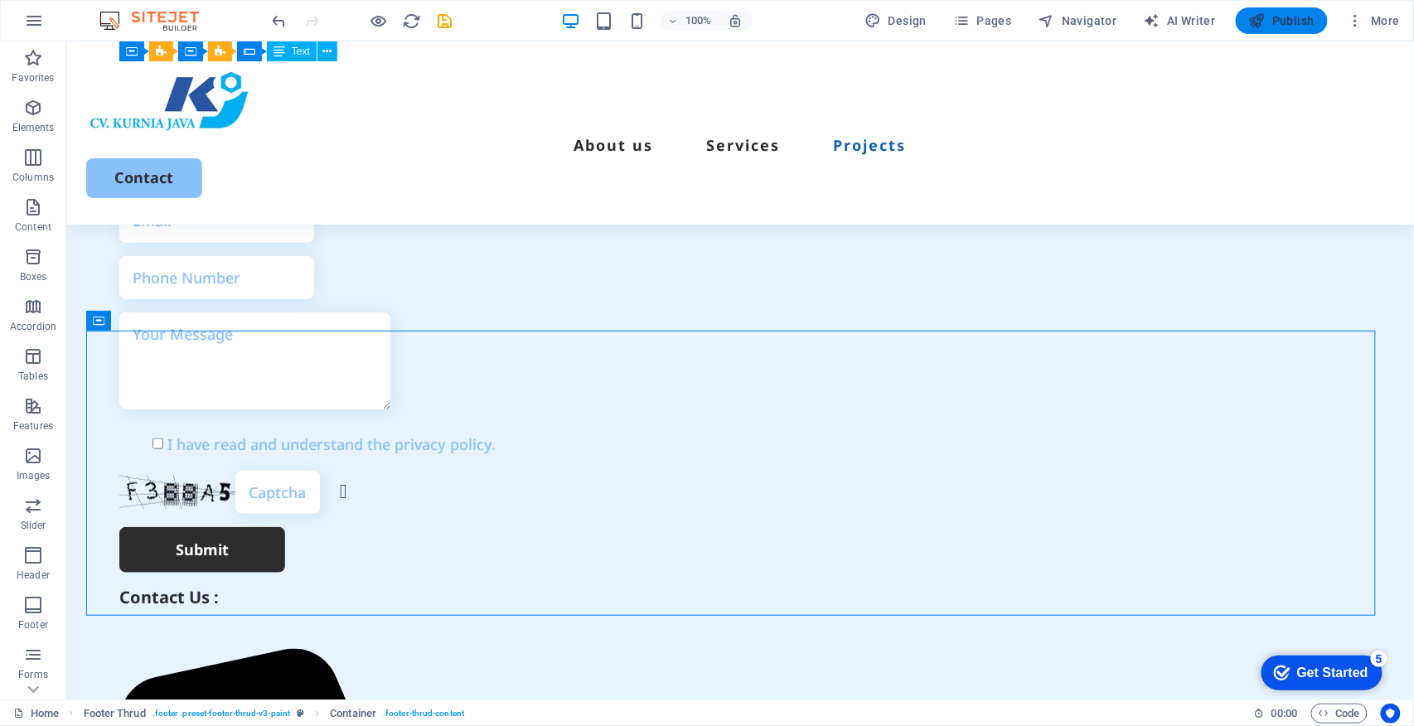
drag, startPoint x: 1259, startPoint y: 27, endPoint x: 841, endPoint y: 189, distance: 448.3
click at [1259, 27] on icon "button" at bounding box center [1257, 20] width 17 height 17
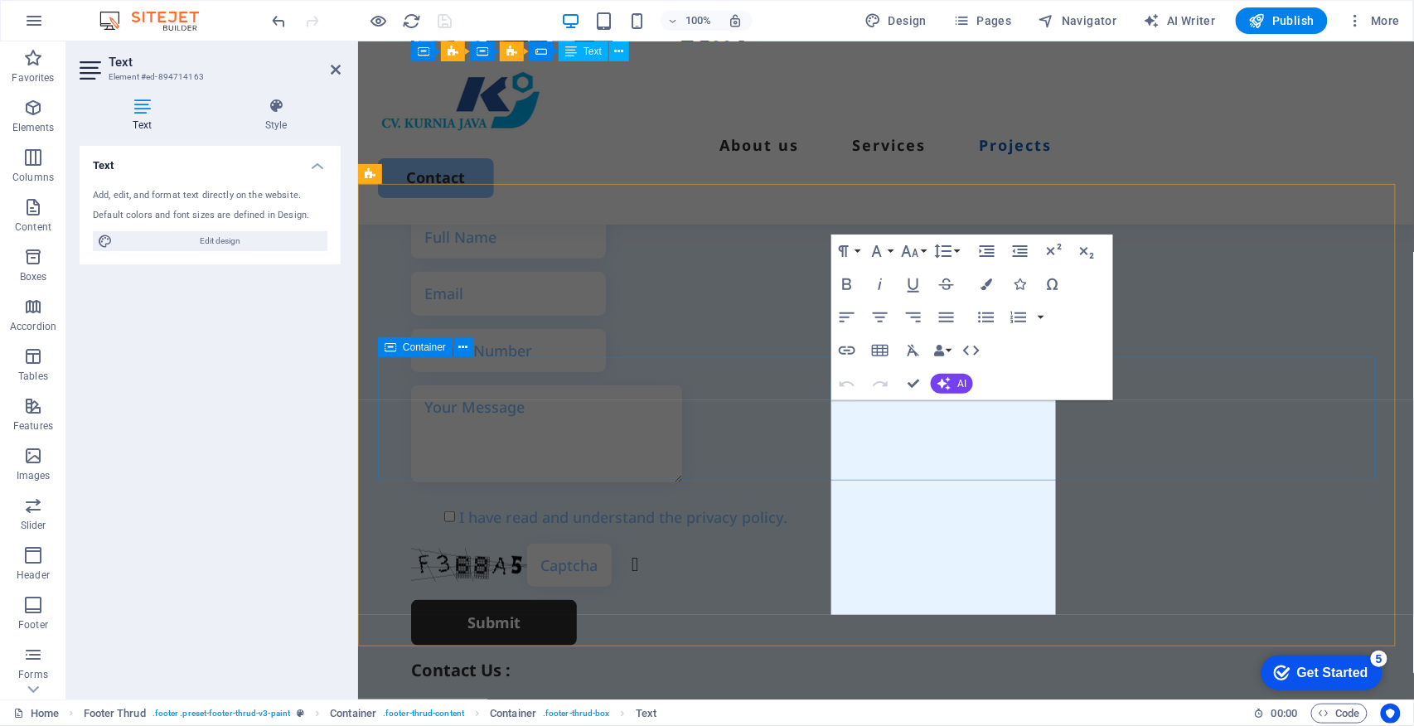
scroll to position [6165, 0]
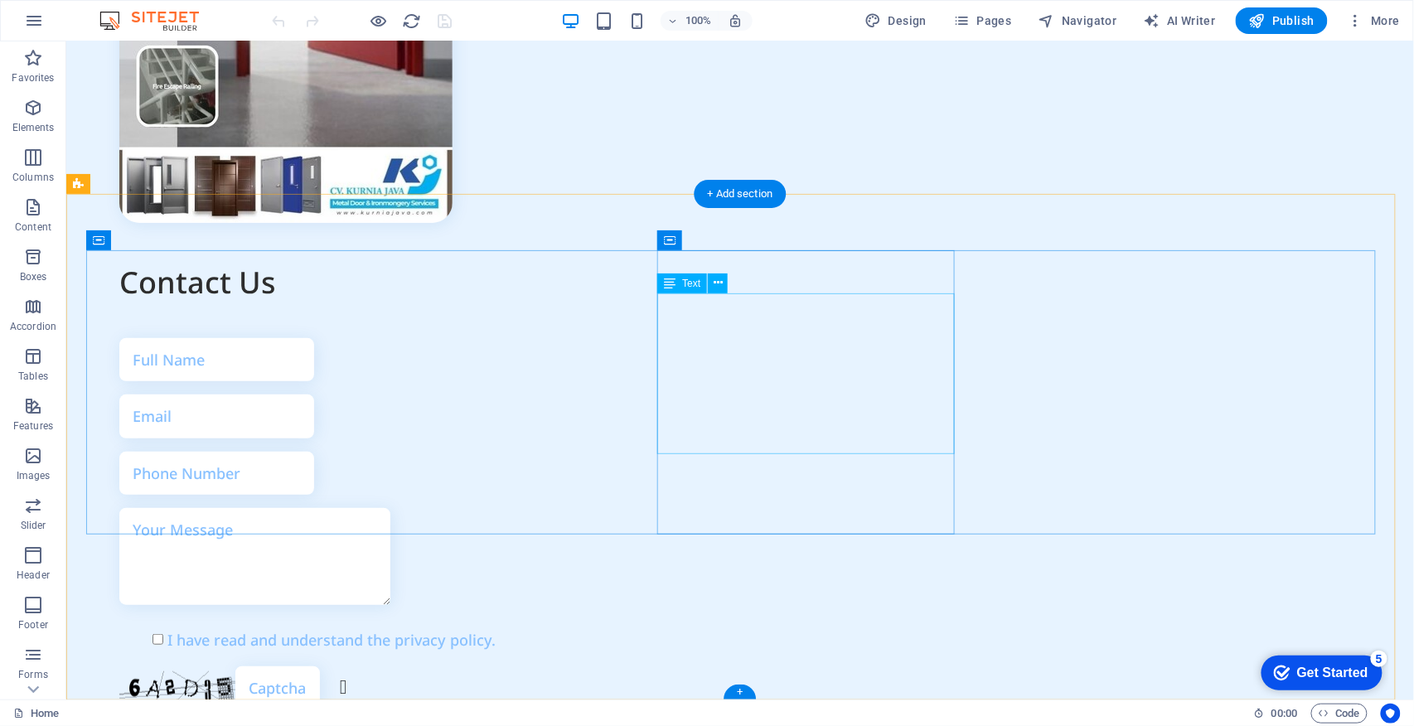
scroll to position [6687, 0]
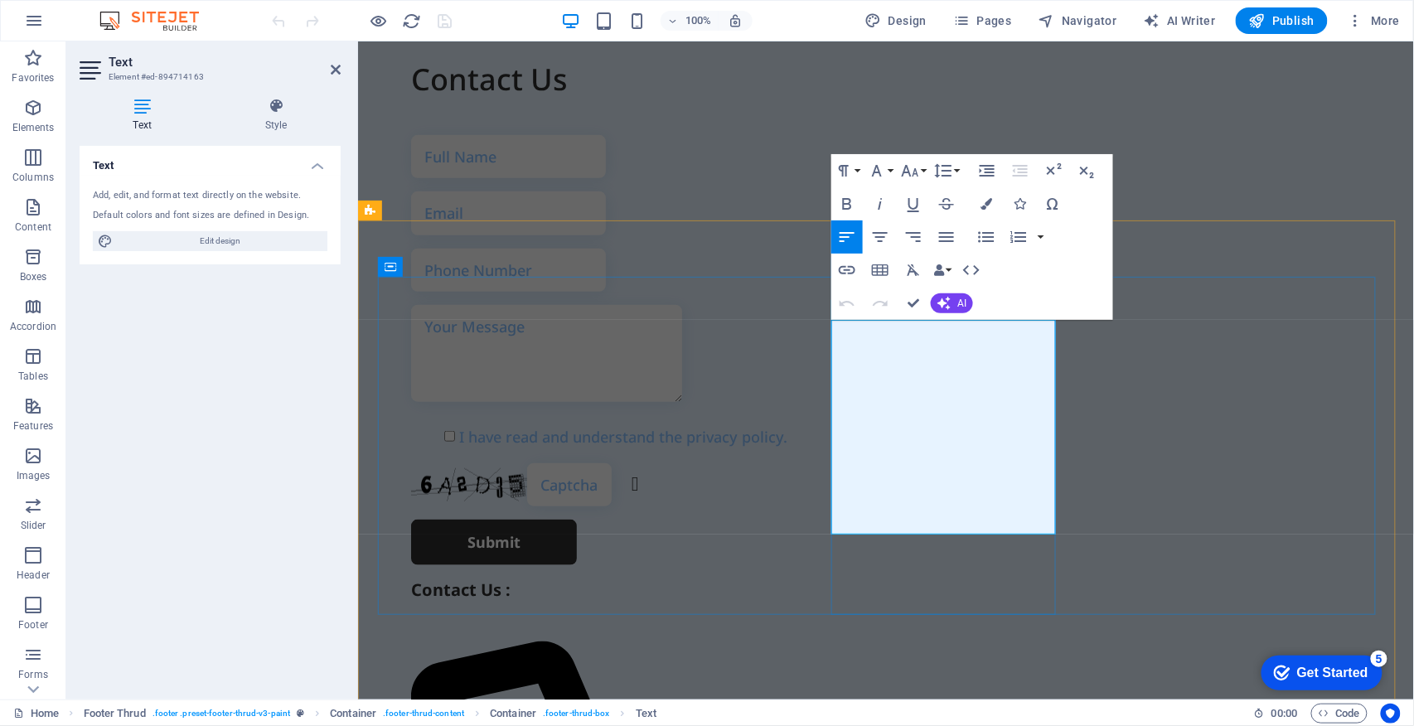
scroll to position [6245, 0]
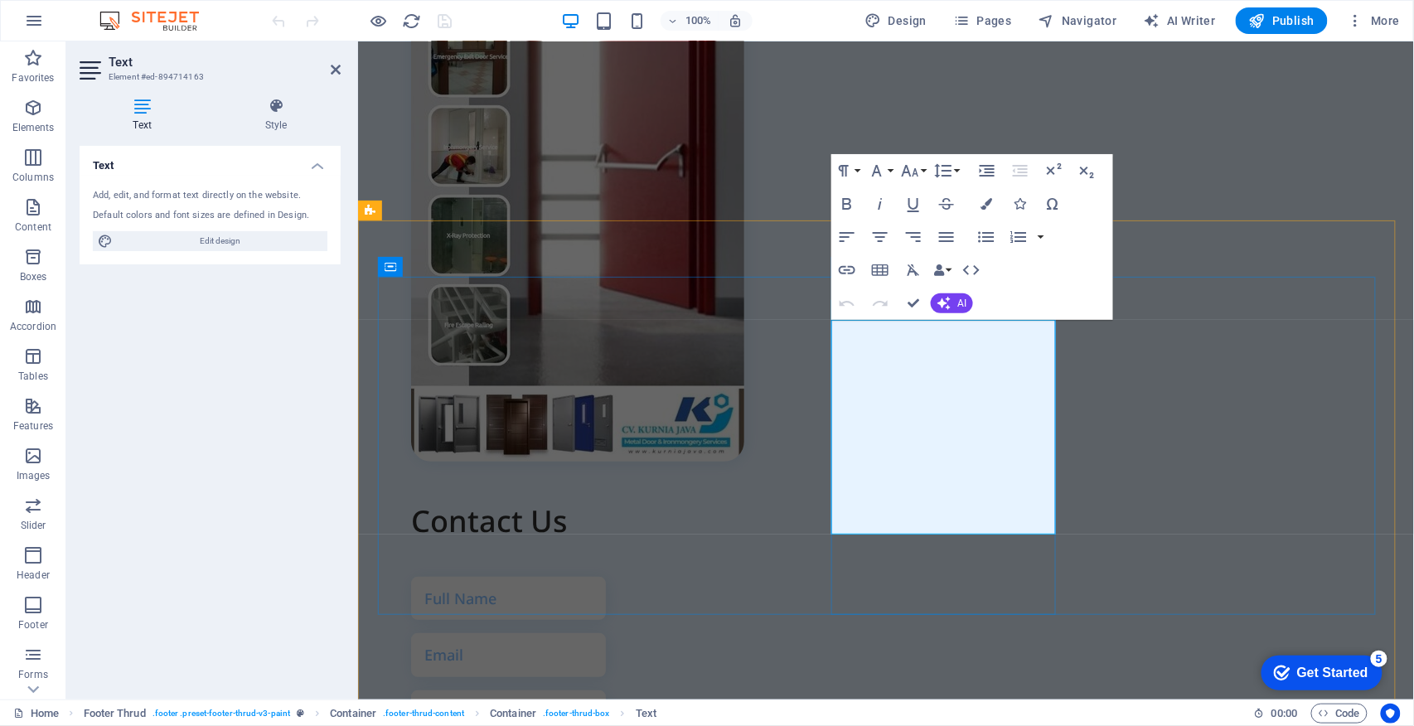
drag, startPoint x: 879, startPoint y: 515, endPoint x: 871, endPoint y: 511, distance: 8.5
drag, startPoint x: 1029, startPoint y: 493, endPoint x: 832, endPoint y: 463, distance: 198.7
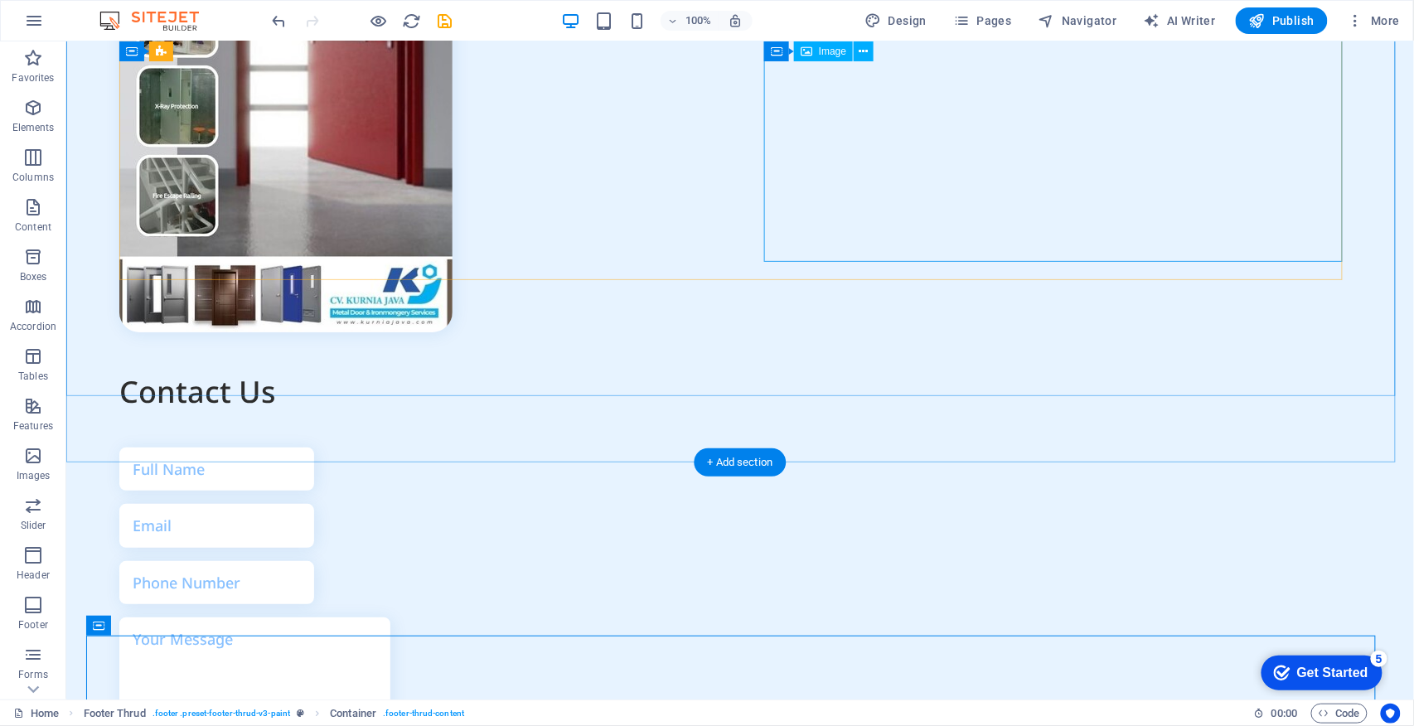
scroll to position [5749, 0]
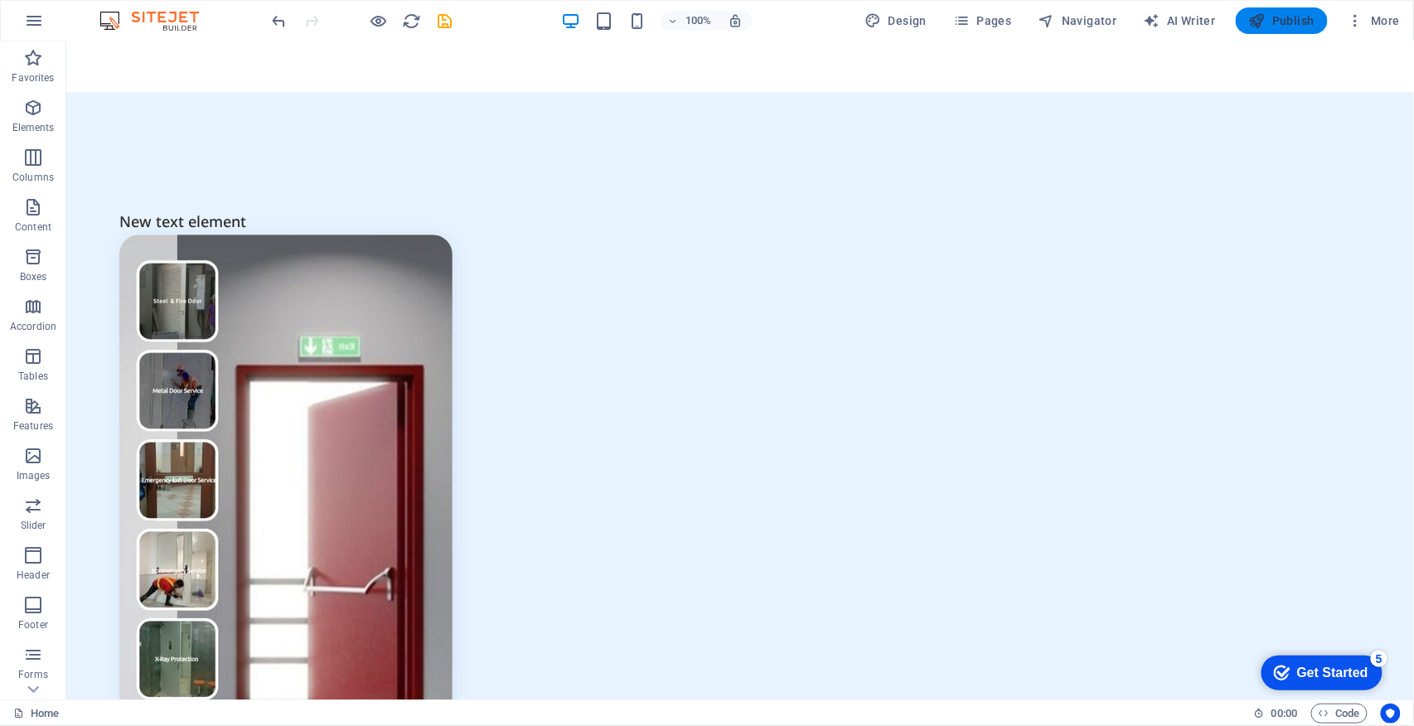
click at [1295, 17] on span "Publish" at bounding box center [1281, 20] width 65 height 17
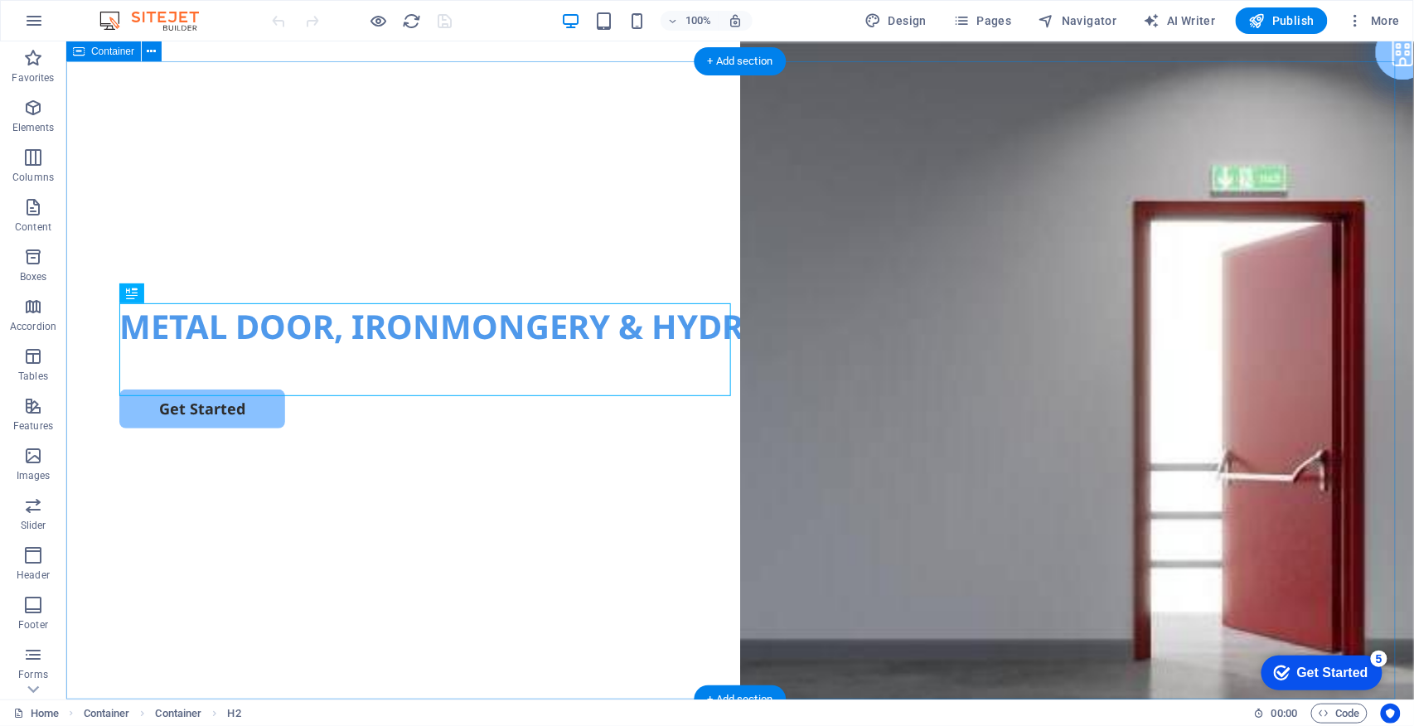
click at [982, 272] on div "METAL DOOR, IRONMONGERY & HYDROLIC MACHINE SERVICES Get Started" at bounding box center [739, 380] width 1348 height 638
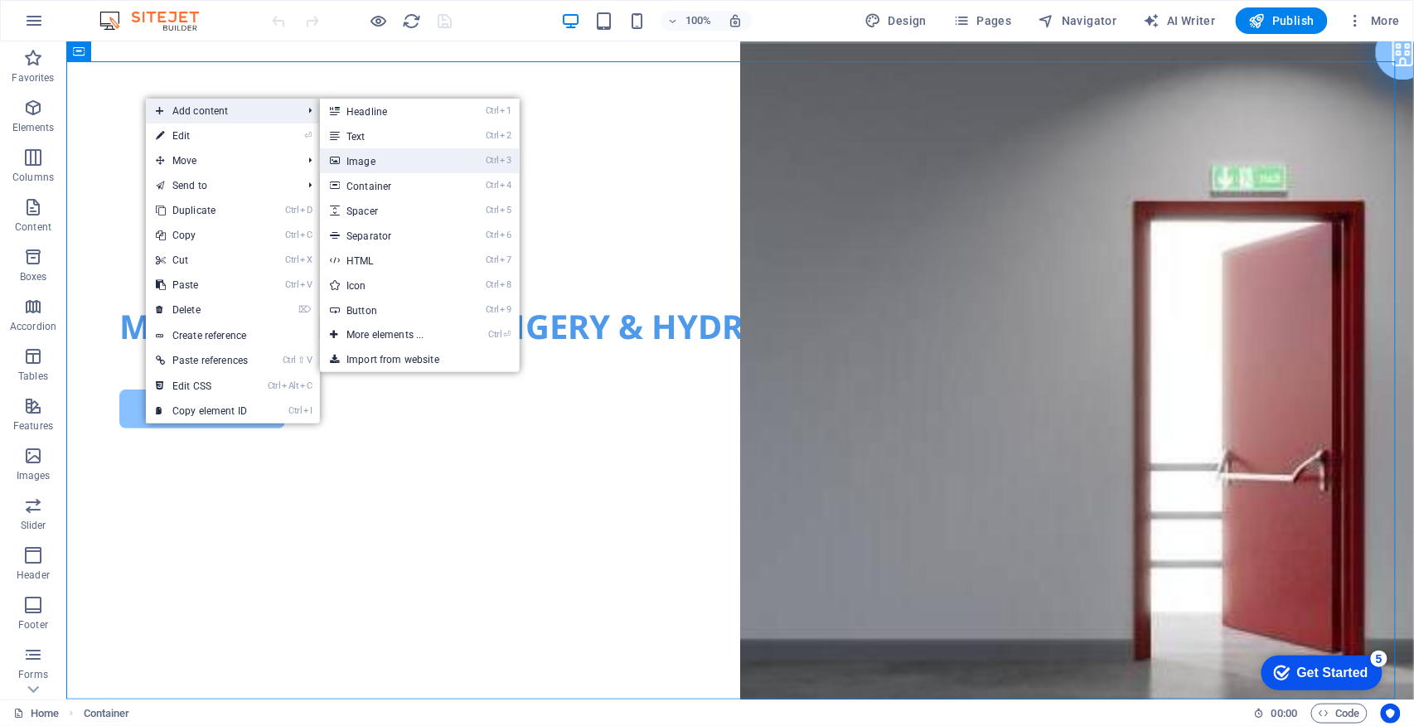
drag, startPoint x: 422, startPoint y: 153, endPoint x: 180, endPoint y: 175, distance: 243.1
click at [422, 153] on link "Ctrl 3 Image" at bounding box center [388, 160] width 137 height 25
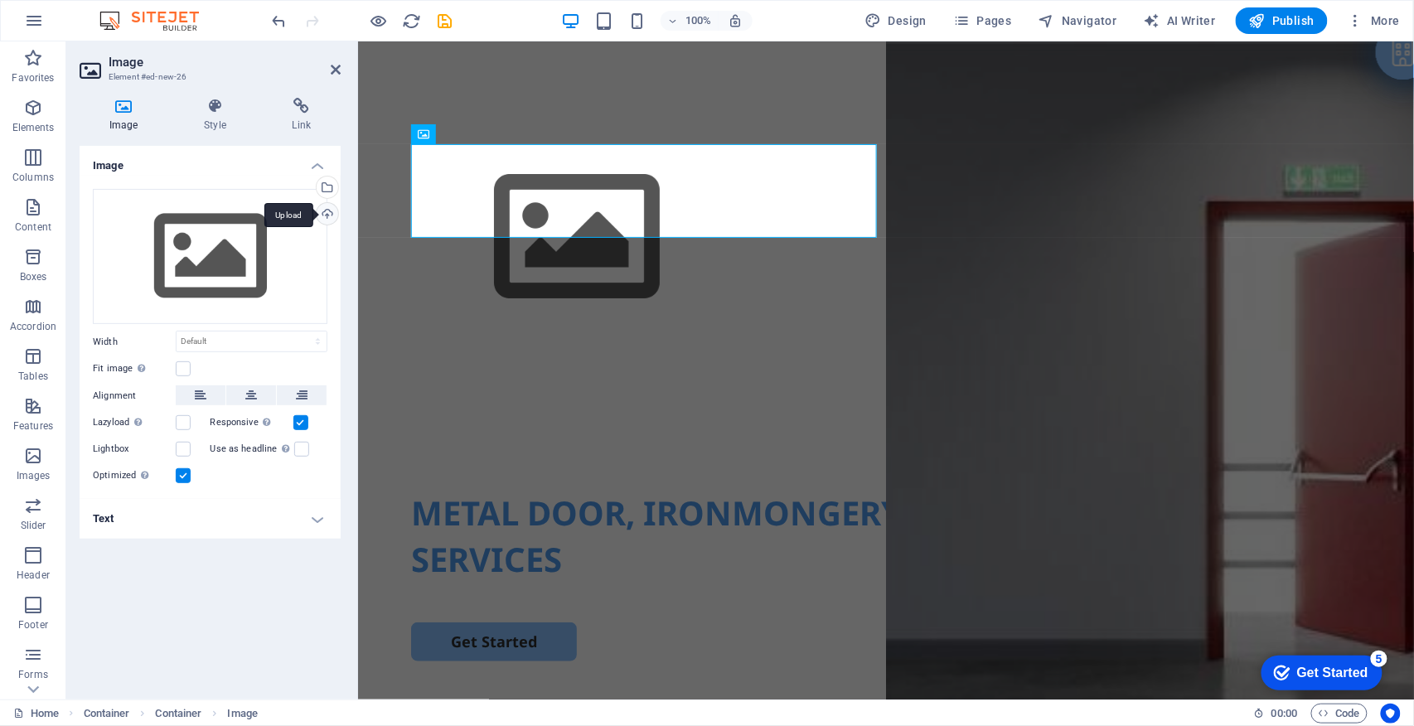
click at [328, 209] on div "Upload" at bounding box center [325, 215] width 25 height 25
click at [313, 189] on div "Select files from the file manager, stock photos, or upload file(s)" at bounding box center [260, 189] width 108 height 62
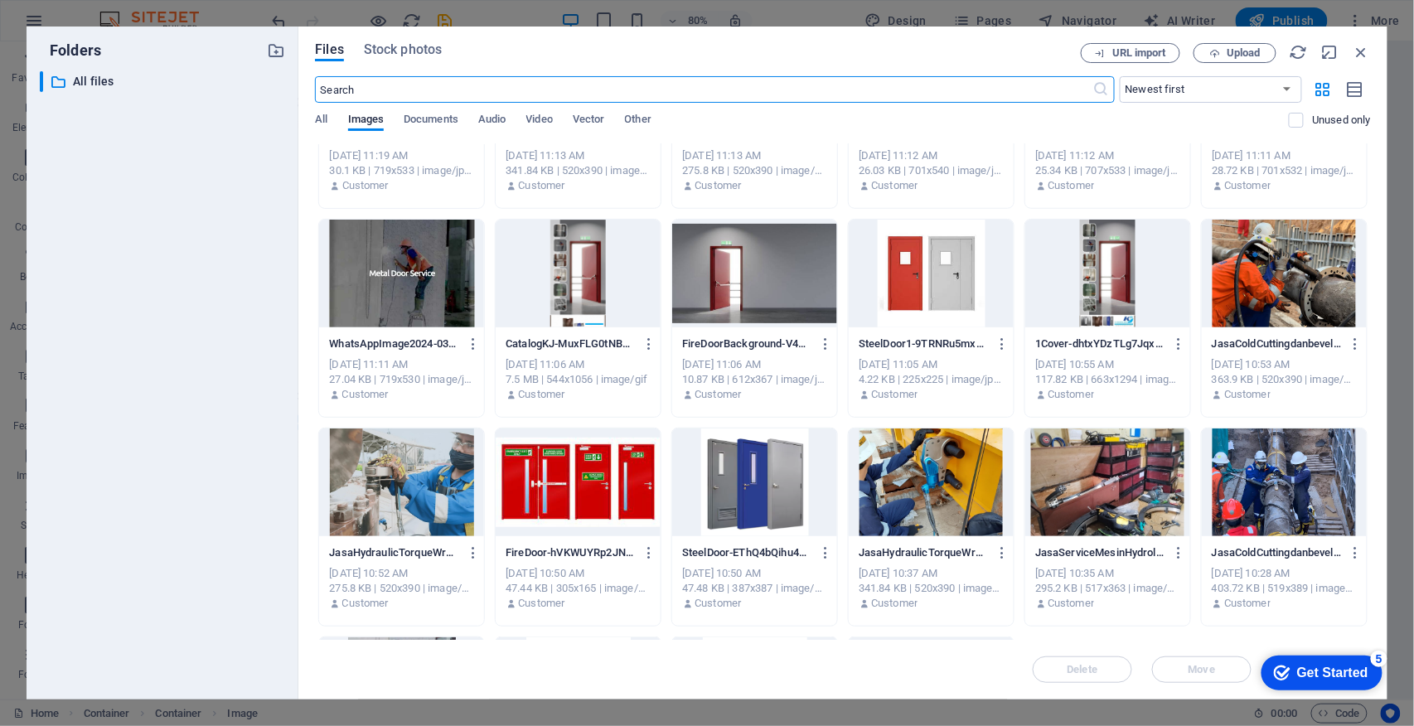
scroll to position [748, 0]
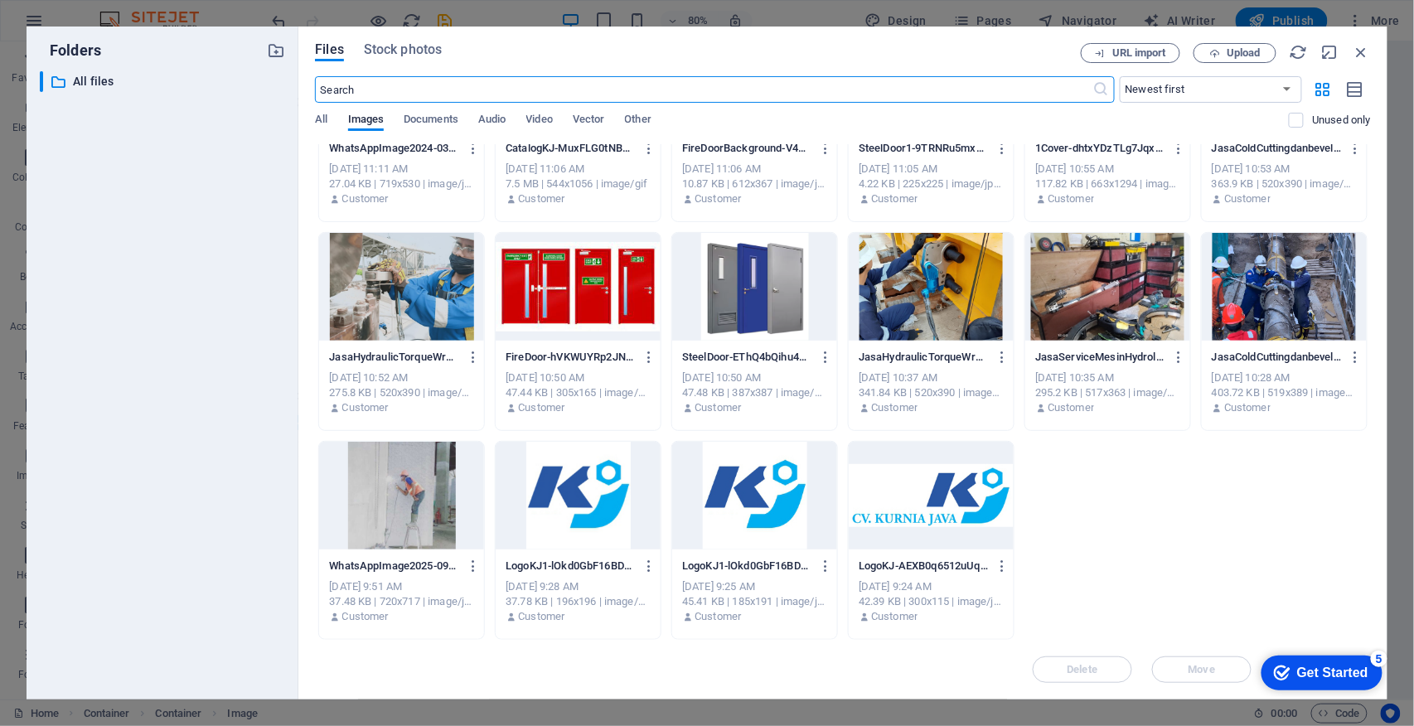
click at [930, 502] on div at bounding box center [931, 496] width 165 height 108
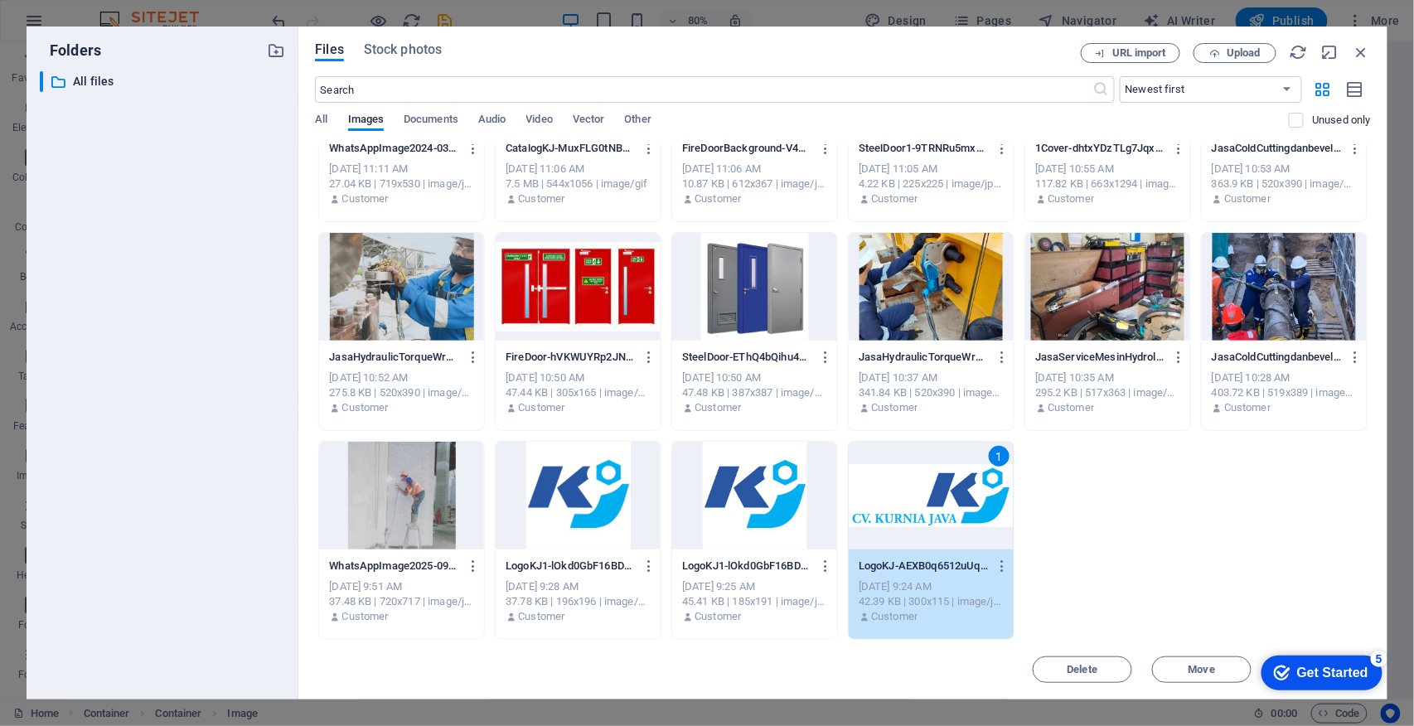
click at [1344, 667] on div "Get Started" at bounding box center [1332, 672] width 71 height 15
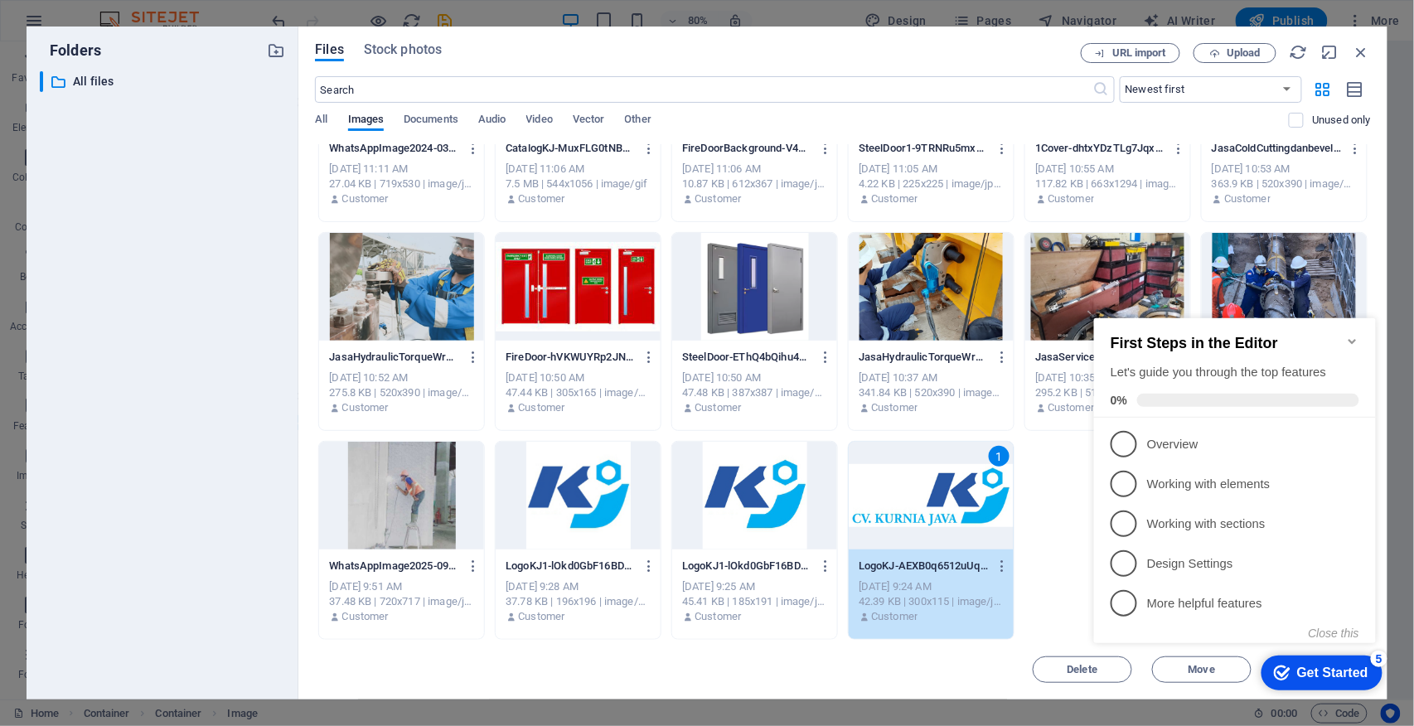
click div "checkmark Get Started 5 First Steps in the Editor Let's guide you through the t…"
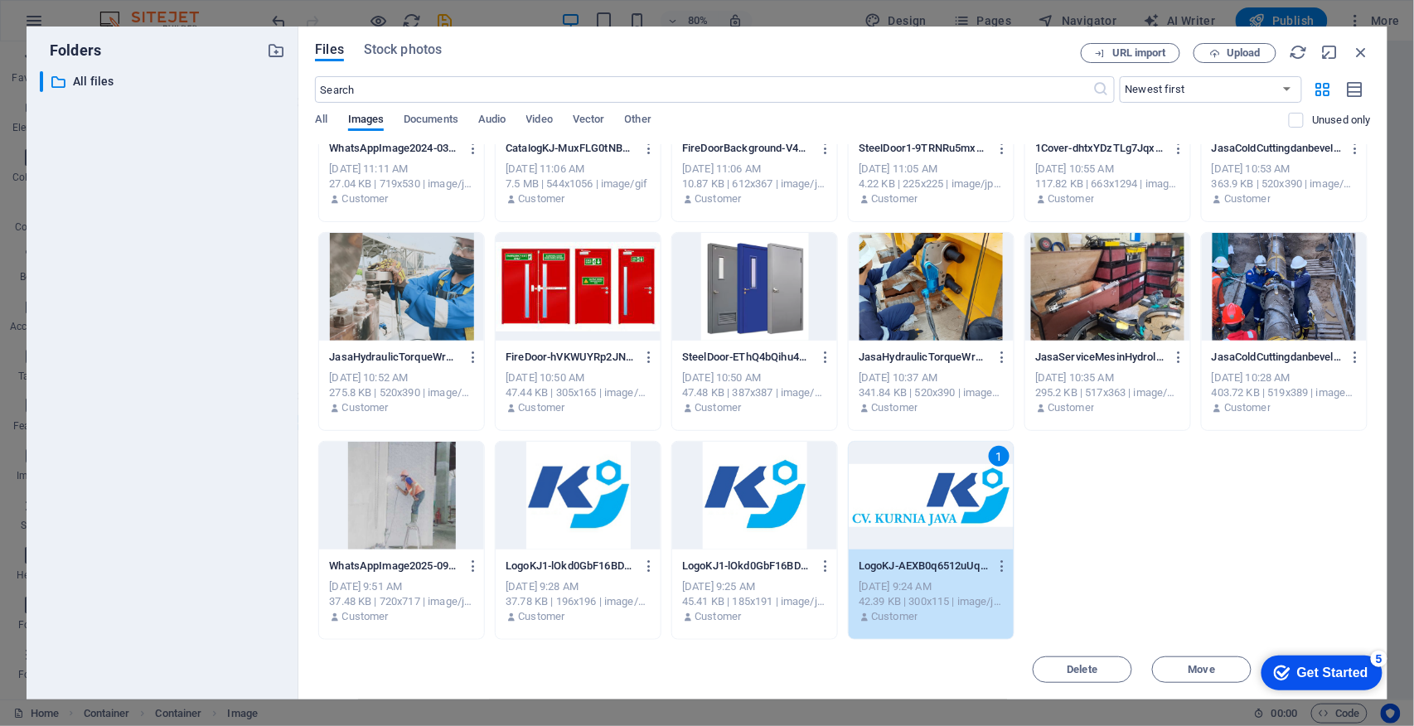
click at [1377, 654] on div "5" at bounding box center [1378, 658] width 17 height 17
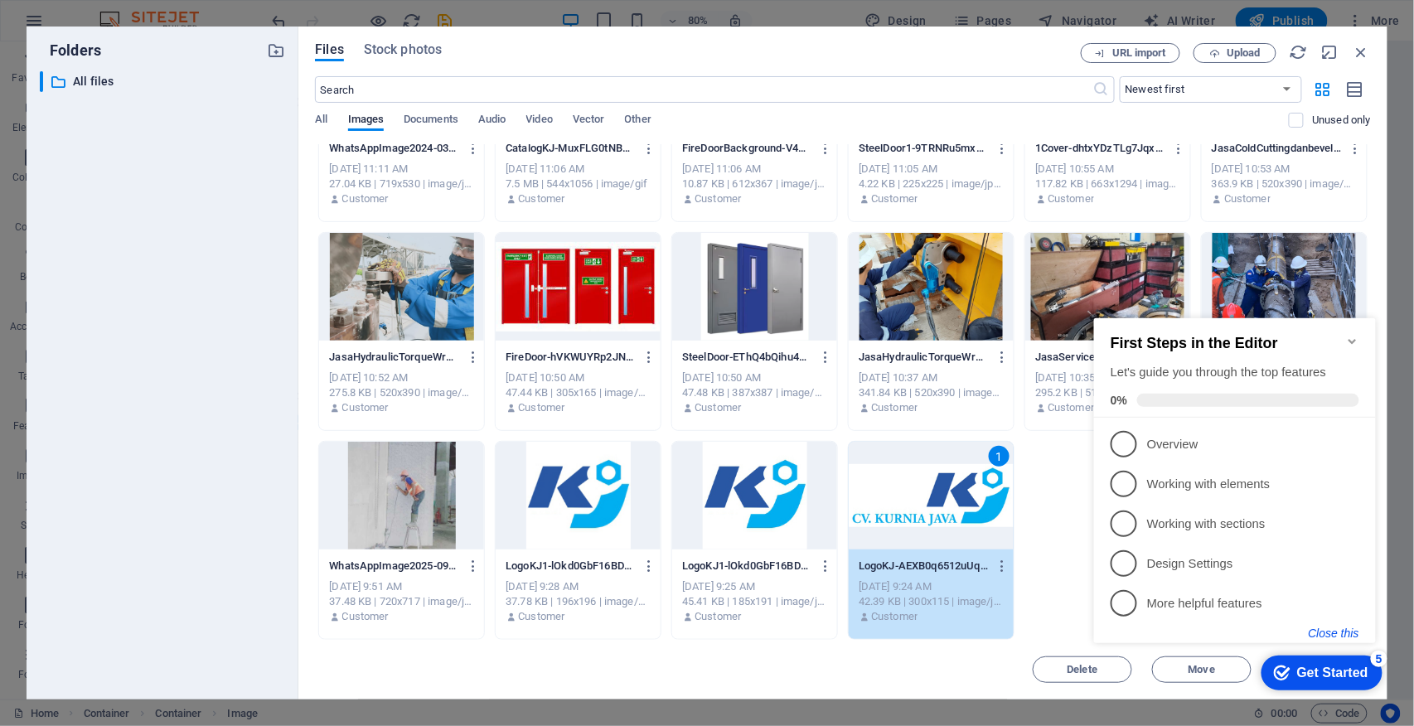
click at [1327, 634] on button "Close this" at bounding box center [1333, 632] width 51 height 13
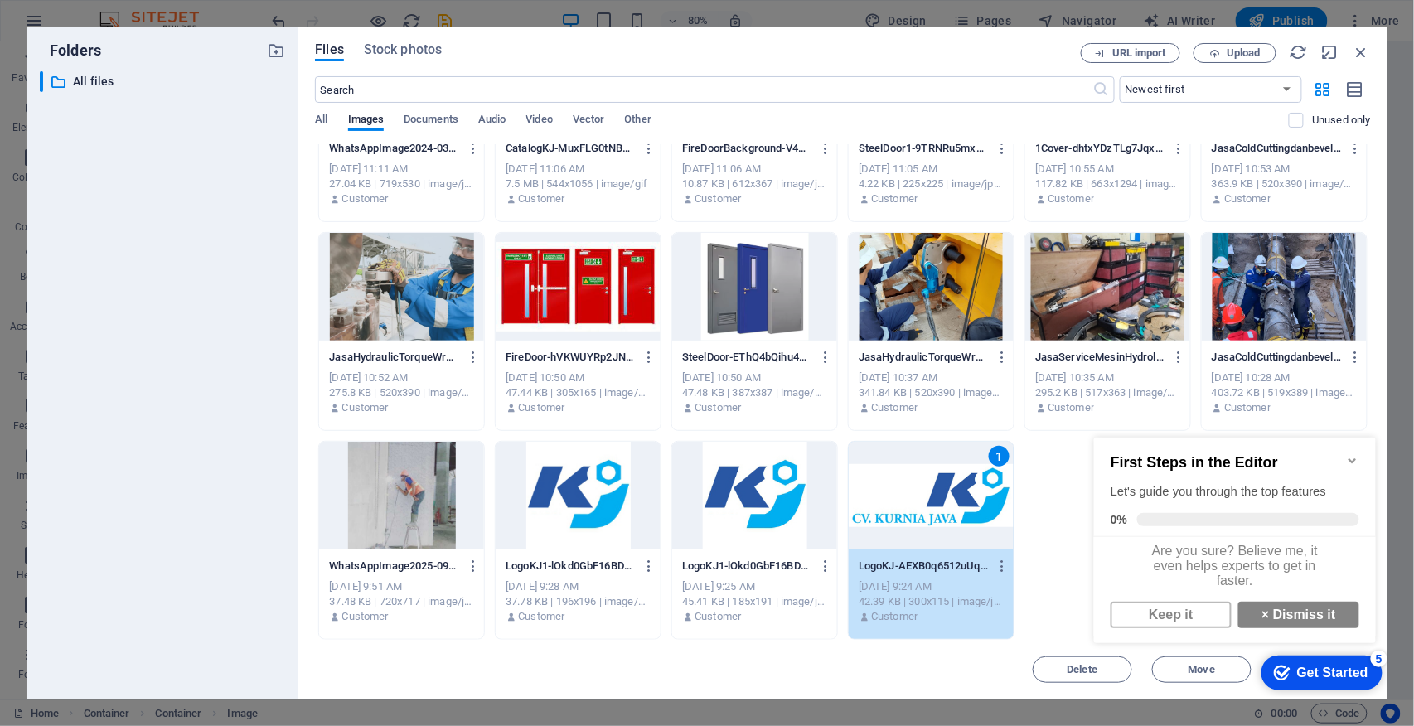
scroll to position [13, 0]
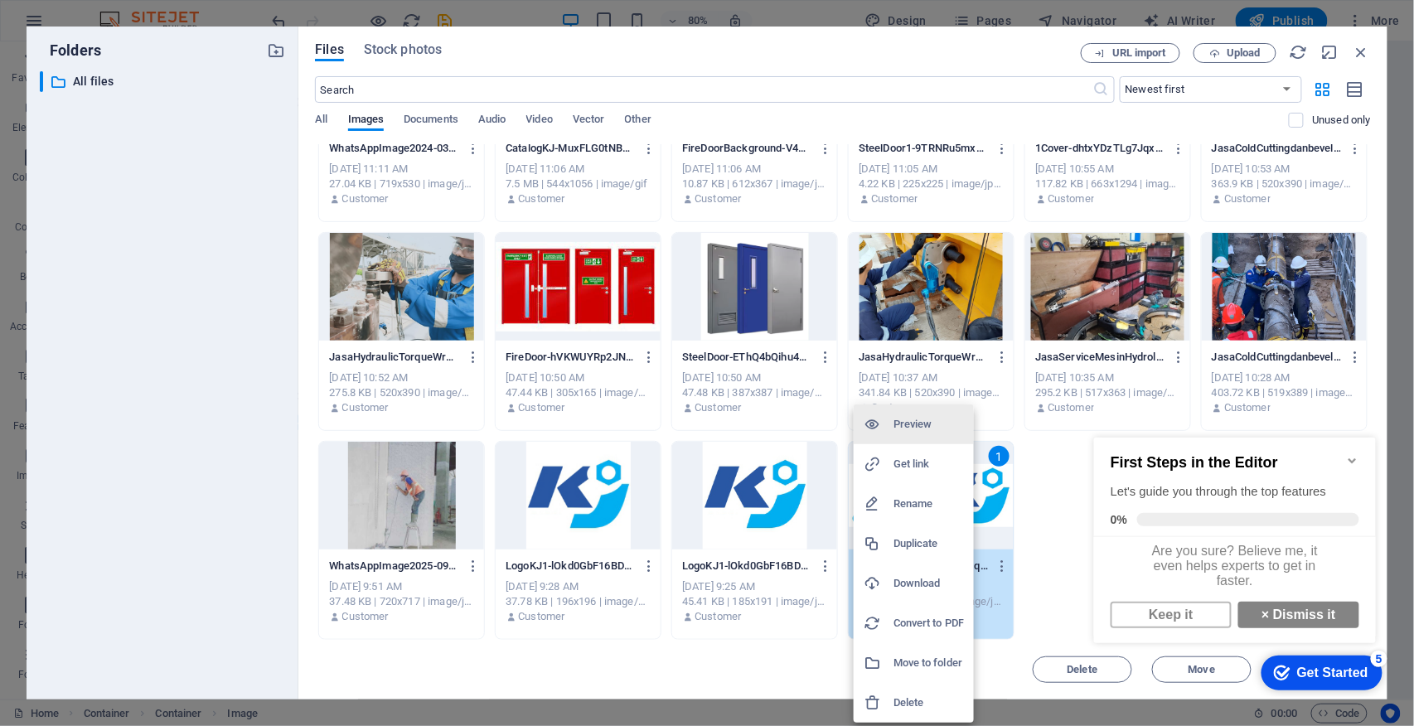
click div "checkmark Get Started 5 First Steps in the Editor Let's guide you through the t…"
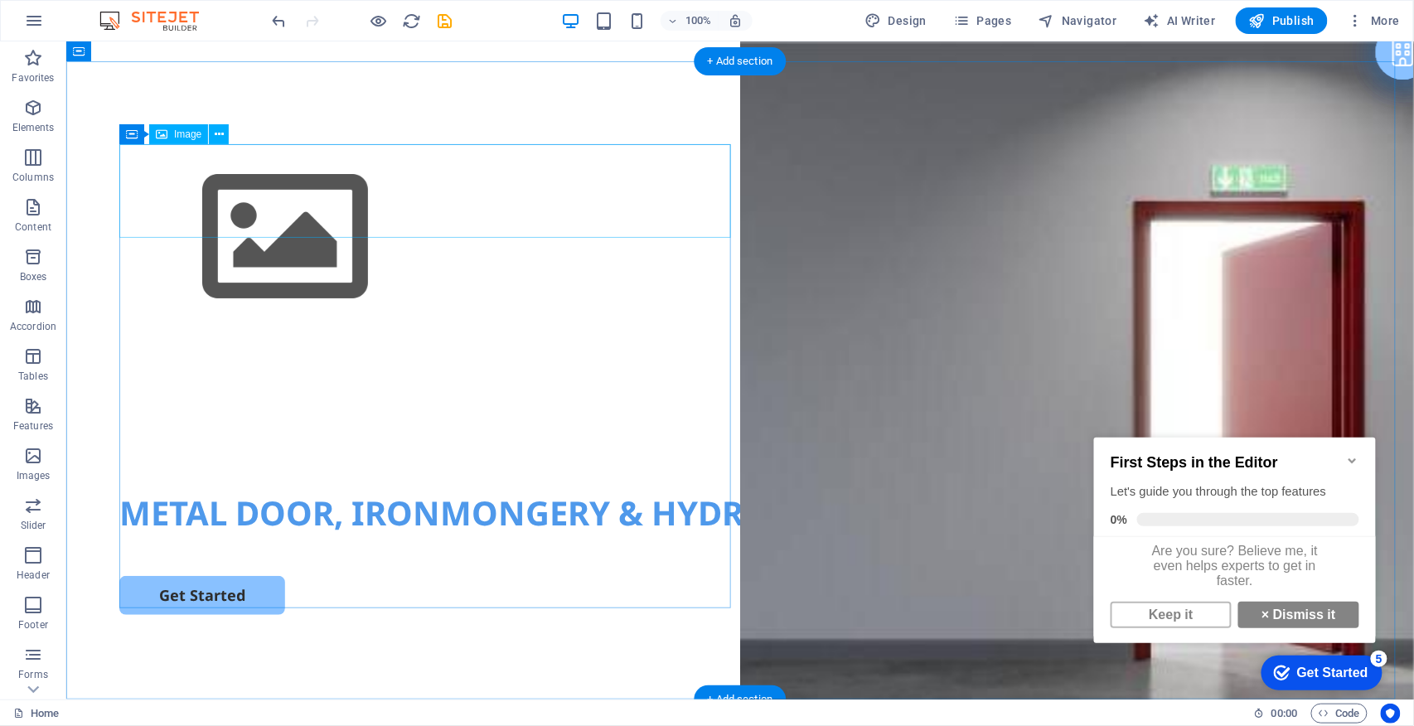
click at [206, 153] on figure at bounding box center [740, 236] width 1242 height 187
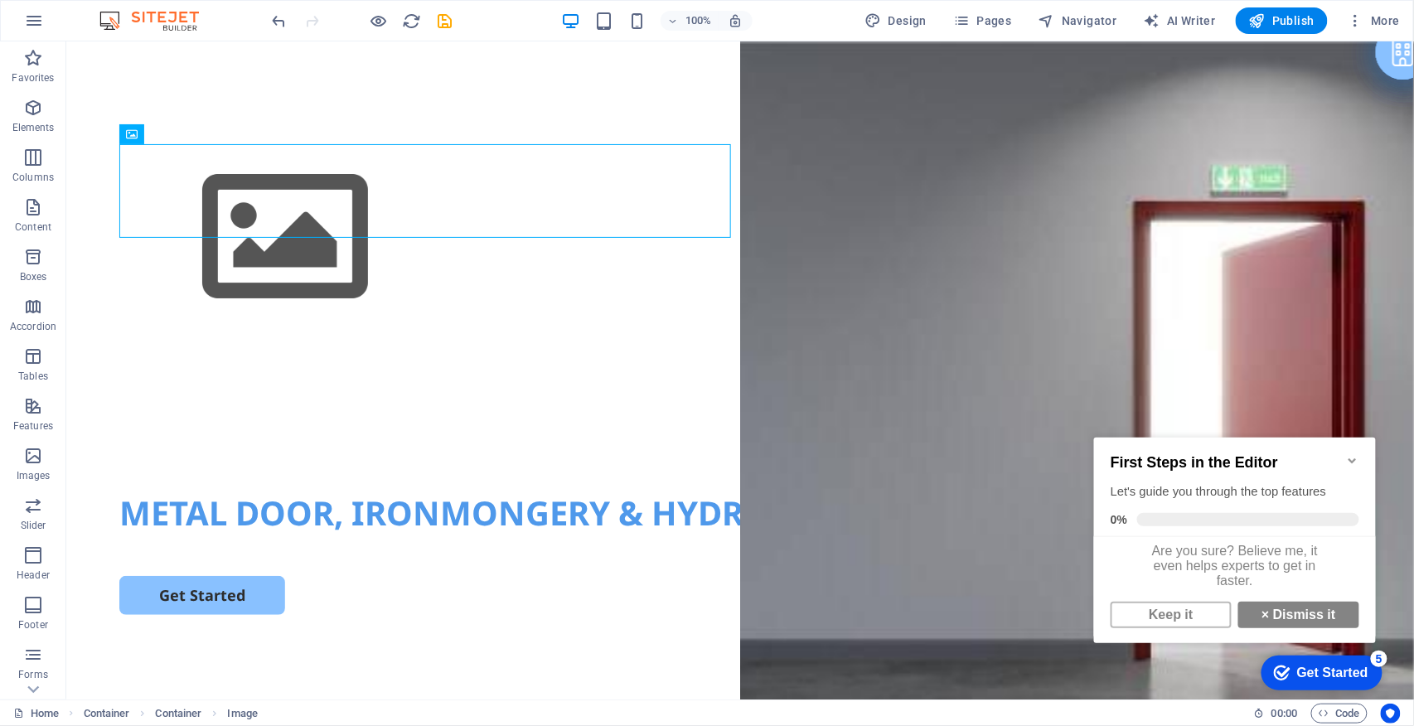
scroll to position [0, 0]
click at [1279, 624] on link "× Dismiss it" at bounding box center [1298, 614] width 121 height 27
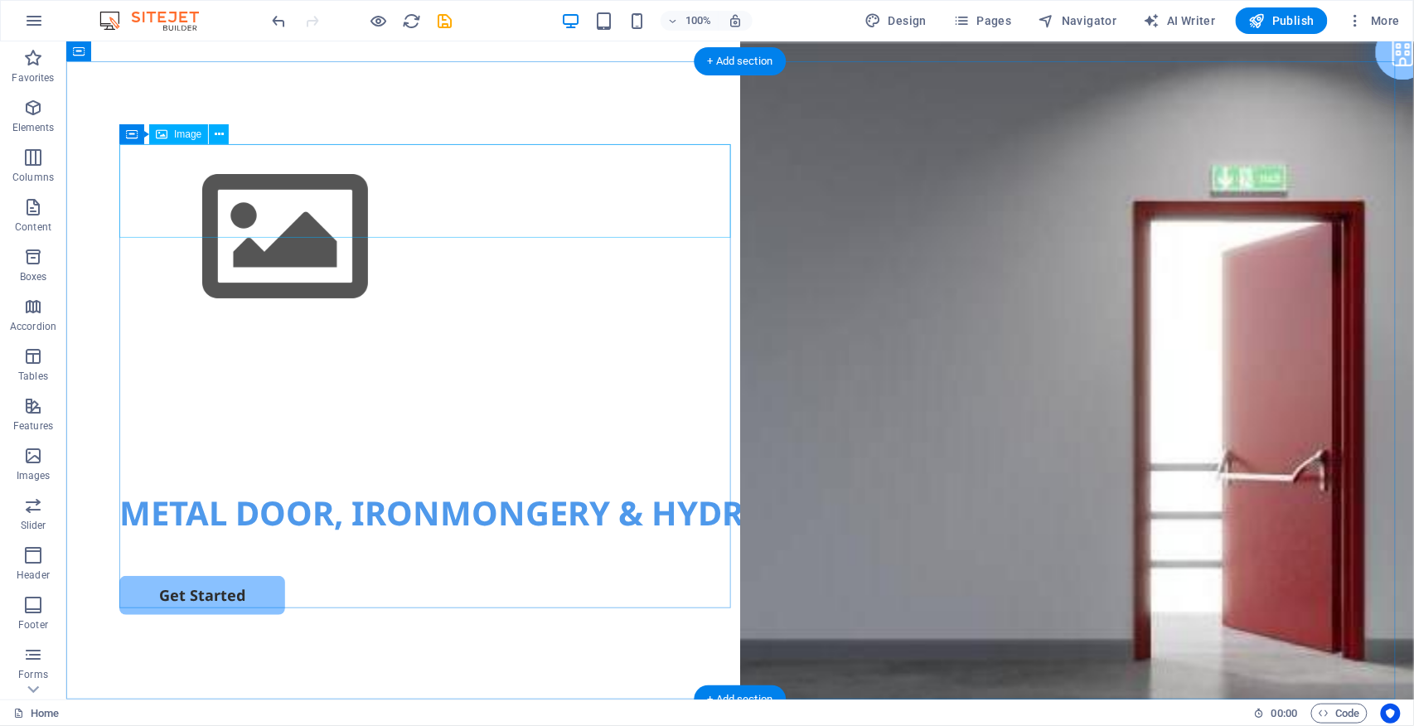
click at [225, 192] on figure at bounding box center [740, 236] width 1242 height 187
click at [217, 130] on icon at bounding box center [219, 134] width 9 height 17
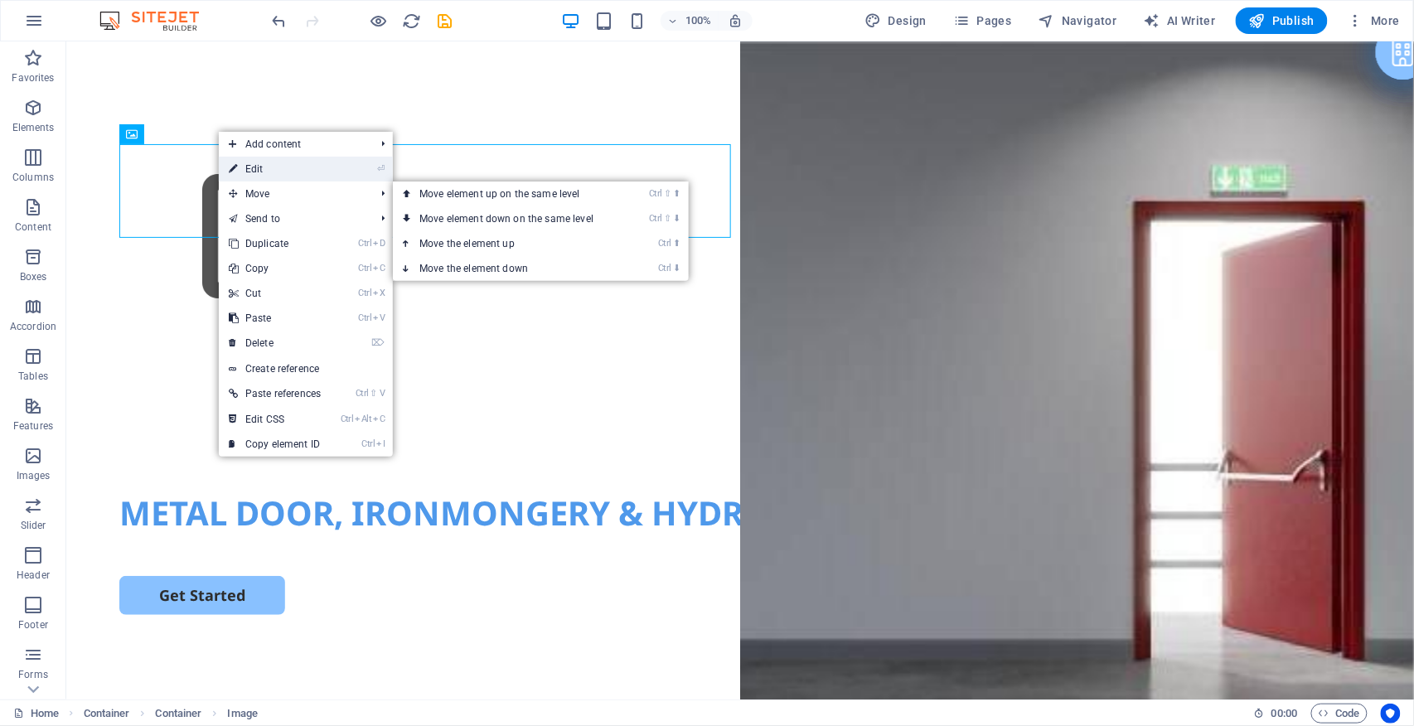
click at [302, 171] on link "⏎ Edit" at bounding box center [275, 169] width 112 height 25
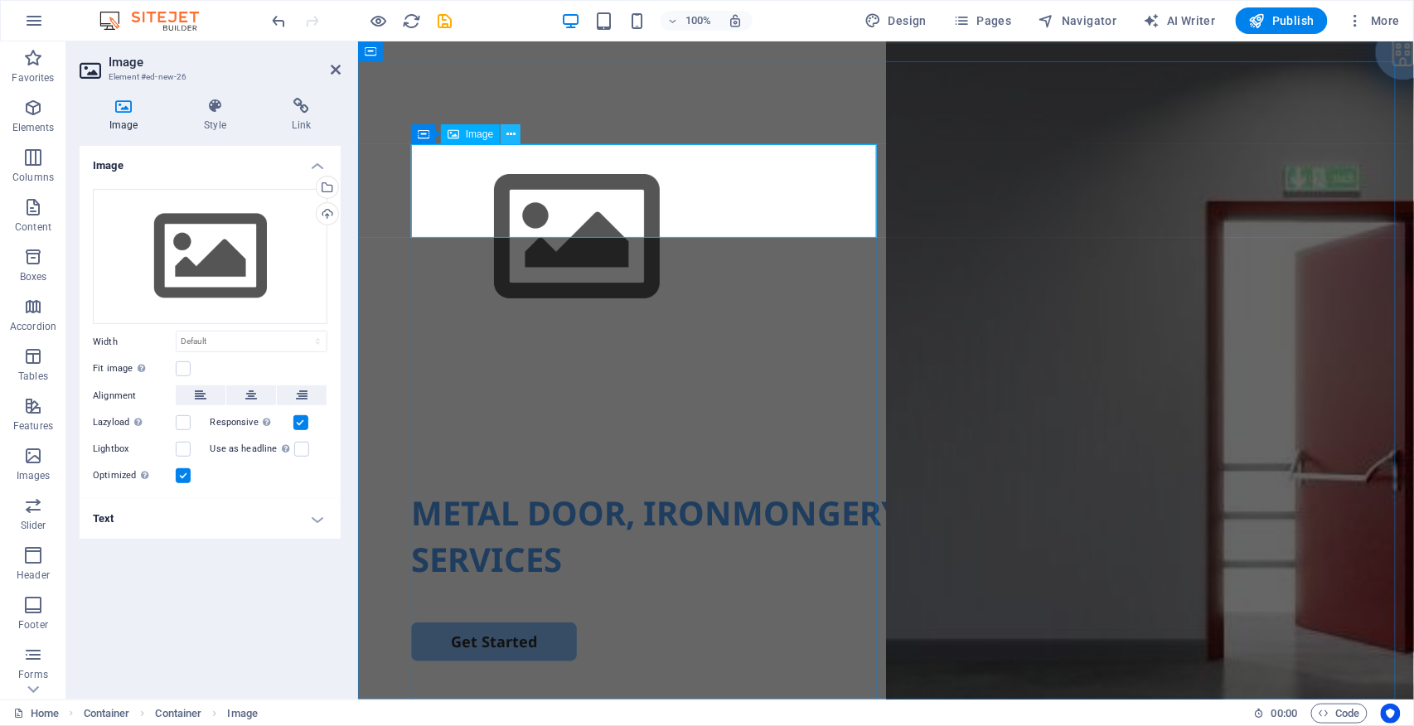
click at [515, 131] on icon at bounding box center [511, 134] width 9 height 17
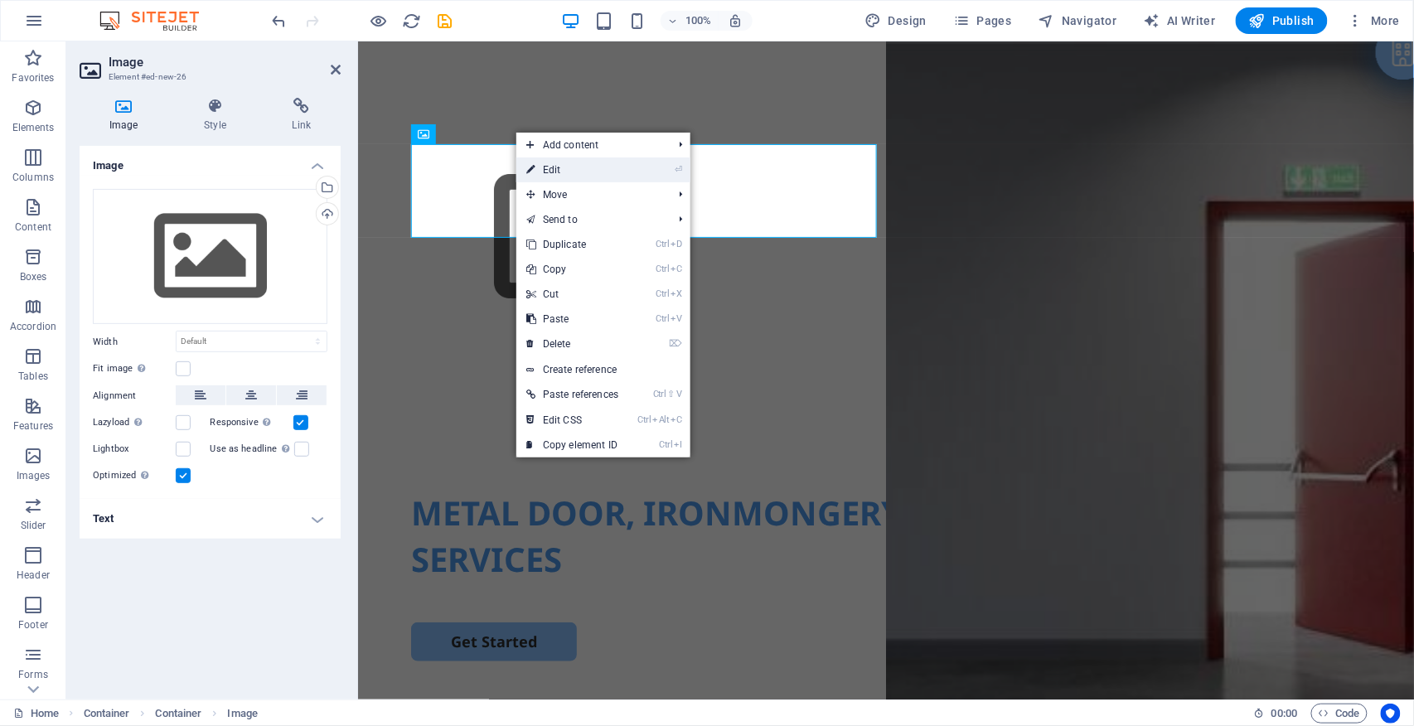
click at [590, 171] on link "⏎ Edit" at bounding box center [573, 170] width 112 height 25
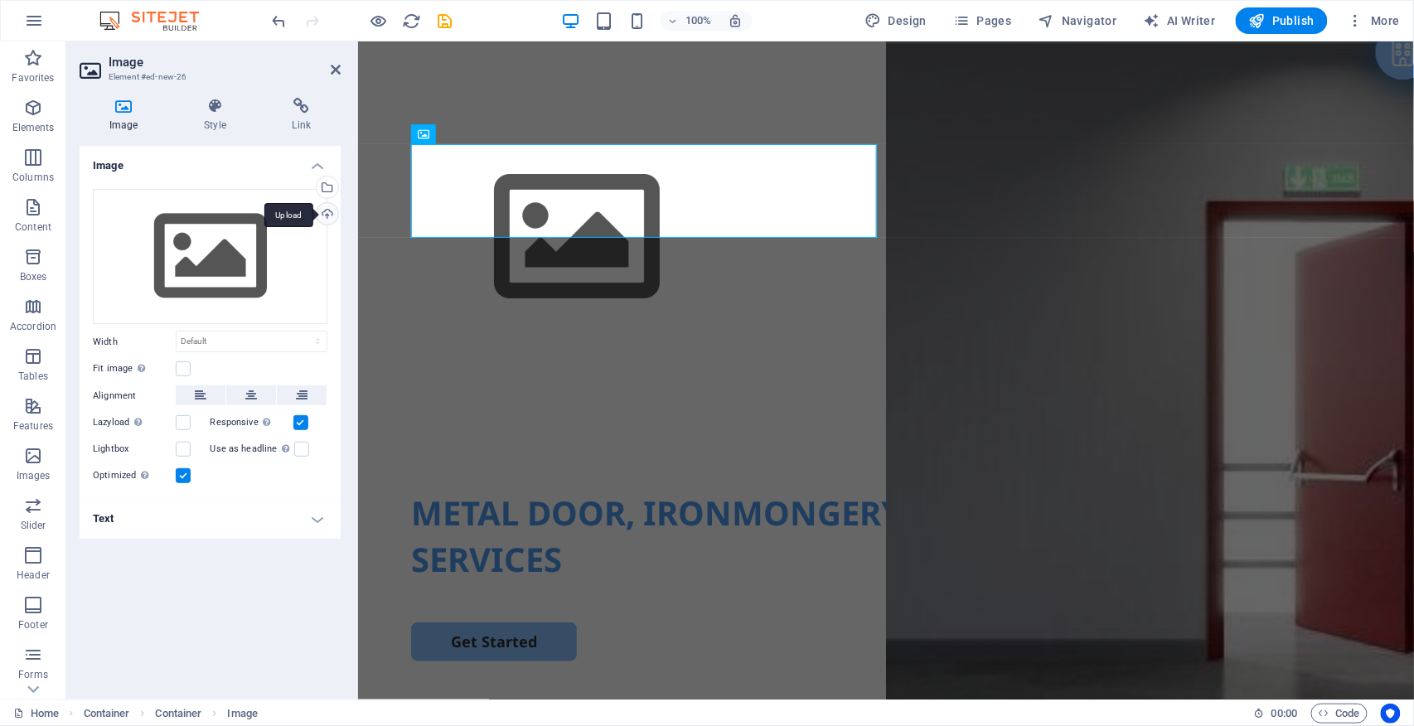
click at [327, 209] on div "Upload" at bounding box center [325, 215] width 25 height 25
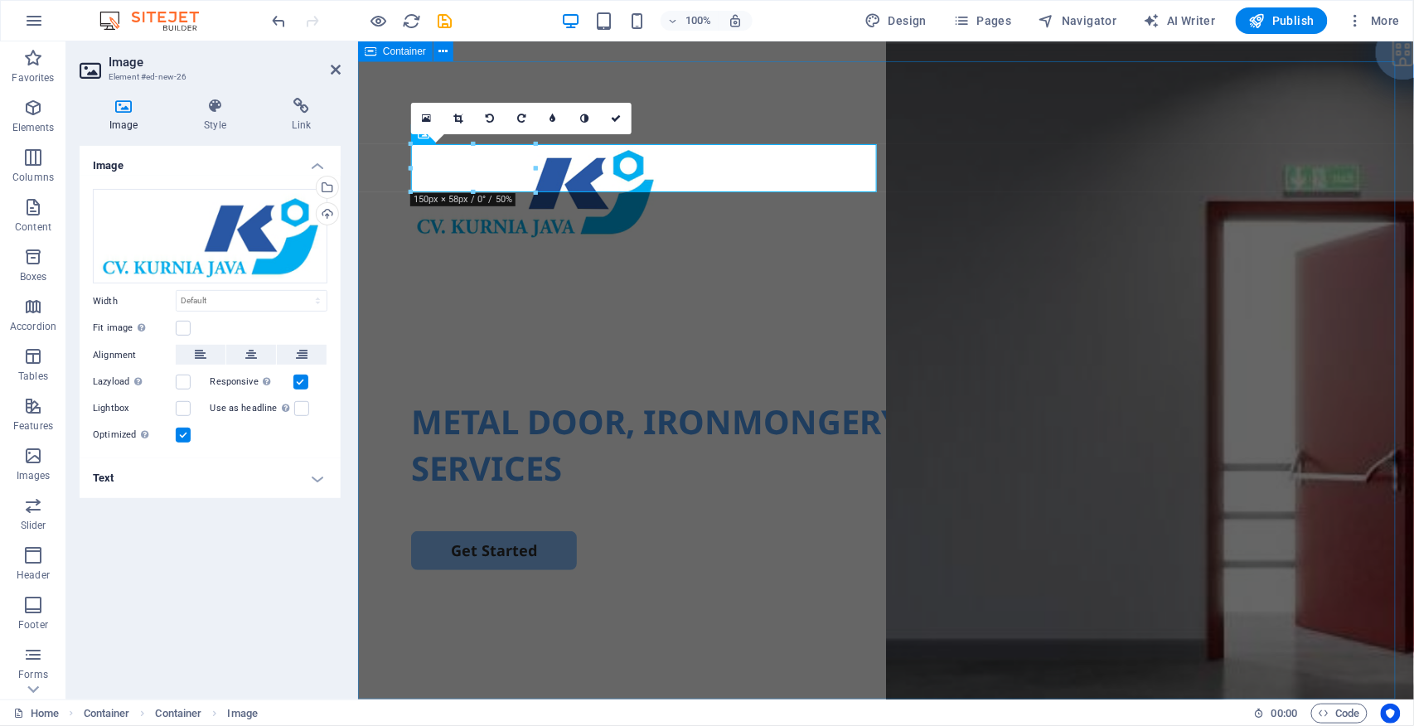
click at [949, 208] on div "METAL DOOR, IRONMONGERY & HYDROLIC MACHINE SERVICES Get Started" at bounding box center [885, 380] width 1056 height 638
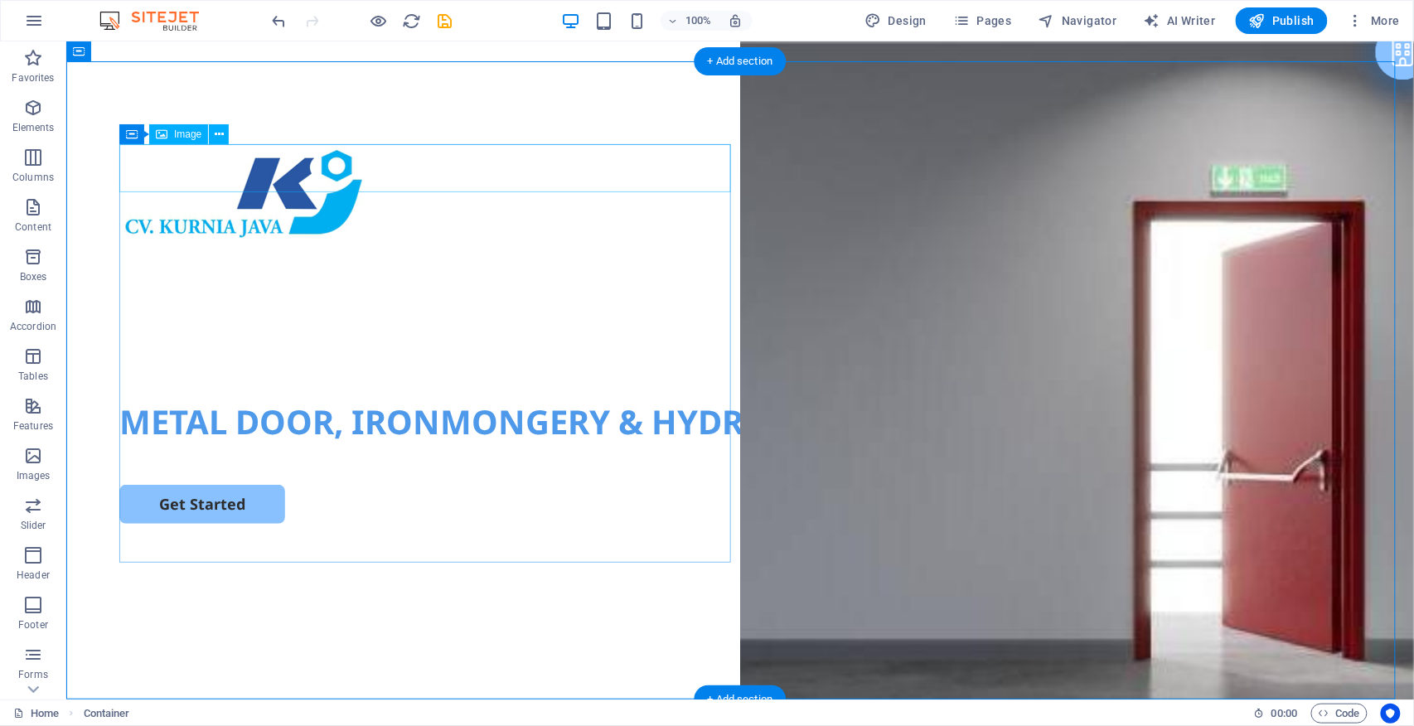
click at [385, 157] on figure at bounding box center [740, 190] width 1242 height 95
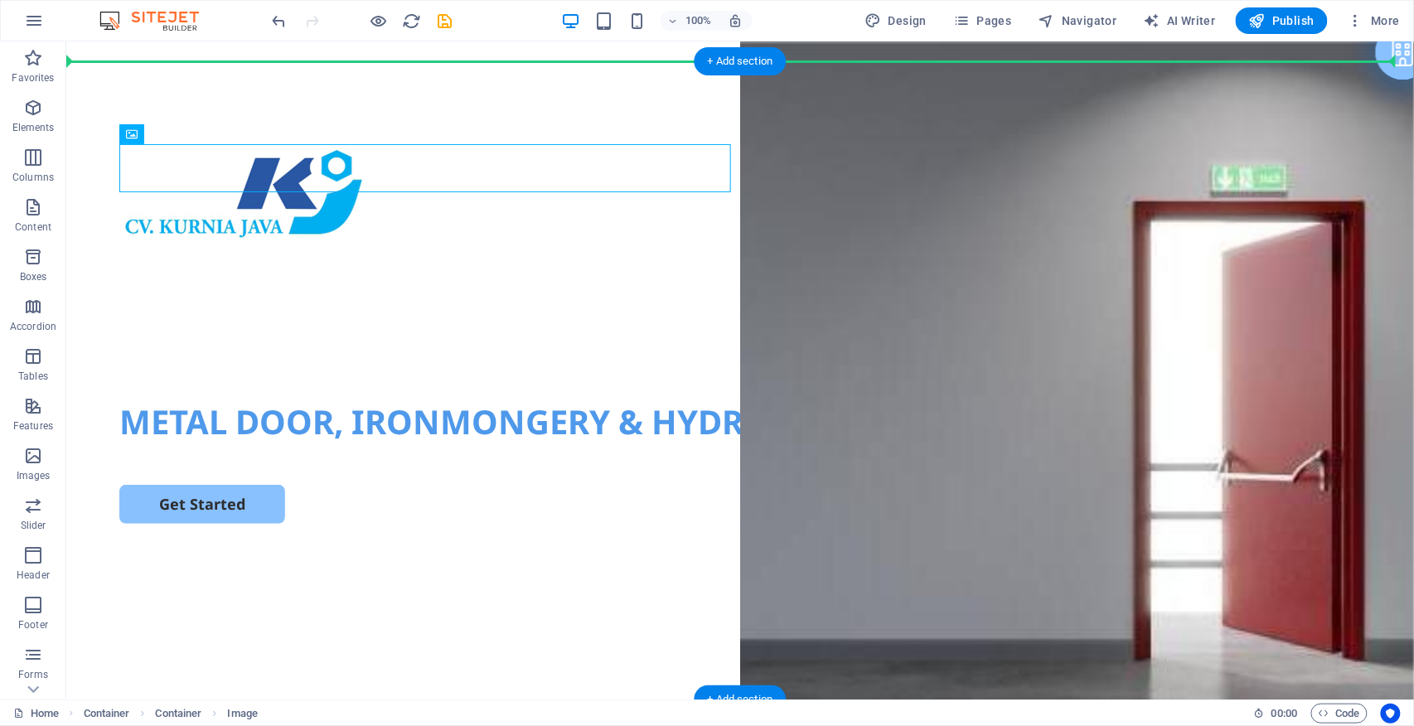
drag, startPoint x: 236, startPoint y: 159, endPoint x: 245, endPoint y: 103, distance: 57.1
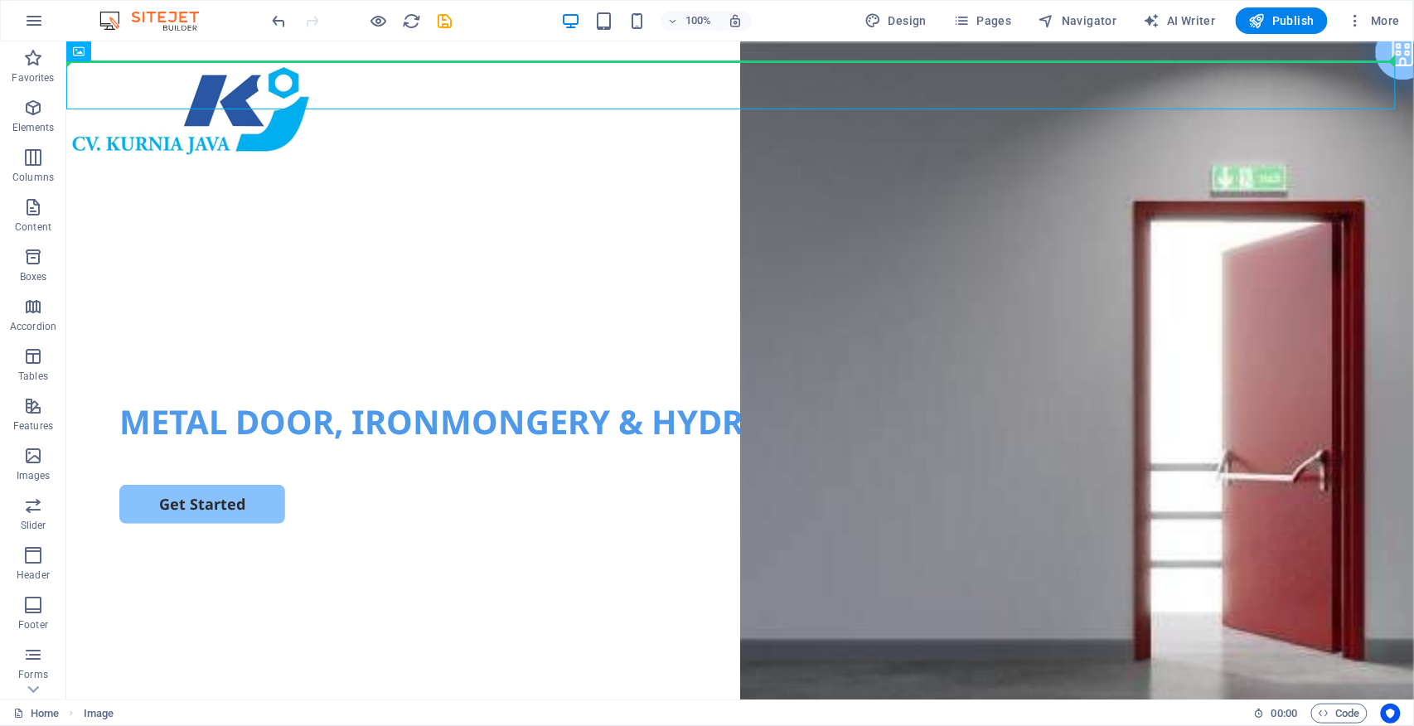
drag, startPoint x: 238, startPoint y: 80, endPoint x: 251, endPoint y: 53, distance: 30.4
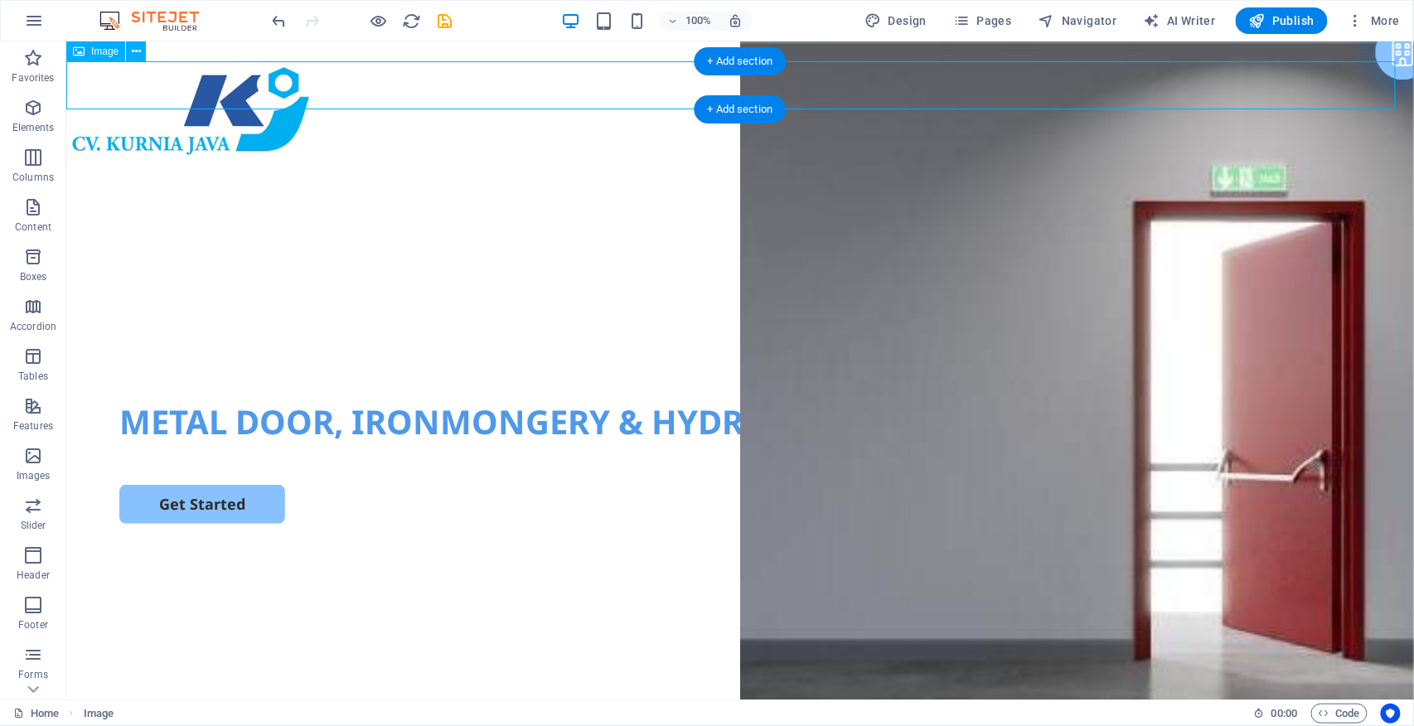
click at [233, 84] on figure at bounding box center [739, 108] width 1348 height 95
click at [173, 80] on figure at bounding box center [739, 108] width 1348 height 95
click at [110, 82] on figure at bounding box center [739, 108] width 1348 height 95
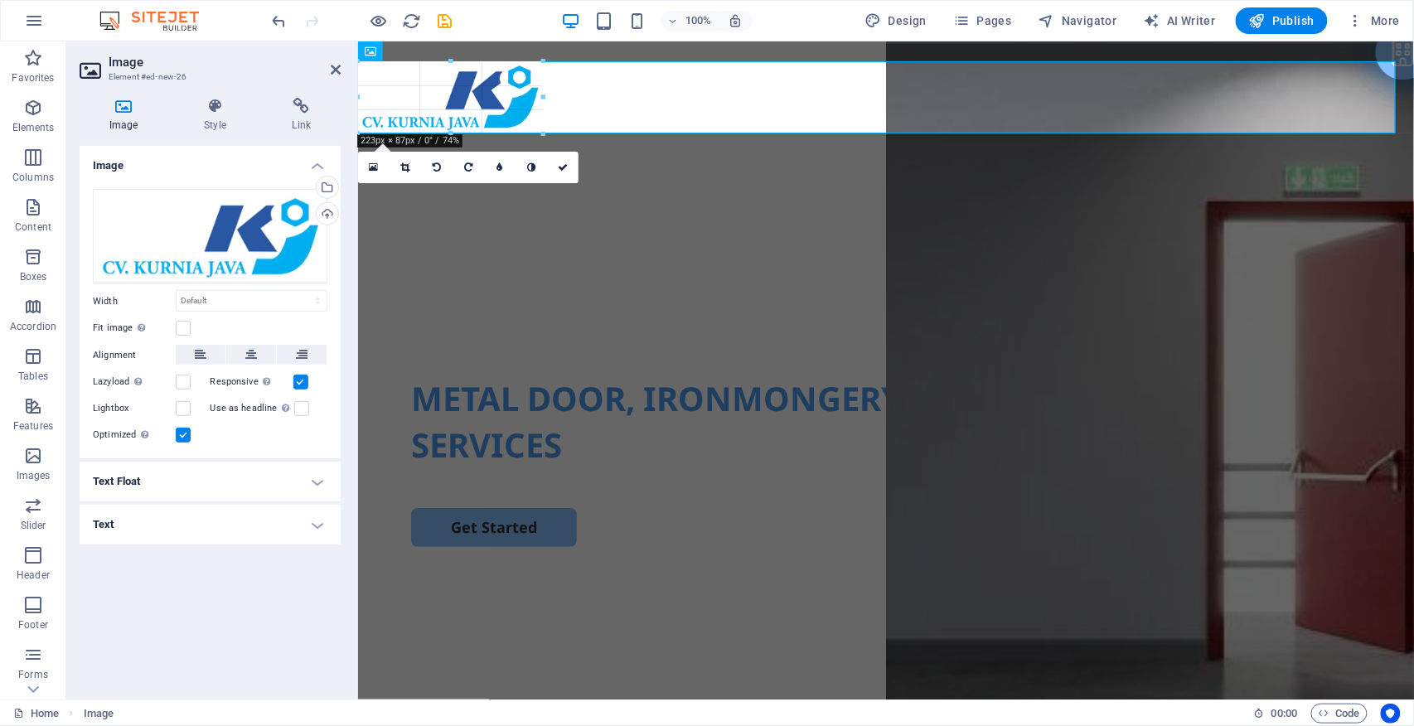
drag, startPoint x: 484, startPoint y: 108, endPoint x: 508, endPoint y: 134, distance: 35.8
type input "221"
select select "px"
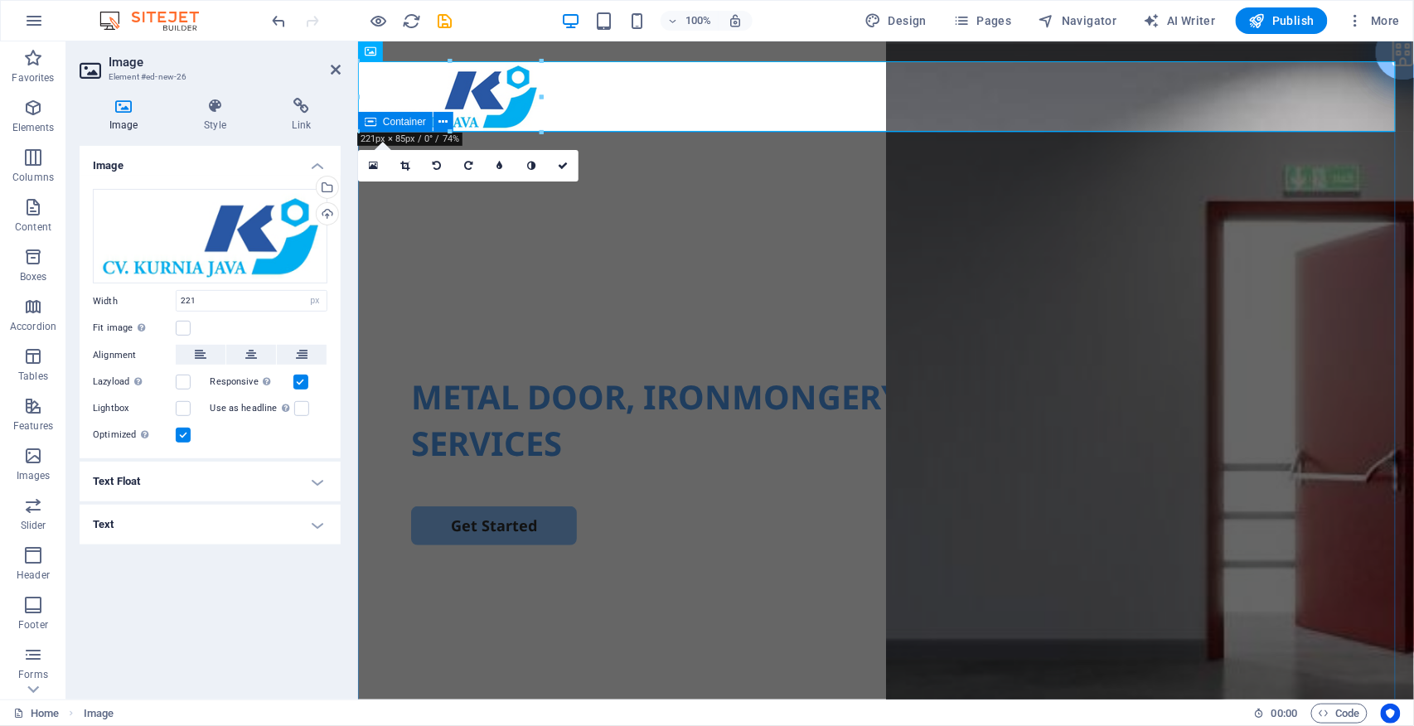
click at [929, 295] on div "METAL DOOR, IRONMONGERY & HYDROLIC MACHINE SERVICES Get Started" at bounding box center [885, 450] width 1056 height 638
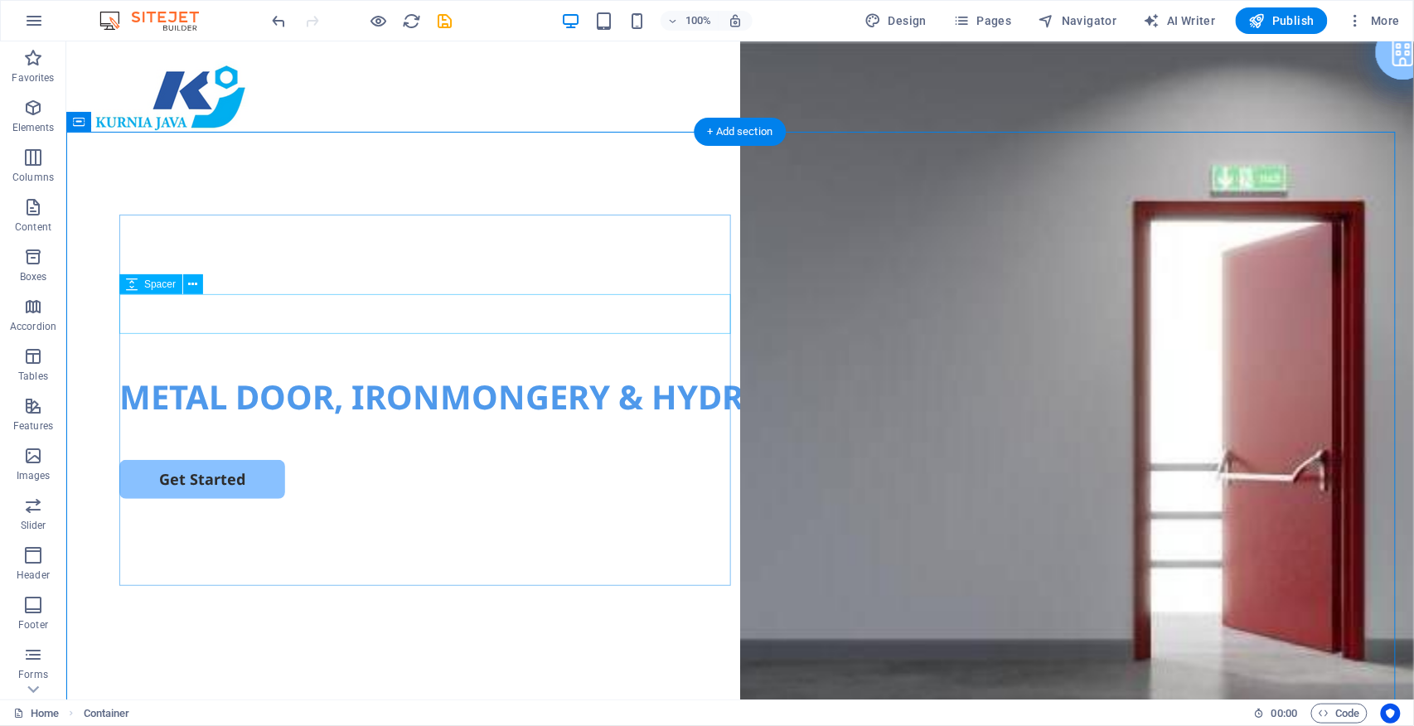
scroll to position [221, 0]
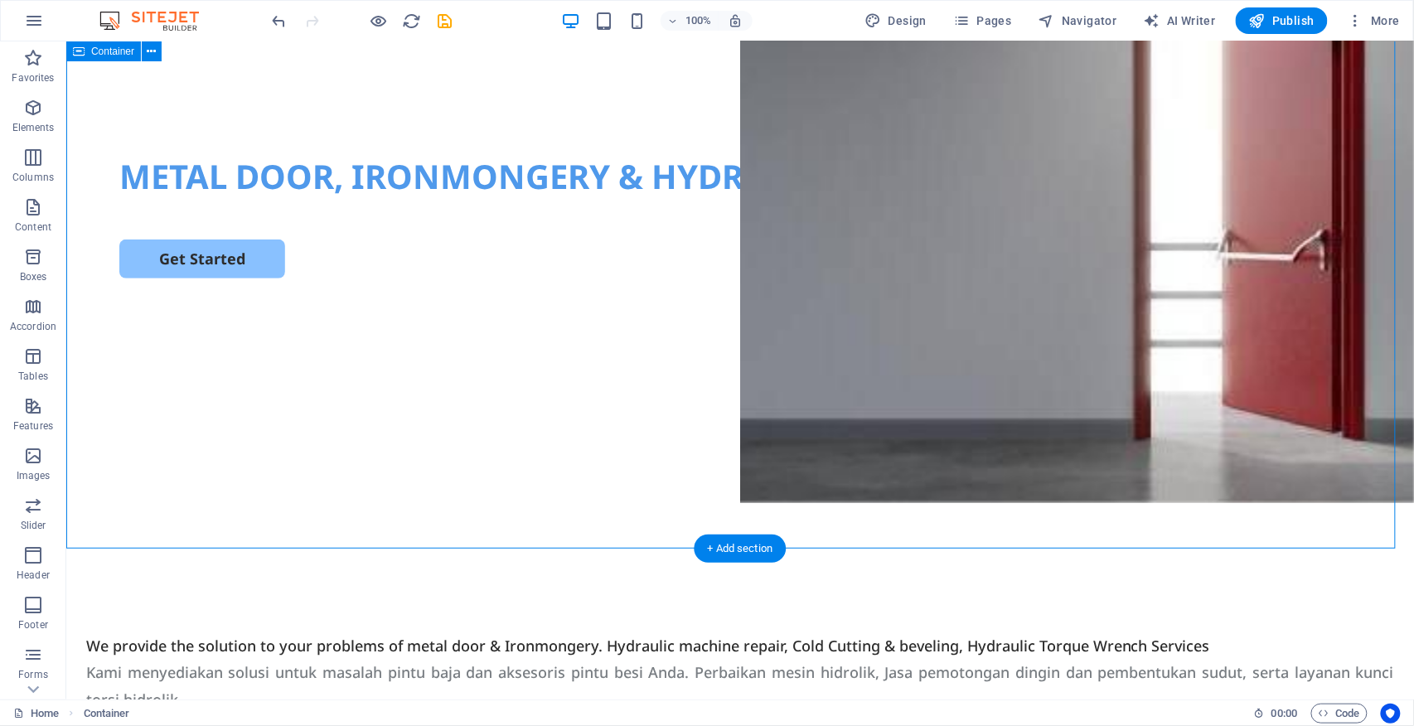
click at [934, 233] on div "METAL DOOR, IRONMONGERY & HYDROLIC MACHINE SERVICES Get Started" at bounding box center [739, 229] width 1348 height 638
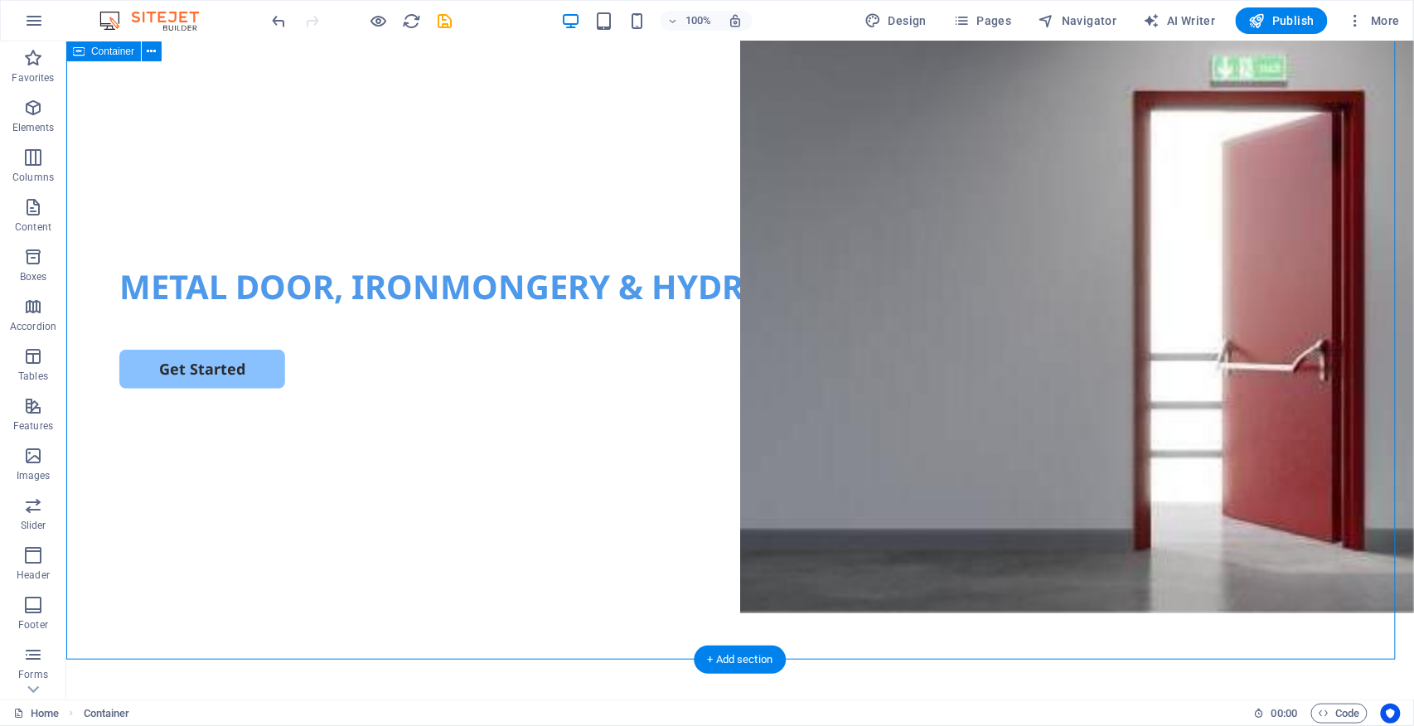
scroll to position [0, 0]
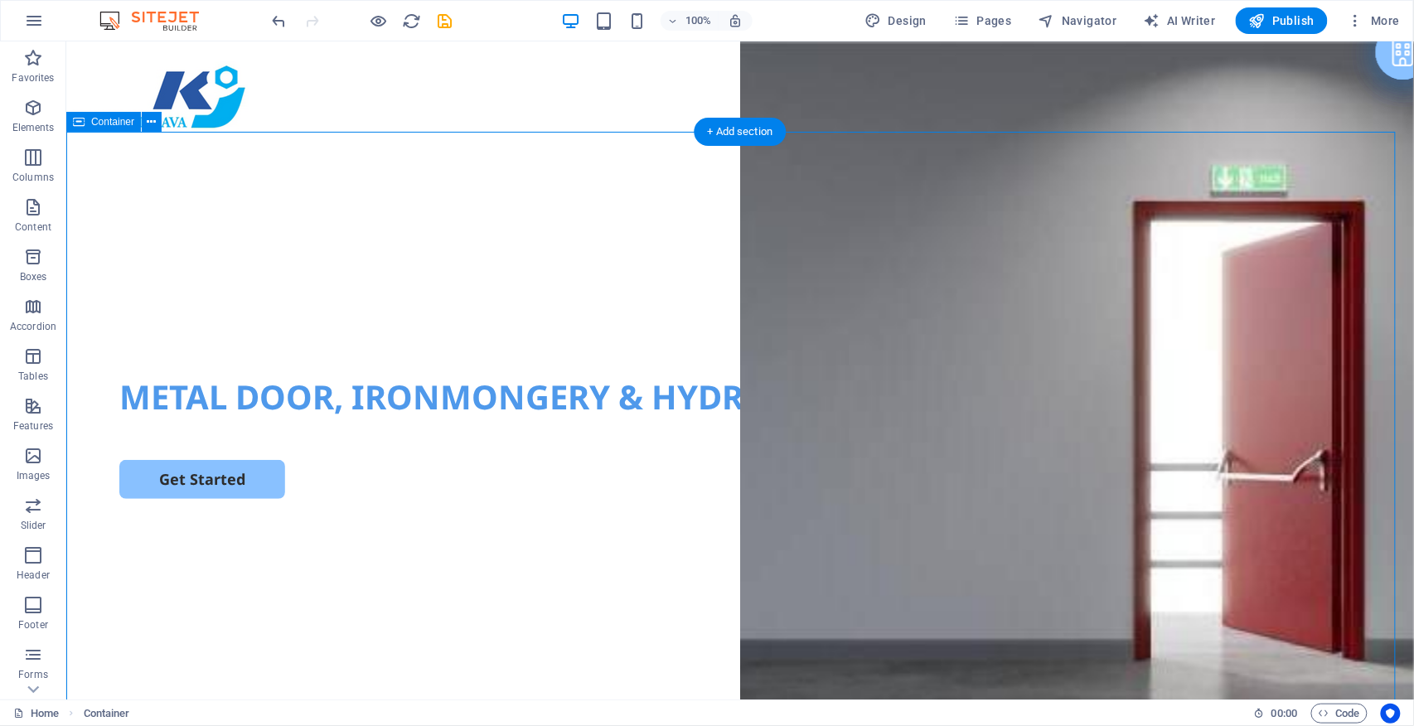
click at [933, 246] on div "METAL DOOR, IRONMONGERY & HYDROLIC MACHINE SERVICES Get Started" at bounding box center [739, 450] width 1348 height 638
click at [953, 271] on div "METAL DOOR, IRONMONGERY & HYDROLIC MACHINE SERVICES Get Started" at bounding box center [739, 450] width 1348 height 638
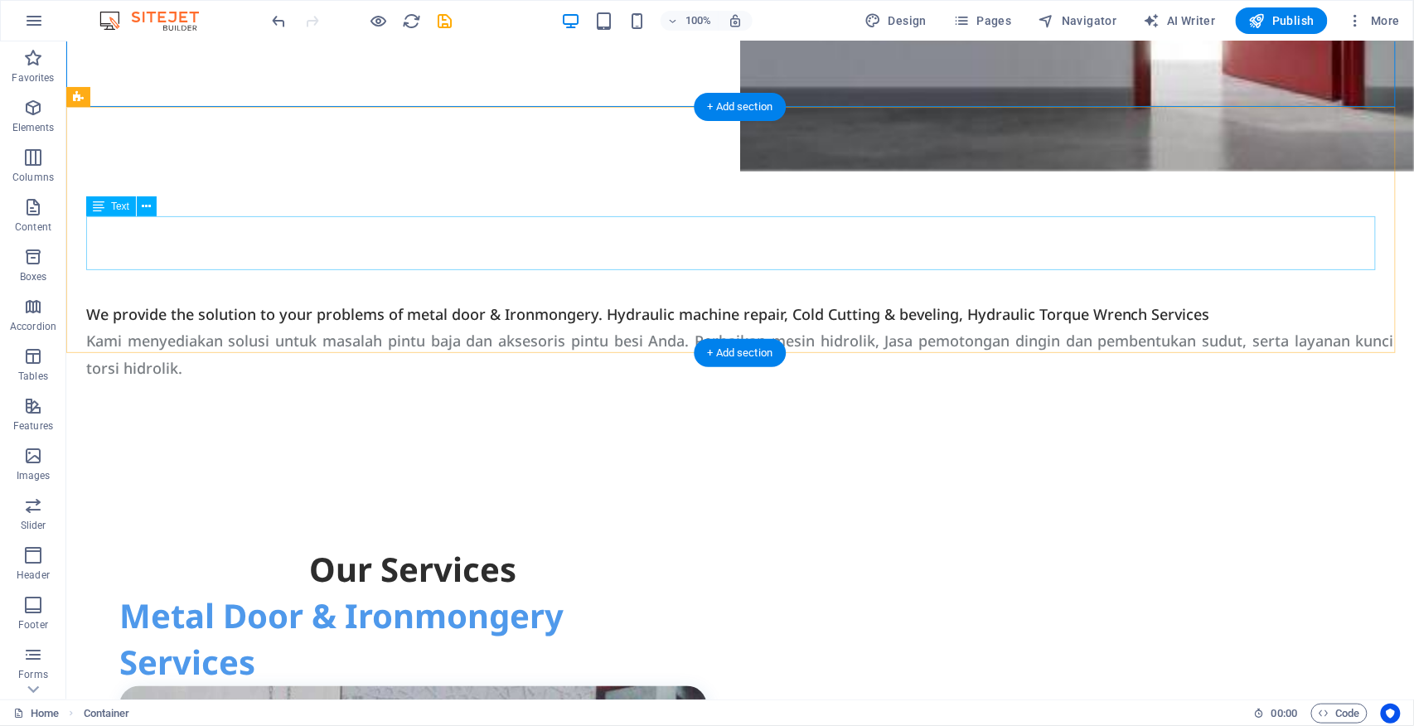
scroll to position [663, 0]
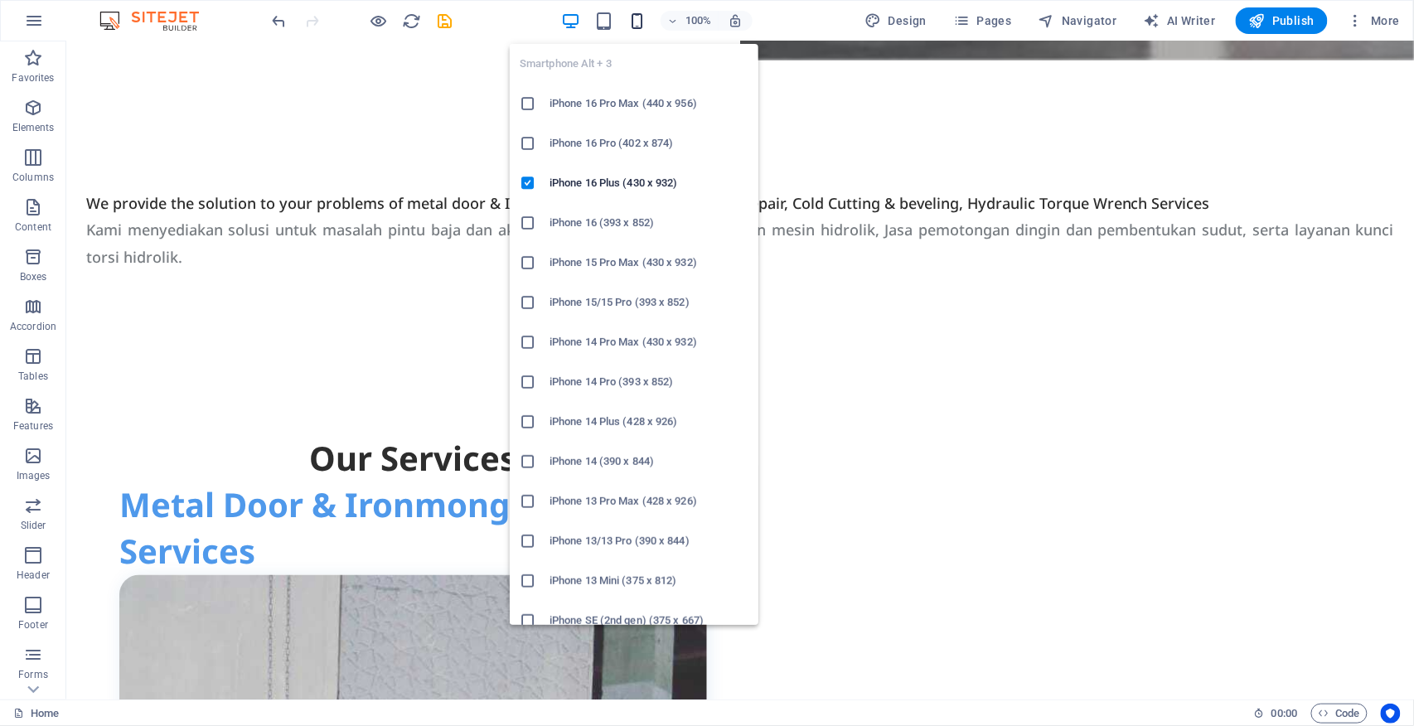
click at [637, 15] on icon "button" at bounding box center [637, 21] width 19 height 19
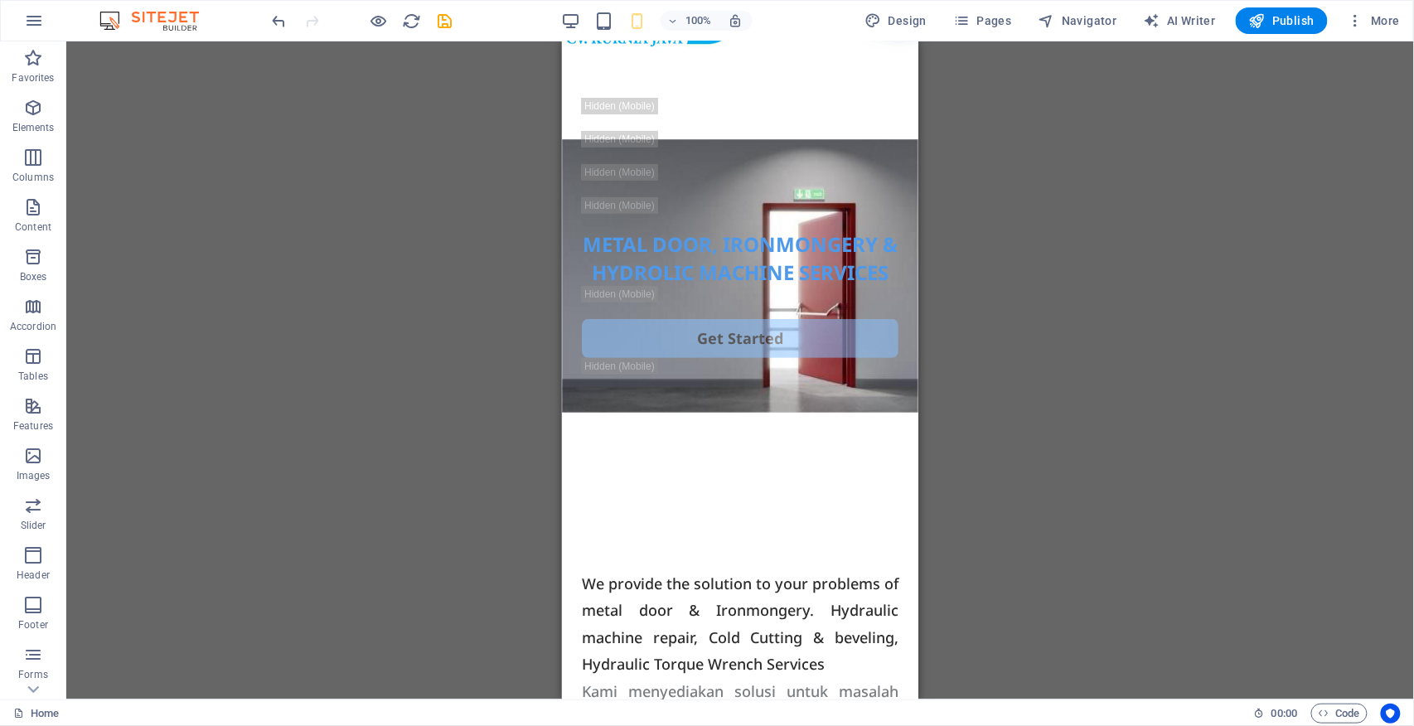
scroll to position [0, 0]
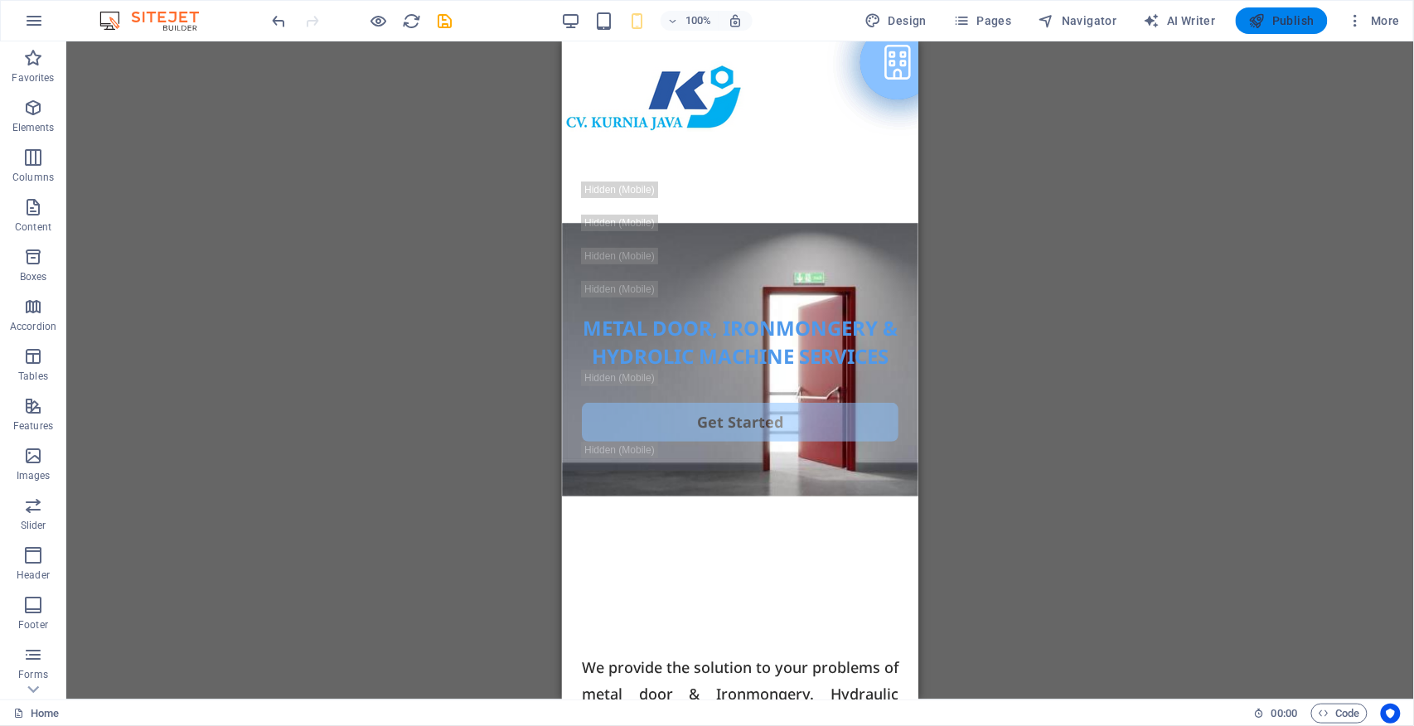
click at [1281, 15] on span "Publish" at bounding box center [1281, 20] width 65 height 17
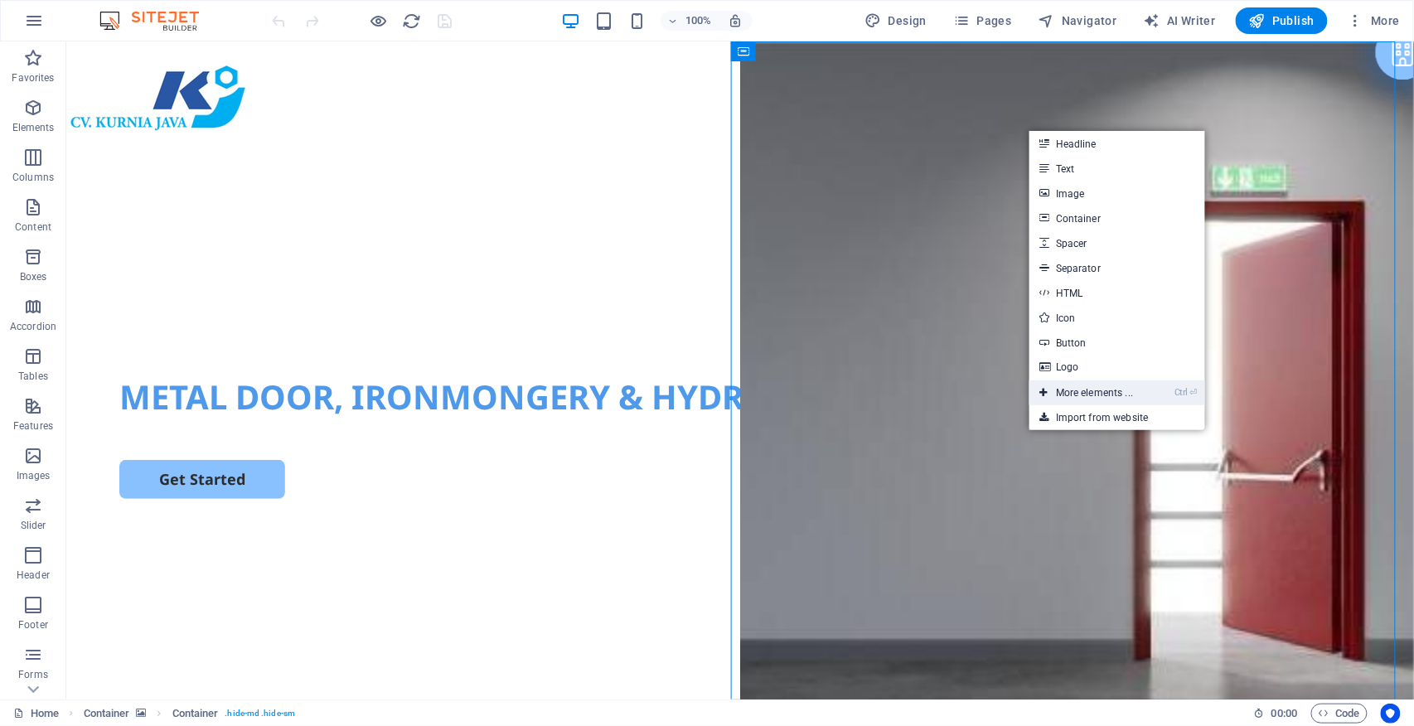
drag, startPoint x: 1122, startPoint y: 392, endPoint x: 730, endPoint y: 288, distance: 405.0
click at [1122, 392] on link "Ctrl ⏎ More elements ..." at bounding box center [1087, 393] width 114 height 25
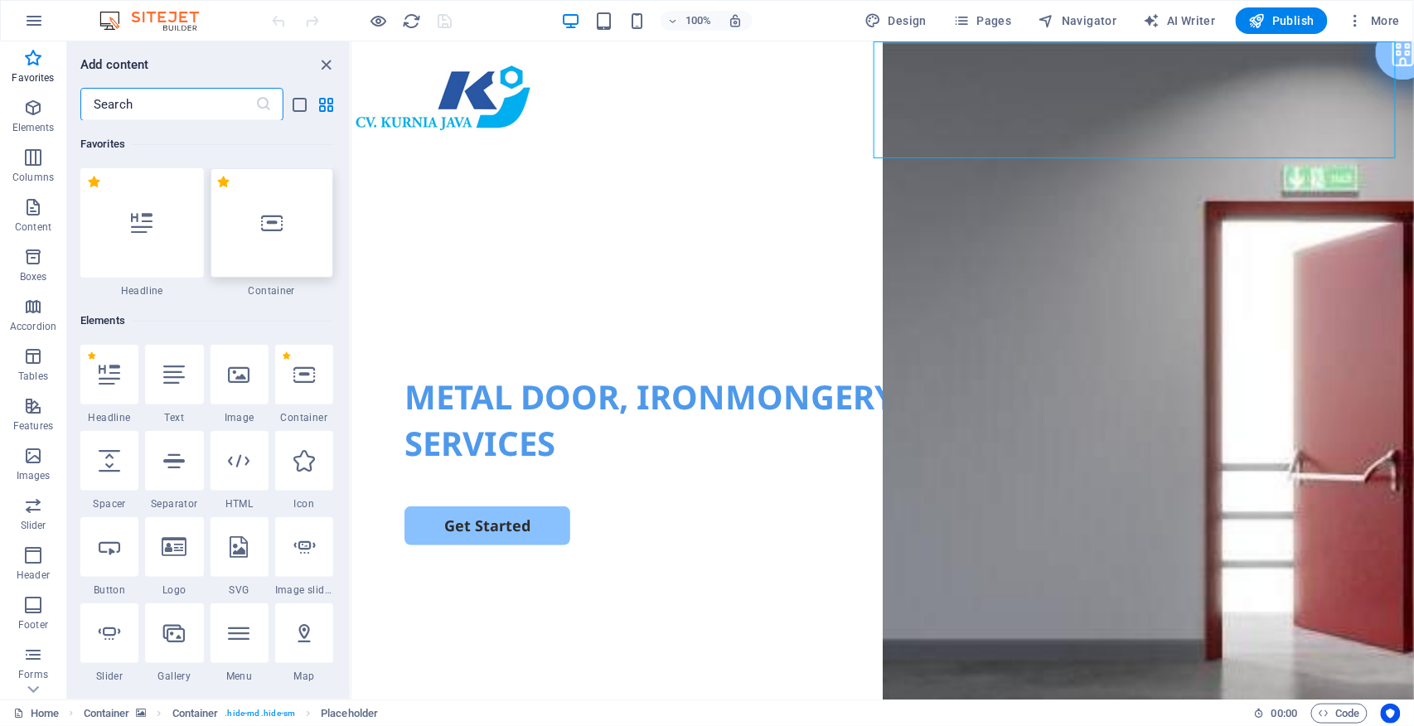
click at [297, 235] on div at bounding box center [273, 222] width 124 height 109
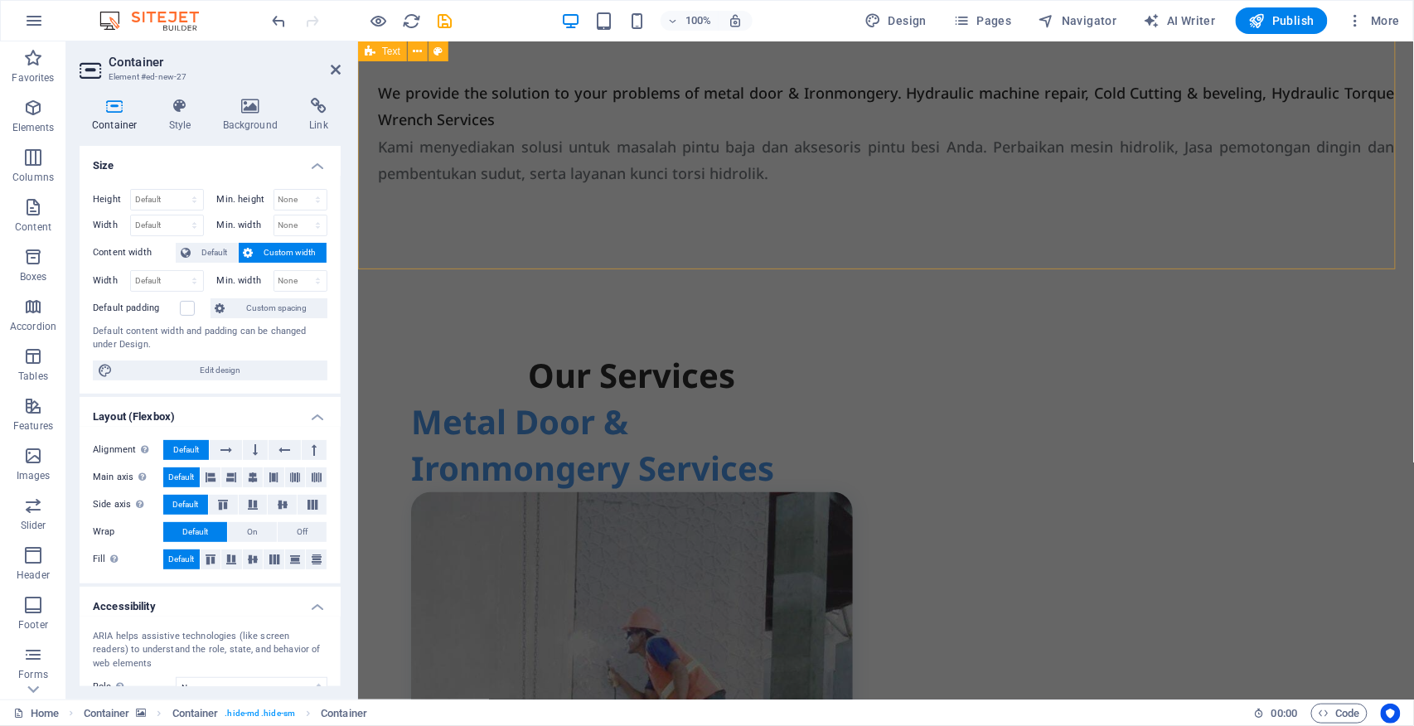
scroll to position [884, 0]
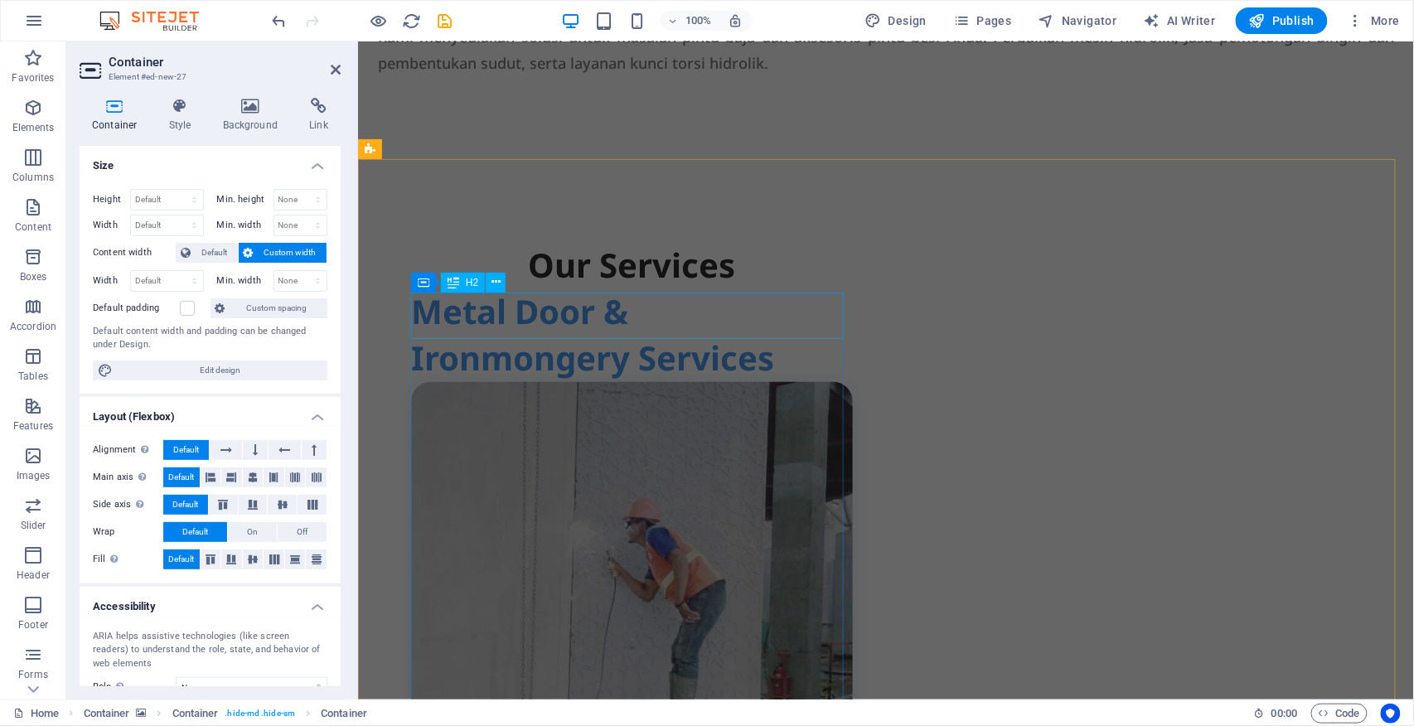
click at [646, 289] on div "Our Services" at bounding box center [631, 265] width 442 height 46
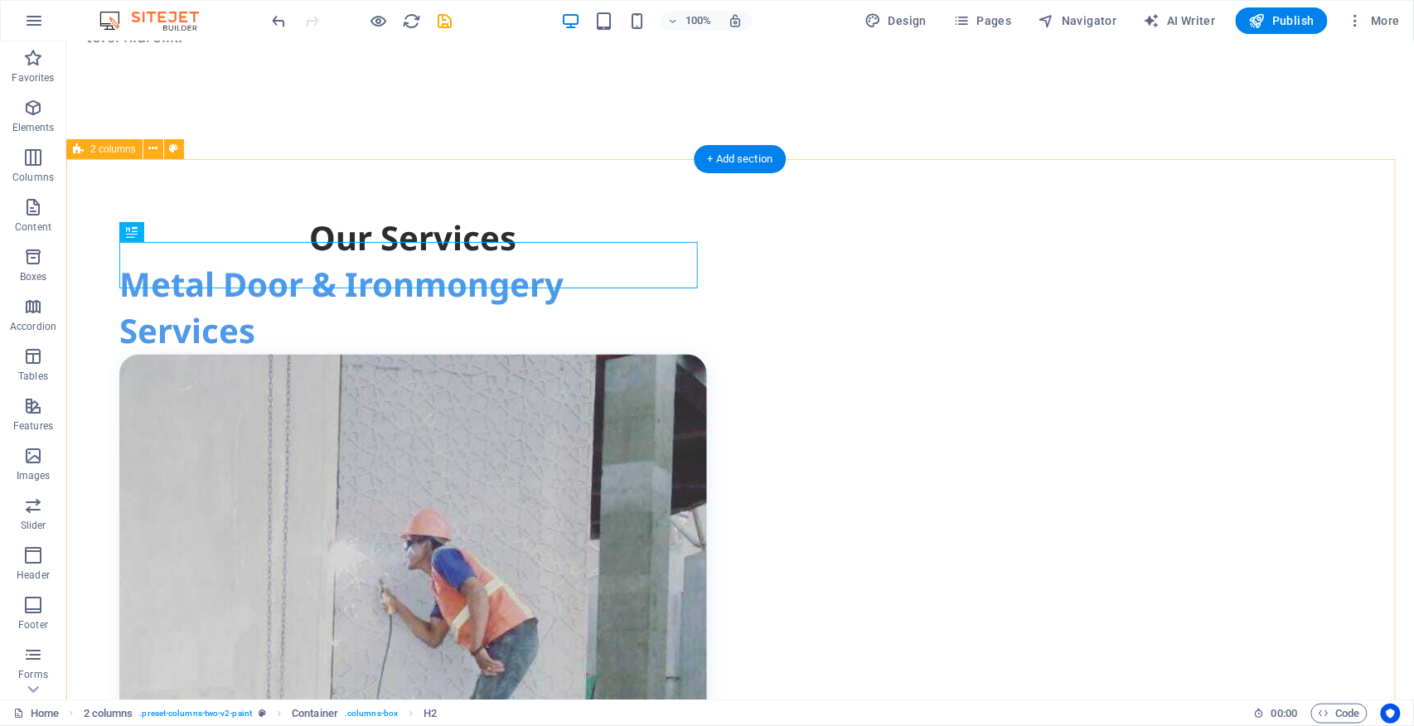
scroll to position [857, 0]
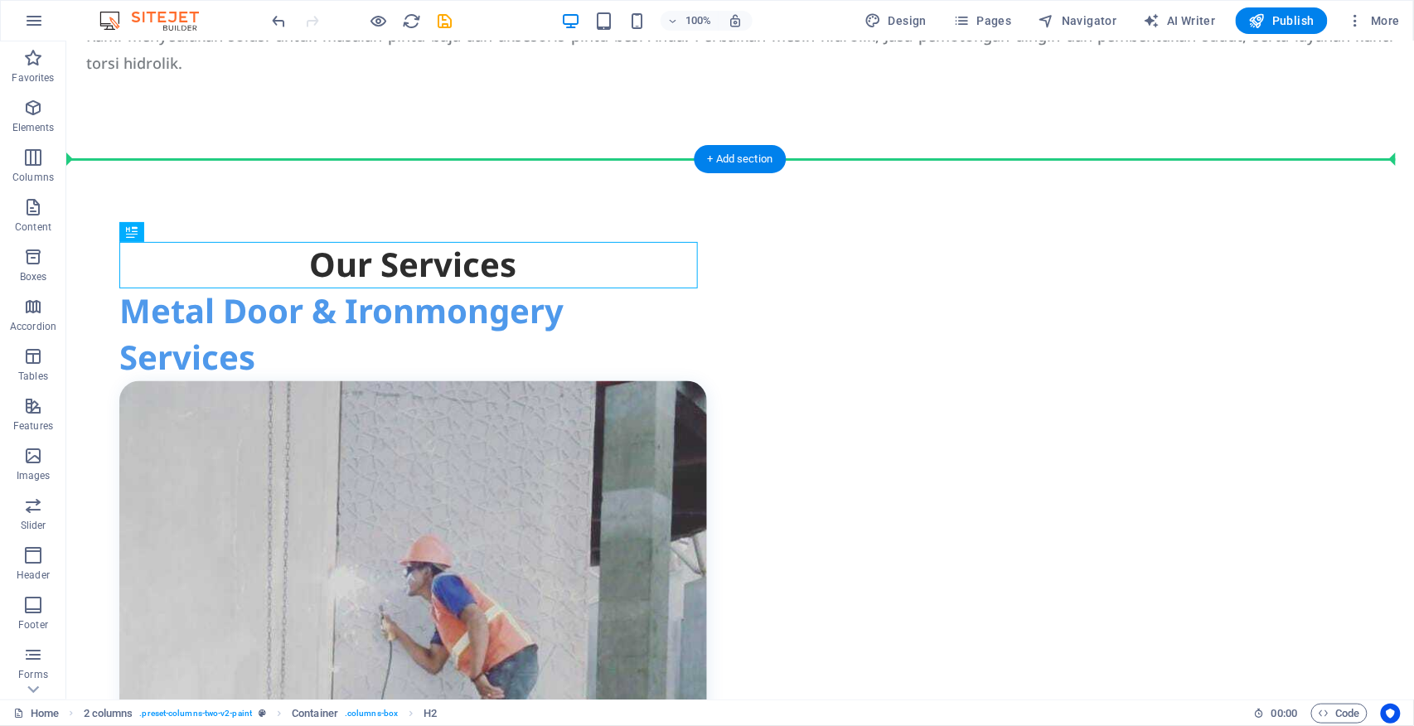
drag, startPoint x: 581, startPoint y: 256, endPoint x: 689, endPoint y: 210, distance: 117.4
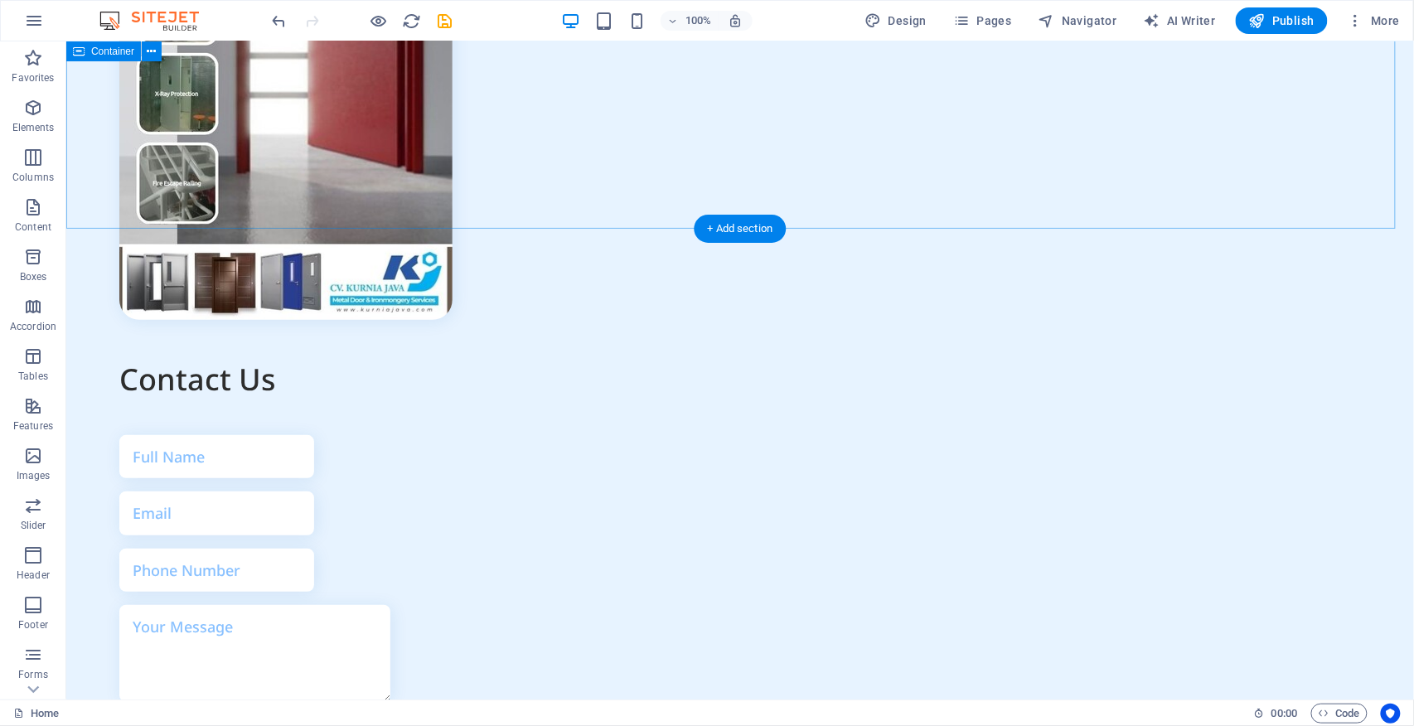
scroll to position [6606, 0]
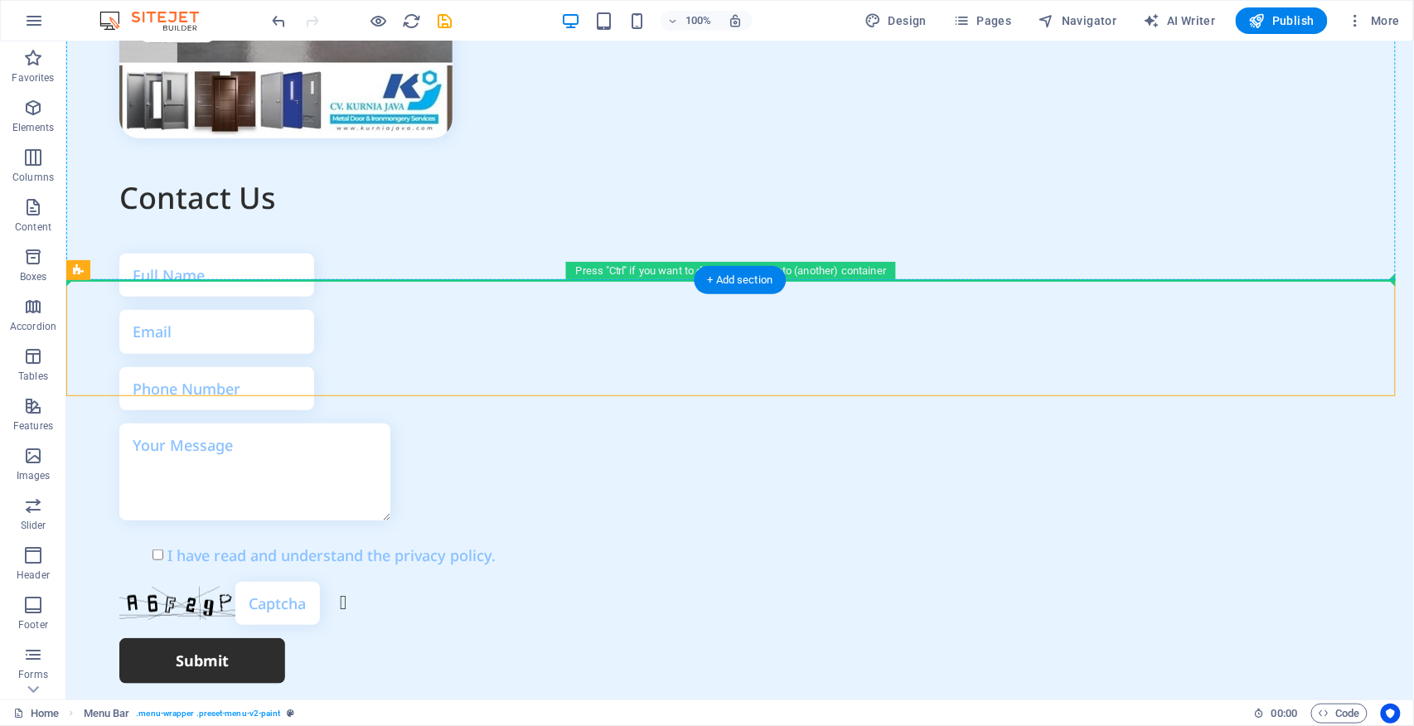
scroll to position [6555, 0]
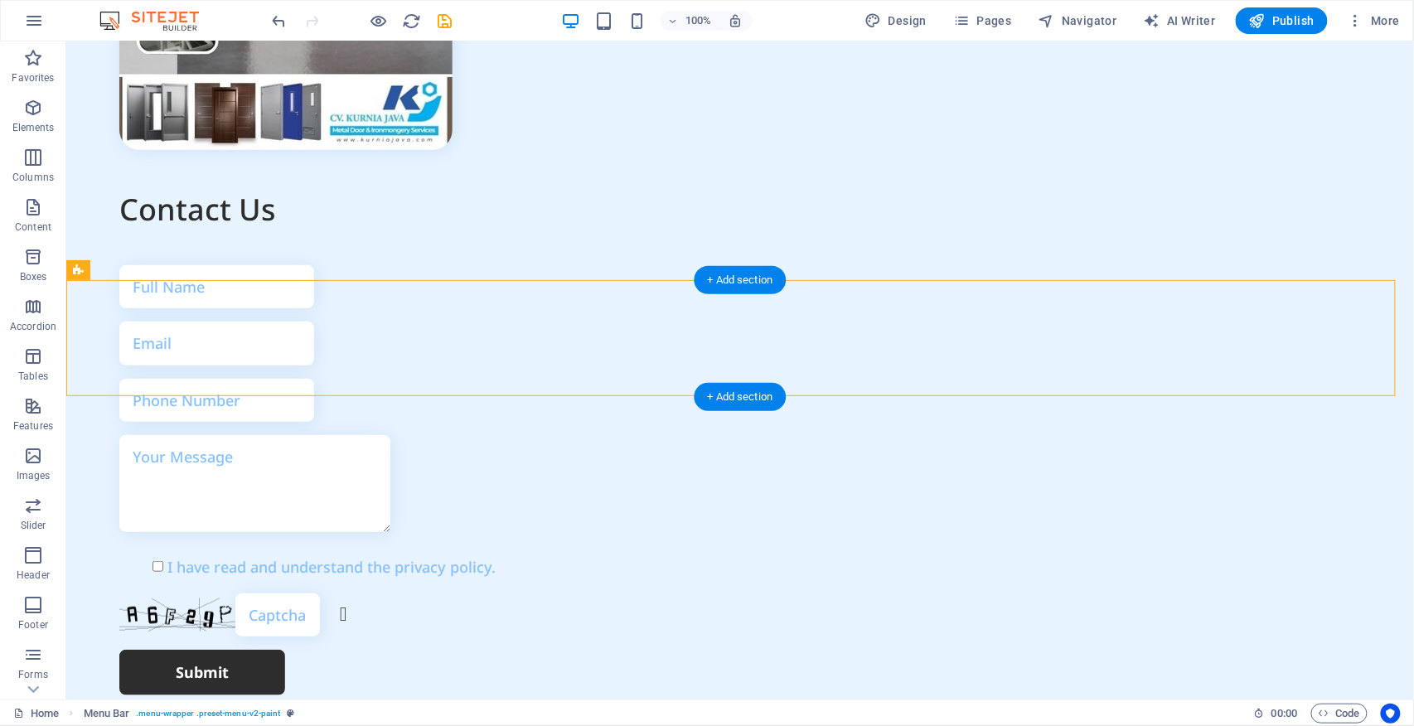
drag, startPoint x: 449, startPoint y: 250, endPoint x: 492, endPoint y: 313, distance: 76.3
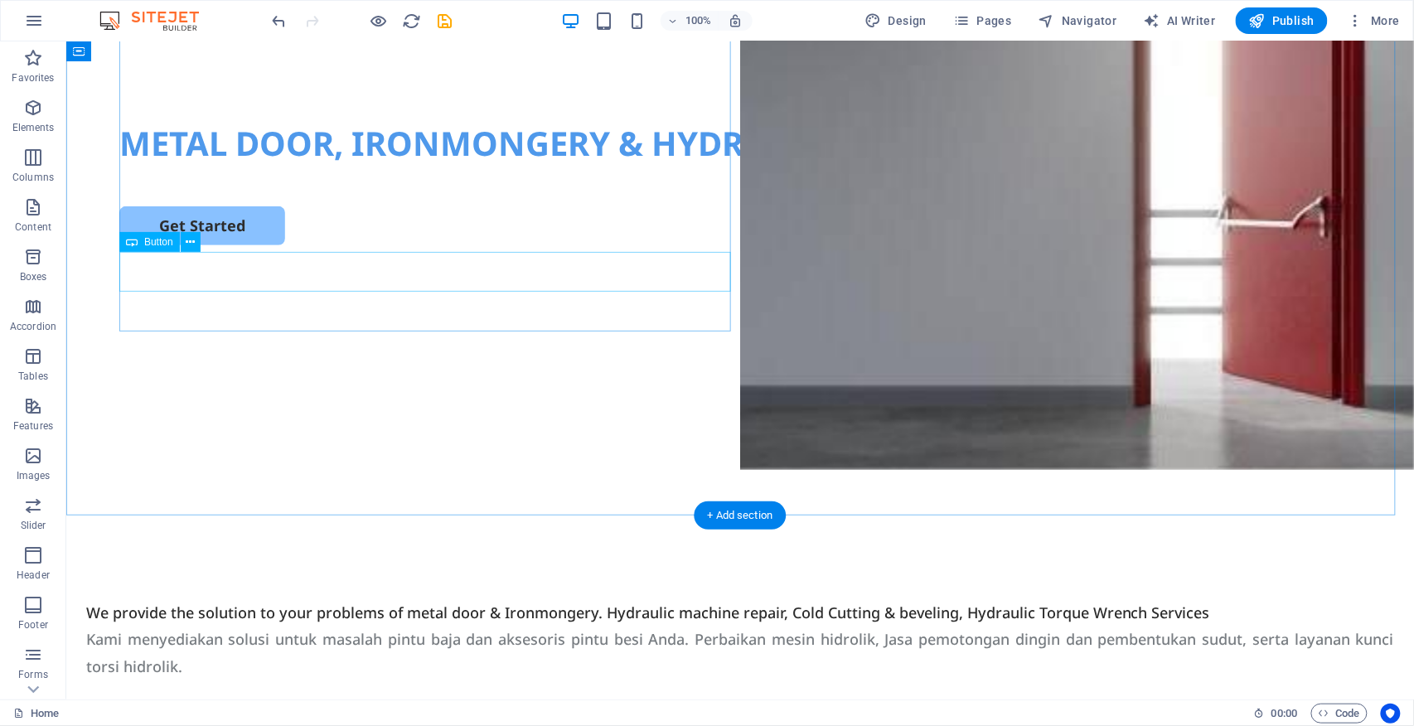
scroll to position [0, 0]
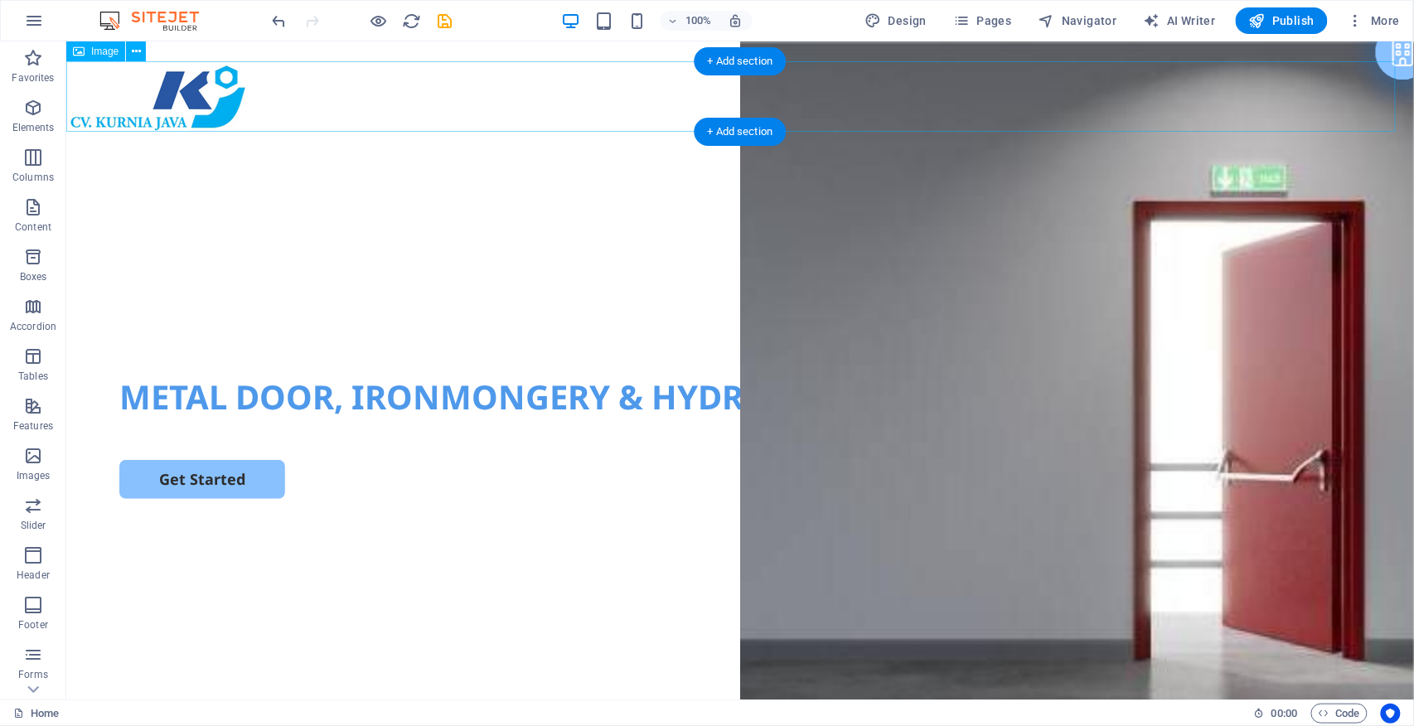
click at [391, 102] on figure at bounding box center [739, 96] width 1348 height 70
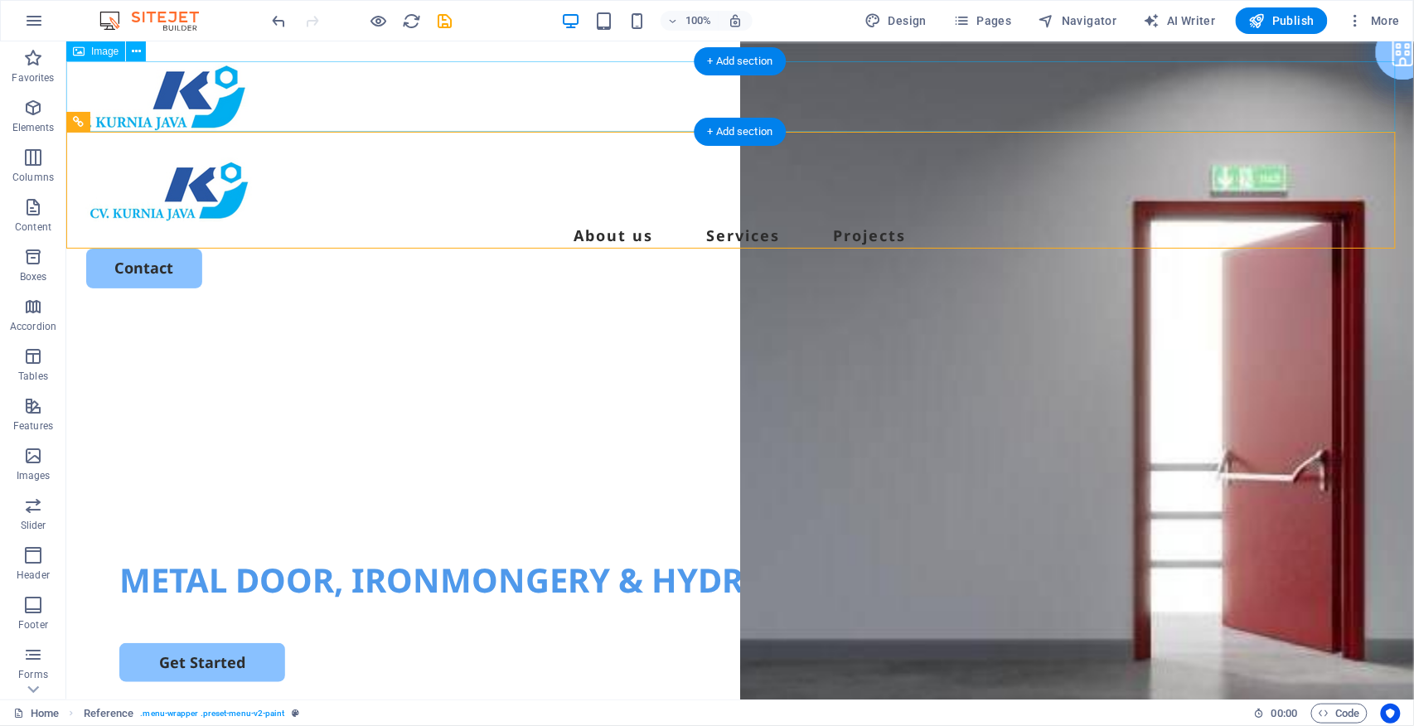
click at [230, 100] on figure at bounding box center [739, 96] width 1348 height 70
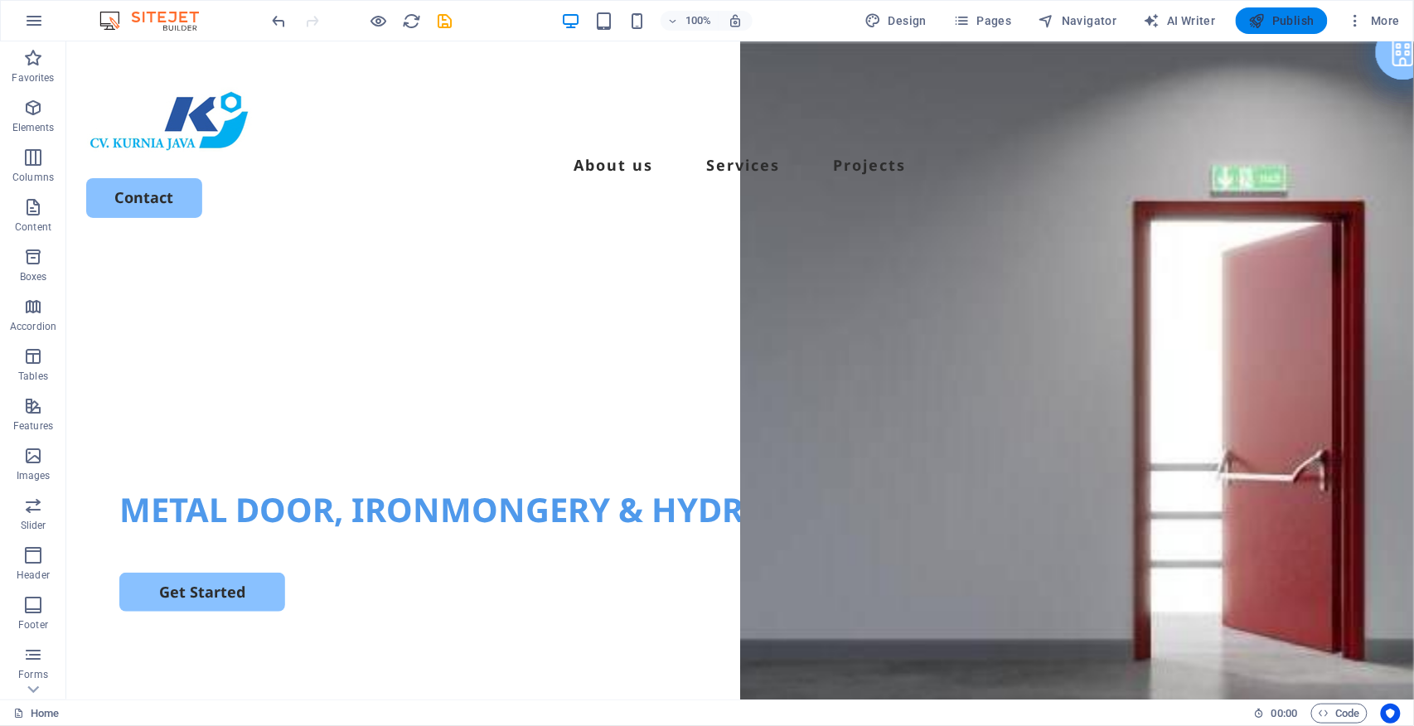
click at [1288, 22] on span "Publish" at bounding box center [1281, 20] width 65 height 17
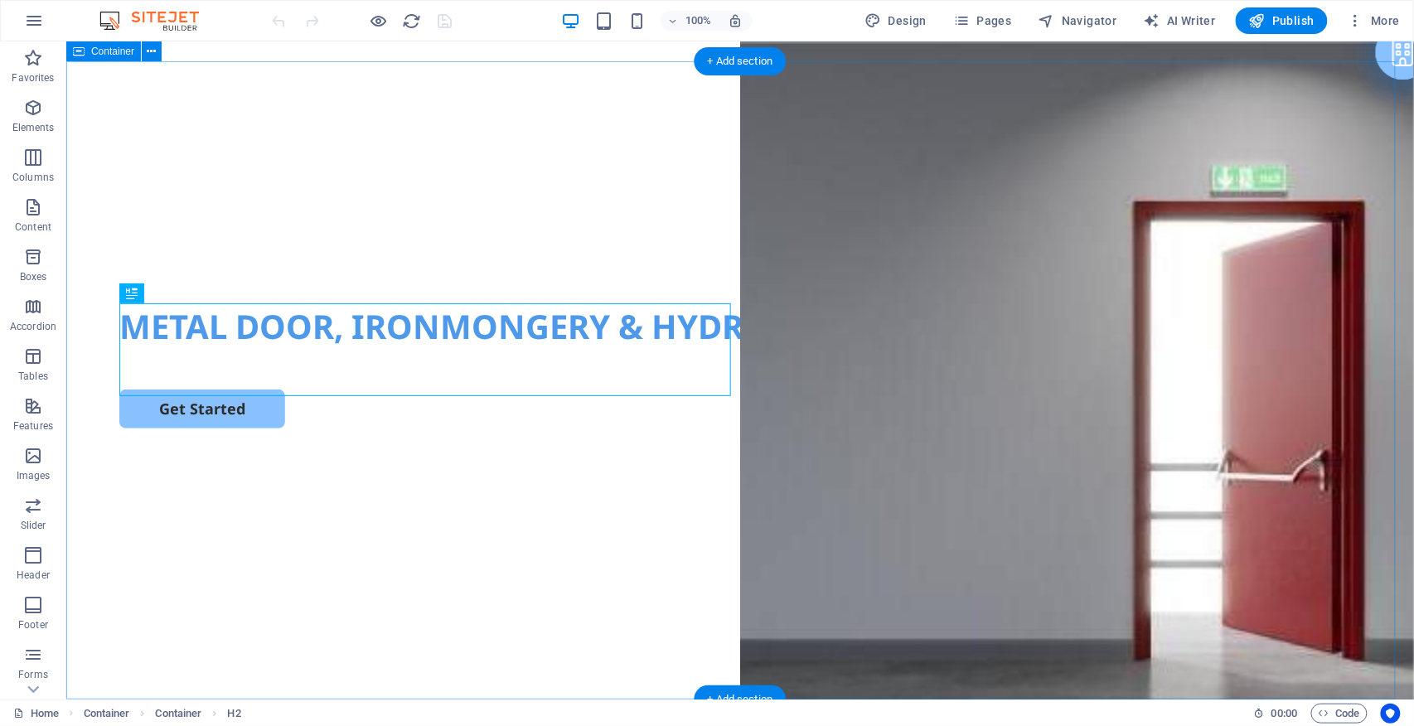
click at [477, 102] on div "METAL DOOR, IRONMONGERY & HYDROLIC MACHINE SERVICES Get Started" at bounding box center [739, 380] width 1348 height 638
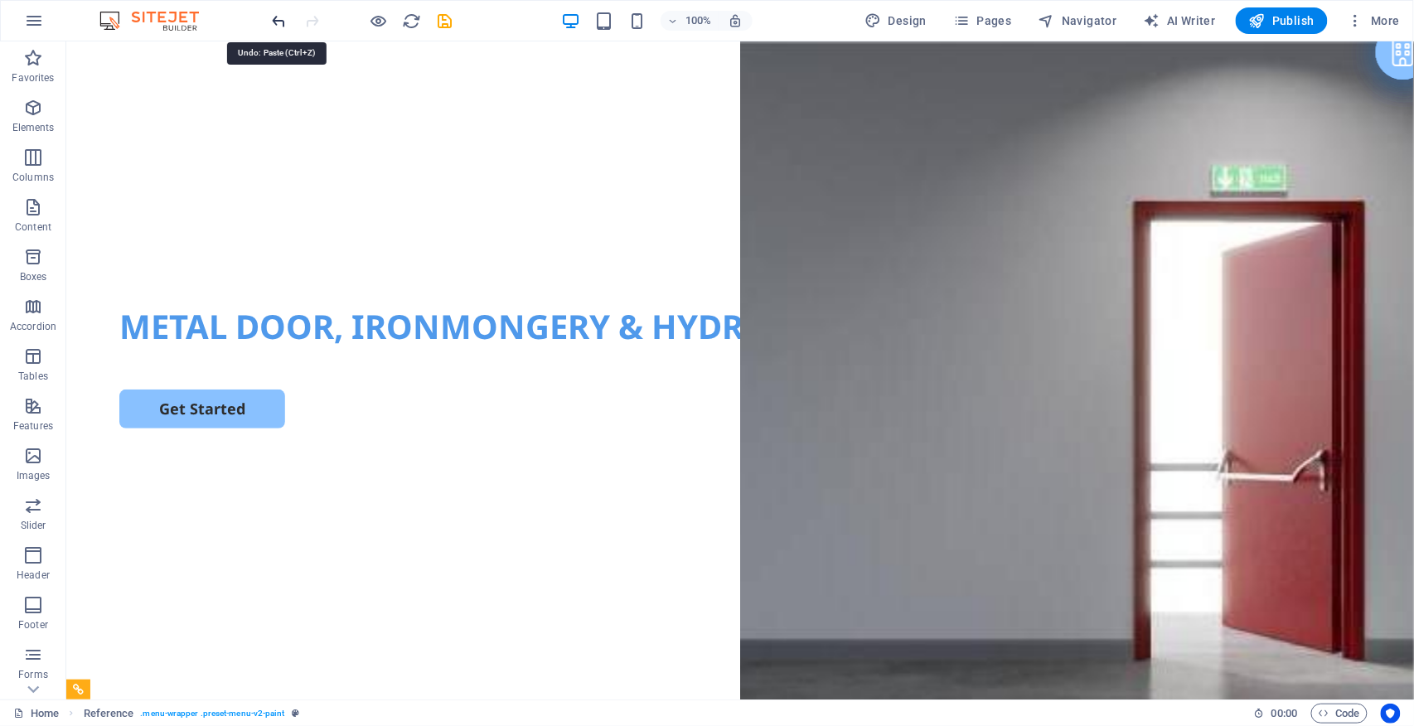
click at [275, 20] on icon "undo" at bounding box center [279, 21] width 19 height 19
click at [276, 18] on div at bounding box center [362, 20] width 186 height 27
click at [274, 21] on div at bounding box center [362, 20] width 186 height 27
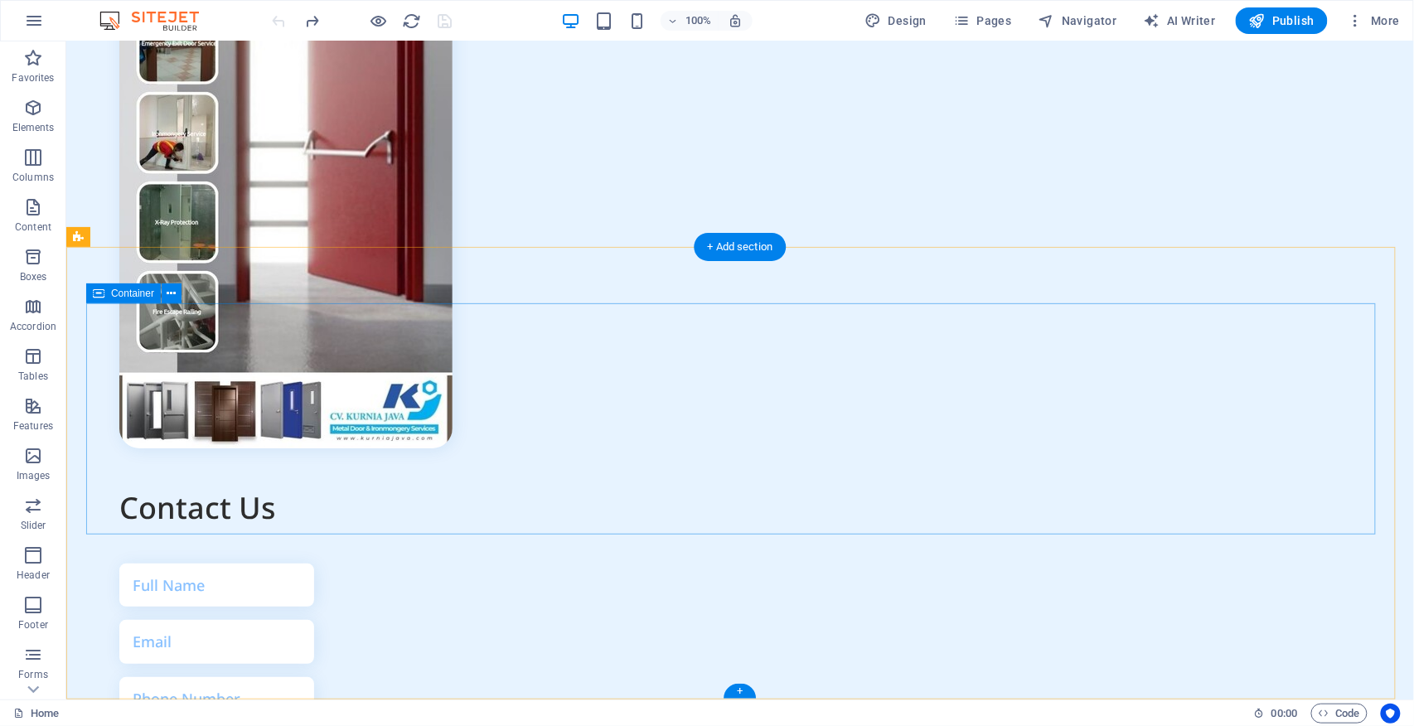
scroll to position [6517, 0]
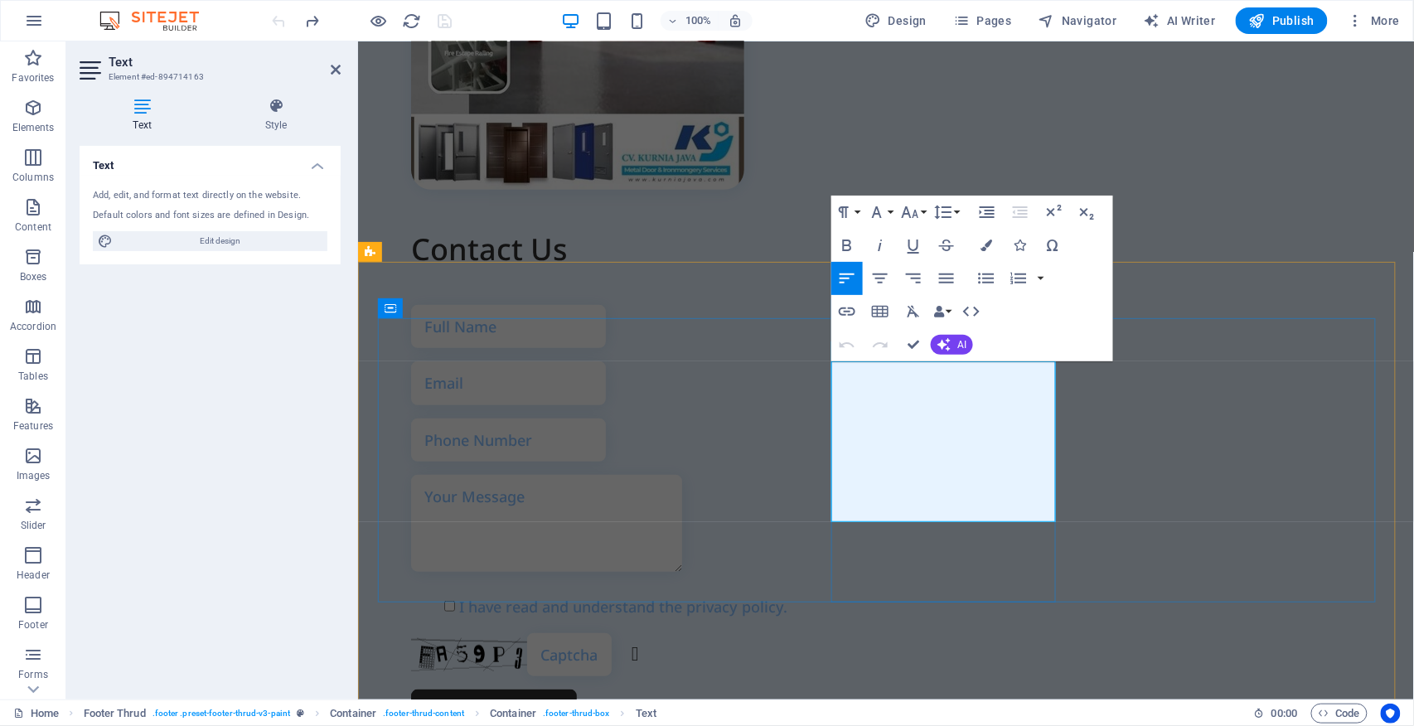
scroll to position [6134, 0]
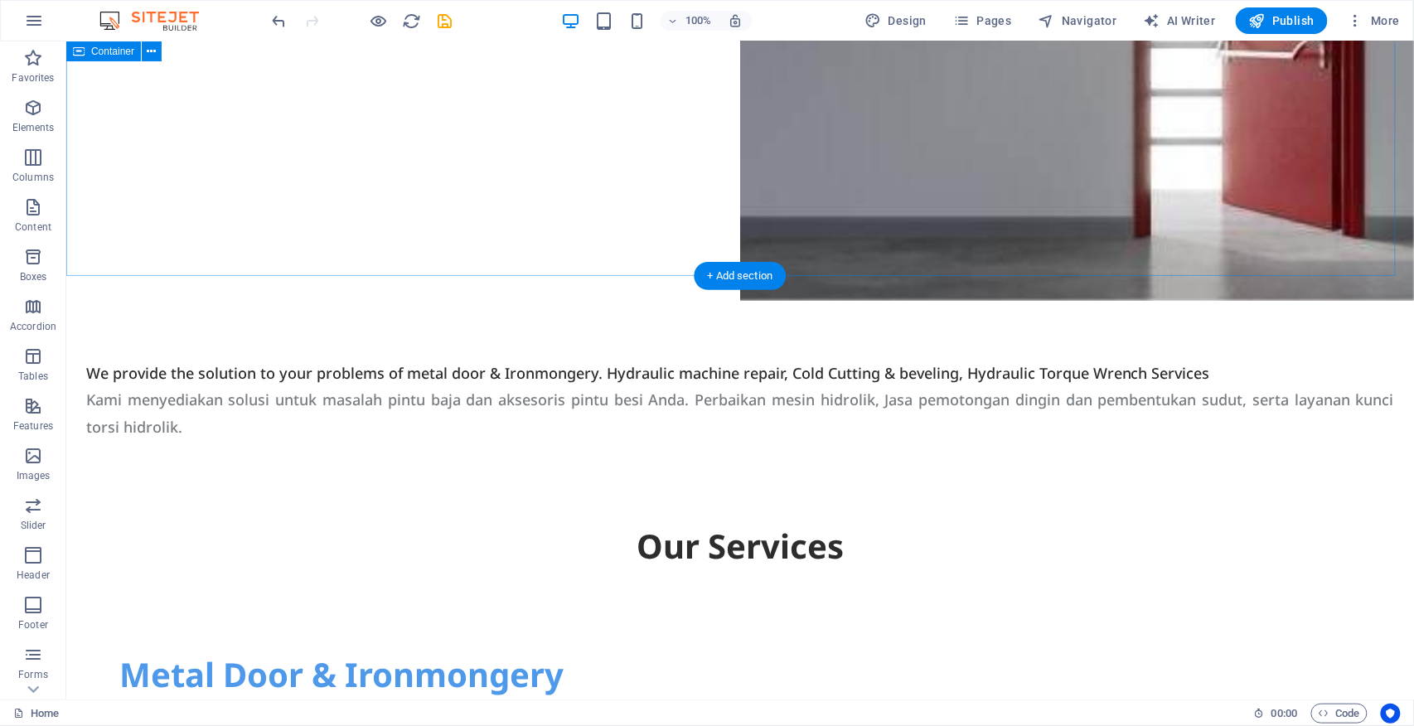
scroll to position [0, 0]
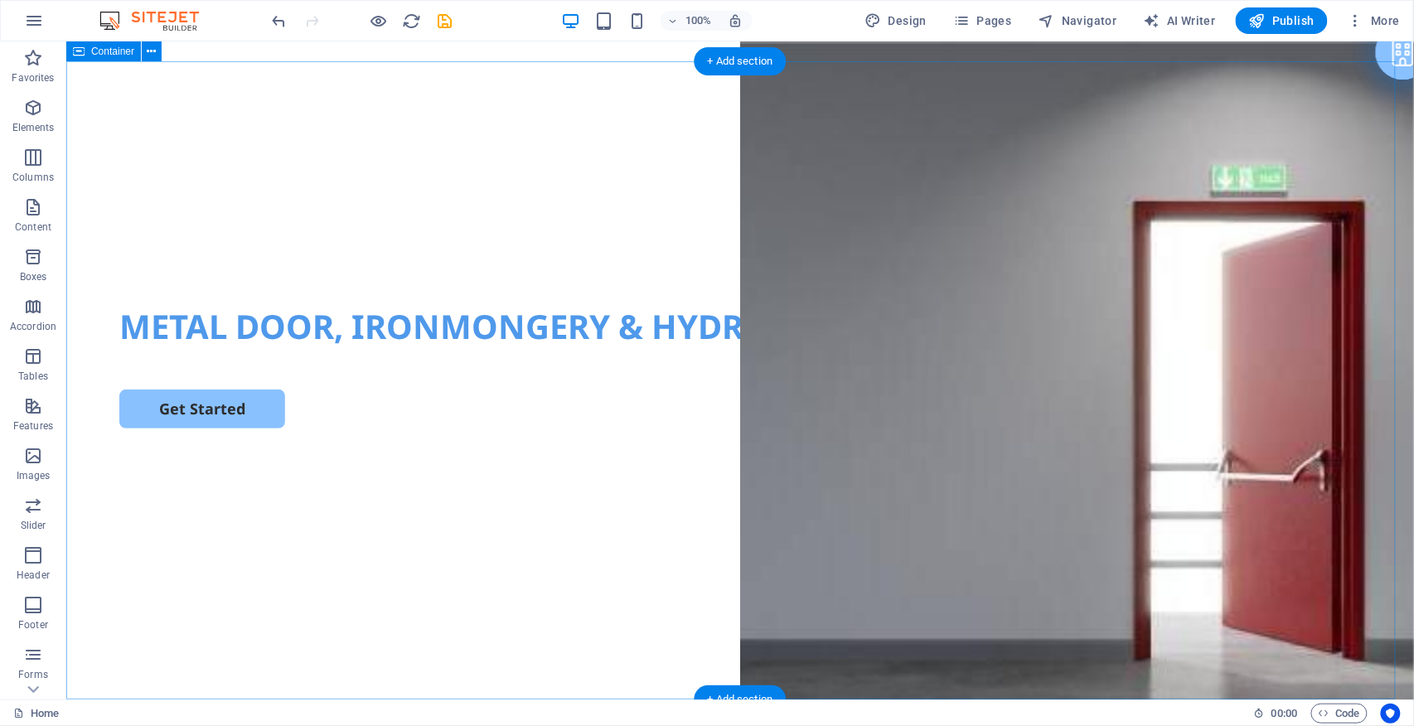
click at [427, 61] on div "METAL DOOR, IRONMONGERY & HYDROLIC MACHINE SERVICES Get Started" at bounding box center [739, 380] width 1348 height 638
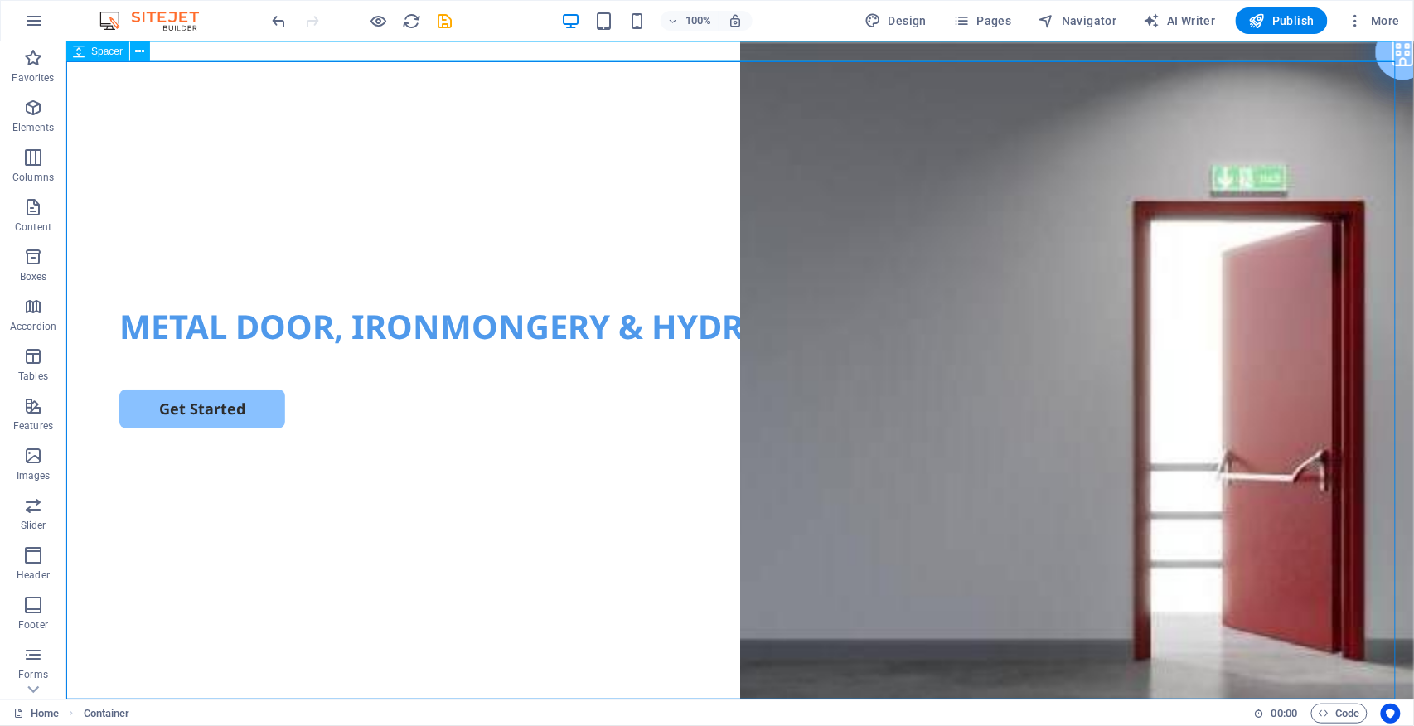
click at [492, 46] on div at bounding box center [739, 51] width 1348 height 20
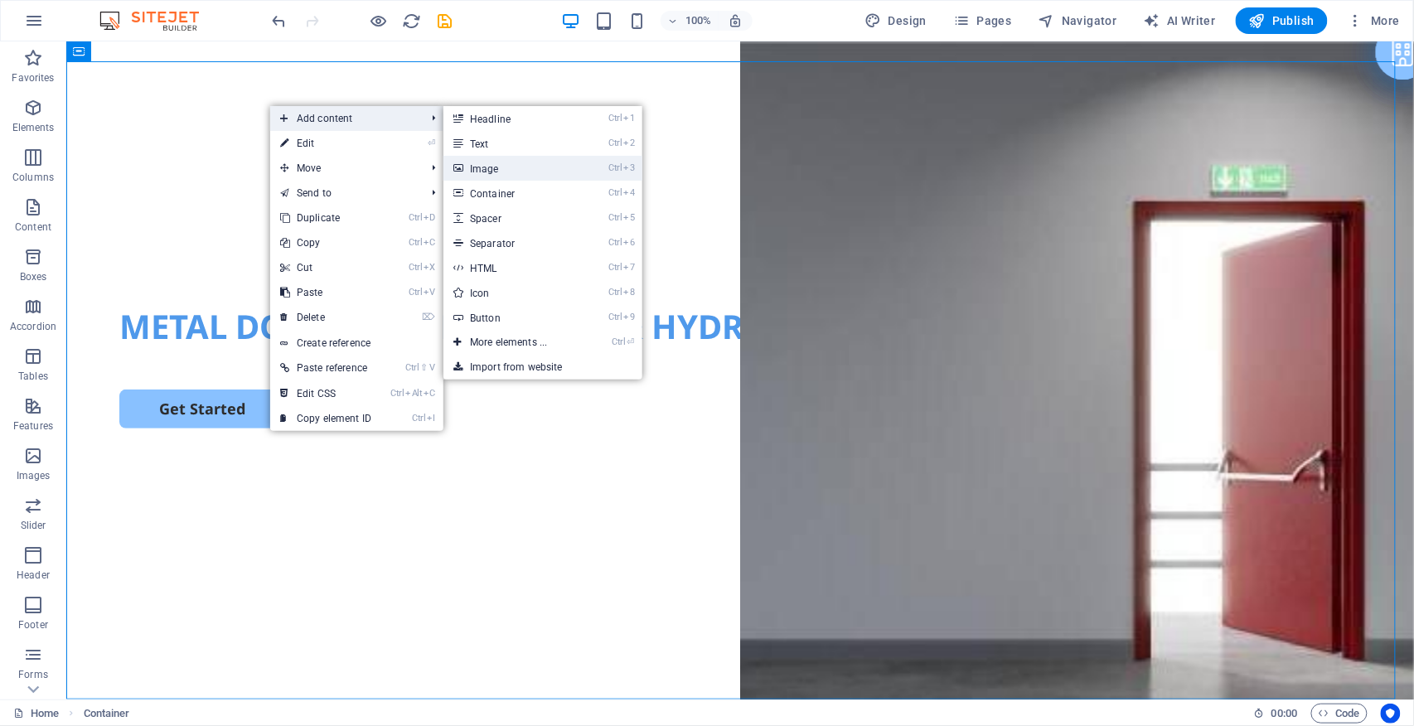
click at [512, 166] on link "Ctrl 3 Image" at bounding box center [512, 168] width 137 height 25
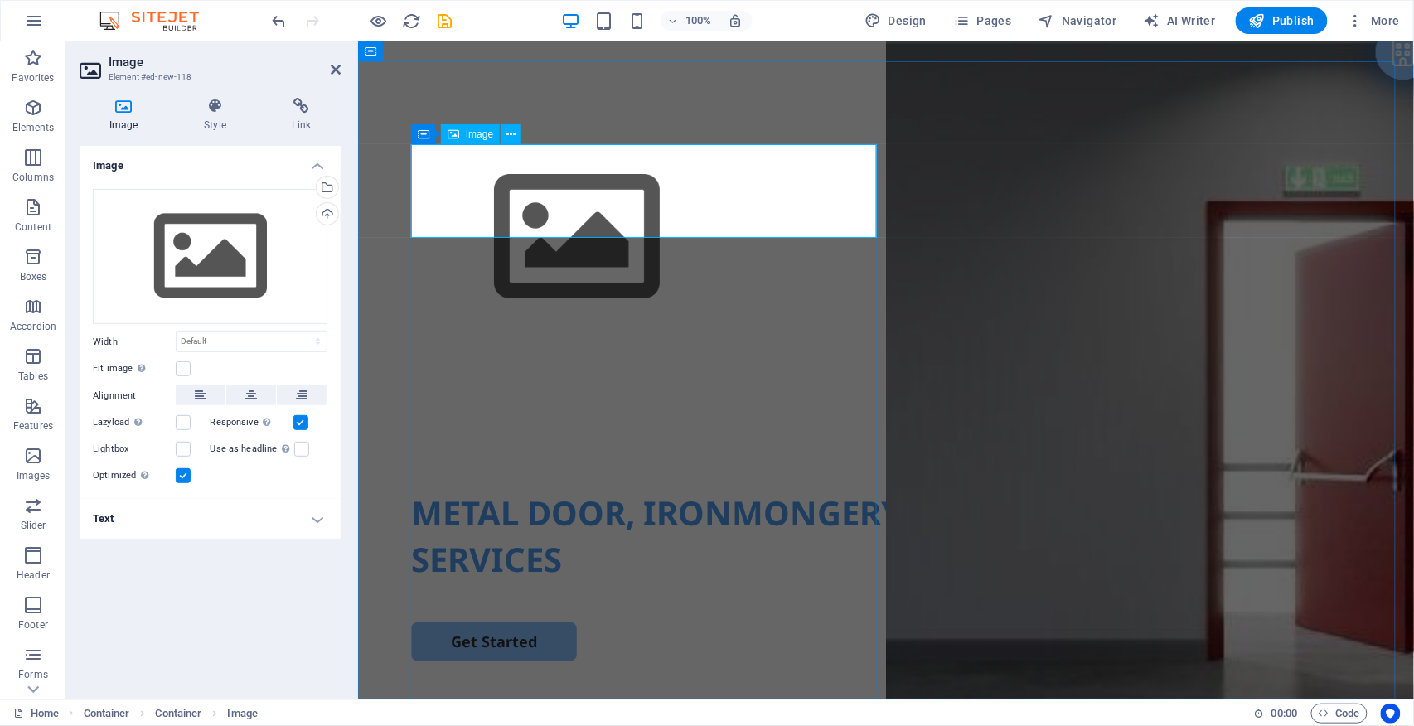
click at [521, 190] on figure at bounding box center [885, 236] width 950 height 187
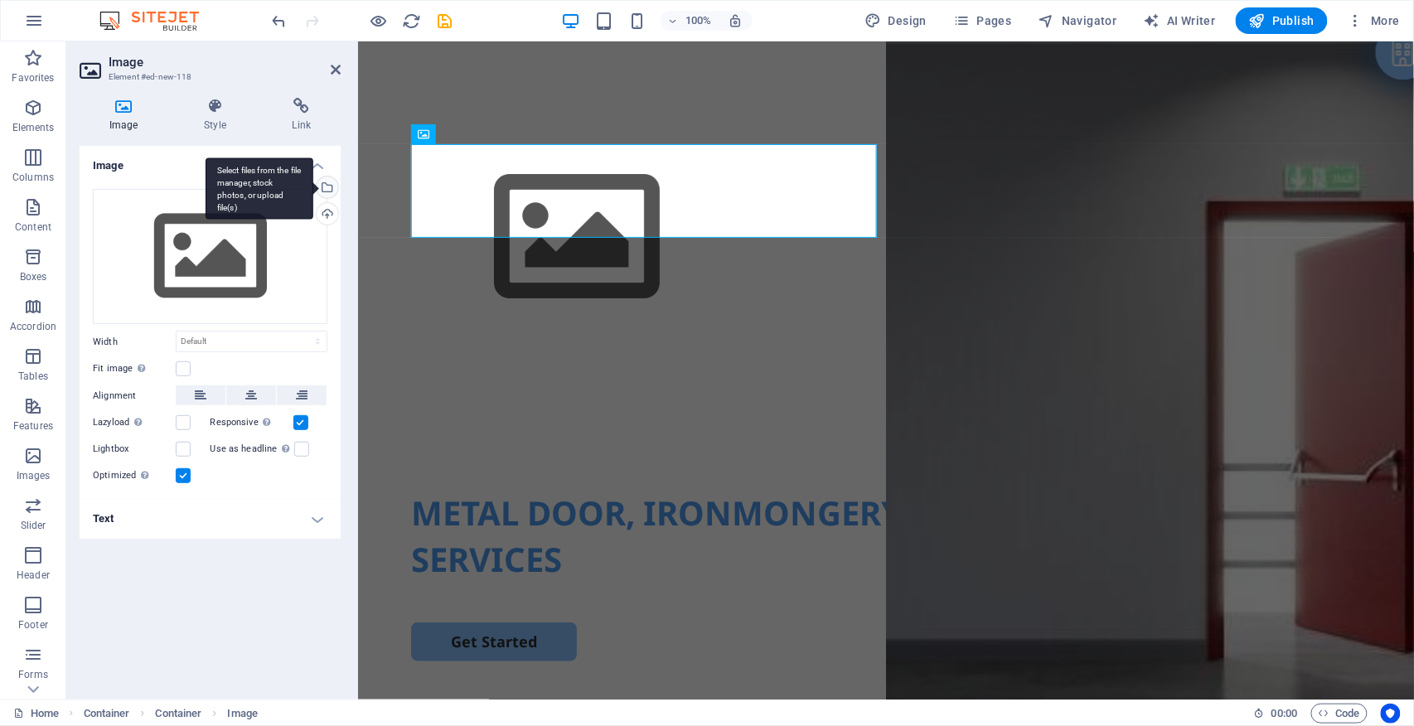
click at [327, 189] on div "Select files from the file manager, stock photos, or upload file(s)" at bounding box center [325, 189] width 25 height 25
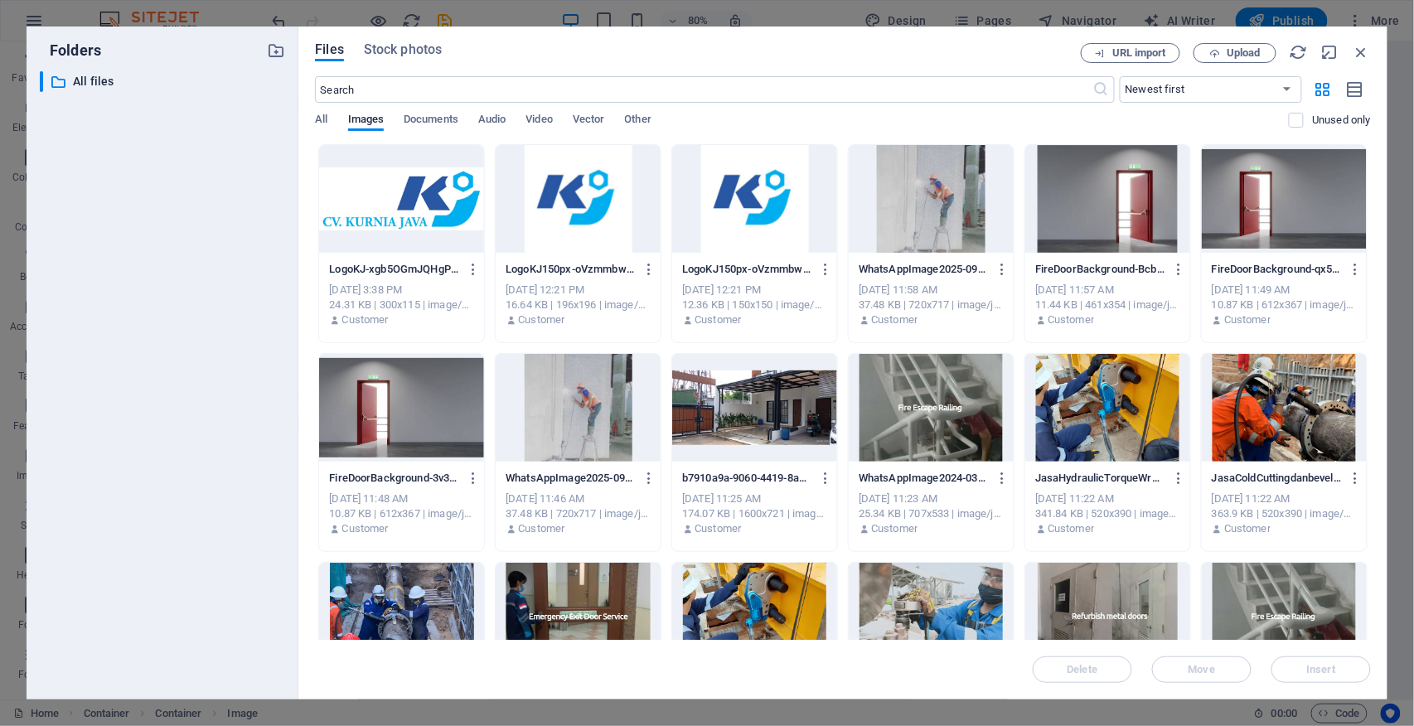
click at [424, 226] on div at bounding box center [401, 199] width 165 height 108
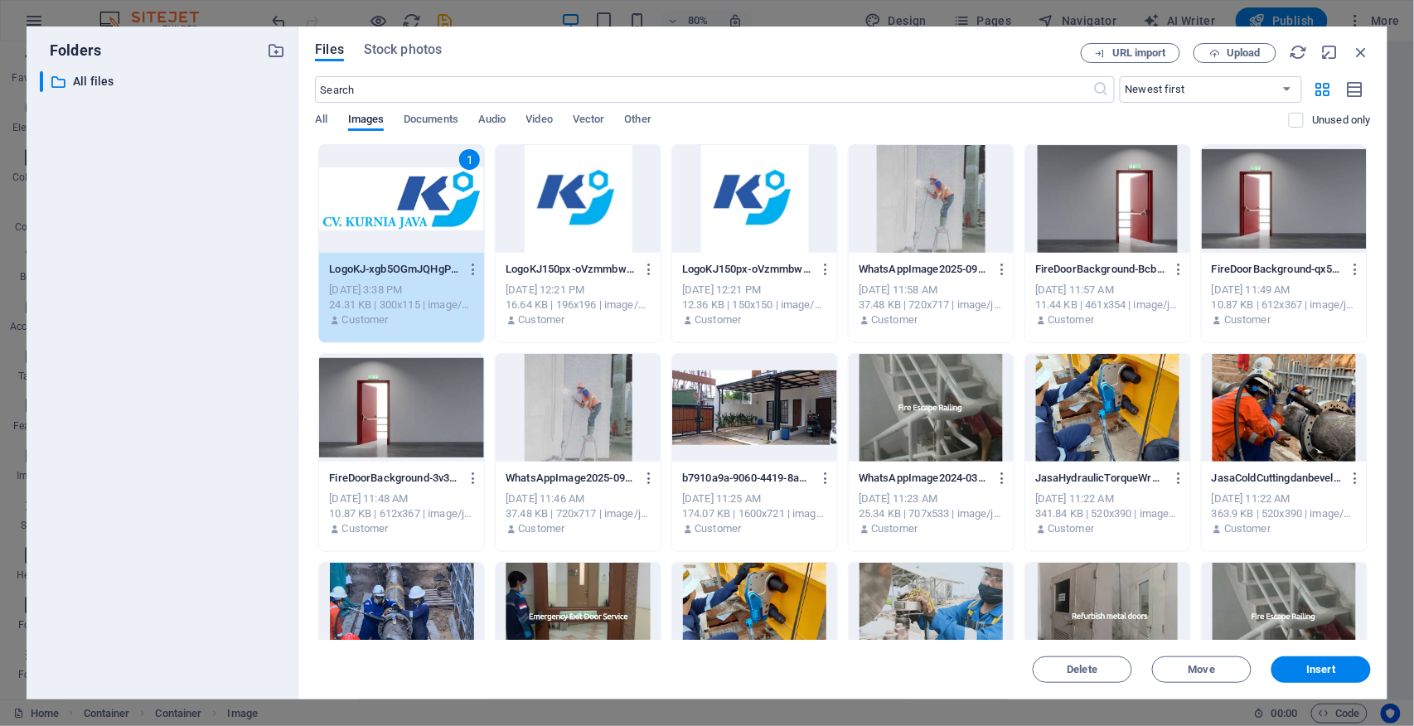
click at [453, 211] on div "1" at bounding box center [401, 199] width 165 height 108
click at [453, 210] on div "1" at bounding box center [401, 199] width 165 height 108
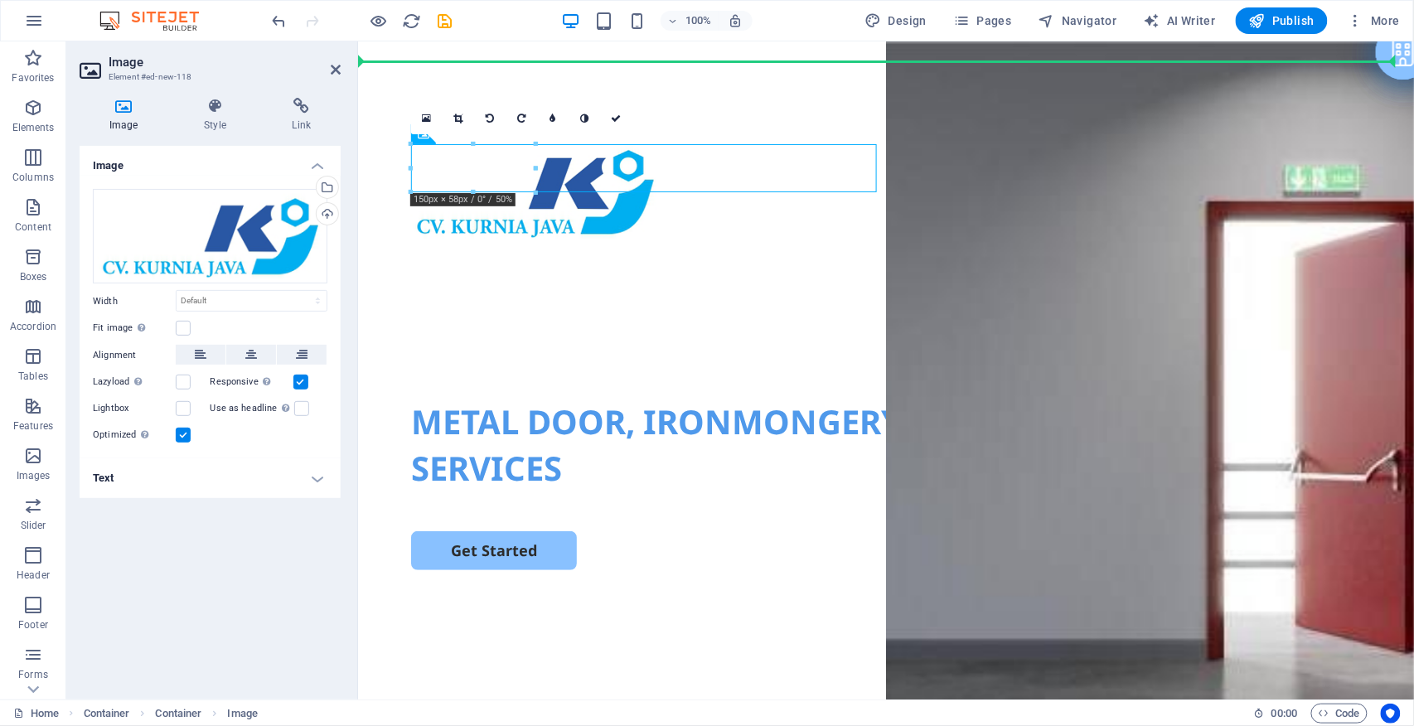
drag, startPoint x: 701, startPoint y: 172, endPoint x: 513, endPoint y: 74, distance: 211.4
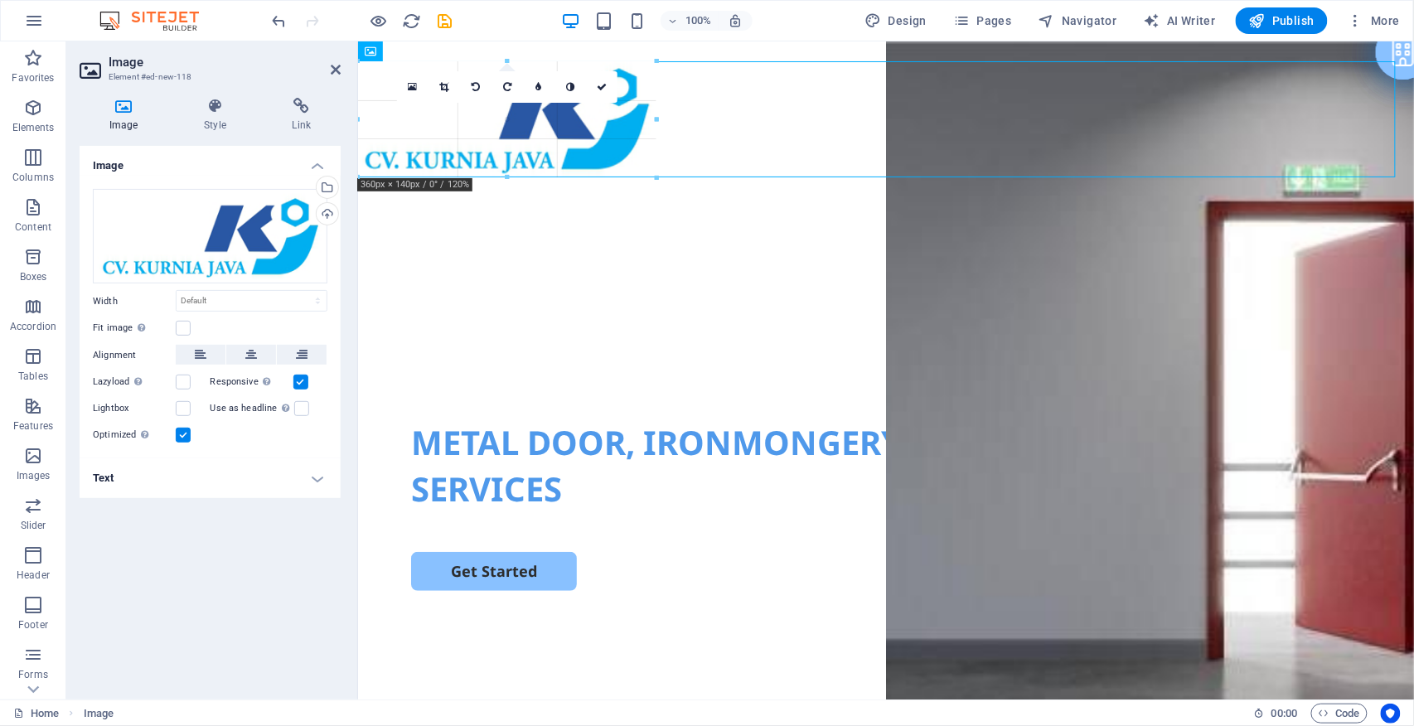
drag, startPoint x: 415, startPoint y: 109, endPoint x: 415, endPoint y: 177, distance: 68.0
type input "358"
select select "px"
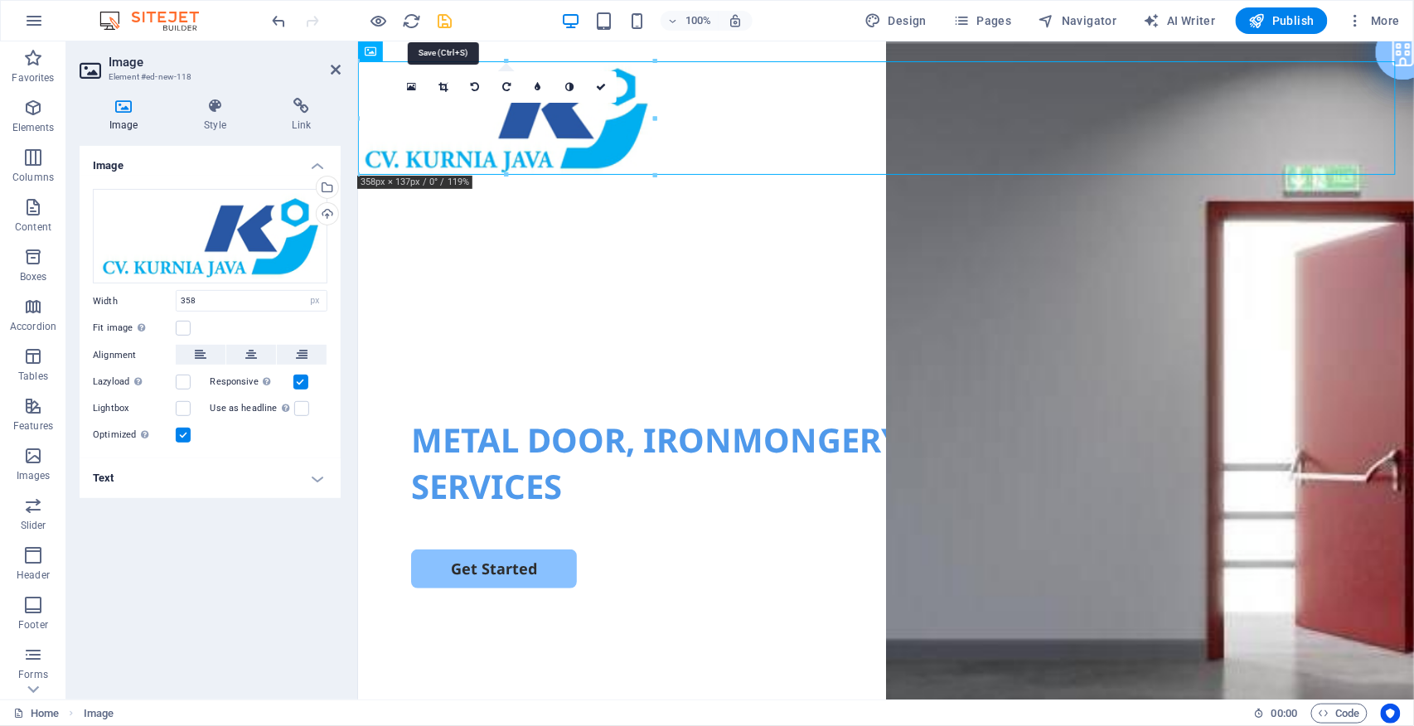
click at [448, 23] on icon "save" at bounding box center [445, 21] width 19 height 19
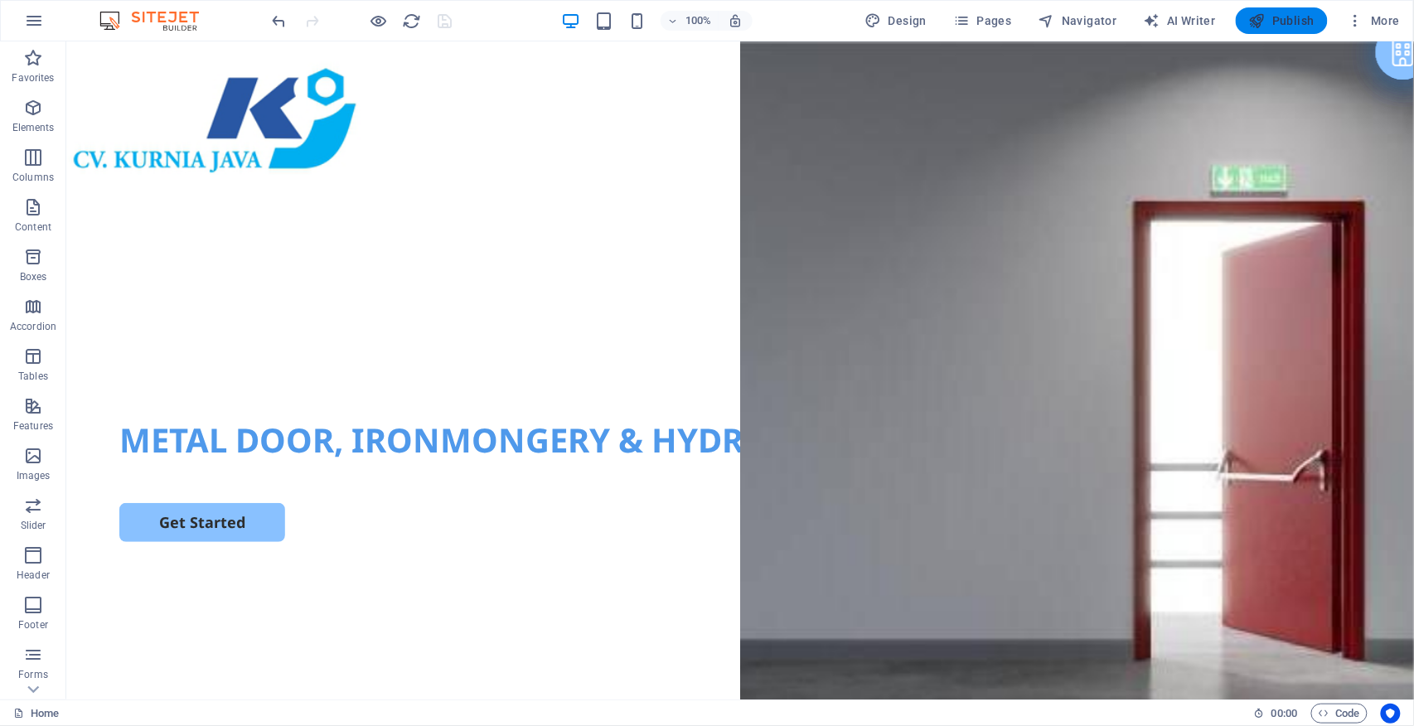
click at [1254, 20] on icon "button" at bounding box center [1257, 20] width 17 height 17
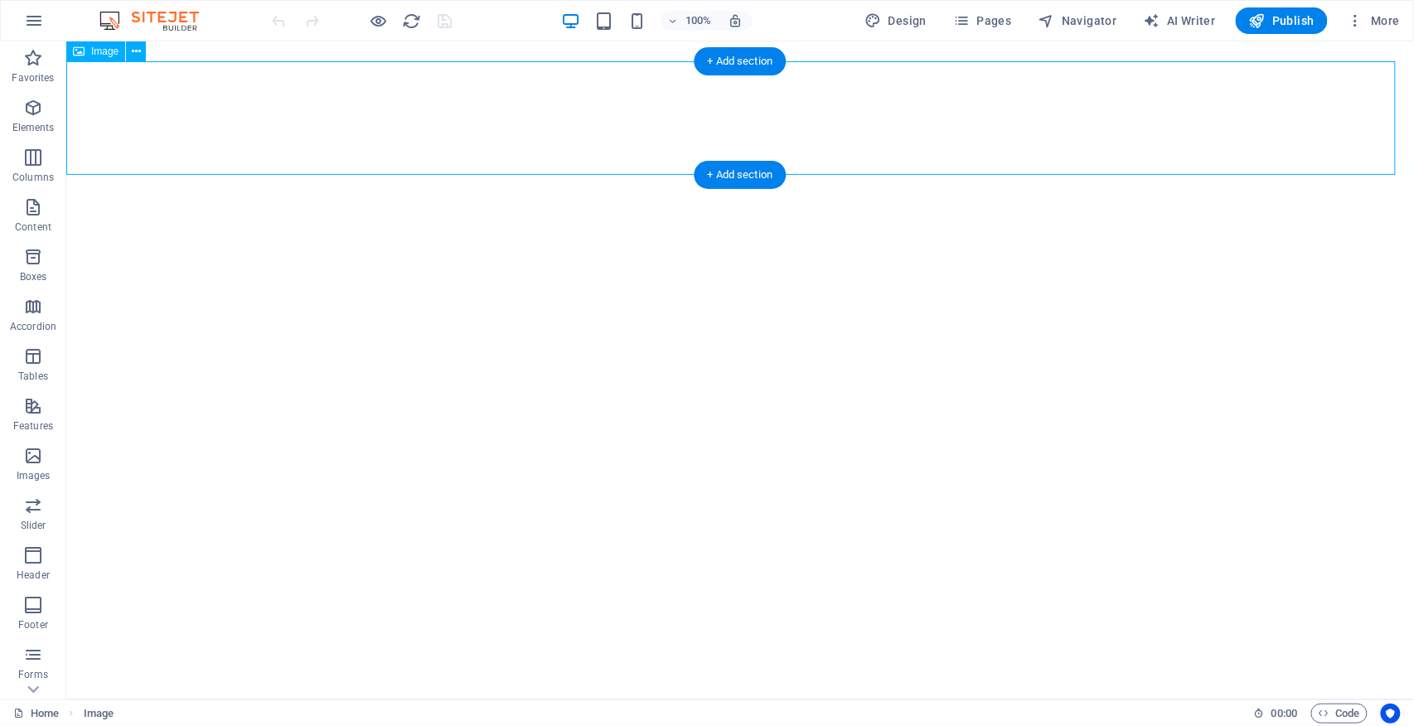
select select "px"
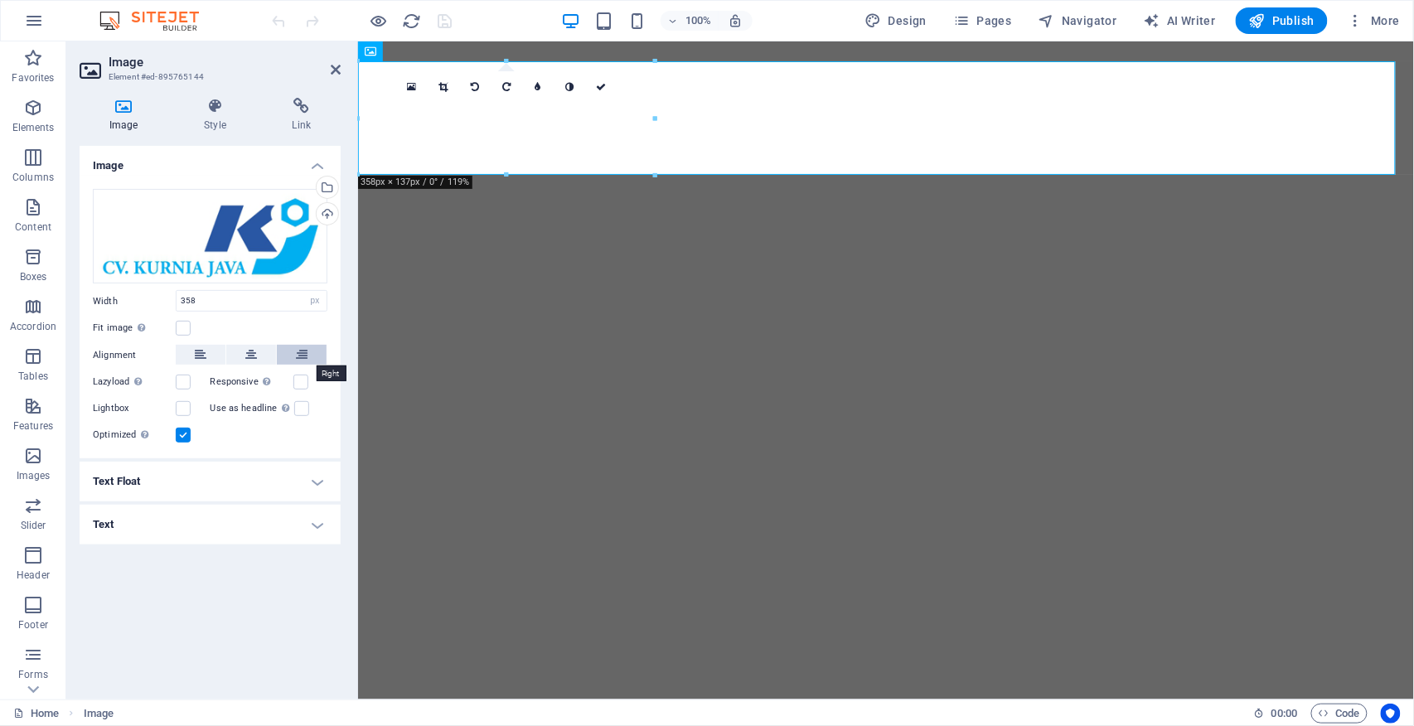
click at [307, 353] on icon at bounding box center [302, 355] width 12 height 20
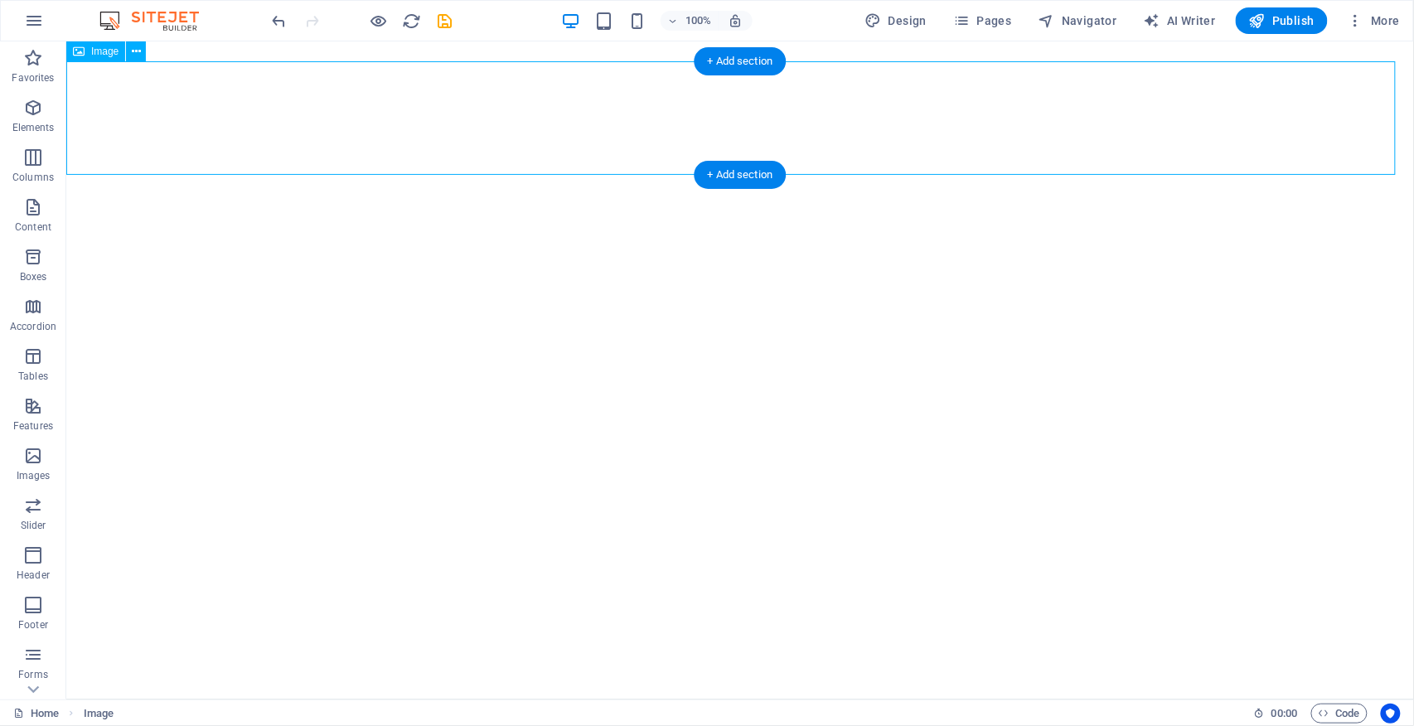
select select "px"
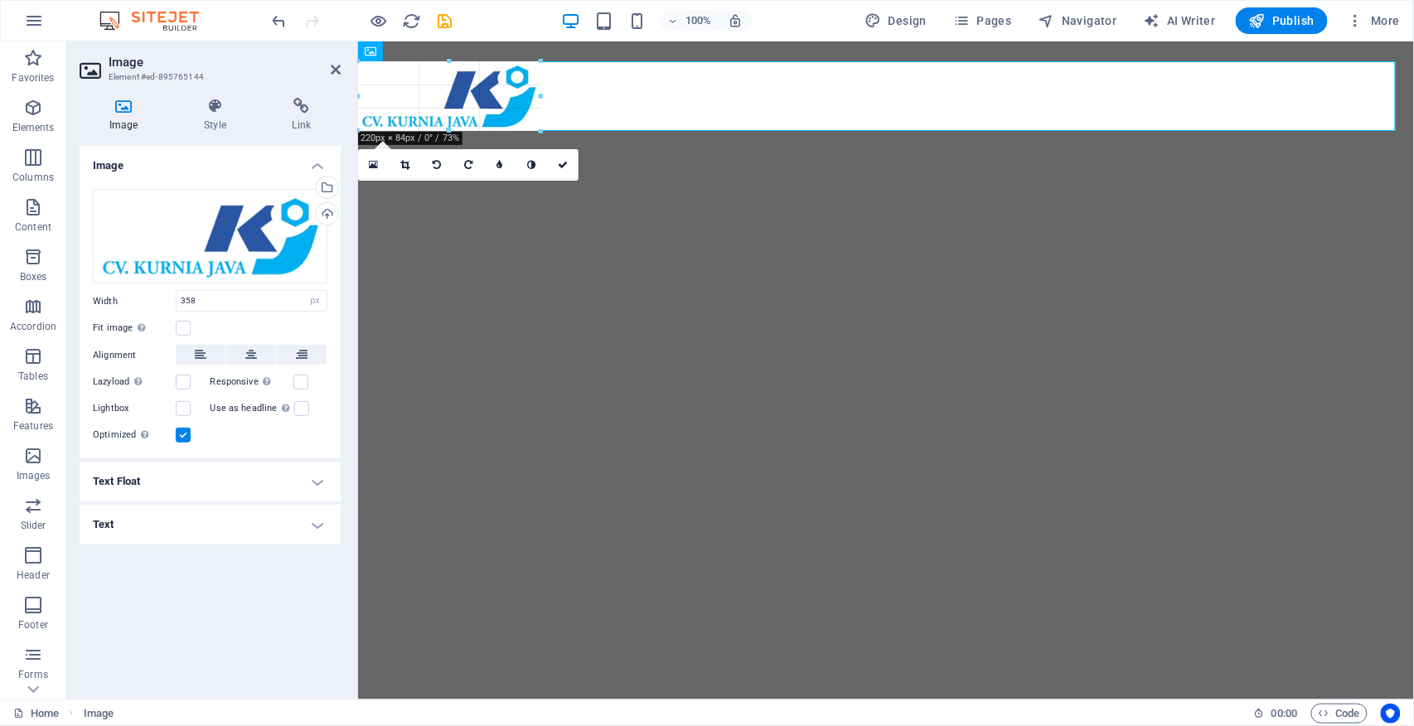
drag, startPoint x: 509, startPoint y: 177, endPoint x: 516, endPoint y: 133, distance: 44.4
type input "220"
click at [1268, 22] on span "Publish" at bounding box center [1281, 20] width 65 height 17
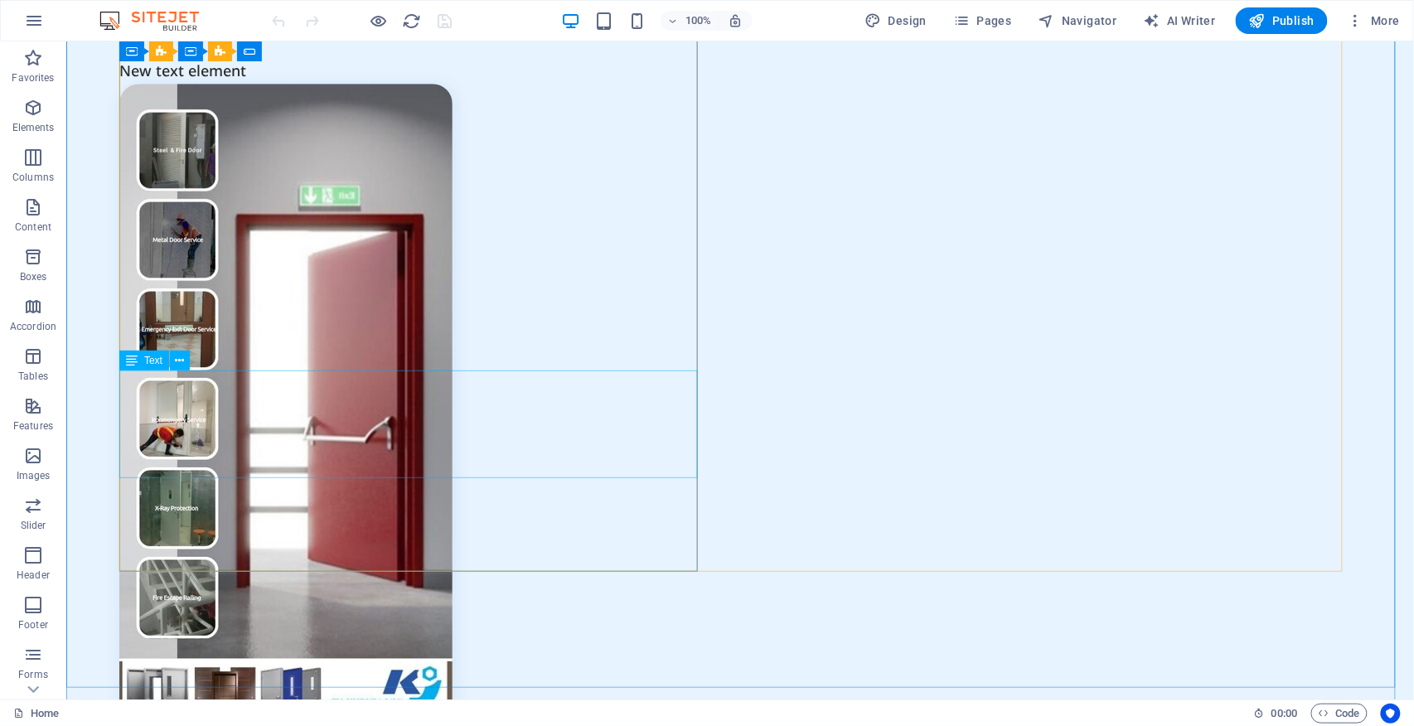
scroll to position [6080, 0]
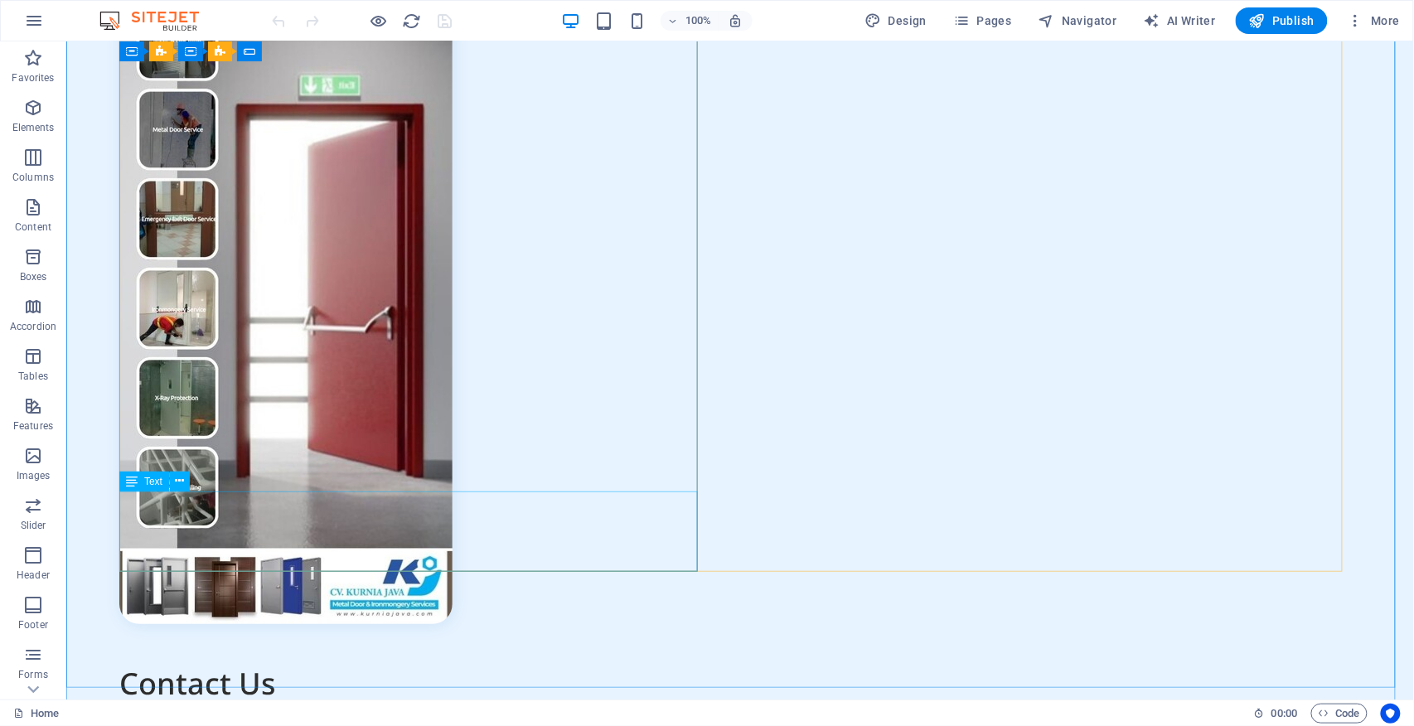
drag, startPoint x: 263, startPoint y: 531, endPoint x: 503, endPoint y: 552, distance: 241.3
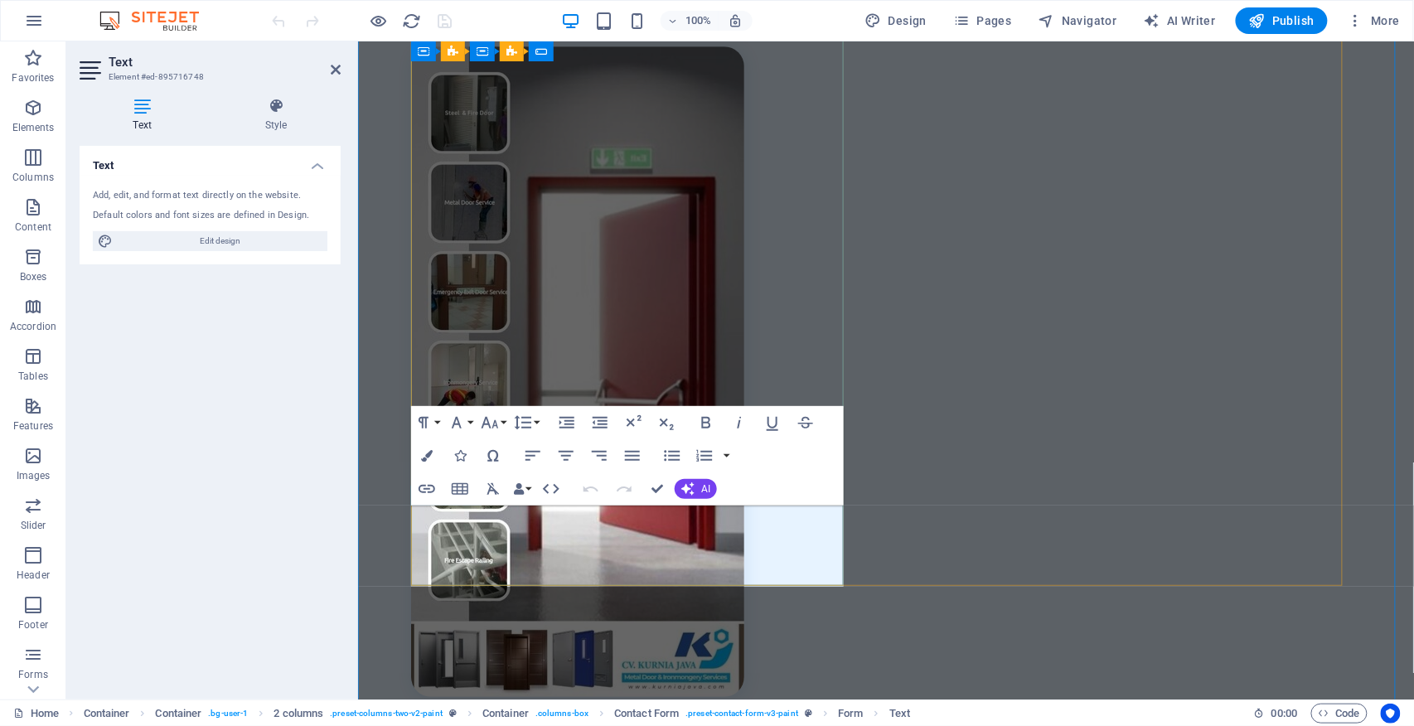
scroll to position [5696, 0]
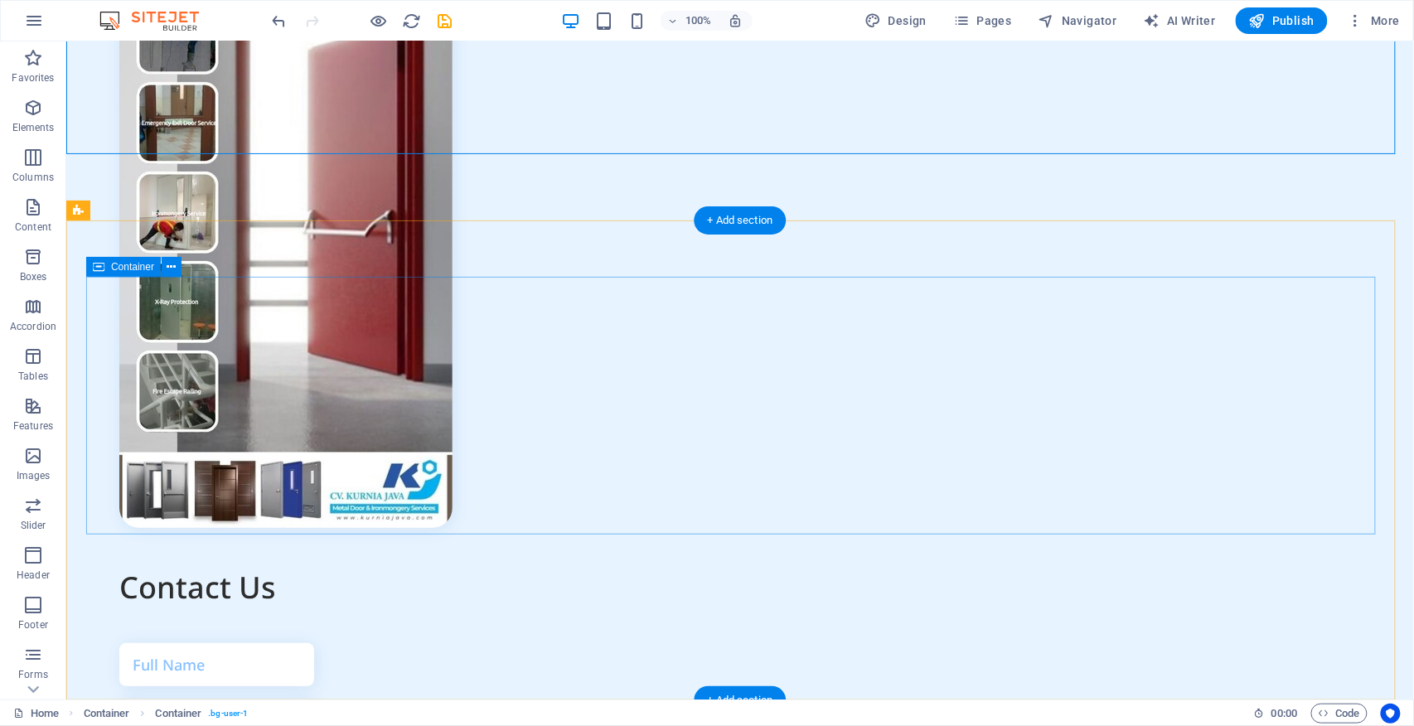
scroll to position [6614, 0]
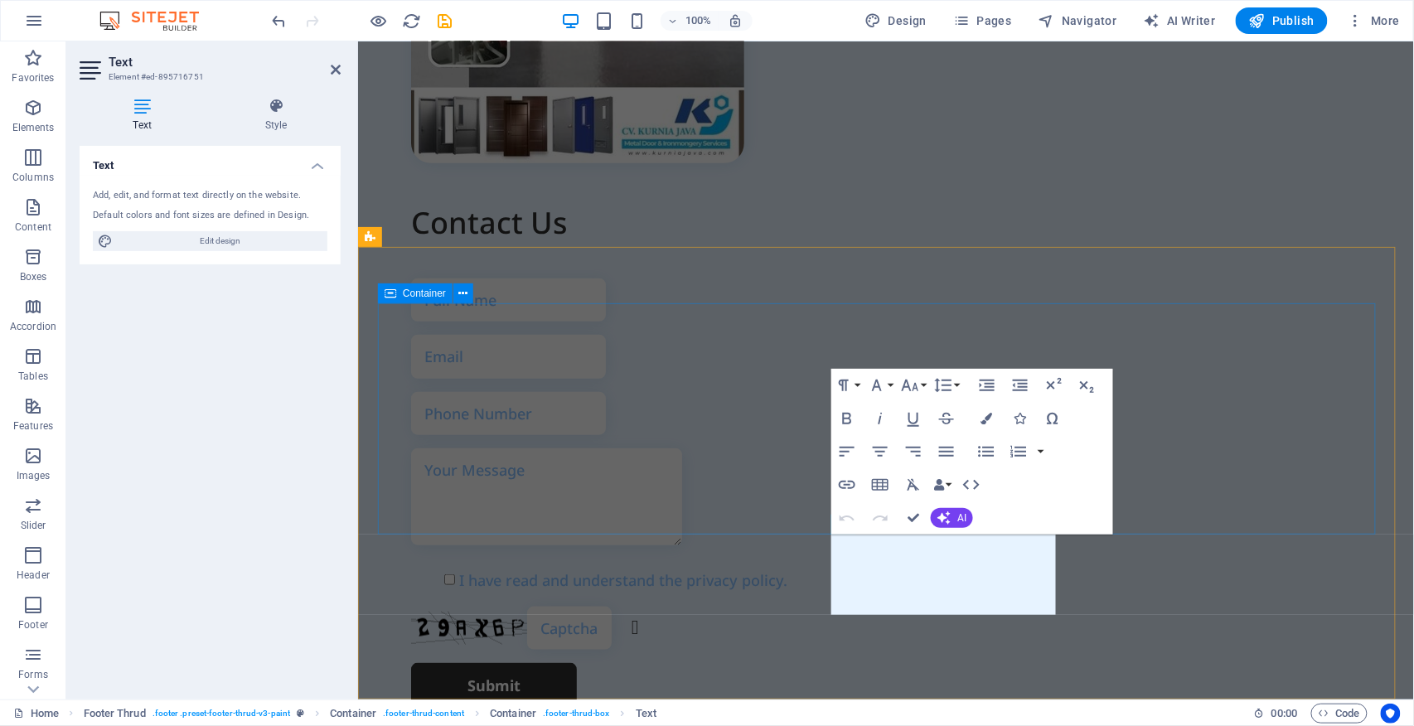
scroll to position [6218, 0]
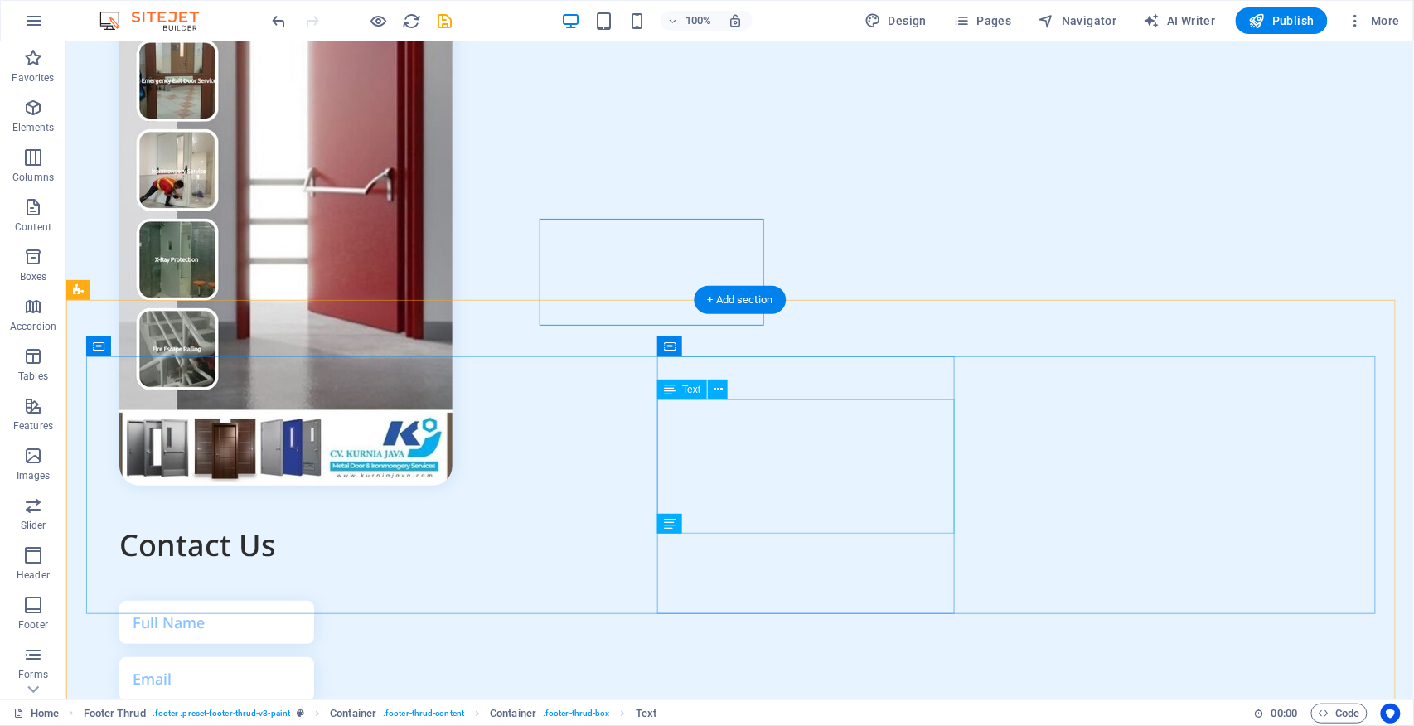
scroll to position [6534, 0]
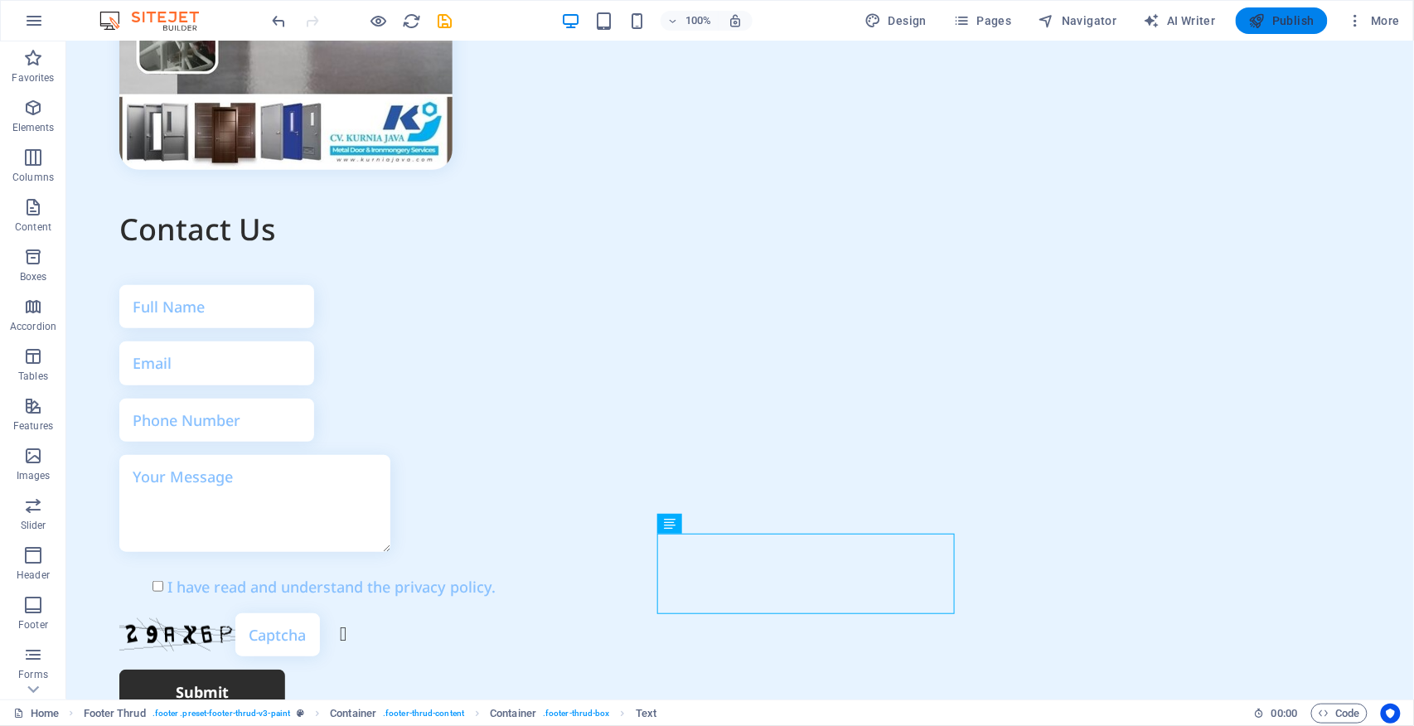
click at [1060, 25] on span "Publish" at bounding box center [1281, 20] width 65 height 17
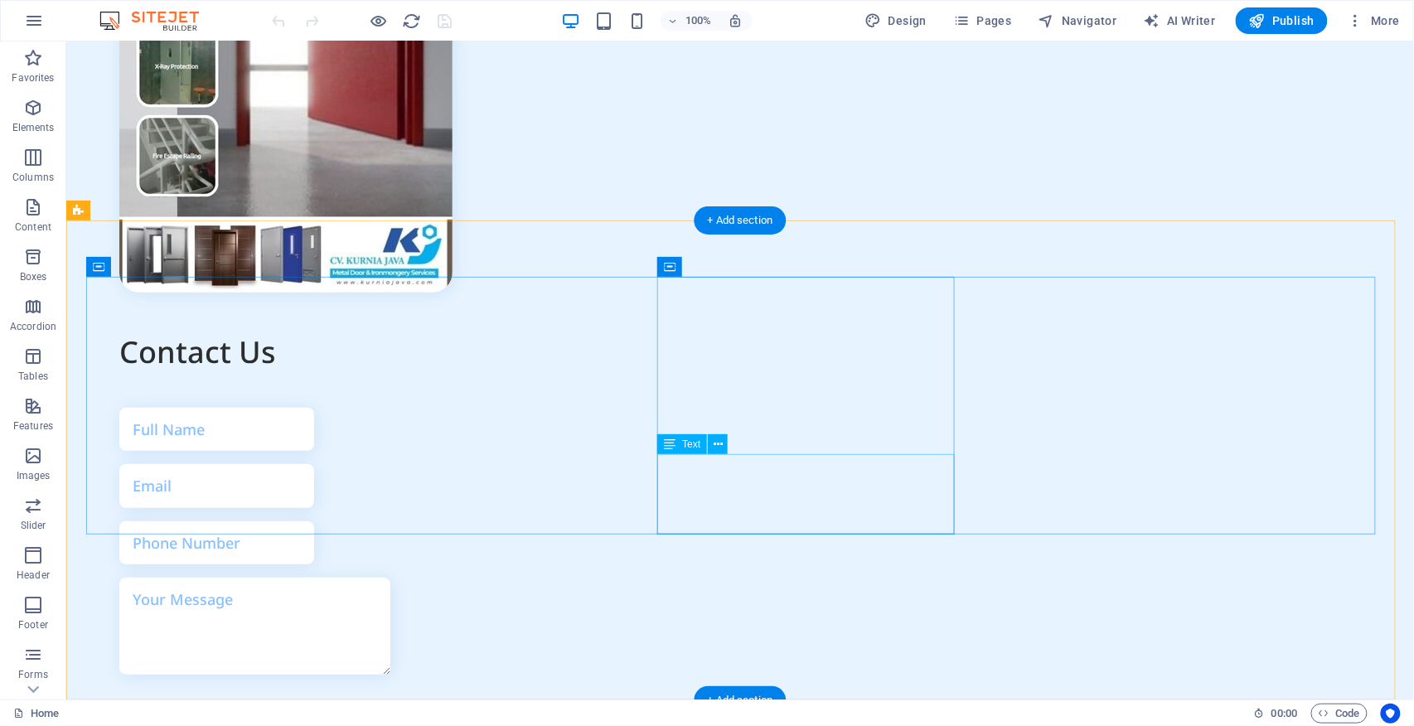
scroll to position [6614, 0]
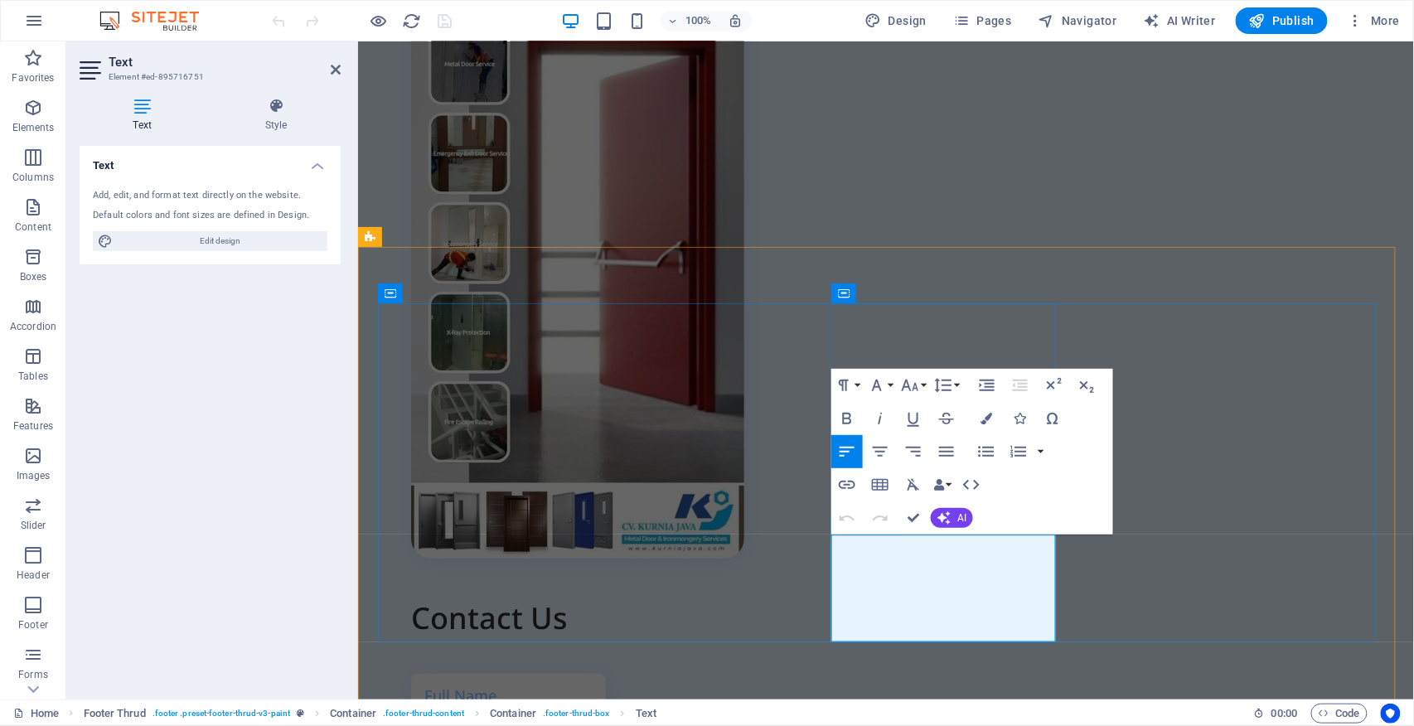
copy div "Jl. [STREET_ADDRESS]"
drag, startPoint x: 913, startPoint y: 516, endPoint x: 837, endPoint y: 474, distance: 86.8
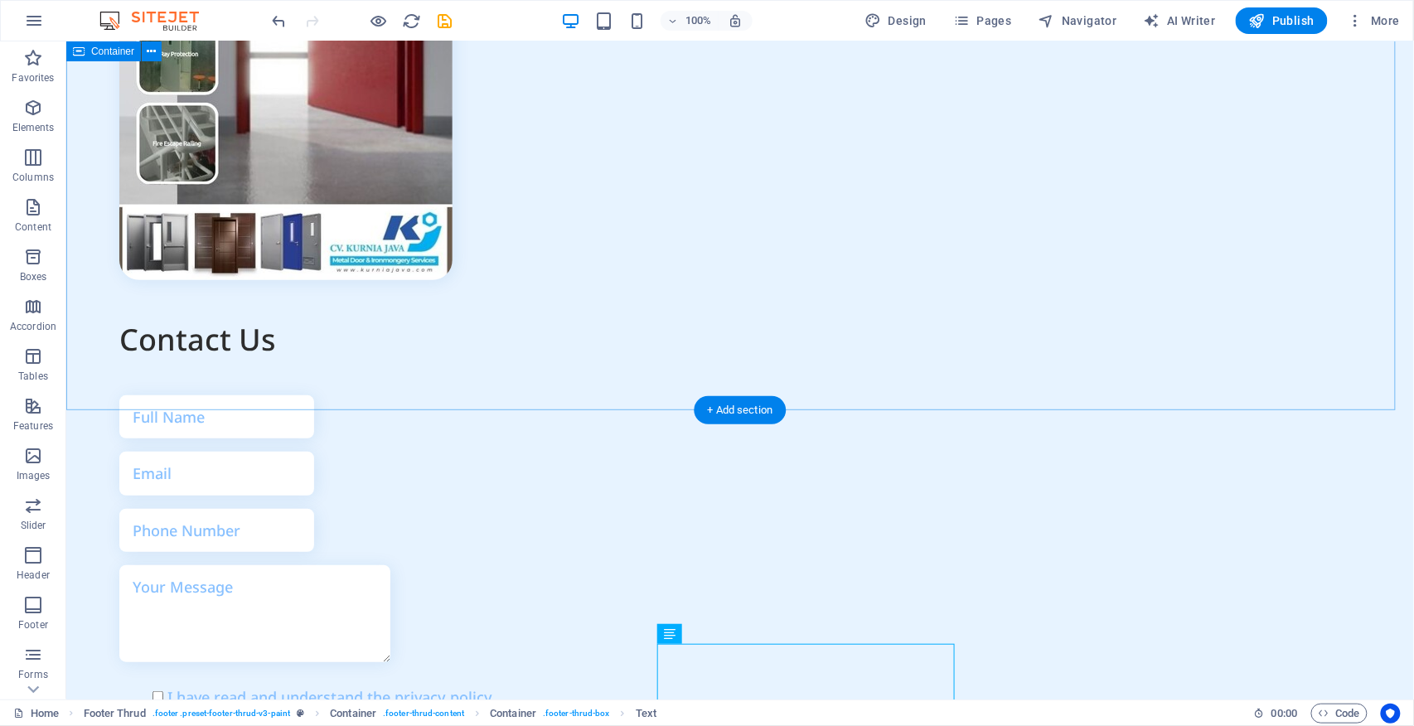
scroll to position [6202, 0]
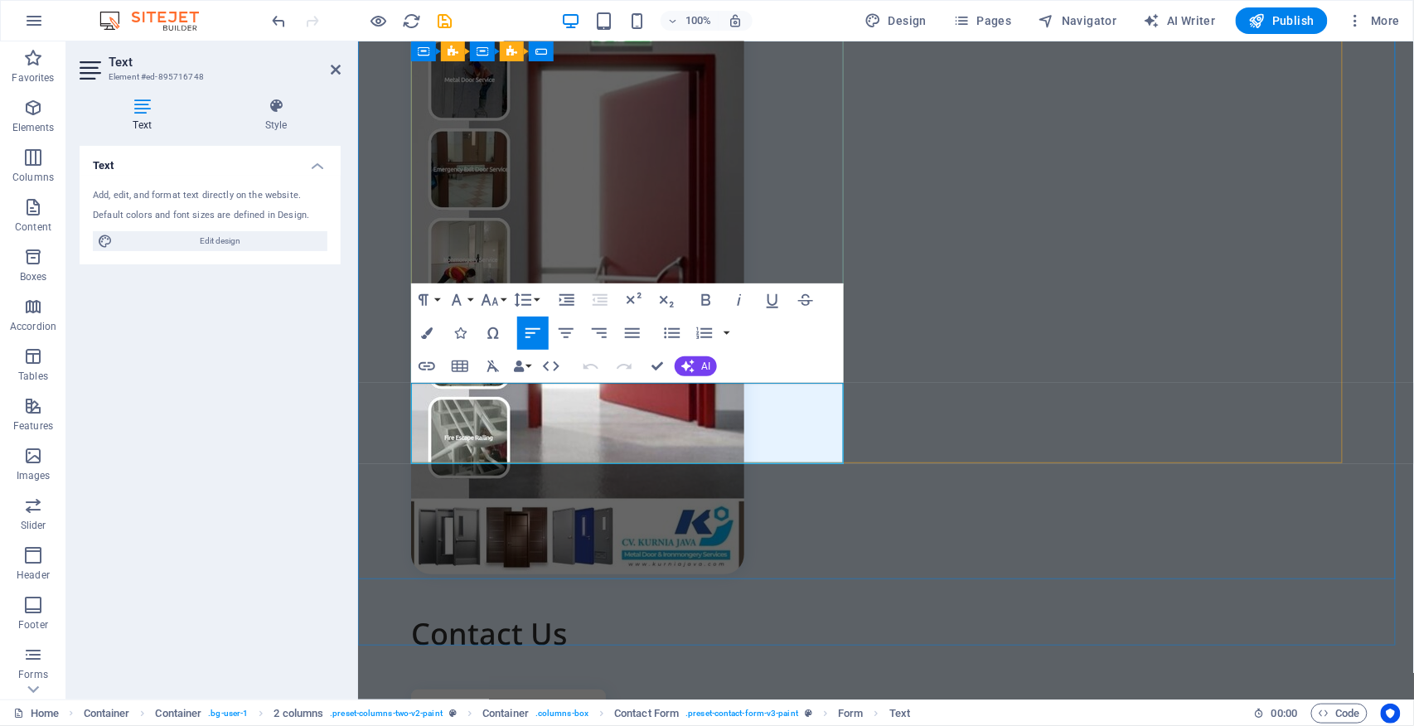
scroll to position [5819, 0]
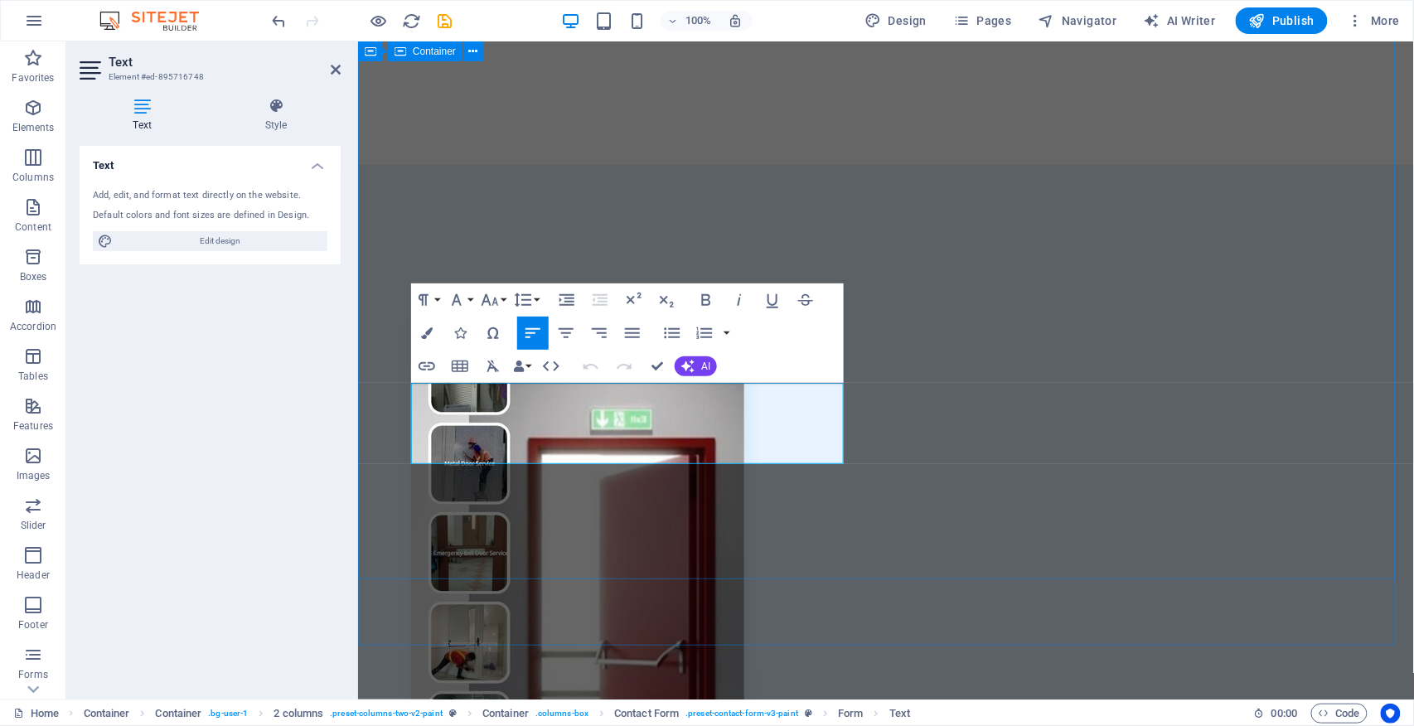
drag, startPoint x: 514, startPoint y: 449, endPoint x: 405, endPoint y: 427, distance: 110.7
drag, startPoint x: 657, startPoint y: 366, endPoint x: 595, endPoint y: 328, distance: 72.5
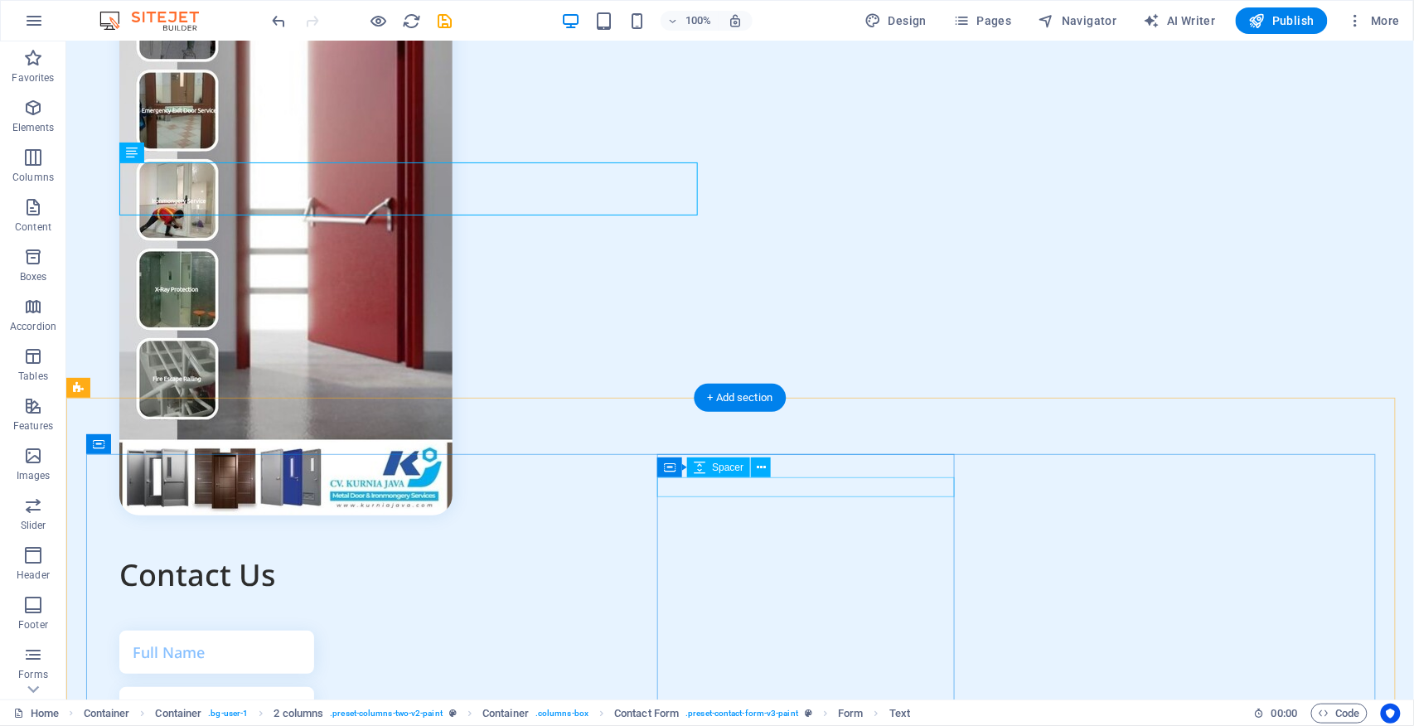
scroll to position [6520, 0]
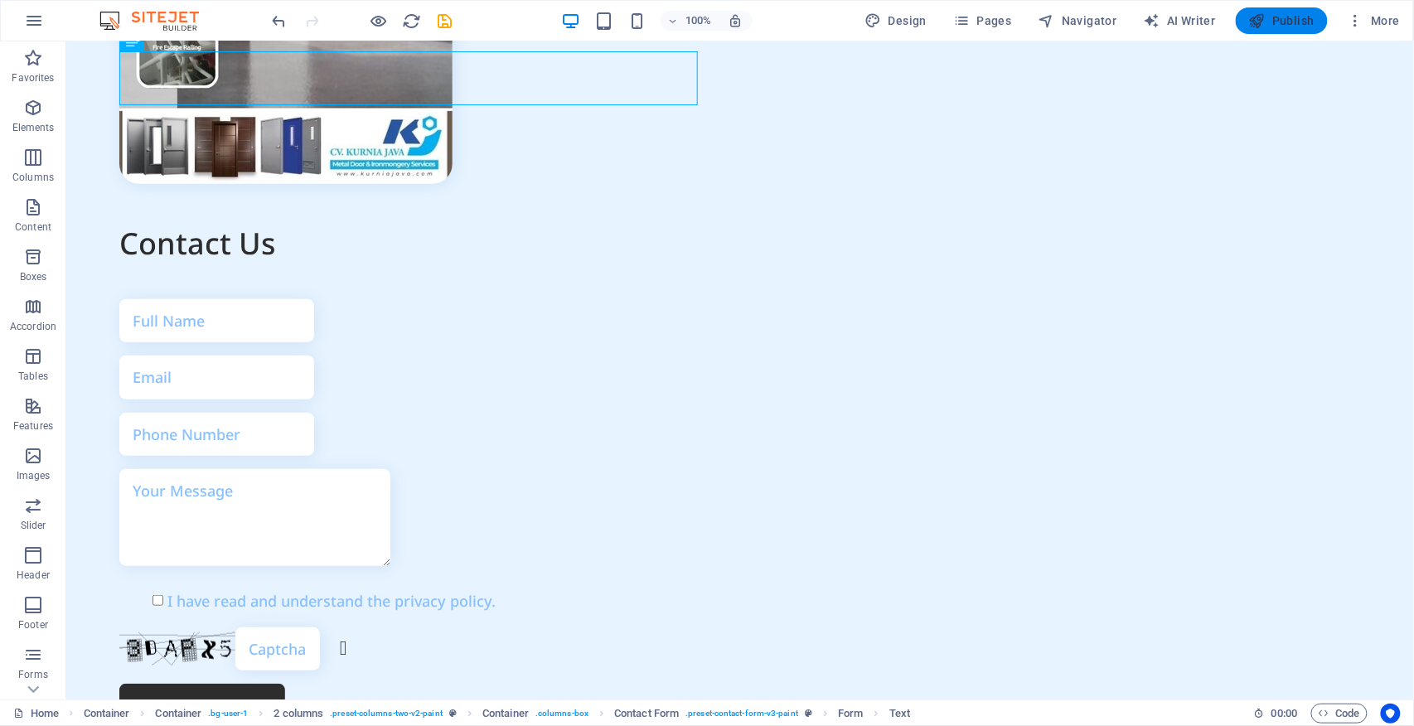
click at [1280, 20] on span "Publish" at bounding box center [1281, 20] width 65 height 17
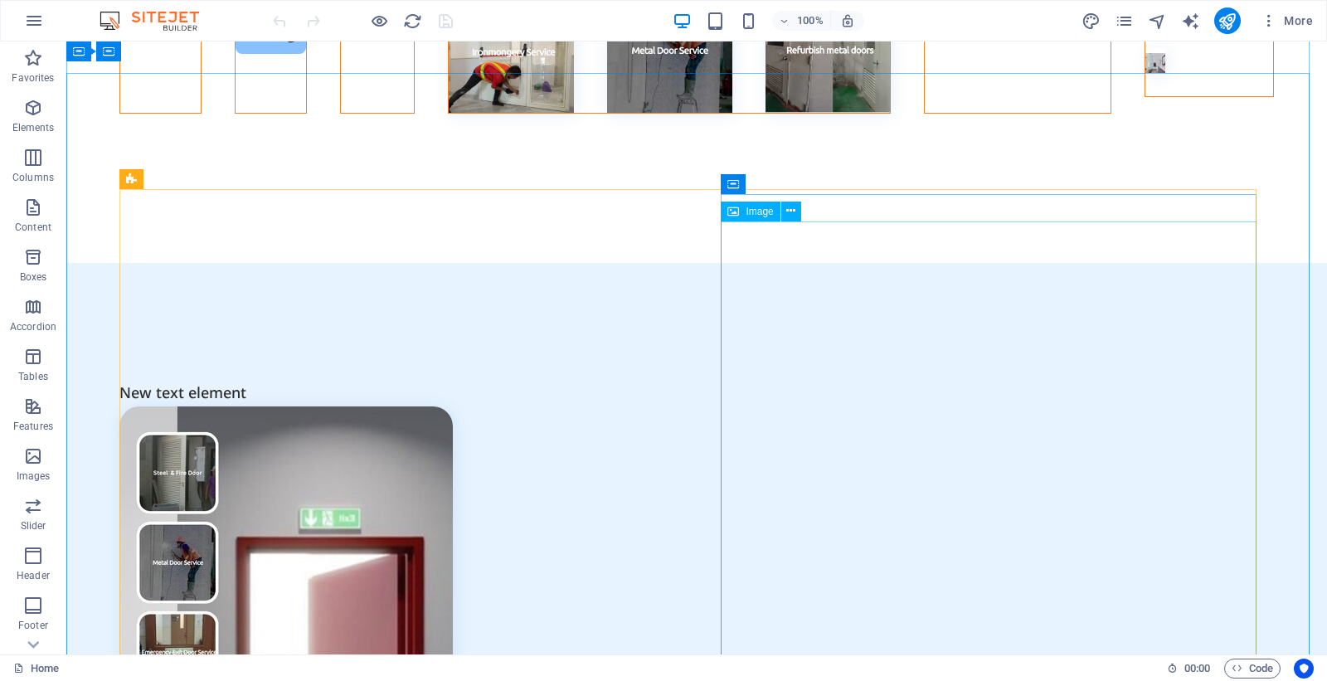
scroll to position [5555, 0]
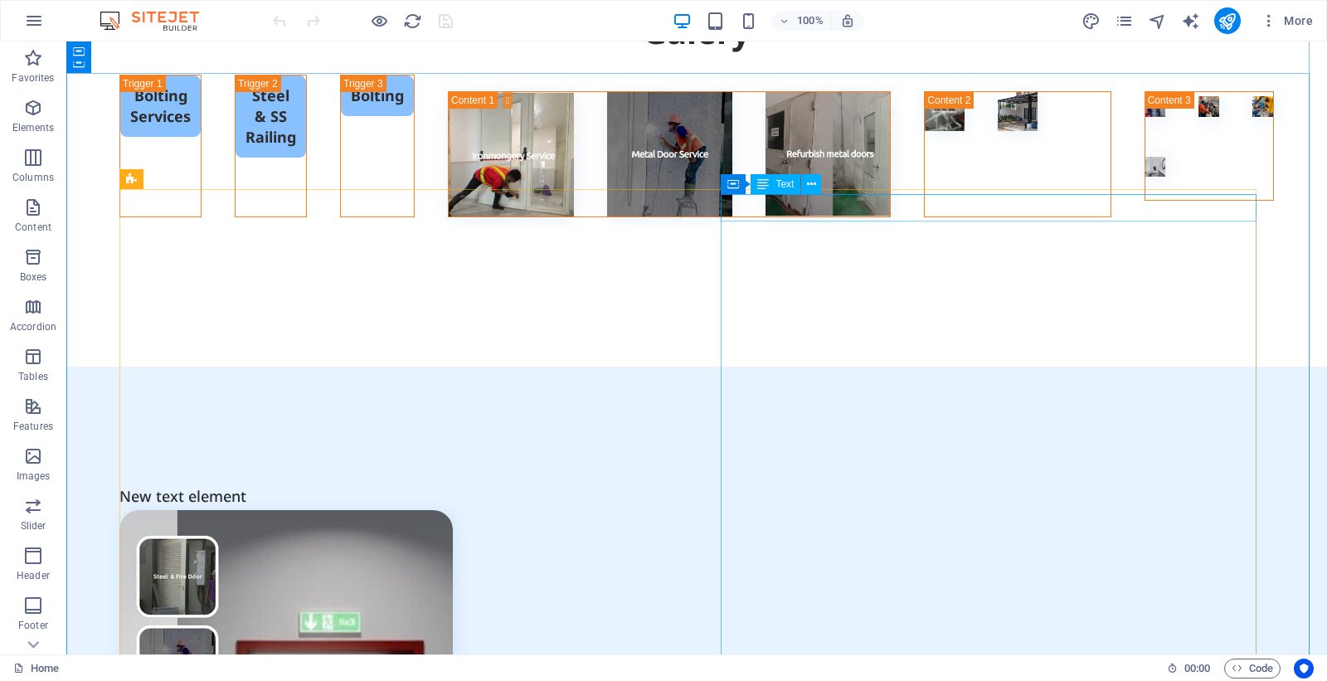
click at [663, 483] on div "New text element" at bounding box center [391, 496] width 544 height 27
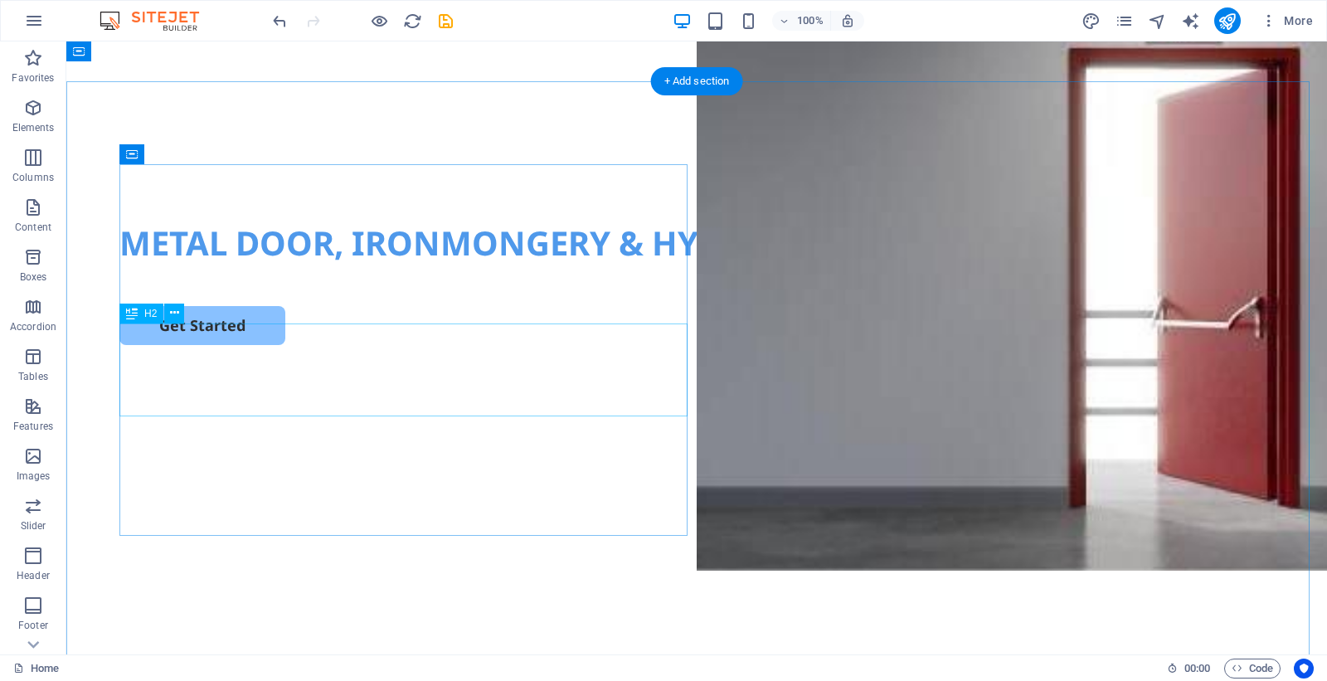
scroll to position [0, 0]
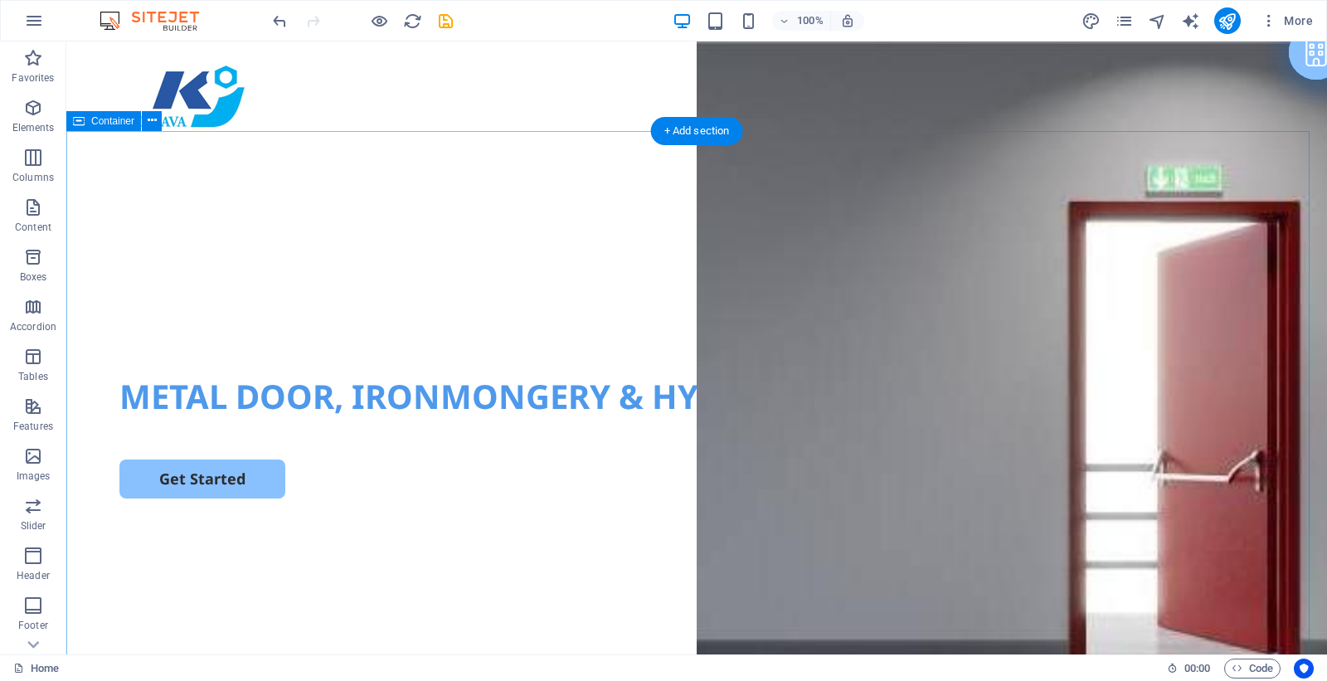
click at [875, 269] on div "METAL DOOR, IRONMONGERY & HYDROLIC MACHINE SERVICES Get Started" at bounding box center [696, 450] width 1260 height 638
click at [1170, 328] on div "METAL DOOR, IRONMONGERY & HYDROLIC MACHINE SERVICES Get Started" at bounding box center [696, 450] width 1260 height 638
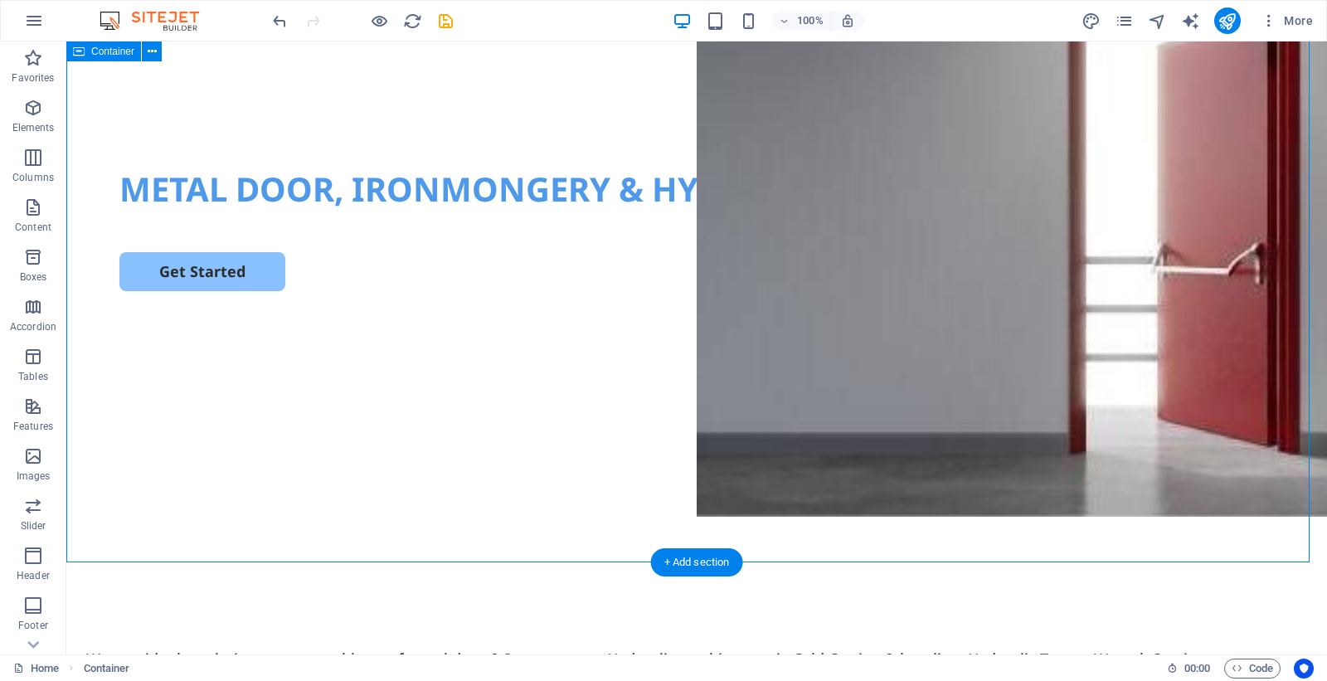
click at [763, 504] on div "METAL DOOR, IRONMONGERY & HYDROLIC MACHINE SERVICES Get Started" at bounding box center [696, 243] width 1260 height 638
click at [629, 479] on div "METAL DOOR, IRONMONGERY & HYDROLIC MACHINE SERVICES Get Started" at bounding box center [696, 243] width 1260 height 638
select select "px"
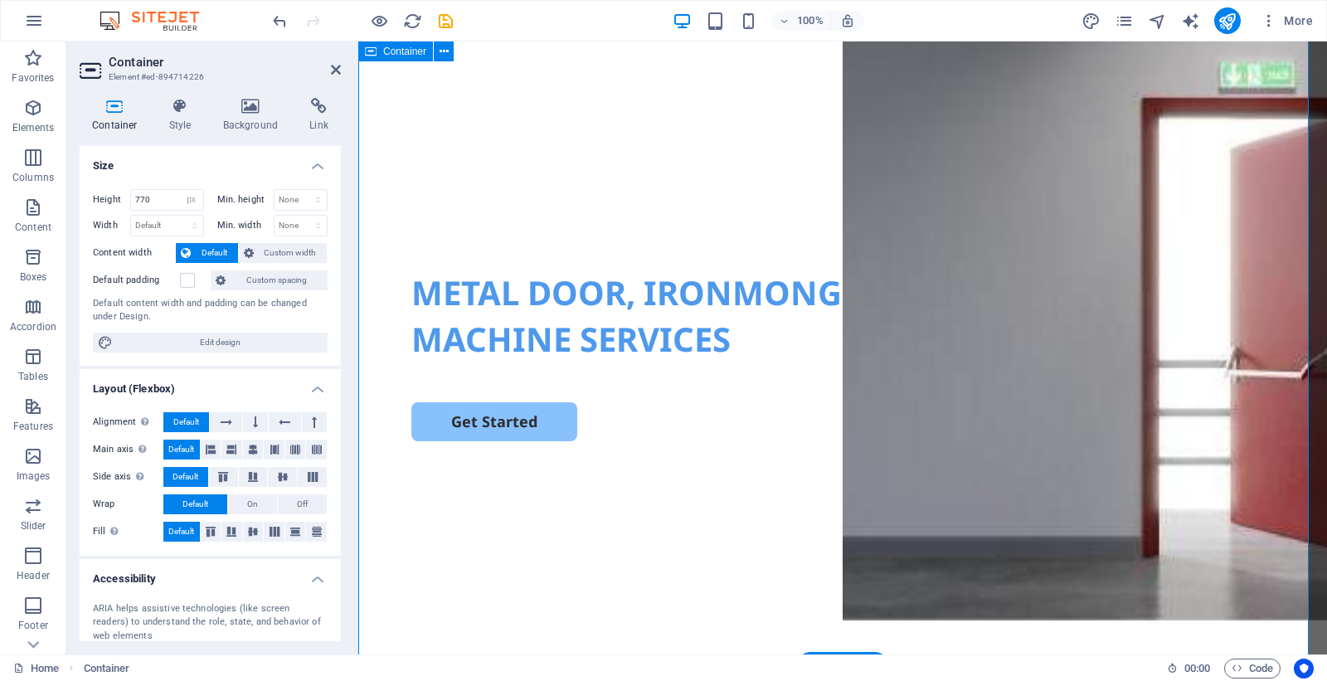
scroll to position [0, 0]
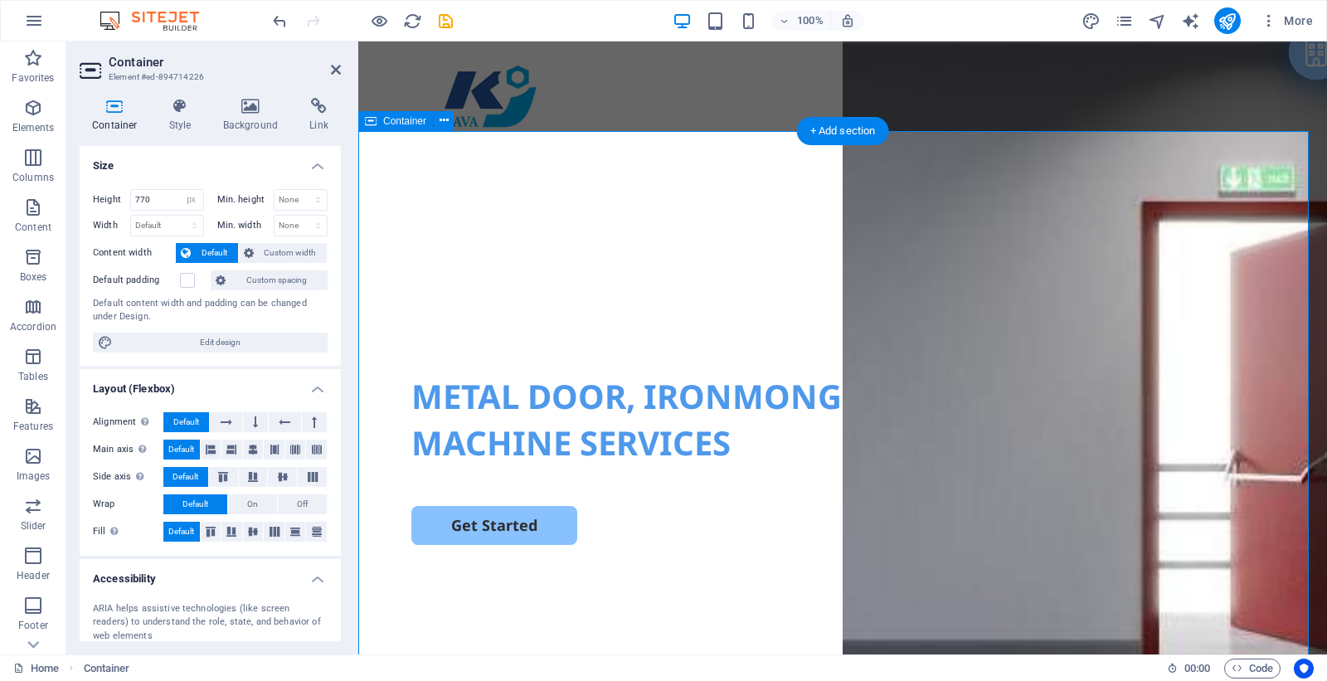
click at [1030, 269] on div "METAL DOOR, IRONMONGERY & HYDROLIC MACHINE SERVICES Get Started" at bounding box center [842, 450] width 968 height 638
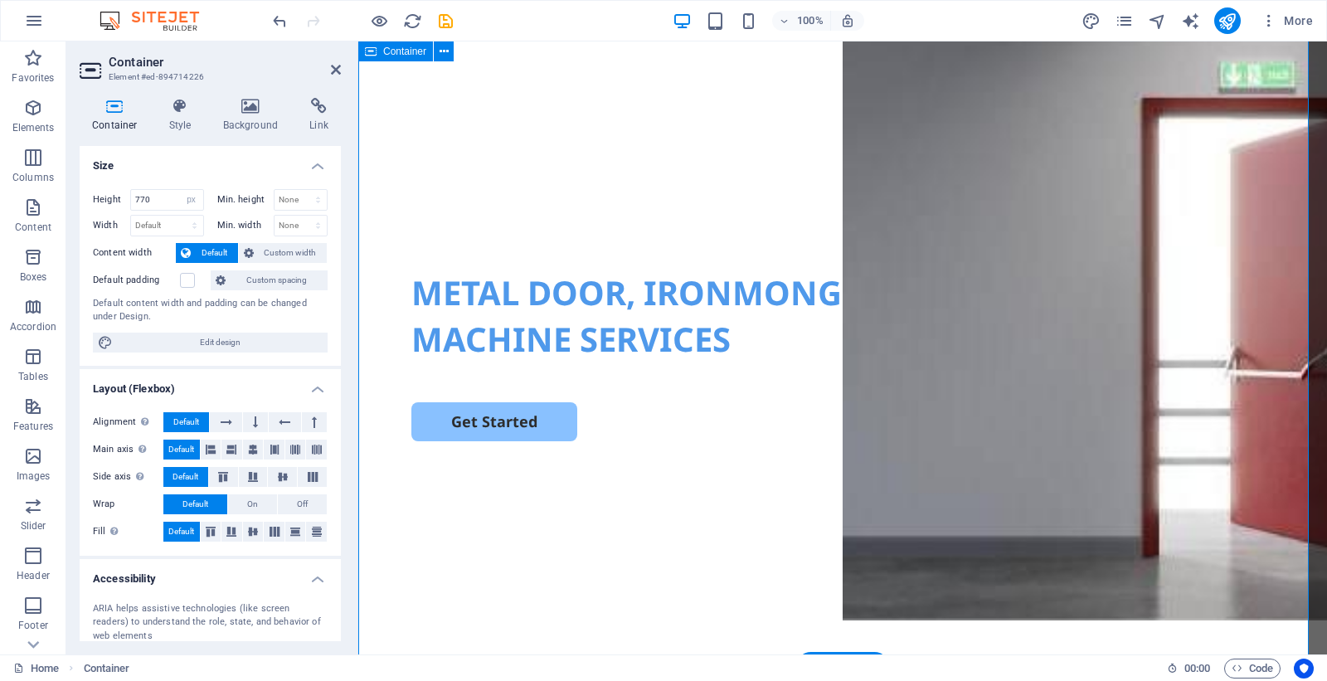
scroll to position [207, 0]
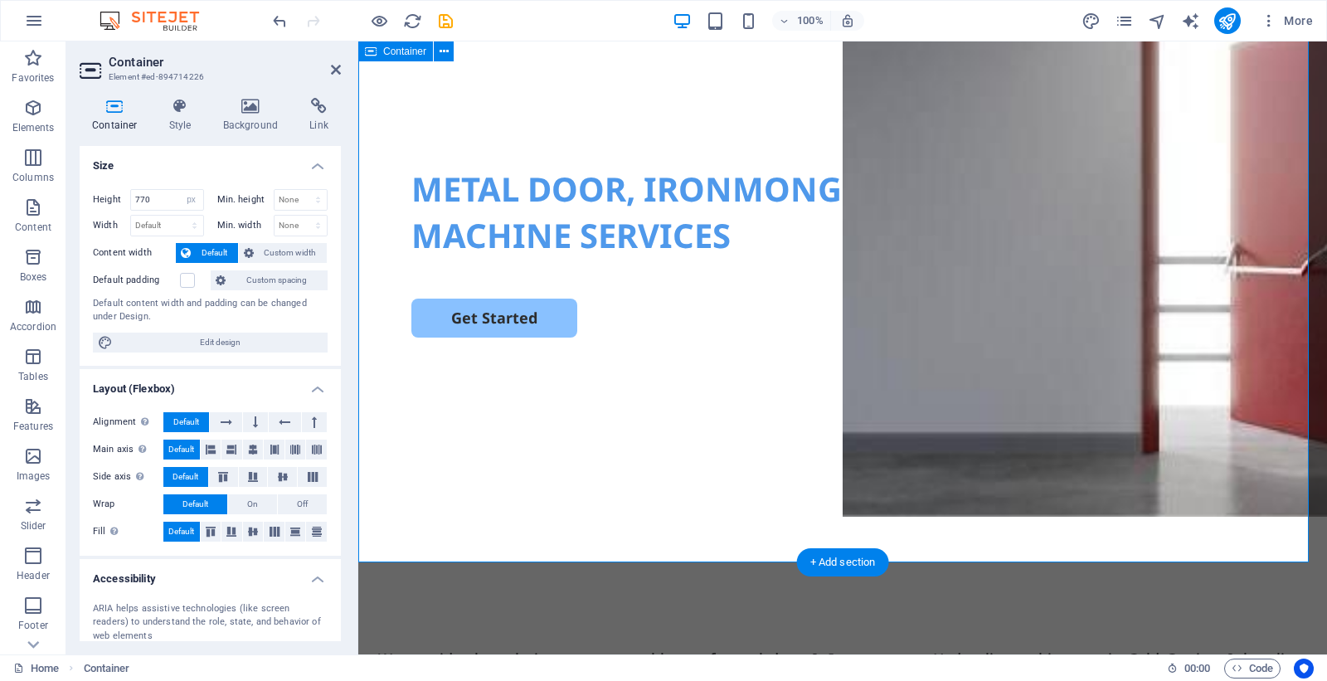
click at [1190, 507] on div "METAL DOOR, IRONMONGERY & HYDROLIC MACHINE SERVICES Get Started" at bounding box center [842, 243] width 968 height 638
click at [235, 116] on h4 "Background" at bounding box center [254, 115] width 87 height 35
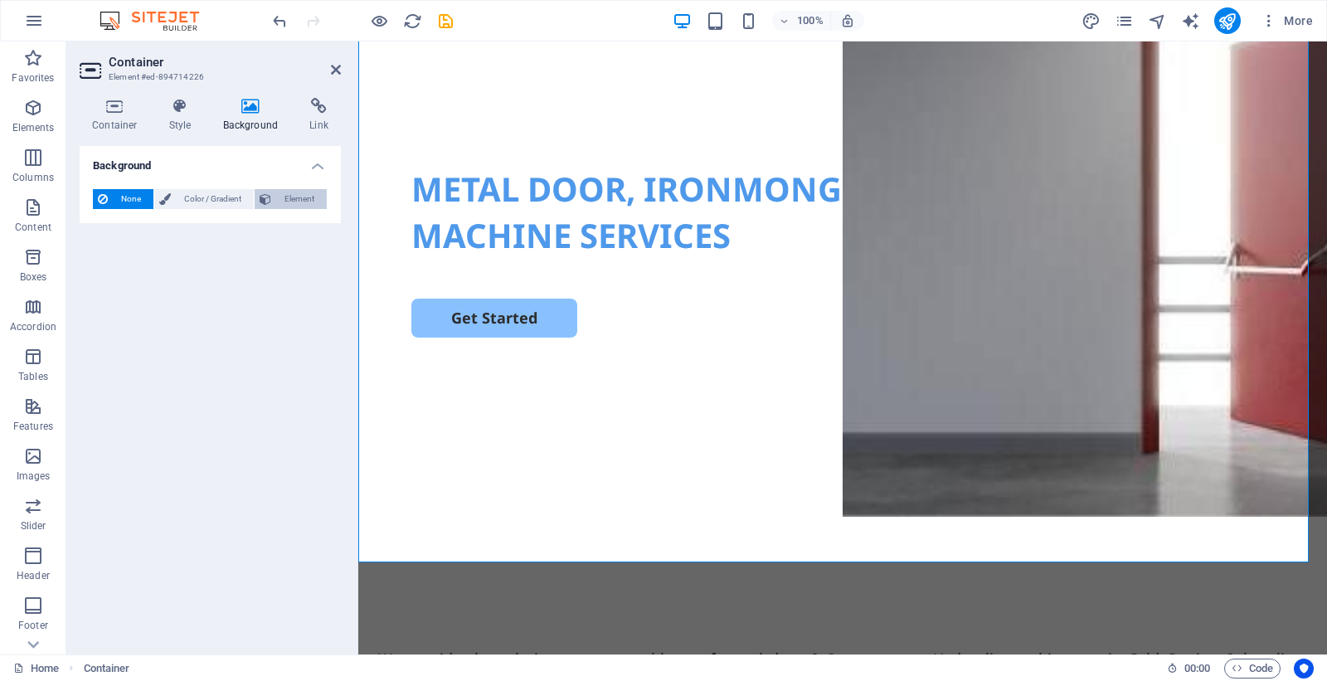
click at [299, 203] on span "Element" at bounding box center [299, 199] width 46 height 20
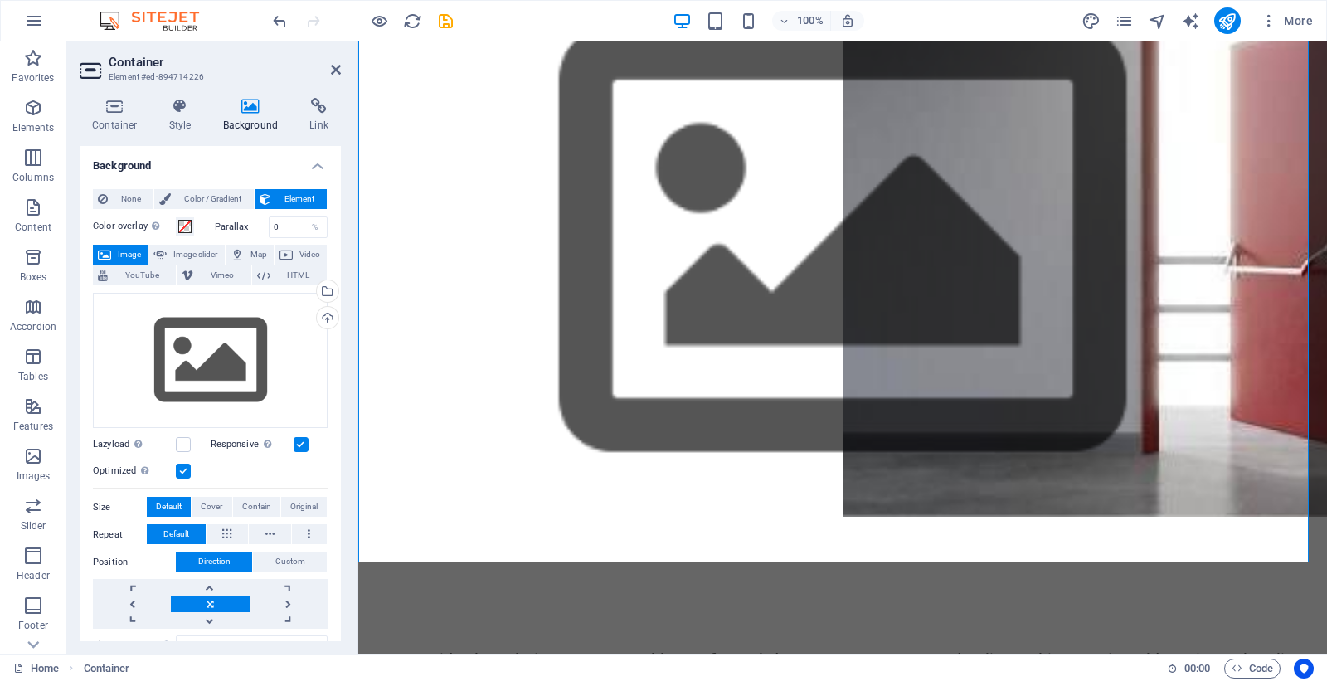
click at [989, 367] on figure at bounding box center [842, 243] width 968 height 638
click at [937, 441] on figure at bounding box center [842, 243] width 968 height 638
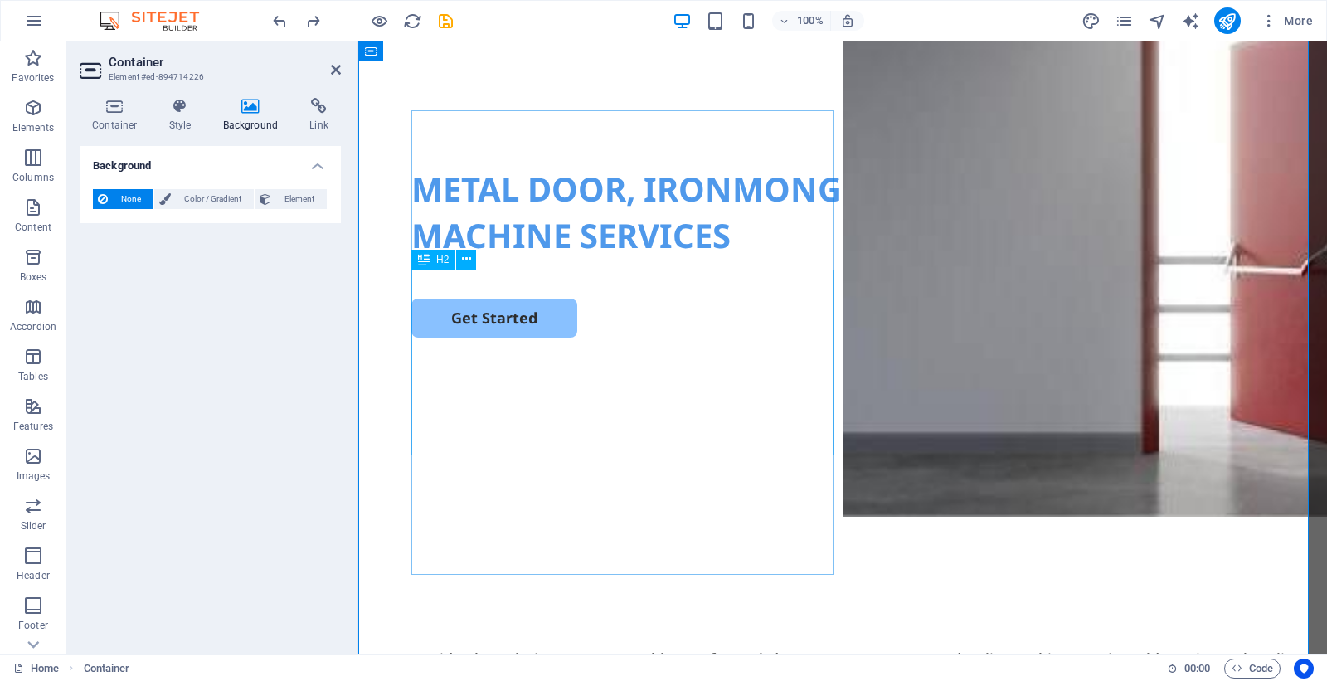
scroll to position [0, 0]
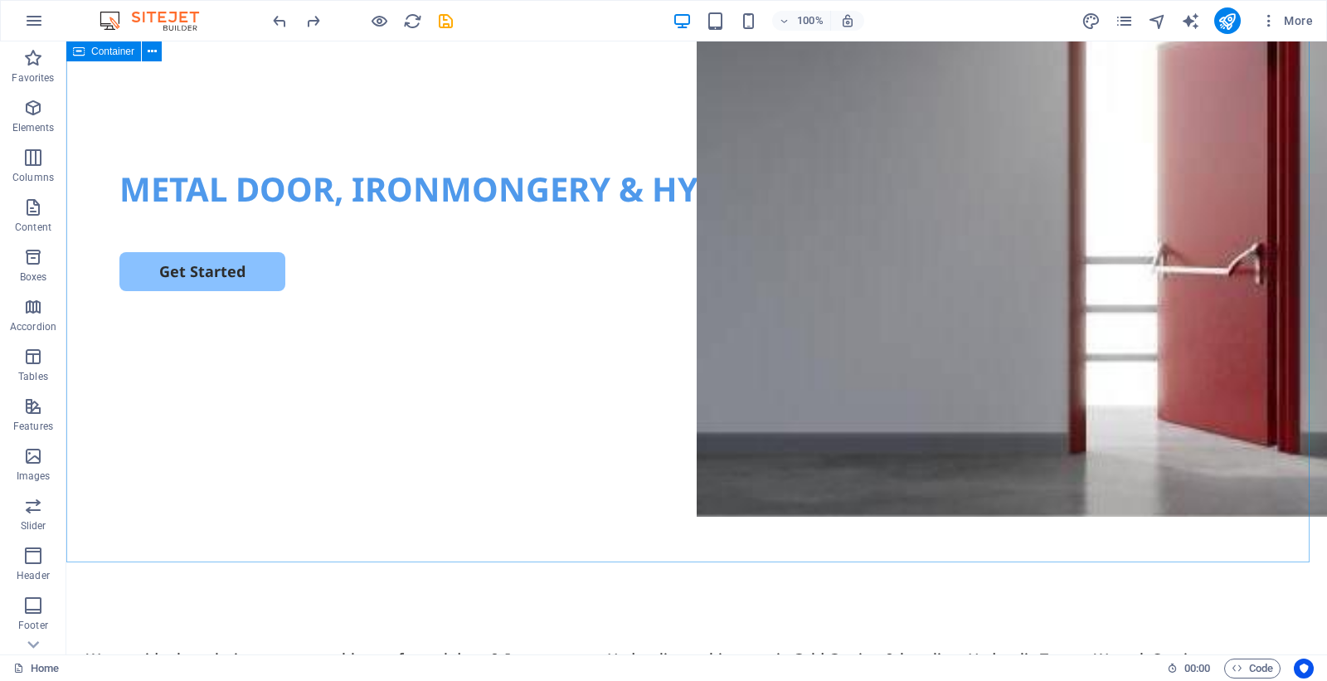
scroll to position [104, 0]
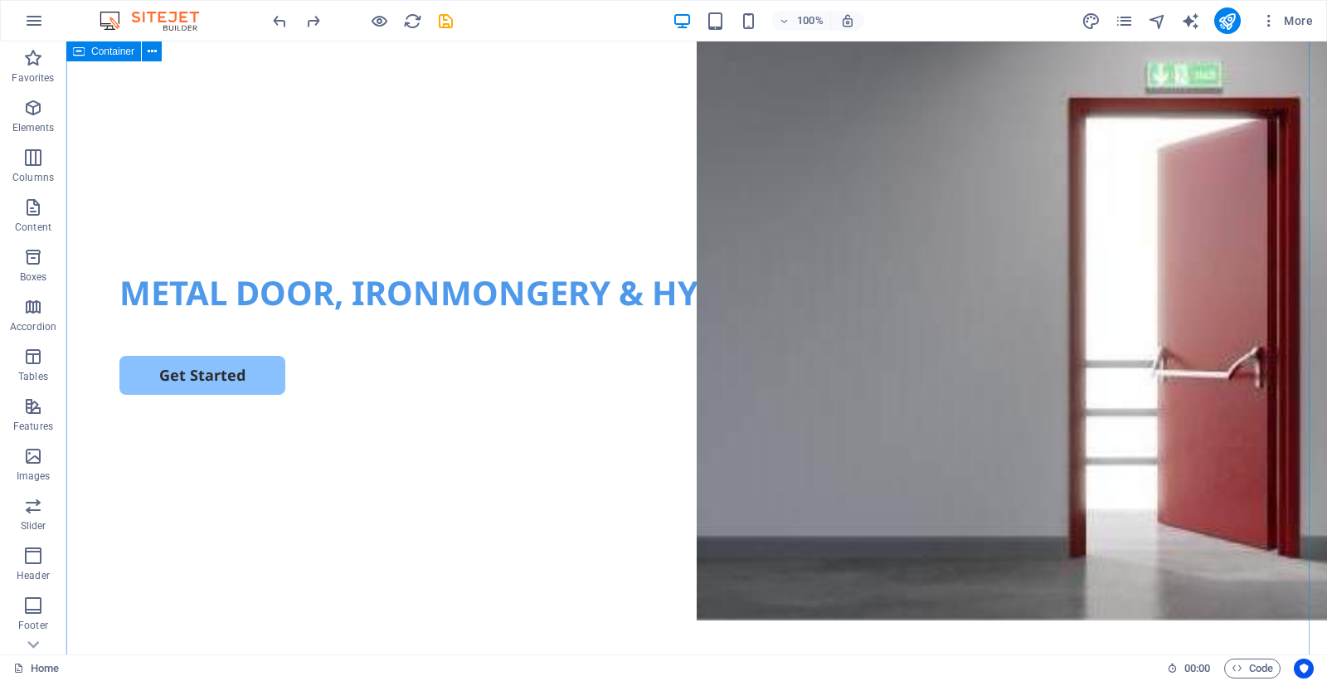
click at [826, 163] on div "METAL DOOR, IRONMONGERY & HYDROLIC MACHINE SERVICES Get Started" at bounding box center [696, 346] width 1260 height 638
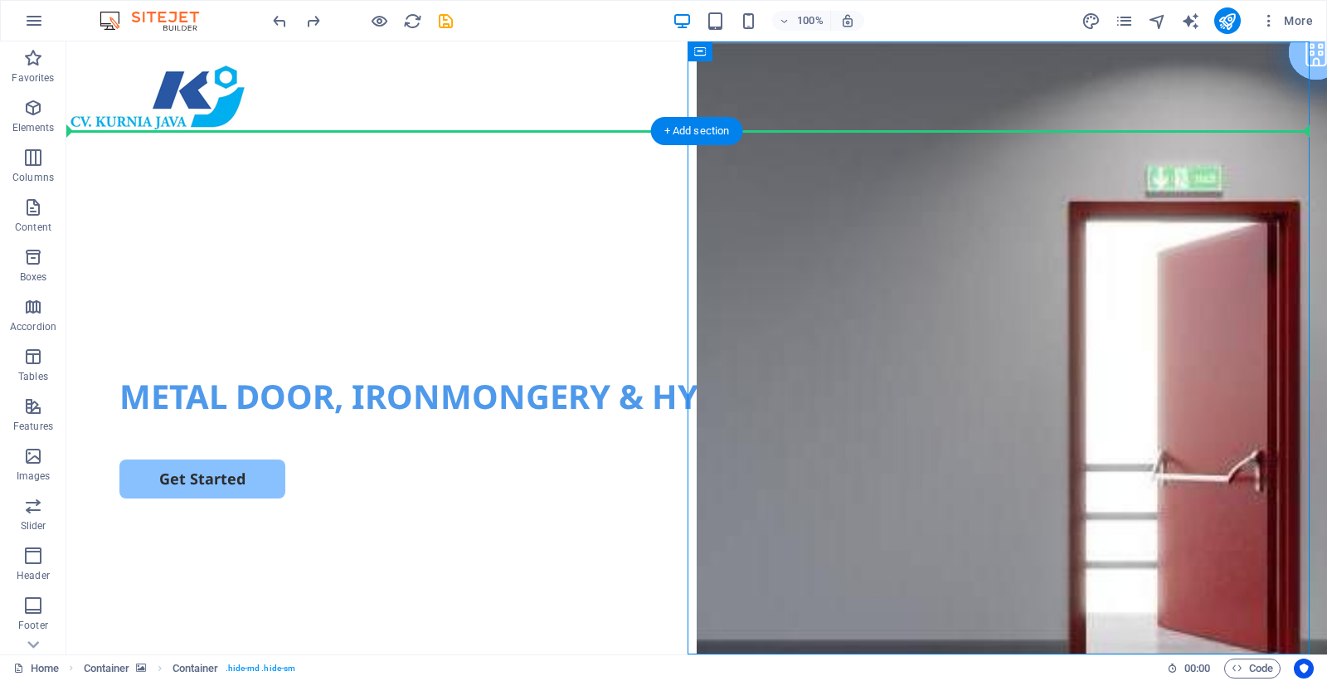
drag, startPoint x: 701, startPoint y: 99, endPoint x: 536, endPoint y: 188, distance: 187.3
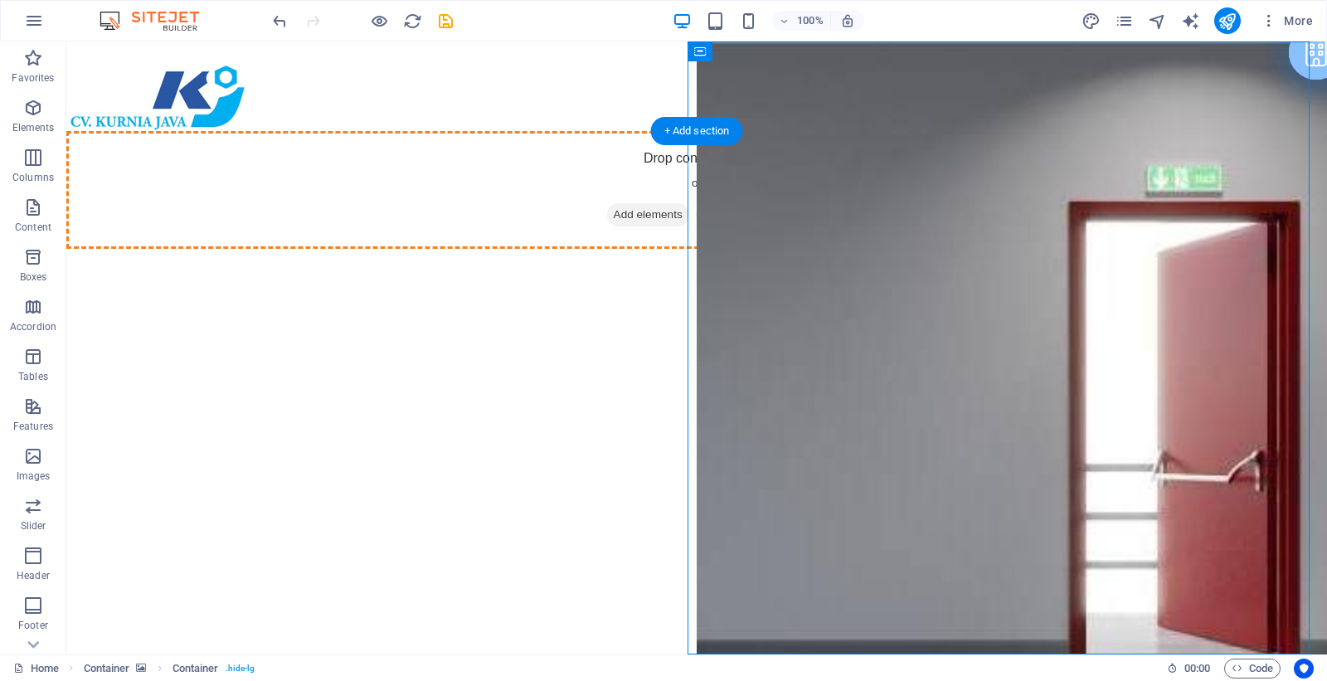
drag, startPoint x: 822, startPoint y: 85, endPoint x: 561, endPoint y: 237, distance: 301.3
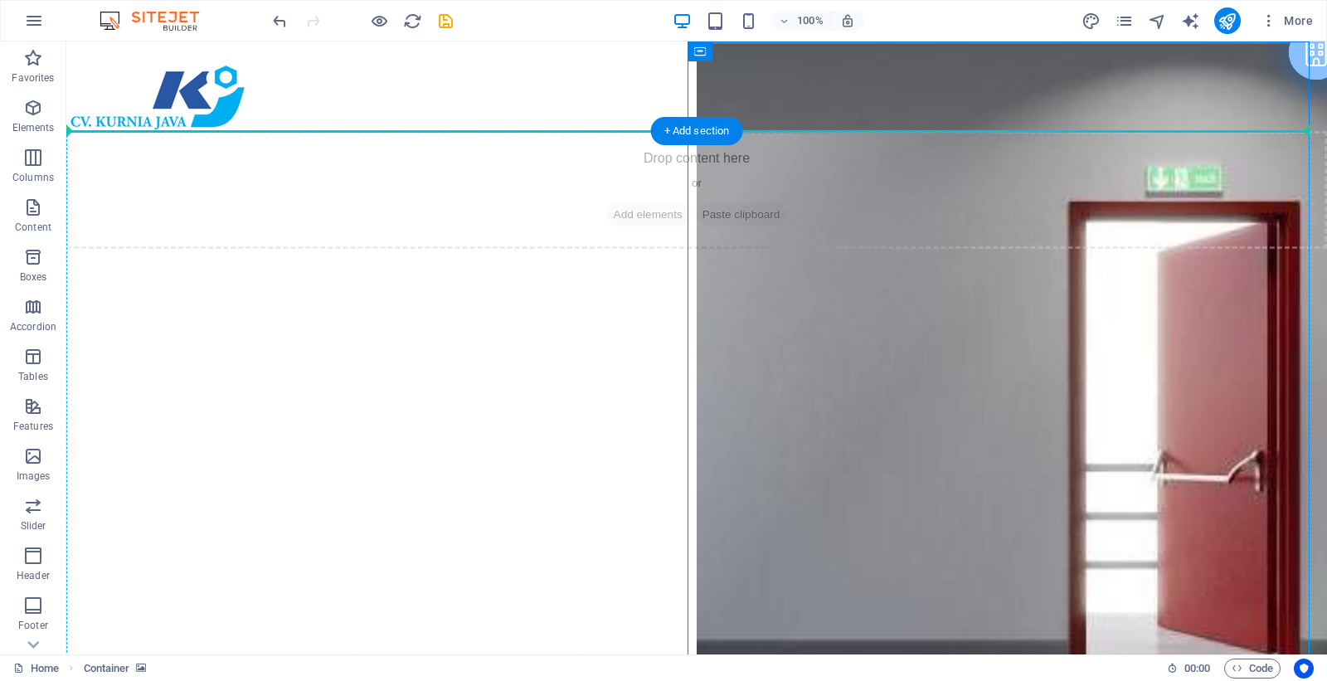
drag, startPoint x: 859, startPoint y: 73, endPoint x: 551, endPoint y: 279, distance: 370.0
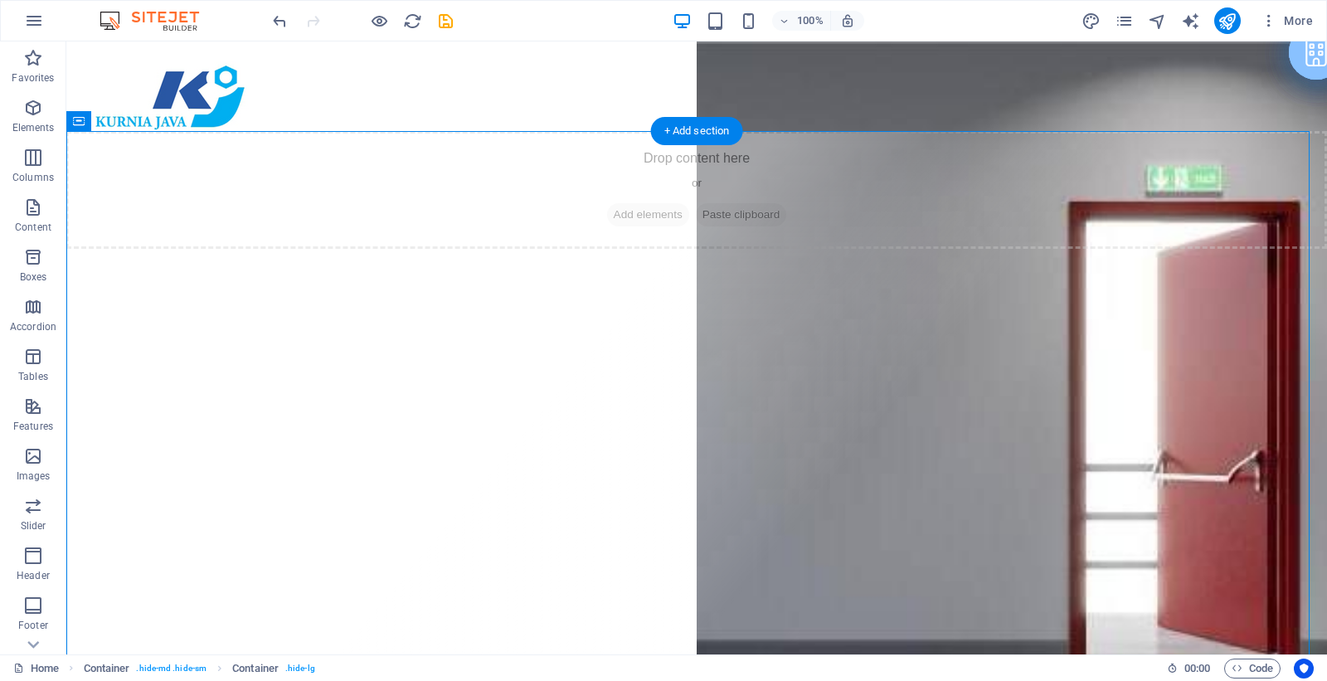
drag, startPoint x: 851, startPoint y: 400, endPoint x: 597, endPoint y: 269, distance: 285.5
click at [597, 269] on div "Drop content here or Add elements Paste clipboard" at bounding box center [696, 437] width 1260 height 613
click at [1112, 366] on div "Drop content here or Add elements Paste clipboard" at bounding box center [696, 437] width 1260 height 613
drag, startPoint x: 977, startPoint y: 371, endPoint x: 535, endPoint y: 303, distance: 447.2
click at [531, 303] on div "Drop content here or Add elements Paste clipboard" at bounding box center [696, 437] width 1260 height 613
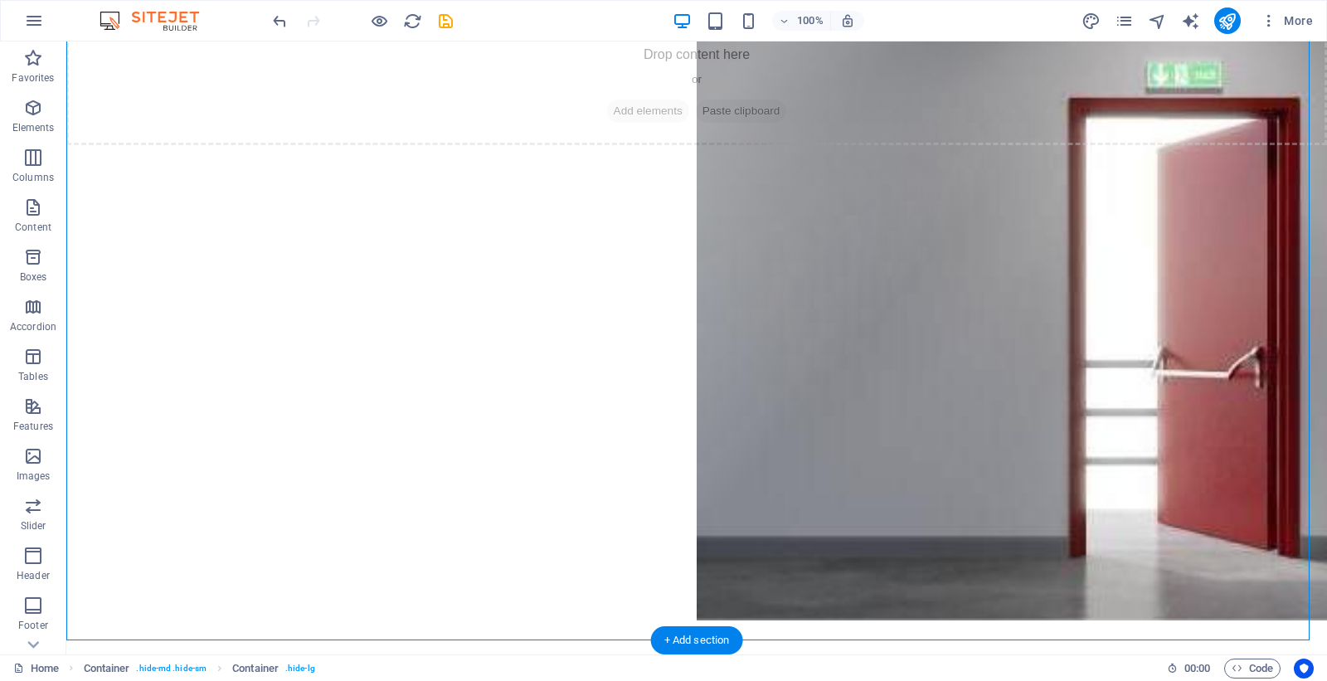
scroll to position [207, 0]
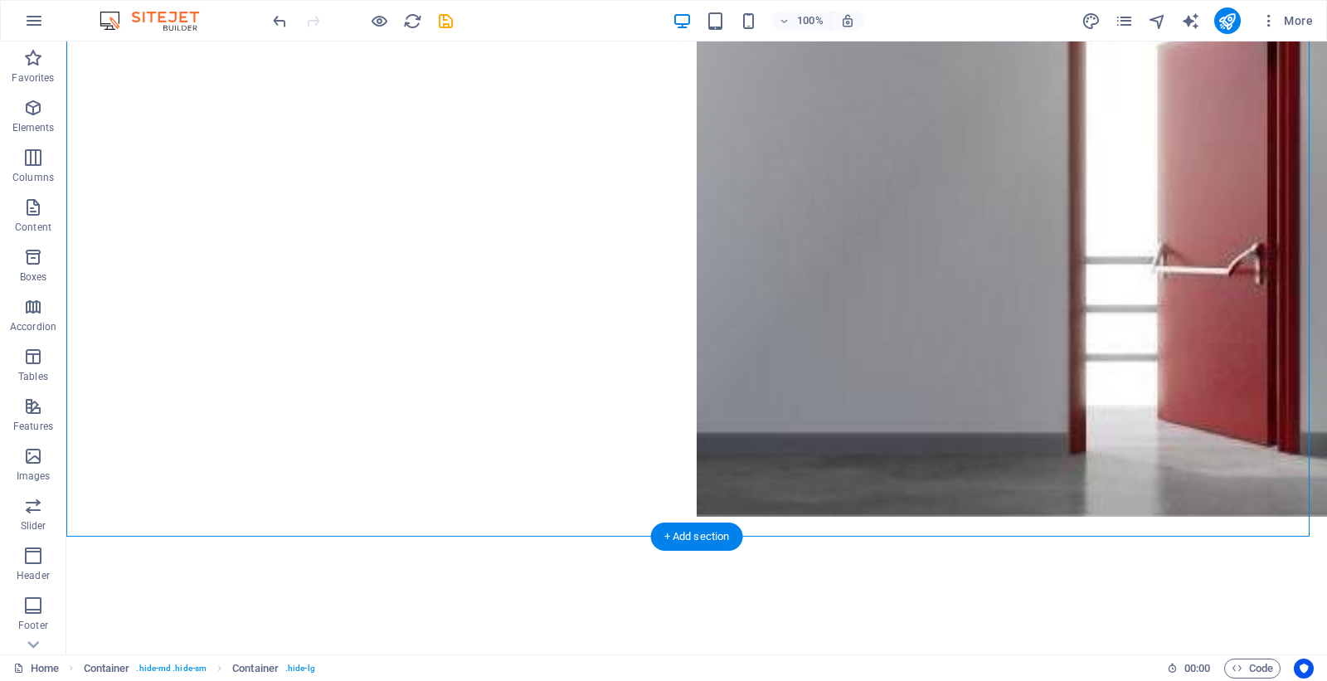
click at [987, 434] on div "Drop content here or Add elements Paste clipboard" at bounding box center [696, 230] width 1260 height 613
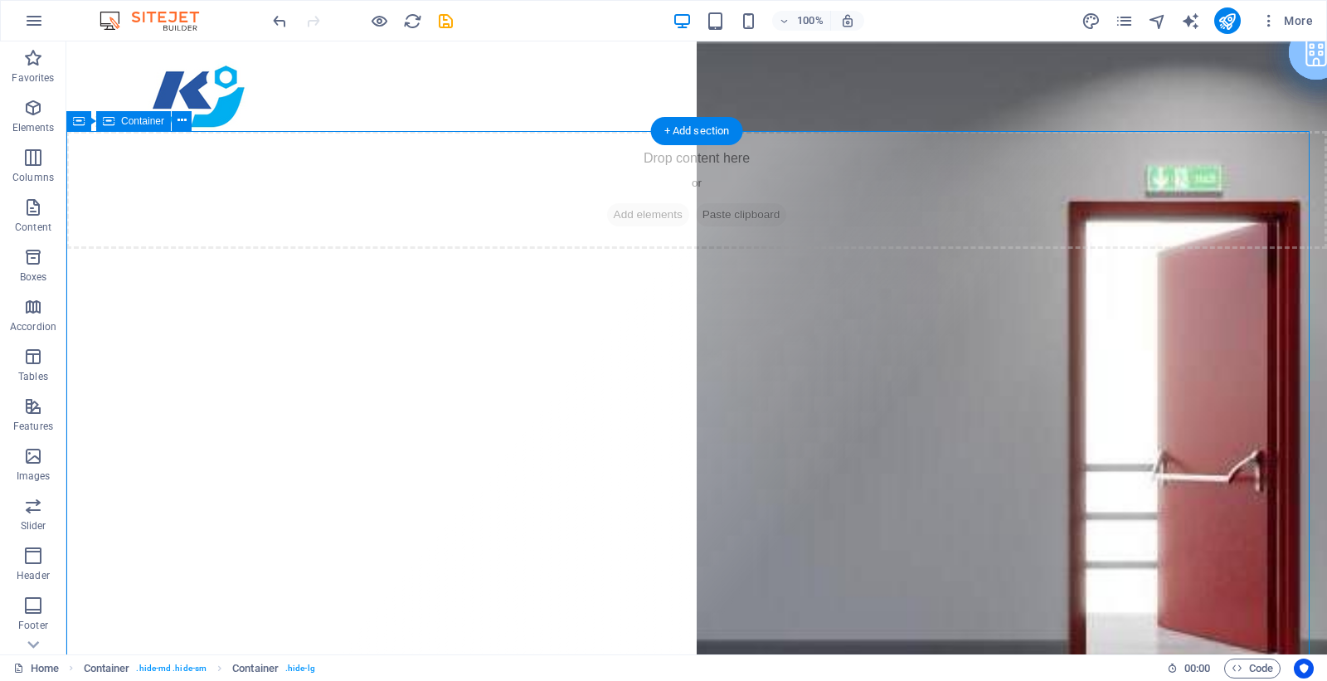
click at [893, 164] on div "Drop content here or Add elements Paste clipboard" at bounding box center [696, 190] width 1260 height 118
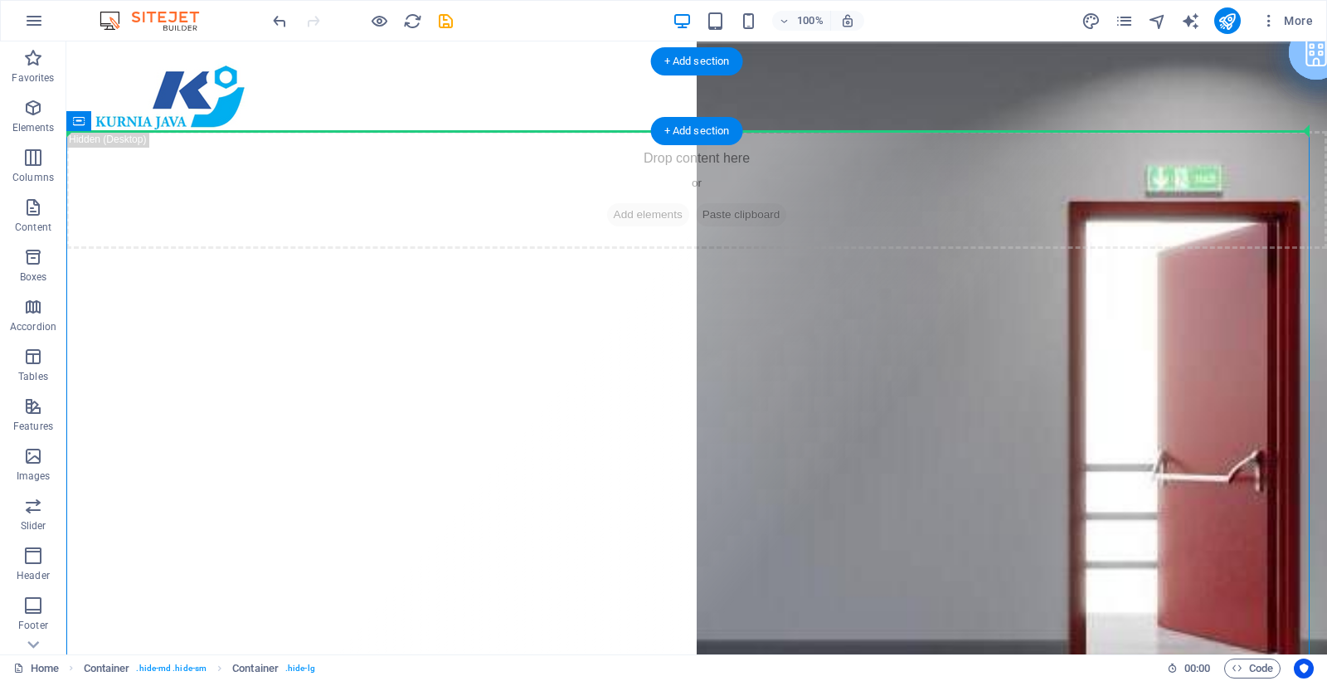
drag, startPoint x: 863, startPoint y: 192, endPoint x: 865, endPoint y: 96, distance: 96.2
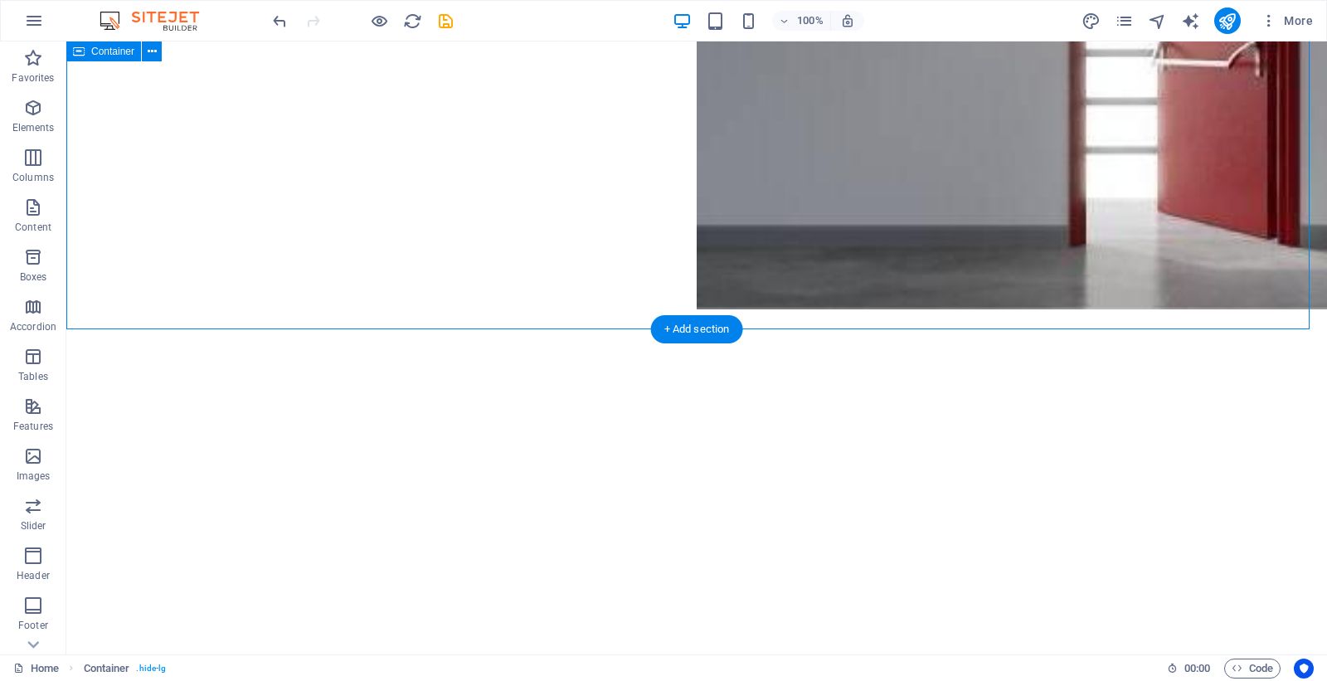
scroll to position [518, 0]
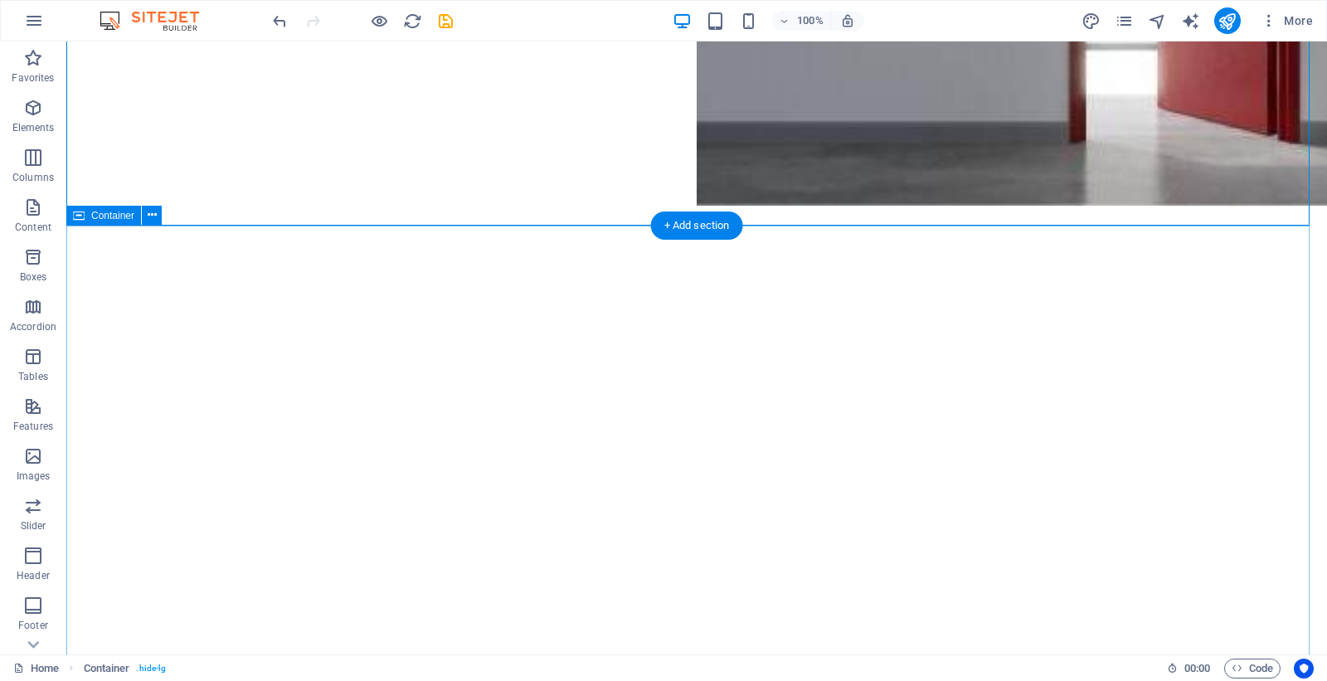
drag, startPoint x: 815, startPoint y: 494, endPoint x: 565, endPoint y: 236, distance: 358.8
click at [565, 236] on div "Drop content here or Add elements Paste clipboard" at bounding box center [696, 532] width 1260 height 613
drag, startPoint x: 865, startPoint y: 462, endPoint x: 410, endPoint y: 228, distance: 511.0
click at [410, 228] on div "Drop content here or Add elements Paste clipboard" at bounding box center [696, 532] width 1260 height 613
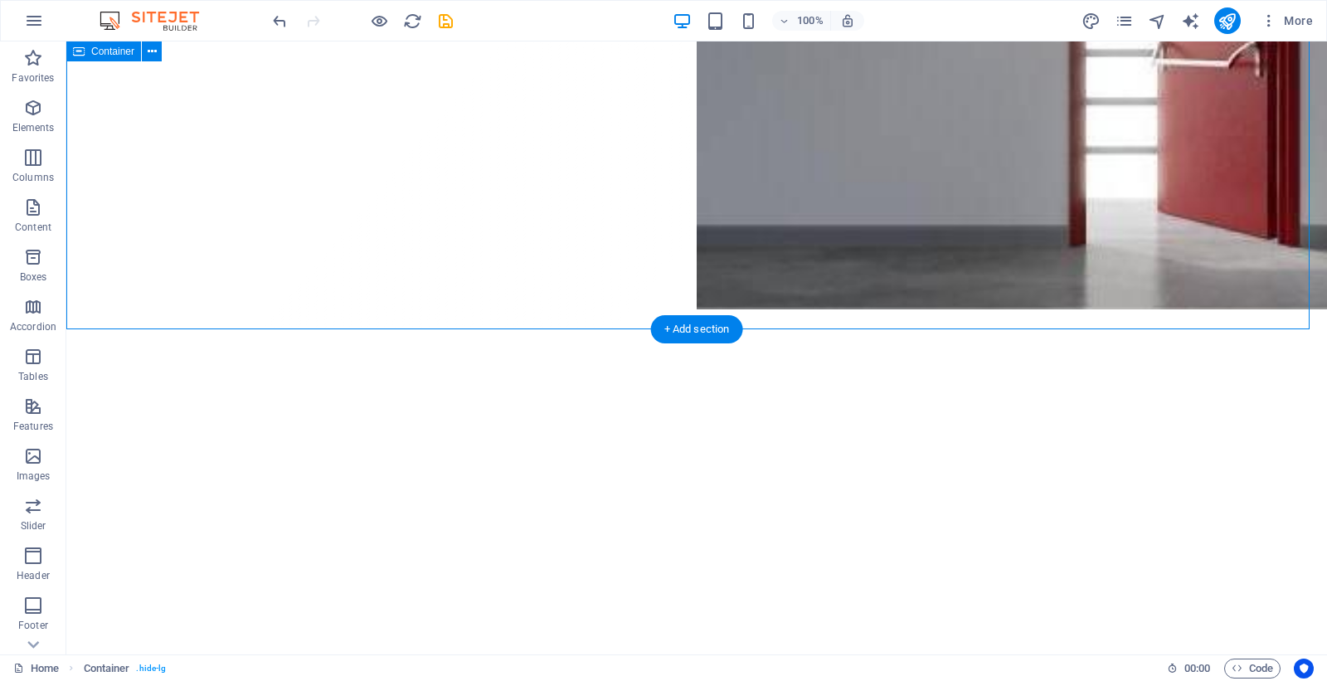
drag, startPoint x: 884, startPoint y: 541, endPoint x: 794, endPoint y: 158, distance: 394.2
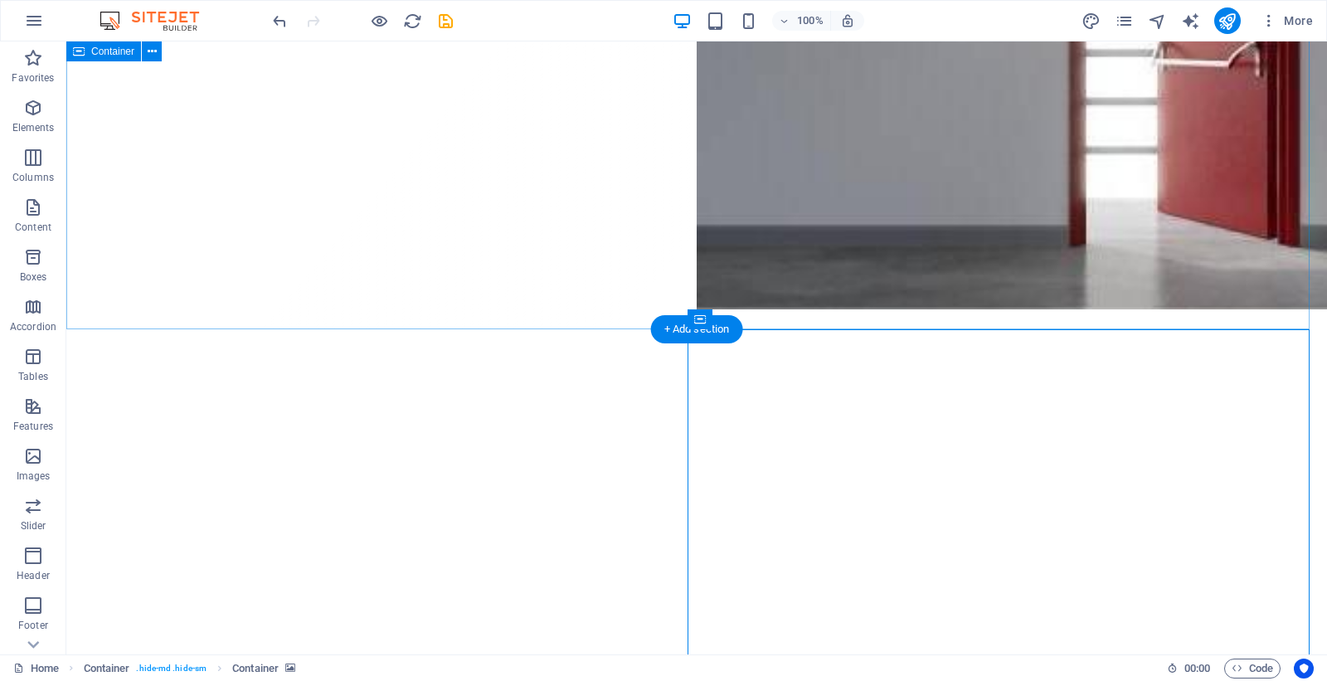
drag, startPoint x: 968, startPoint y: 522, endPoint x: 651, endPoint y: 216, distance: 440.9
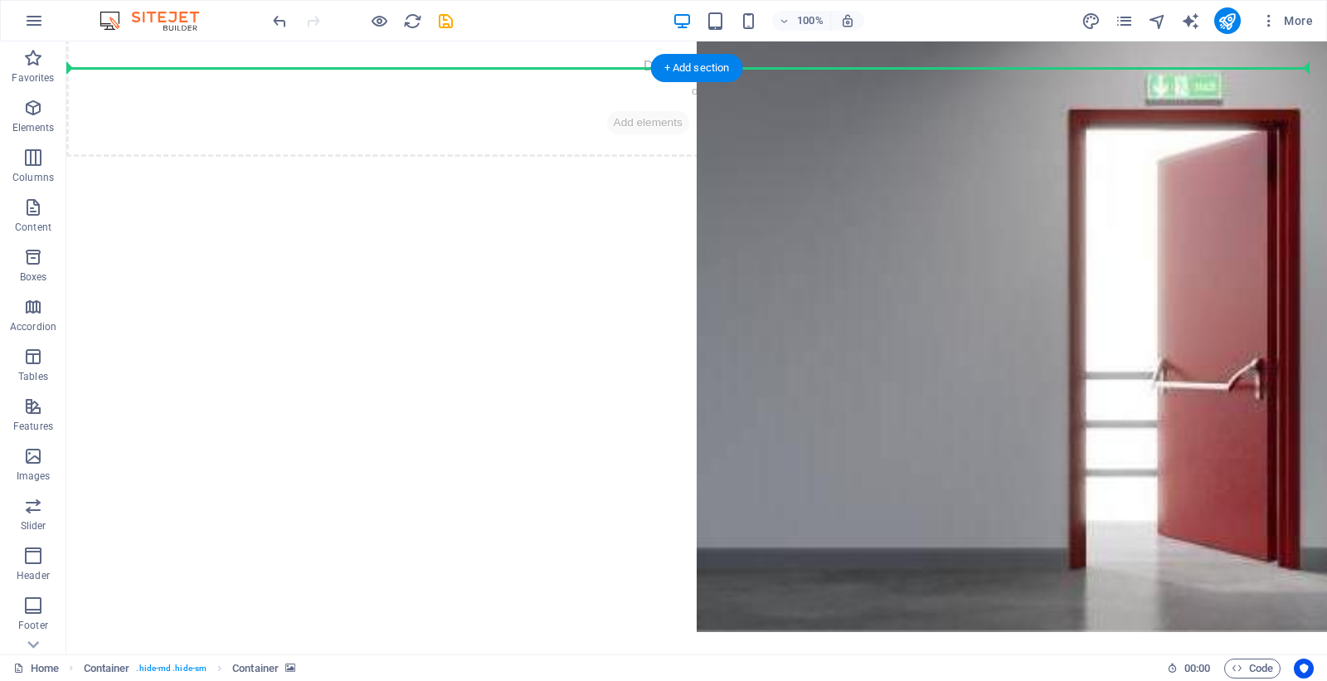
scroll to position [41, 0]
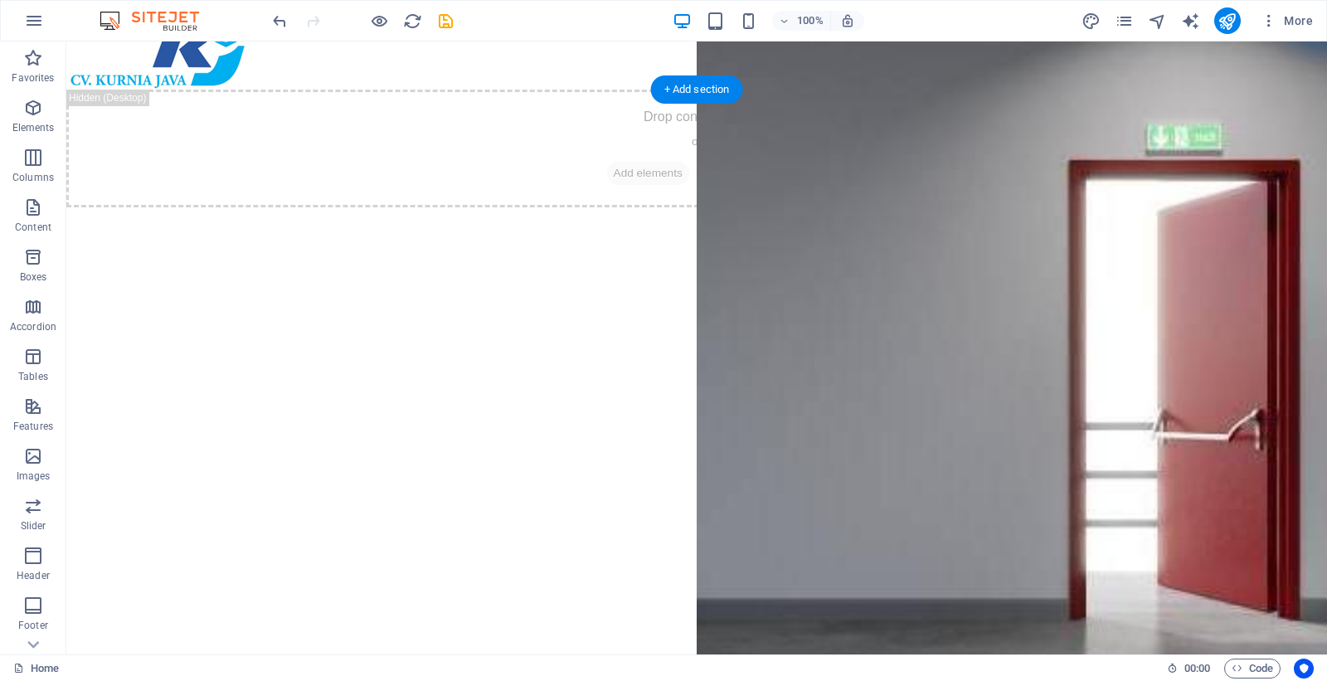
drag, startPoint x: 1194, startPoint y: 594, endPoint x: 1026, endPoint y: 189, distance: 438.2
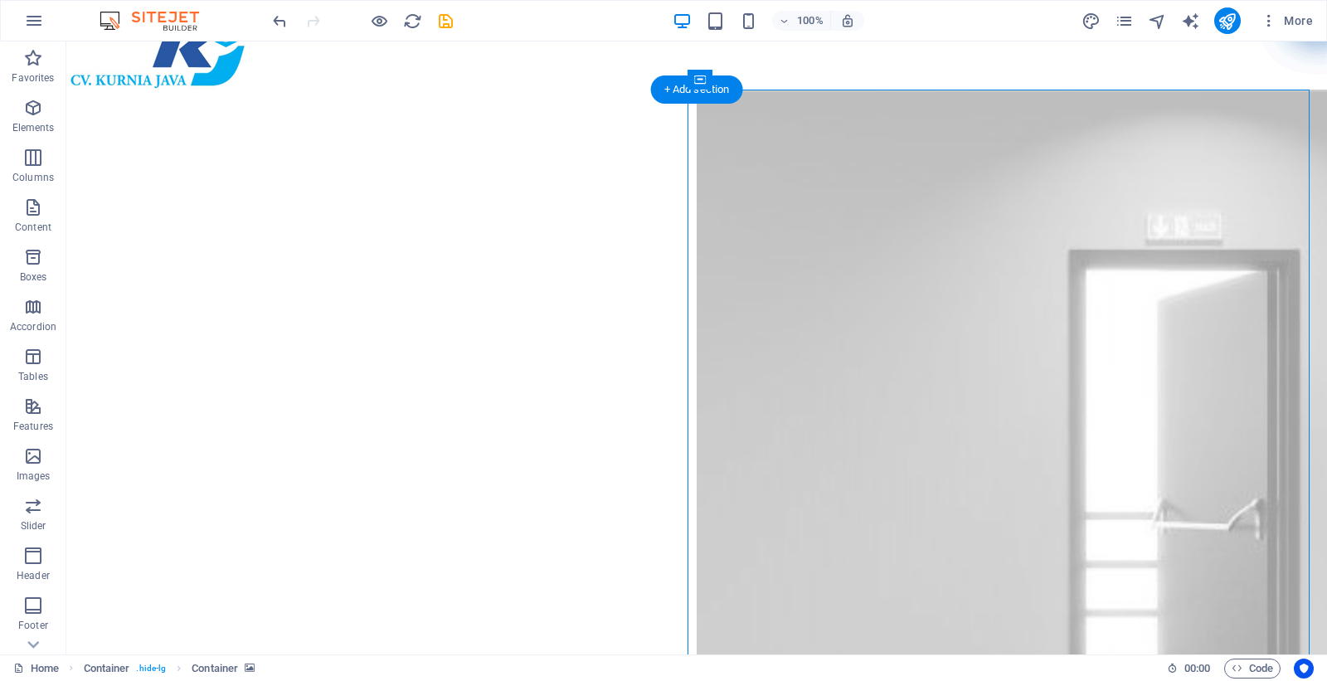
scroll to position [249, 0]
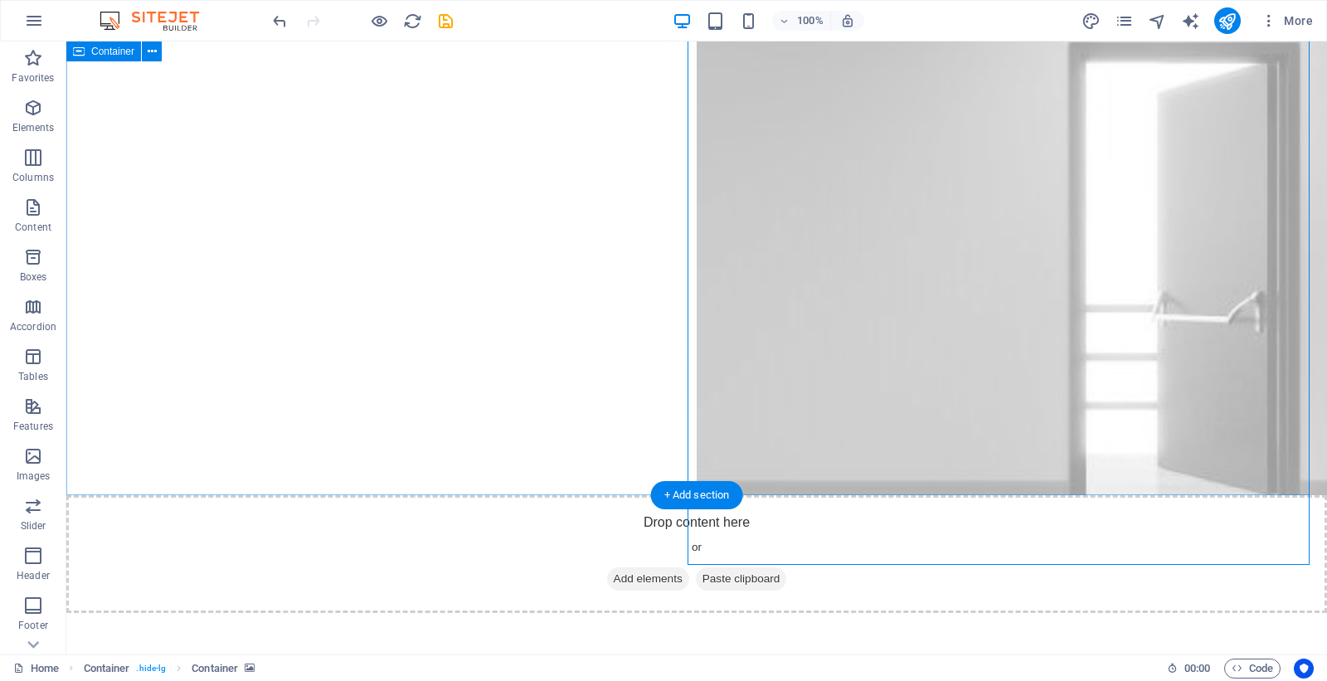
drag, startPoint x: 924, startPoint y: 323, endPoint x: 558, endPoint y: 291, distance: 367.9
click at [536, 262] on div "Drop content here or Add elements Paste clipboard" at bounding box center [696, 188] width 1260 height 613
drag, startPoint x: 867, startPoint y: 298, endPoint x: 864, endPoint y: 547, distance: 248.7
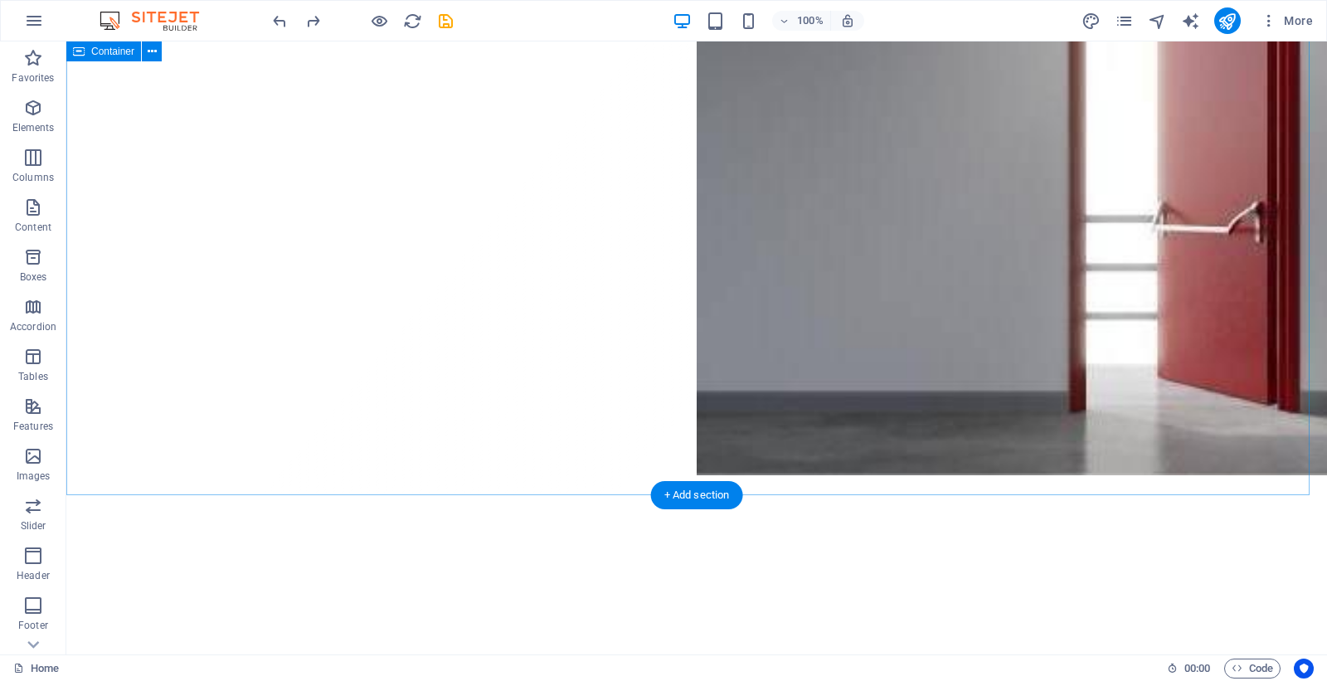
click at [889, 315] on div "Drop content here or Add elements Paste clipboard" at bounding box center [696, 188] width 1260 height 613
click at [608, 279] on div "Drop content here or Add elements Paste clipboard" at bounding box center [696, 188] width 1260 height 613
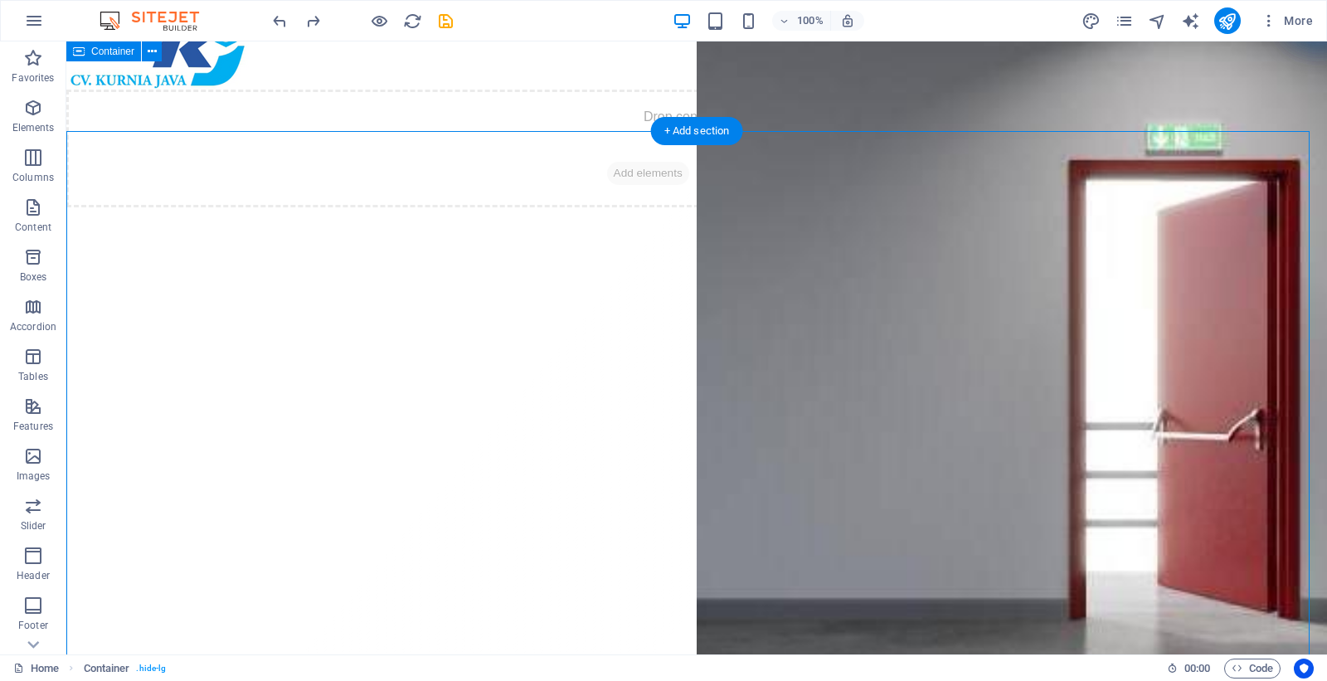
scroll to position [0, 0]
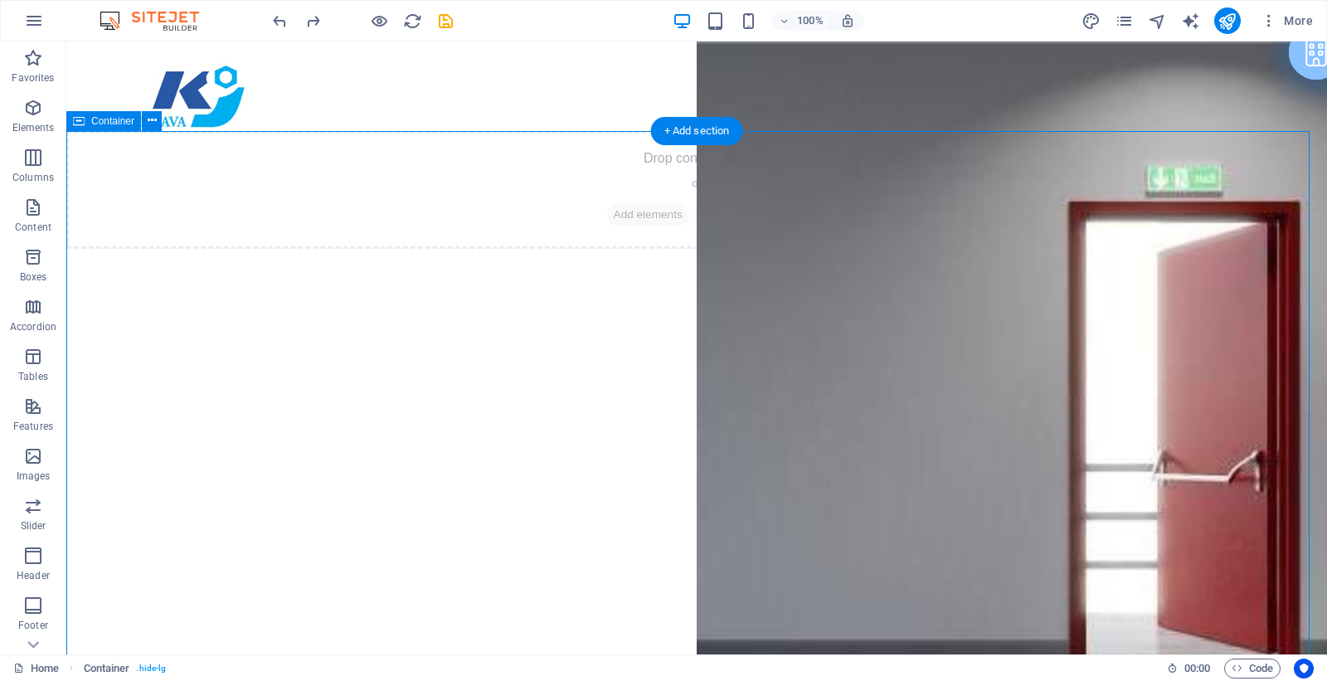
click at [706, 226] on div "Drop content here or Add elements Paste clipboard" at bounding box center [696, 190] width 1260 height 118
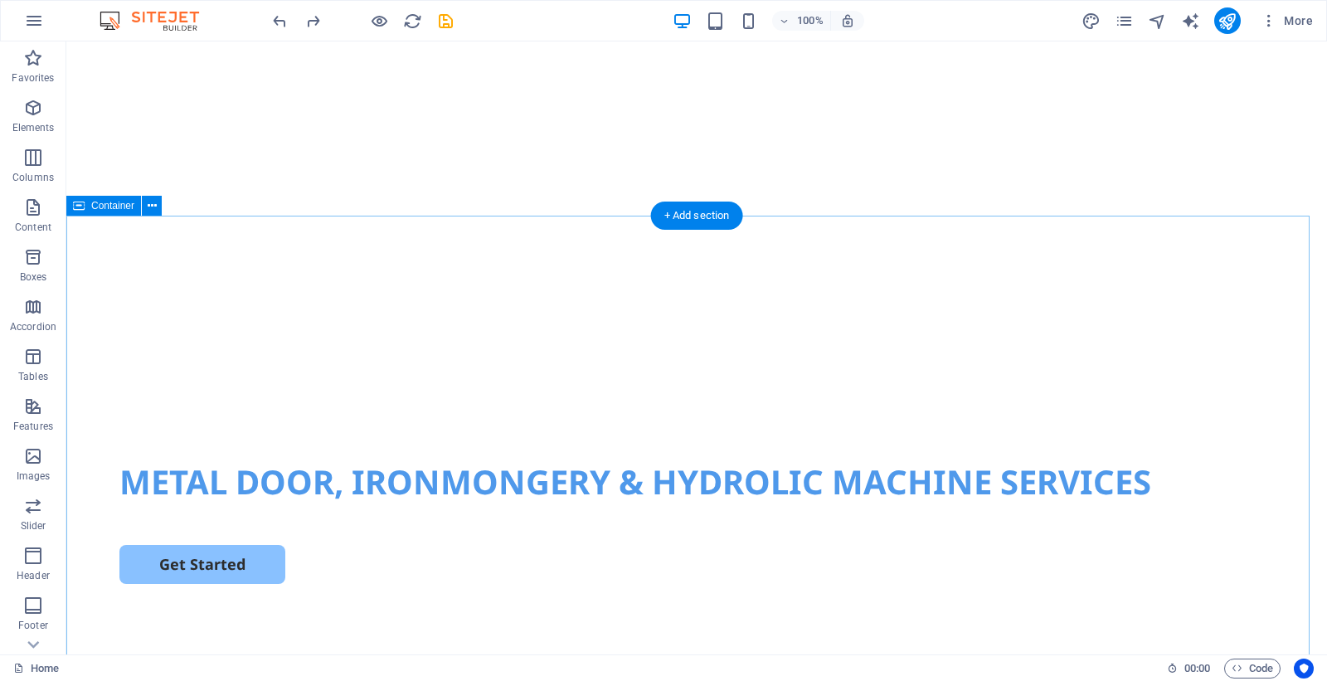
scroll to position [1244, 0]
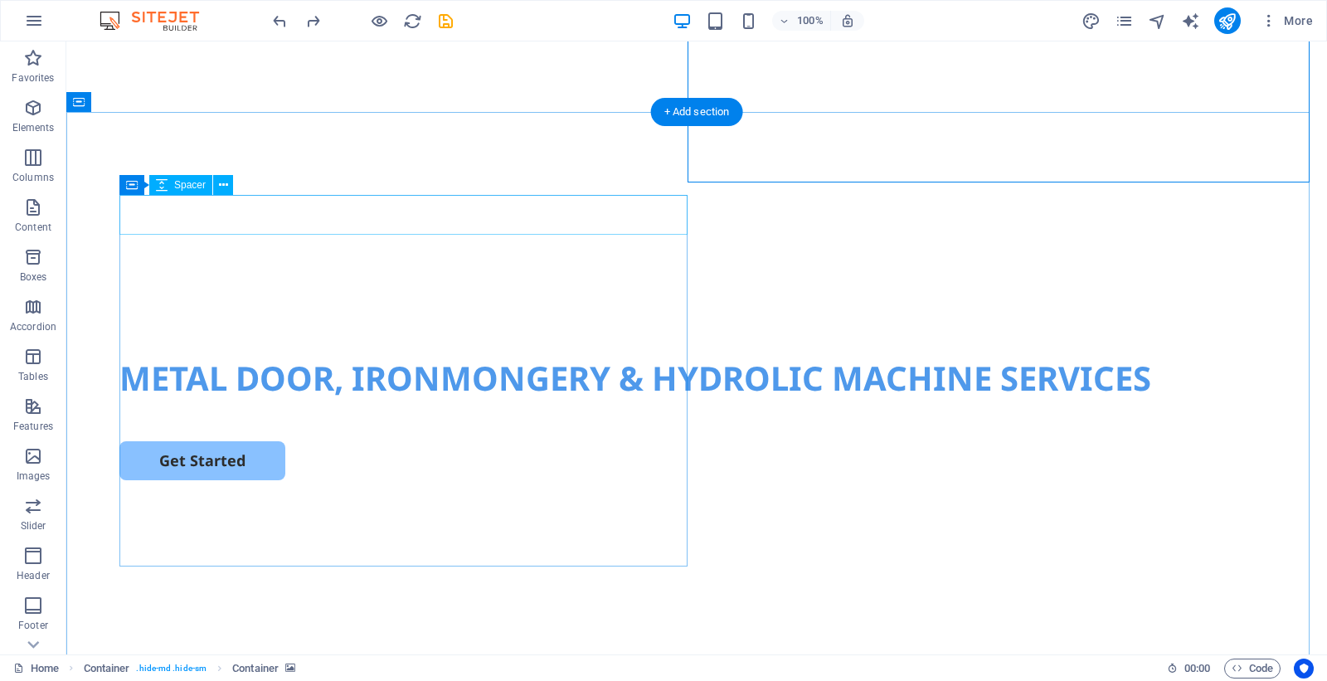
drag, startPoint x: 875, startPoint y: 68, endPoint x: 221, endPoint y: 221, distance: 670.9
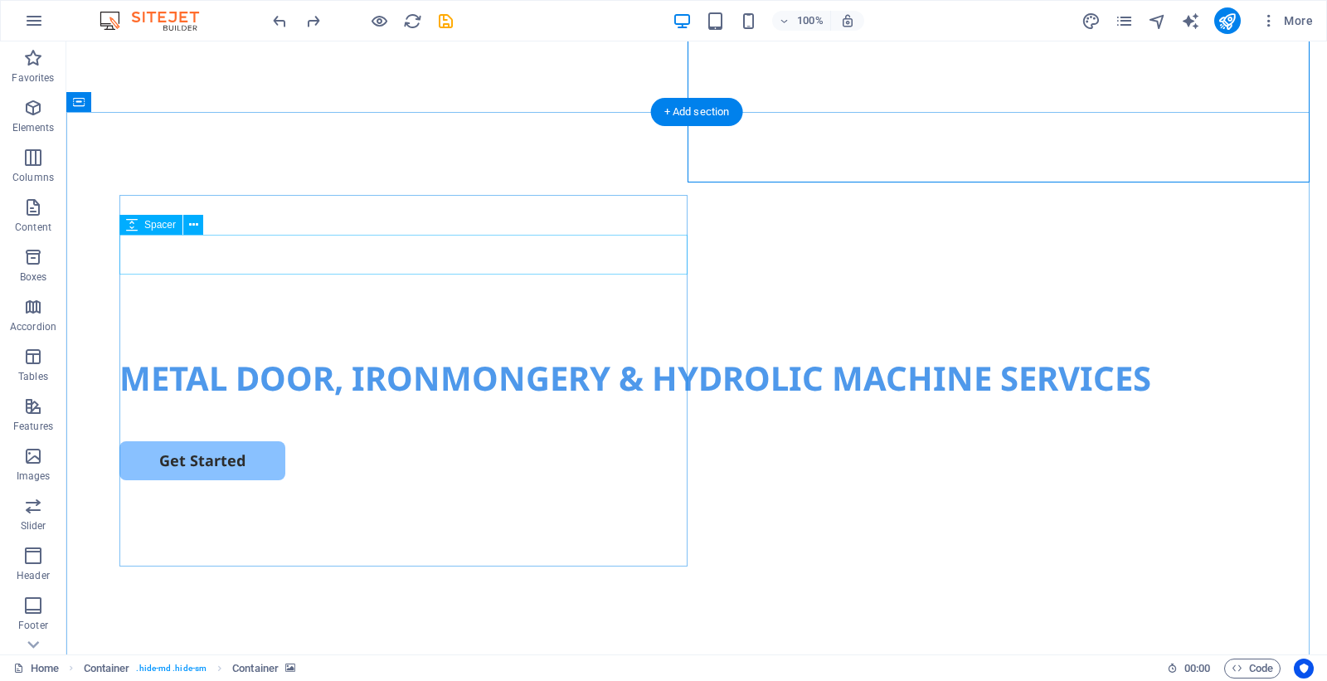
drag, startPoint x: 844, startPoint y: 84, endPoint x: 614, endPoint y: 246, distance: 281.3
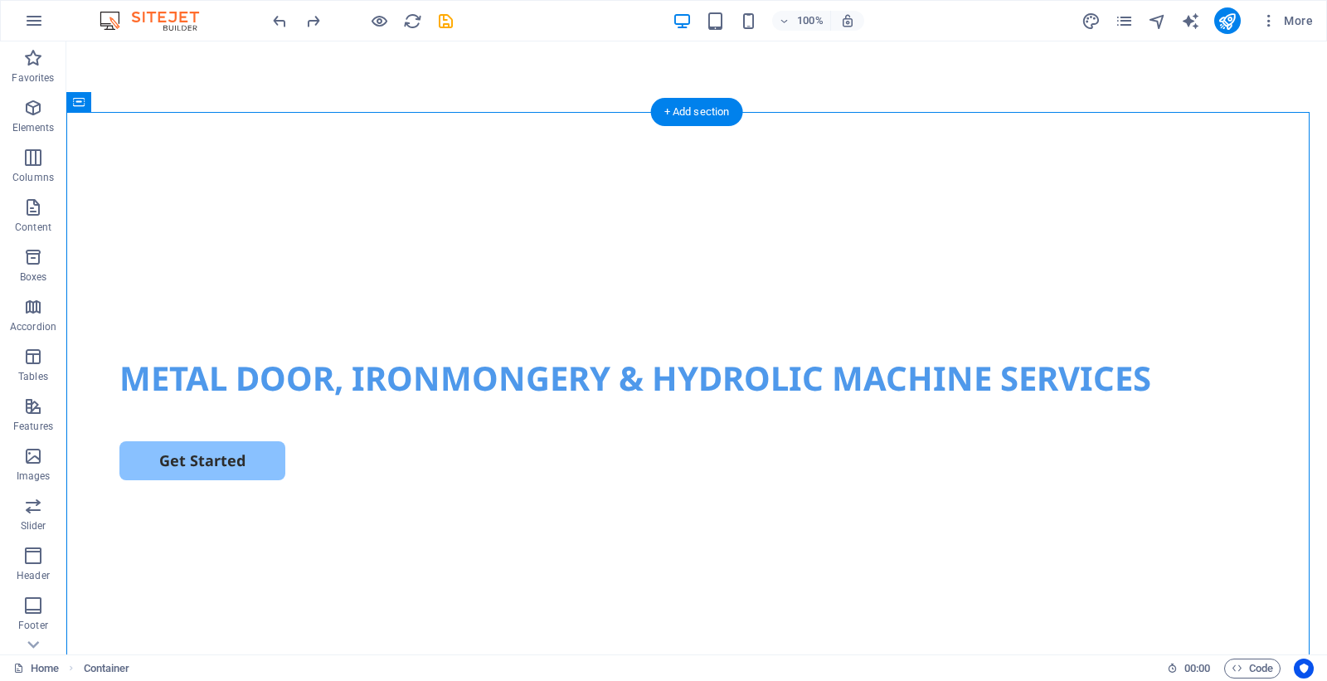
drag, startPoint x: 834, startPoint y: 162, endPoint x: 502, endPoint y: 404, distance: 410.6
click at [205, 526] on div "METAL DOOR, IRONMONGERY & HYDROLIC MACHINE SERVICES Get Started" at bounding box center [696, 432] width 1260 height 638
drag, startPoint x: 823, startPoint y: 41, endPoint x: 764, endPoint y: 9, distance: 67.2
click at [823, 41] on header "100% More" at bounding box center [663, 20] width 1327 height 41
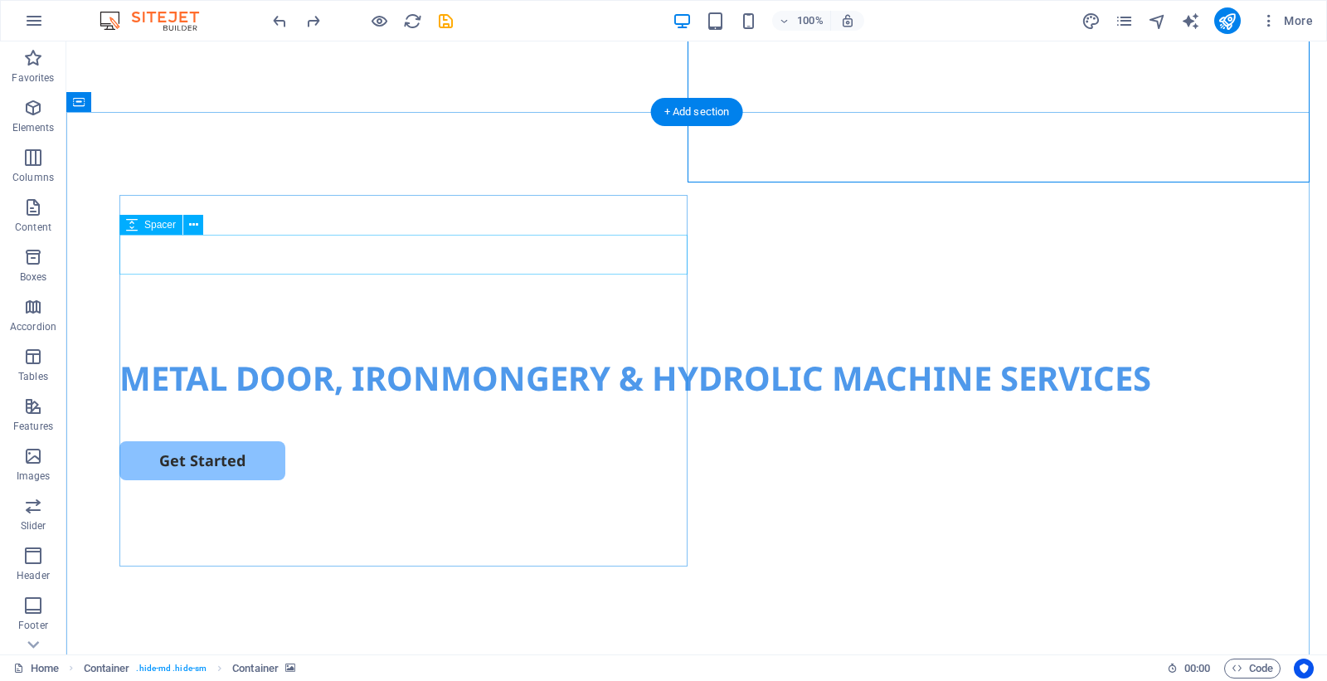
drag, startPoint x: 764, startPoint y: 65, endPoint x: 695, endPoint y: 221, distance: 171.5
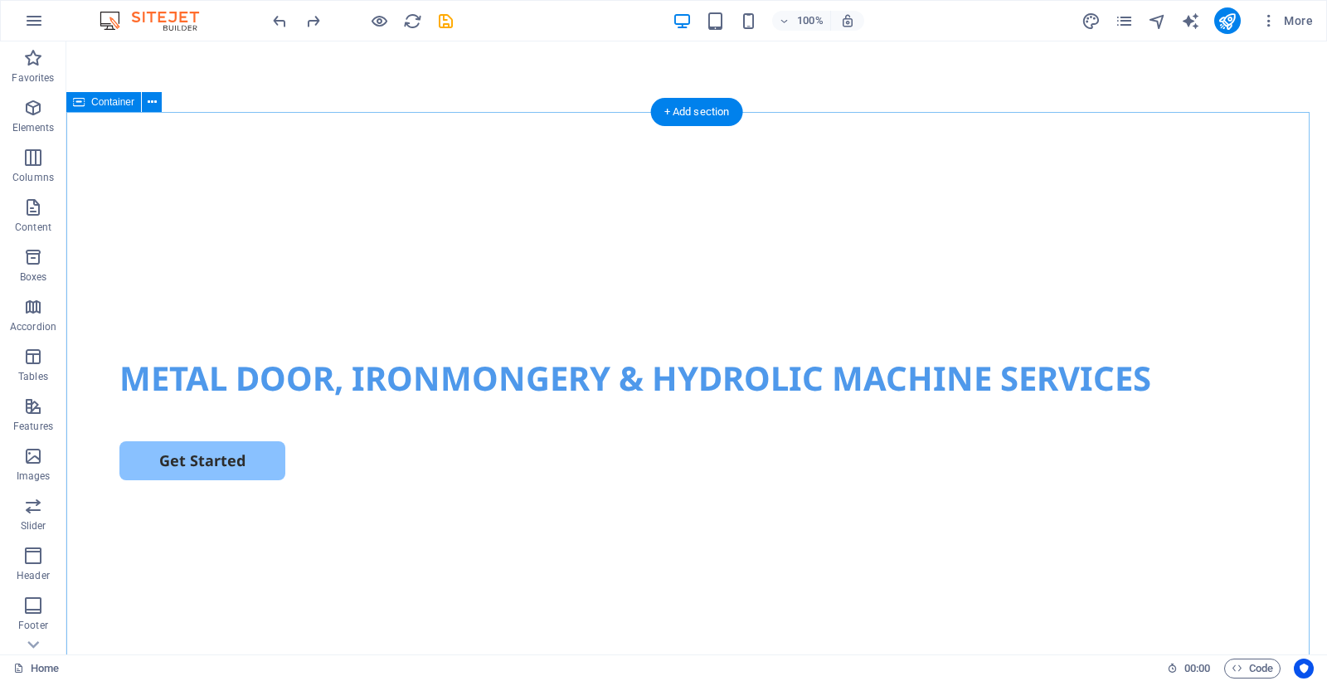
click at [730, 154] on div "METAL DOOR, IRONMONGERY & HYDROLIC MACHINE SERVICES Get Started" at bounding box center [696, 432] width 1260 height 638
click at [222, 222] on div at bounding box center [696, 216] width 1154 height 40
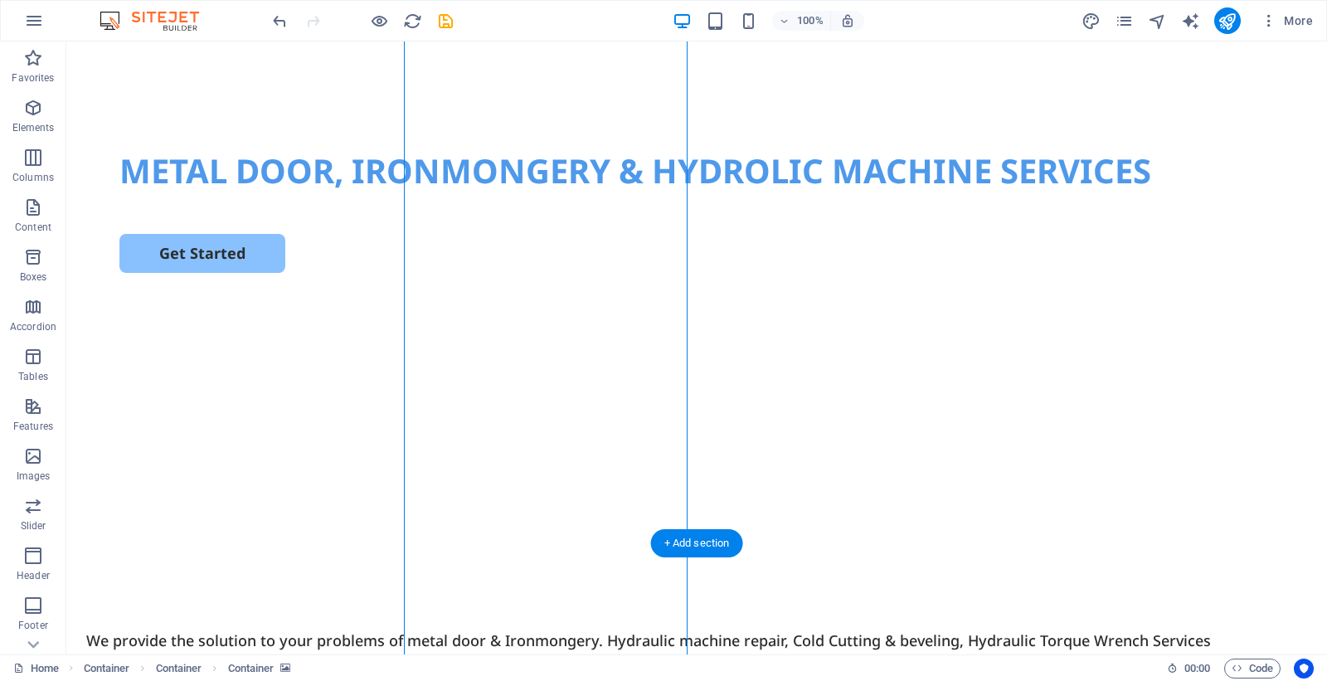
scroll to position [1347, 0]
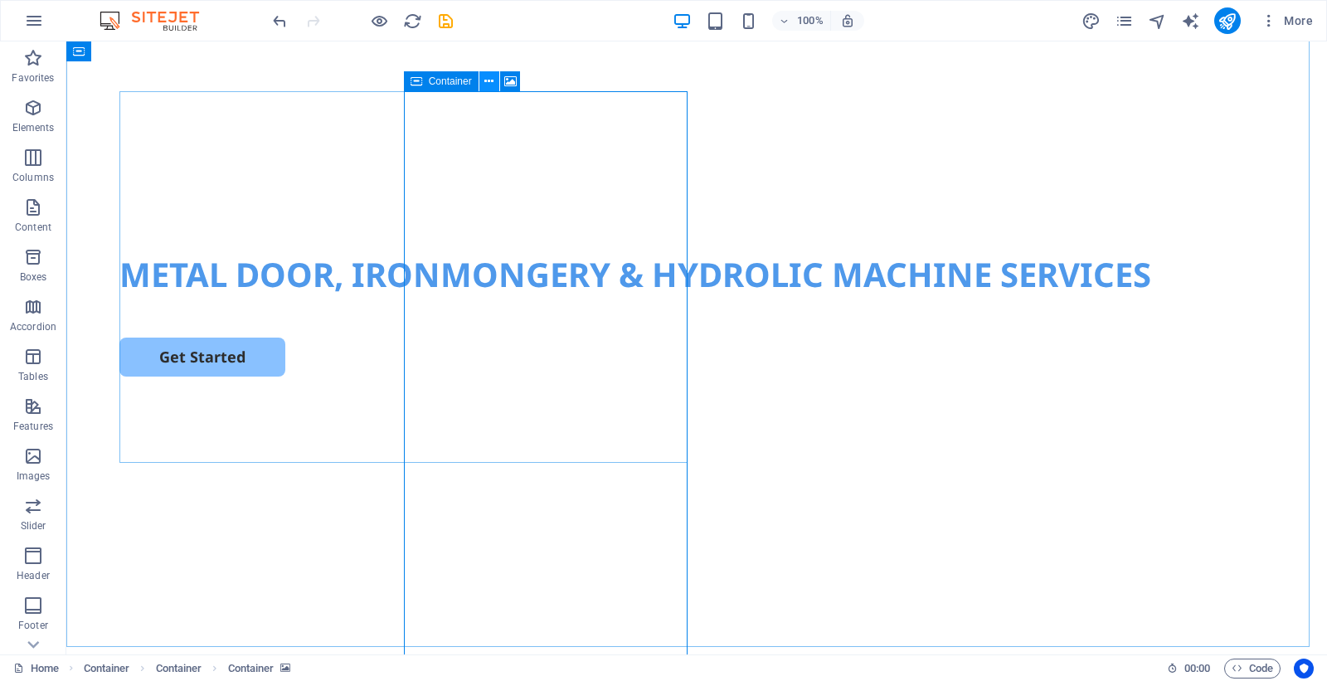
click at [493, 77] on icon at bounding box center [488, 81] width 9 height 17
click at [1150, 182] on div "Drop content here or Add elements Paste clipboard METAL DOOR, IRONMONGERY & HYD…" at bounding box center [696, 328] width 1260 height 638
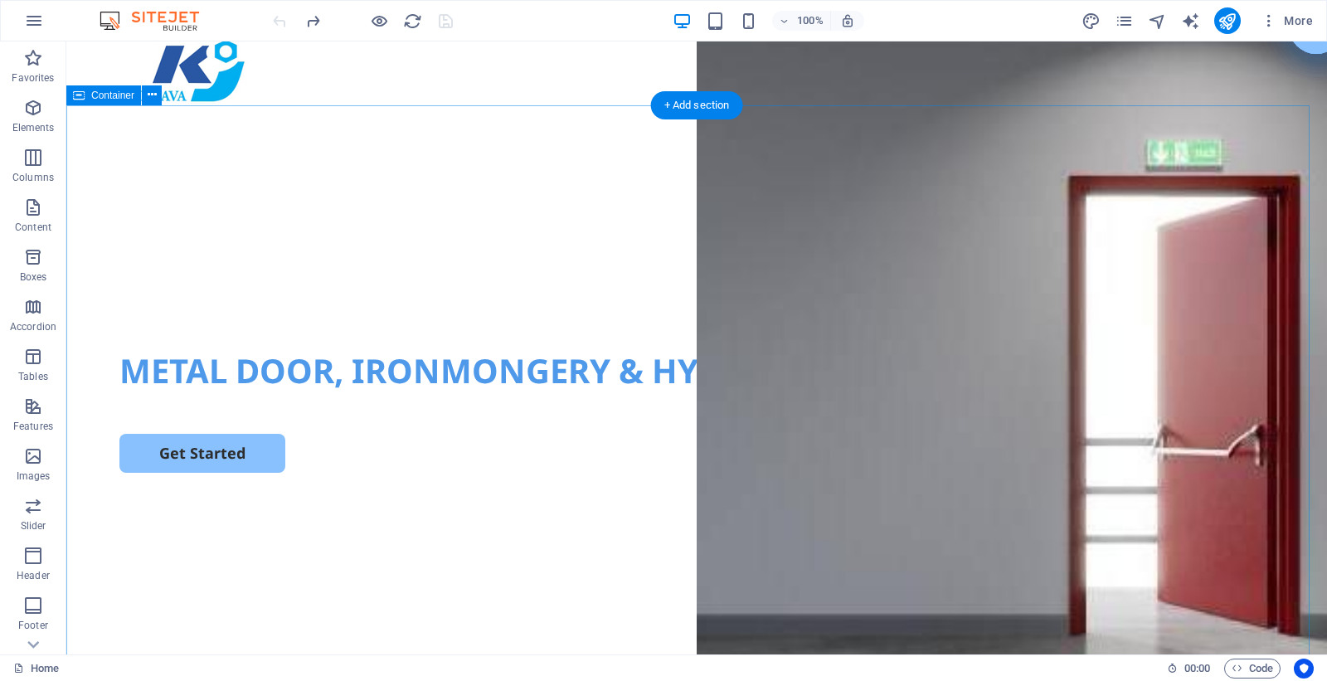
scroll to position [0, 0]
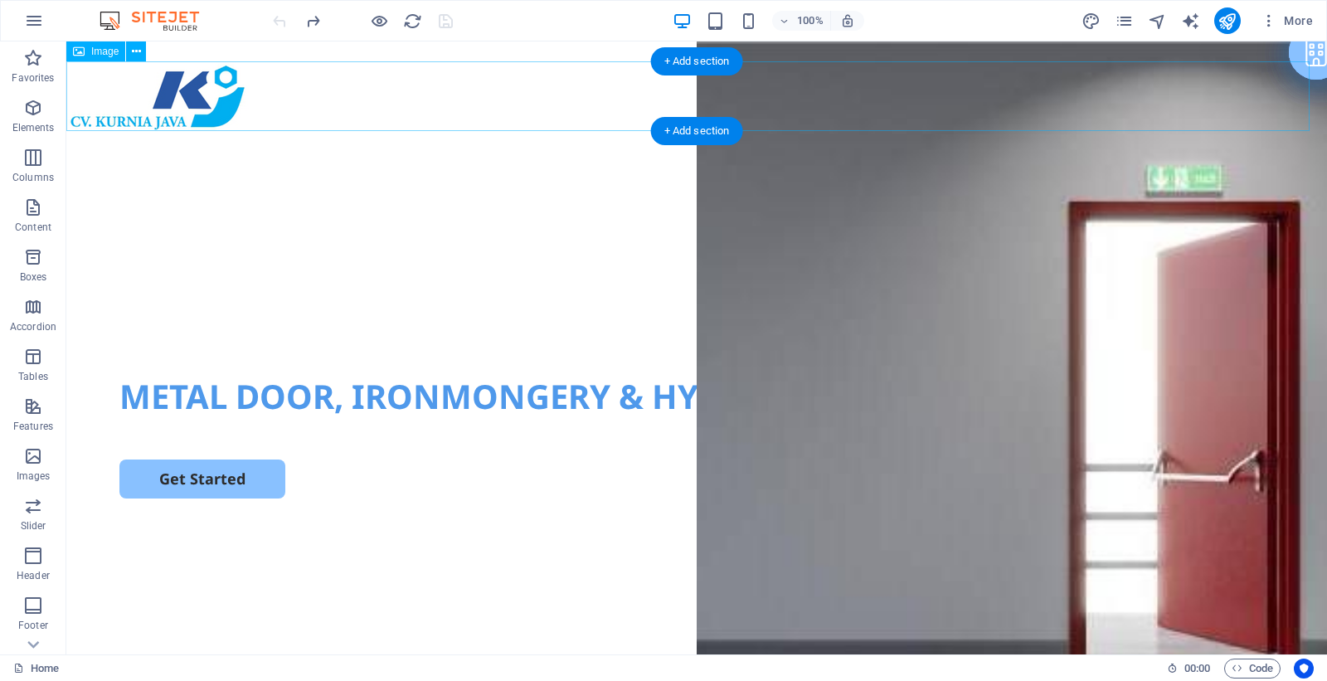
click at [327, 84] on figure at bounding box center [696, 96] width 1260 height 70
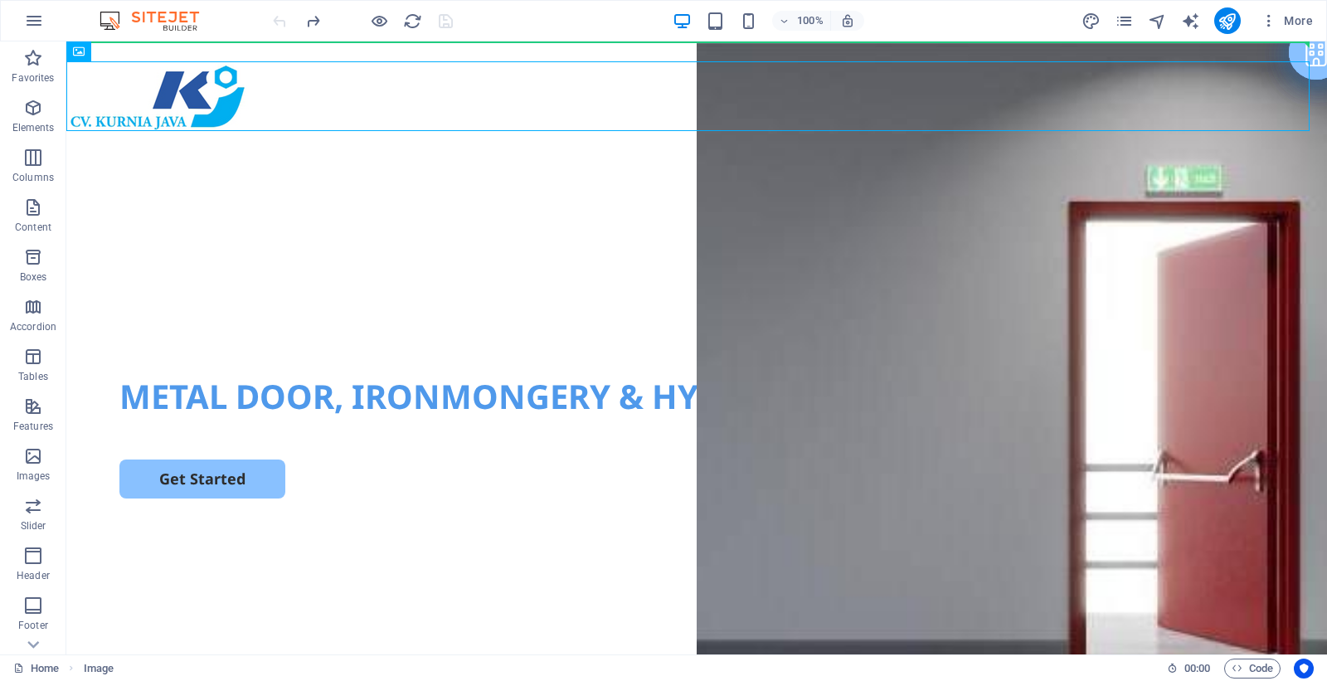
drag, startPoint x: 284, startPoint y: 65, endPoint x: 286, endPoint y: 50, distance: 15.0
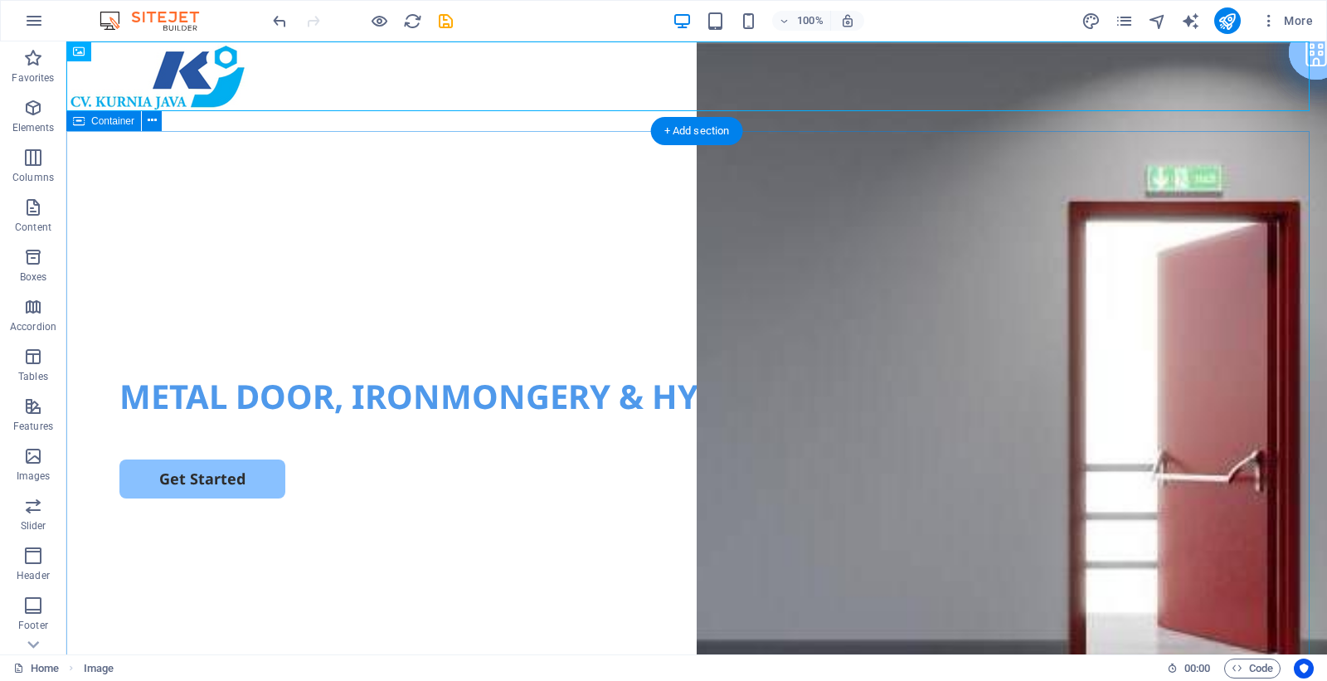
click at [941, 253] on div "METAL DOOR, IRONMONGERY & HYDROLIC MACHINE SERVICES Get Started" at bounding box center [696, 450] width 1260 height 638
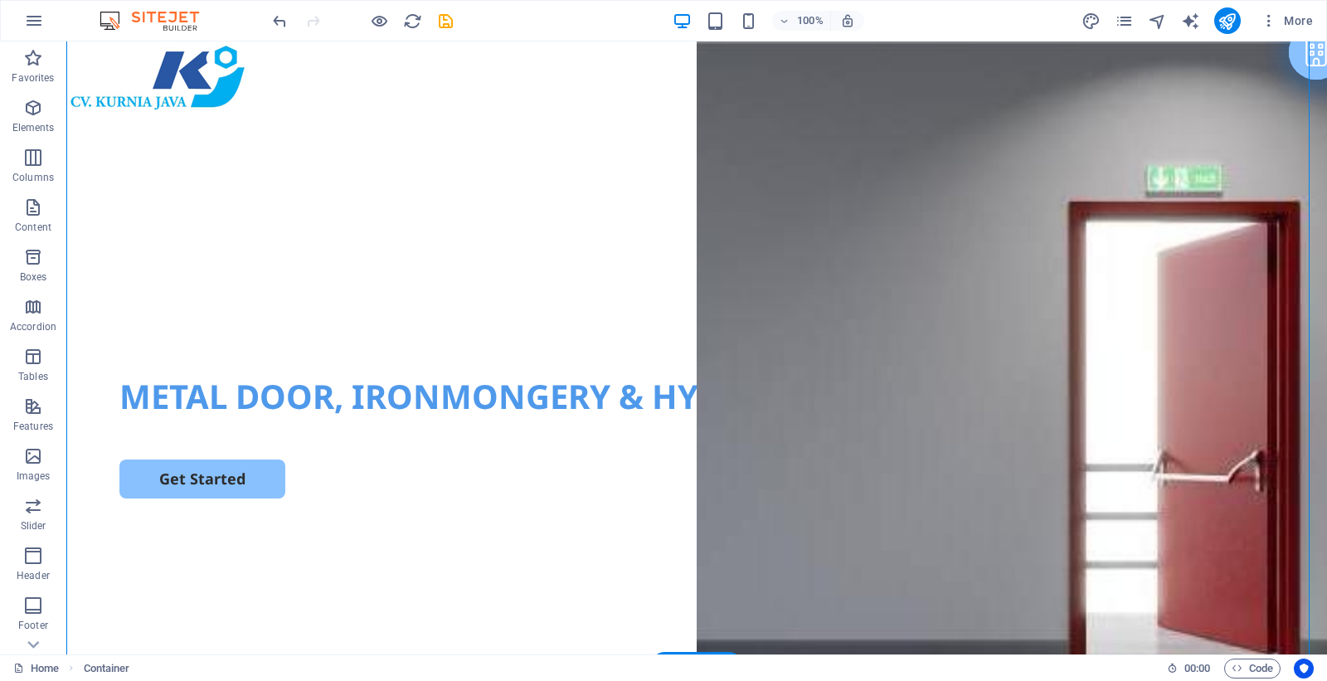
scroll to position [207, 0]
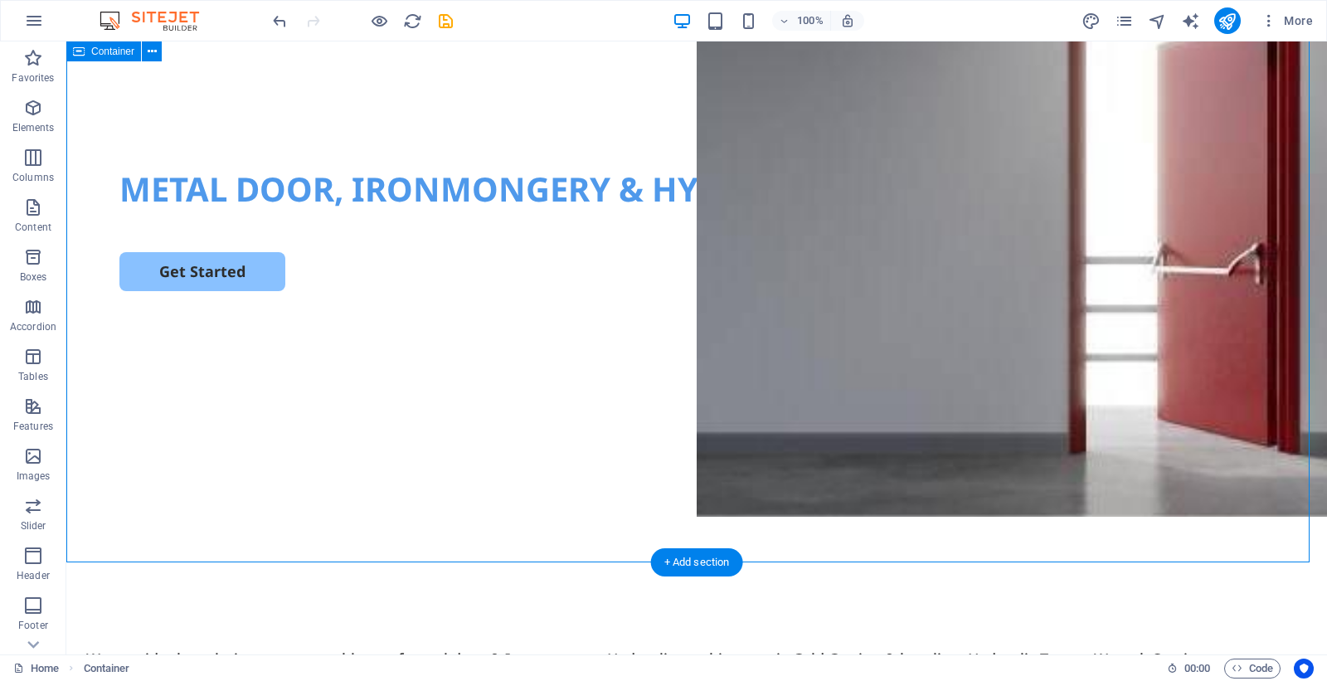
click at [693, 504] on div "METAL DOOR, IRONMONGERY & HYDROLIC MACHINE SERVICES Get Started" at bounding box center [696, 243] width 1260 height 638
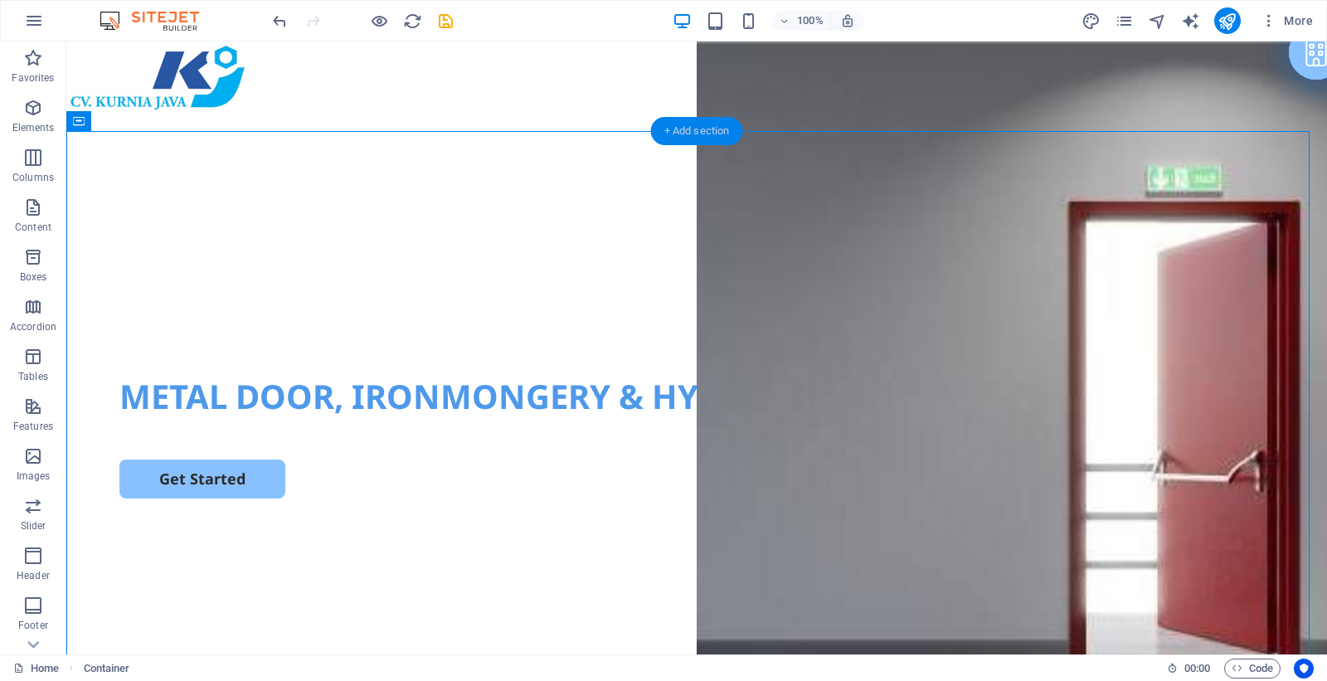
drag, startPoint x: 686, startPoint y: 124, endPoint x: 442, endPoint y: 154, distance: 246.4
click at [686, 124] on div "+ Add section" at bounding box center [697, 131] width 92 height 28
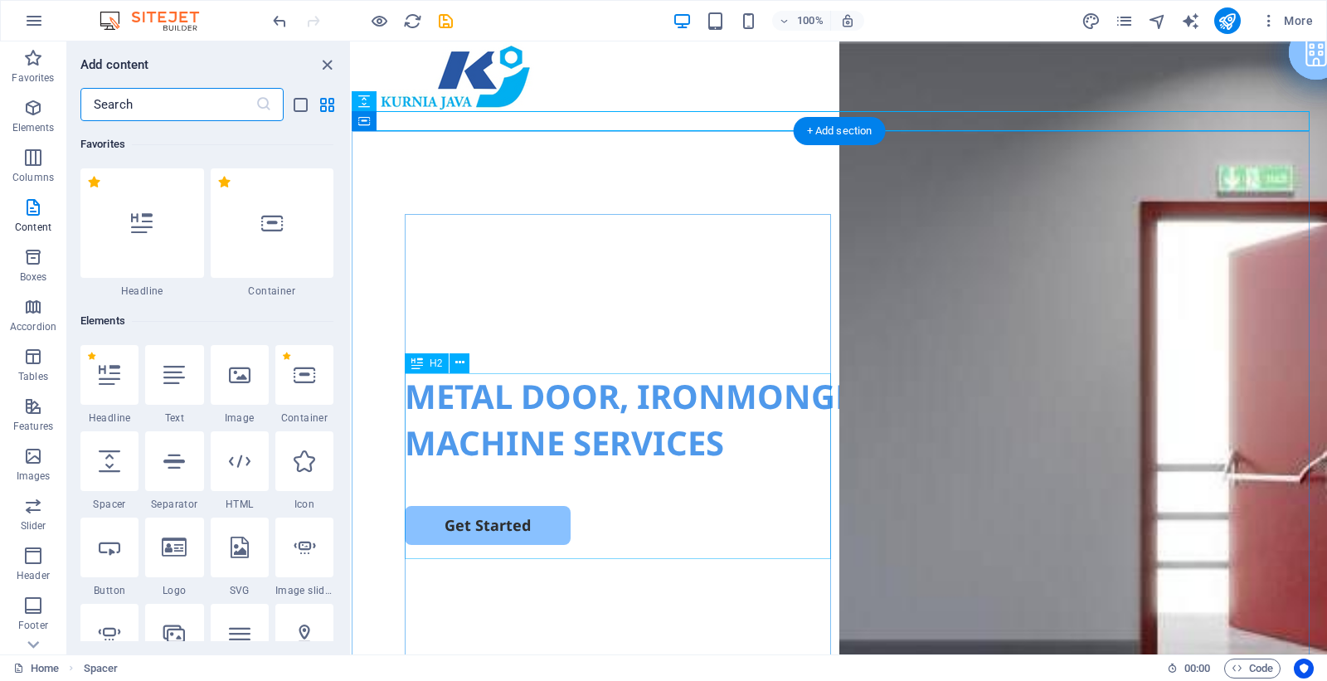
scroll to position [2899, 0]
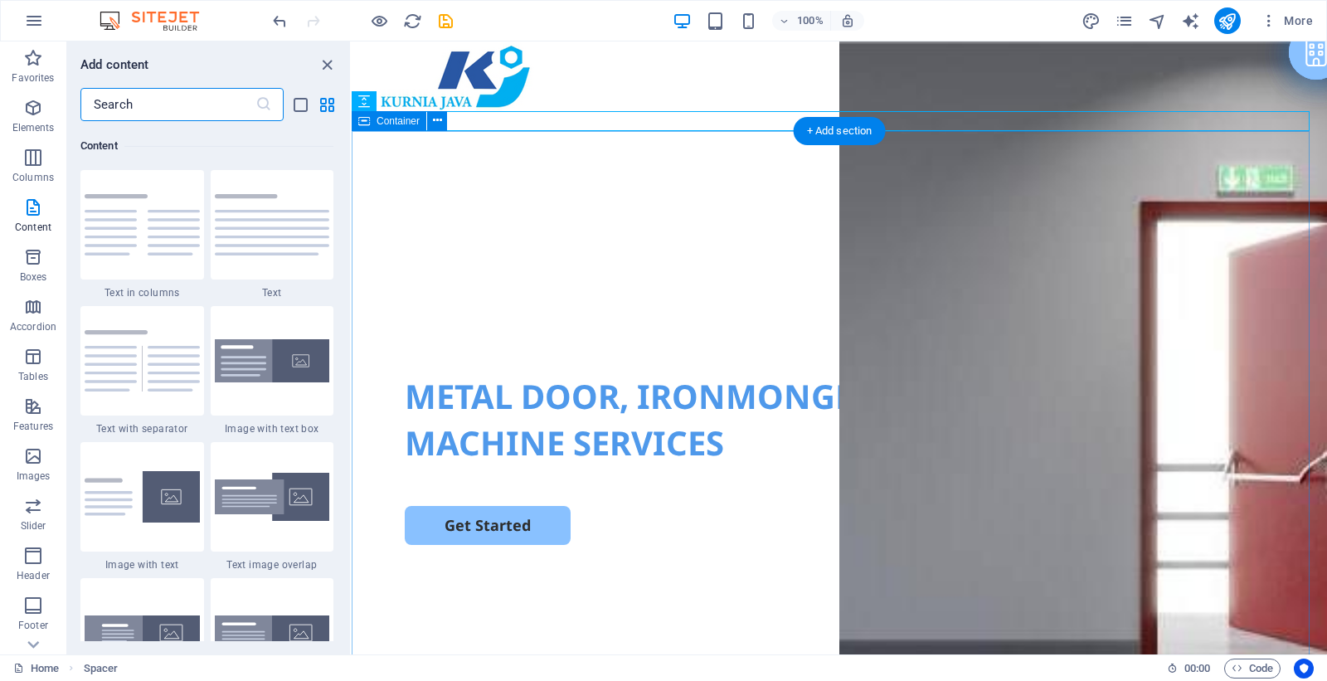
click at [1016, 340] on div "METAL DOOR, IRONMONGERY & HYDROLIC MACHINE SERVICES Get Started" at bounding box center [839, 450] width 975 height 638
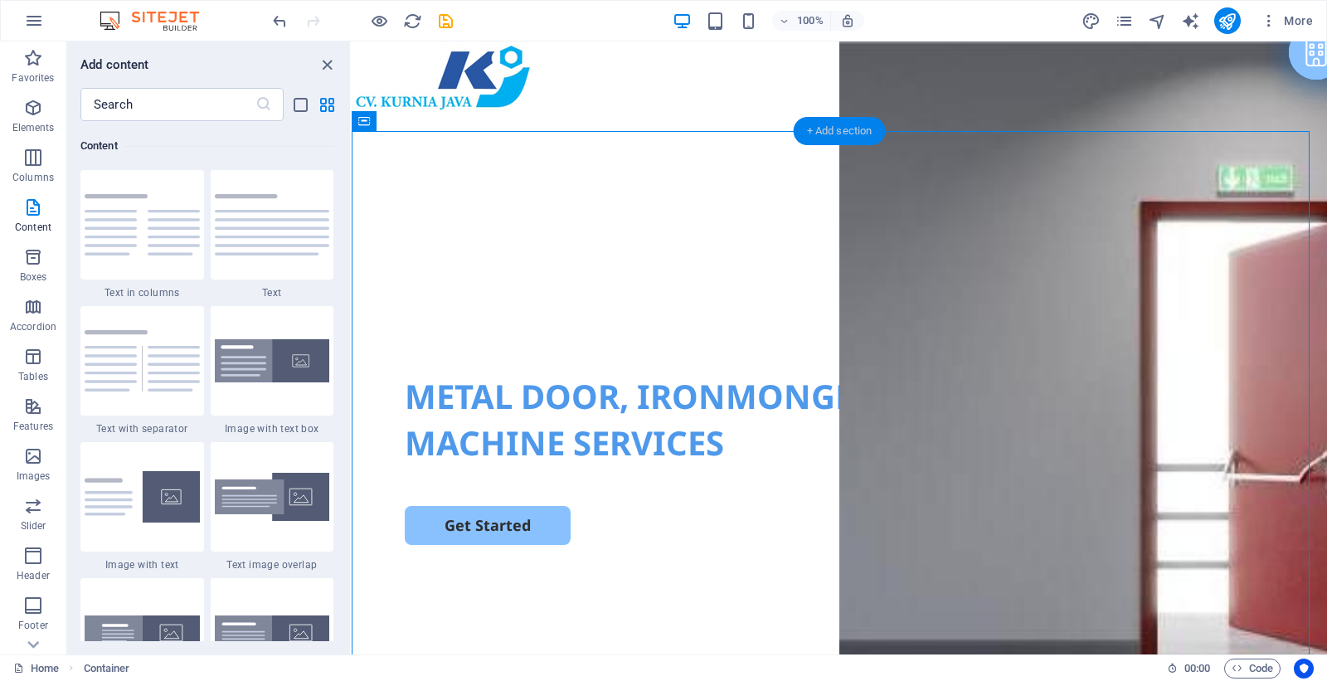
click at [876, 139] on div "+ Add section" at bounding box center [839, 131] width 92 height 28
click at [1147, 295] on div "METAL DOOR, IRONMONGERY & HYDROLIC MACHINE SERVICES Get Started" at bounding box center [839, 450] width 975 height 638
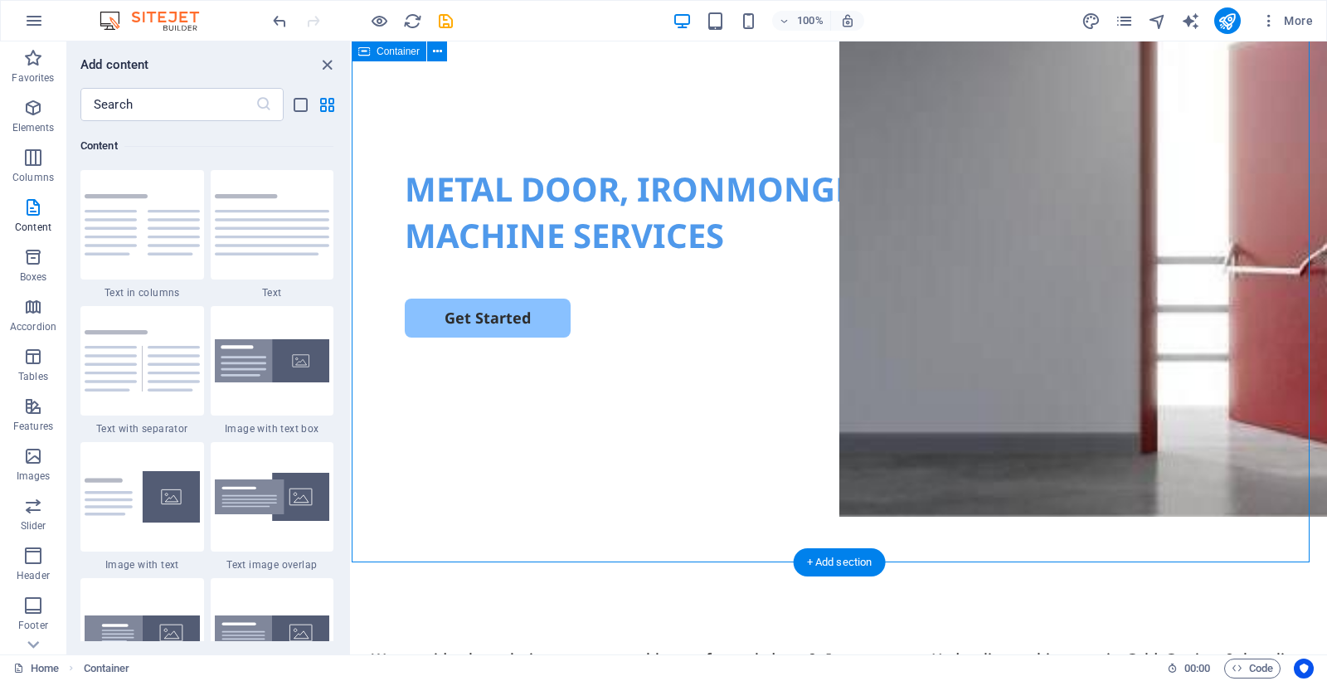
scroll to position [311, 0]
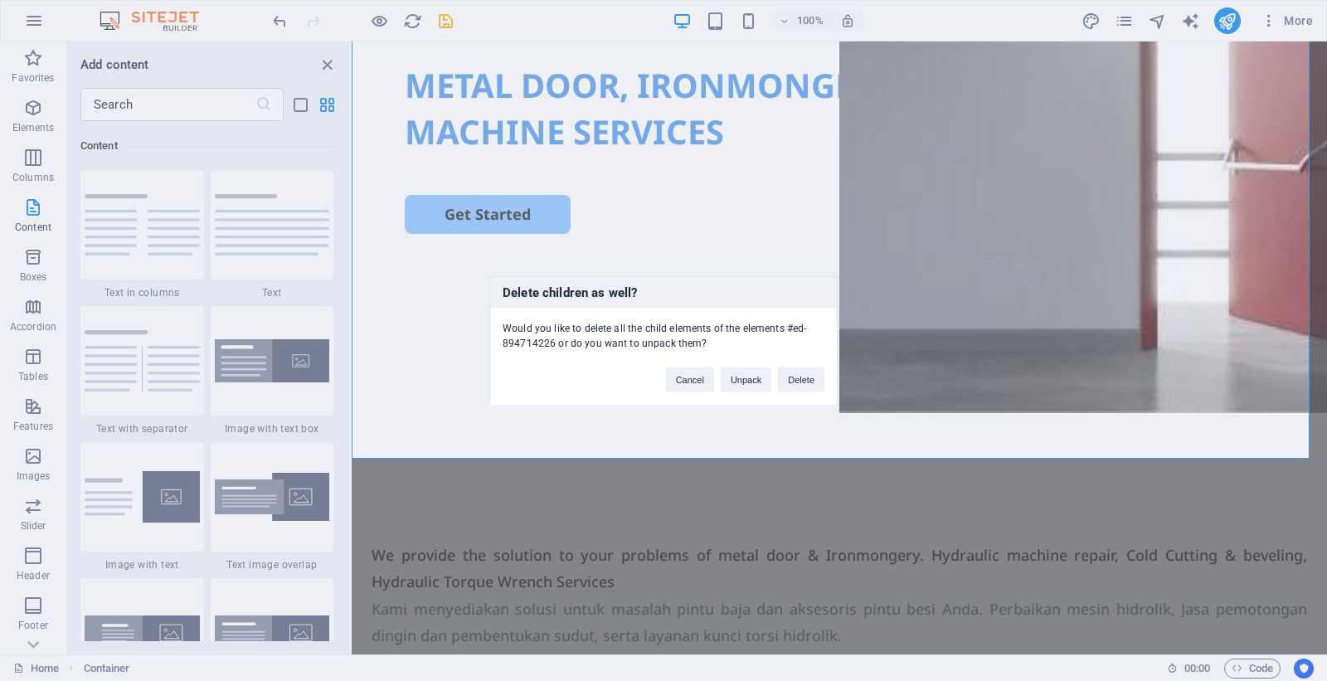
click at [949, 429] on div "Delete children as well? Would you like to delete all the child elements of the…" at bounding box center [663, 340] width 1327 height 681
click at [322, 59] on div "Delete children as well? Would you like to delete all the child elements of the…" at bounding box center [663, 340] width 1327 height 681
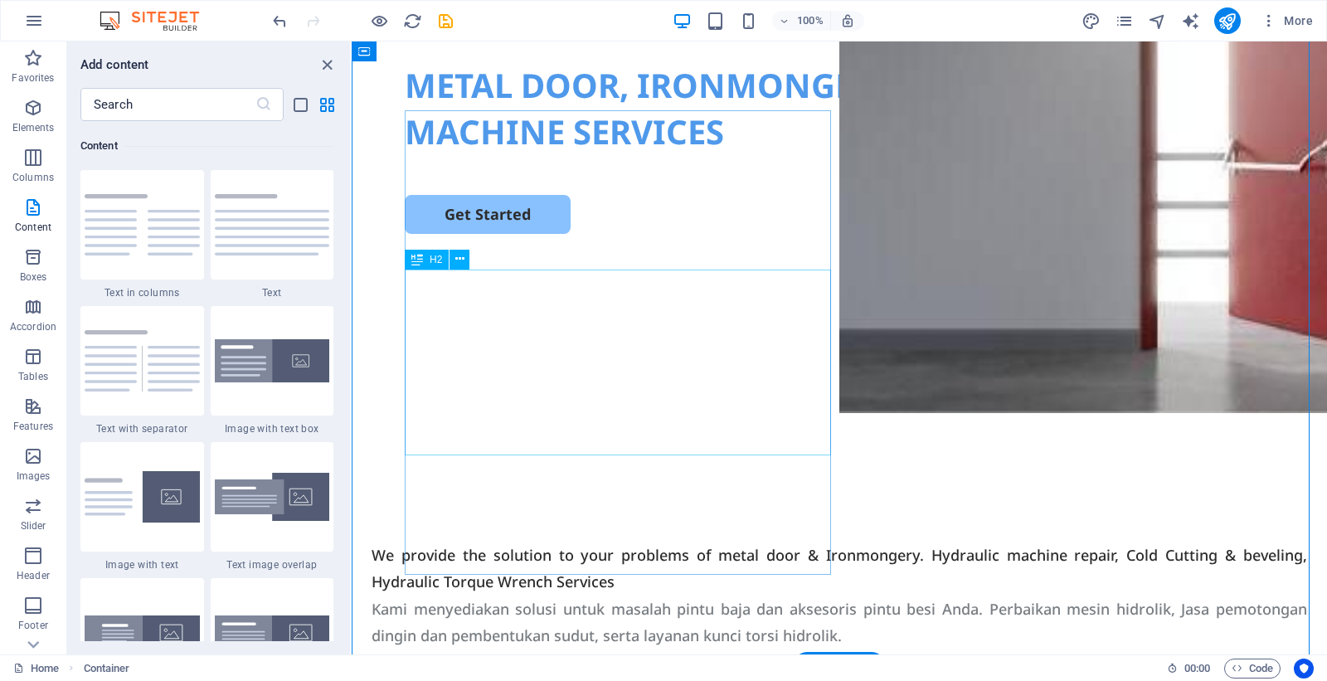
scroll to position [0, 0]
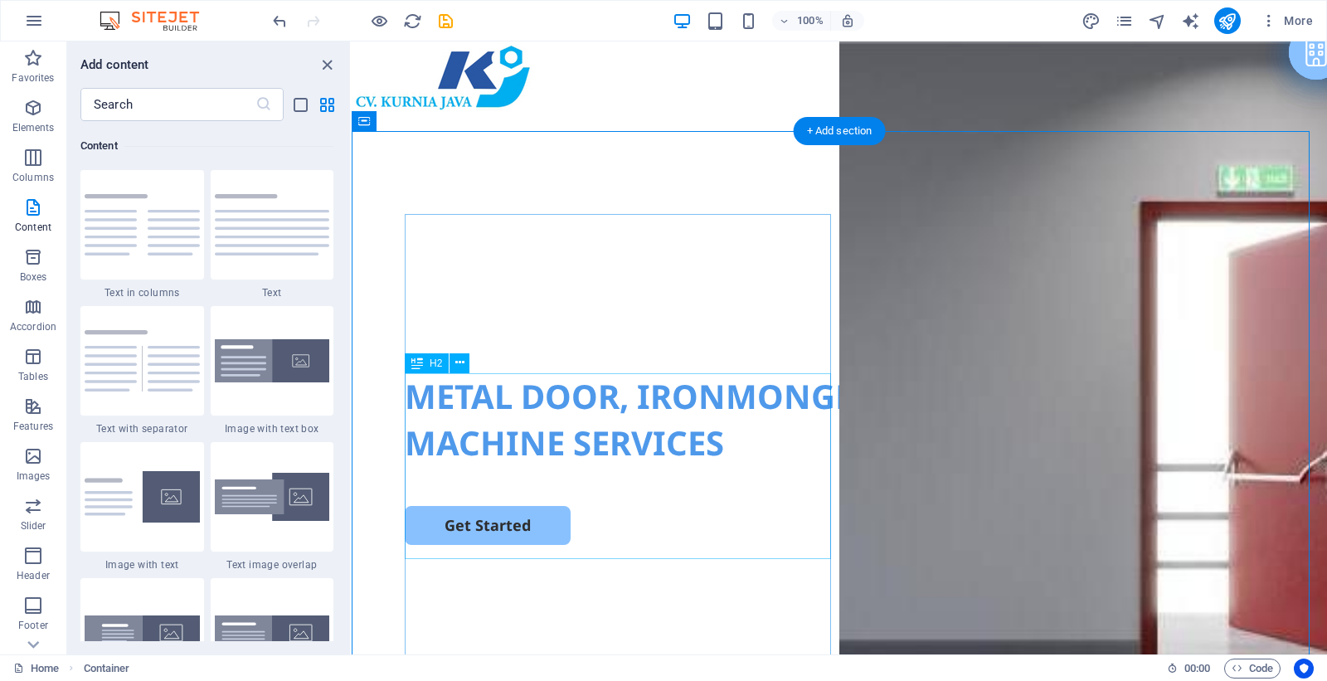
click at [730, 411] on div "METAL DOOR, IRONMONGERY & HYDROLIC MACHINE SERVICES" at bounding box center [839, 419] width 869 height 93
click at [1042, 354] on div "METAL DOOR, IRONMONGERY & HYDROLIC MACHINE SERVICES Get Started" at bounding box center [839, 450] width 975 height 638
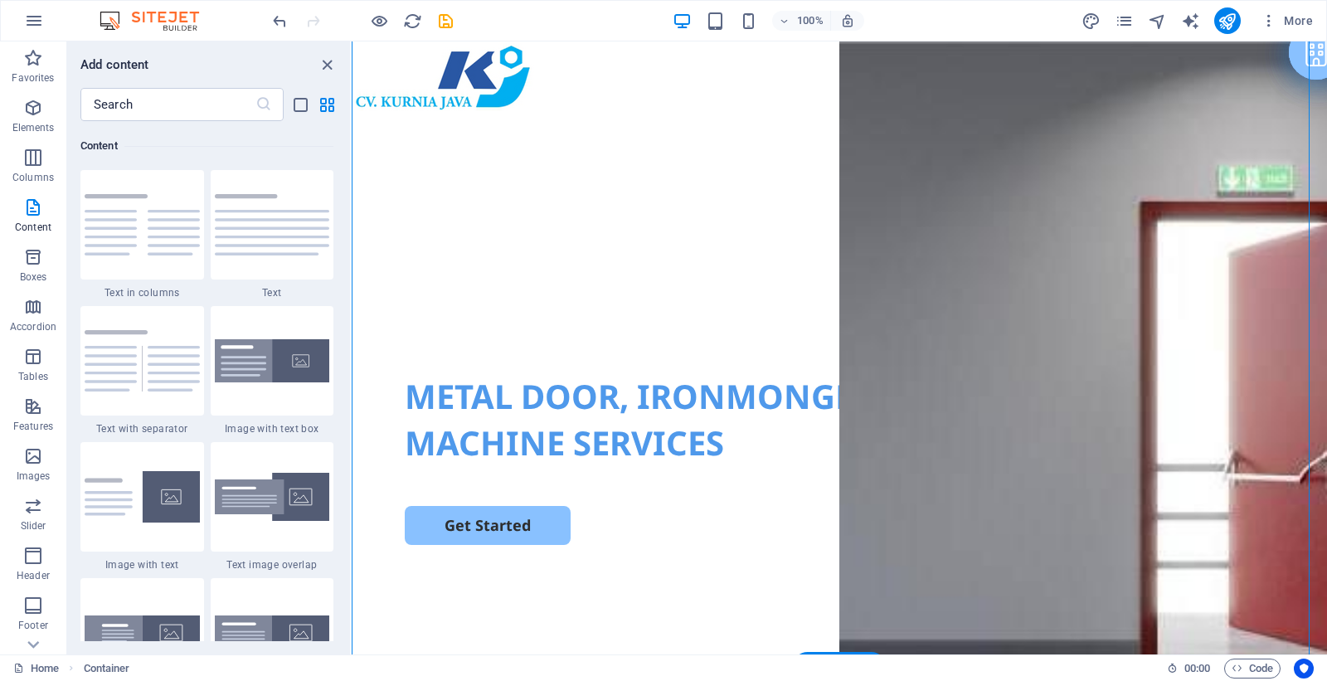
scroll to position [311, 0]
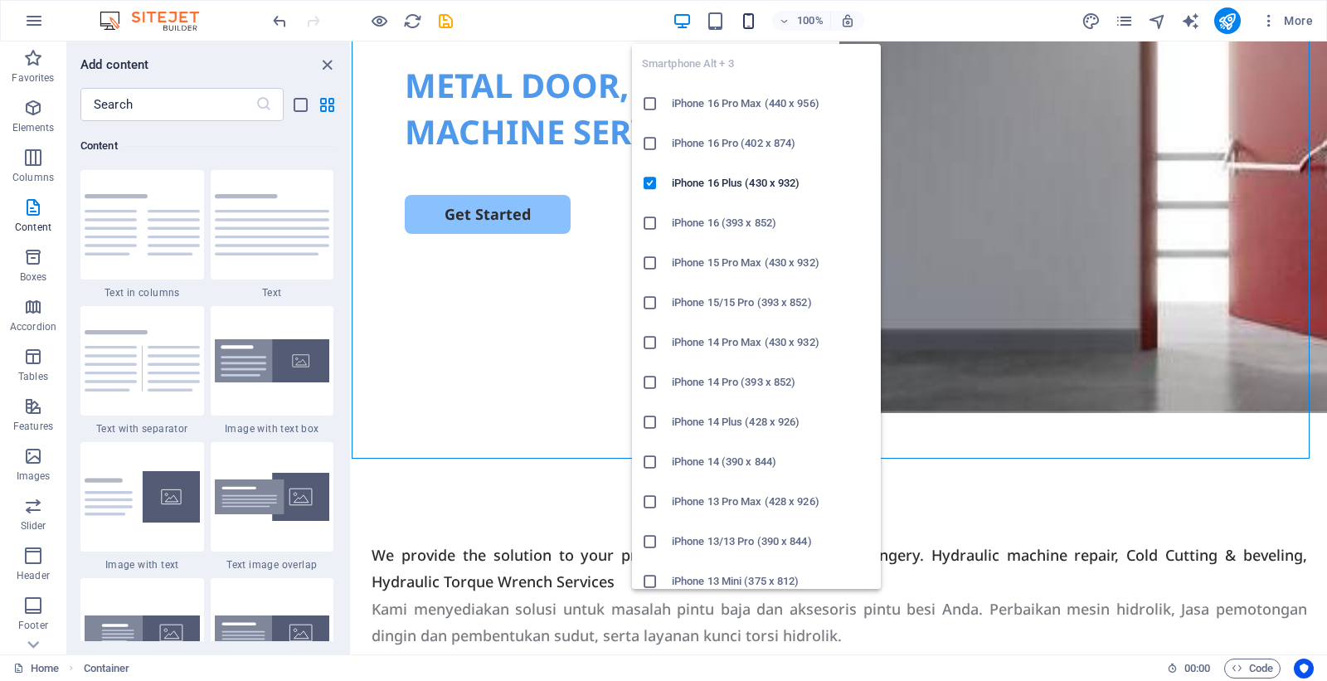
click at [740, 18] on icon "button" at bounding box center [748, 21] width 19 height 19
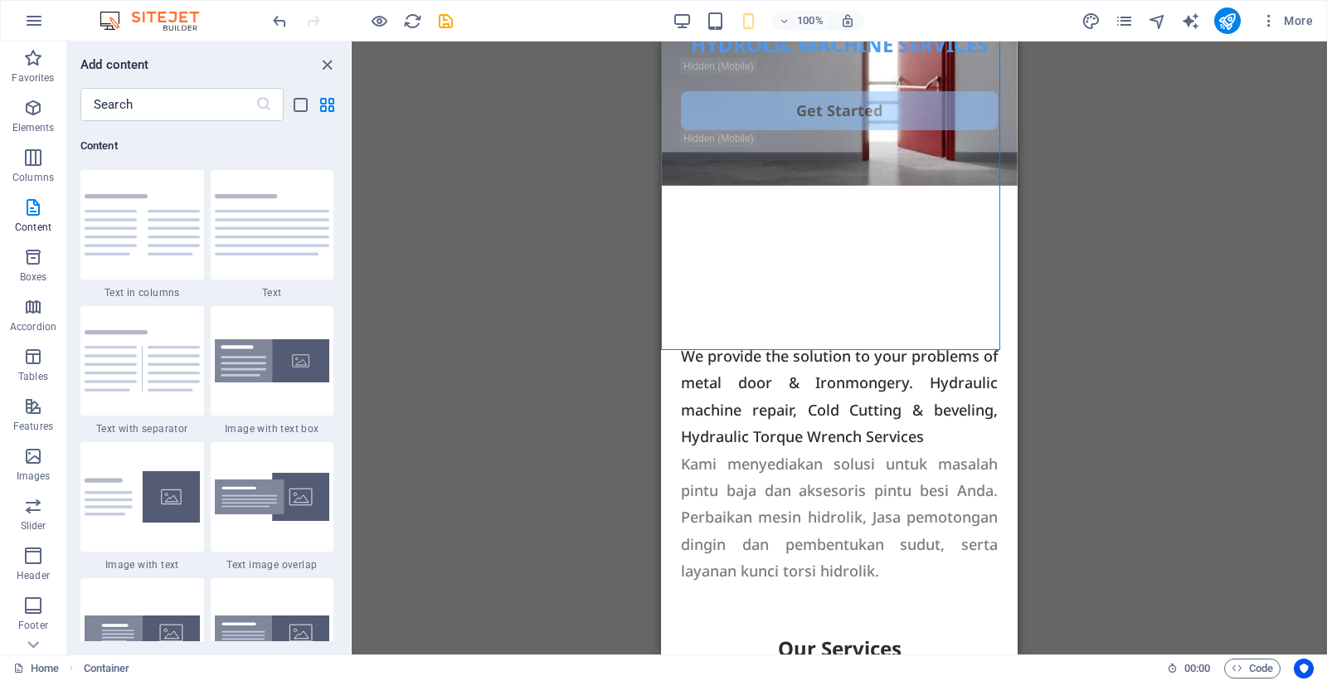
scroll to position [0, 0]
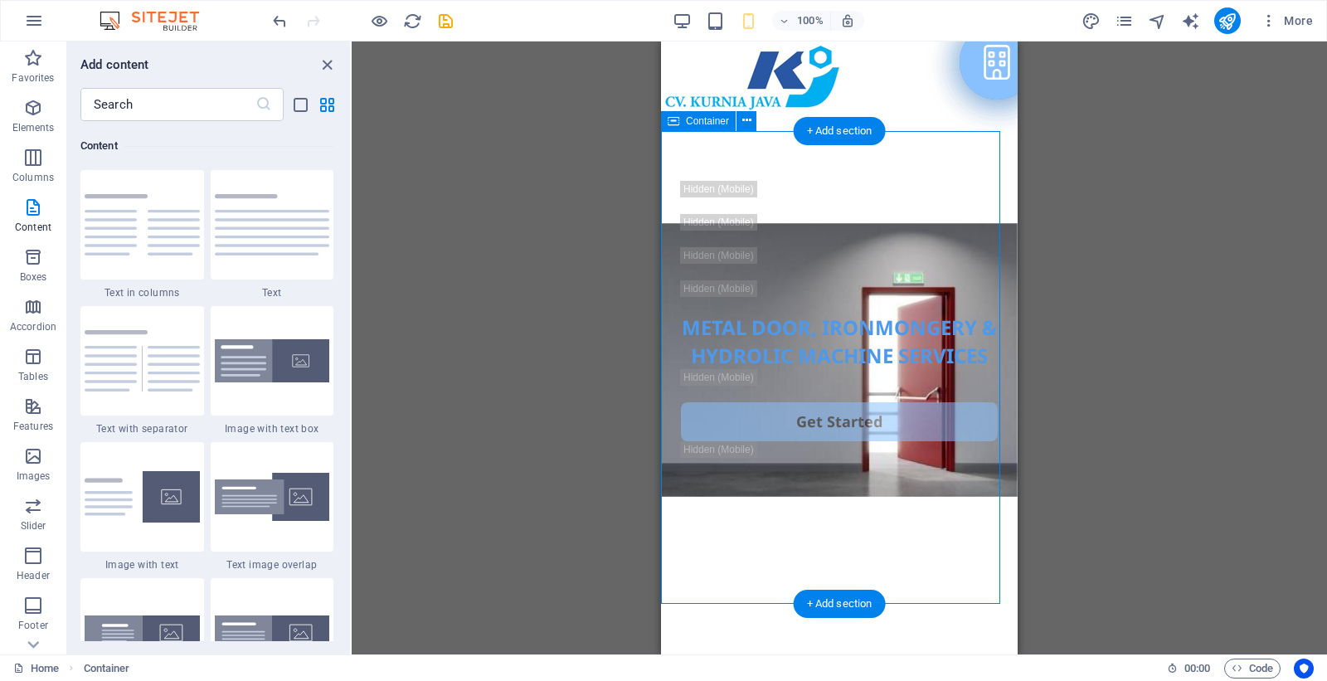
click at [954, 156] on div "METAL DOOR, IRONMONGERY & HYDROLIC MACHINE SERVICES Get Started" at bounding box center [839, 367] width 357 height 473
click at [929, 150] on div "METAL DOOR, IRONMONGERY & HYDROLIC MACHINE SERVICES Get Started" at bounding box center [839, 367] width 357 height 473
click at [735, 288] on div at bounding box center [839, 296] width 317 height 33
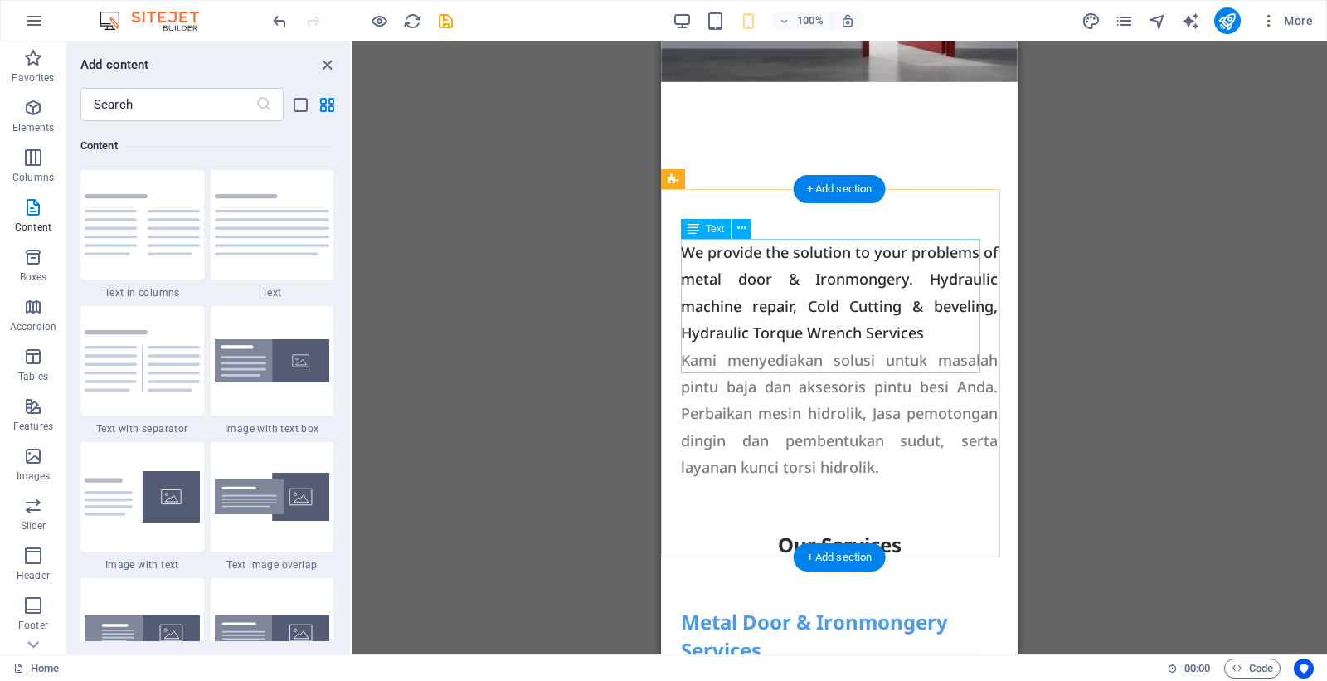
scroll to position [207, 0]
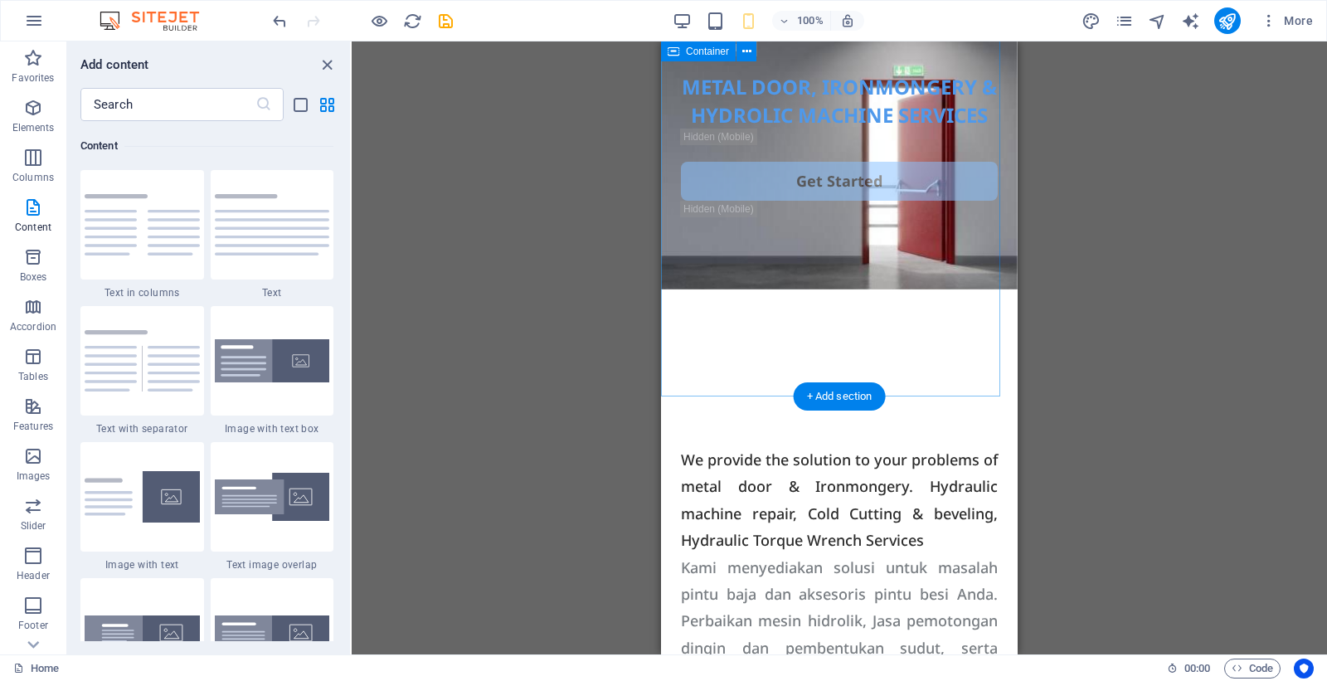
click at [814, 332] on div "METAL DOOR, IRONMONGERY & HYDROLIC MACHINE SERVICES Get Started" at bounding box center [839, 160] width 357 height 473
click at [833, 298] on div "METAL DOOR, IRONMONGERY & HYDROLIC MACHINE SERVICES Get Started" at bounding box center [839, 160] width 357 height 473
click at [731, 383] on div "METAL DOOR, IRONMONGERY & HYDROLIC MACHINE SERVICES Get Started" at bounding box center [839, 160] width 357 height 473
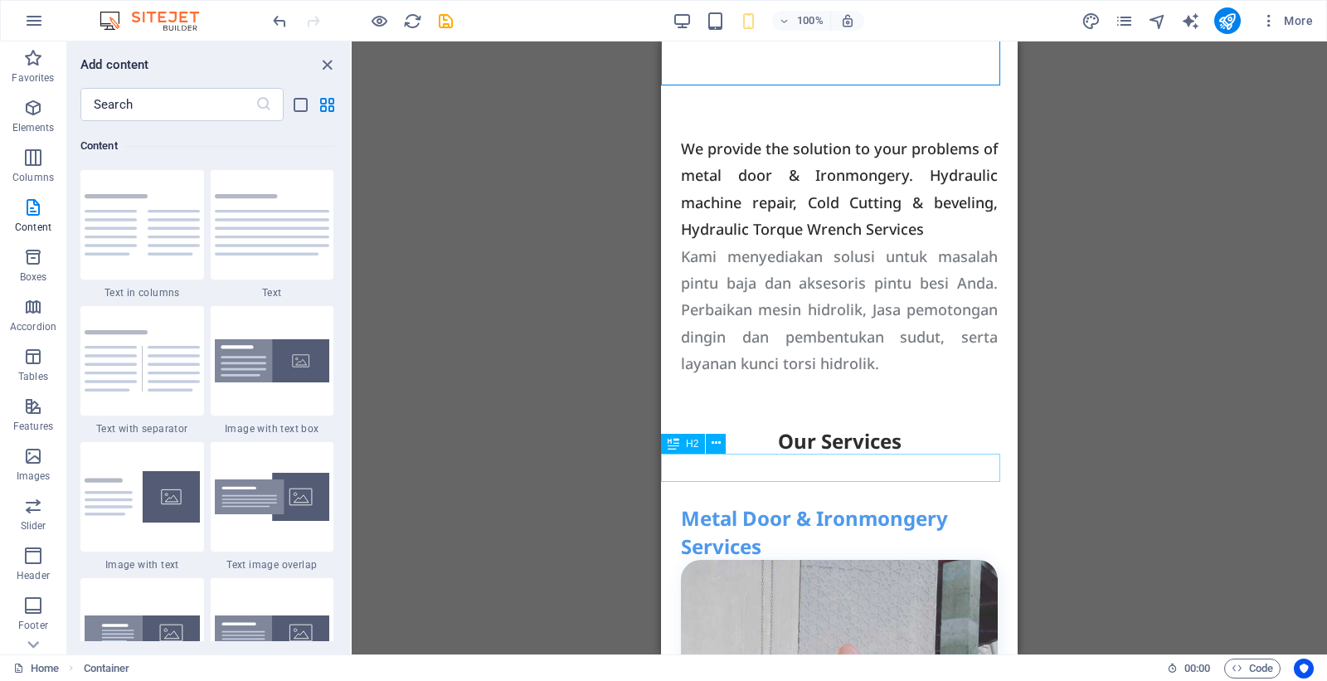
scroll to position [622, 0]
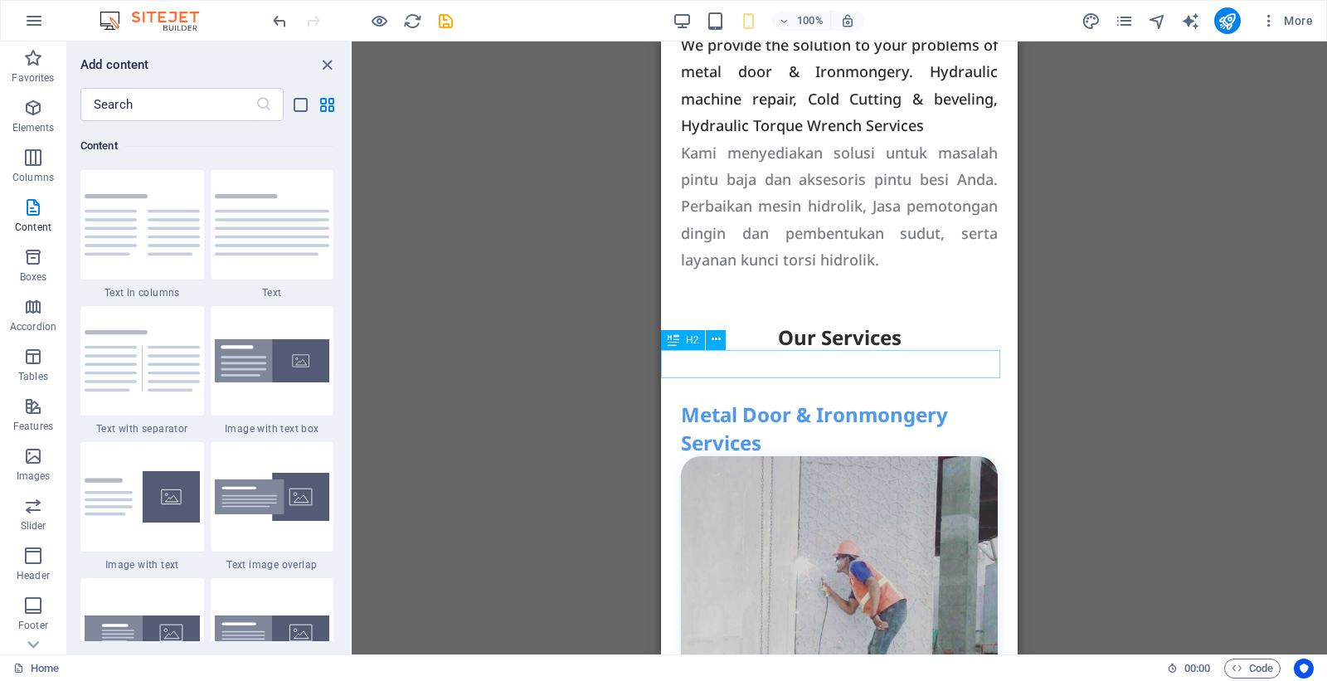
click at [872, 352] on div "Our Services" at bounding box center [839, 337] width 357 height 28
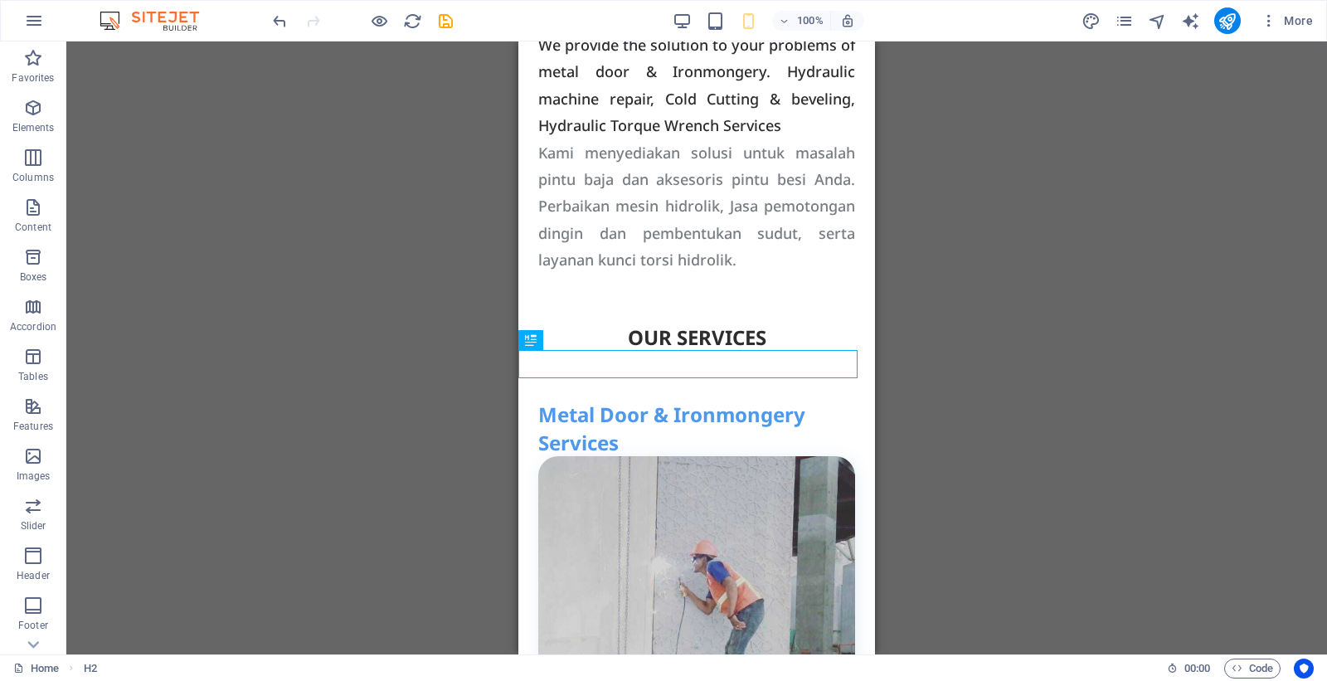
click at [1000, 324] on div "H2 Container Container Text 2 columns Container Text Container Text H2 Text Tex…" at bounding box center [696, 347] width 1260 height 613
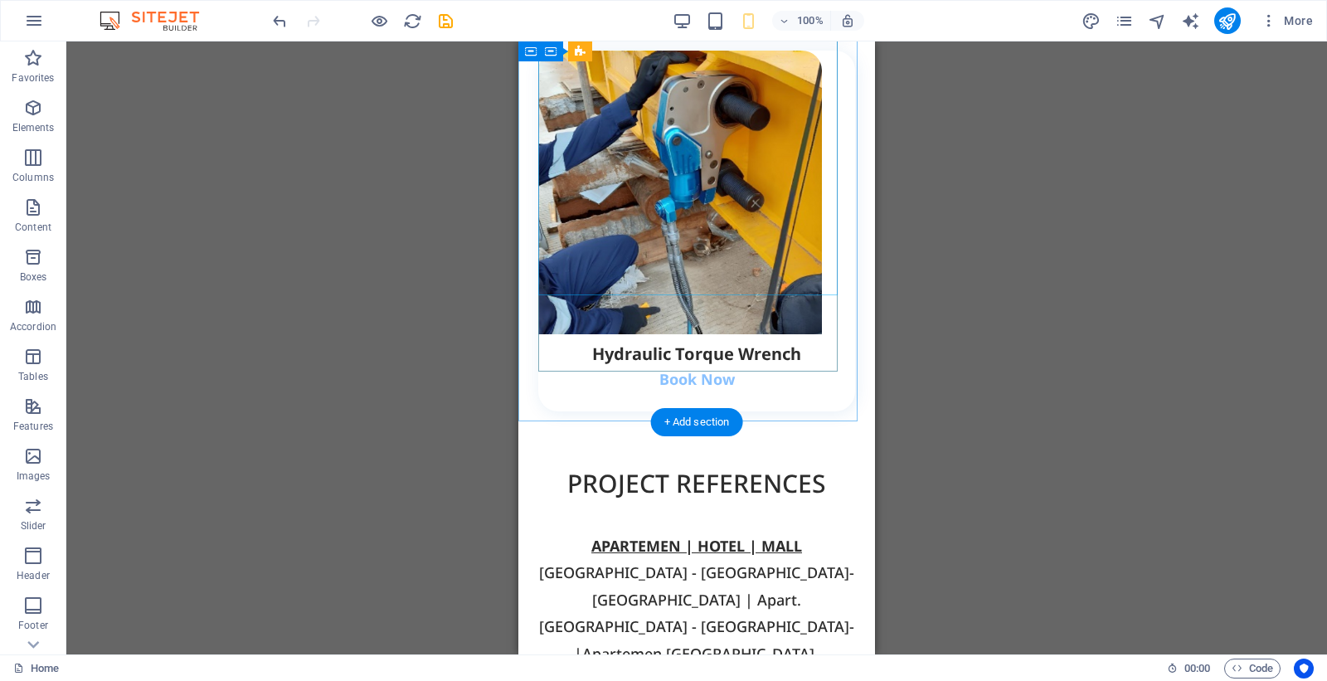
scroll to position [4664, 0]
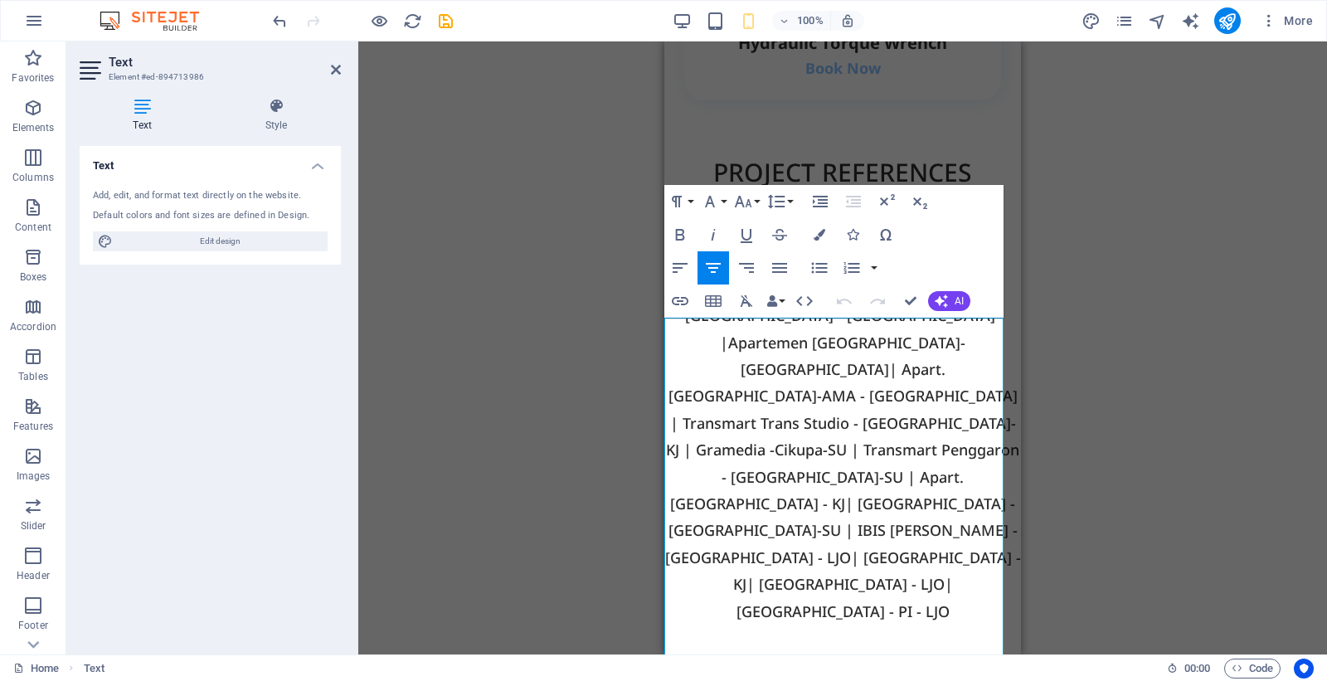
click at [1104, 243] on div "Drag here to replace the existing content. Press “Ctrl” if you want to create a…" at bounding box center [842, 347] width 968 height 613
click at [489, 274] on div "Drag here to replace the existing content. Press “Ctrl” if you want to create a…" at bounding box center [842, 347] width 968 height 613
click at [197, 330] on div "Text Add, edit, and format text directly on the website. Default colors and fon…" at bounding box center [210, 393] width 261 height 495
click at [333, 68] on icon at bounding box center [336, 69] width 10 height 13
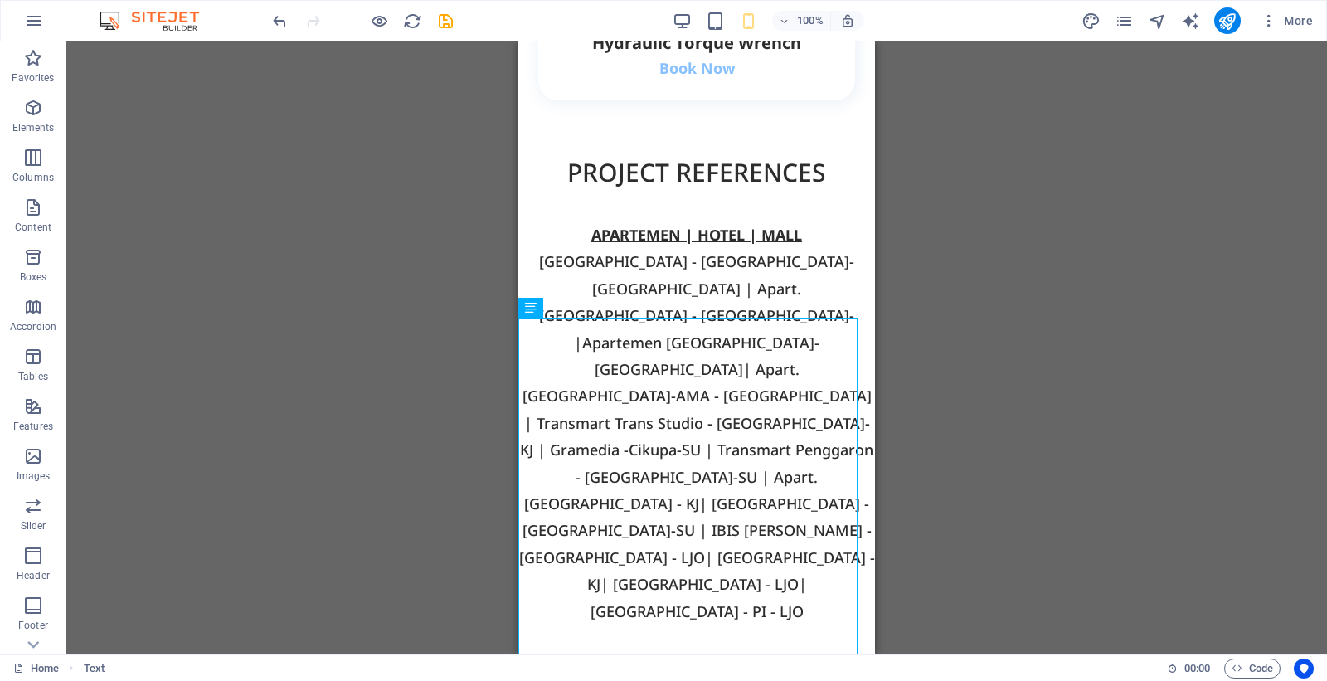
click at [1080, 287] on div "Drag here to replace the existing content. Press “Ctrl” if you want to create a…" at bounding box center [696, 347] width 1260 height 613
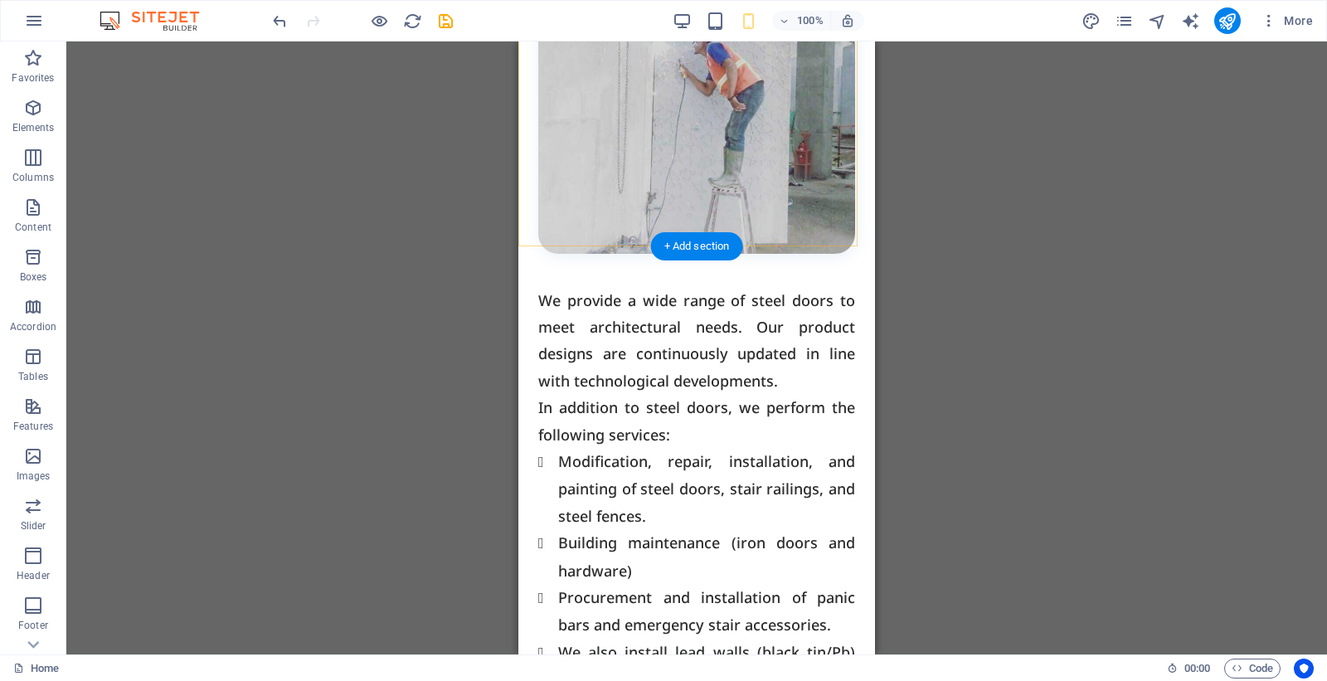
scroll to position [725, 0]
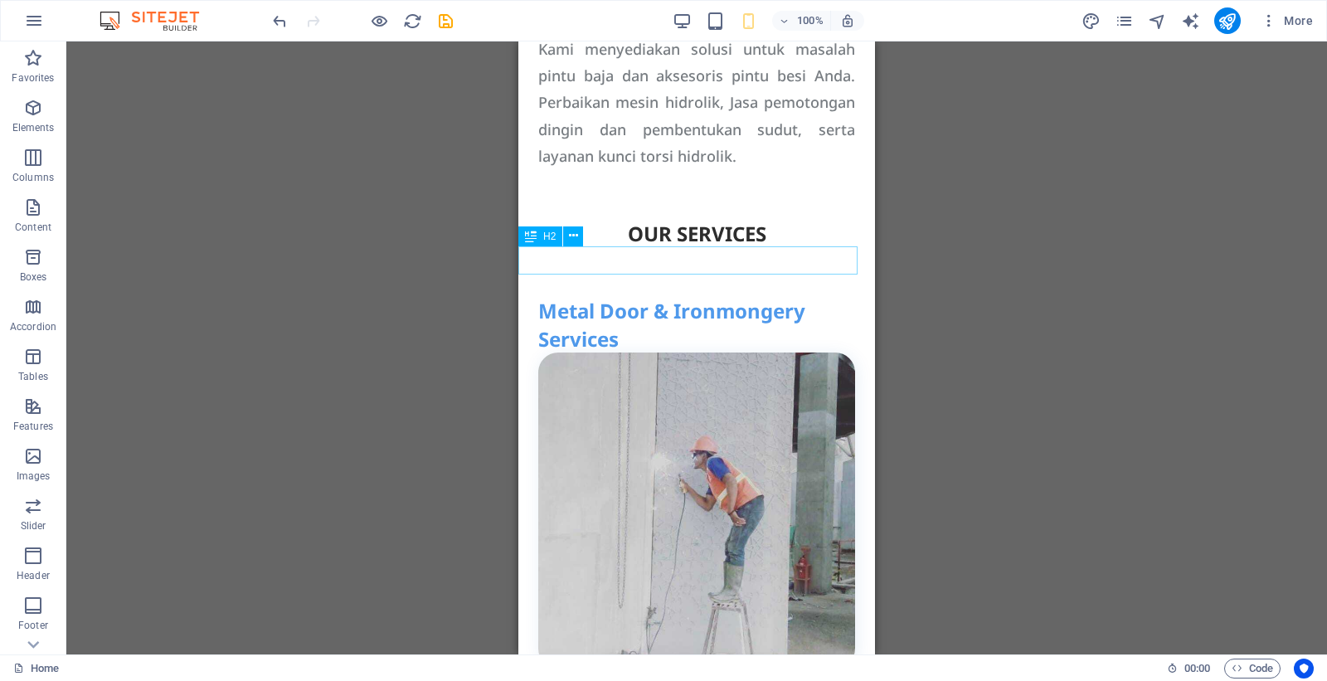
click at [774, 248] on div "OUR SERVICES" at bounding box center [696, 234] width 357 height 28
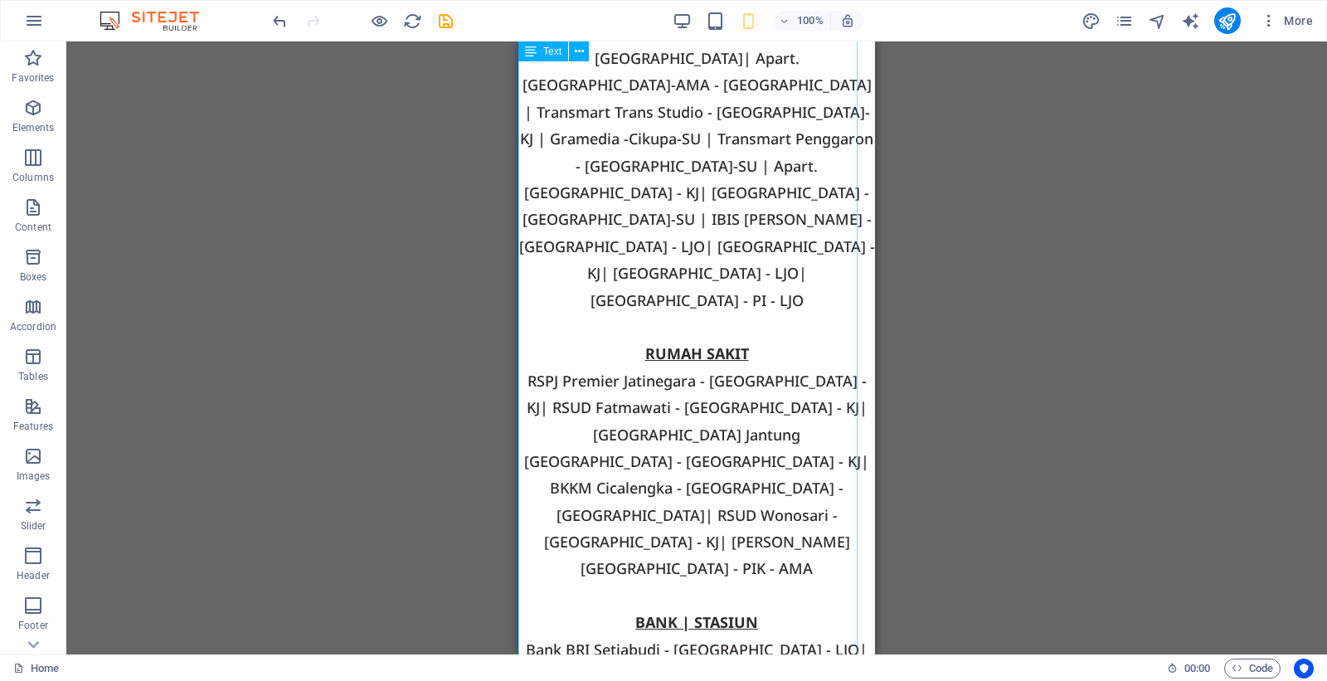
scroll to position [4767, 0]
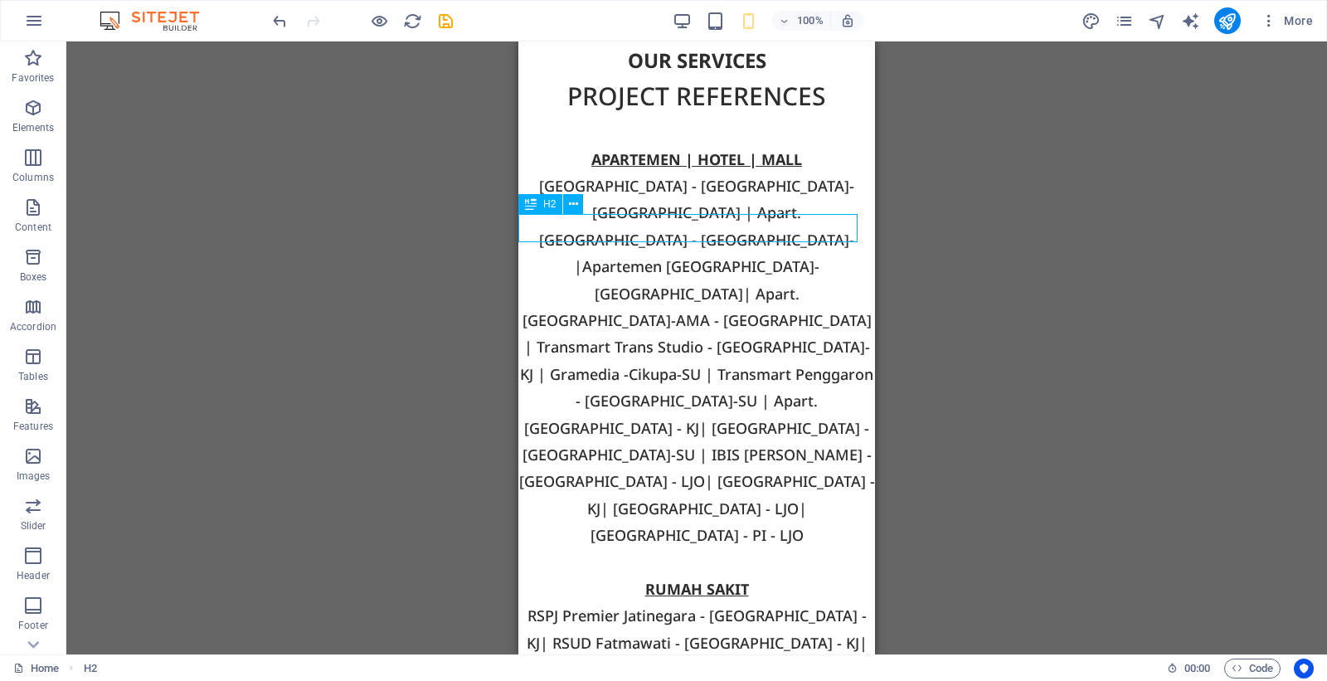
click at [755, 75] on div "OUR SERVICES" at bounding box center [696, 60] width 357 height 28
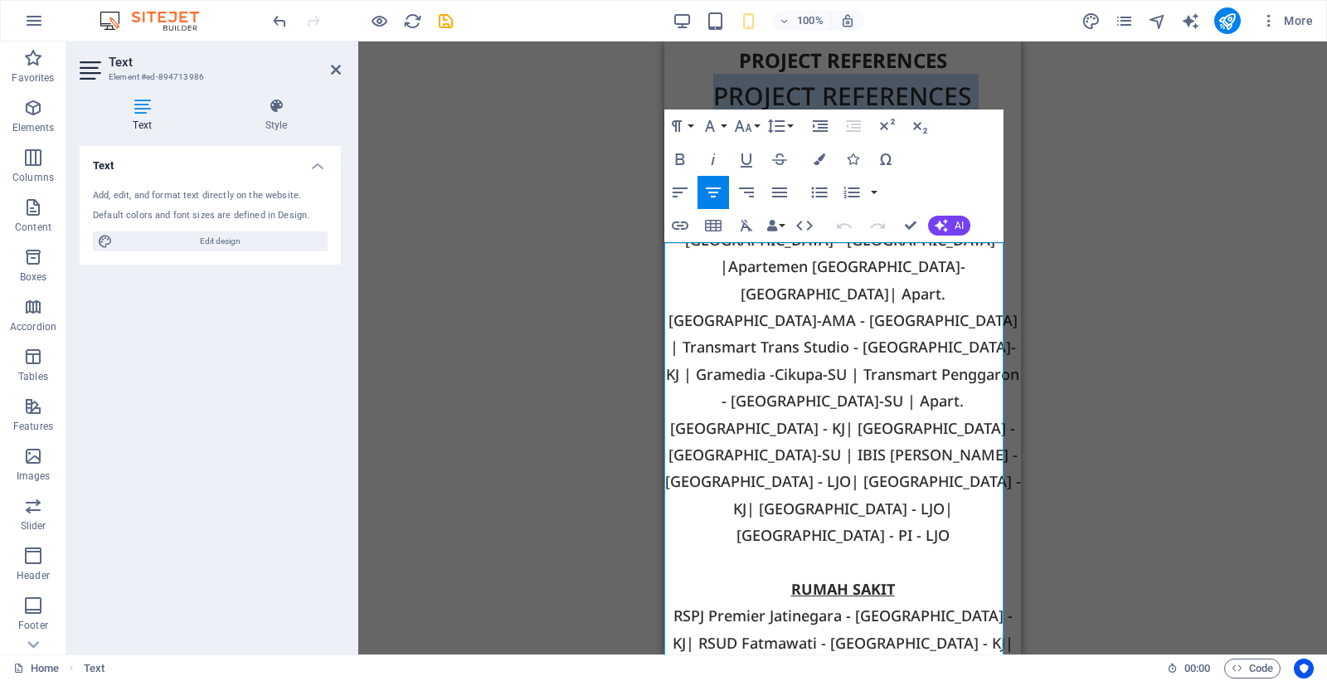
drag, startPoint x: 706, startPoint y: 269, endPoint x: 894, endPoint y: 305, distance: 191.5
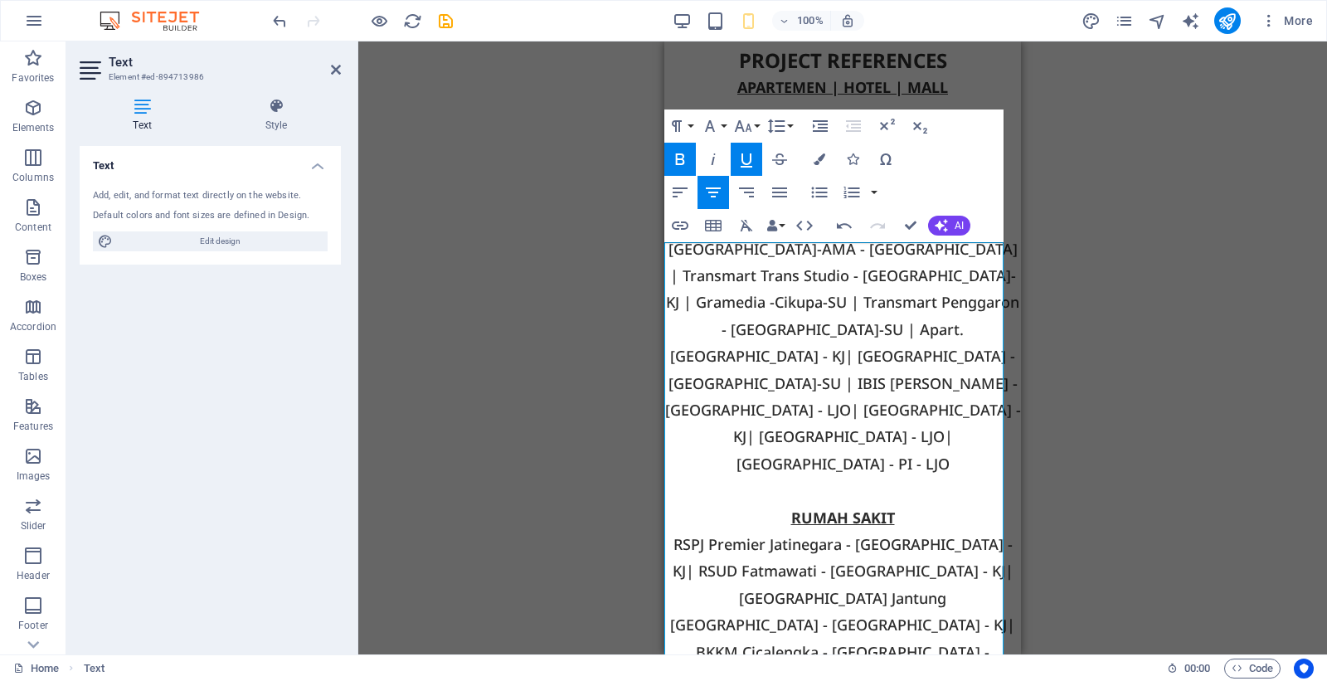
click at [1097, 270] on div "Drag here to replace the existing content. Press “Ctrl” if you want to create a…" at bounding box center [842, 347] width 968 height 613
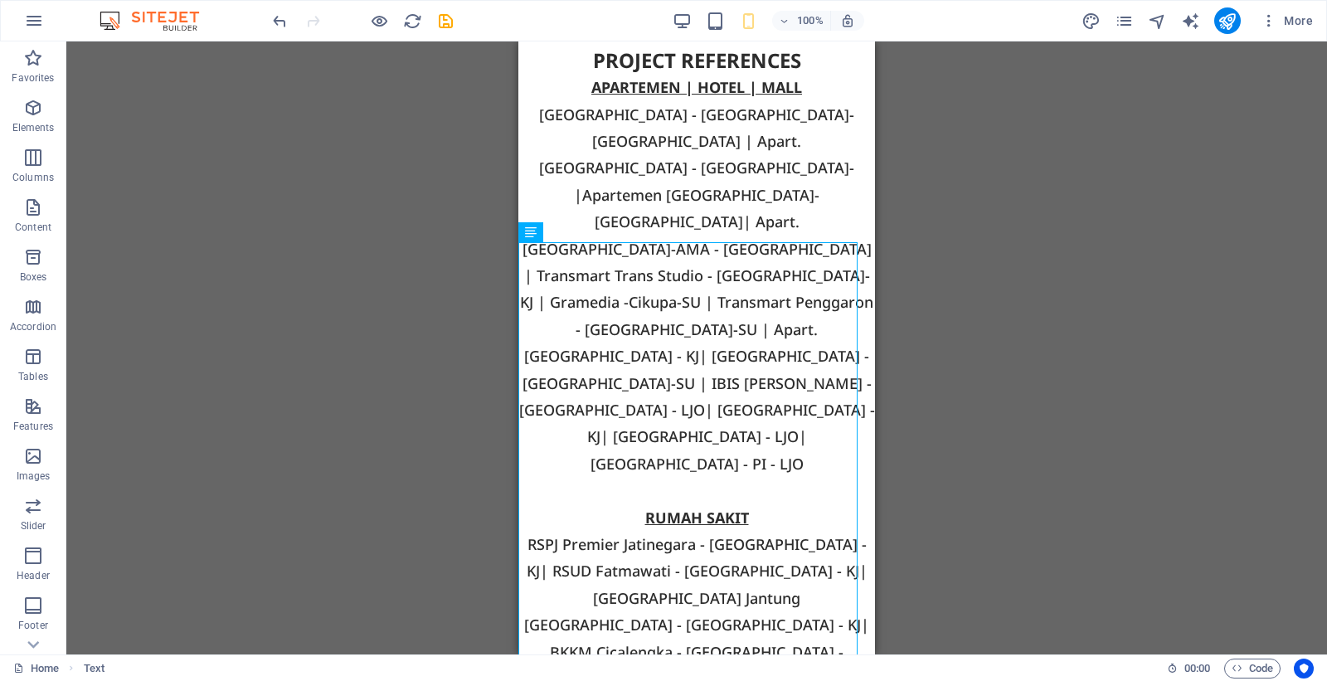
click at [1046, 245] on div "Drag here to replace the existing content. Press “Ctrl” if you want to create a…" at bounding box center [696, 347] width 1260 height 613
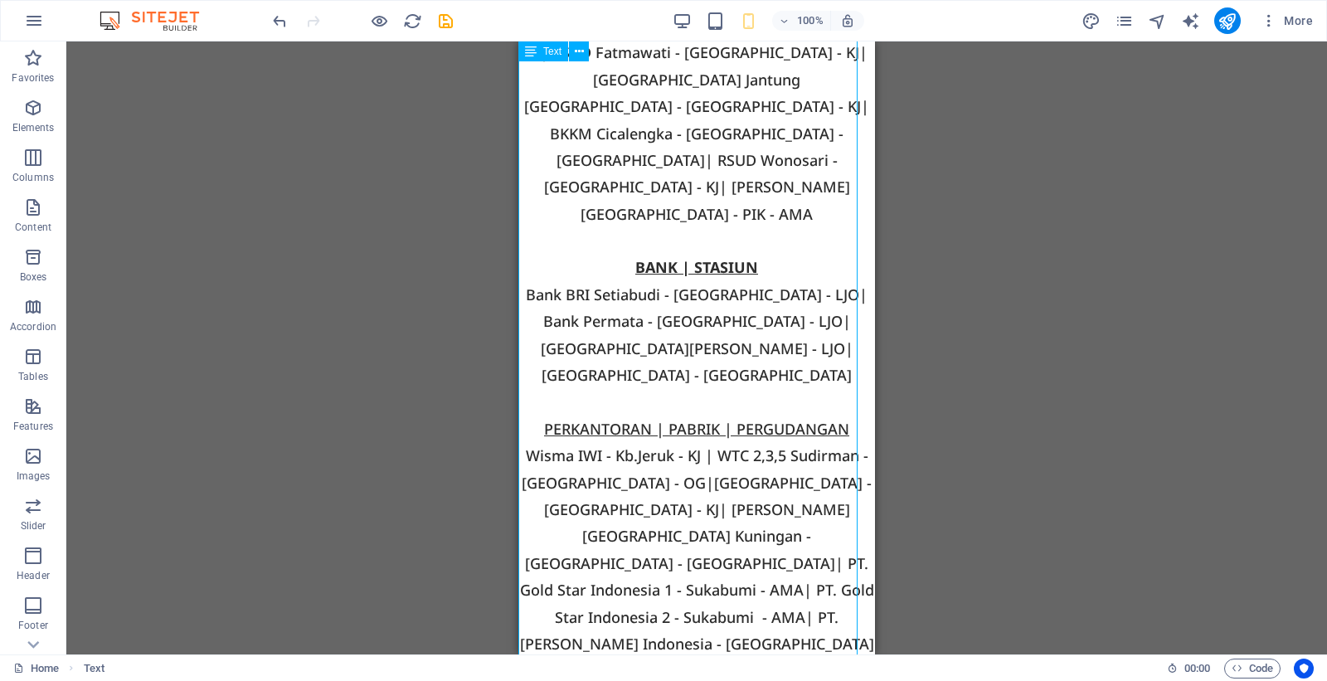
scroll to position [5804, 0]
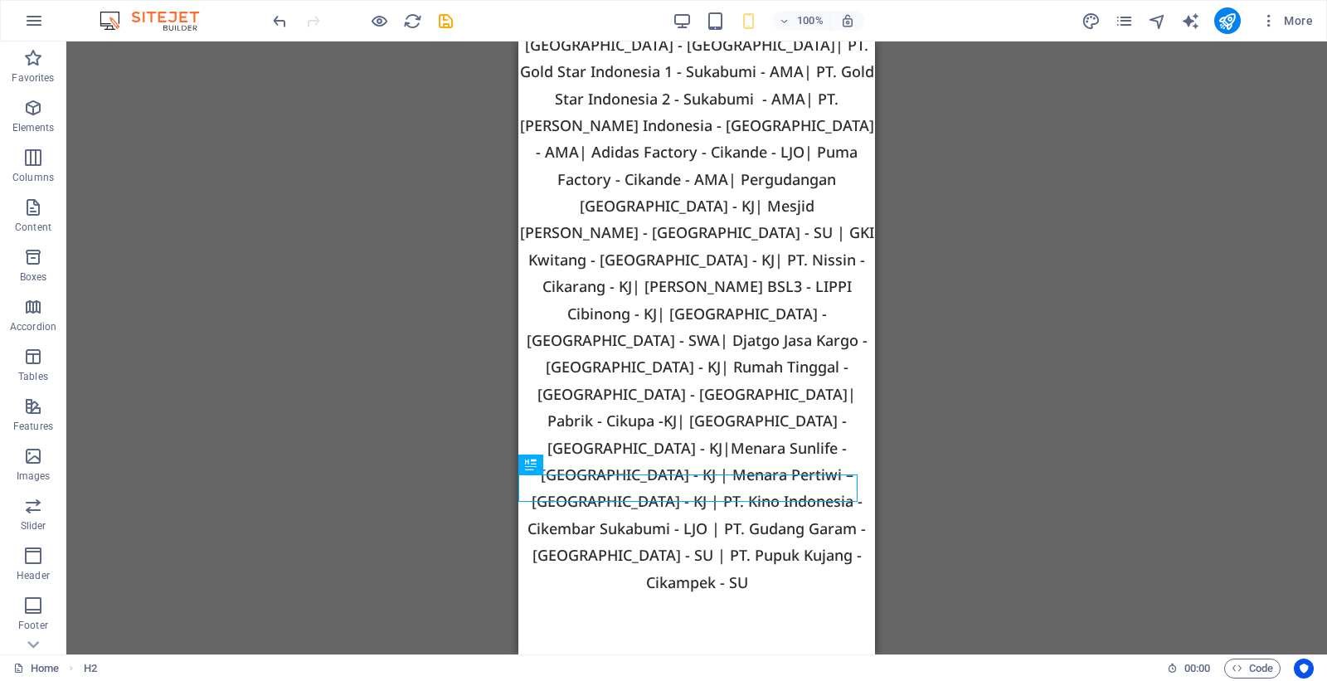
click at [978, 432] on div "H2 Container Container Text 2 columns Container Text 2 columns Container Text H…" at bounding box center [696, 347] width 1260 height 613
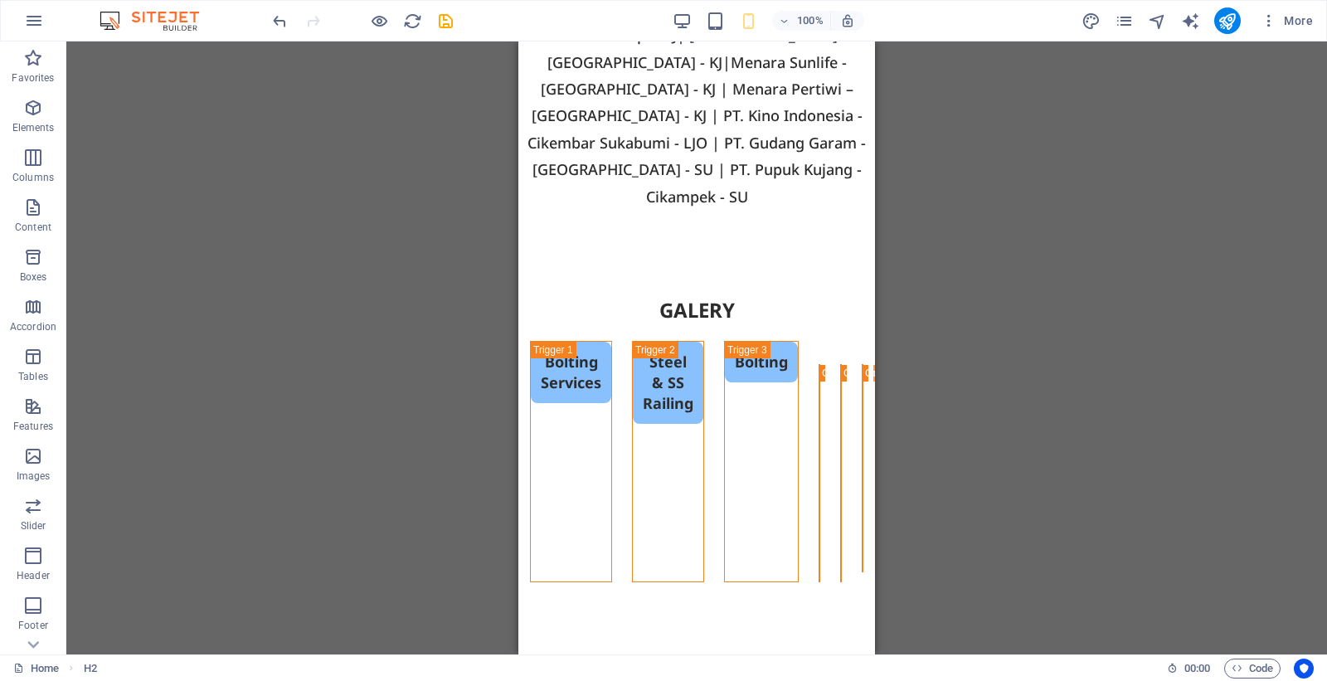
scroll to position [6062, 0]
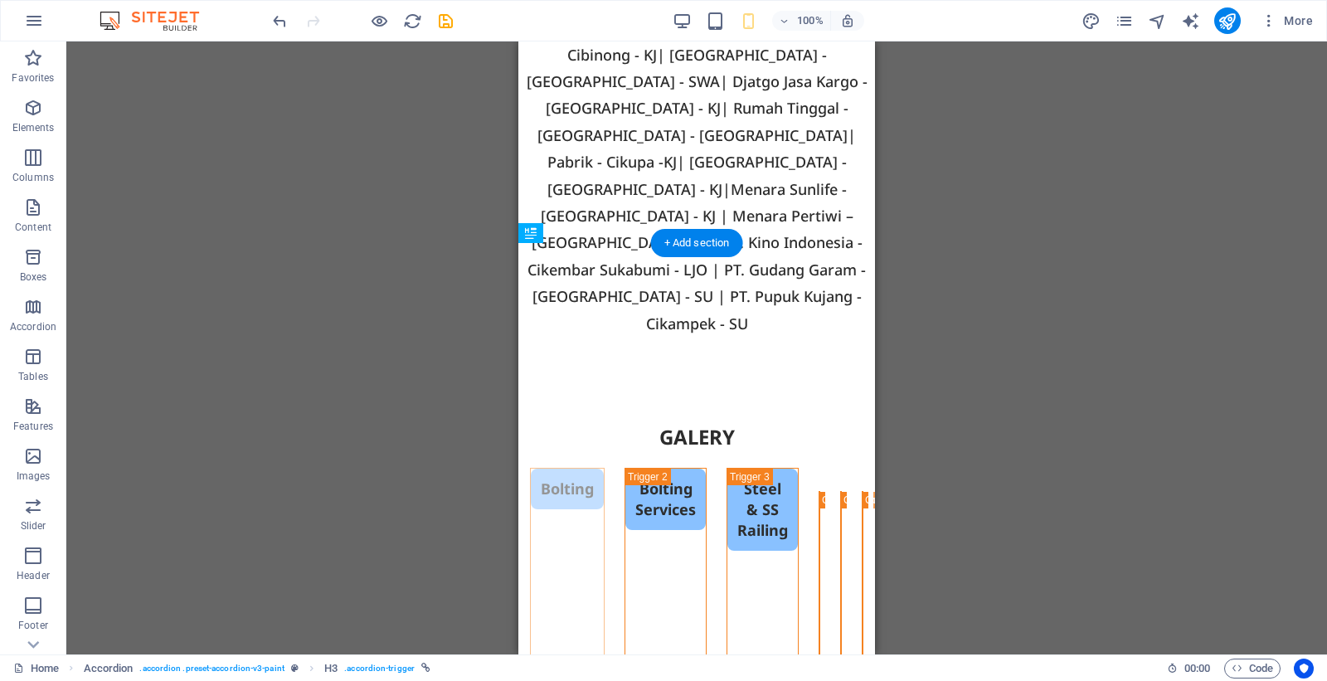
drag, startPoint x: 703, startPoint y: 358, endPoint x: 595, endPoint y: 296, distance: 124.4
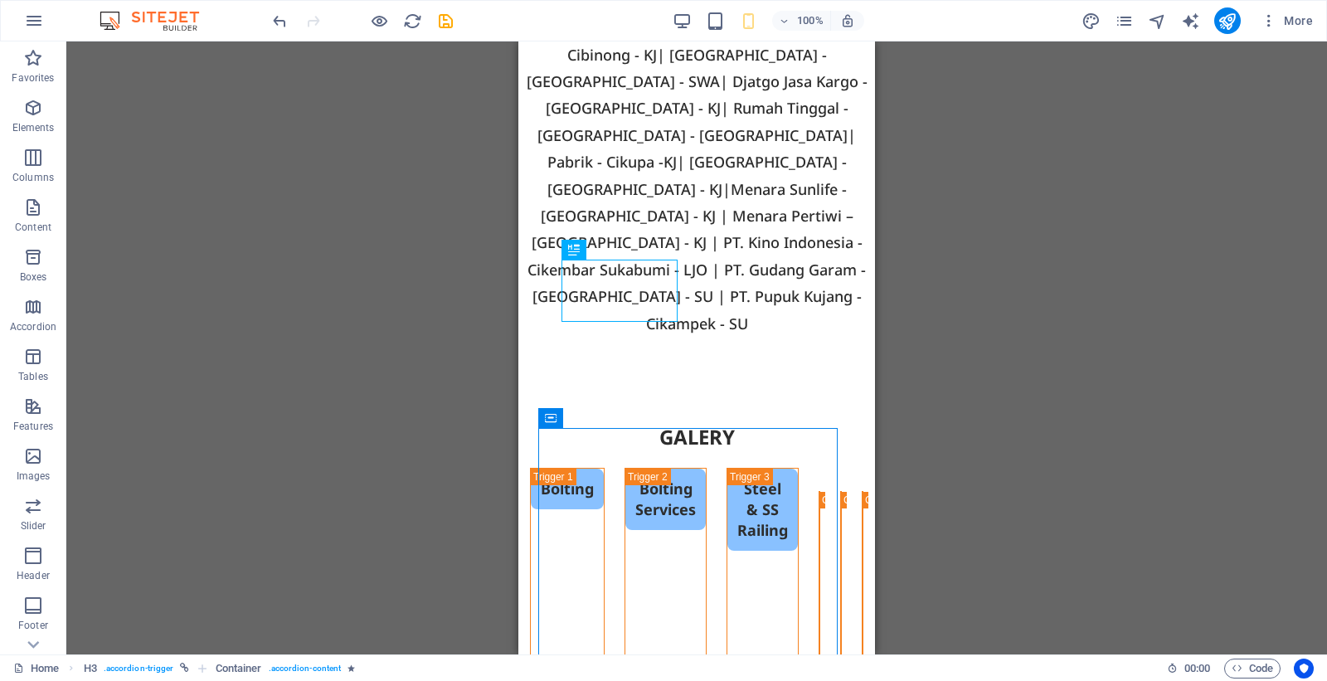
click at [952, 319] on div "H2 Container Container Text 2 columns Container Text 2 columns Container Text H…" at bounding box center [696, 347] width 1260 height 613
click at [706, 468] on div "Bolting Services" at bounding box center [665, 584] width 82 height 232
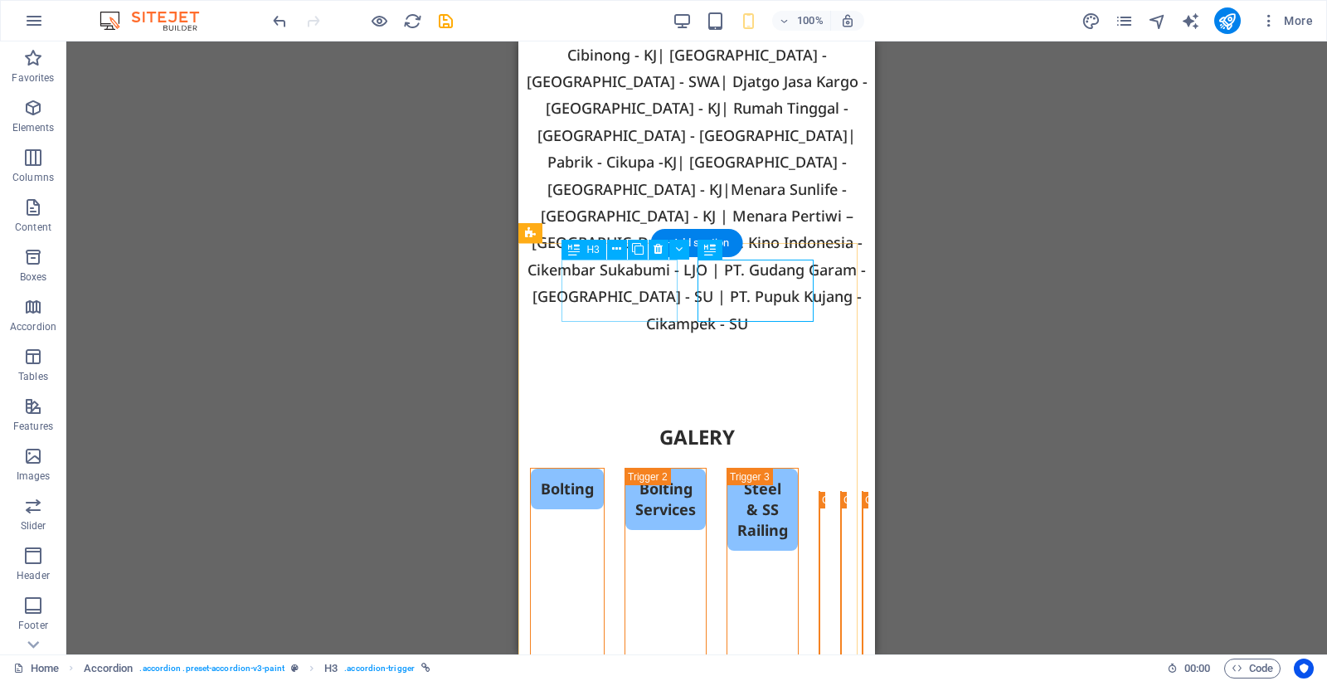
click at [604, 468] on div "Bolting" at bounding box center [567, 584] width 75 height 232
click at [706, 468] on div "Bolting Services" at bounding box center [665, 584] width 82 height 232
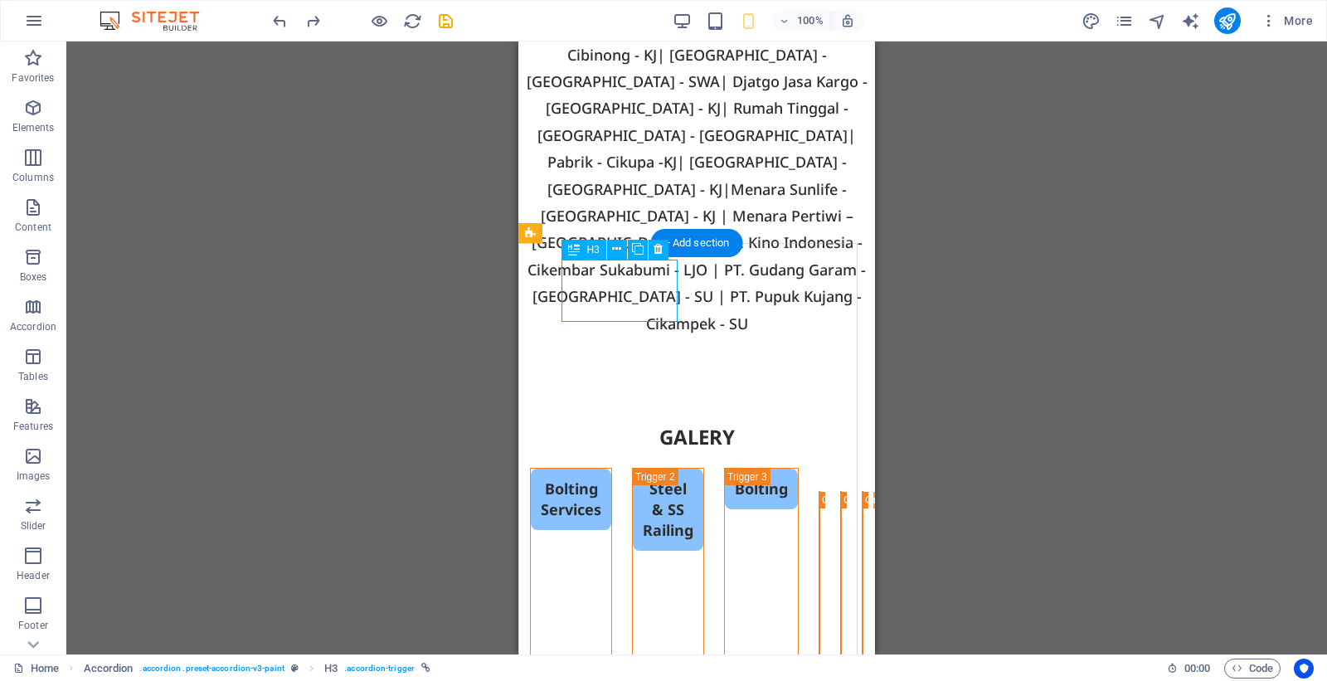
click at [612, 468] on div "Bolting Services" at bounding box center [571, 589] width 82 height 242
drag, startPoint x: 643, startPoint y: 288, endPoint x: 524, endPoint y: 300, distance: 119.2
click at [612, 468] on div "Bolting Services" at bounding box center [571, 589] width 82 height 242
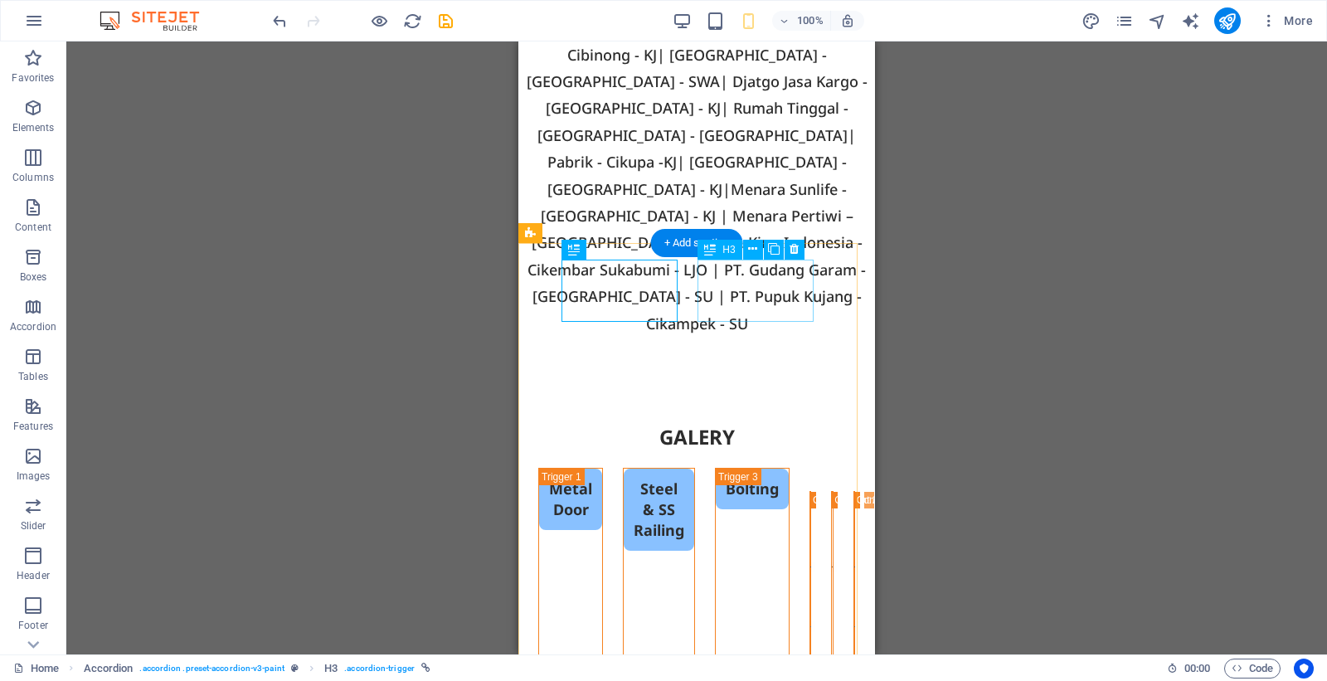
click at [695, 468] on div "Steel & SS Railing" at bounding box center [659, 589] width 72 height 242
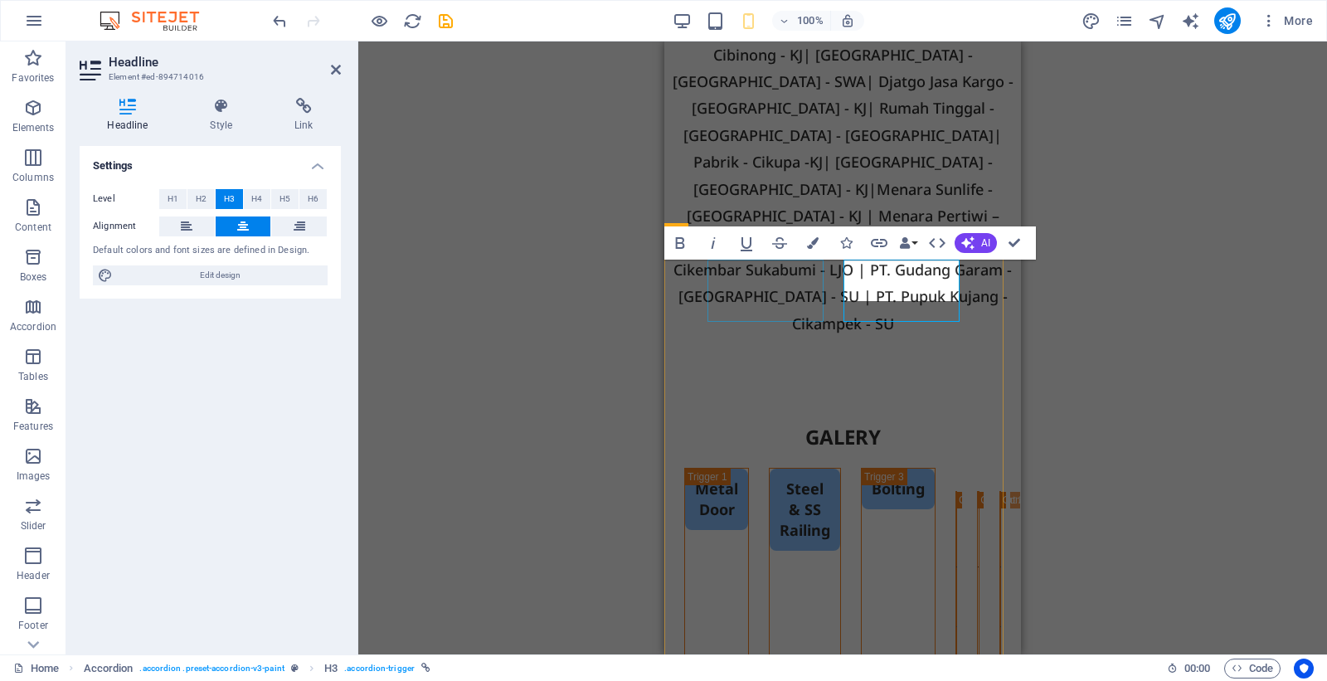
click at [840, 468] on link "Steel & SS Railing" at bounding box center [804, 509] width 70 height 83
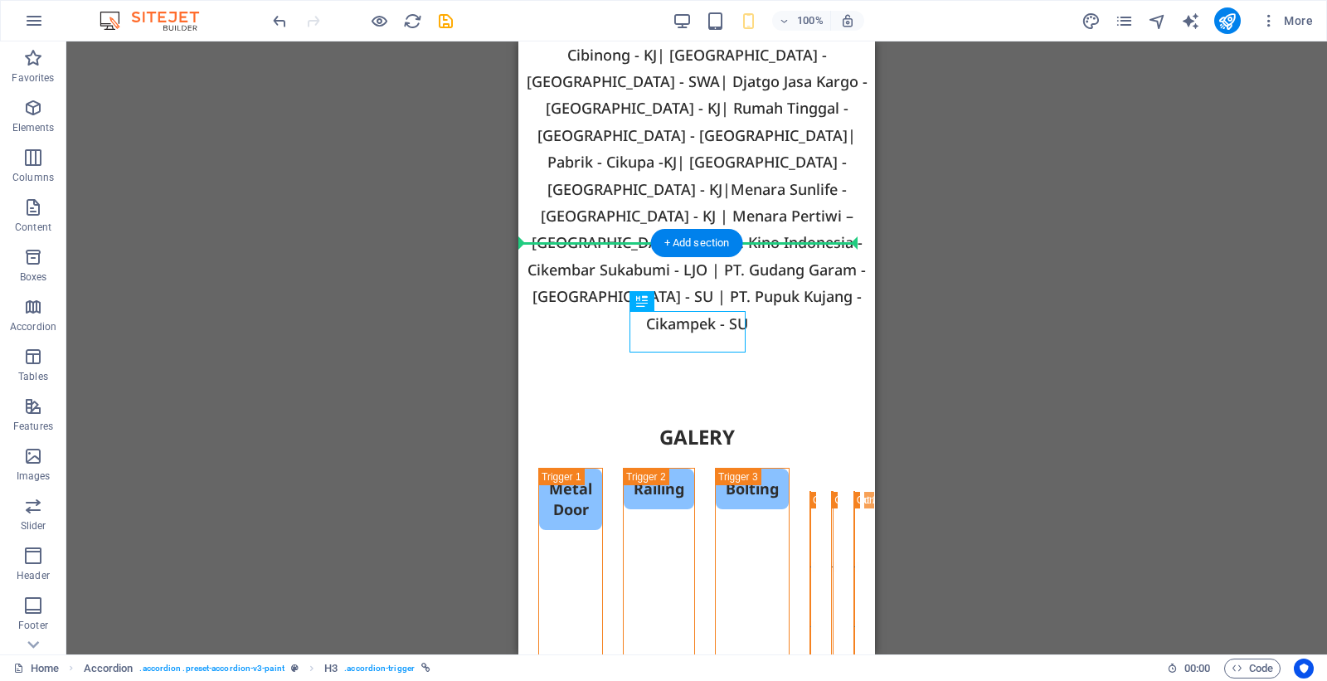
drag, startPoint x: 706, startPoint y: 334, endPoint x: 685, endPoint y: 288, distance: 50.8
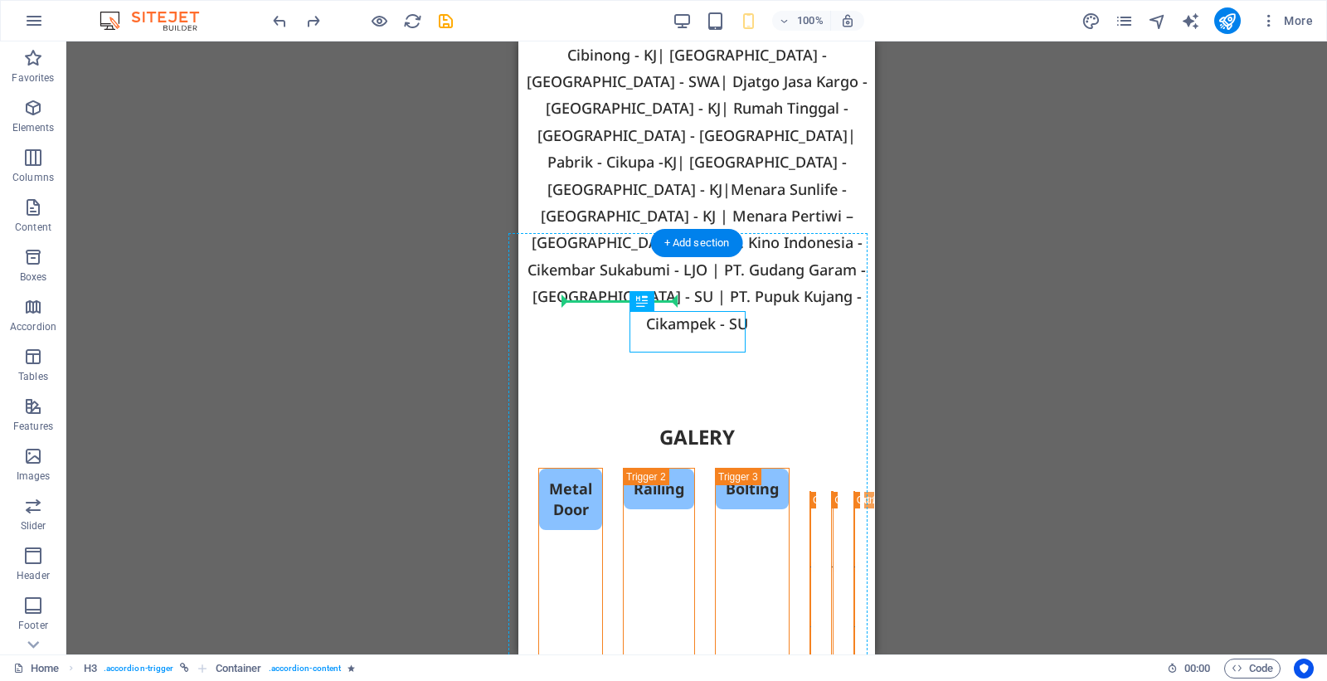
drag, startPoint x: 678, startPoint y: 330, endPoint x: 585, endPoint y: 293, distance: 100.1
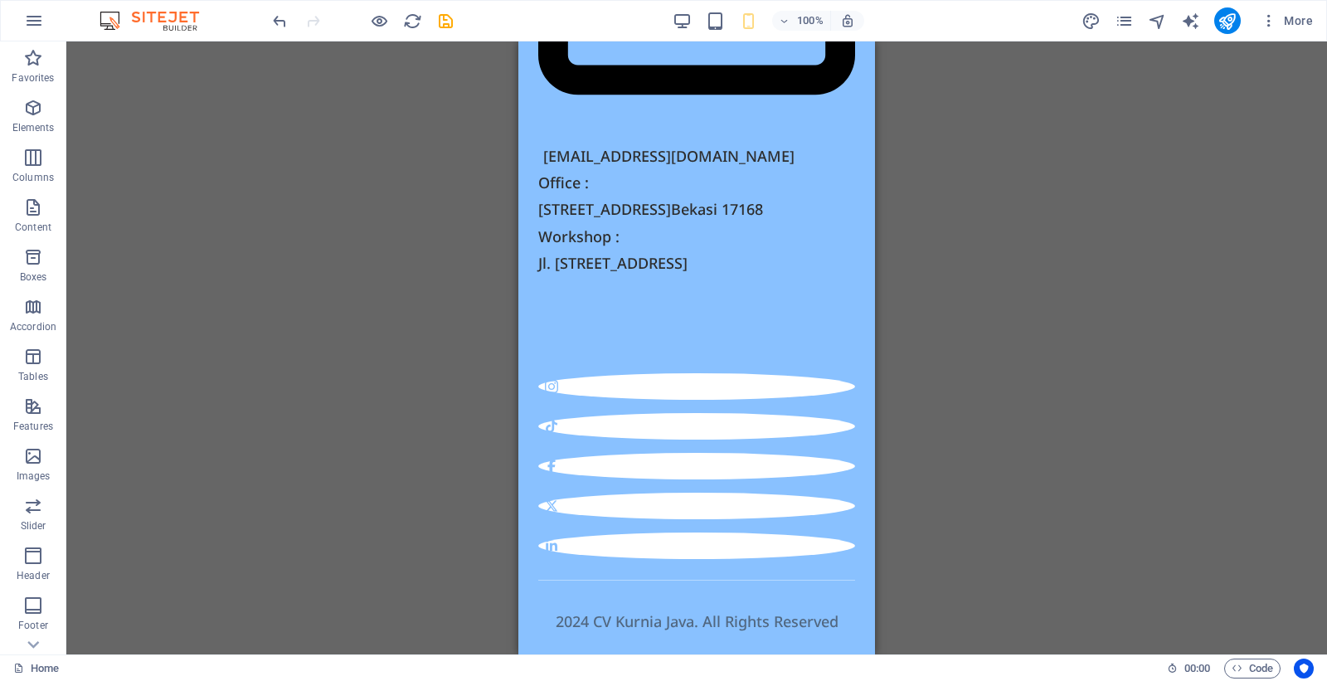
scroll to position [11094, 0]
click at [444, 15] on icon "save" at bounding box center [445, 21] width 19 height 19
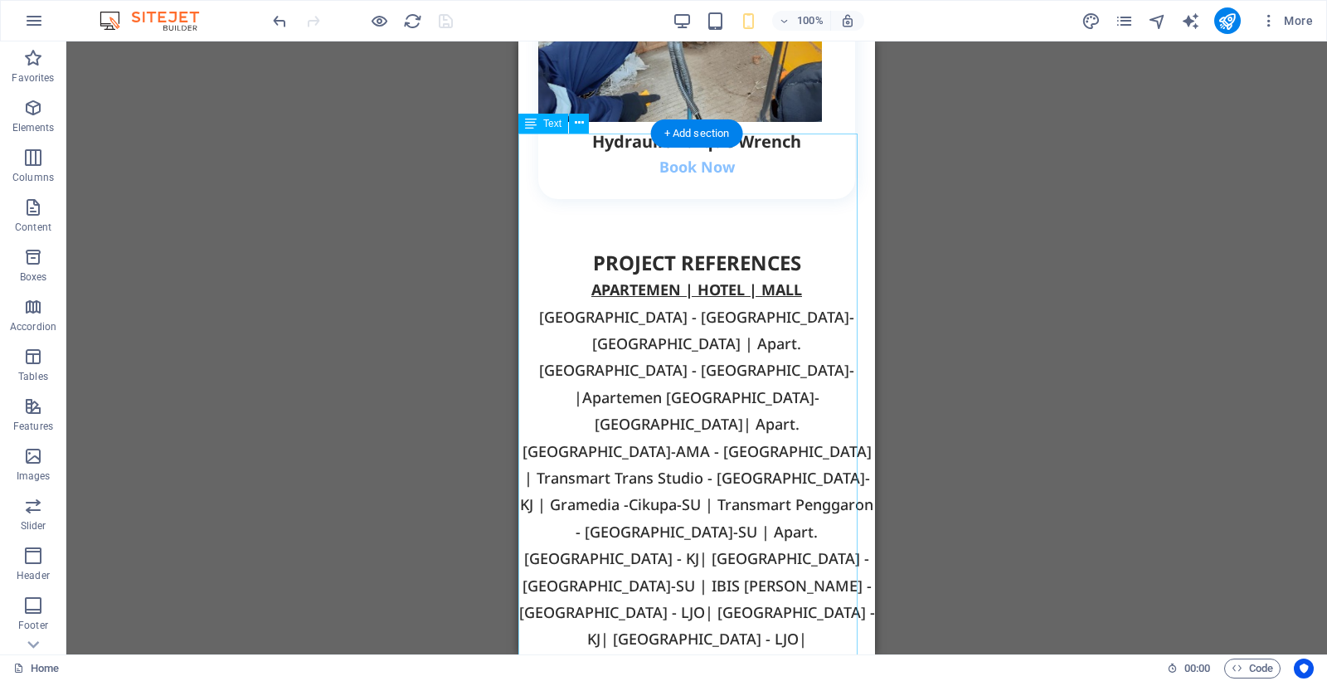
scroll to position [4876, 0]
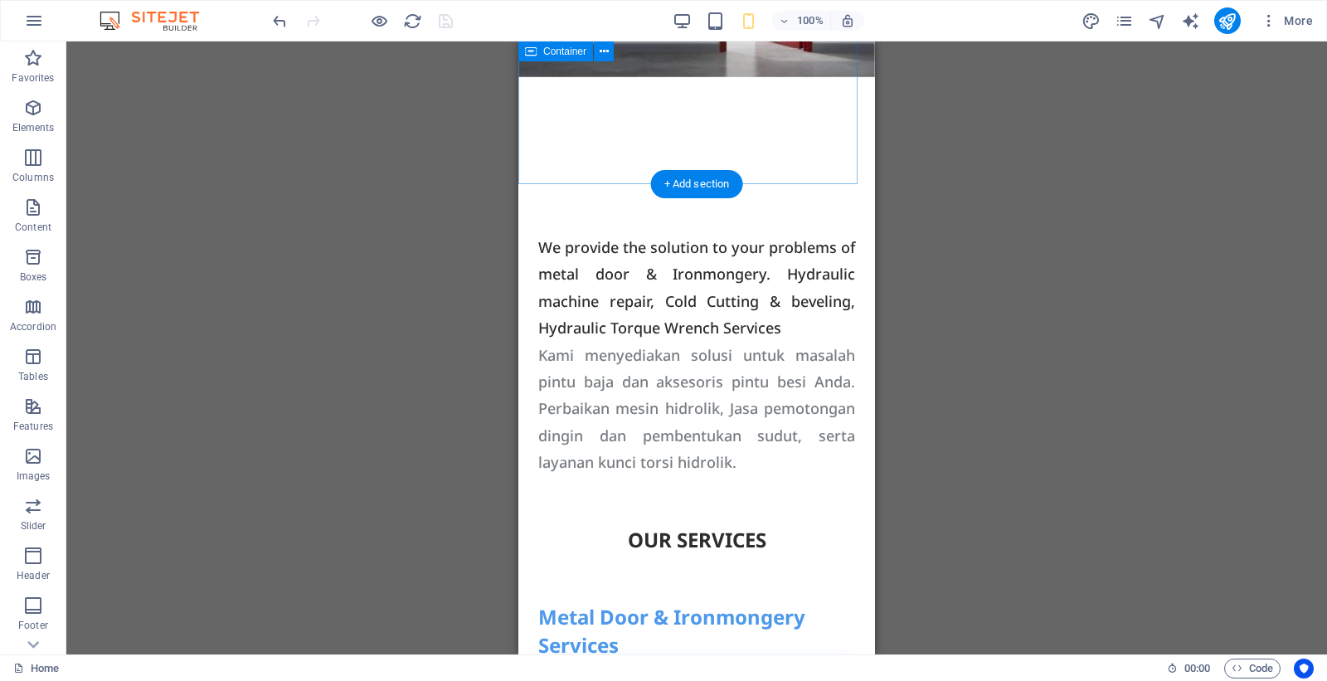
scroll to position [0, 0]
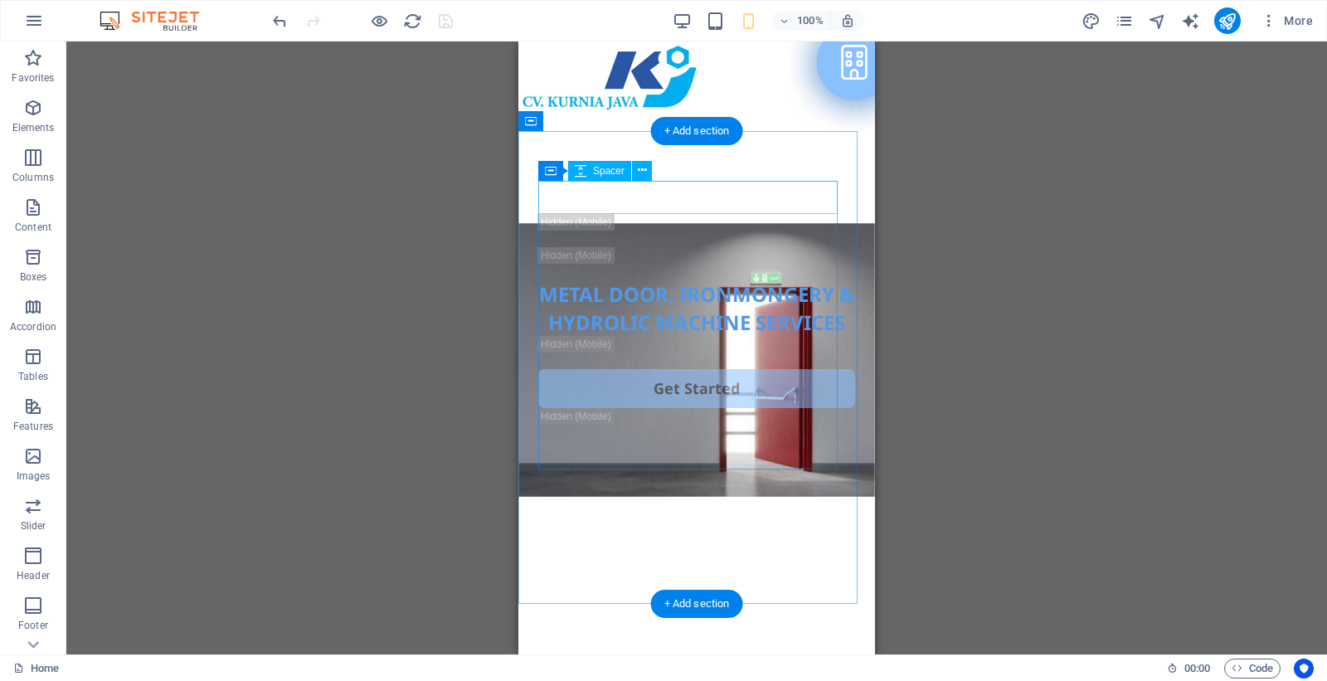
click at [692, 201] on div at bounding box center [696, 197] width 317 height 33
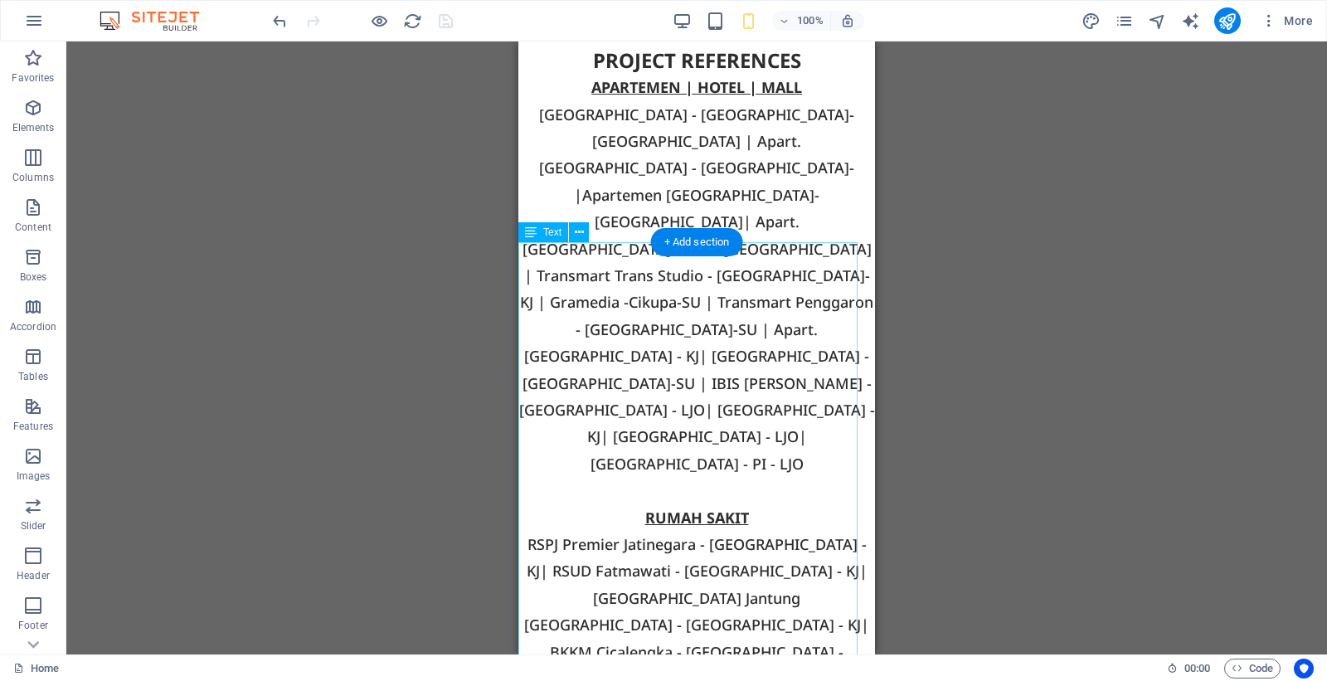
scroll to position [4664, 0]
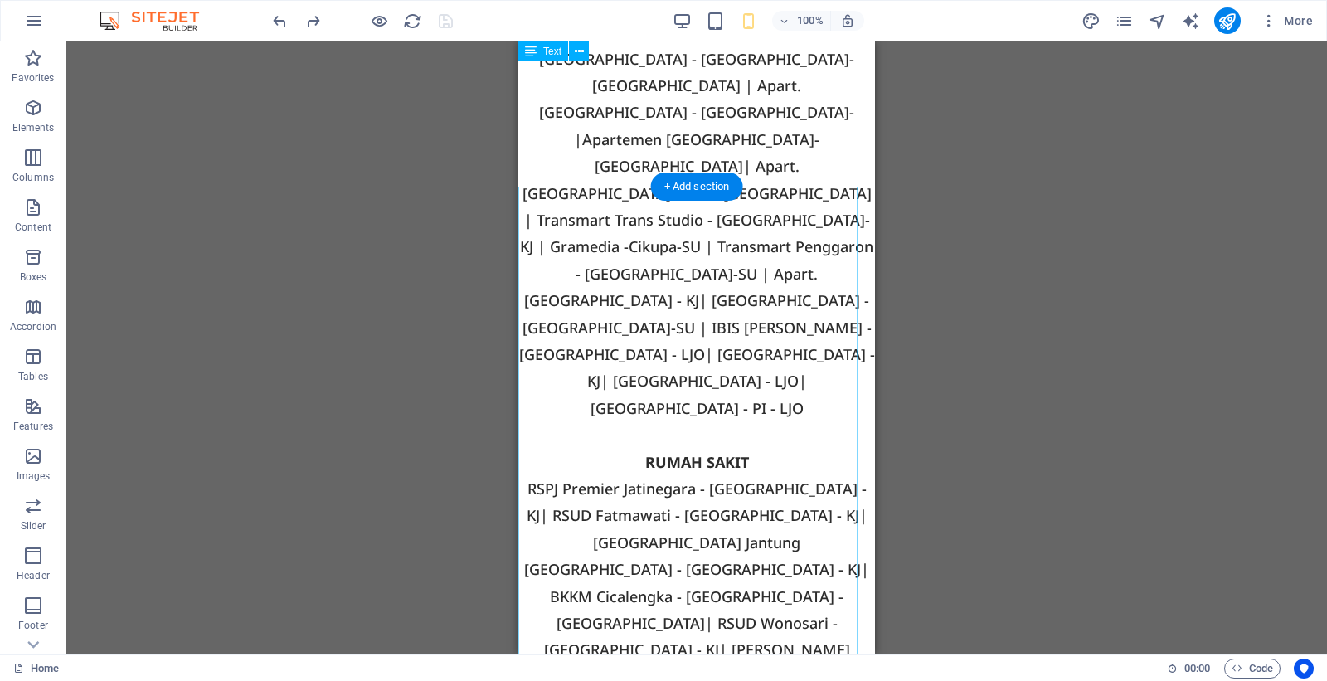
scroll to position [4719, 0]
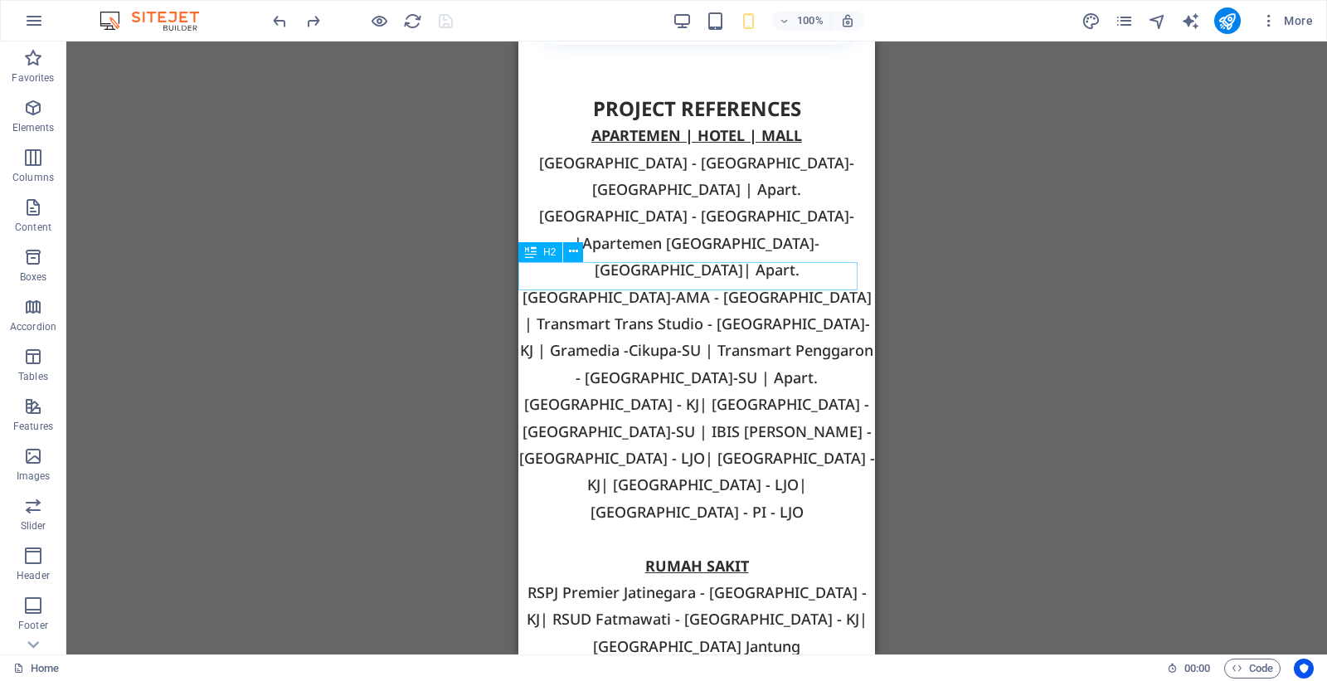
click at [743, 123] on div "PROJECT REFERENCES" at bounding box center [696, 109] width 357 height 28
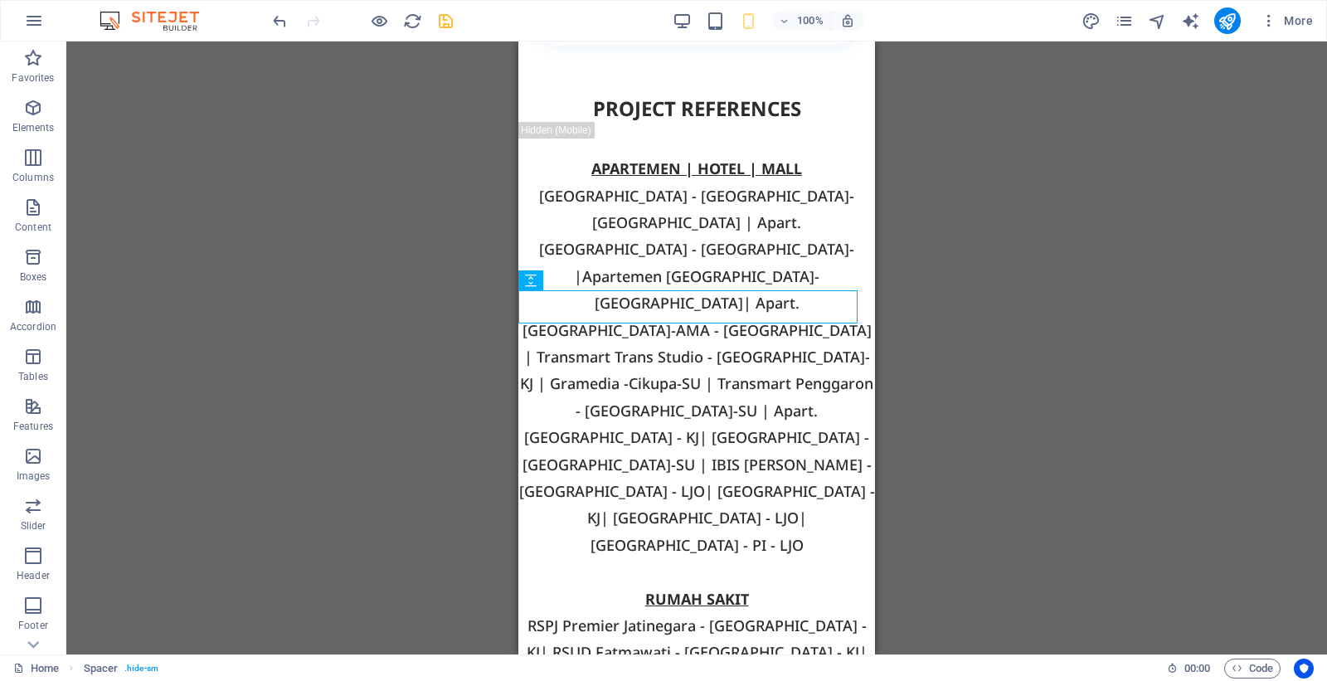
click at [1007, 240] on div "H2 Container Container Text 2 columns Container Text 2 columns Container Text H…" at bounding box center [696, 347] width 1260 height 613
click at [1229, 22] on icon "publish" at bounding box center [1226, 21] width 19 height 19
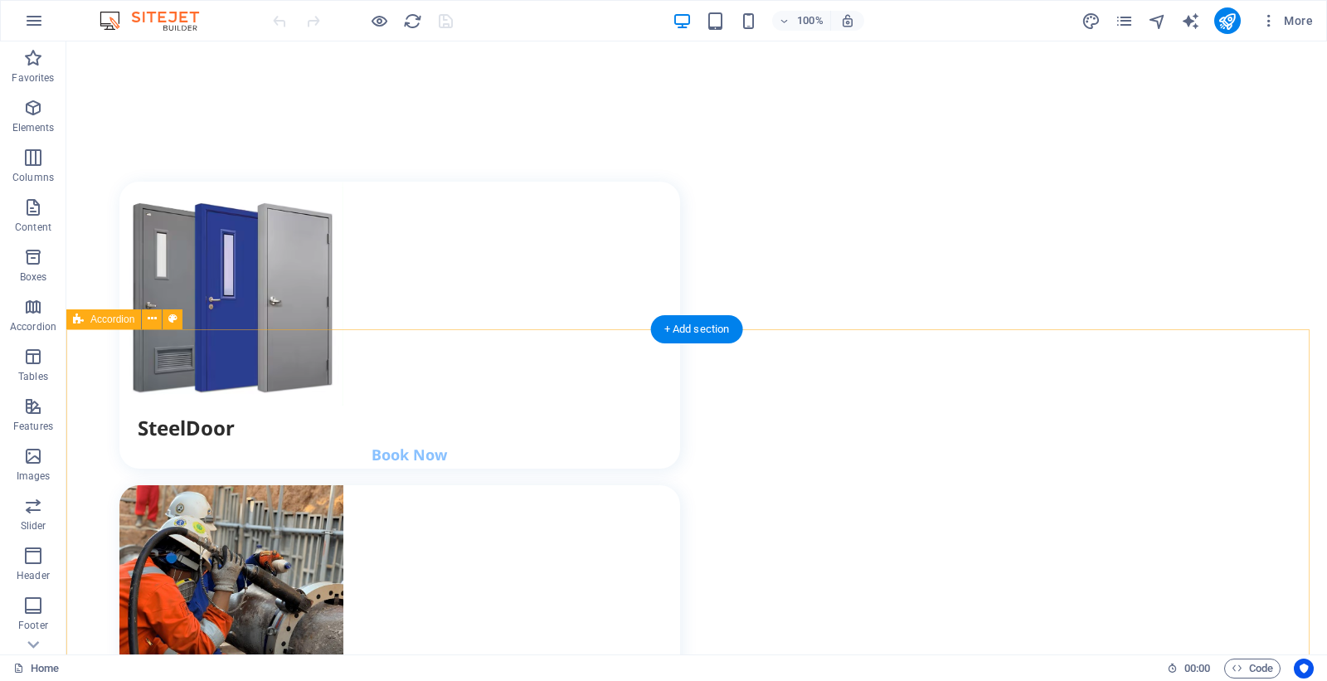
scroll to position [3627, 0]
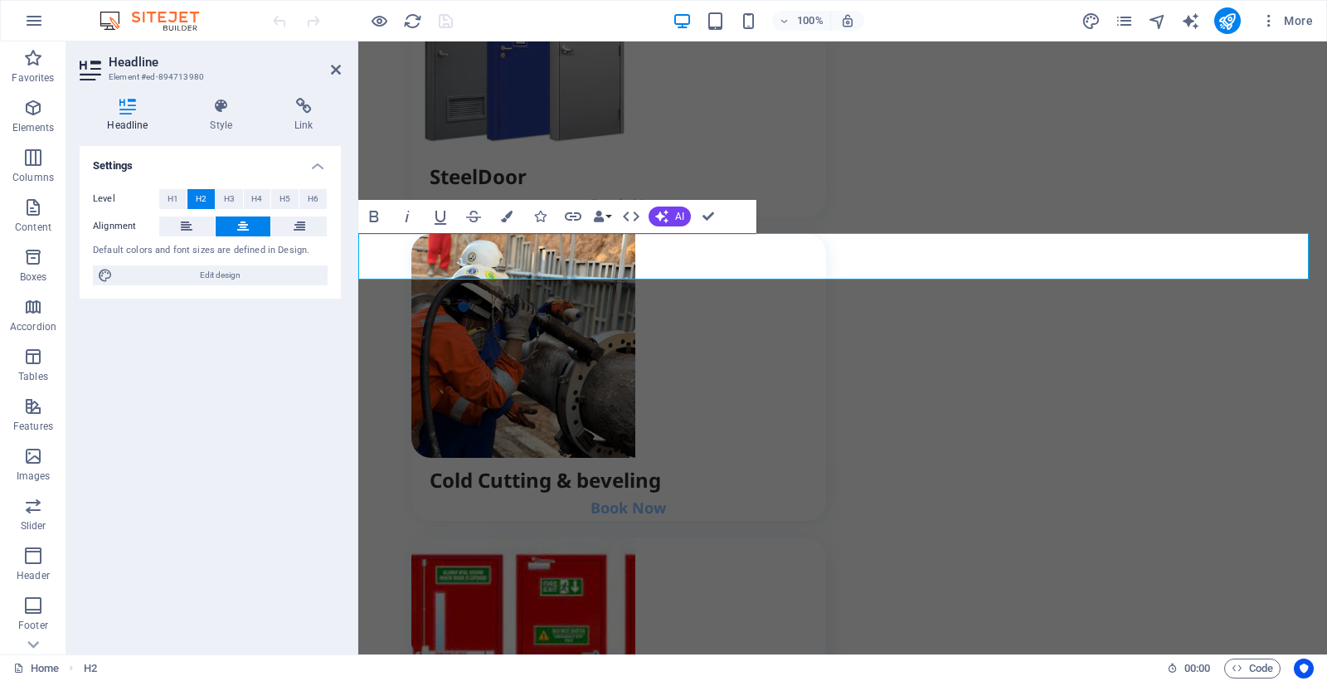
scroll to position [3744, 0]
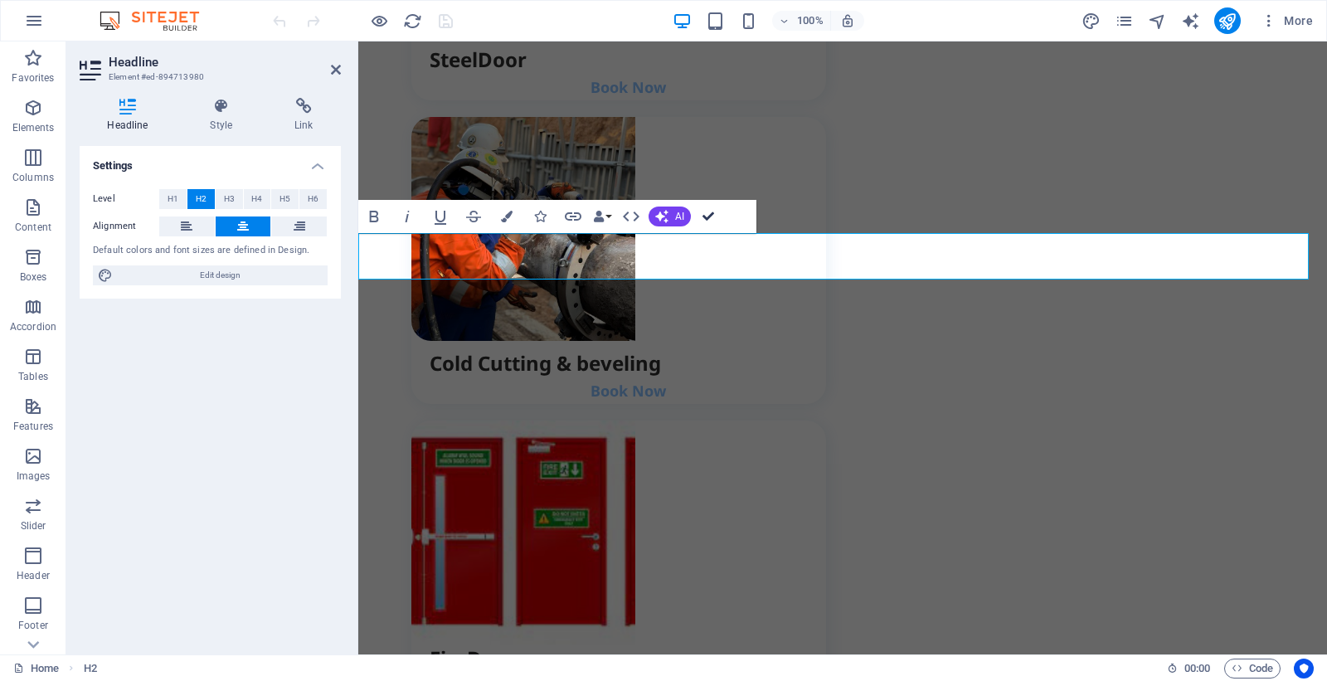
drag, startPoint x: 711, startPoint y: 214, endPoint x: 673, endPoint y: 181, distance: 49.9
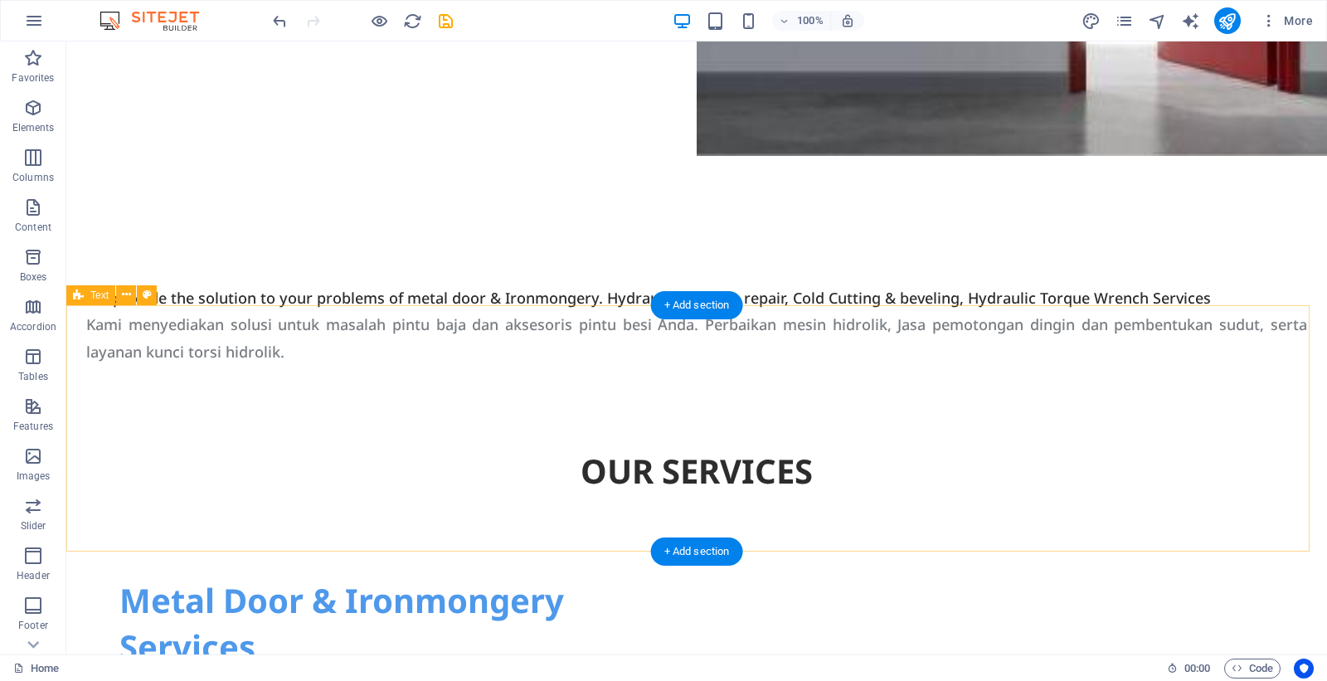
scroll to position [464, 0]
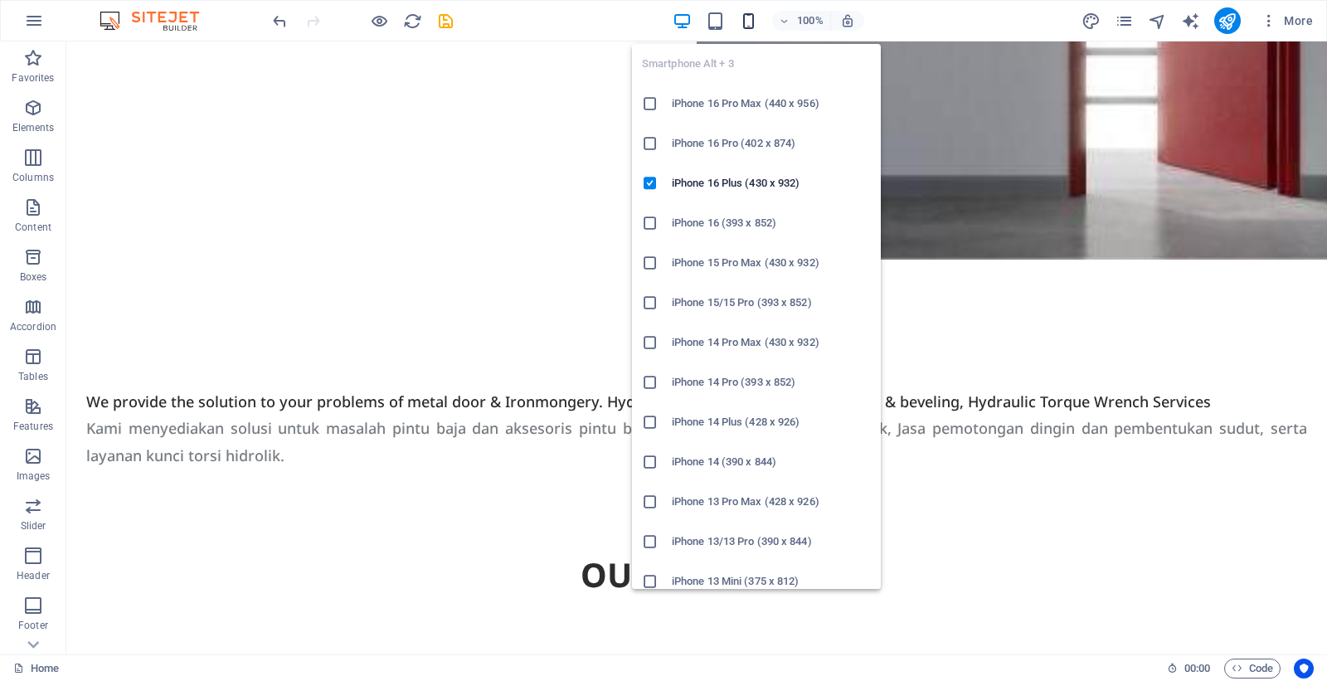
click at [746, 19] on icon "button" at bounding box center [748, 21] width 19 height 19
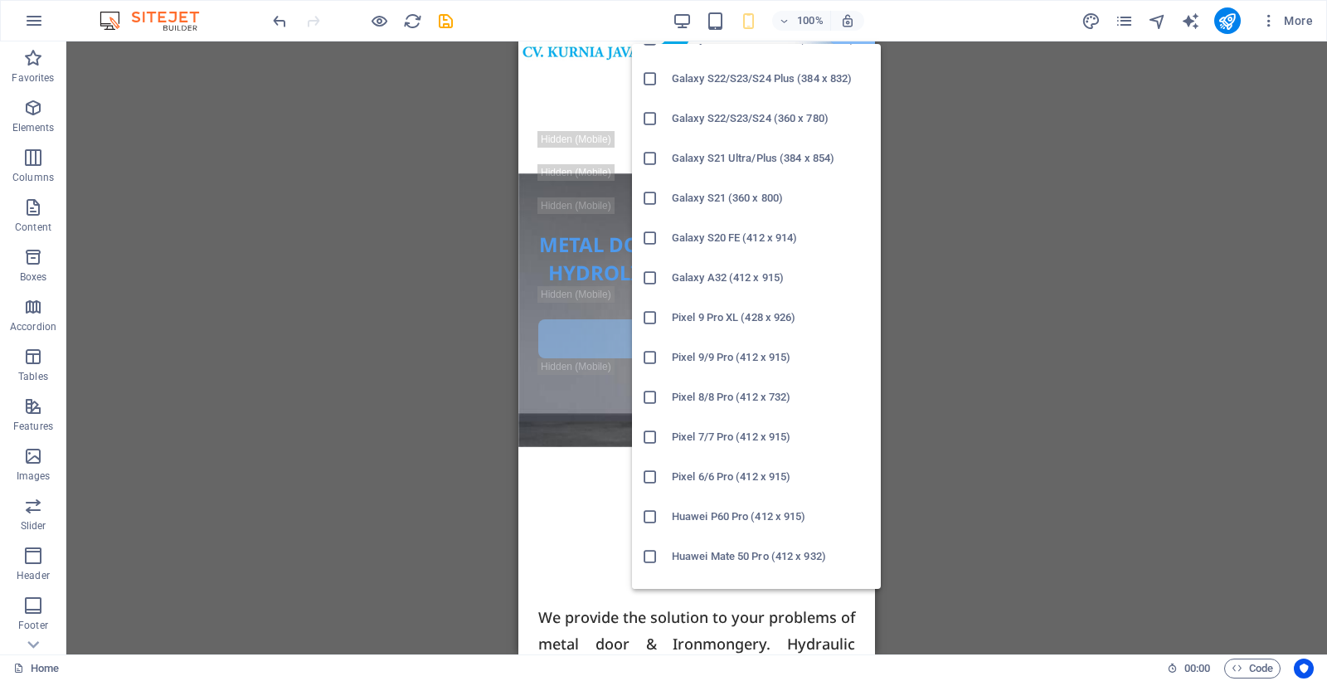
scroll to position [768, 0]
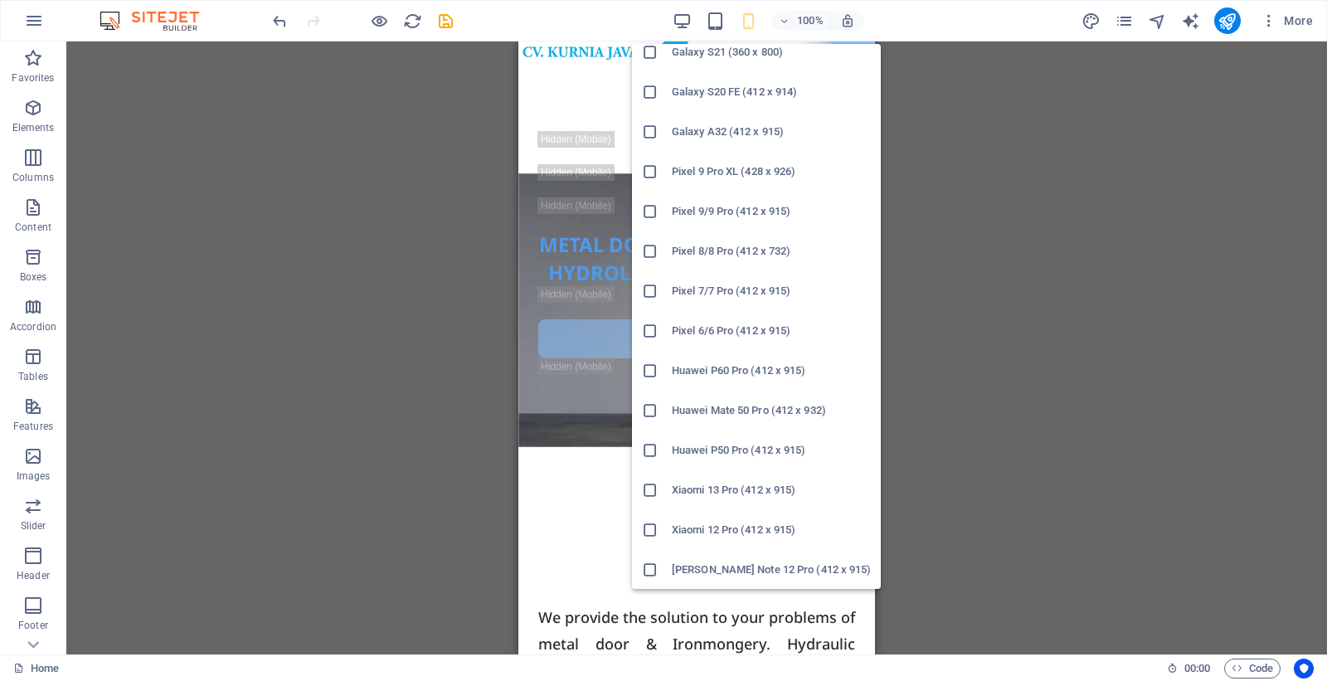
click at [769, 531] on h6 "Xiaomi 12 Pro (412 x 915)" at bounding box center [771, 530] width 199 height 20
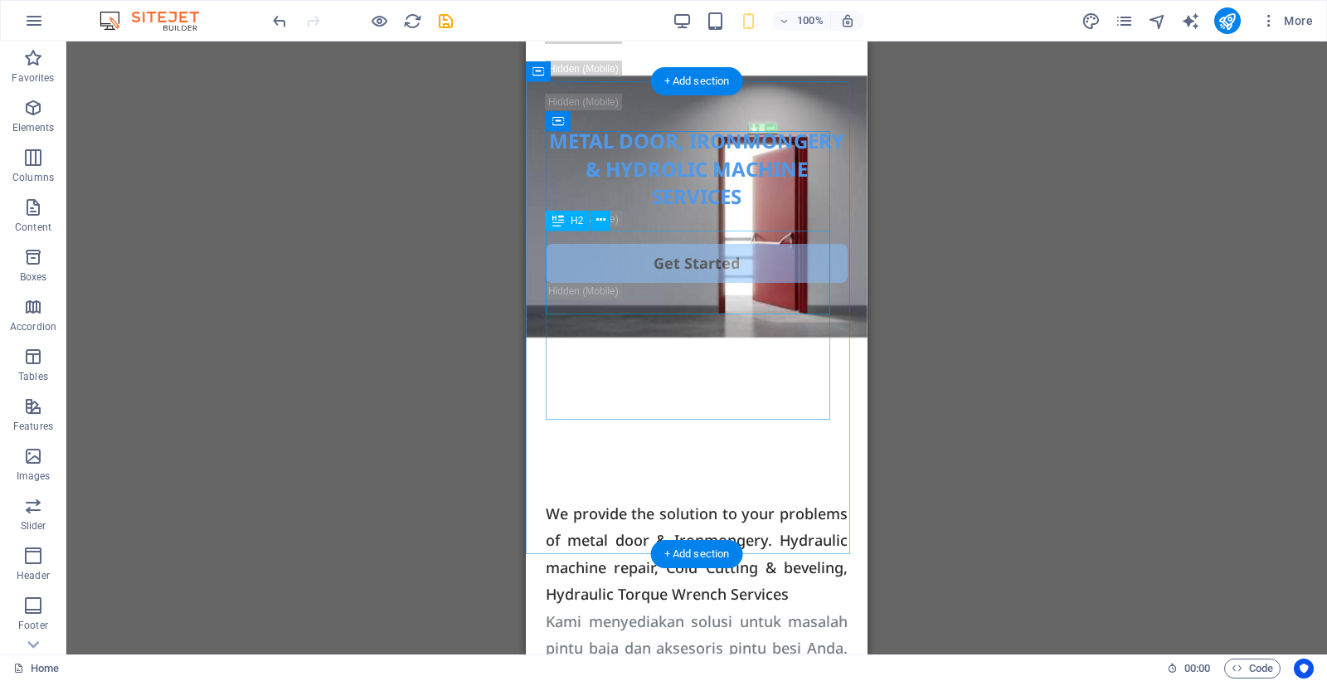
scroll to position [50, 0]
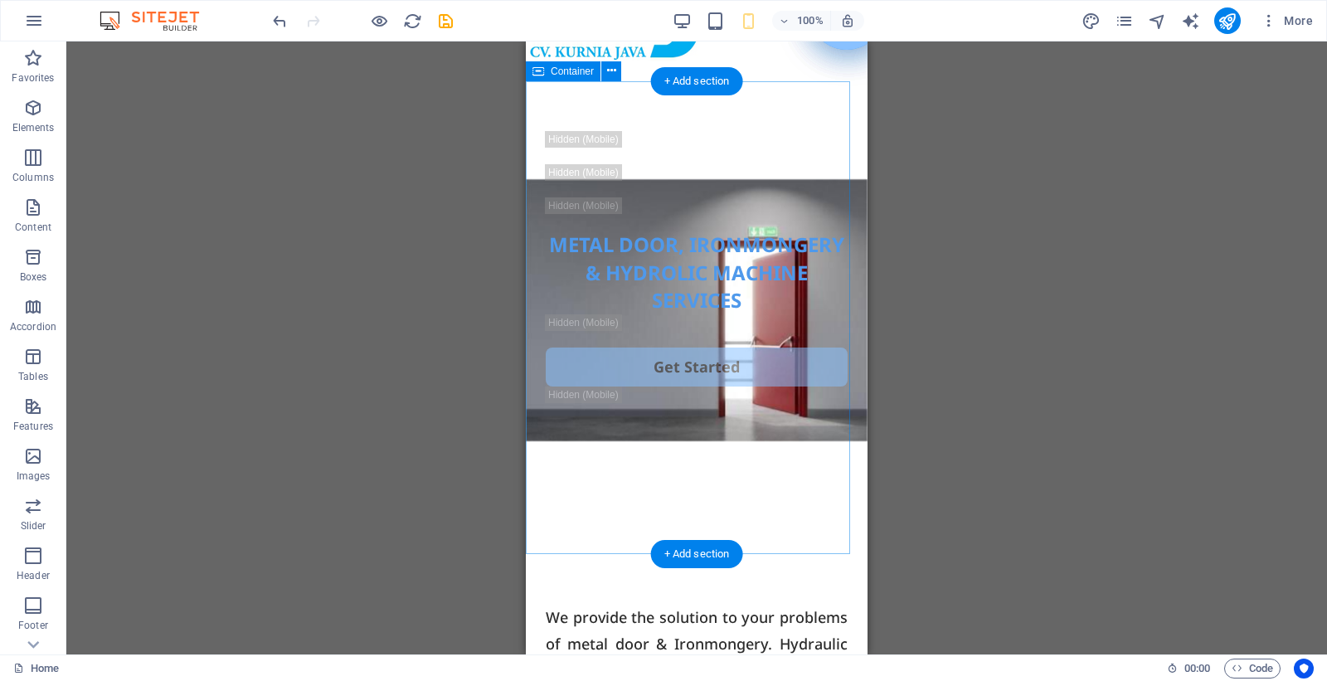
click at [783, 481] on div "METAL DOOR, IRONMONGERY & HYDROLIC MACHINE SERVICES Get Started" at bounding box center [697, 317] width 342 height 473
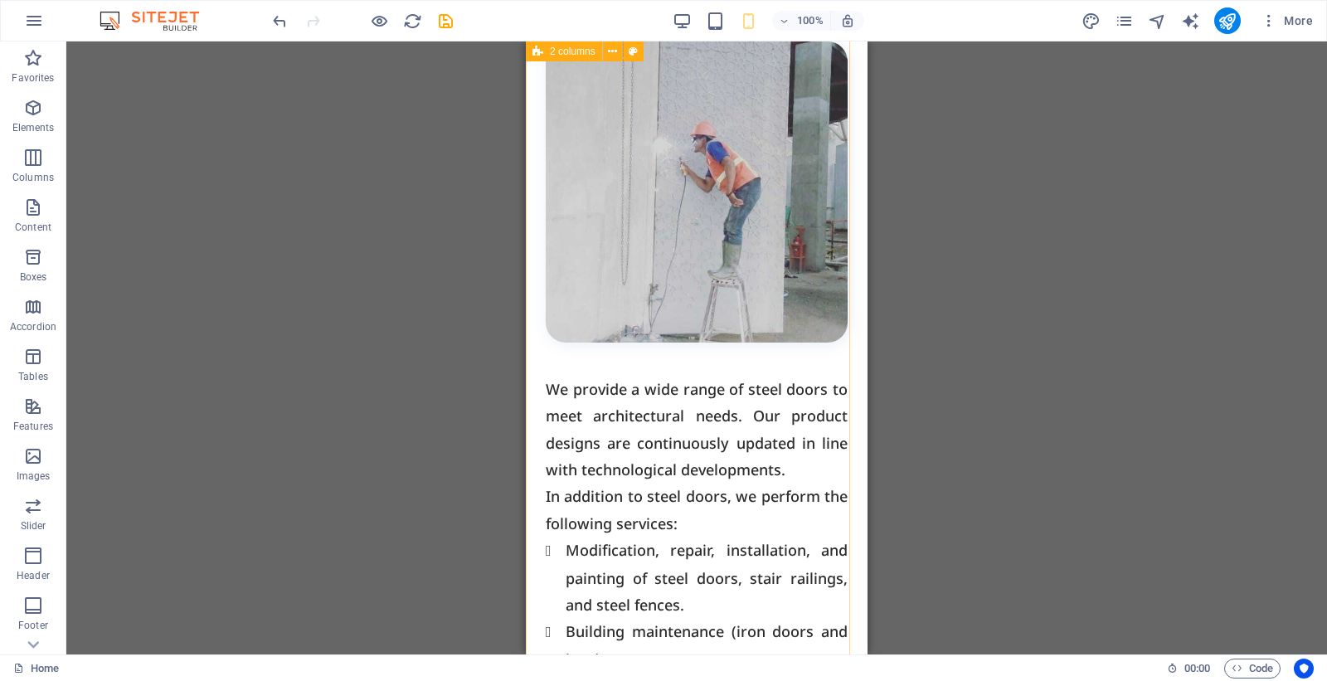
scroll to position [1244, 0]
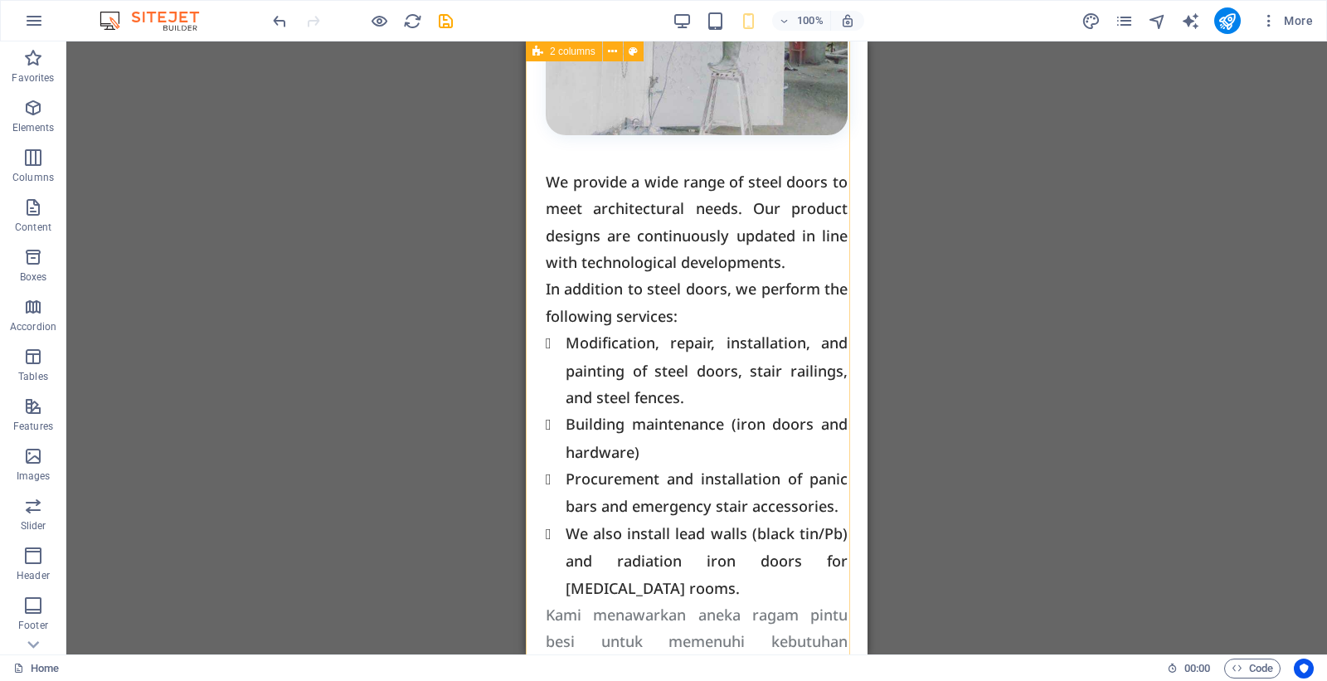
click at [695, 199] on div "Metal Door & Ironmongery Services We provide a wide range of steel doors to mee…" at bounding box center [697, 420] width 342 height 1382
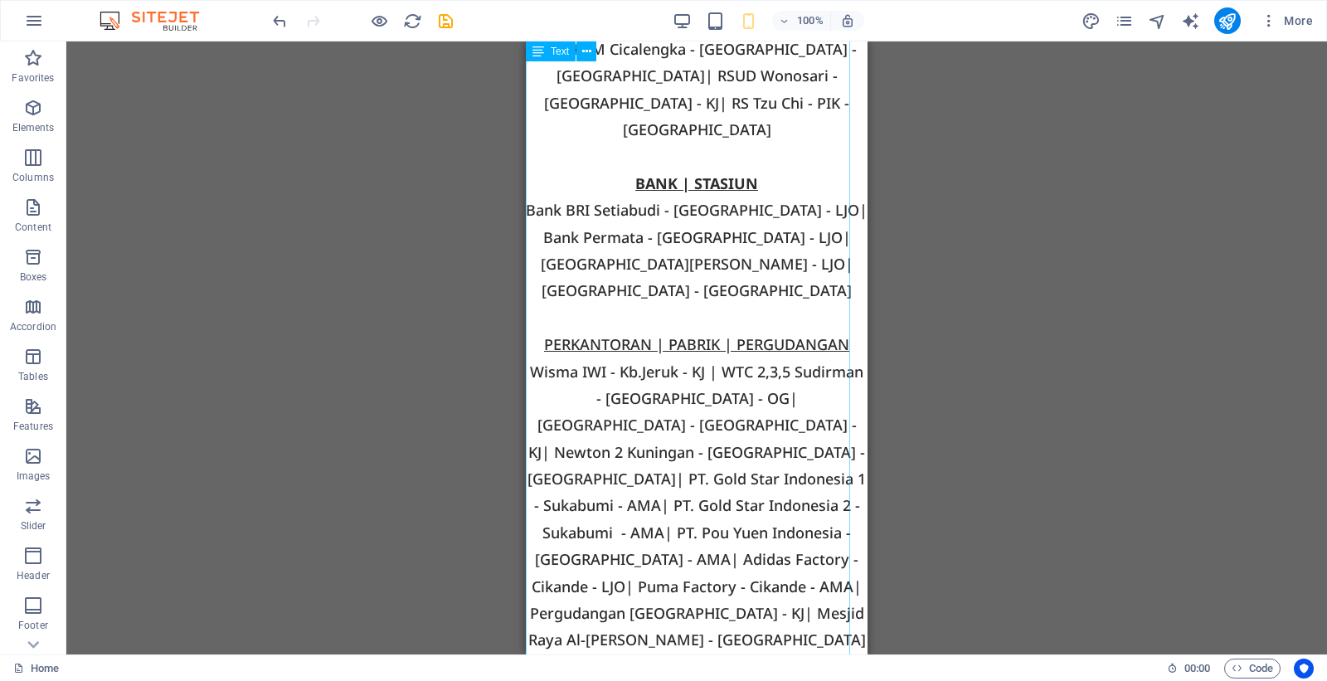
scroll to position [5327, 0]
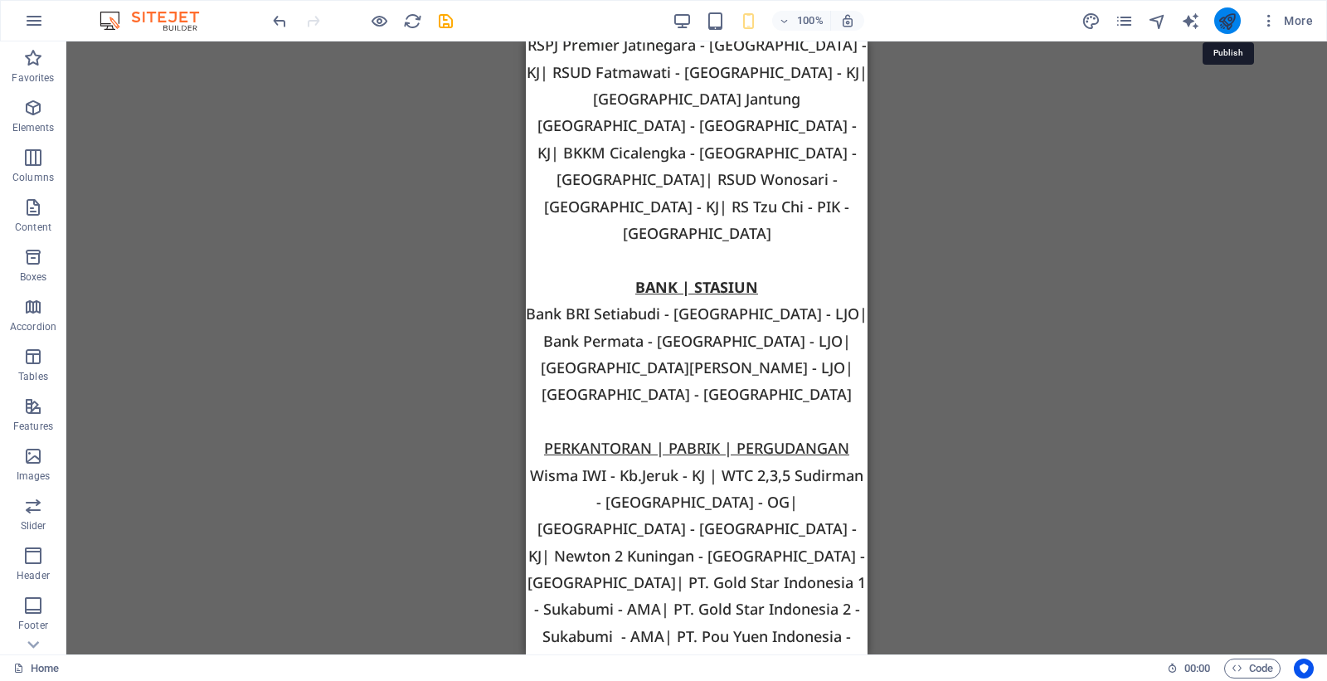
click at [1228, 23] on icon "publish" at bounding box center [1226, 21] width 19 height 19
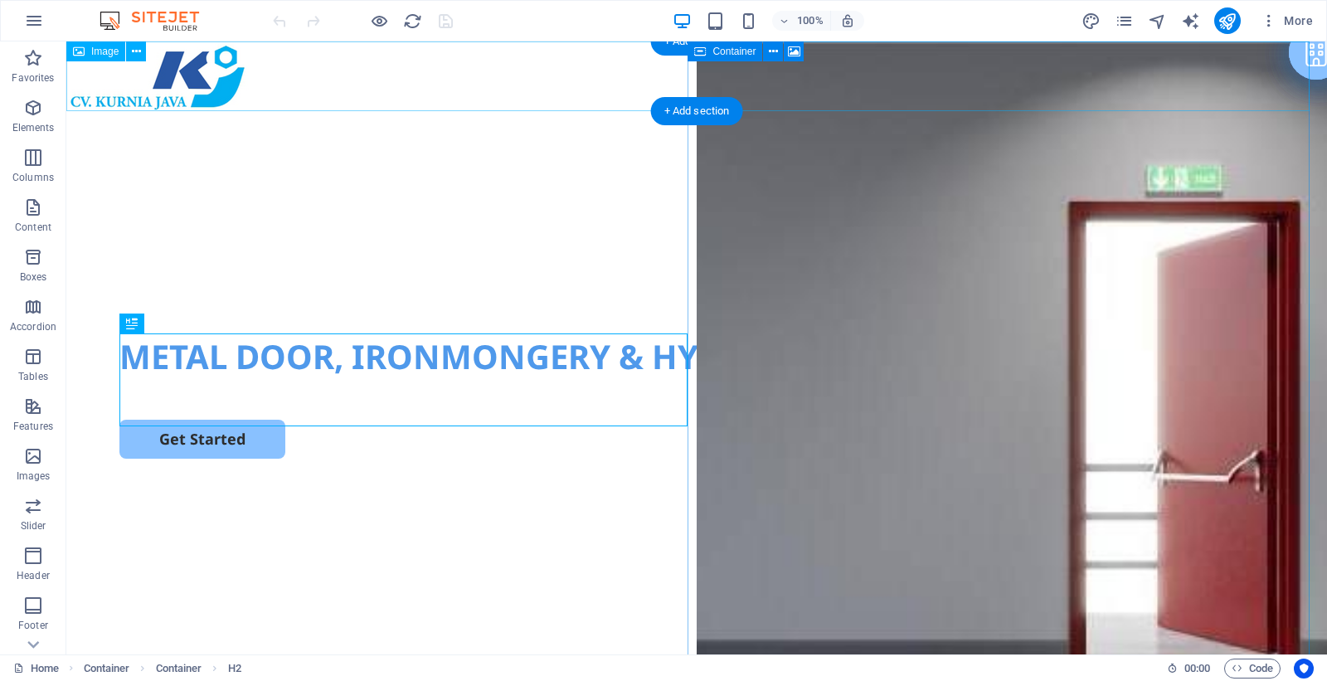
click at [207, 88] on figure at bounding box center [696, 76] width 1260 height 70
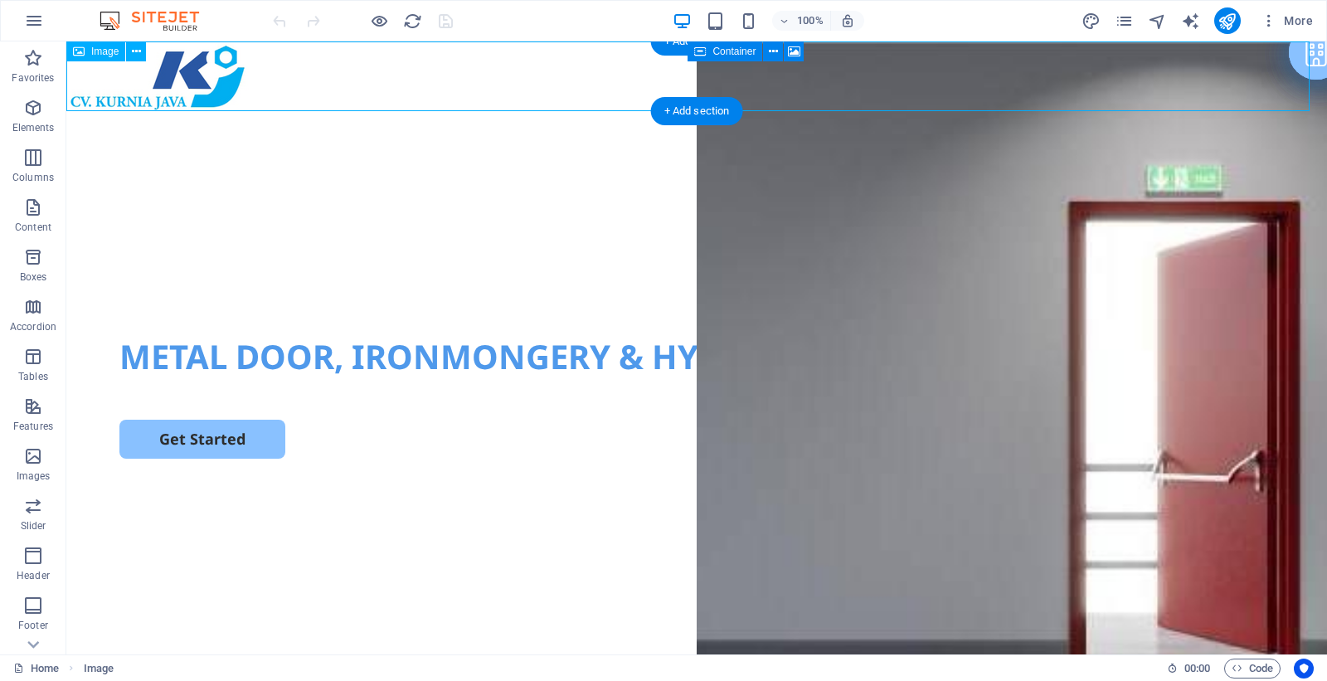
click at [135, 95] on figure at bounding box center [696, 76] width 1260 height 70
select select "px"
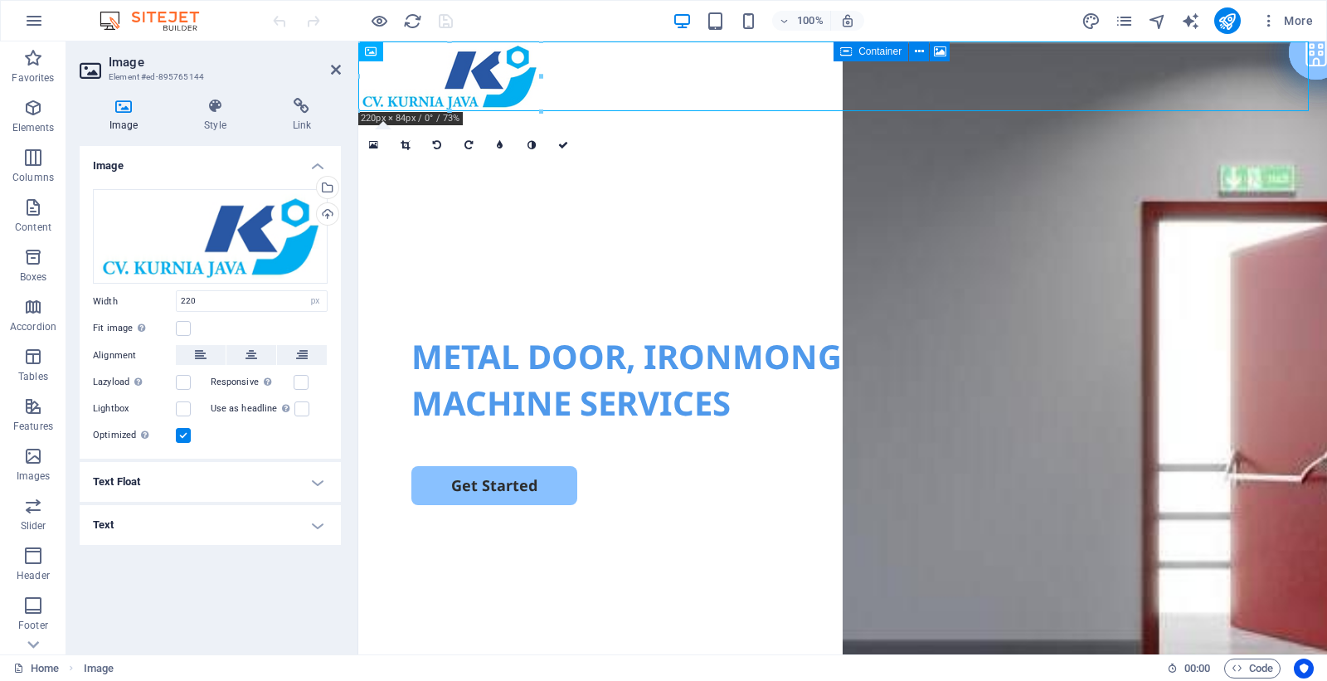
drag, startPoint x: 479, startPoint y: 80, endPoint x: 578, endPoint y: 81, distance: 98.7
click at [578, 81] on figure at bounding box center [842, 76] width 968 height 70
click at [298, 353] on icon at bounding box center [302, 355] width 12 height 20
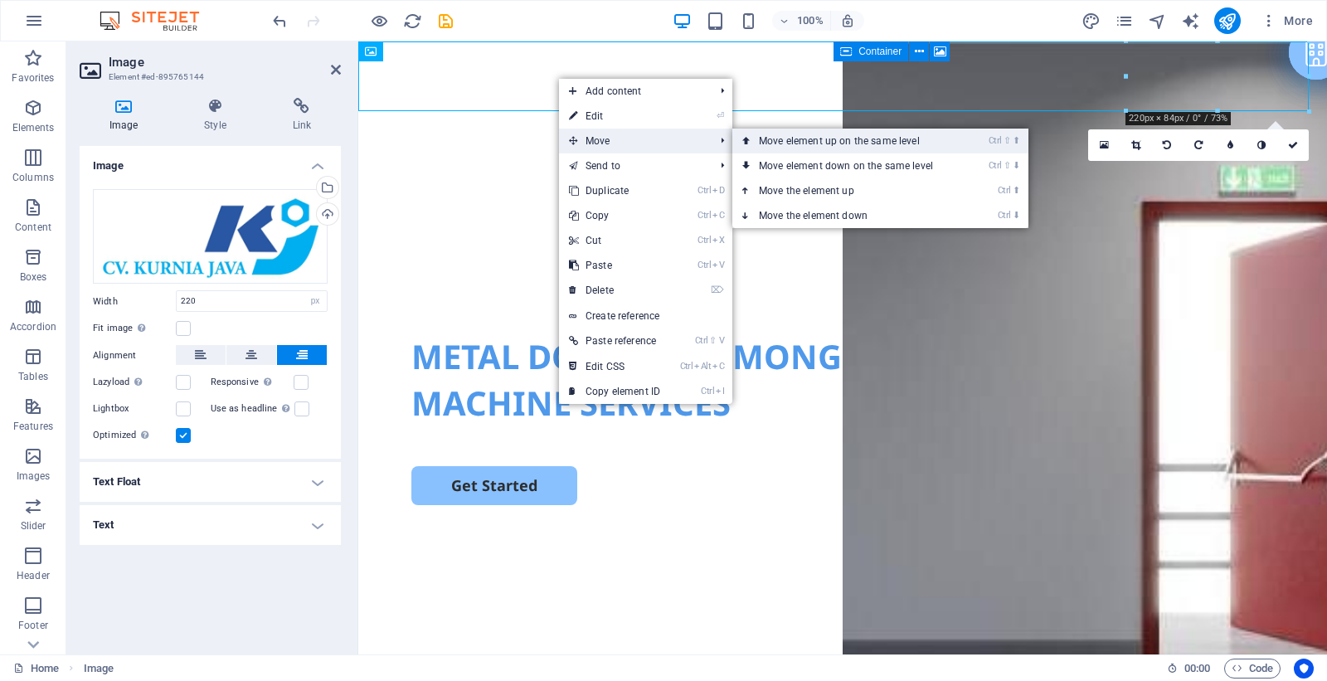
click at [814, 145] on link "Ctrl ⇧ ⬆ Move element up on the same level" at bounding box center [849, 141] width 234 height 25
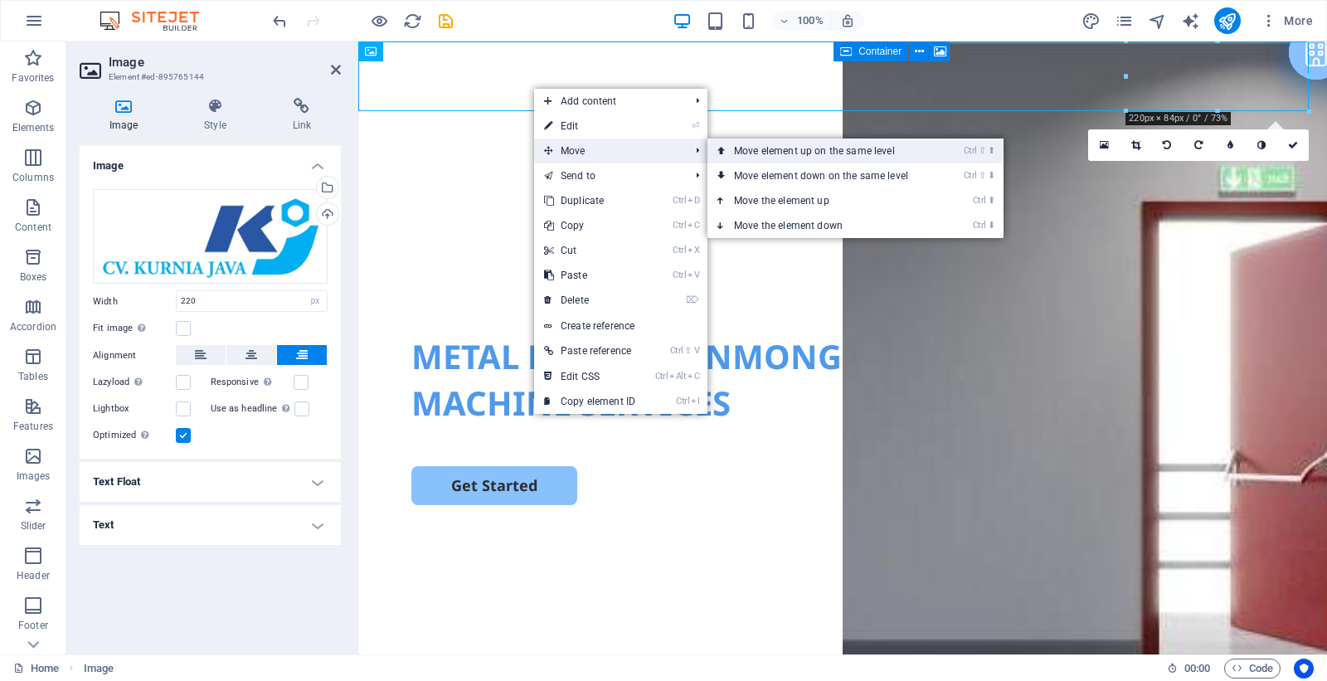
click at [779, 155] on link "Ctrl ⇧ ⬆ Move element up on the same level" at bounding box center [824, 150] width 234 height 25
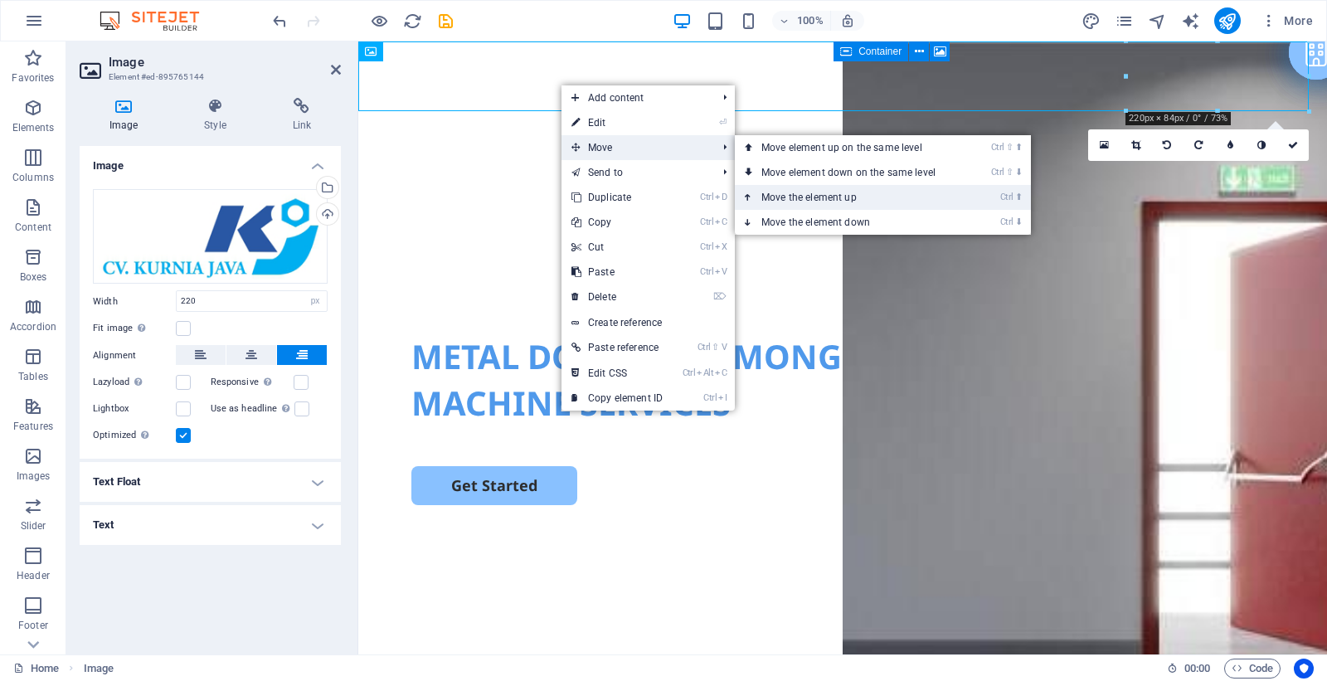
click at [860, 191] on link "Ctrl ⬆ Move the element up" at bounding box center [852, 197] width 234 height 25
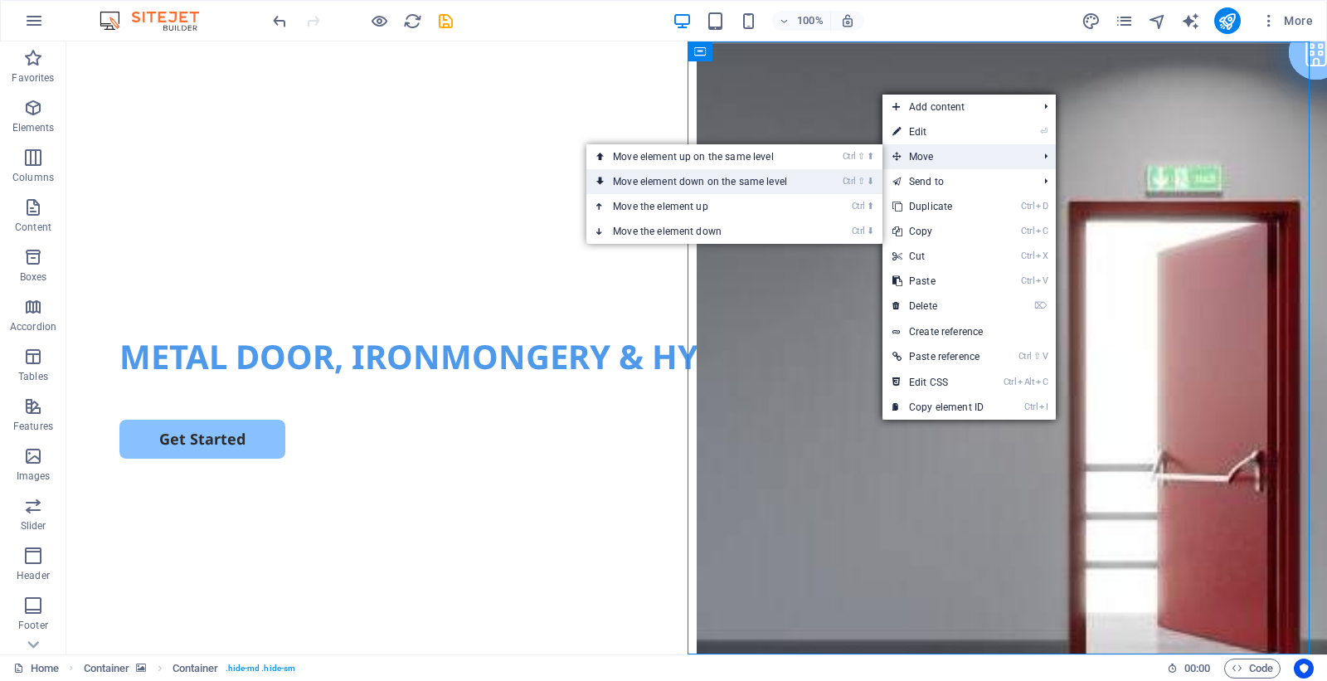
click at [724, 180] on link "Ctrl ⇧ ⬇ Move element down on the same level" at bounding box center [703, 181] width 234 height 25
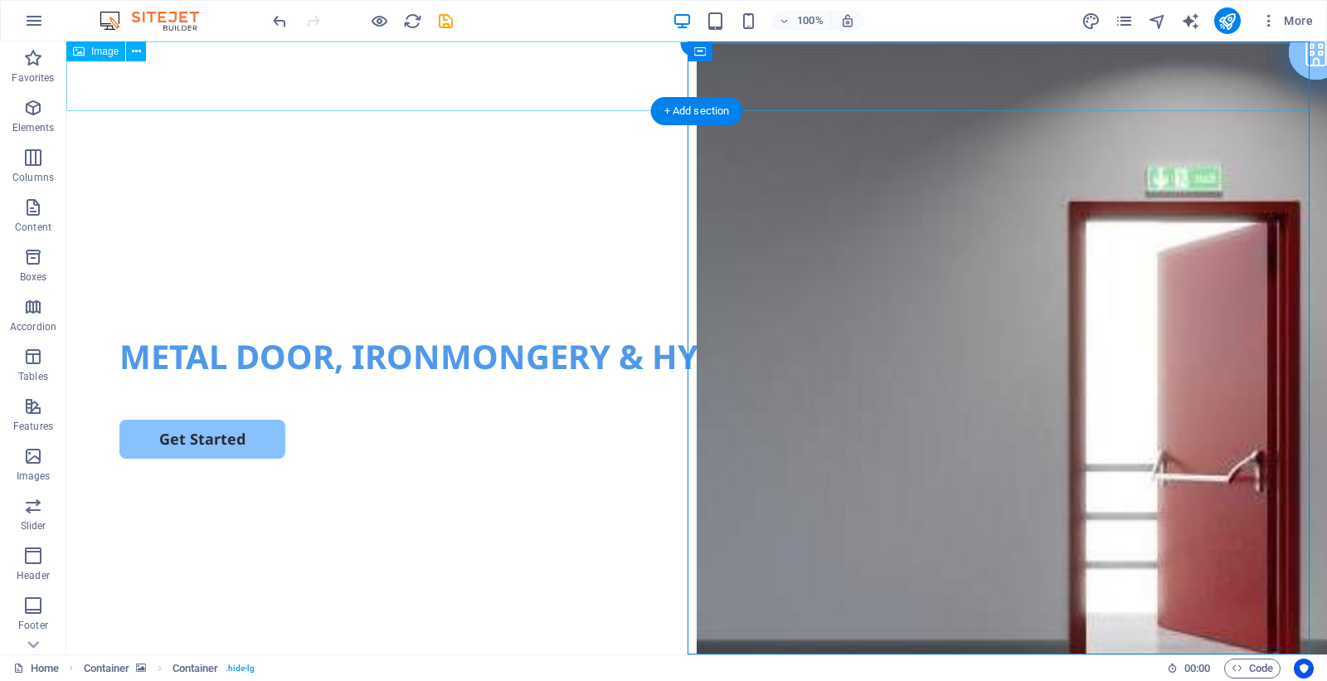
click at [440, 79] on figure at bounding box center [696, 76] width 1260 height 70
click at [507, 80] on figure at bounding box center [696, 76] width 1260 height 70
select select "px"
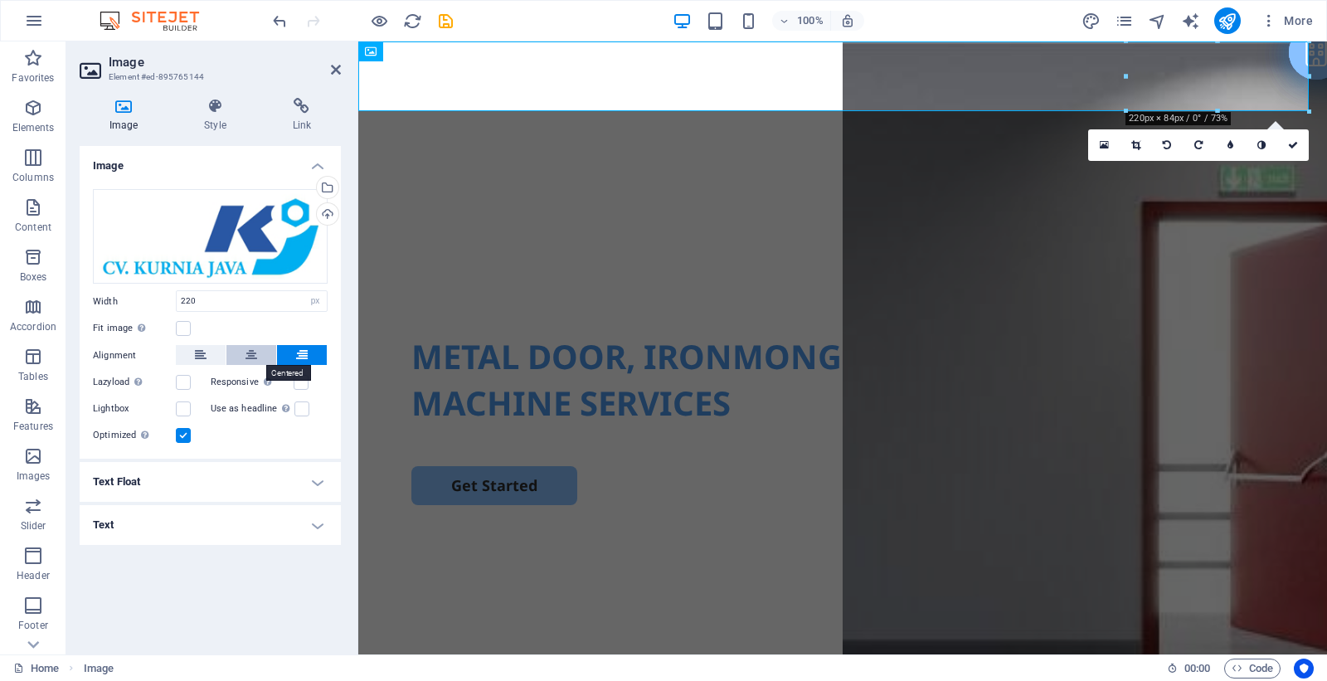
click at [255, 350] on icon at bounding box center [251, 355] width 12 height 20
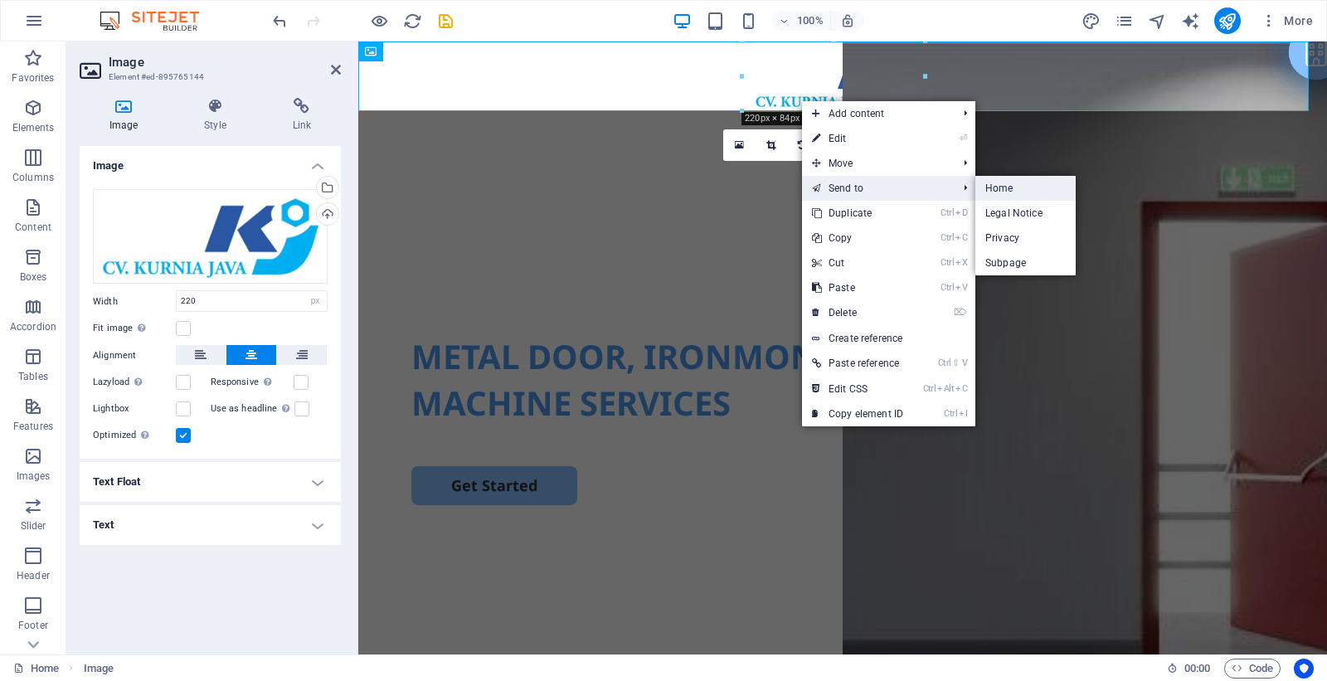
drag, startPoint x: 1010, startPoint y: 185, endPoint x: 856, endPoint y: 143, distance: 159.7
click at [1010, 185] on link "Home" at bounding box center [1025, 188] width 100 height 25
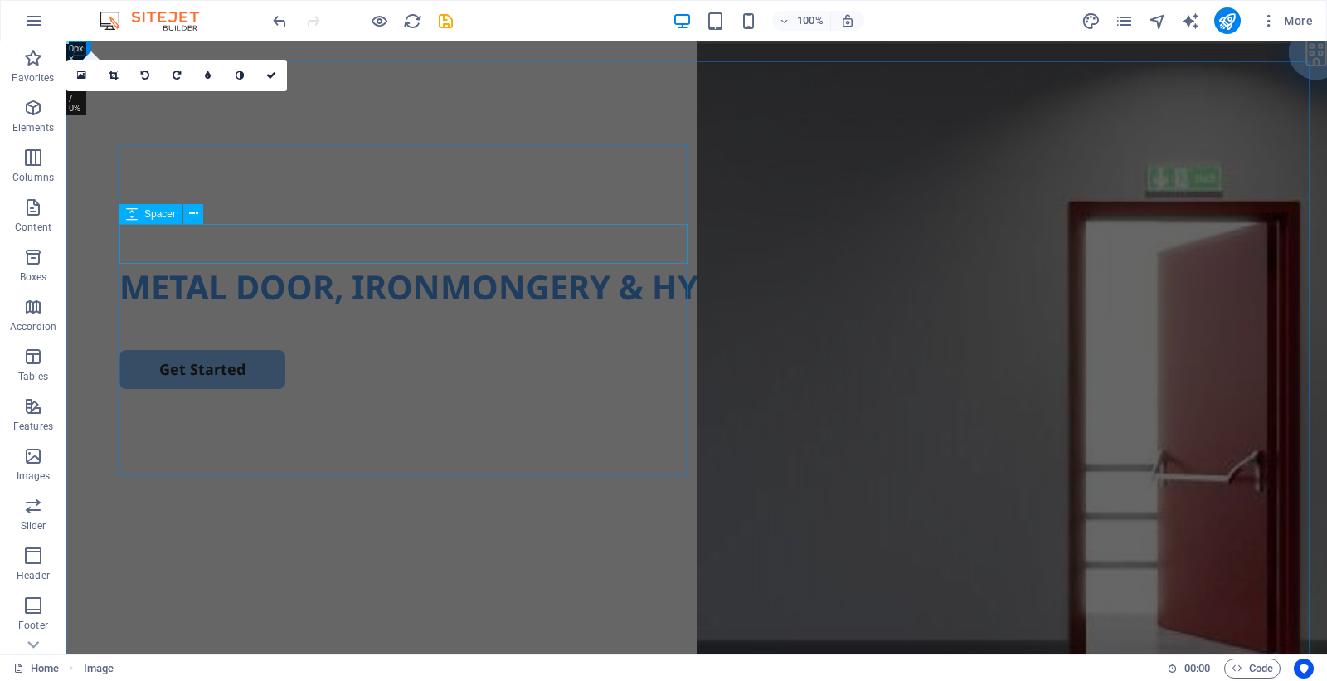
click at [681, 239] on div at bounding box center [696, 244] width 1154 height 40
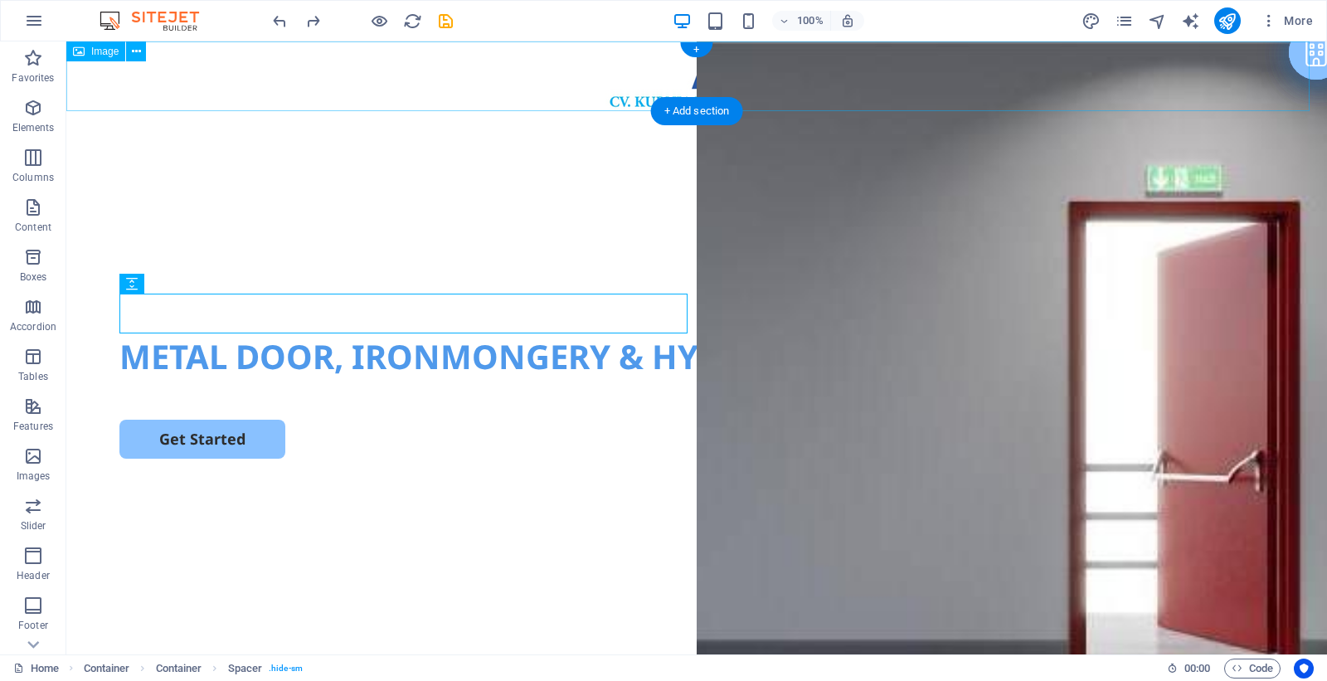
click at [633, 95] on figure at bounding box center [696, 76] width 1260 height 70
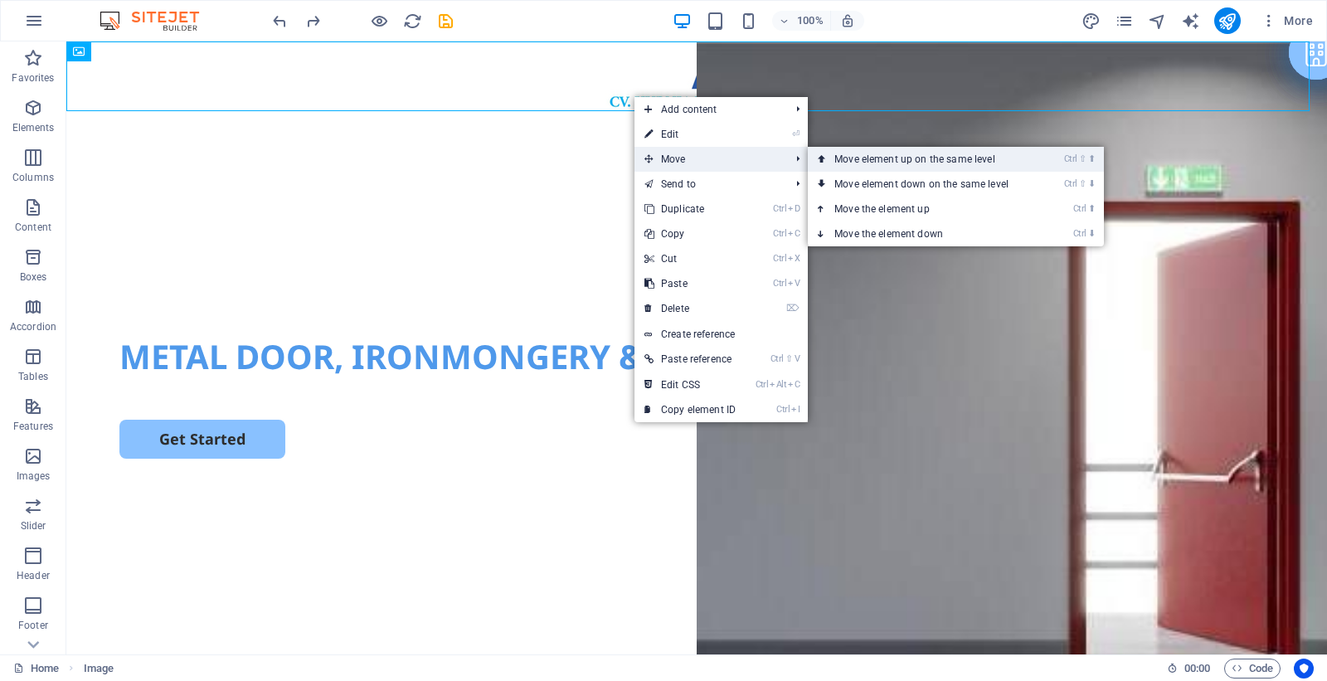
click at [905, 168] on link "Ctrl ⇧ ⬆ Move element up on the same level" at bounding box center [925, 159] width 234 height 25
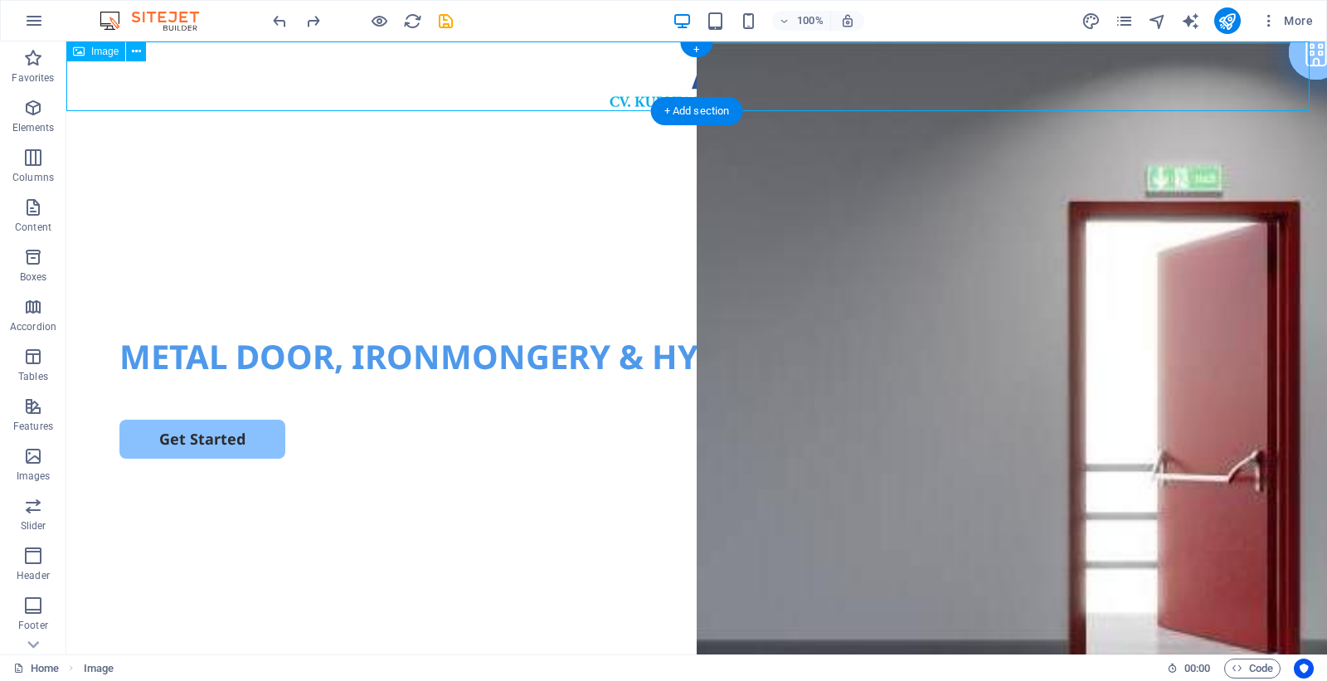
click at [448, 63] on figure at bounding box center [696, 76] width 1260 height 70
select select "px"
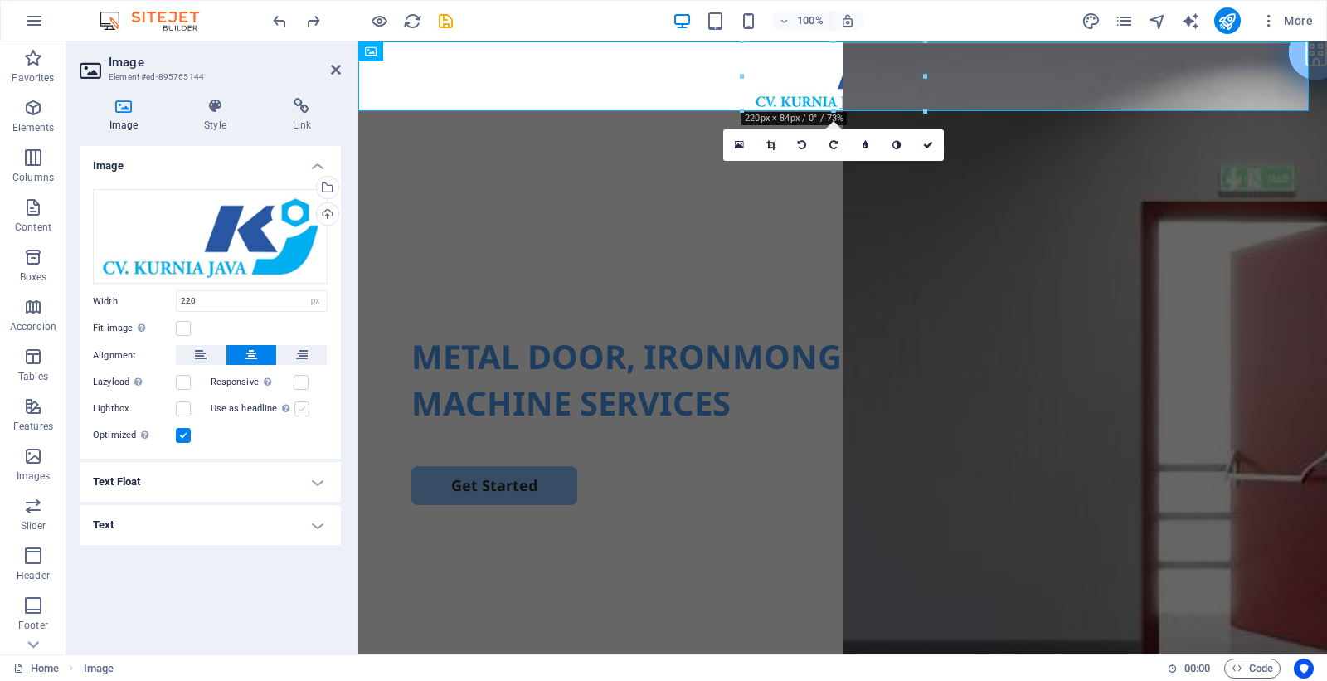
click at [307, 413] on label at bounding box center [301, 408] width 15 height 15
click at [0, 0] on input "Use as headline The image will be wrapped in an H1 headline tag. Useful for giv…" at bounding box center [0, 0] width 0 height 0
click at [199, 355] on icon at bounding box center [201, 355] width 12 height 20
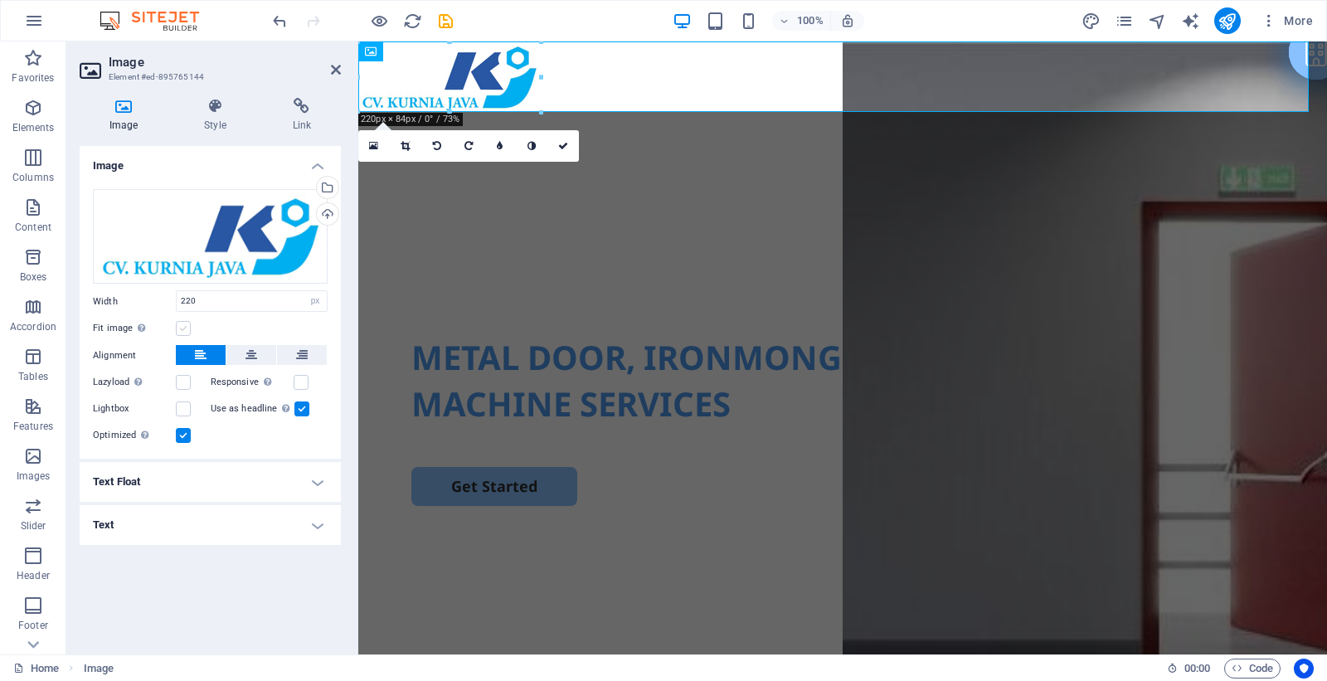
click at [179, 333] on label at bounding box center [183, 328] width 15 height 15
click at [0, 0] on input "Fit image Automatically fit image to a fixed width and height" at bounding box center [0, 0] width 0 height 0
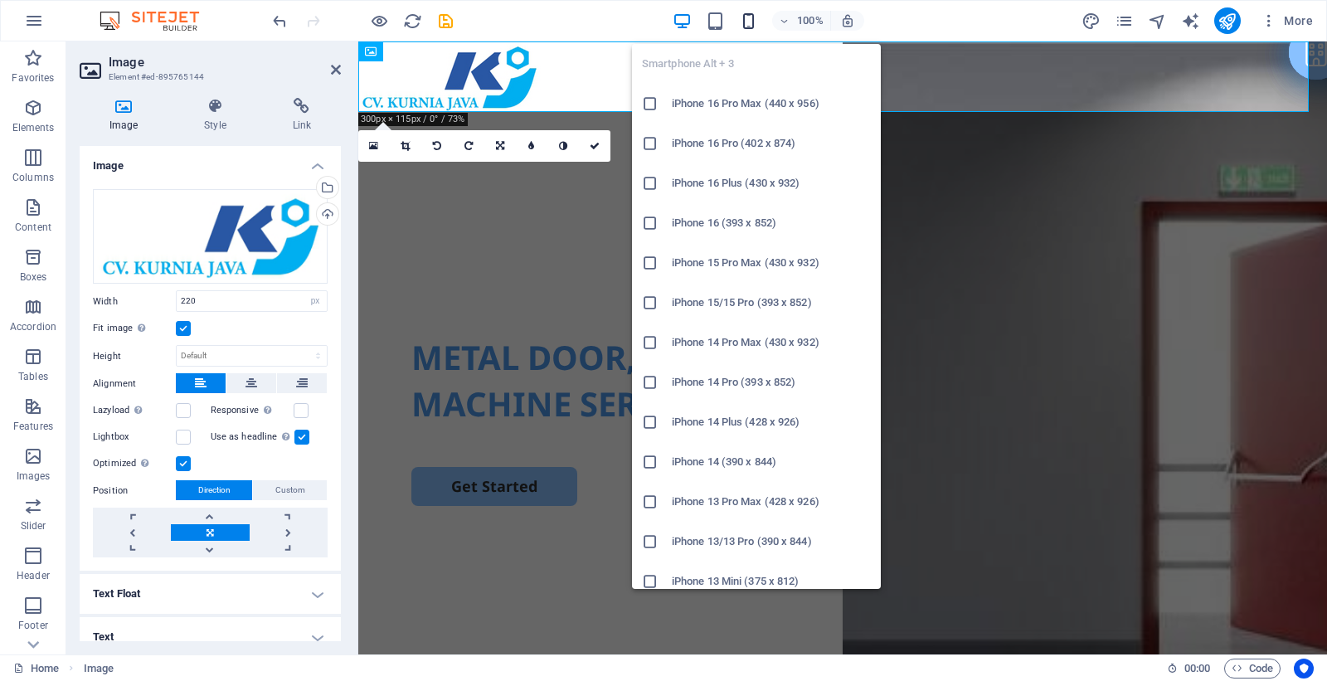
click at [748, 18] on icon "button" at bounding box center [748, 21] width 19 height 19
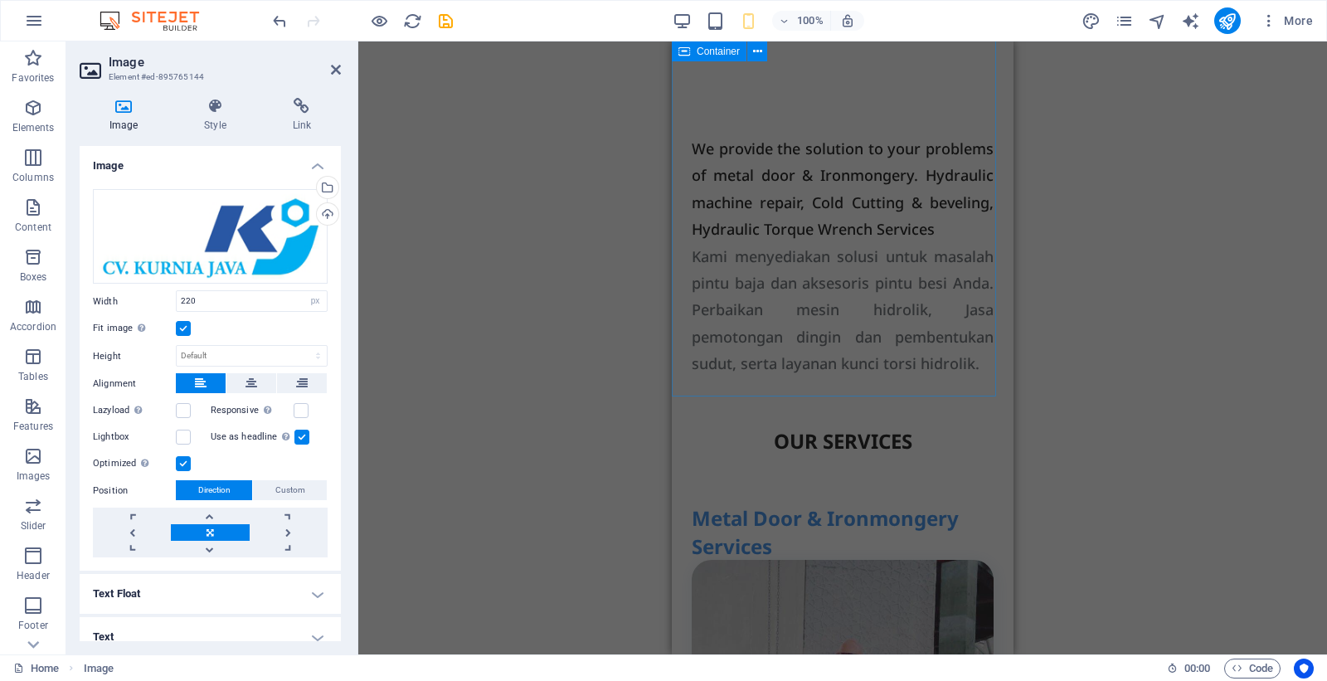
scroll to position [207, 0]
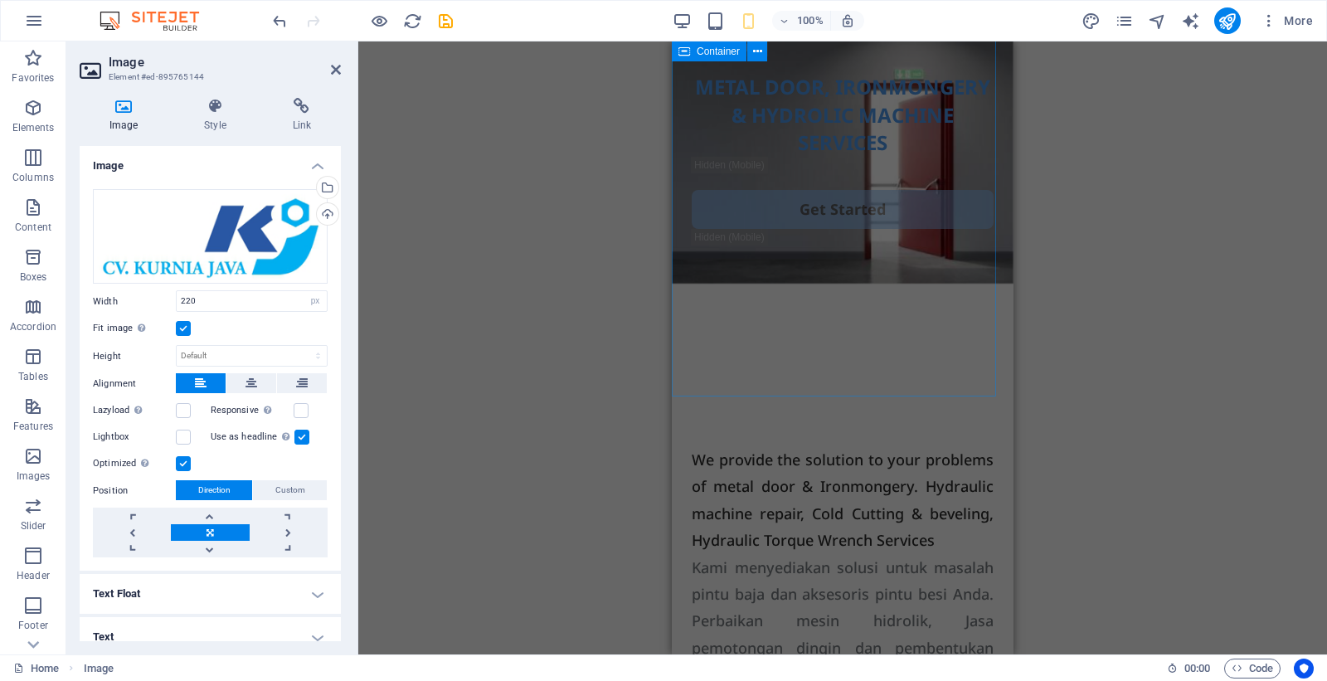
click at [843, 319] on div "METAL DOOR, IRONMONGERY & HYDROLIC MACHINE SERVICES Get Started" at bounding box center [843, 160] width 342 height 473
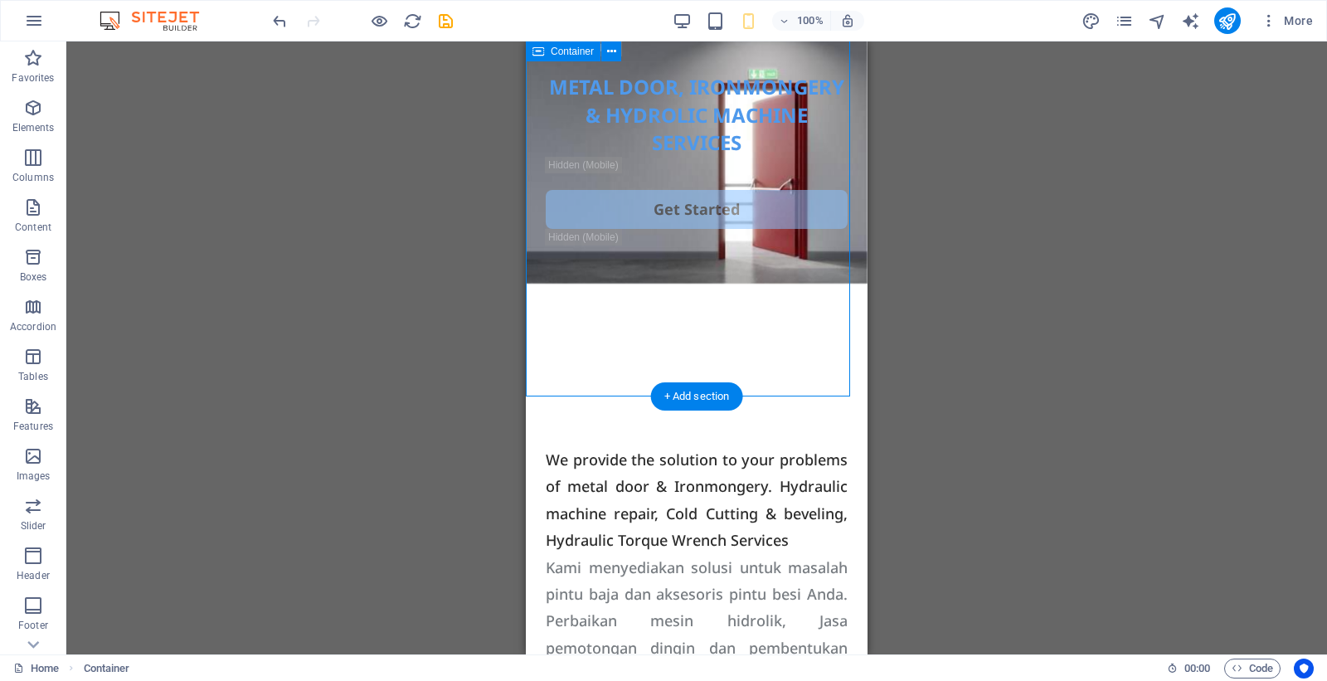
click at [807, 345] on div "METAL DOOR, IRONMONGERY & HYDROLIC MACHINE SERVICES Get Started" at bounding box center [697, 160] width 342 height 473
select select "px"
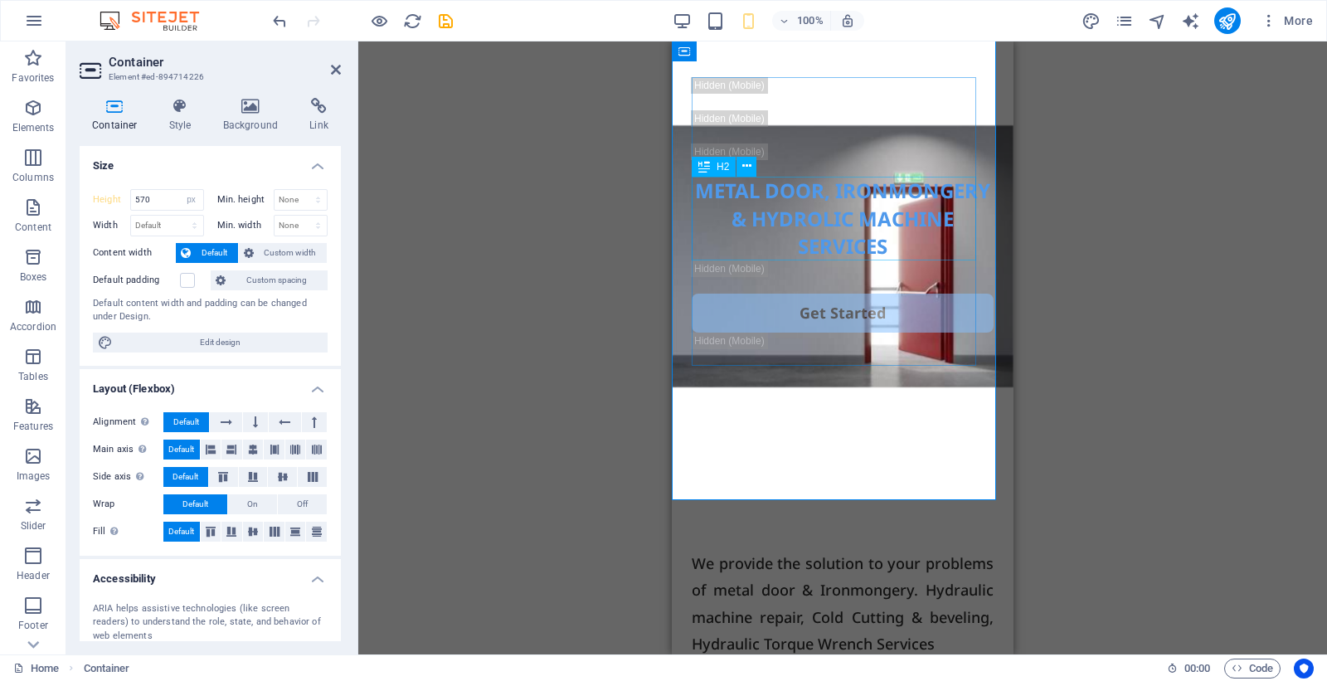
scroll to position [0, 0]
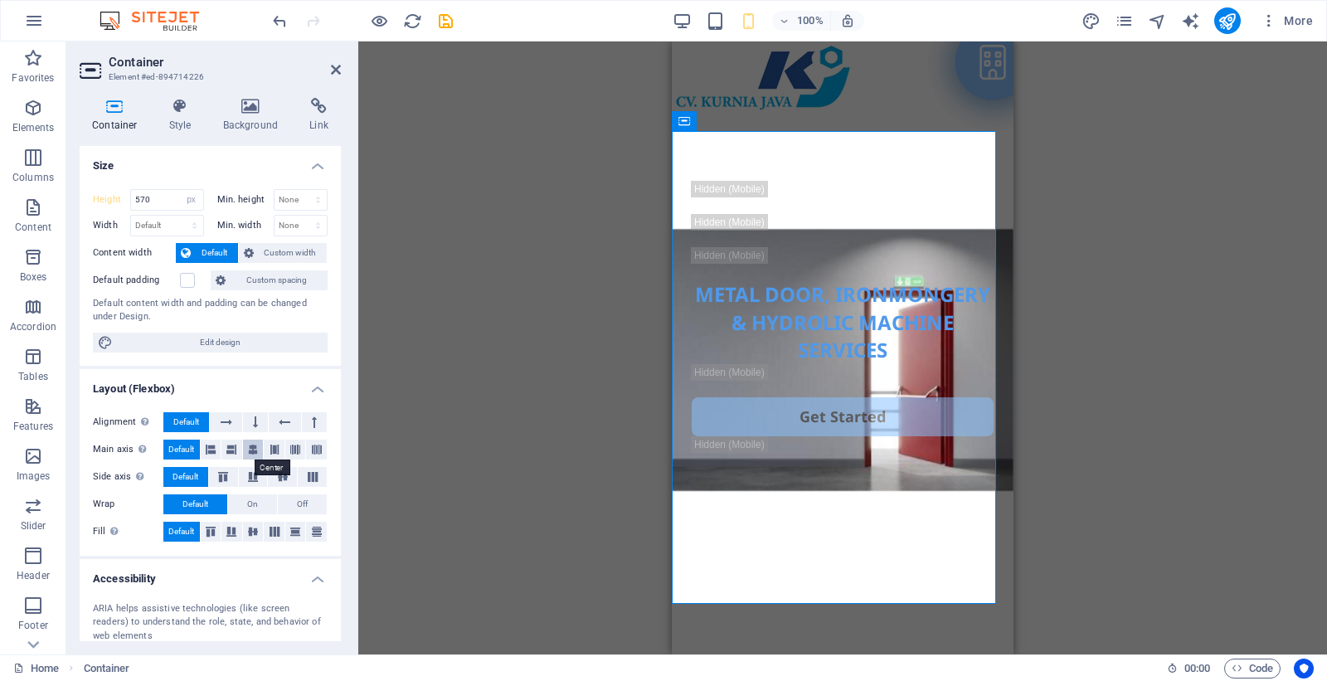
click at [248, 452] on icon at bounding box center [253, 449] width 10 height 20
click at [188, 452] on span "Default" at bounding box center [181, 449] width 26 height 20
click at [188, 279] on label at bounding box center [187, 280] width 15 height 15
click at [0, 0] on input "Default padding" at bounding box center [0, 0] width 0 height 0
click at [188, 279] on label at bounding box center [187, 280] width 15 height 15
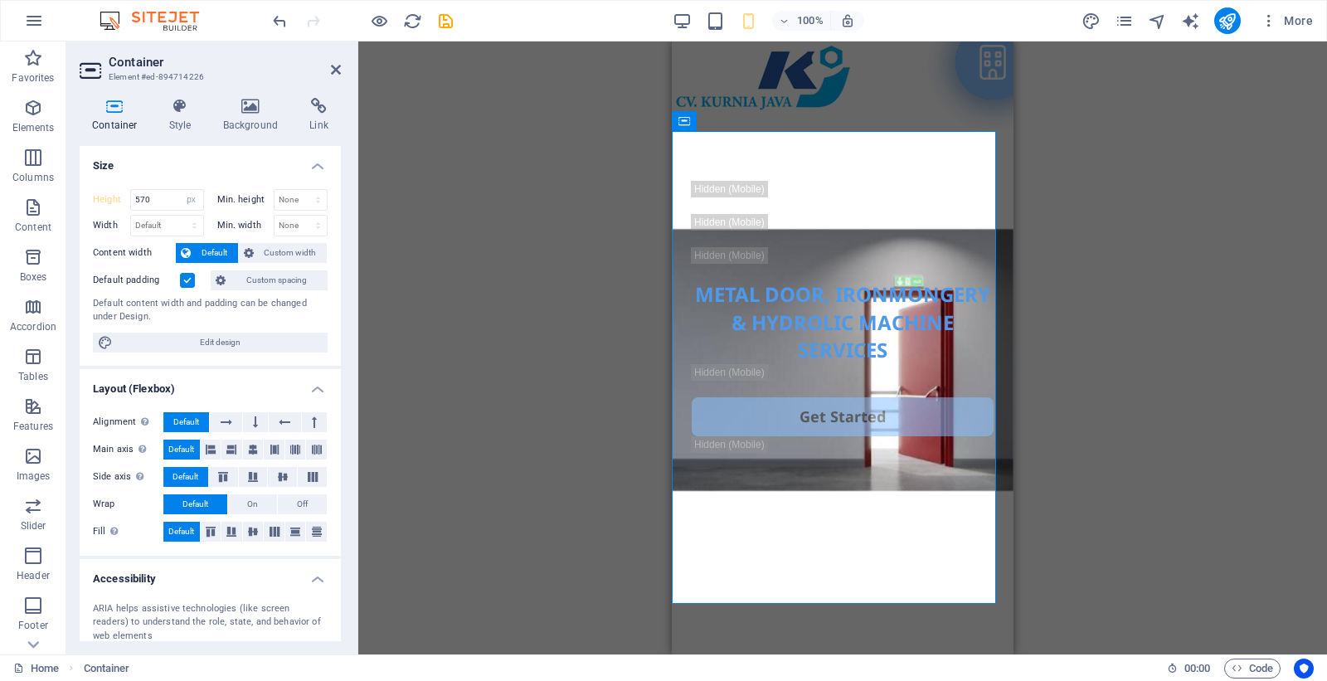
click at [0, 0] on input "Default padding" at bounding box center [0, 0] width 0 height 0
click at [565, 207] on div "Drag here to replace the existing content. Press “Ctrl” if you want to create a…" at bounding box center [842, 347] width 968 height 613
click at [334, 67] on icon at bounding box center [336, 69] width 10 height 13
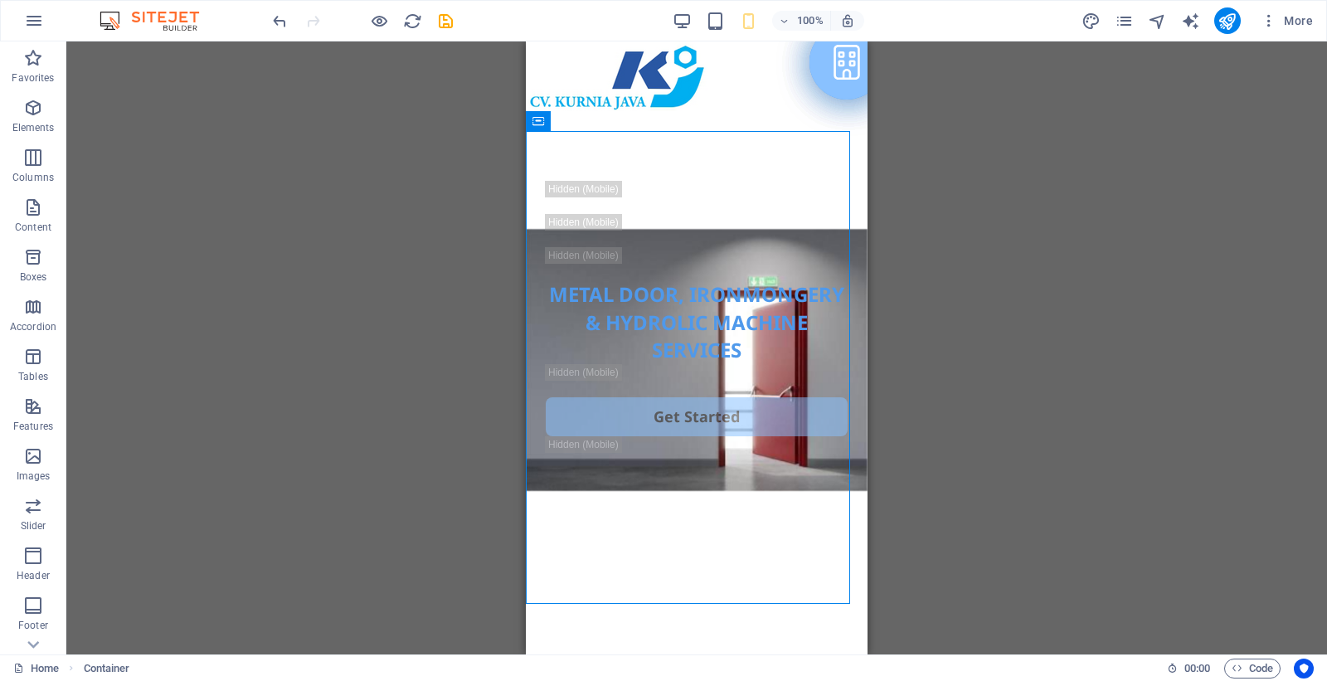
click at [445, 242] on div "Drag here to replace the existing content. Press “Ctrl” if you want to create a…" at bounding box center [696, 347] width 1260 height 613
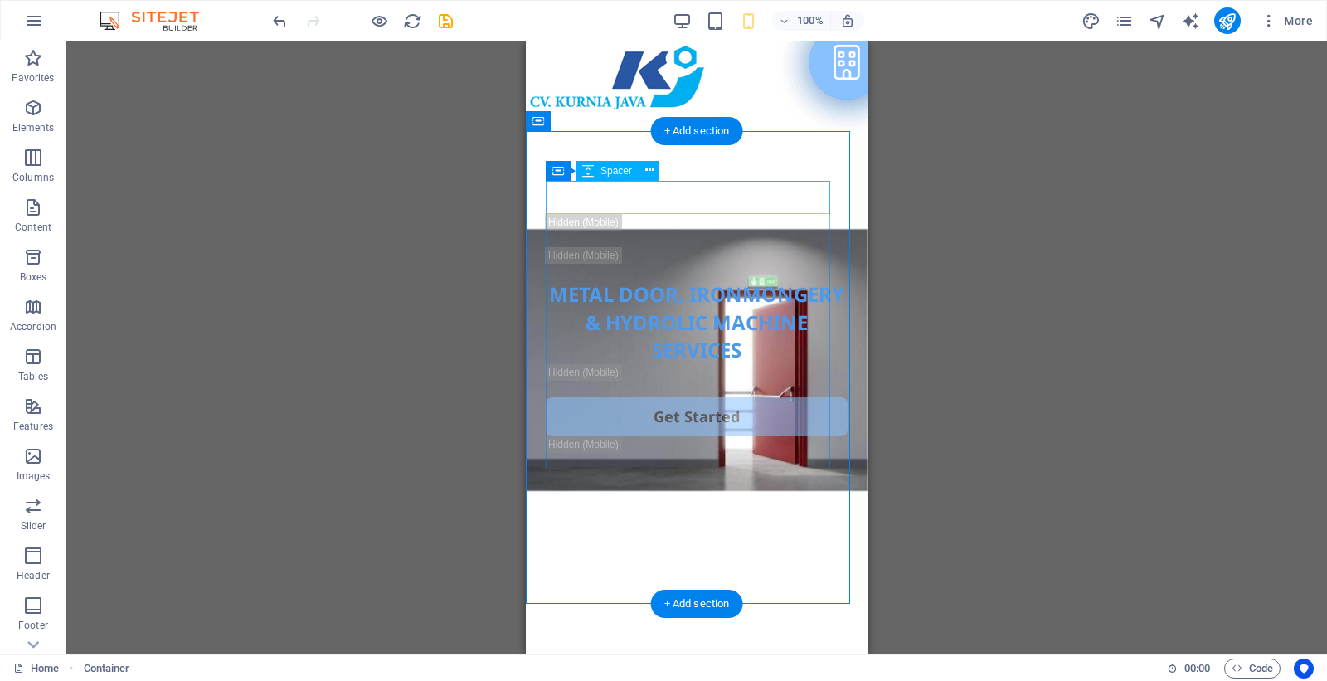
click at [672, 206] on div at bounding box center [697, 197] width 302 height 33
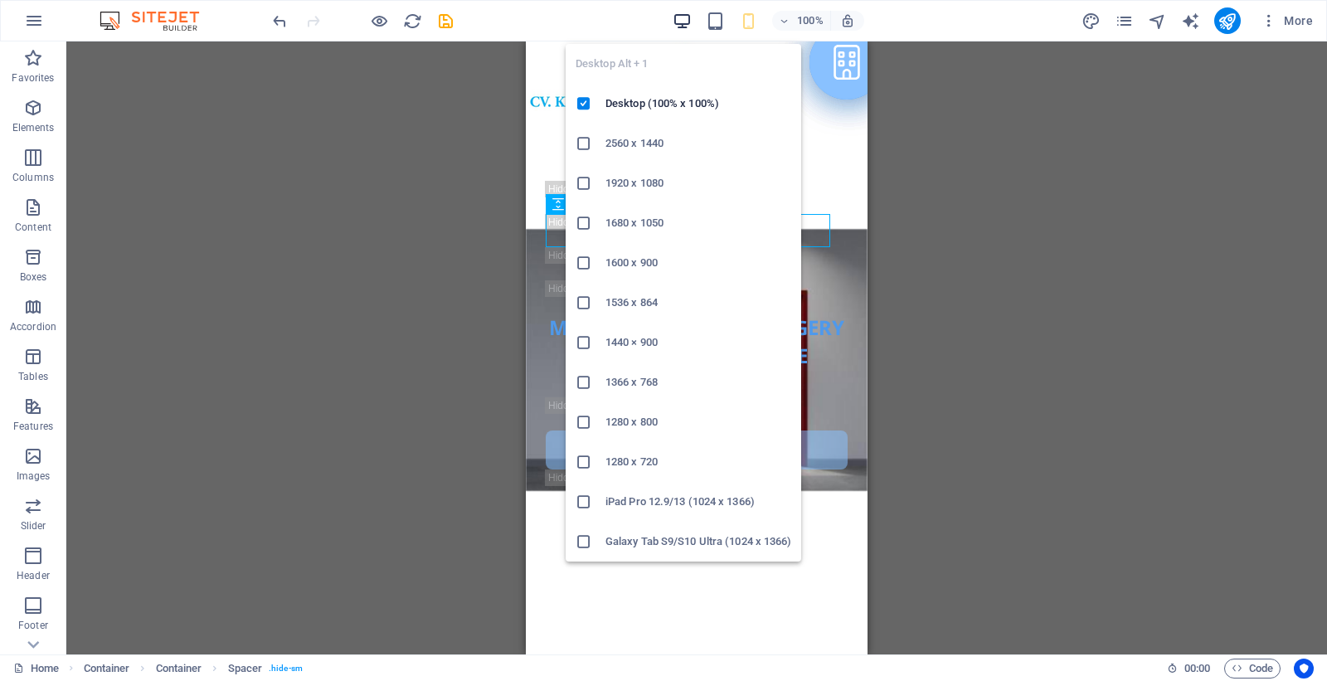
click at [680, 19] on icon "button" at bounding box center [681, 21] width 19 height 19
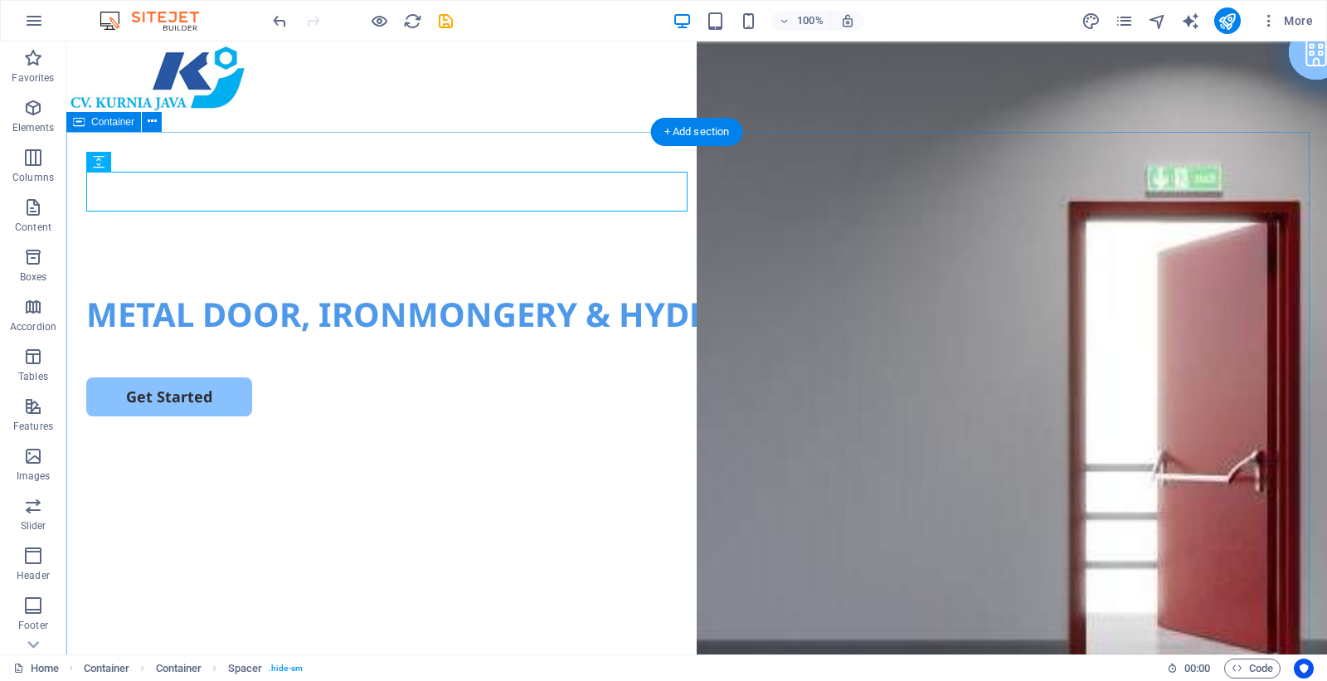
scroll to position [311, 0]
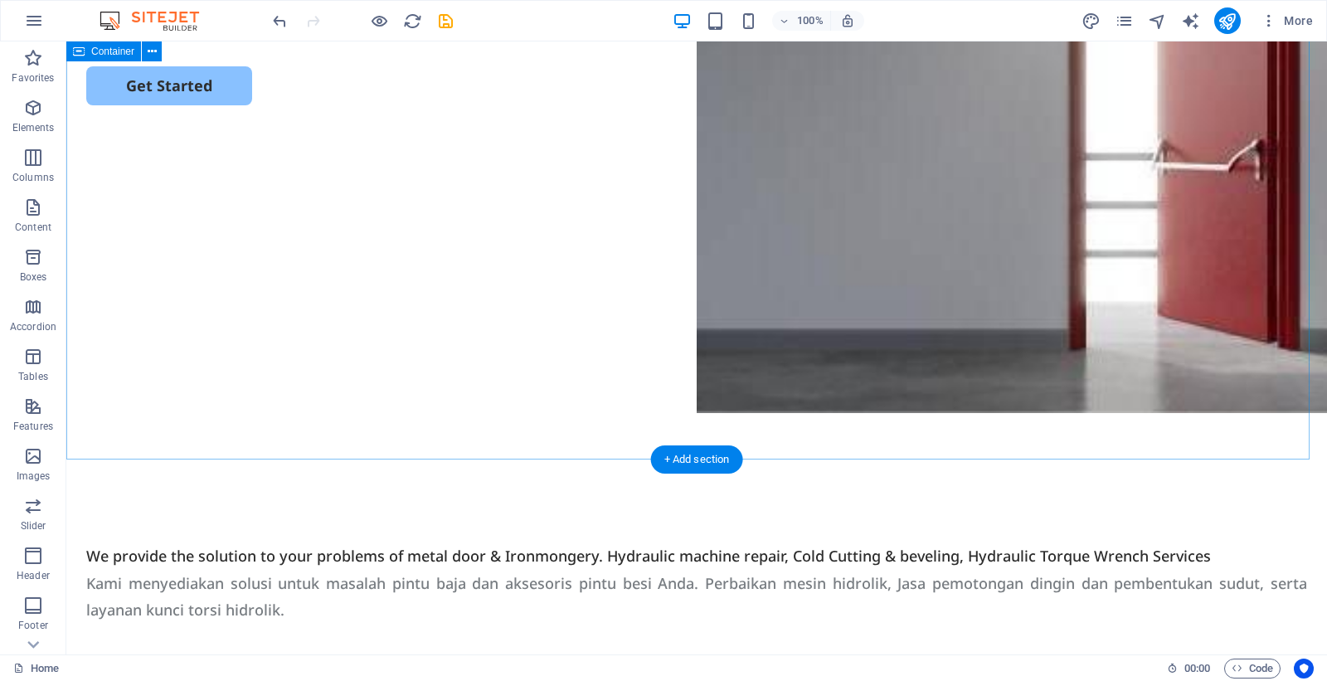
click at [861, 380] on div "METAL DOOR, IRONMONGERY & HYDROLIC MACHINE SERVICES Get Started" at bounding box center [696, 140] width 1260 height 638
click at [924, 435] on div "METAL DOOR, IRONMONGERY & HYDROLIC MACHINE SERVICES Get Started" at bounding box center [696, 140] width 1260 height 638
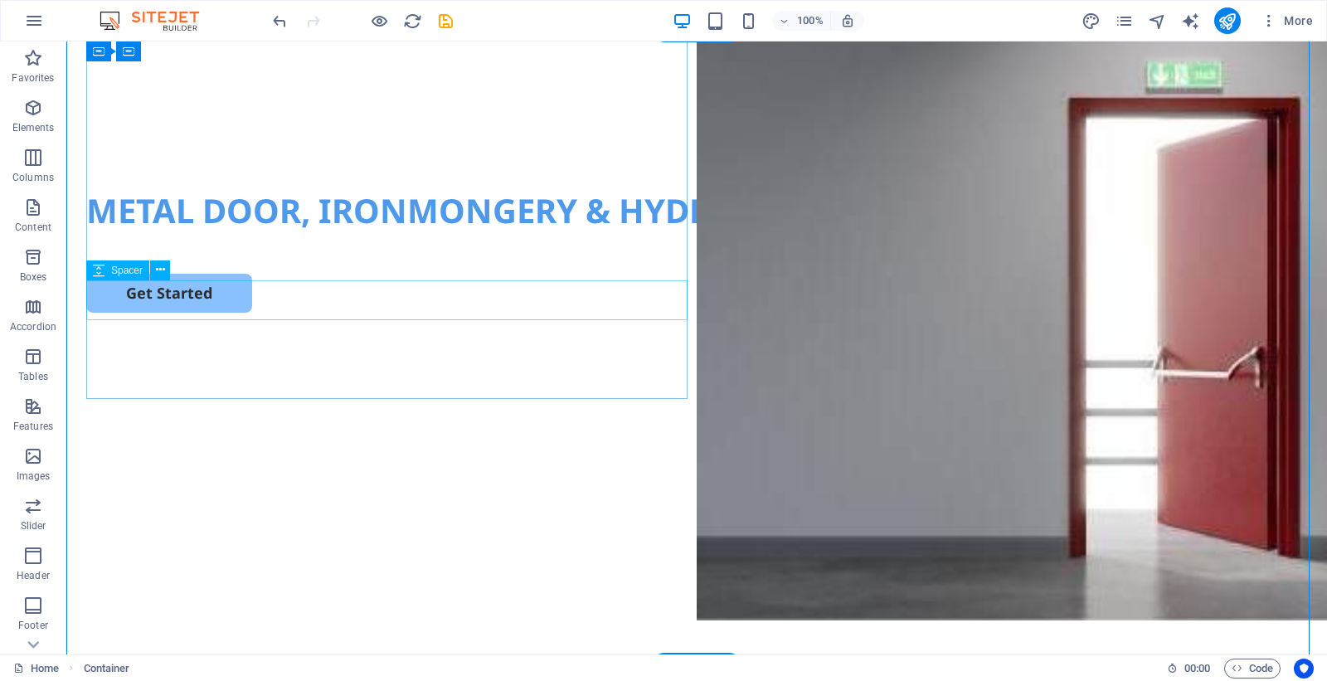
scroll to position [0, 0]
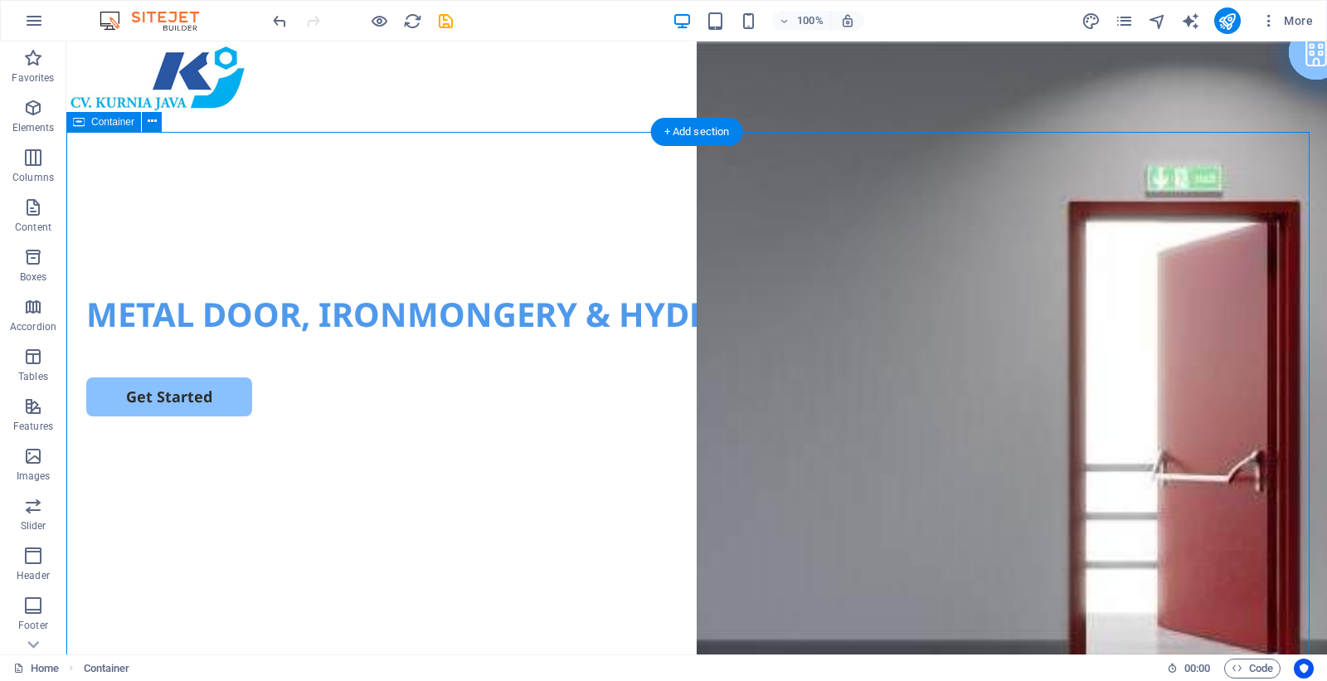
click at [728, 311] on div "METAL DOOR, IRONMONGERY & HYDROLIC MACHINE SERVICES Get Started" at bounding box center [696, 451] width 1260 height 638
click at [876, 327] on div "METAL DOOR, IRONMONGERY & HYDROLIC MACHINE SERVICES Get Started" at bounding box center [696, 451] width 1260 height 638
click at [510, 313] on div "METAL DOOR, IRONMONGERY & HYDROLIC MACHINE SERVICES" at bounding box center [696, 314] width 1220 height 46
click at [222, 121] on icon at bounding box center [220, 121] width 9 height 17
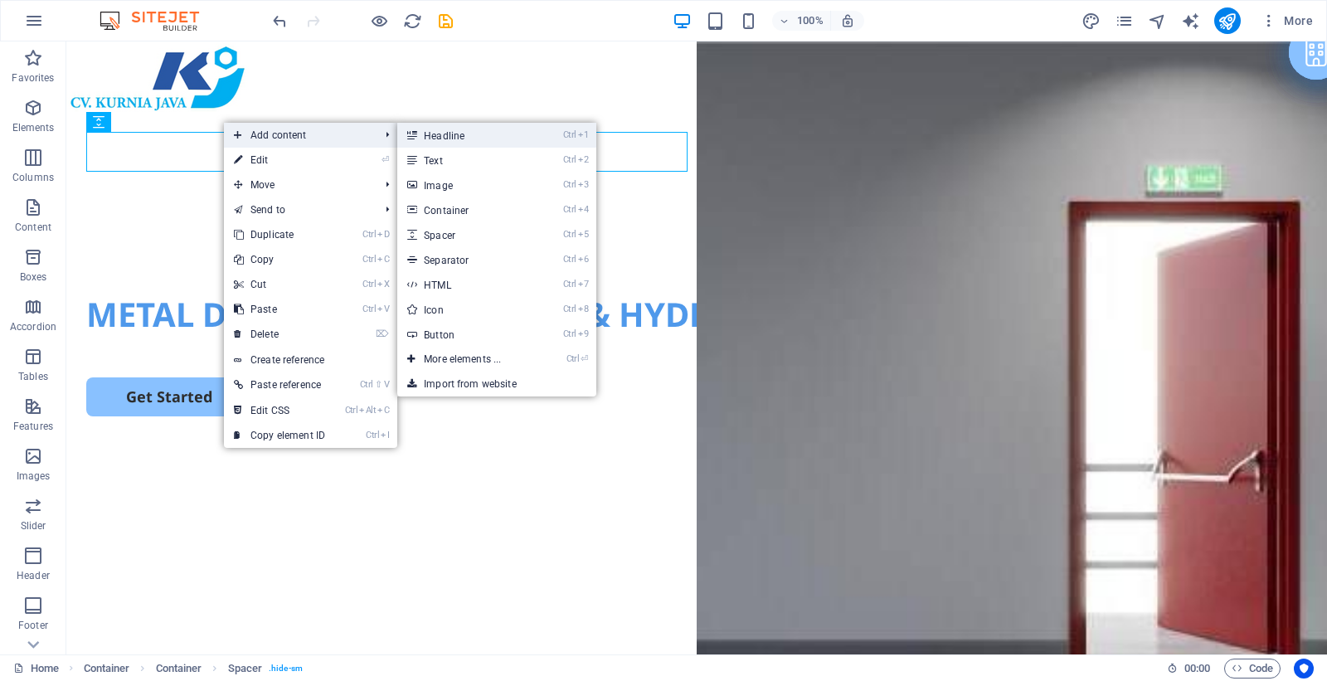
click at [437, 141] on link "Ctrl 1 Headline" at bounding box center [465, 135] width 137 height 25
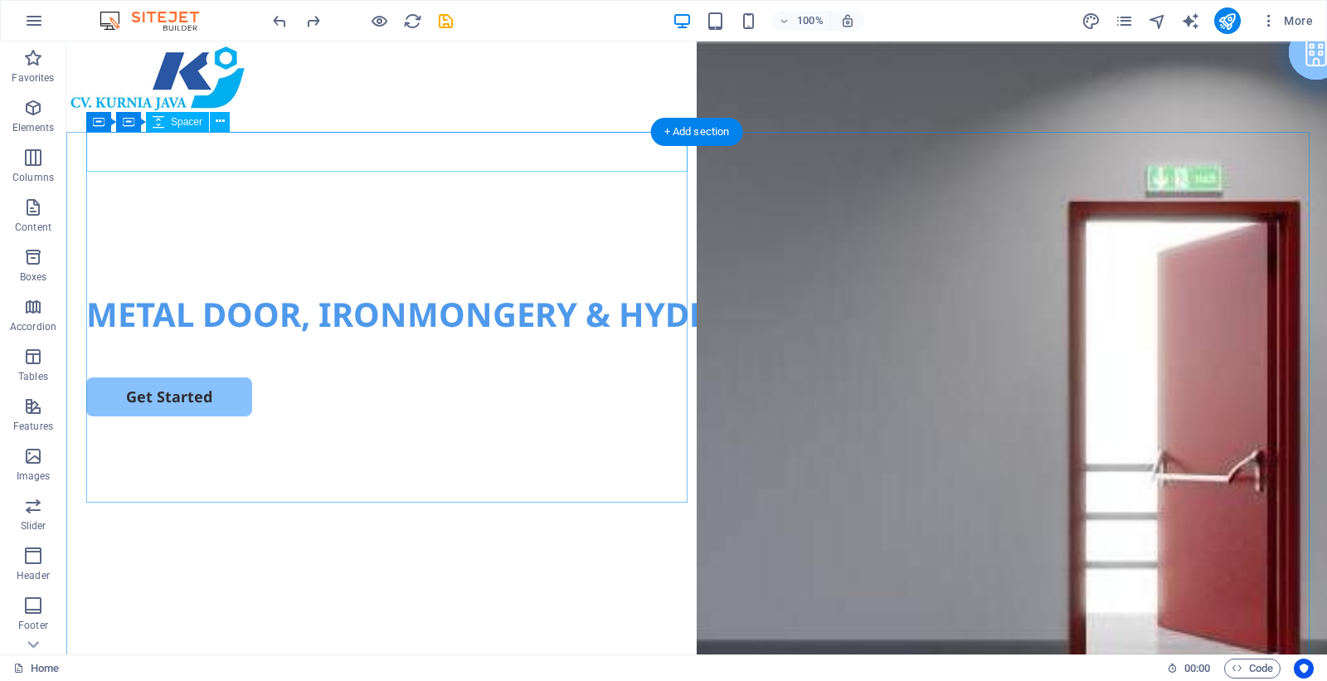
click at [309, 156] on div at bounding box center [696, 152] width 1220 height 40
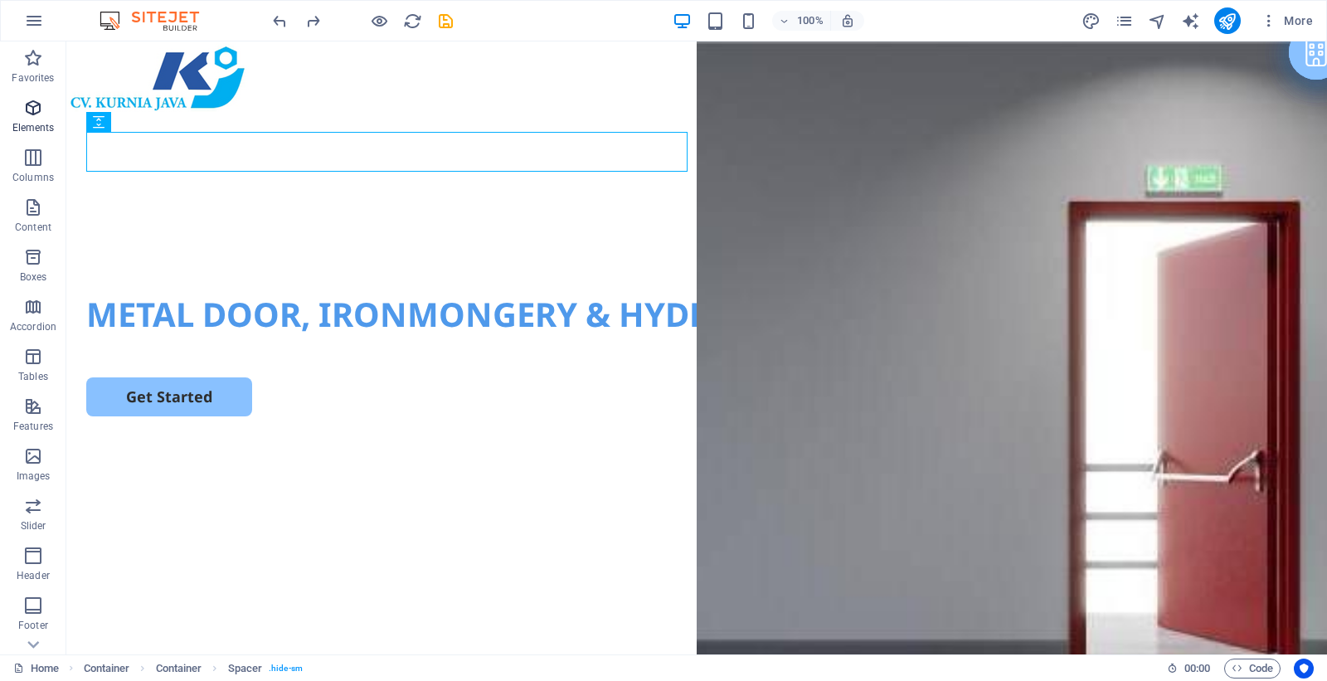
click at [33, 109] on icon "button" at bounding box center [33, 108] width 20 height 20
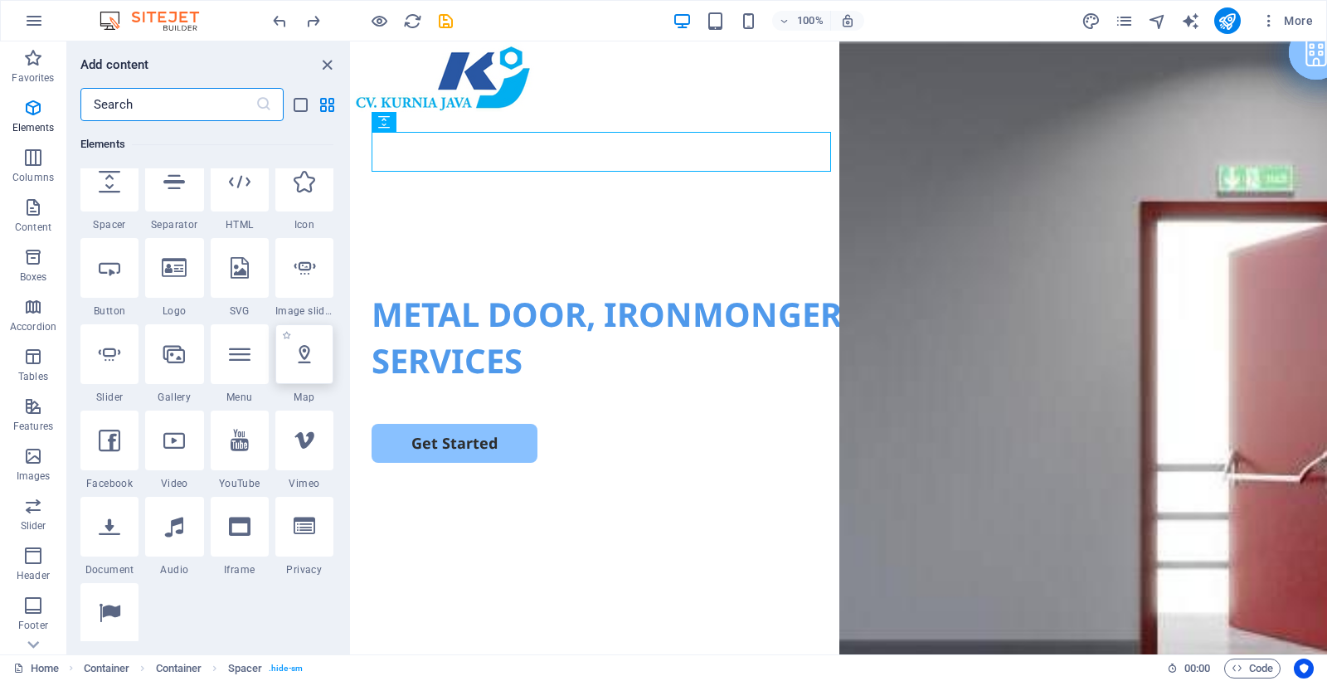
scroll to position [383, 0]
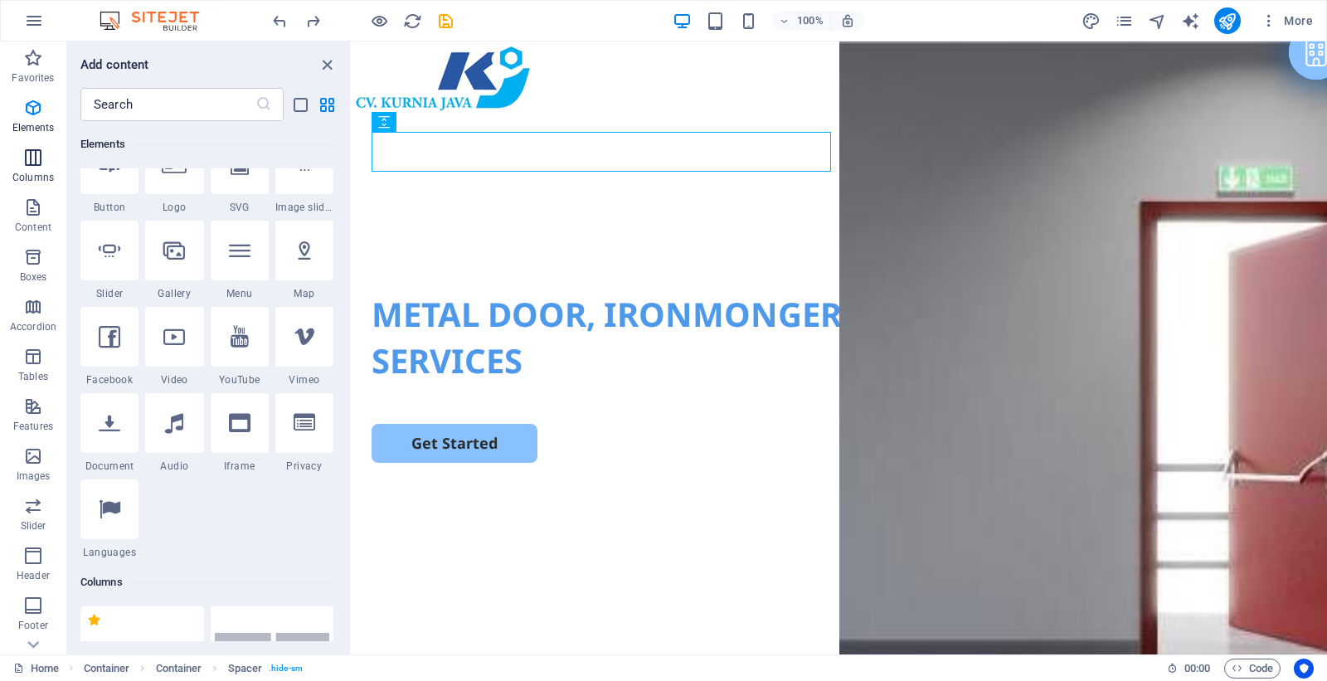
click at [36, 163] on icon "button" at bounding box center [33, 158] width 20 height 20
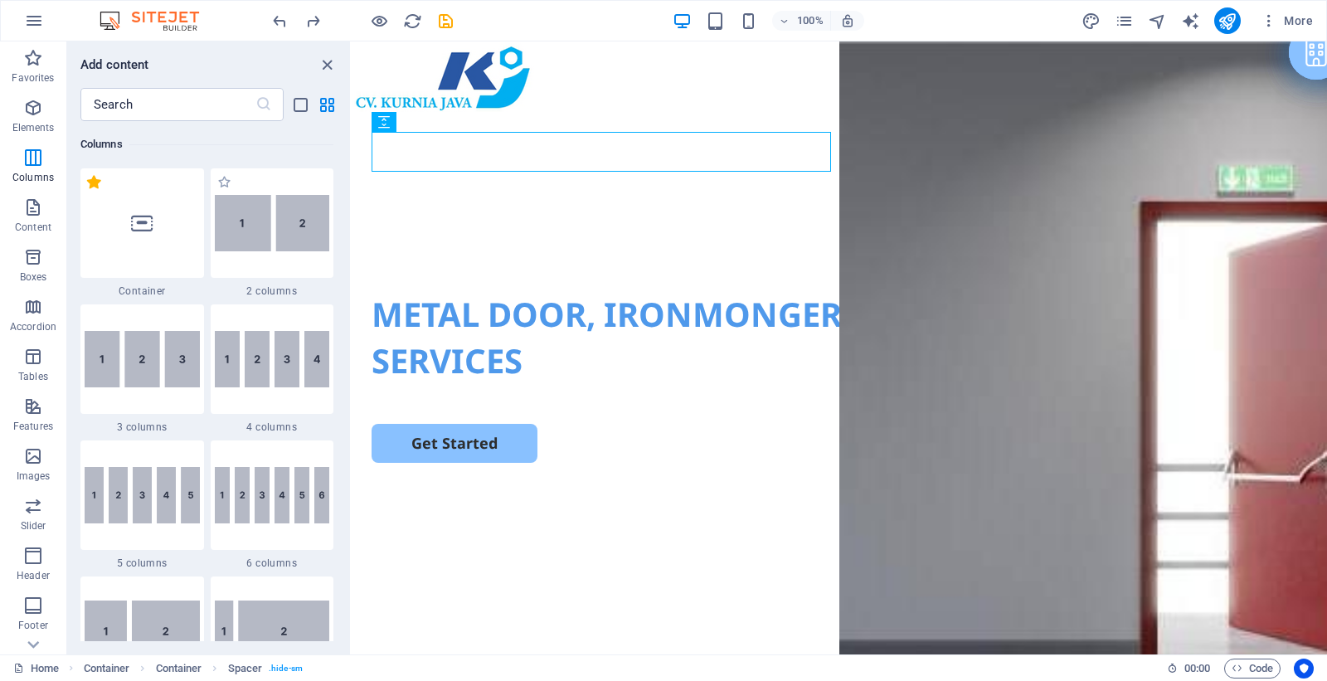
scroll to position [821, 0]
click at [524, 217] on div at bounding box center [838, 231] width 935 height 40
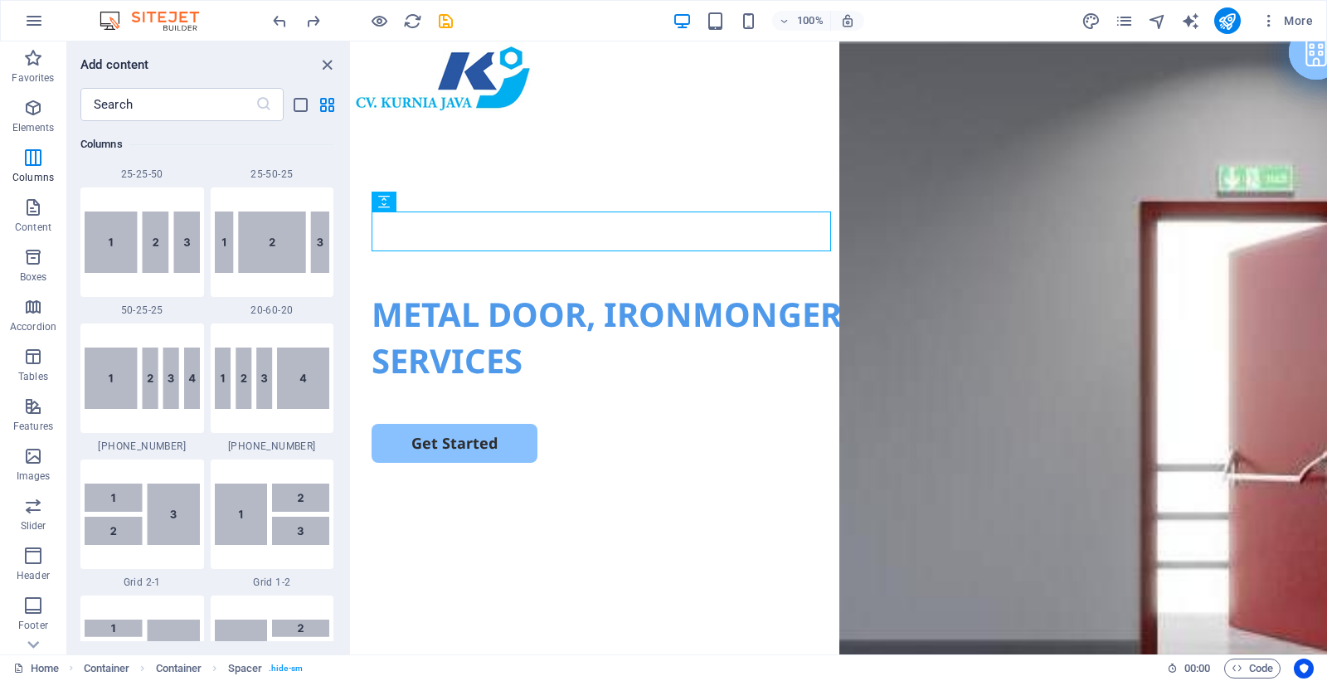
scroll to position [1857, 0]
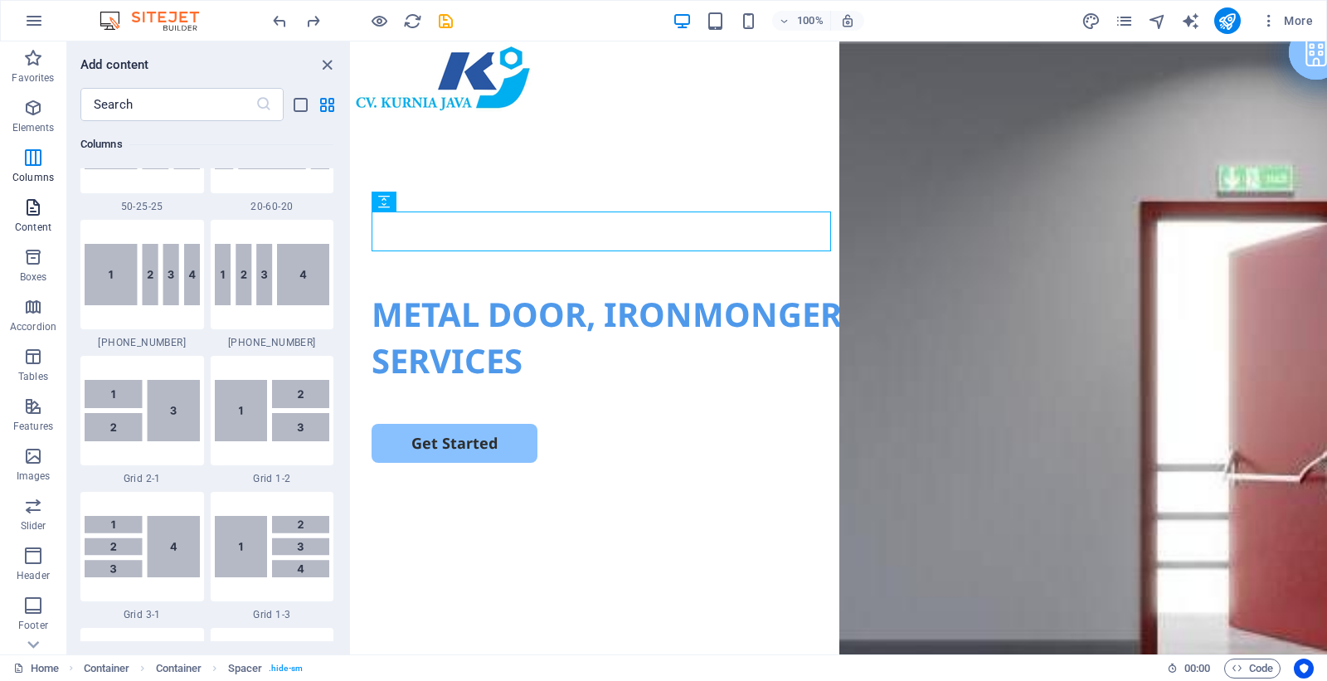
click at [39, 211] on icon "button" at bounding box center [33, 207] width 20 height 20
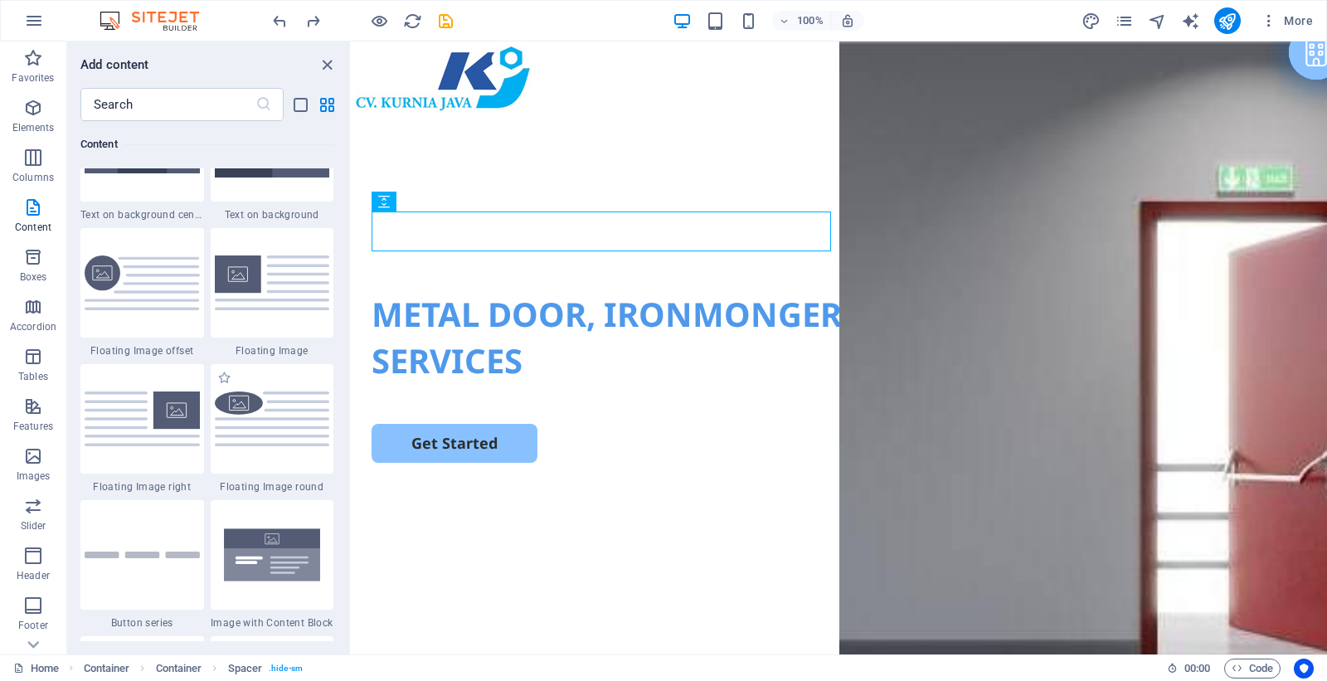
scroll to position [3728, 0]
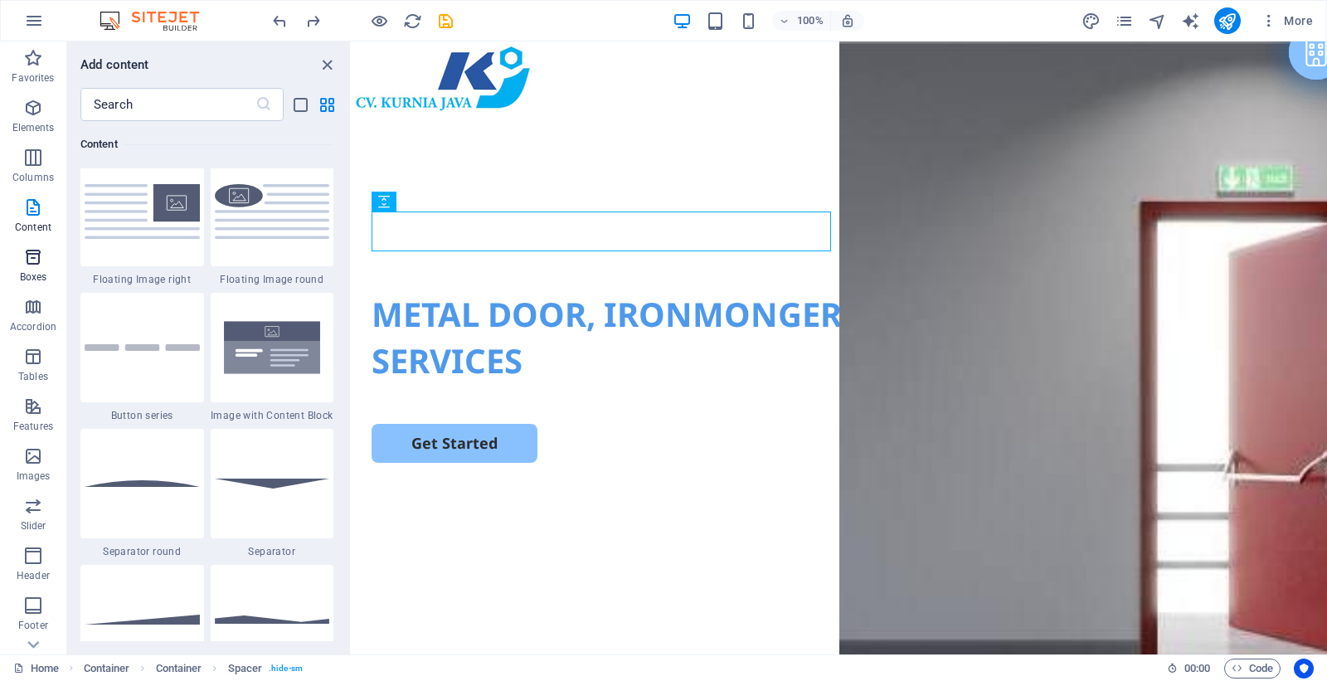
click at [36, 262] on icon "button" at bounding box center [33, 257] width 20 height 20
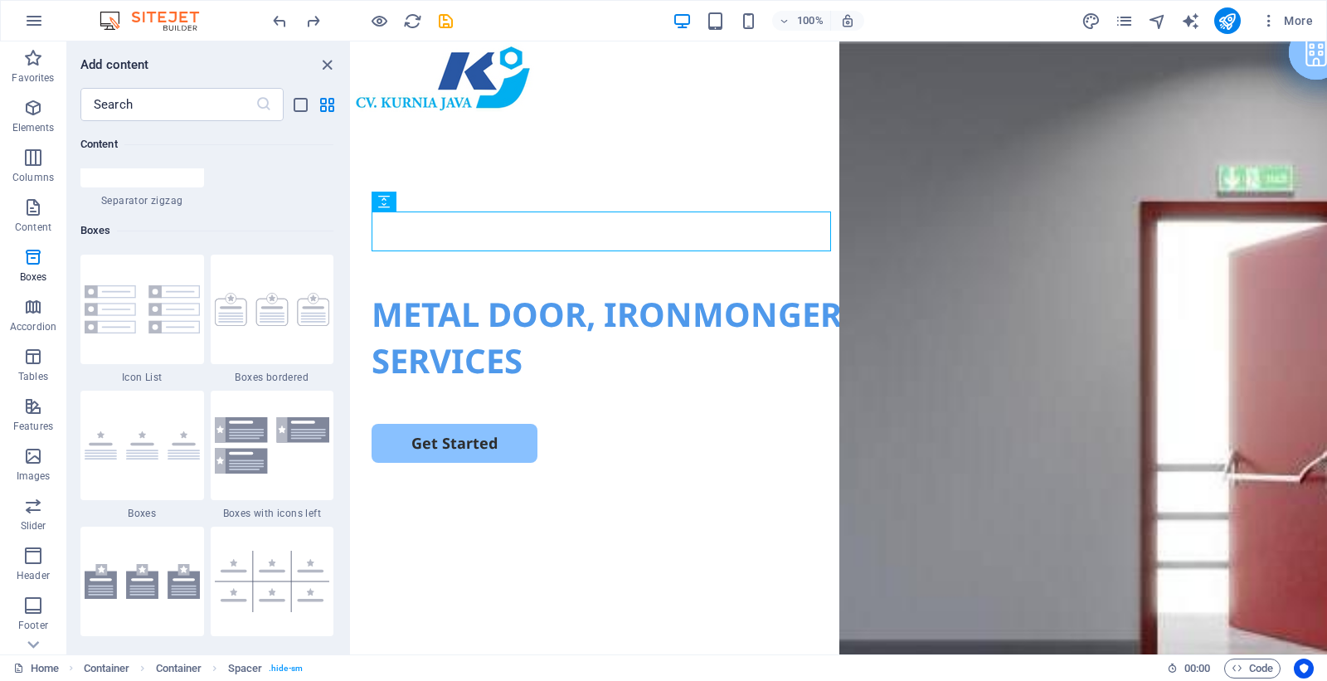
scroll to position [4572, 0]
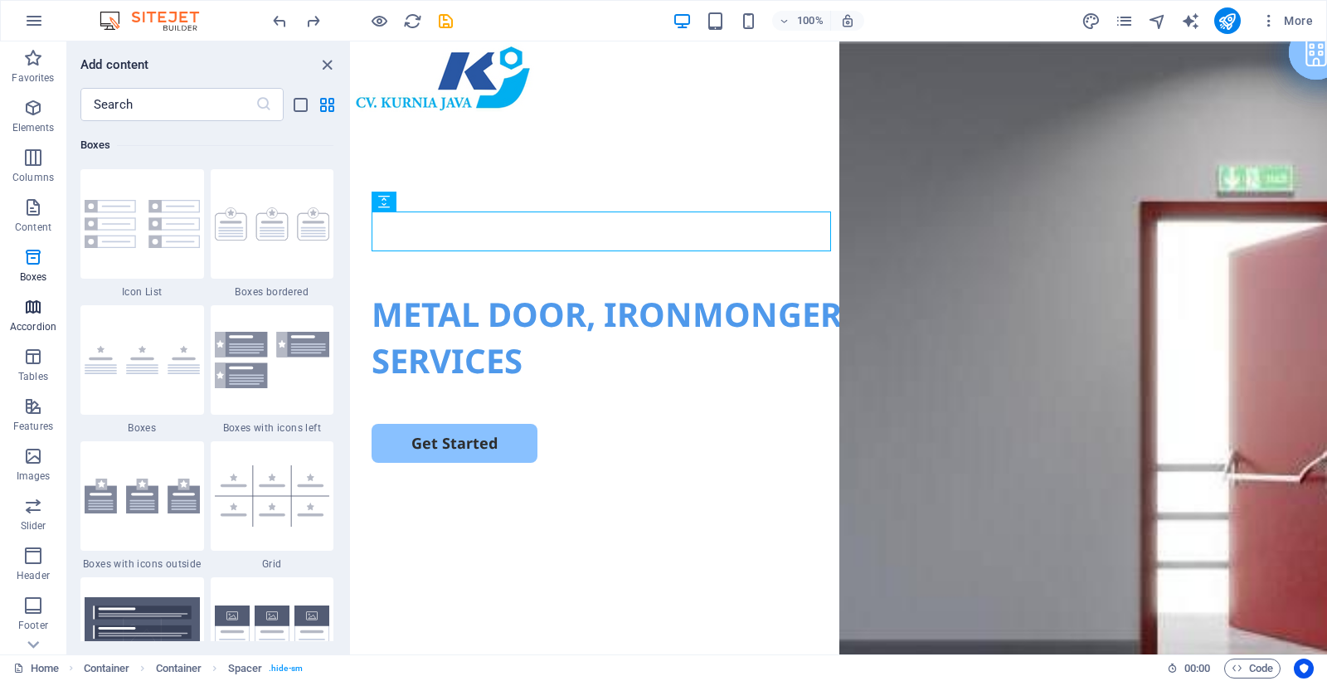
click at [46, 313] on span "Accordion" at bounding box center [33, 317] width 66 height 40
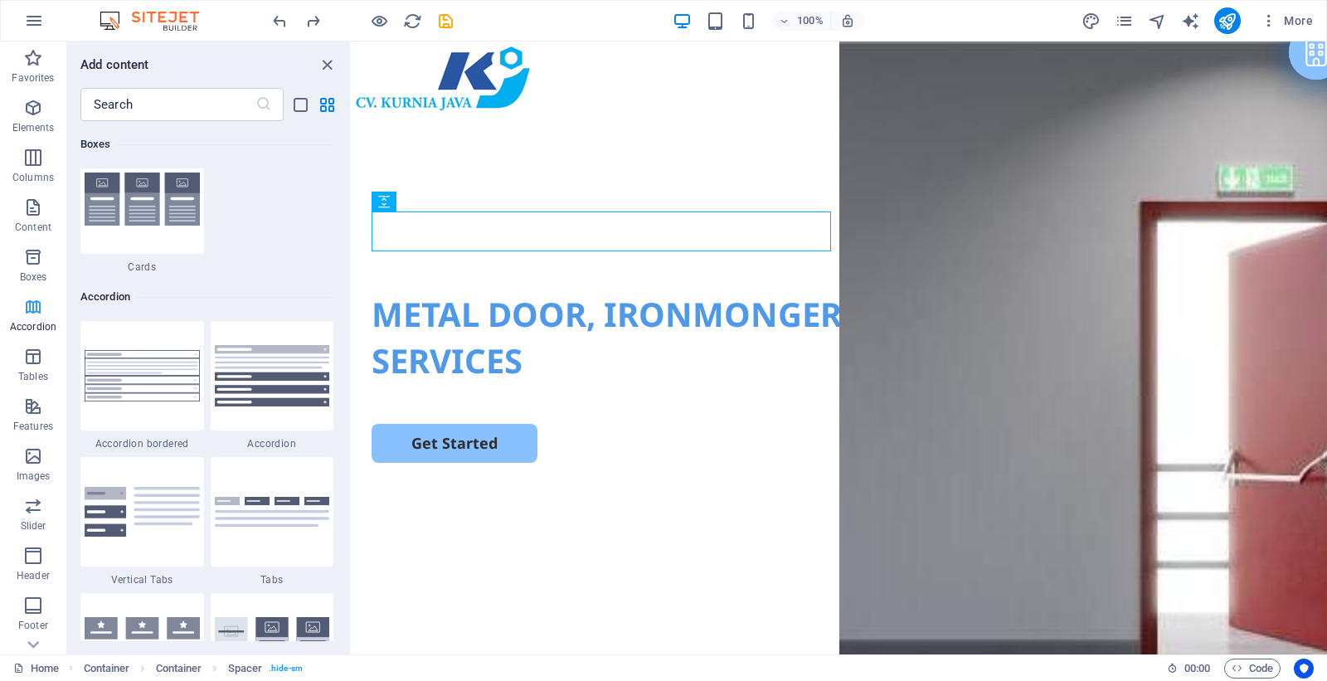
scroll to position [5291, 0]
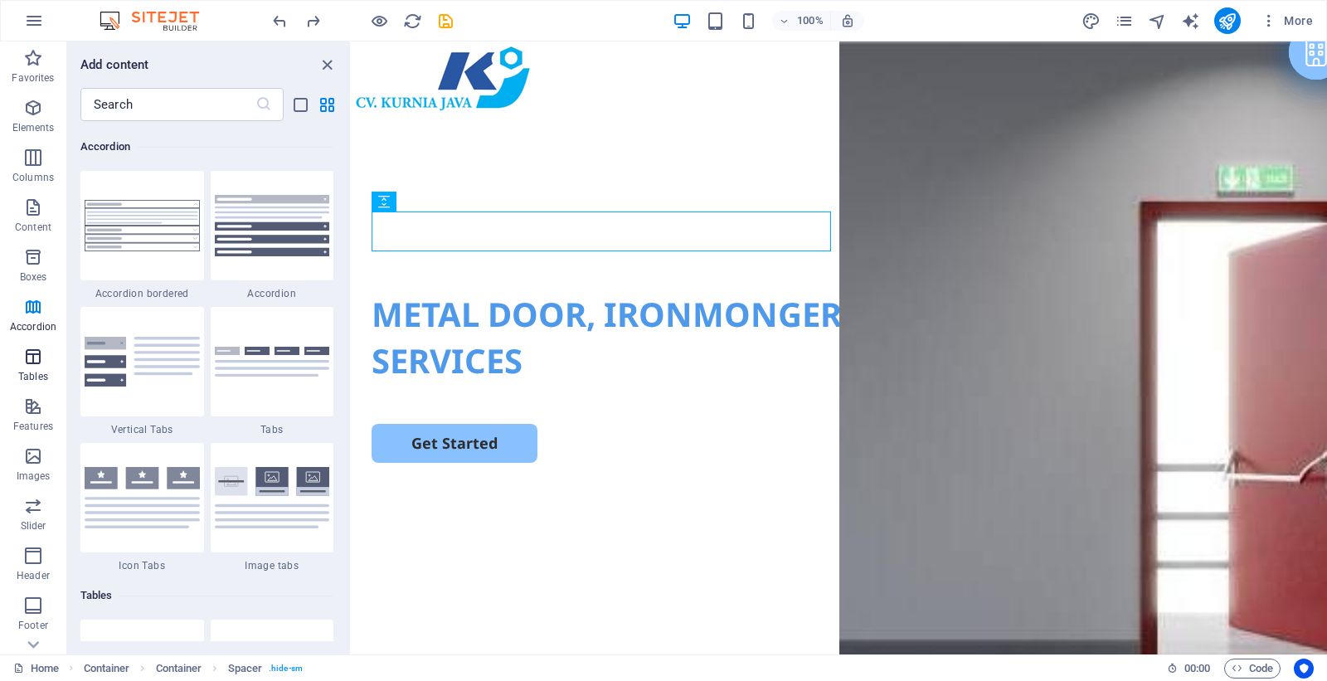
click at [34, 362] on icon "button" at bounding box center [33, 357] width 20 height 20
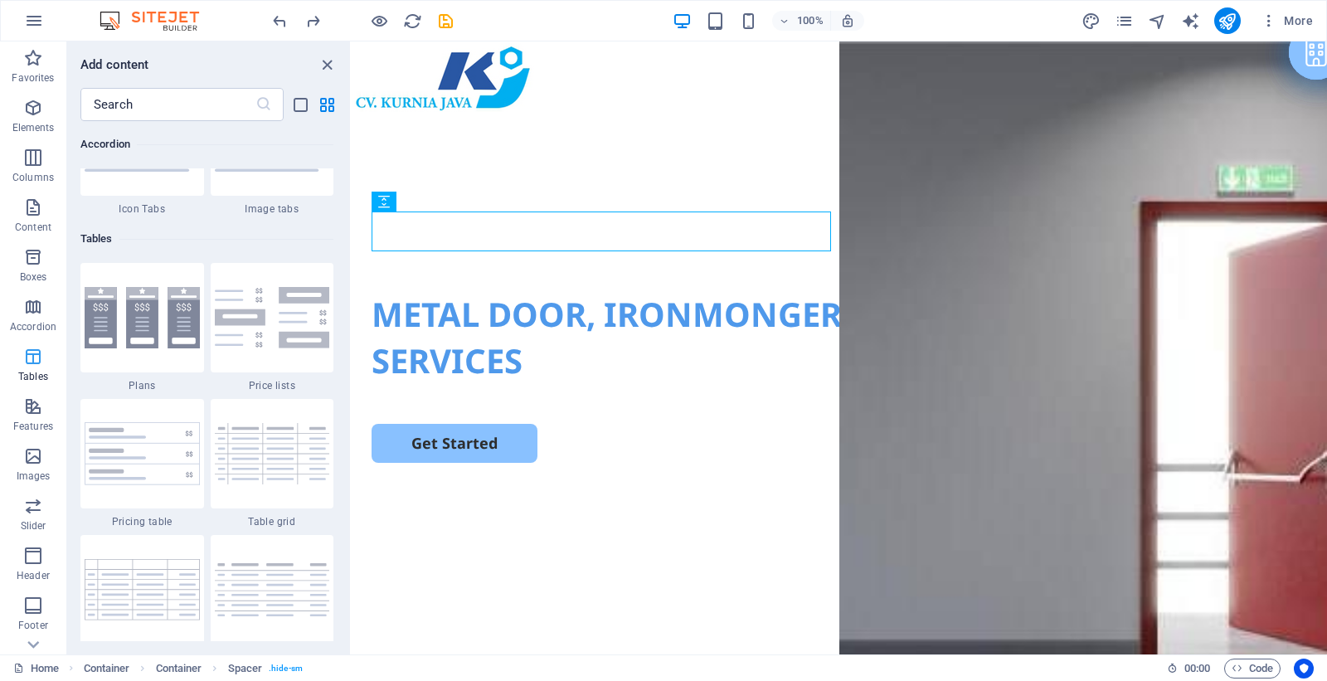
scroll to position [5740, 0]
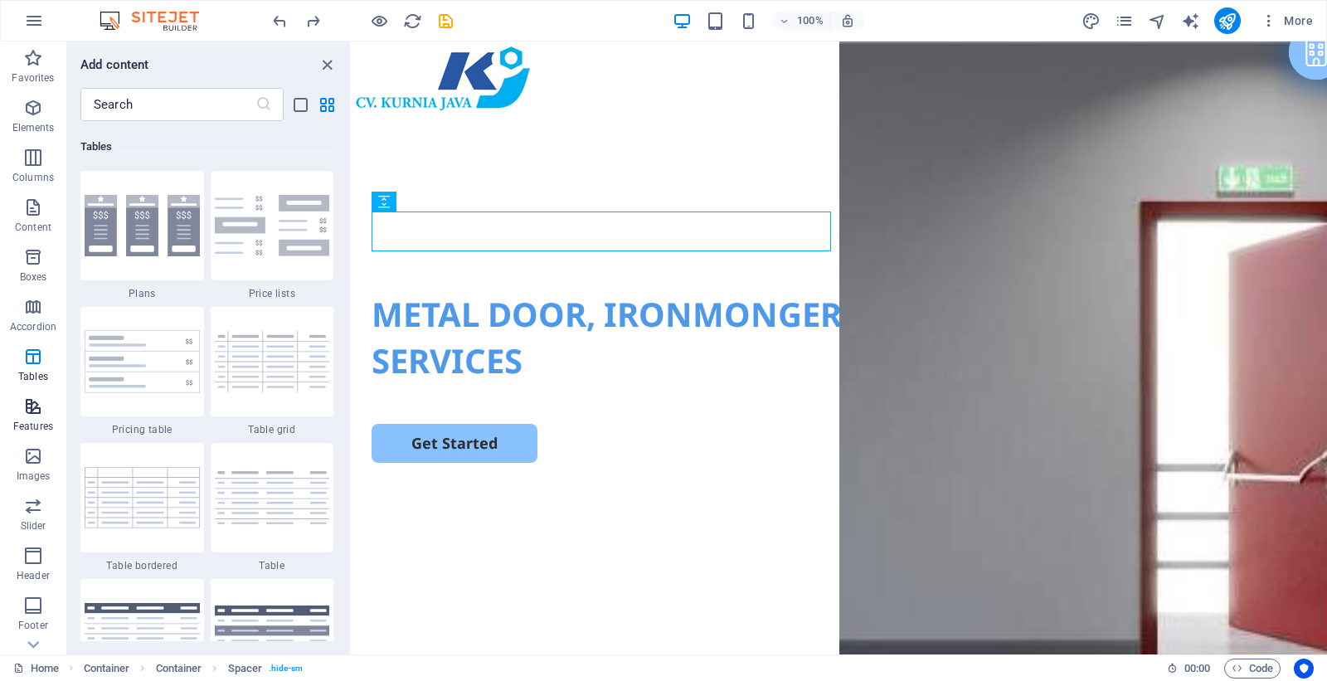
click at [31, 408] on icon "button" at bounding box center [33, 406] width 20 height 20
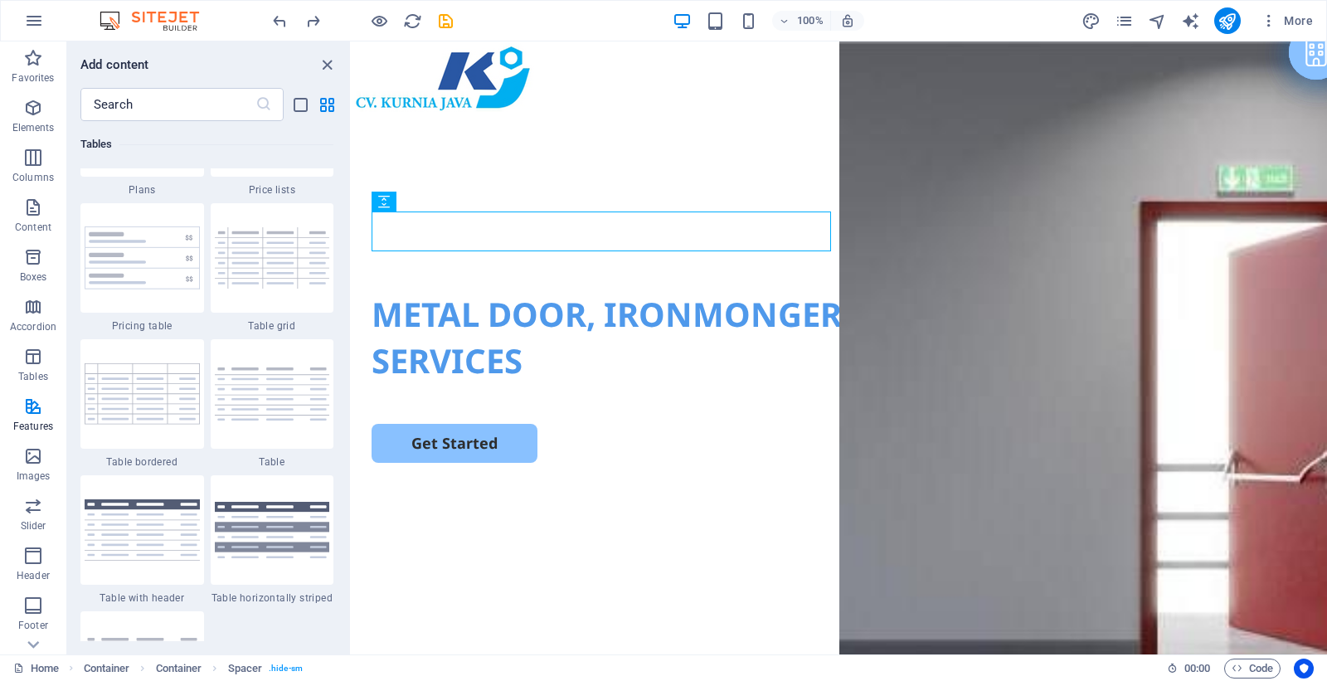
scroll to position [6460, 0]
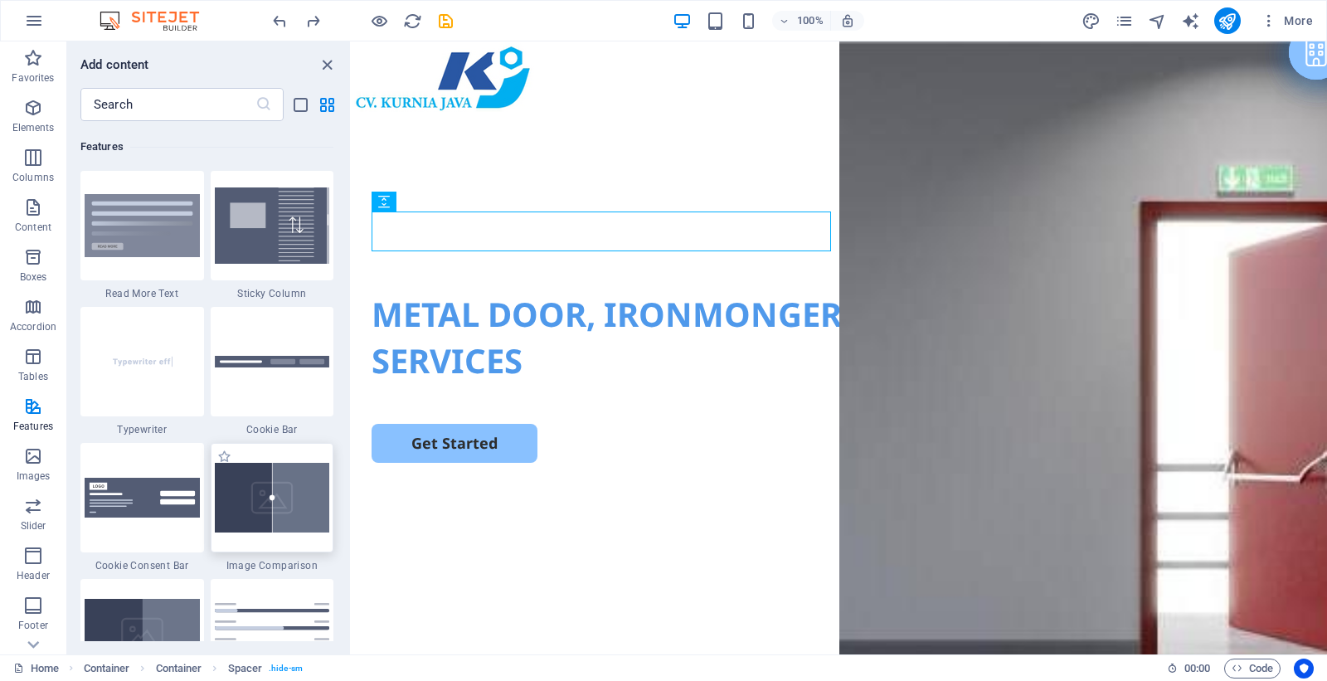
click at [262, 496] on img at bounding box center [272, 498] width 115 height 70
drag, startPoint x: 1086, startPoint y: 170, endPoint x: 520, endPoint y: 259, distance: 573.2
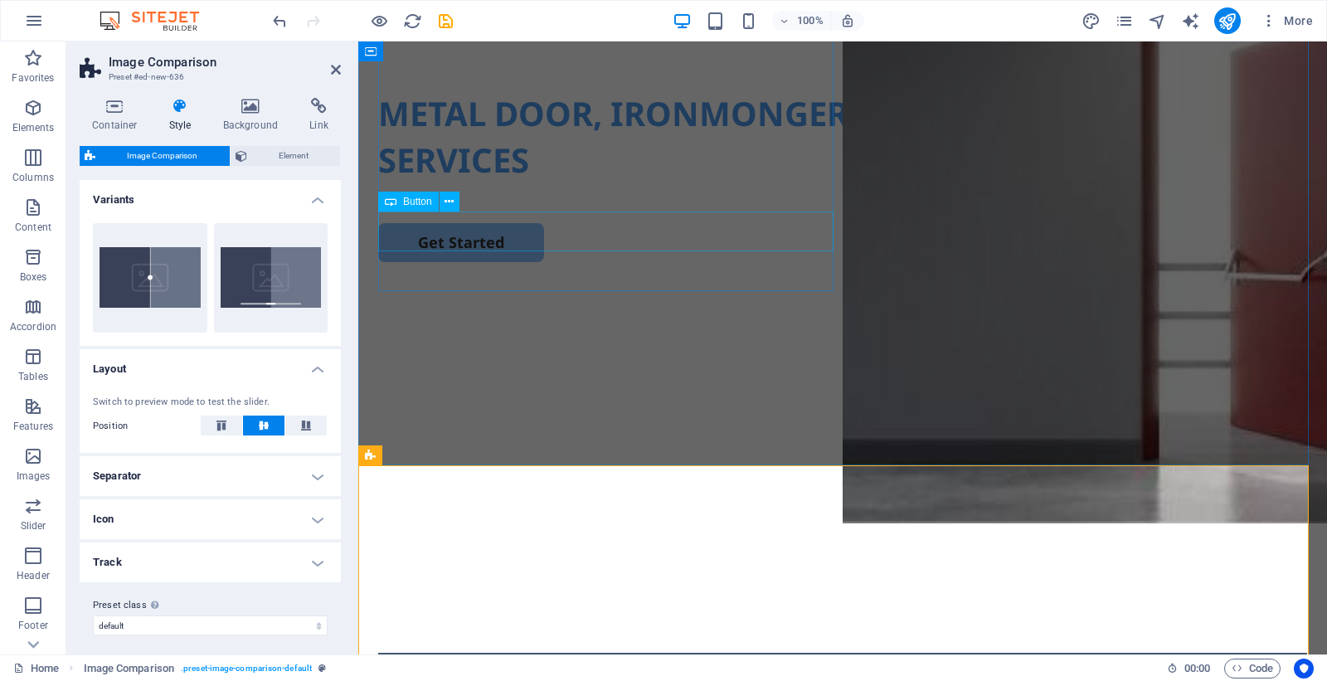
scroll to position [408, 0]
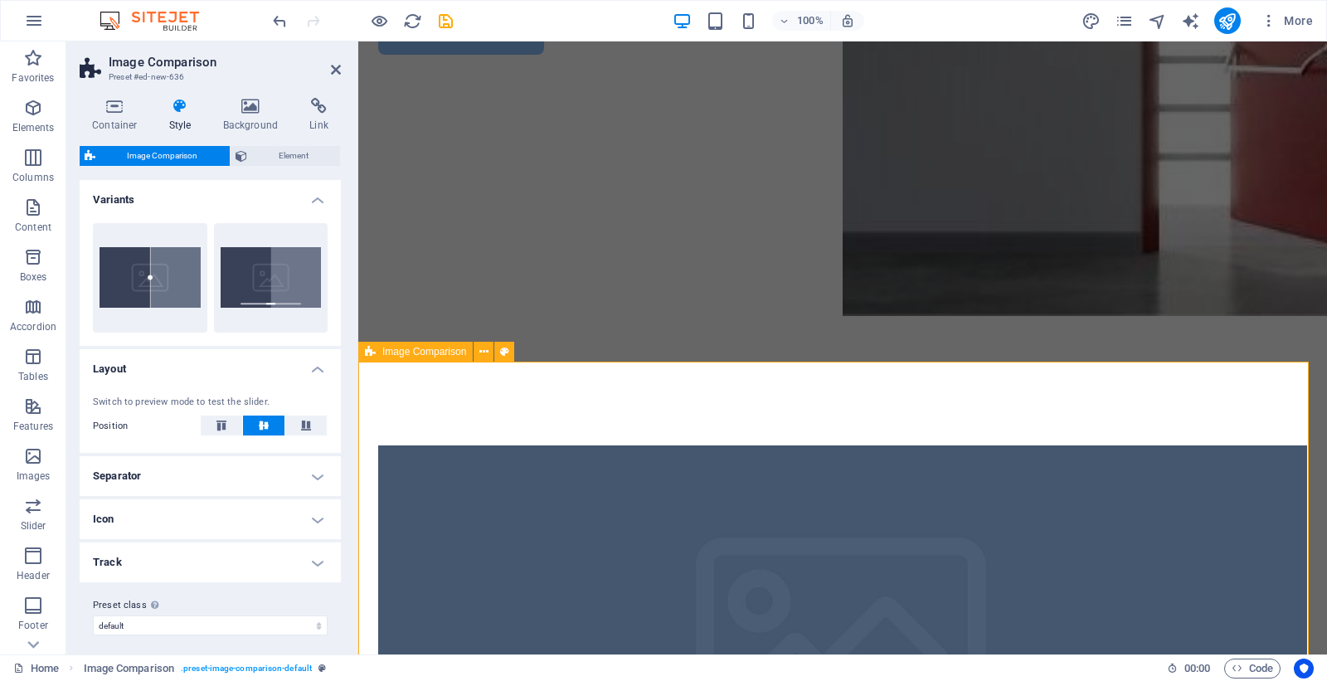
click at [564, 413] on div at bounding box center [842, 659] width 968 height 594
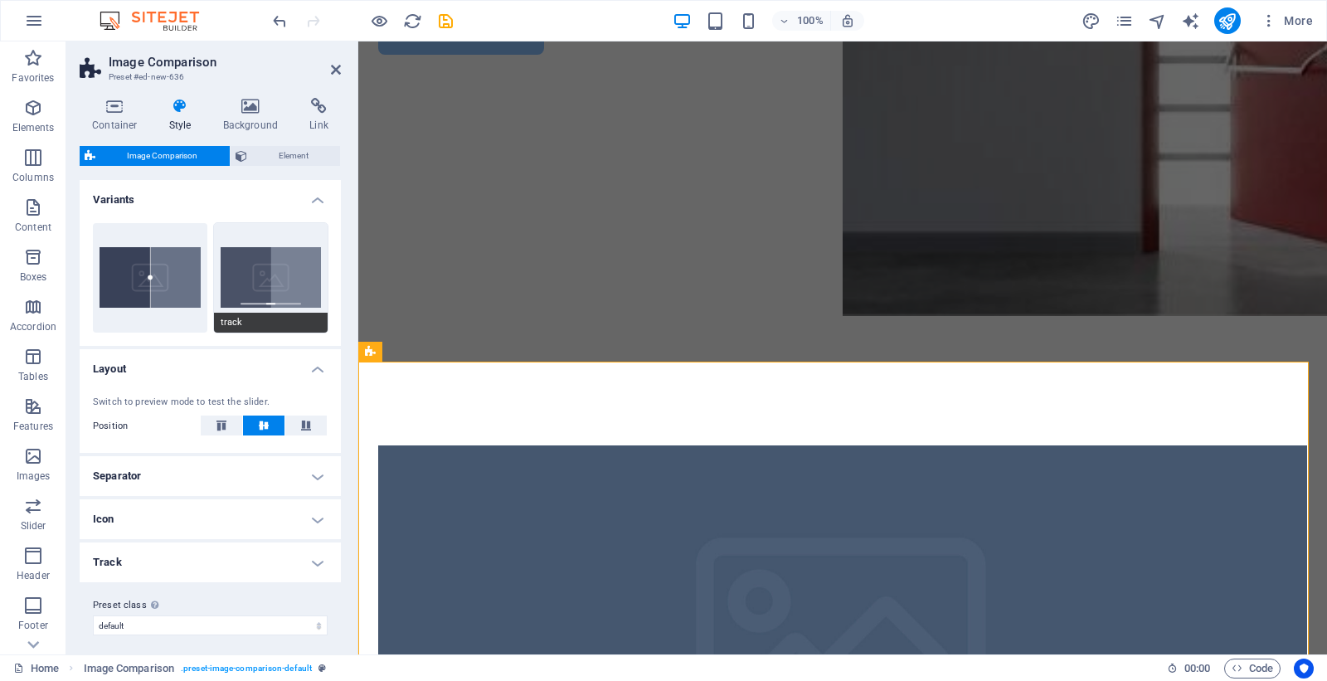
click at [259, 278] on button "track" at bounding box center [271, 277] width 114 height 109
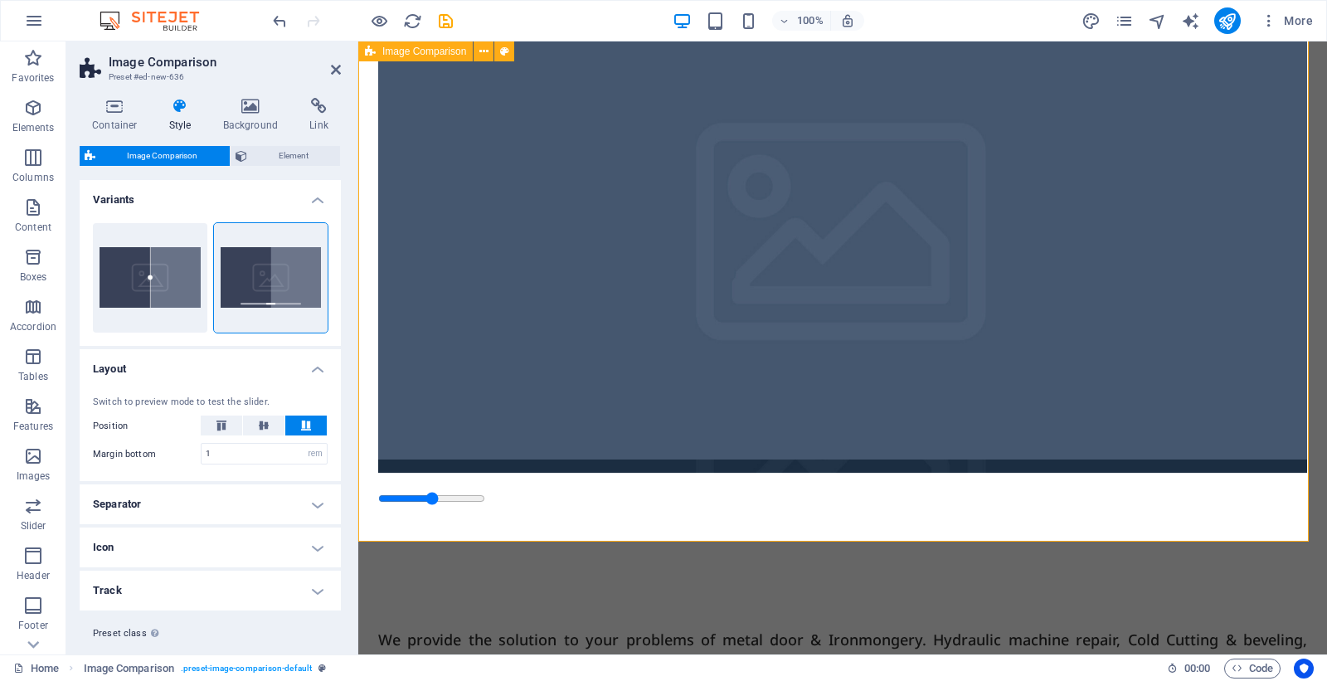
scroll to position [1030, 0]
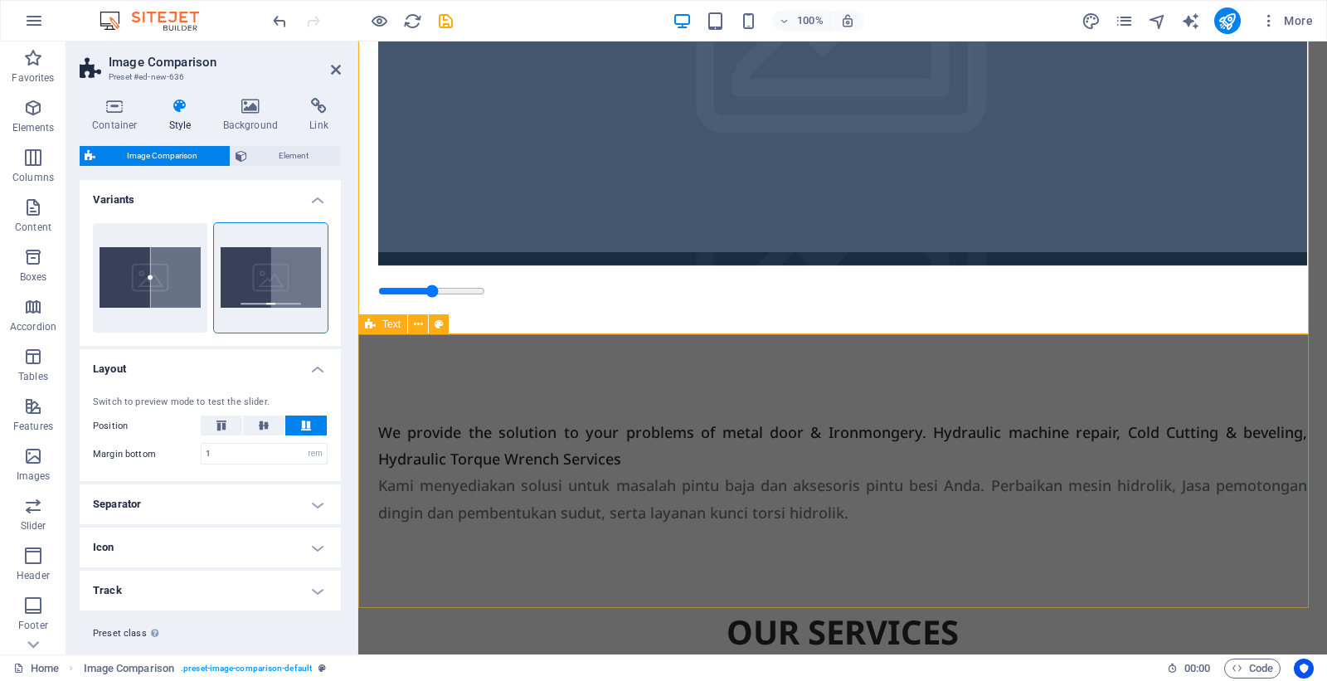
click at [702, 381] on div "We provide the solution to your problems of metal door & Ironmongery. Hydraulic…" at bounding box center [842, 473] width 968 height 274
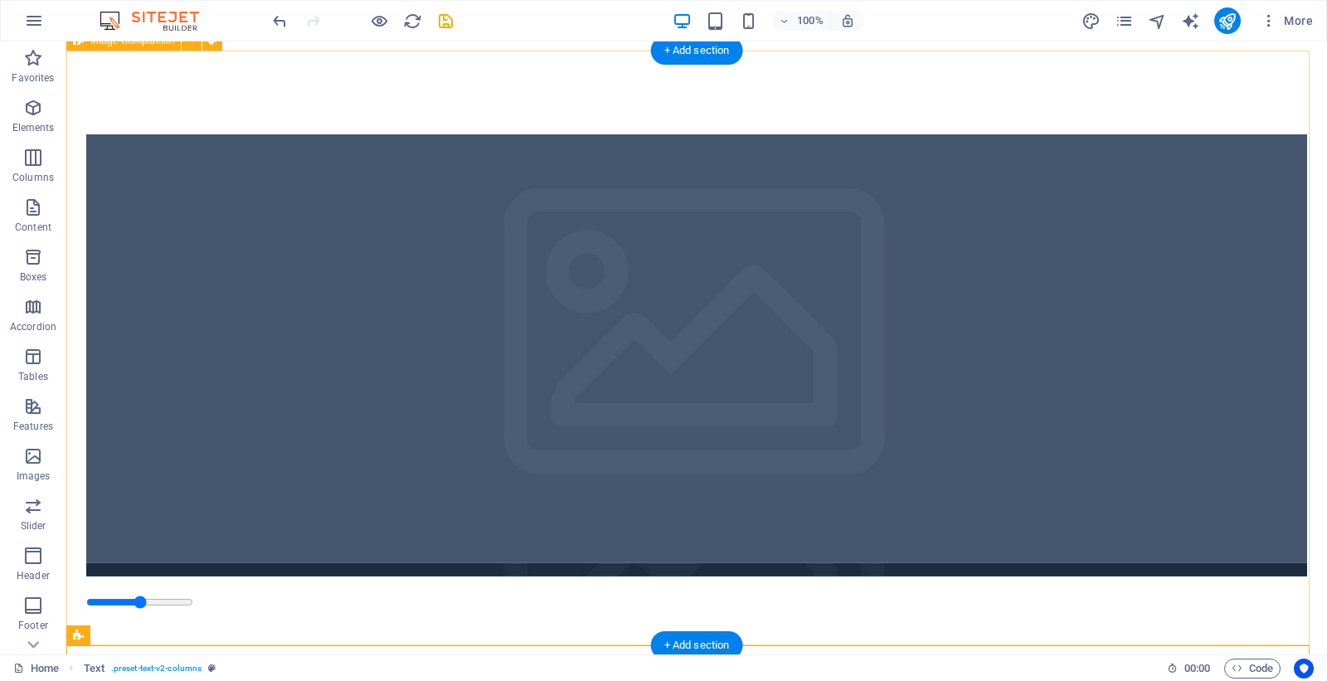
scroll to position [615, 0]
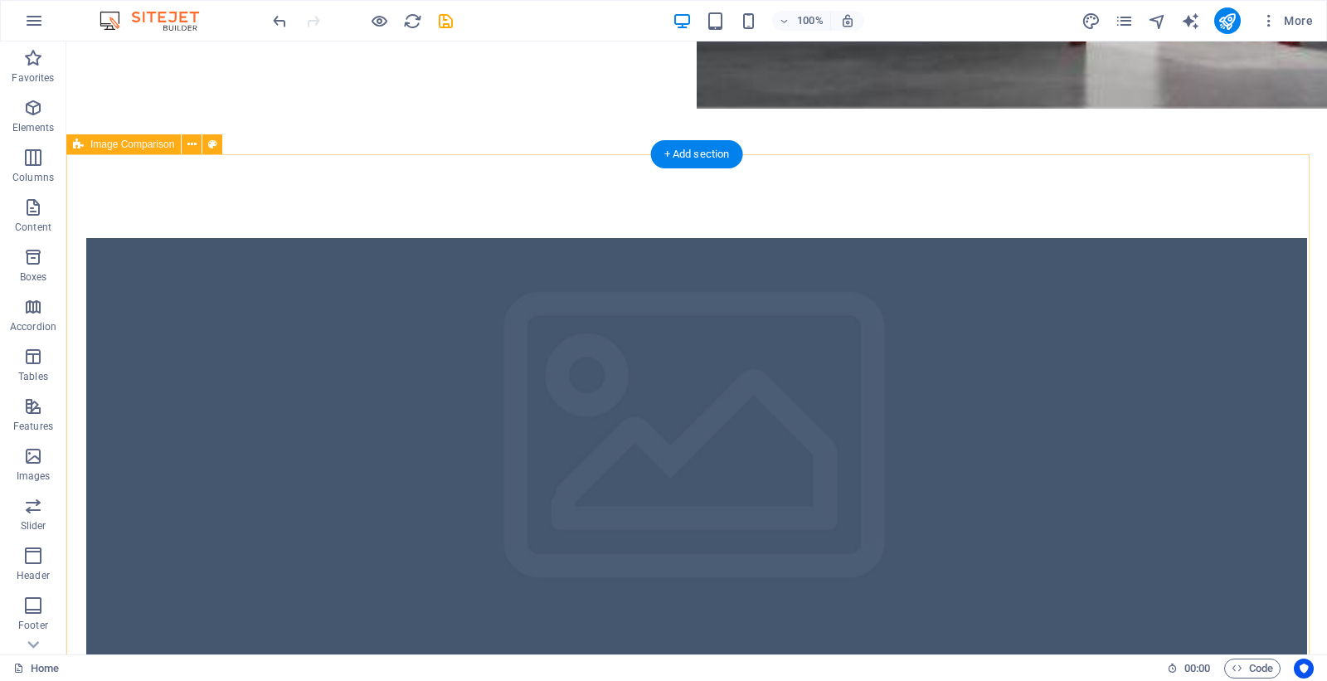
click at [628, 352] on figure at bounding box center [696, 452] width 1220 height 429
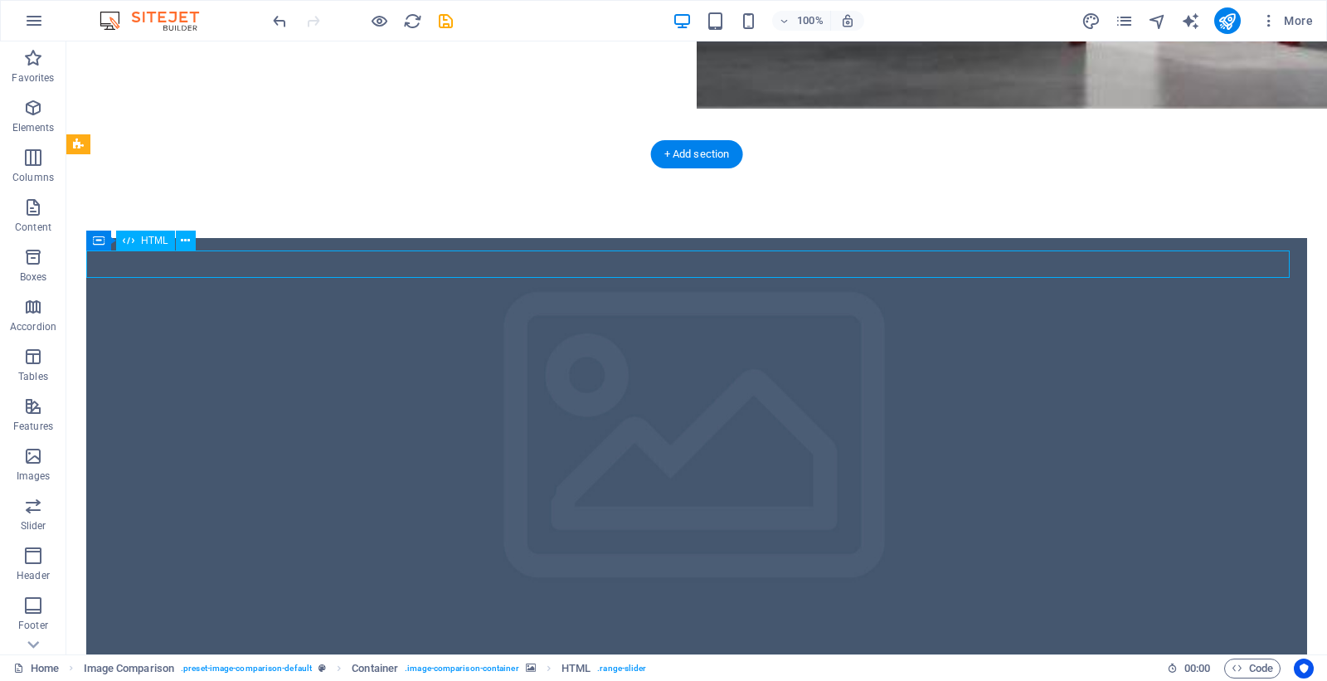
drag, startPoint x: 138, startPoint y: 261, endPoint x: 167, endPoint y: 262, distance: 29.0
click at [238, 342] on figure at bounding box center [696, 452] width 1220 height 429
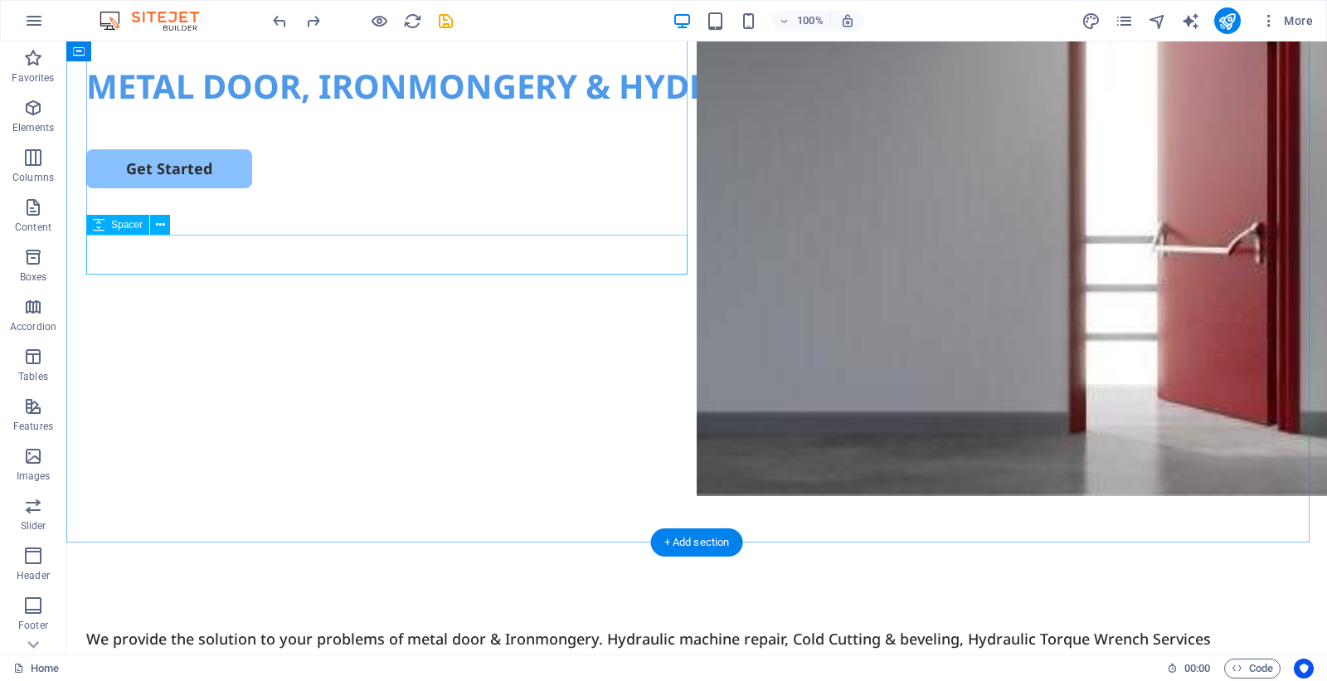
scroll to position [332, 0]
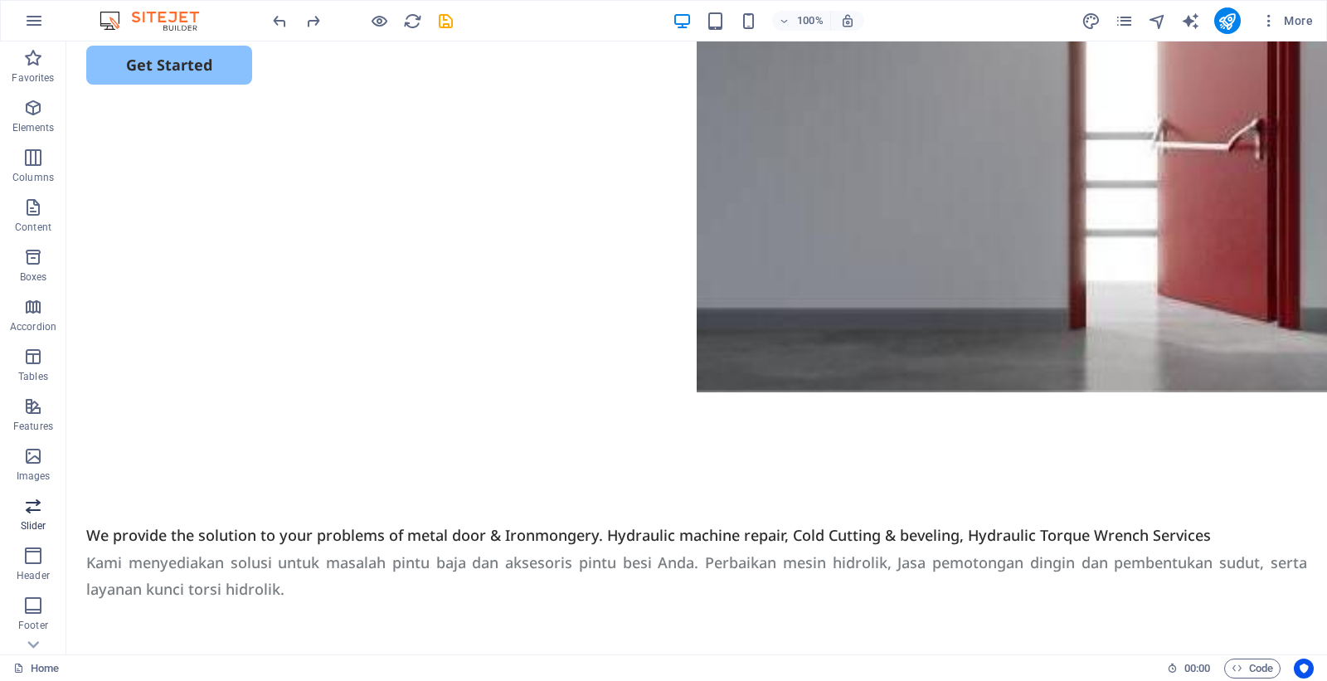
click at [30, 507] on icon "button" at bounding box center [33, 506] width 20 height 20
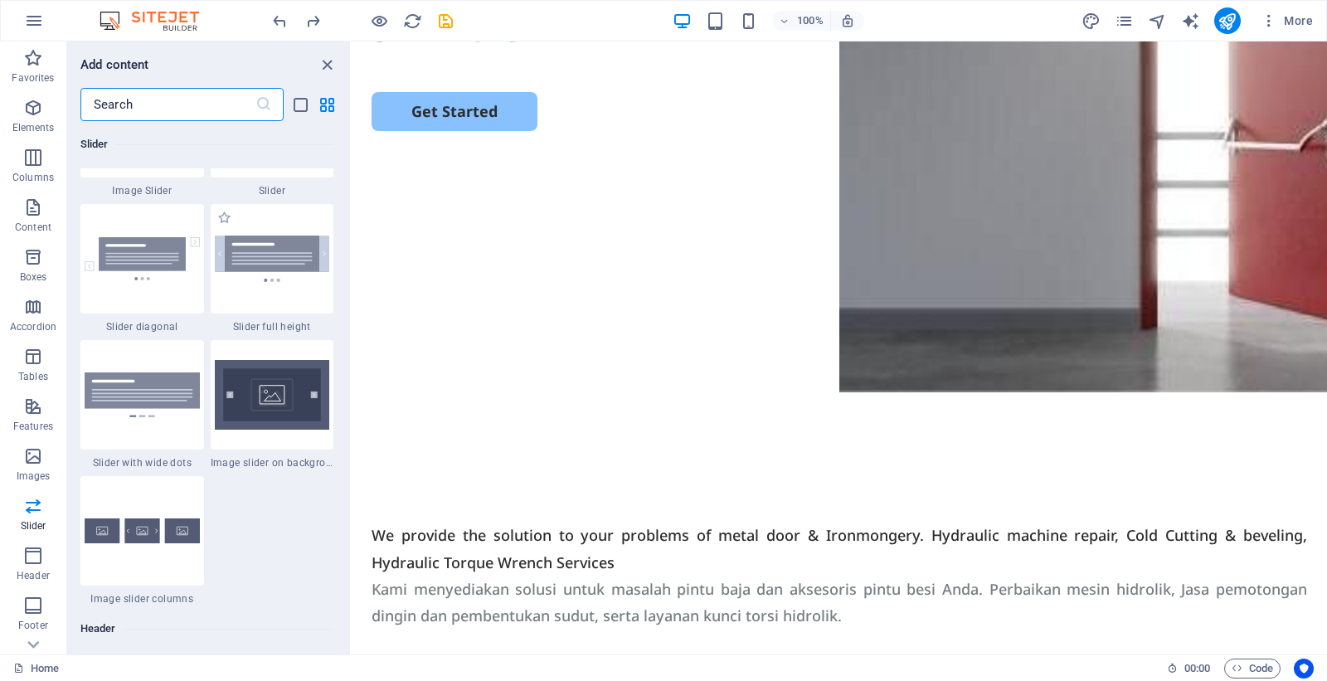
scroll to position [9603, 0]
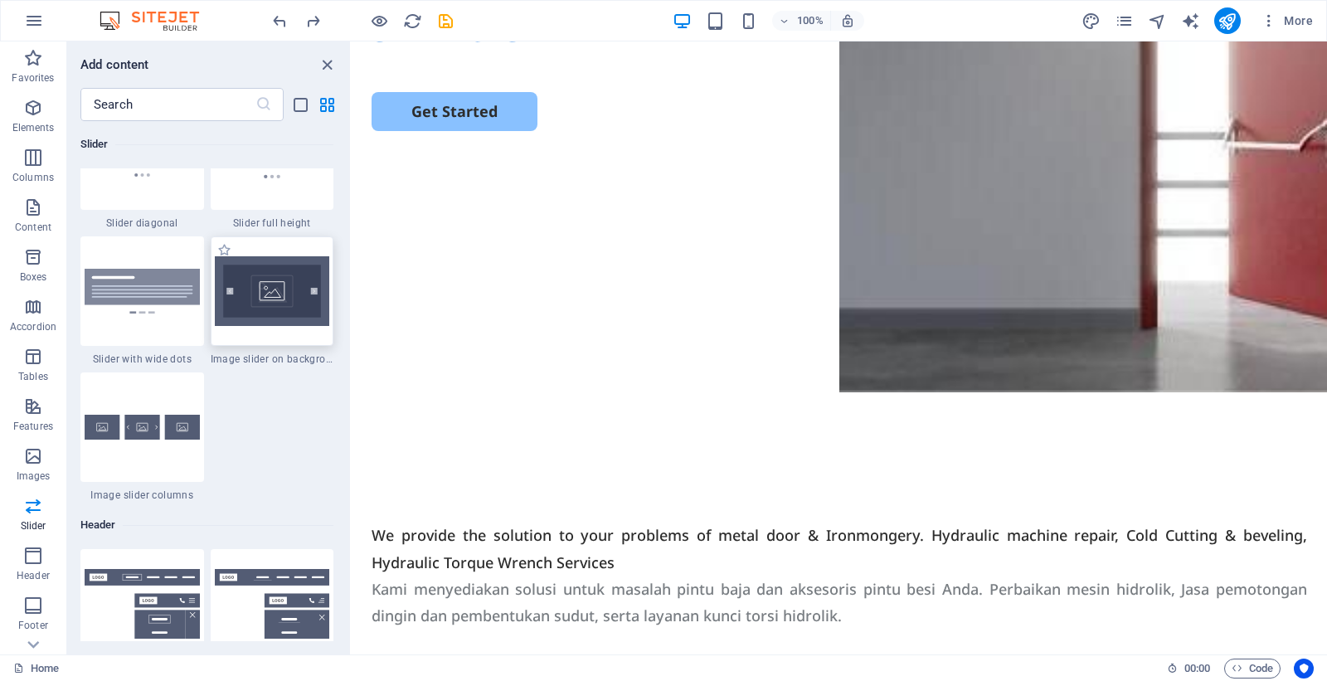
click at [284, 305] on img at bounding box center [272, 291] width 115 height 70
click at [279, 279] on img at bounding box center [272, 291] width 115 height 70
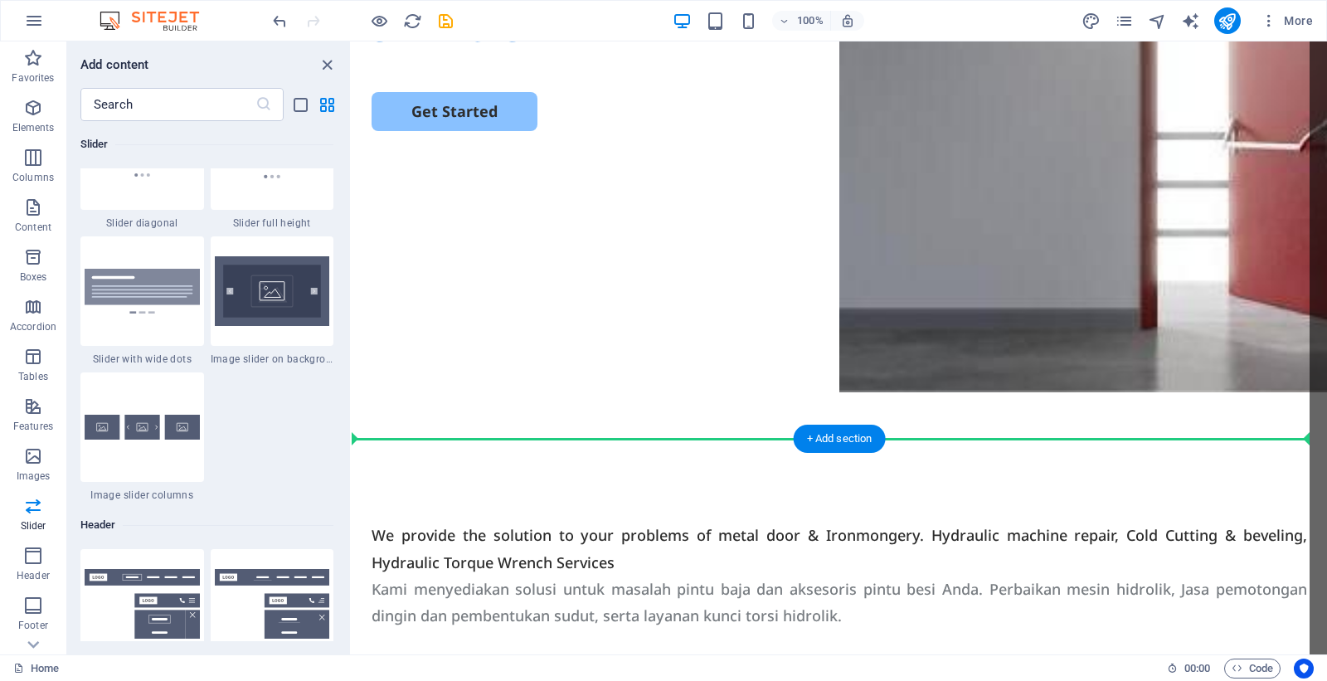
click at [467, 452] on div "We provide the solution to your problems of metal door & Ironmongery. Hydraulic…" at bounding box center [839, 576] width 975 height 274
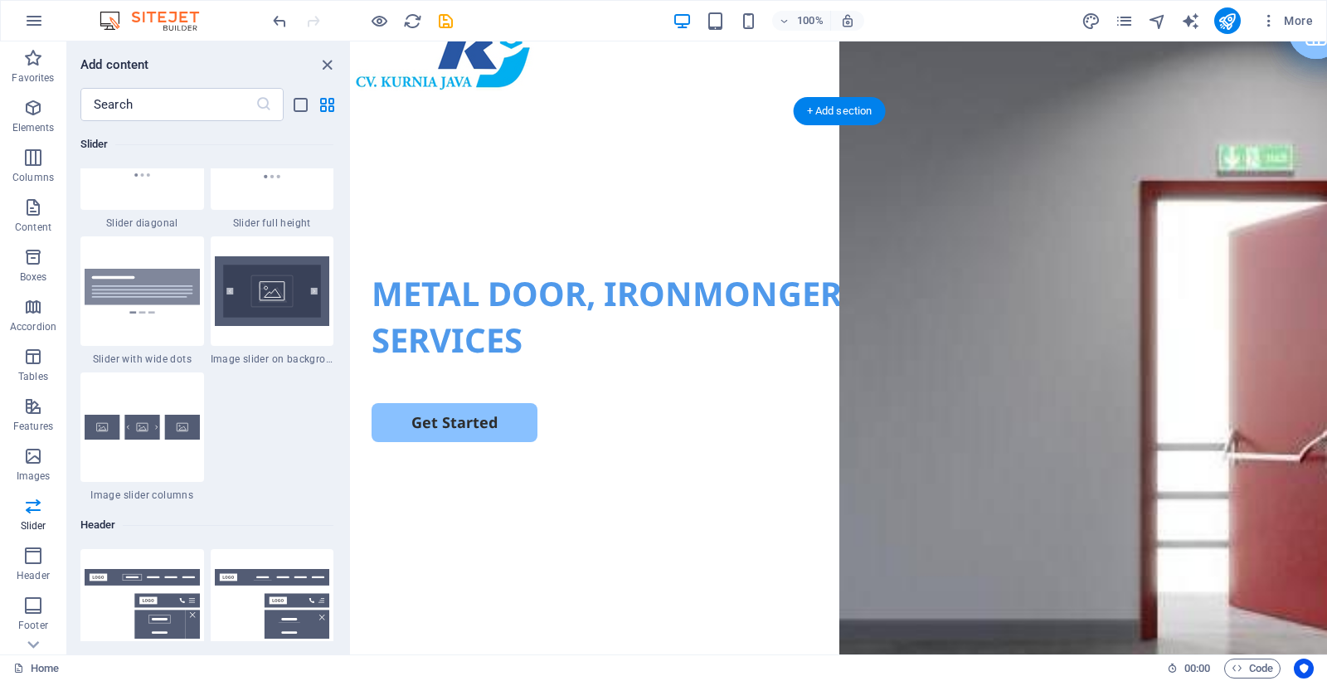
scroll to position [228, 0]
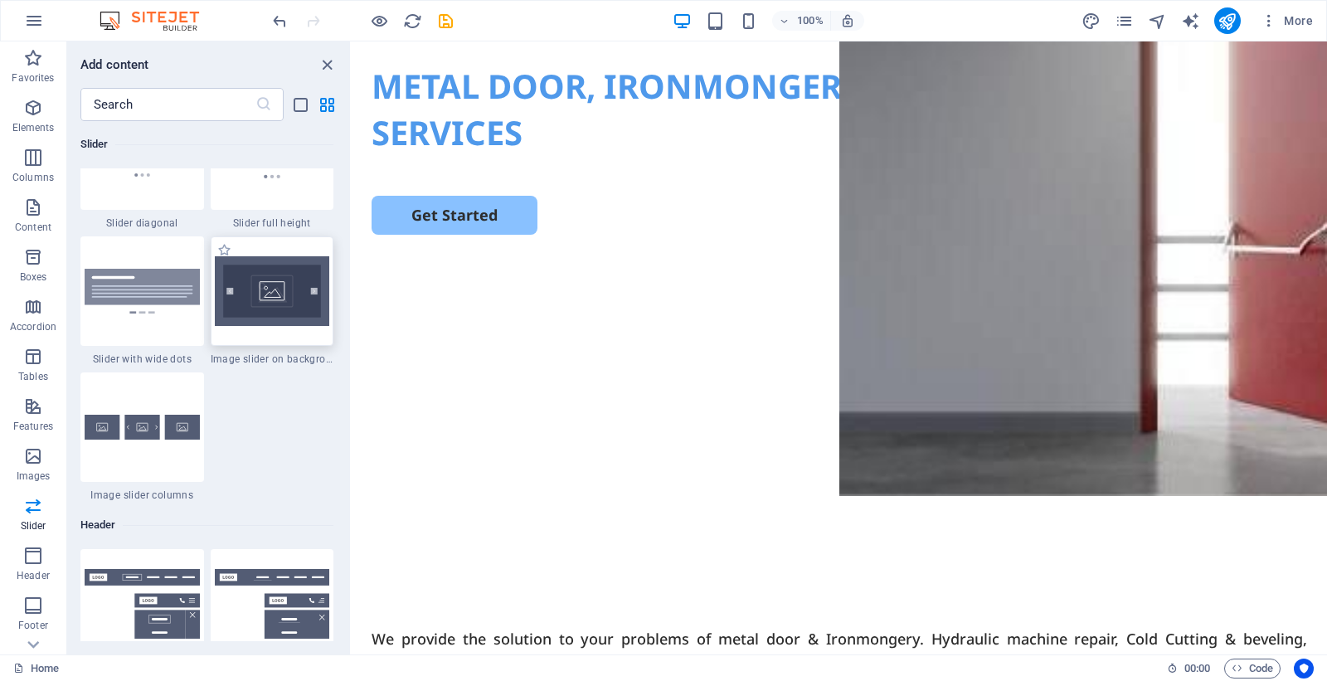
drag, startPoint x: 261, startPoint y: 296, endPoint x: 259, endPoint y: 275, distance: 20.9
click at [230, 293] on img at bounding box center [272, 291] width 115 height 70
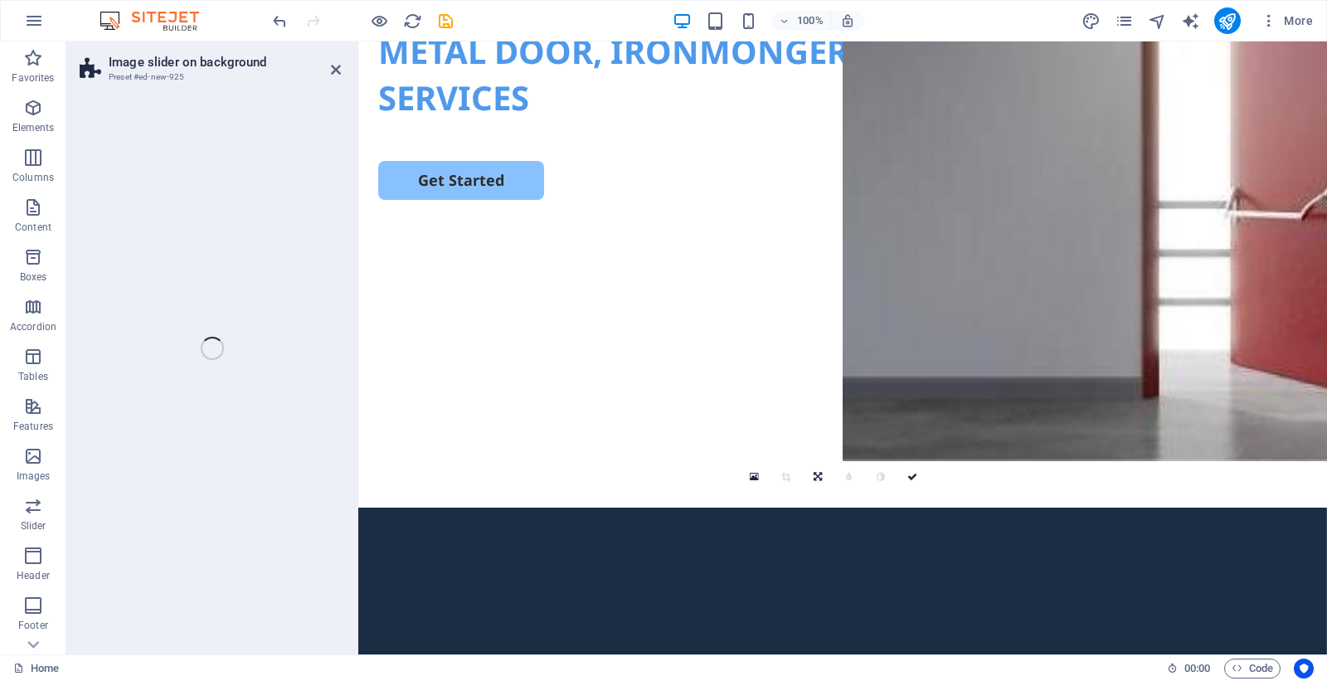
scroll to position [267, 0]
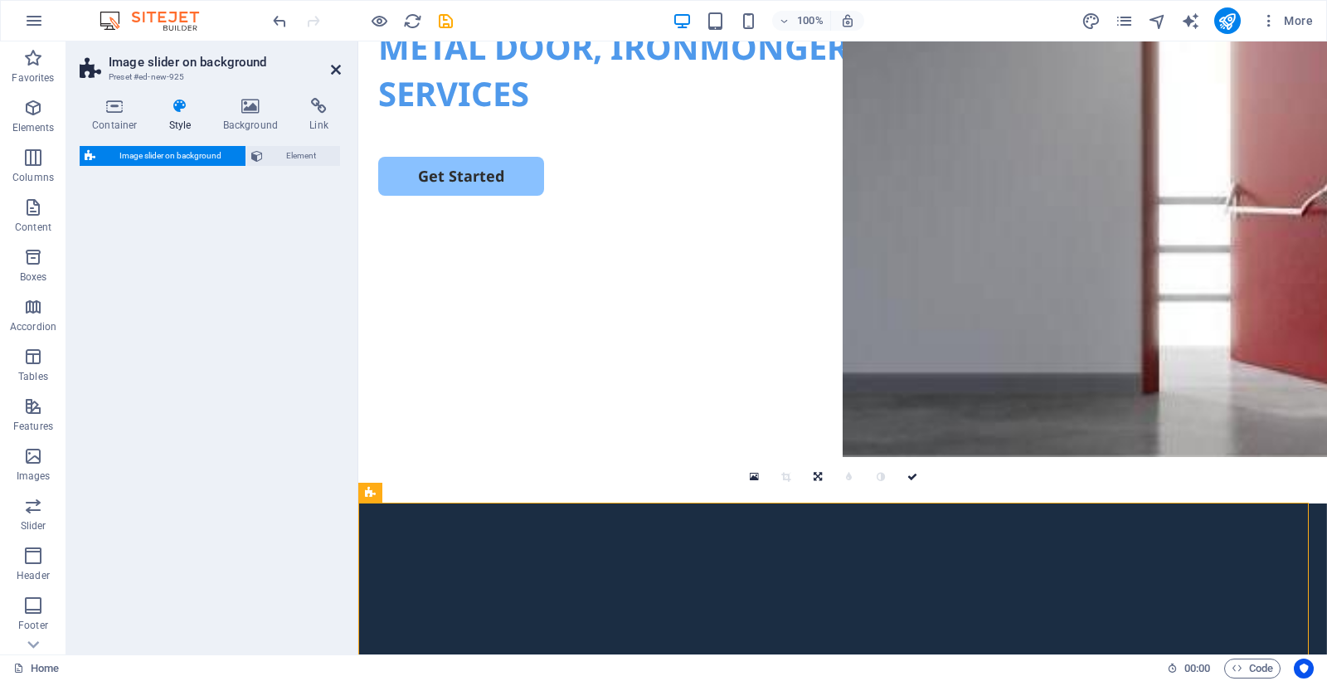
click at [333, 65] on icon at bounding box center [336, 69] width 10 height 13
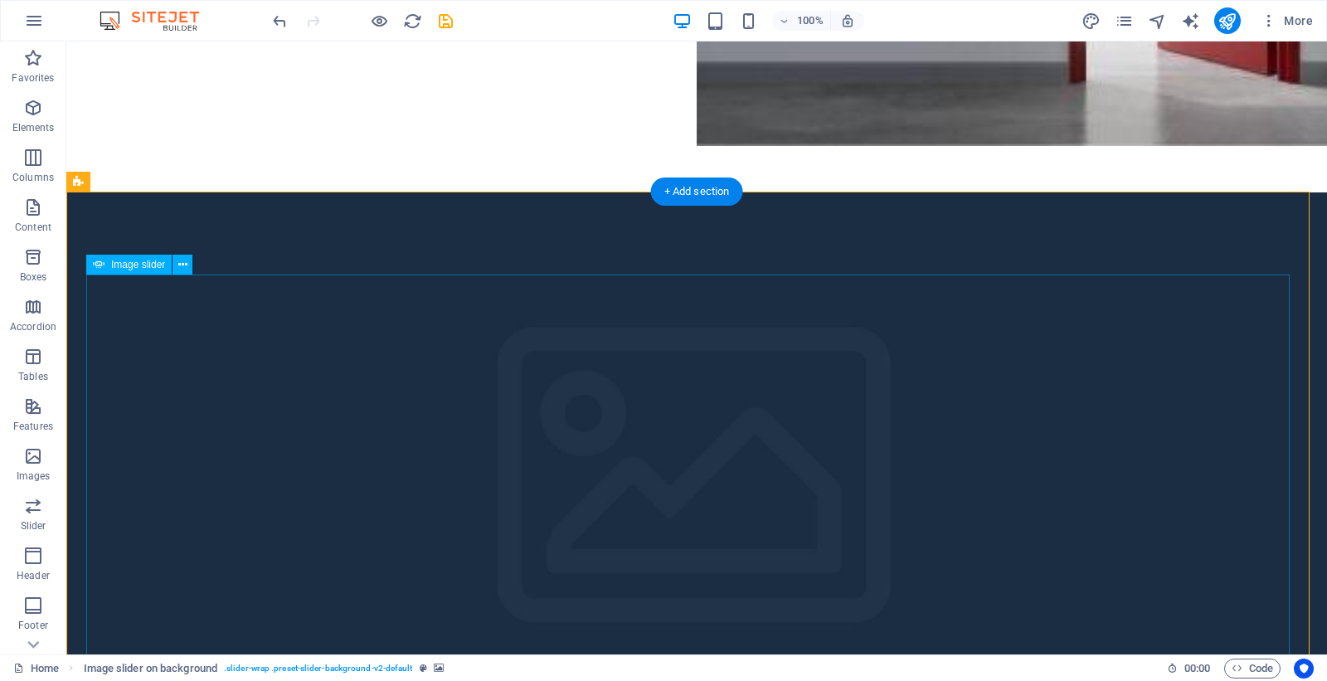
scroll to position [785, 0]
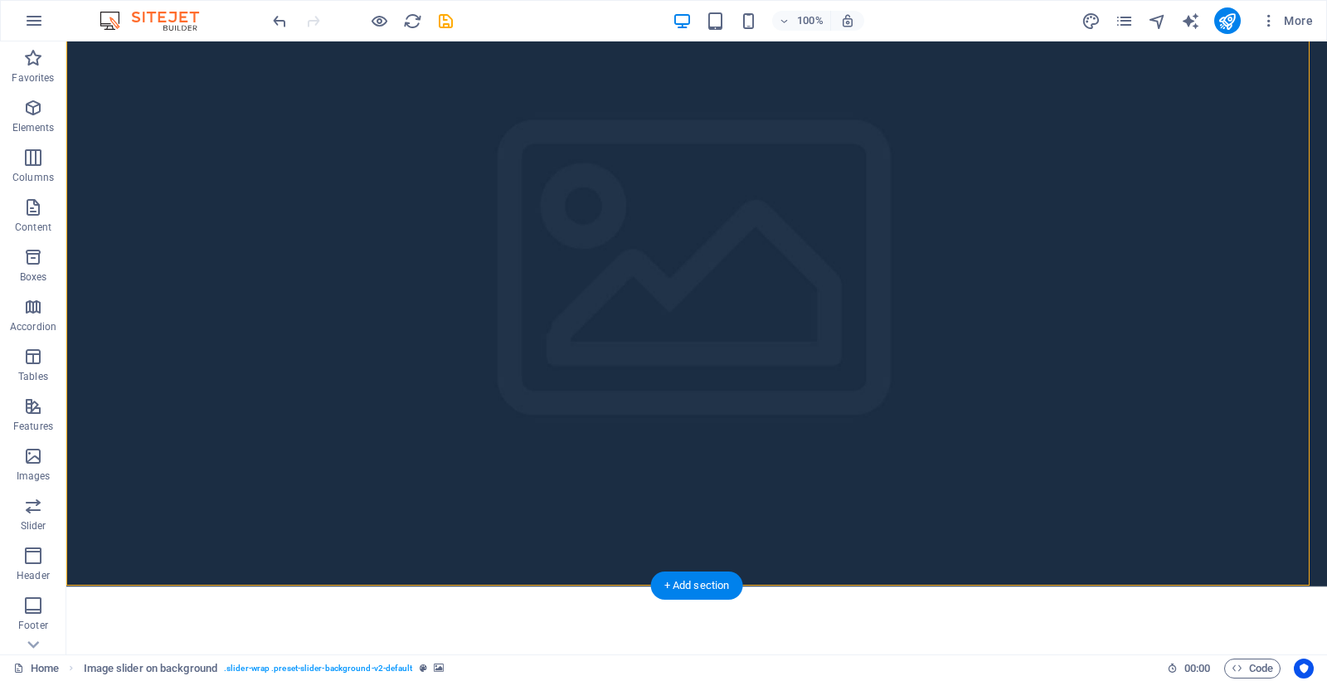
click at [564, 536] on figure at bounding box center [696, 285] width 1260 height 601
click at [185, 56] on icon at bounding box center [182, 57] width 9 height 17
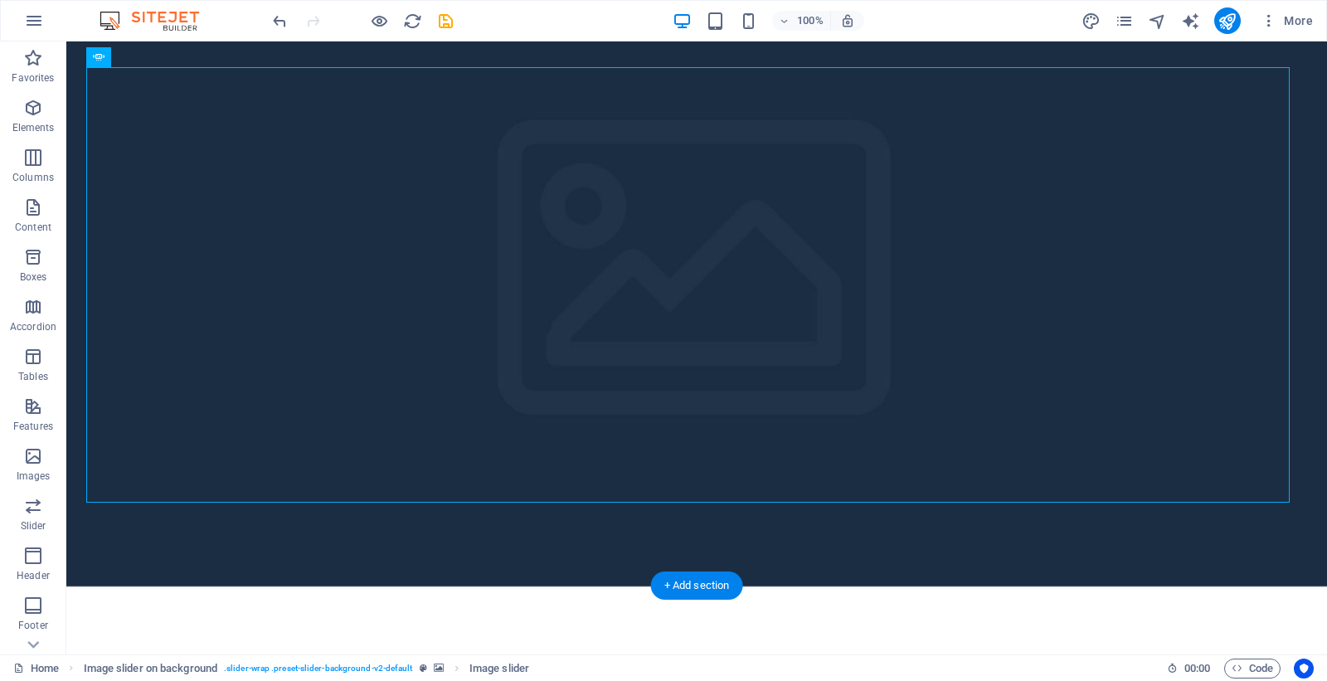
click at [149, 59] on figure at bounding box center [696, 285] width 1260 height 601
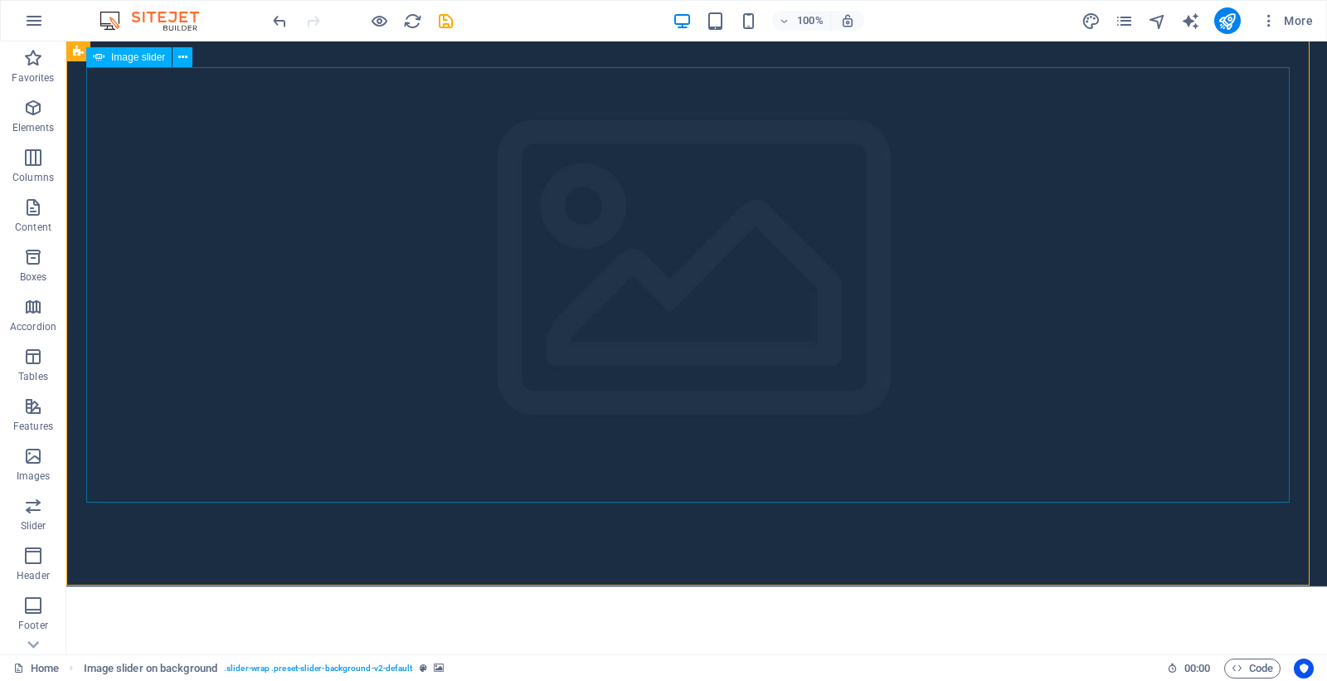
click at [150, 59] on span "Image slider" at bounding box center [138, 57] width 54 height 10
select select "px"
select select "ms"
select select "s"
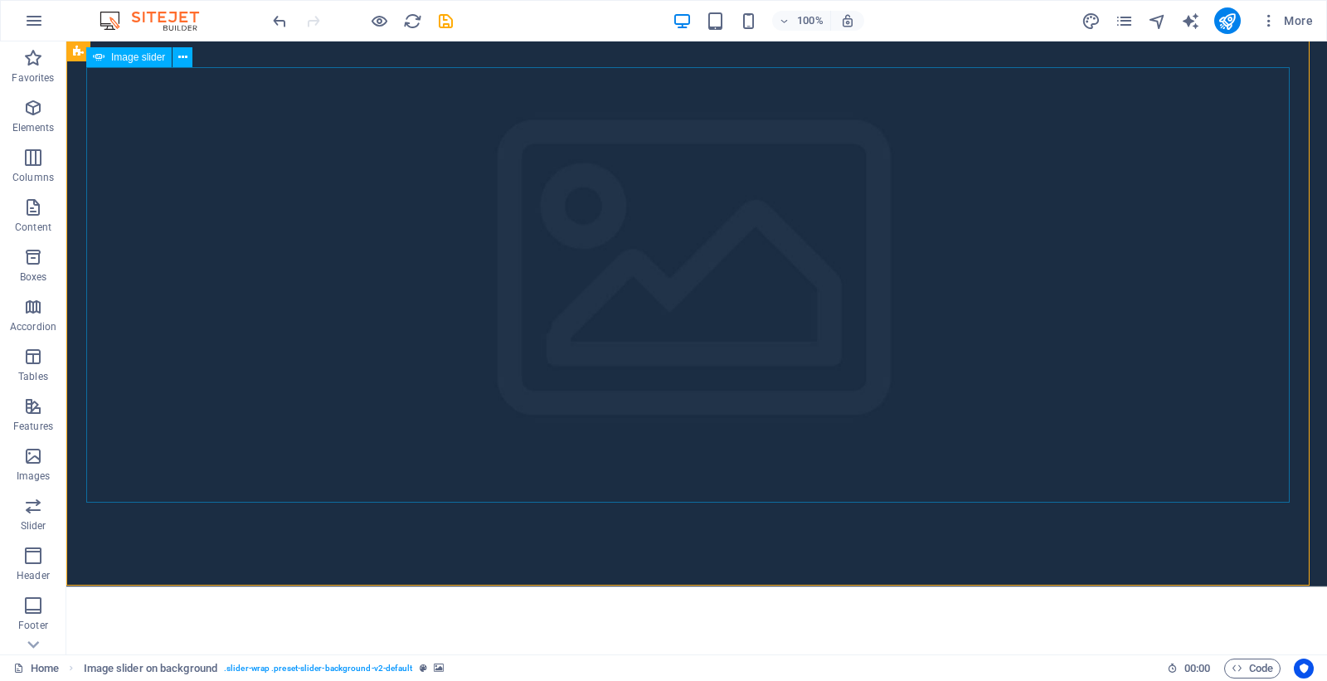
select select "progressive"
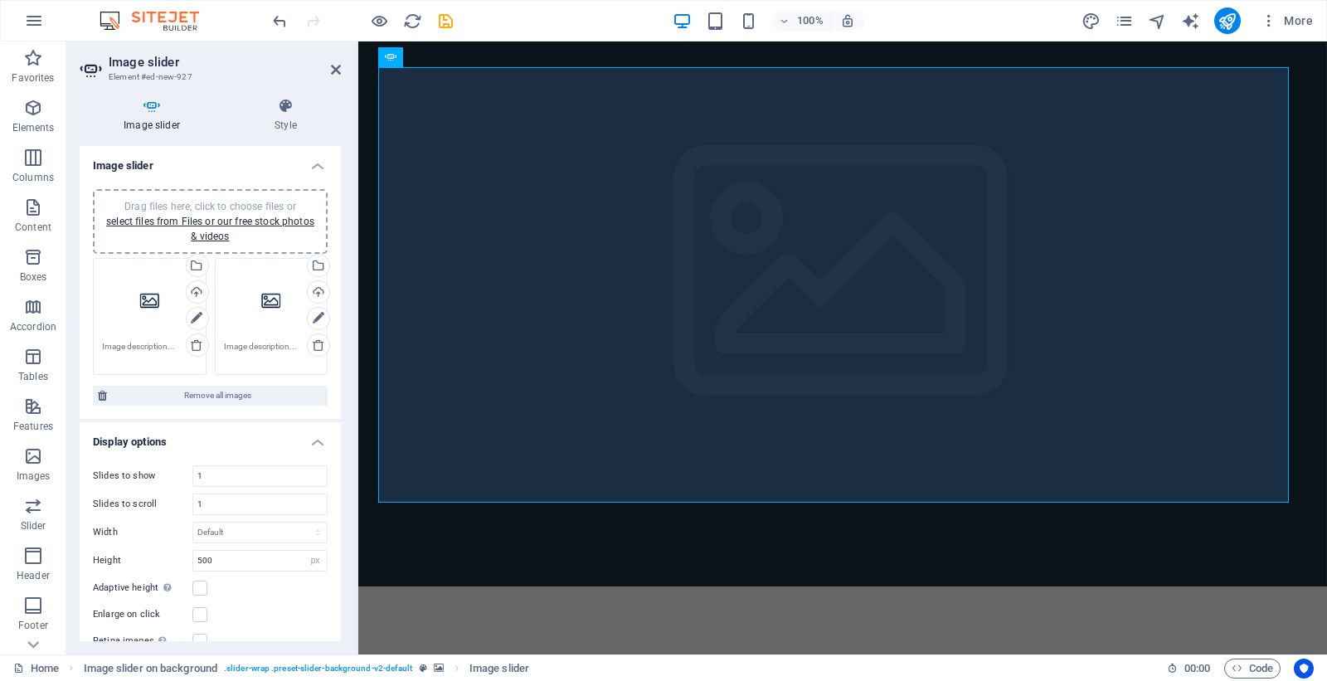
click at [163, 110] on icon at bounding box center [152, 106] width 144 height 17
click at [290, 109] on icon at bounding box center [285, 106] width 110 height 17
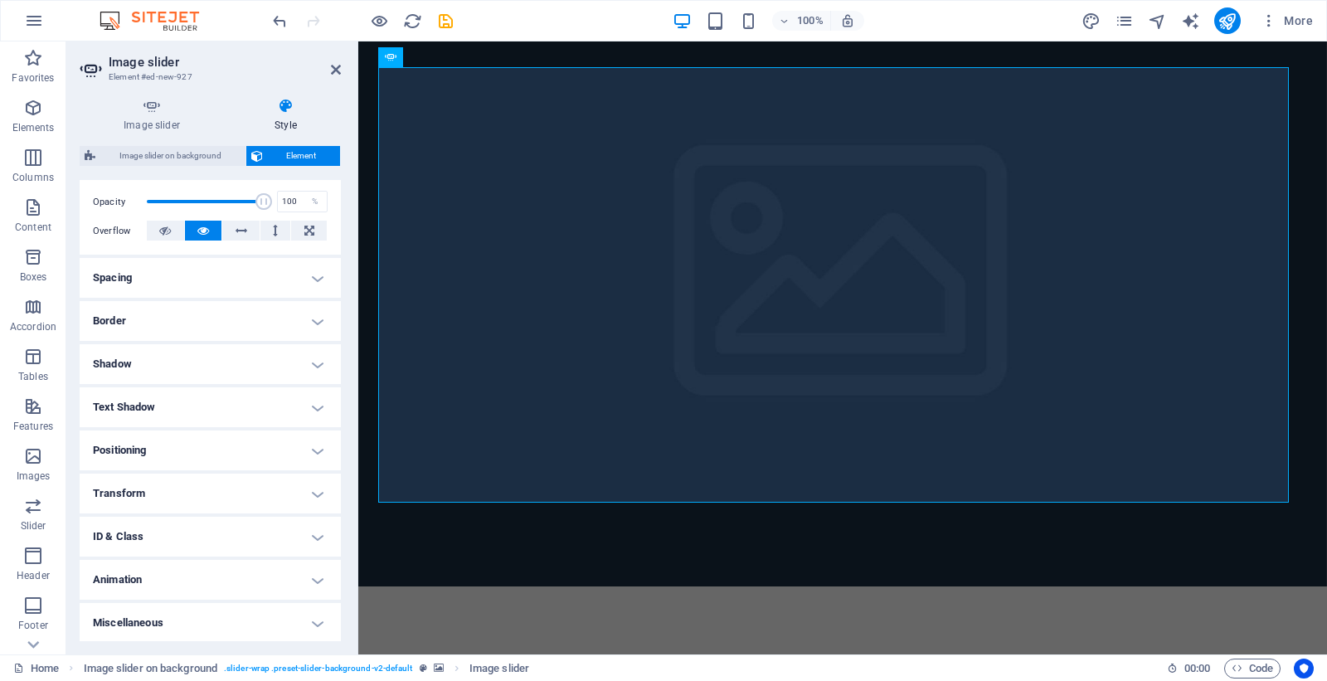
scroll to position [0, 0]
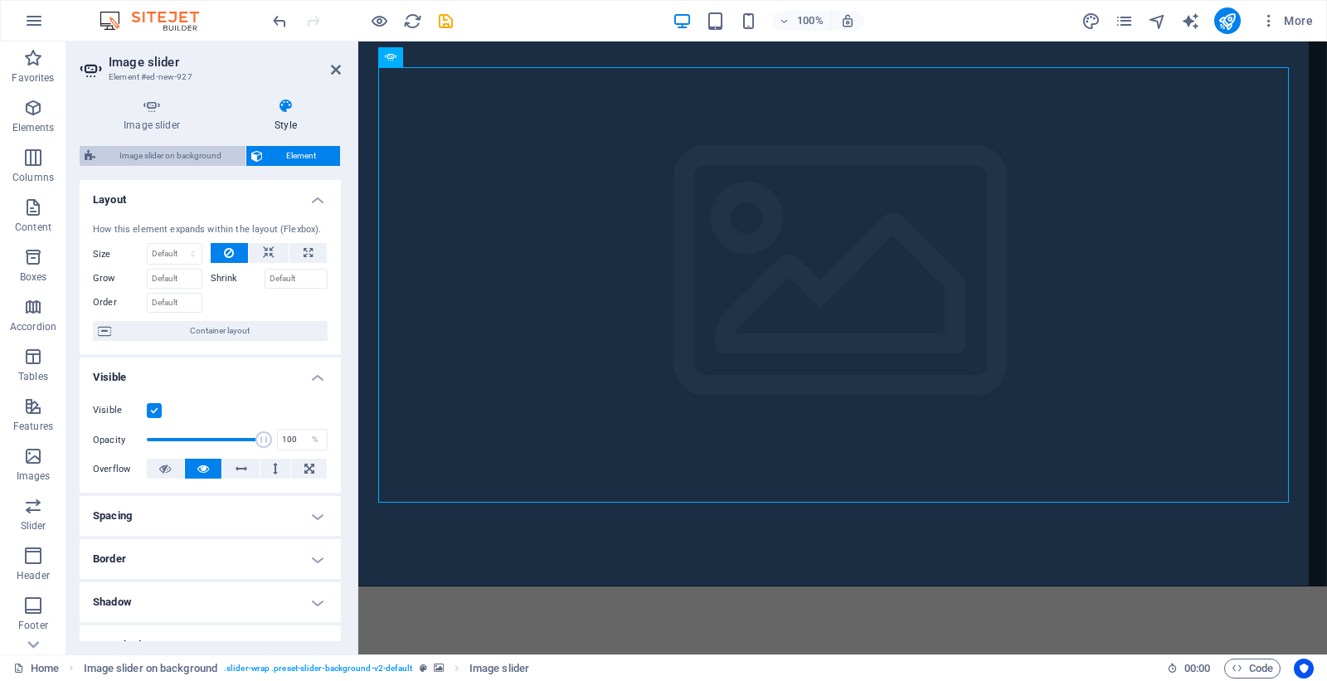
click at [163, 153] on span "Image slider on background" at bounding box center [170, 156] width 140 height 20
select select "rem"
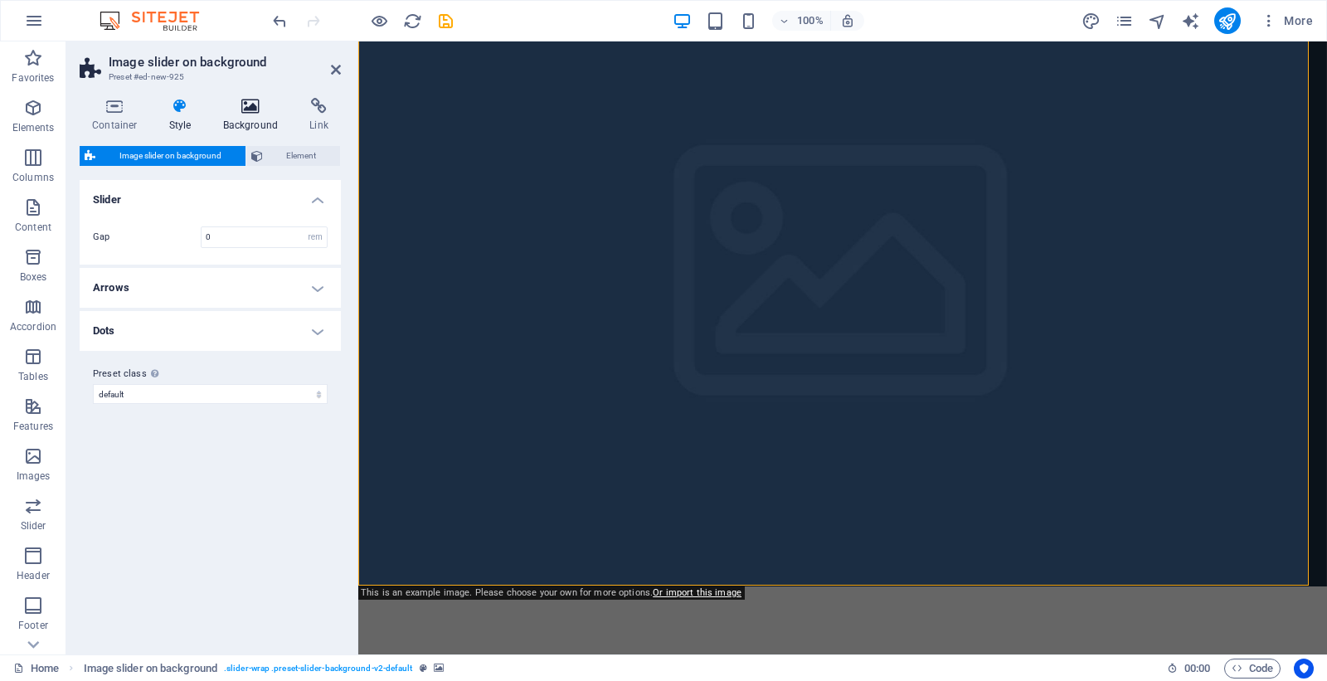
click at [246, 114] on icon at bounding box center [251, 106] width 80 height 17
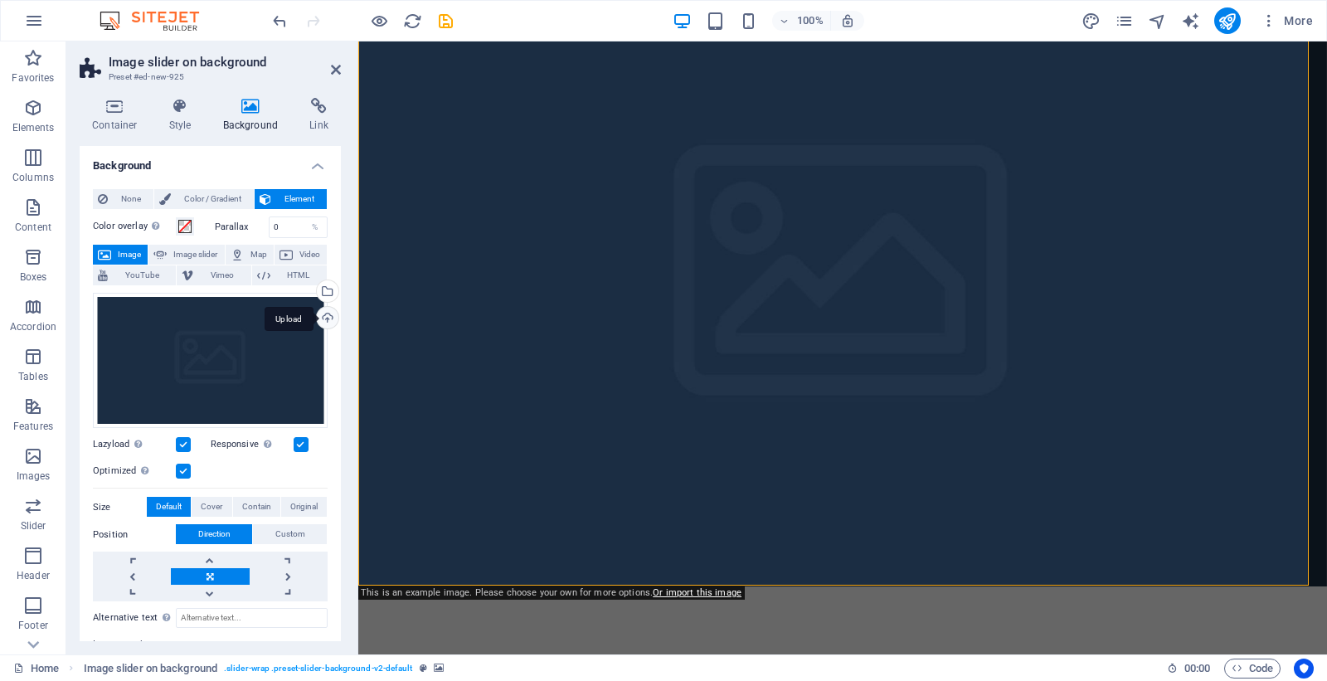
click at [320, 317] on div "Upload" at bounding box center [325, 319] width 25 height 25
click at [313, 290] on div "Select files from the file manager, stock photos, or upload file(s)" at bounding box center [260, 292] width 108 height 62
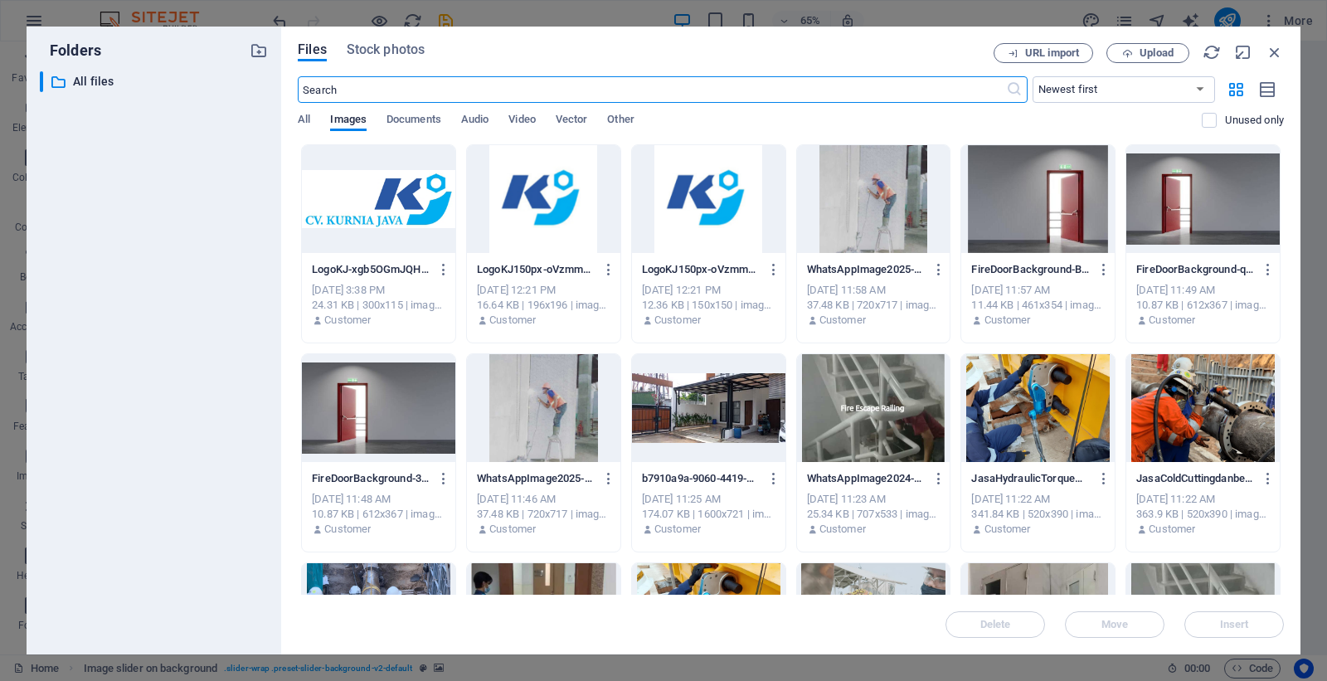
click at [1060, 220] on div at bounding box center [1037, 199] width 153 height 108
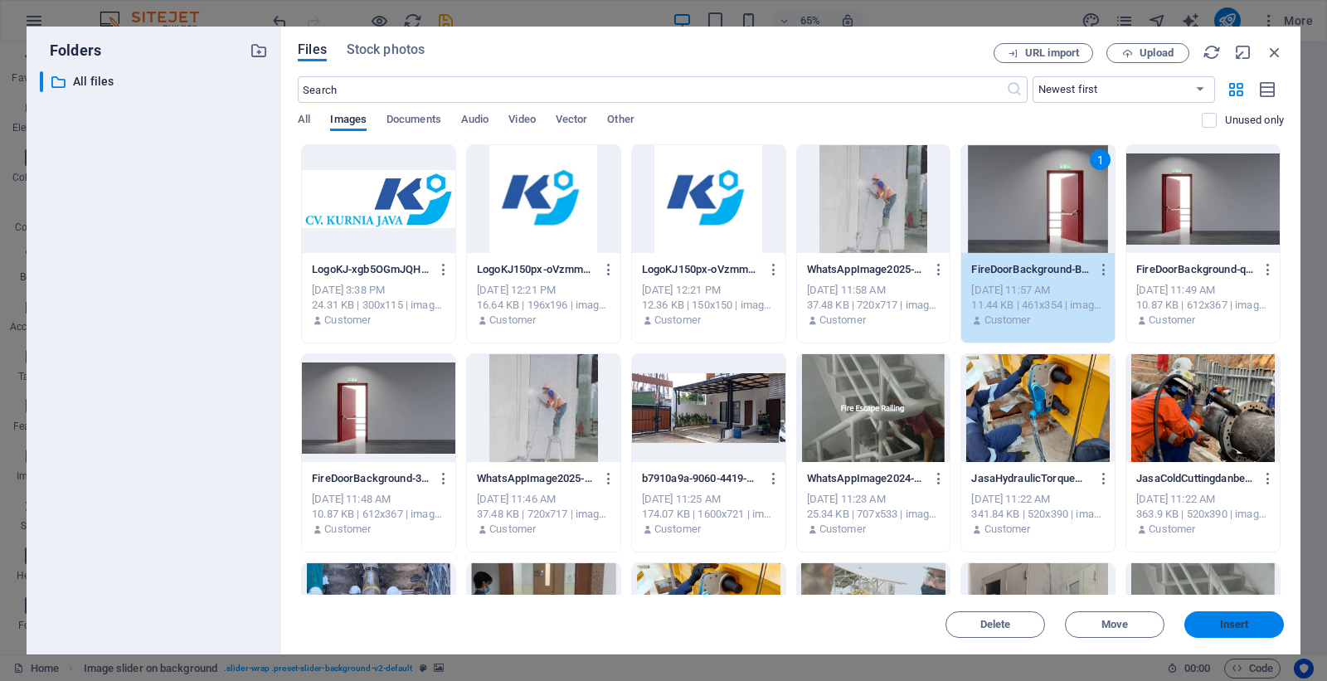
drag, startPoint x: 1237, startPoint y: 624, endPoint x: 438, endPoint y: 427, distance: 823.2
click at [1060, 544] on span "Insert" at bounding box center [1234, 624] width 29 height 10
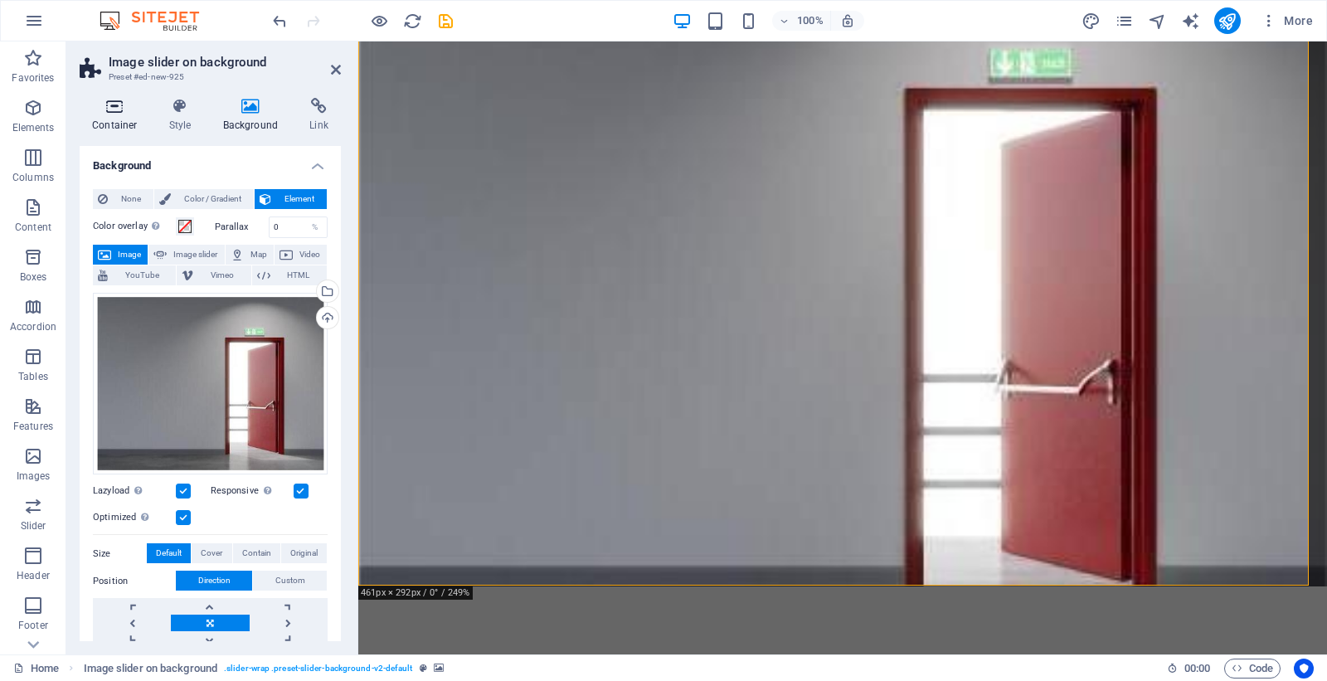
click at [121, 116] on h4 "Container" at bounding box center [118, 115] width 77 height 35
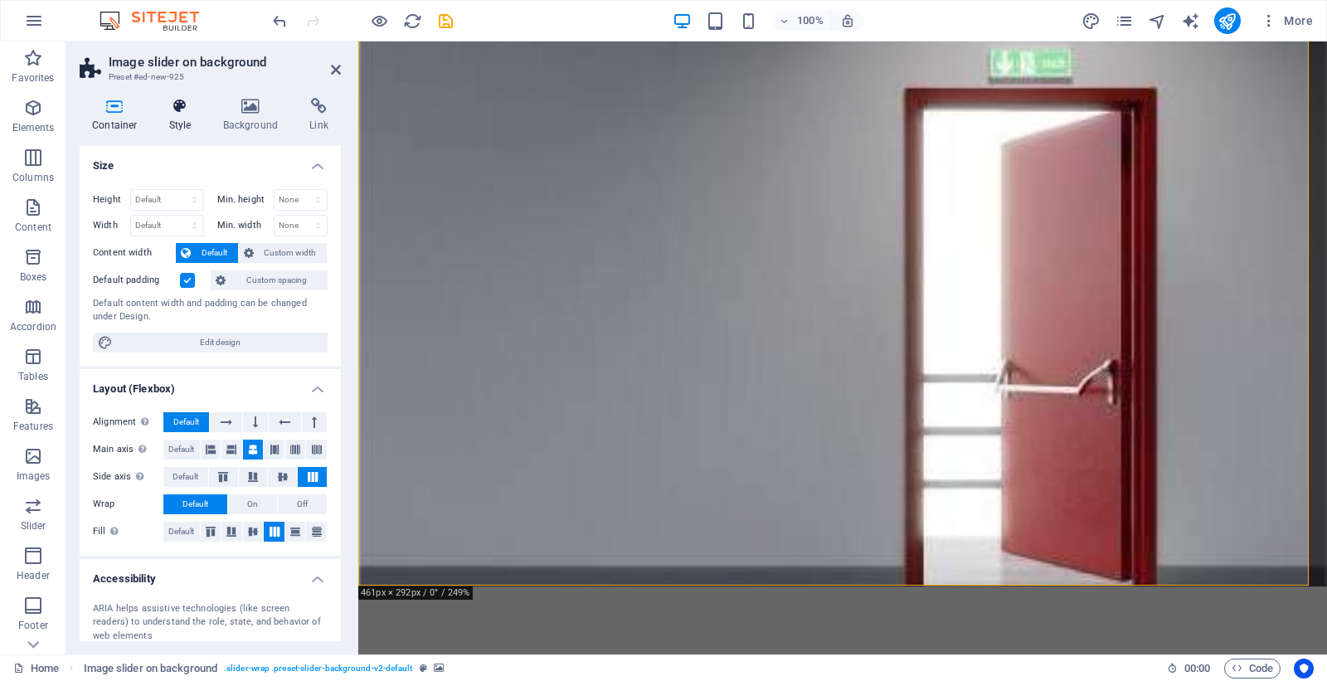
click at [172, 109] on icon at bounding box center [180, 106] width 47 height 17
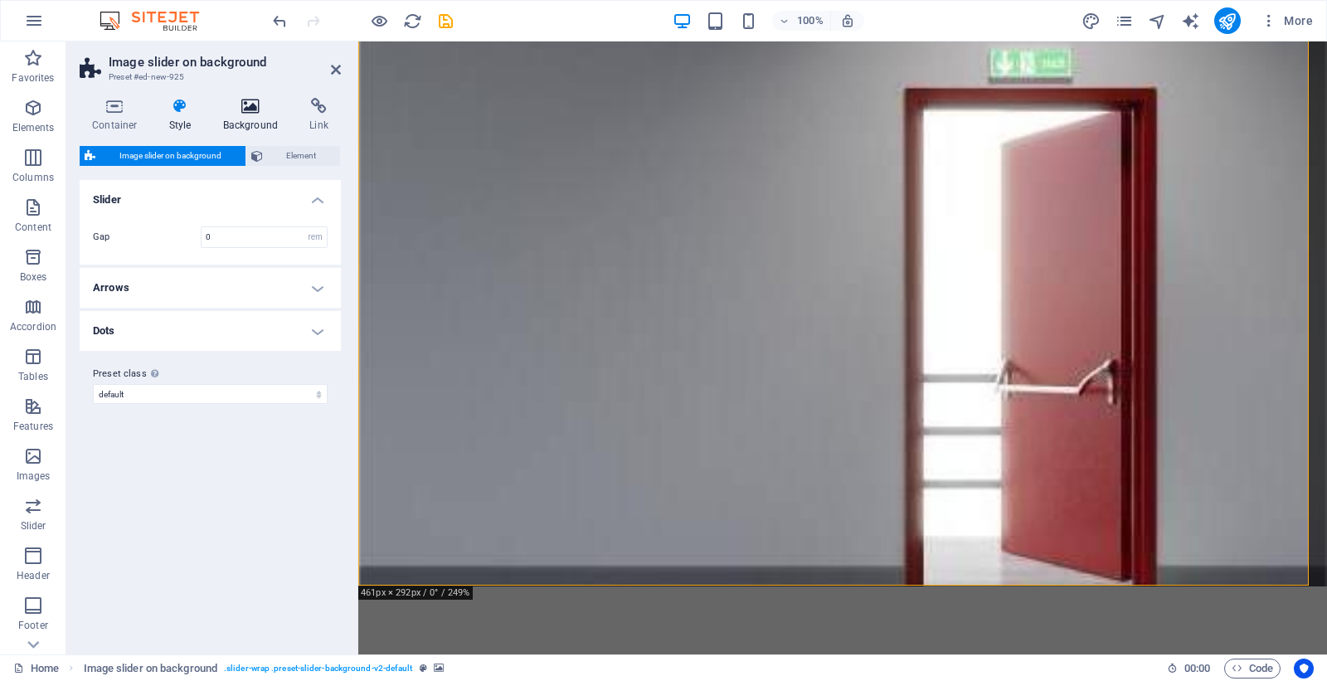
click at [247, 110] on icon at bounding box center [251, 106] width 80 height 17
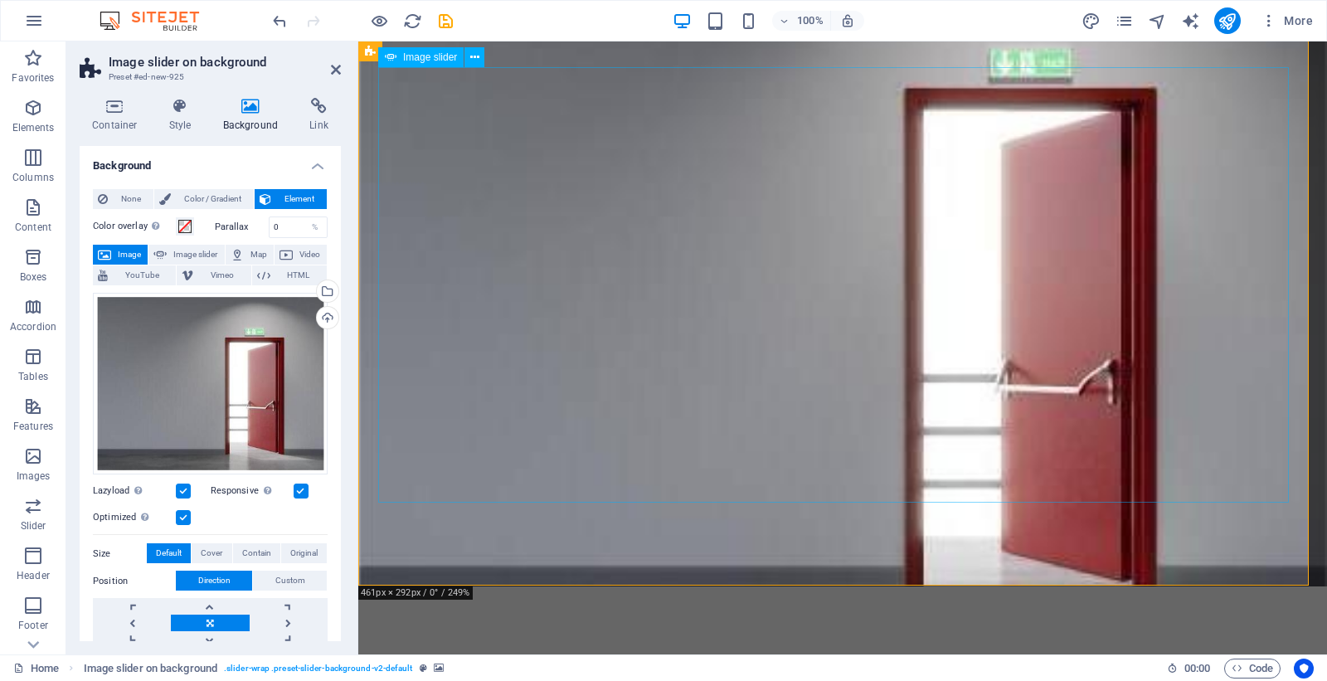
click at [429, 59] on span "Image slider" at bounding box center [430, 57] width 54 height 10
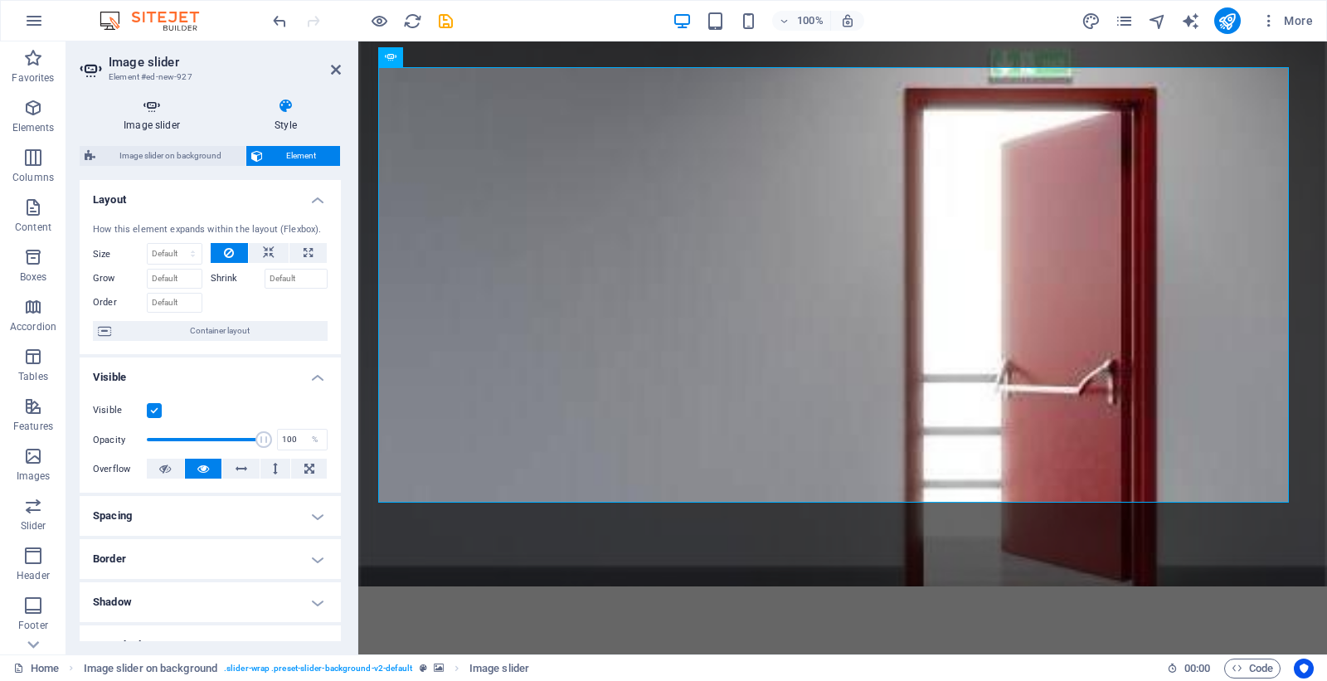
click at [158, 120] on h4 "Image slider" at bounding box center [155, 115] width 151 height 35
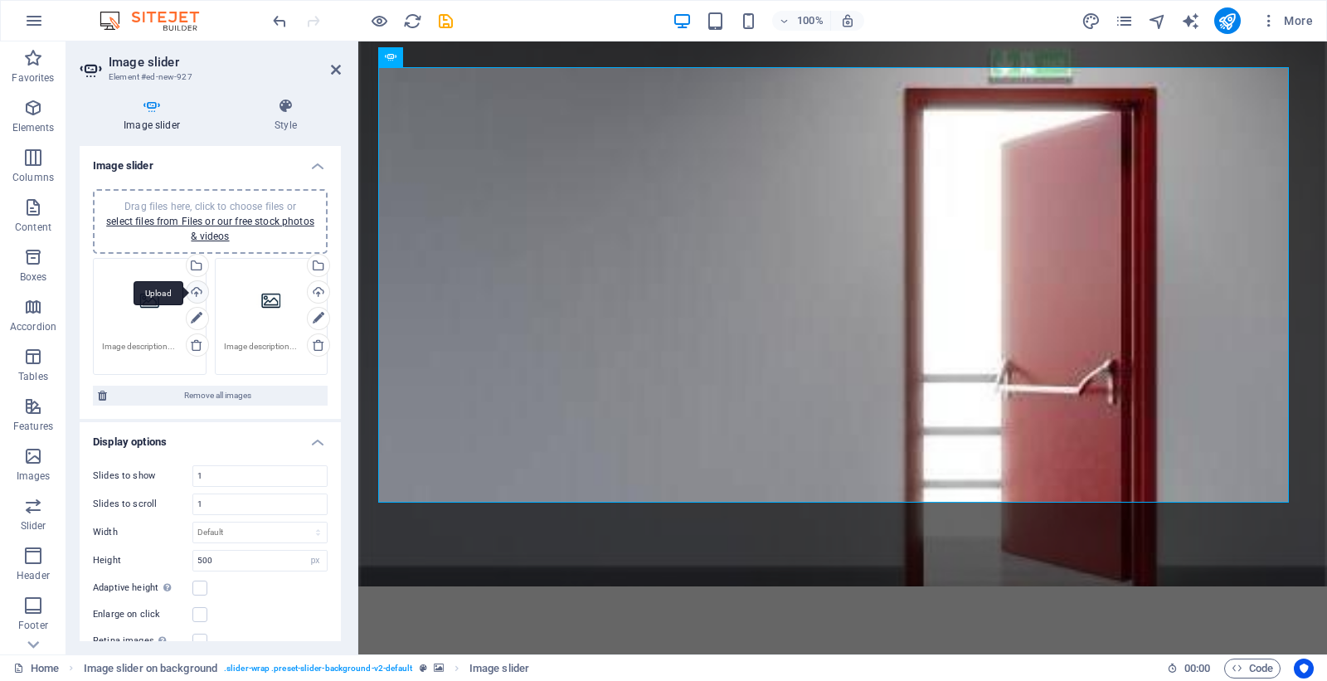
click at [192, 288] on div "Upload" at bounding box center [195, 293] width 25 height 25
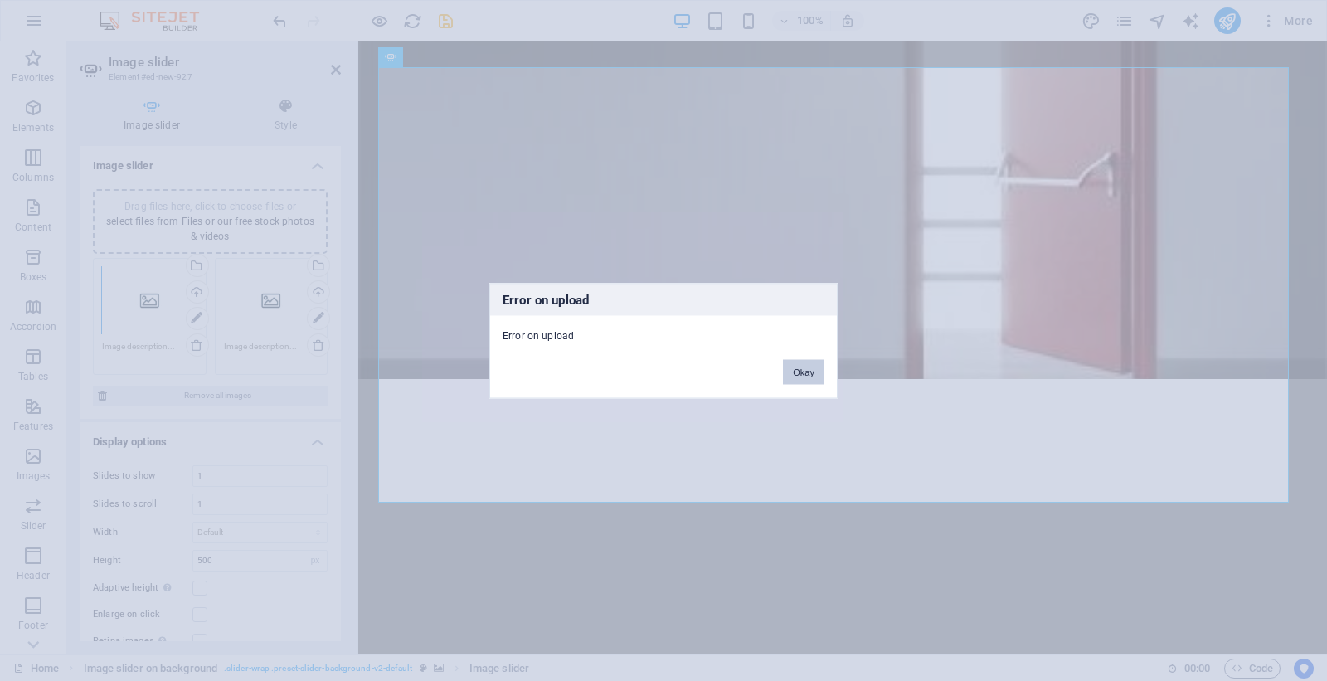
scroll to position [785, 0]
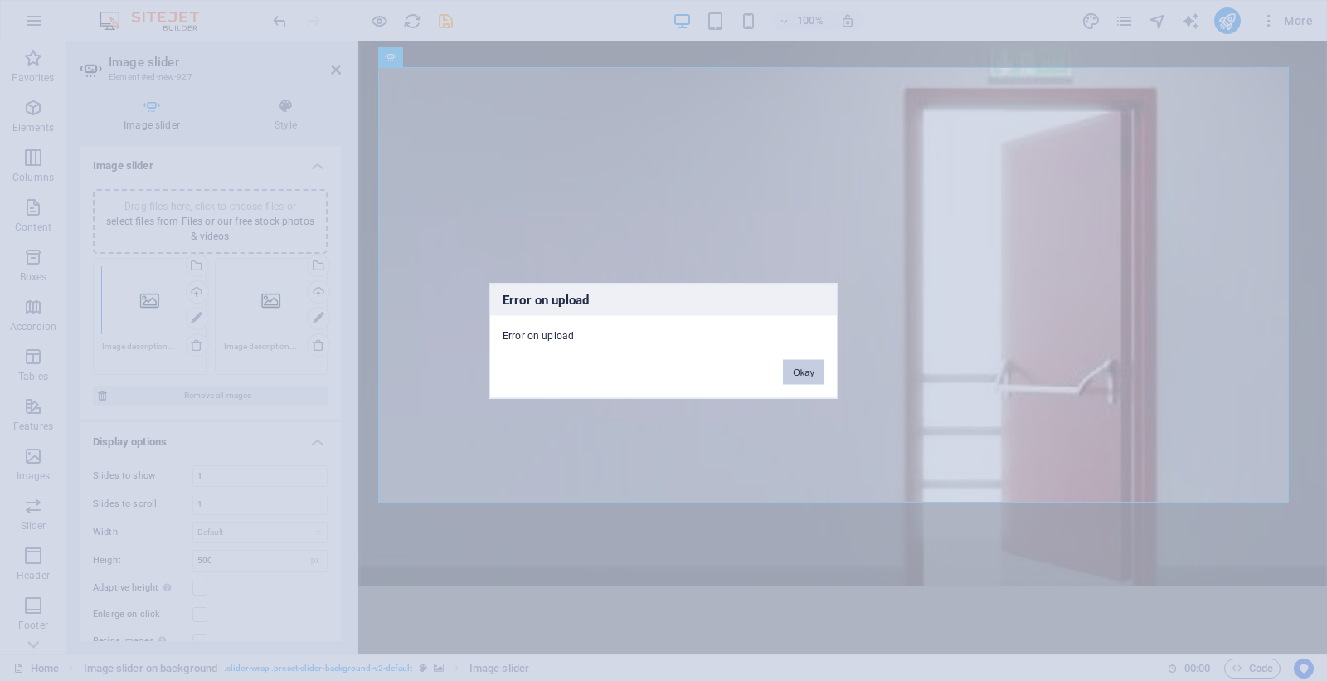
click at [807, 371] on button "Okay" at bounding box center [803, 371] width 41 height 25
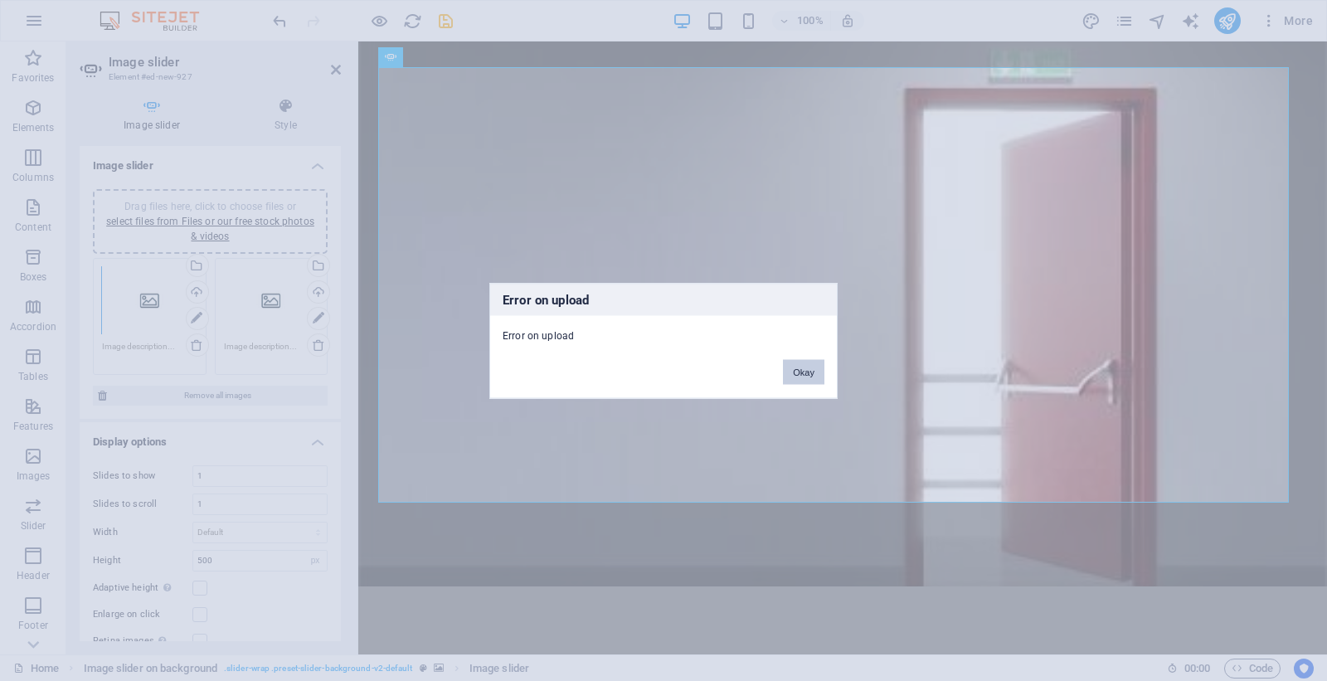
click at [794, 371] on button "Okay" at bounding box center [803, 371] width 41 height 25
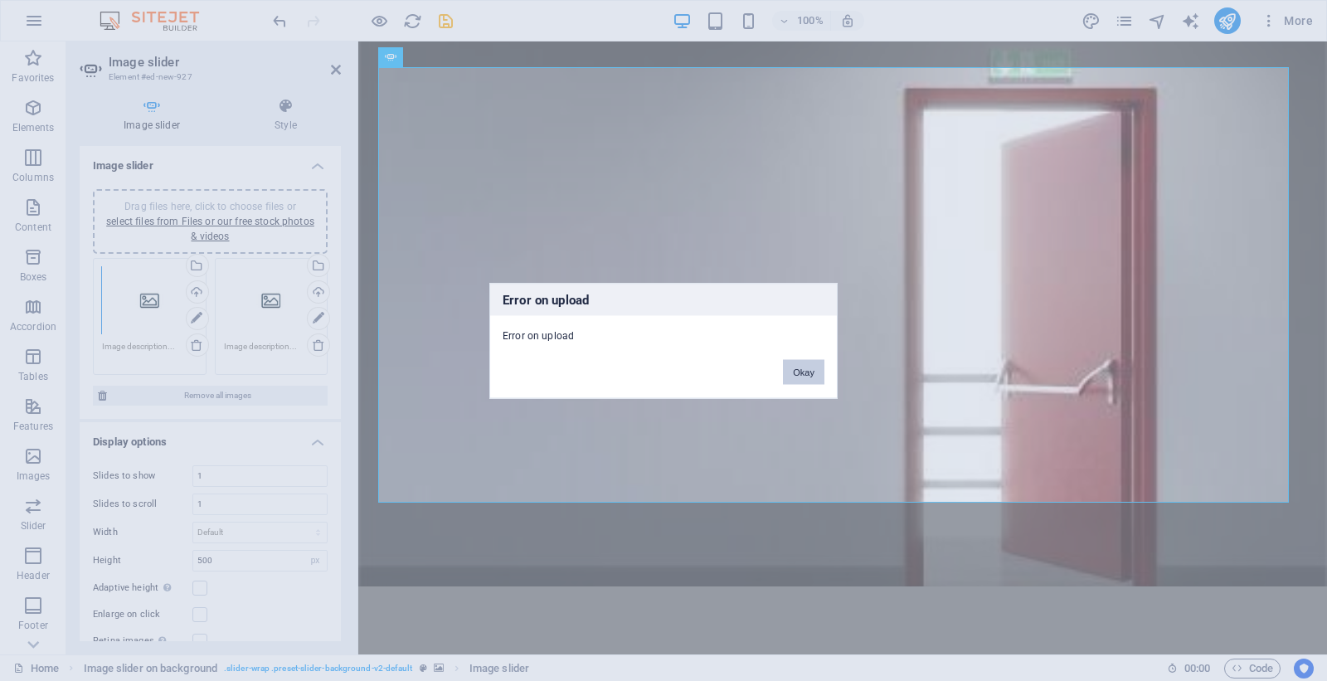
click at [794, 371] on button "Okay" at bounding box center [803, 371] width 41 height 25
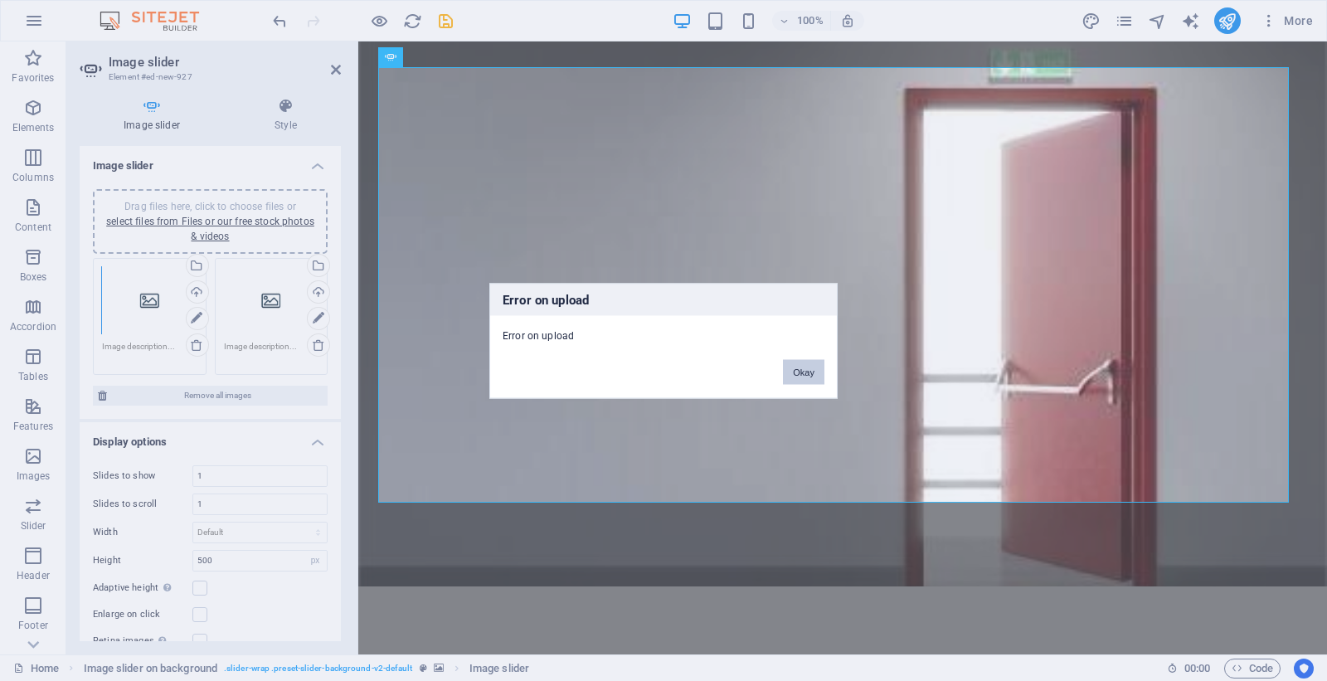
click at [794, 371] on button "Okay" at bounding box center [803, 371] width 41 height 25
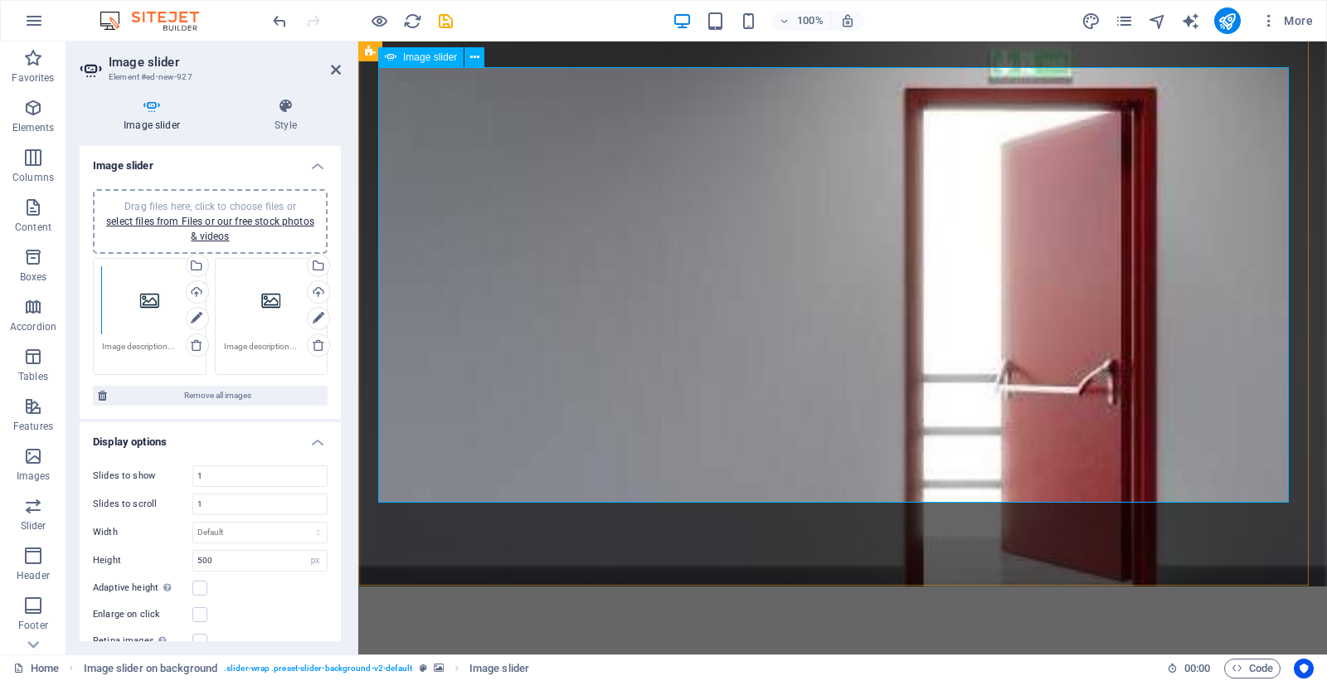
click at [208, 290] on div "Upload" at bounding box center [195, 293] width 25 height 25
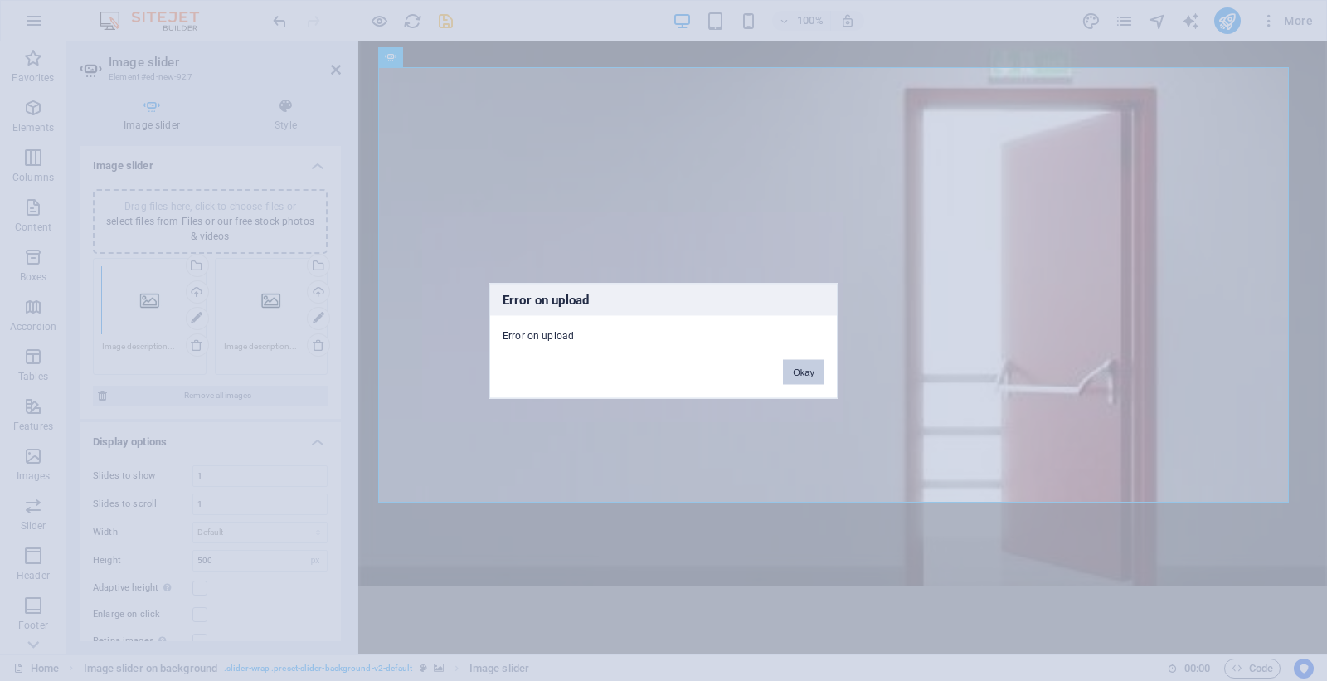
click at [810, 359] on button "Okay" at bounding box center [803, 371] width 41 height 25
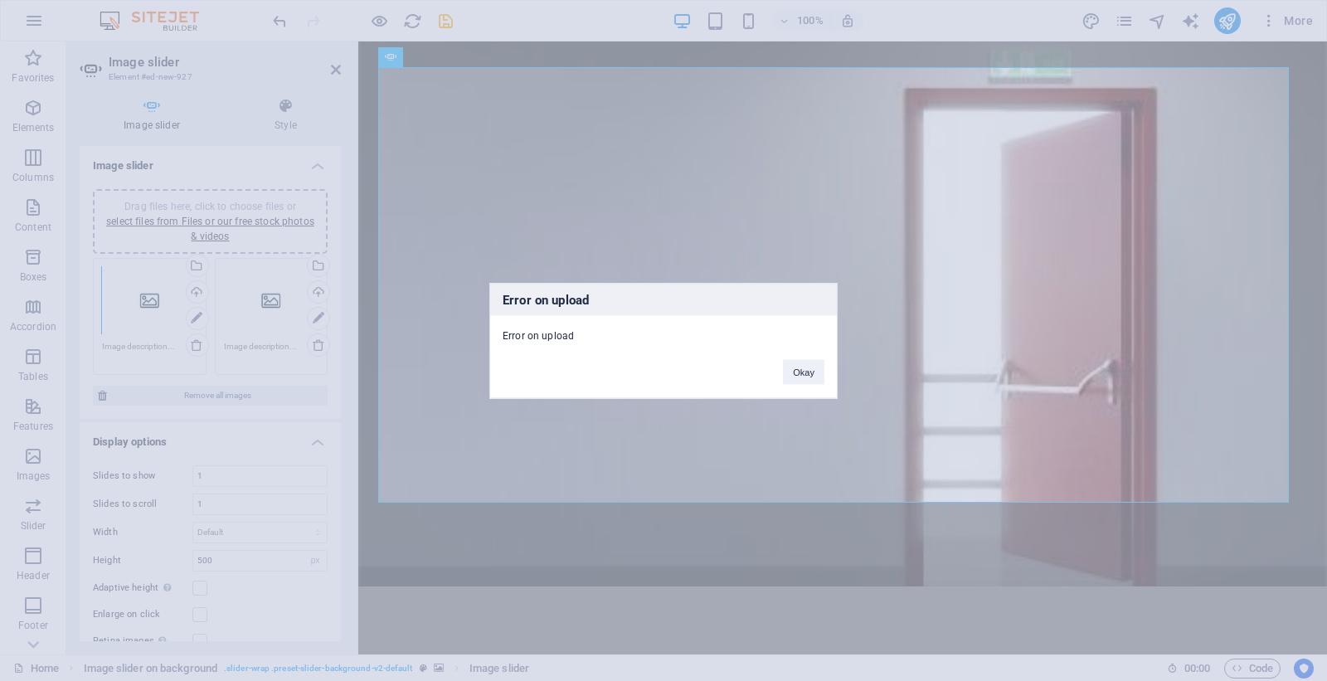
click at [810, 357] on div "Okay" at bounding box center [803, 363] width 66 height 42
click at [810, 359] on button "Okay" at bounding box center [803, 371] width 41 height 25
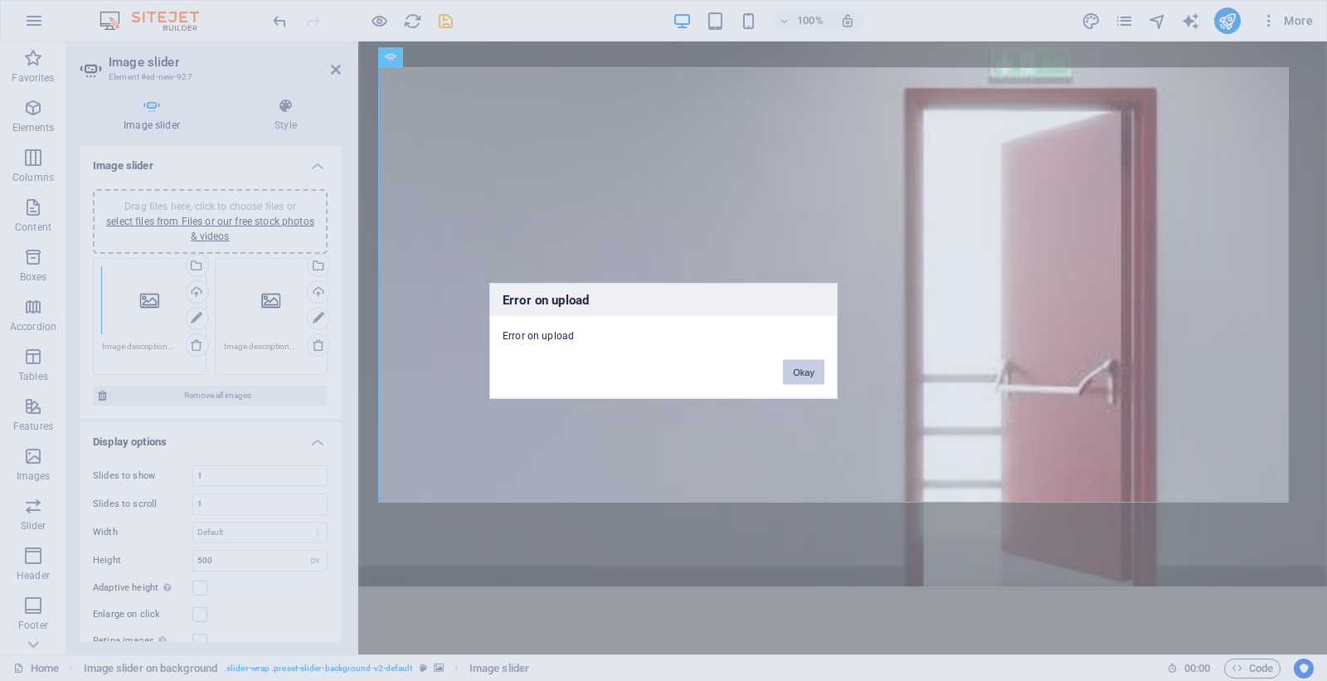
click at [810, 359] on button "Okay" at bounding box center [803, 371] width 41 height 25
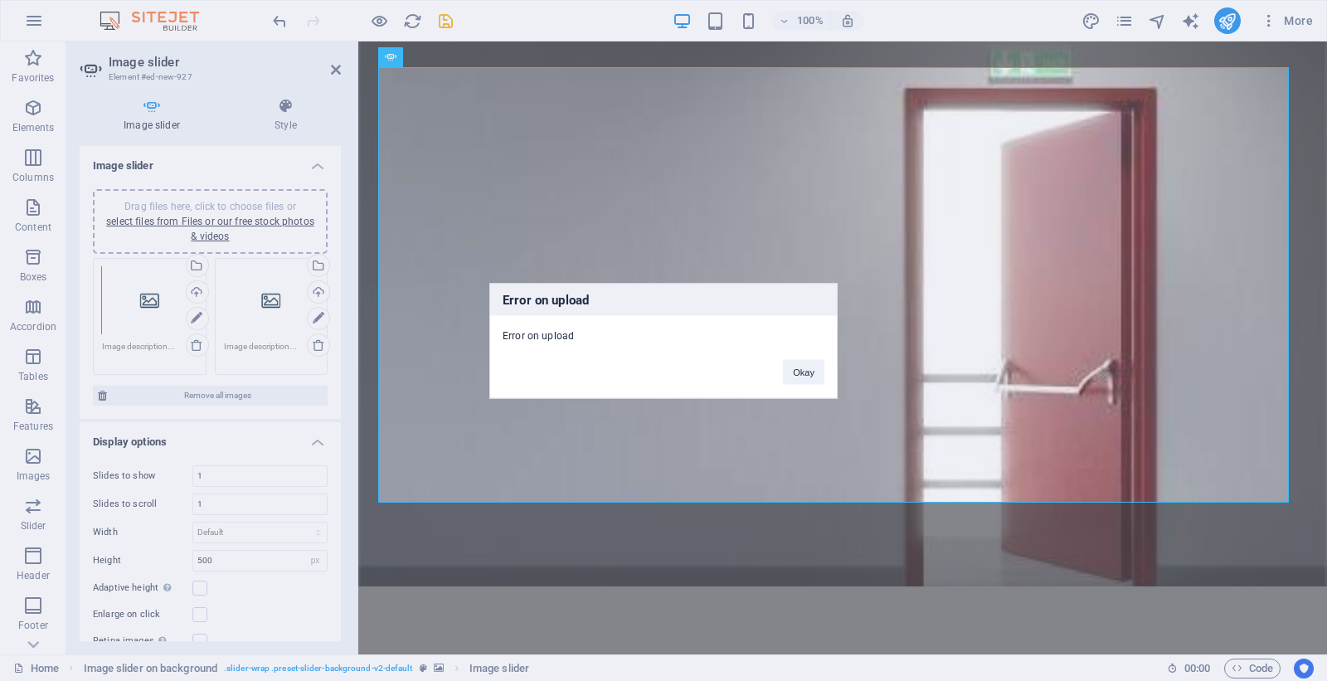
click at [810, 357] on div "Okay" at bounding box center [803, 363] width 66 height 42
click at [810, 359] on button "Okay" at bounding box center [803, 371] width 41 height 25
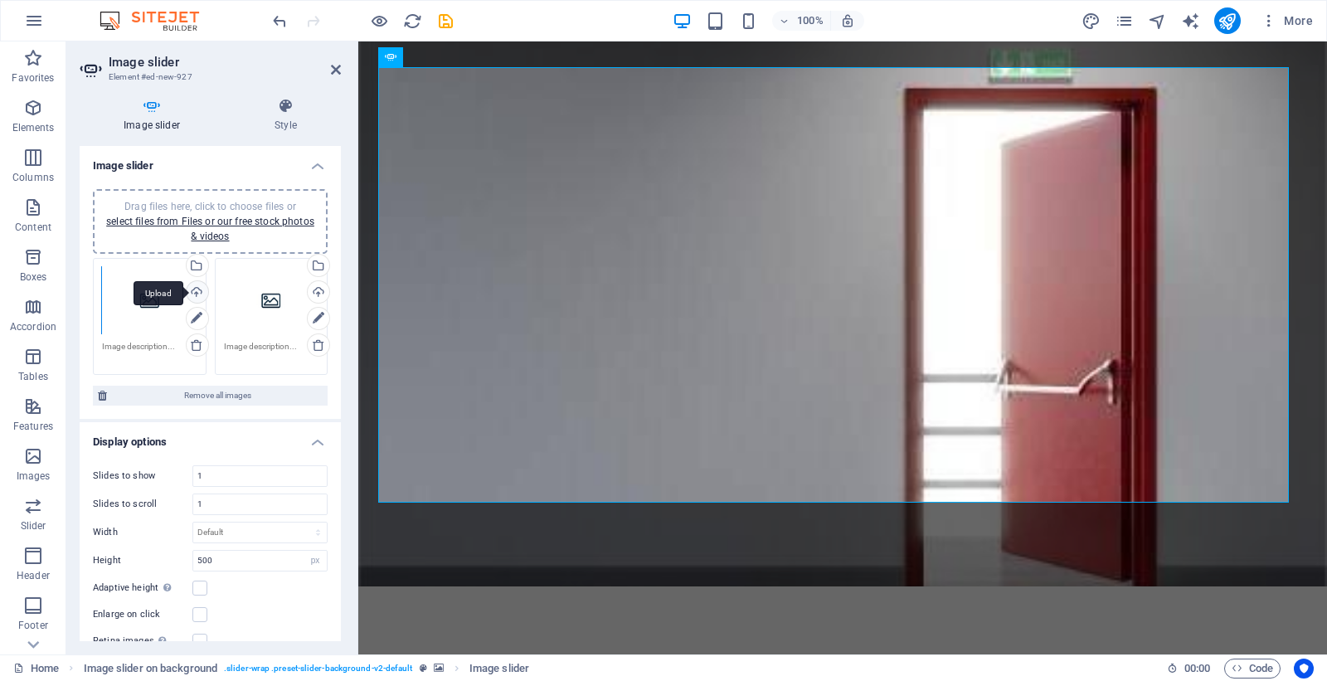
click at [208, 286] on div "Upload" at bounding box center [195, 293] width 25 height 25
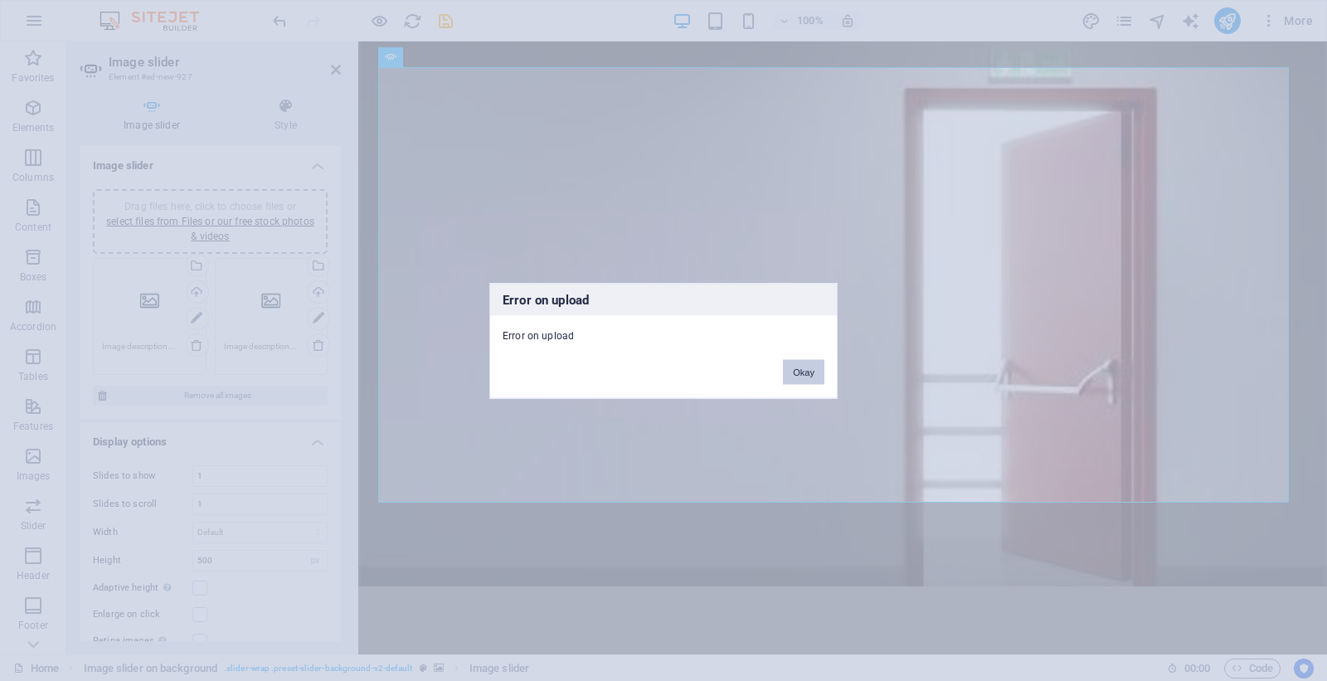
click at [794, 371] on button "Okay" at bounding box center [803, 371] width 41 height 25
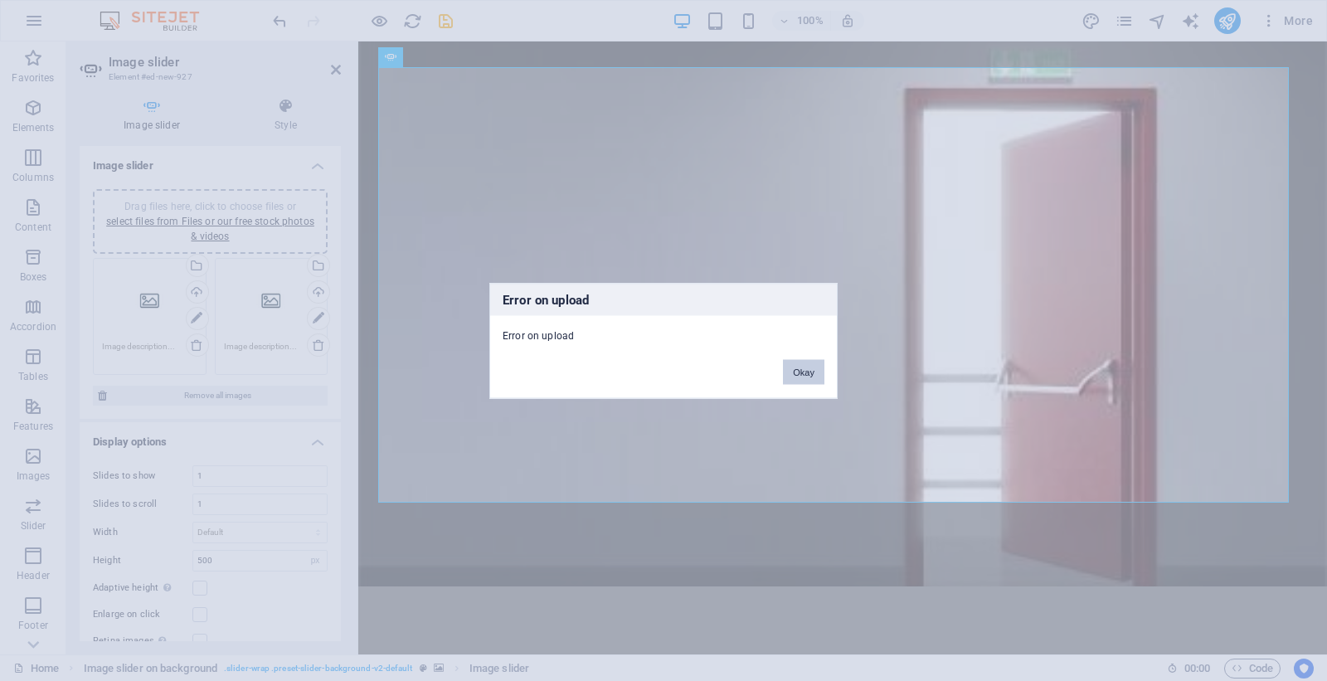
click at [794, 371] on button "Okay" at bounding box center [803, 371] width 41 height 25
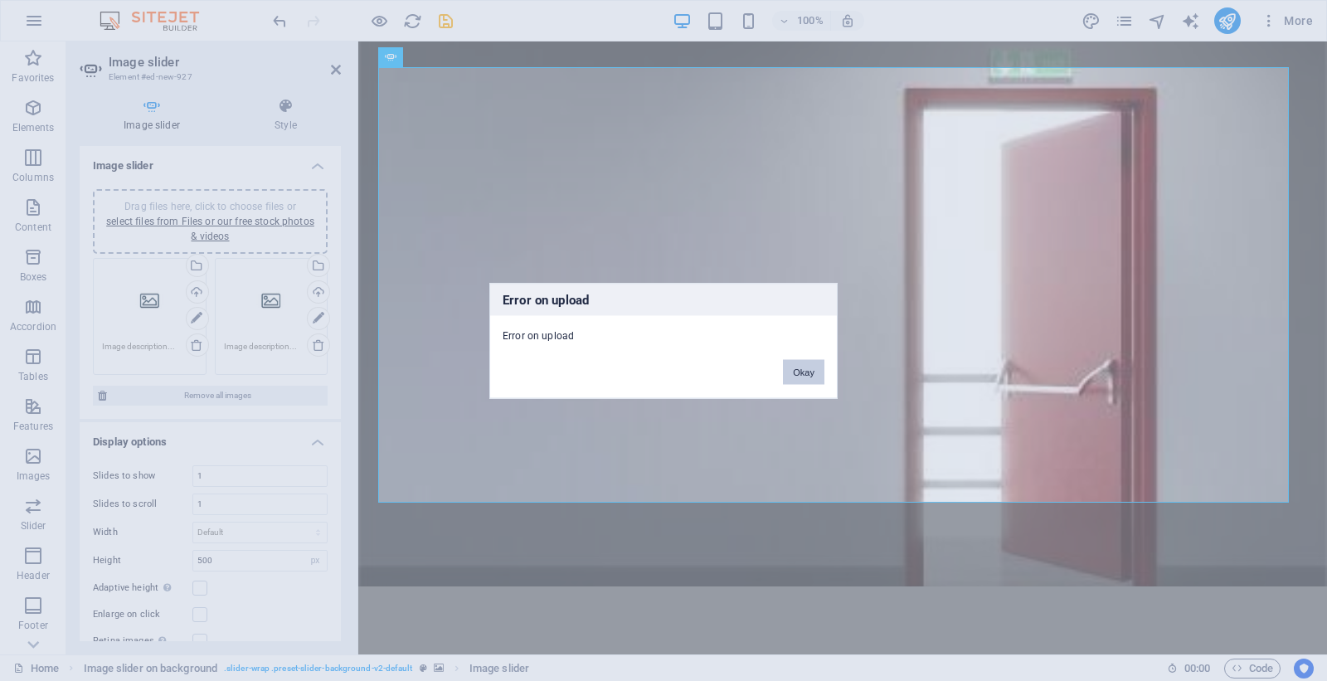
click at [794, 371] on button "Okay" at bounding box center [803, 371] width 41 height 25
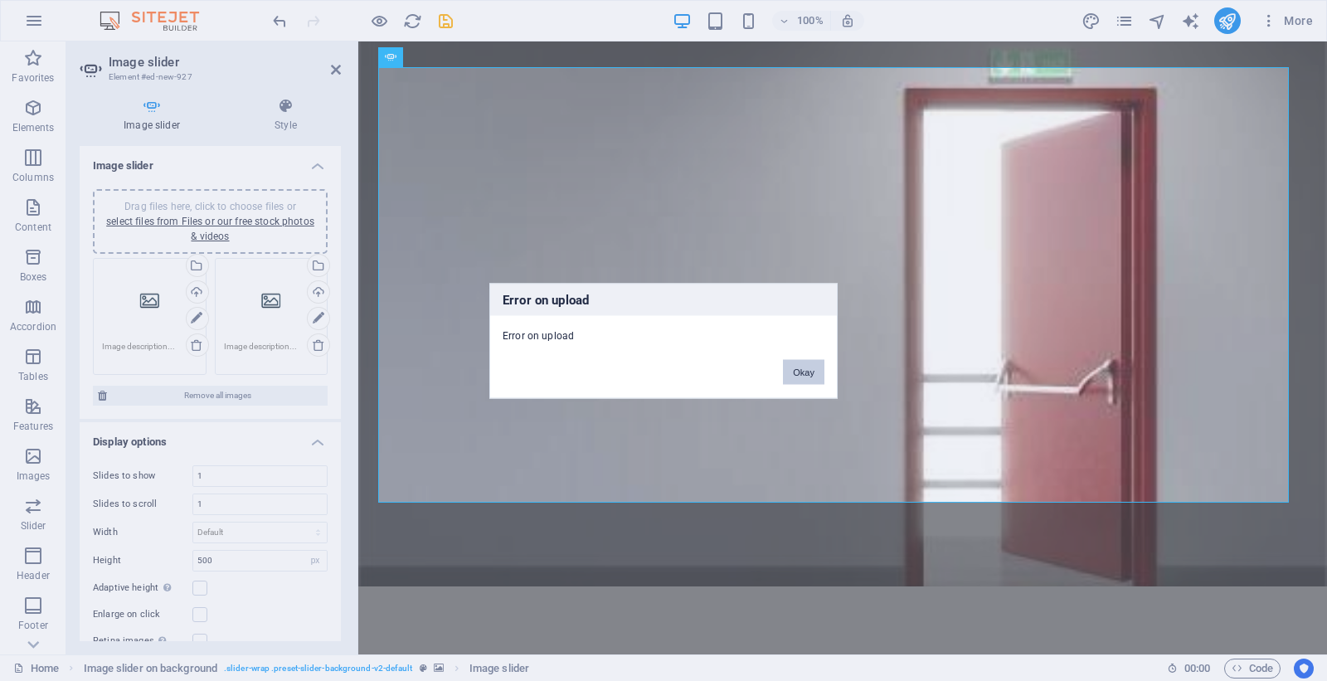
click at [794, 371] on button "Okay" at bounding box center [803, 371] width 41 height 25
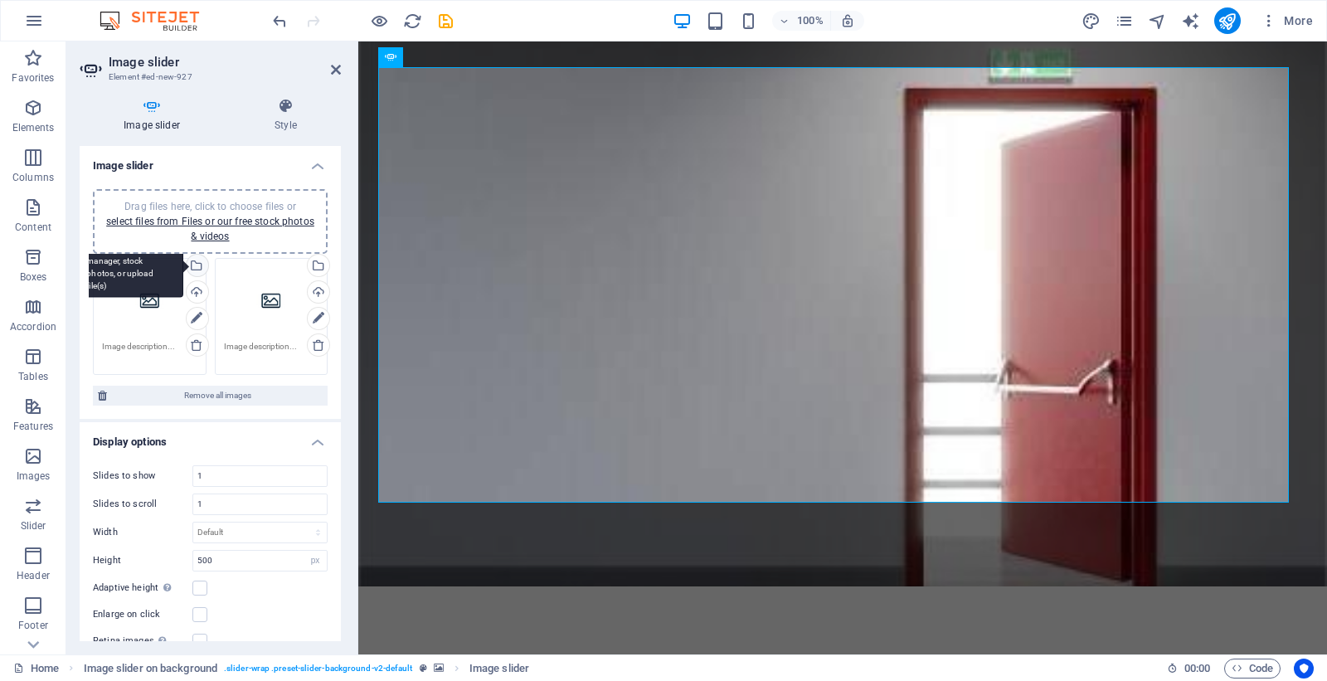
click at [208, 260] on div "Select files from the file manager, stock photos, or upload file(s)" at bounding box center [195, 267] width 25 height 25
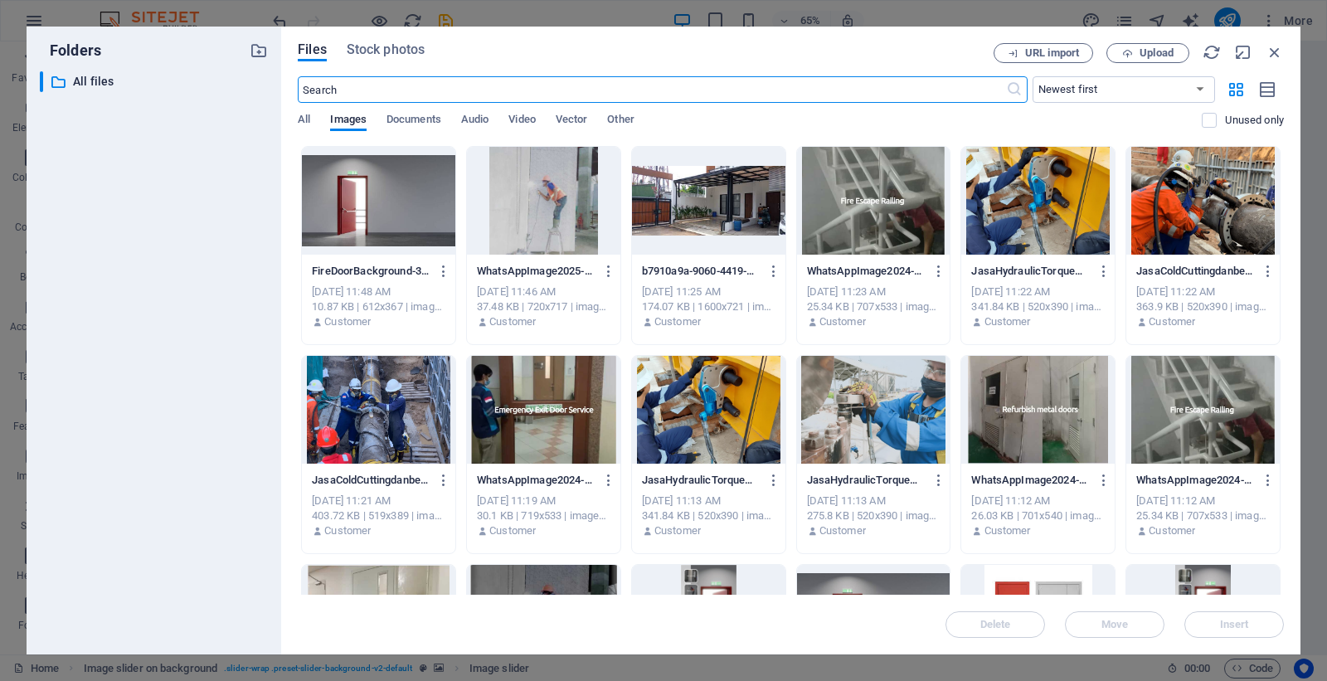
scroll to position [311, 0]
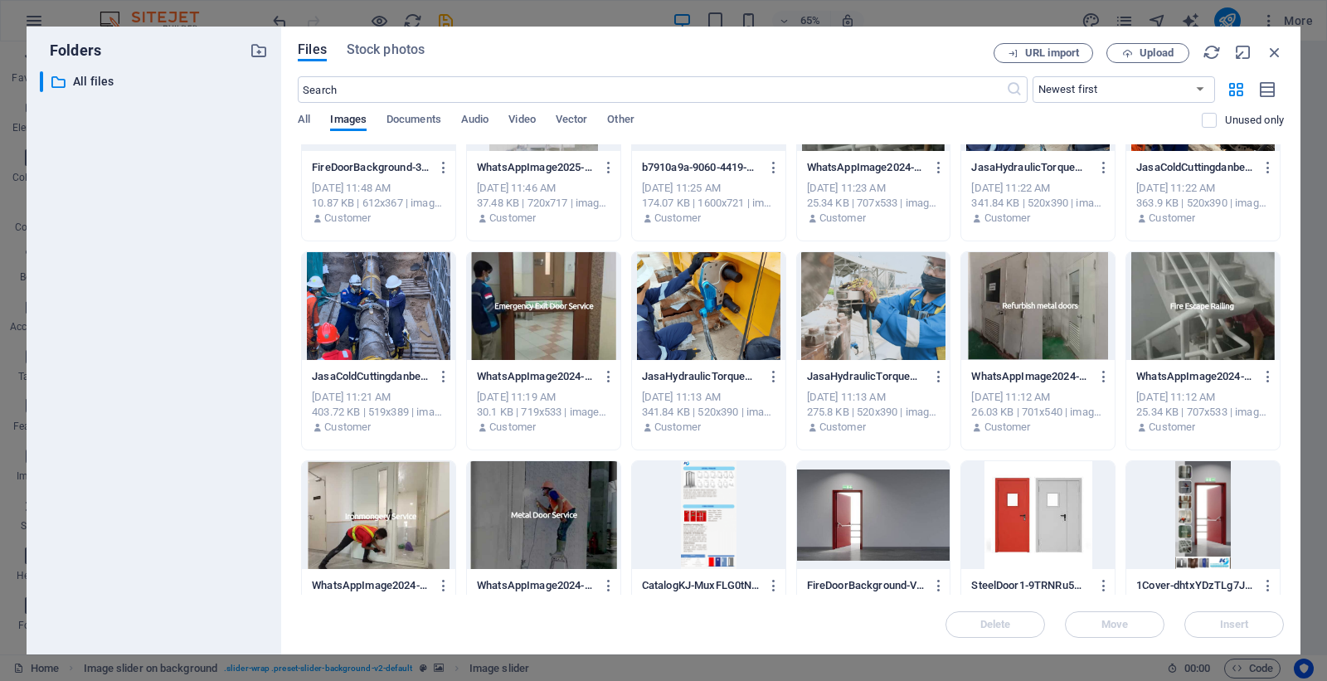
click at [349, 522] on div at bounding box center [378, 515] width 153 height 108
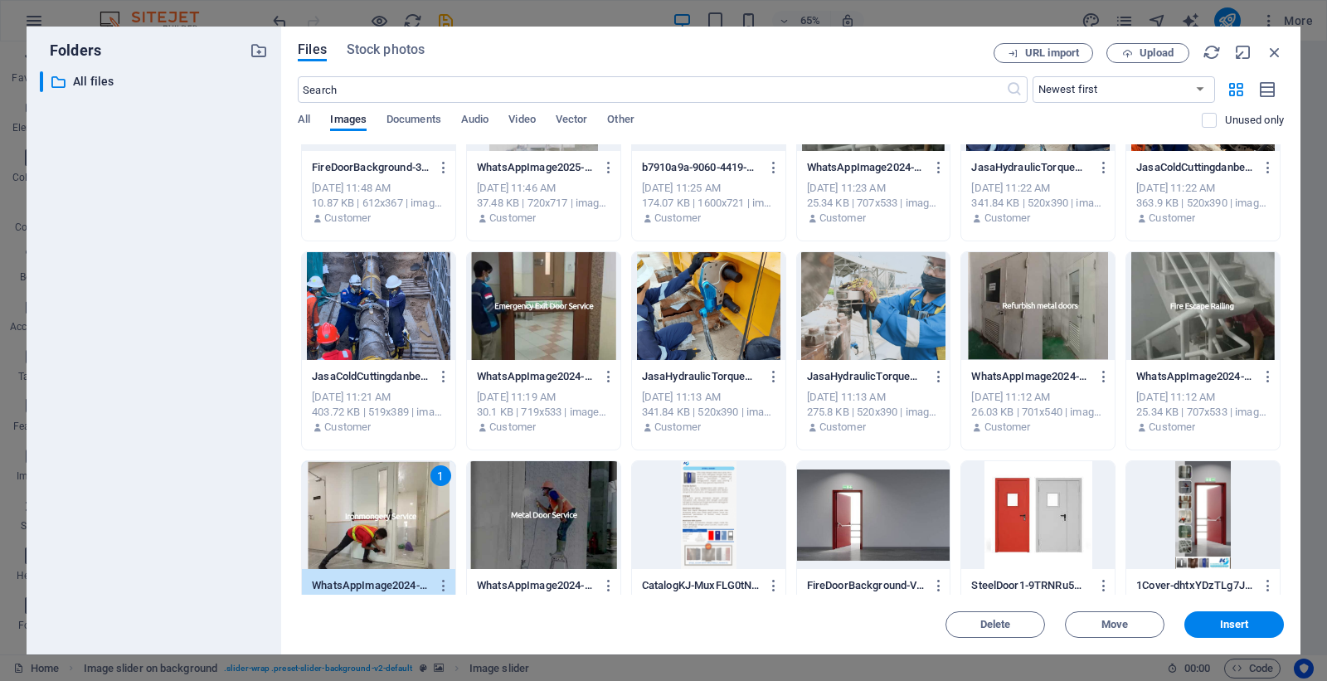
click at [583, 510] on div at bounding box center [543, 515] width 153 height 108
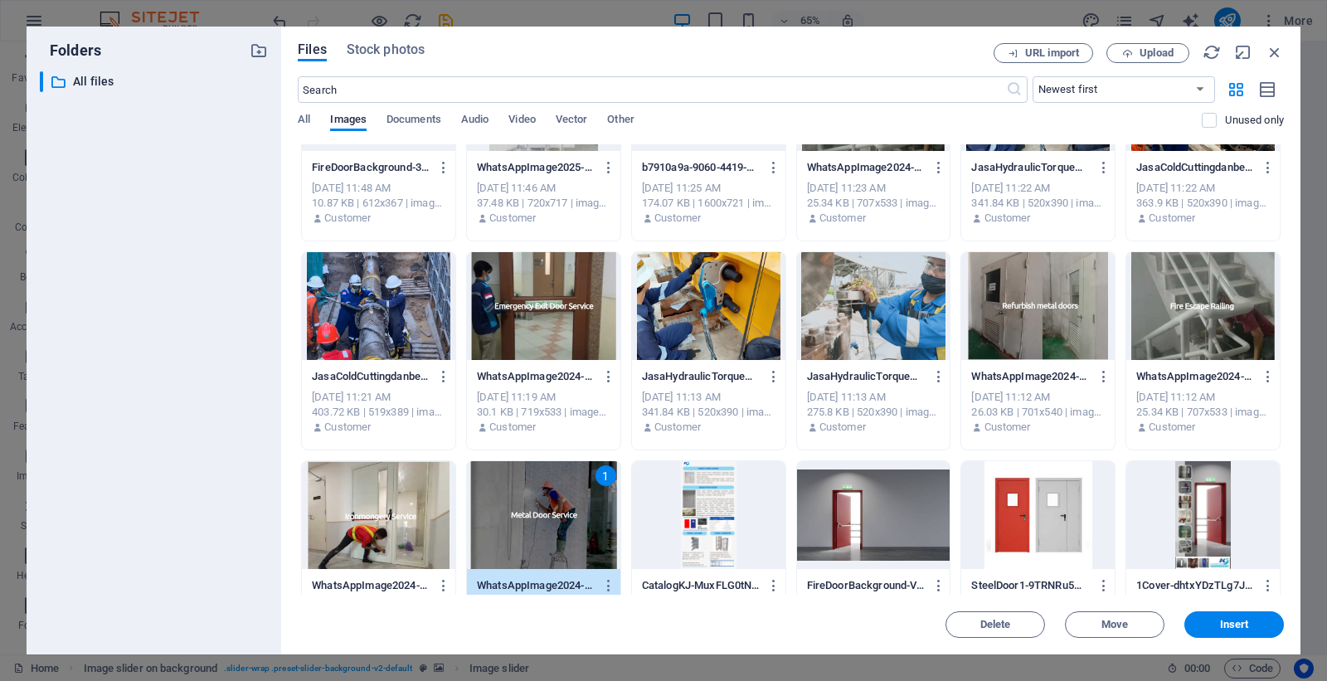
click at [434, 506] on div at bounding box center [378, 515] width 153 height 108
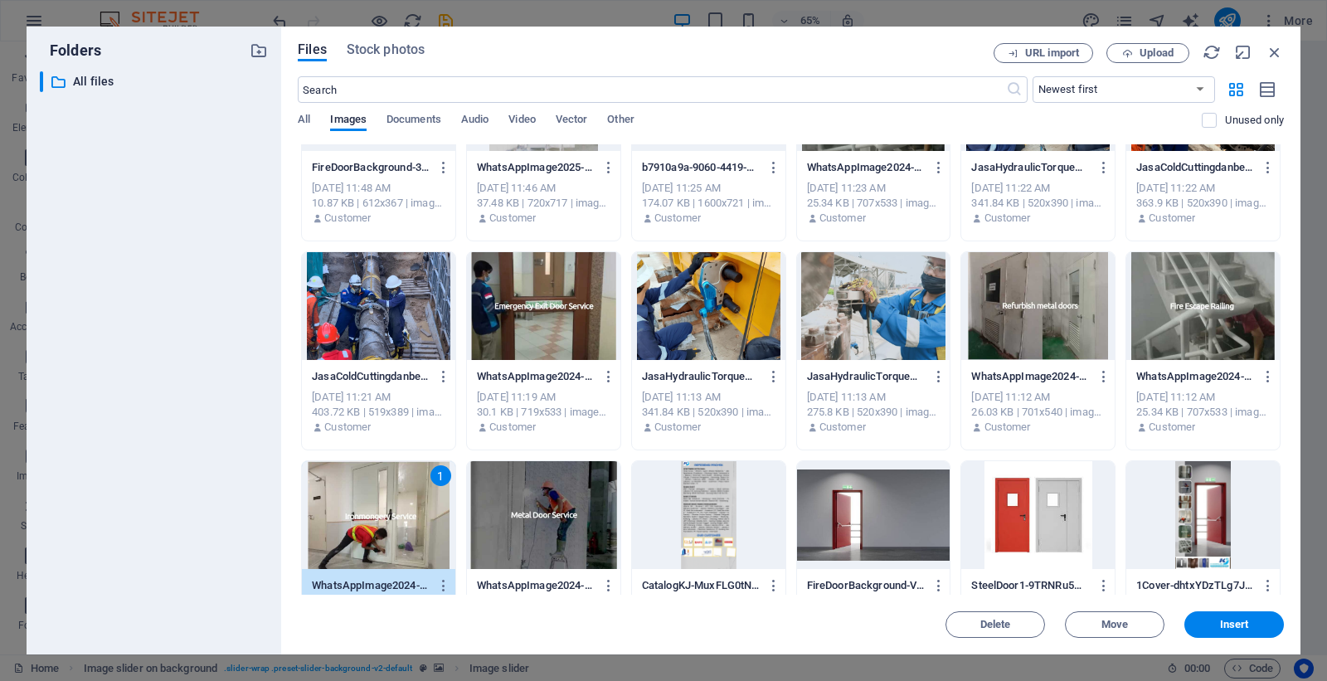
click at [604, 506] on div at bounding box center [543, 515] width 153 height 108
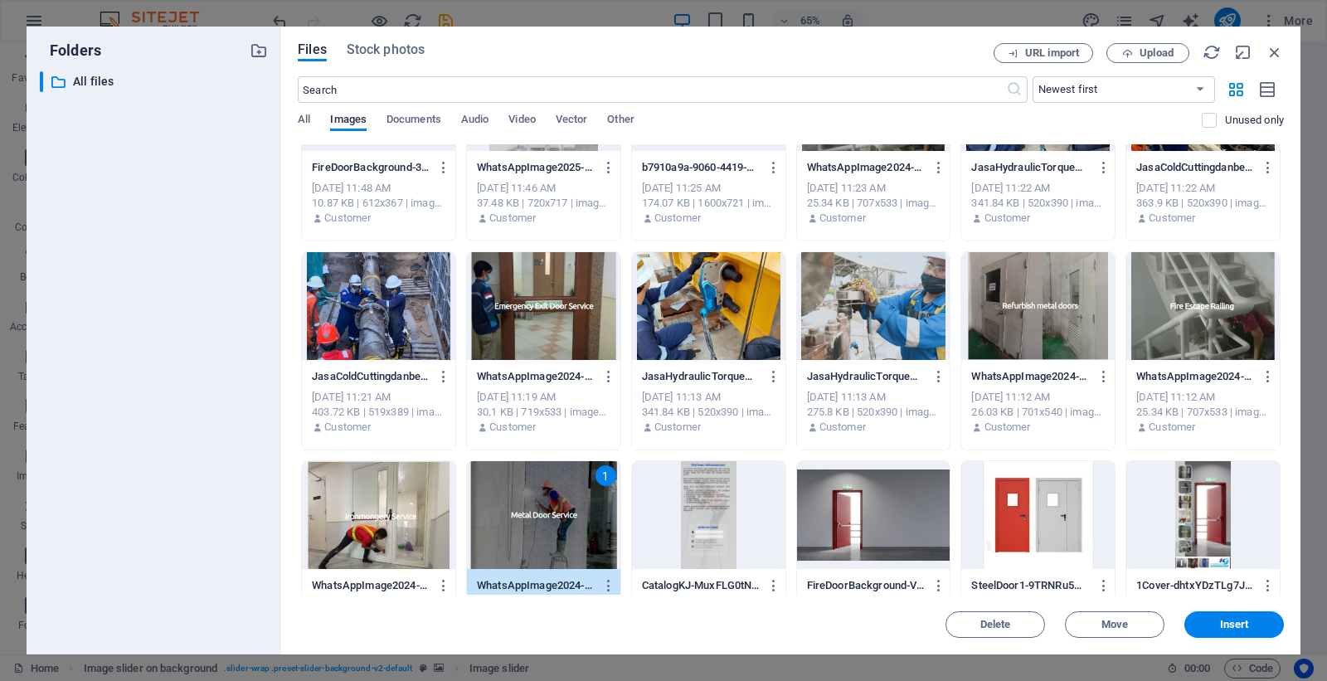
click at [411, 500] on div at bounding box center [378, 515] width 153 height 108
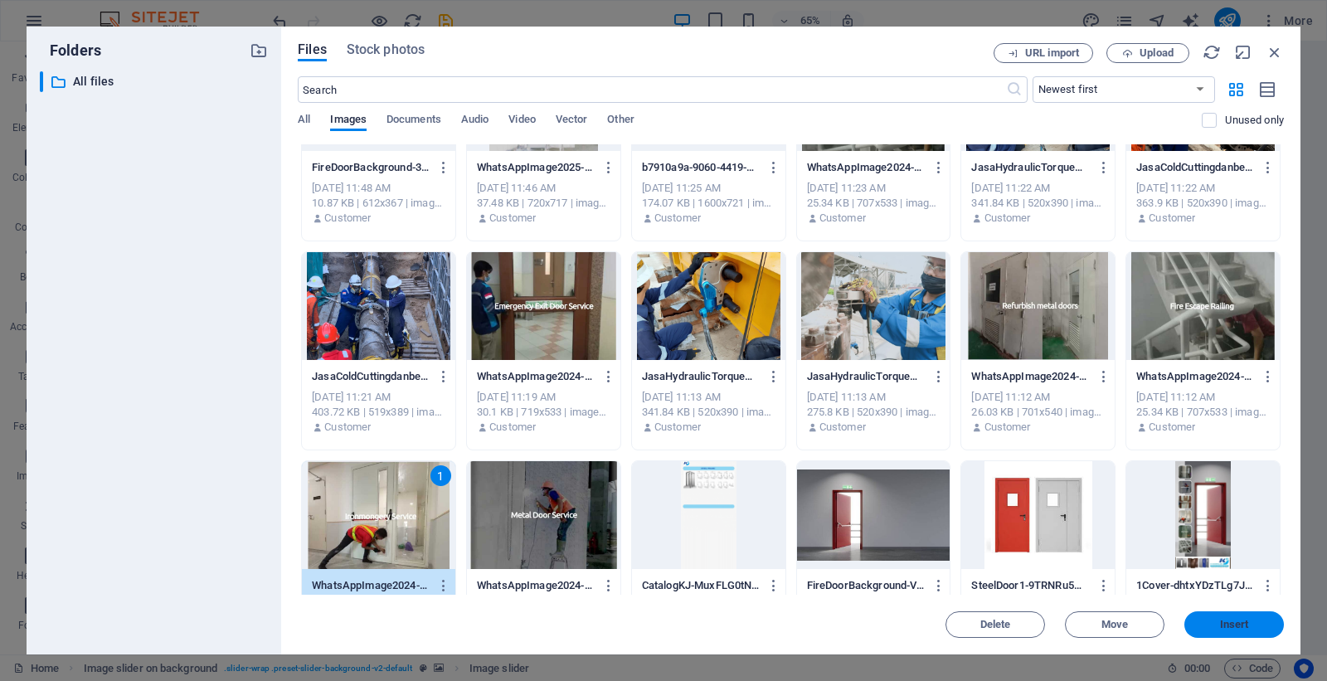
click at [1060, 544] on span "Insert" at bounding box center [1234, 624] width 29 height 10
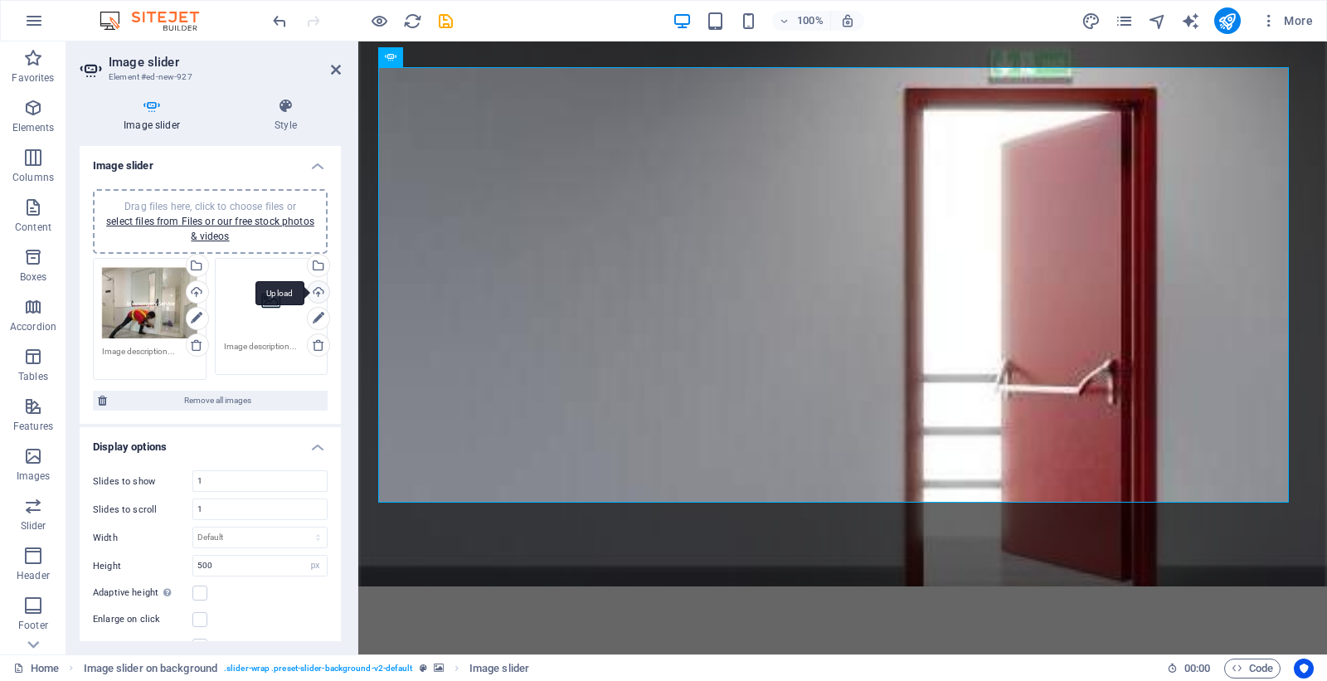
click at [304, 306] on div "Upload" at bounding box center [316, 293] width 25 height 25
click at [230, 298] on div "Select files from the file manager, stock photos, or upload file(s)" at bounding box center [250, 266] width 108 height 62
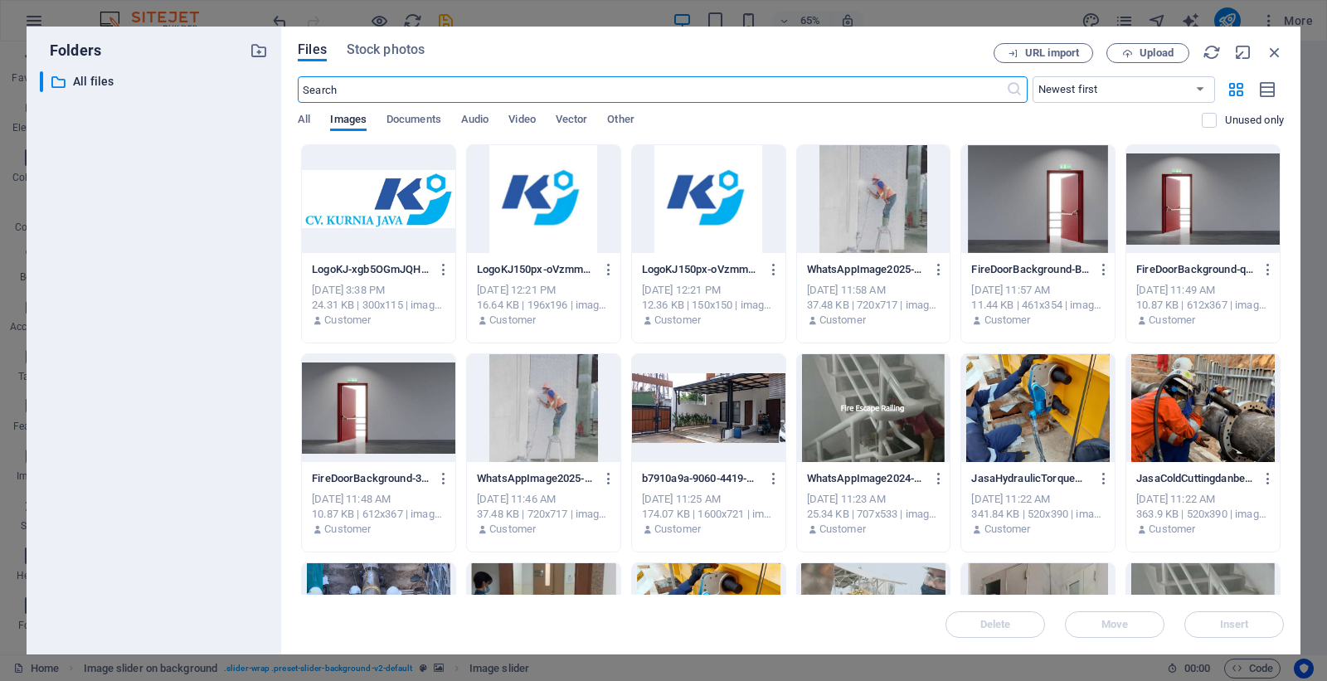
click at [900, 216] on div at bounding box center [873, 199] width 153 height 108
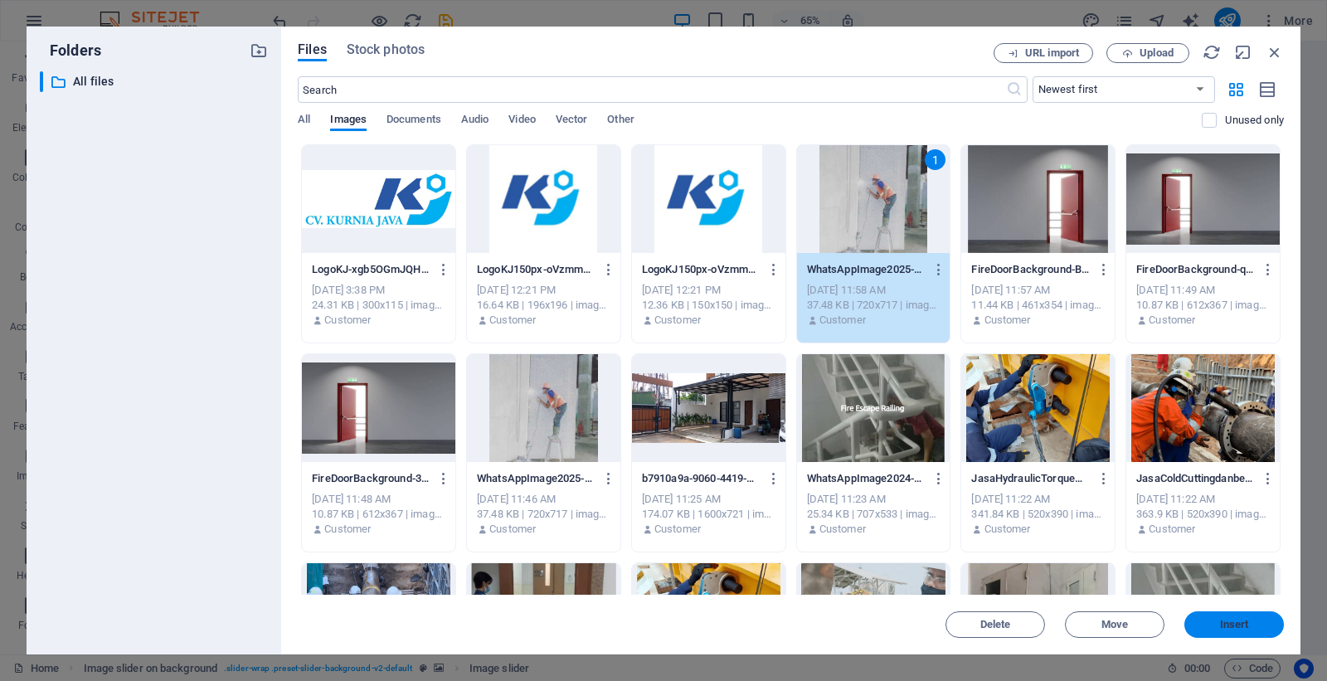
click at [1060, 544] on span "Insert" at bounding box center [1234, 624] width 29 height 10
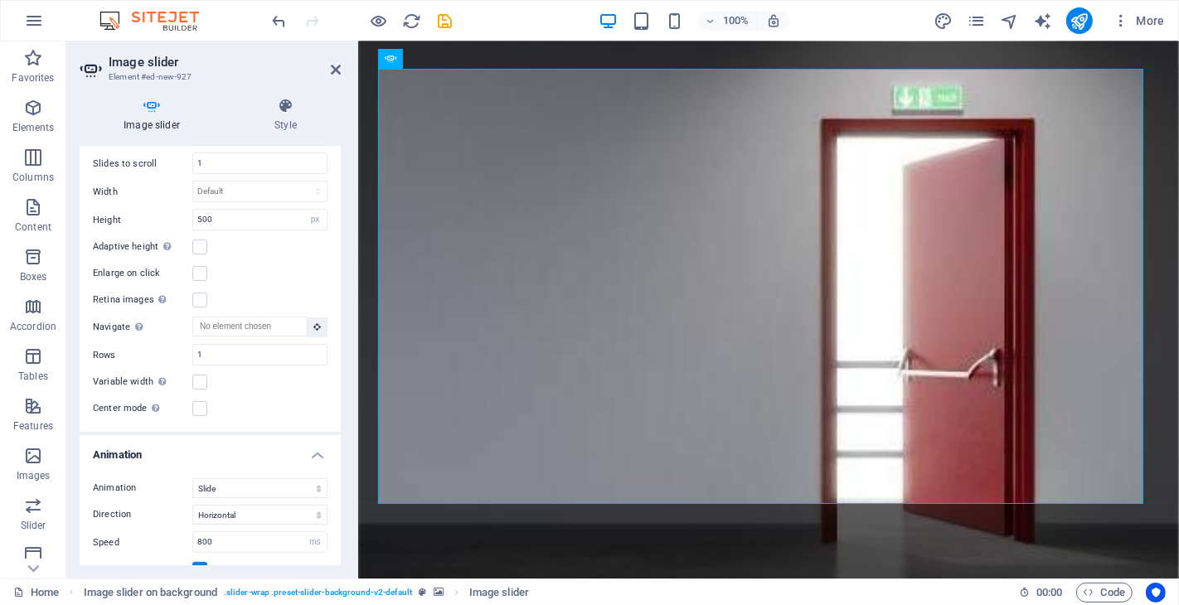
scroll to position [460, 0]
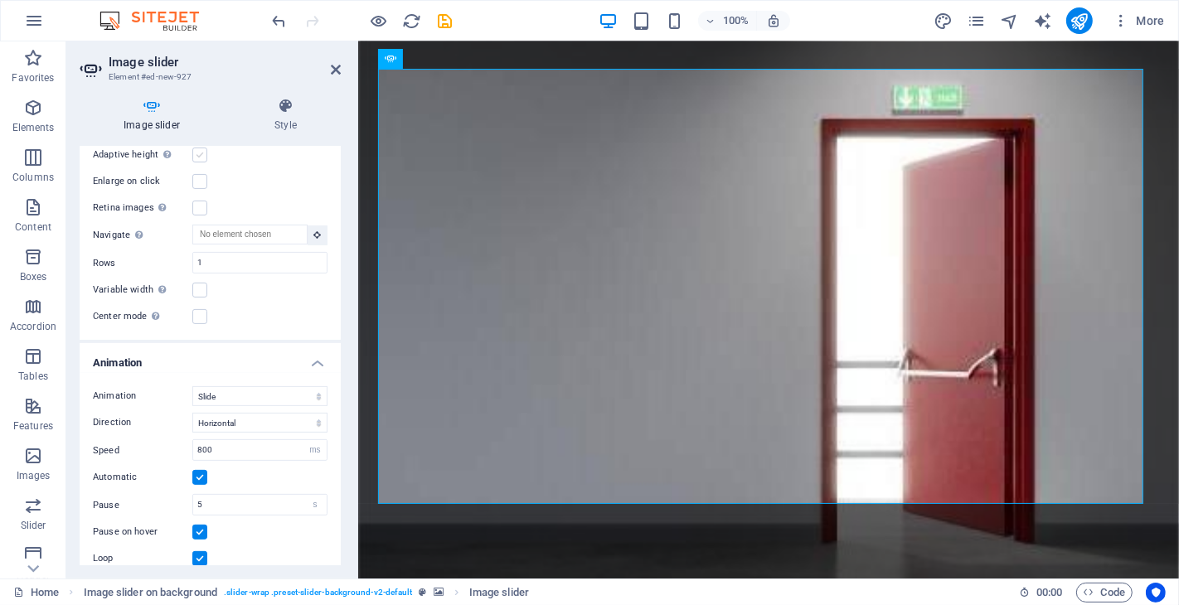
click at [200, 163] on label at bounding box center [199, 155] width 15 height 15
click at [0, 0] on input "Adaptive height Automatically adjust the height for single slide horizontal sli…" at bounding box center [0, 0] width 0 height 0
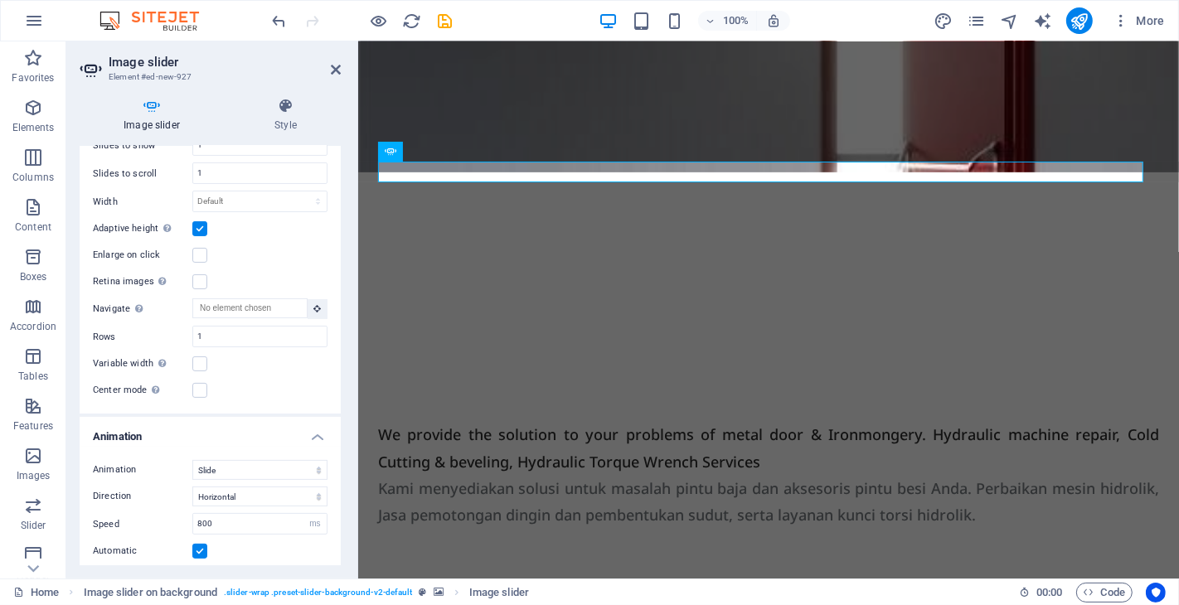
scroll to position [692, 0]
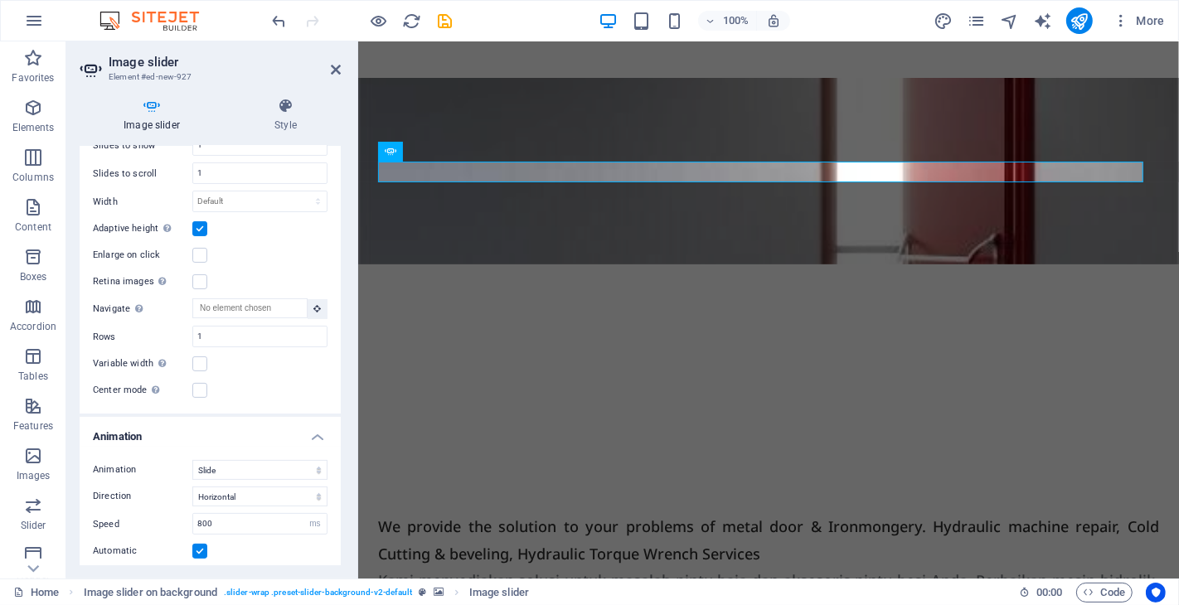
click at [201, 221] on label at bounding box center [199, 228] width 15 height 15
click at [0, 0] on input "Adaptive height Automatically adjust the height for single slide horizontal sli…" at bounding box center [0, 0] width 0 height 0
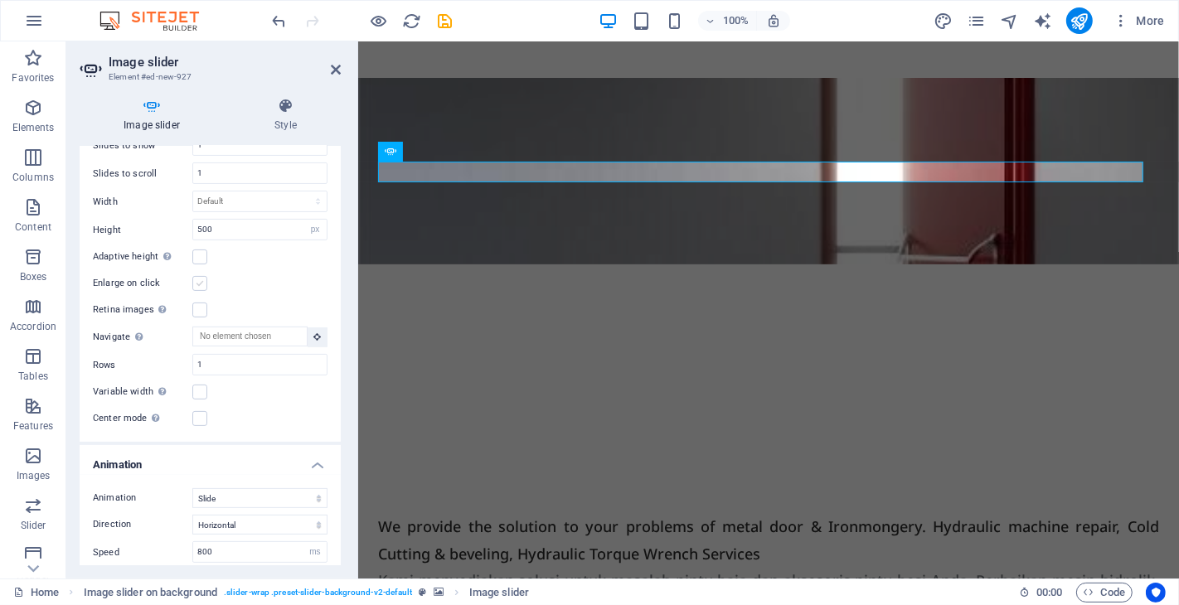
click at [201, 284] on label at bounding box center [199, 283] width 15 height 15
click at [0, 0] on input "Enlarge on click" at bounding box center [0, 0] width 0 height 0
click at [203, 284] on label at bounding box center [199, 283] width 15 height 15
click at [0, 0] on input "Enlarge on click" at bounding box center [0, 0] width 0 height 0
click at [203, 284] on label at bounding box center [199, 283] width 15 height 15
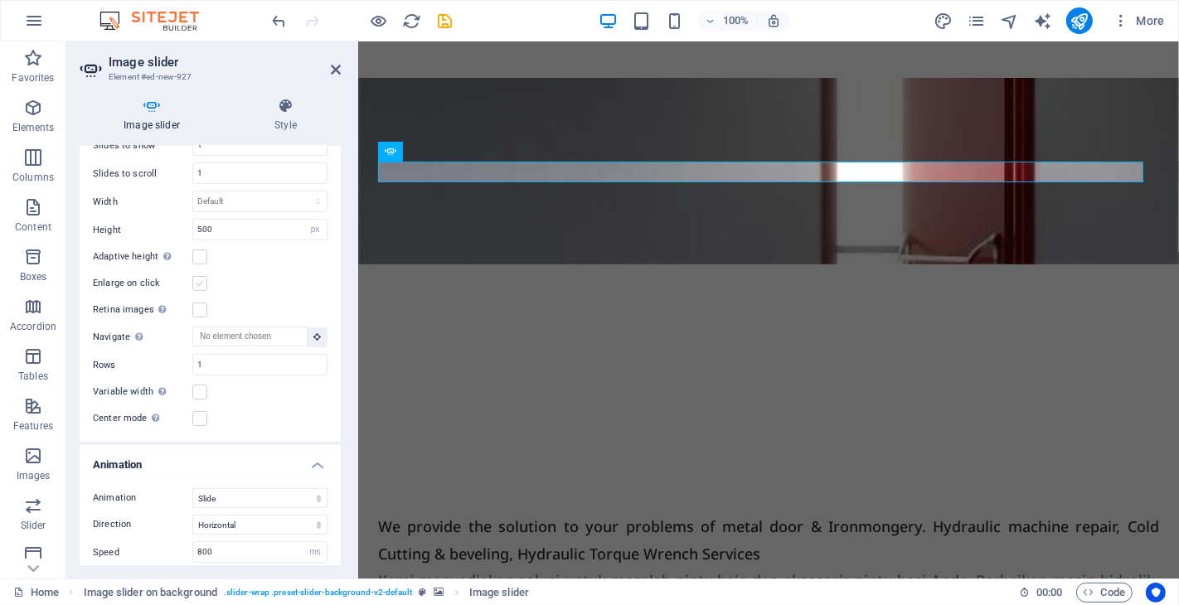
click at [0, 0] on input "Enlarge on click" at bounding box center [0, 0] width 0 height 0
click at [200, 311] on label at bounding box center [199, 310] width 15 height 15
click at [0, 0] on input "Retina images Automatically load retina image and smartphone optimized sizes." at bounding box center [0, 0] width 0 height 0
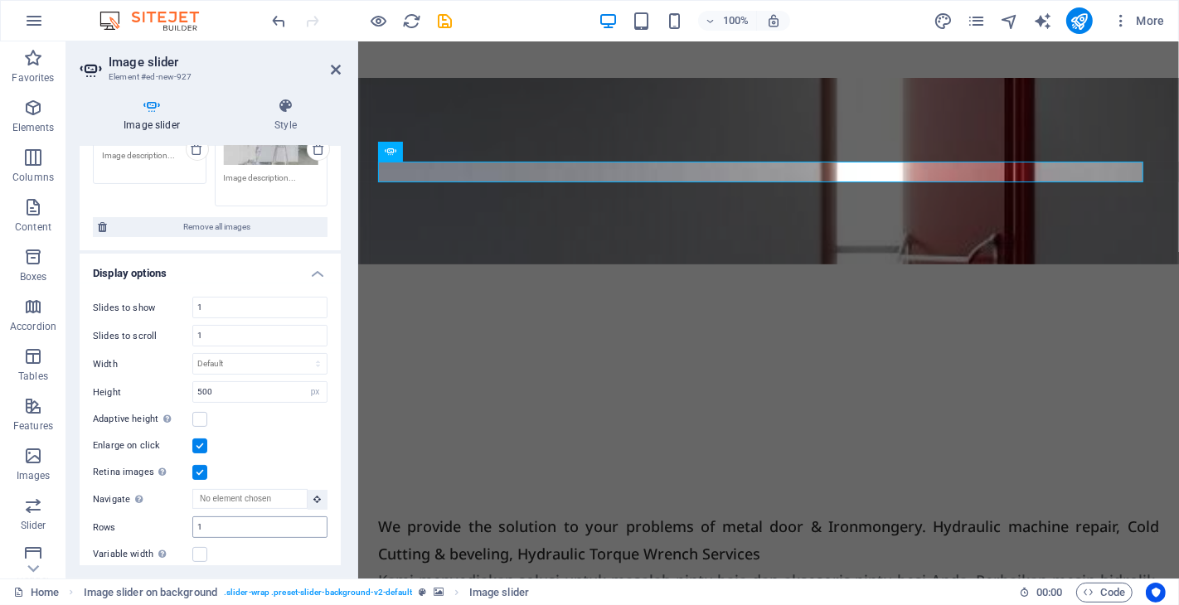
scroll to position [104, 0]
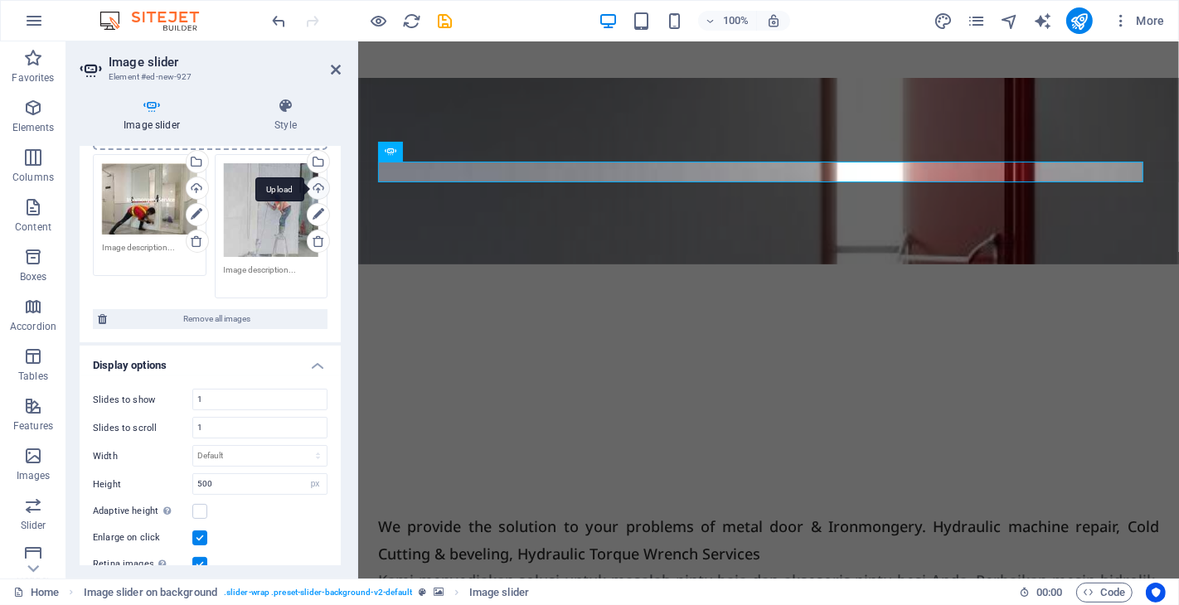
click at [304, 202] on div "Upload" at bounding box center [316, 189] width 25 height 25
click at [304, 176] on div "Select files from the file manager, stock photos, or upload file(s)" at bounding box center [316, 163] width 25 height 25
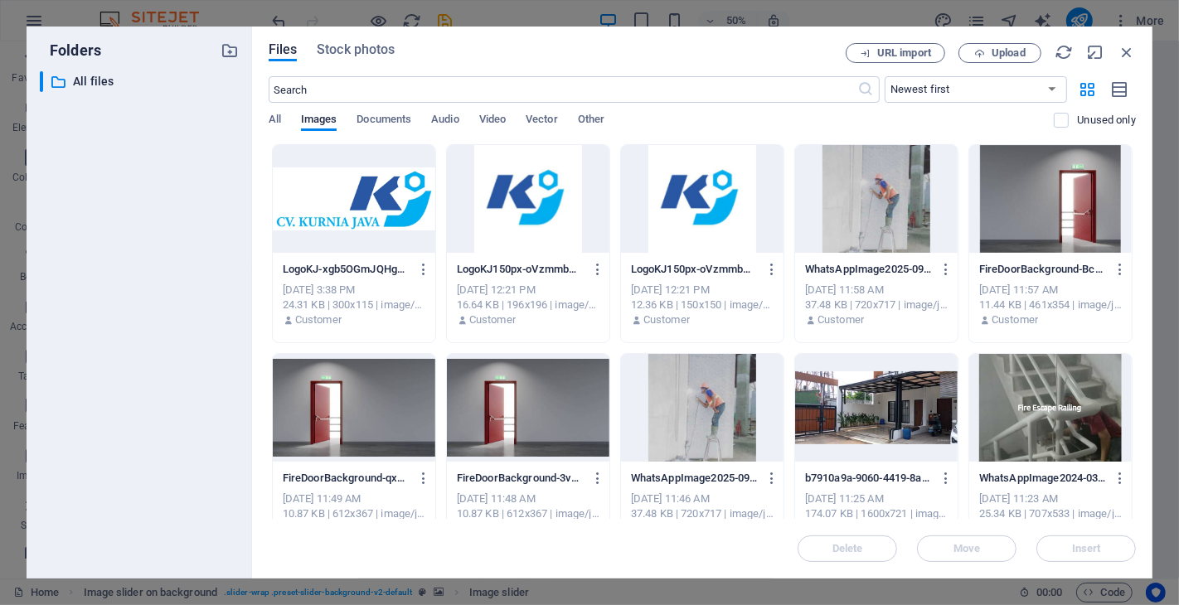
click at [871, 211] on div at bounding box center [876, 199] width 163 height 108
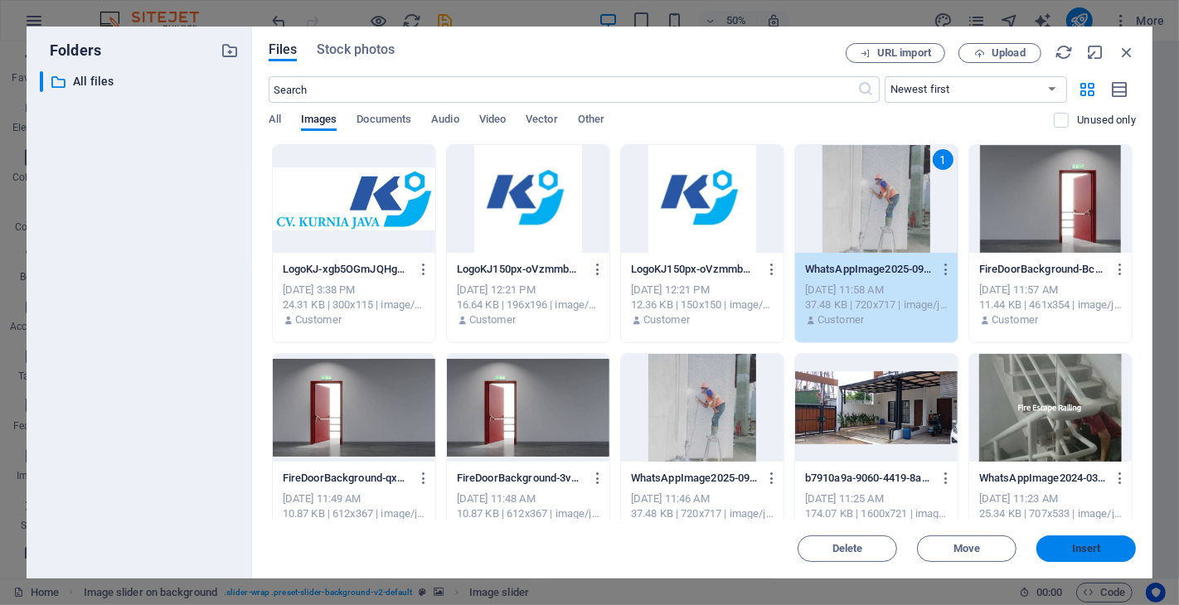
drag, startPoint x: 1088, startPoint y: 545, endPoint x: 36, endPoint y: 274, distance: 1086.3
click at [1060, 544] on span "Insert" at bounding box center [1086, 549] width 29 height 10
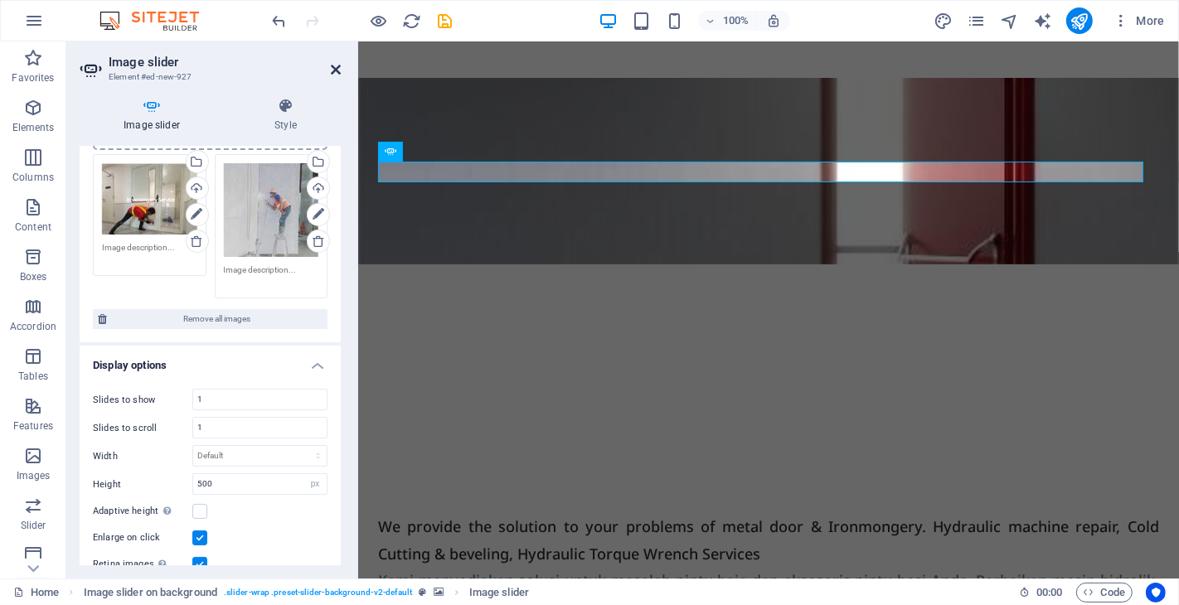
click at [336, 63] on icon at bounding box center [336, 69] width 10 height 13
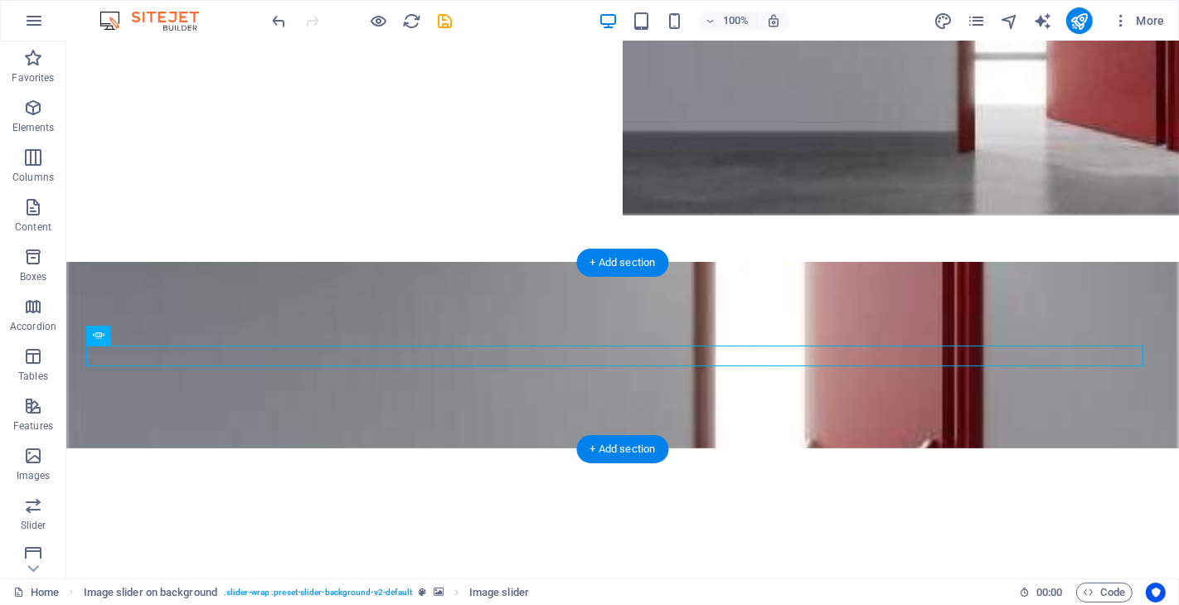
scroll to position [600, 0]
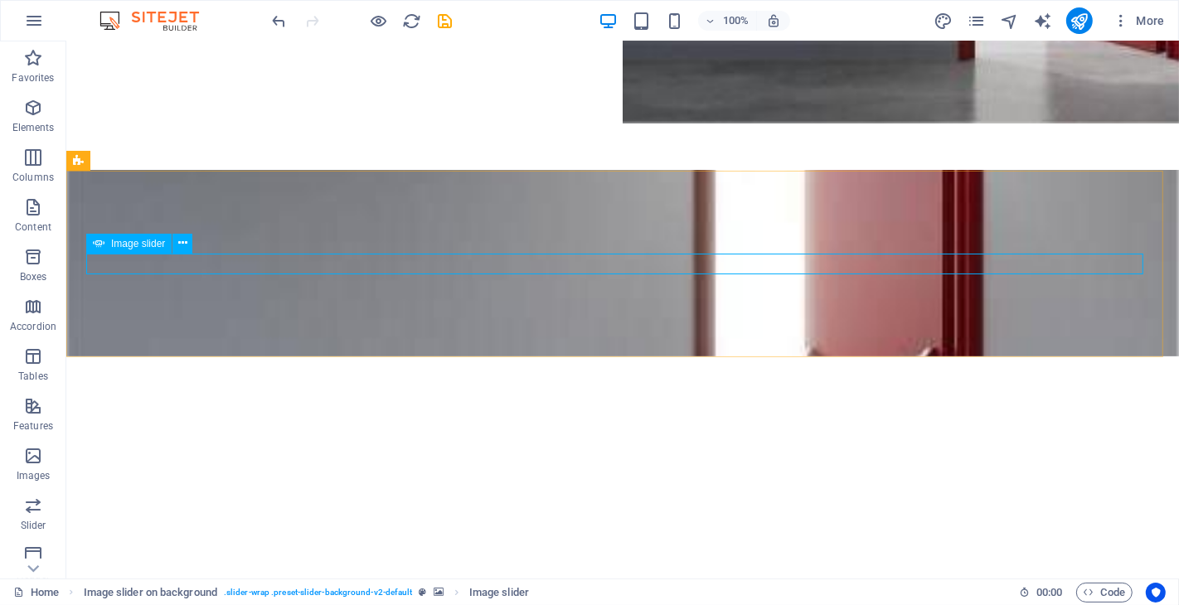
click at [113, 239] on span "Image slider" at bounding box center [138, 244] width 54 height 10
select select "px"
select select "ms"
select select "s"
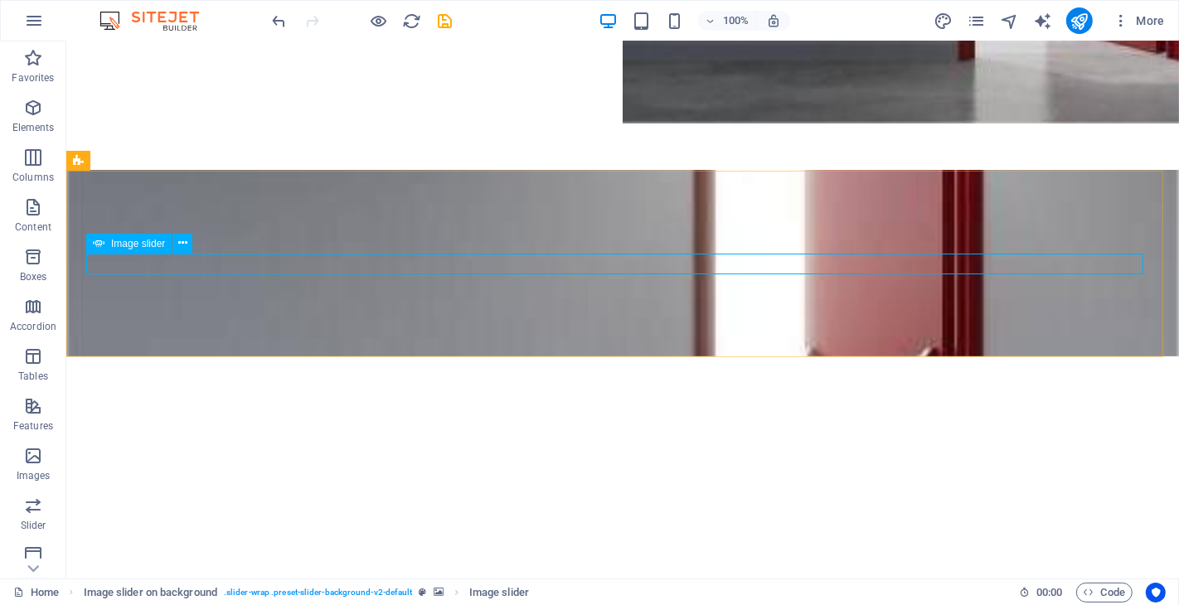
select select "progressive"
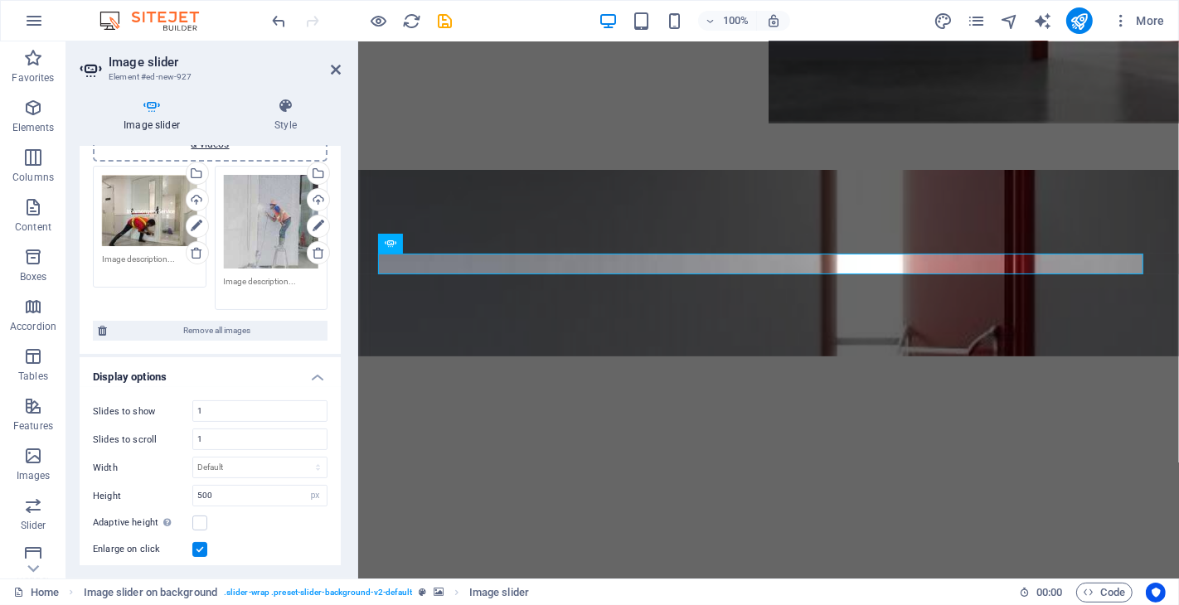
scroll to position [184, 0]
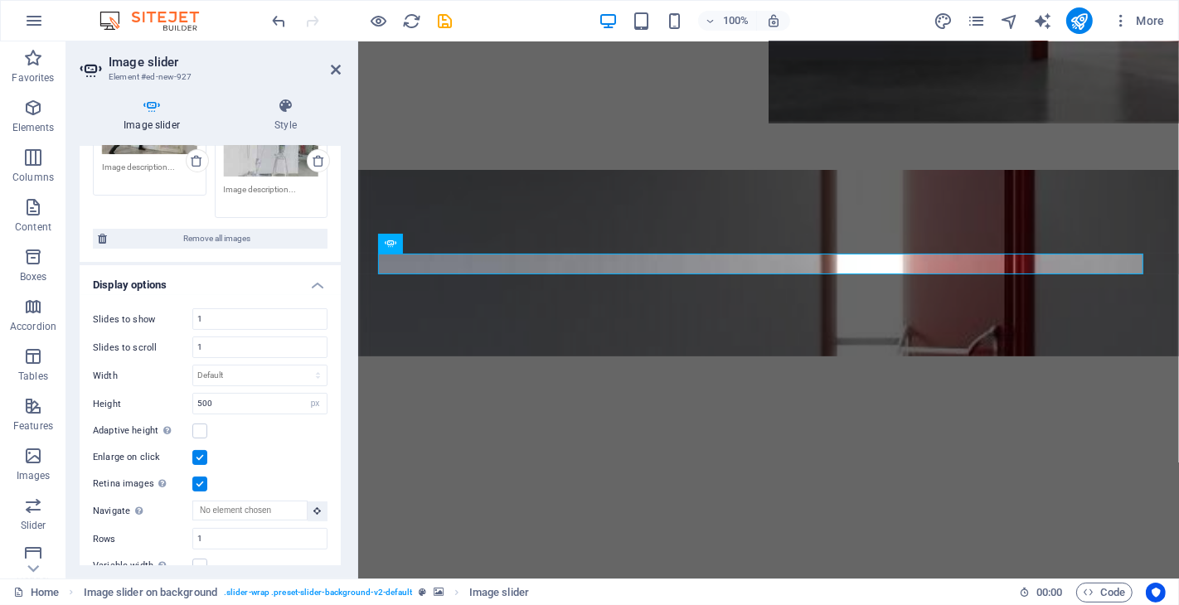
click at [202, 458] on label at bounding box center [199, 457] width 15 height 15
click at [0, 0] on input "Enlarge on click" at bounding box center [0, 0] width 0 height 0
click at [201, 479] on label at bounding box center [199, 484] width 15 height 15
click at [0, 0] on input "Retina images Automatically load retina image and smartphone optimized sizes." at bounding box center [0, 0] width 0 height 0
click at [199, 458] on label at bounding box center [199, 457] width 15 height 15
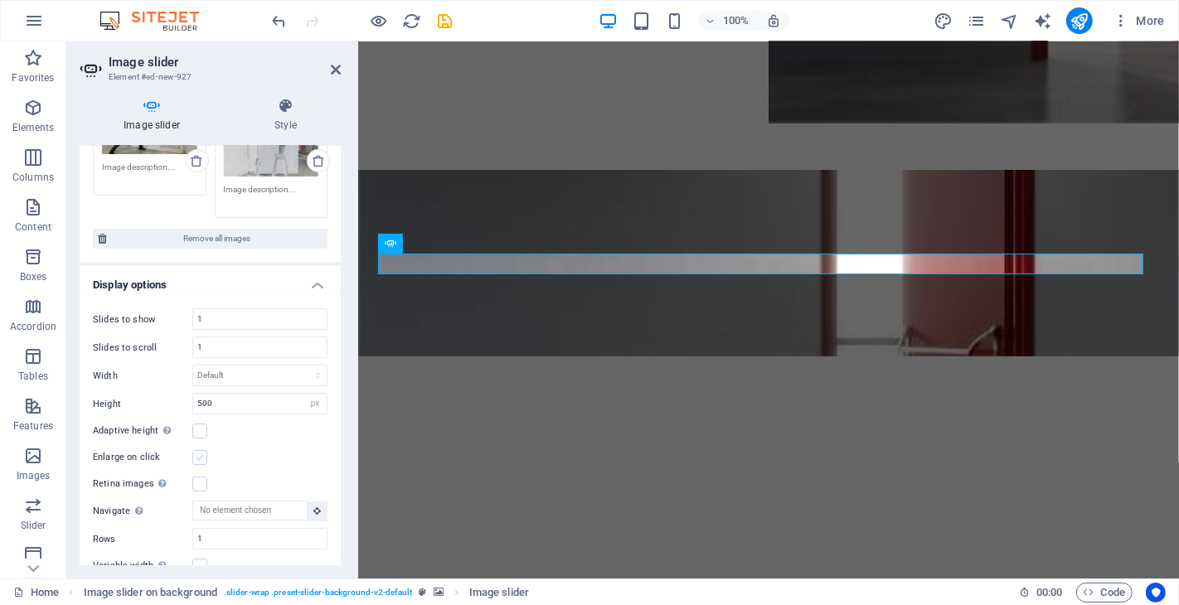
click at [0, 0] on input "Enlarge on click" at bounding box center [0, 0] width 0 height 0
click at [199, 477] on label at bounding box center [199, 484] width 15 height 15
click at [0, 0] on input "Retina images Automatically load retina image and smartphone optimized sizes." at bounding box center [0, 0] width 0 height 0
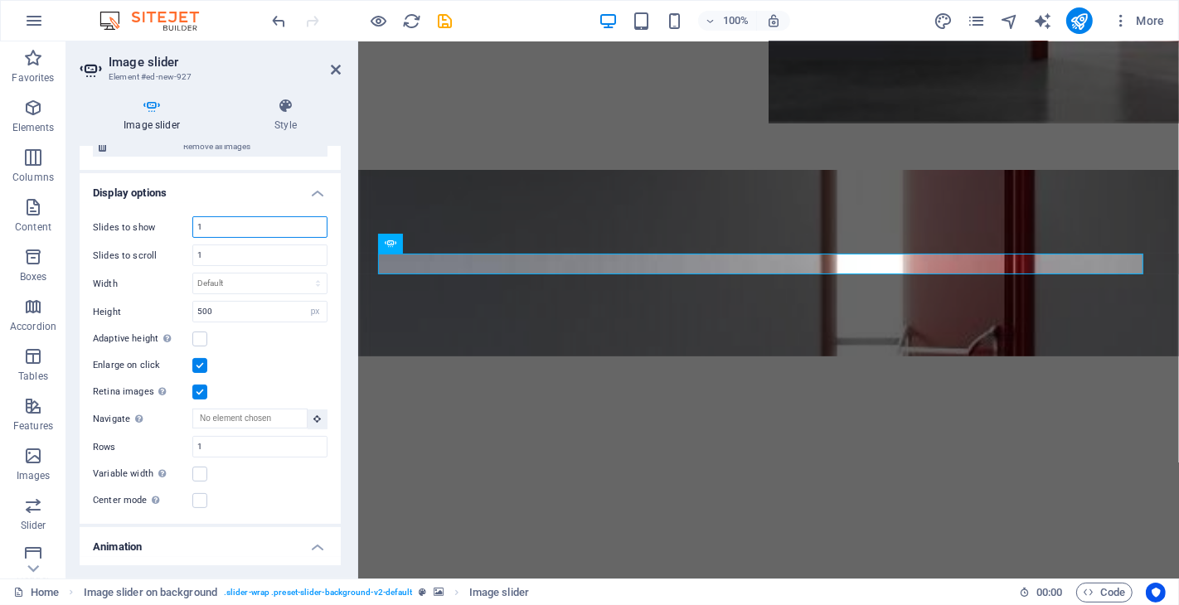
drag, startPoint x: 219, startPoint y: 327, endPoint x: 184, endPoint y: 344, distance: 38.6
click at [180, 238] on div "Slides to show 1" at bounding box center [210, 227] width 235 height 22
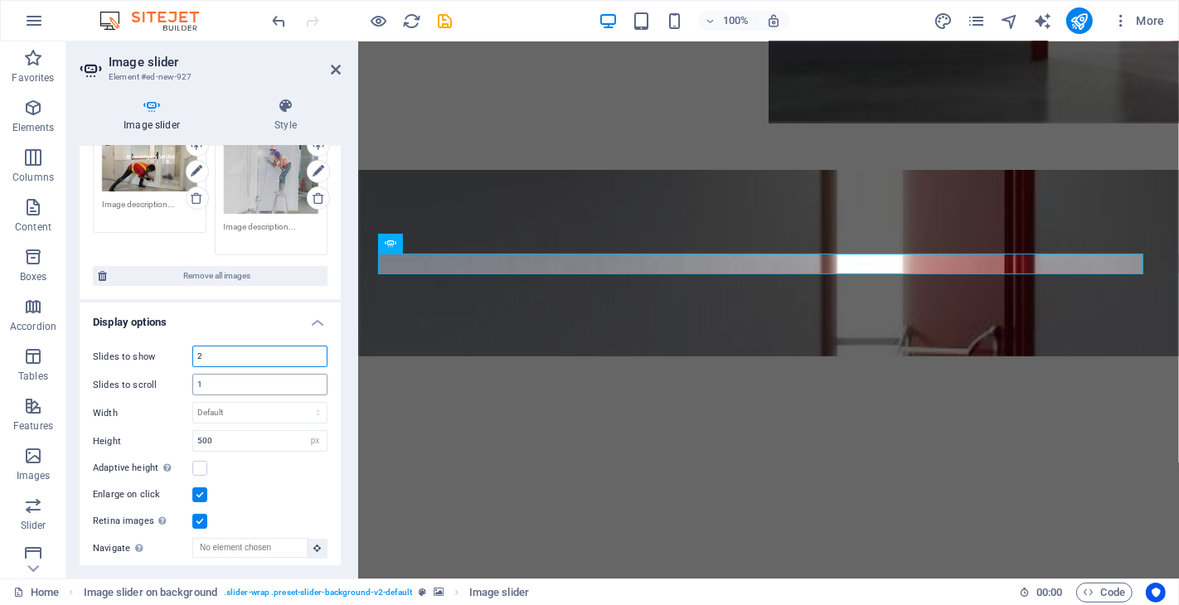
type input "2"
drag, startPoint x: 205, startPoint y: 376, endPoint x: 189, endPoint y: 375, distance: 15.8
click at [189, 375] on div "Slides to scroll 1" at bounding box center [210, 385] width 235 height 22
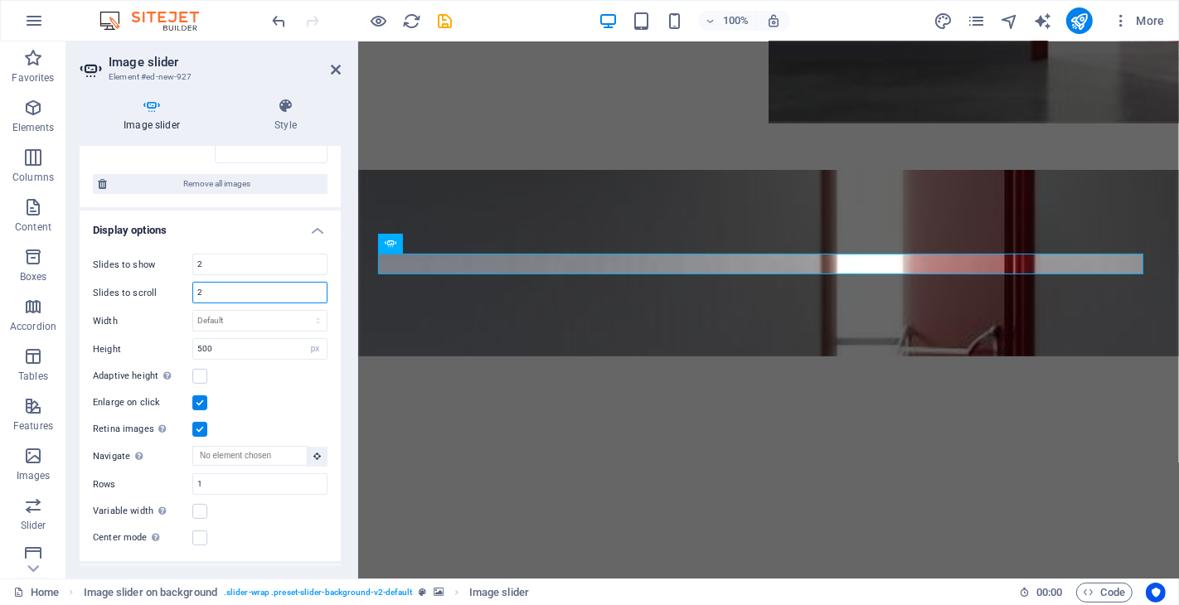
scroll to position [332, 0]
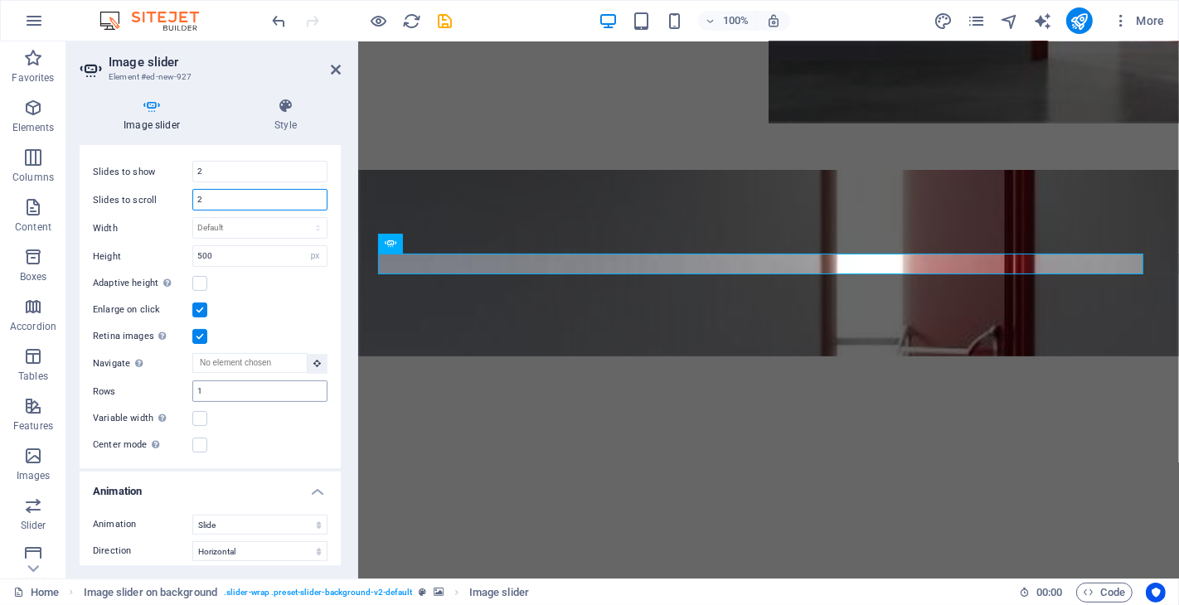
type input "2"
drag, startPoint x: 208, startPoint y: 388, endPoint x: 192, endPoint y: 390, distance: 16.7
click at [192, 388] on div "1" at bounding box center [259, 392] width 135 height 22
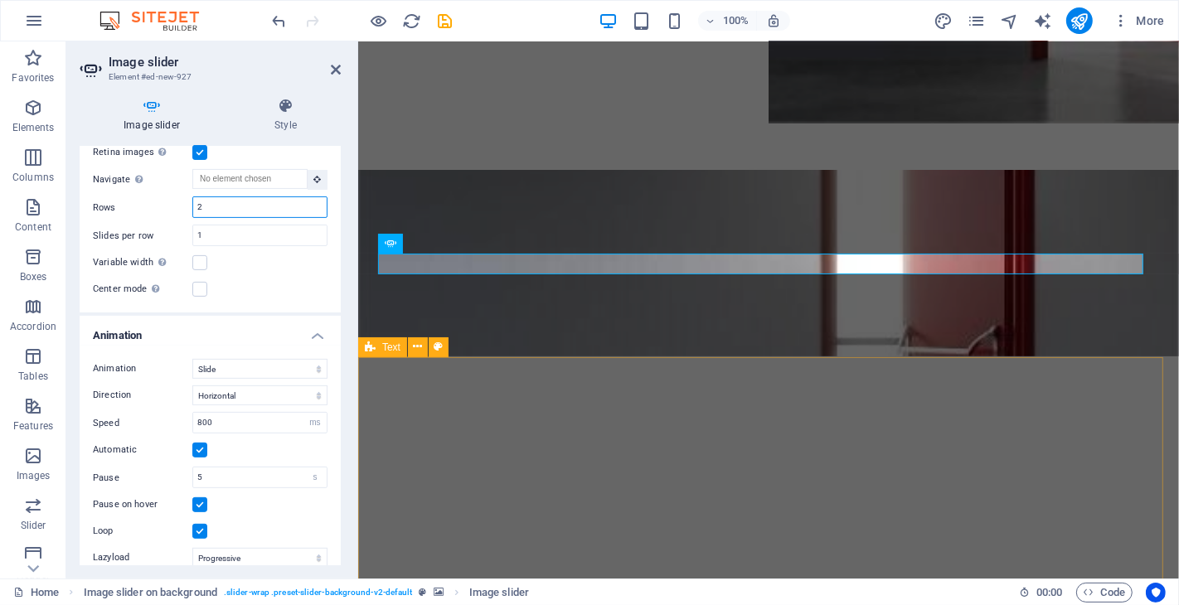
type input "2"
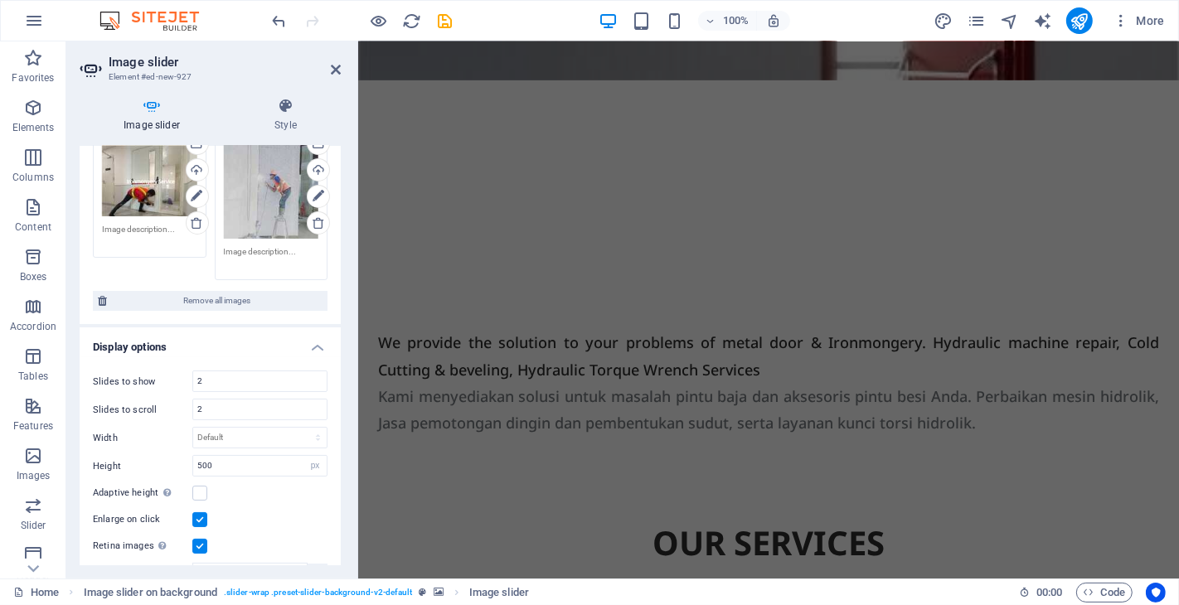
scroll to position [0, 0]
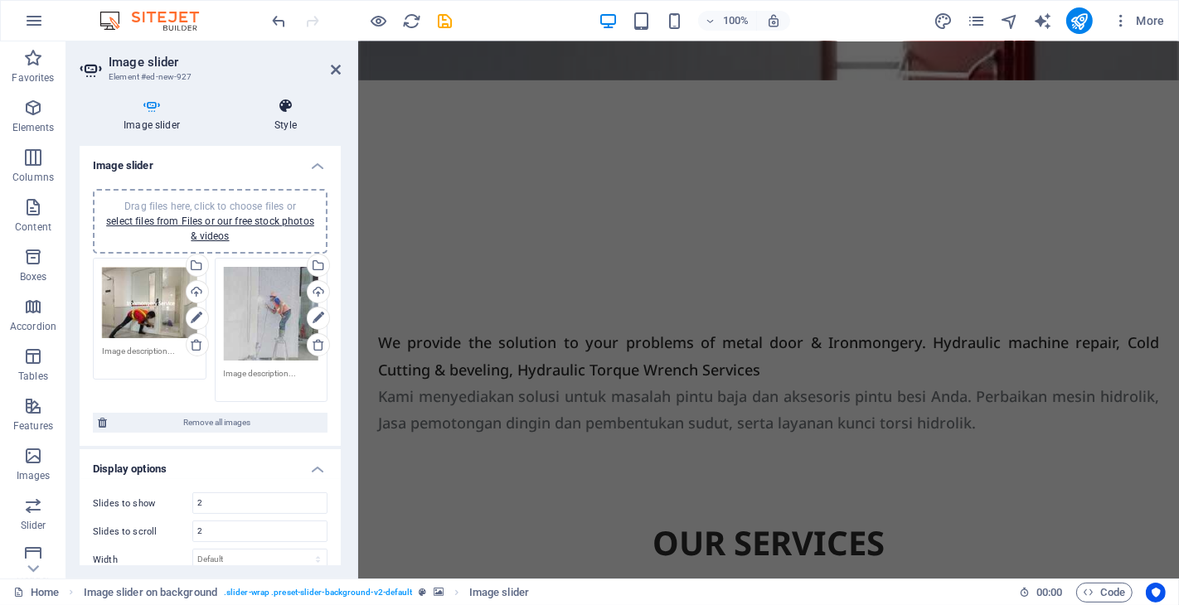
click at [275, 119] on h4 "Style" at bounding box center [285, 115] width 110 height 35
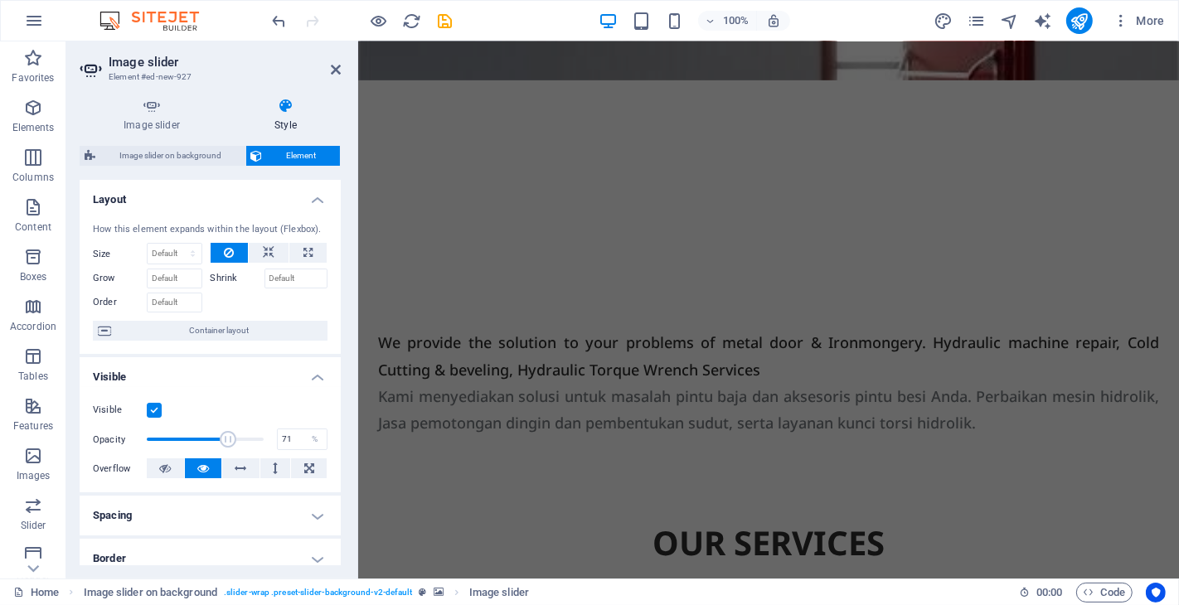
type input "69"
drag, startPoint x: 254, startPoint y: 437, endPoint x: 226, endPoint y: 442, distance: 28.6
click at [226, 442] on span at bounding box center [228, 439] width 17 height 17
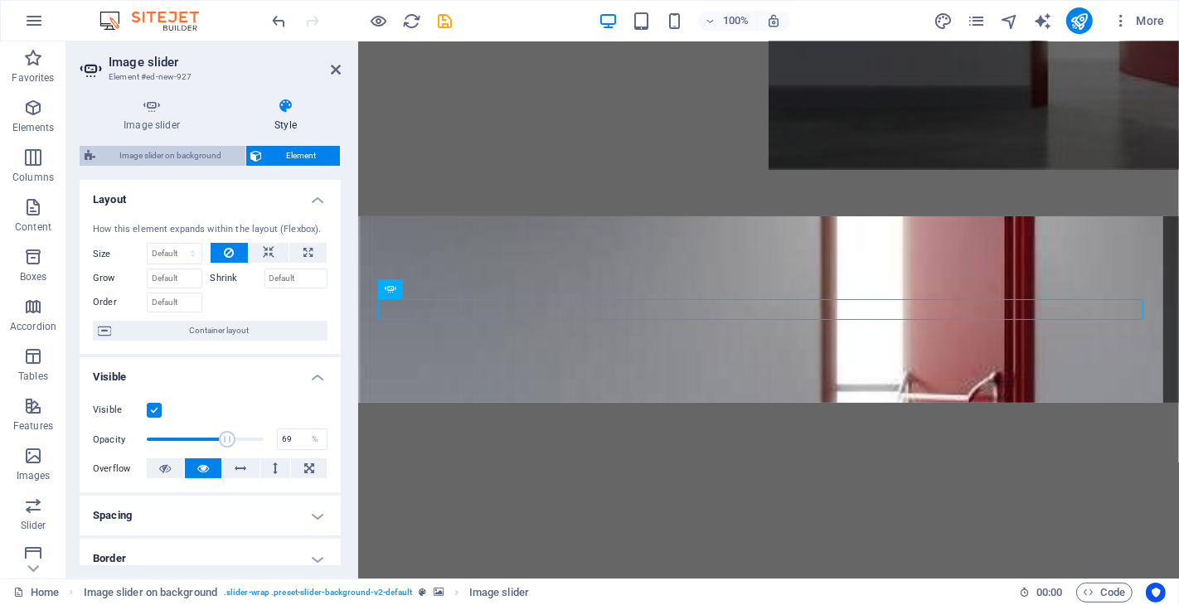
click at [188, 158] on span "Image slider on background" at bounding box center [170, 156] width 140 height 20
select select "rem"
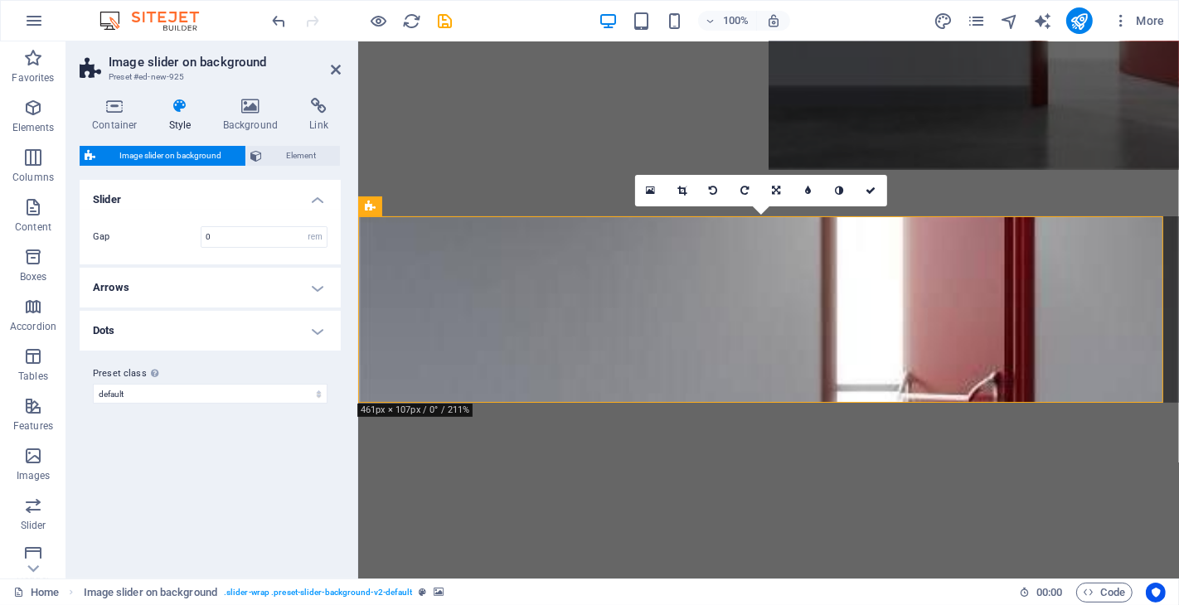
click at [305, 285] on h4 "Arrows" at bounding box center [210, 288] width 261 height 40
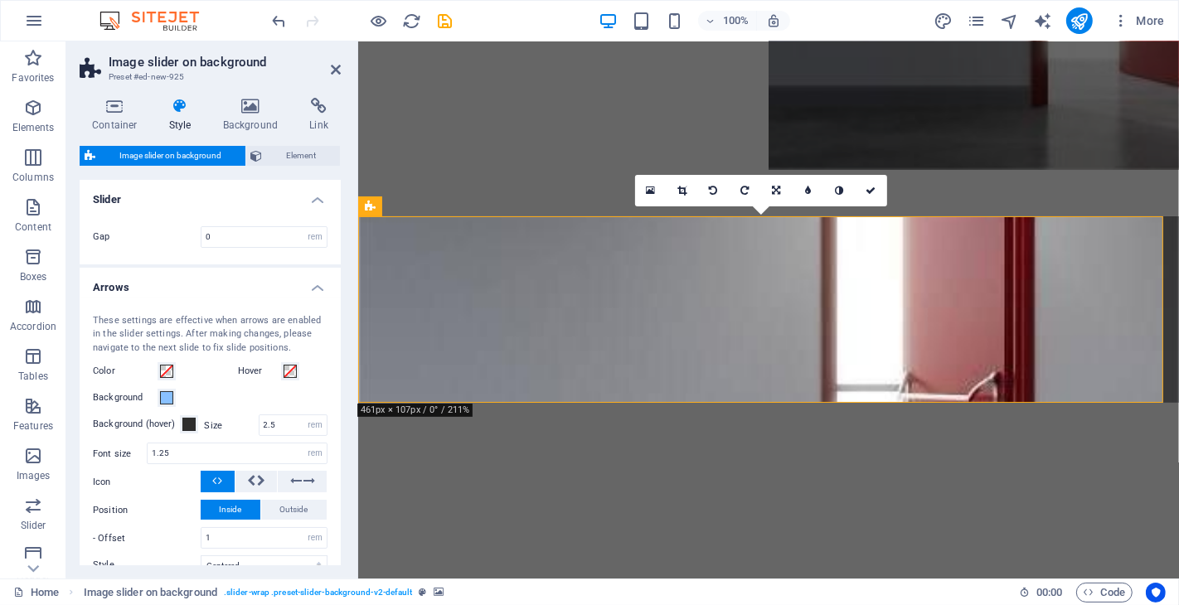
click at [304, 285] on h4 "Arrows" at bounding box center [210, 283] width 261 height 30
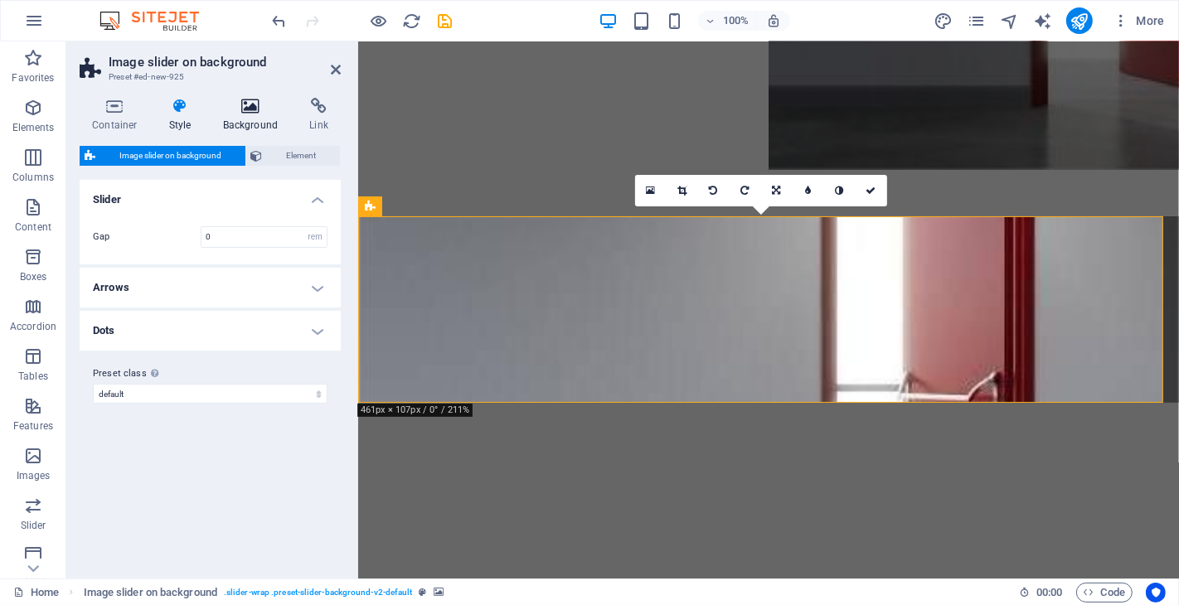
click at [260, 114] on icon at bounding box center [251, 106] width 80 height 17
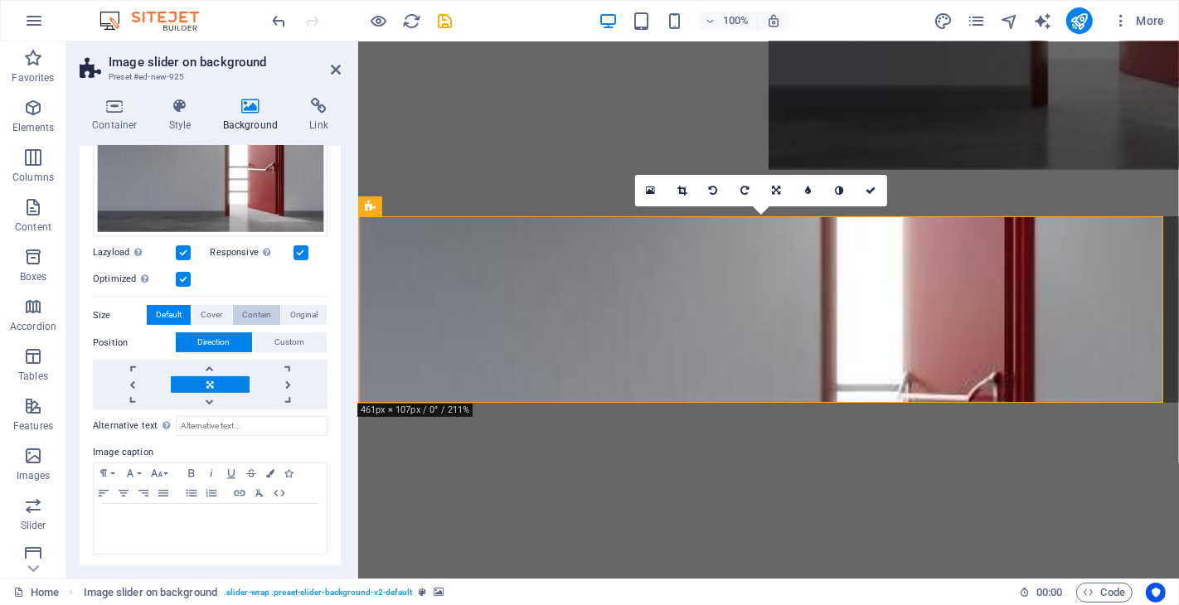
scroll to position [146, 0]
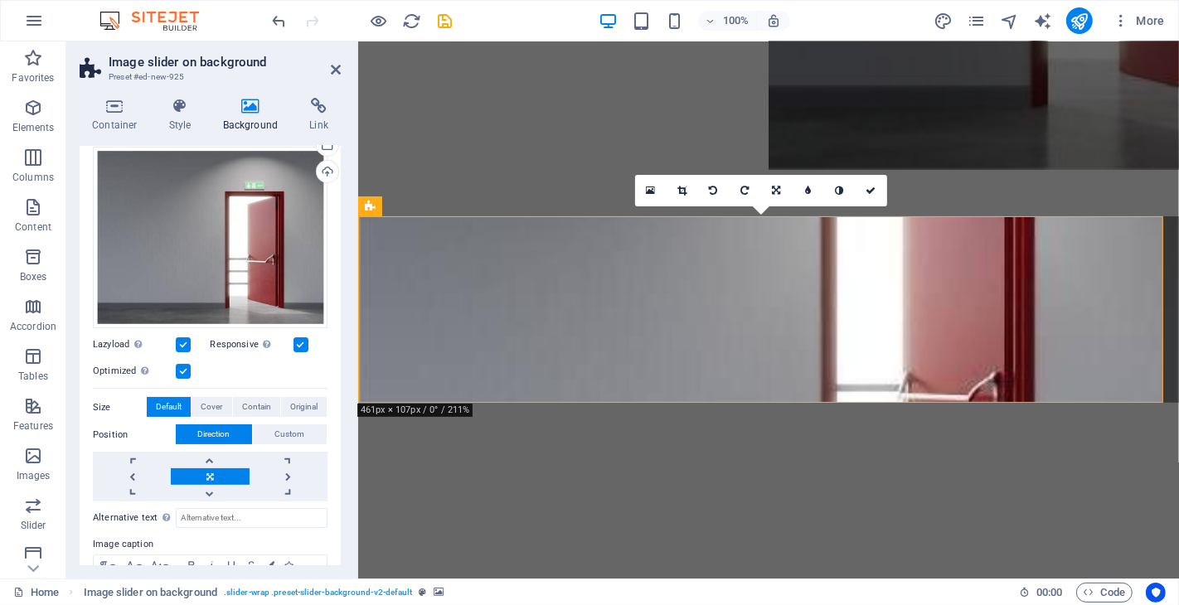
click at [108, 401] on label "Size" at bounding box center [120, 408] width 54 height 20
click at [105, 404] on label "Size" at bounding box center [120, 408] width 54 height 20
click at [210, 400] on span "Cover" at bounding box center [212, 407] width 22 height 20
click at [259, 400] on span "Contain" at bounding box center [256, 407] width 29 height 20
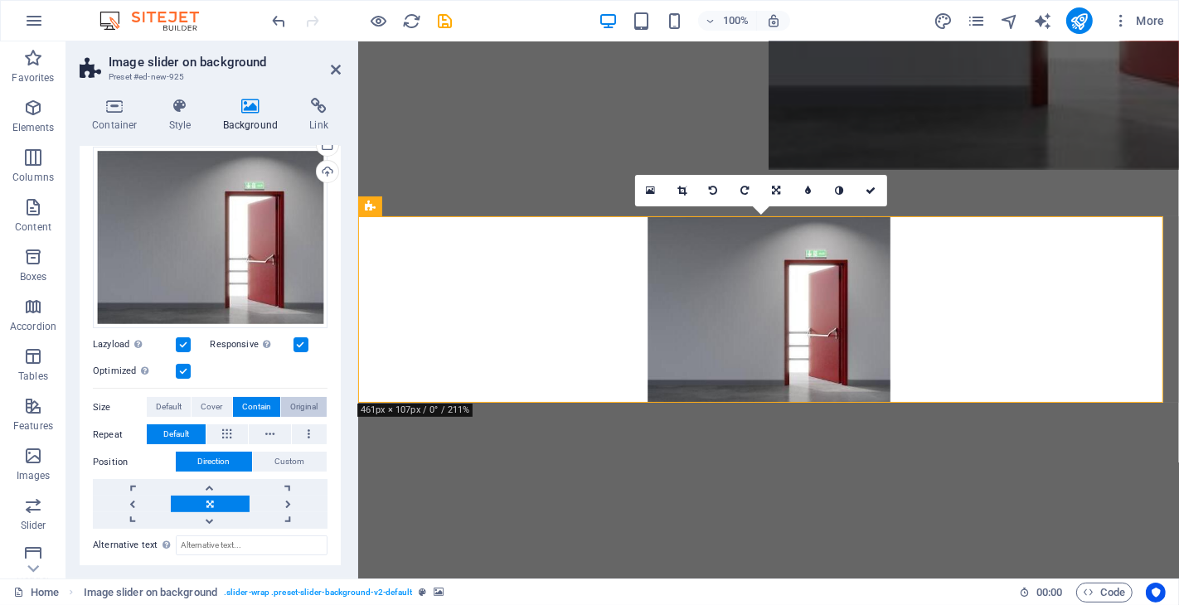
click at [293, 400] on span "Original" at bounding box center [303, 407] width 27 height 20
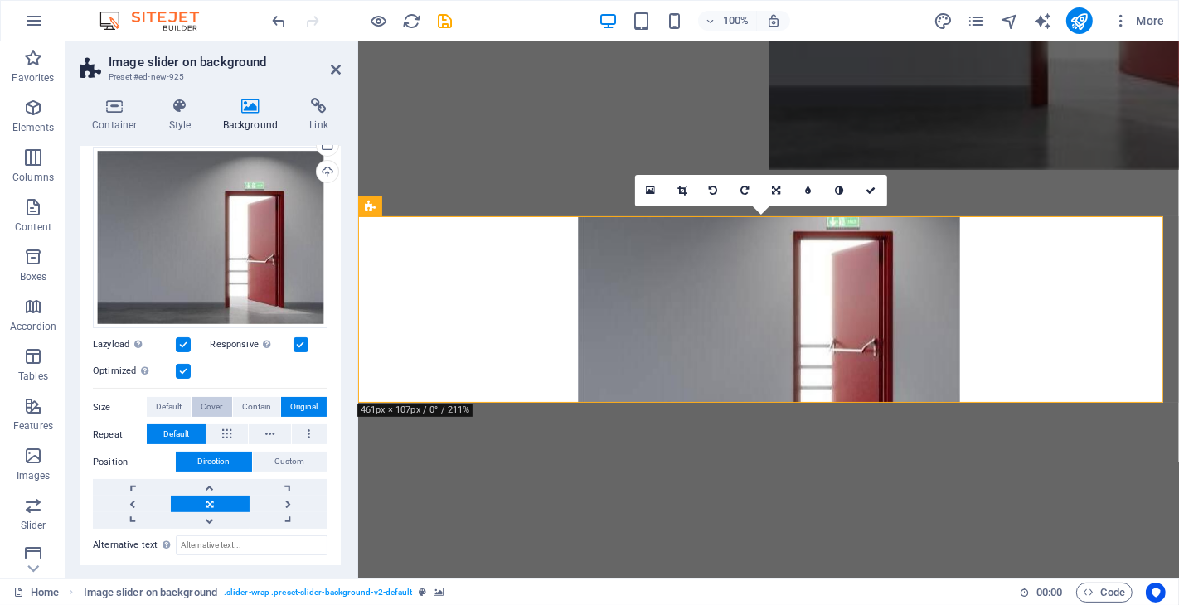
click at [218, 402] on span "Cover" at bounding box center [212, 407] width 22 height 20
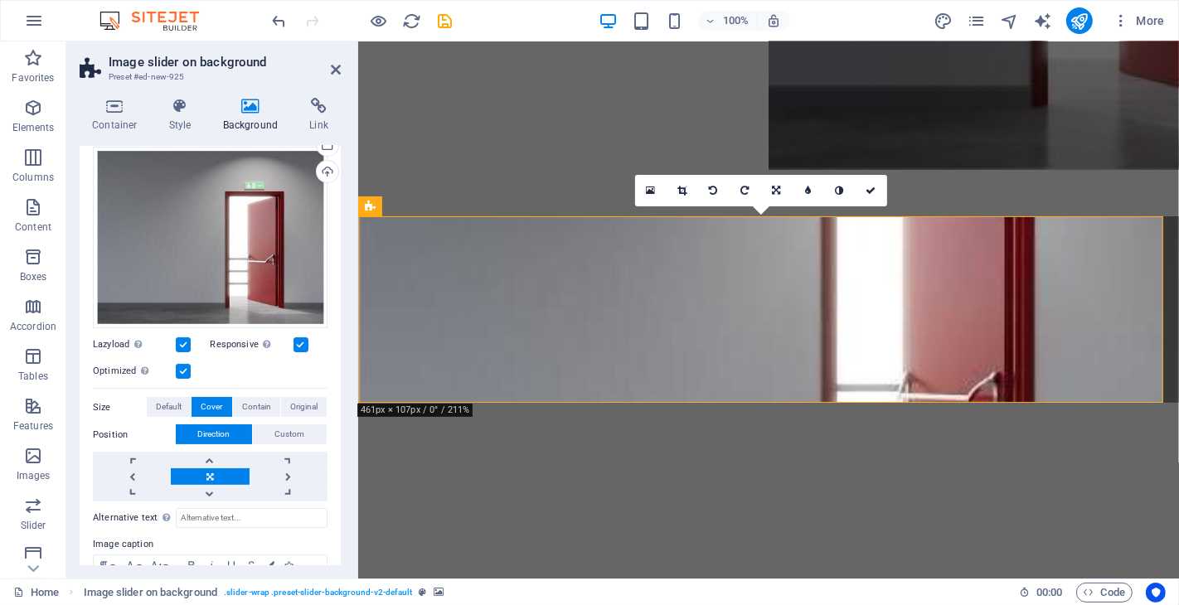
drag, startPoint x: 584, startPoint y: 335, endPoint x: 584, endPoint y: 272, distance: 63.0
click at [584, 272] on figure at bounding box center [767, 309] width 821 height 187
drag, startPoint x: 625, startPoint y: 252, endPoint x: 628, endPoint y: 221, distance: 30.8
click at [628, 221] on figure at bounding box center [767, 309] width 821 height 187
click at [767, 192] on link at bounding box center [777, 191] width 32 height 32
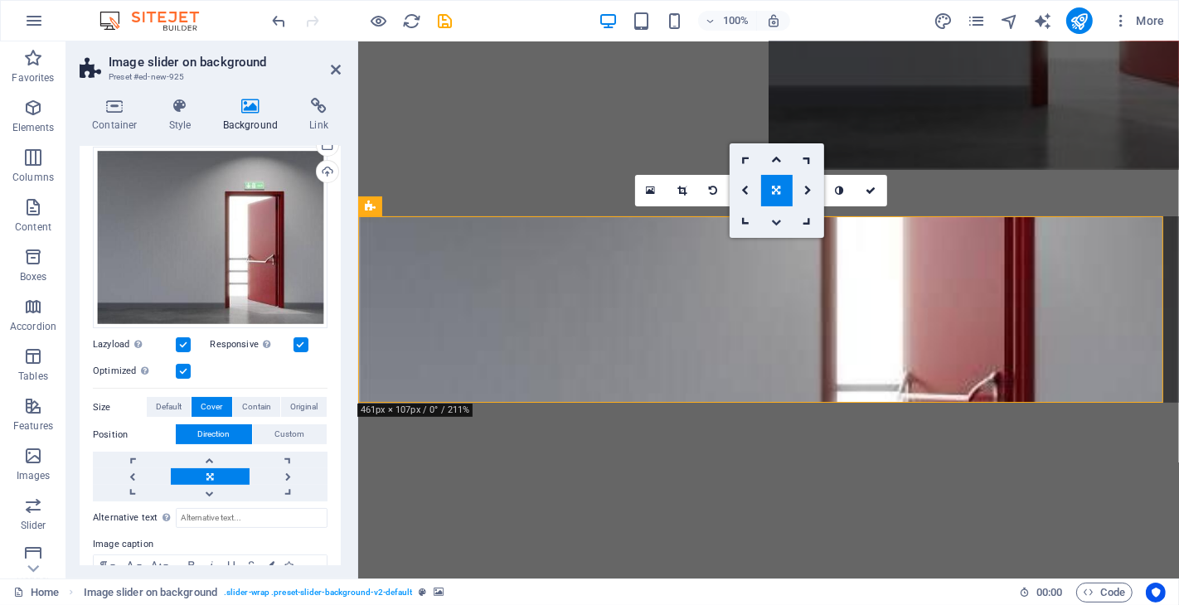
click at [774, 221] on icon at bounding box center [776, 222] width 10 height 10
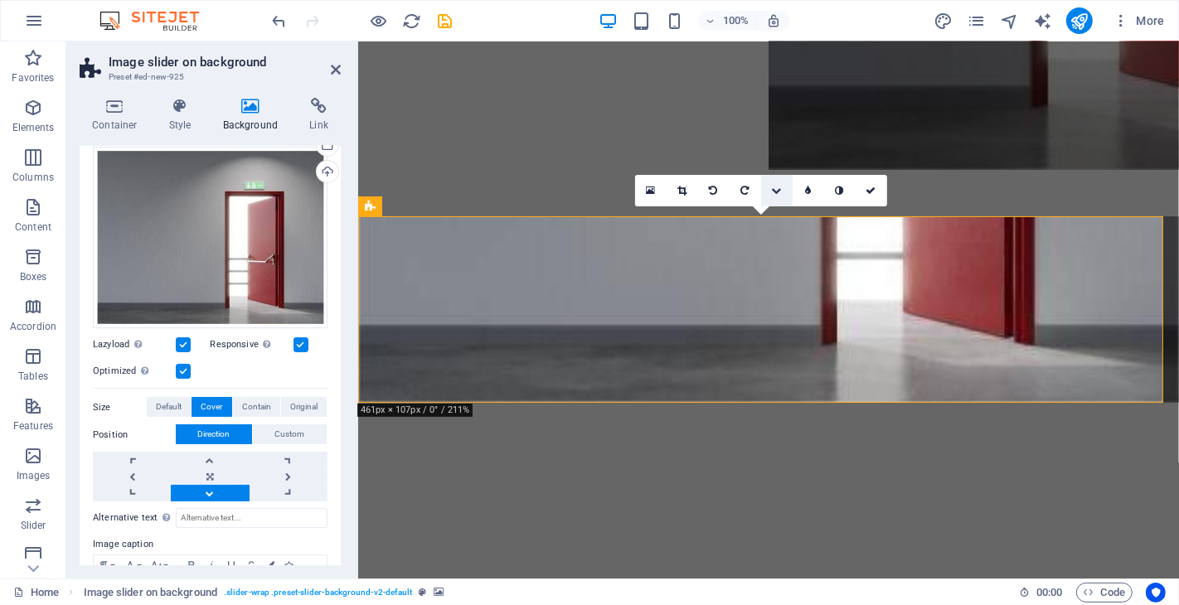
click at [777, 189] on icon at bounding box center [776, 191] width 10 height 10
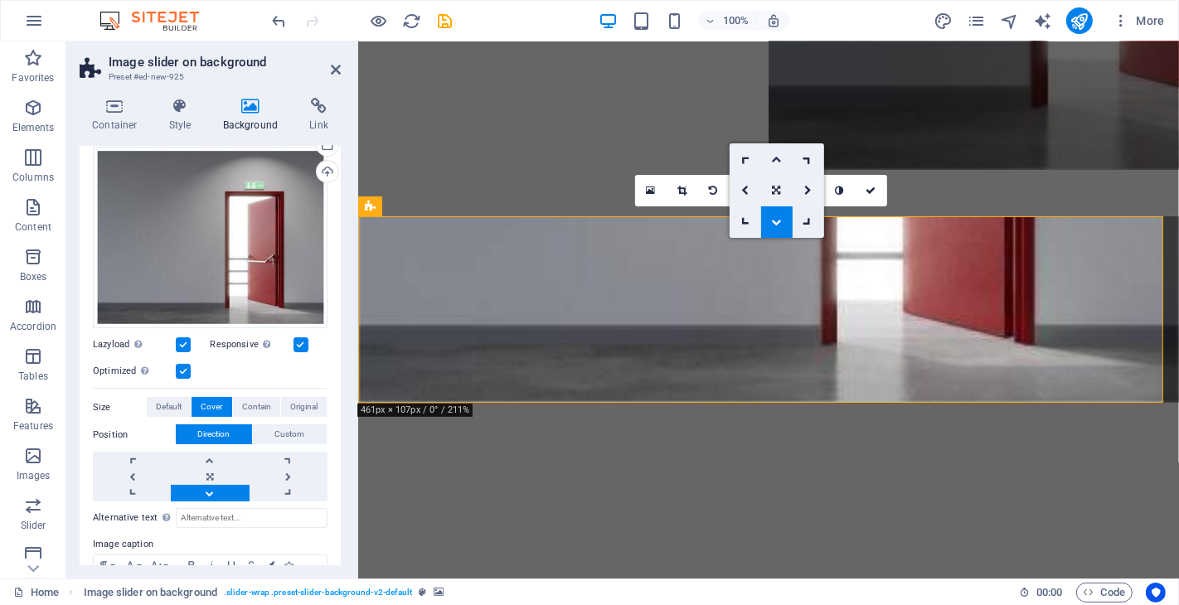
drag, startPoint x: 415, startPoint y: 118, endPoint x: 773, endPoint y: 159, distance: 360.6
click at [773, 159] on icon at bounding box center [776, 159] width 10 height 10
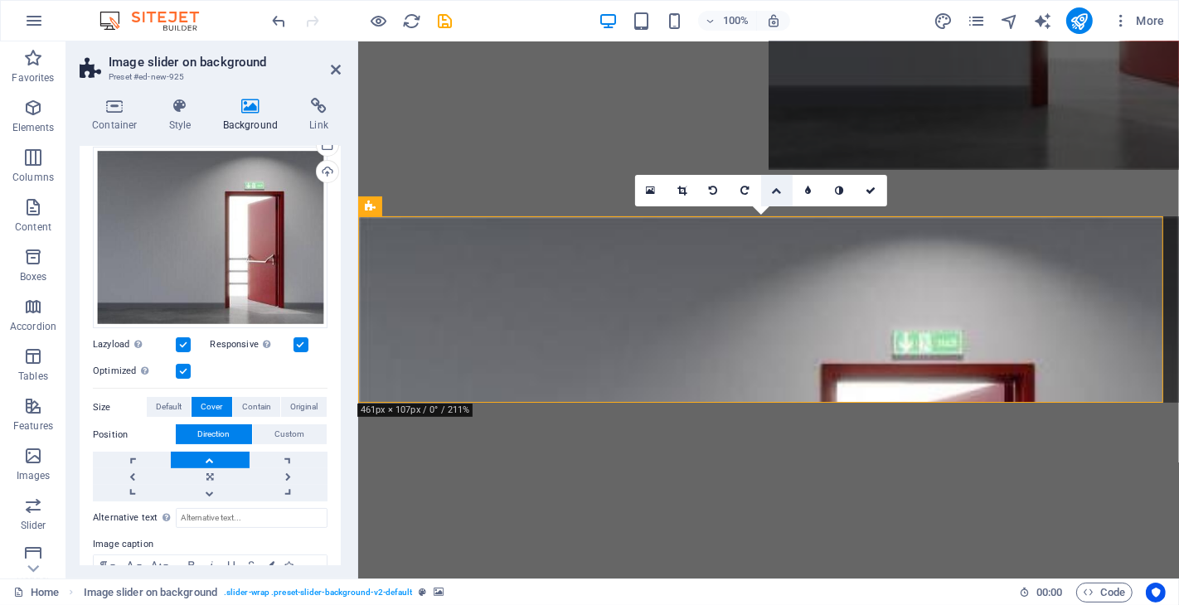
click at [771, 187] on icon at bounding box center [776, 191] width 10 height 10
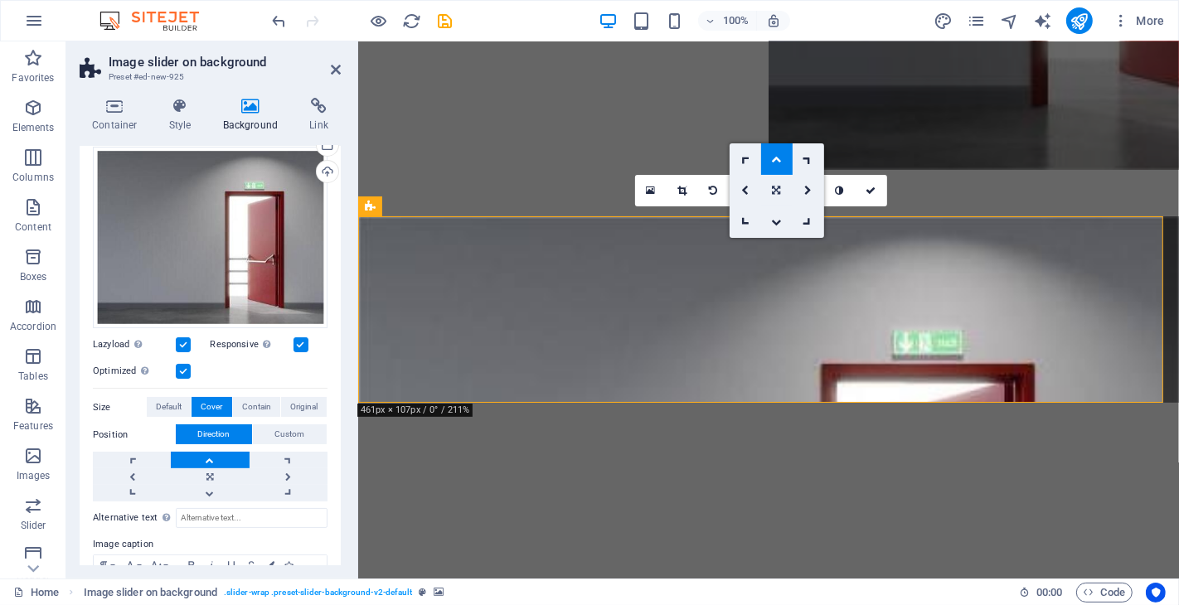
click at [776, 191] on icon at bounding box center [776, 191] width 8 height 10
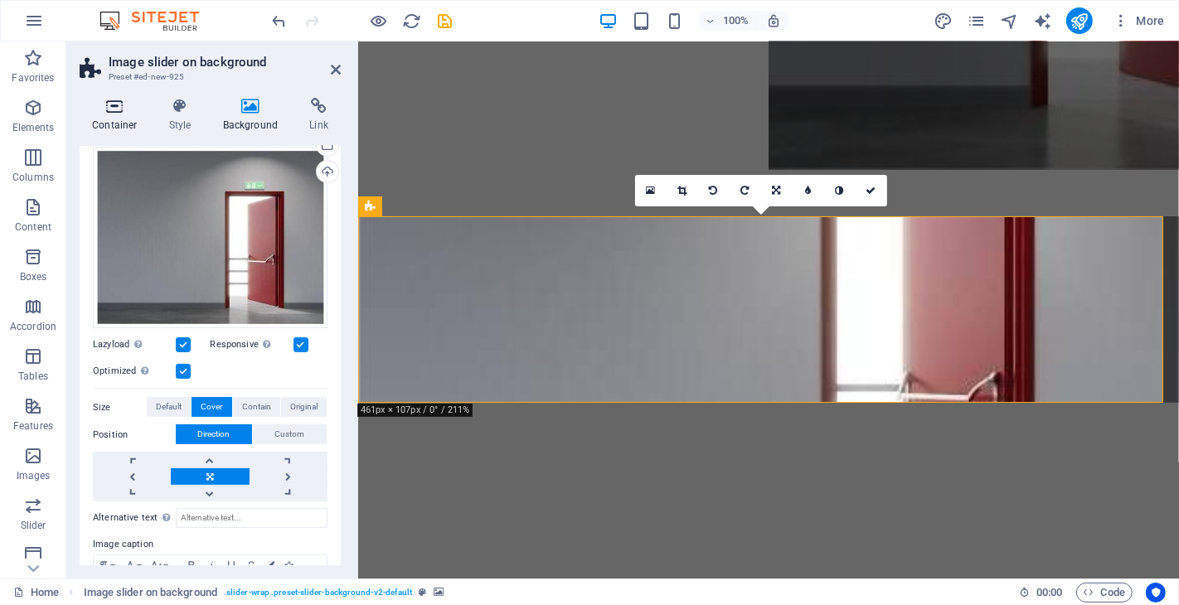
click at [120, 114] on icon at bounding box center [115, 106] width 70 height 17
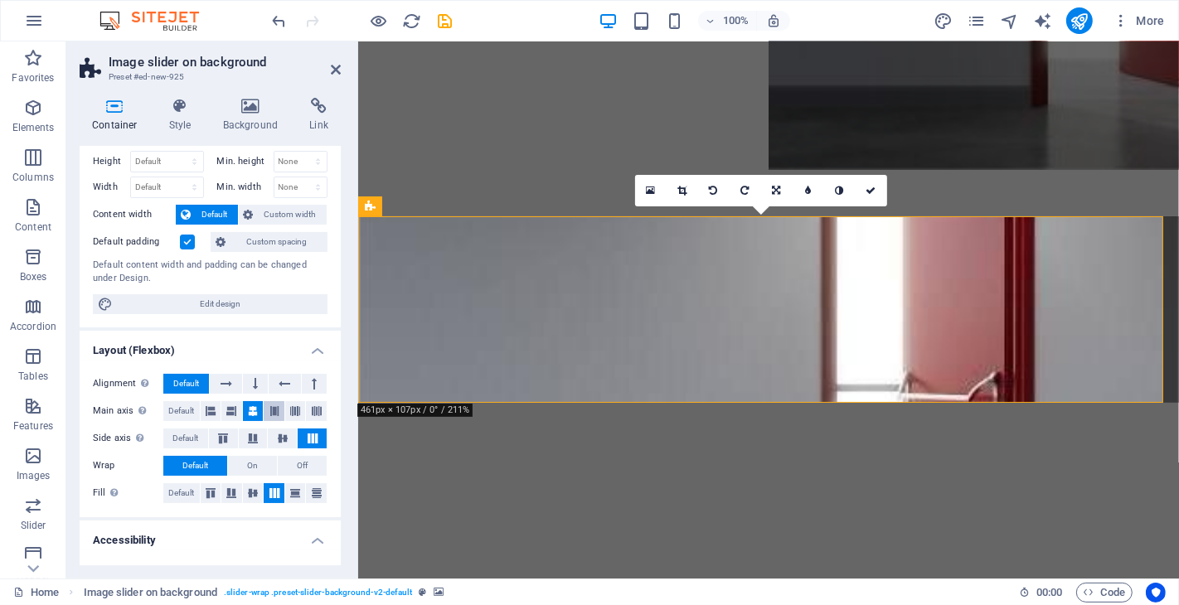
scroll to position [0, 0]
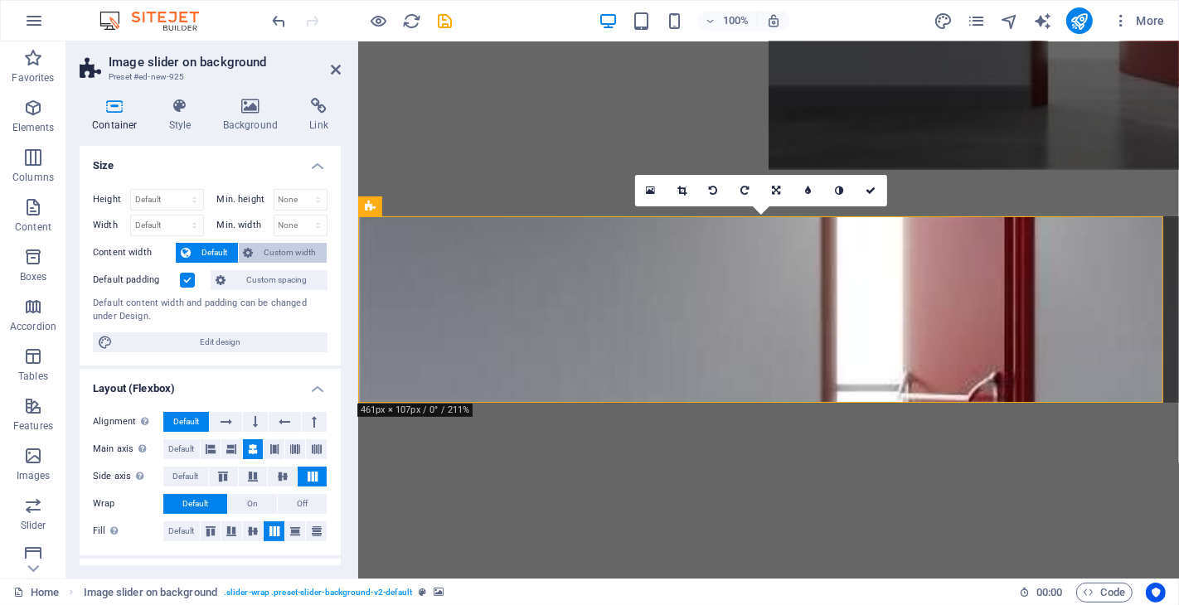
click at [280, 249] on span "Custom width" at bounding box center [291, 253] width 64 height 20
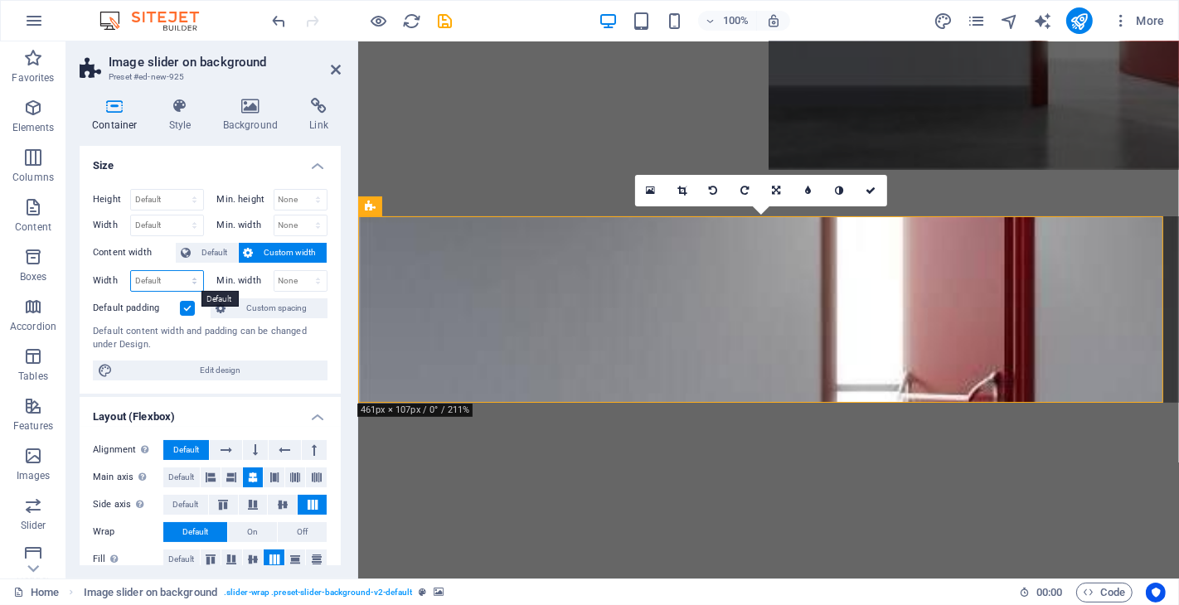
click at [153, 279] on select "Default px rem % em vh vw" at bounding box center [167, 281] width 72 height 20
click at [284, 282] on select "None px rem % vh vw" at bounding box center [300, 281] width 53 height 20
click at [284, 280] on select "None px rem % vh vw" at bounding box center [300, 281] width 53 height 20
click at [183, 307] on label at bounding box center [187, 308] width 15 height 15
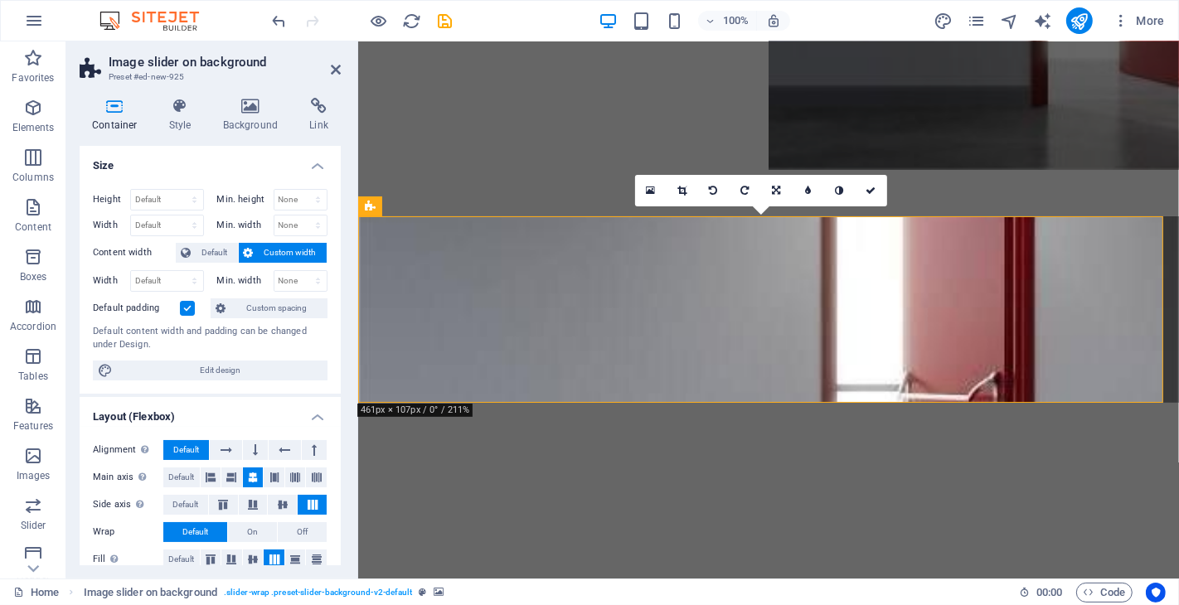
click at [0, 0] on input "Default padding" at bounding box center [0, 0] width 0 height 0
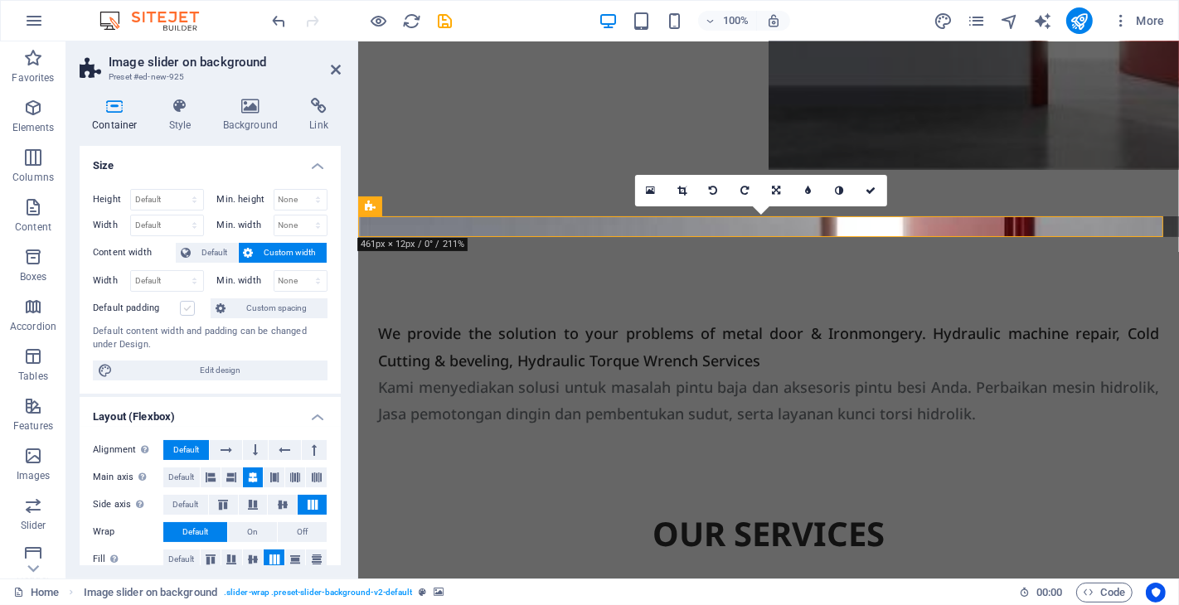
click at [183, 305] on label at bounding box center [187, 308] width 15 height 15
click at [0, 0] on input "Default padding" at bounding box center [0, 0] width 0 height 0
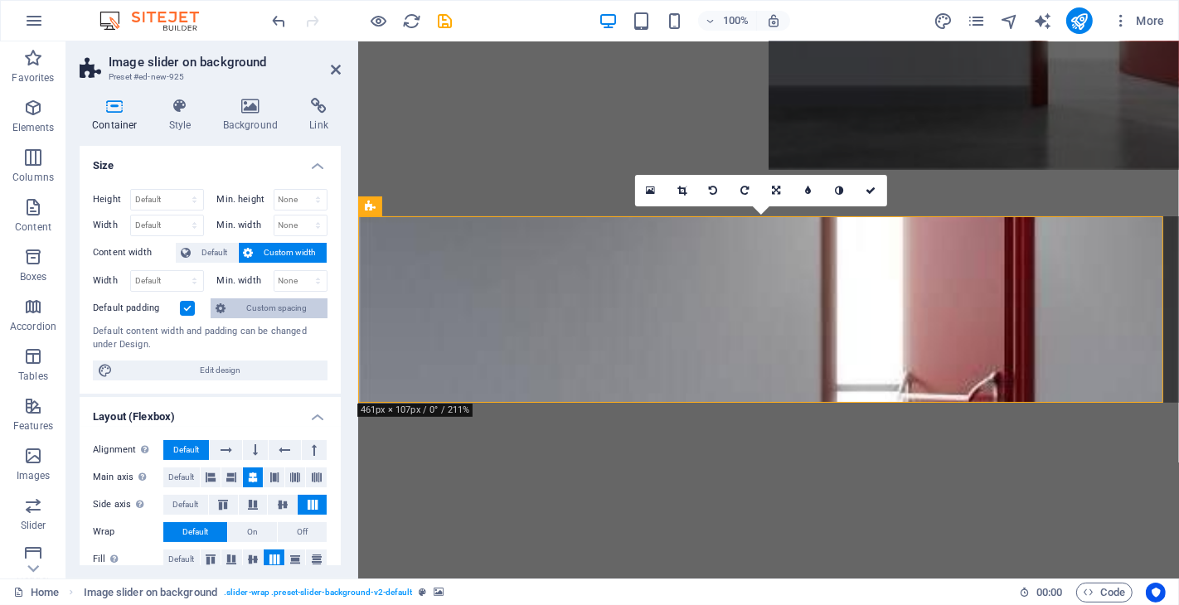
click at [255, 308] on span "Custom spacing" at bounding box center [276, 308] width 92 height 20
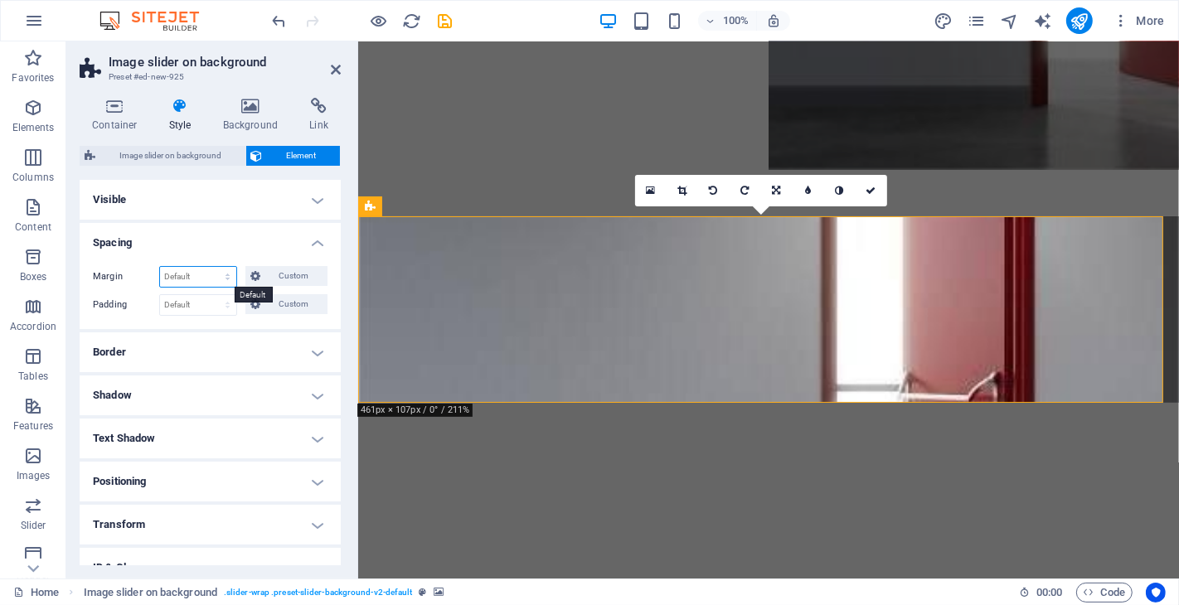
click at [207, 269] on select "Default auto px % rem vw vh Custom" at bounding box center [198, 277] width 76 height 20
click at [160, 267] on select "Default auto px % rem vw vh Custom" at bounding box center [198, 277] width 76 height 20
click at [201, 308] on select "Default px rem % vh vw Custom" at bounding box center [198, 305] width 76 height 20
click at [205, 278] on select "Default auto px % rem vw vh Custom" at bounding box center [198, 277] width 76 height 20
click at [206, 282] on select "Default auto px % rem vw vh Custom" at bounding box center [198, 277] width 76 height 20
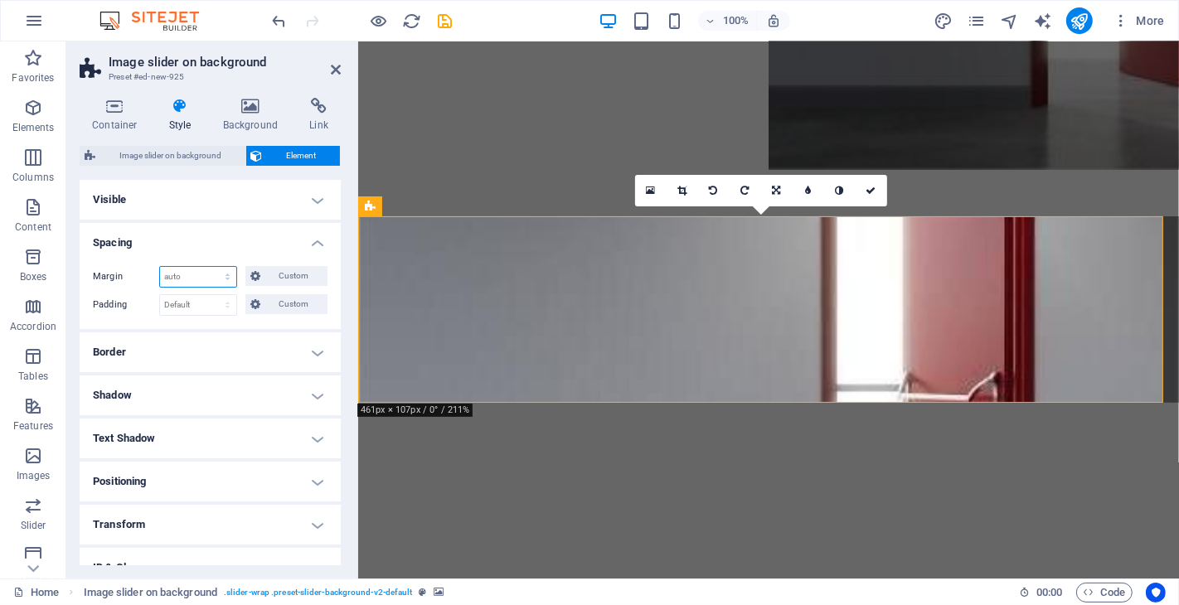
click at [208, 280] on select "Default auto px % rem vw vh Custom" at bounding box center [198, 277] width 76 height 20
click at [160, 267] on select "Default auto px % rem vw vh Custom" at bounding box center [198, 277] width 76 height 20
select select "DISABLED_OPTION_VALUE"
click at [228, 202] on h4 "Visible" at bounding box center [210, 200] width 261 height 40
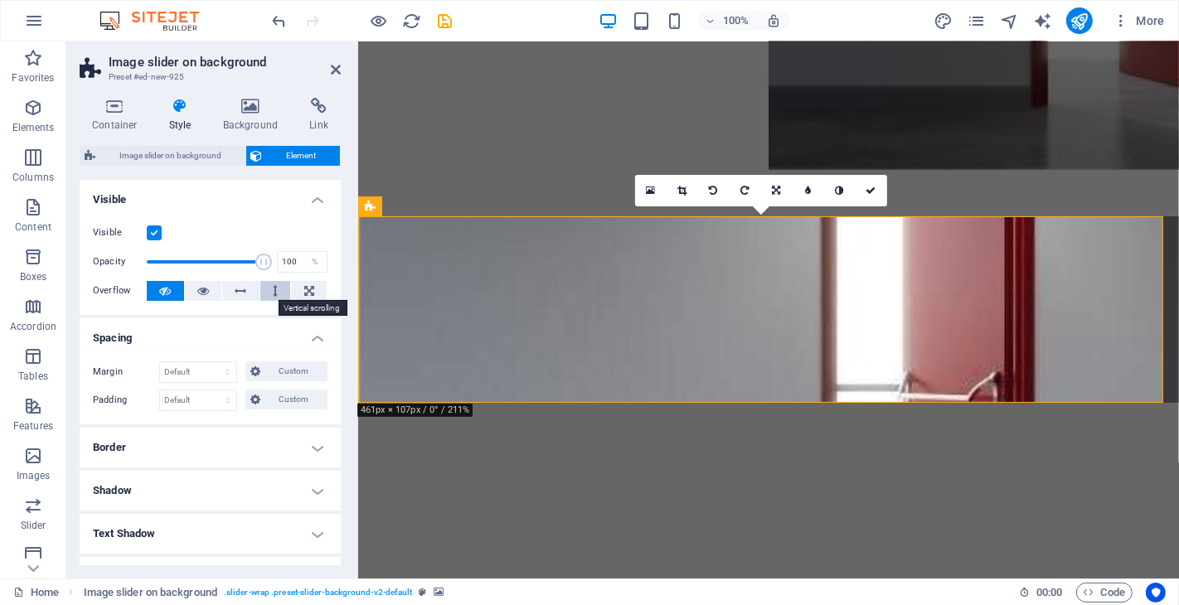
click at [268, 288] on button at bounding box center [275, 291] width 31 height 20
drag, startPoint x: 864, startPoint y: 191, endPoint x: 751, endPoint y: 184, distance: 113.0
click at [864, 191] on link at bounding box center [872, 191] width 32 height 32
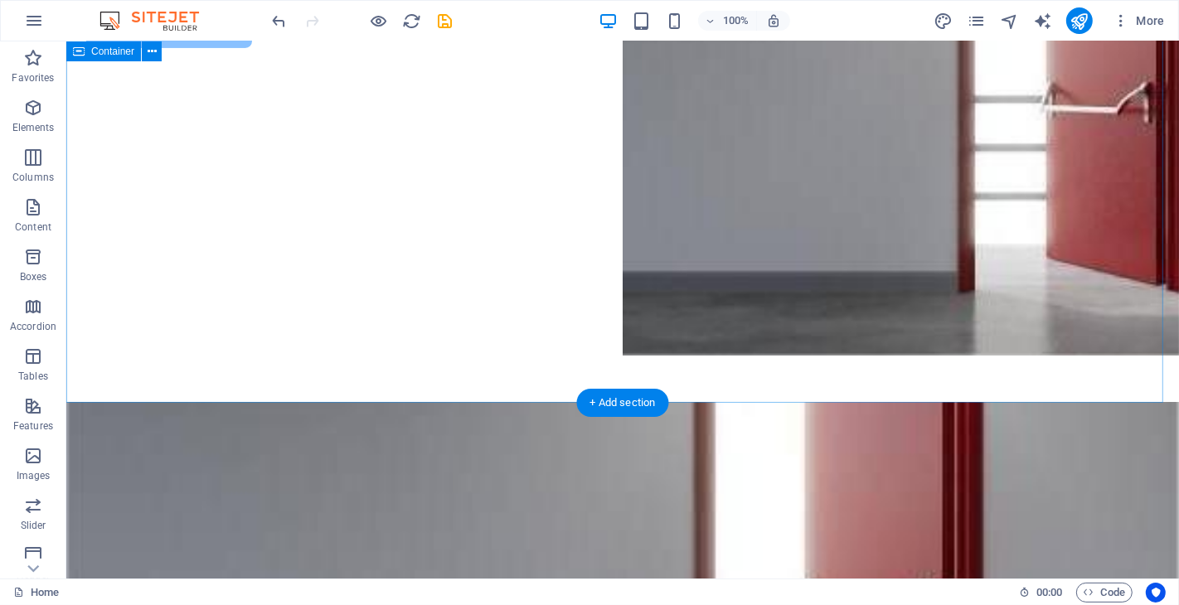
scroll to position [552, 0]
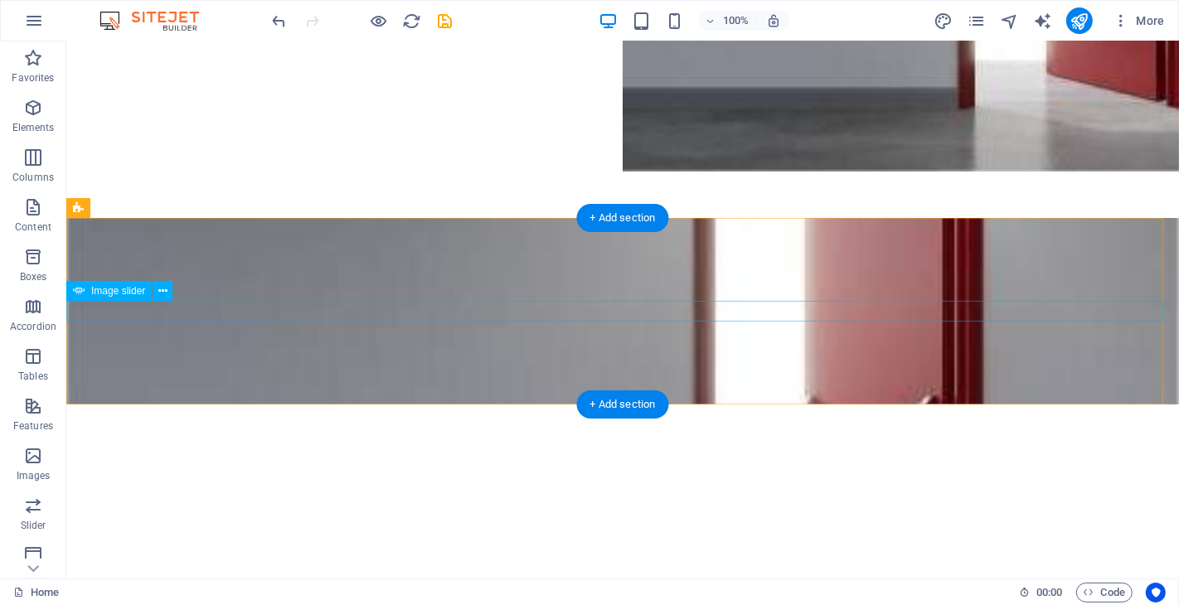
click at [682, 488] on div at bounding box center [621, 488] width 1113 height 0
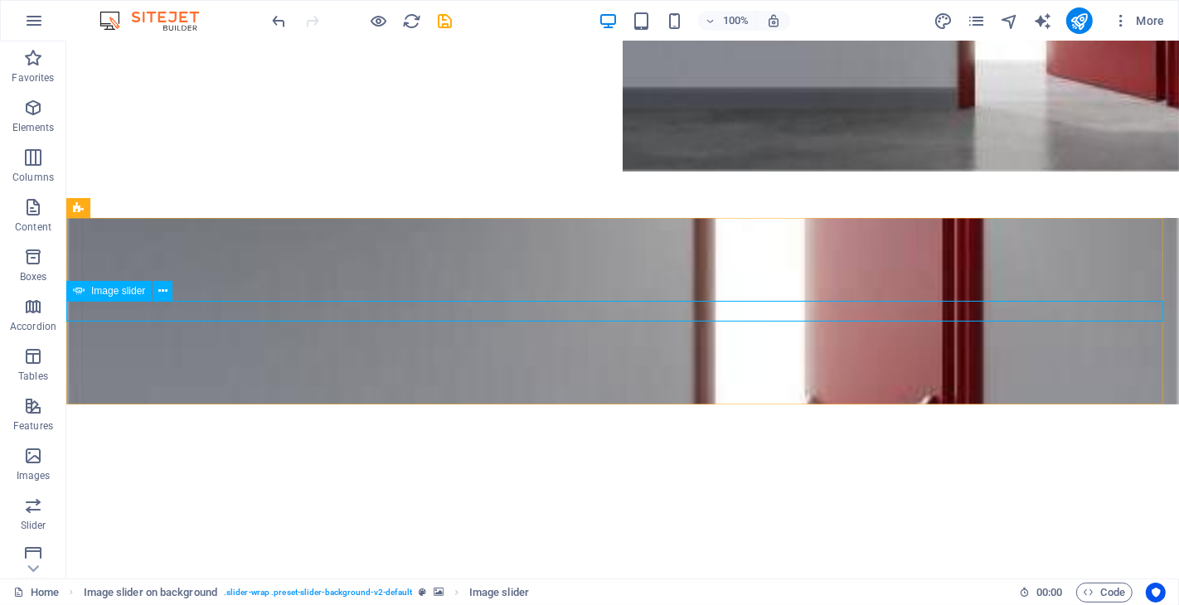
click at [129, 292] on span "Image slider" at bounding box center [118, 291] width 54 height 10
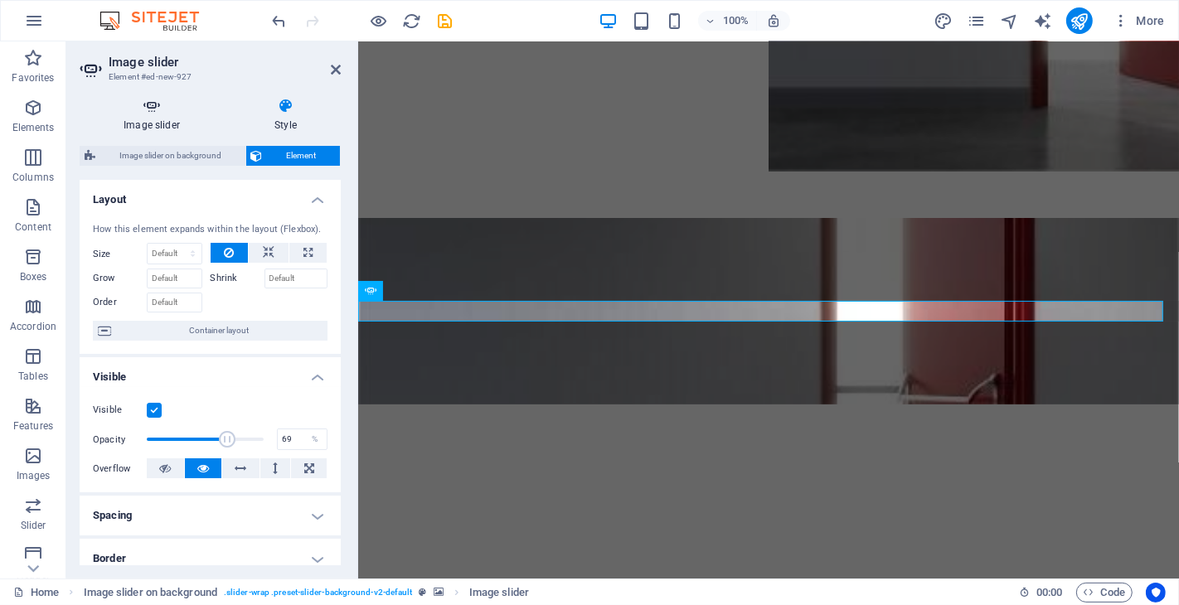
click at [160, 113] on icon at bounding box center [152, 106] width 144 height 17
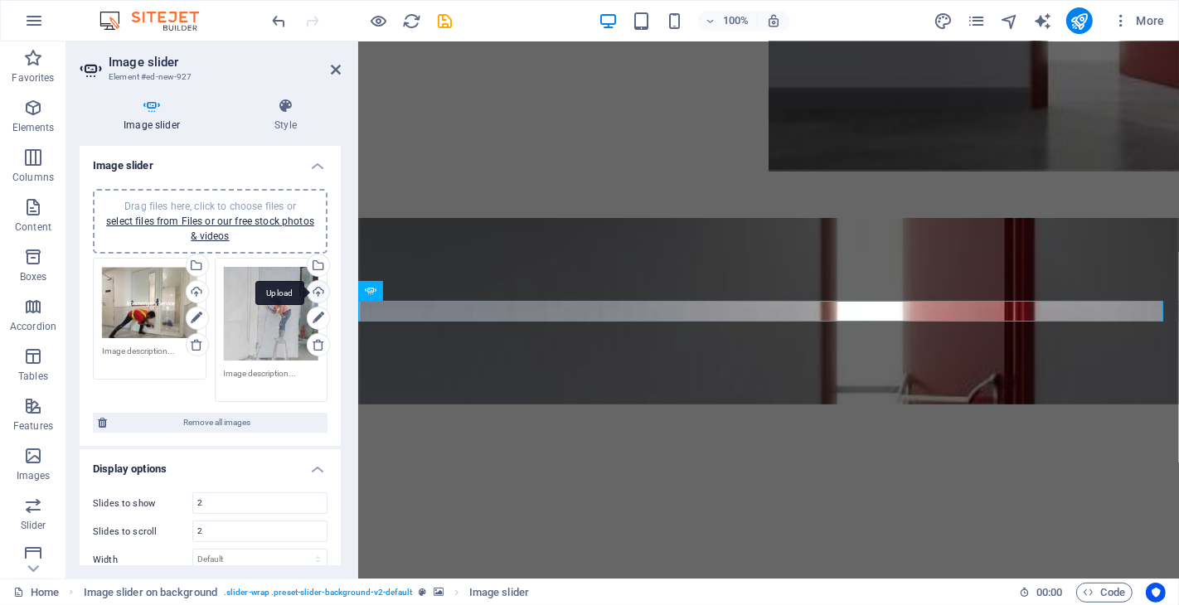
click at [311, 289] on div "Upload" at bounding box center [316, 293] width 25 height 25
click at [304, 279] on div "Select files from the file manager, stock photos, or upload file(s)" at bounding box center [316, 267] width 25 height 25
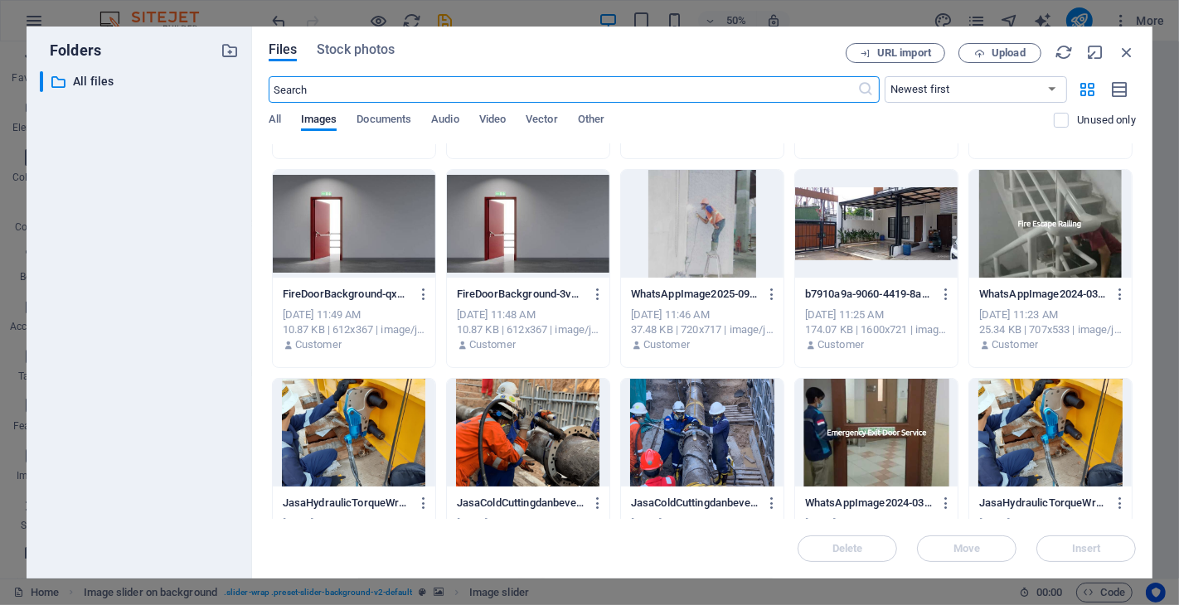
scroll to position [368, 0]
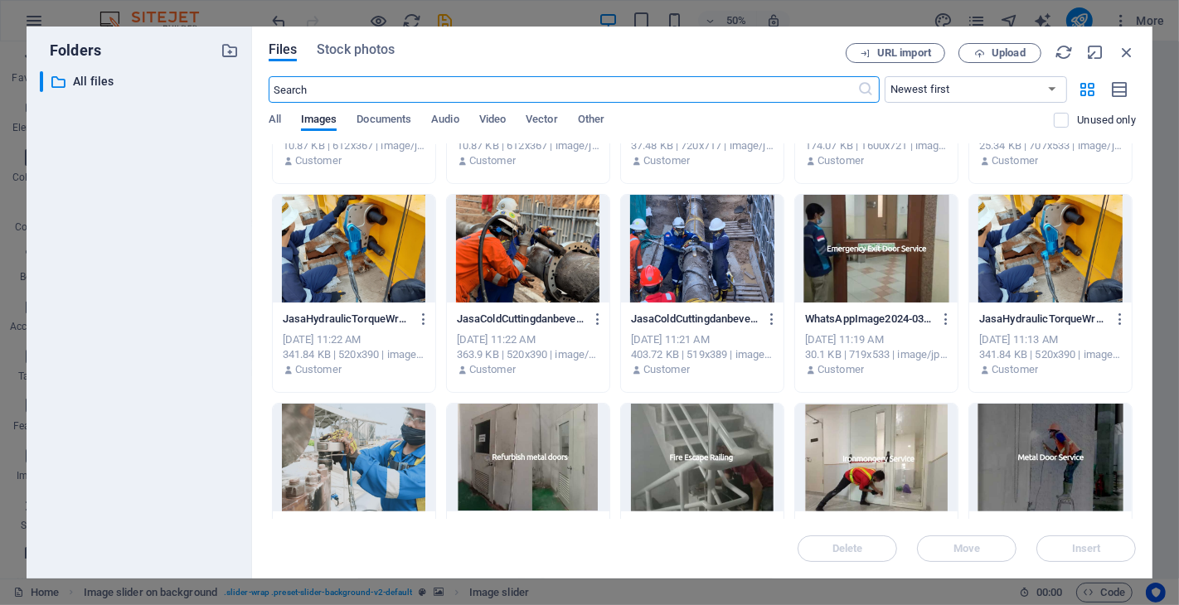
click at [1045, 444] on div at bounding box center [1050, 458] width 163 height 108
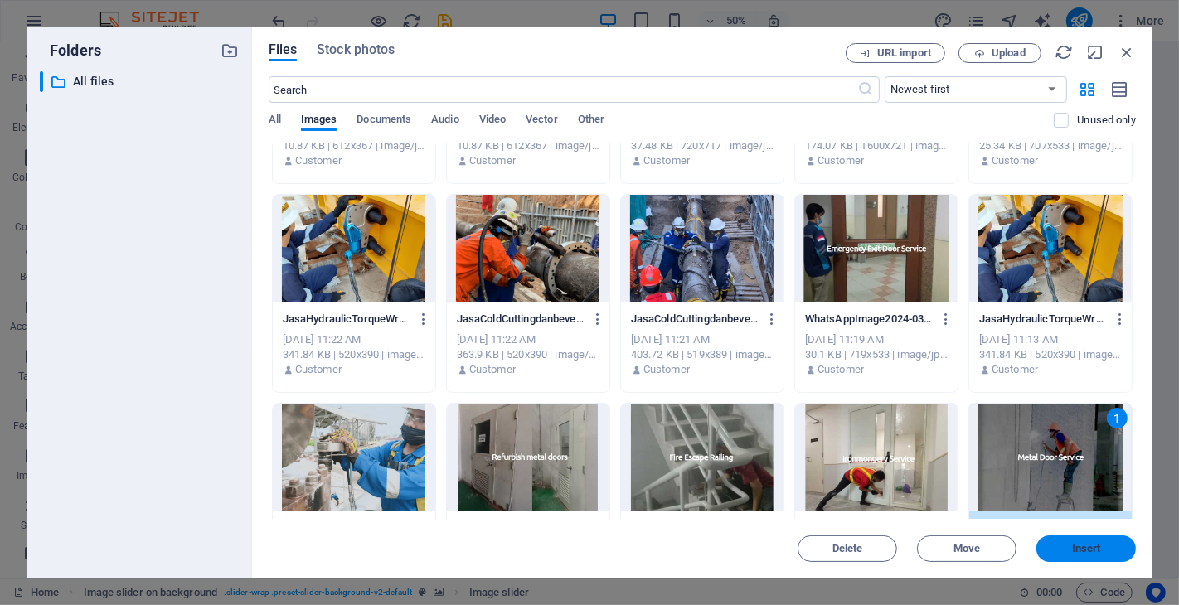
drag, startPoint x: 80, startPoint y: 313, endPoint x: 1091, endPoint y: 548, distance: 1038.5
click at [1060, 544] on span "Insert" at bounding box center [1086, 549] width 29 height 10
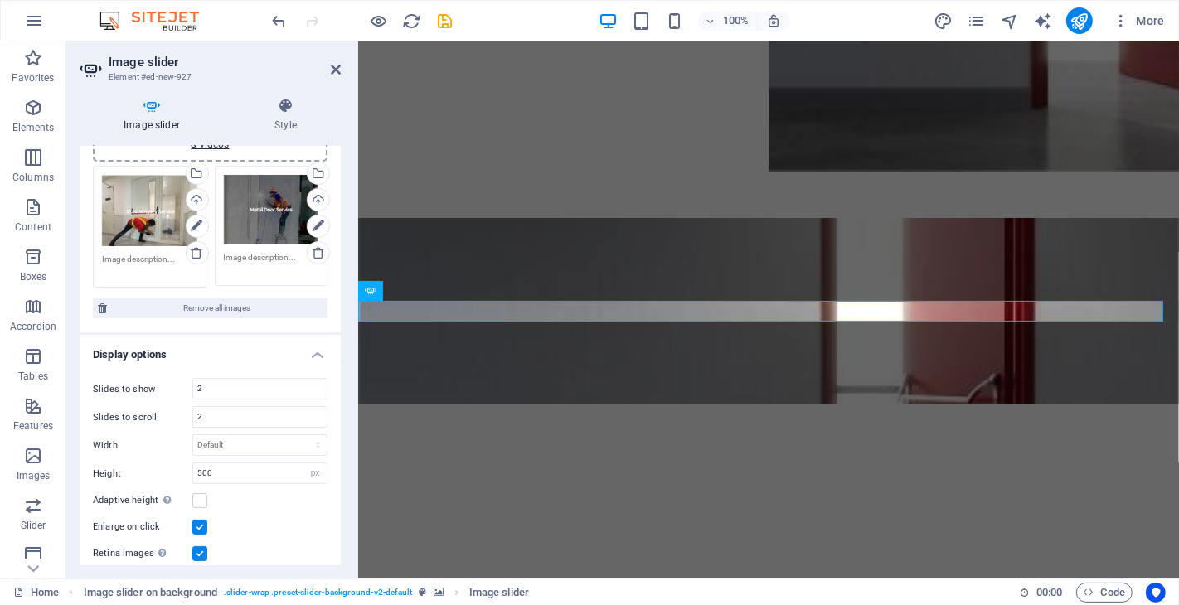
scroll to position [184, 0]
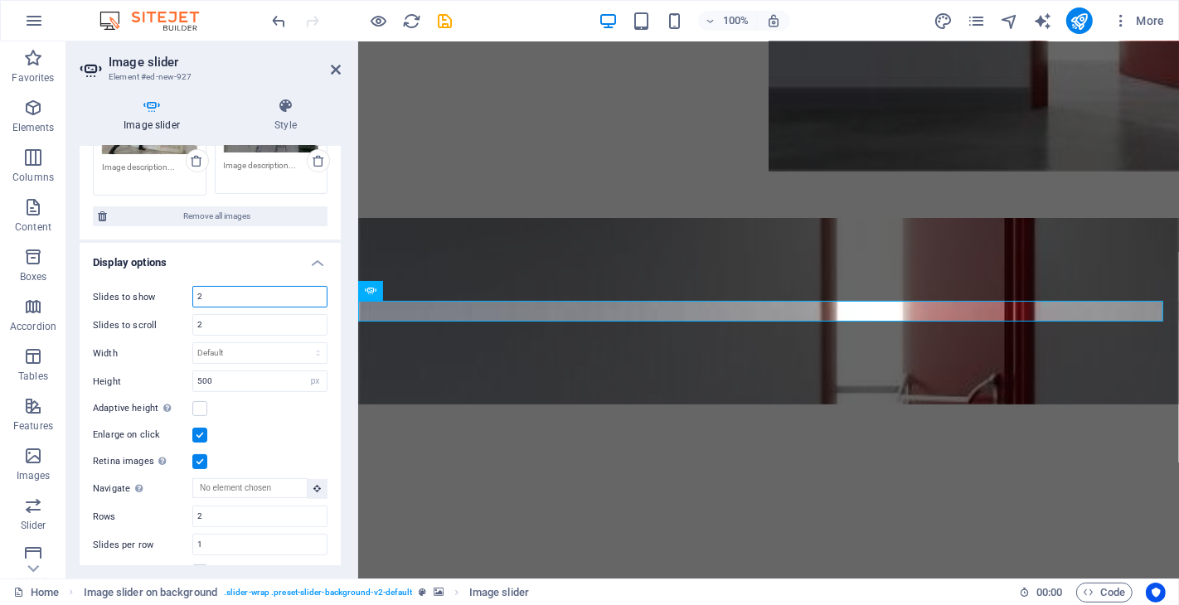
drag, startPoint x: 204, startPoint y: 294, endPoint x: 191, endPoint y: 296, distance: 13.4
click at [191, 296] on div "Slides to show 2" at bounding box center [210, 297] width 235 height 22
type input "1"
drag, startPoint x: 210, startPoint y: 321, endPoint x: 187, endPoint y: 322, distance: 23.2
click at [187, 322] on div "Slides to scroll 2" at bounding box center [210, 325] width 235 height 22
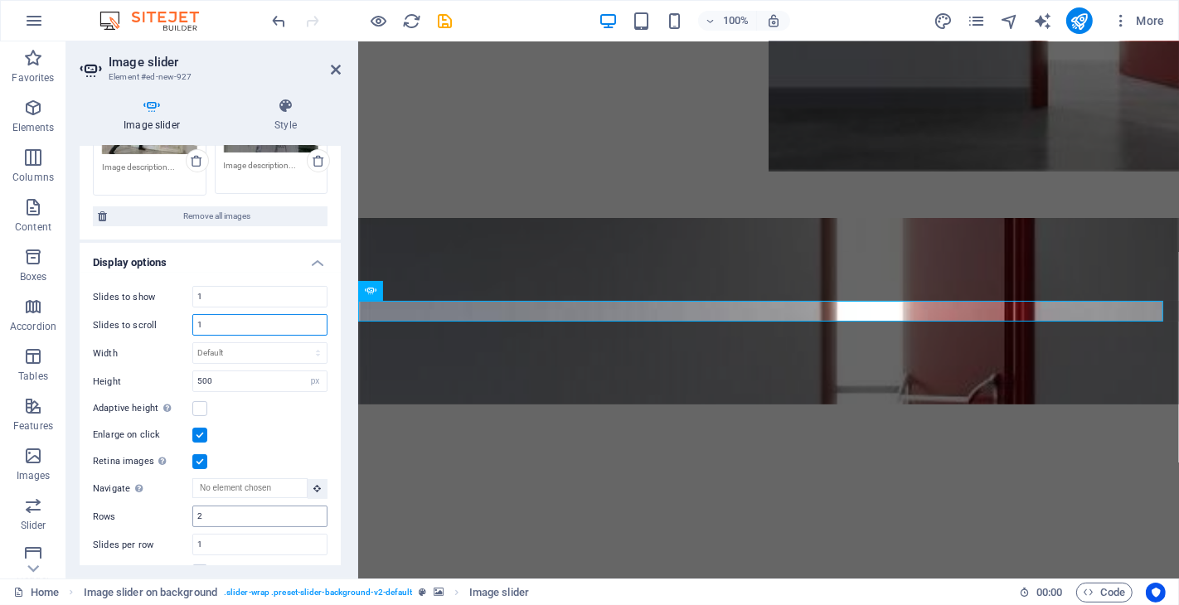
type input "1"
drag, startPoint x: 226, startPoint y: 516, endPoint x: 180, endPoint y: 515, distance: 46.4
click at [180, 515] on div "Rows 2" at bounding box center [210, 517] width 235 height 22
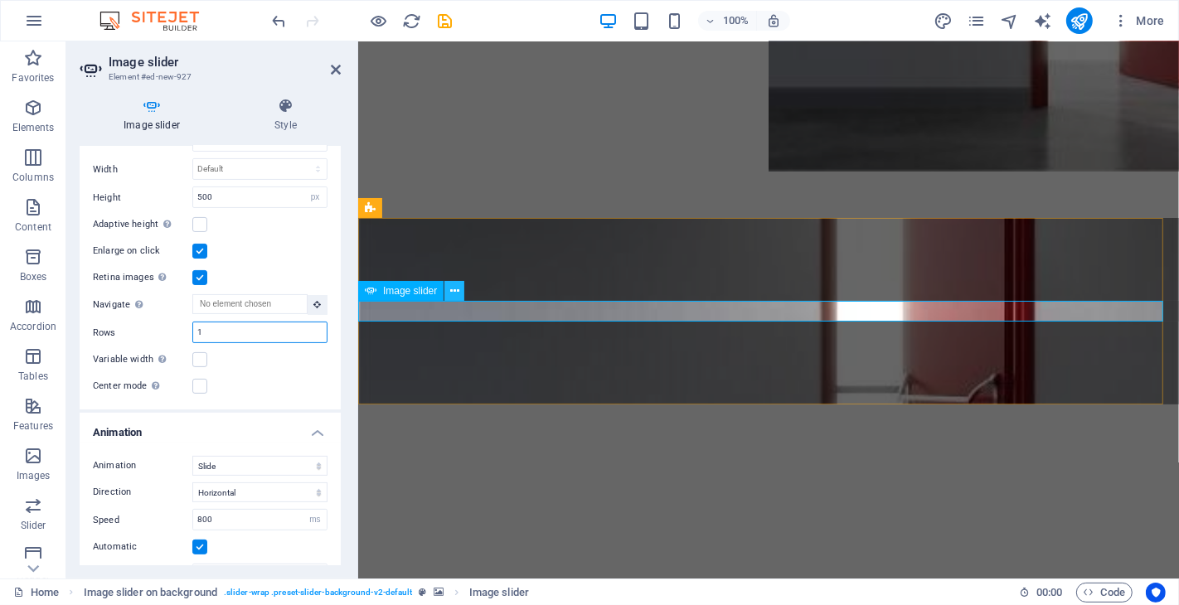
type input "1"
click at [450, 289] on icon at bounding box center [454, 291] width 9 height 17
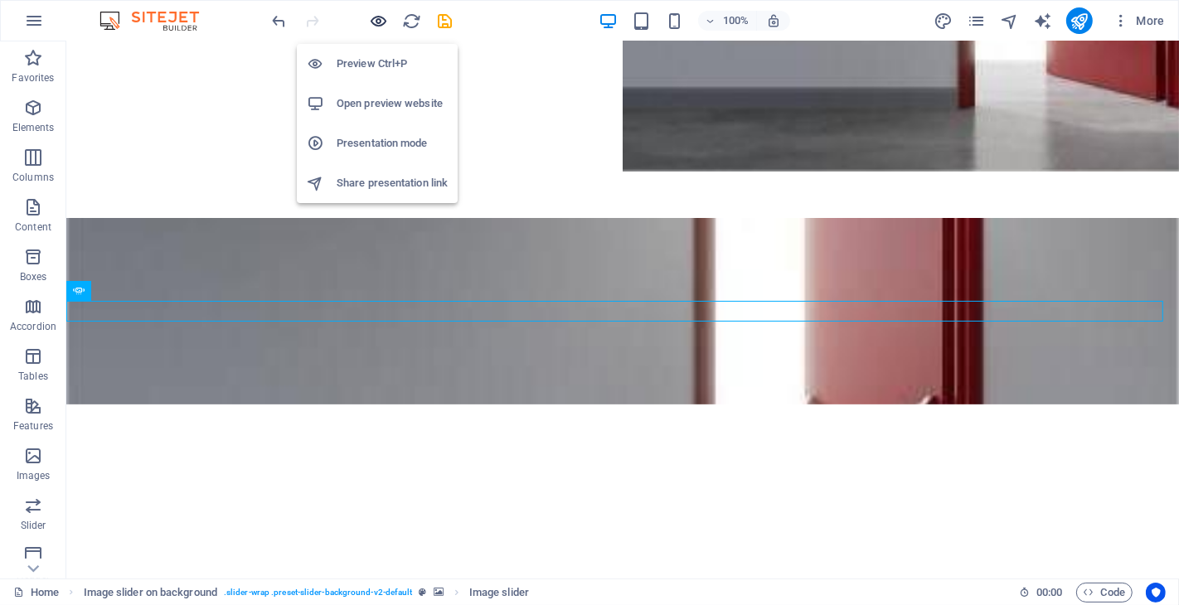
click at [375, 19] on icon "button" at bounding box center [379, 21] width 19 height 19
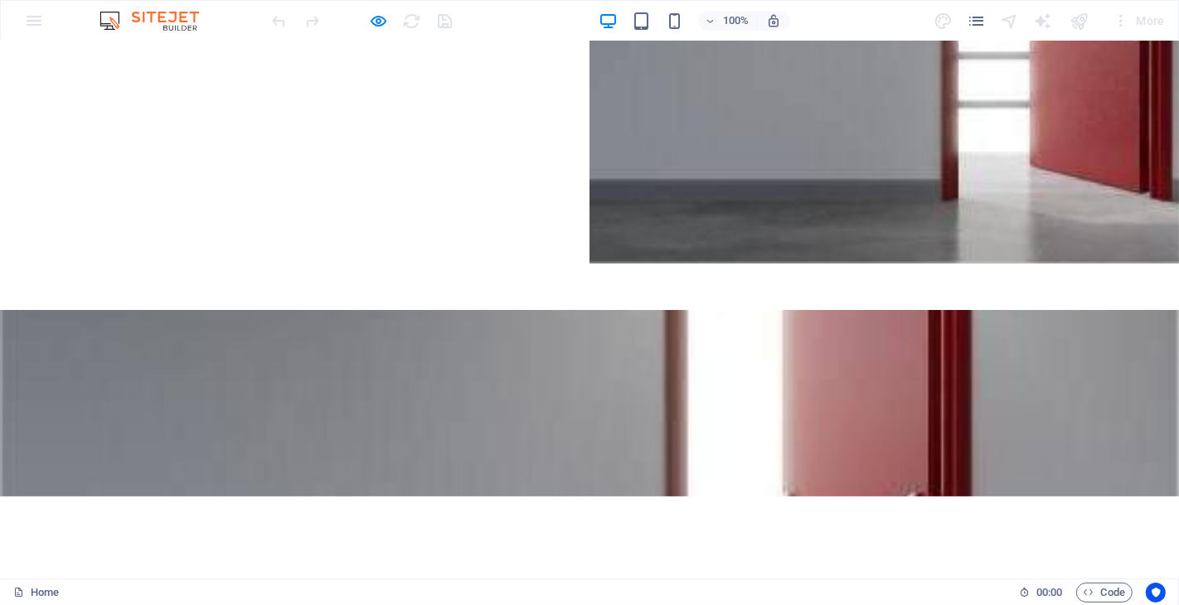
scroll to position [736, 0]
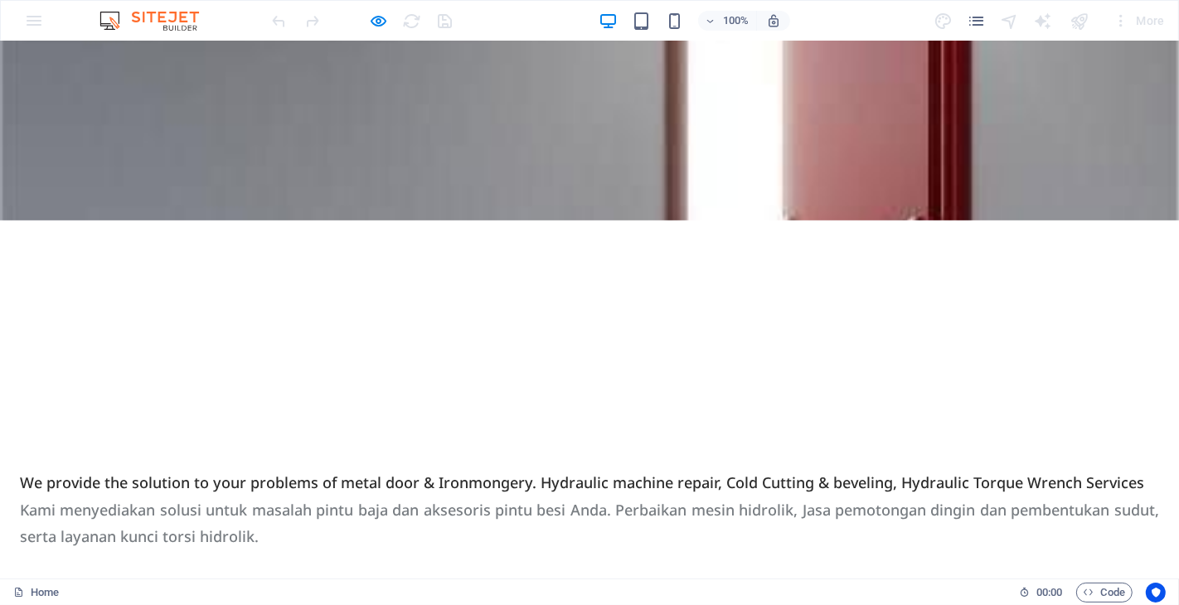
click at [695, 303] on div at bounding box center [589, 303] width 1179 height 0
click at [503, 303] on div at bounding box center [589, 303] width 1179 height 0
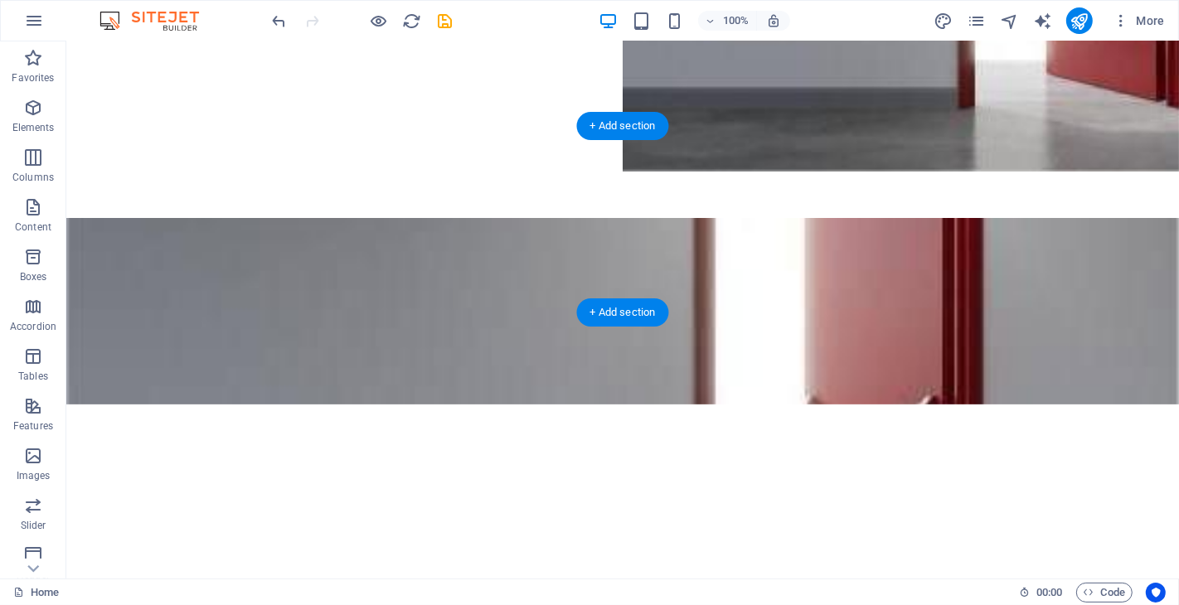
scroll to position [644, 0]
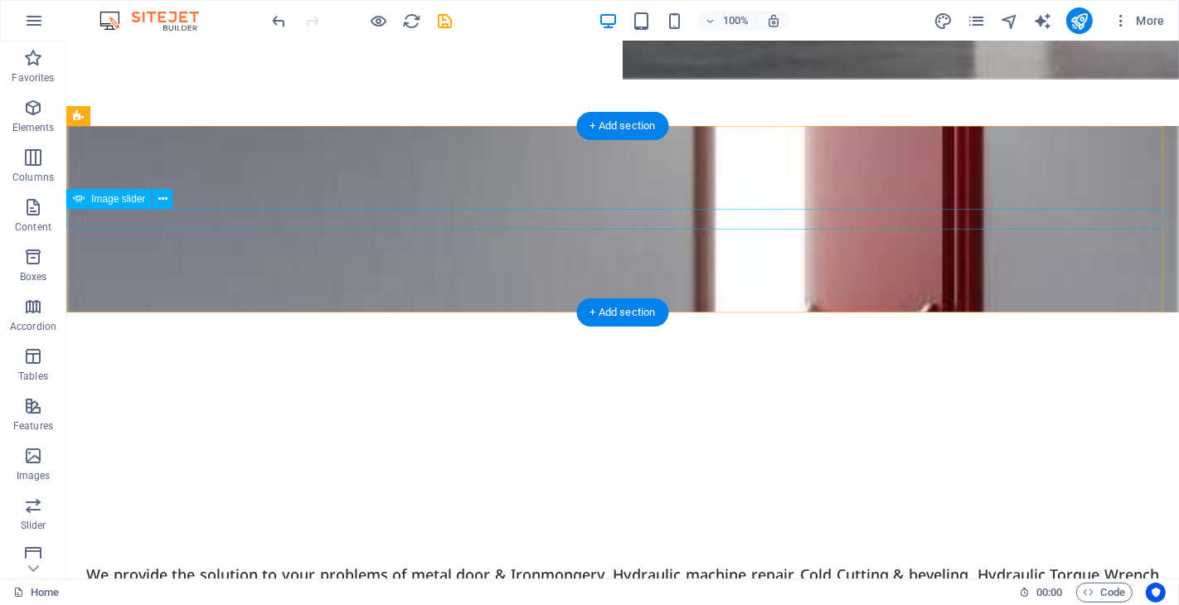
click at [565, 395] on div at bounding box center [621, 395] width 1113 height 0
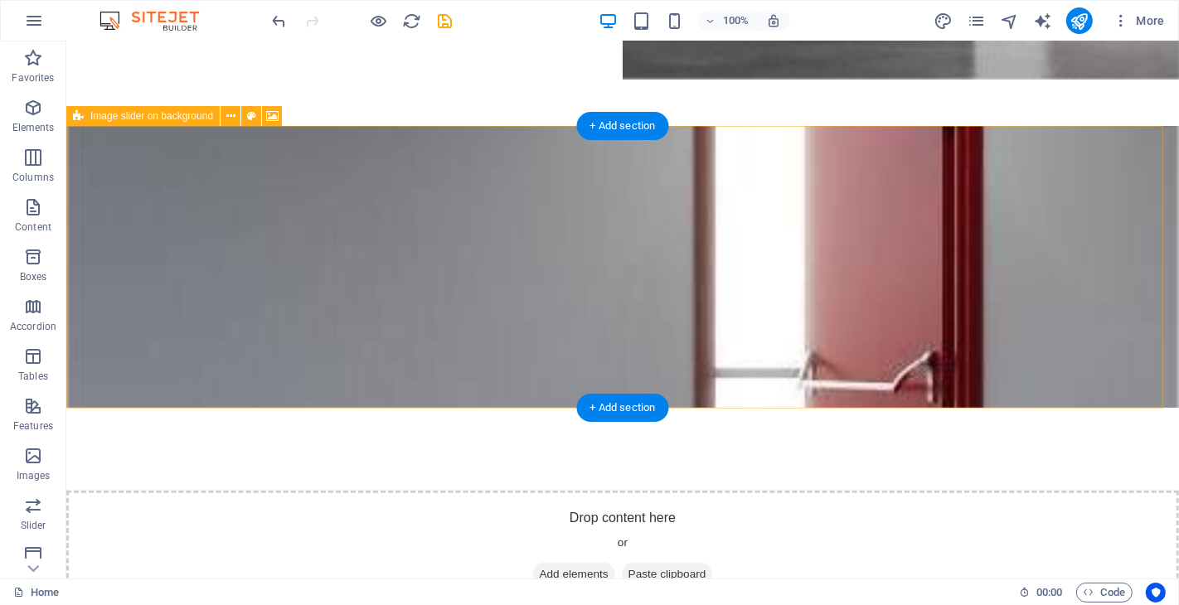
click at [578, 491] on div "Drop content here or Add elements Paste clipboard" at bounding box center [621, 550] width 1113 height 118
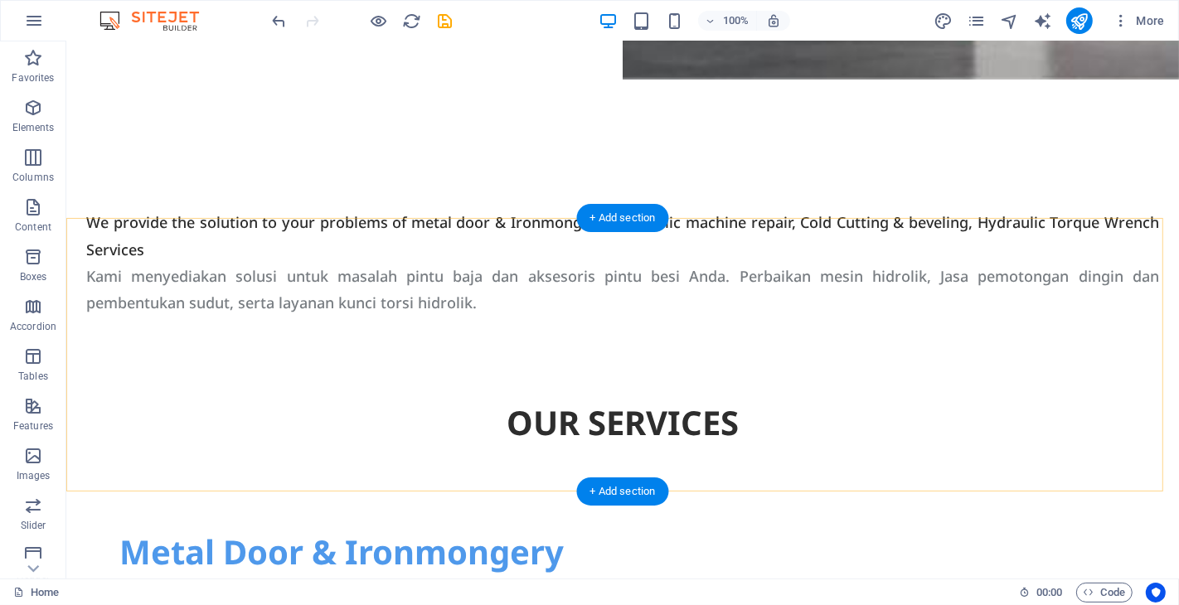
scroll to position [460, 0]
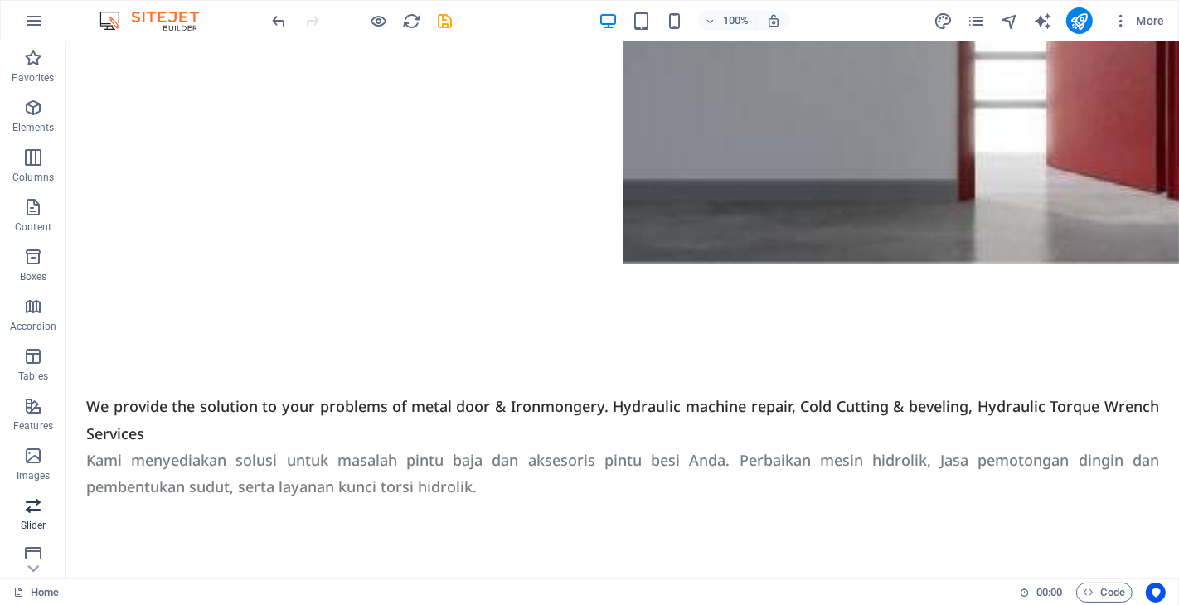
click at [31, 515] on icon "button" at bounding box center [33, 506] width 20 height 20
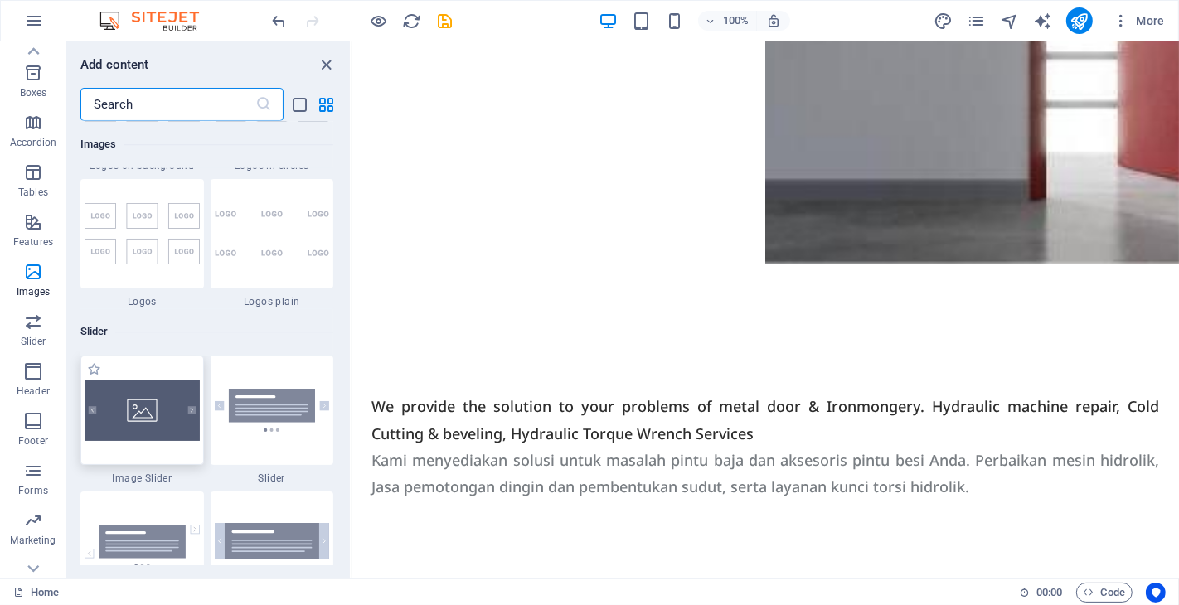
scroll to position [9304, 0]
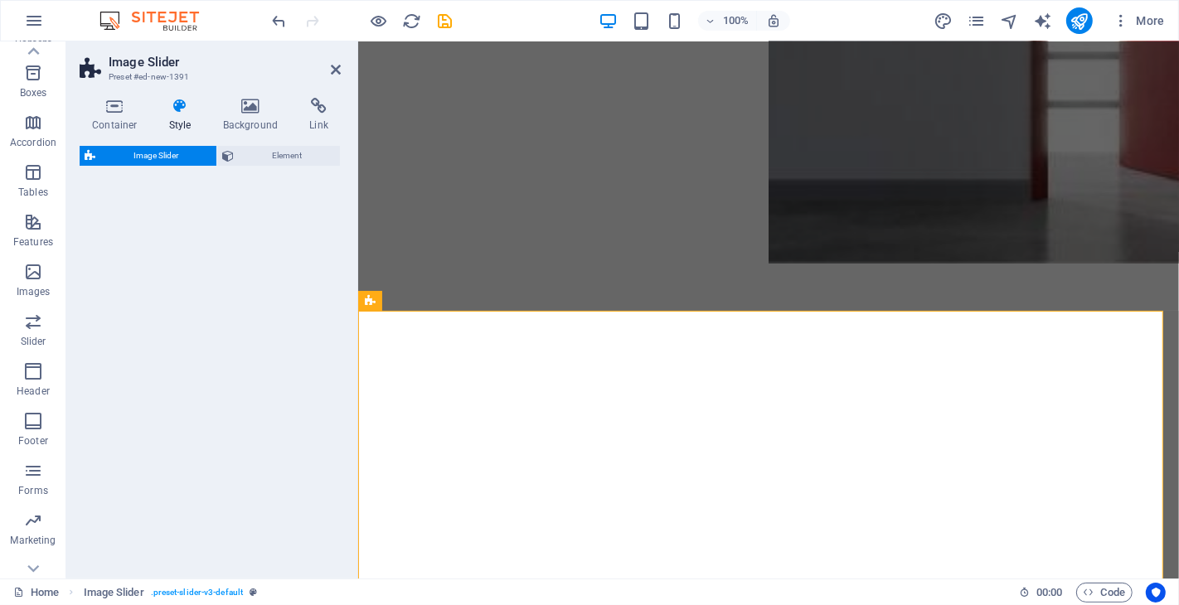
select select "rem"
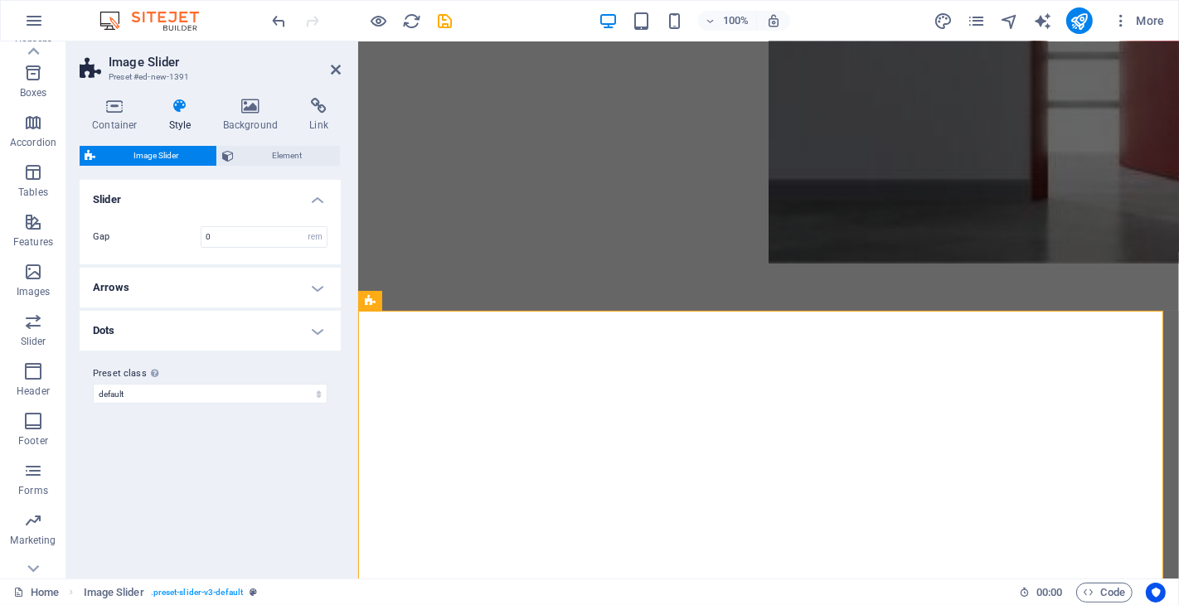
click at [313, 200] on h4 "Slider" at bounding box center [210, 195] width 261 height 30
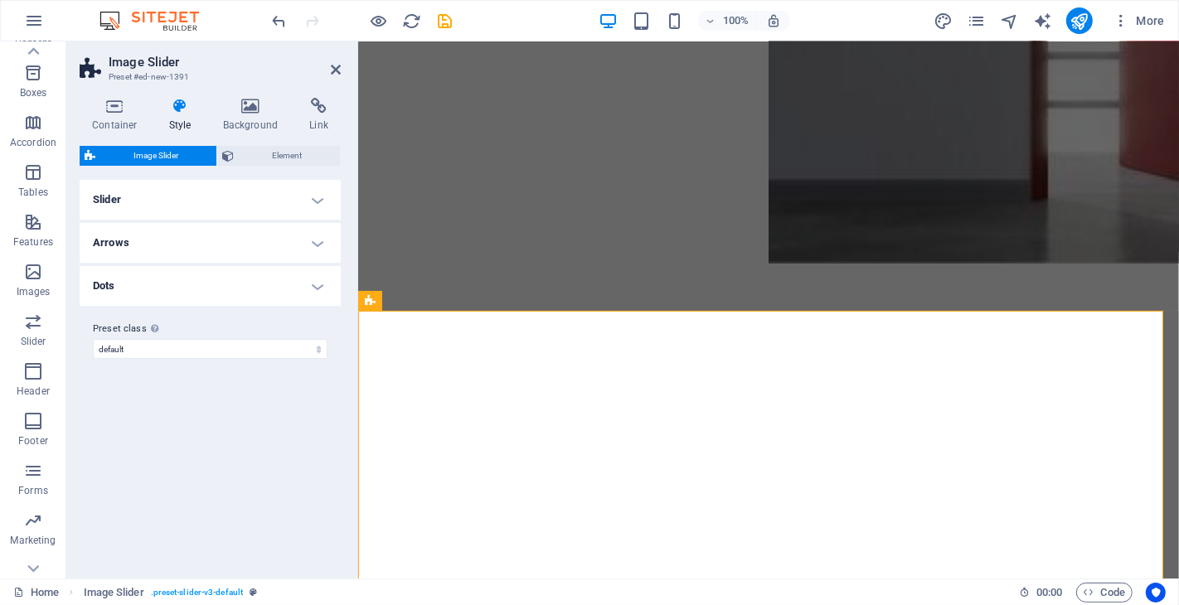
click at [313, 200] on h4 "Slider" at bounding box center [210, 200] width 261 height 40
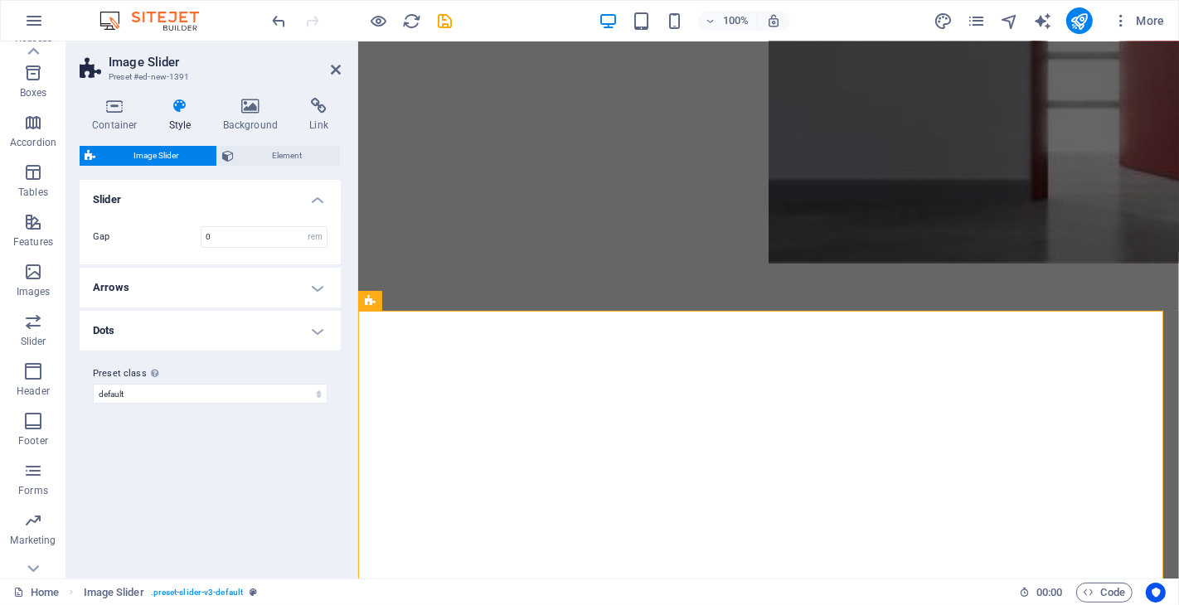
click at [312, 289] on h4 "Arrows" at bounding box center [210, 288] width 261 height 40
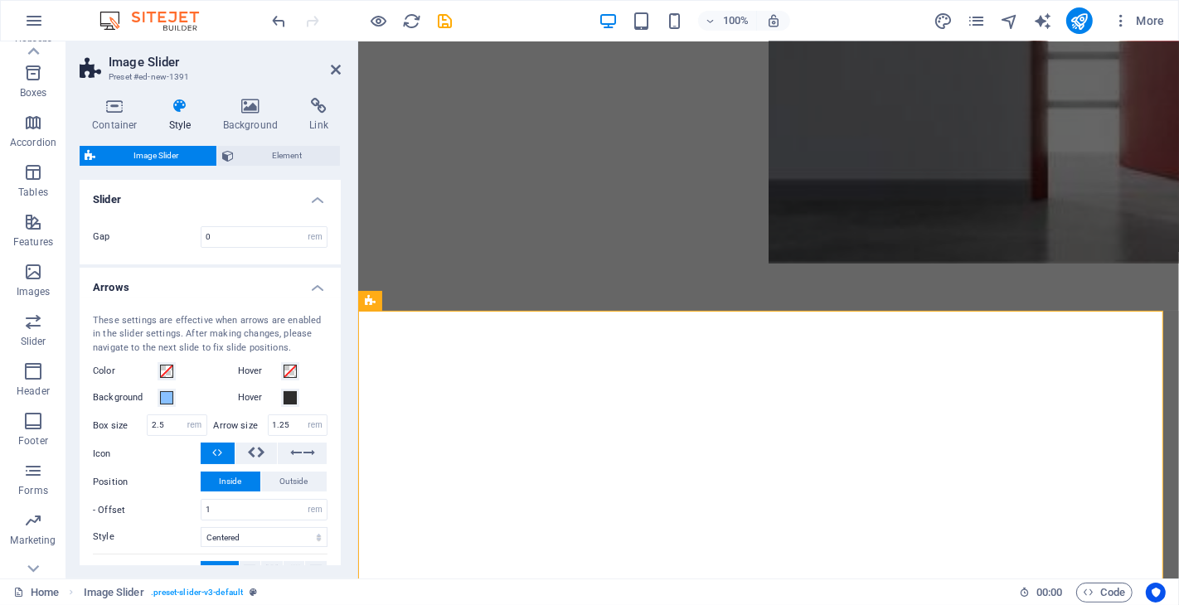
click at [312, 289] on h4 "Arrows" at bounding box center [210, 283] width 261 height 30
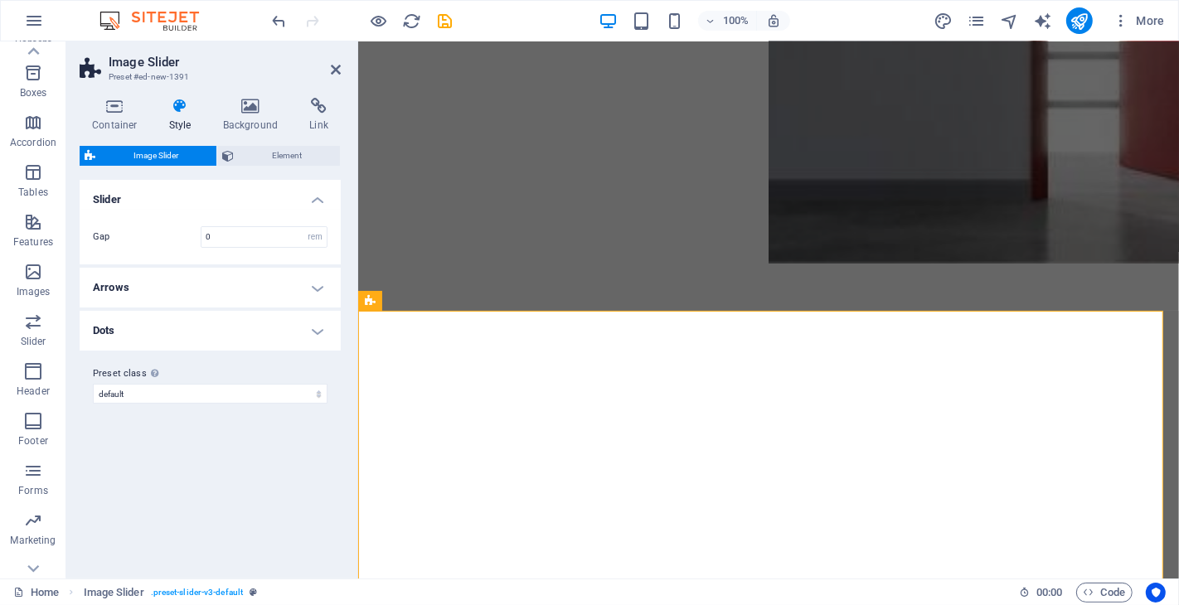
click at [268, 332] on h4 "Dots" at bounding box center [210, 331] width 261 height 40
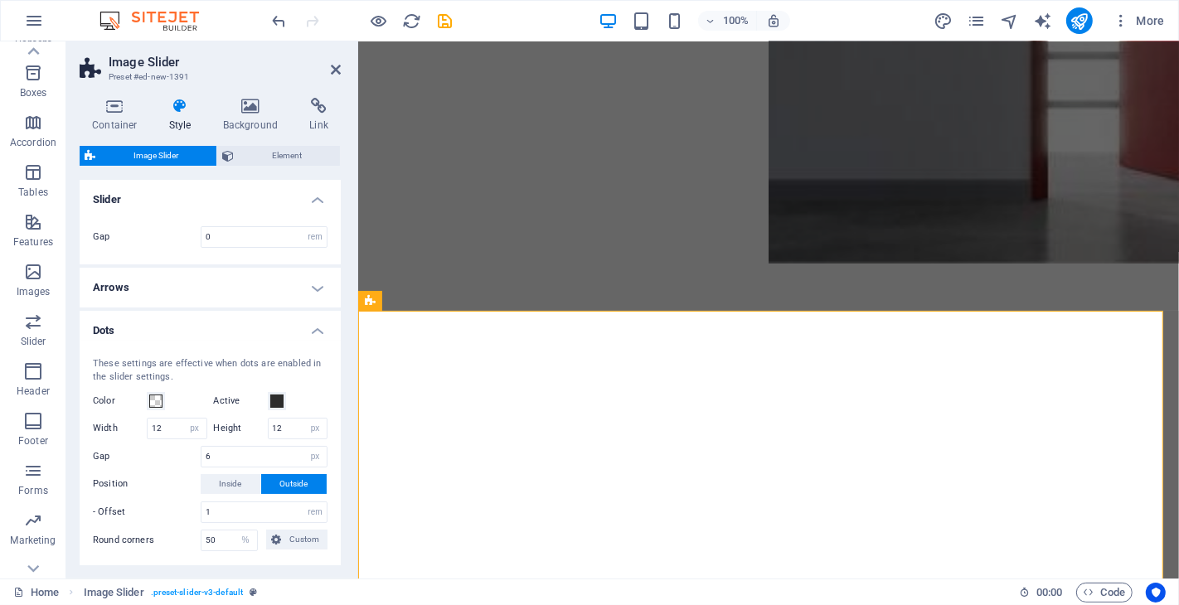
click at [268, 332] on h4 "Dots" at bounding box center [210, 326] width 261 height 30
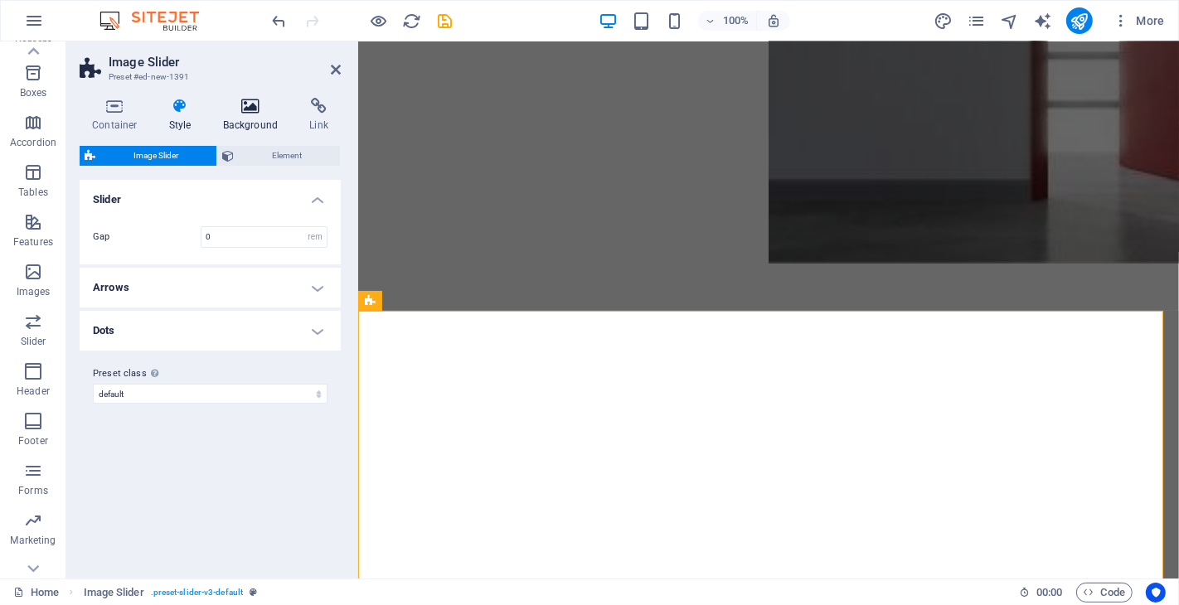
click at [244, 124] on h4 "Background" at bounding box center [254, 115] width 87 height 35
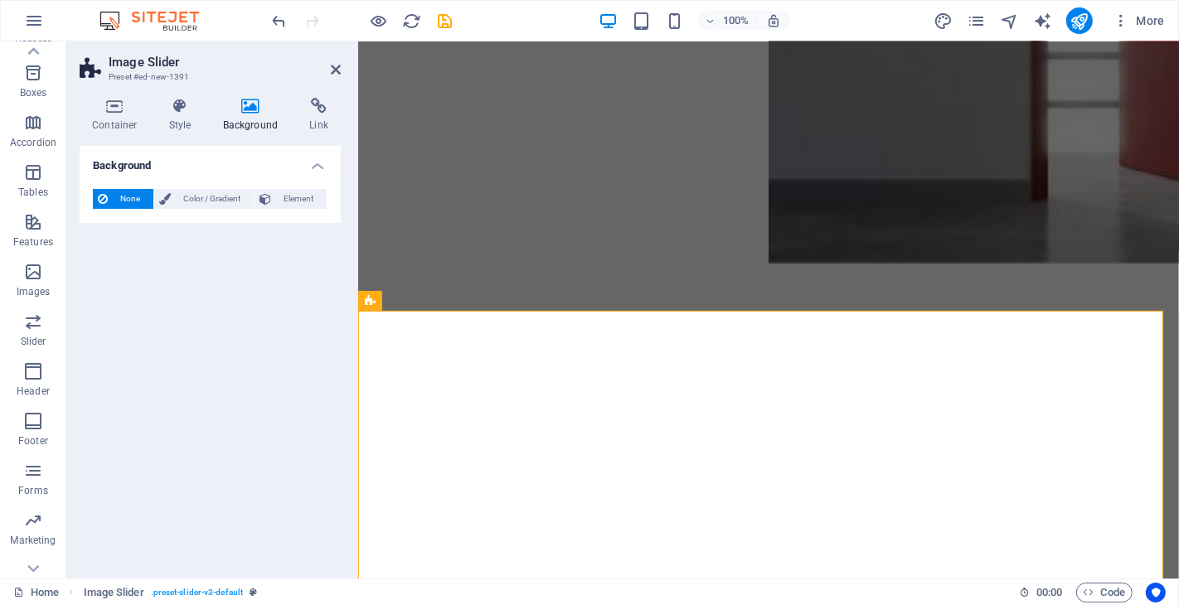
click at [254, 117] on h4 "Background" at bounding box center [254, 115] width 87 height 35
click at [122, 118] on h4 "Container" at bounding box center [118, 115] width 77 height 35
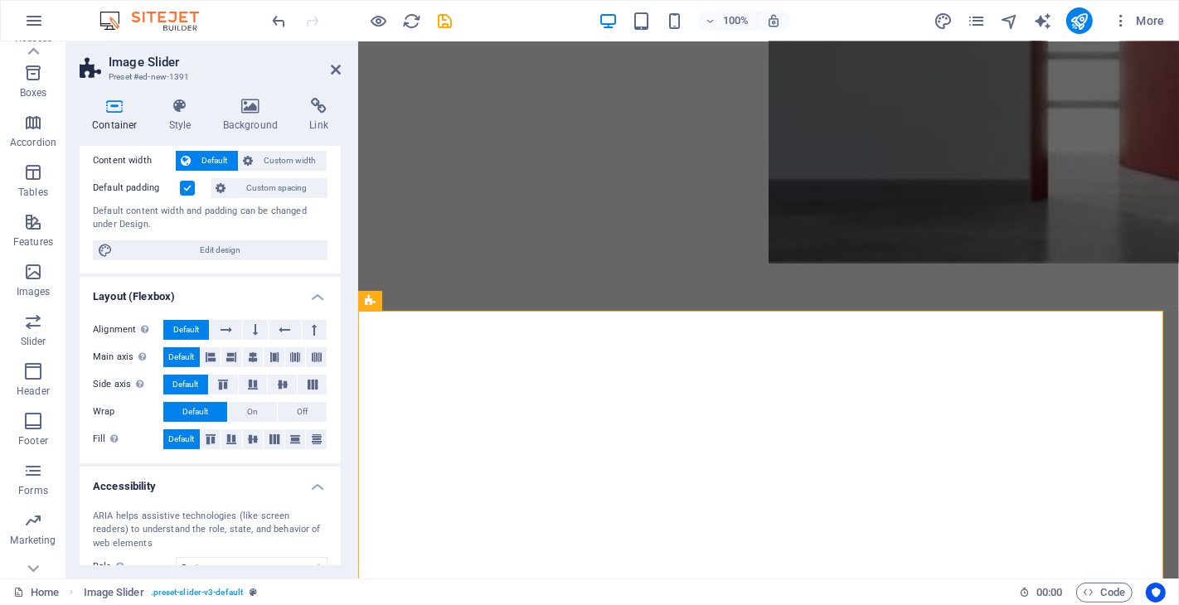
scroll to position [222, 0]
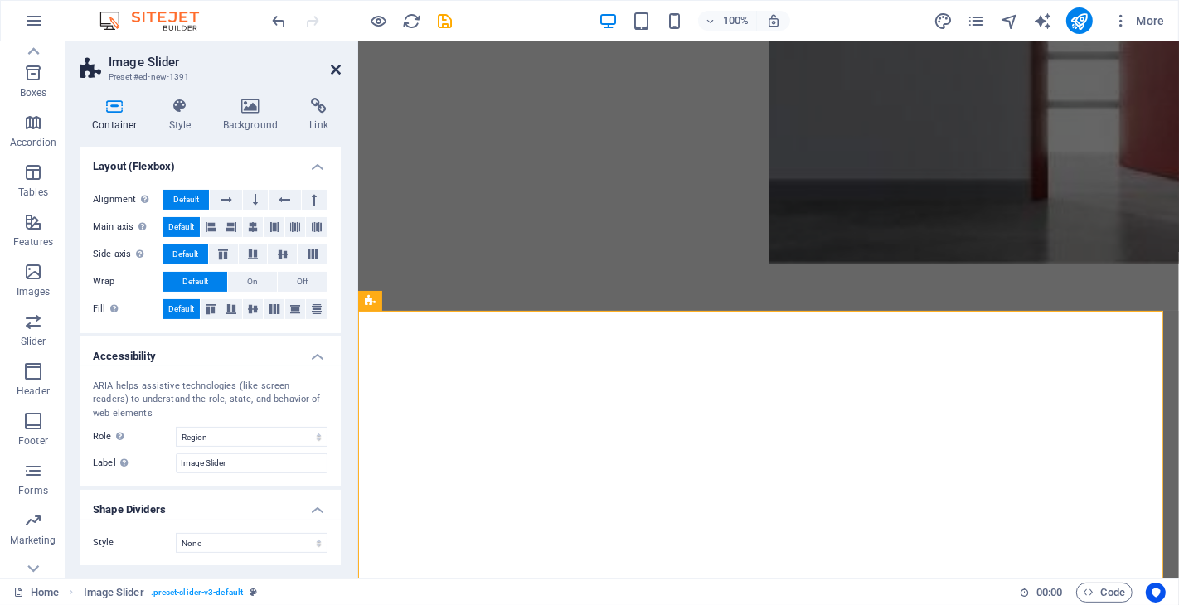
click at [335, 69] on icon at bounding box center [336, 69] width 10 height 13
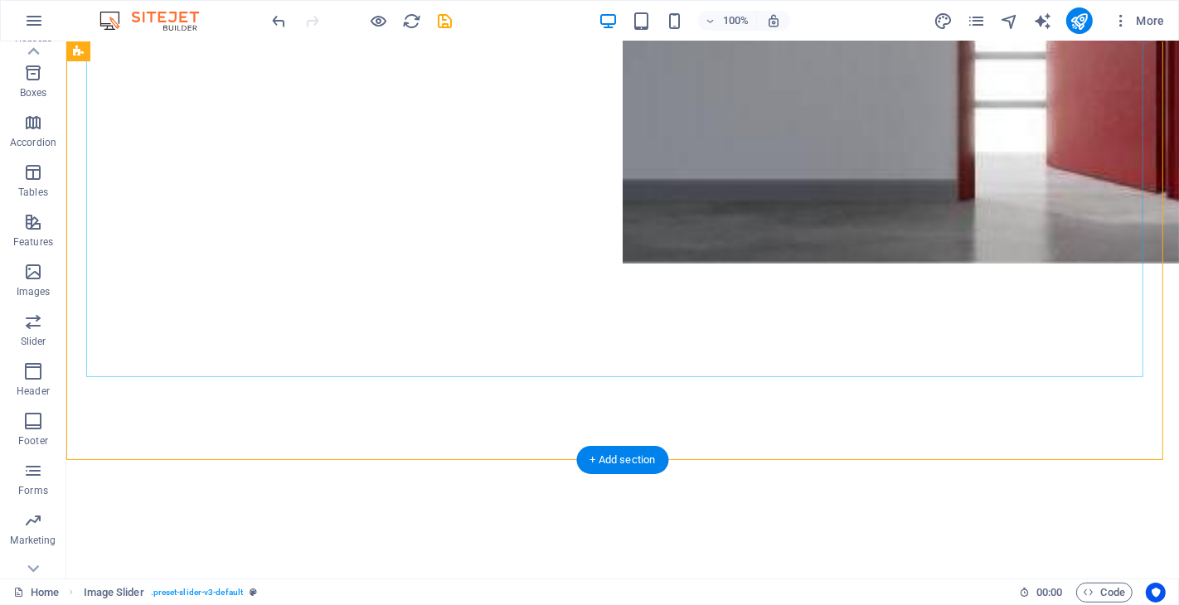
scroll to position [829, 0]
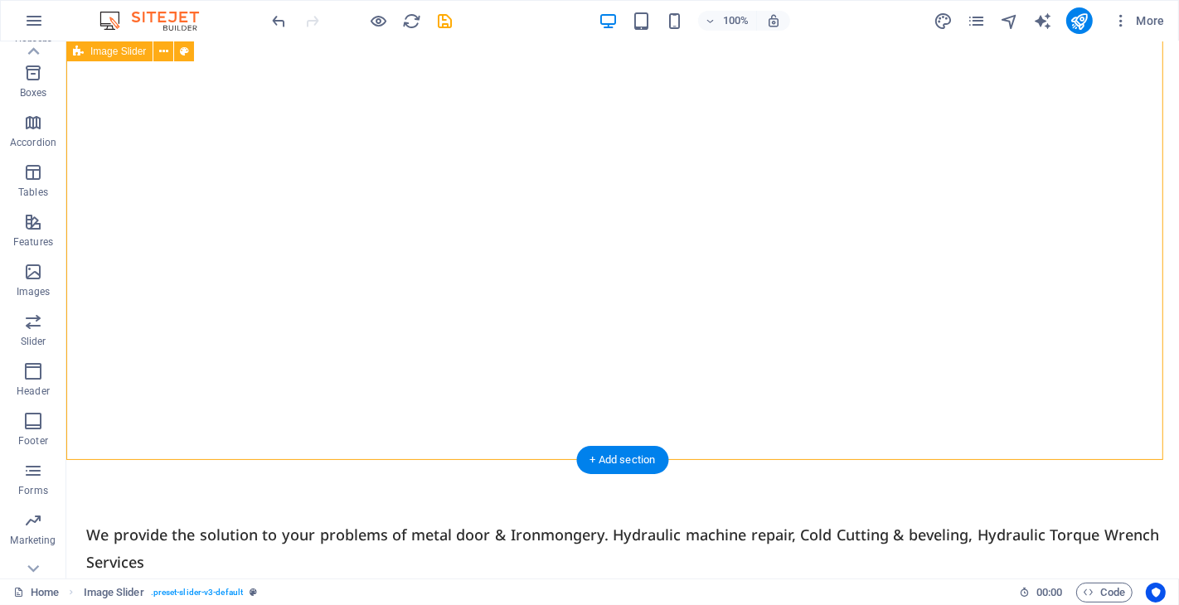
click at [199, 428] on div at bounding box center [621, 189] width 1113 height 497
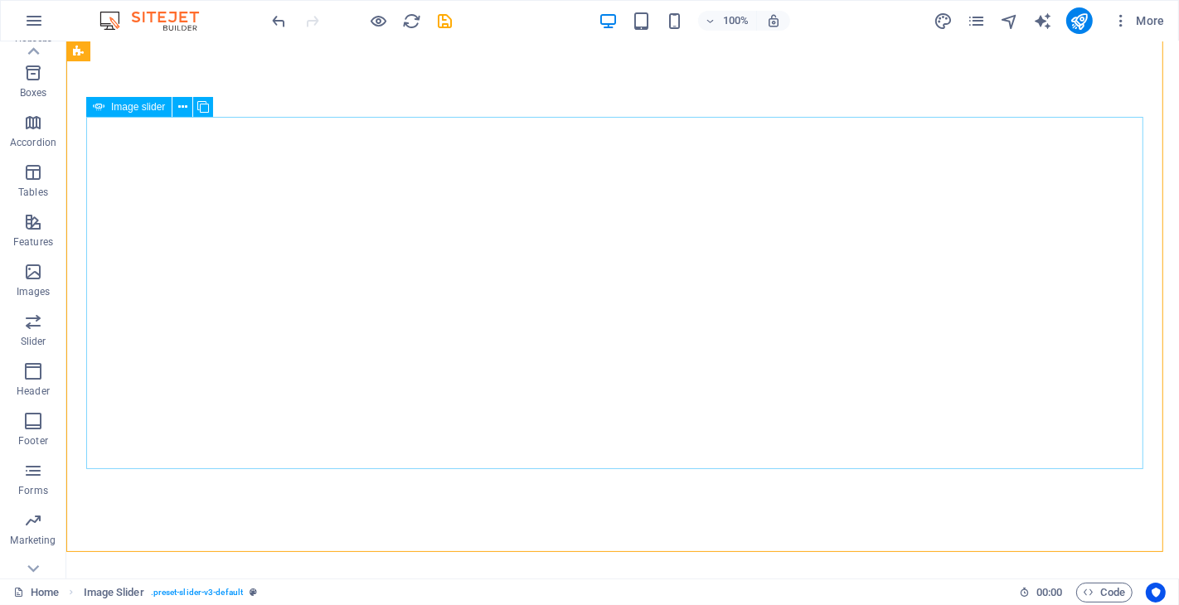
click at [143, 104] on span "Image slider" at bounding box center [138, 107] width 54 height 10
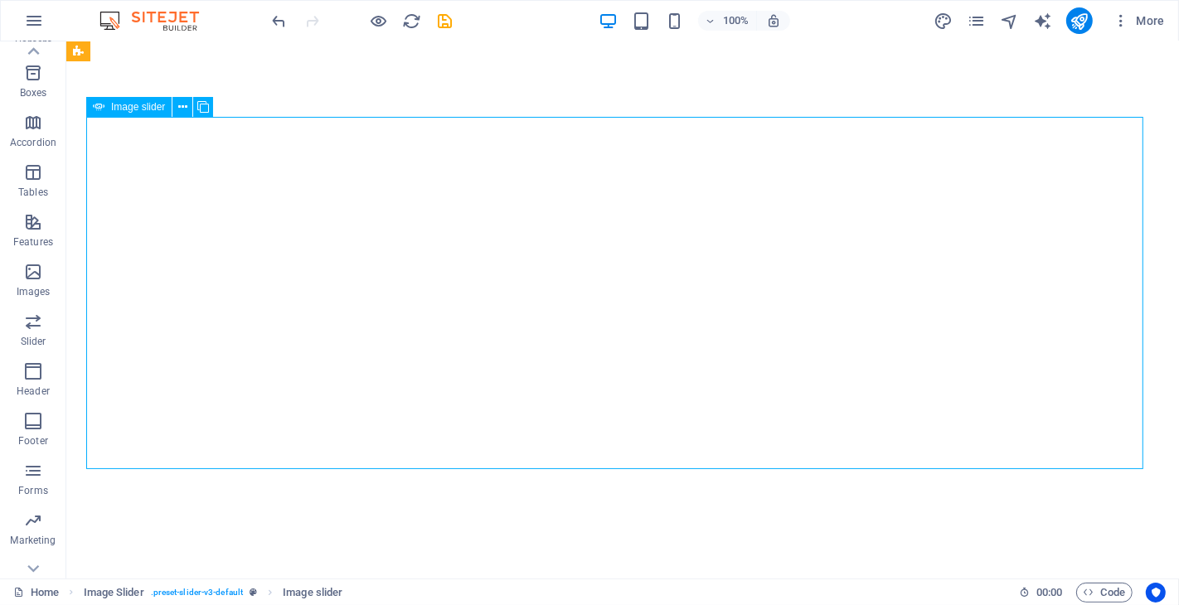
drag, startPoint x: 143, startPoint y: 104, endPoint x: 209, endPoint y: 208, distance: 122.6
click at [143, 104] on span "Image slider" at bounding box center [138, 107] width 54 height 10
select select "px"
select select "ms"
select select "s"
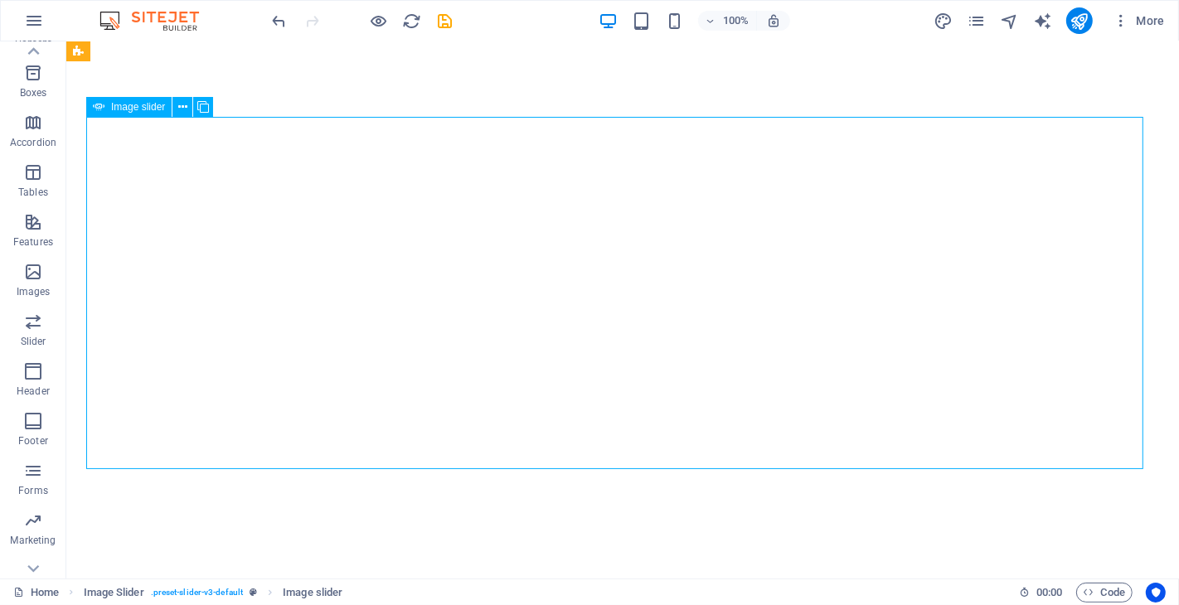
select select "progressive"
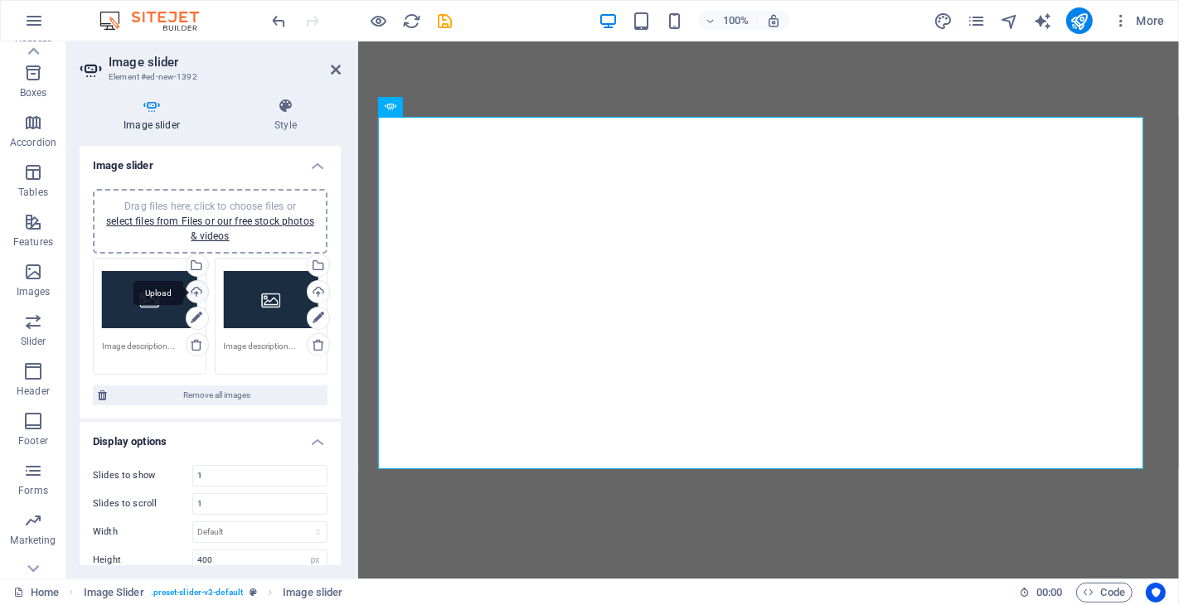
click at [196, 292] on div "Upload" at bounding box center [195, 293] width 25 height 25
click at [183, 263] on div "Select files from the file manager, stock photos, or upload file(s)" at bounding box center [129, 266] width 108 height 62
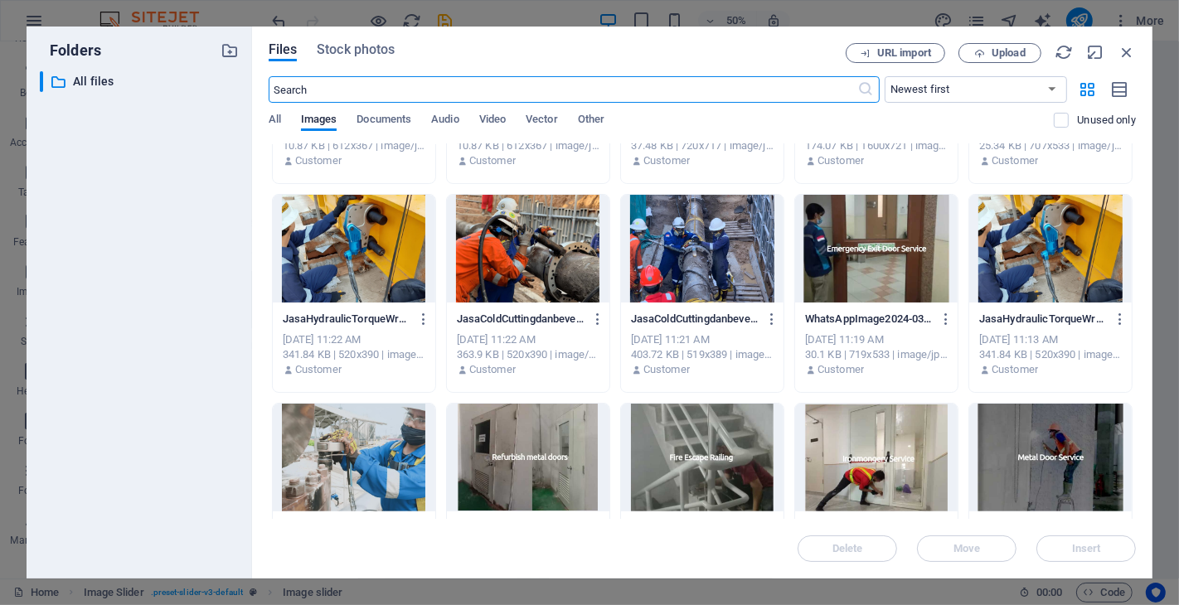
scroll to position [460, 0]
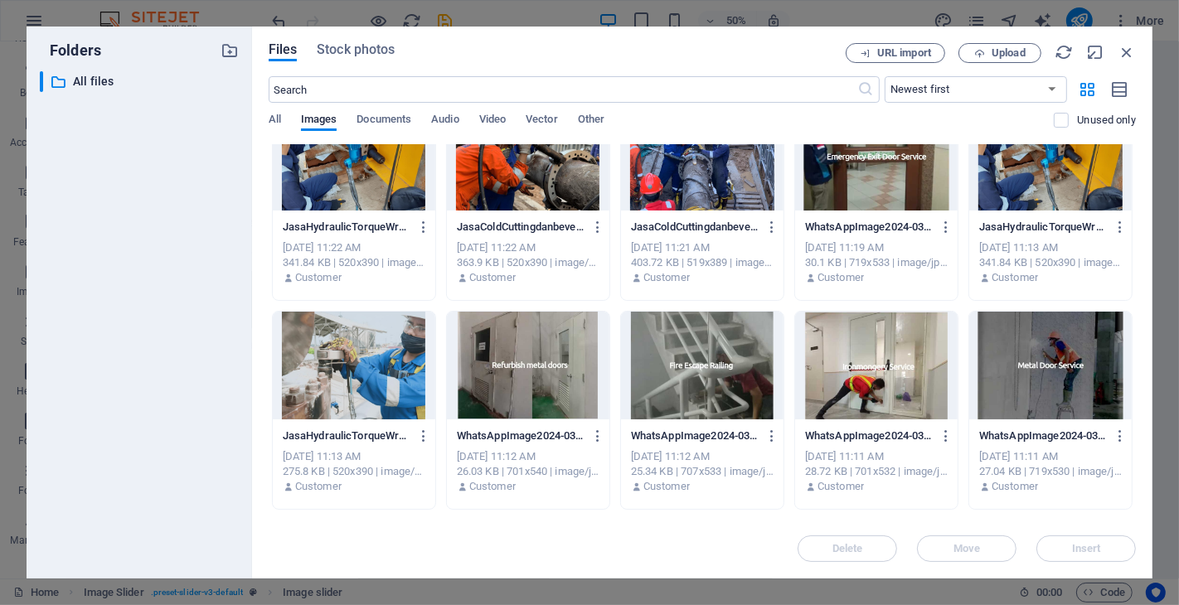
click at [887, 371] on div at bounding box center [876, 366] width 163 height 108
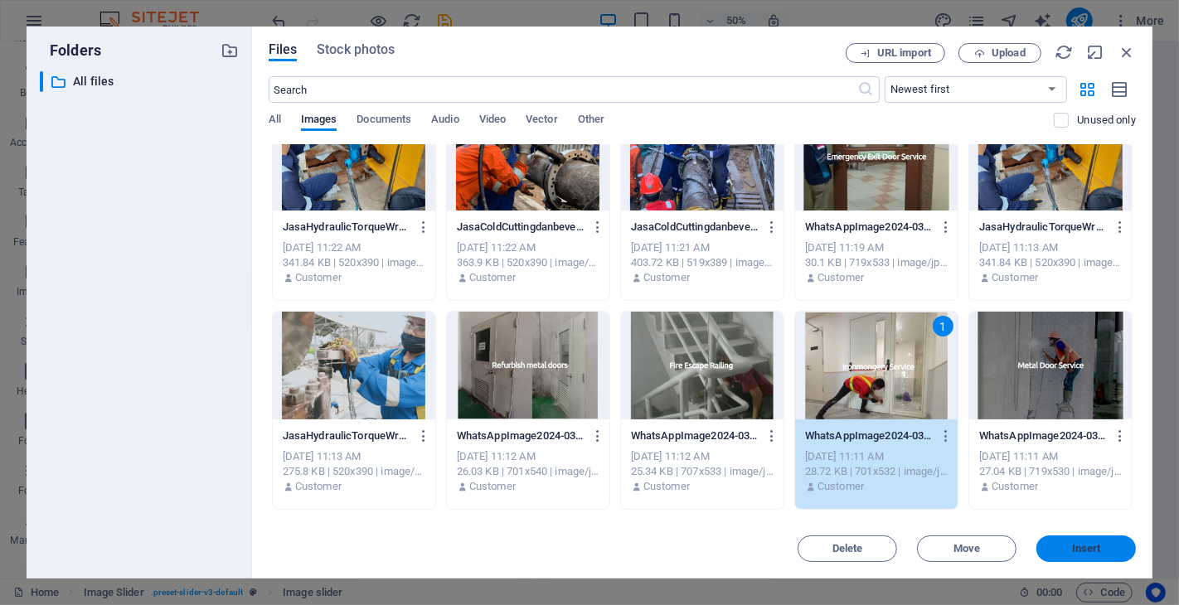
click at [1060, 544] on span "Insert" at bounding box center [1086, 549] width 86 height 10
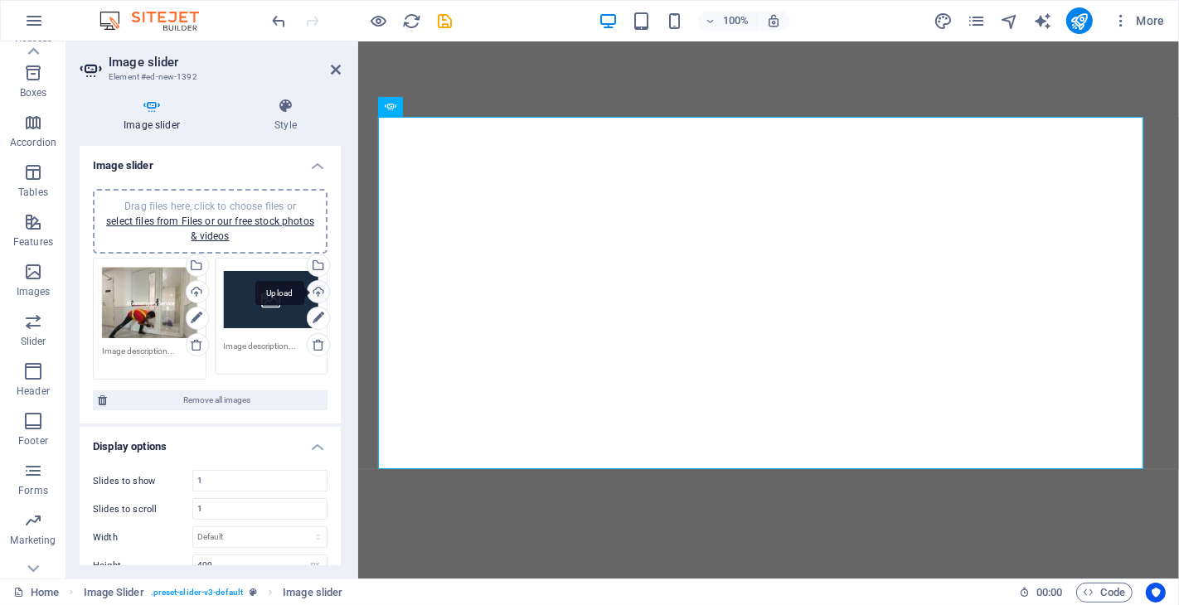
click at [311, 289] on div "Upload" at bounding box center [316, 293] width 25 height 25
click at [315, 264] on div "Select files from the file manager, stock photos, or upload file(s)" at bounding box center [316, 267] width 25 height 25
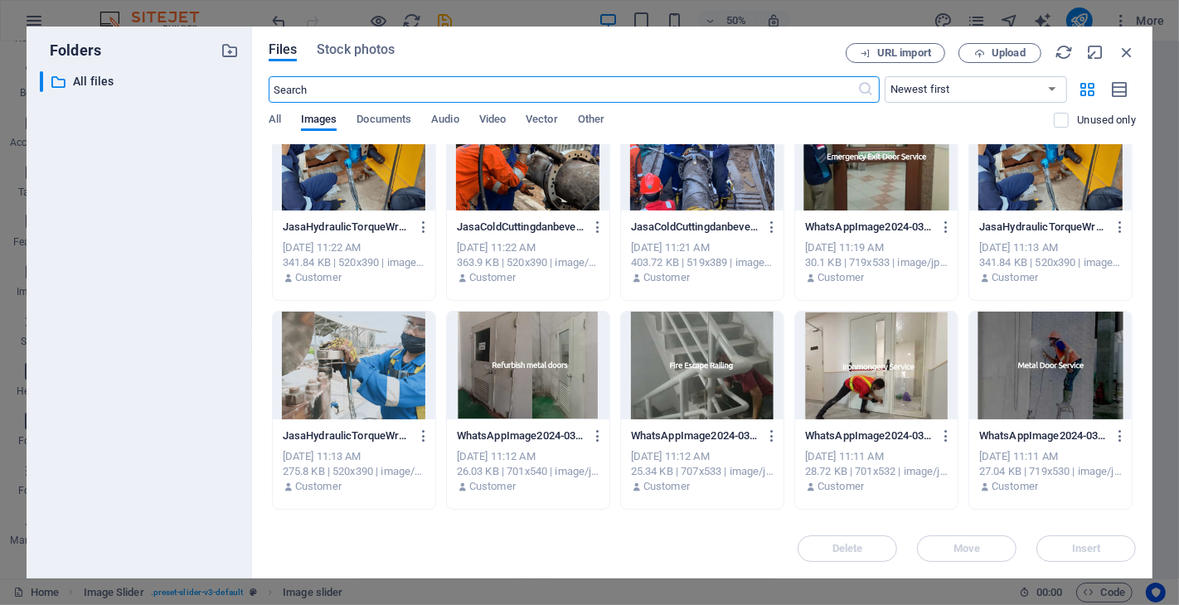
click at [1055, 367] on div at bounding box center [1050, 366] width 163 height 108
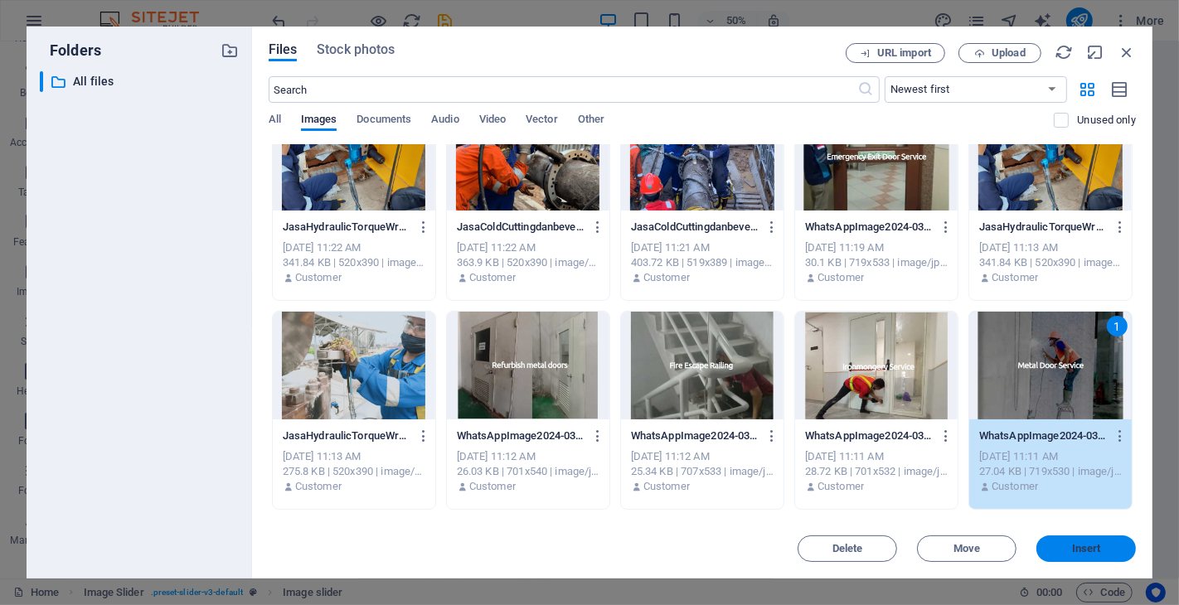
click at [1060, 544] on span "Insert" at bounding box center [1086, 549] width 29 height 10
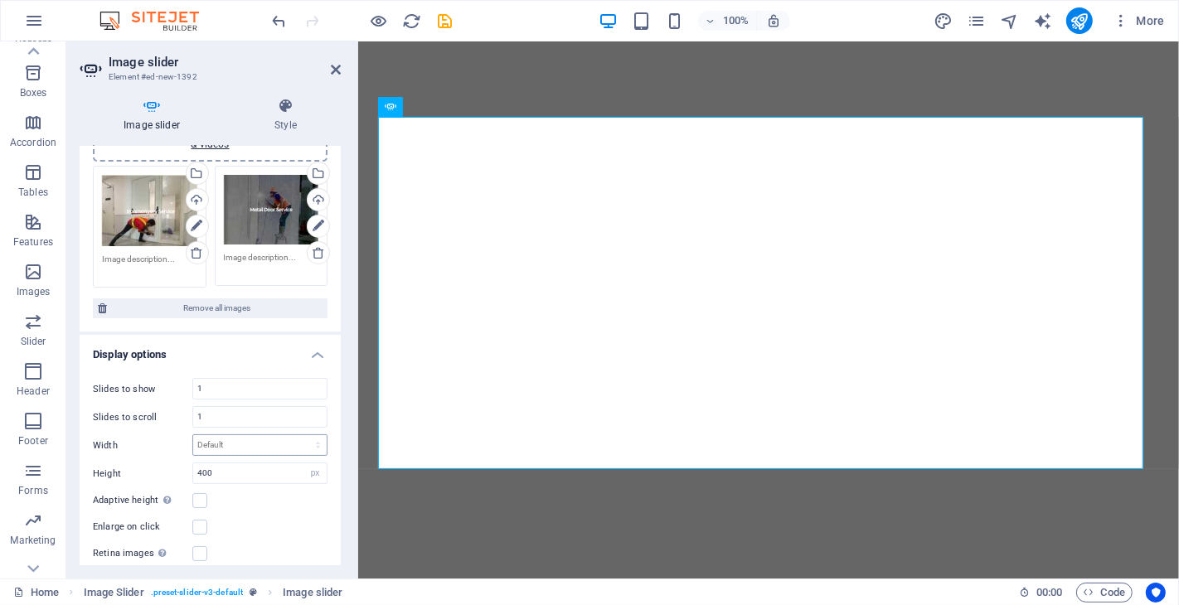
scroll to position [0, 0]
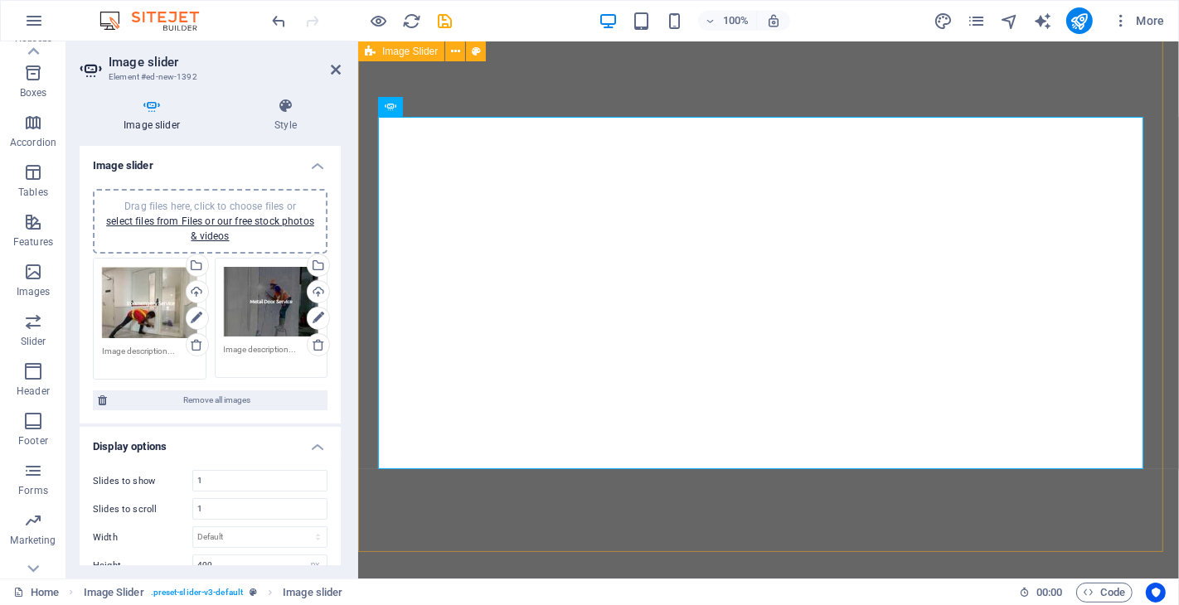
click at [416, 55] on span "Image Slider" at bounding box center [410, 51] width 56 height 10
select select "region"
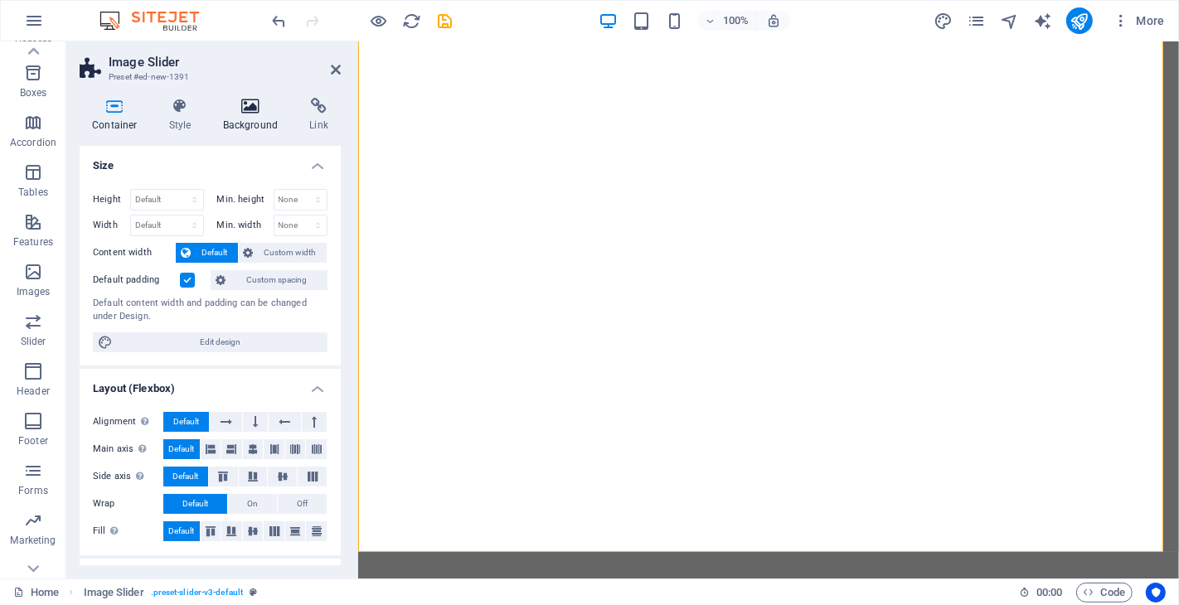
click at [245, 114] on h4 "Background" at bounding box center [254, 115] width 87 height 35
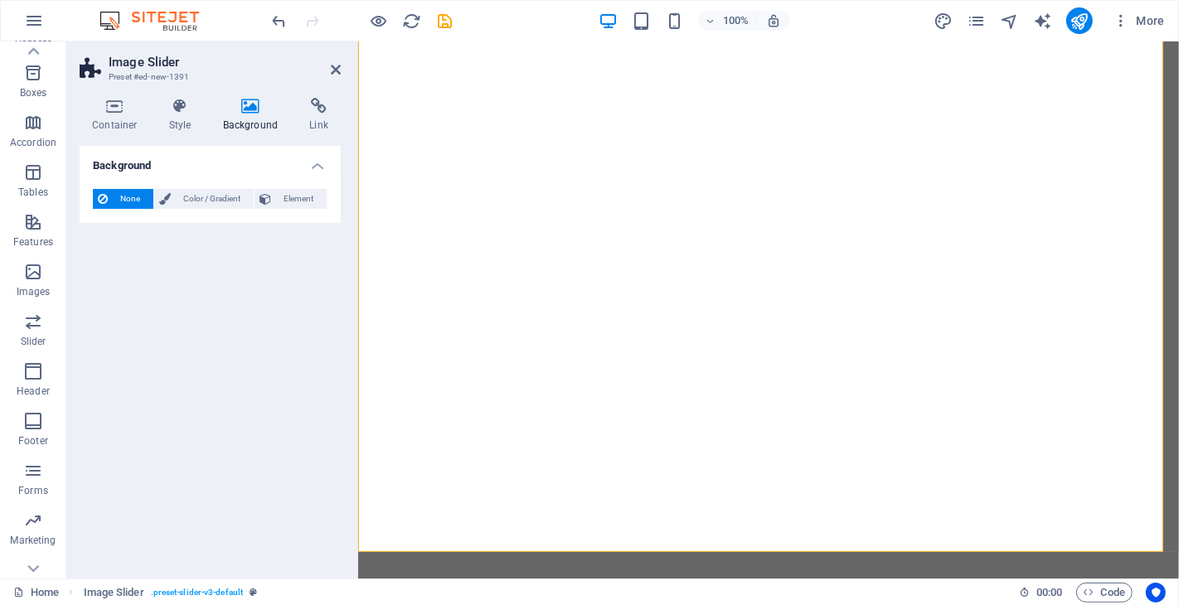
click at [316, 166] on h4 "Background" at bounding box center [210, 161] width 261 height 30
click at [316, 166] on h4 "Background" at bounding box center [210, 166] width 261 height 40
click at [241, 113] on icon at bounding box center [251, 106] width 80 height 17
click at [177, 117] on h4 "Style" at bounding box center [184, 115] width 54 height 35
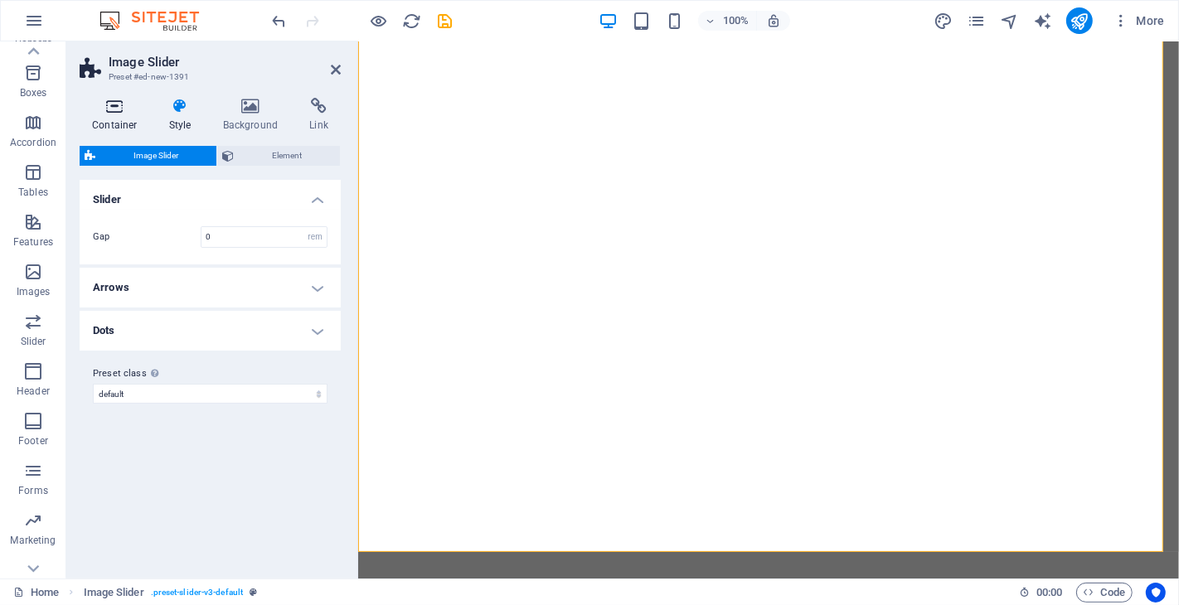
click at [112, 114] on h4 "Container" at bounding box center [118, 115] width 77 height 35
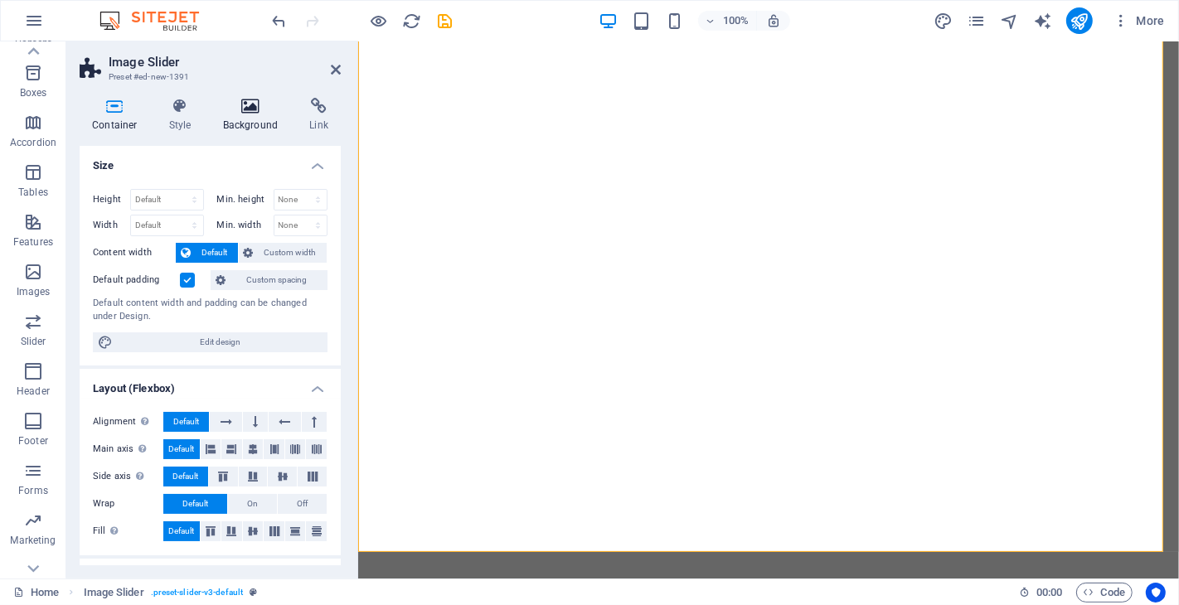
click at [255, 113] on icon at bounding box center [251, 106] width 80 height 17
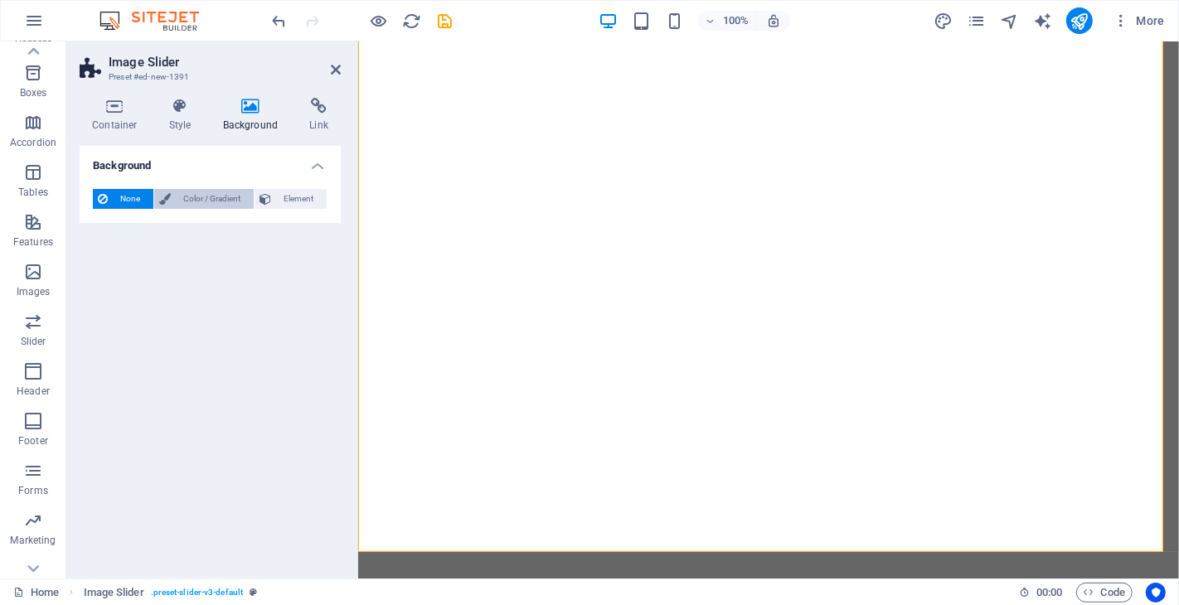
click at [192, 196] on span "Color / Gradient" at bounding box center [212, 199] width 73 height 20
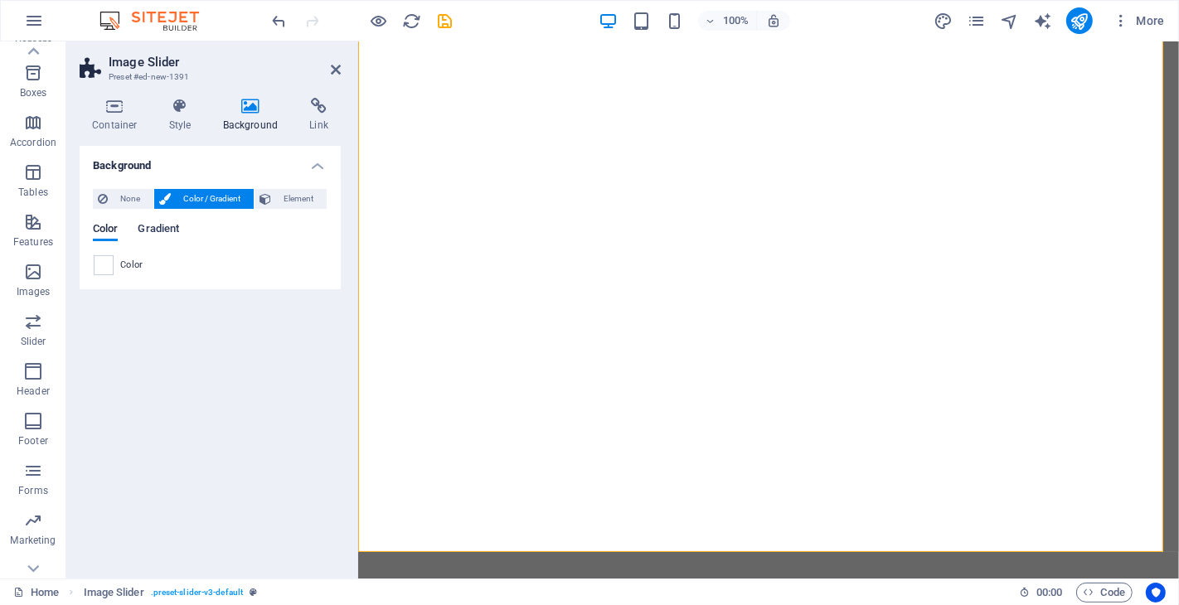
click at [154, 225] on span "Gradient" at bounding box center [158, 230] width 41 height 23
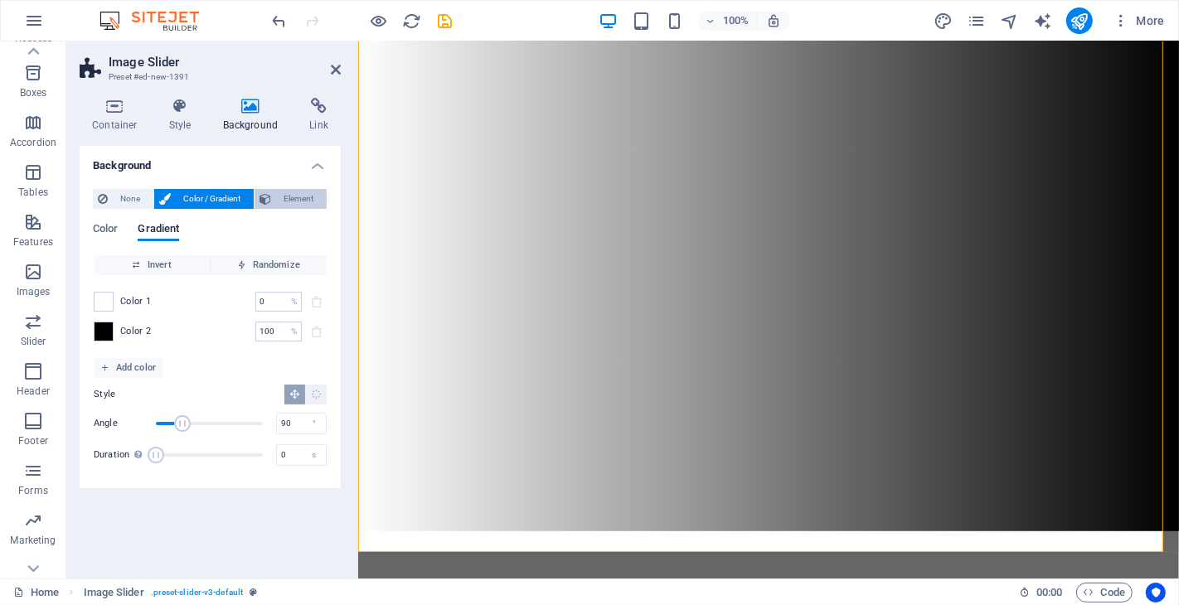
click at [291, 192] on span "Element" at bounding box center [299, 199] width 46 height 20
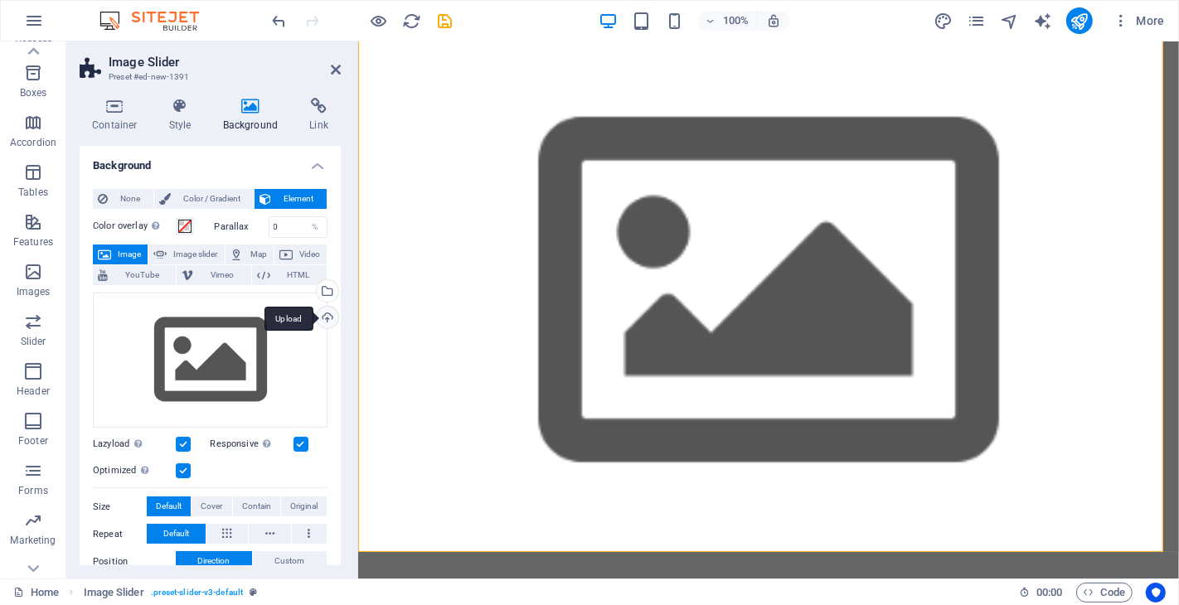
click at [324, 320] on div "Upload" at bounding box center [325, 319] width 25 height 25
click at [323, 291] on div "Select files from the file manager, stock photos, or upload file(s)" at bounding box center [325, 292] width 25 height 25
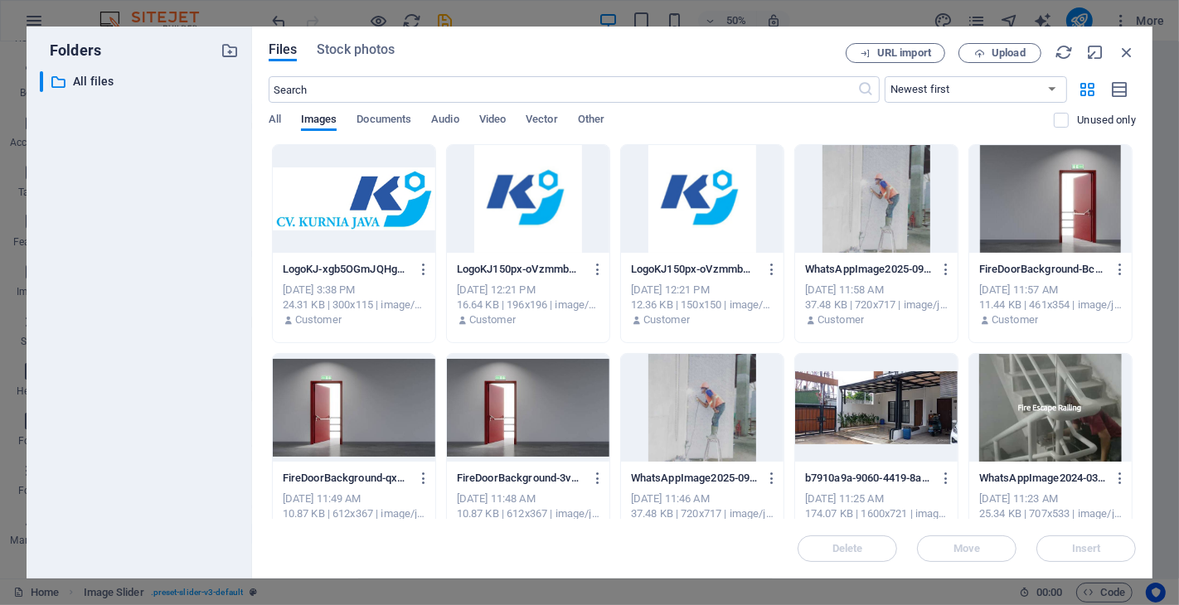
click at [1037, 227] on div at bounding box center [1050, 199] width 163 height 108
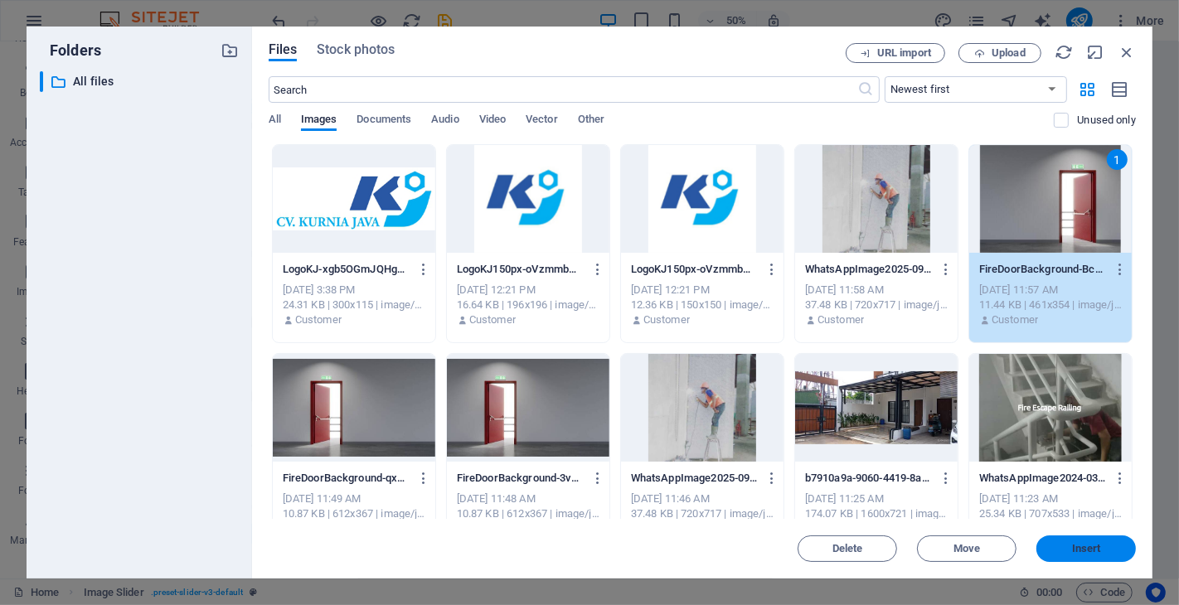
click at [1060, 544] on span "Insert" at bounding box center [1086, 549] width 29 height 10
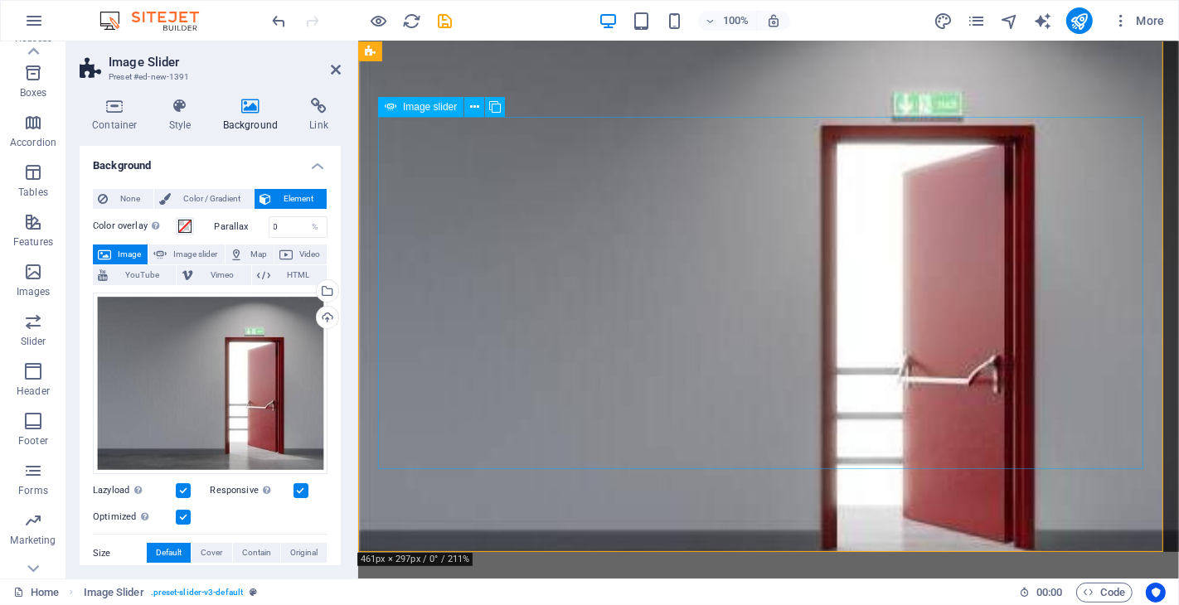
scroll to position [644, 0]
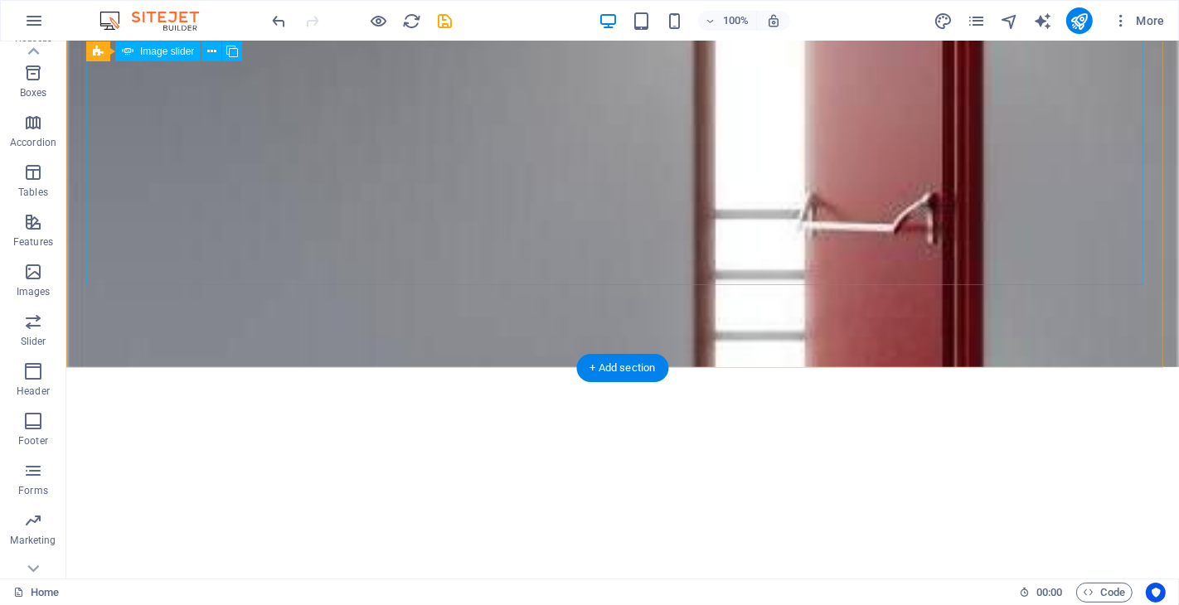
scroll to position [736, 0]
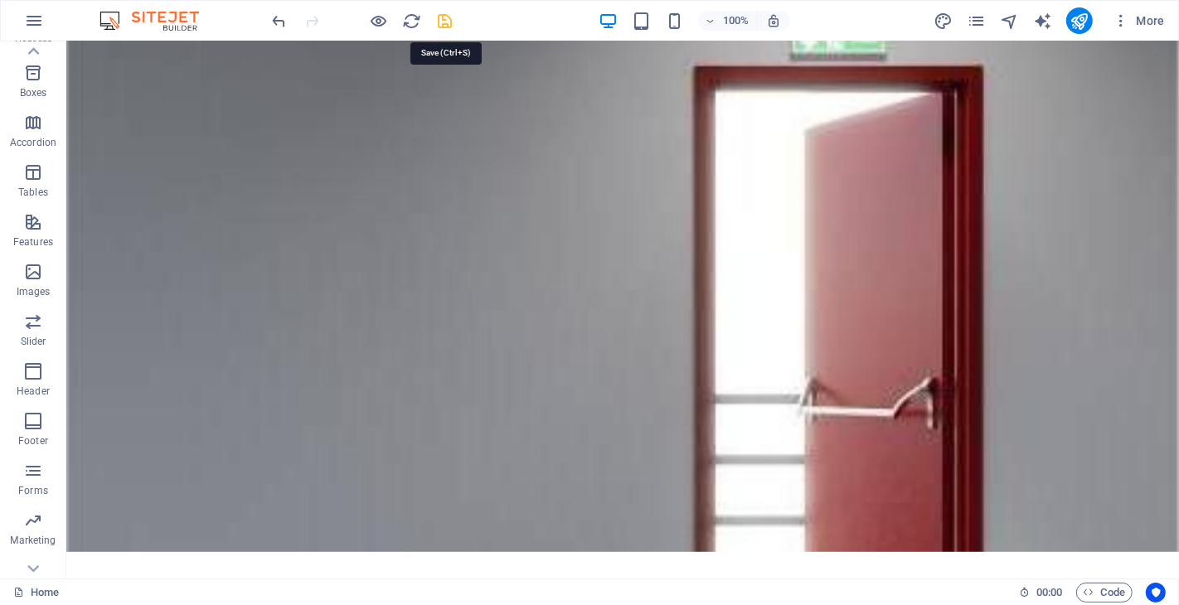
click at [443, 20] on icon "save" at bounding box center [445, 21] width 19 height 19
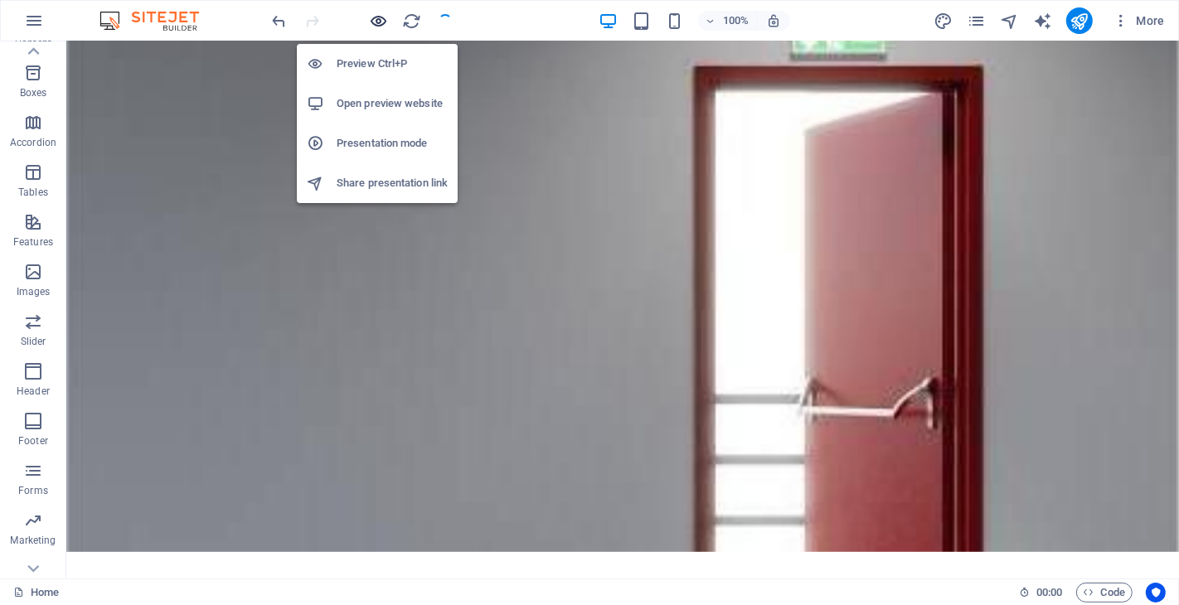
click at [381, 19] on icon "button" at bounding box center [379, 21] width 19 height 19
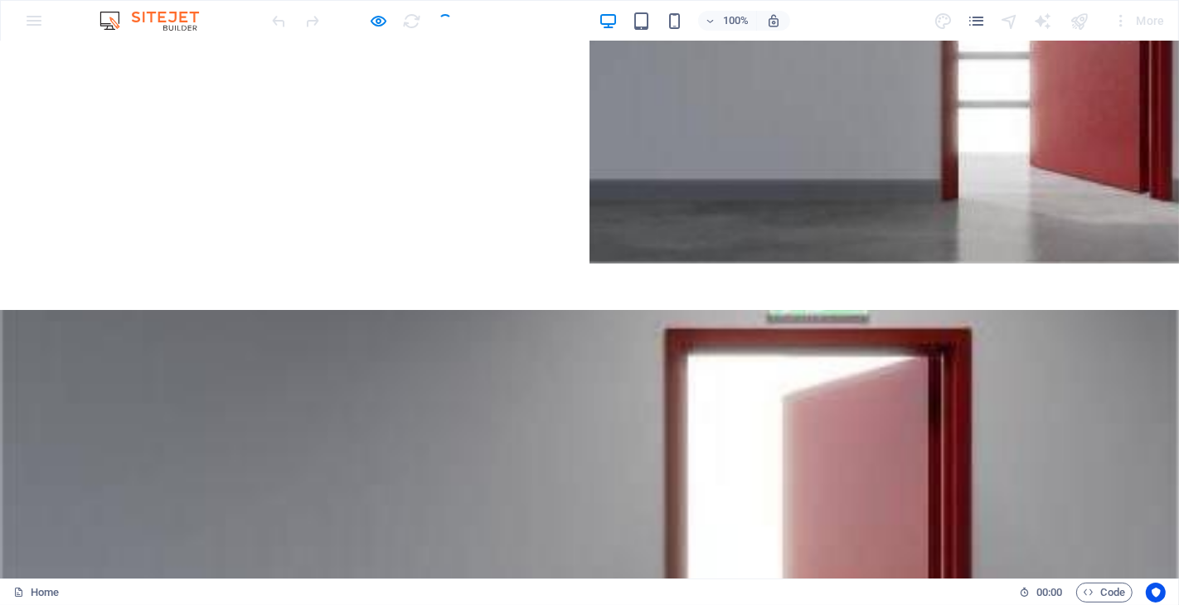
scroll to position [644, 0]
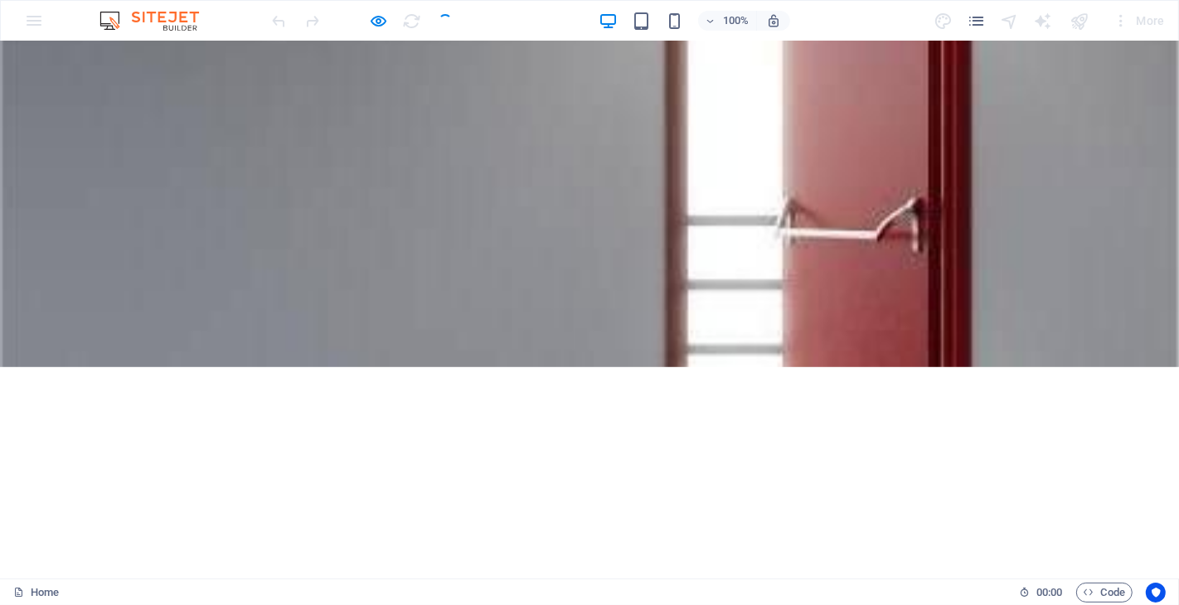
click at [739, 450] on div "Image Slider" at bounding box center [589, 616] width 1139 height 332
click at [781, 450] on div "Image Slider" at bounding box center [589, 616] width 1139 height 332
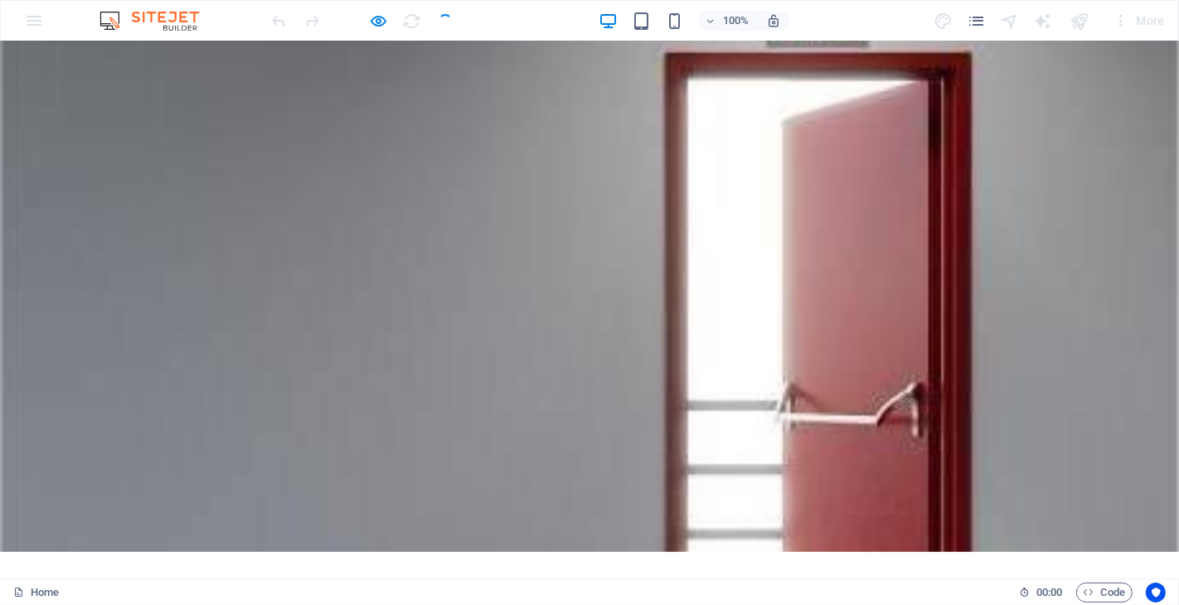
scroll to position [460, 0]
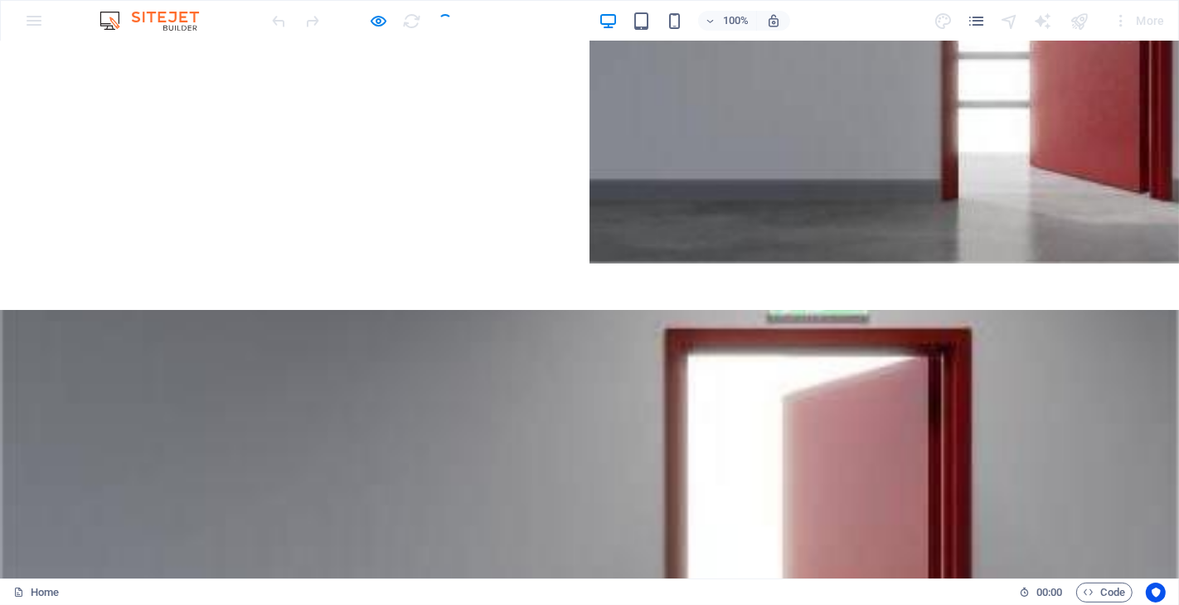
click at [240, 361] on div at bounding box center [589, 569] width 1179 height 518
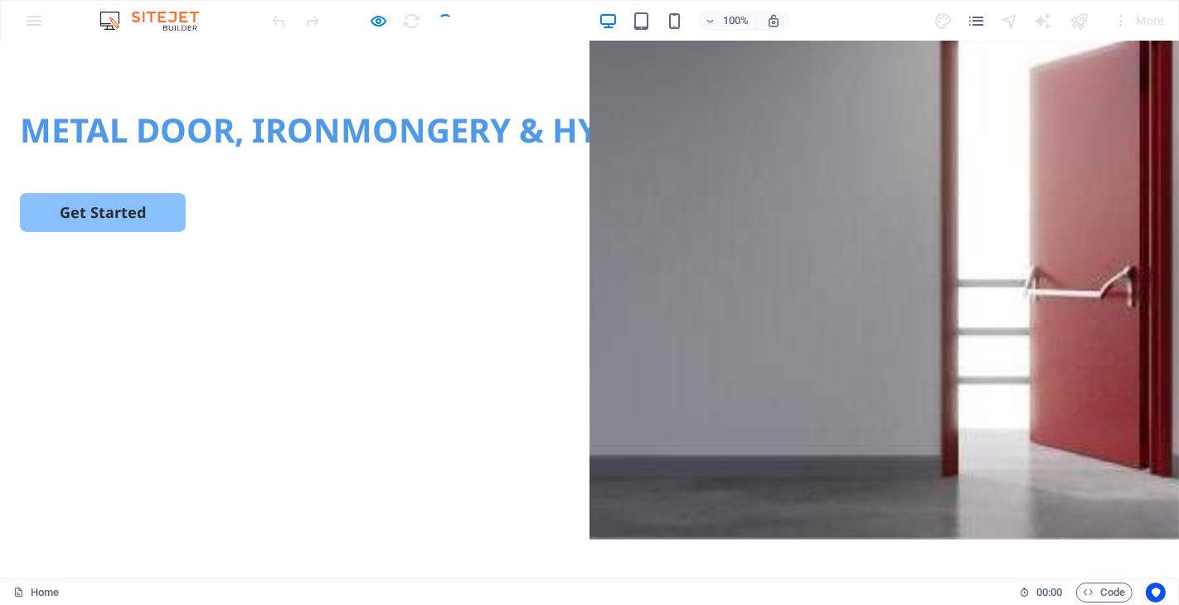
scroll to position [0, 0]
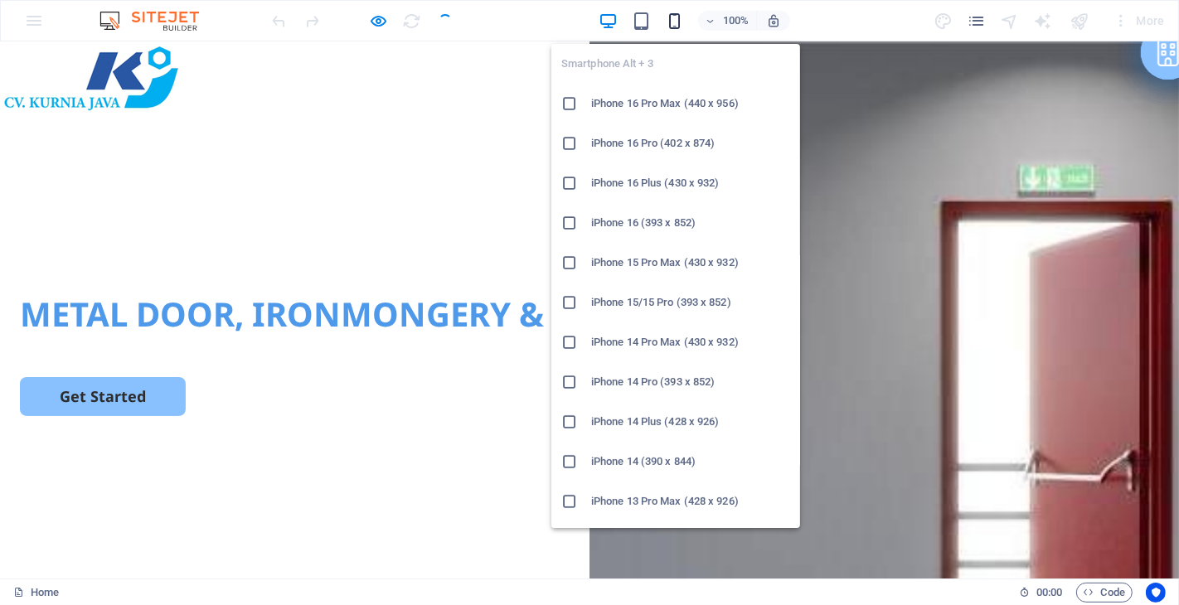
click at [674, 22] on icon "button" at bounding box center [674, 21] width 19 height 19
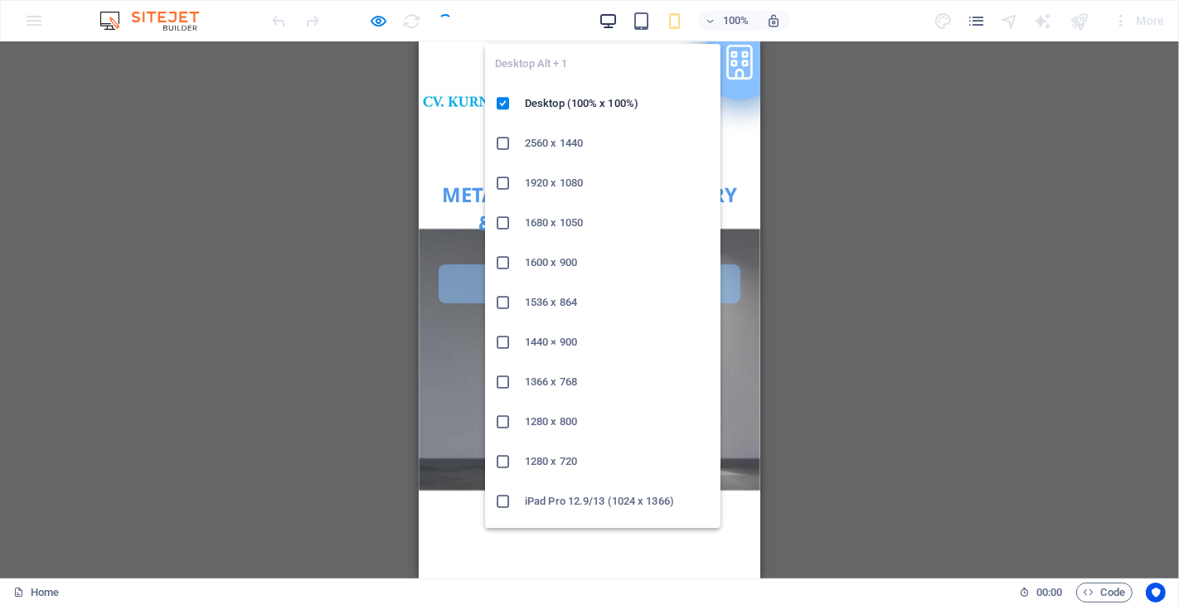
click at [612, 17] on icon "button" at bounding box center [608, 21] width 19 height 19
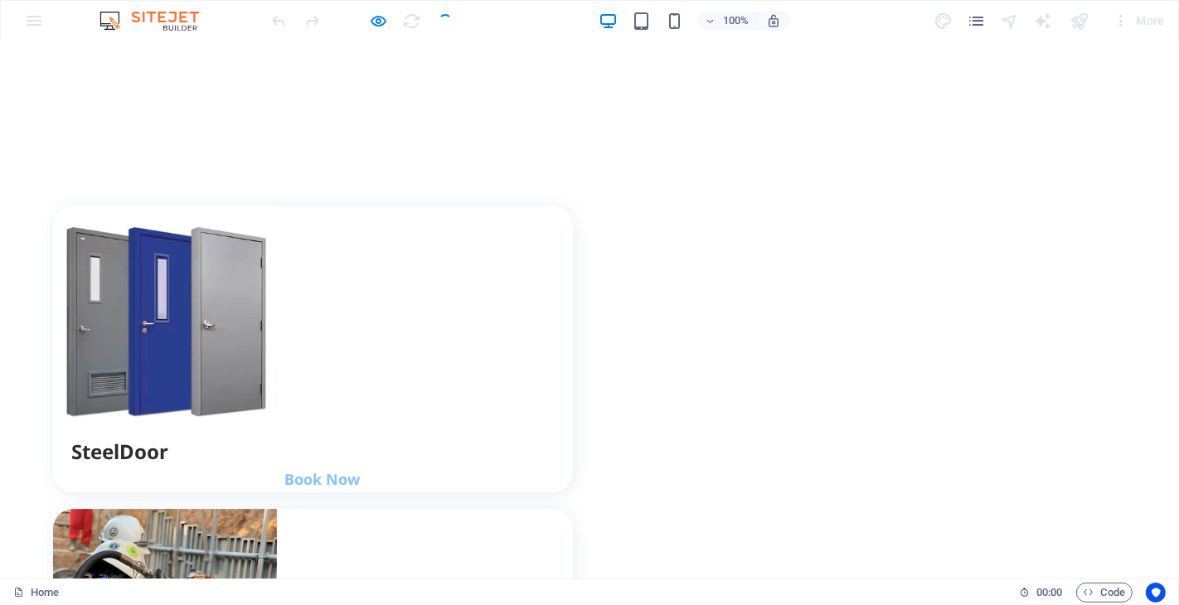
scroll to position [4145, 0]
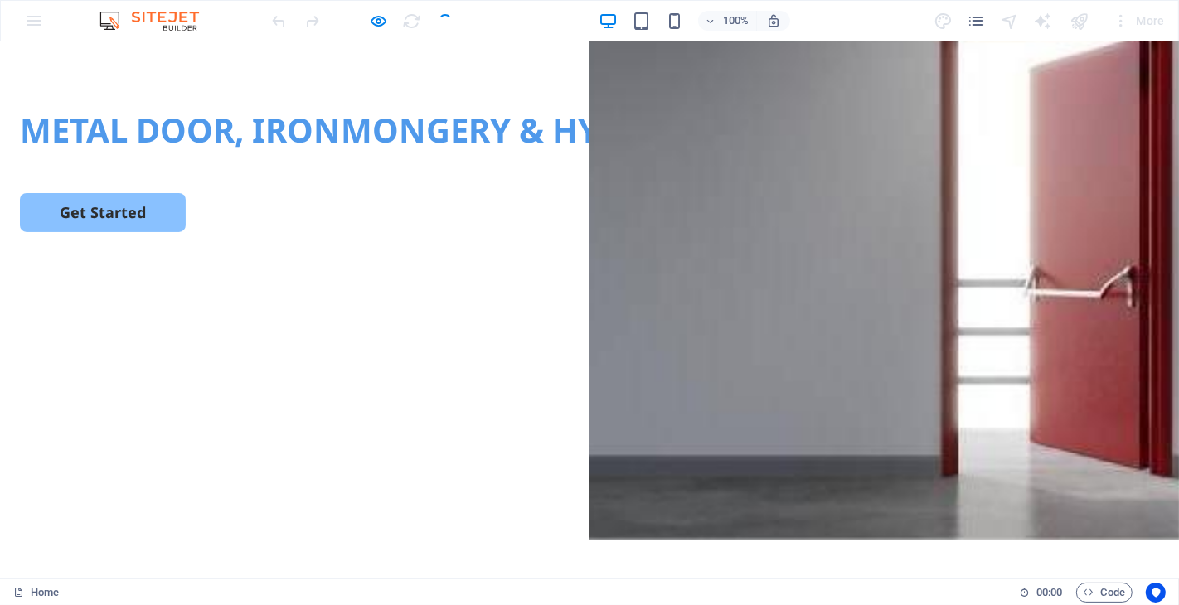
scroll to position [0, 0]
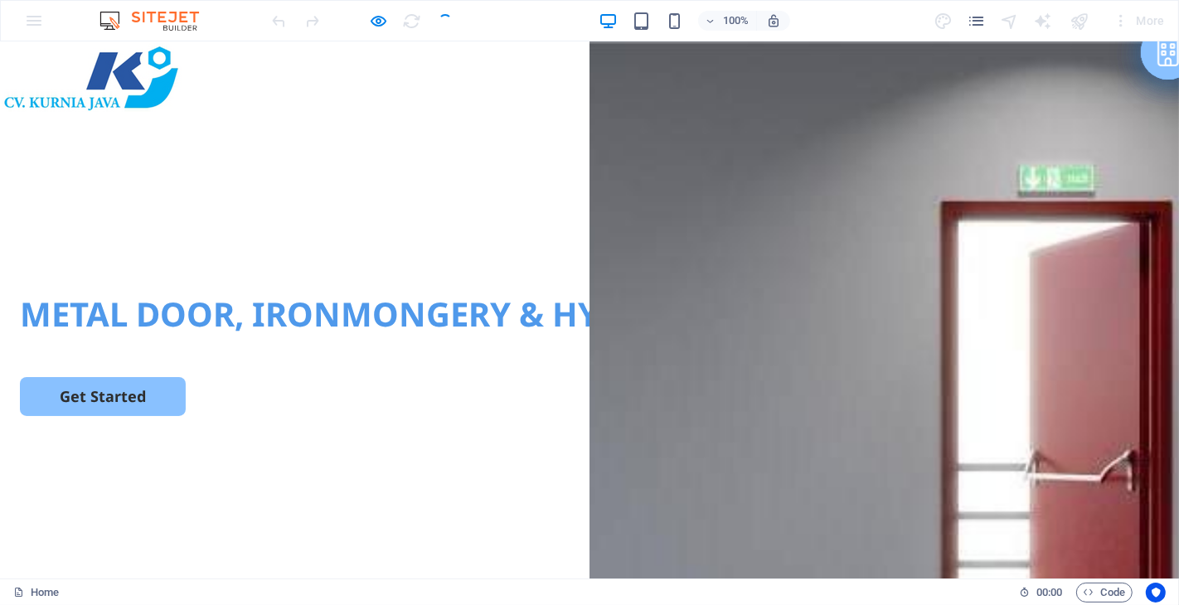
click at [632, 158] on div "METAL DOOR, IRONMONGERY & HYDROLIC MACHINE SERVICES Get Started" at bounding box center [589, 451] width 1179 height 638
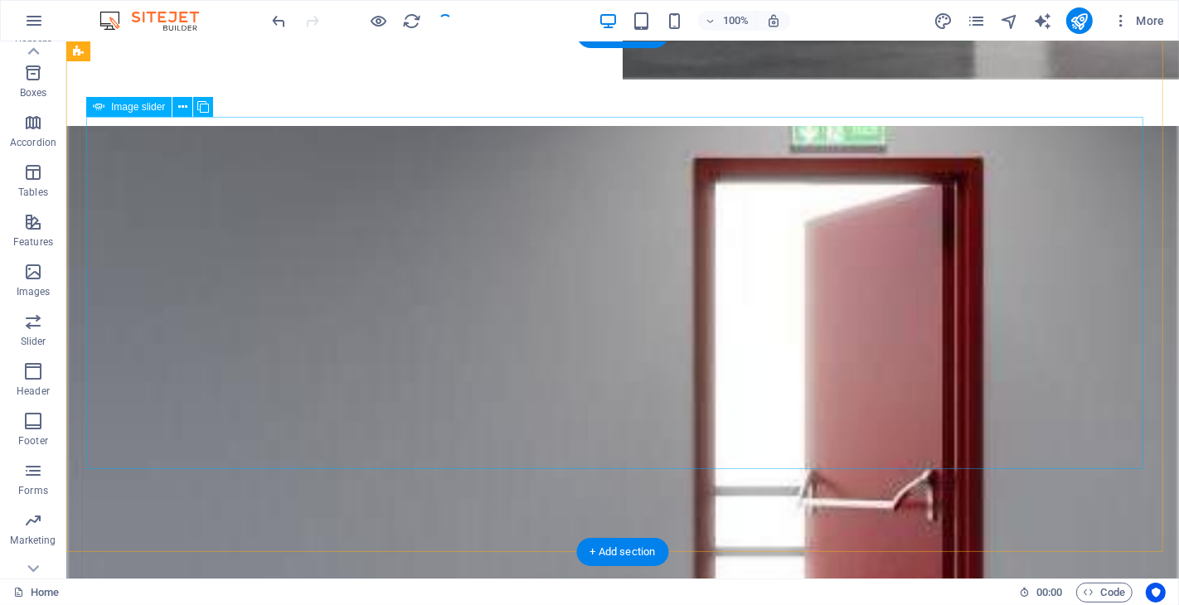
scroll to position [829, 0]
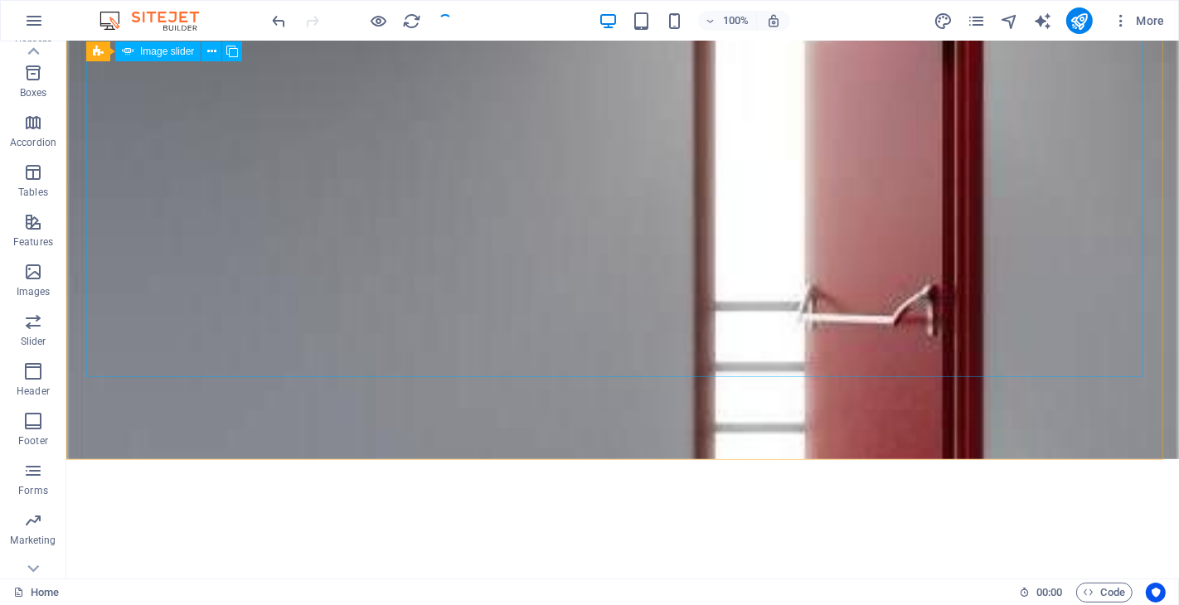
click at [153, 50] on span "Image slider" at bounding box center [167, 51] width 54 height 10
click at [153, 48] on span "Image slider" at bounding box center [167, 51] width 54 height 10
select select "px"
select select "ms"
select select "s"
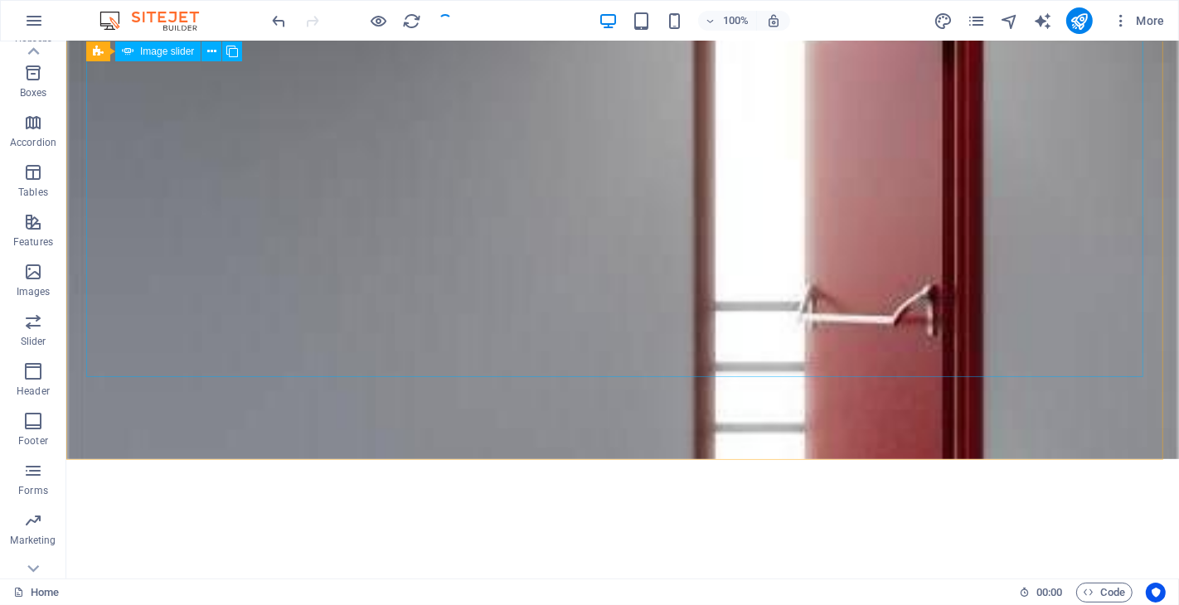
select select "progressive"
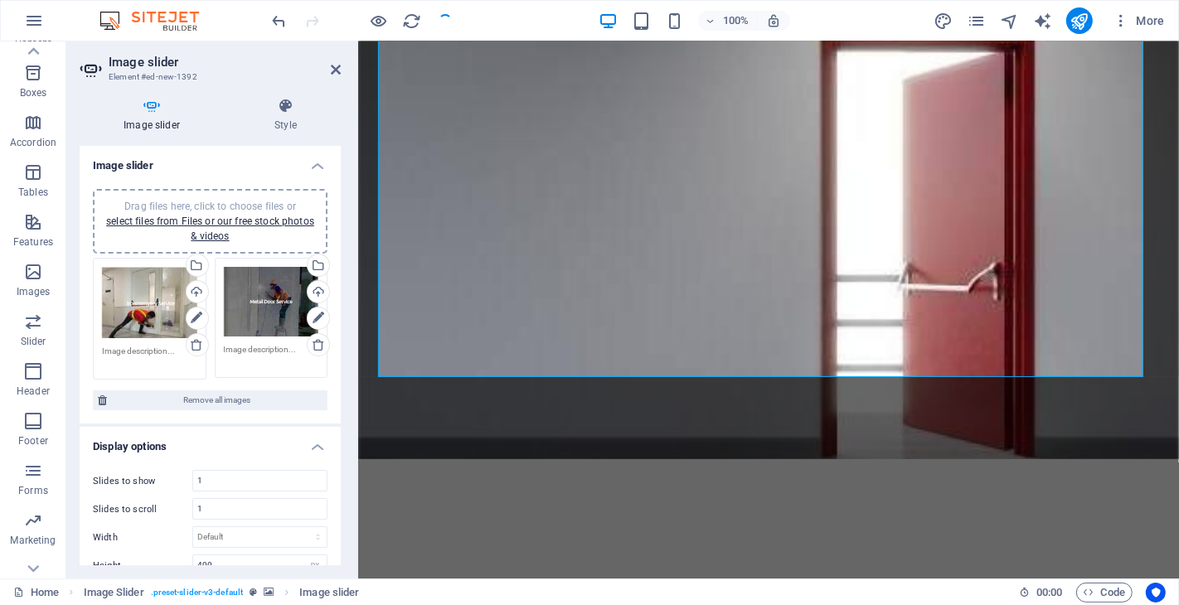
scroll to position [92, 0]
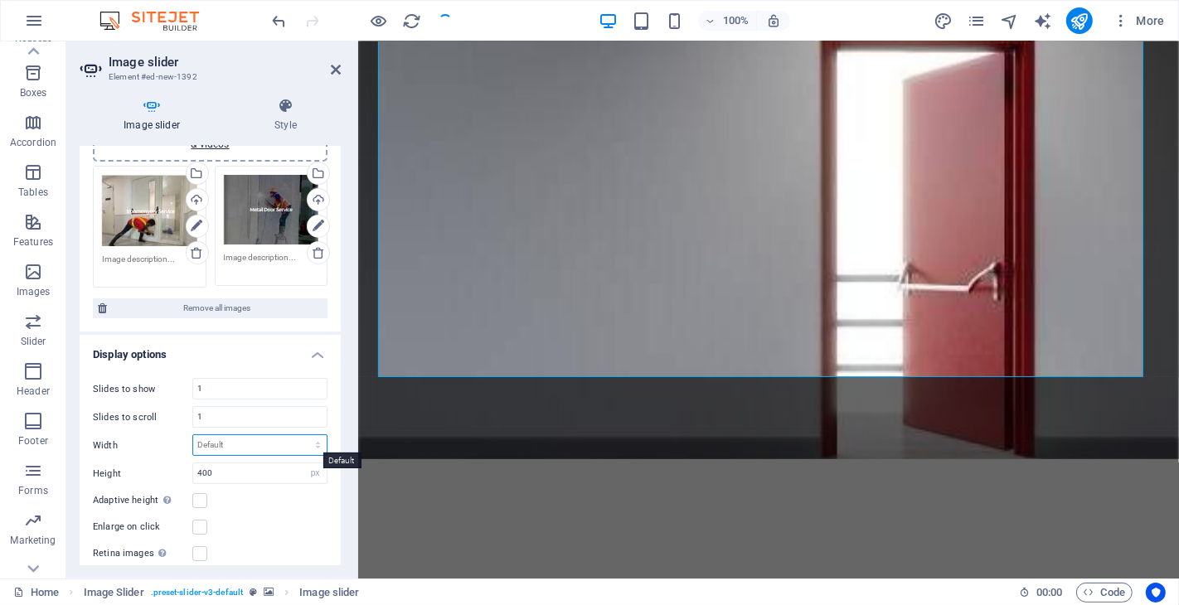
click at [255, 440] on select "Default px % rem em vw vh" at bounding box center [259, 445] width 133 height 20
select select "px"
click at [300, 435] on select "Default px % rem em vw vh" at bounding box center [259, 445] width 133 height 20
type input "0"
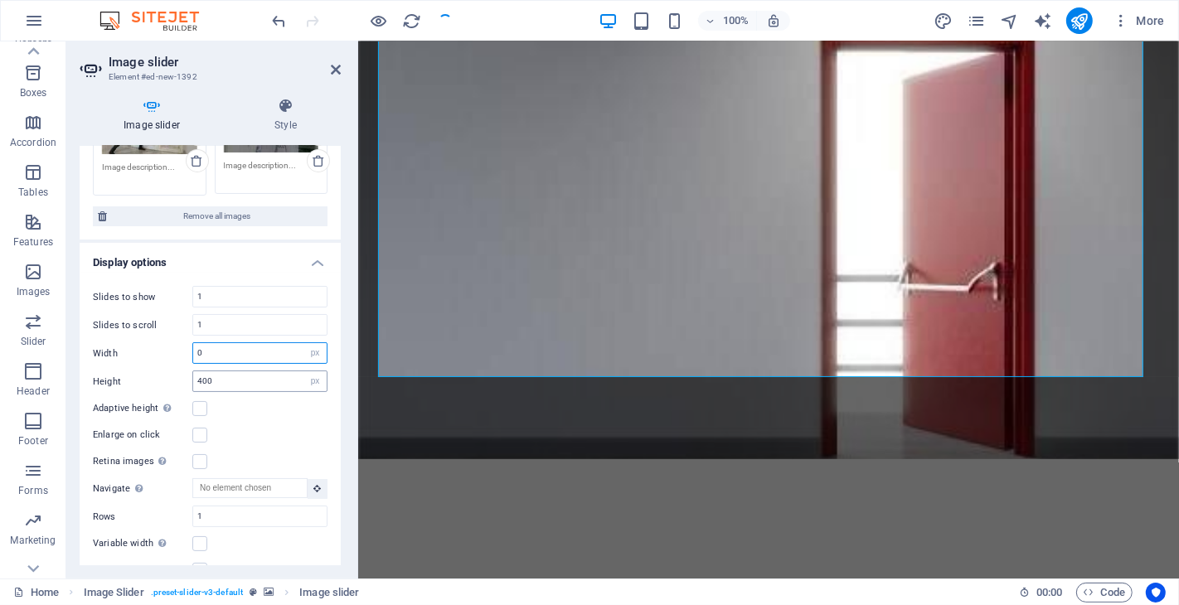
scroll to position [276, 0]
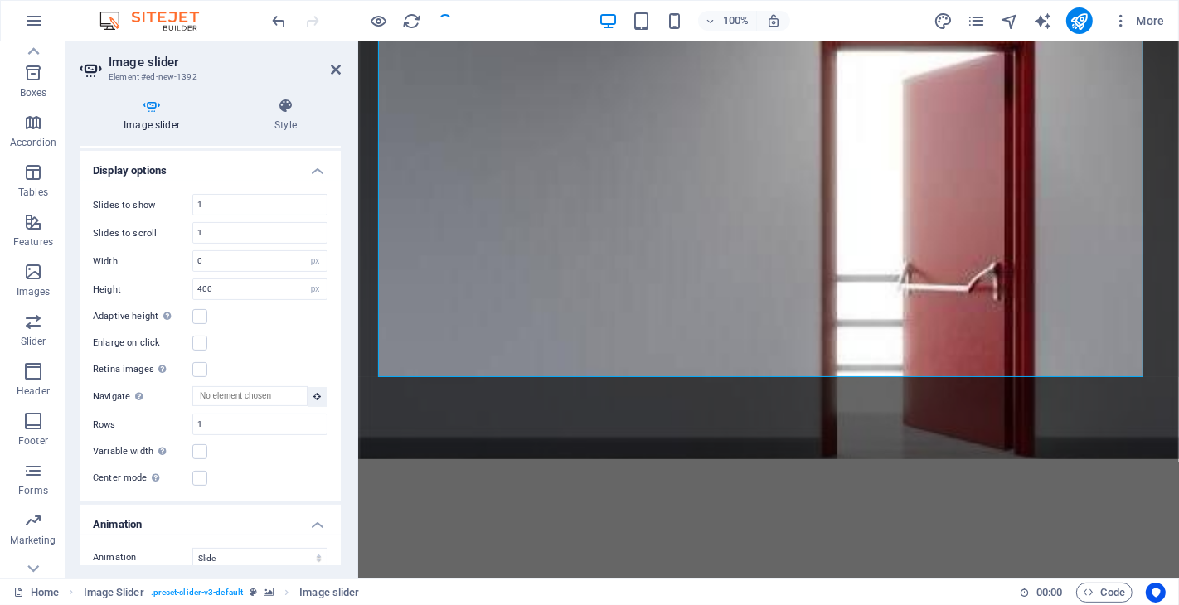
click at [201, 313] on label at bounding box center [199, 316] width 15 height 15
click at [0, 0] on input "Adaptive height Automatically adjust the height for single slide horizontal sli…" at bounding box center [0, 0] width 0 height 0
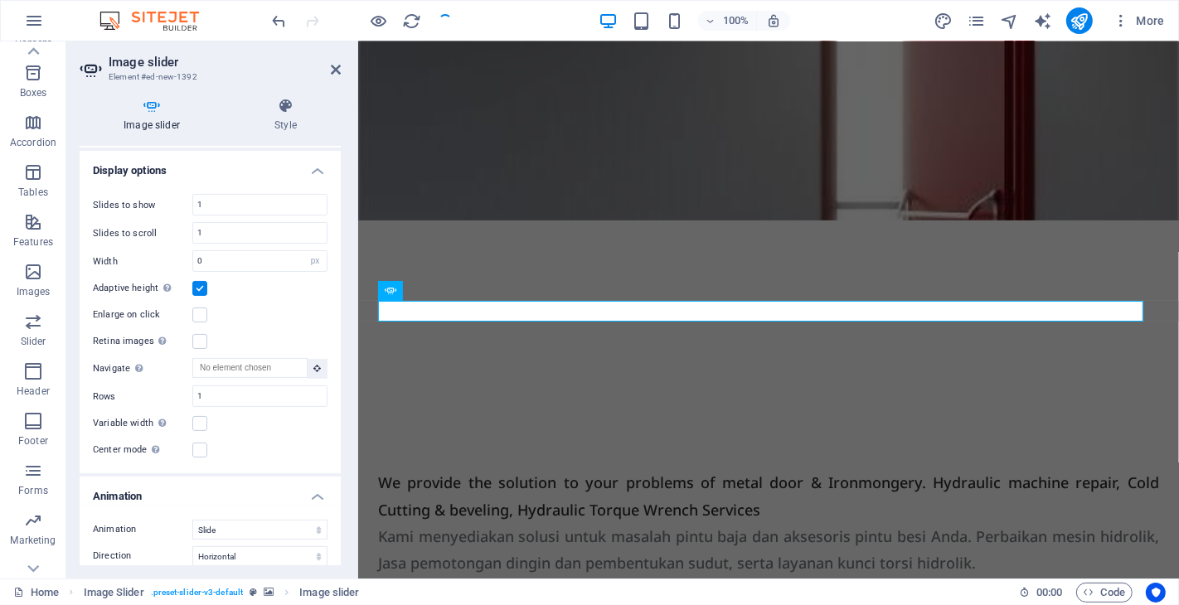
scroll to position [552, 0]
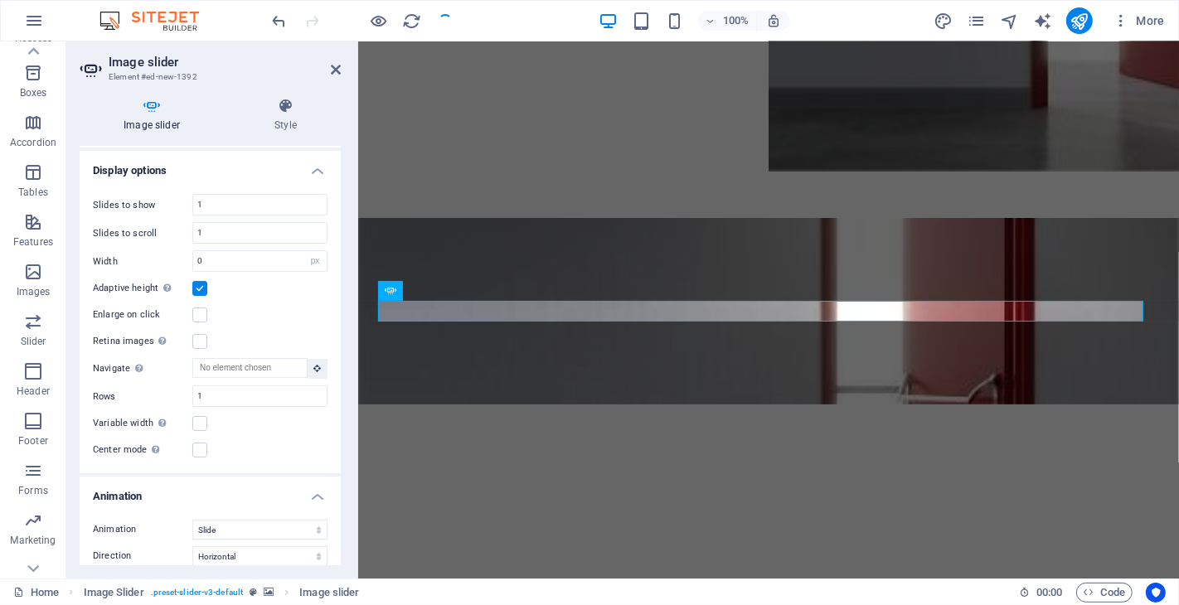
click at [196, 285] on label at bounding box center [199, 288] width 15 height 15
click at [0, 0] on input "Adaptive height Automatically adjust the height for single slide horizontal sli…" at bounding box center [0, 0] width 0 height 0
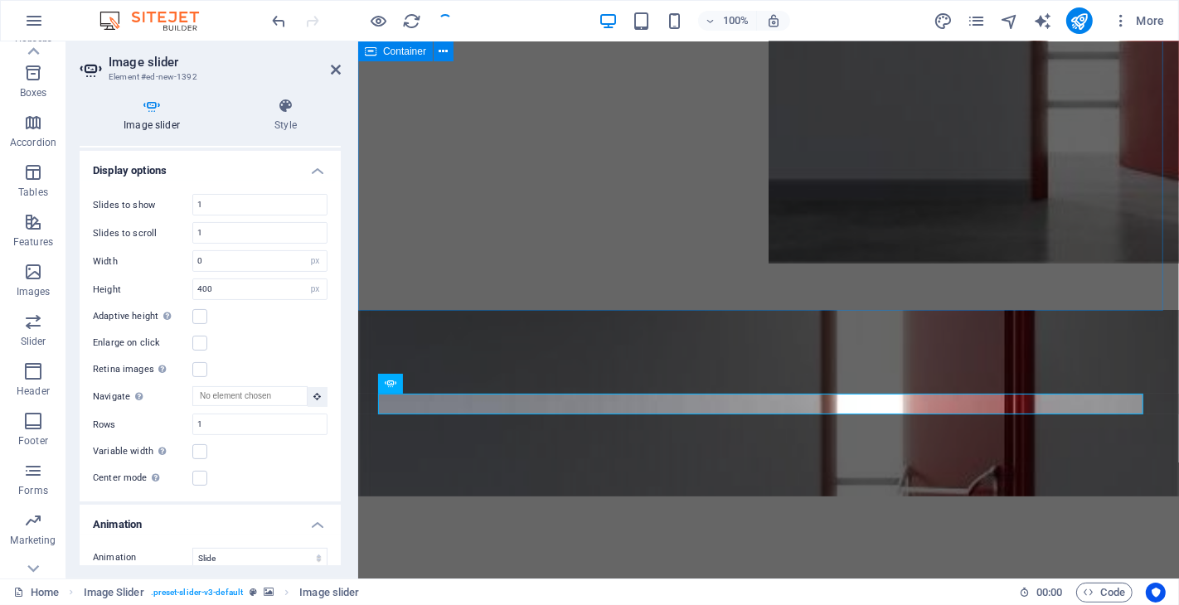
scroll to position [368, 0]
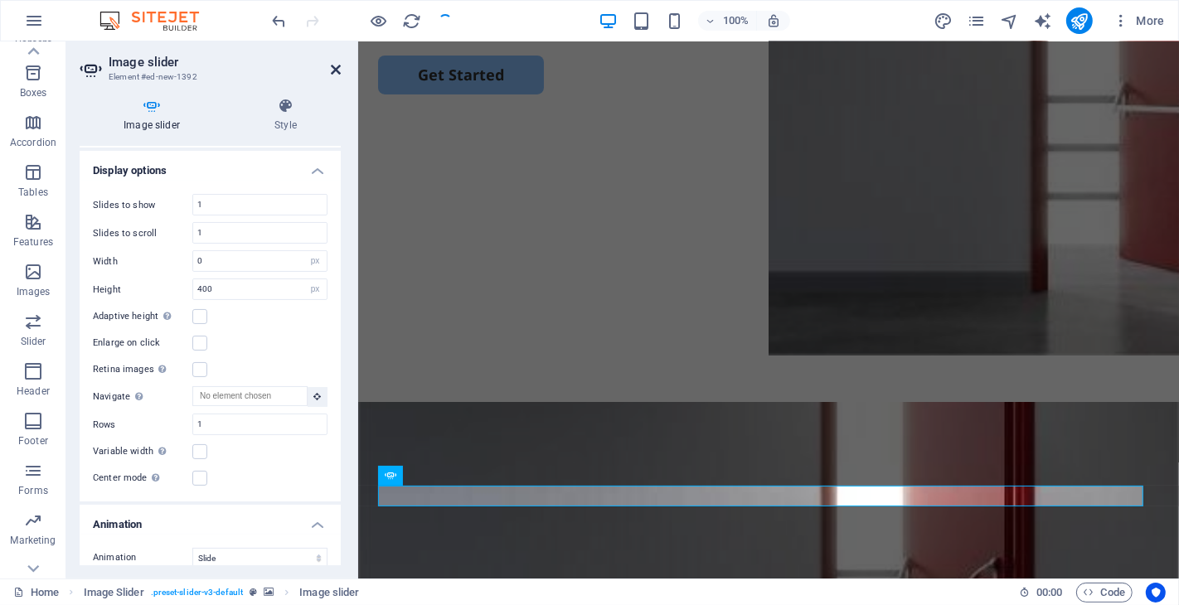
click at [334, 67] on icon at bounding box center [336, 69] width 10 height 13
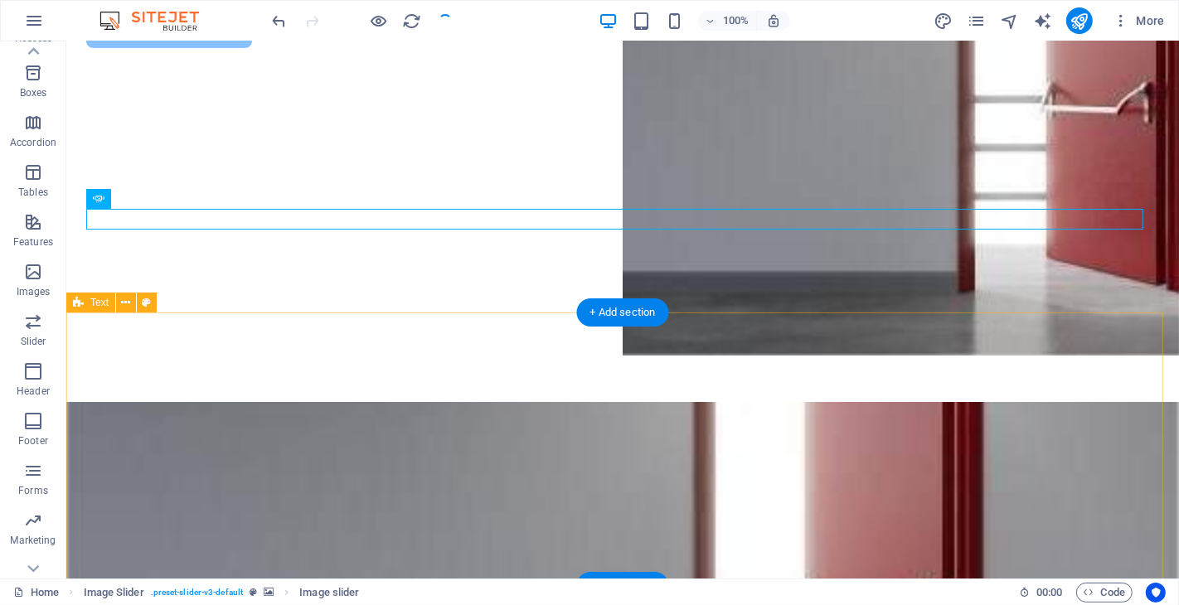
scroll to position [644, 0]
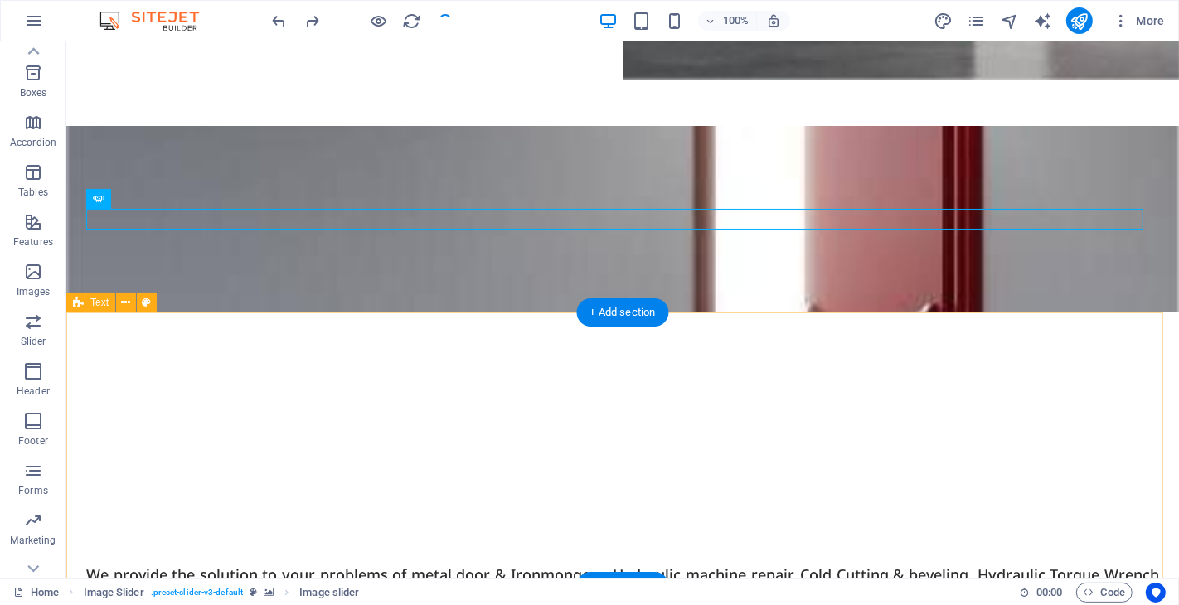
click at [764, 478] on div "We provide the solution to your problems of metal door & Ironmongery. Hydraulic…" at bounding box center [621, 615] width 1113 height 274
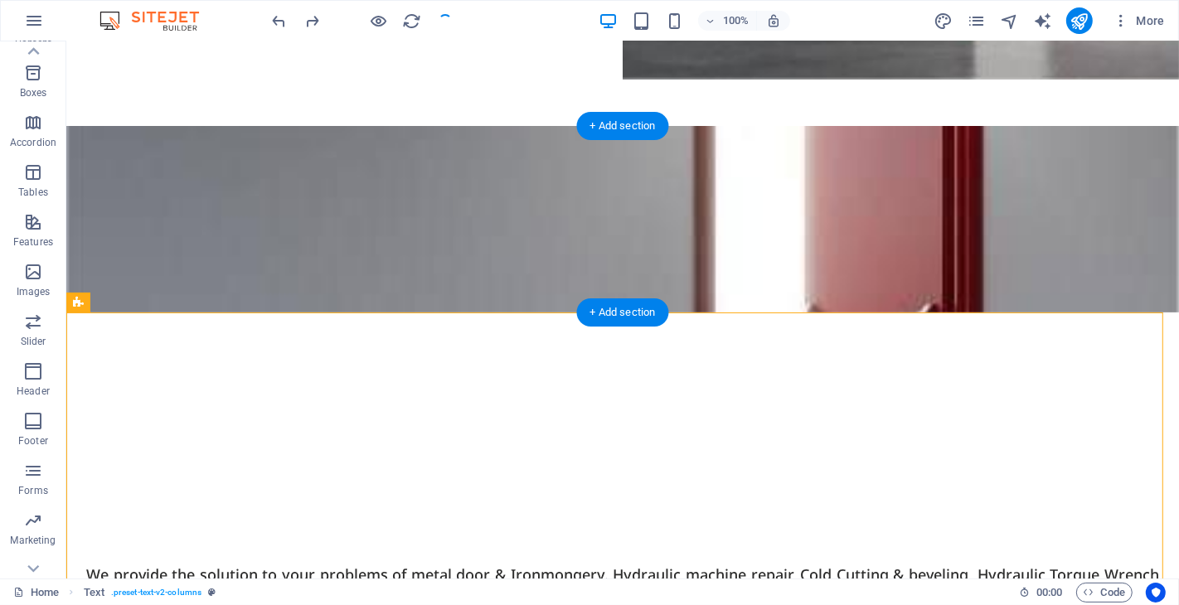
click at [702, 176] on figure at bounding box center [621, 219] width 1113 height 187
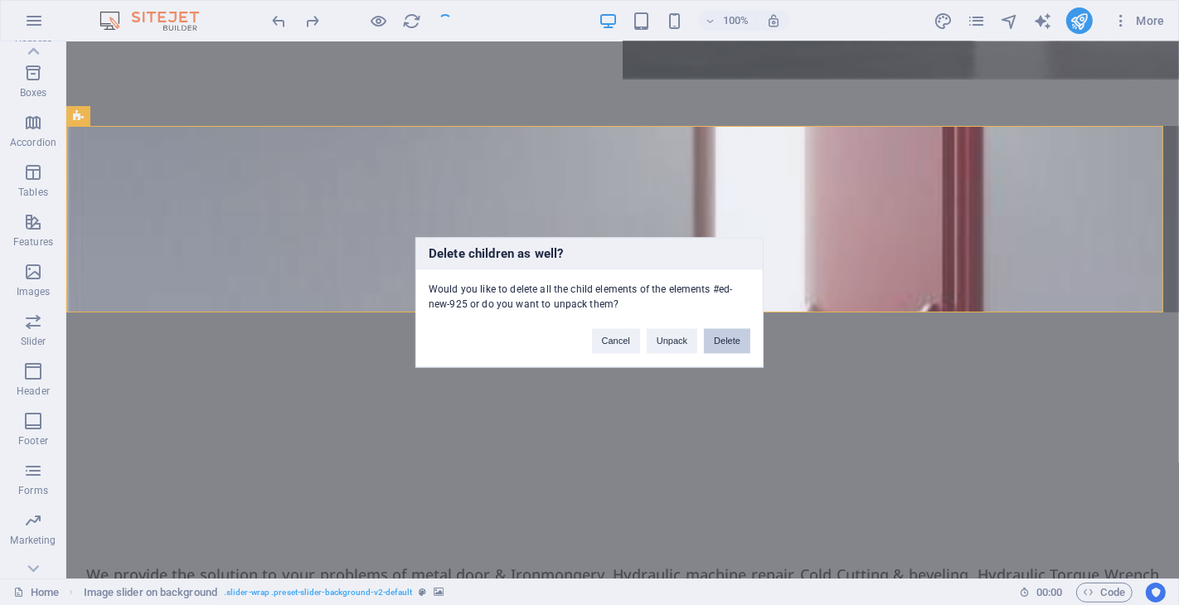
click at [721, 340] on button "Delete" at bounding box center [727, 341] width 46 height 25
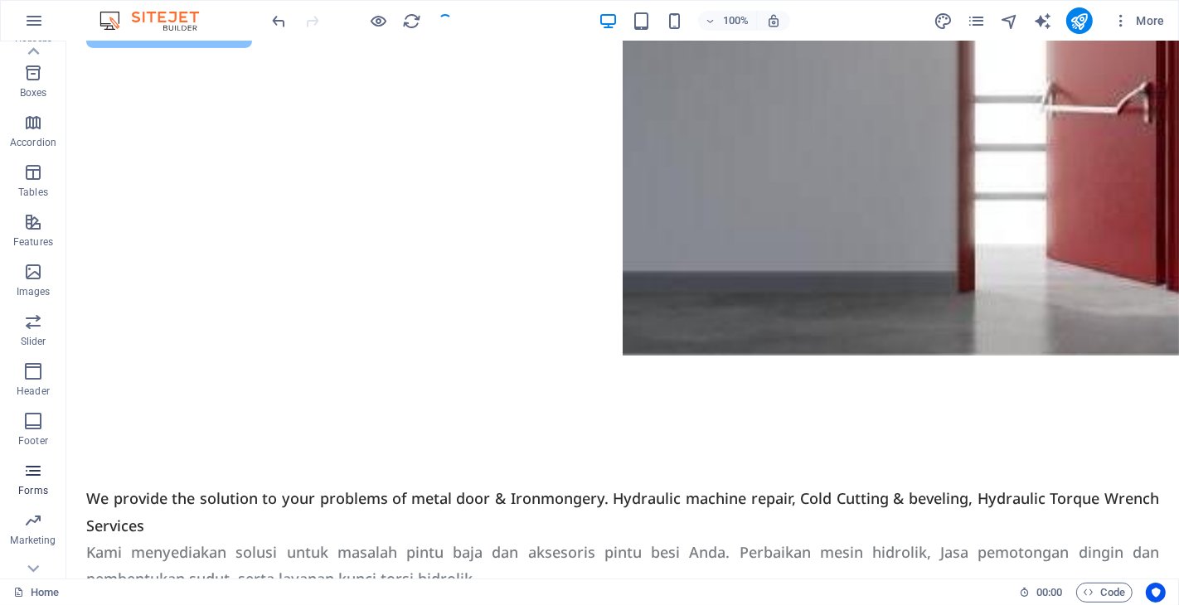
scroll to position [209, 0]
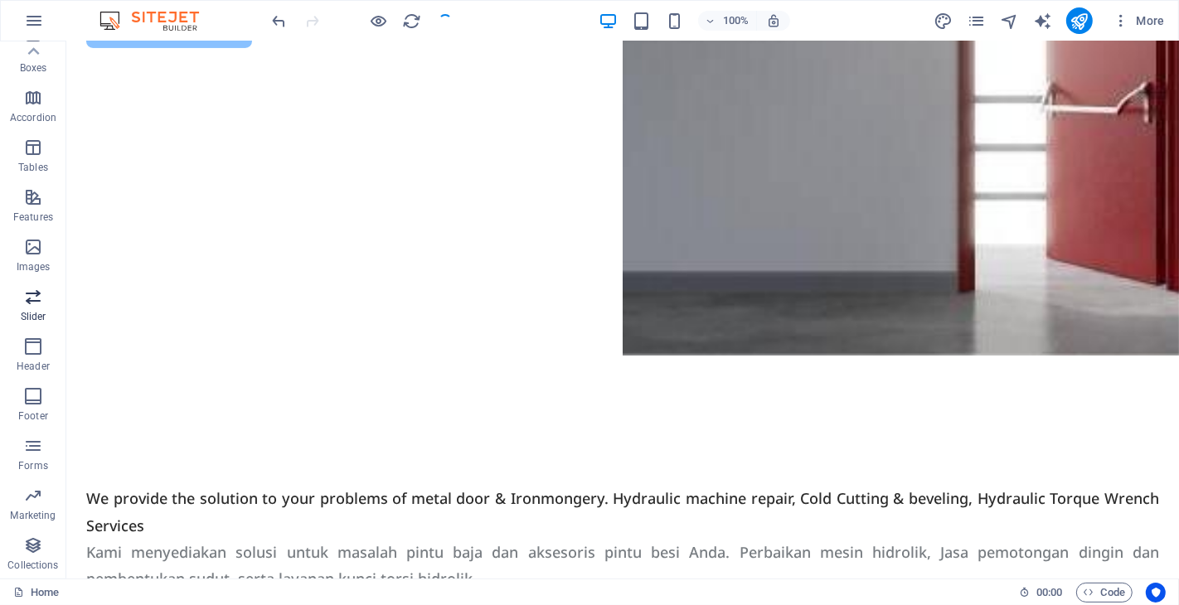
click at [36, 295] on icon "button" at bounding box center [33, 297] width 20 height 20
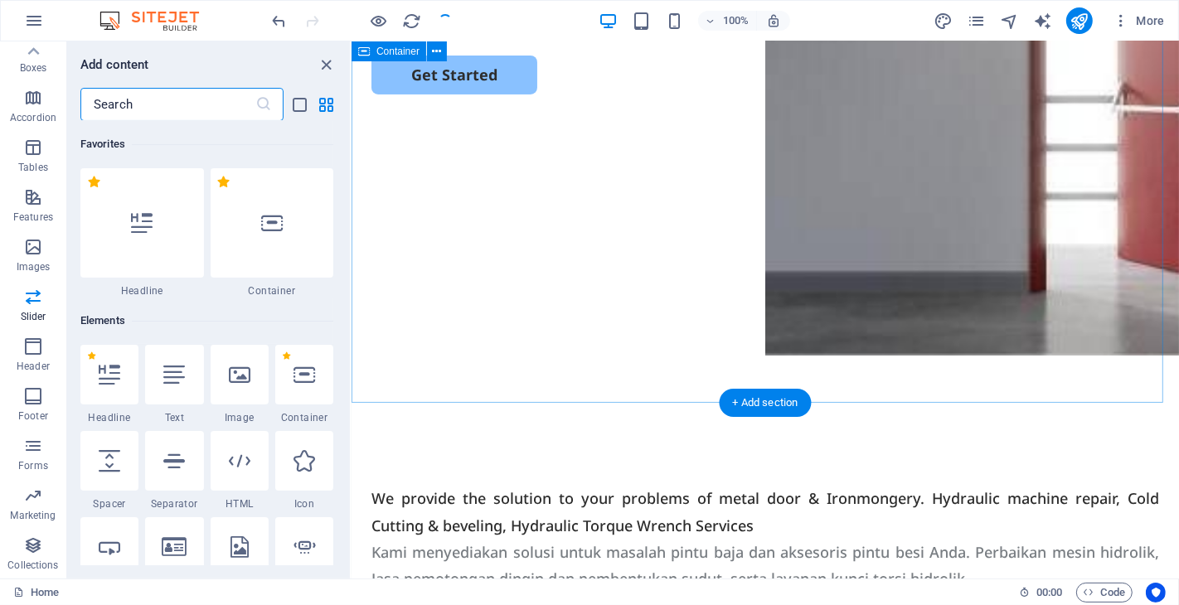
scroll to position [9396, 0]
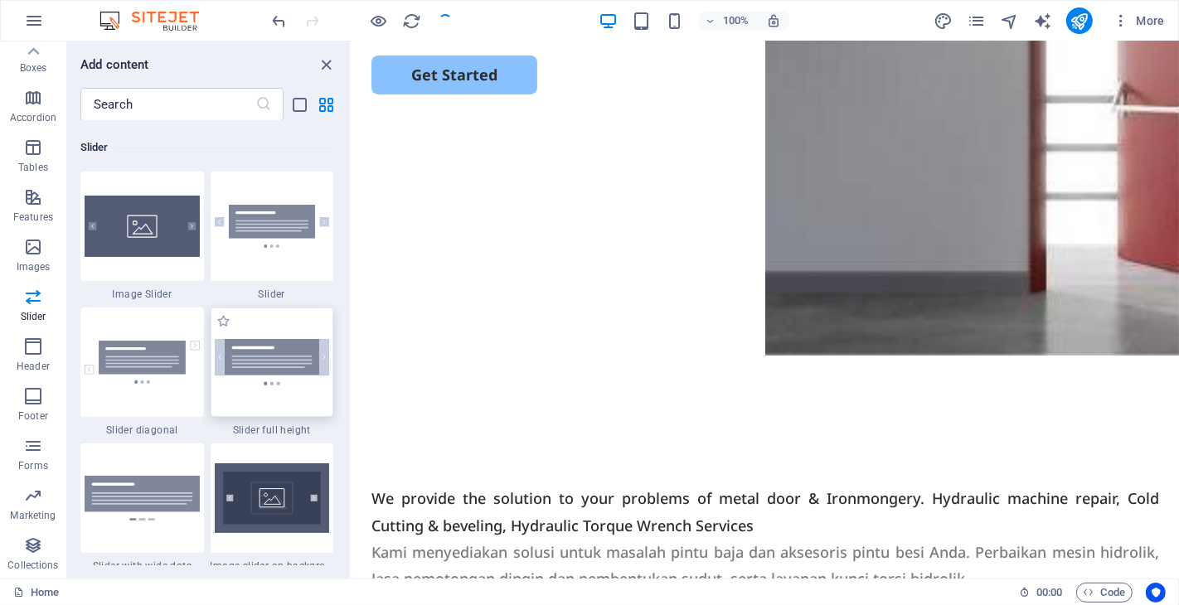
click at [280, 371] on img at bounding box center [272, 362] width 115 height 46
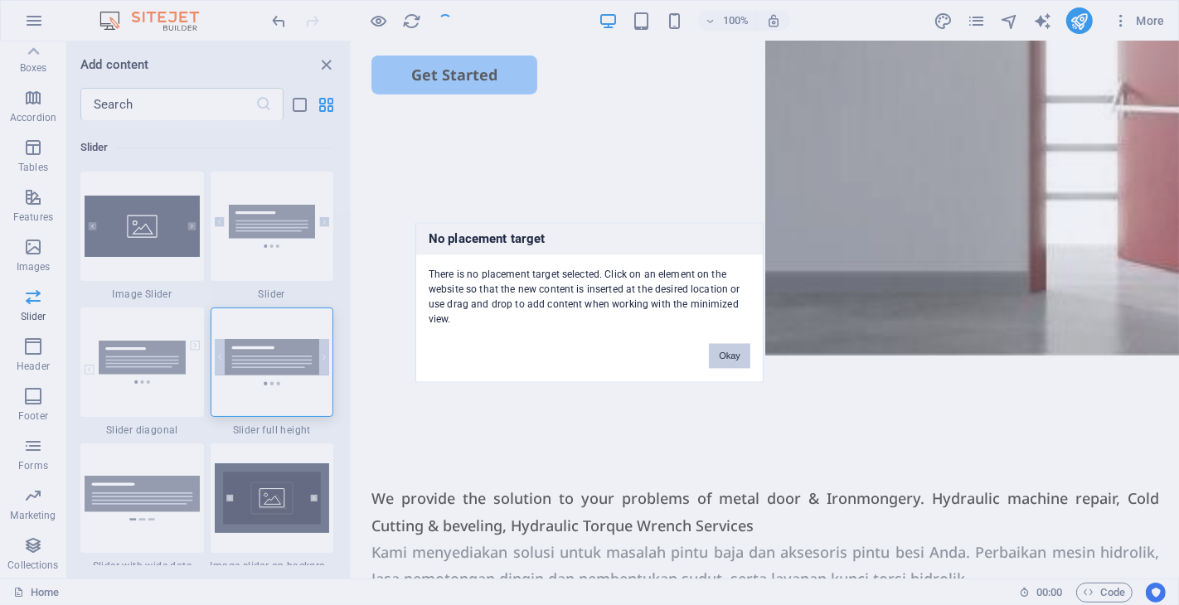
click at [822, 417] on div "No placement target There is no placement target selected. Click on an element …" at bounding box center [589, 302] width 1179 height 605
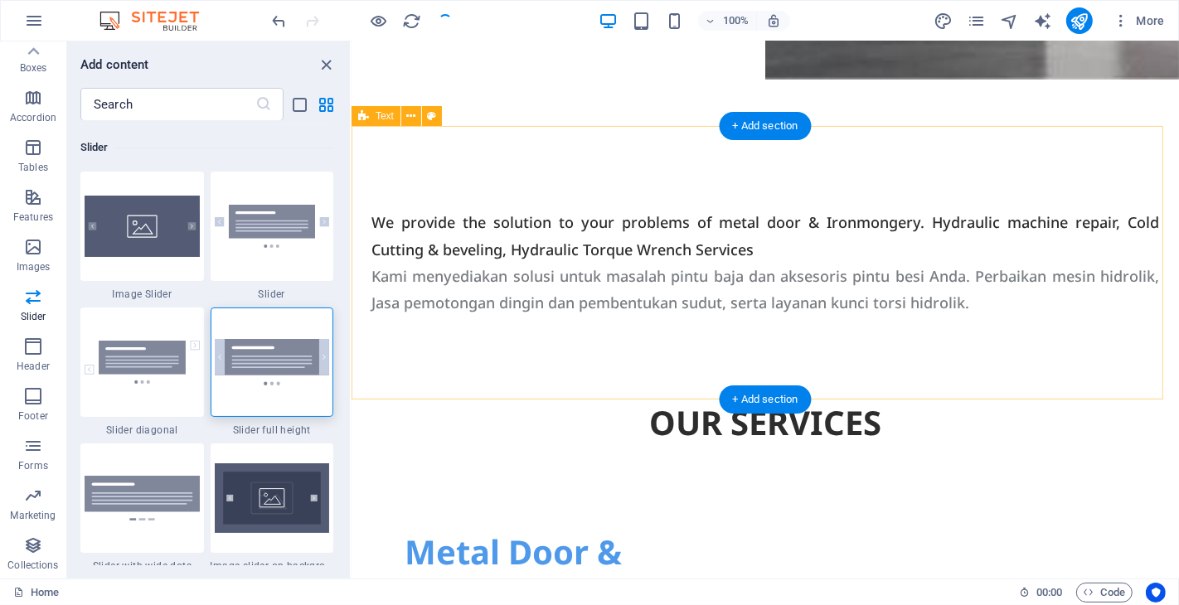
scroll to position [460, 0]
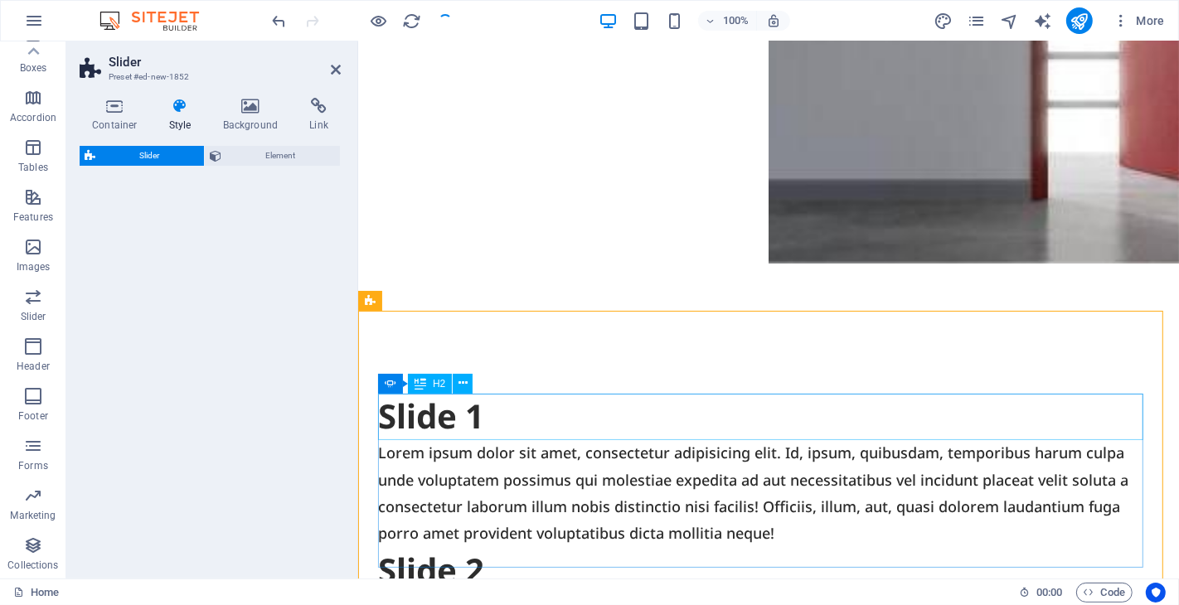
select select "rem"
select select "px"
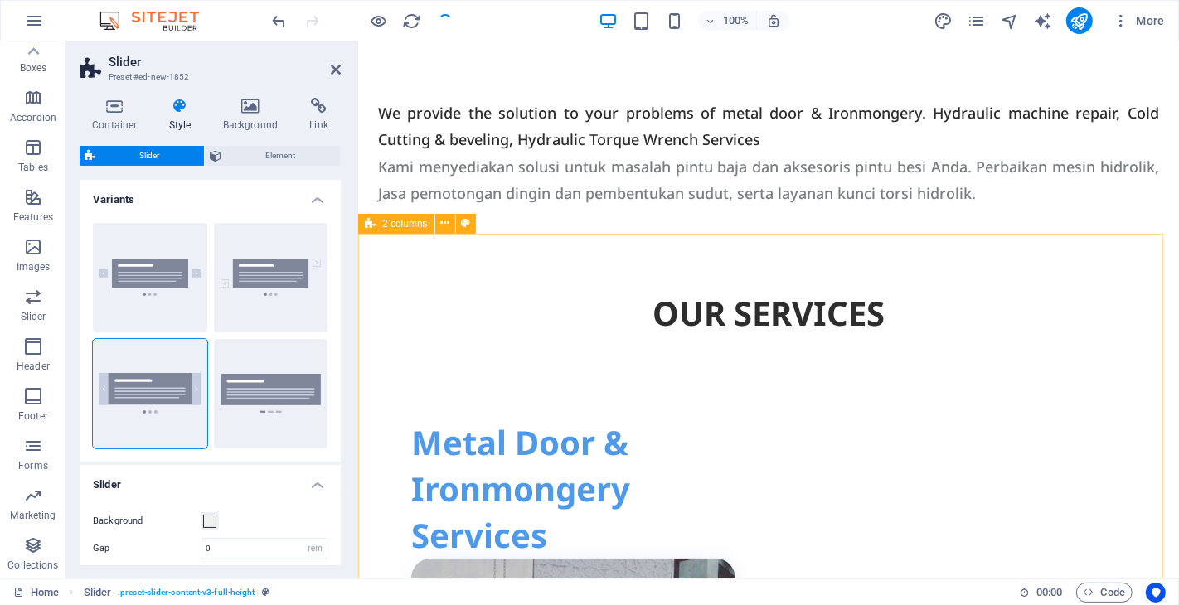
scroll to position [1197, 0]
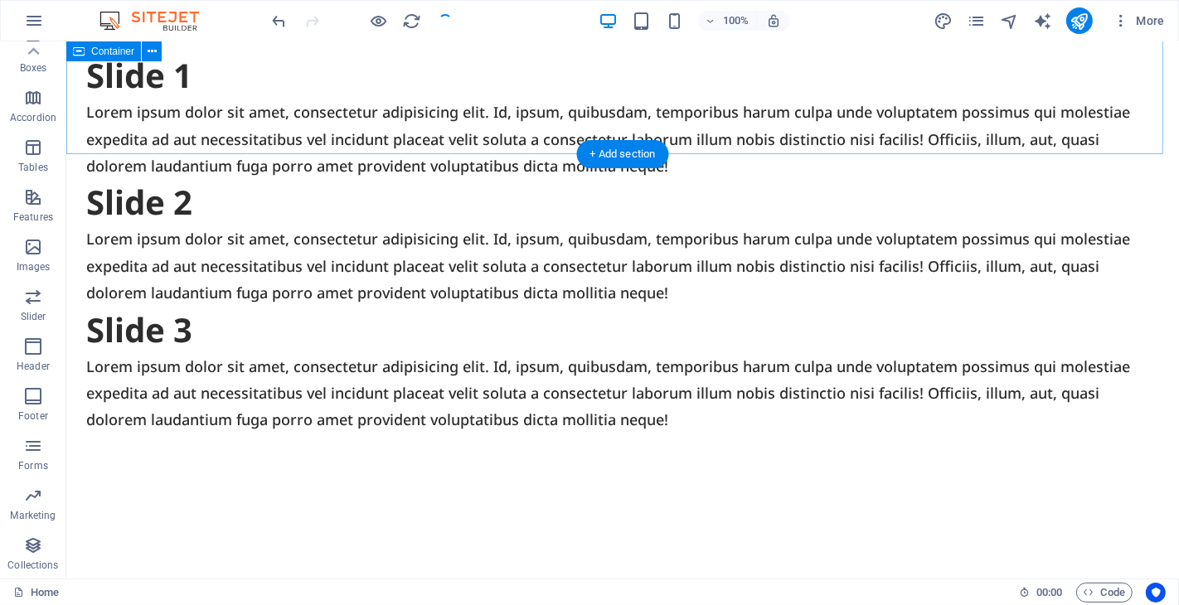
scroll to position [617, 0]
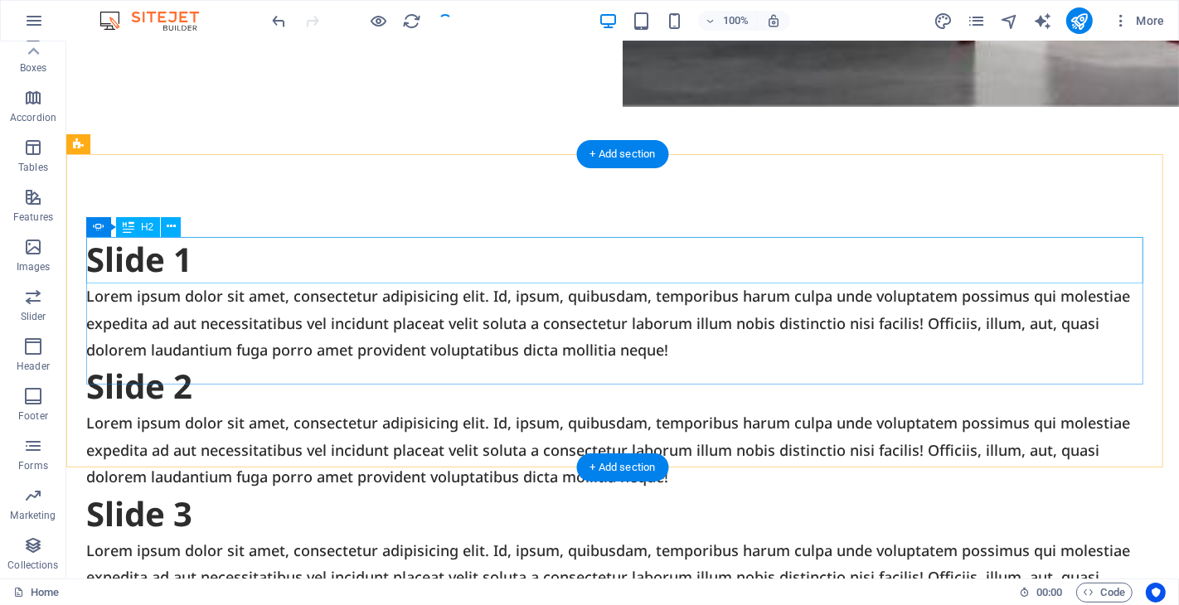
click at [407, 269] on div "Slide 1" at bounding box center [621, 259] width 1073 height 46
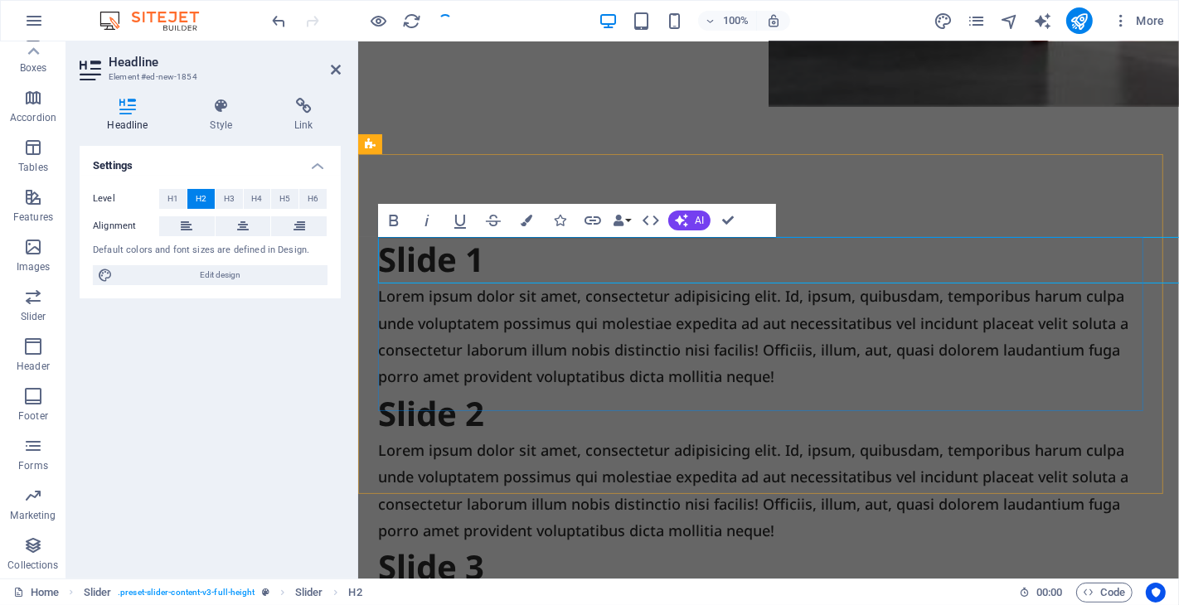
click at [235, 355] on div "Settings Level H1 H2 H3 H4 H5 H6 Alignment Default colors and font sizes are de…" at bounding box center [210, 356] width 261 height 420
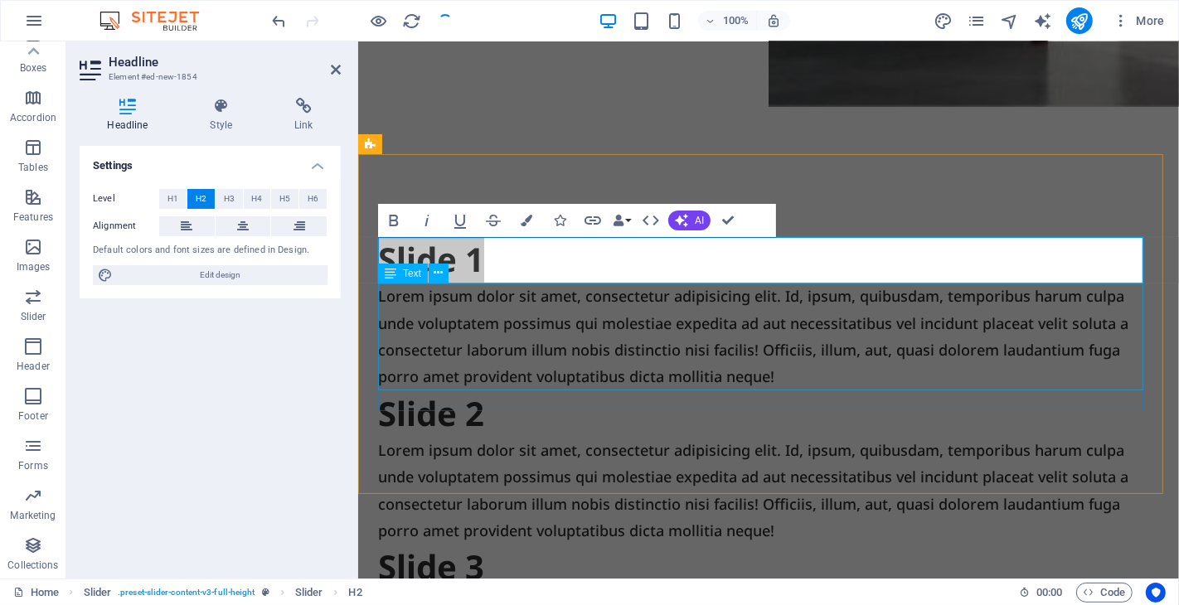
click at [570, 315] on div "Lorem ipsum dolor sit amet, consectetur adipisicing elit. Id, ipsum, quibusdam,…" at bounding box center [767, 337] width 781 height 108
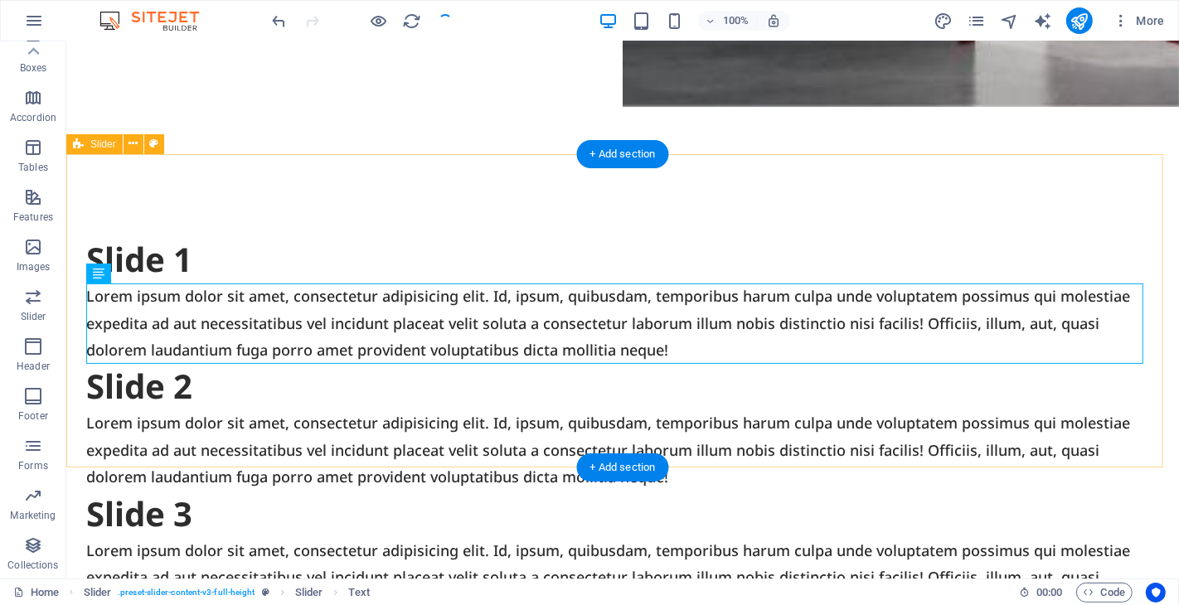
click at [290, 202] on div "Slide 1 Lorem ipsum dolor sit amet, consectetur adipisicing elit. Id, ipsum, qu…" at bounding box center [621, 426] width 1113 height 547
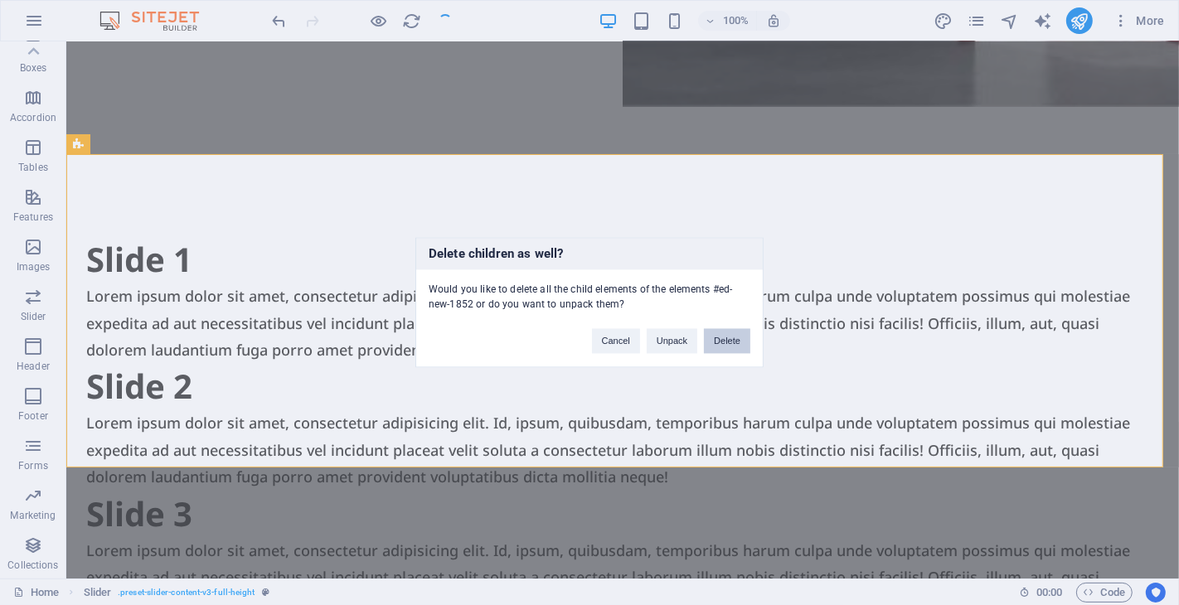
click at [725, 348] on button "Delete" at bounding box center [727, 341] width 46 height 25
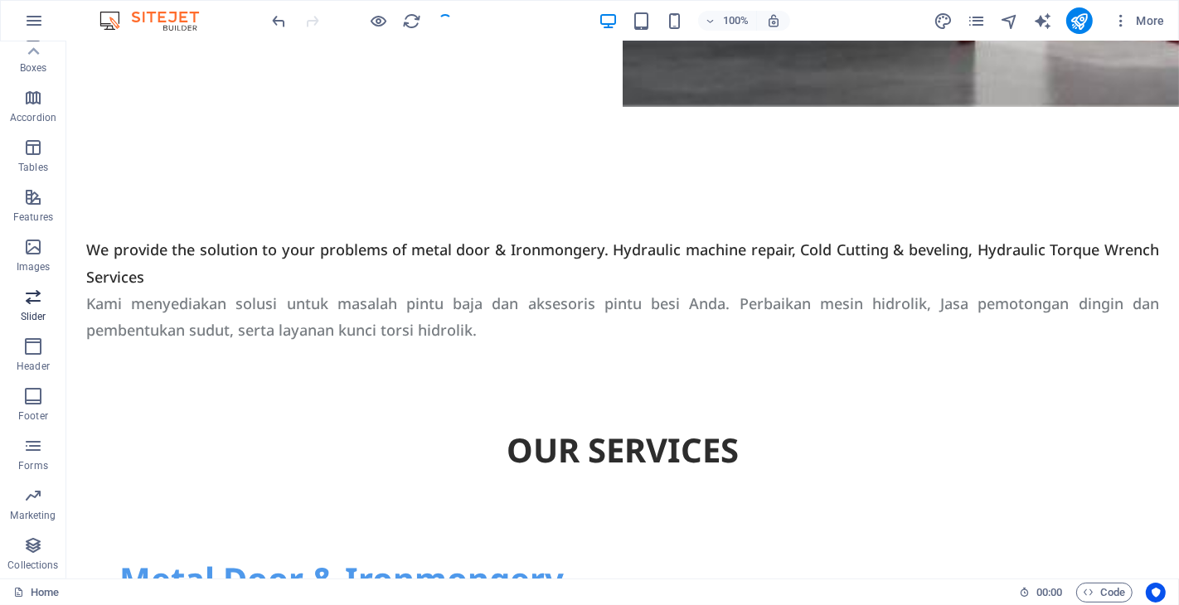
click at [28, 297] on icon "button" at bounding box center [33, 297] width 20 height 20
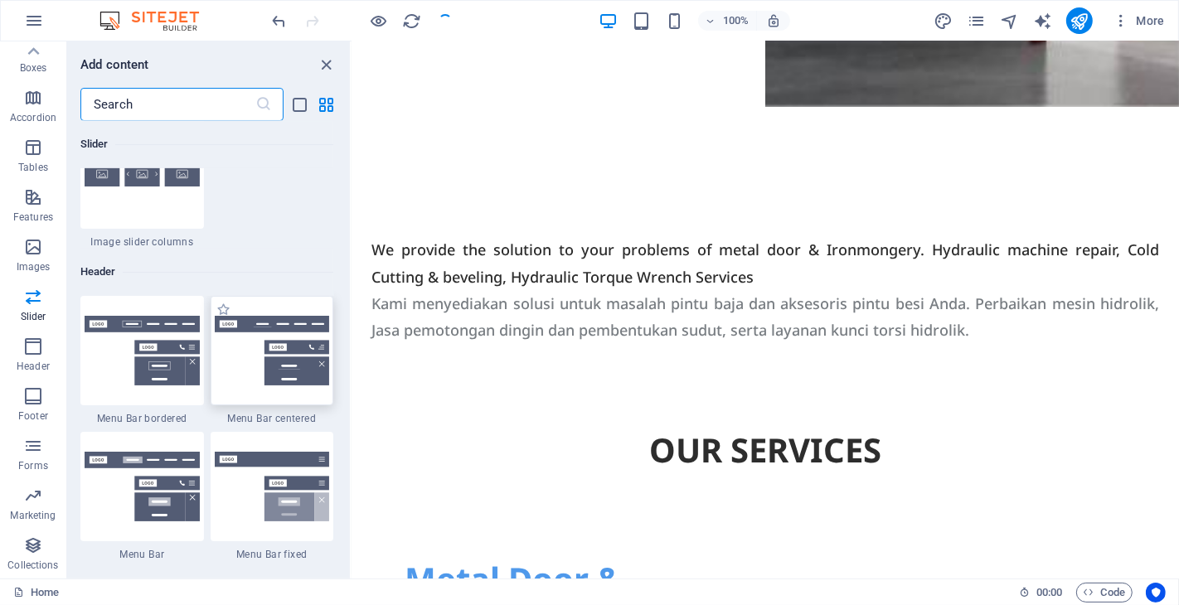
scroll to position [9949, 0]
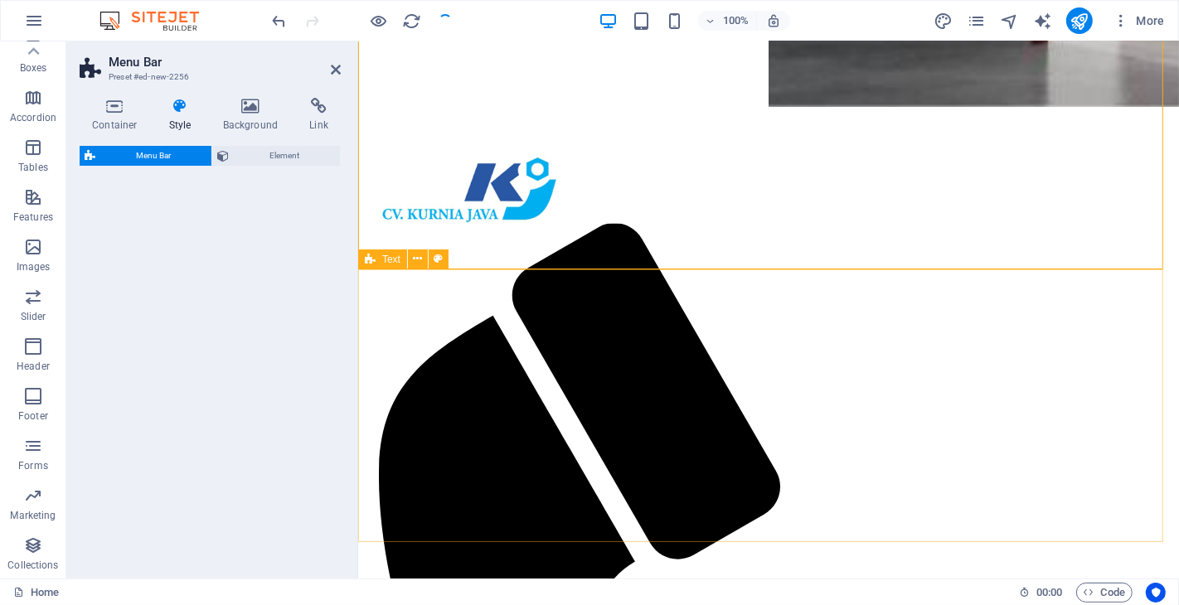
select select "rem"
select select "preset-menu-v2-centered"
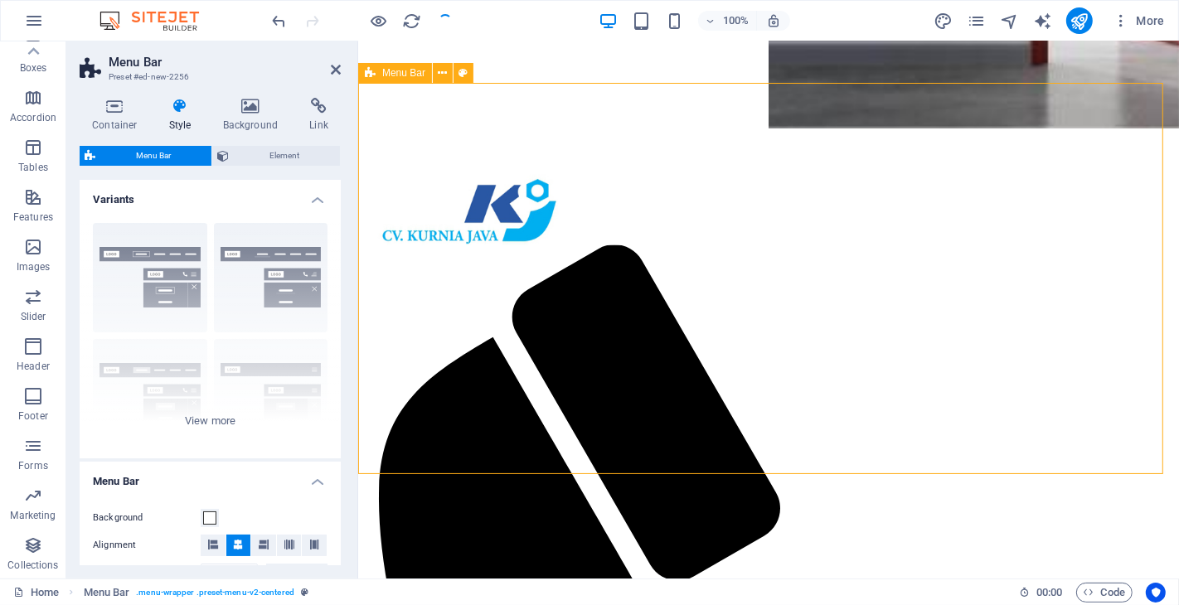
scroll to position [688, 0]
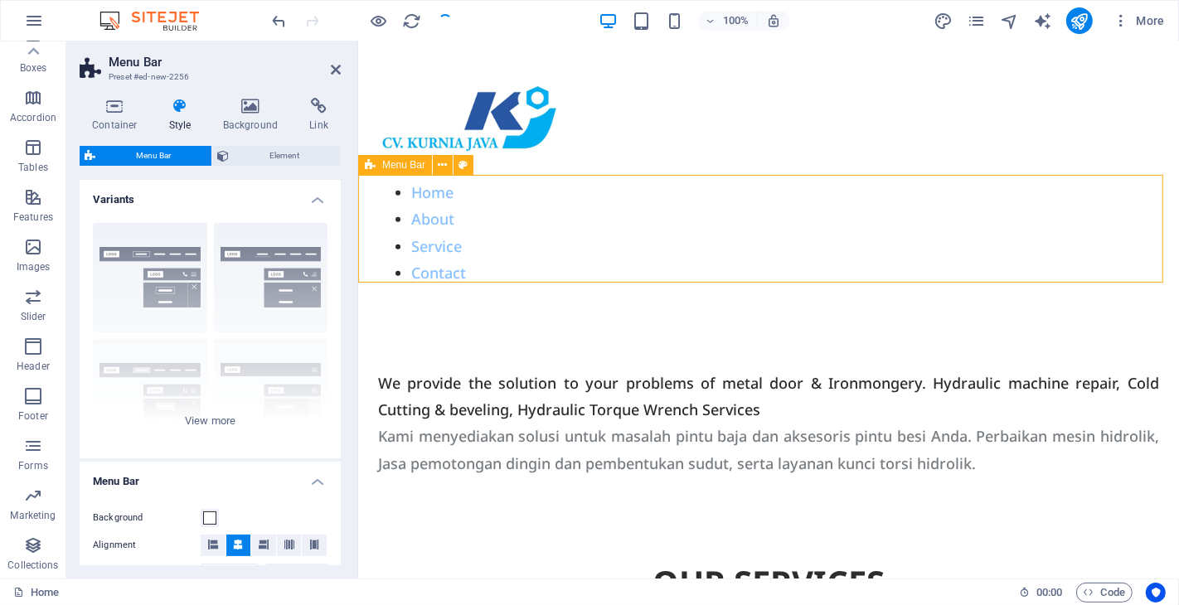
scroll to position [595, 0]
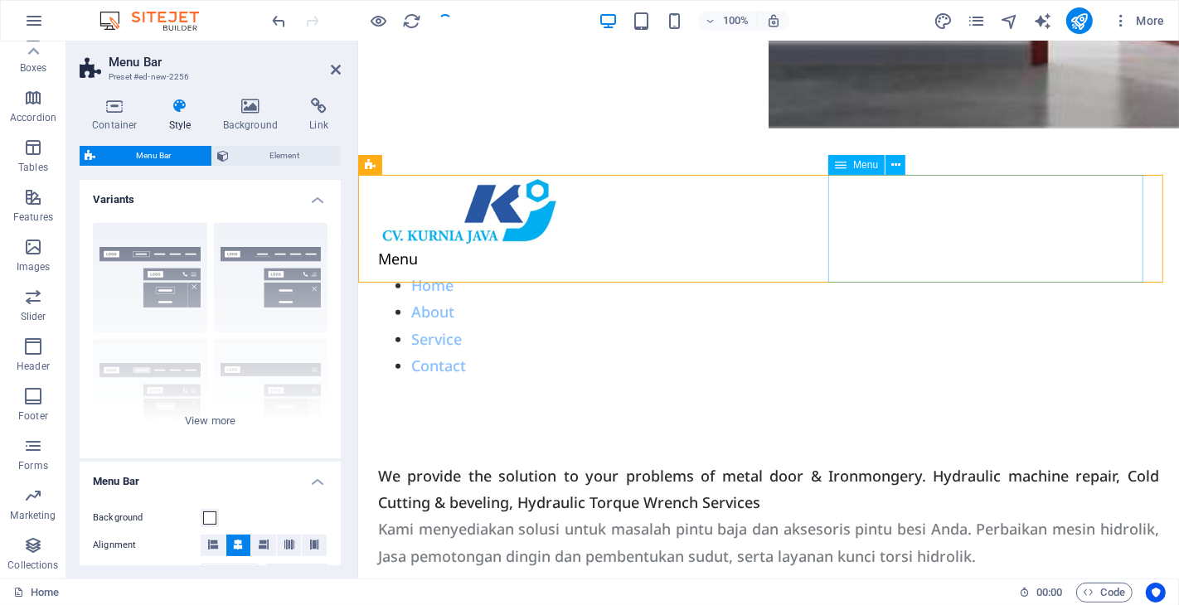
click at [890, 272] on nav "Home About Service Contact" at bounding box center [767, 326] width 781 height 108
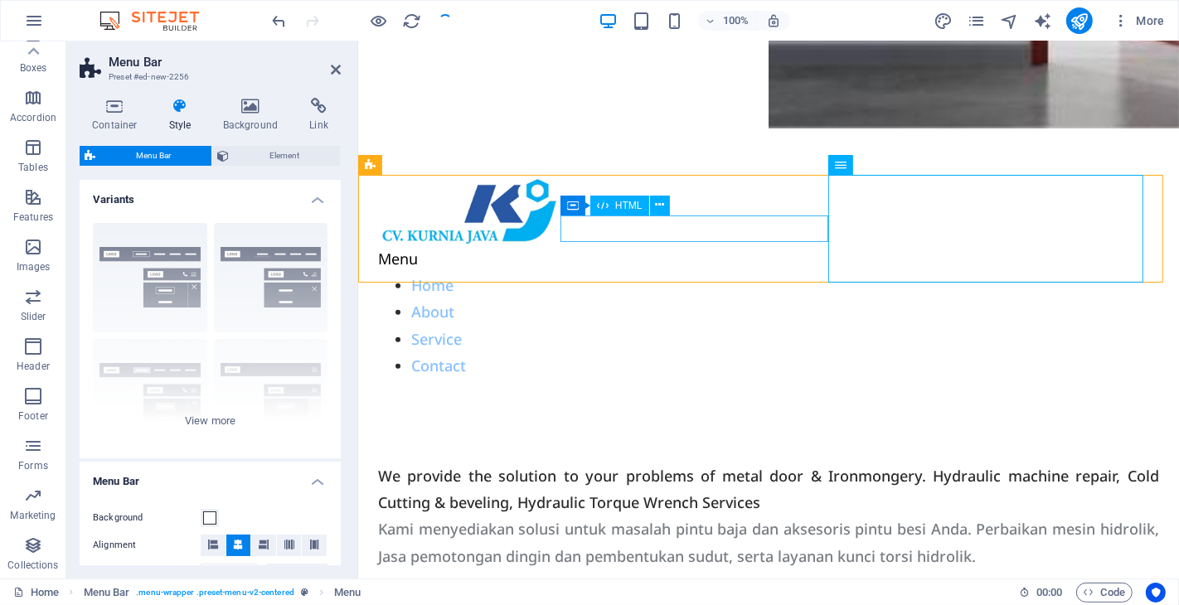
click at [601, 245] on div "Menu" at bounding box center [767, 258] width 781 height 27
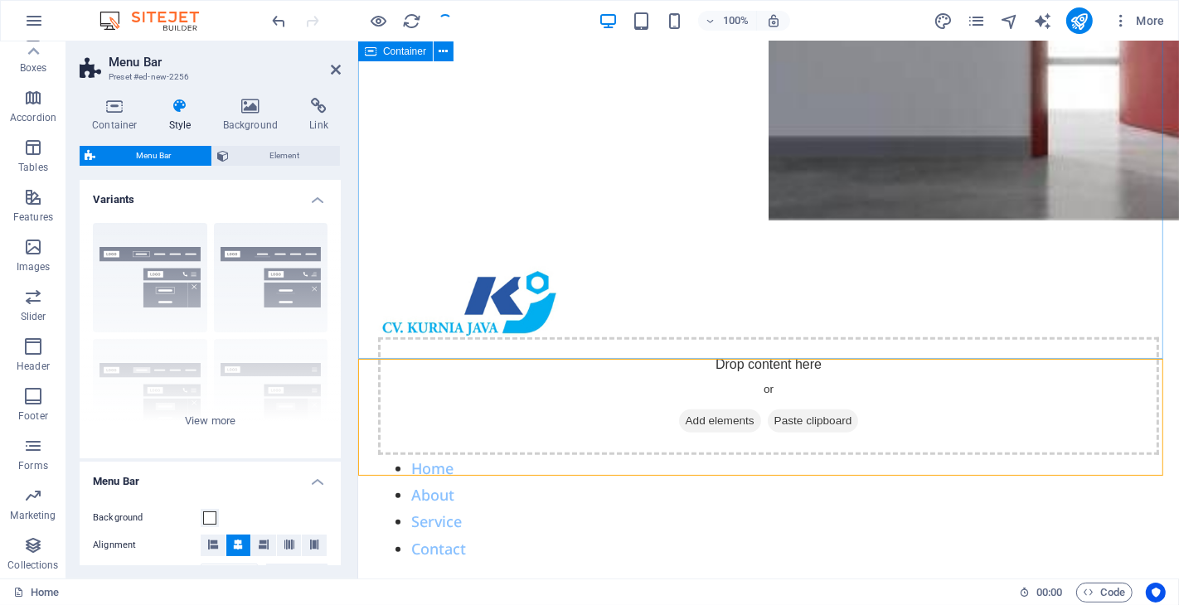
scroll to position [411, 0]
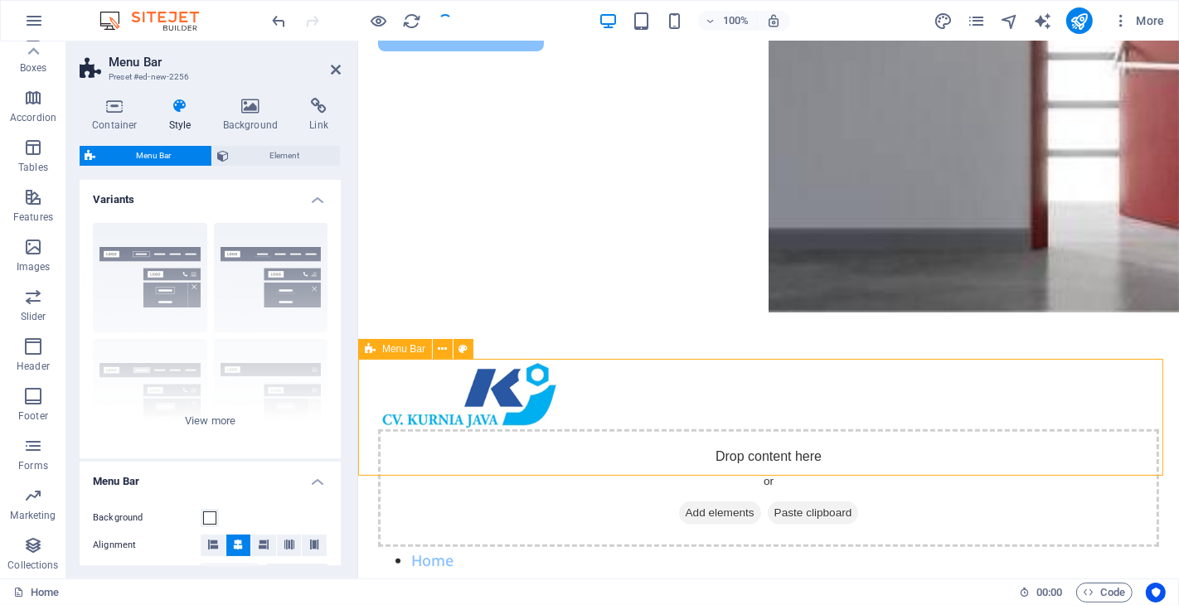
click at [545, 365] on div "Drop content here or Add elements Paste clipboard Home About Service Contact" at bounding box center [767, 506] width 821 height 295
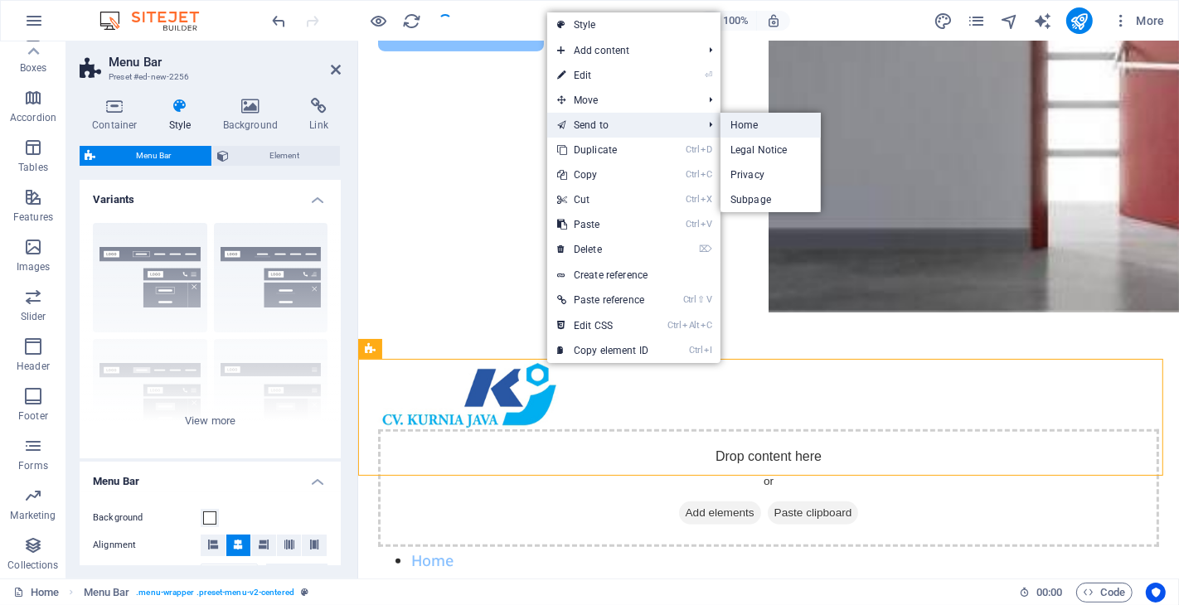
drag, startPoint x: 765, startPoint y: 123, endPoint x: 599, endPoint y: 135, distance: 167.1
click at [765, 123] on link "Home" at bounding box center [770, 125] width 100 height 25
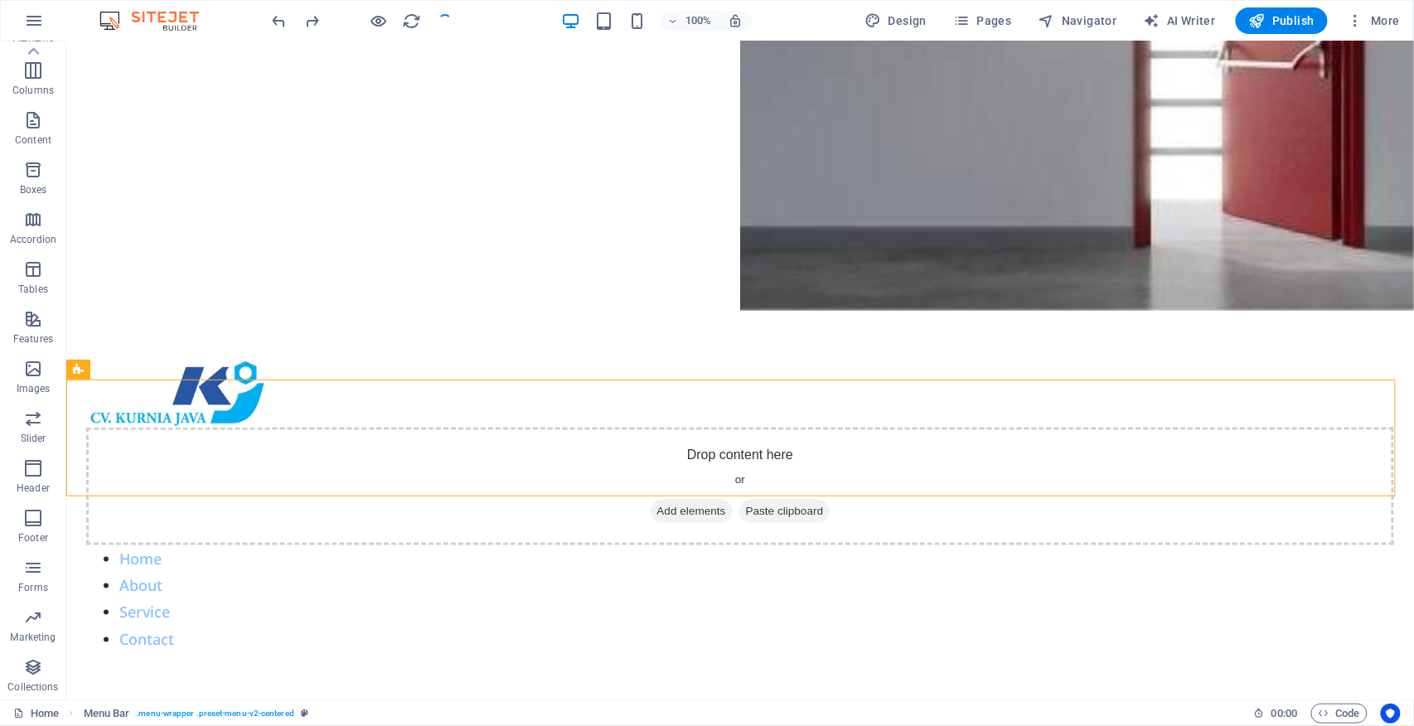
scroll to position [390, 0]
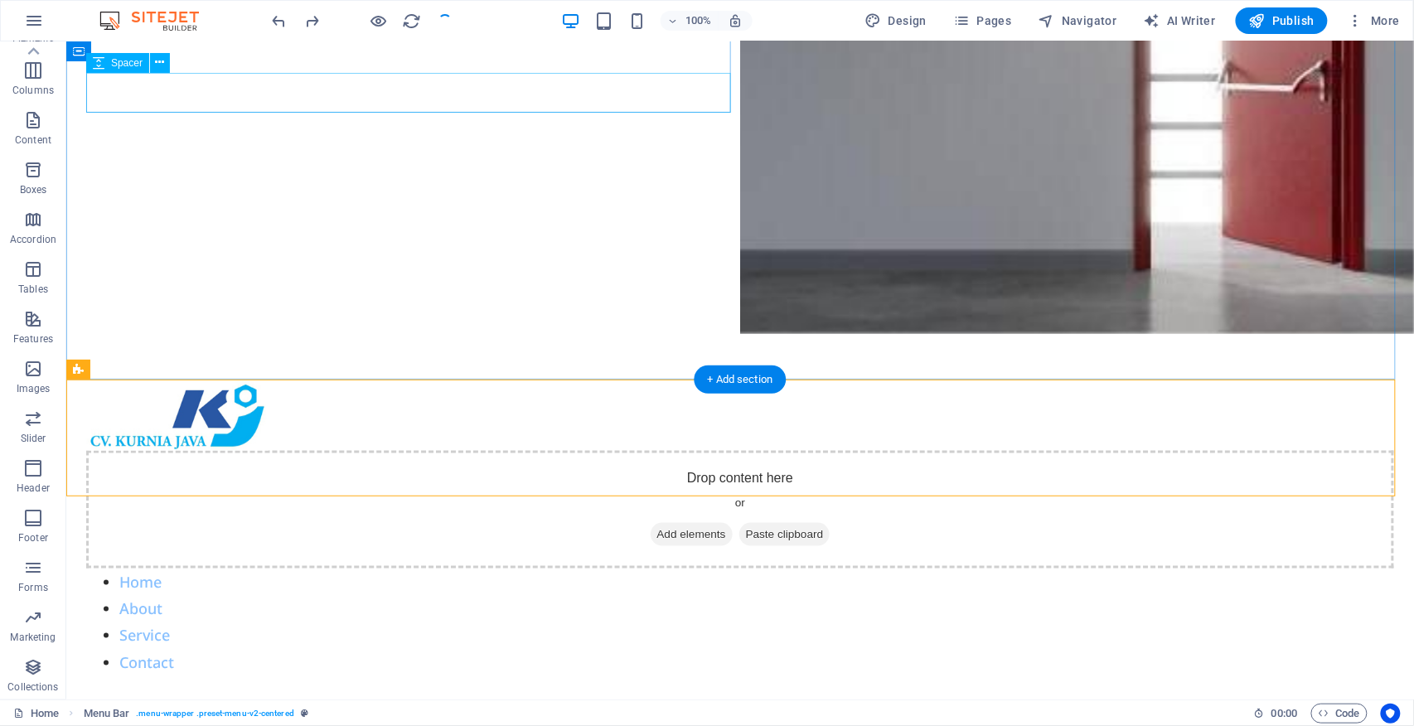
drag, startPoint x: 195, startPoint y: 347, endPoint x: 238, endPoint y: 99, distance: 251.6
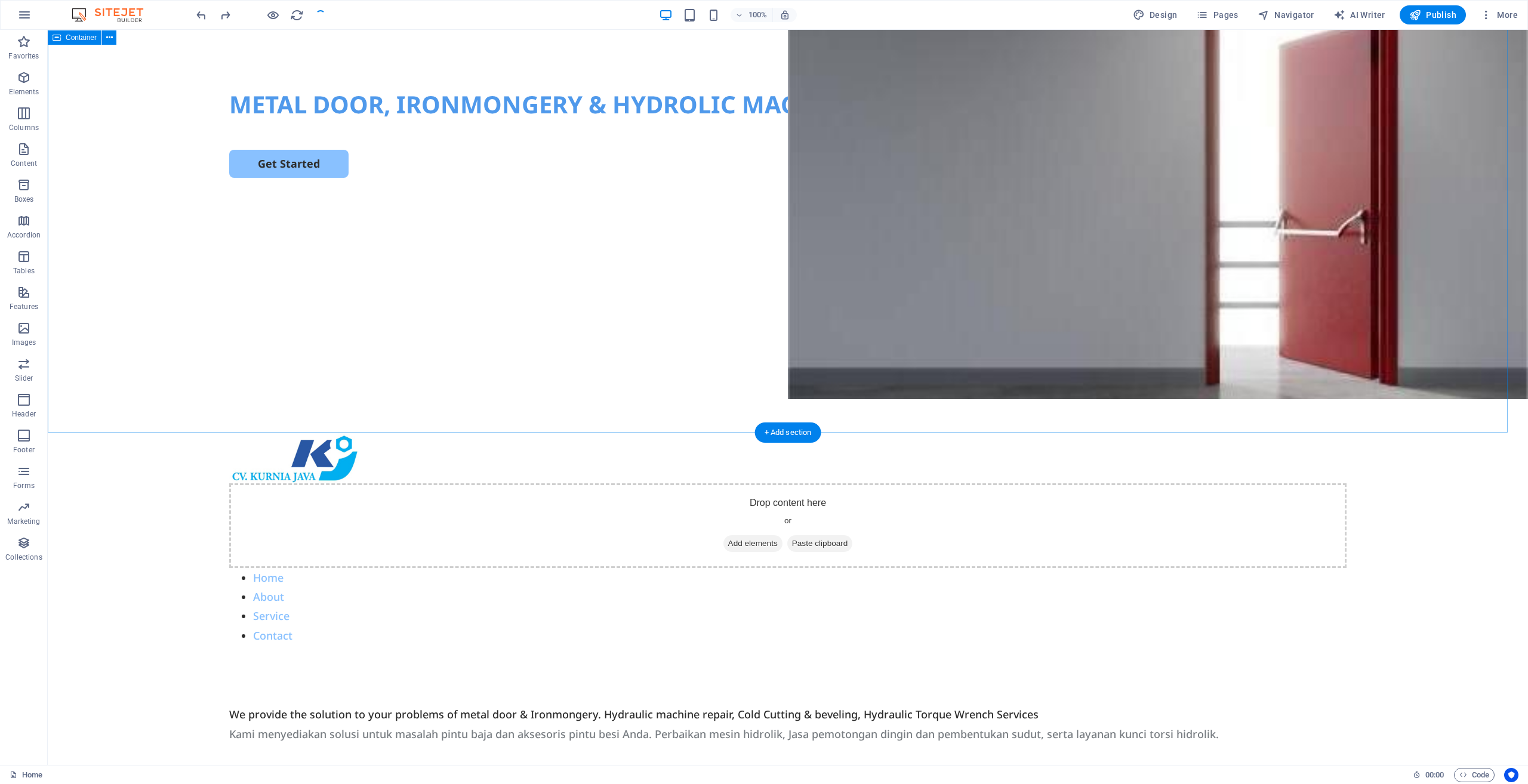
scroll to position [2, 0]
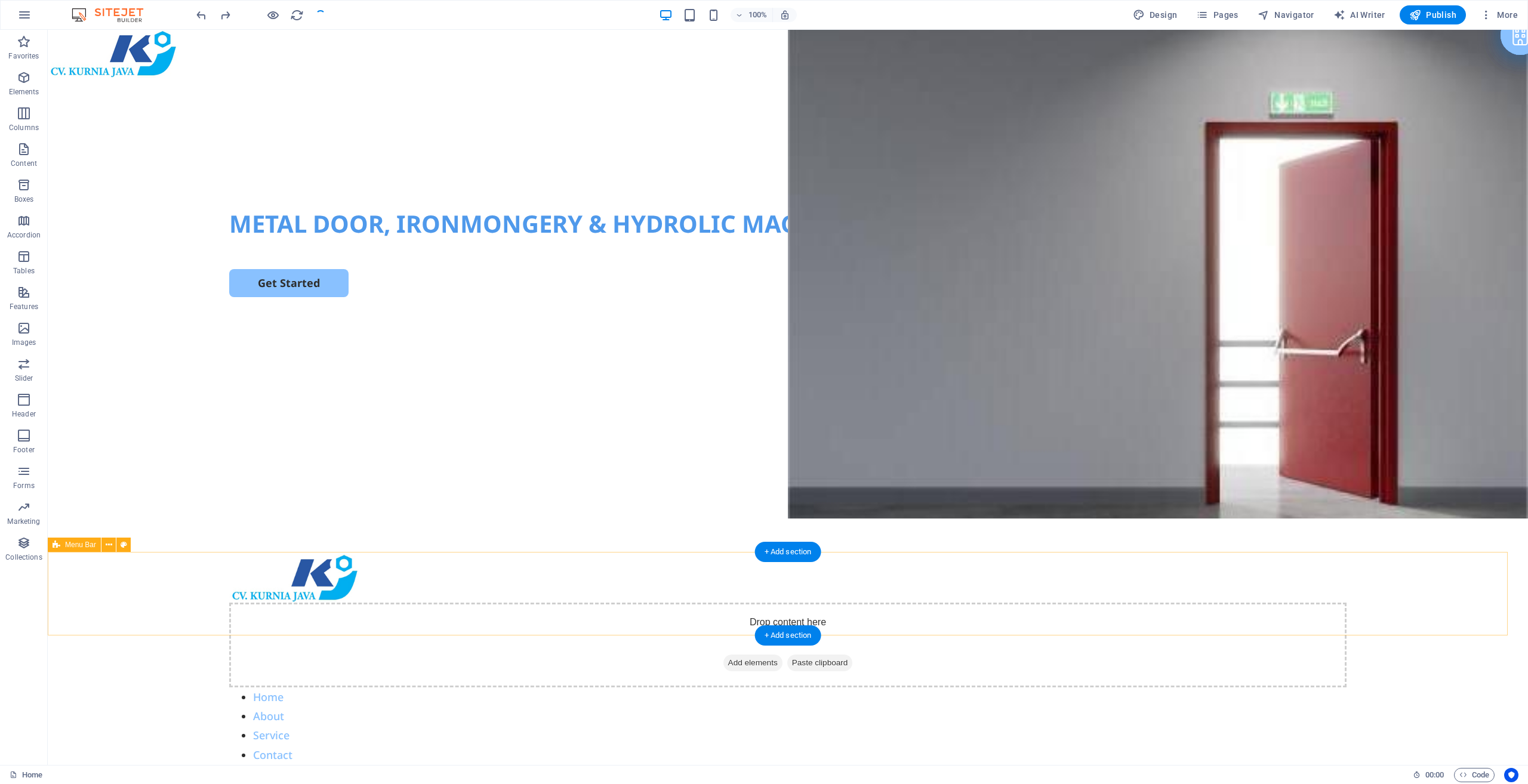
click at [165, 392] on div "Drop content here or Add elements Paste clipboard Home About Service Contact" at bounding box center [788, 658] width 1480 height 212
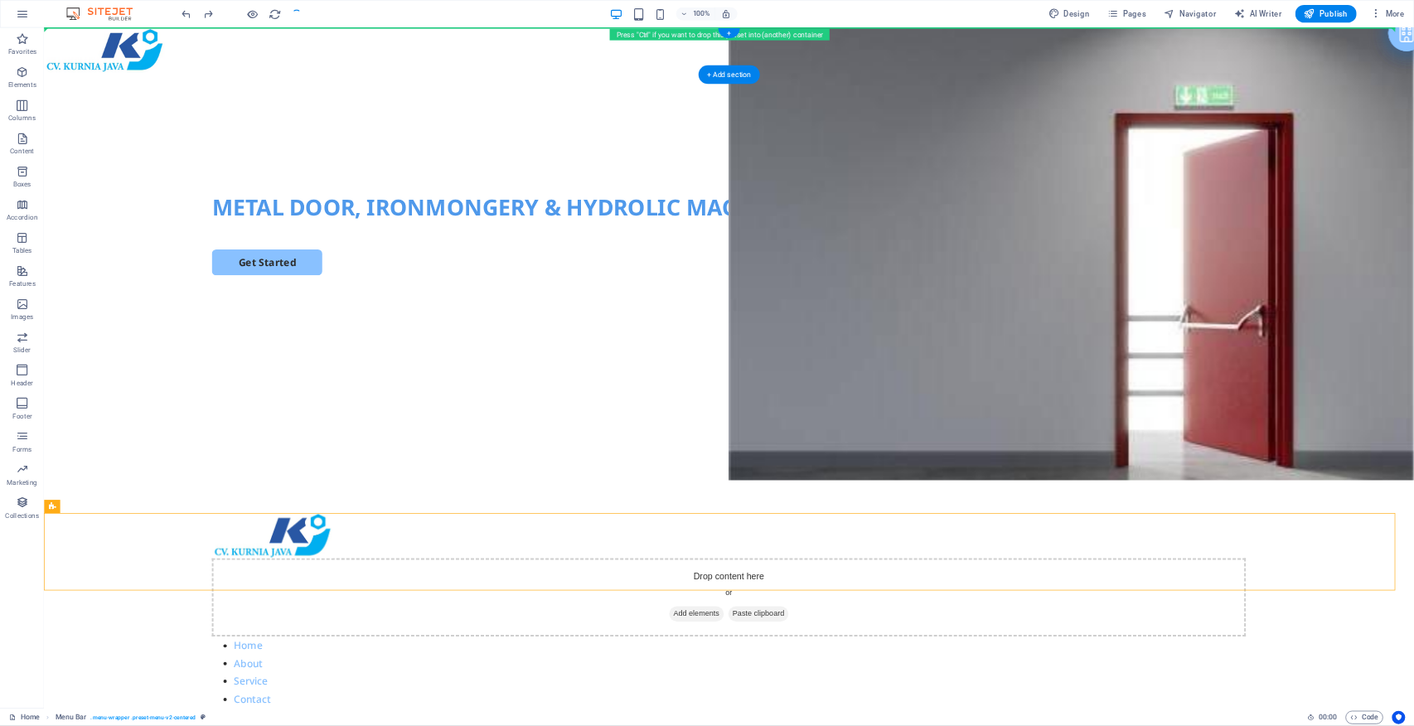
scroll to position [0, 0]
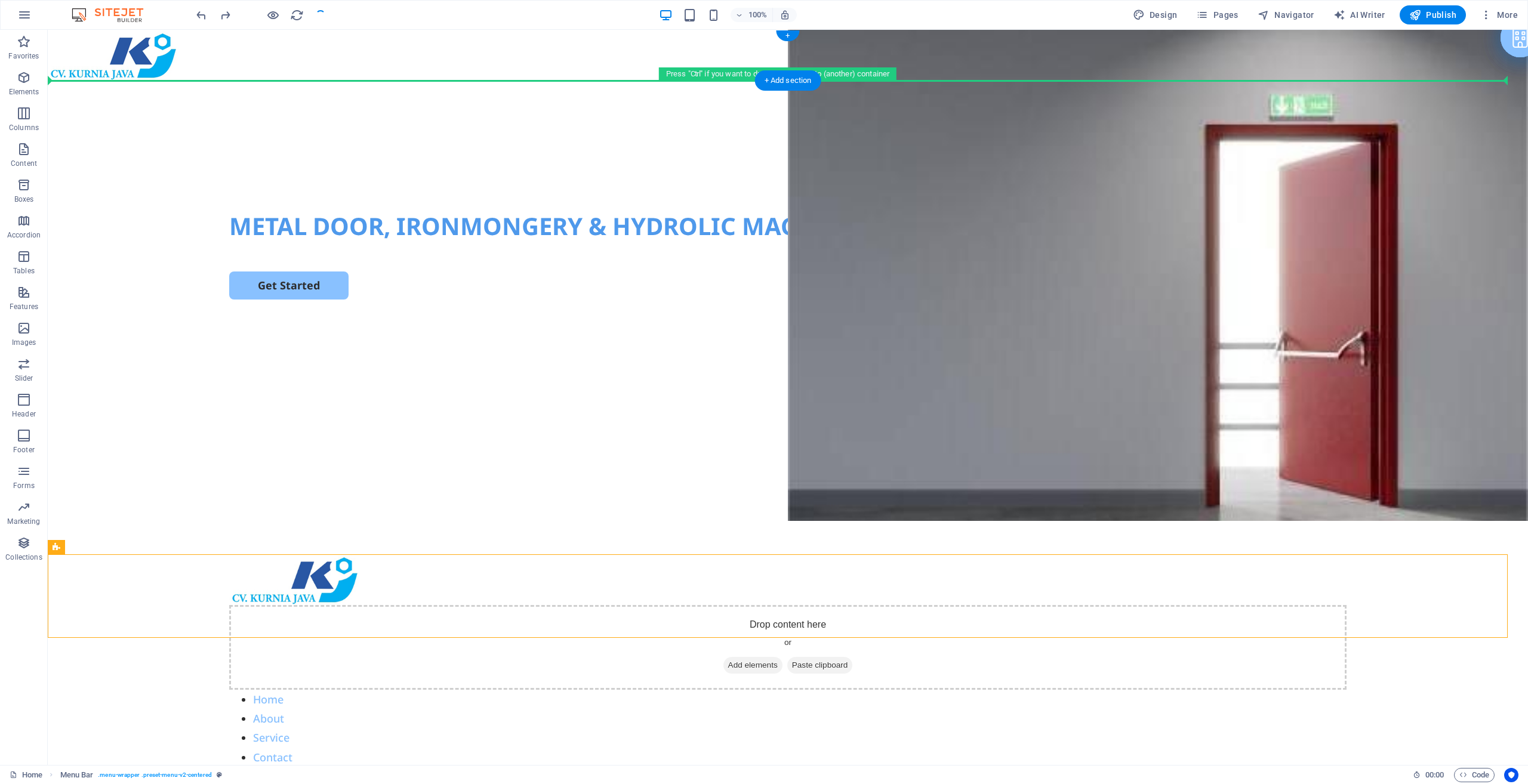
drag, startPoint x: 143, startPoint y: 571, endPoint x: 266, endPoint y: 78, distance: 508.1
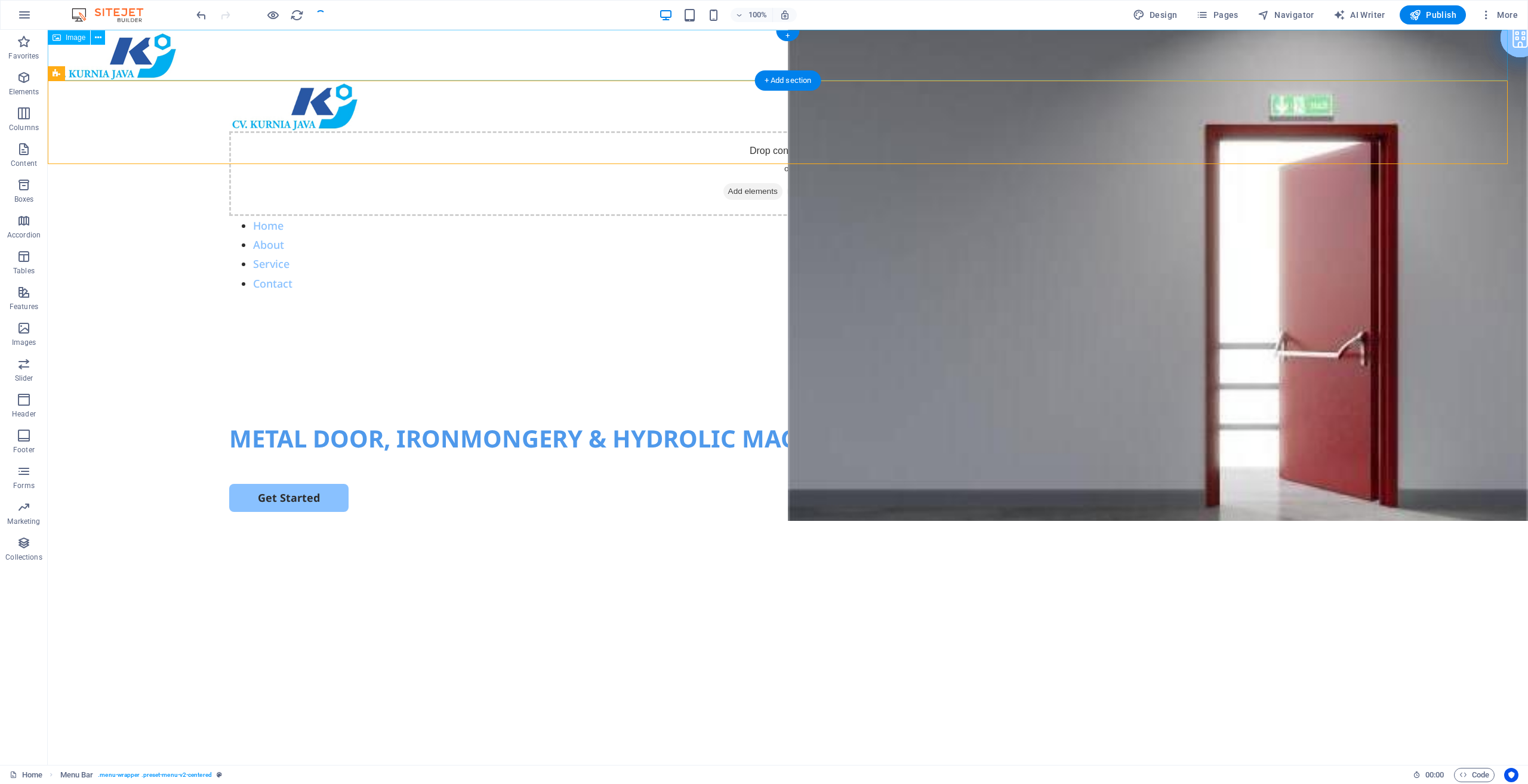
click at [172, 56] on figure at bounding box center [788, 55] width 1480 height 50
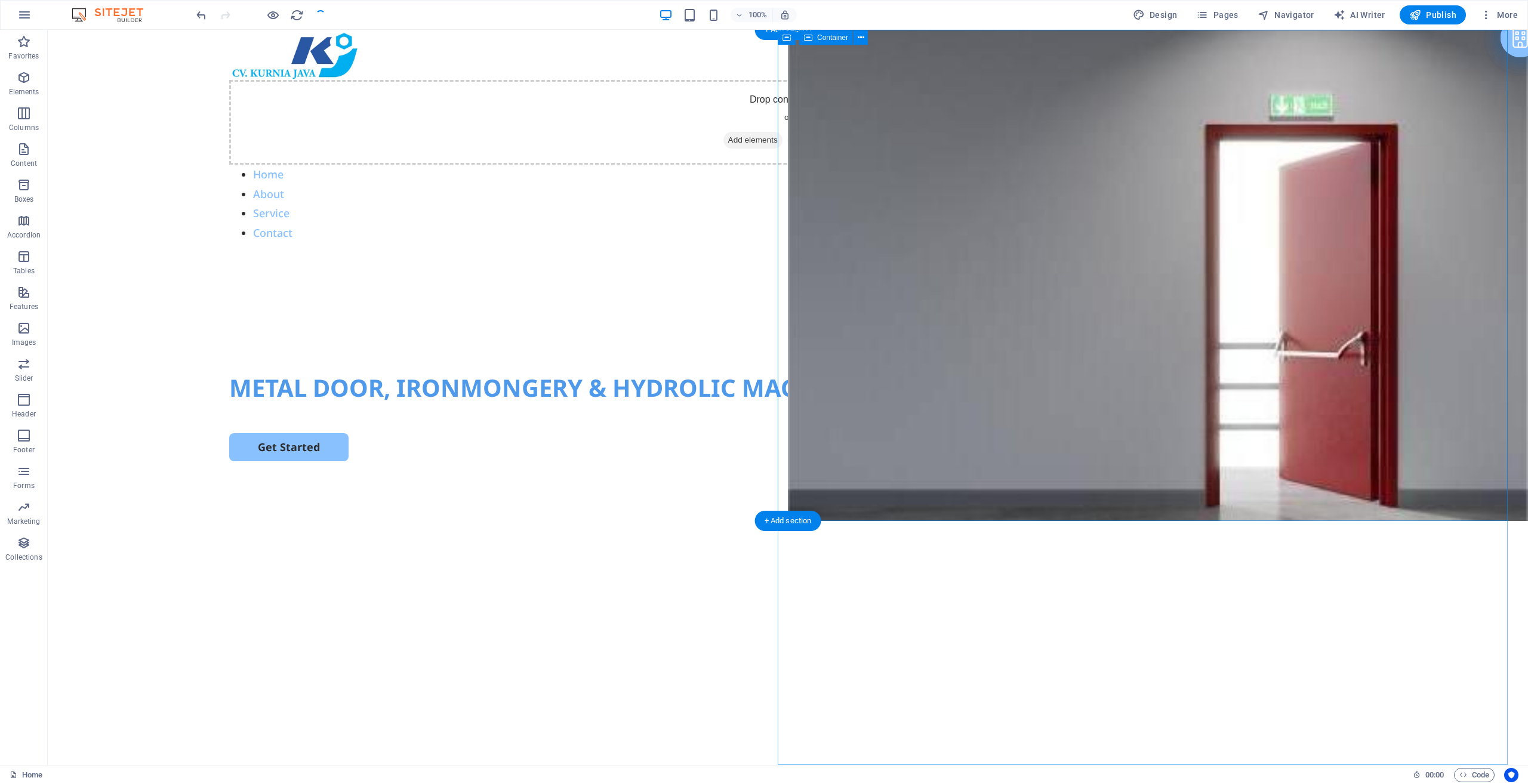
click at [763, 392] on div "Drop content here or Add elements Paste clipboard" at bounding box center [1158, 564] width 740 height 85
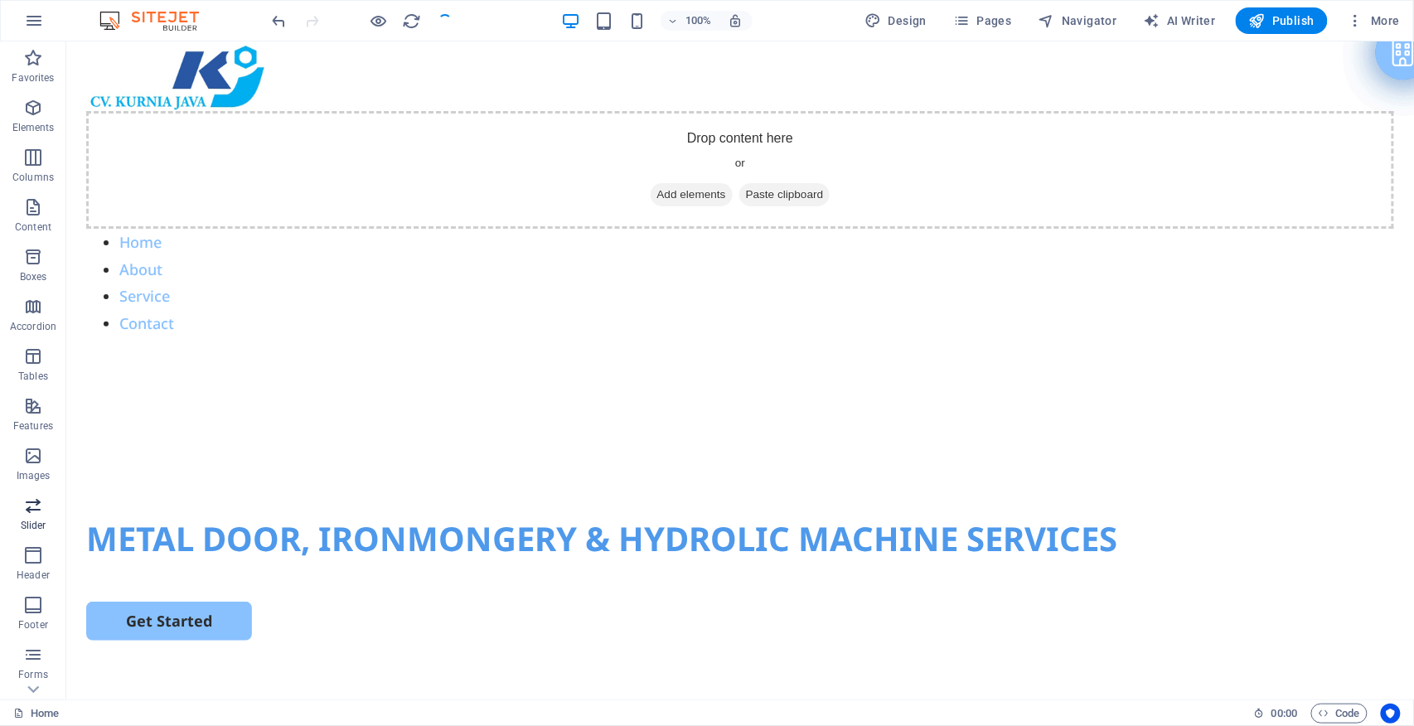
click at [31, 499] on icon "button" at bounding box center [33, 506] width 20 height 20
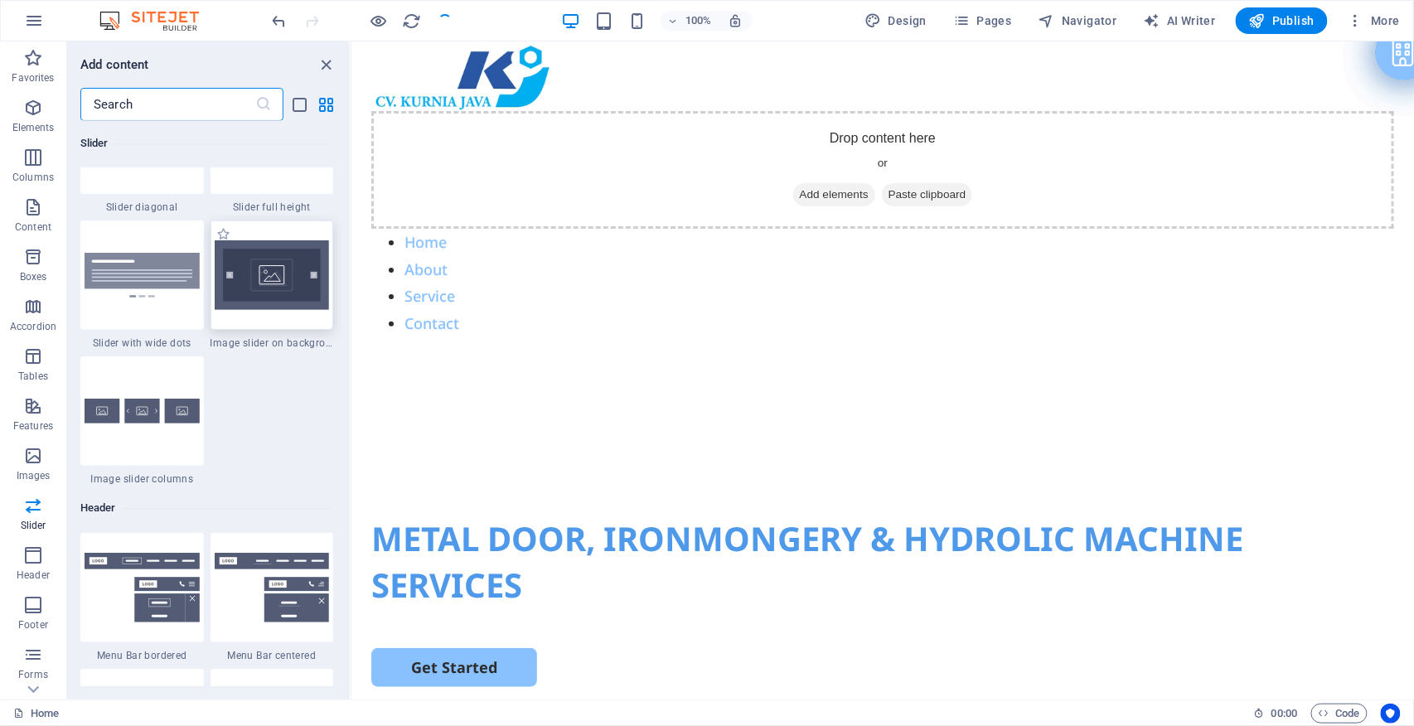
scroll to position [9840, 0]
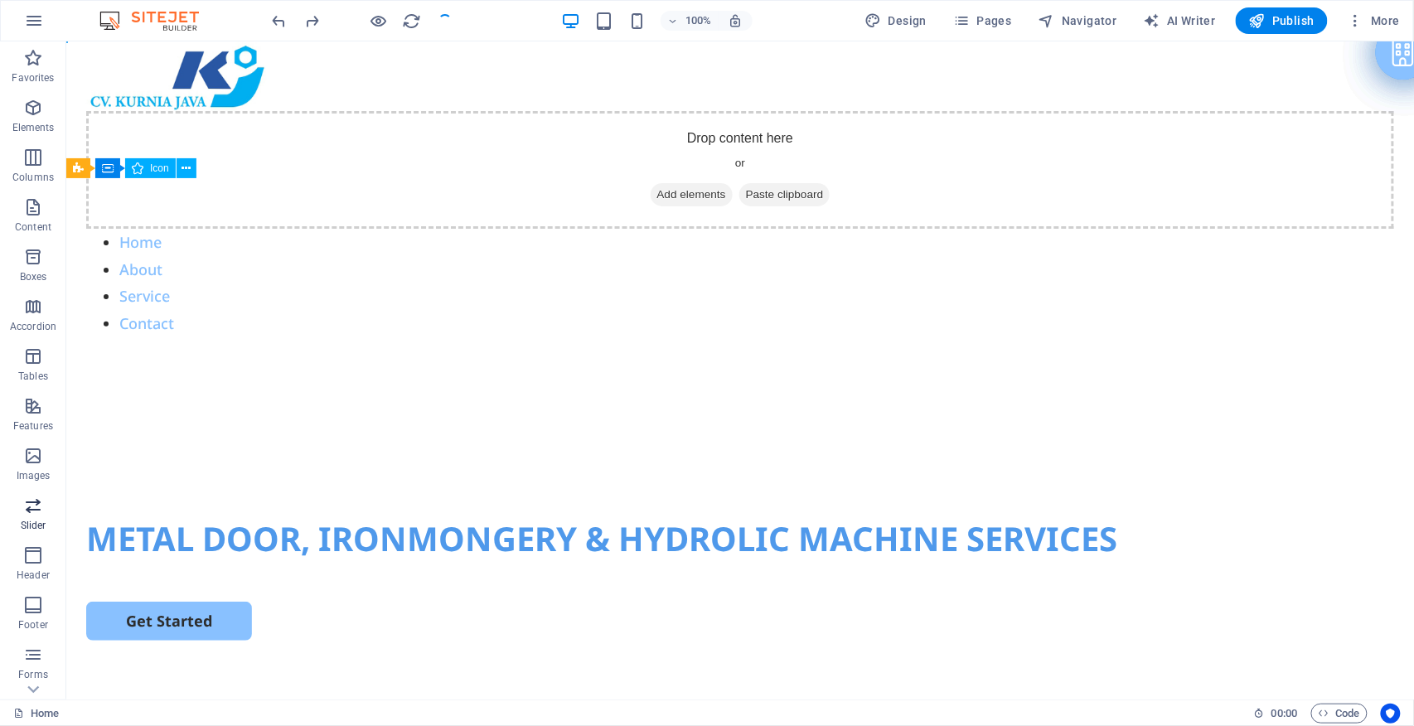
drag, startPoint x: 27, startPoint y: 508, endPoint x: 78, endPoint y: 318, distance: 196.5
click at [27, 508] on icon "button" at bounding box center [33, 506] width 20 height 20
click at [32, 508] on icon "button" at bounding box center [33, 506] width 20 height 20
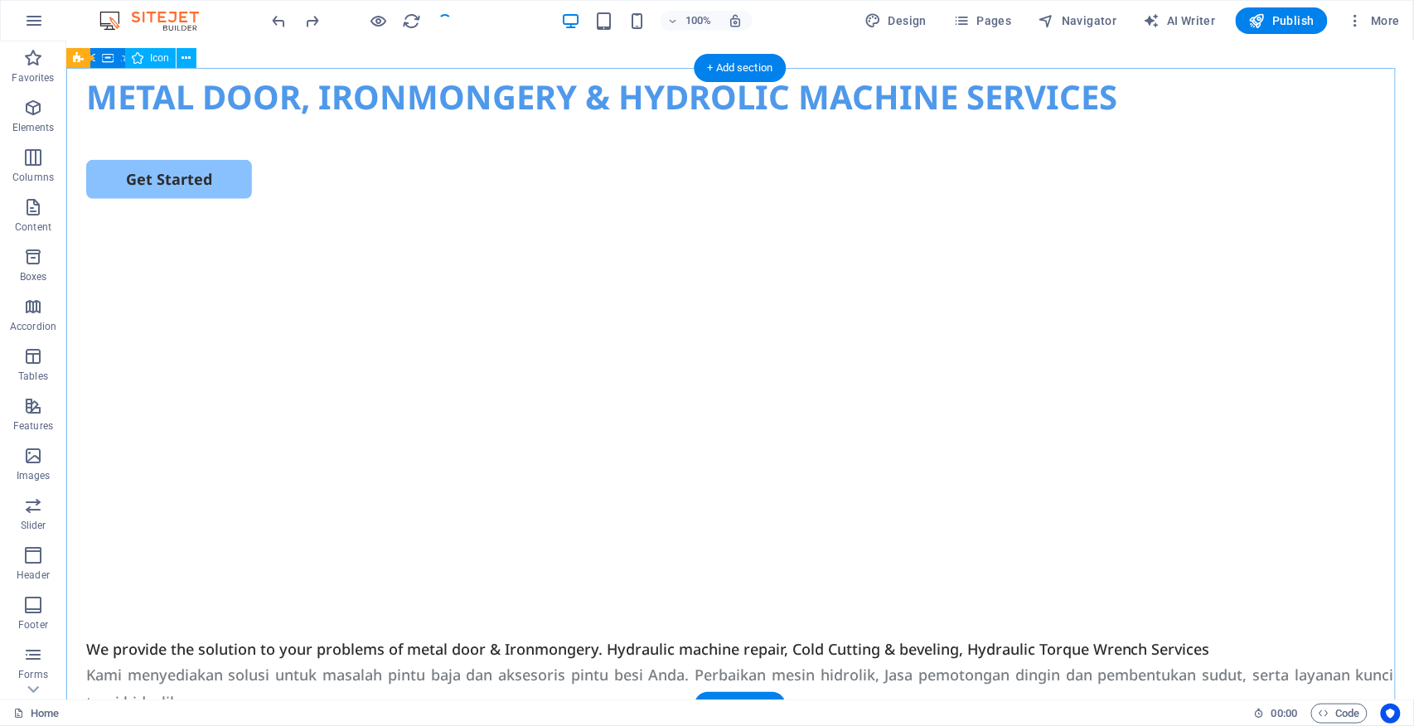
scroll to position [0, 0]
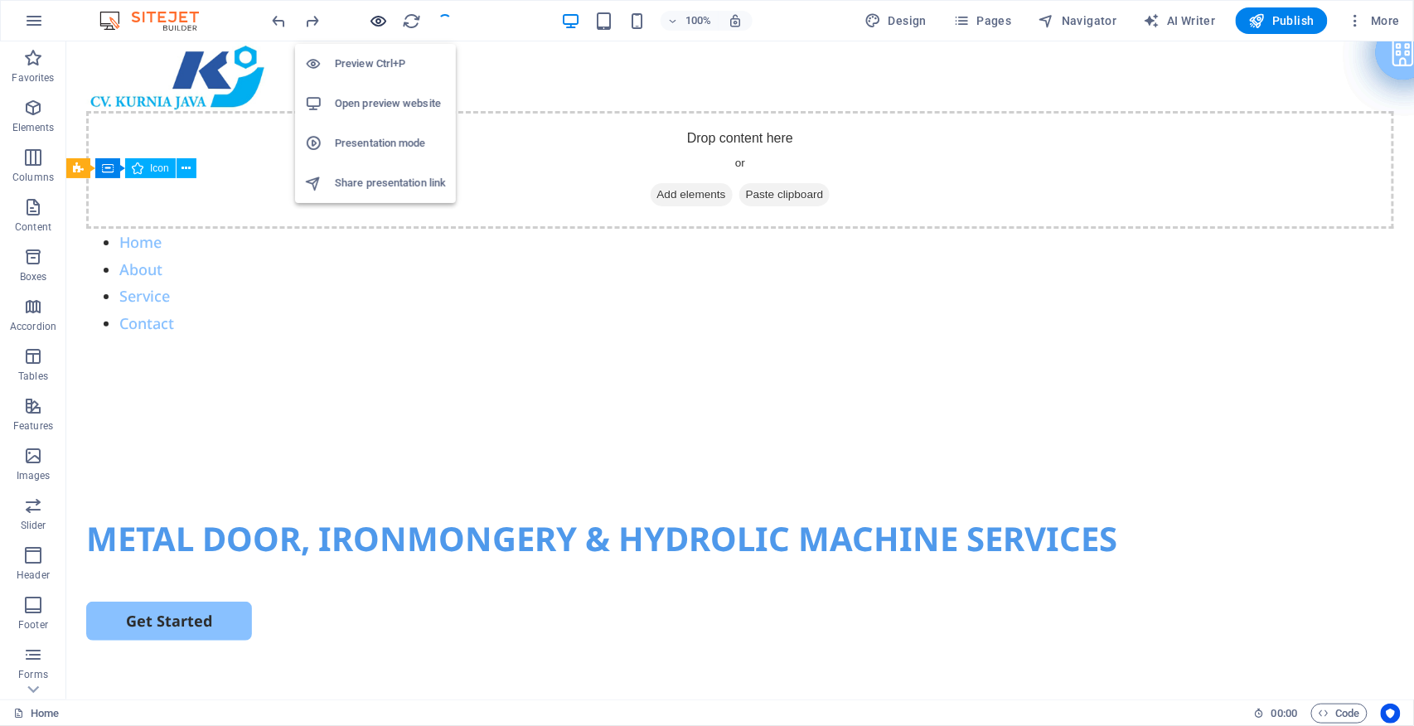
click at [381, 22] on icon "button" at bounding box center [379, 21] width 19 height 19
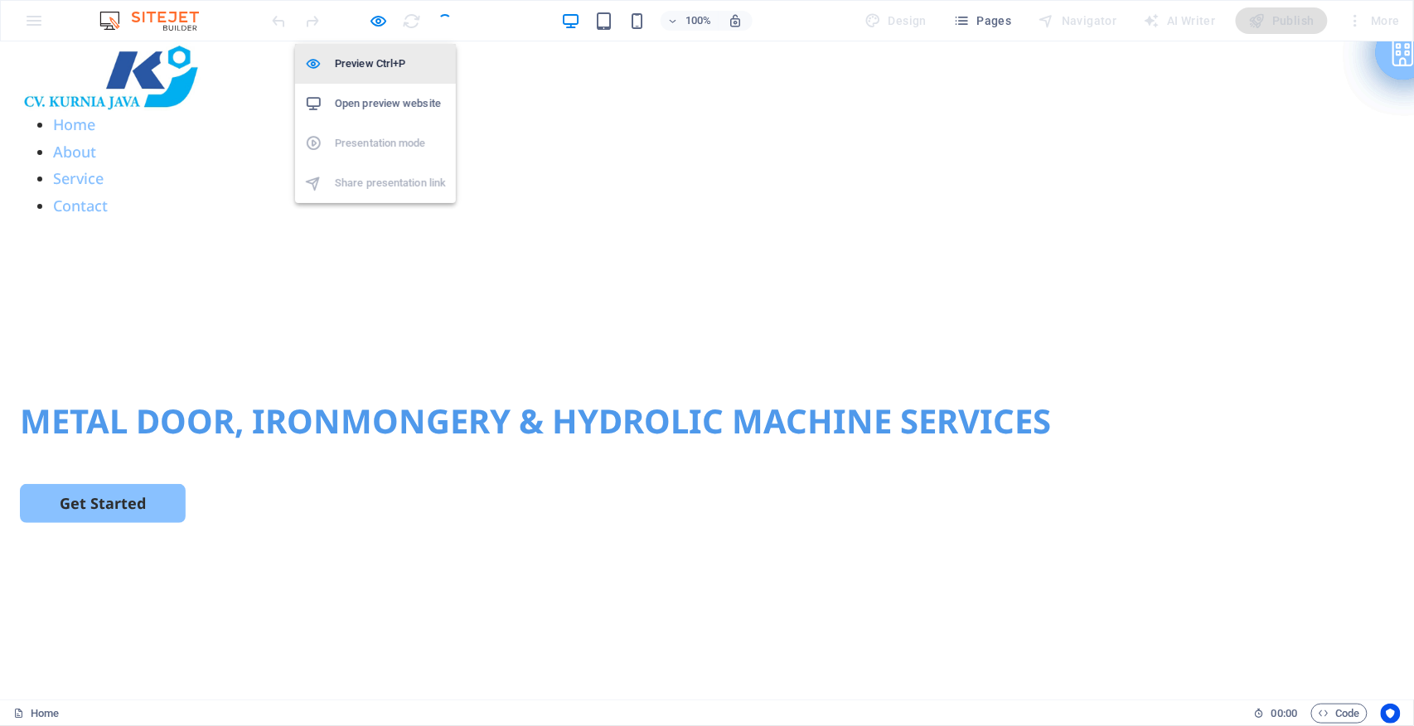
click at [391, 66] on h6 "Preview Ctrl+P" at bounding box center [390, 64] width 111 height 20
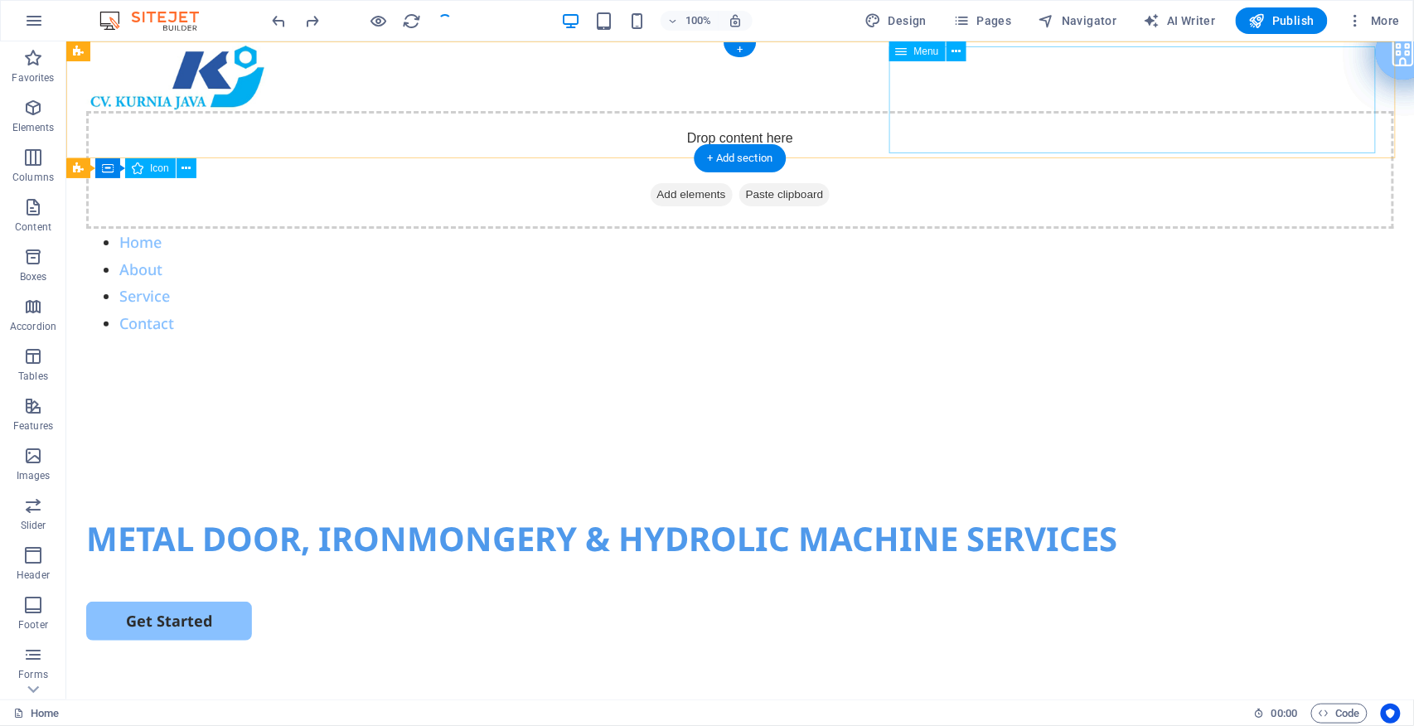
click at [1060, 228] on nav "Home About Service Contact" at bounding box center [739, 282] width 1308 height 108
click at [1022, 228] on nav "Home About Service Contact" at bounding box center [739, 282] width 1308 height 108
select select
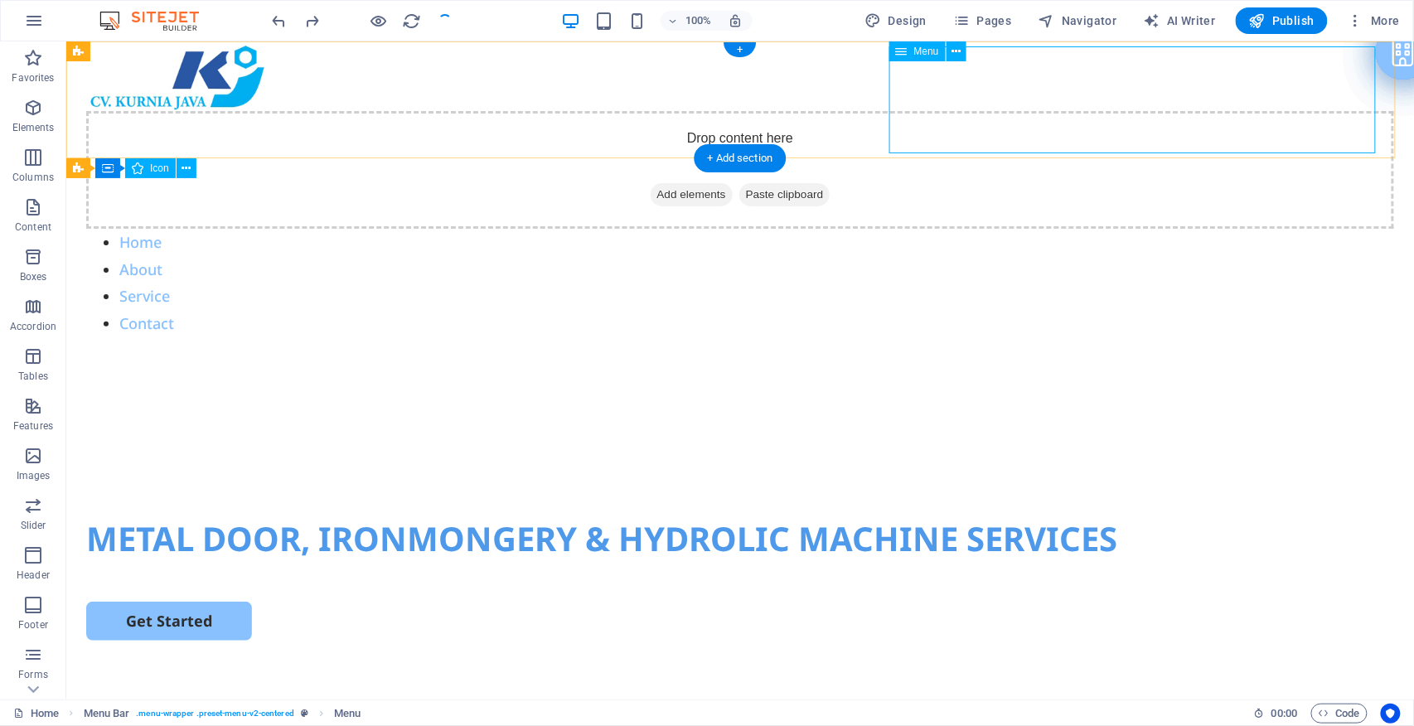
select select
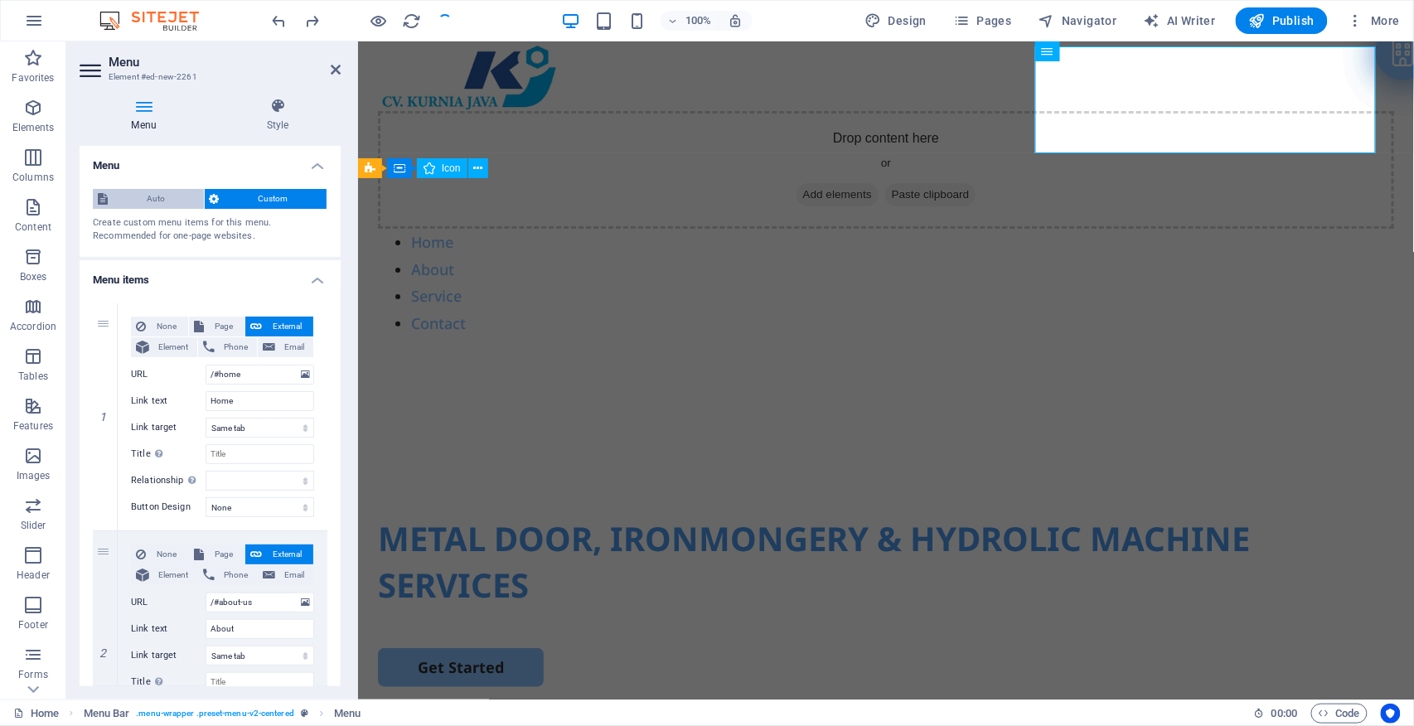
click at [166, 200] on span "Auto" at bounding box center [156, 199] width 86 height 20
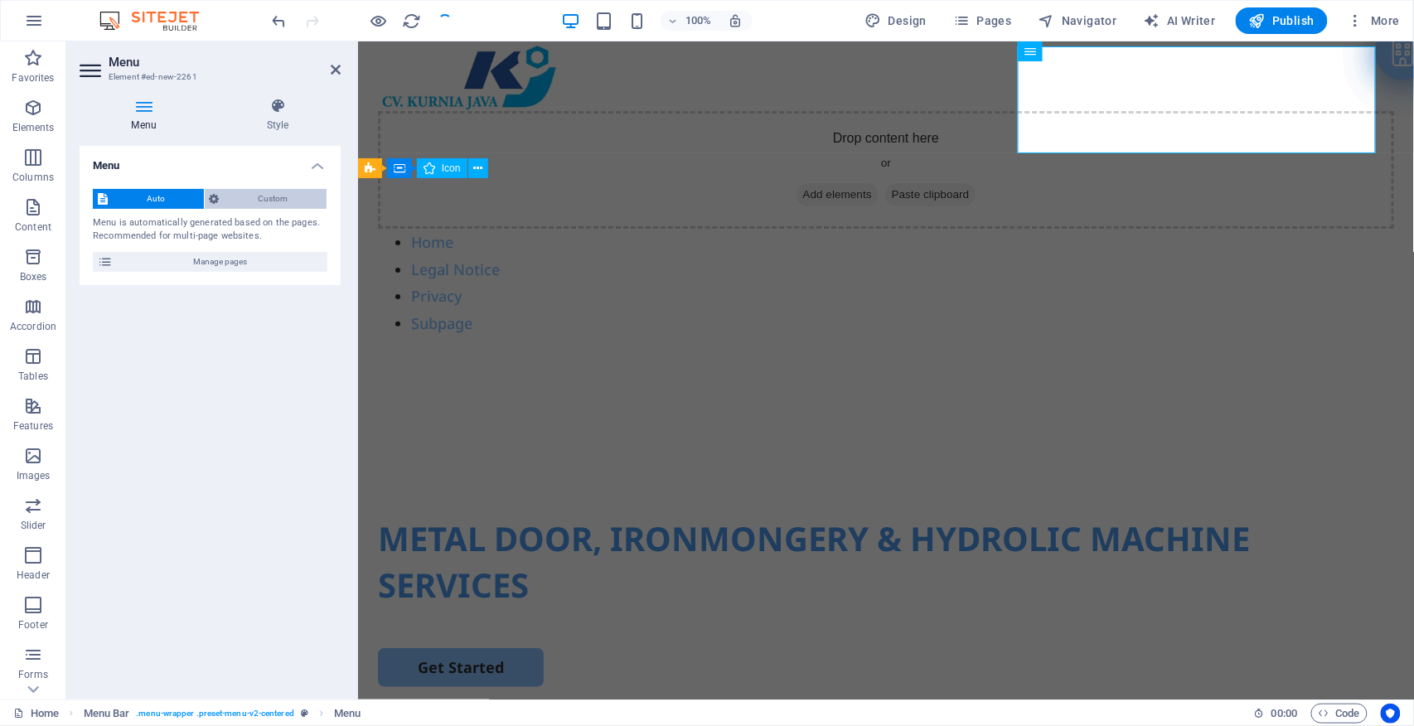
click at [253, 196] on span "Custom" at bounding box center [274, 199] width 98 height 20
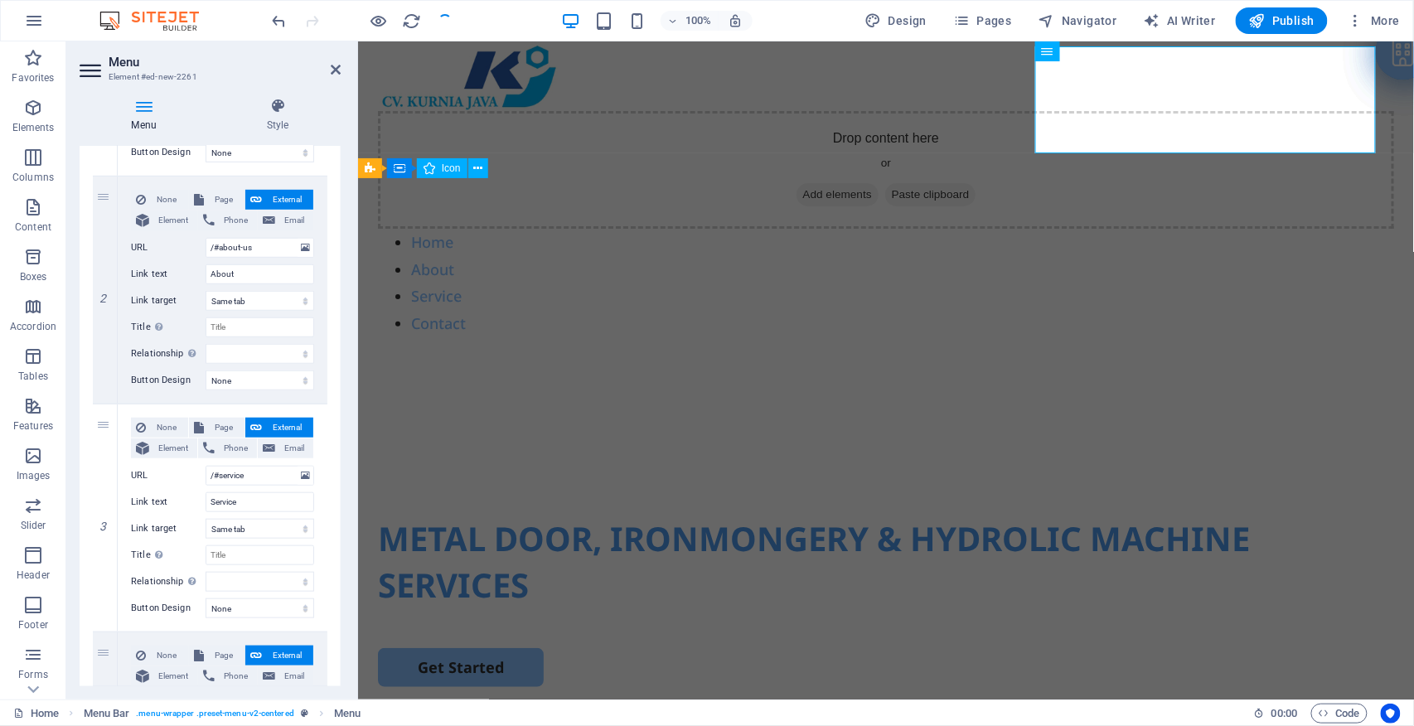
scroll to position [23, 0]
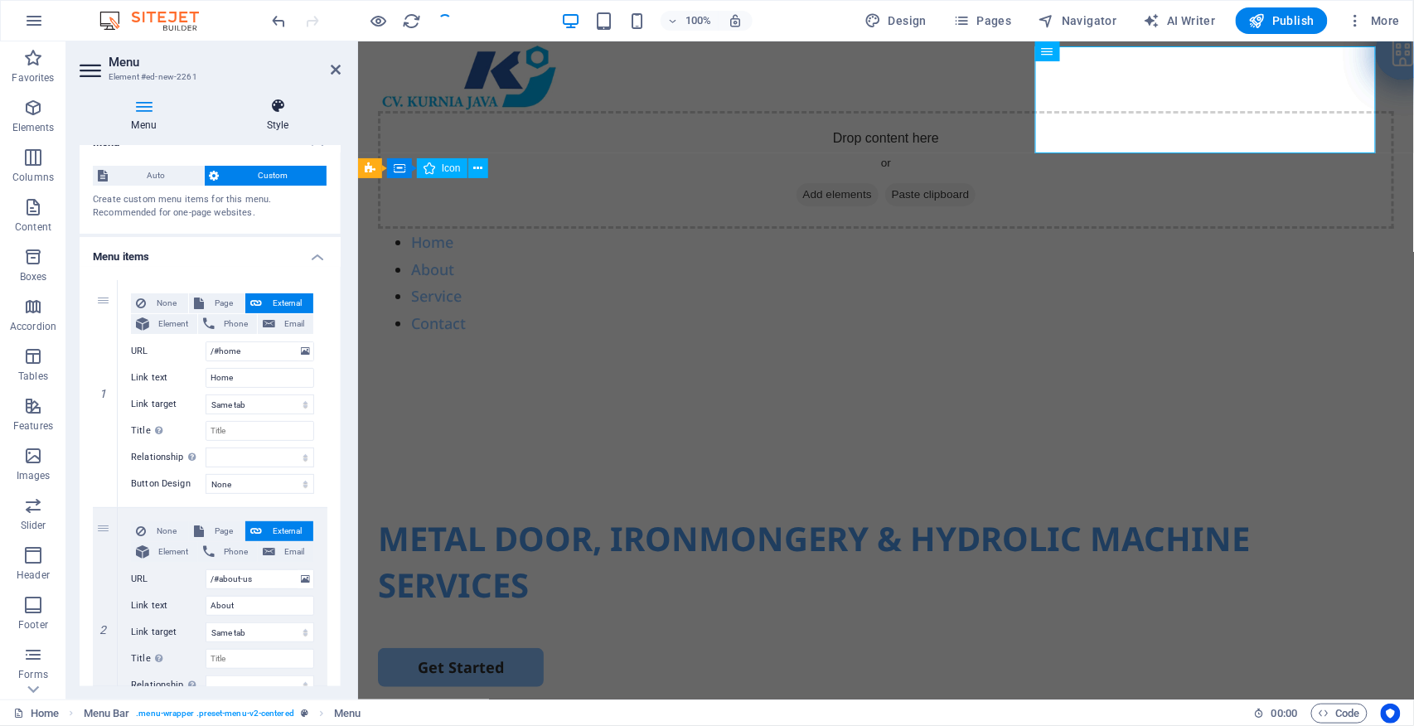
click at [270, 114] on icon at bounding box center [278, 106] width 126 height 17
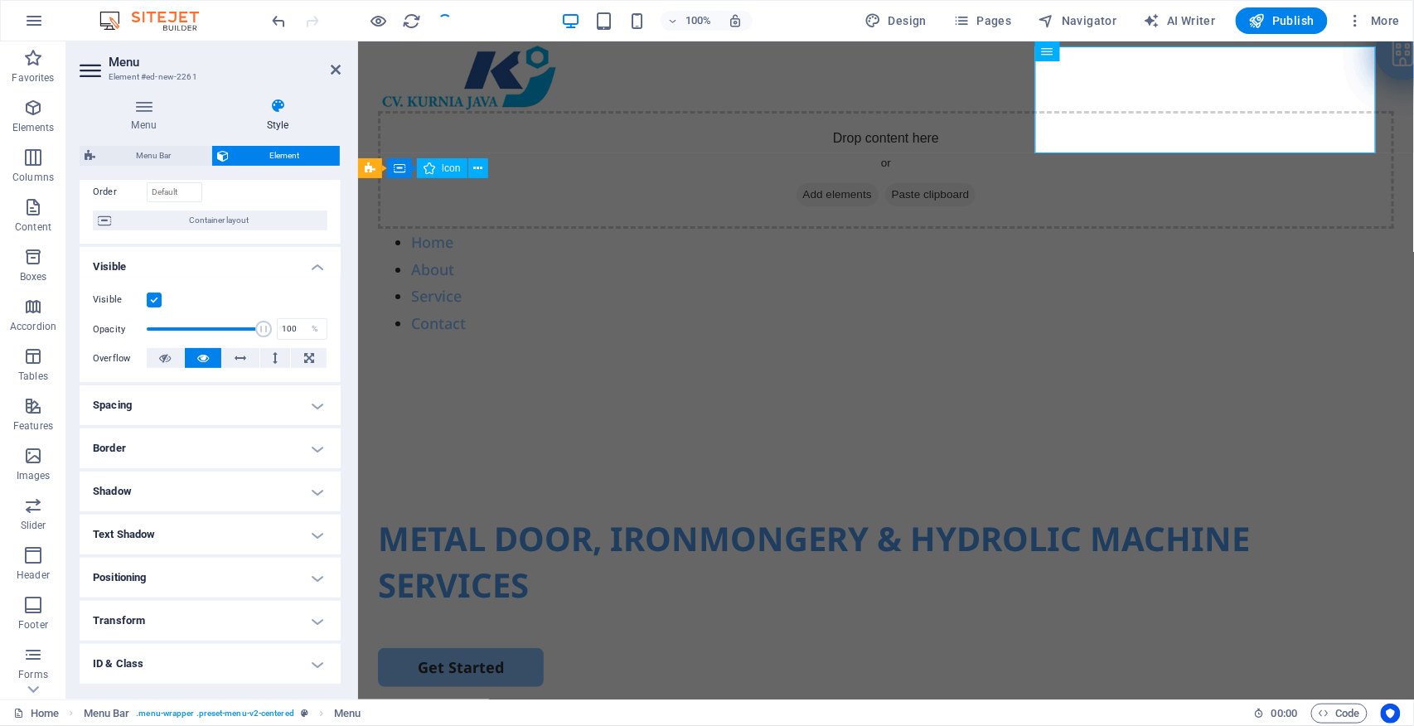
scroll to position [194, 0]
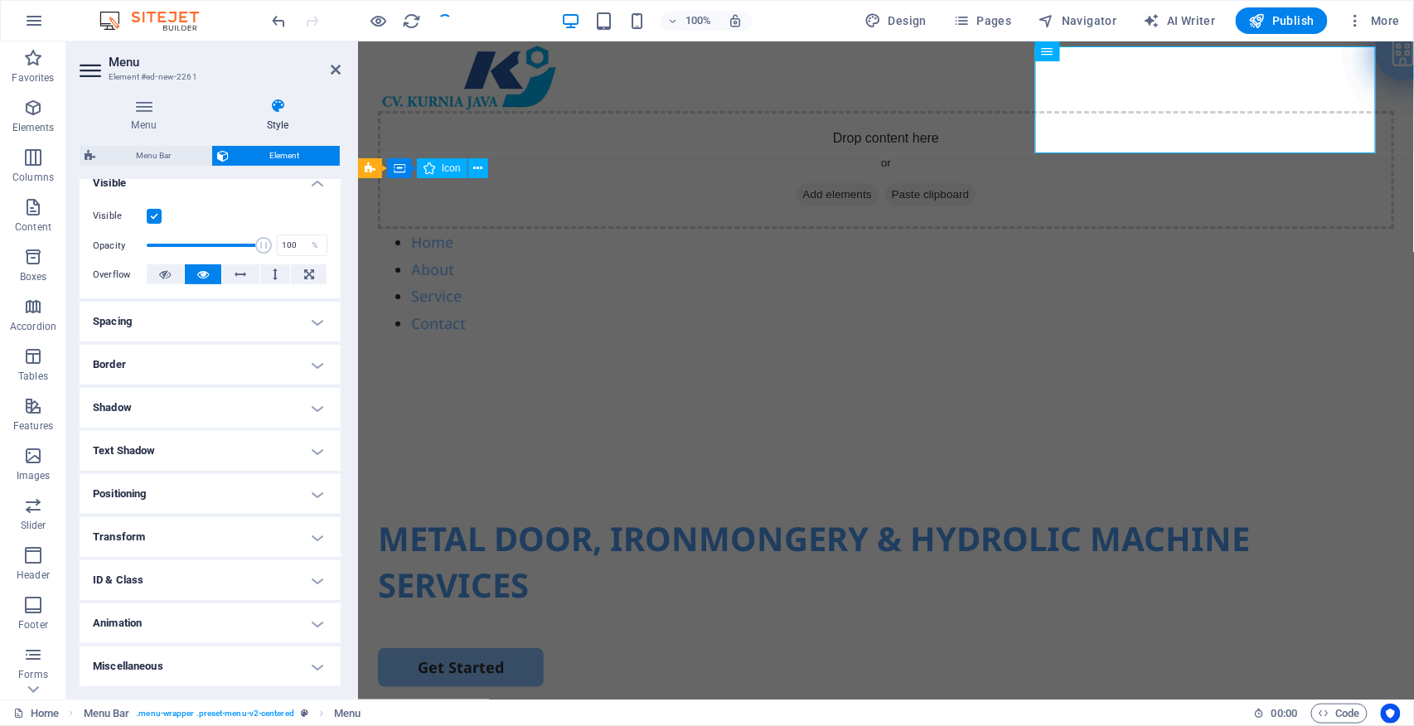
click at [303, 499] on h4 "Positioning" at bounding box center [210, 494] width 261 height 40
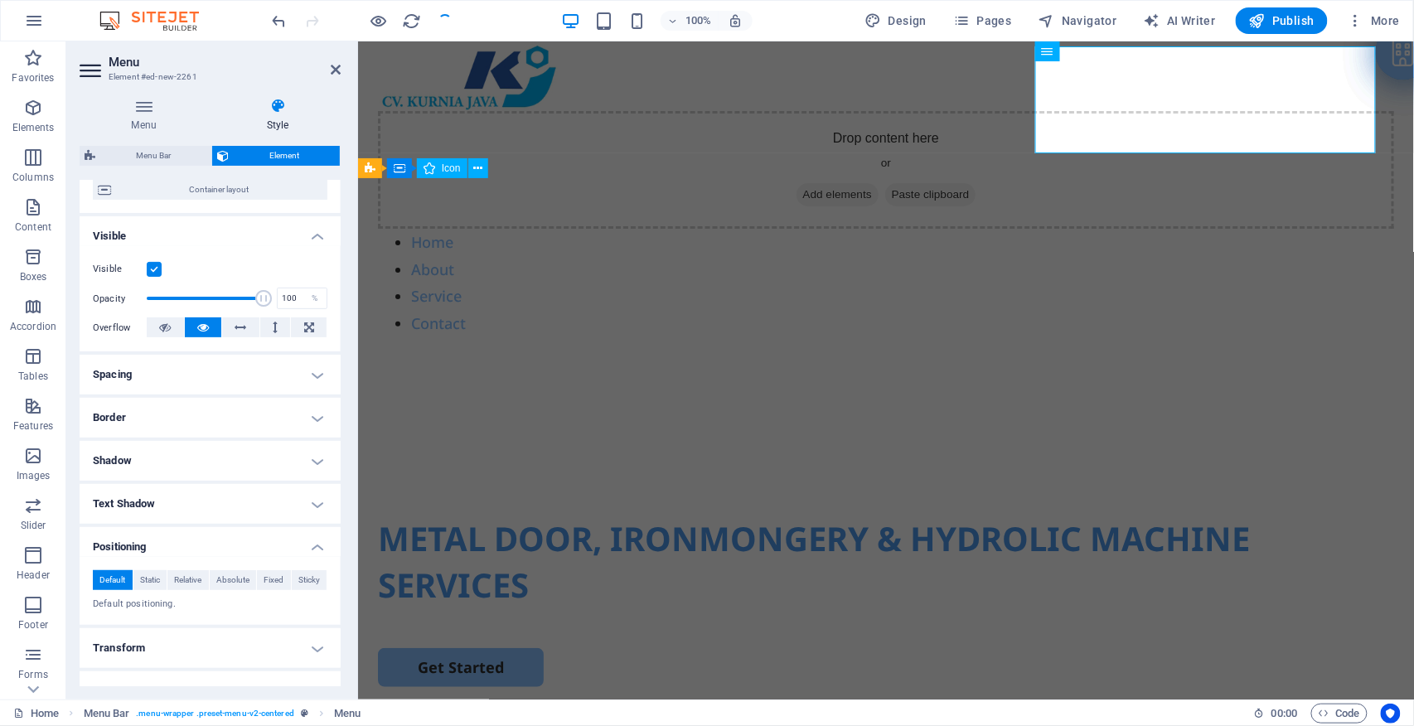
scroll to position [0, 0]
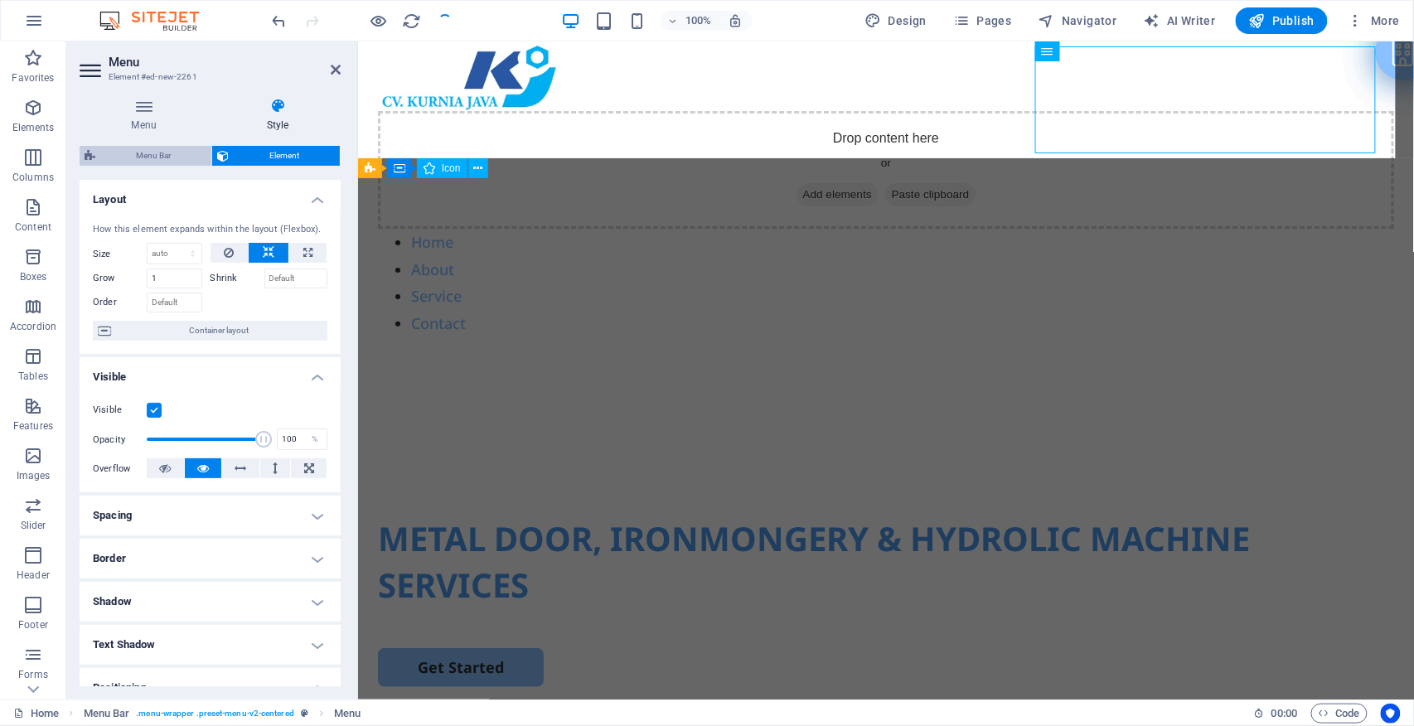
click at [153, 159] on span "Menu Bar" at bounding box center [153, 156] width 106 height 20
select select "rem"
select select "preset-menu-v2-centered"
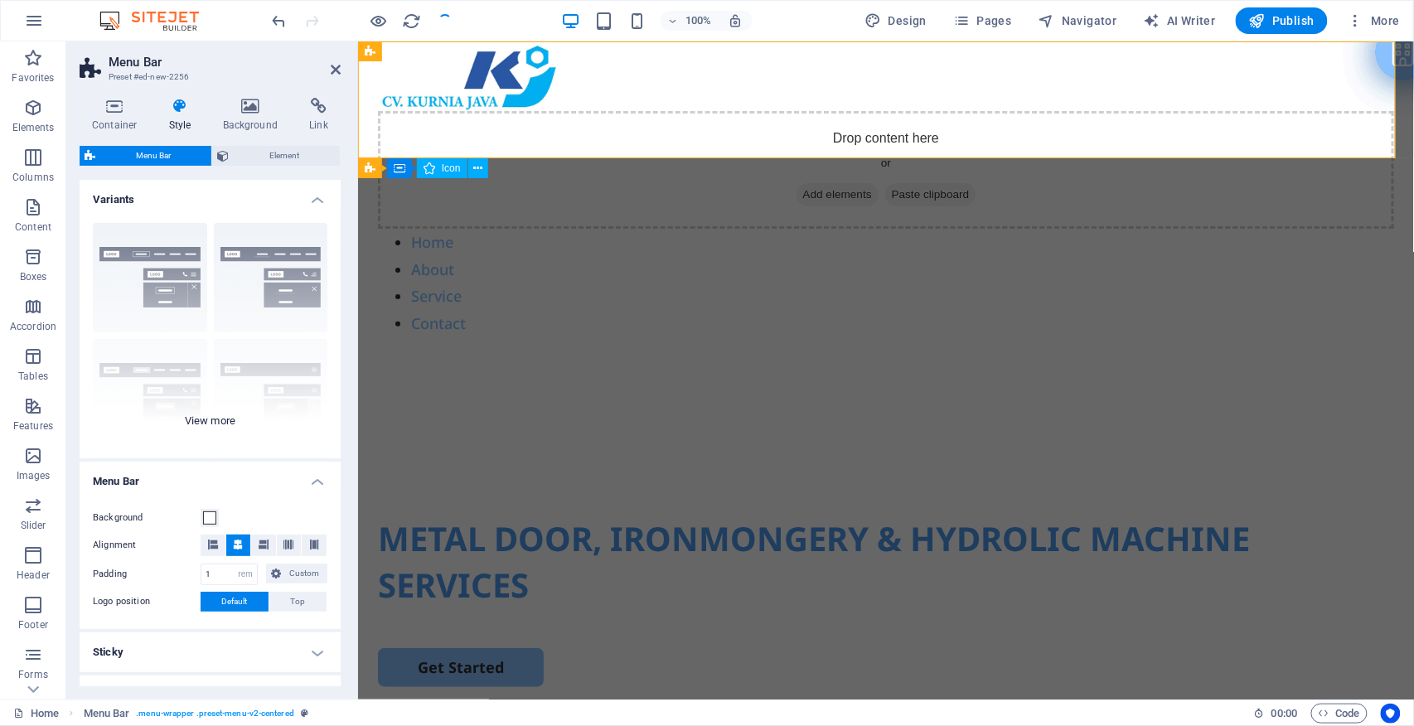
click at [229, 418] on div "Border Centered Default Fixed Loki Trigger Wide XXL" at bounding box center [210, 334] width 261 height 249
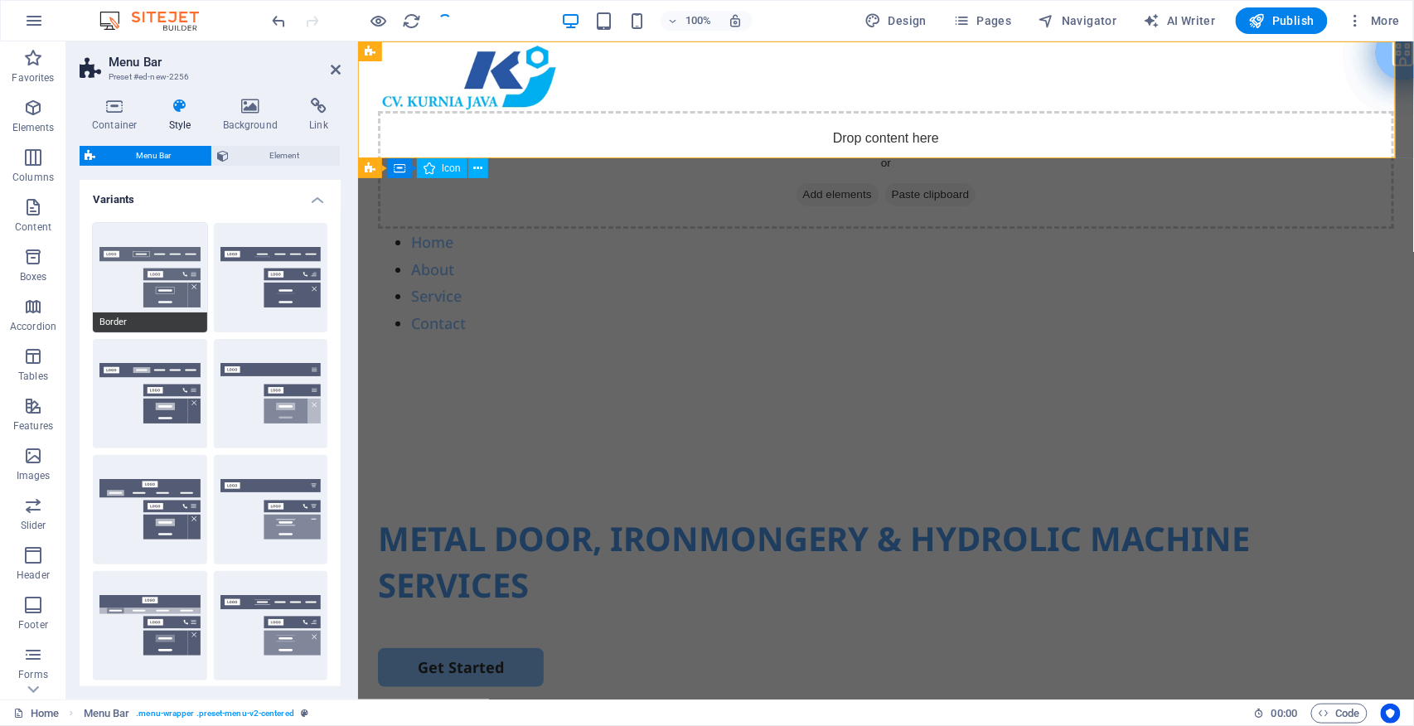
click at [177, 266] on button "Border" at bounding box center [150, 277] width 114 height 109
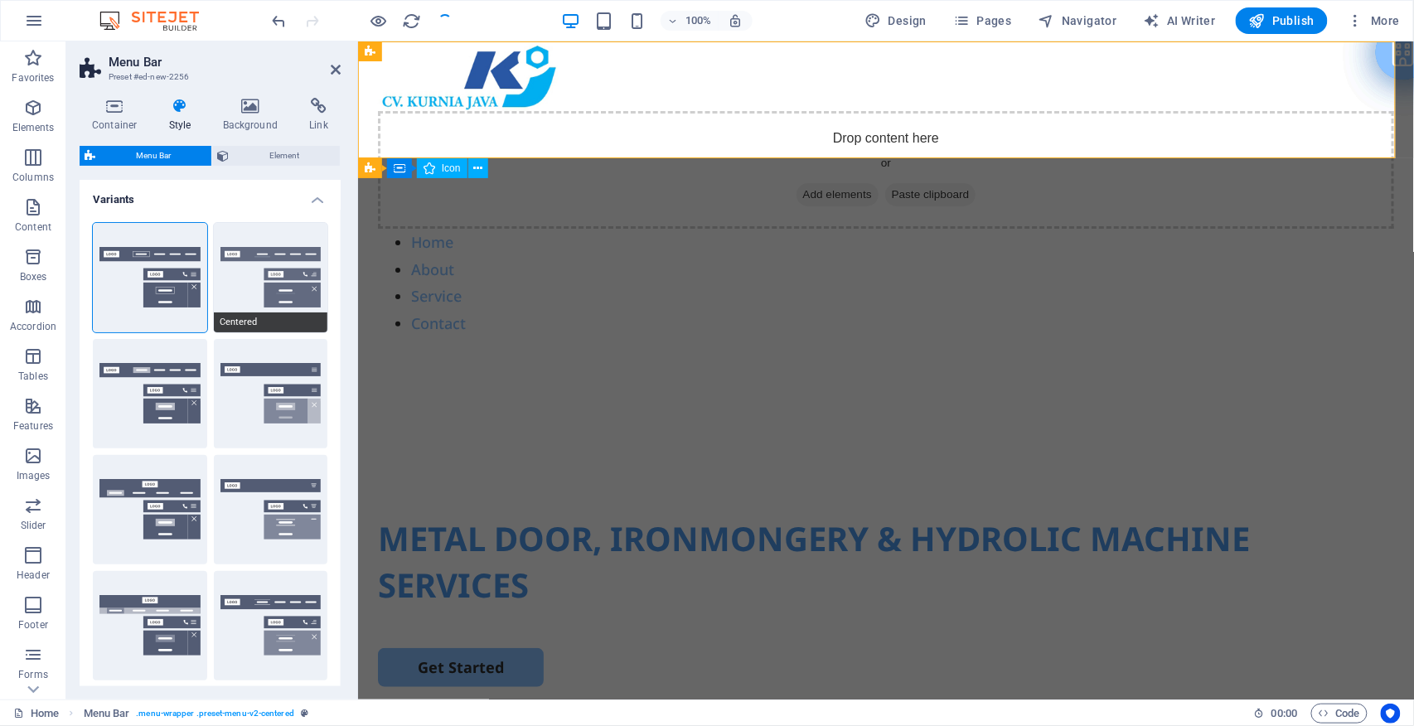
click at [303, 276] on button "Centered" at bounding box center [271, 277] width 114 height 109
drag, startPoint x: 333, startPoint y: 67, endPoint x: 269, endPoint y: 26, distance: 76.8
click at [333, 67] on icon at bounding box center [336, 69] width 10 height 13
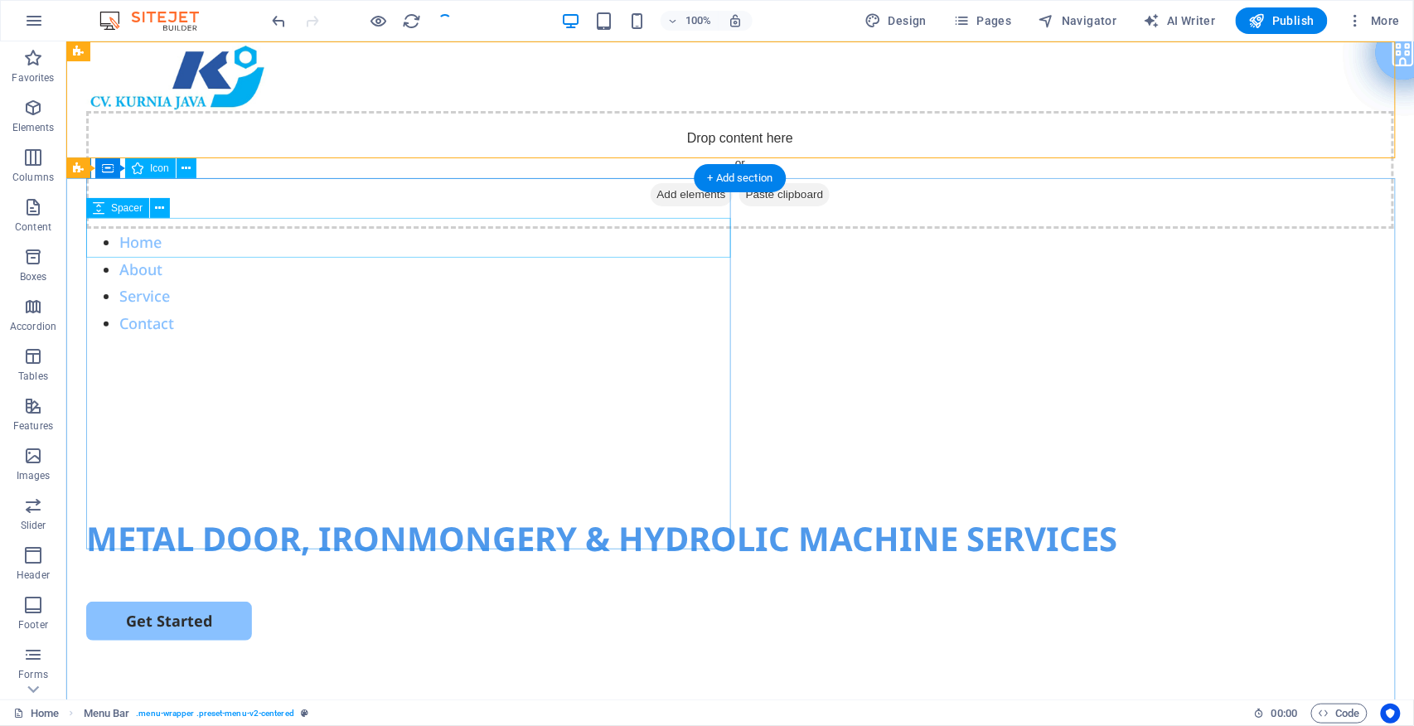
click at [875, 356] on div "METAL DOOR, IRONMONGERY & HYDROLIC MACHINE SERVICES Get Started" at bounding box center [739, 675] width 1348 height 638
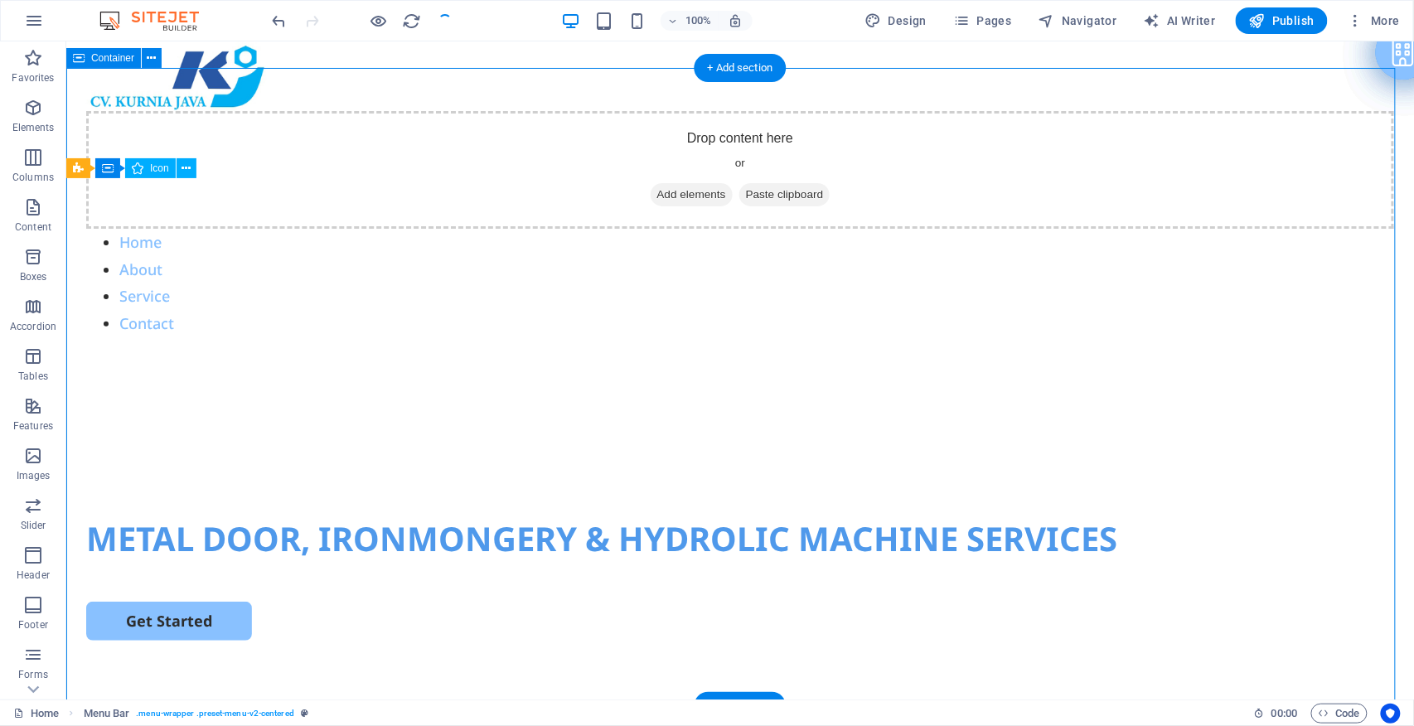
scroll to position [110, 0]
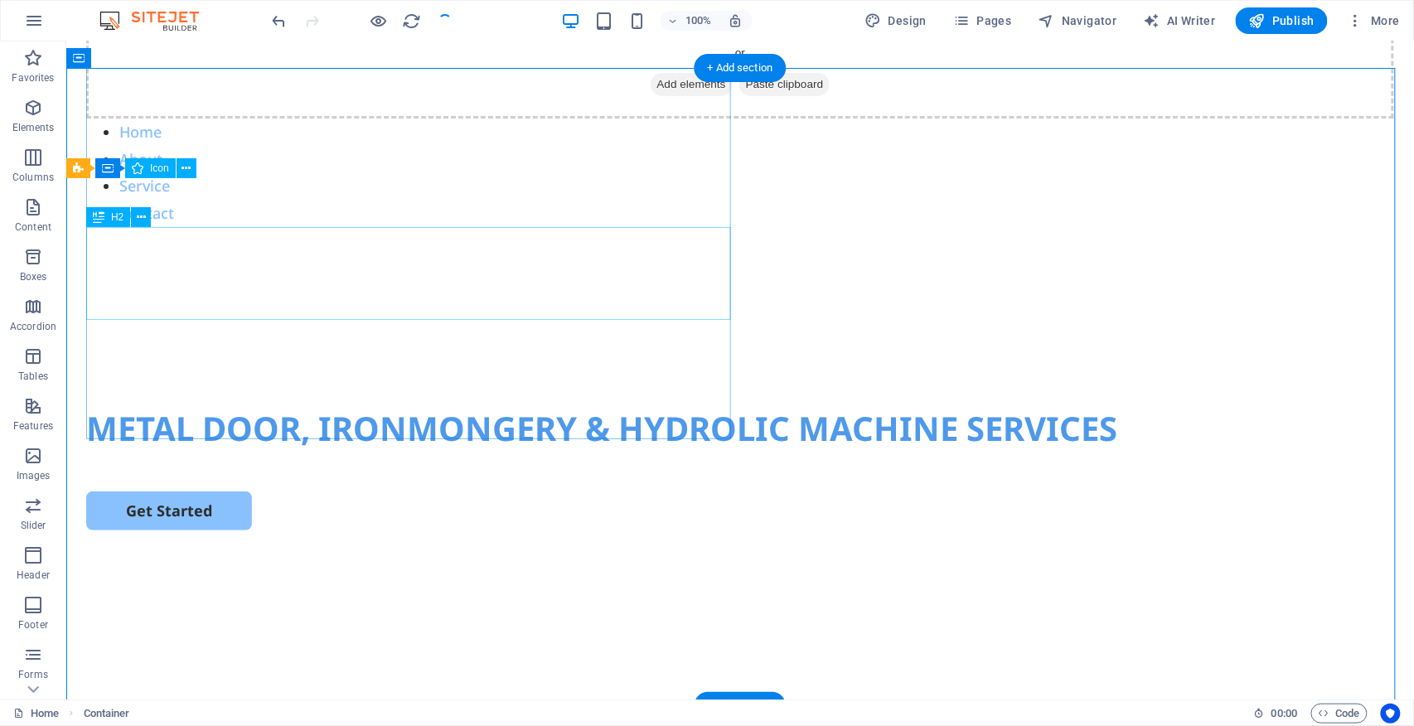
click at [483, 405] on div "METAL DOOR, IRONMONGERY & HYDROLIC MACHINE SERVICES" at bounding box center [739, 428] width 1308 height 46
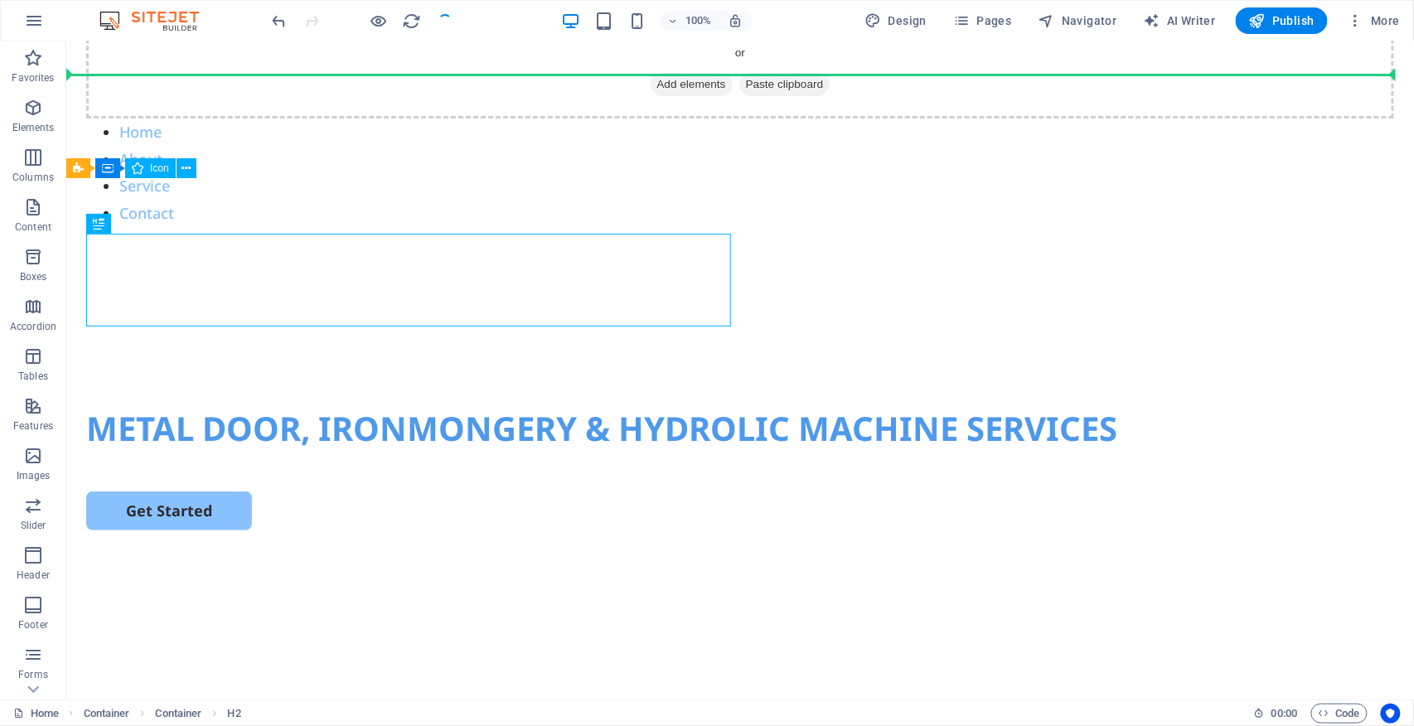
drag, startPoint x: 400, startPoint y: 248, endPoint x: 570, endPoint y: 69, distance: 246.3
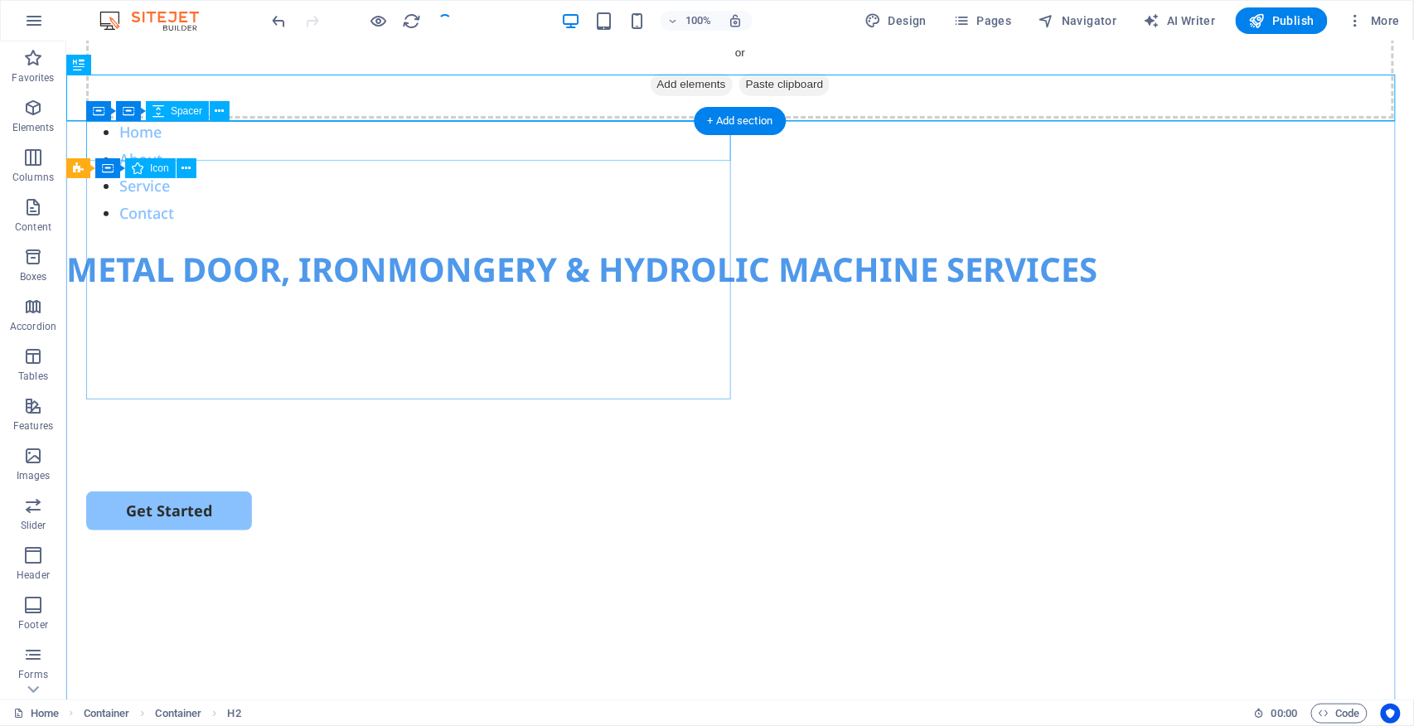
scroll to position [104, 0]
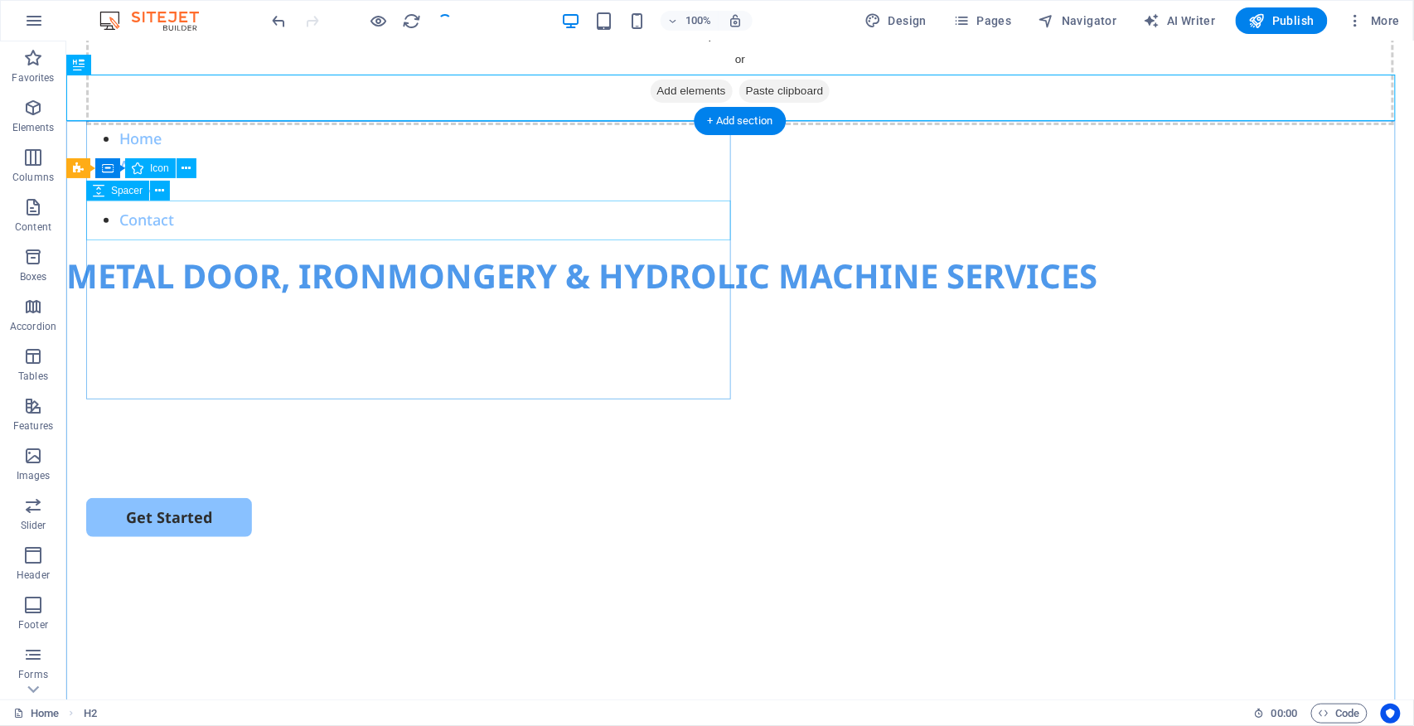
click at [288, 378] on div at bounding box center [739, 398] width 1308 height 40
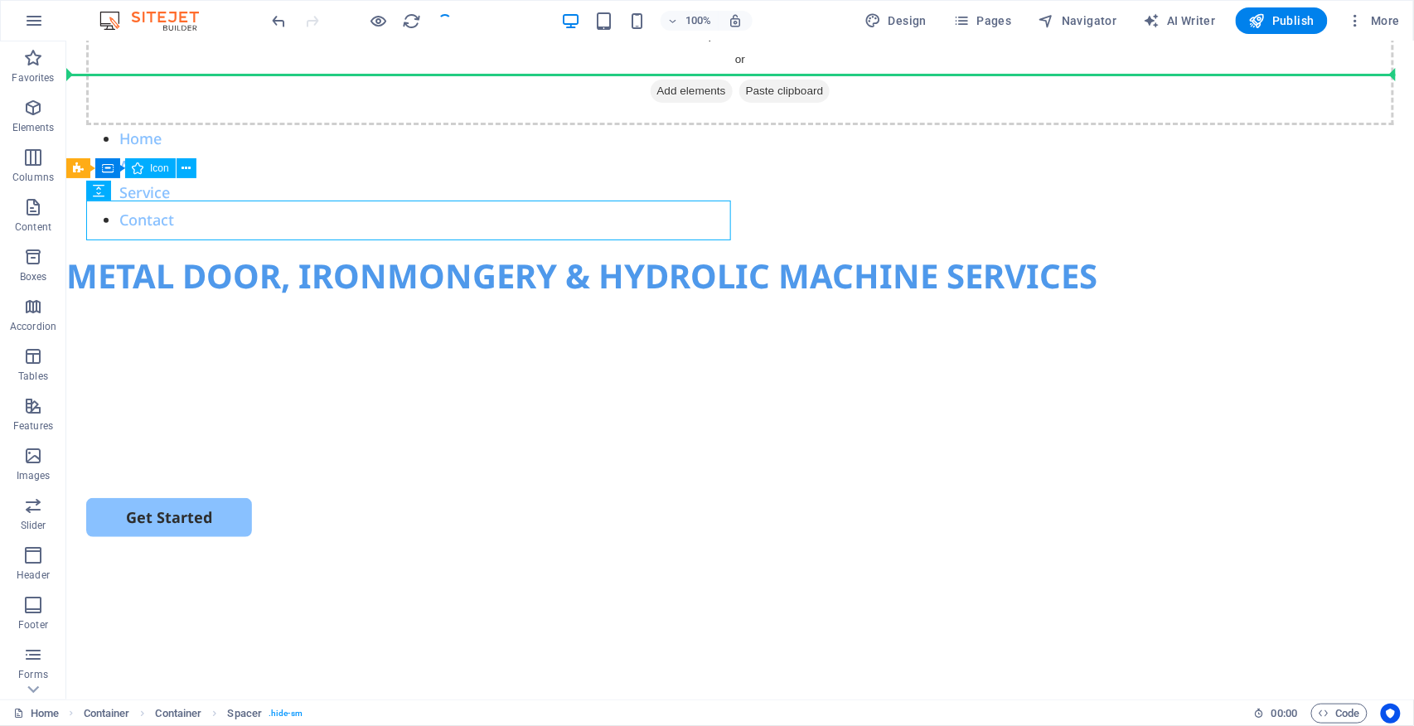
drag, startPoint x: 324, startPoint y: 216, endPoint x: 440, endPoint y: 80, distance: 178.8
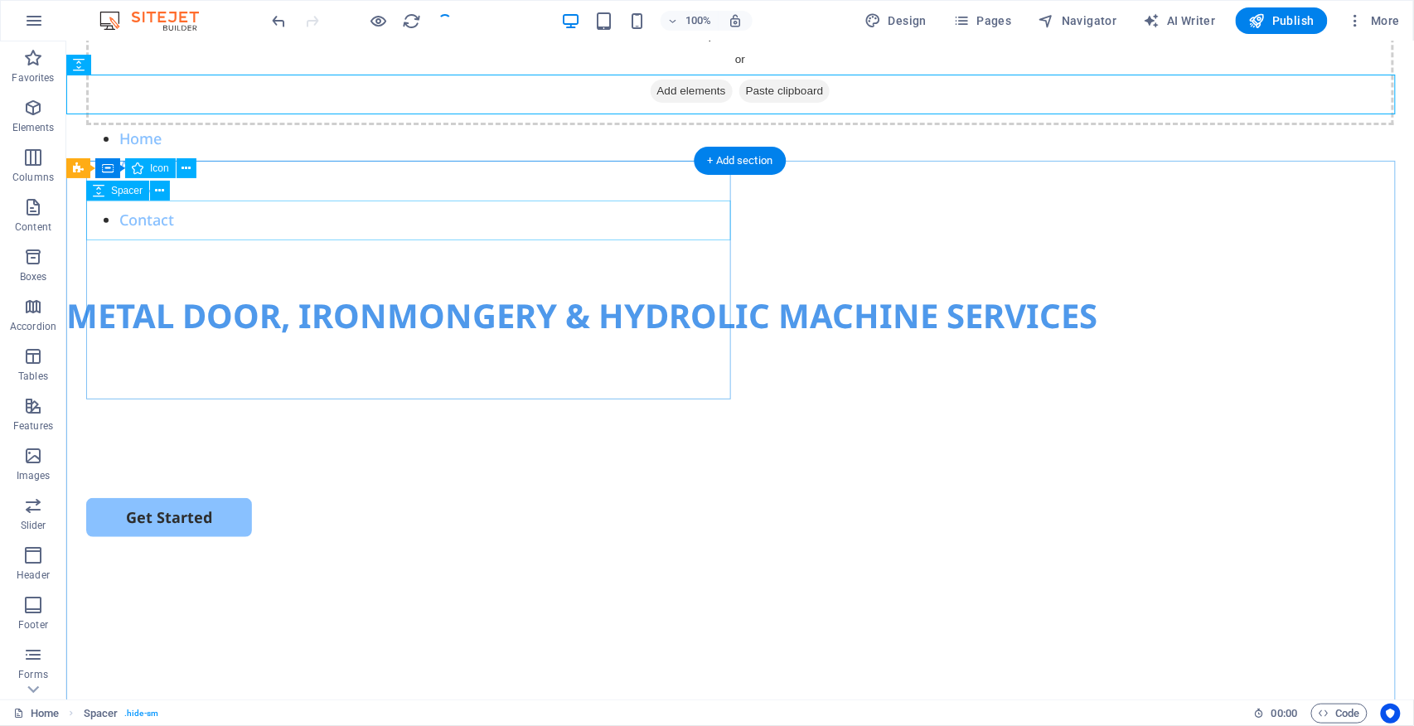
click at [279, 378] on div at bounding box center [739, 398] width 1308 height 40
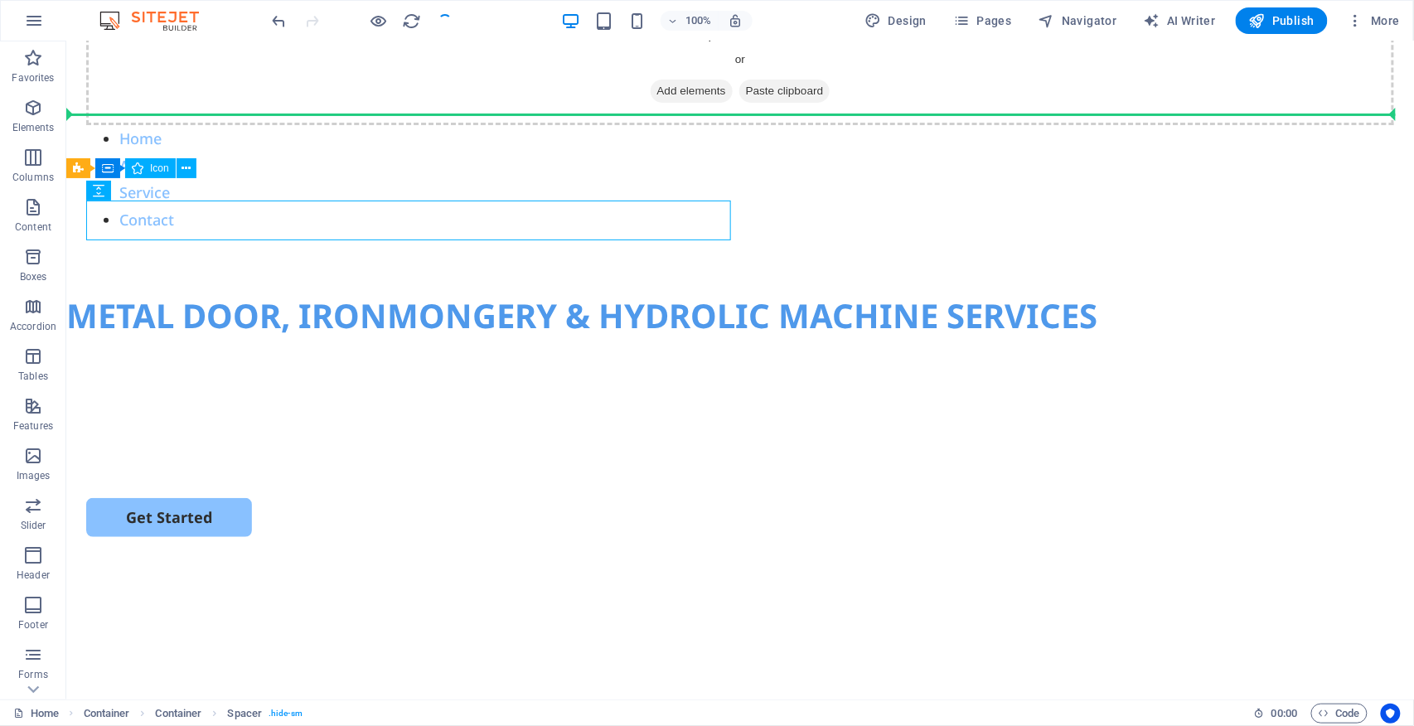
drag, startPoint x: 337, startPoint y: 218, endPoint x: 399, endPoint y: 203, distance: 63.1
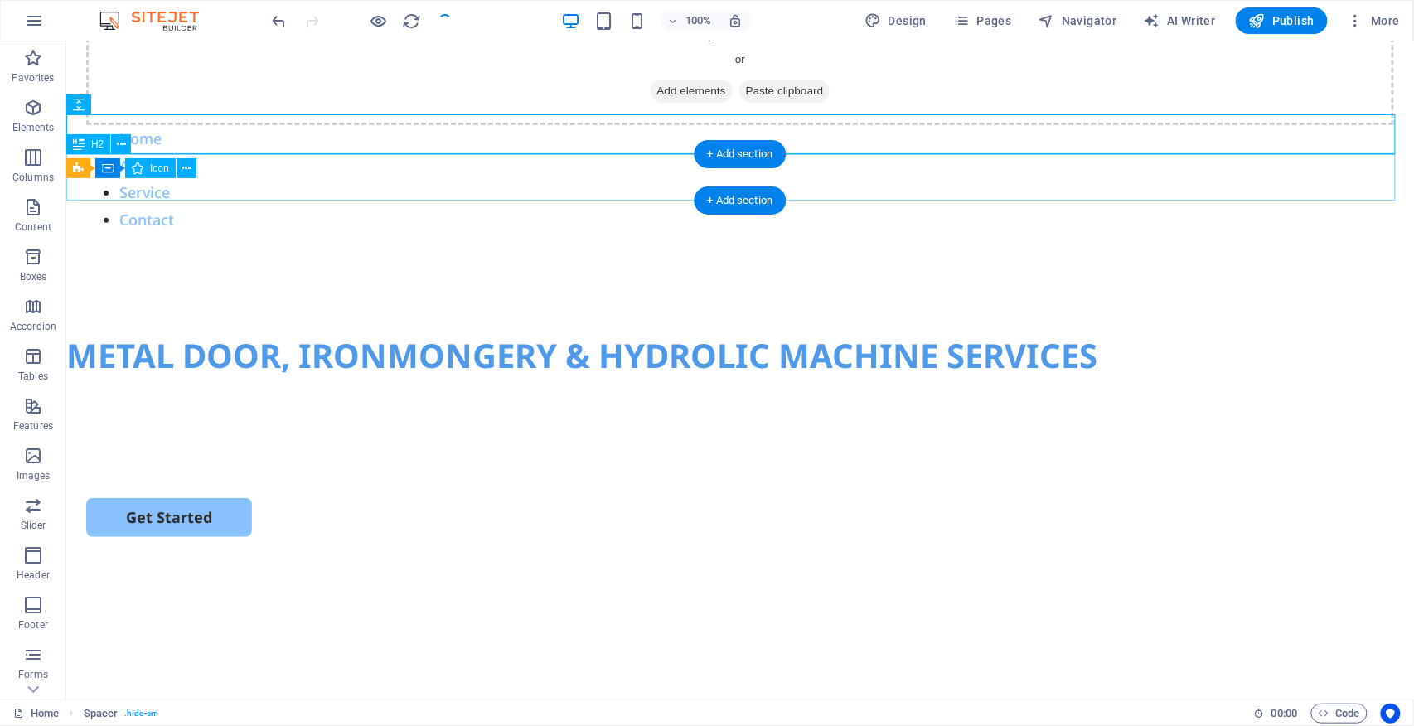
click at [475, 332] on div "METAL DOOR, IRONMONGERY & HYDROLIC MACHINE SERVICES" at bounding box center [739, 355] width 1348 height 46
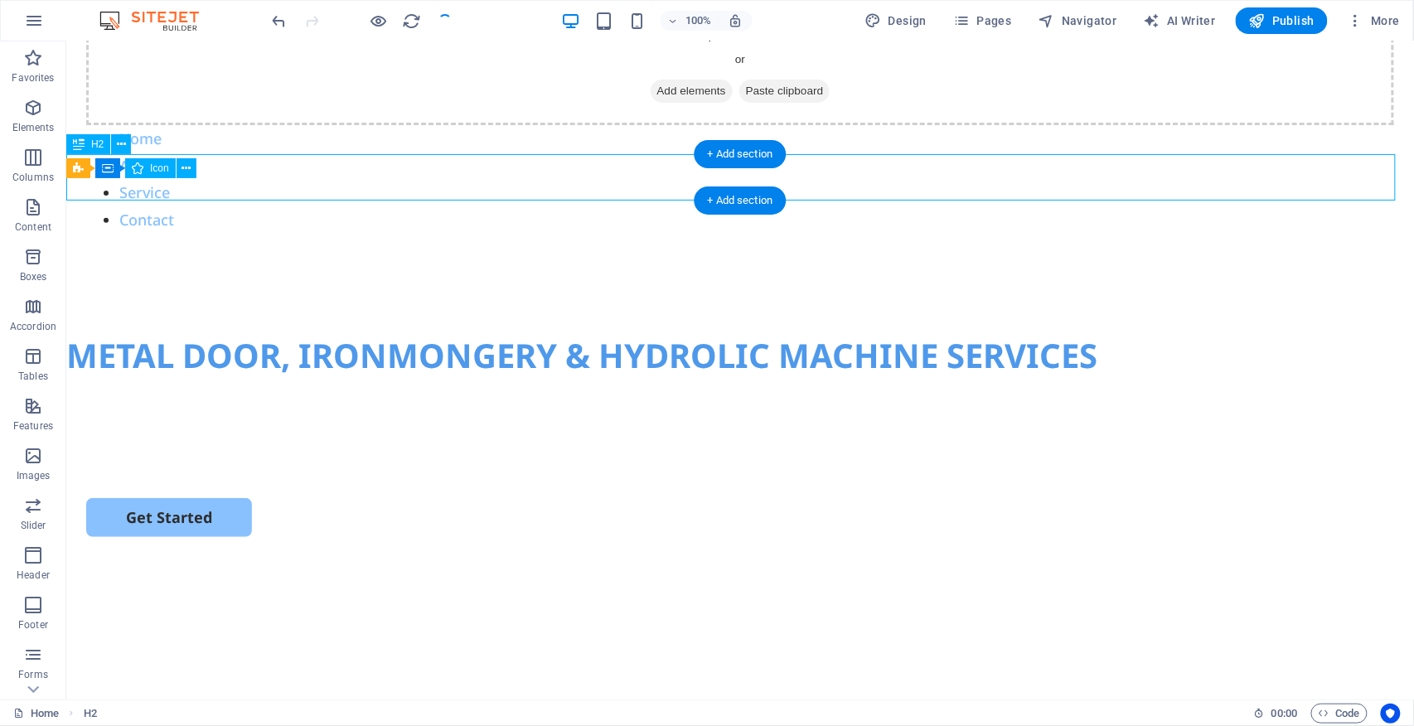
click at [475, 332] on div "METAL DOOR, IRONMONGERY & HYDROLIC MACHINE SERVICES" at bounding box center [739, 355] width 1348 height 46
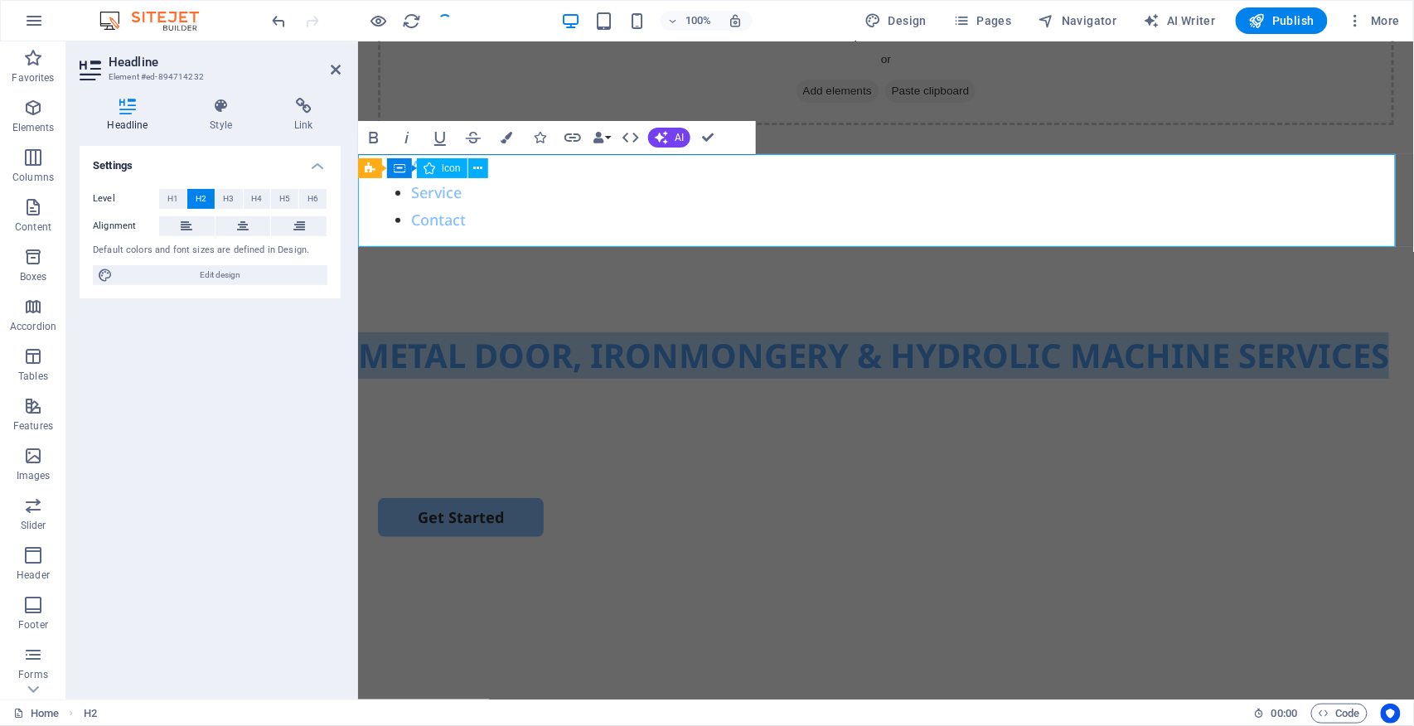
click at [862, 332] on span "METAL DOOR, IRONMONGERY & HYDROLIC MACHINE SERVICES" at bounding box center [872, 355] width 1031 height 46
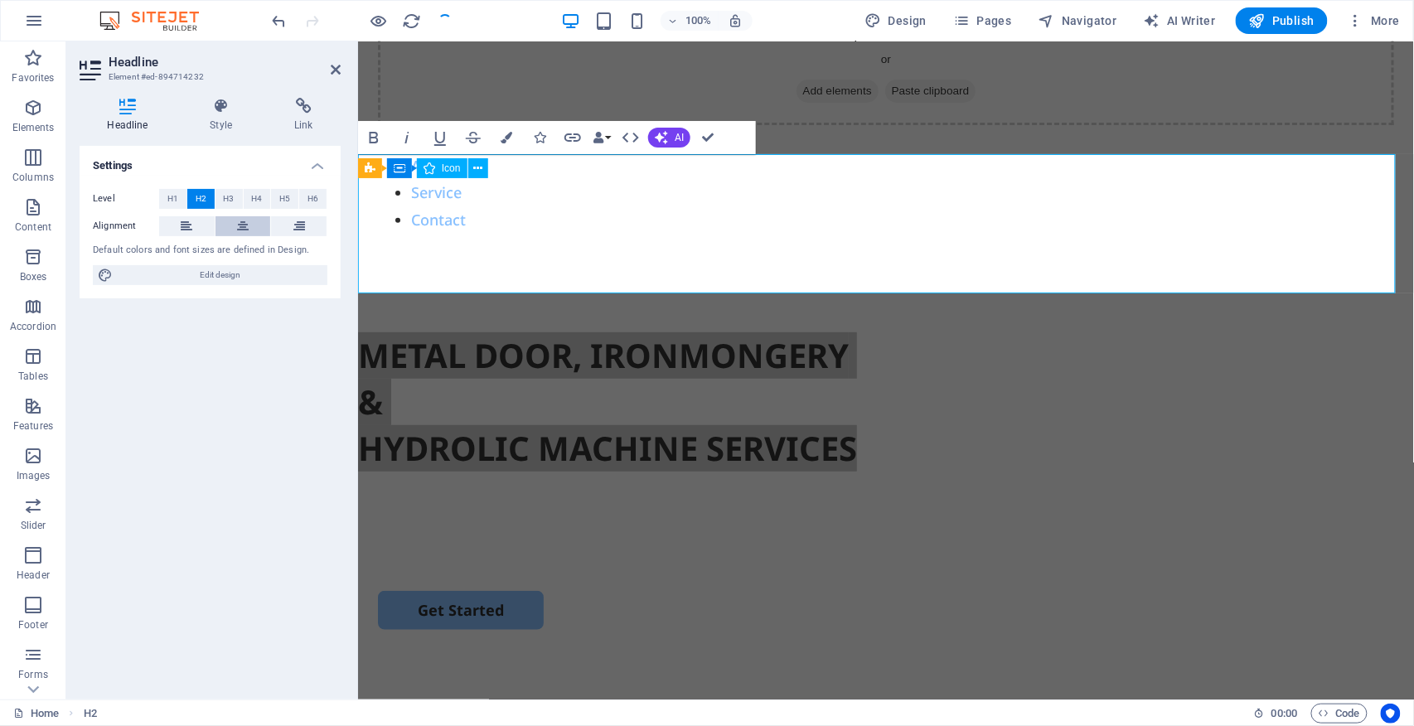
click at [240, 222] on icon at bounding box center [243, 226] width 12 height 20
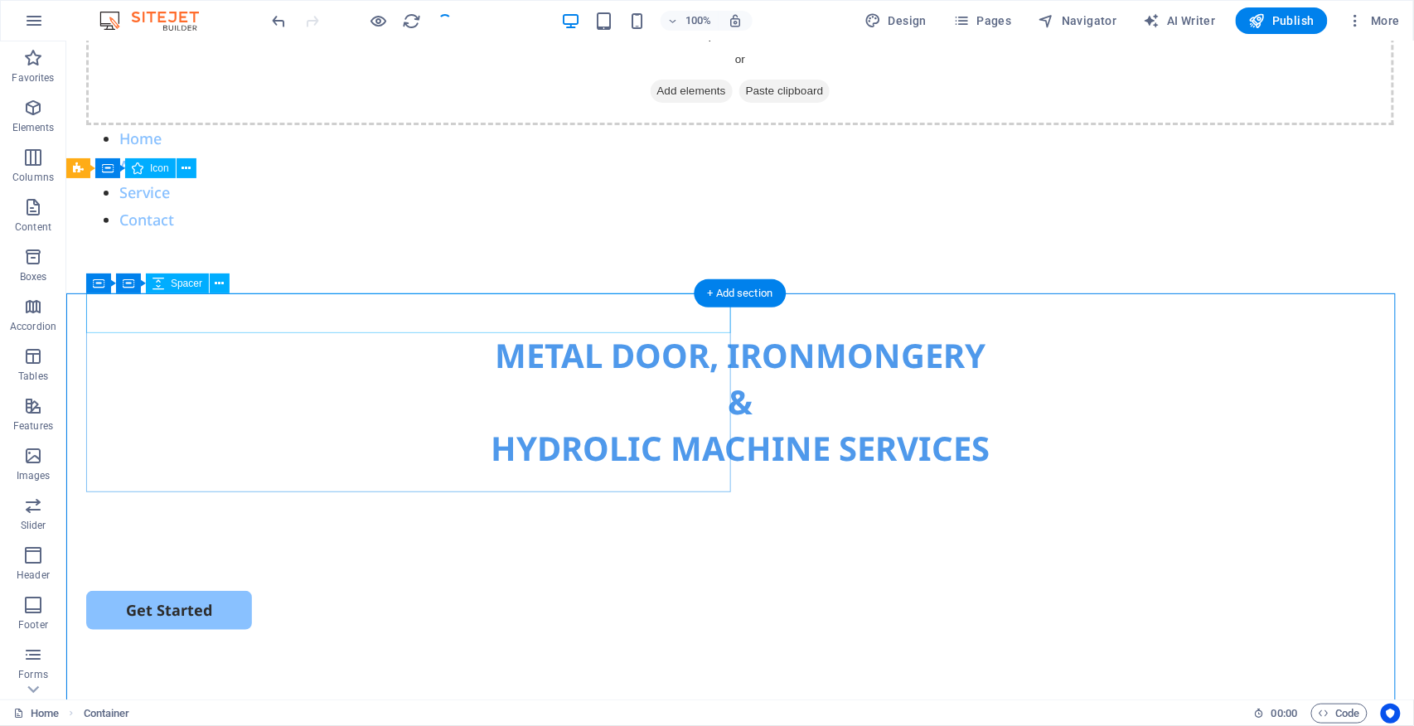
click at [564, 471] on div at bounding box center [739, 491] width 1308 height 40
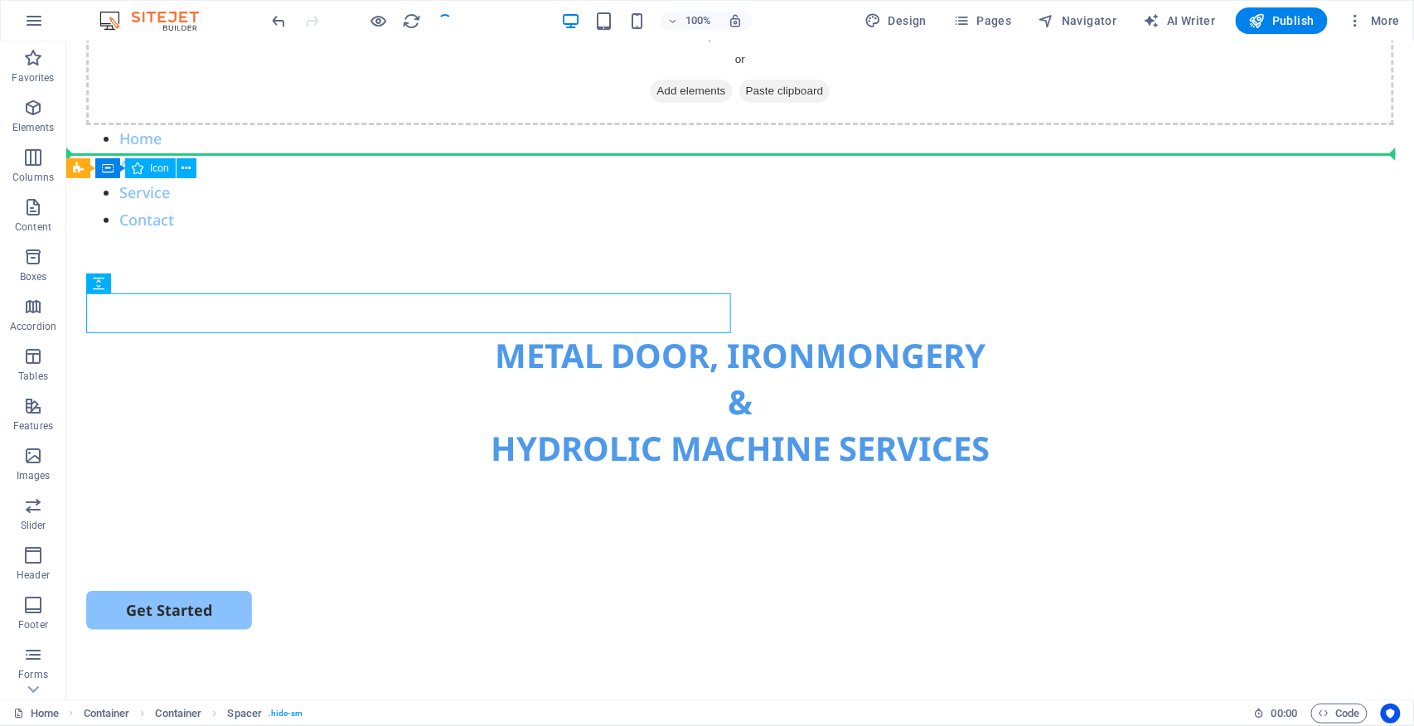
drag, startPoint x: 521, startPoint y: 313, endPoint x: 597, endPoint y: 152, distance: 178.0
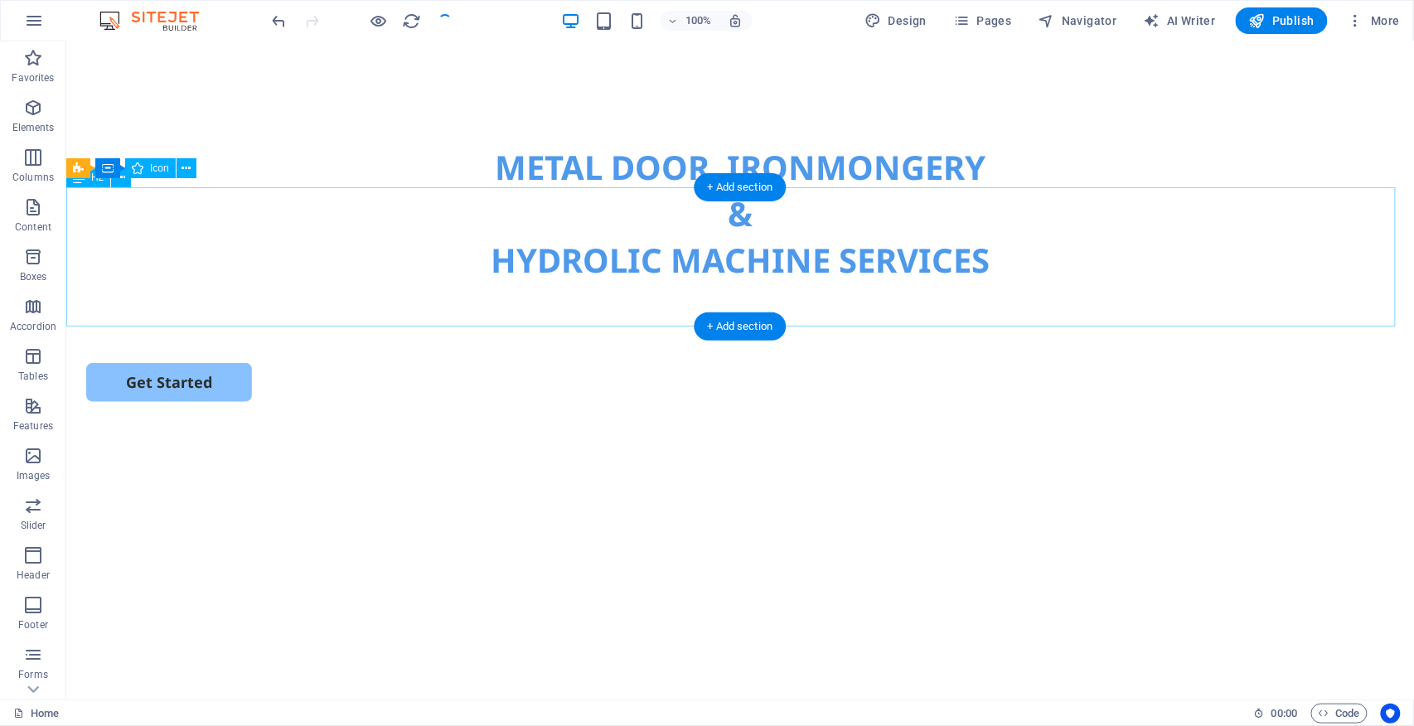
scroll to position [110, 0]
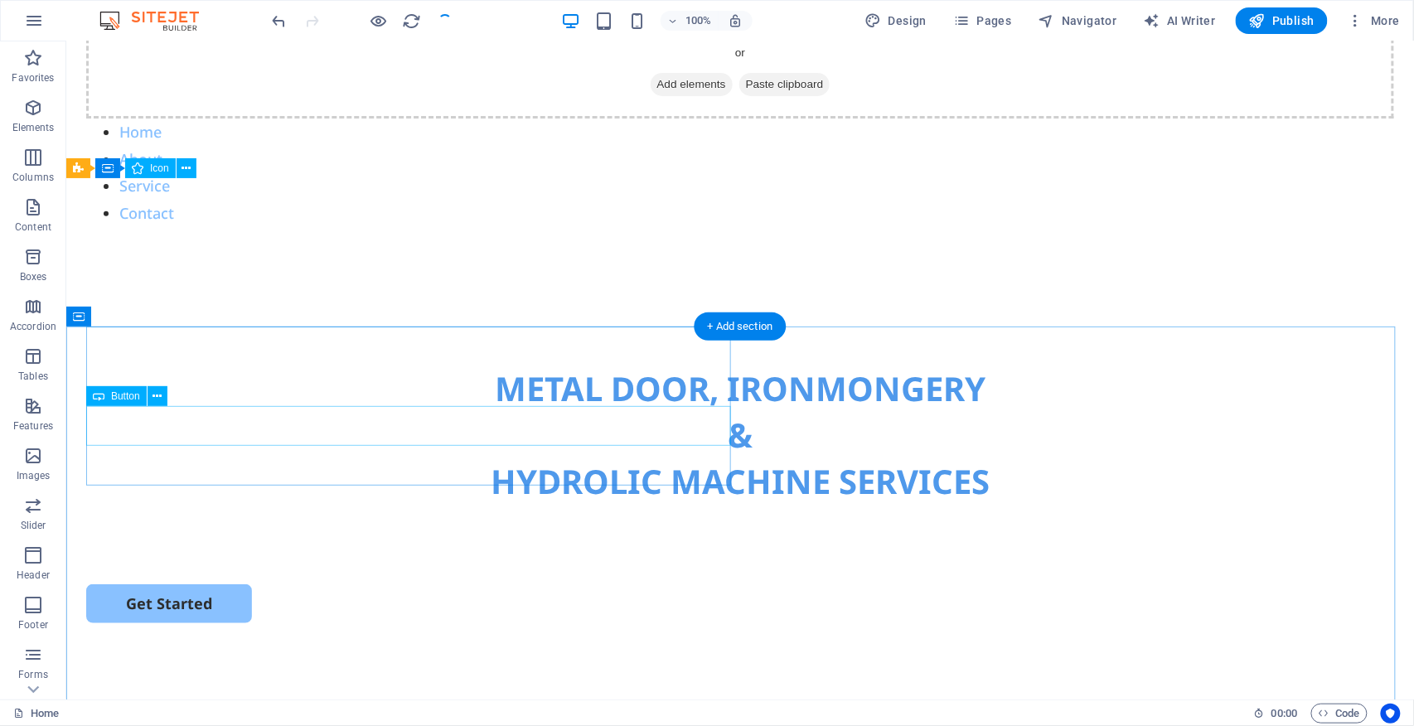
click at [304, 544] on div "Get Started" at bounding box center [739, 603] width 1308 height 39
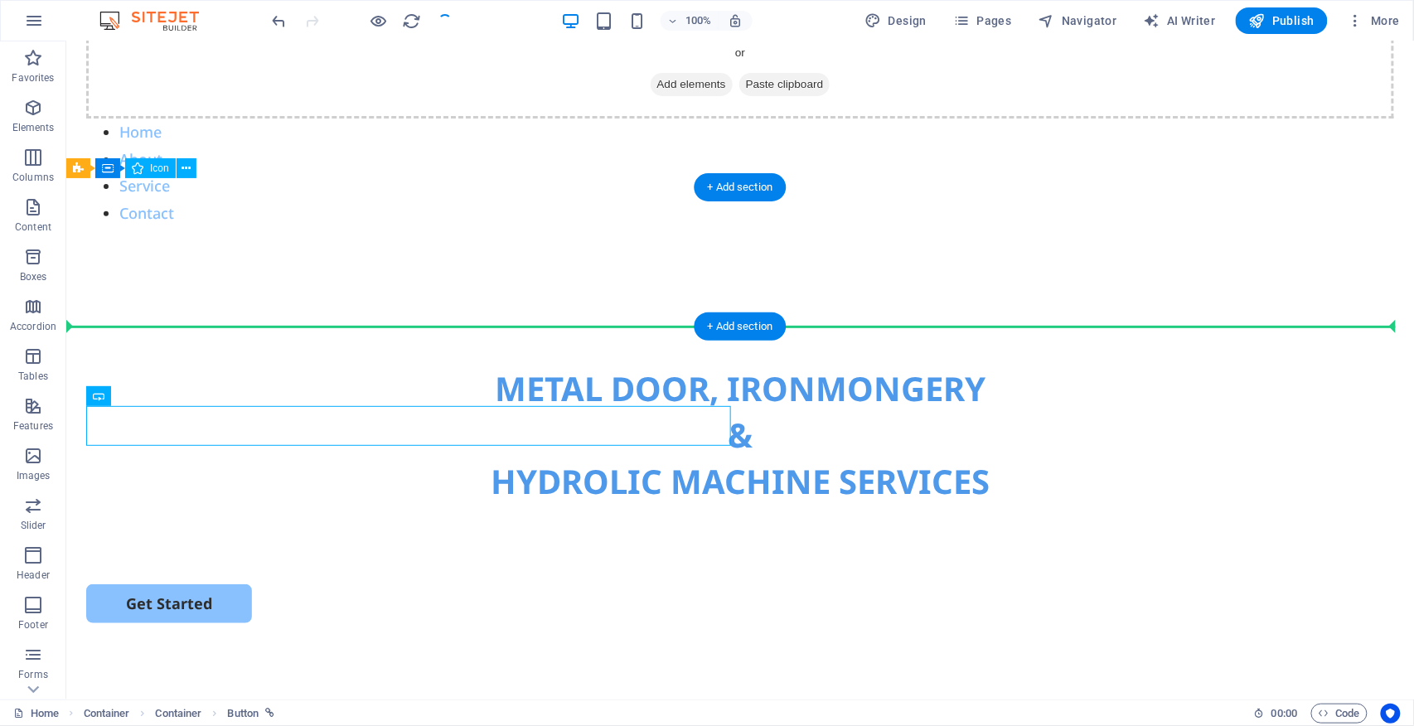
drag, startPoint x: 365, startPoint y: 420, endPoint x: 626, endPoint y: 316, distance: 281.3
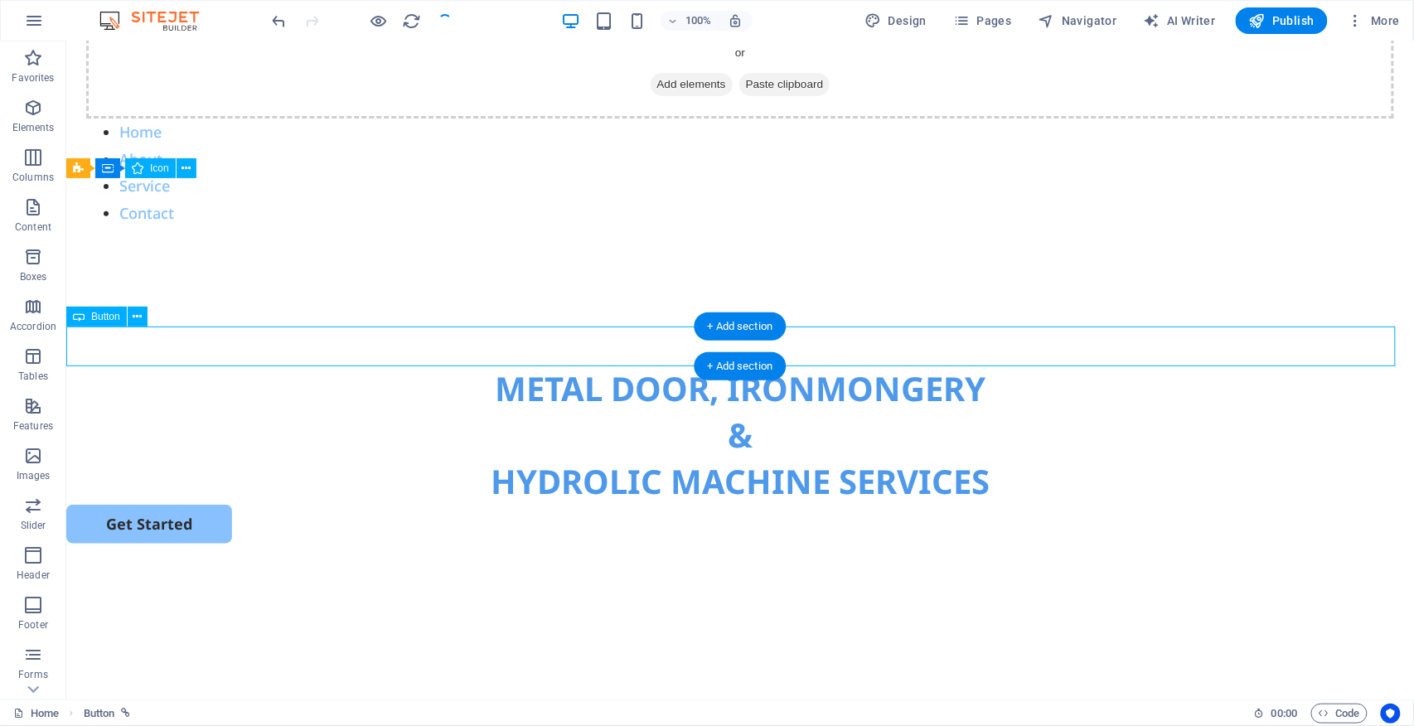
click at [422, 504] on div "Get Started" at bounding box center [739, 523] width 1348 height 39
select select "px"
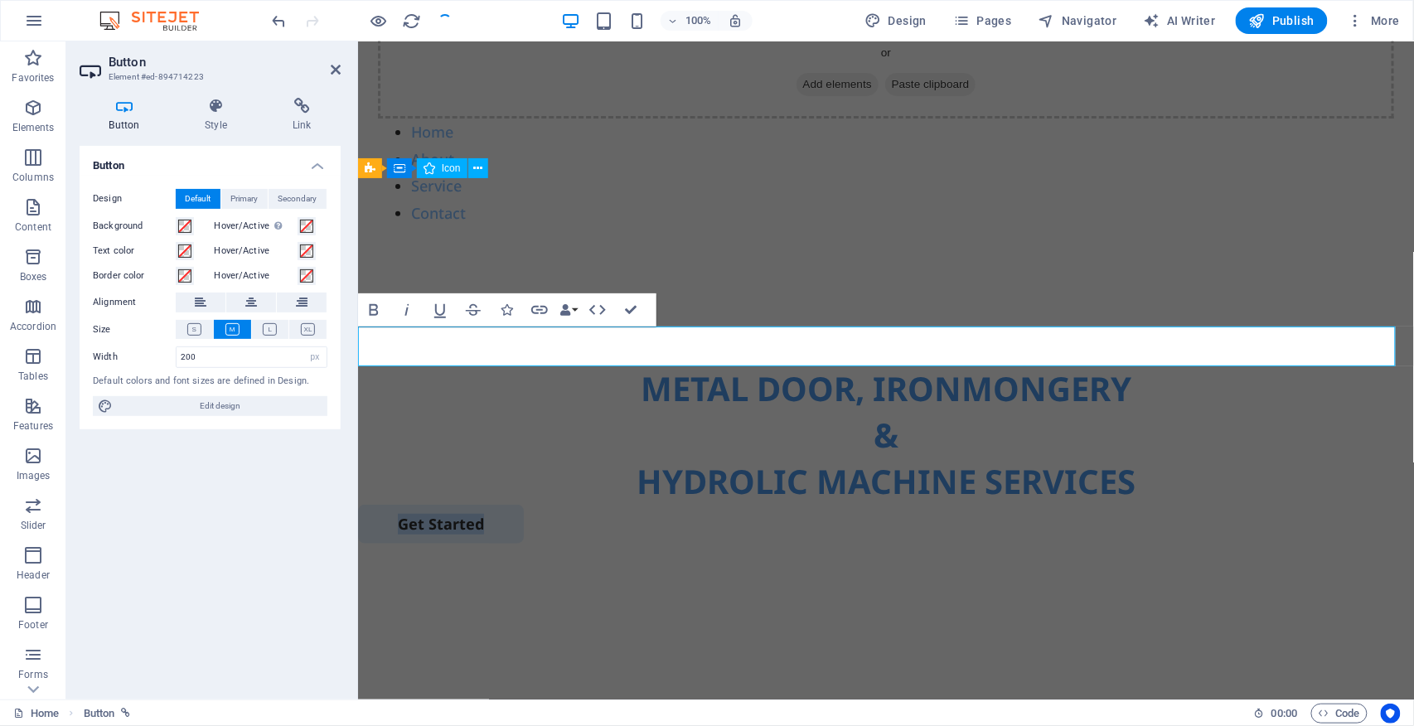
click at [510, 504] on link "Get Started" at bounding box center [440, 523] width 166 height 39
click at [520, 504] on link "Get Started" at bounding box center [440, 523] width 166 height 39
click at [521, 504] on link "Get Started" at bounding box center [440, 523] width 166 height 39
click at [250, 303] on icon at bounding box center [251, 303] width 12 height 20
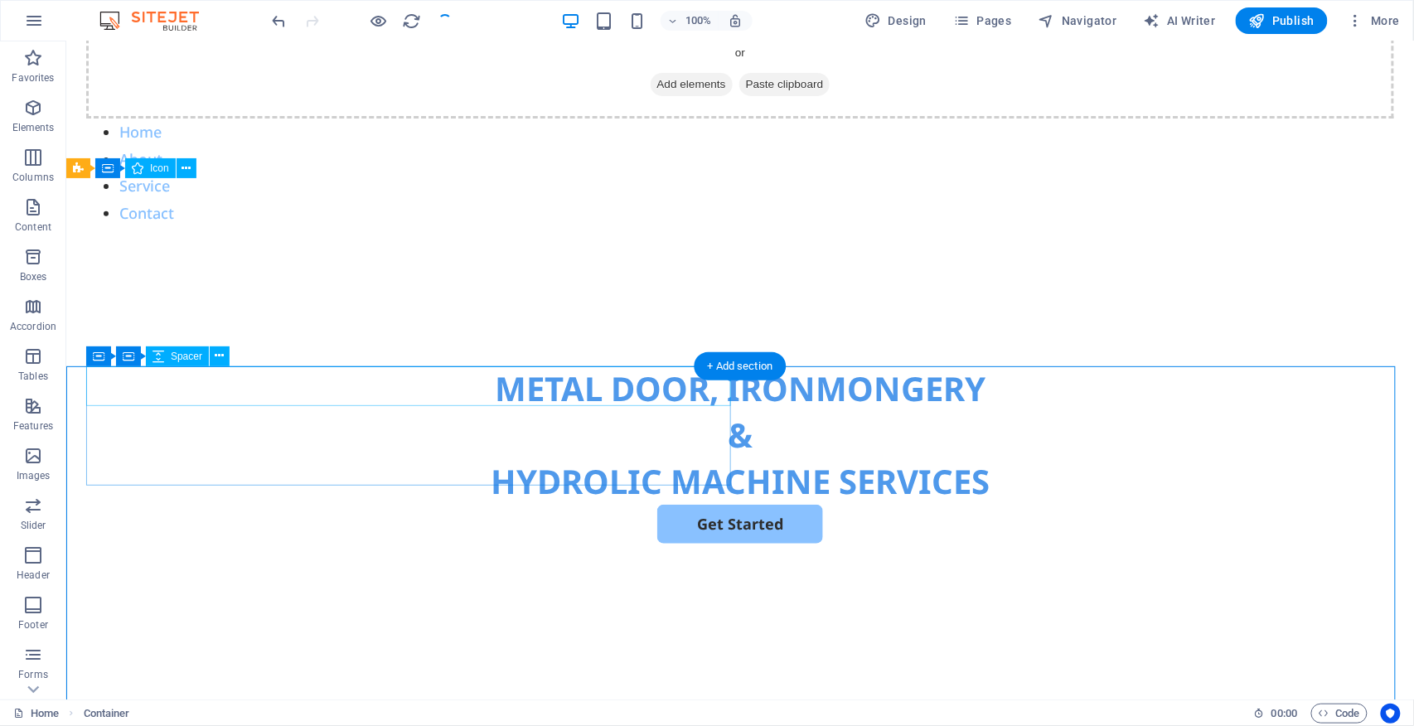
click at [646, 543] on div at bounding box center [739, 563] width 1308 height 40
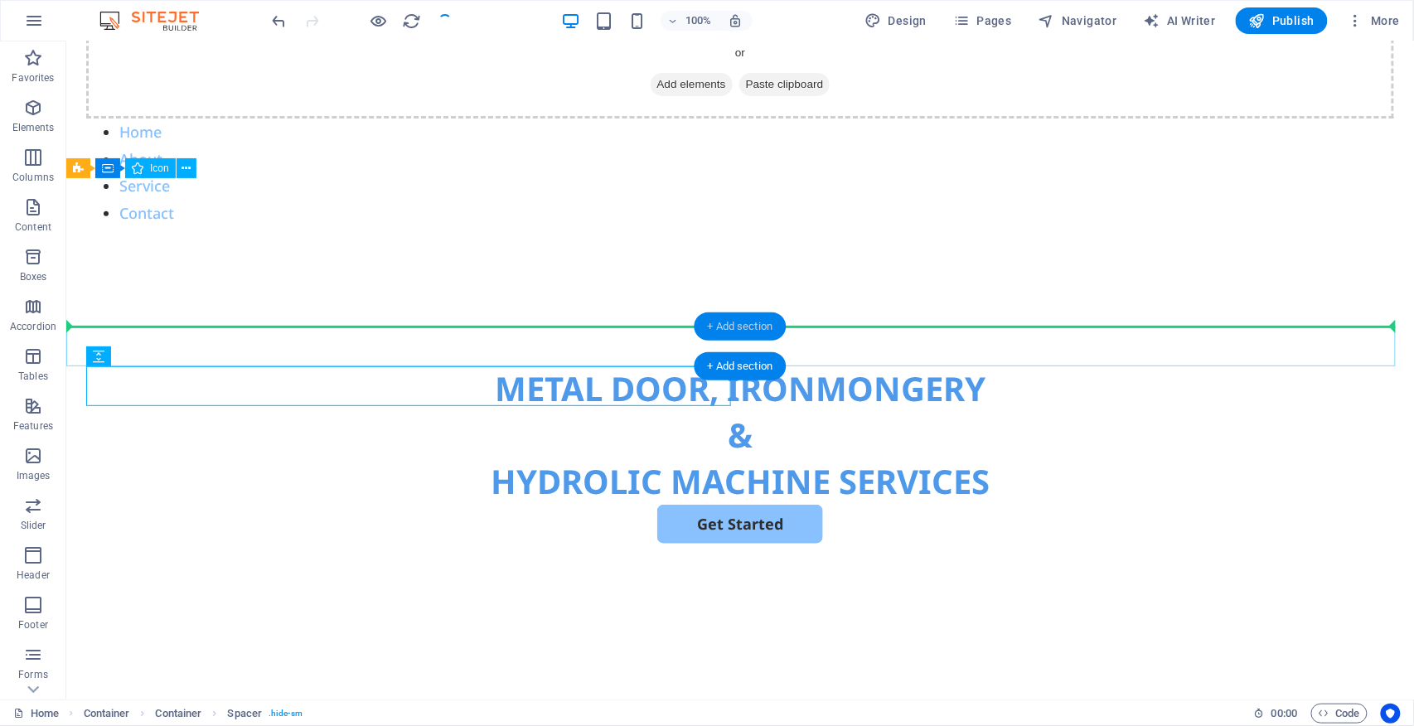
drag, startPoint x: 531, startPoint y: 341, endPoint x: 675, endPoint y: 301, distance: 149.6
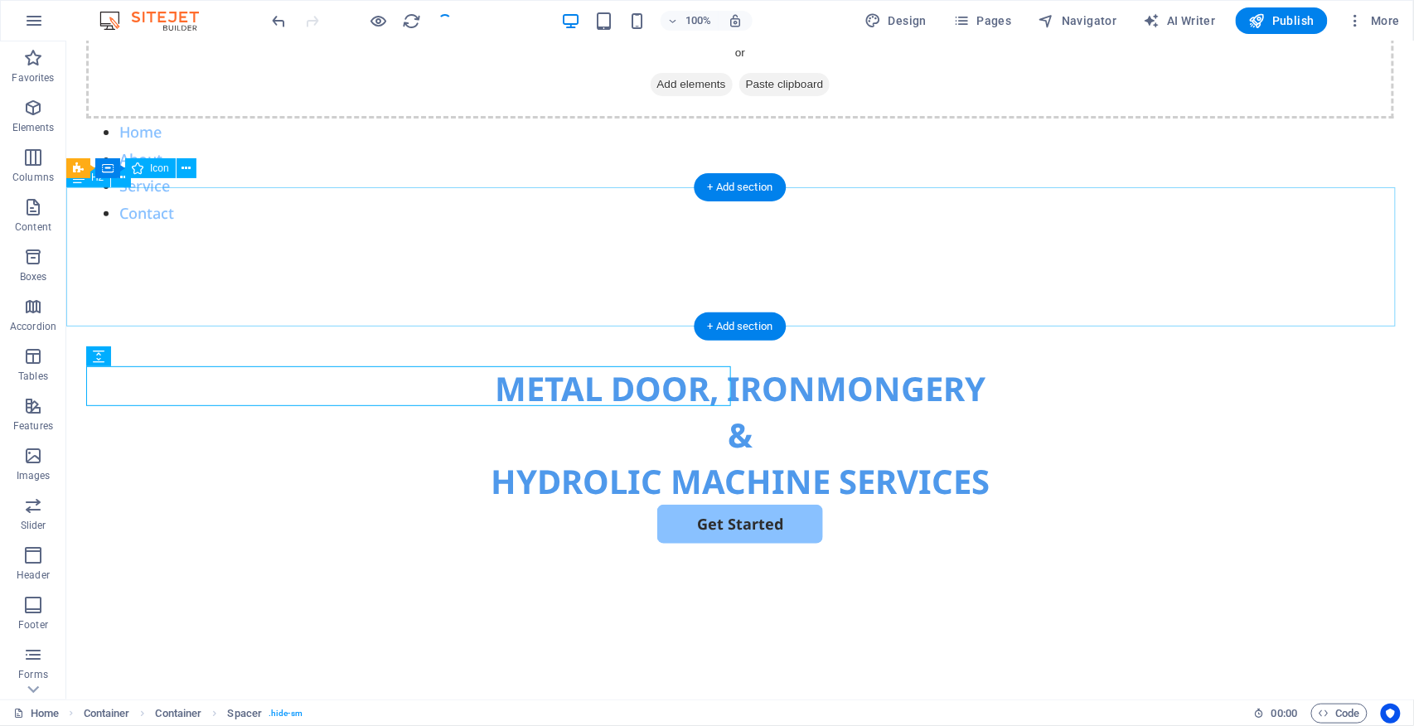
drag, startPoint x: 623, startPoint y: 359, endPoint x: 599, endPoint y: 298, distance: 65.1
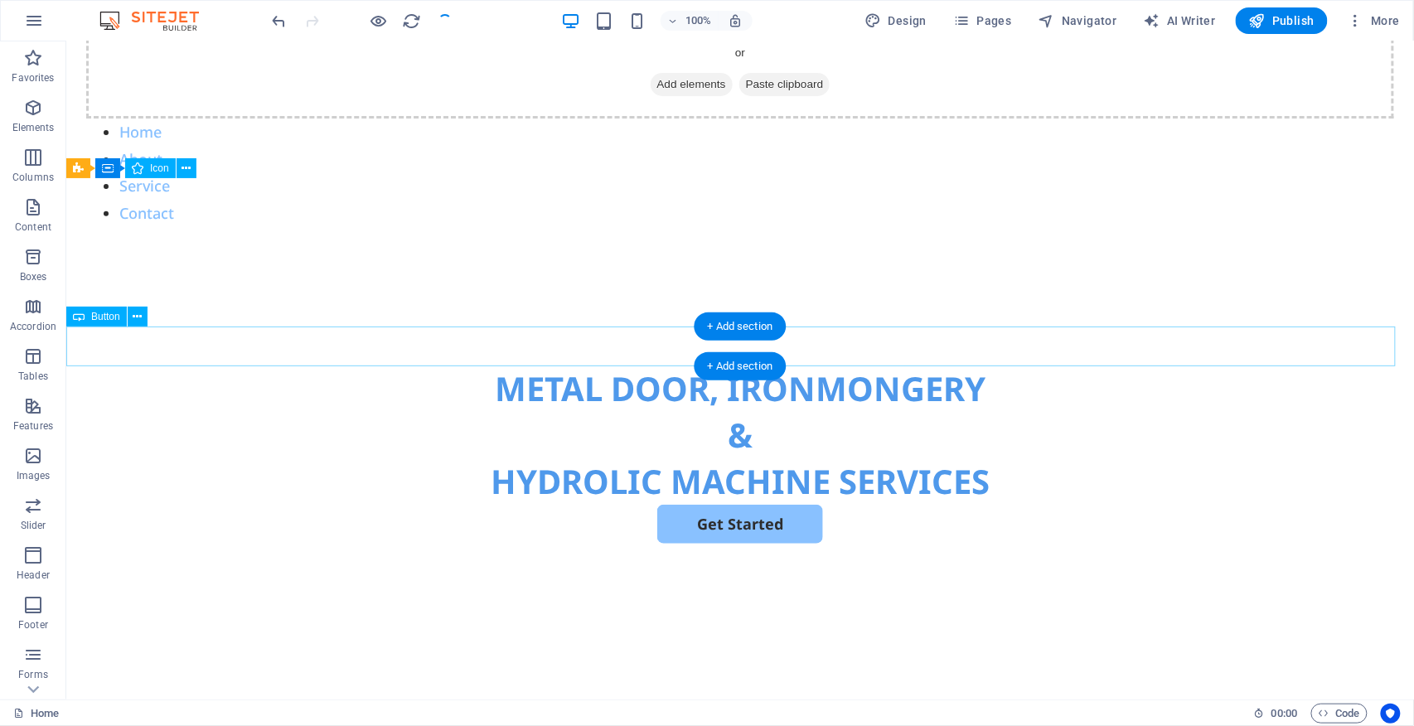
click at [485, 504] on div "Get Started" at bounding box center [739, 523] width 1348 height 39
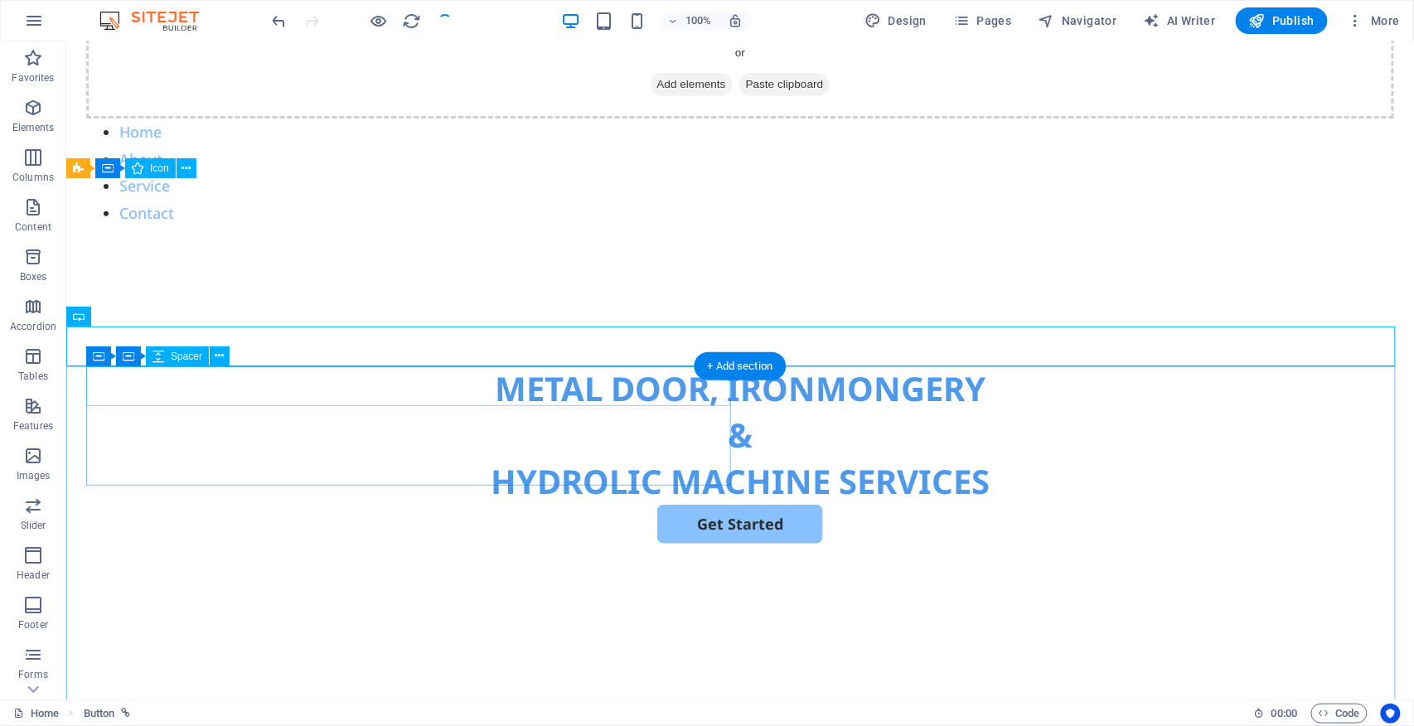
click at [439, 543] on div at bounding box center [739, 563] width 1308 height 40
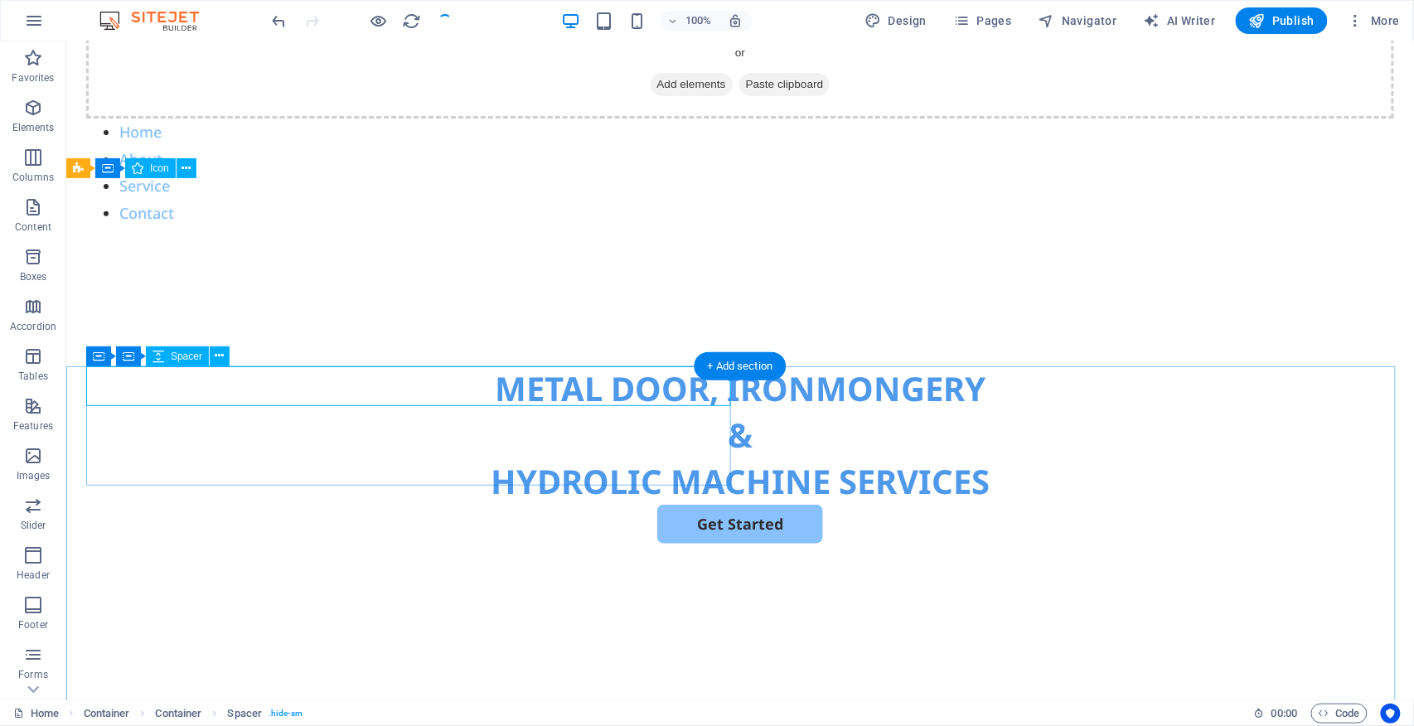
click at [311, 543] on div at bounding box center [739, 563] width 1308 height 40
click at [361, 544] on div at bounding box center [739, 603] width 1308 height 40
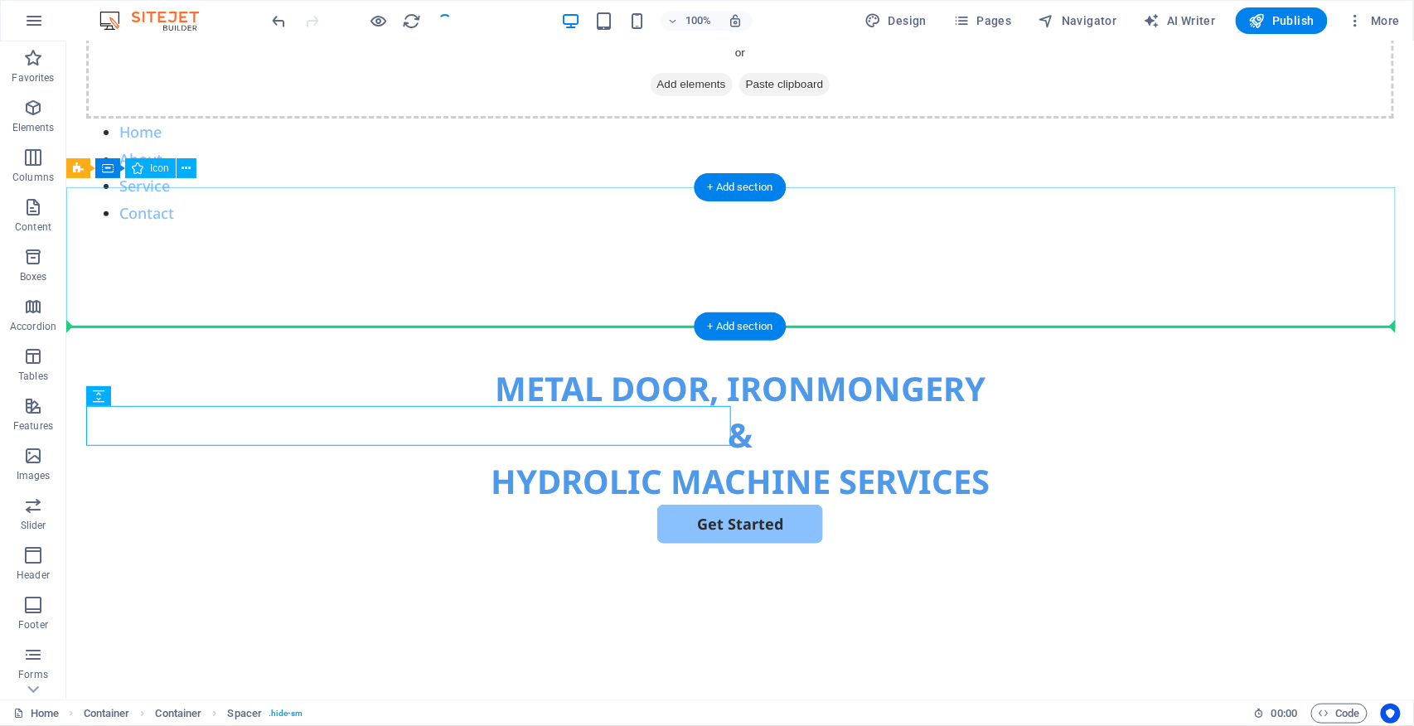
drag, startPoint x: 305, startPoint y: 381, endPoint x: 628, endPoint y: 275, distance: 339.5
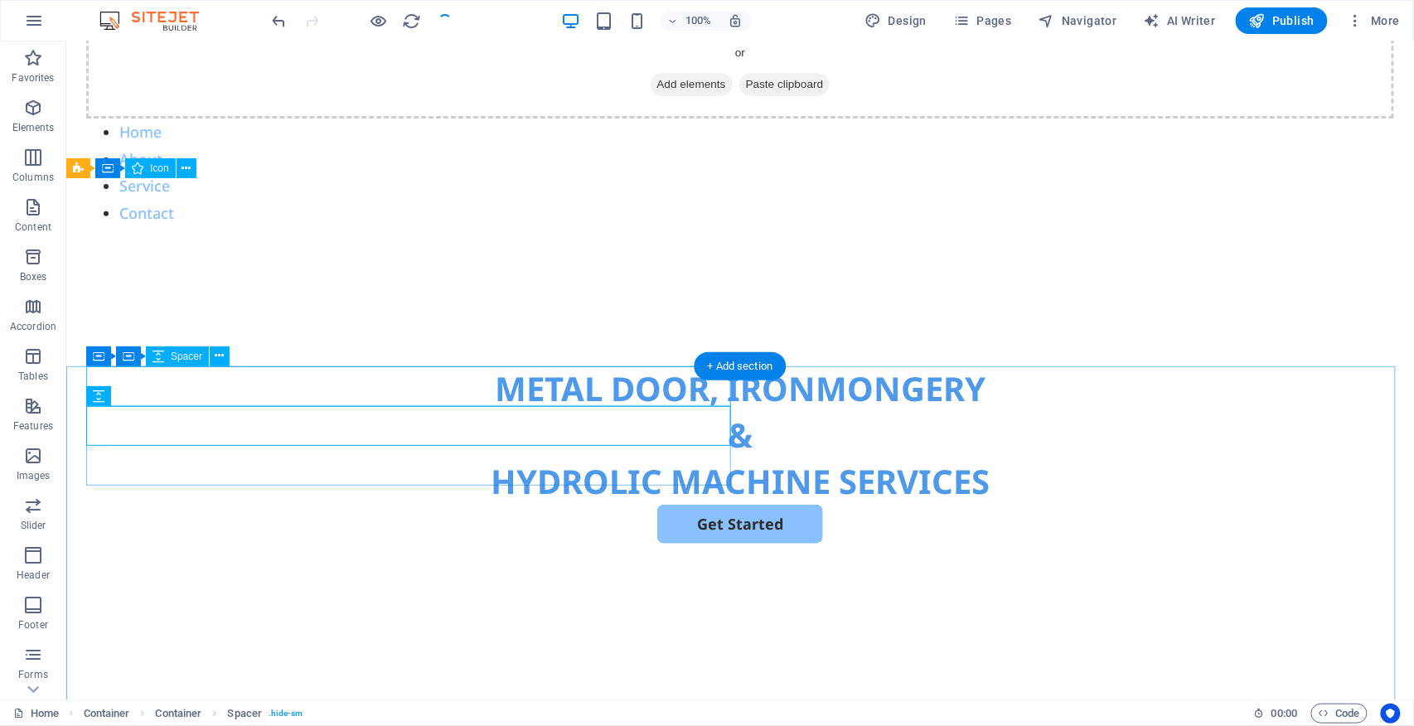
click at [513, 543] on div at bounding box center [739, 563] width 1308 height 40
click at [464, 544] on div at bounding box center [739, 603] width 1308 height 40
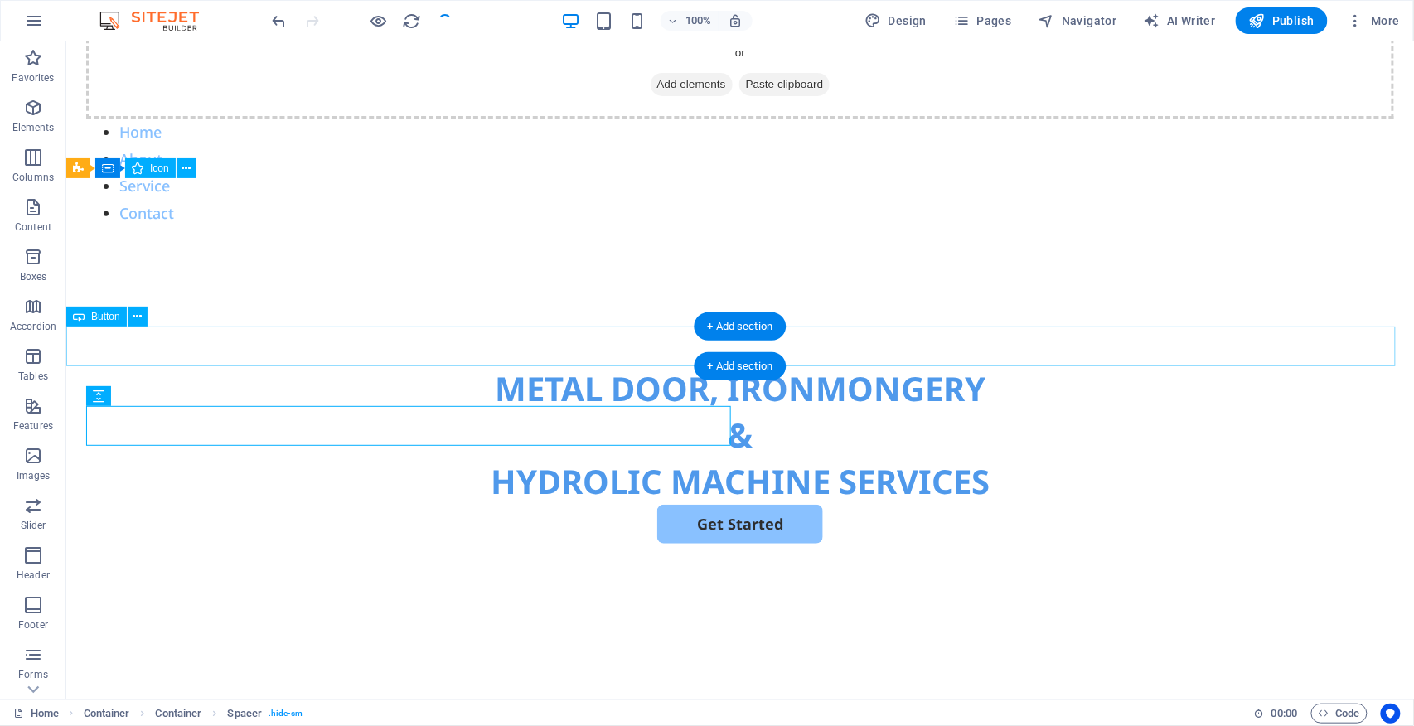
click at [882, 504] on div "Get Started" at bounding box center [739, 523] width 1348 height 39
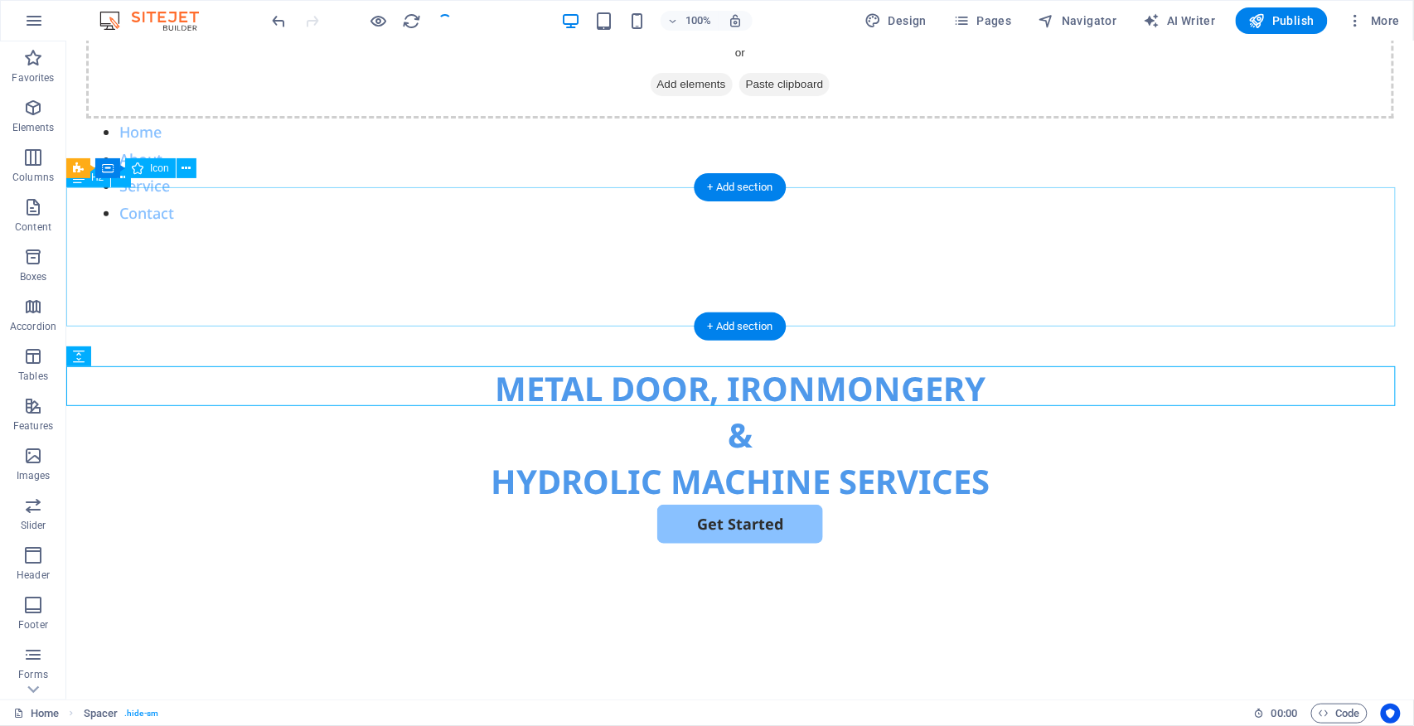
click at [868, 365] on div "METAL DOOR, IRONMONGERY & HYDROLIC MACHINE SERVICES" at bounding box center [739, 434] width 1348 height 139
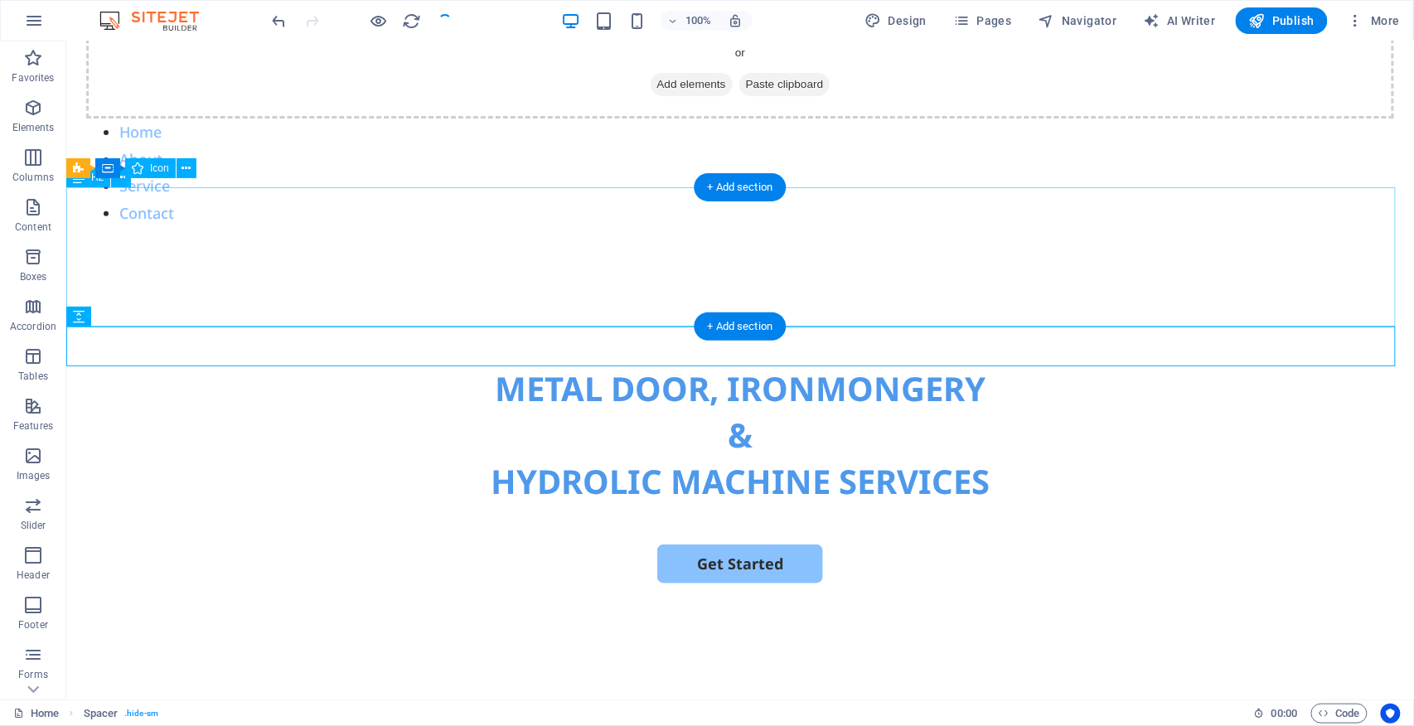
click at [860, 365] on div "METAL DOOR, IRONMONGERY & HYDROLIC MACHINE SERVICES" at bounding box center [739, 434] width 1348 height 139
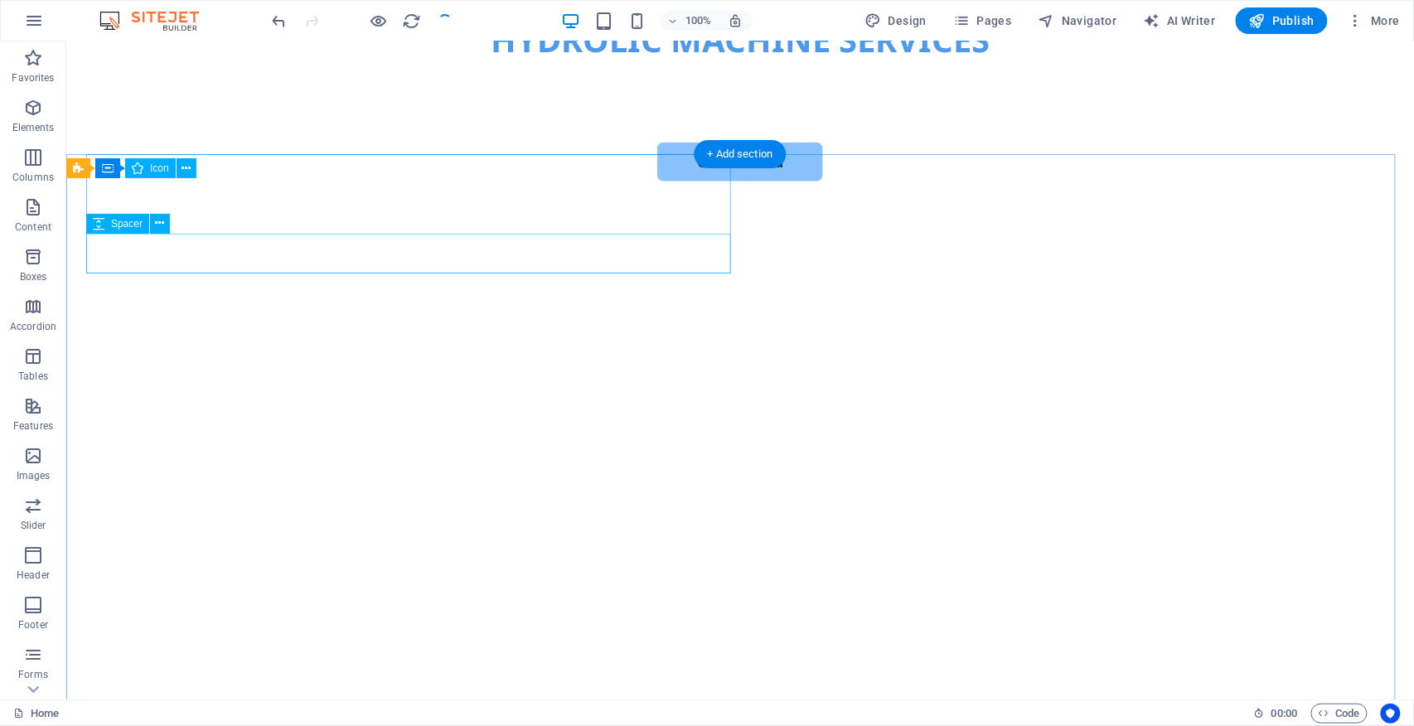
scroll to position [442, 0]
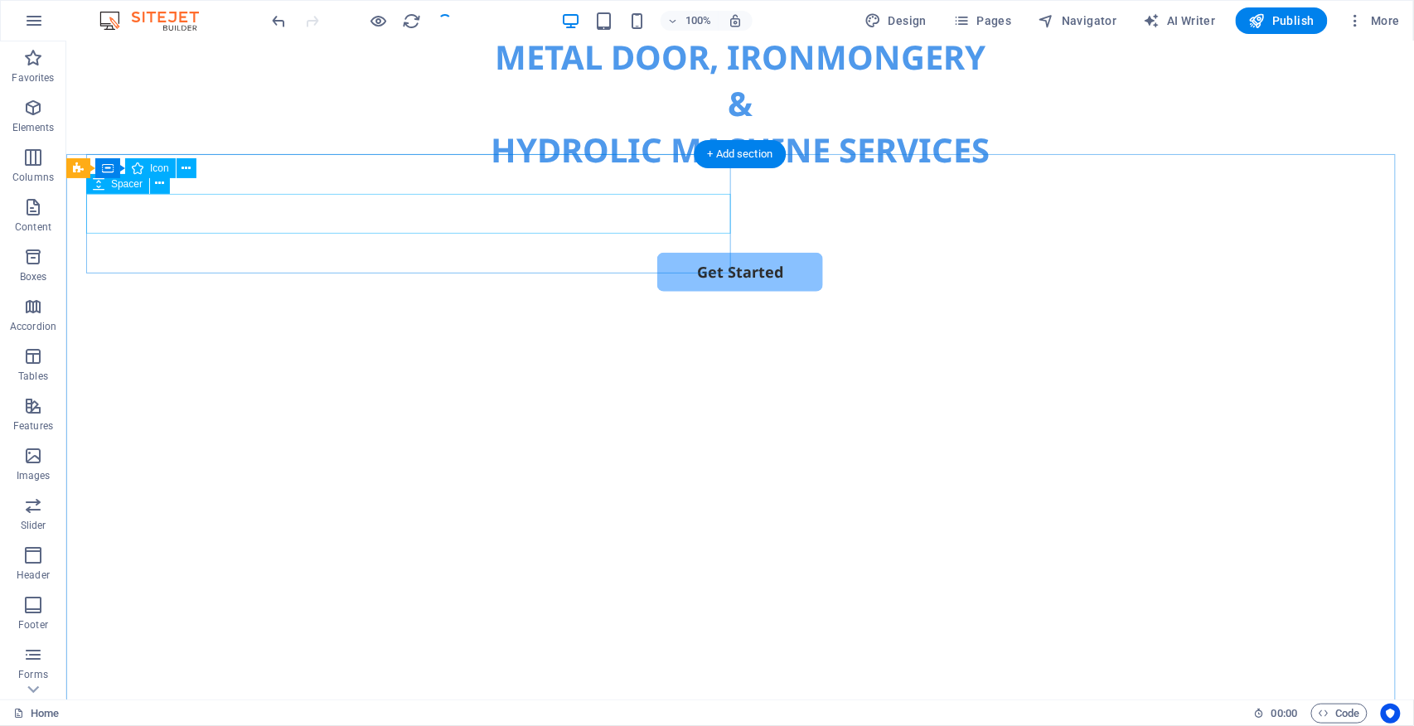
click at [540, 371] on div at bounding box center [739, 391] width 1308 height 40
click at [510, 331] on div at bounding box center [739, 351] width 1308 height 40
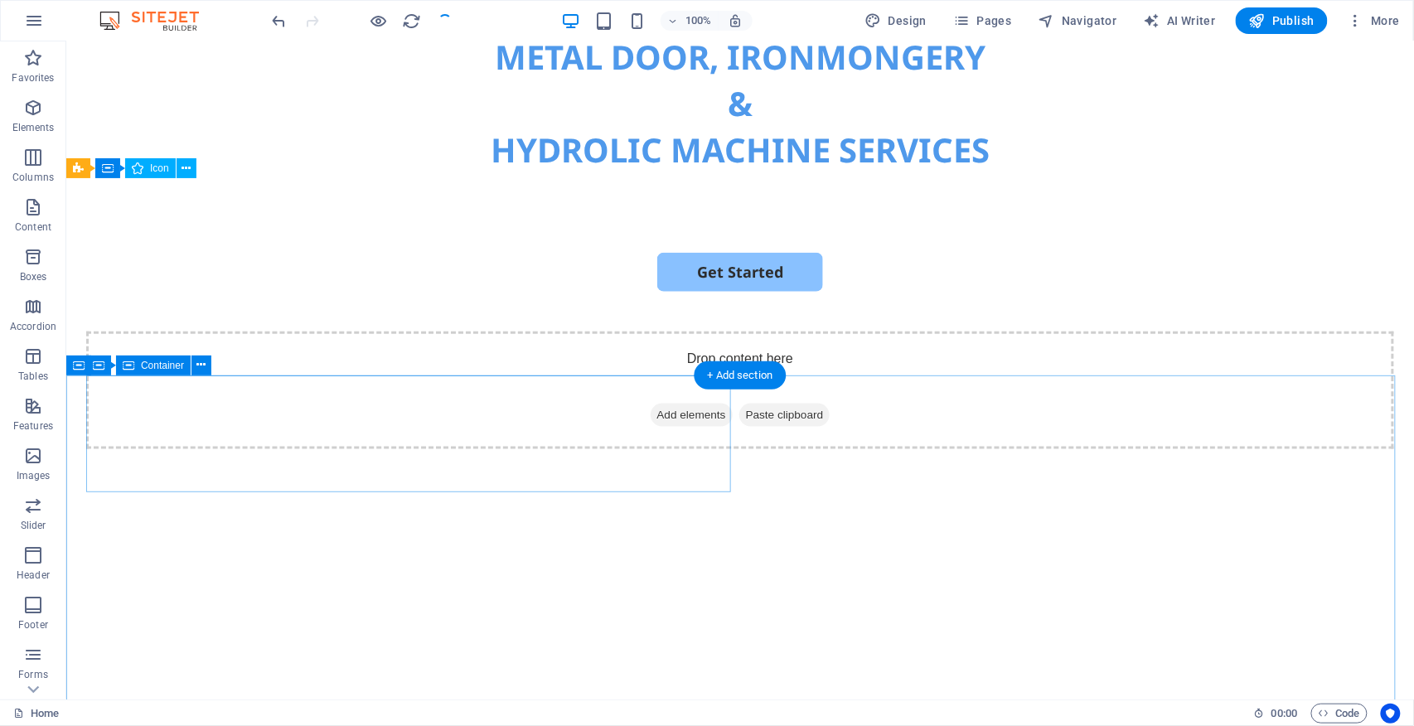
scroll to position [221, 0]
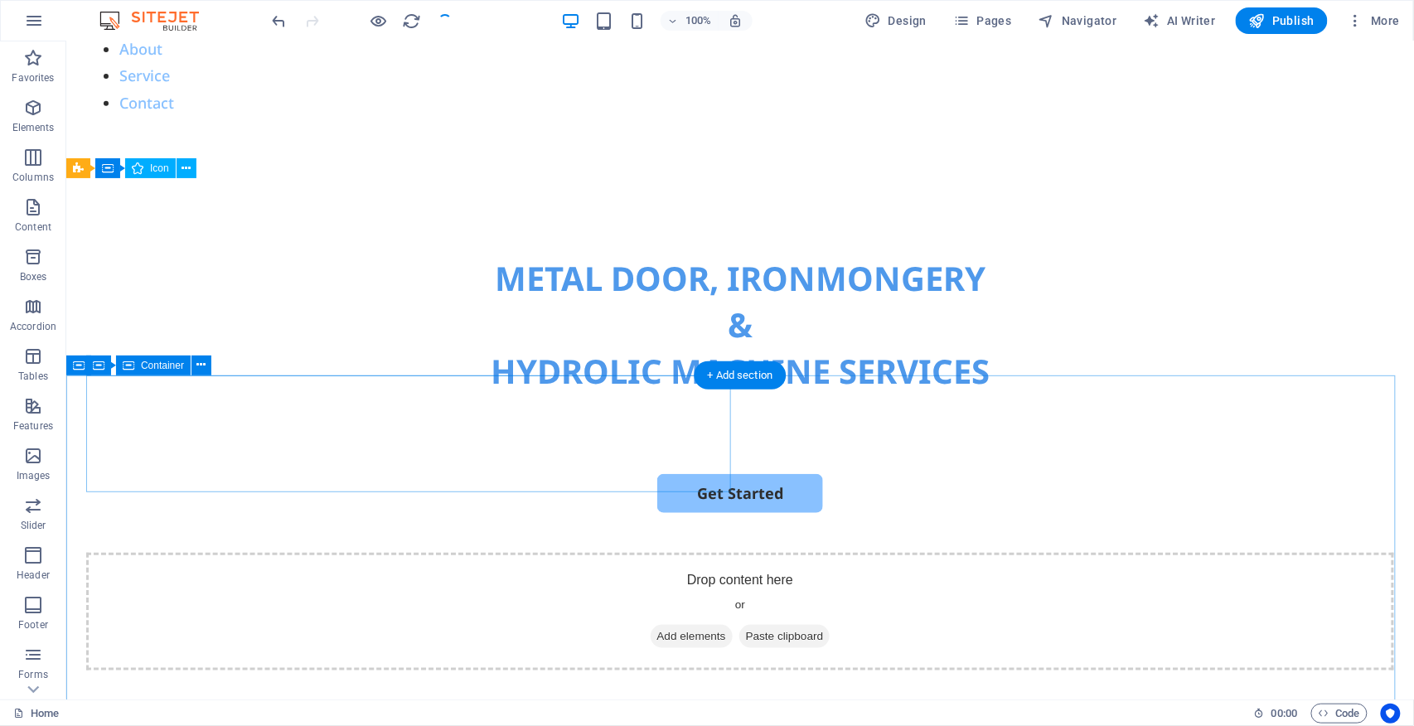
click at [650, 544] on div "Drop content here or Add elements Paste clipboard" at bounding box center [739, 611] width 1308 height 118
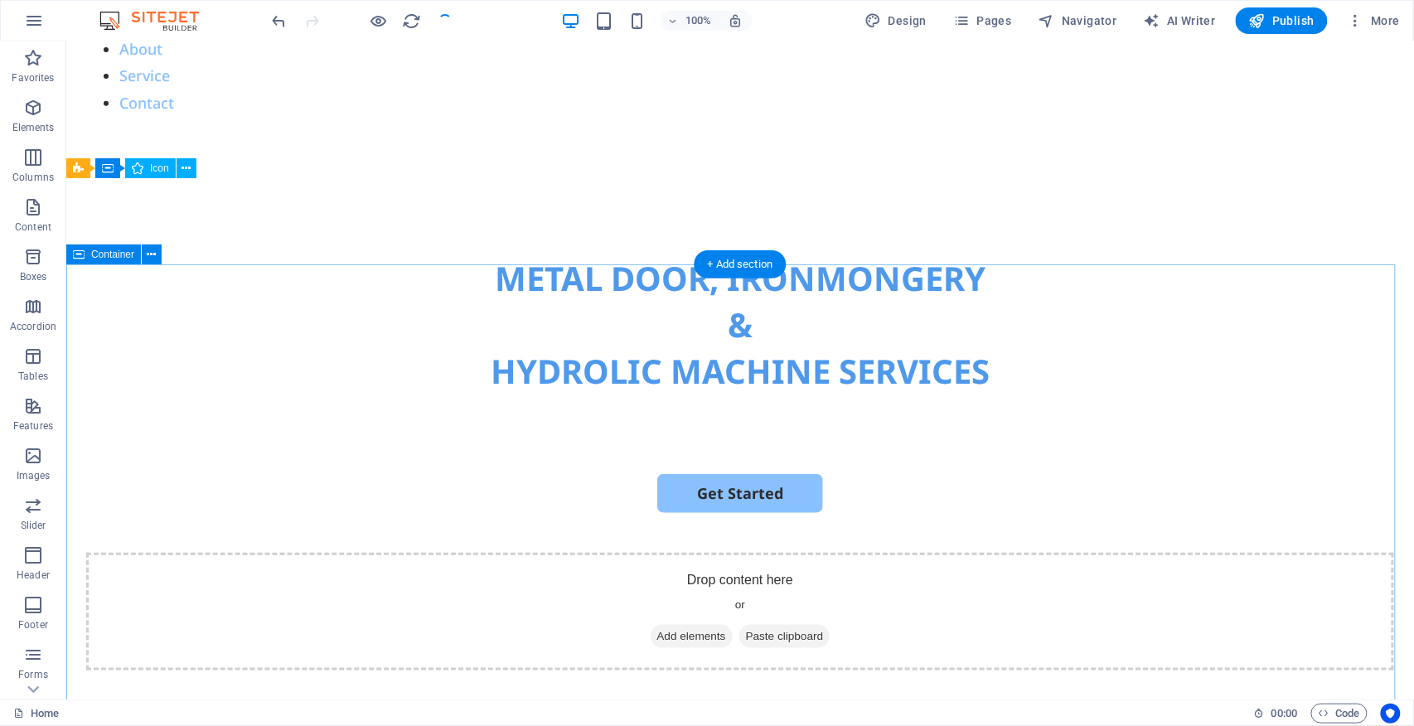
scroll to position [442, 0]
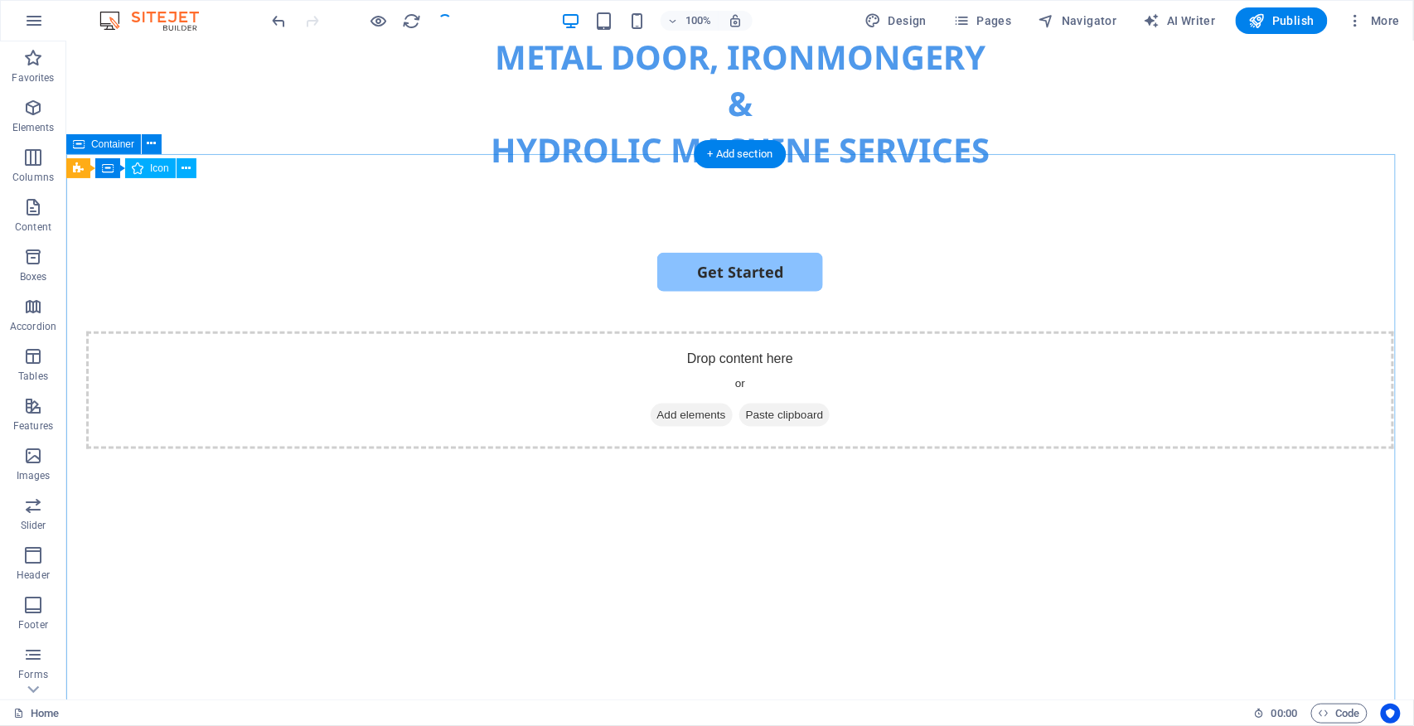
click at [377, 331] on div "Drop content here or Add elements Paste clipboard" at bounding box center [739, 390] width 1308 height 118
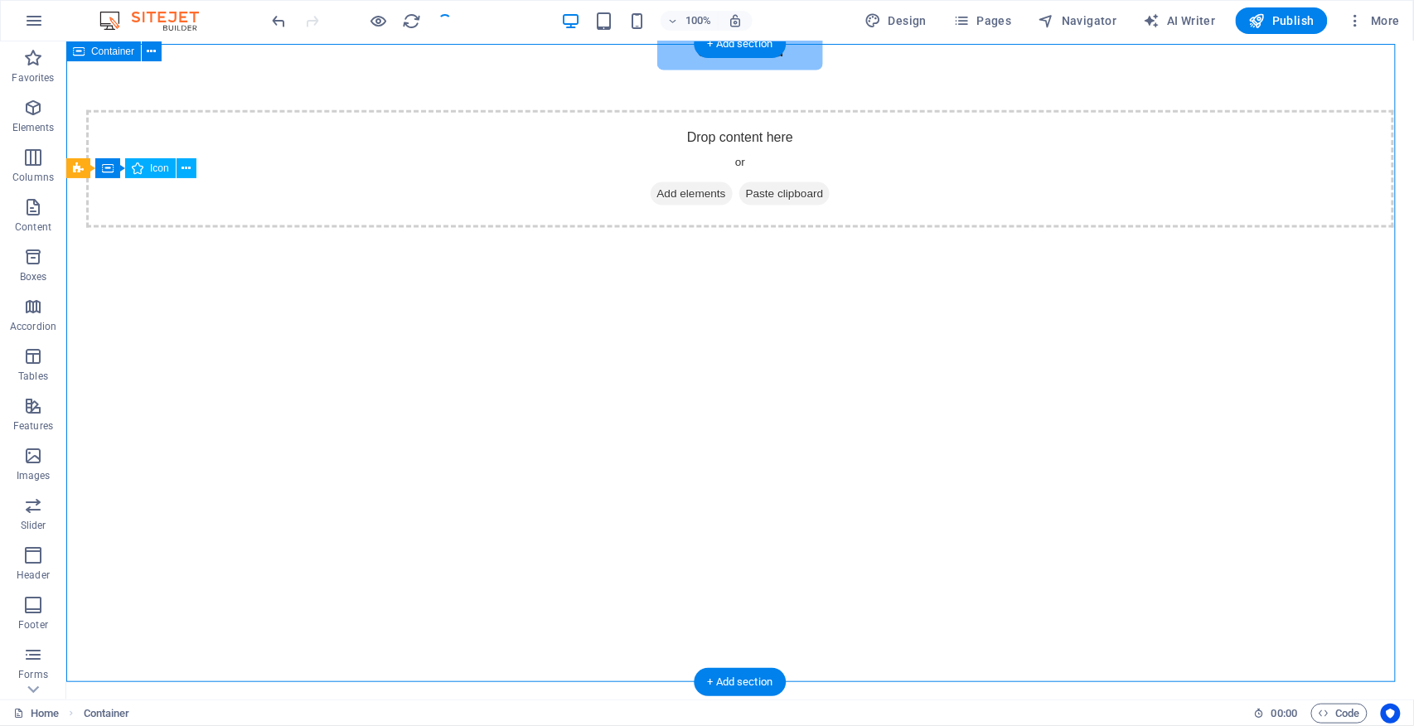
scroll to position [552, 0]
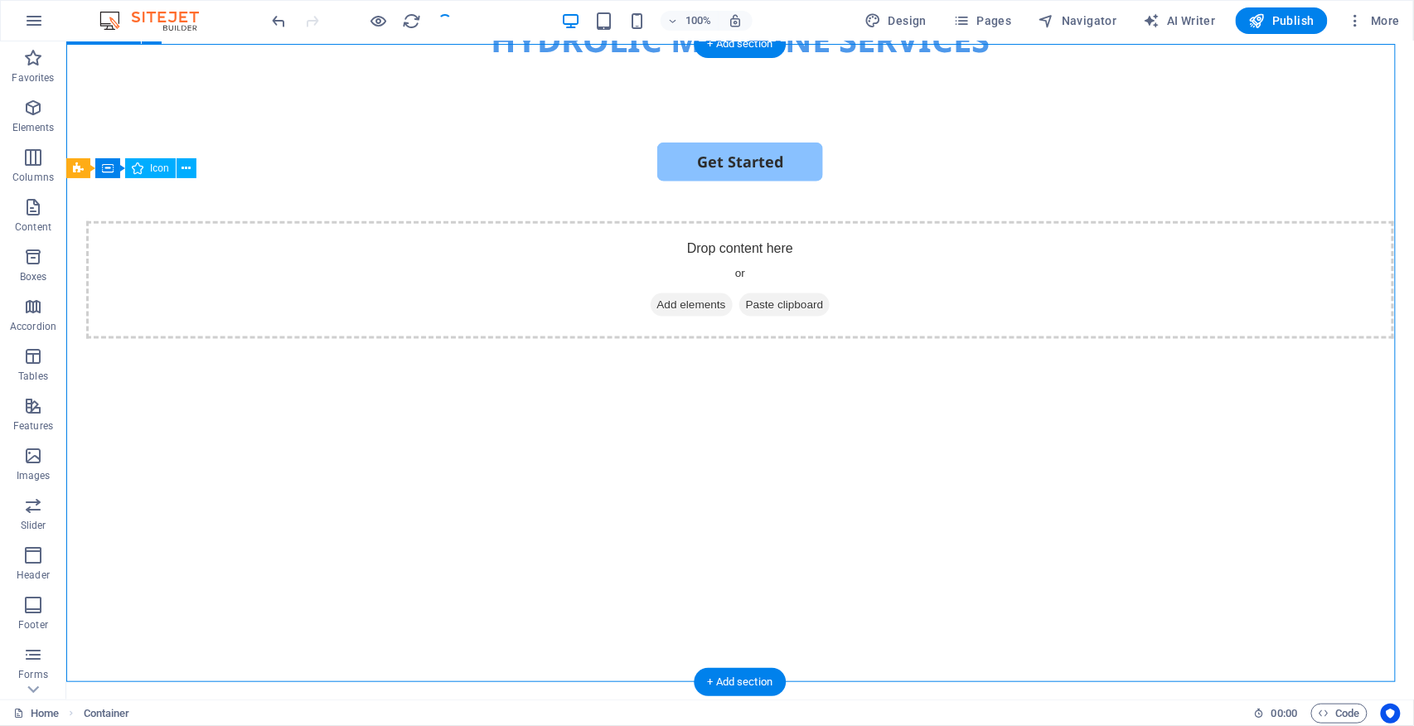
click at [510, 357] on div "Drop content here or Add elements Paste clipboard" at bounding box center [739, 540] width 1348 height 638
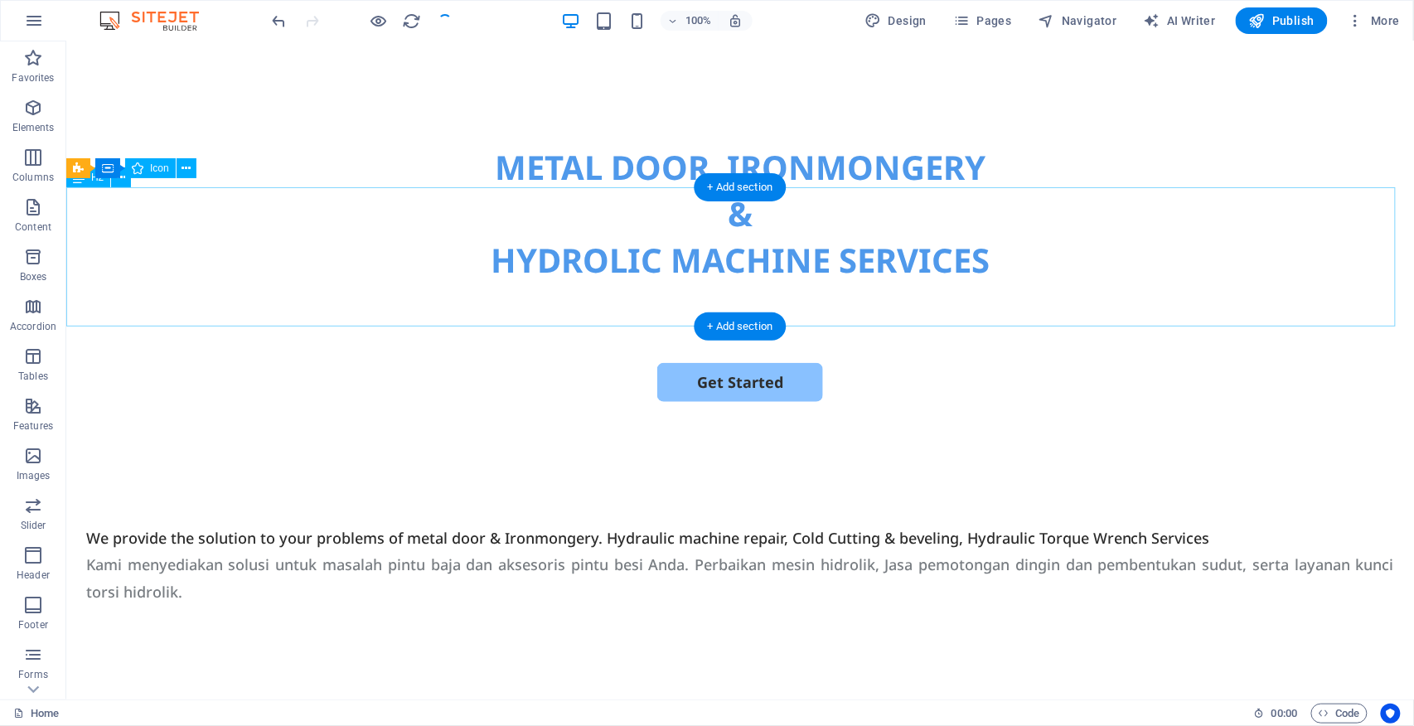
scroll to position [110, 0]
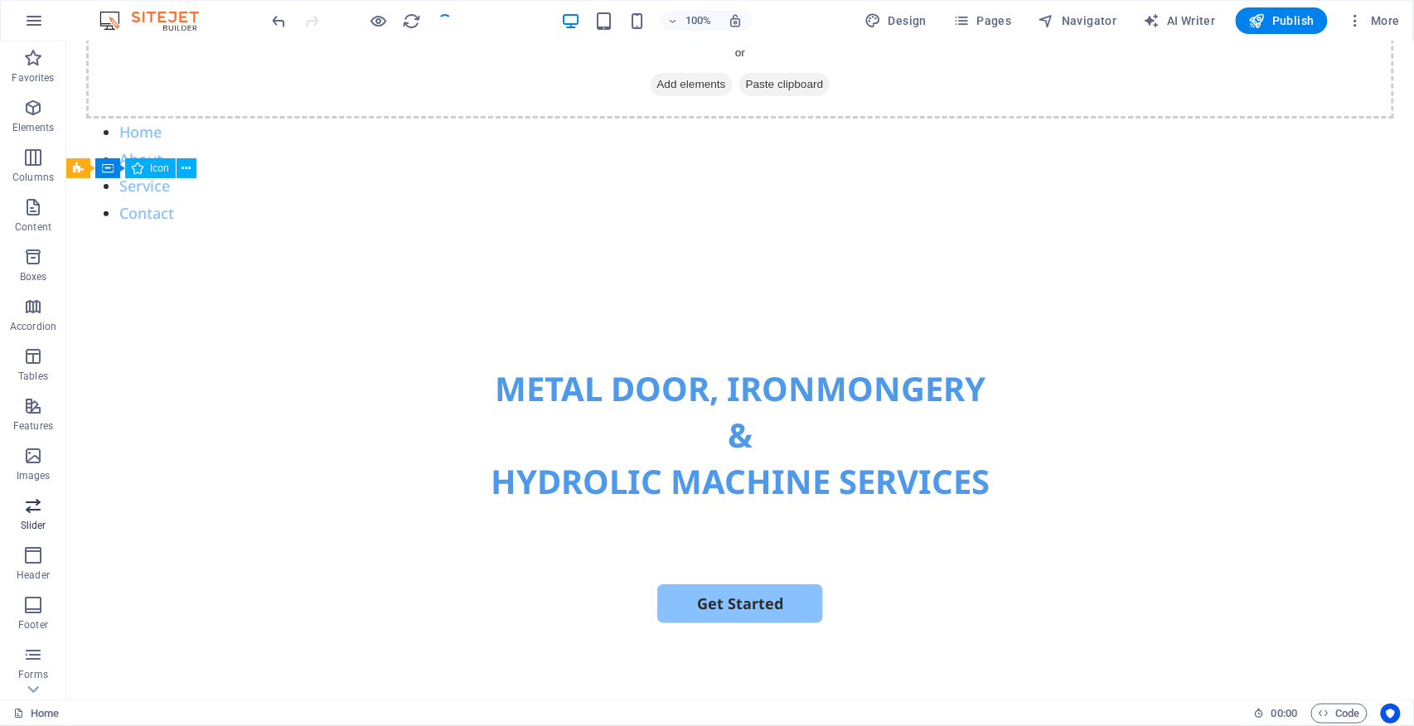
drag, startPoint x: 40, startPoint y: 502, endPoint x: 230, endPoint y: 454, distance: 196.9
click at [40, 502] on icon "button" at bounding box center [33, 506] width 20 height 20
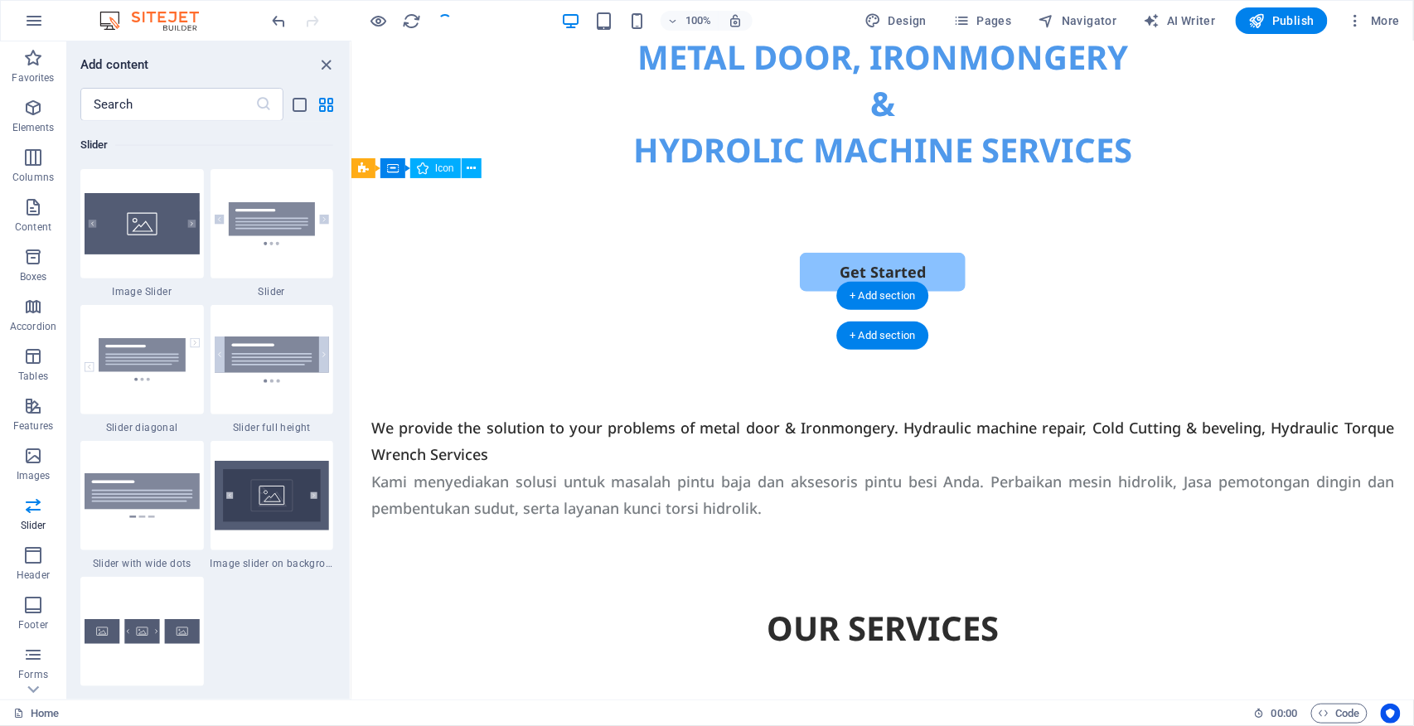
scroll to position [221, 0]
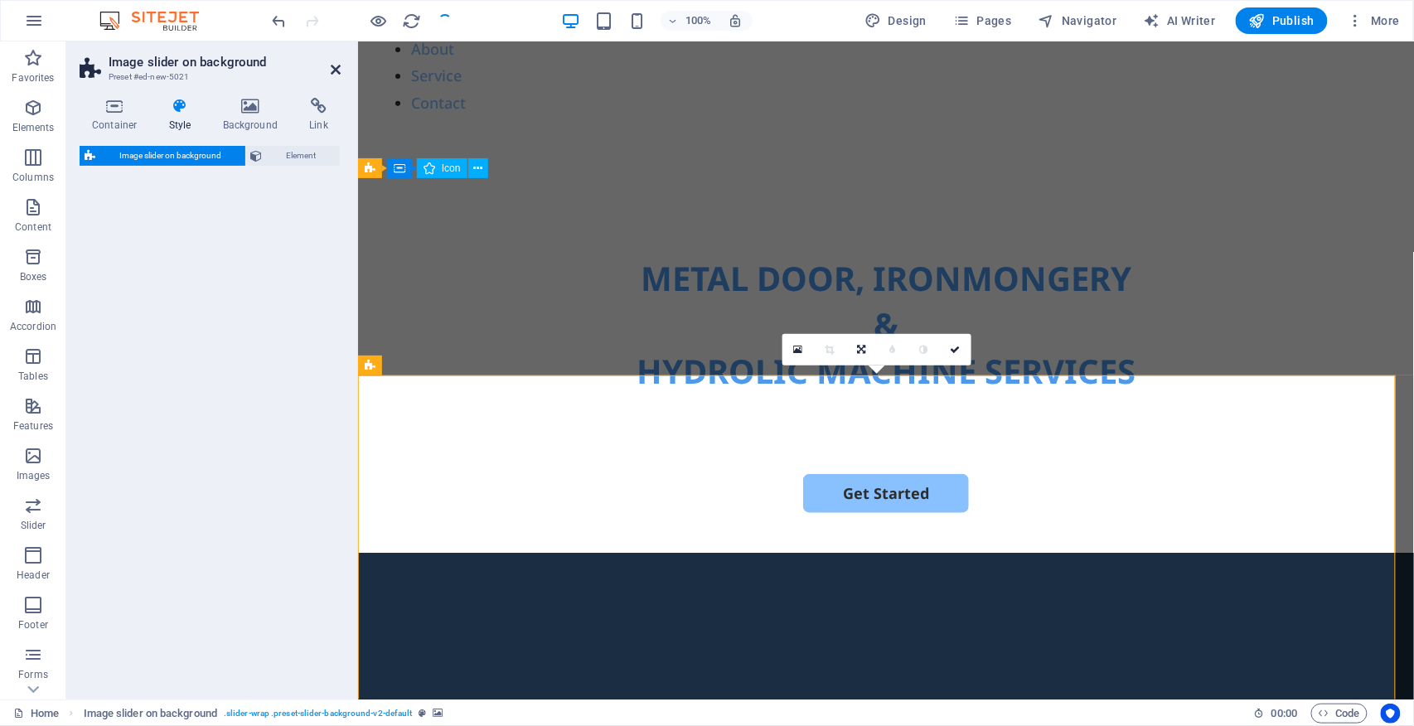
click at [336, 70] on icon at bounding box center [336, 69] width 10 height 13
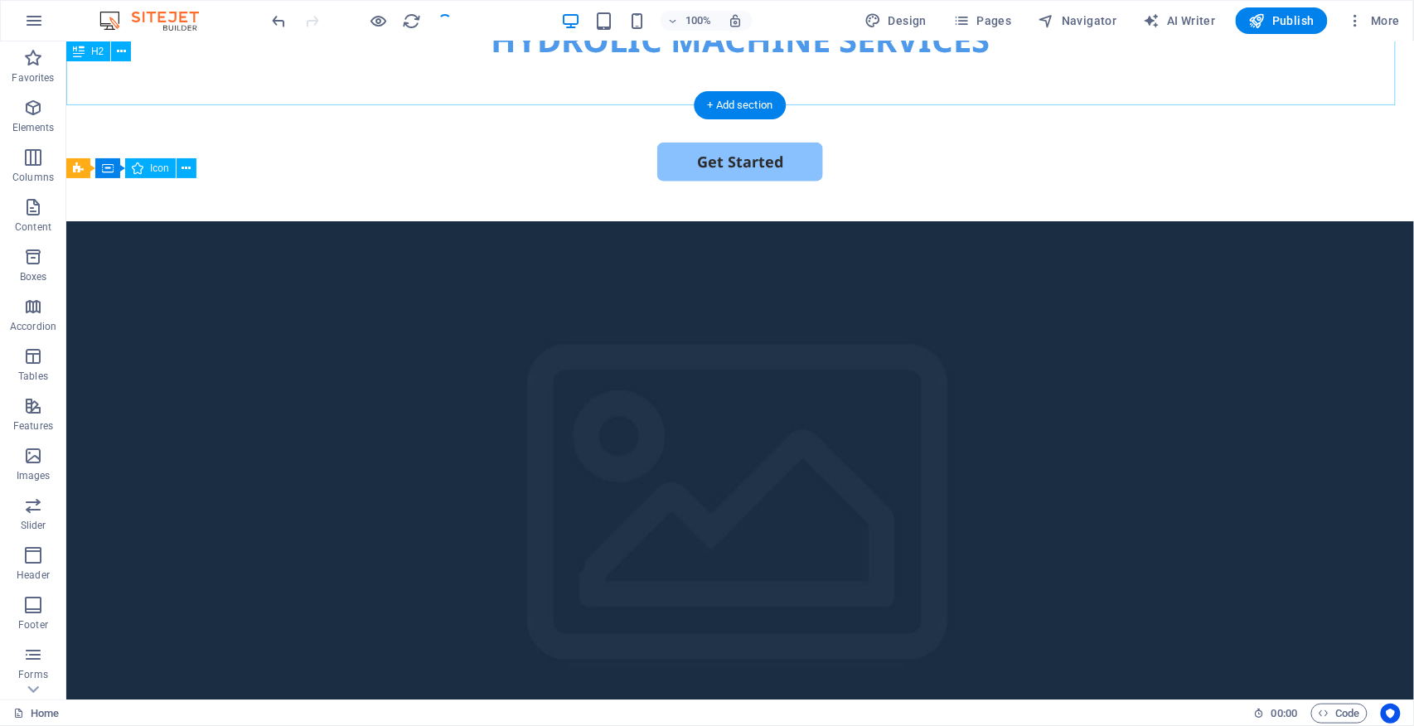
scroll to position [332, 0]
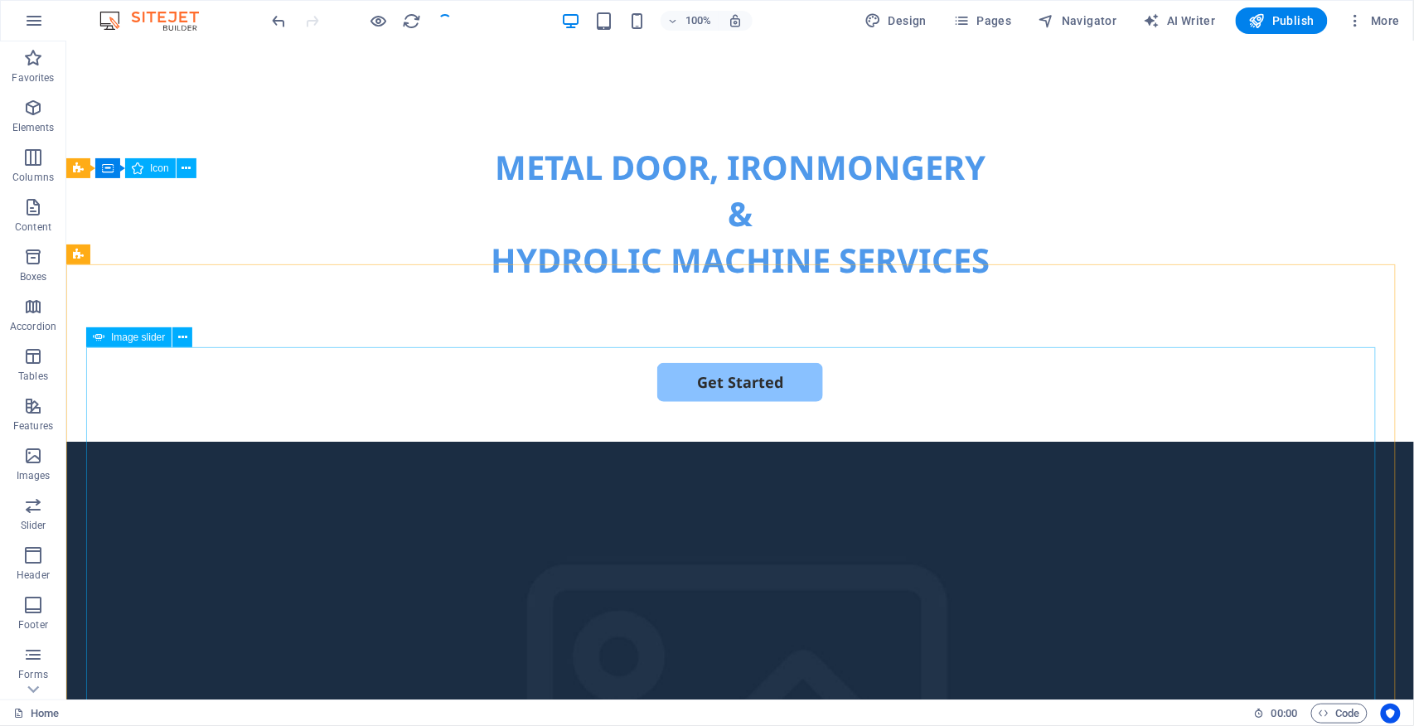
click at [151, 342] on span "Image slider" at bounding box center [138, 337] width 54 height 10
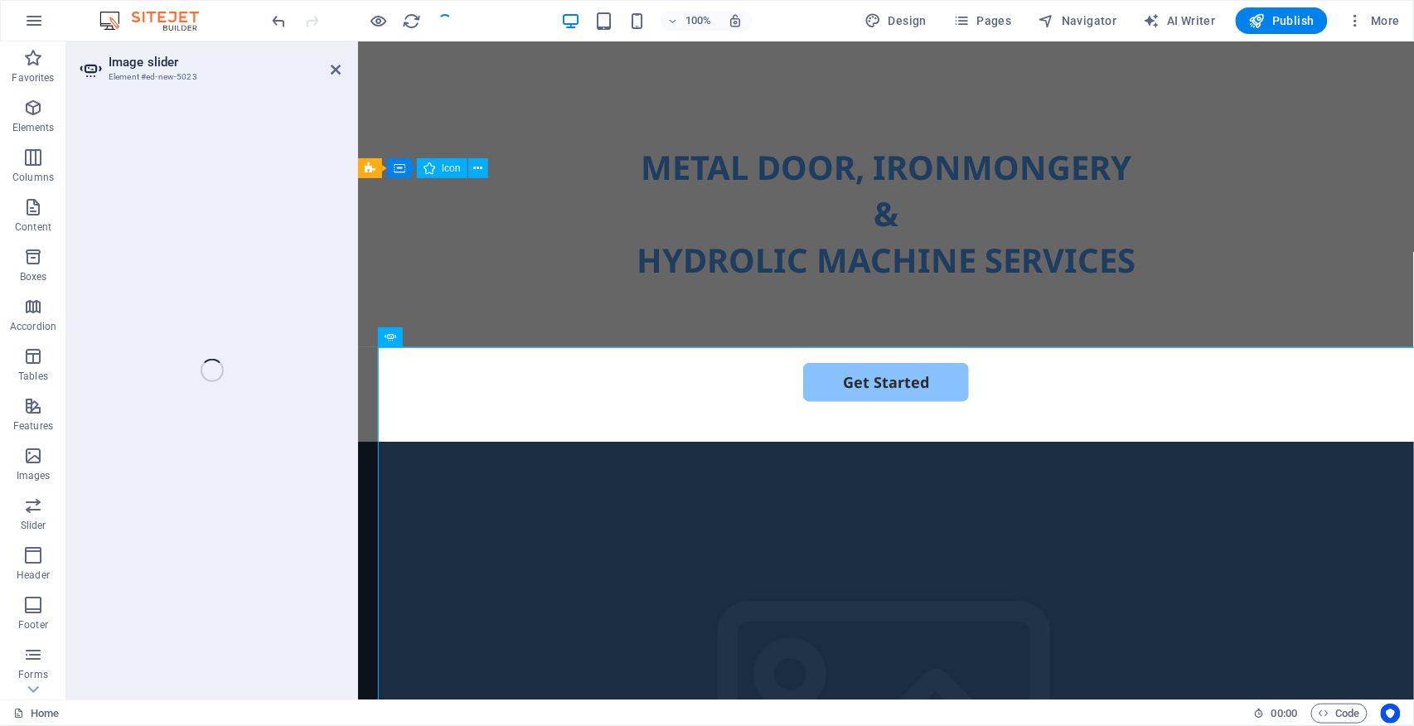
select select "px"
select select "ms"
select select "s"
select select "progressive"
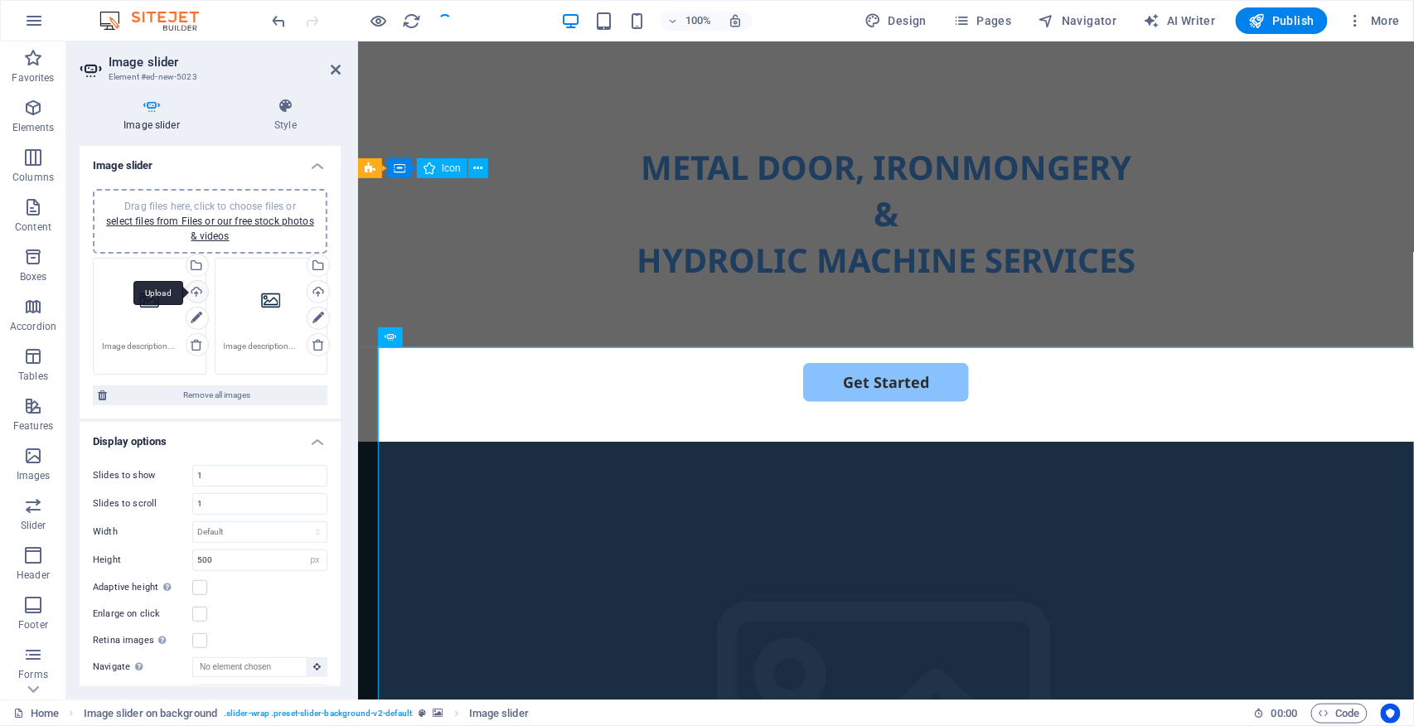
click at [194, 293] on div "Upload" at bounding box center [195, 293] width 25 height 25
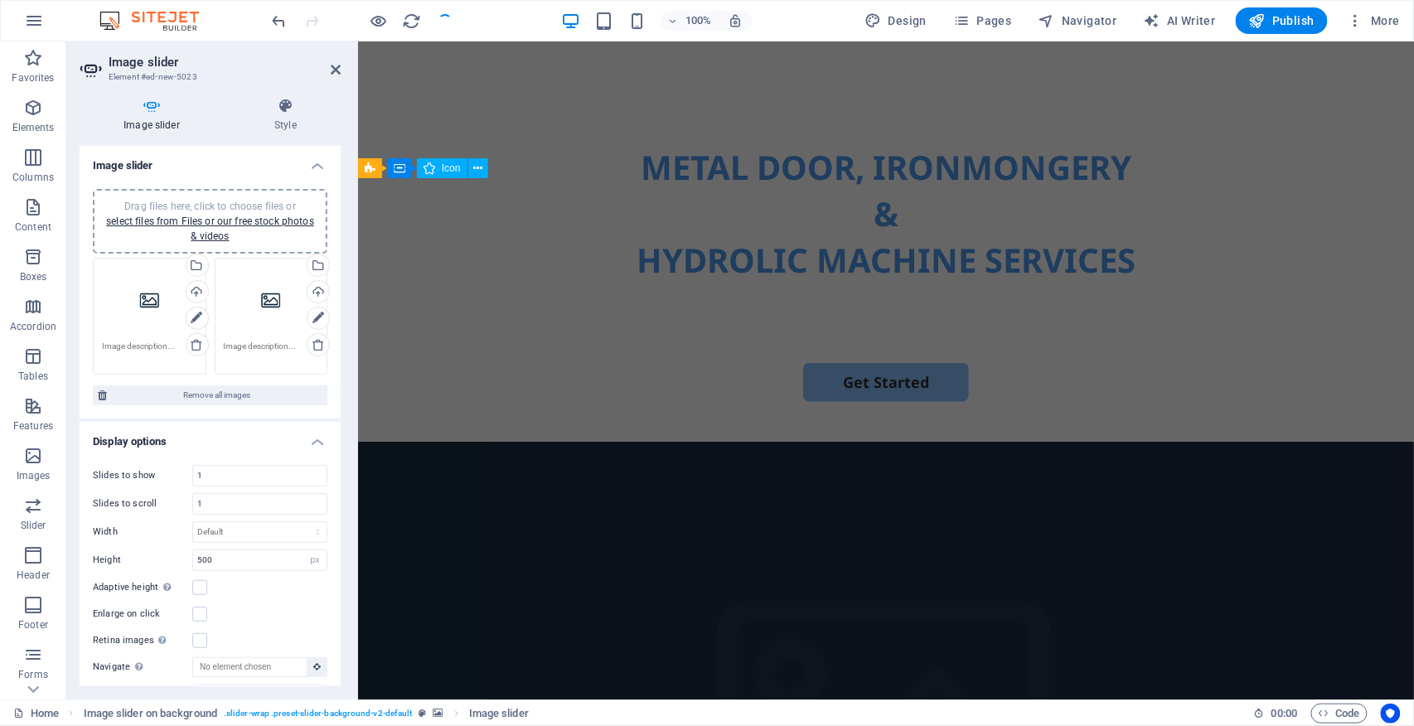
scroll to position [1215, 0]
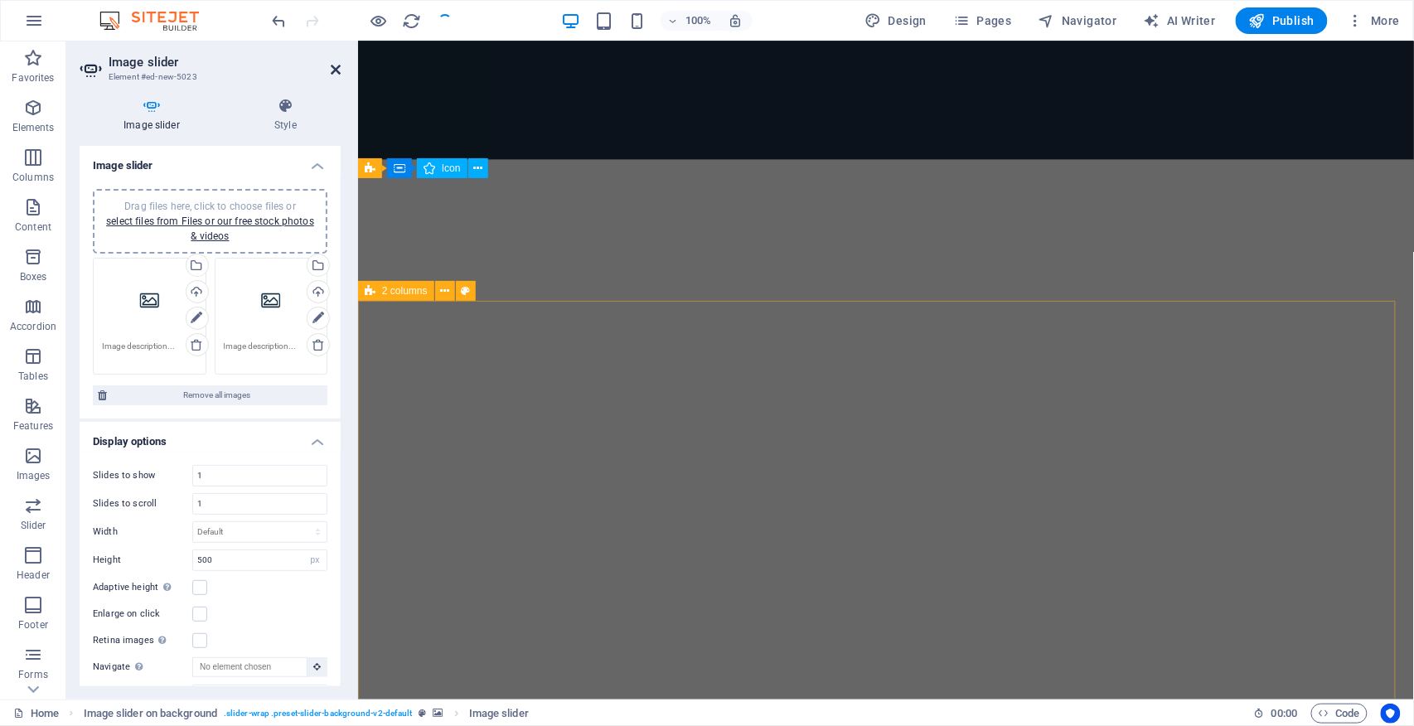
click at [335, 63] on icon at bounding box center [336, 69] width 10 height 13
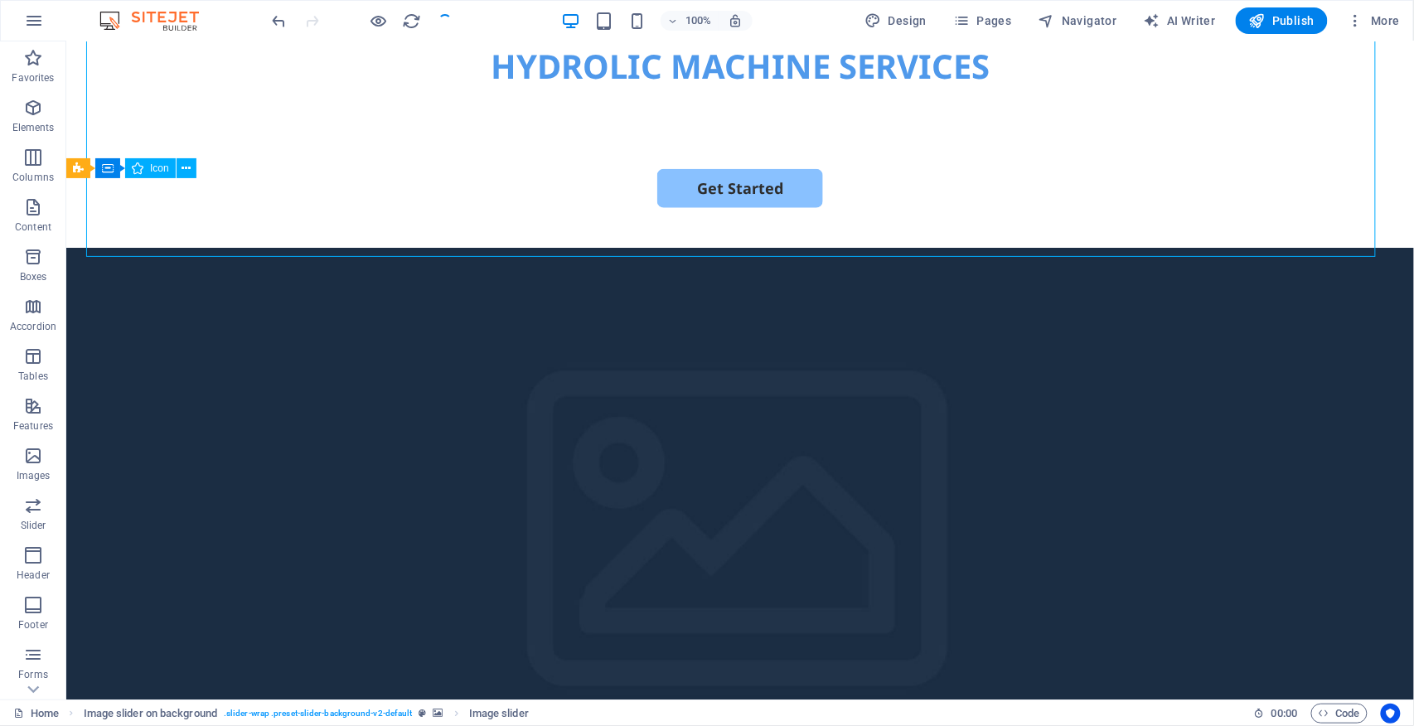
scroll to position [857, 0]
